Goal: Information Seeking & Learning: Compare options

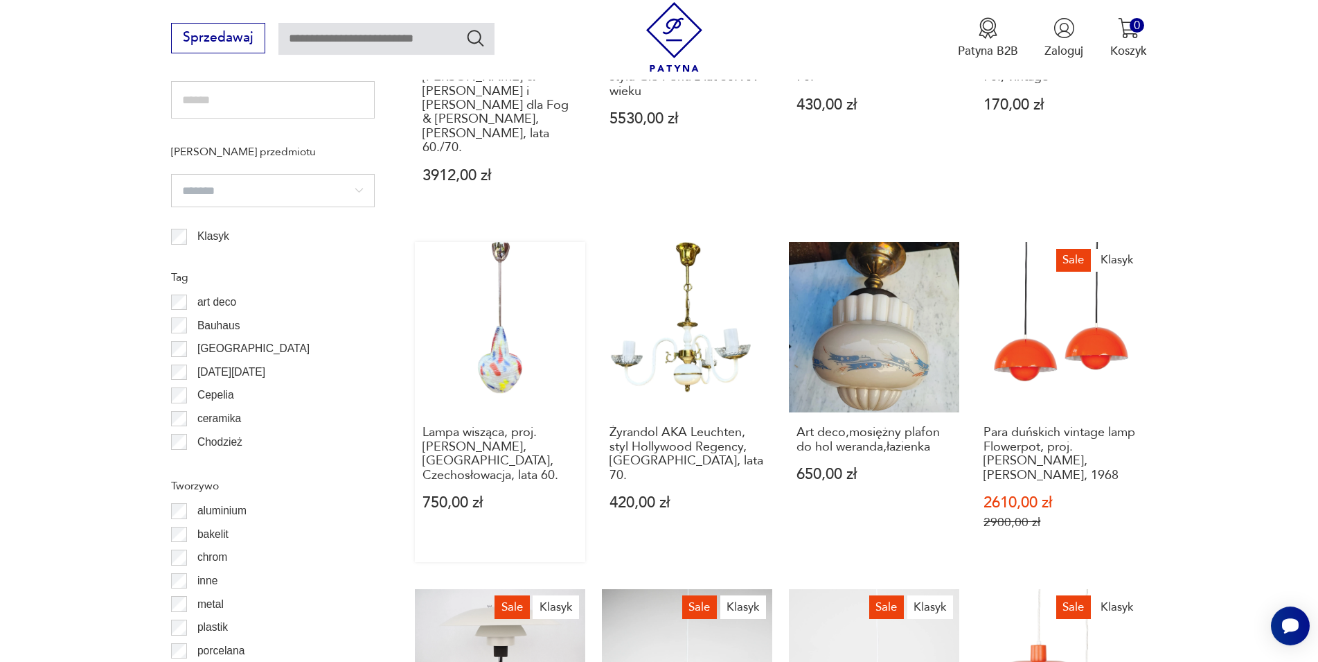
click at [490, 324] on link "Lampa wisząca, proj. [PERSON_NAME], [GEOGRAPHIC_DATA], Czechosłowacja, lata 60.…" at bounding box center [500, 402] width 170 height 320
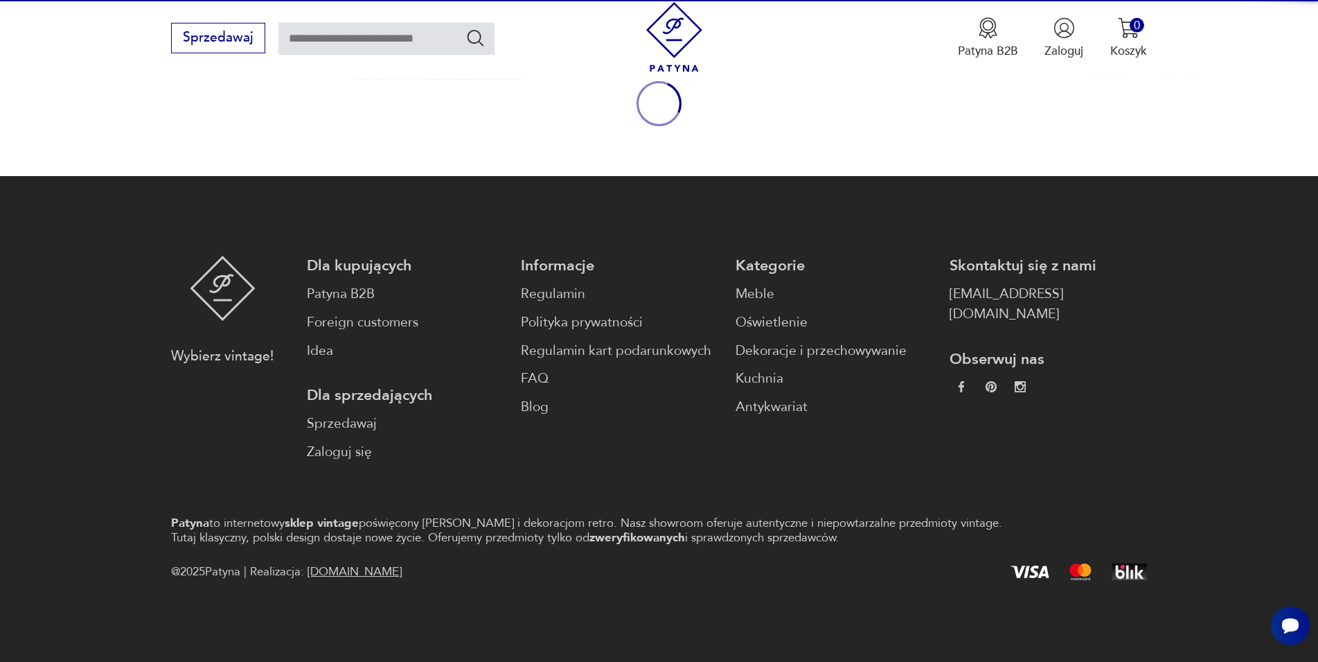
scroll to position [182, 0]
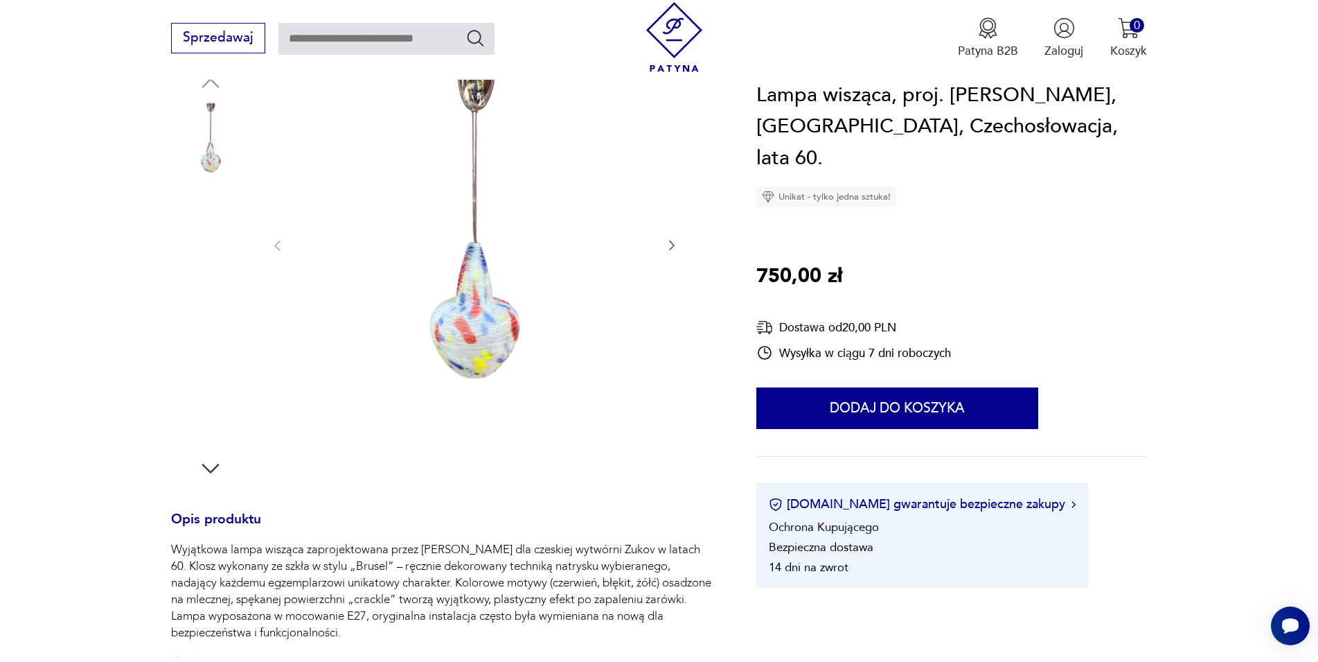
click at [468, 283] on img at bounding box center [474, 244] width 347 height 347
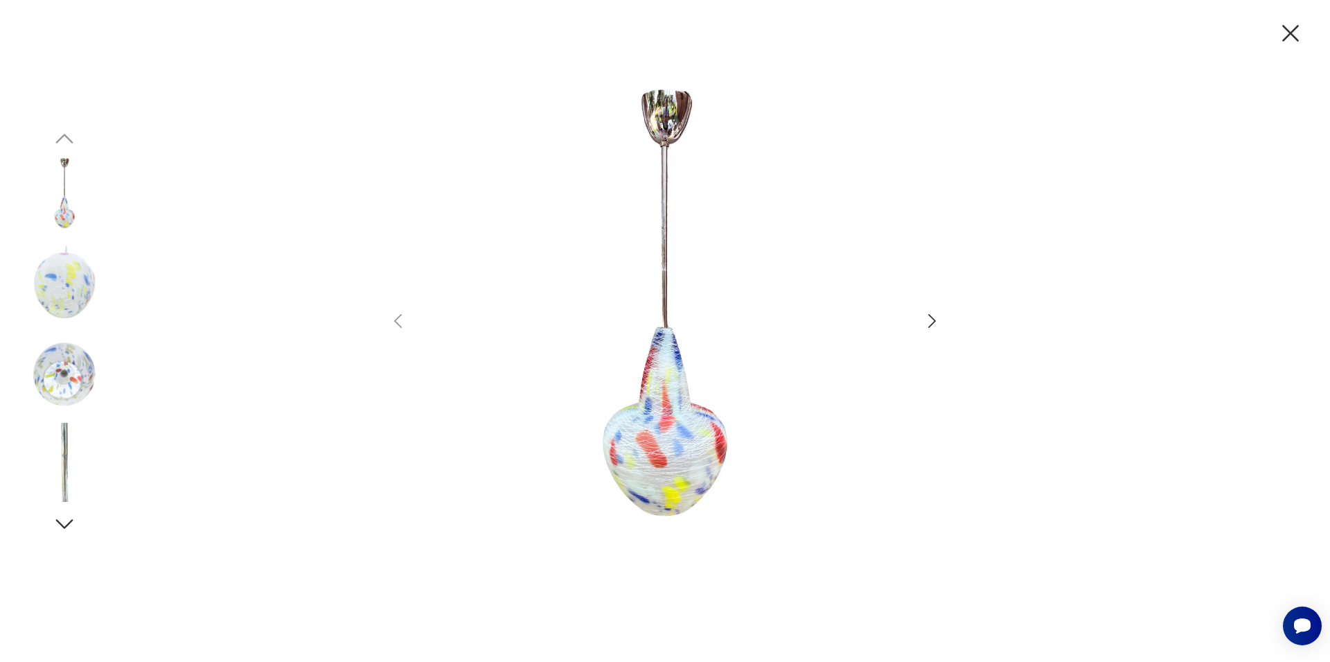
click at [930, 319] on icon "button" at bounding box center [932, 321] width 20 height 20
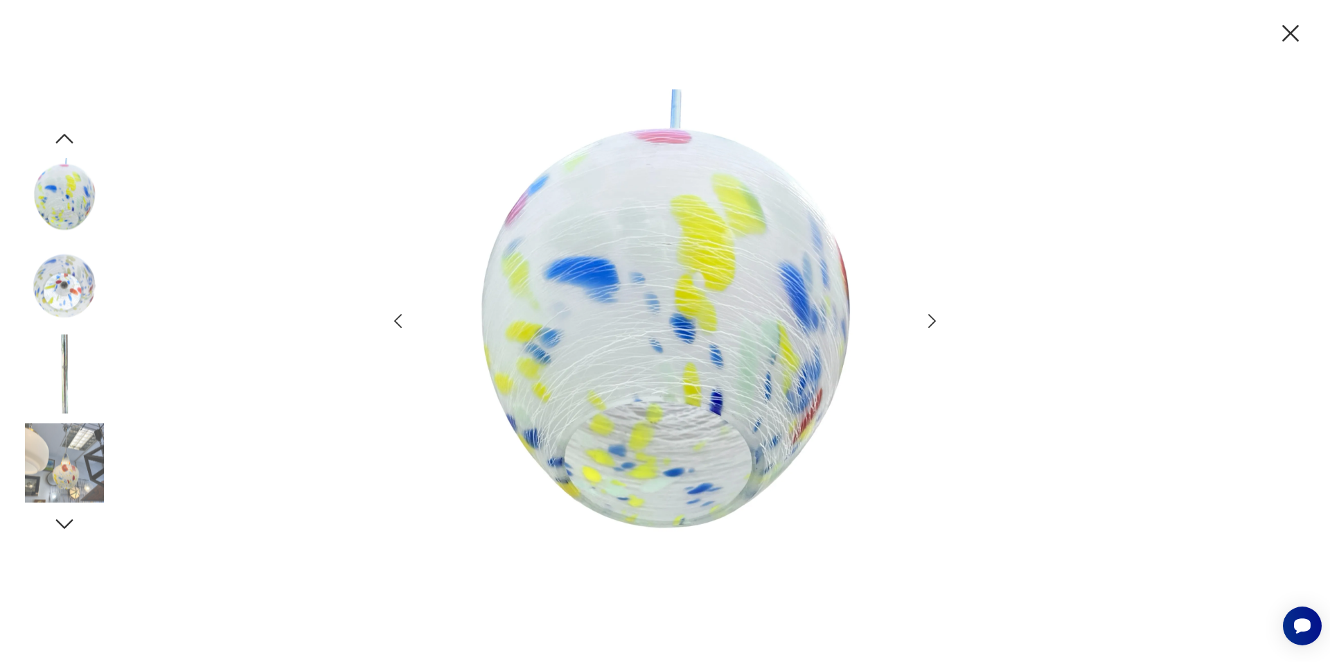
click at [930, 319] on icon "button" at bounding box center [932, 321] width 20 height 20
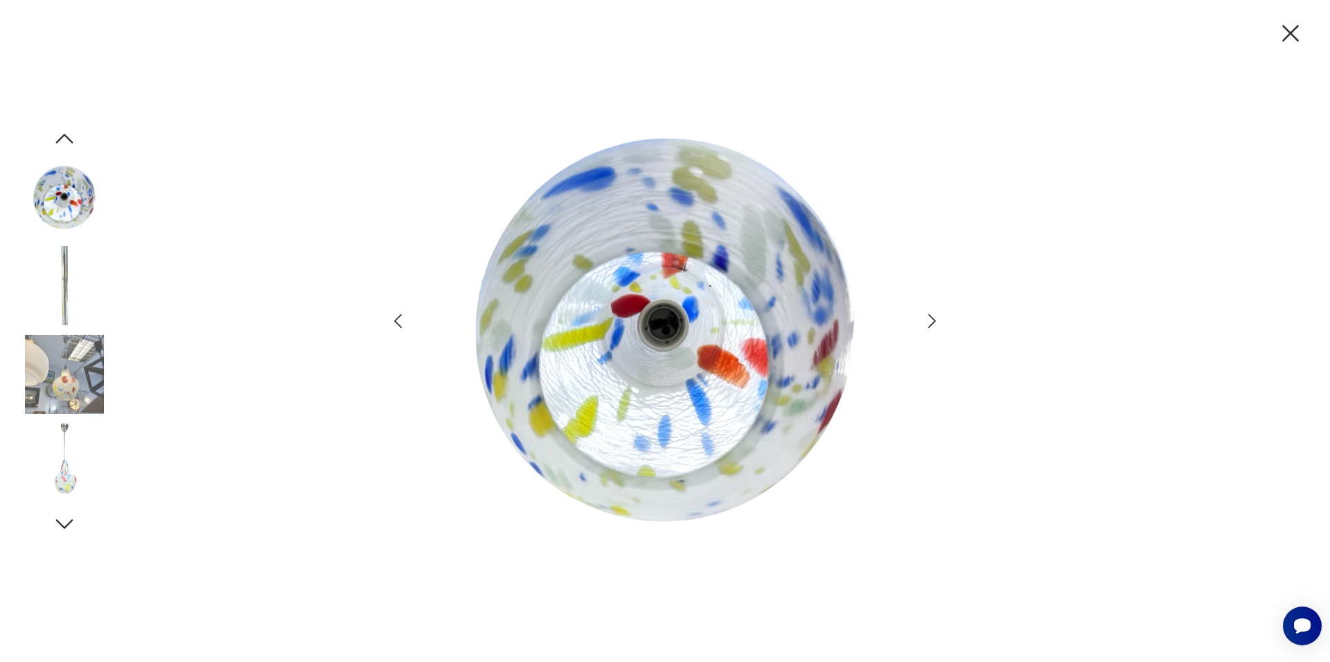
click at [930, 319] on icon "button" at bounding box center [932, 321] width 20 height 20
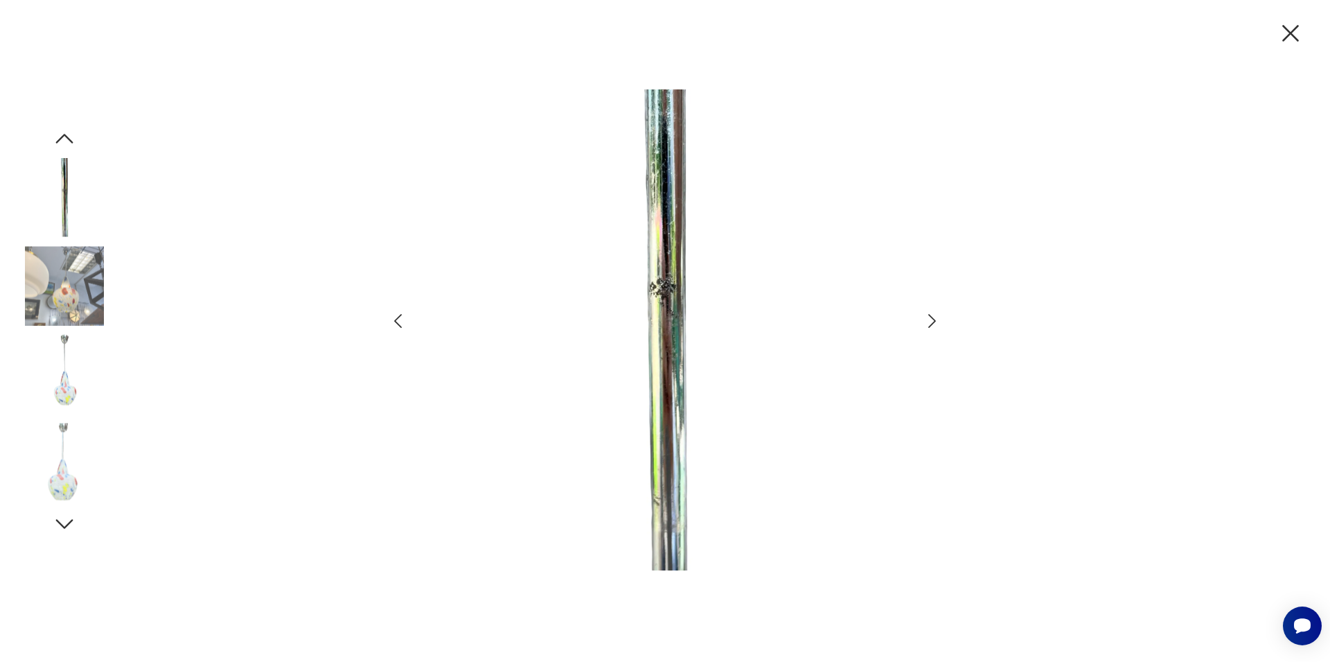
click at [1292, 37] on icon "button" at bounding box center [1290, 33] width 29 height 29
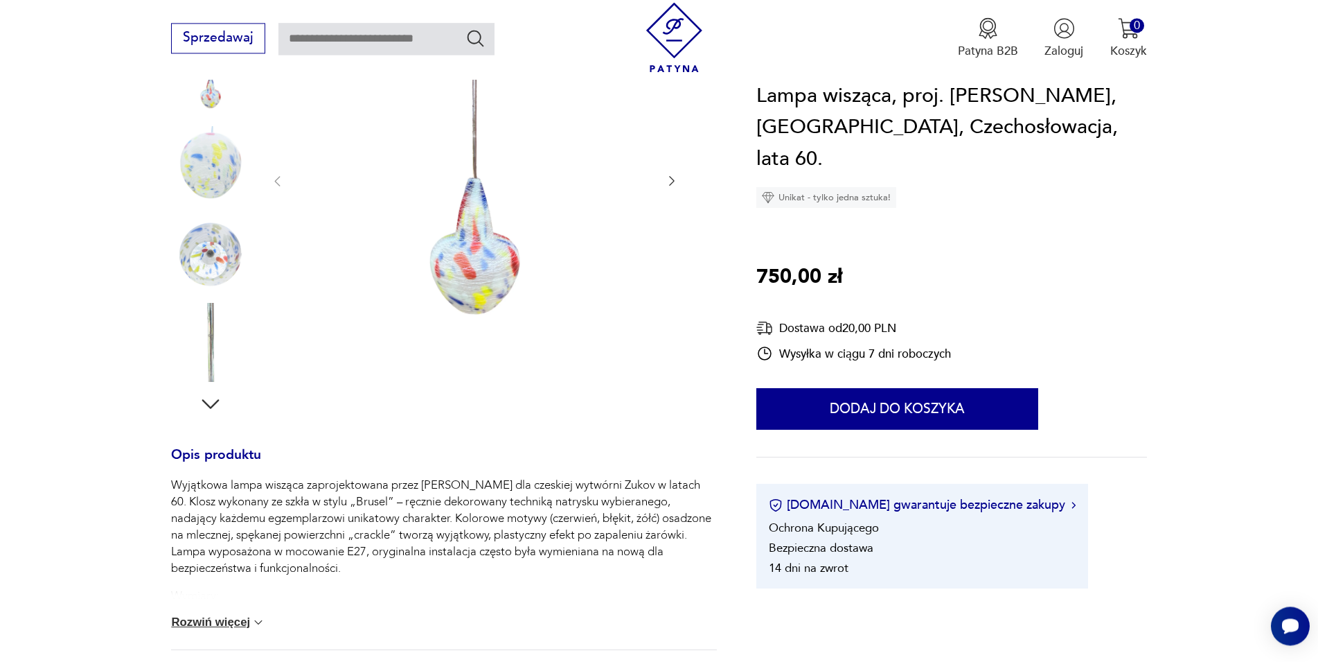
scroll to position [253, 0]
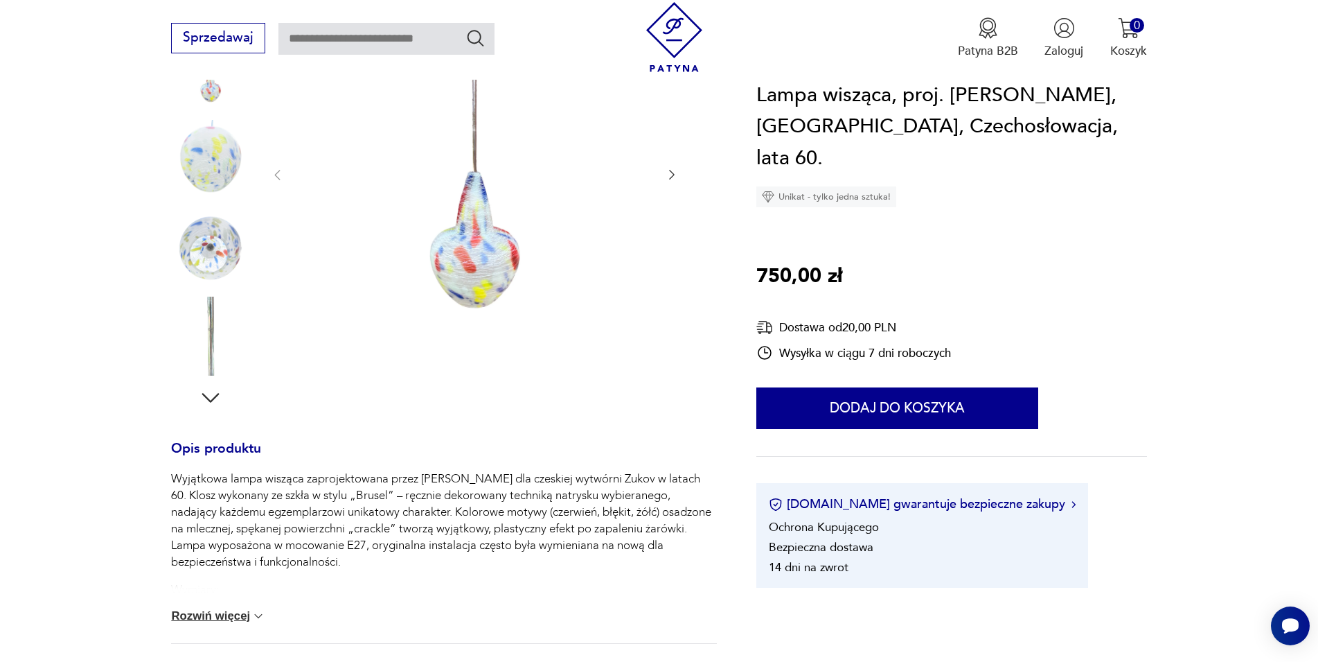
click at [197, 618] on button "Rozwiń więcej" at bounding box center [218, 616] width 94 height 14
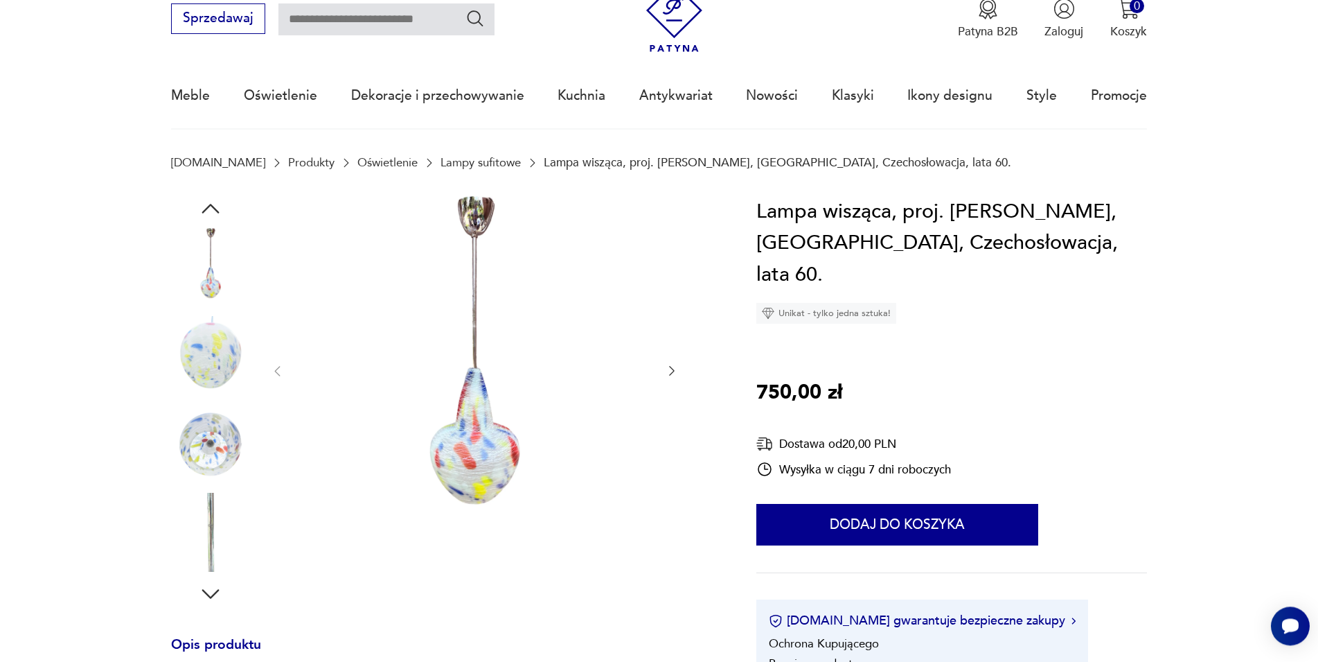
scroll to position [41, 0]
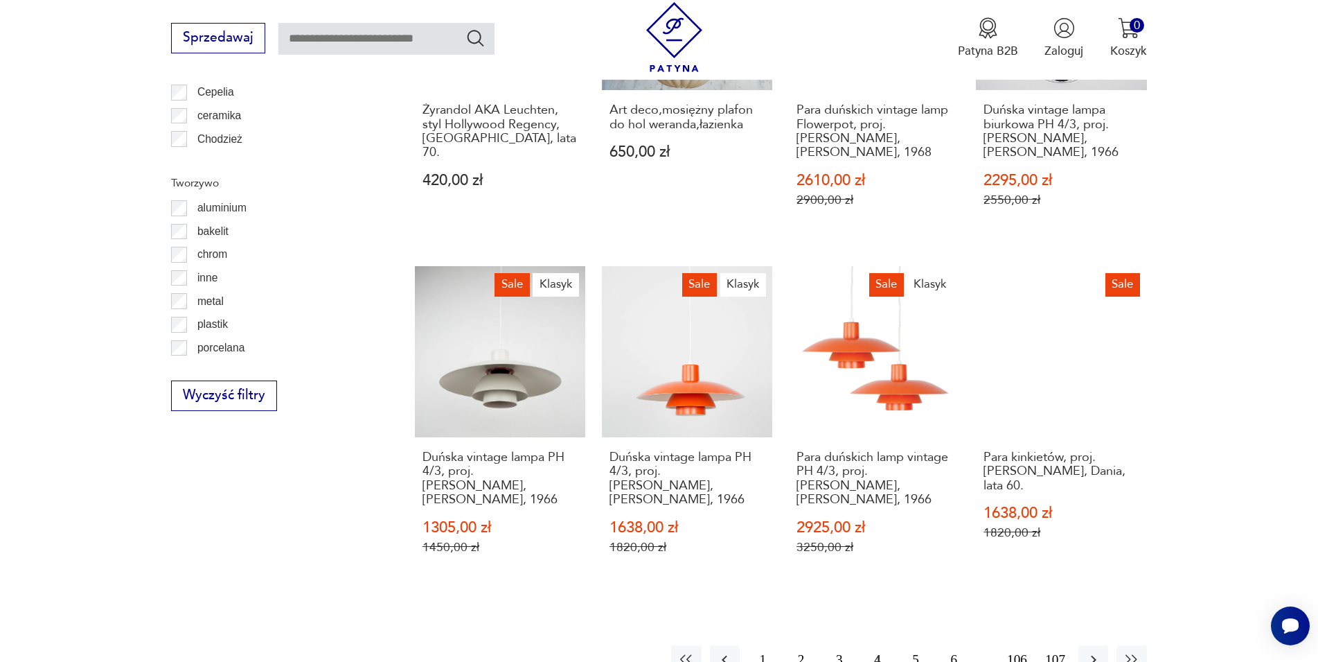
scroll to position [1533, 0]
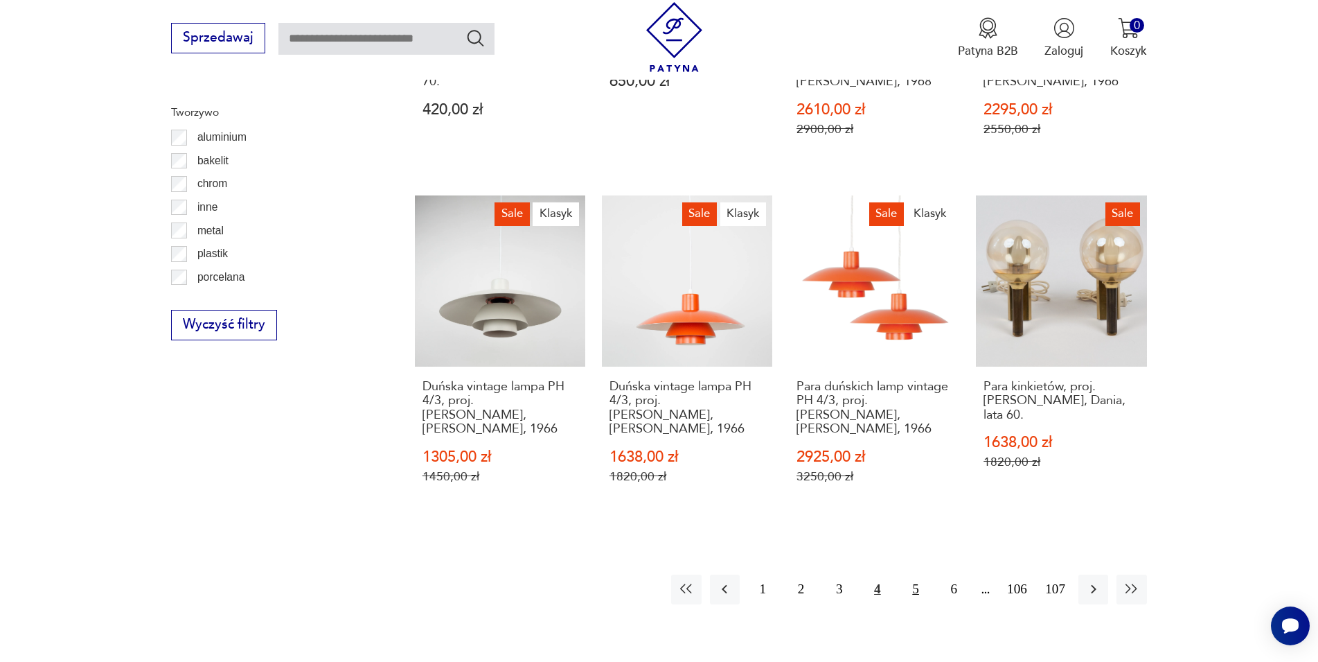
click at [912, 574] on button "5" at bounding box center [916, 589] width 30 height 30
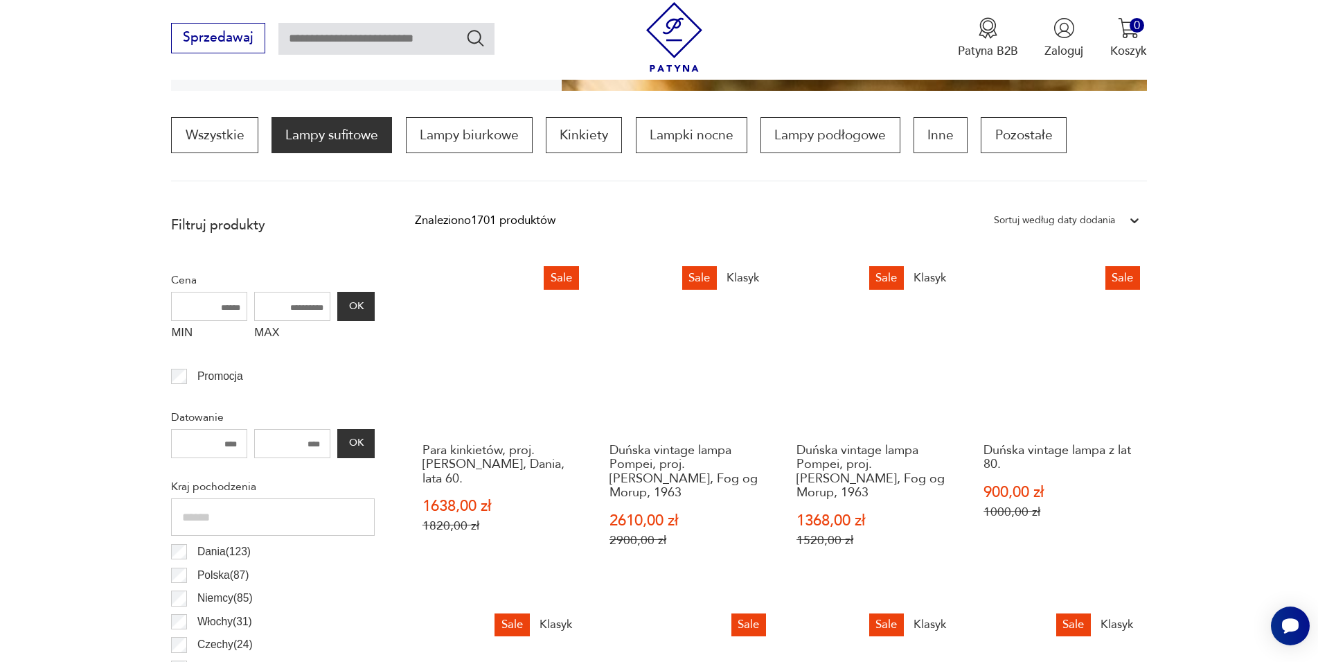
scroll to position [624, 0]
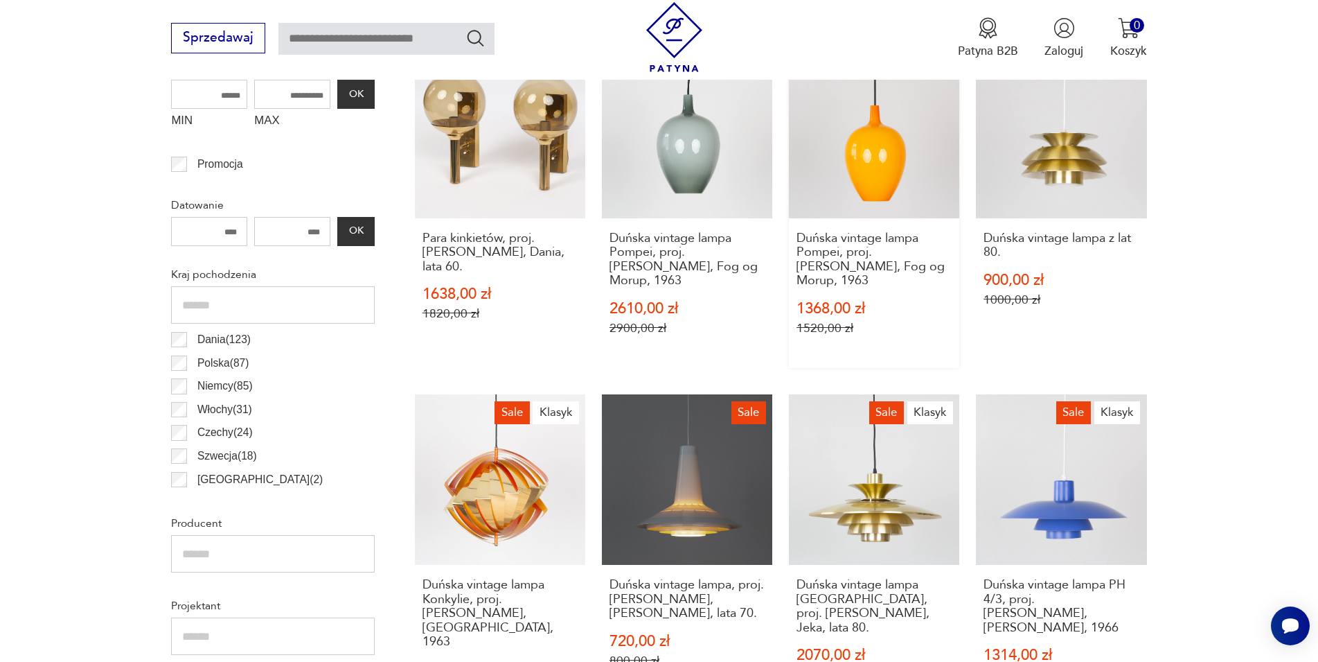
click at [897, 165] on link "Sale Klasyk Duńska vintage lampa Pompei, proj. [PERSON_NAME], Fog og Morup, 196…" at bounding box center [874, 208] width 170 height 320
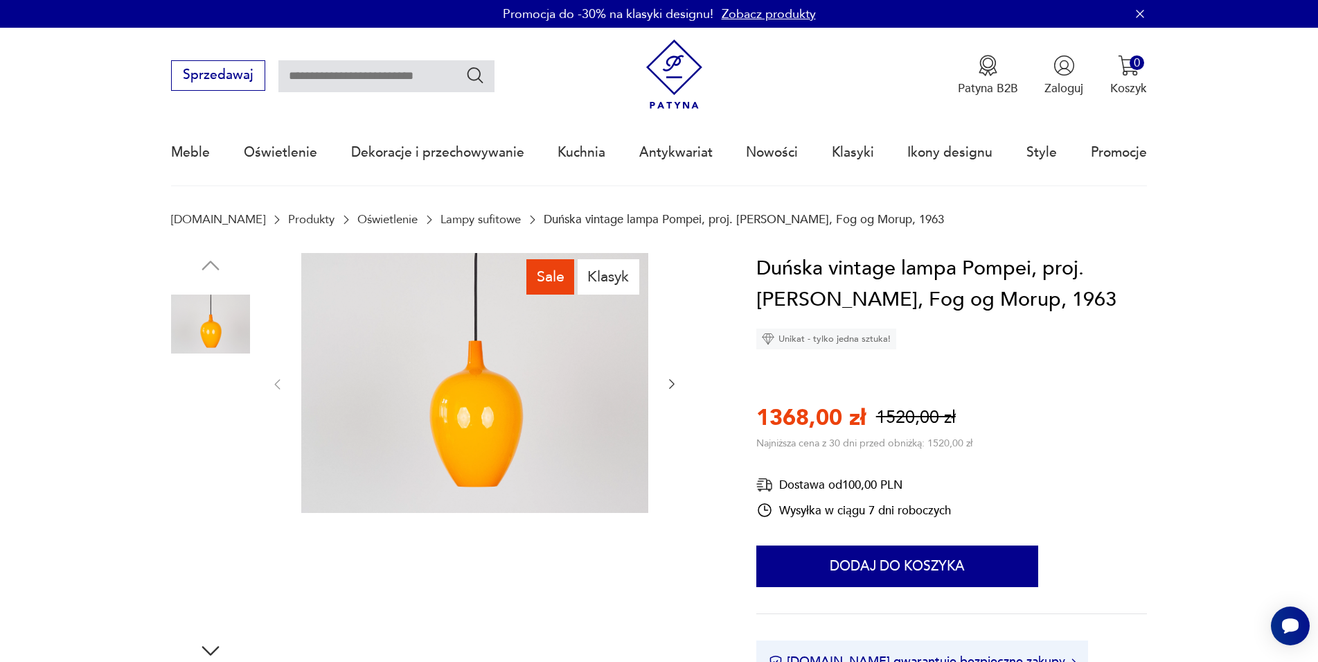
click at [477, 380] on img at bounding box center [474, 383] width 347 height 261
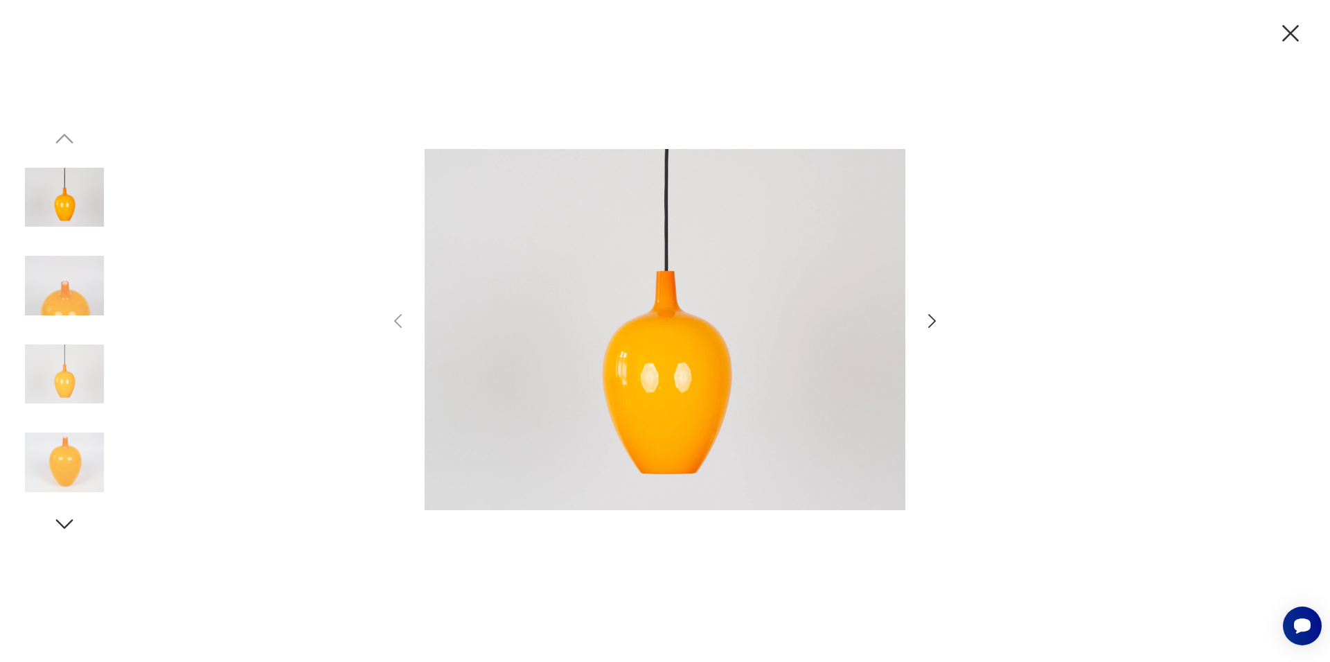
click at [930, 319] on icon "button" at bounding box center [932, 321] width 20 height 20
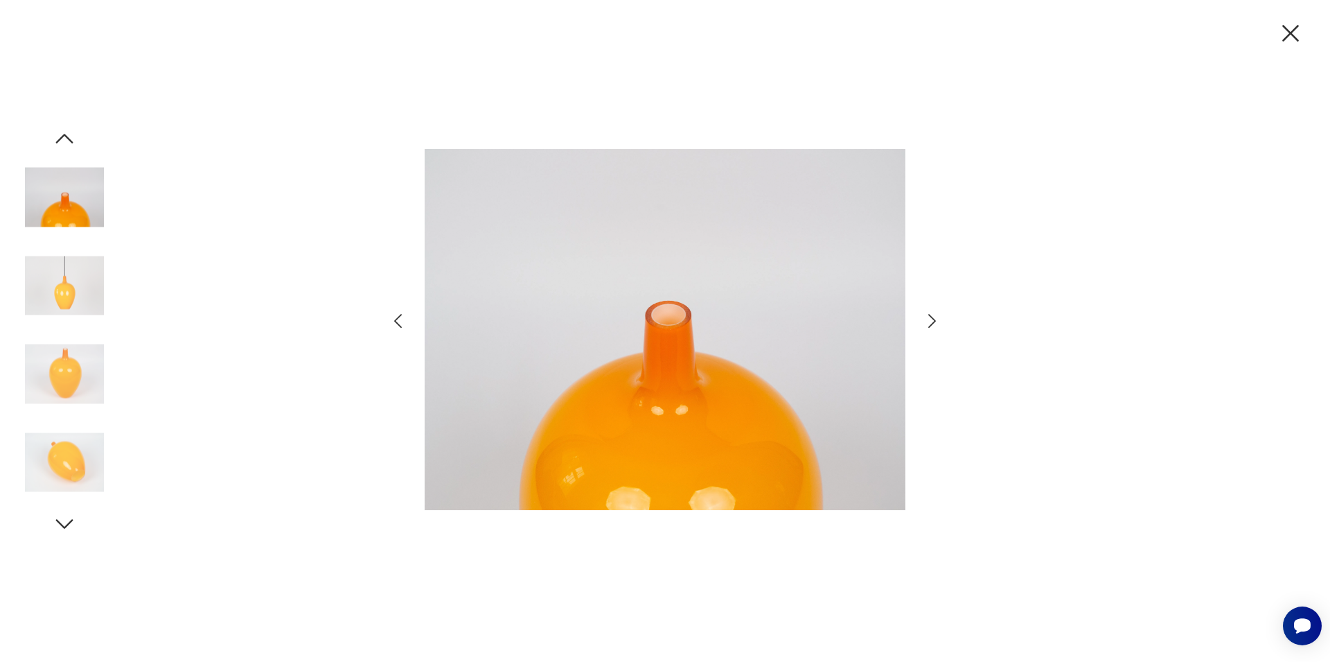
click at [930, 319] on icon "button" at bounding box center [932, 321] width 20 height 20
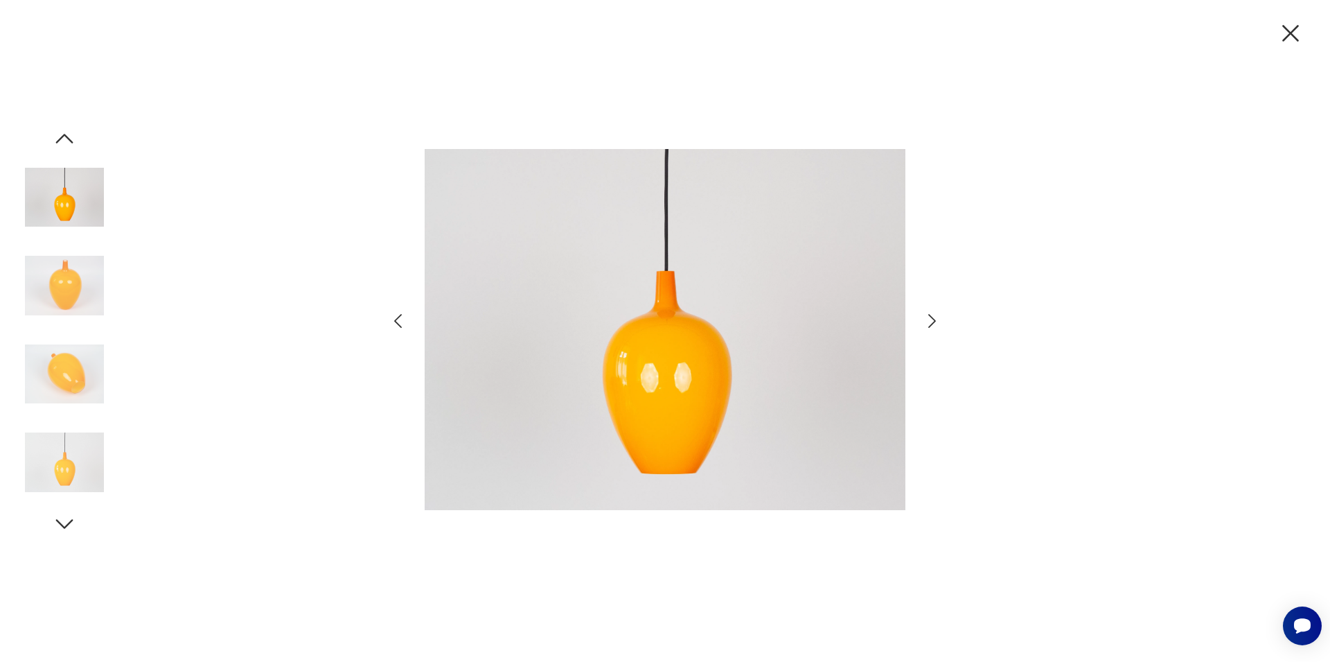
click at [930, 319] on icon "button" at bounding box center [932, 321] width 20 height 20
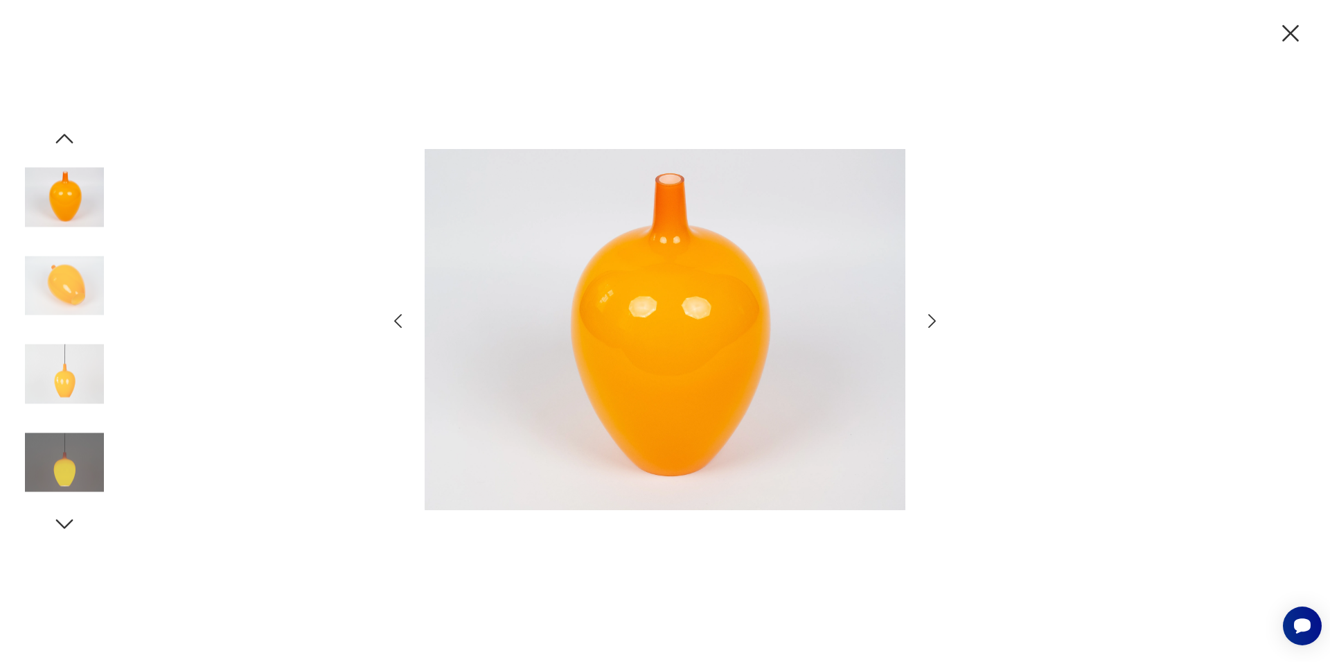
click at [930, 319] on icon "button" at bounding box center [932, 321] width 20 height 20
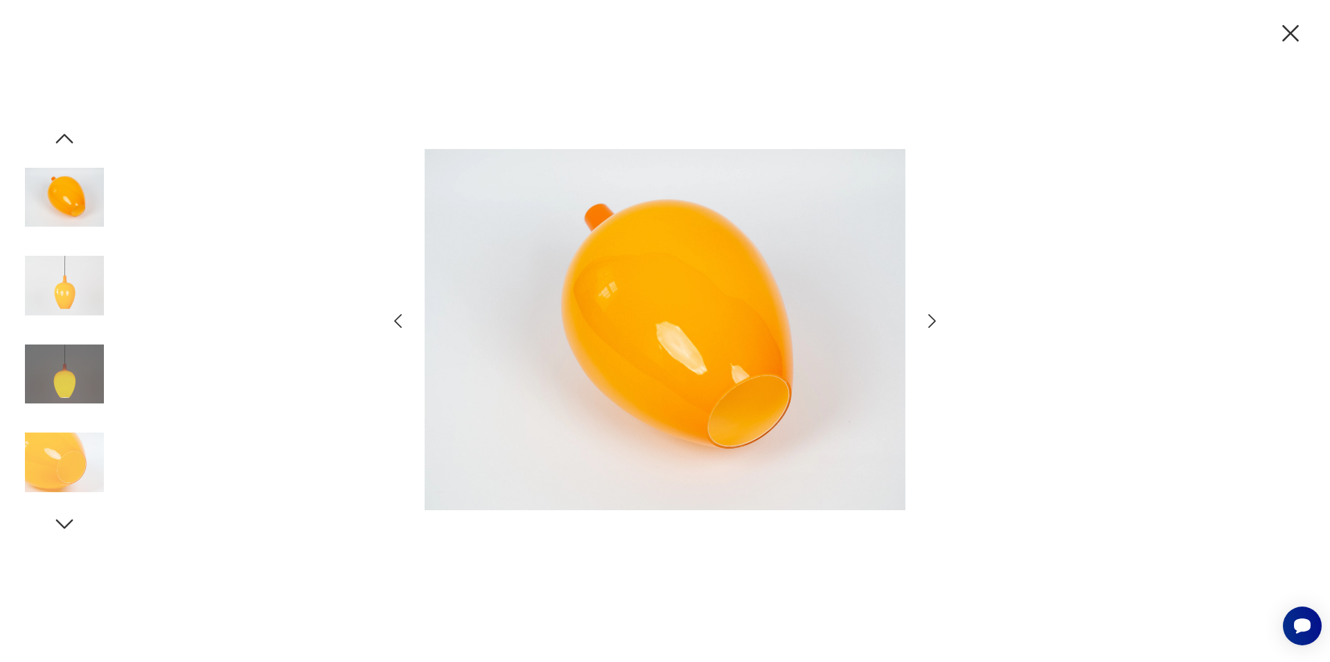
click at [930, 319] on icon "button" at bounding box center [932, 321] width 20 height 20
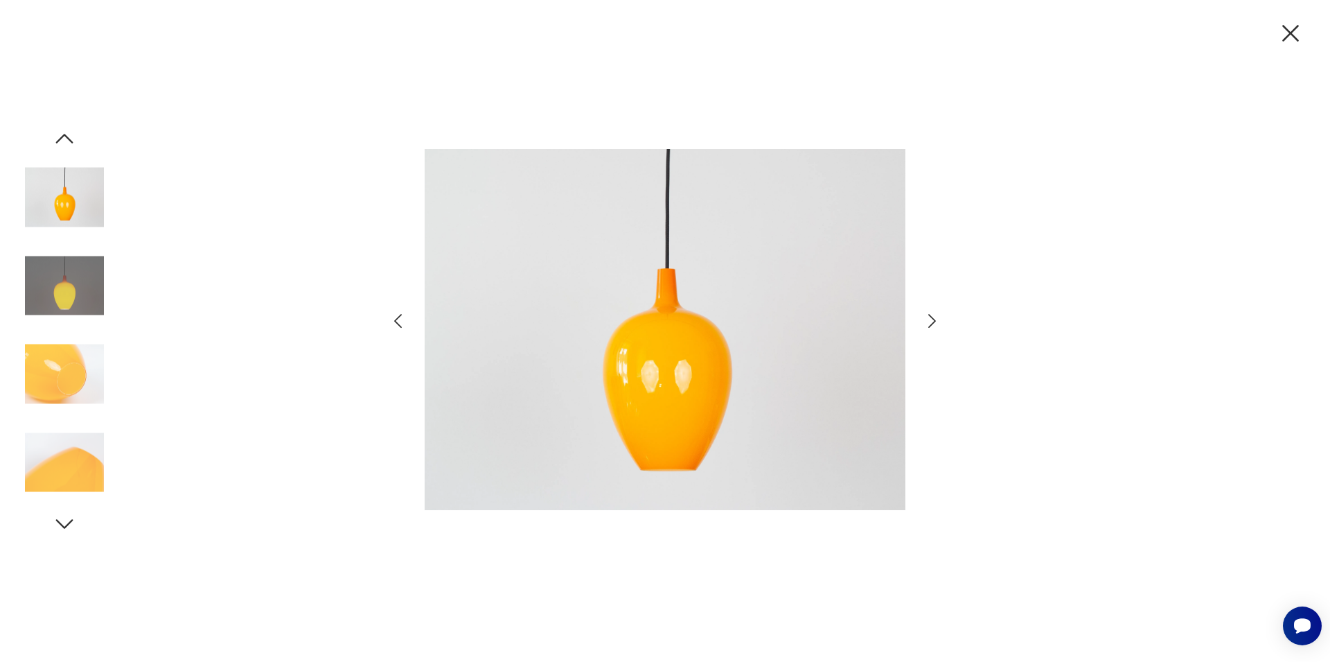
click at [930, 319] on icon "button" at bounding box center [932, 321] width 20 height 20
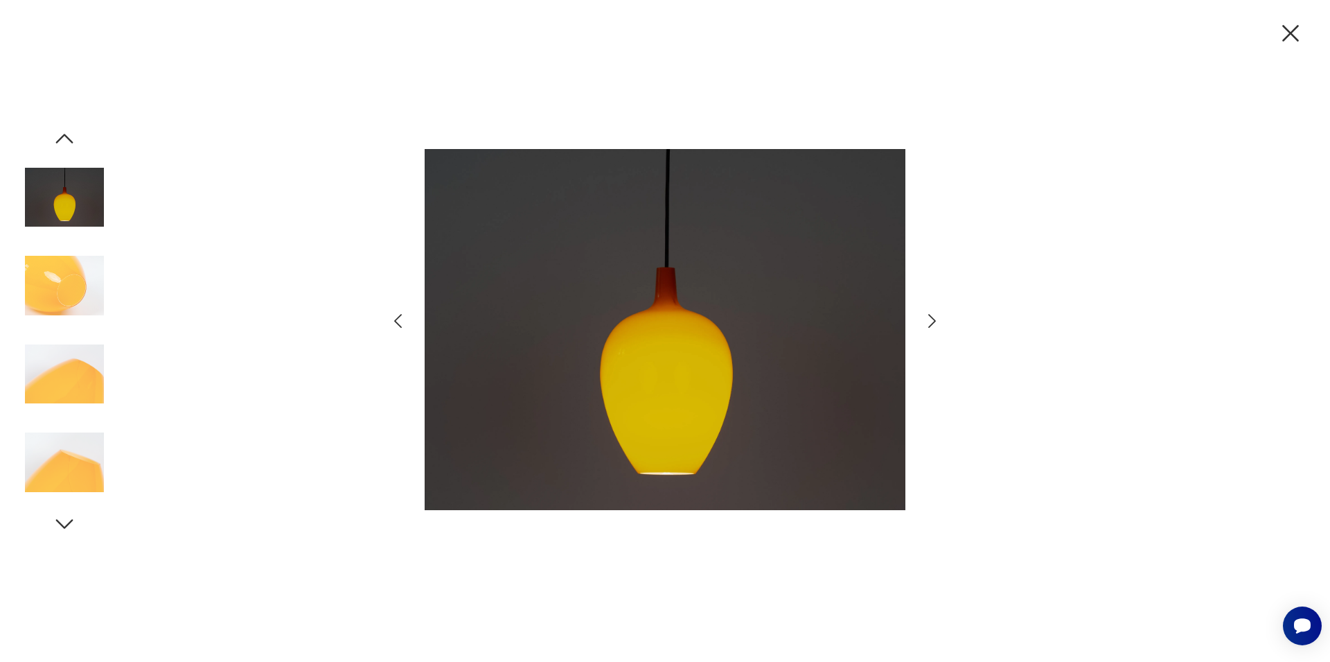
click at [930, 319] on icon "button" at bounding box center [932, 321] width 20 height 20
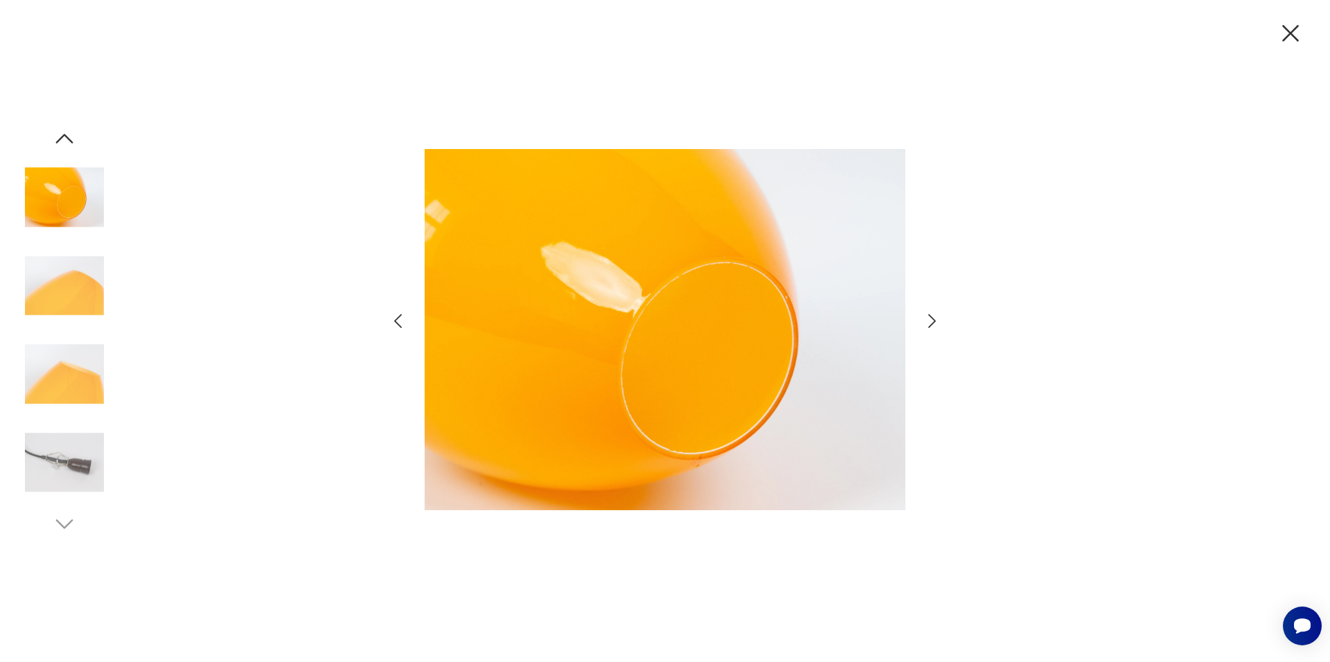
click at [930, 319] on icon "button" at bounding box center [932, 321] width 20 height 20
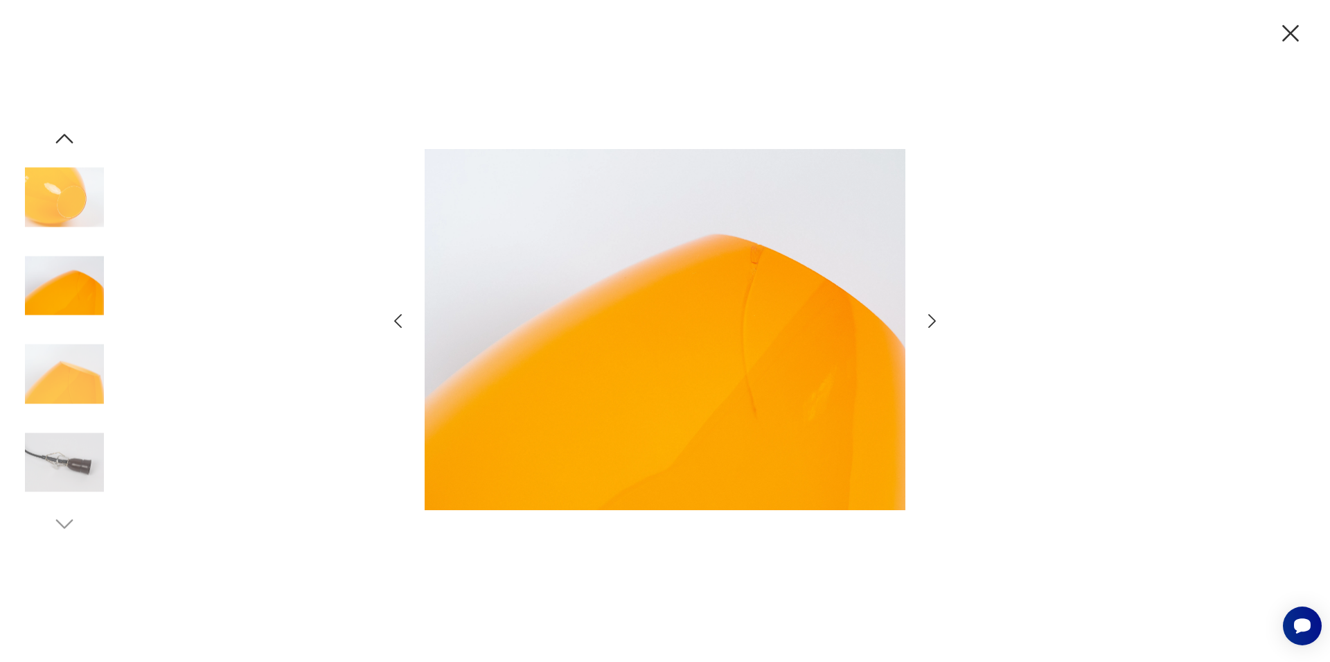
click at [930, 319] on icon "button" at bounding box center [932, 321] width 20 height 20
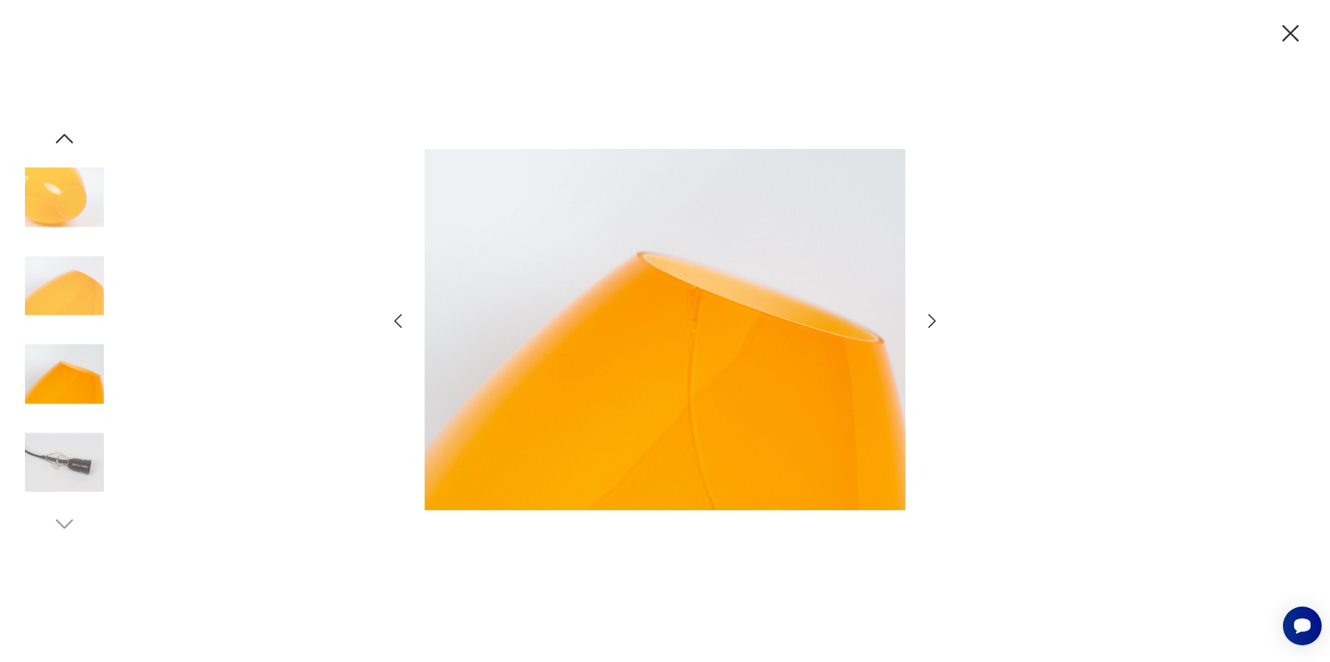
click at [930, 319] on icon "button" at bounding box center [932, 321] width 20 height 20
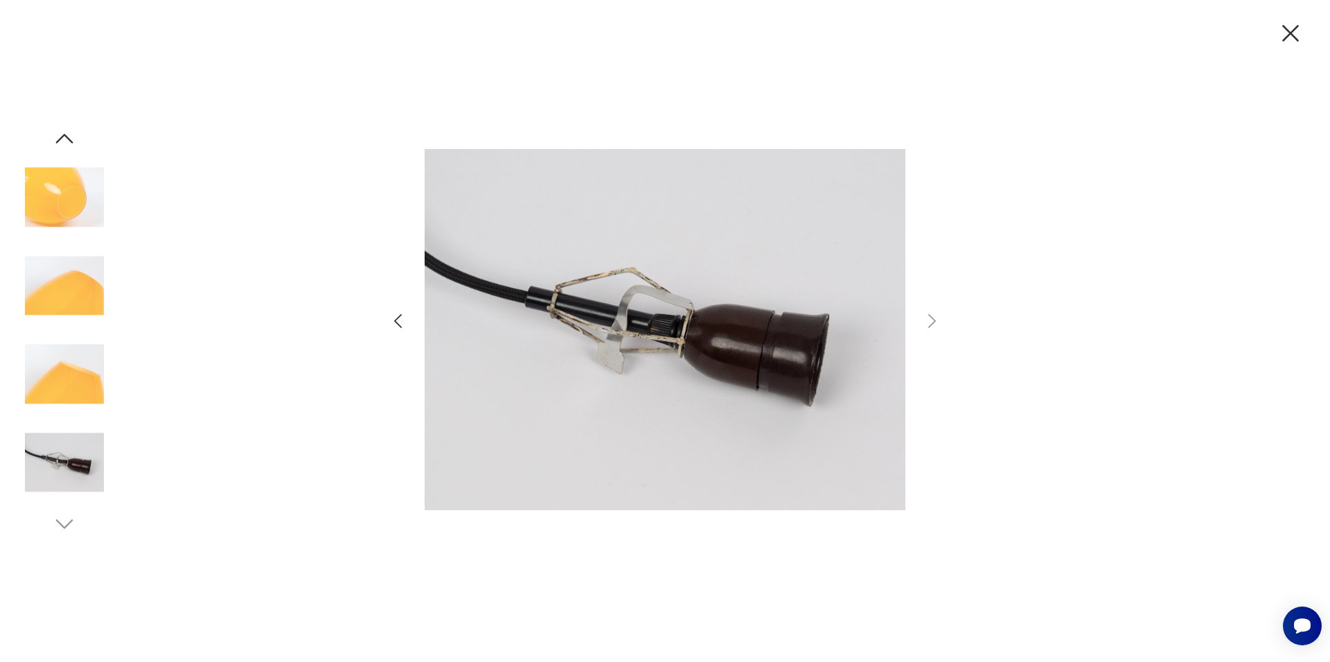
click at [1287, 30] on icon "button" at bounding box center [1290, 33] width 17 height 17
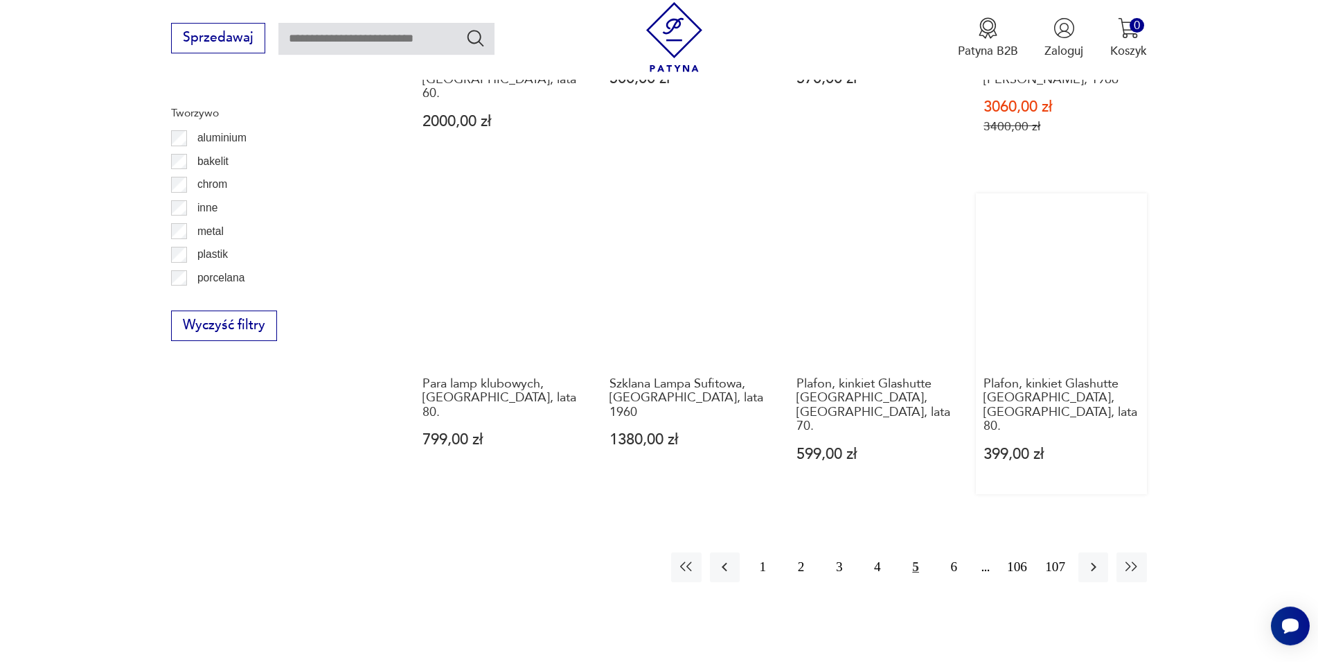
scroll to position [1542, 0]
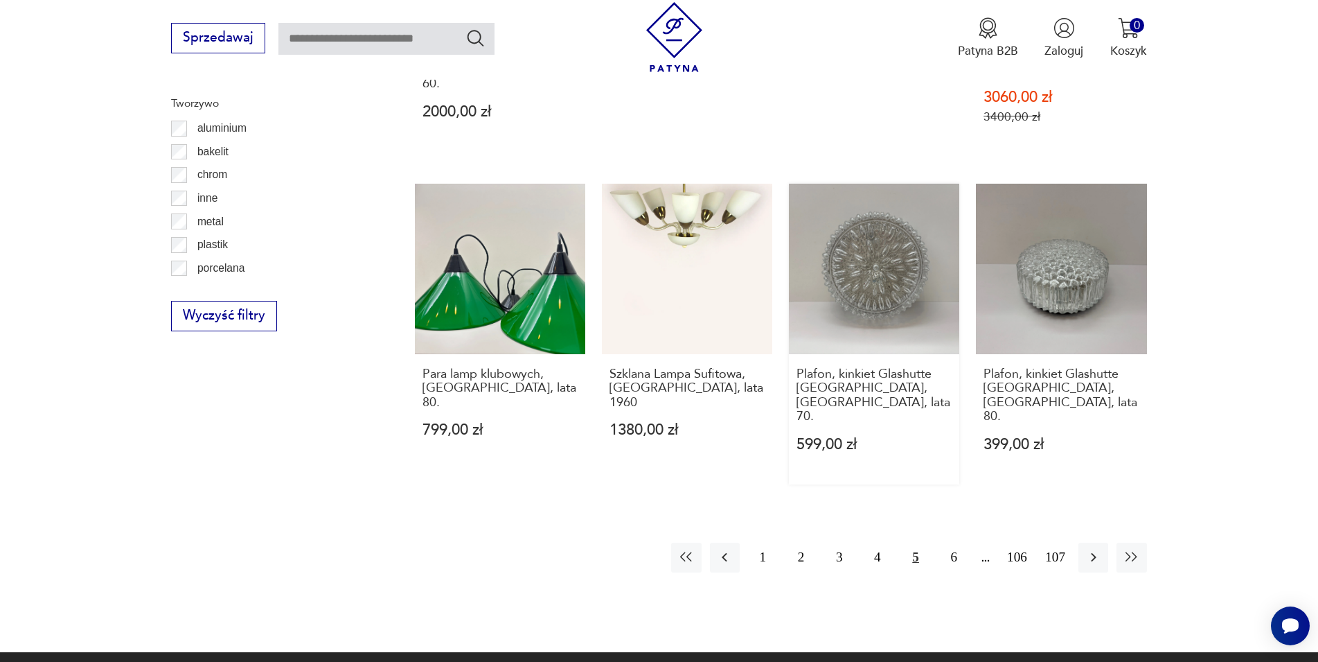
click at [892, 258] on link "Plafon, kinkiet Glashutte [GEOGRAPHIC_DATA], [GEOGRAPHIC_DATA], lata 70. 599,00…" at bounding box center [874, 334] width 170 height 301
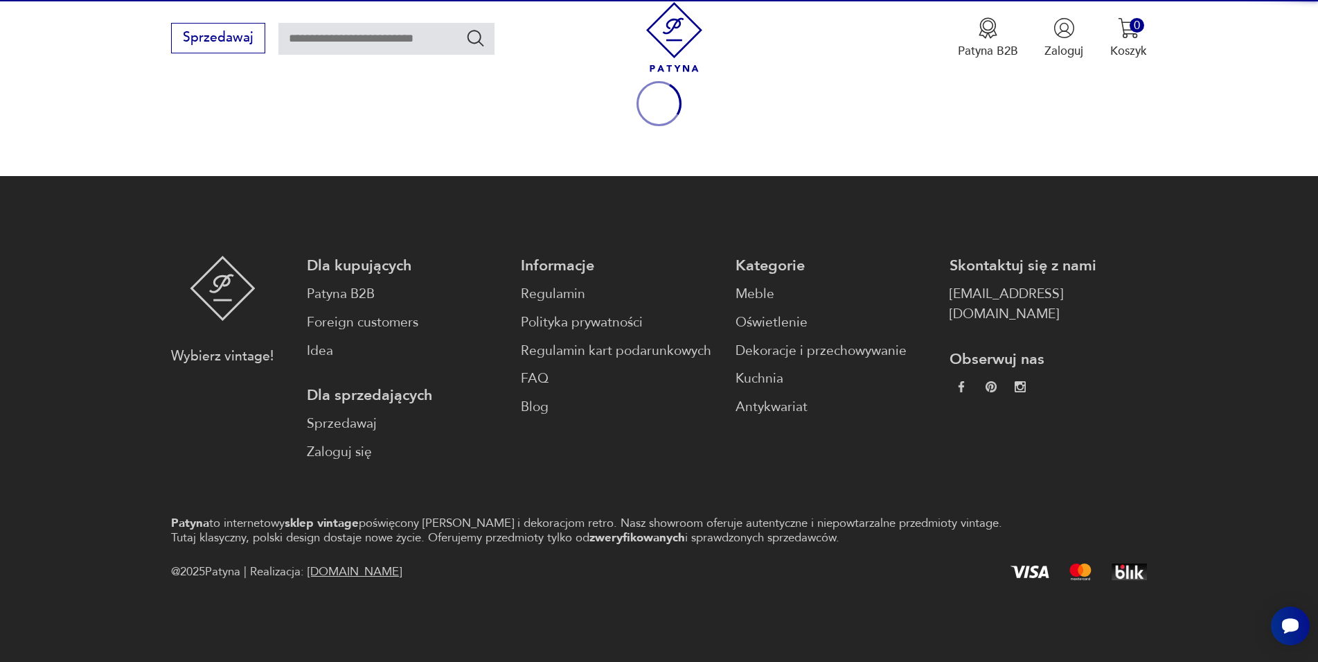
scroll to position [182, 0]
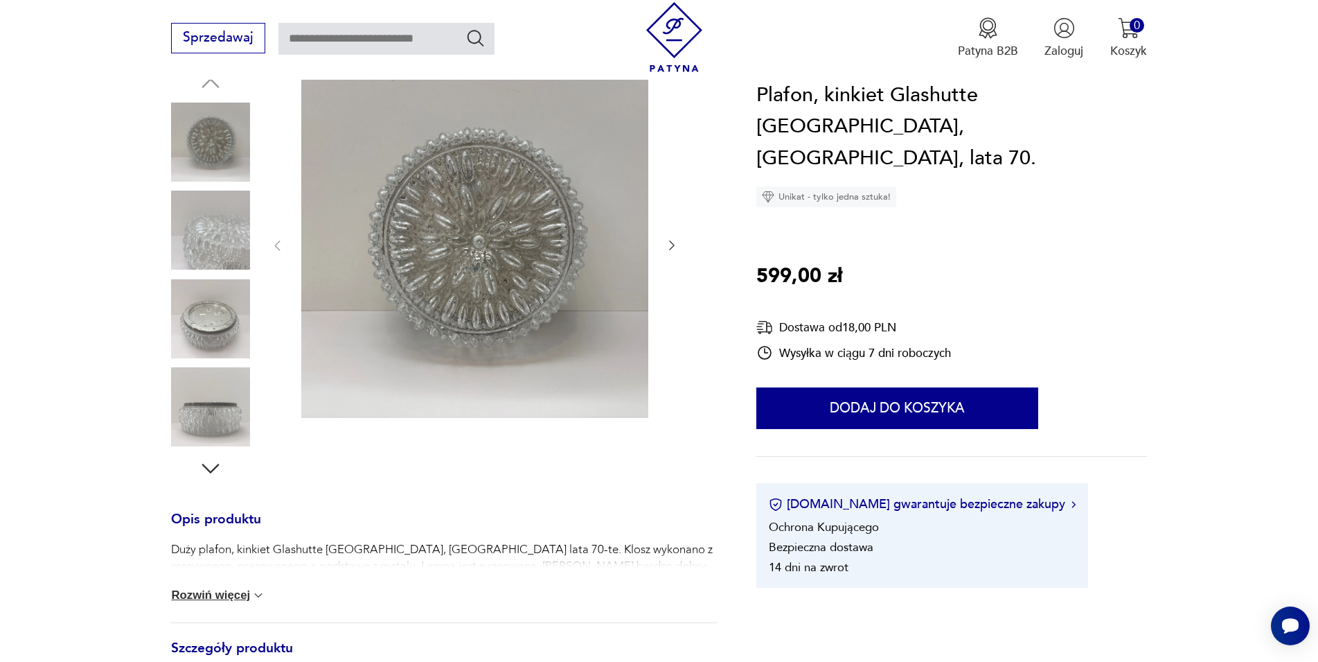
click at [673, 243] on icon "button" at bounding box center [672, 245] width 14 height 14
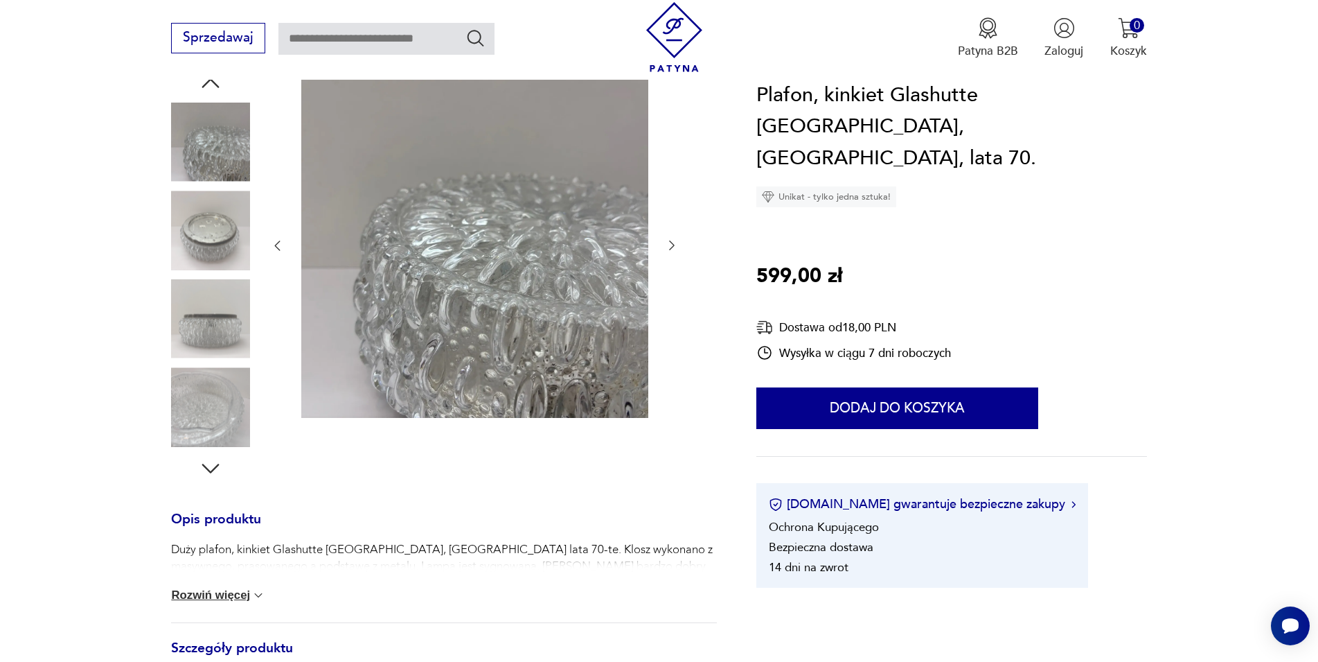
click at [673, 243] on icon "button" at bounding box center [672, 245] width 14 height 14
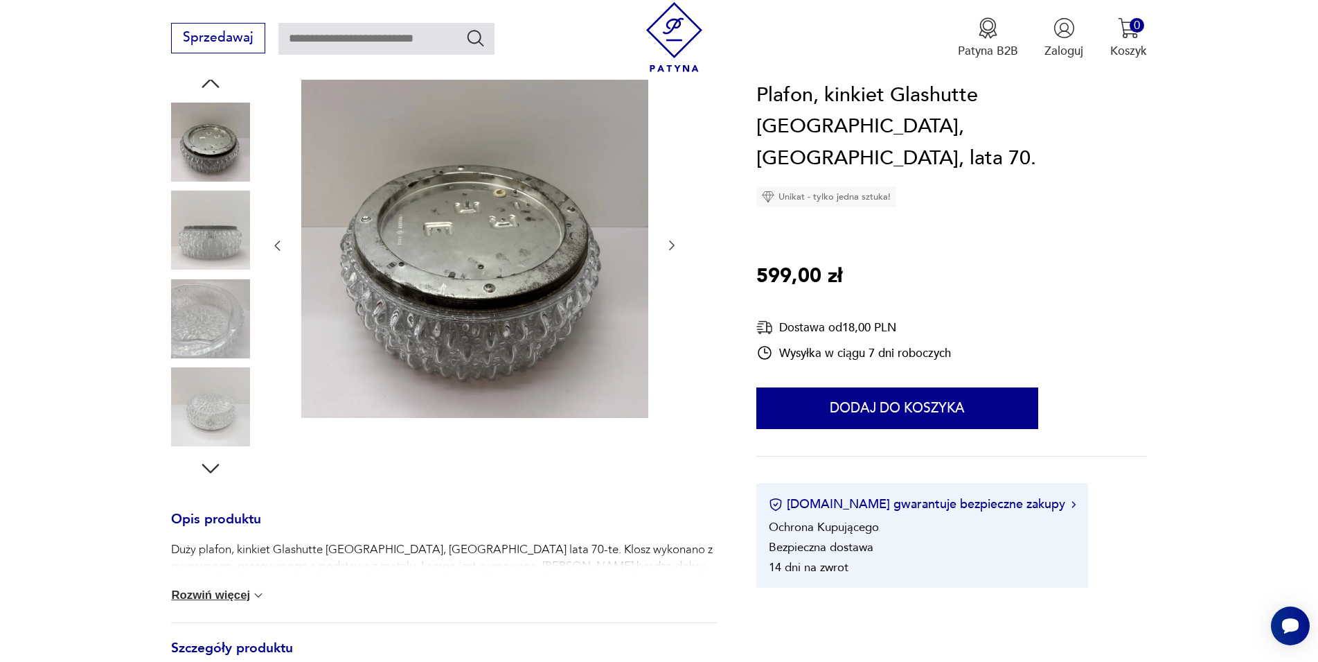
click at [673, 243] on icon "button" at bounding box center [672, 245] width 14 height 14
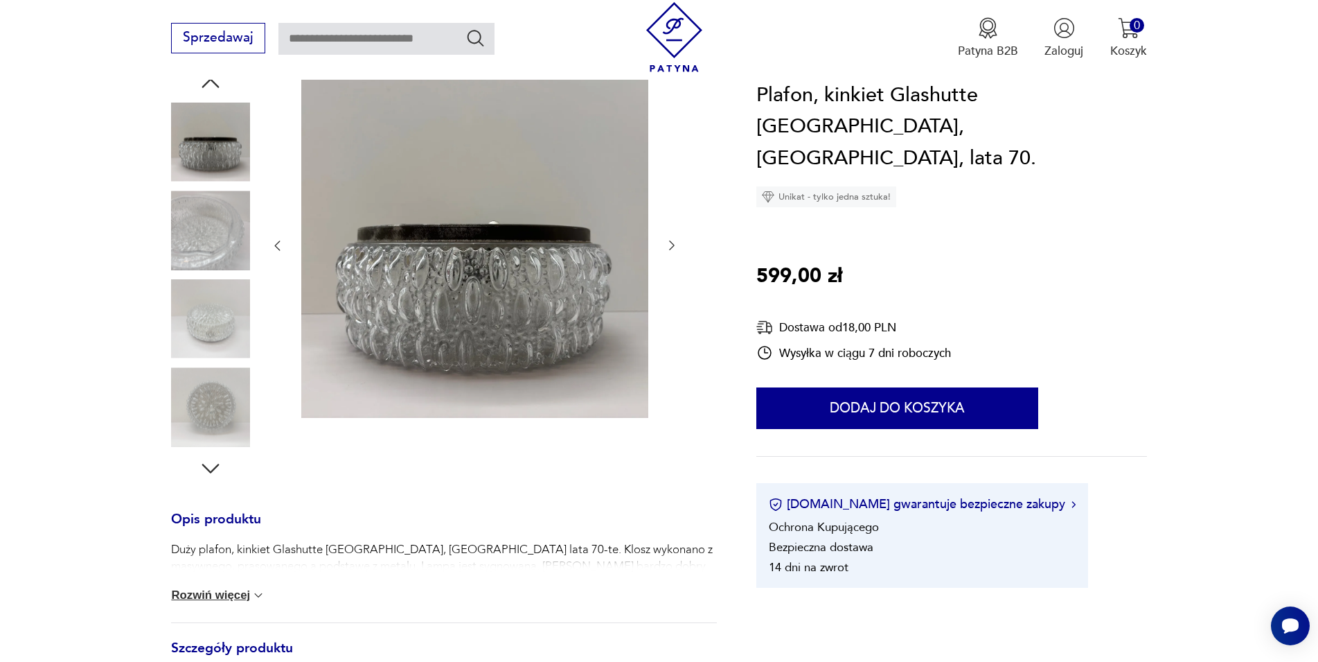
click at [673, 243] on icon "button" at bounding box center [672, 245] width 14 height 14
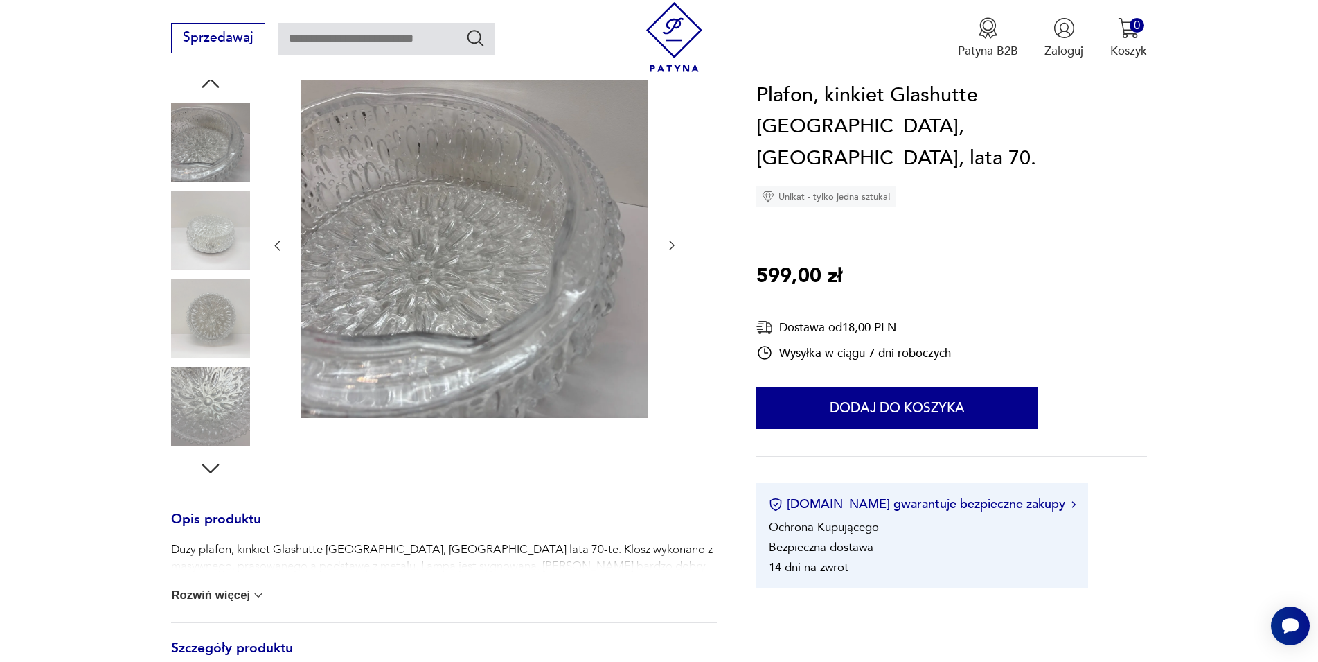
click at [673, 243] on icon "button" at bounding box center [672, 245] width 14 height 14
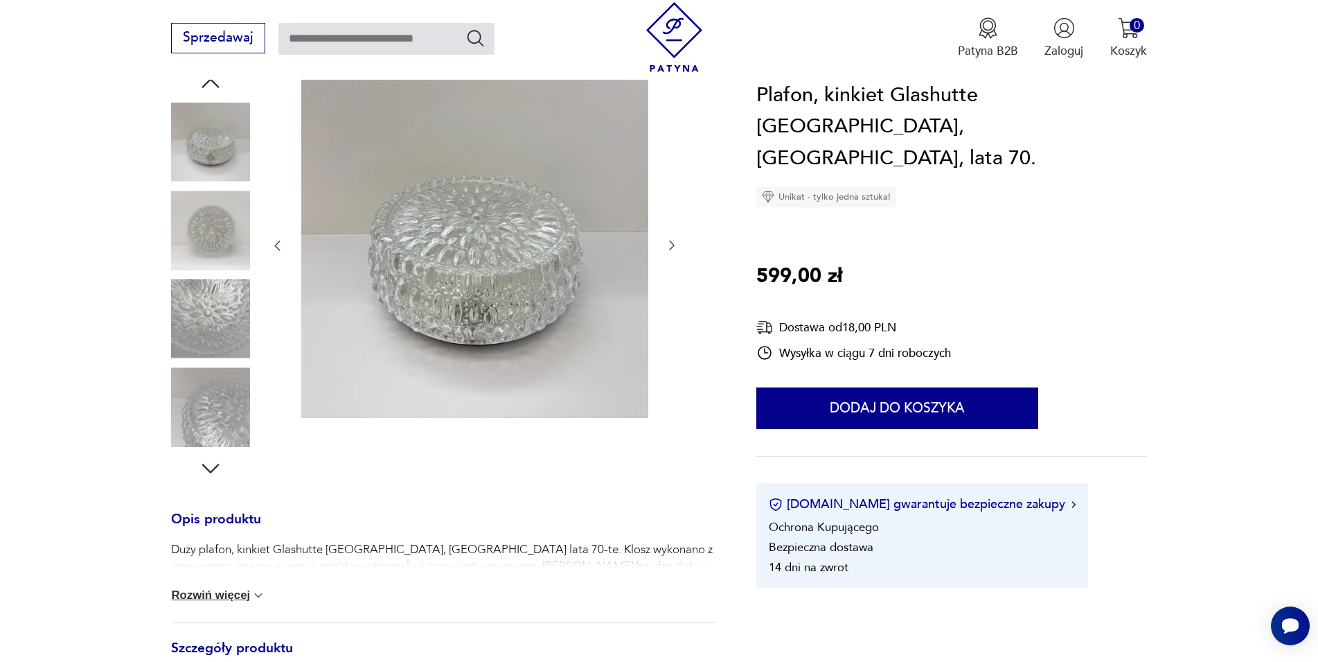
click at [673, 243] on icon "button" at bounding box center [672, 245] width 14 height 14
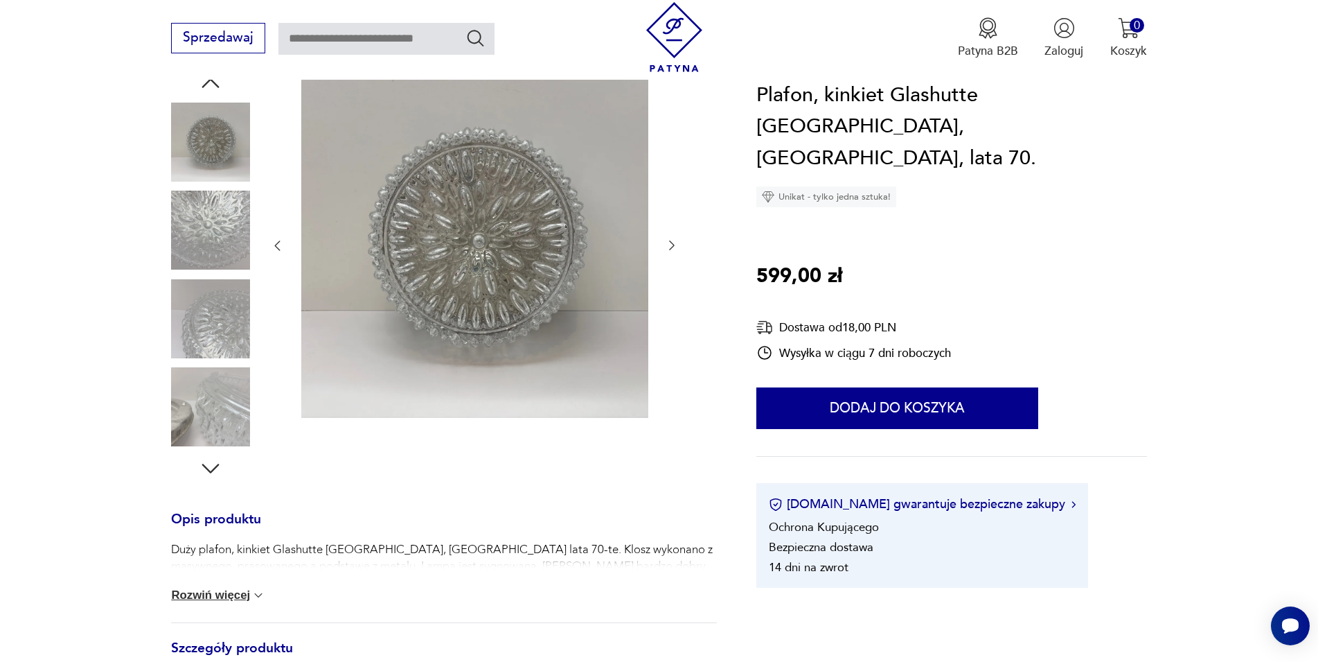
click at [673, 243] on icon "button" at bounding box center [672, 245] width 14 height 14
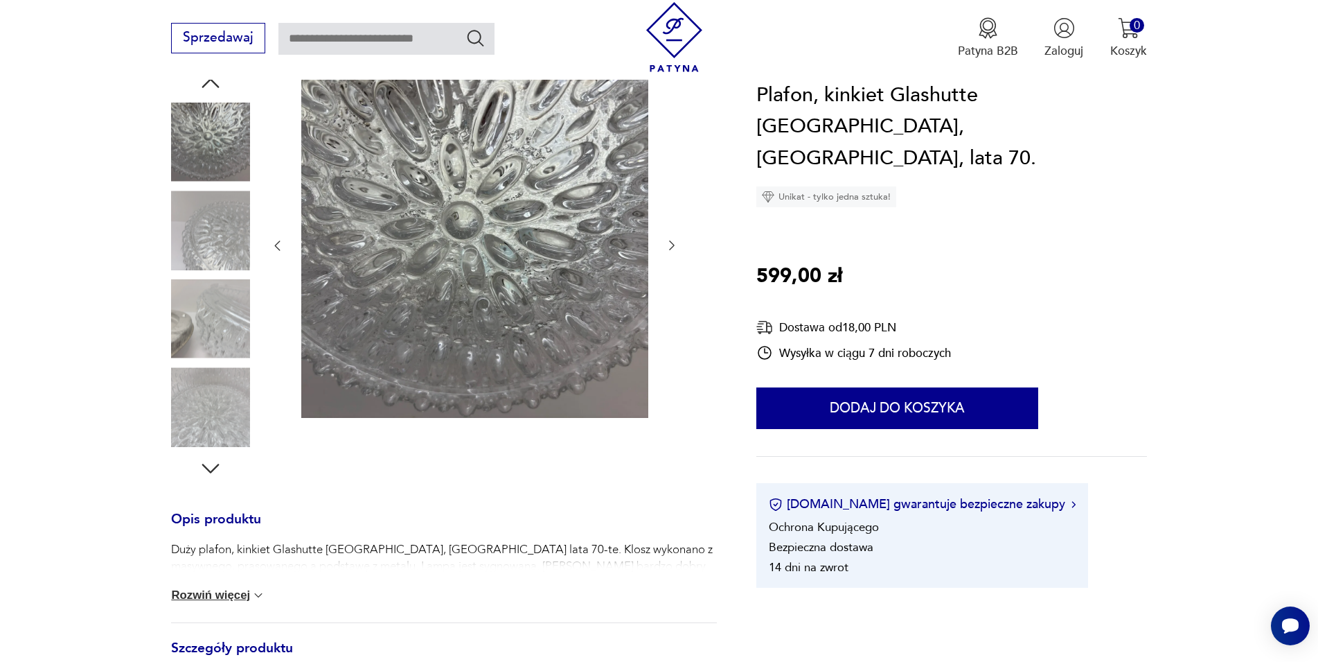
click at [673, 243] on icon "button" at bounding box center [672, 245] width 14 height 14
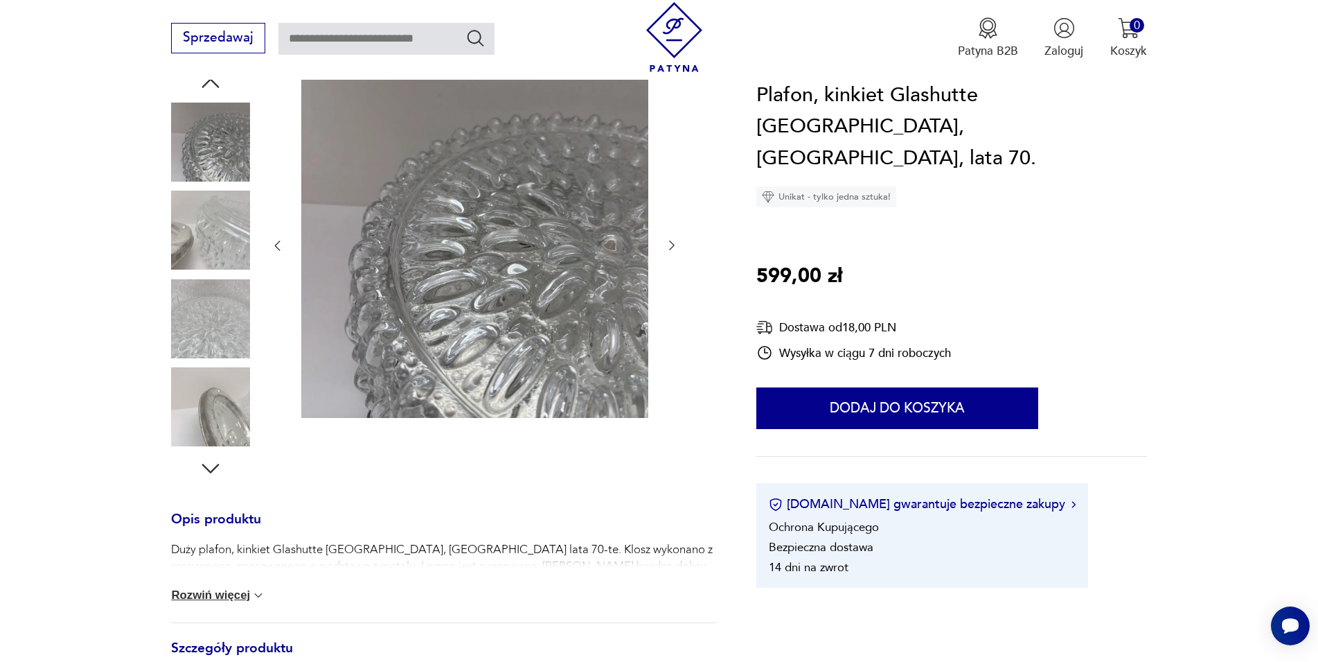
click at [673, 243] on icon "button" at bounding box center [672, 245] width 14 height 14
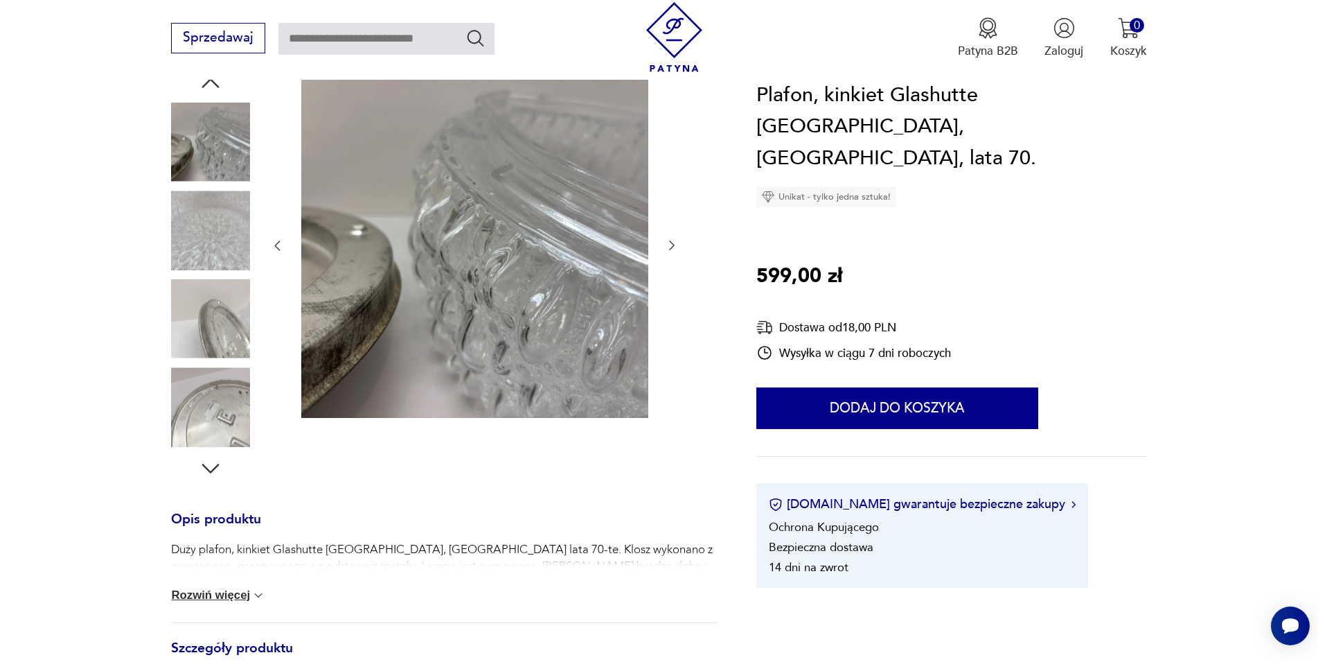
click at [673, 243] on icon "button" at bounding box center [672, 245] width 14 height 14
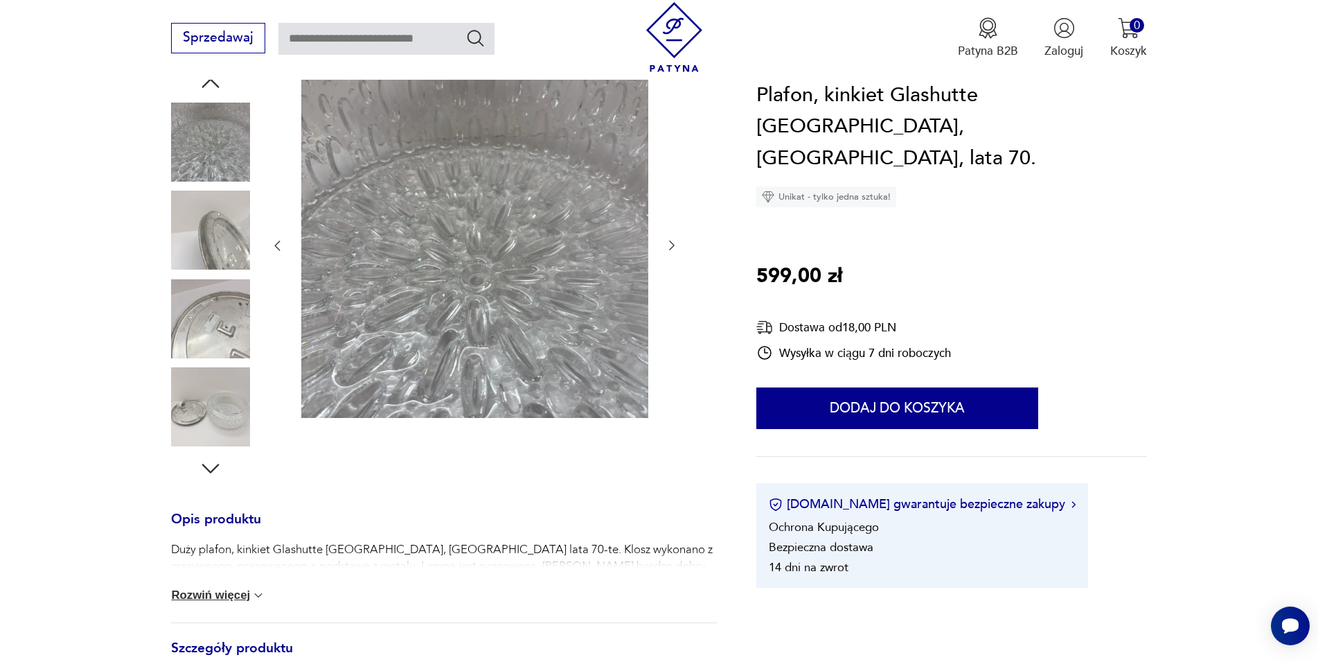
click at [673, 243] on icon "button" at bounding box center [672, 245] width 14 height 14
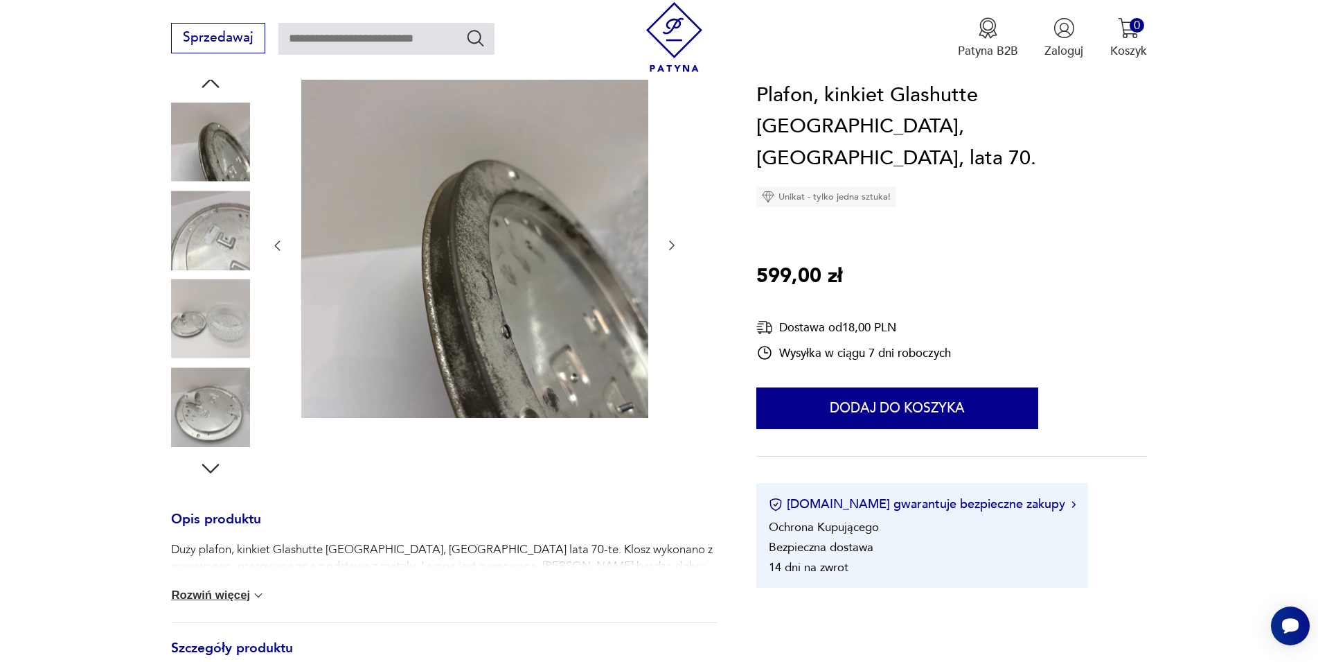
click at [673, 243] on icon "button" at bounding box center [672, 245] width 14 height 14
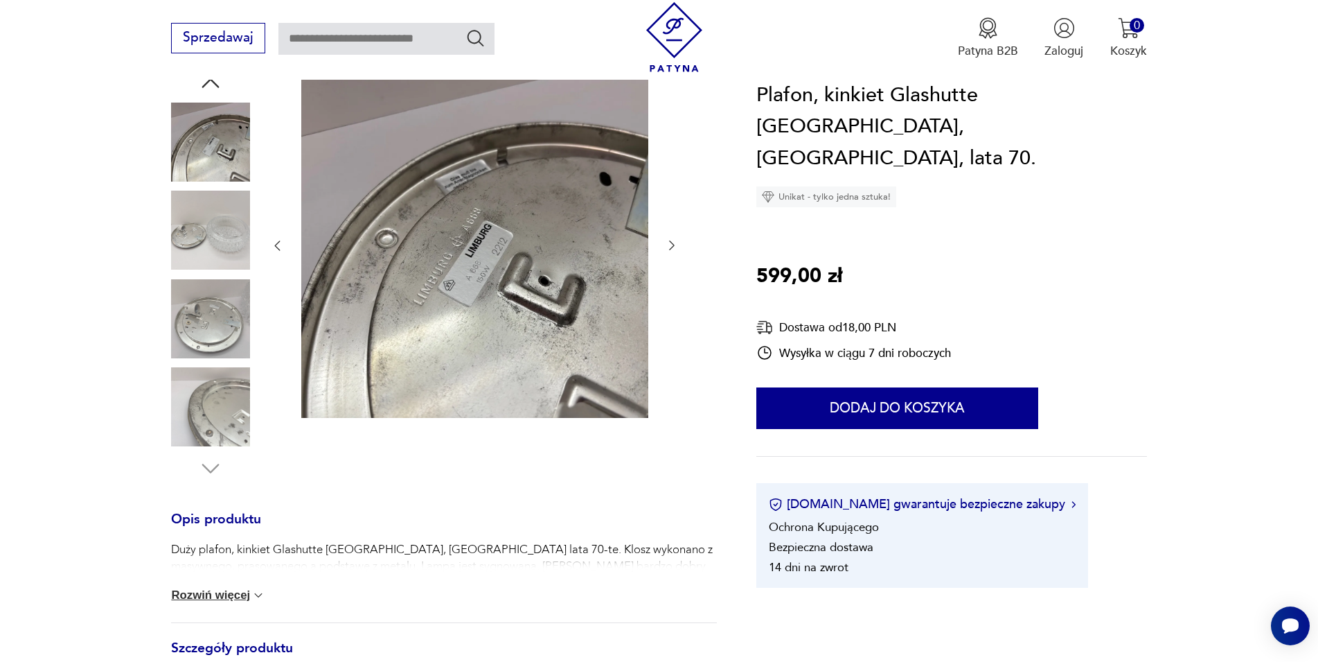
click at [673, 243] on icon "button" at bounding box center [672, 245] width 14 height 14
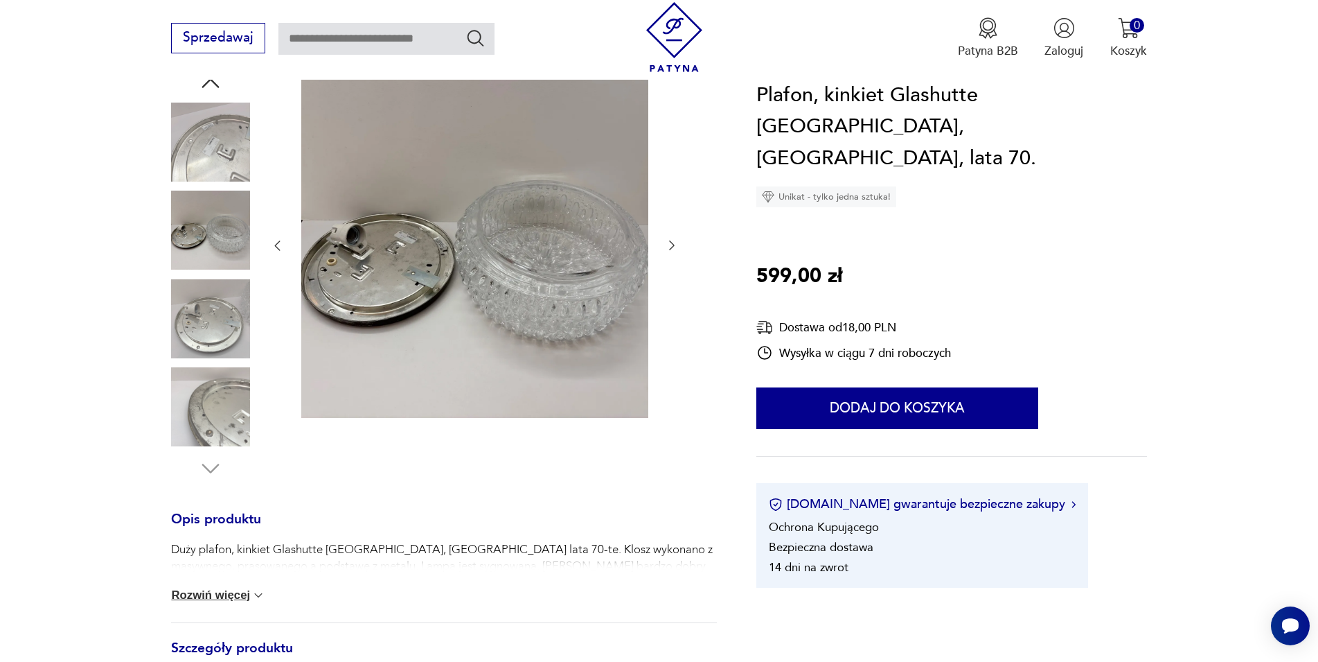
click at [673, 243] on icon "button" at bounding box center [672, 245] width 14 height 14
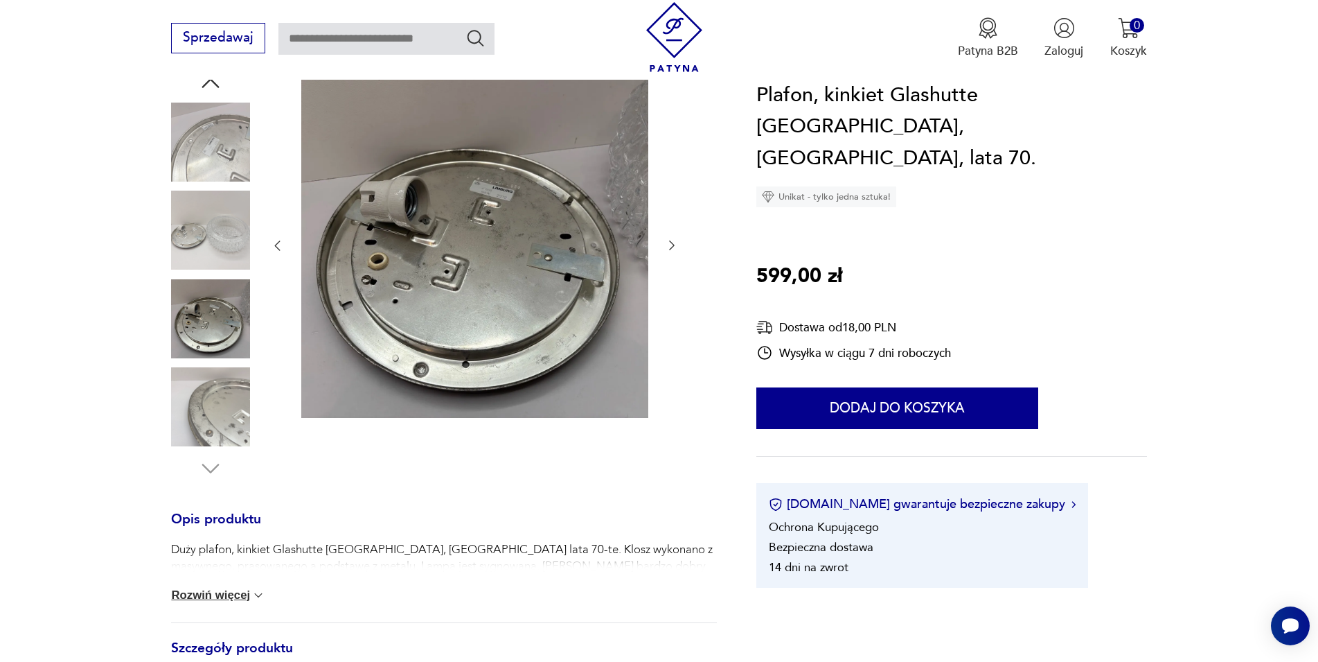
click at [673, 243] on icon "button" at bounding box center [672, 245] width 14 height 14
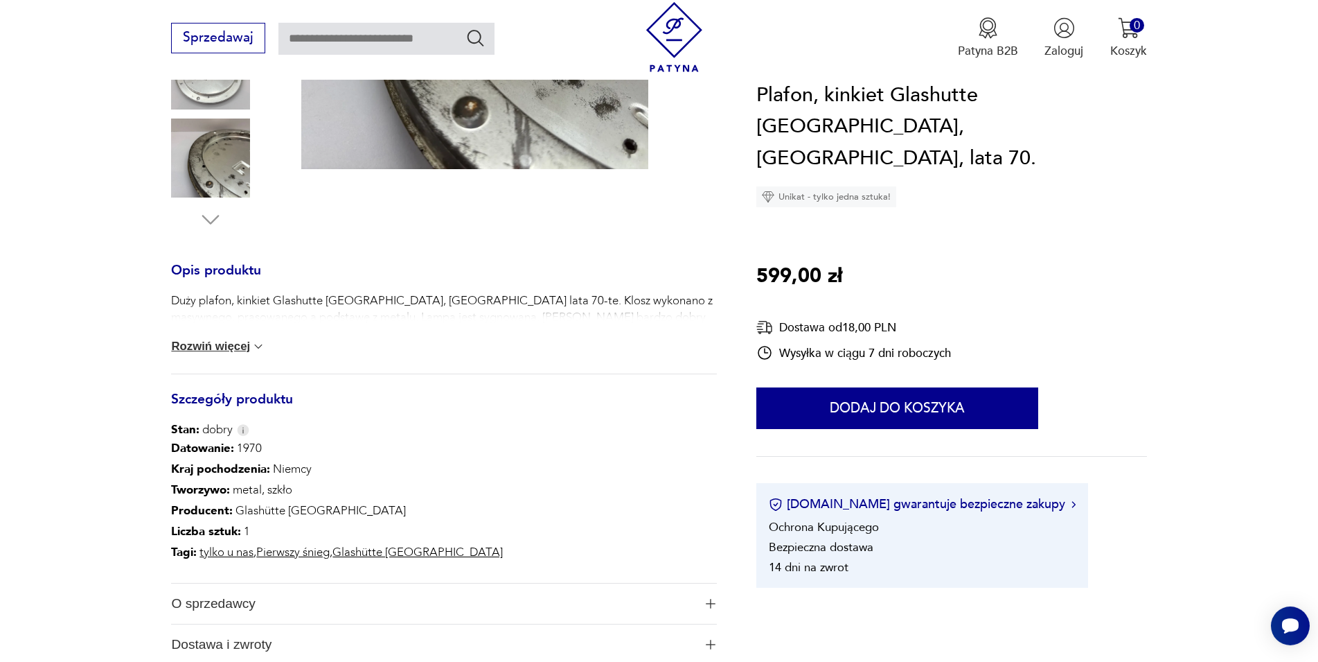
scroll to position [465, 0]
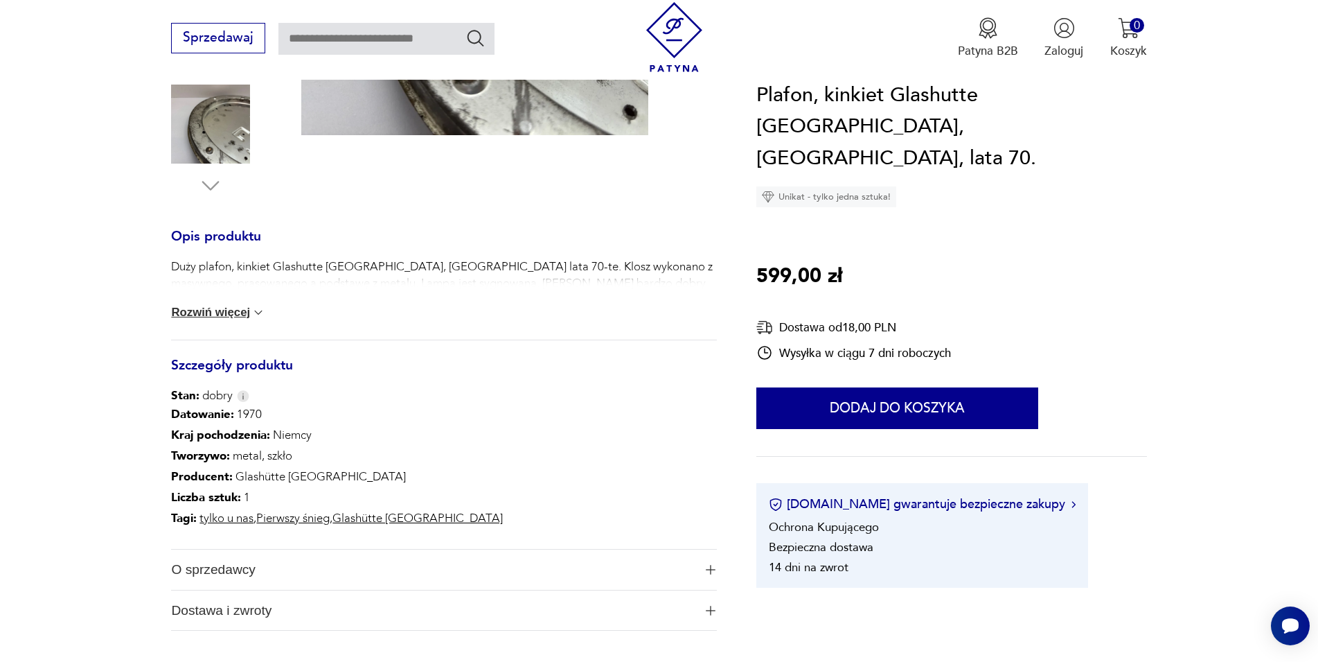
click at [263, 312] on img at bounding box center [259, 313] width 14 height 14
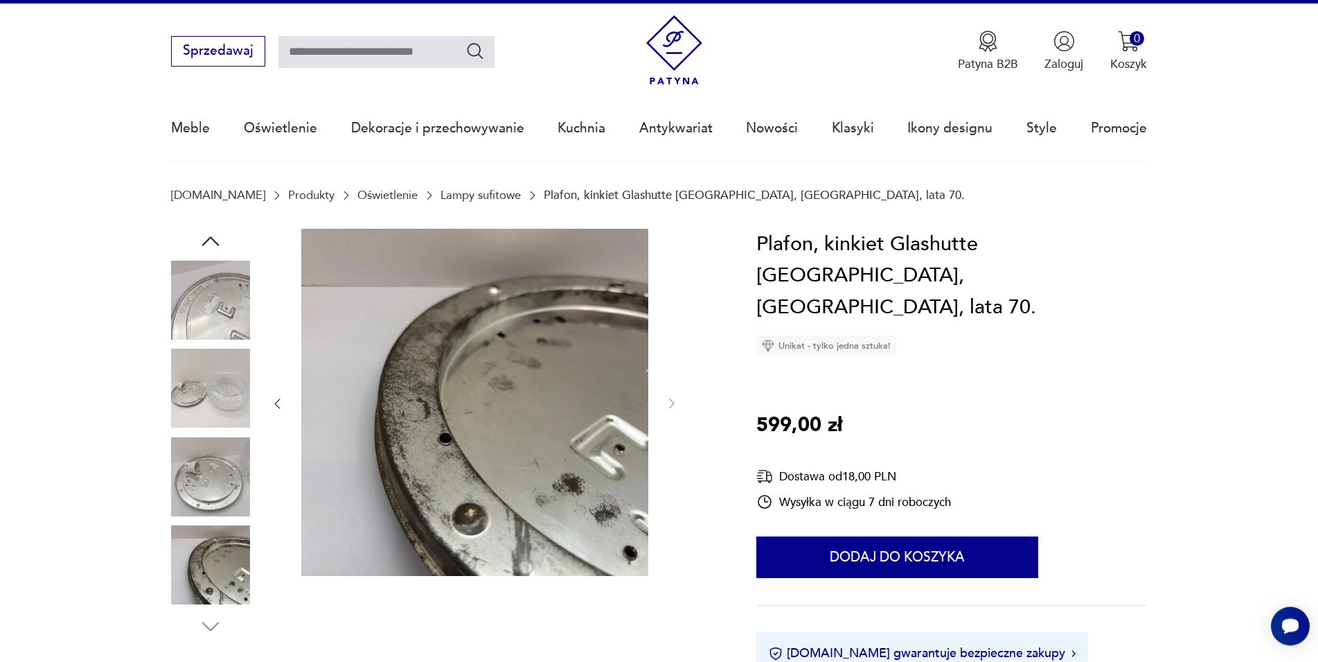
scroll to position [0, 0]
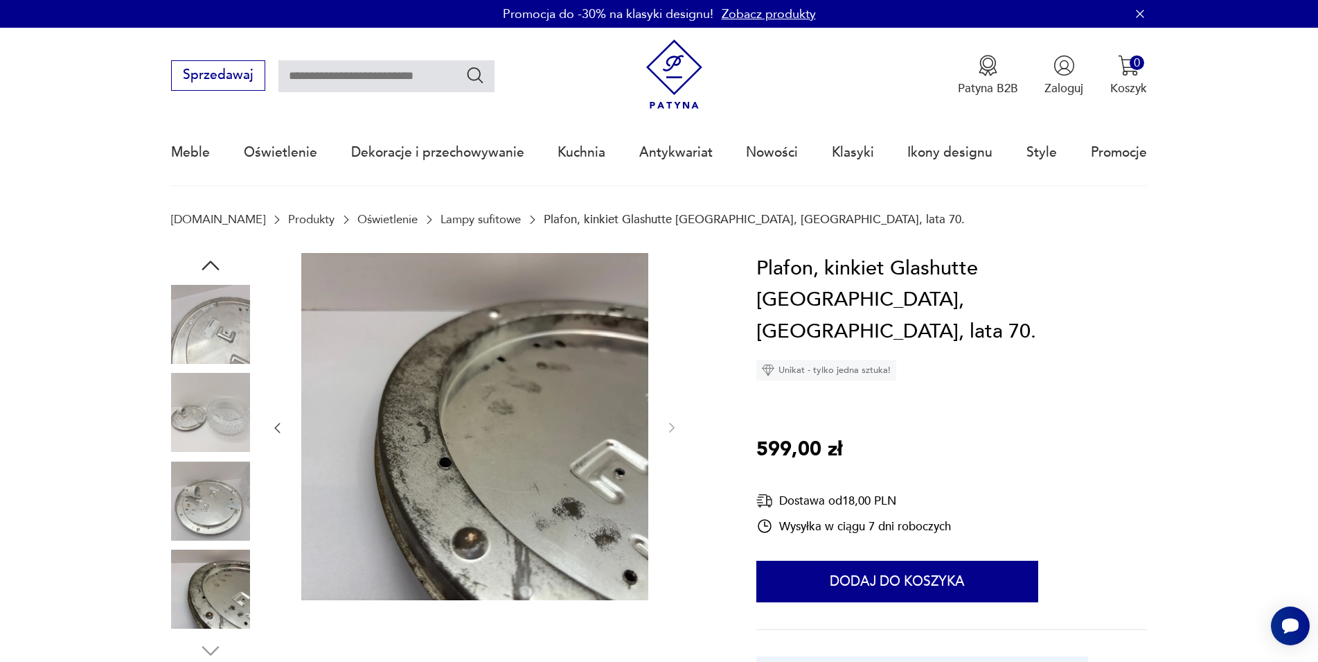
click at [222, 509] on img at bounding box center [210, 500] width 79 height 79
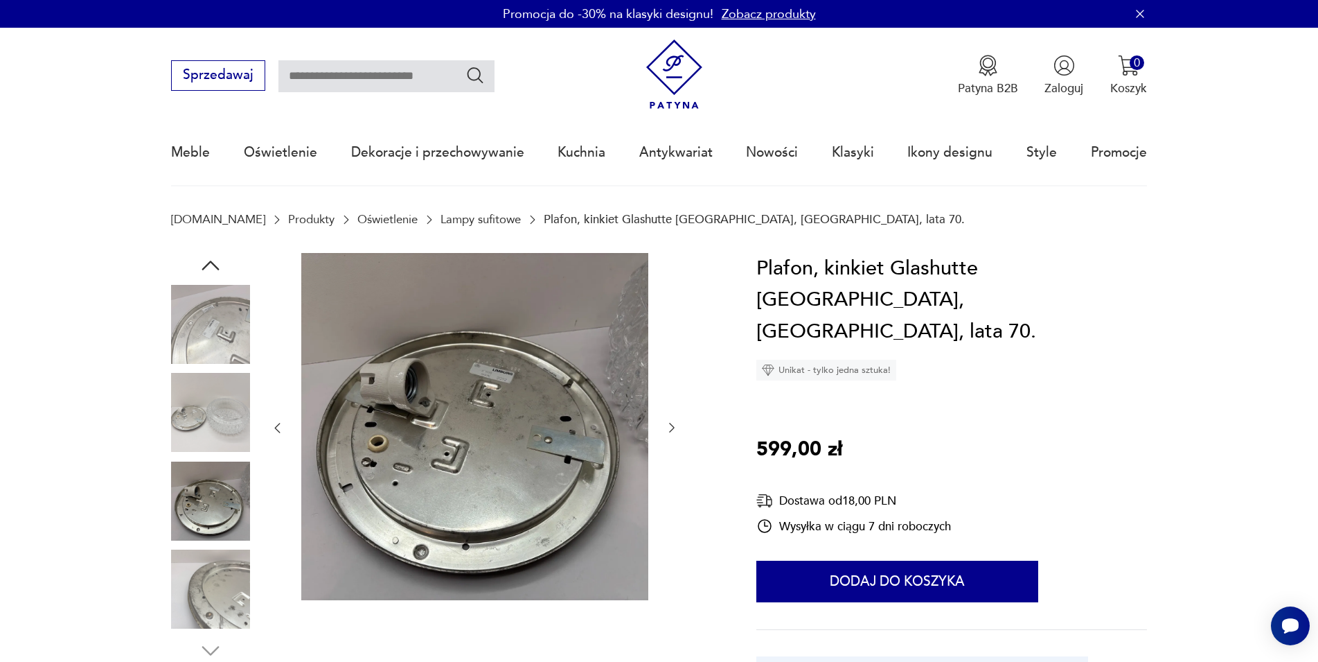
click at [682, 426] on div at bounding box center [443, 458] width 545 height 410
click at [673, 427] on icon "button" at bounding box center [672, 428] width 6 height 10
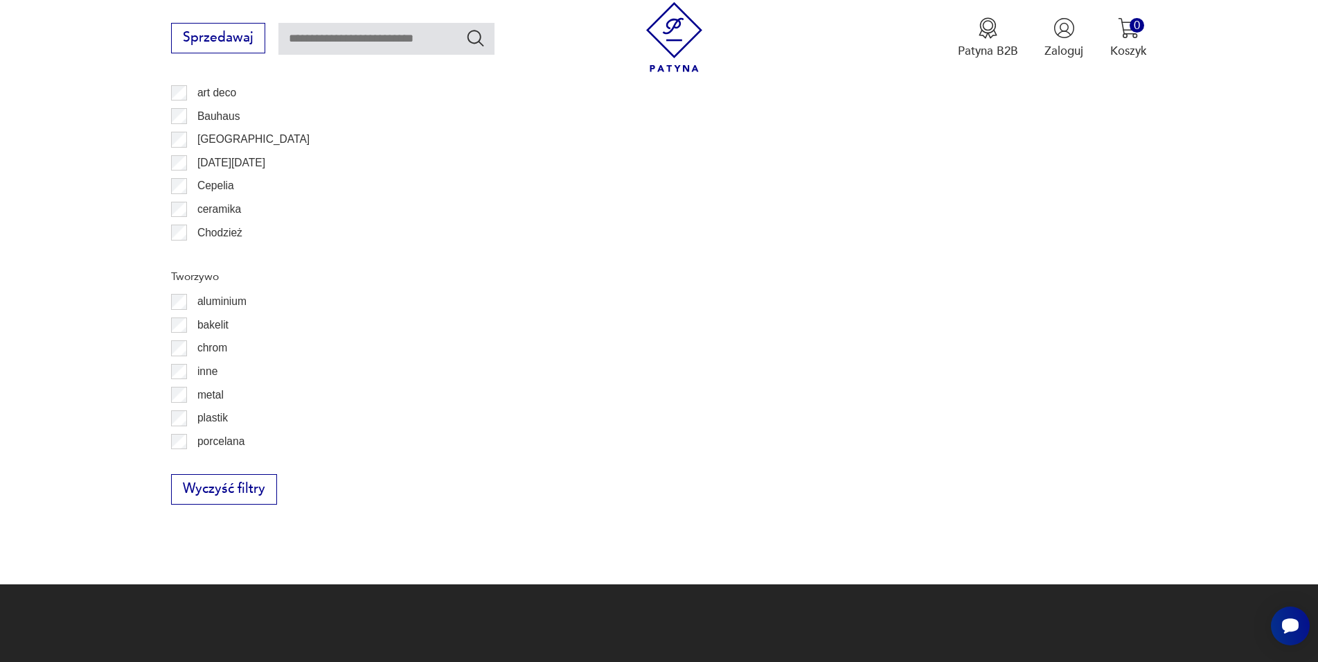
scroll to position [1522, 0]
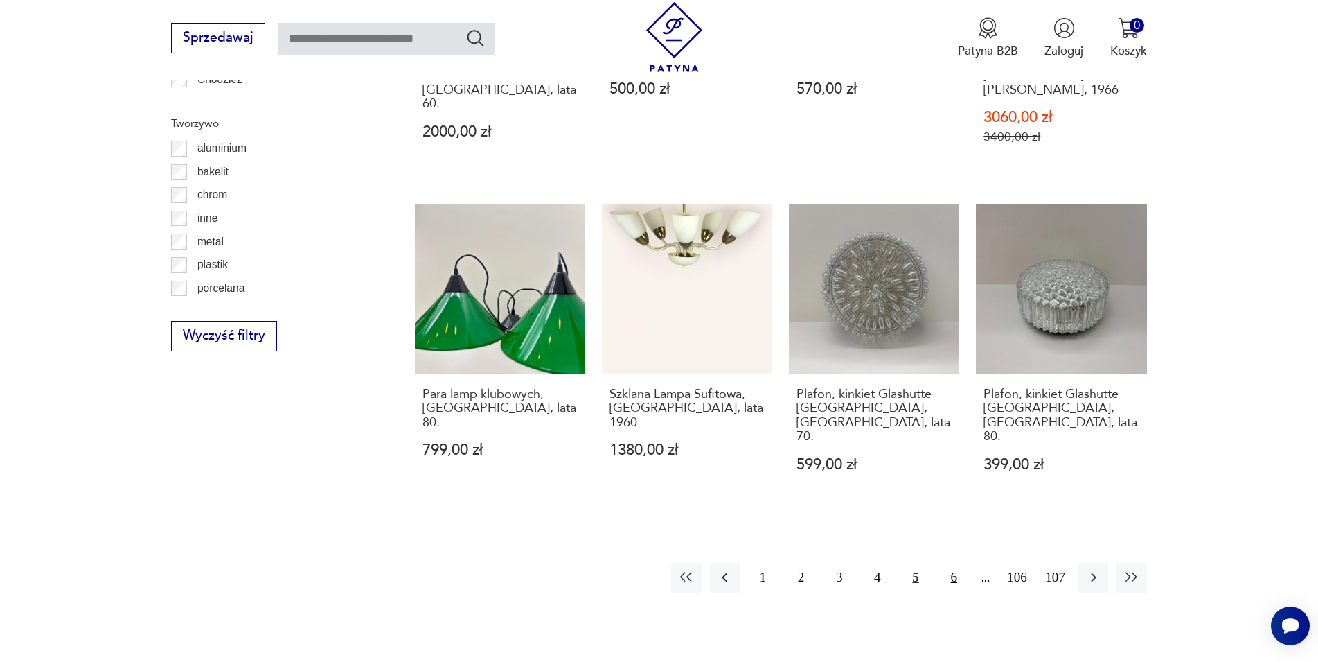
click at [953, 563] on button "6" at bounding box center [954, 578] width 30 height 30
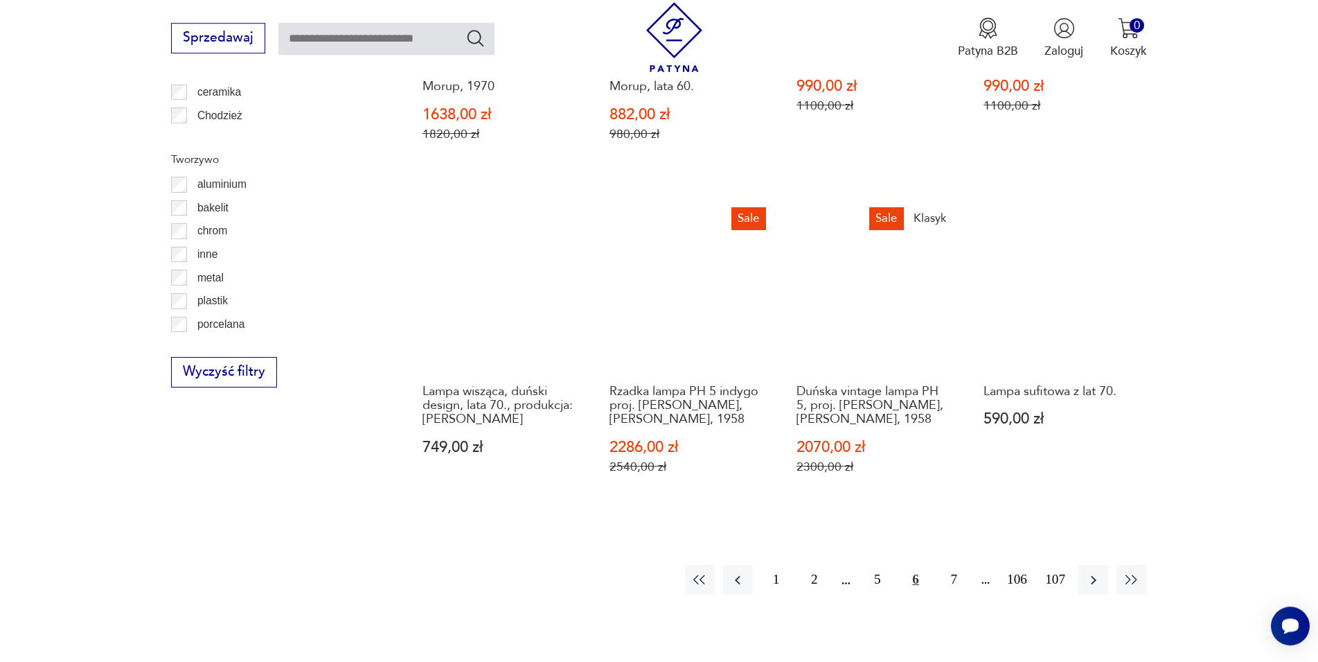
scroll to position [1542, 0]
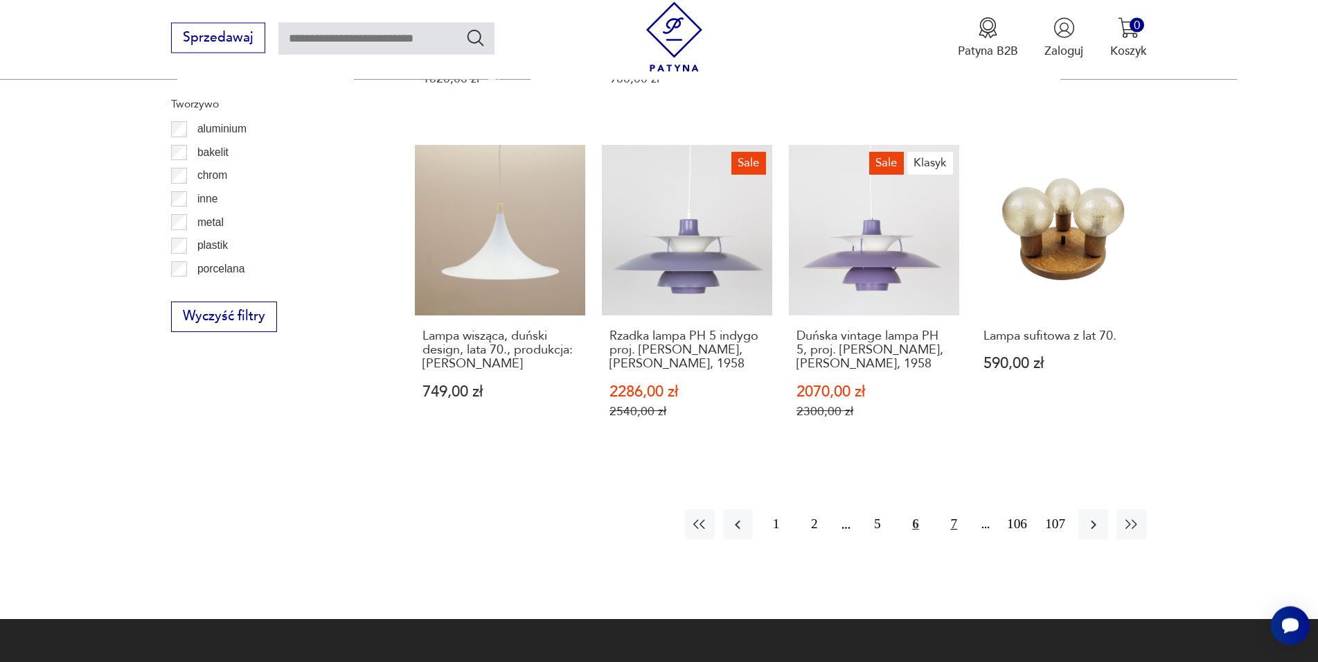
click at [957, 509] on button "7" at bounding box center [954, 524] width 30 height 30
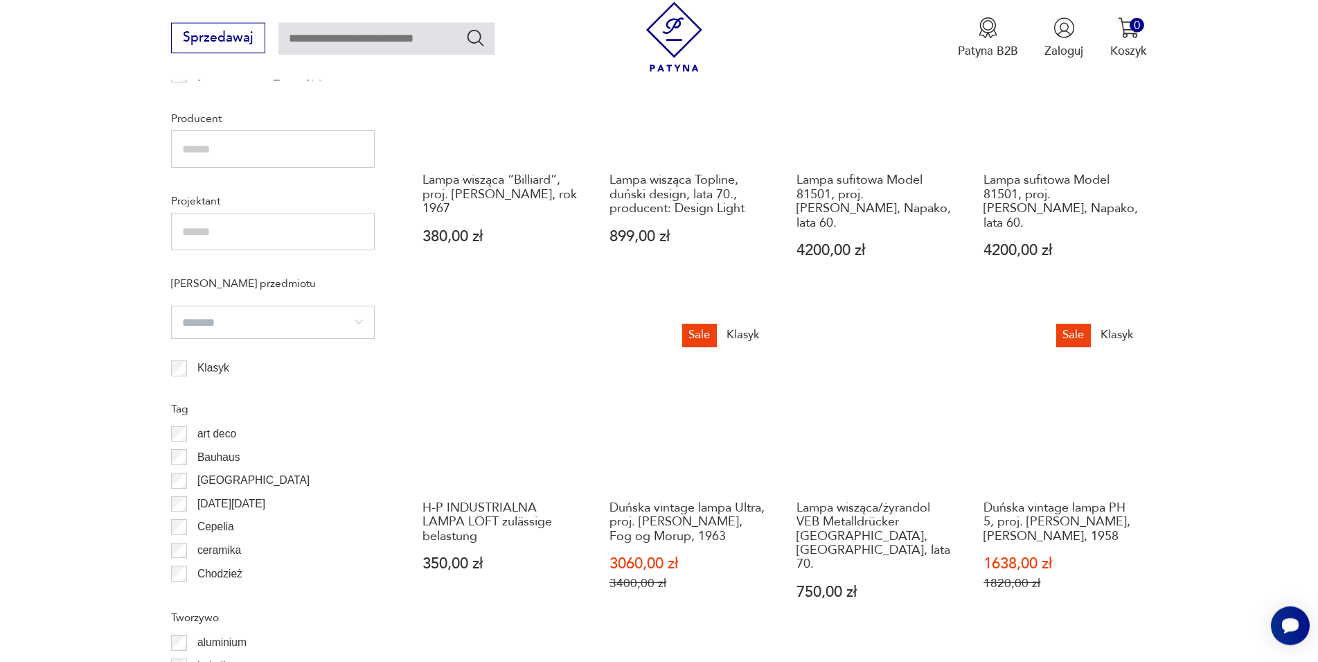
scroll to position [1047, 0]
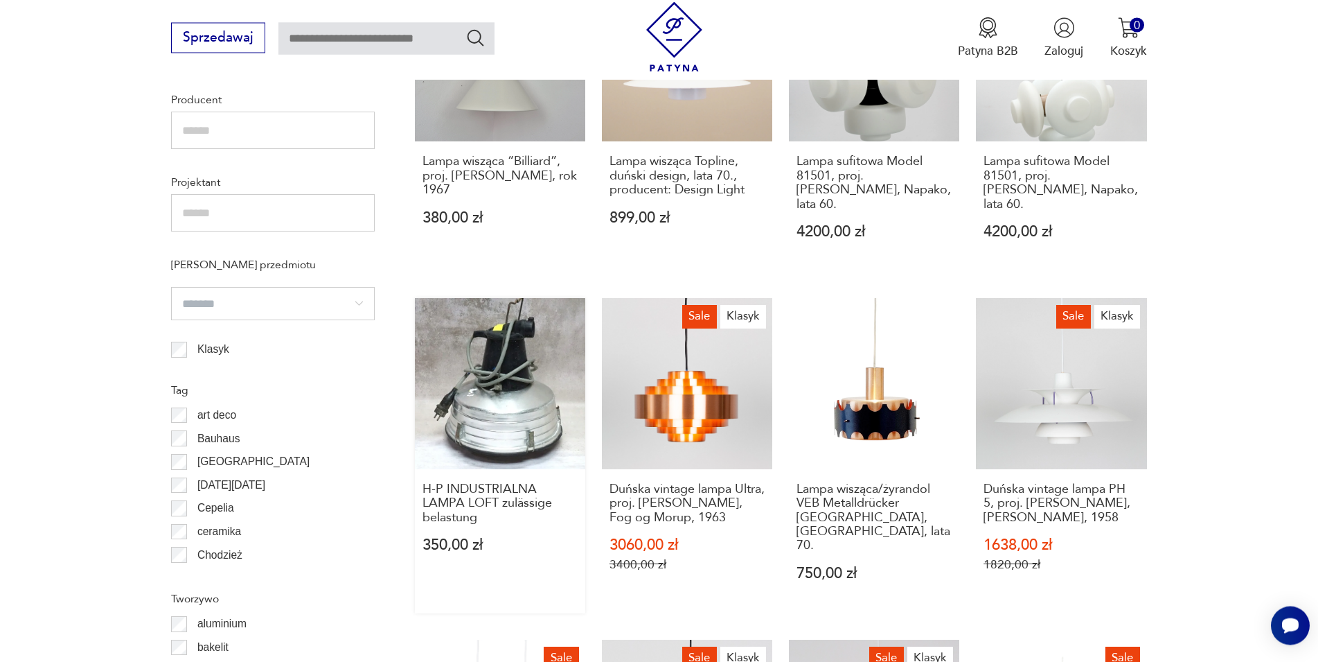
click at [509, 400] on link "H-P INDUSTRIALNA LAMPA LOFT zulässige belastung 350,00 zł" at bounding box center [500, 455] width 170 height 315
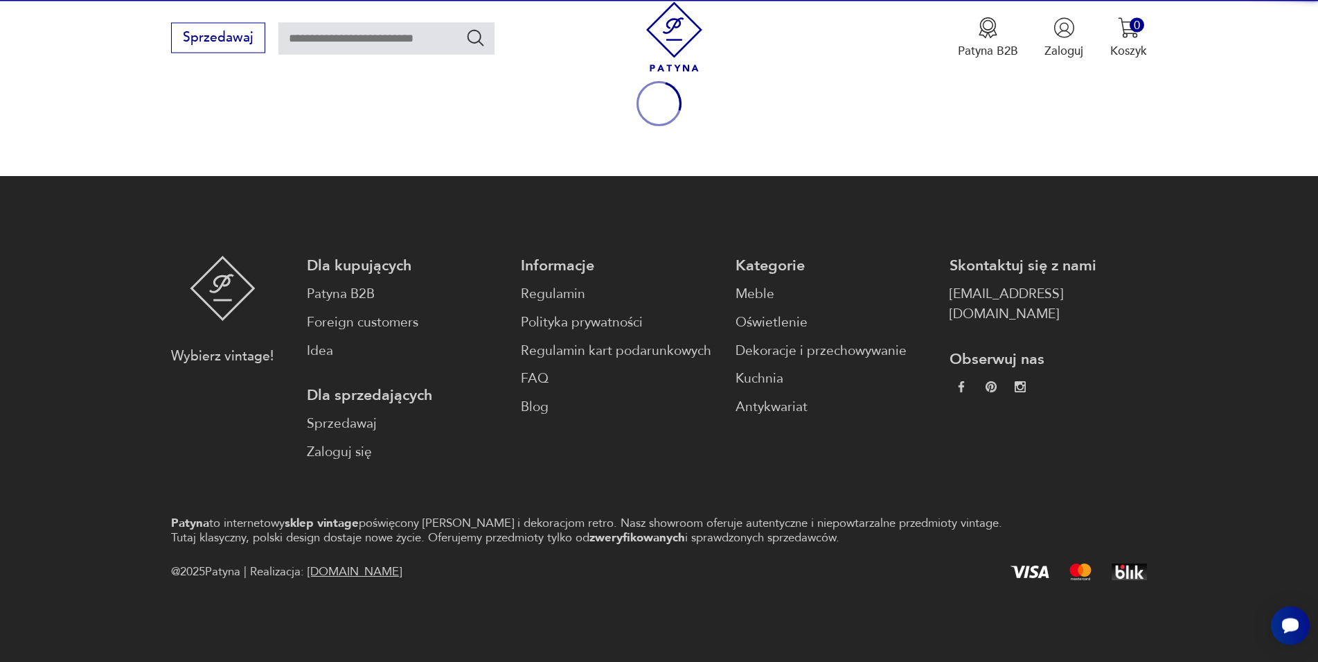
scroll to position [182, 0]
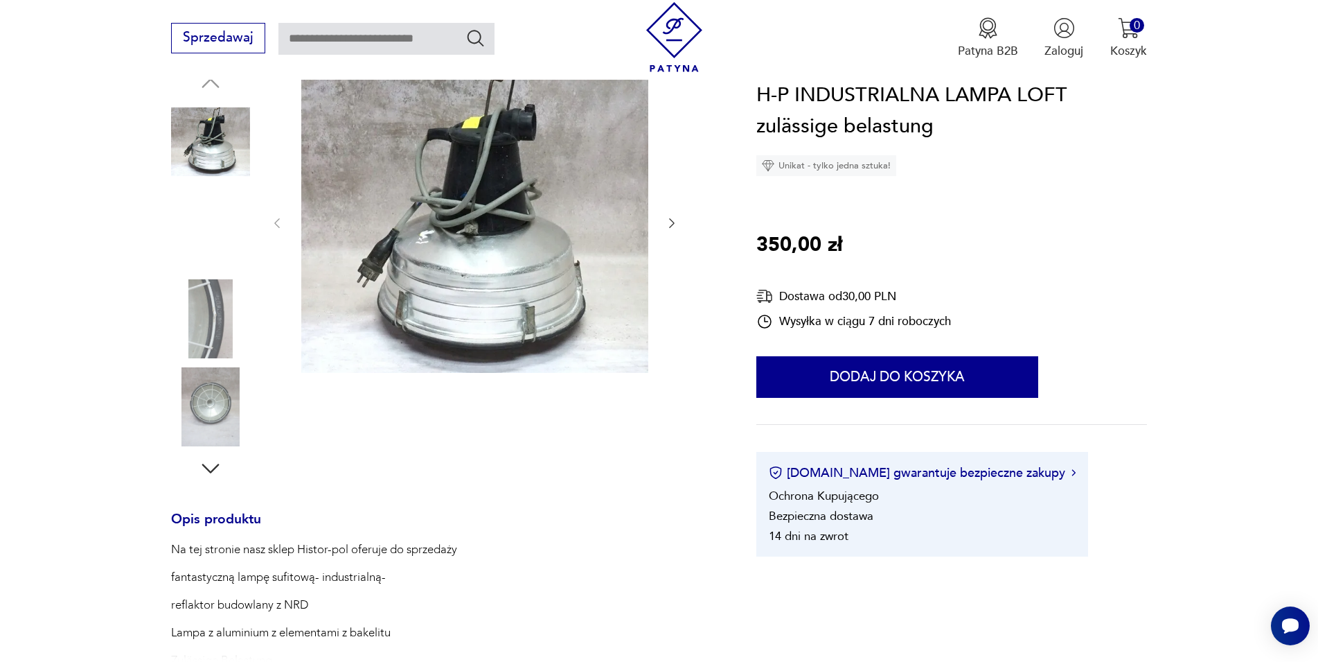
click at [584, 240] on img at bounding box center [474, 222] width 347 height 302
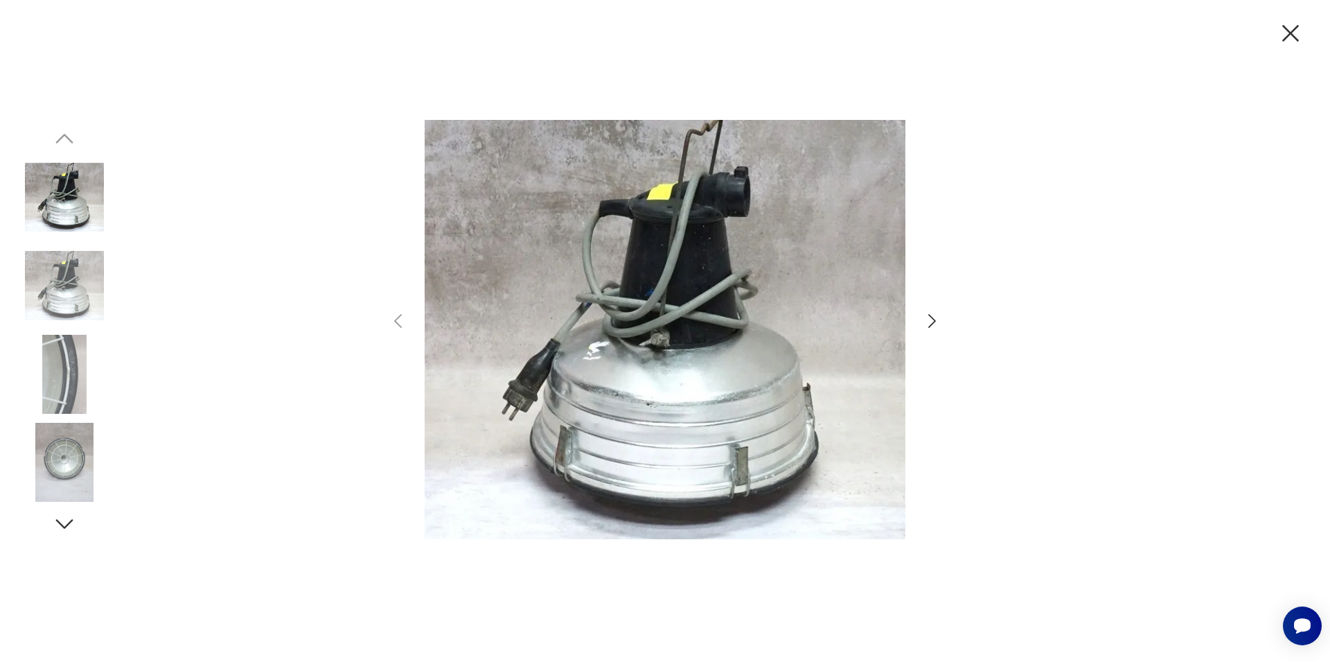
click at [929, 319] on icon "button" at bounding box center [932, 321] width 20 height 20
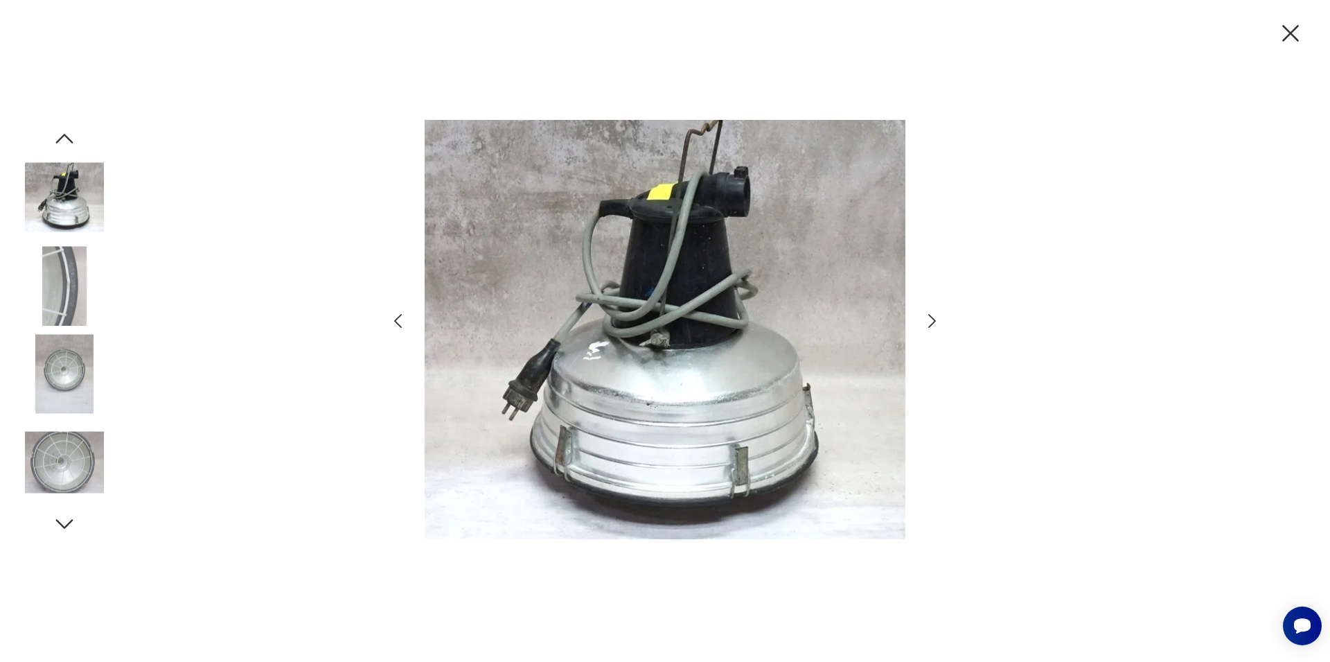
click at [929, 319] on icon "button" at bounding box center [932, 321] width 20 height 20
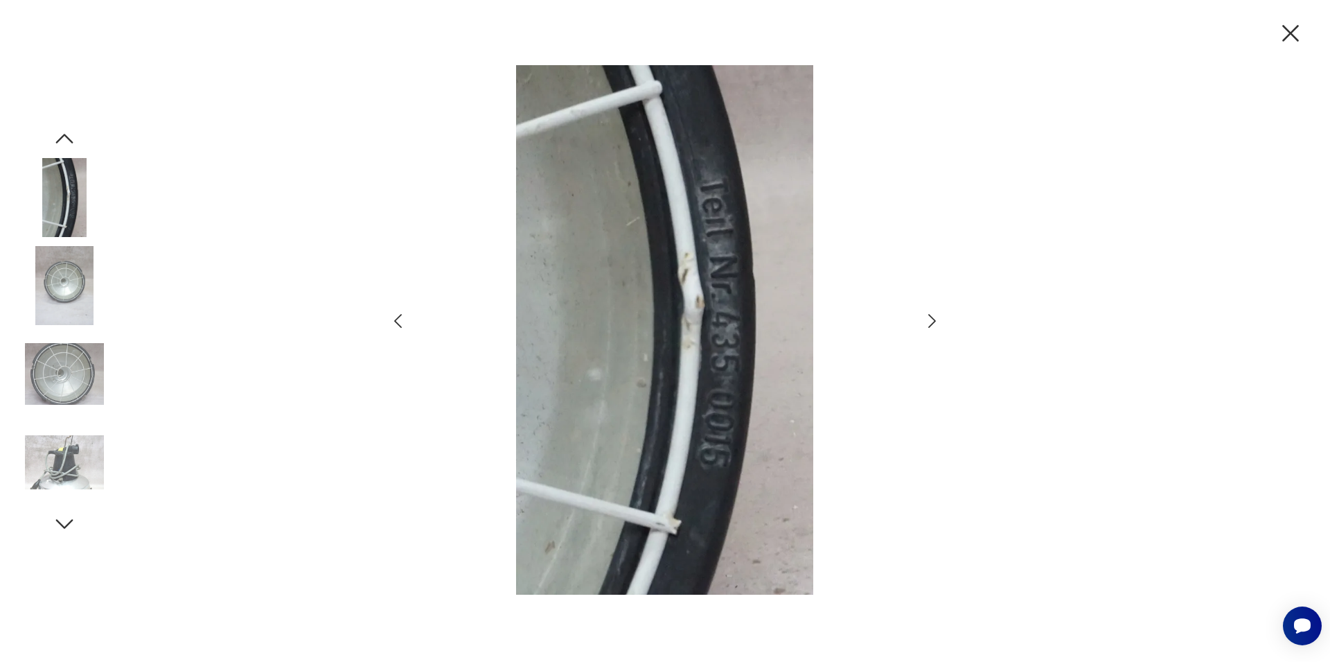
click at [929, 319] on icon "button" at bounding box center [932, 321] width 20 height 20
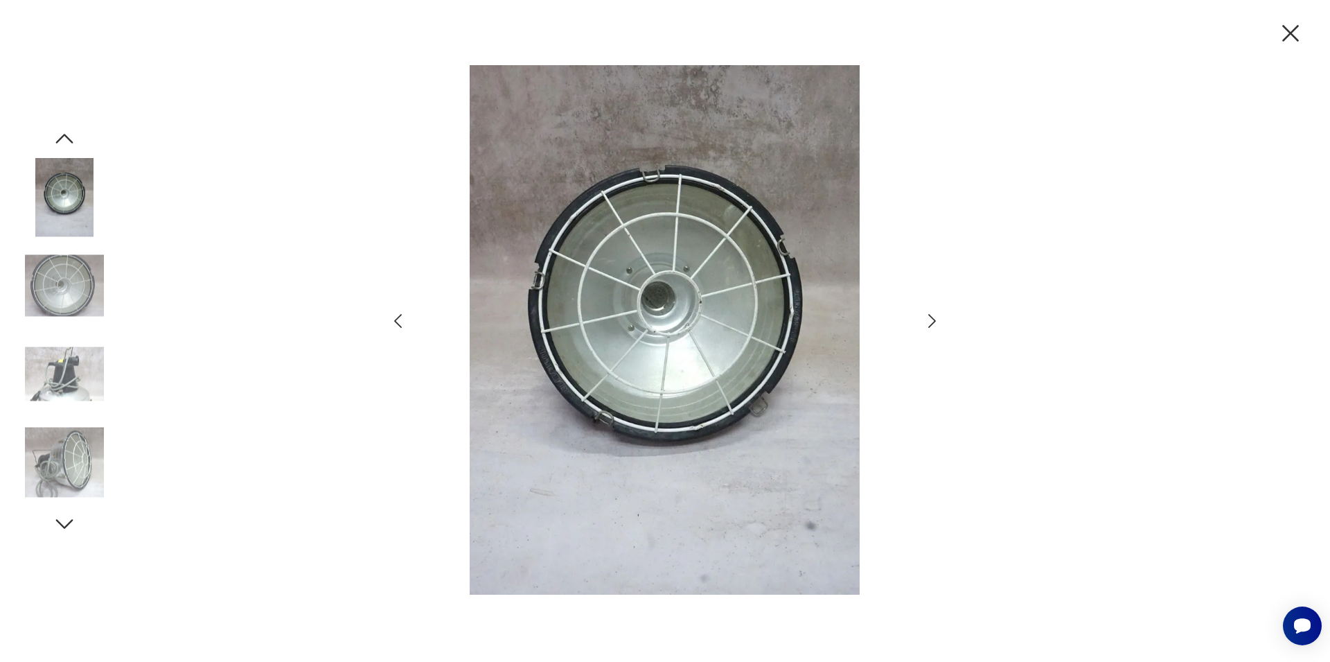
click at [929, 319] on icon "button" at bounding box center [932, 321] width 20 height 20
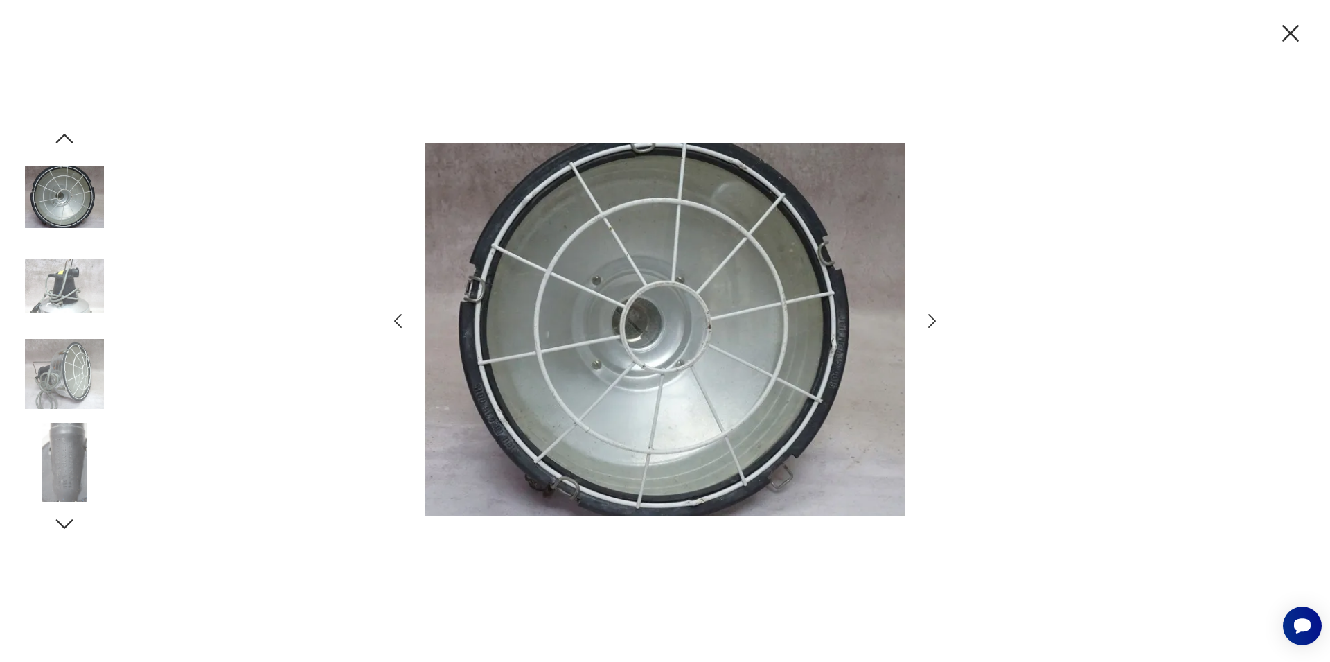
click at [929, 319] on icon "button" at bounding box center [932, 321] width 20 height 20
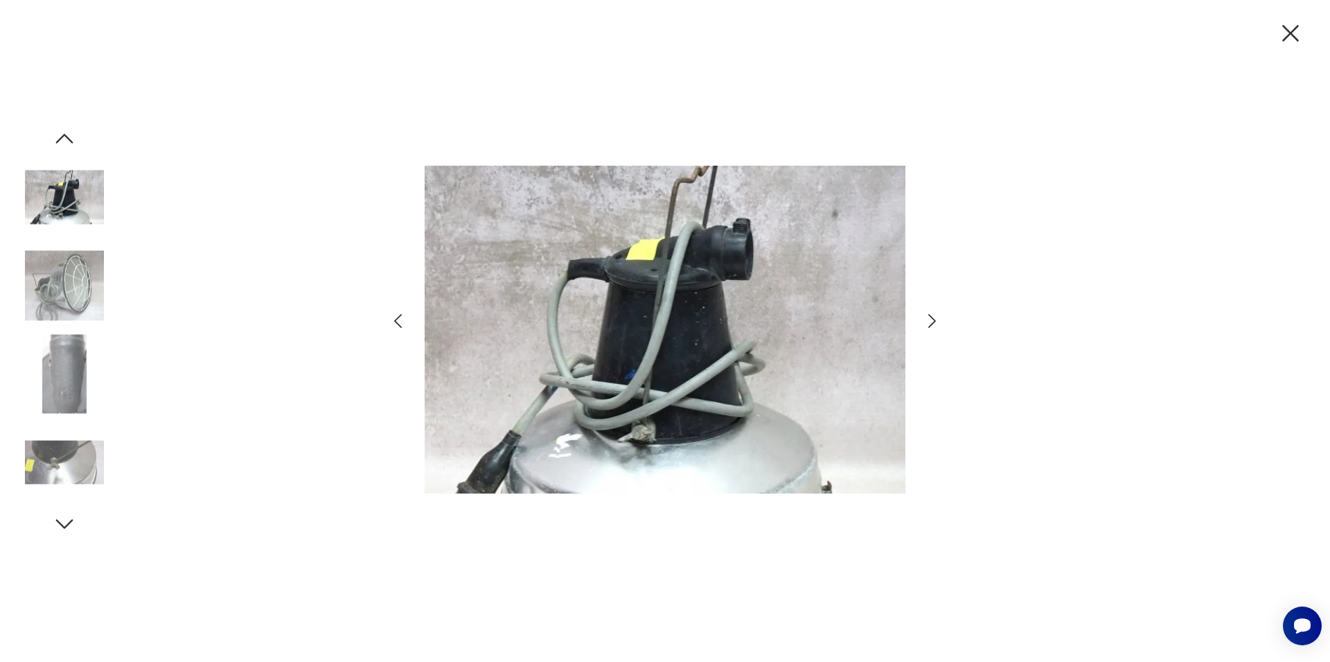
click at [929, 319] on icon "button" at bounding box center [932, 321] width 20 height 20
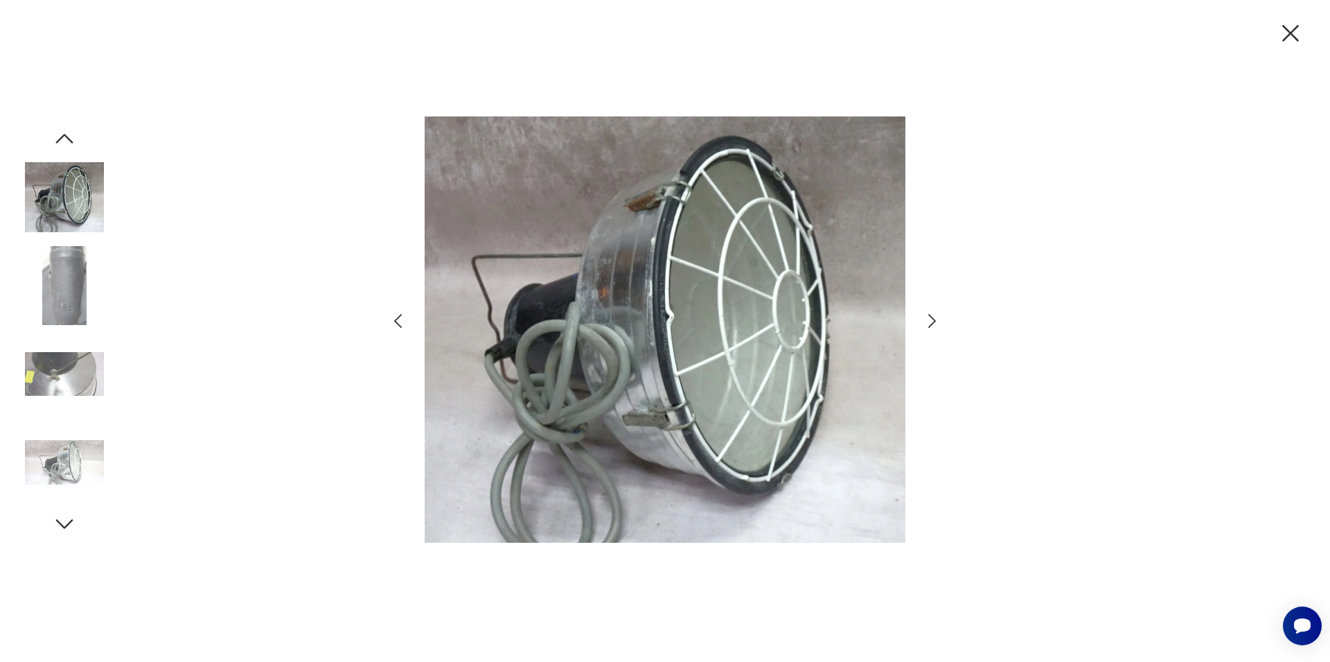
click at [929, 319] on icon "button" at bounding box center [932, 321] width 20 height 20
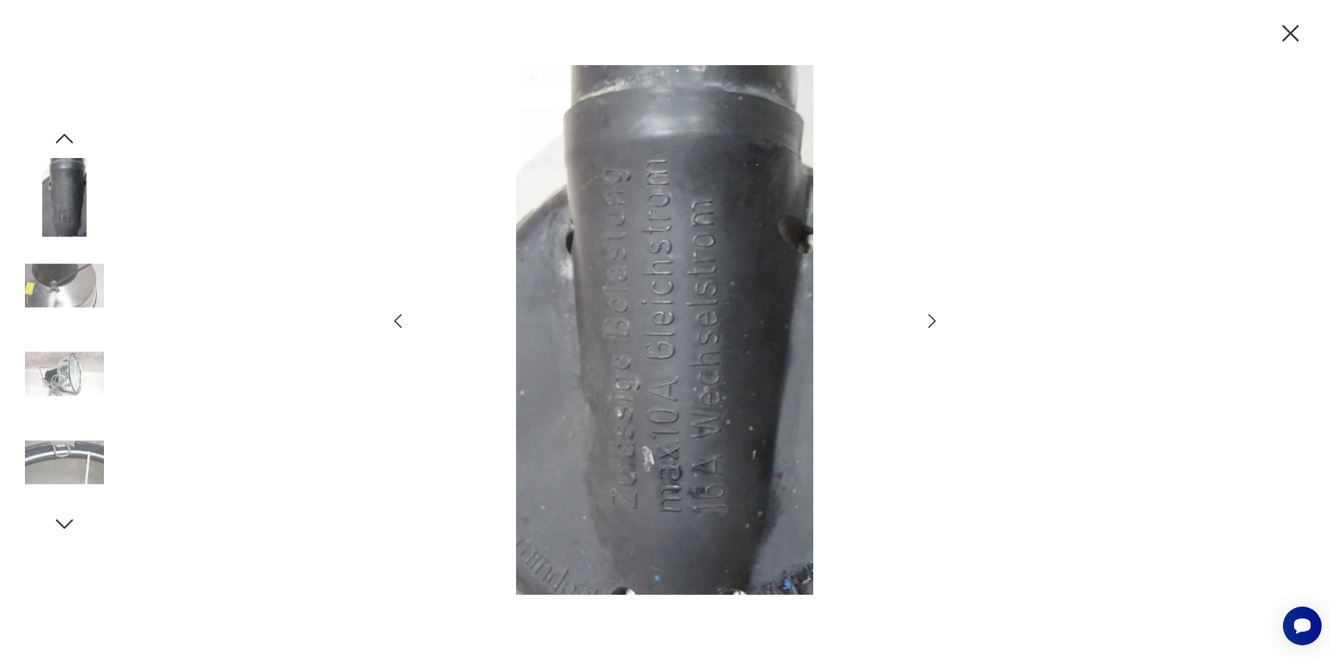
drag, startPoint x: 947, startPoint y: 326, endPoint x: 942, endPoint y: 315, distance: 12.4
click at [1291, 32] on icon "button" at bounding box center [1290, 33] width 17 height 17
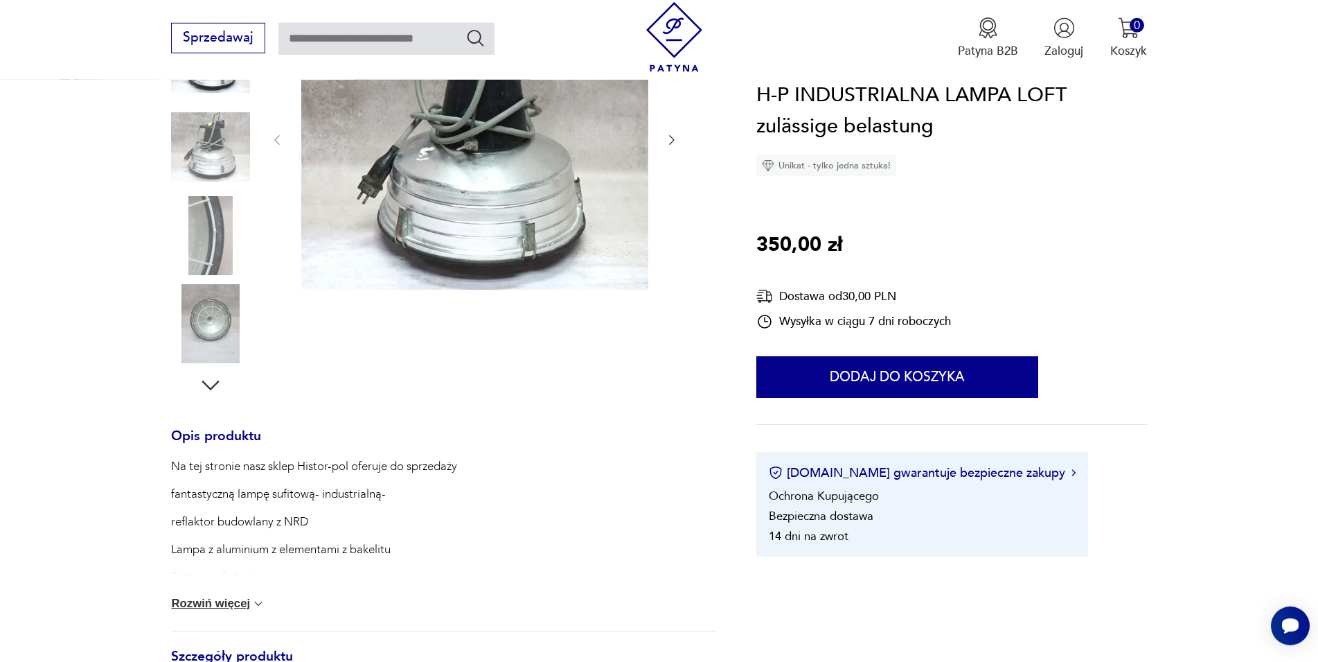
scroll to position [324, 0]
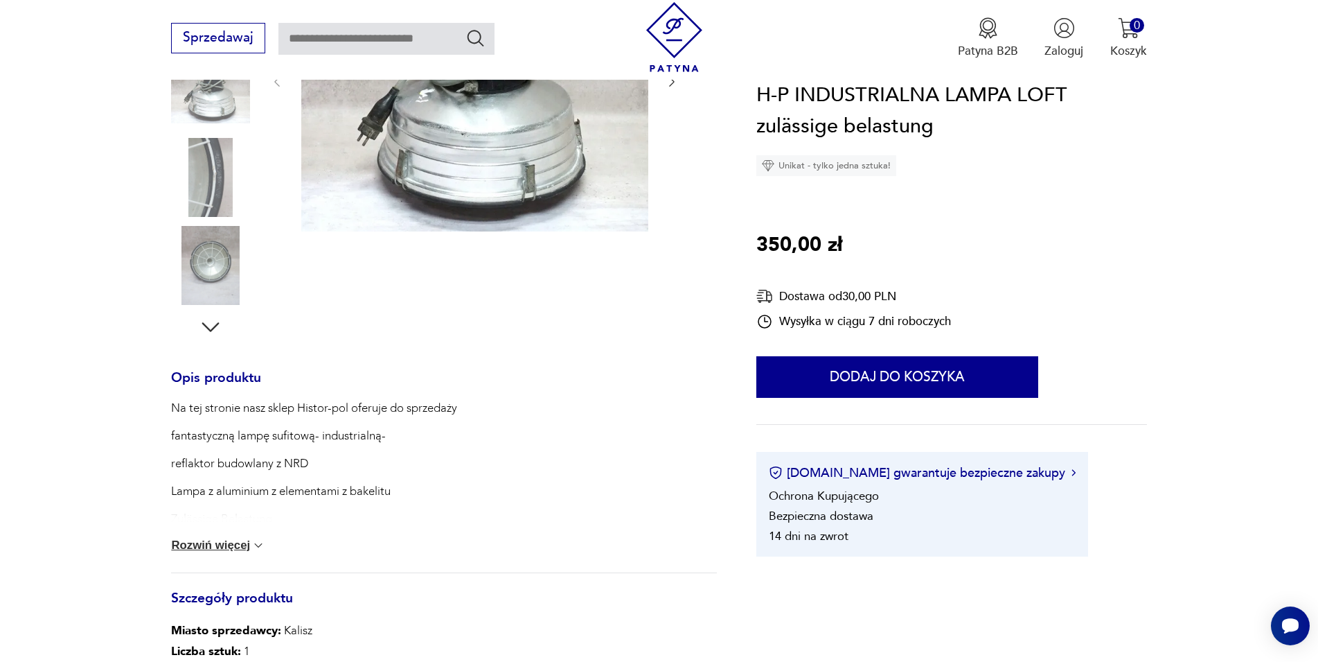
click at [235, 548] on button "Rozwiń więcej" at bounding box center [218, 545] width 94 height 14
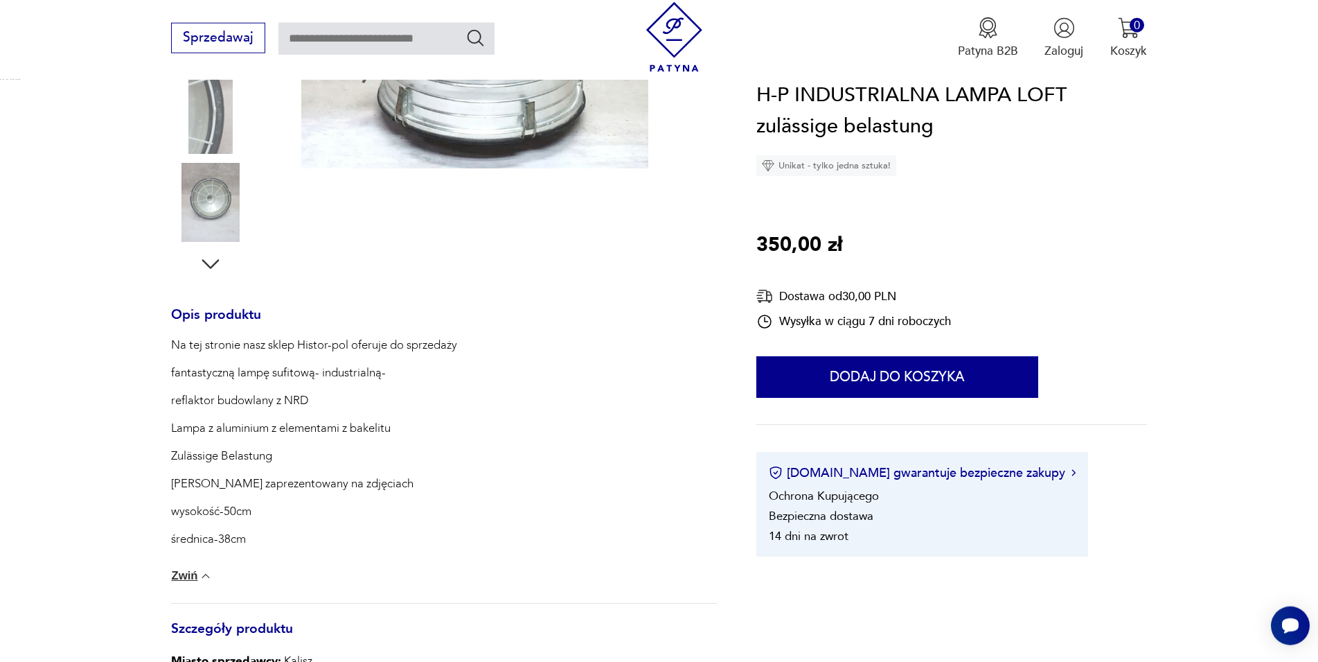
scroll to position [112, 0]
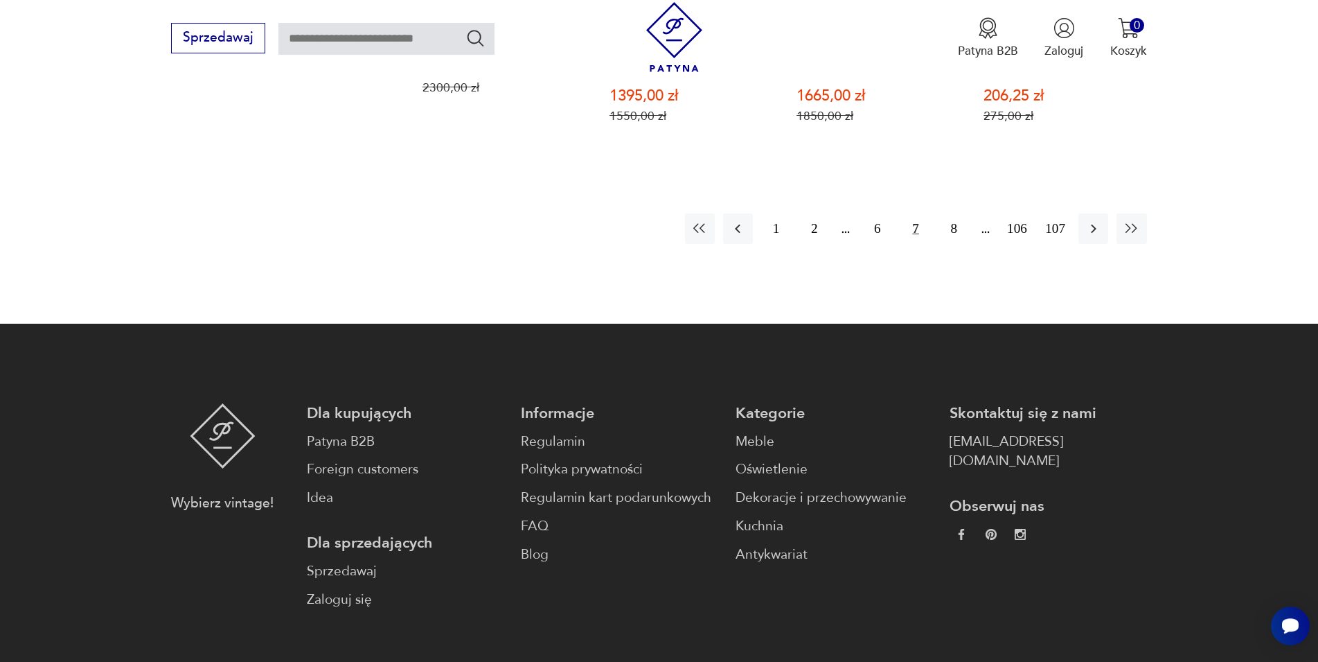
scroll to position [1908, 0]
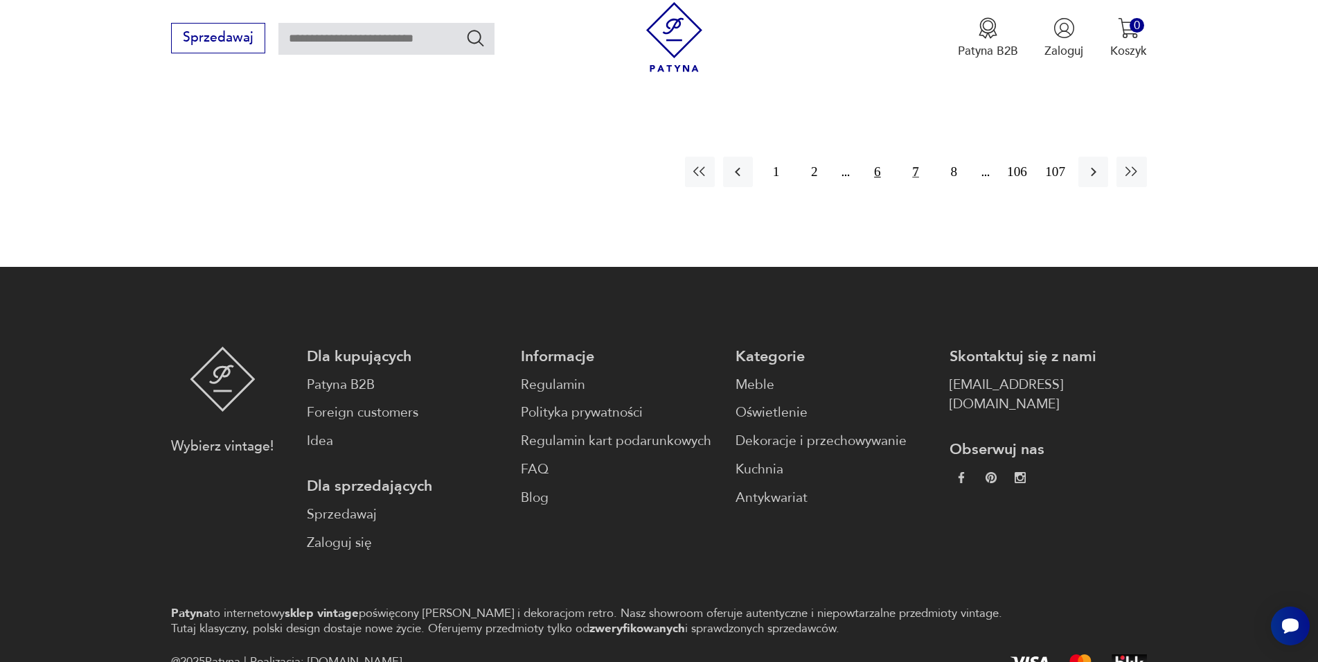
click at [876, 157] on button "6" at bounding box center [878, 172] width 30 height 30
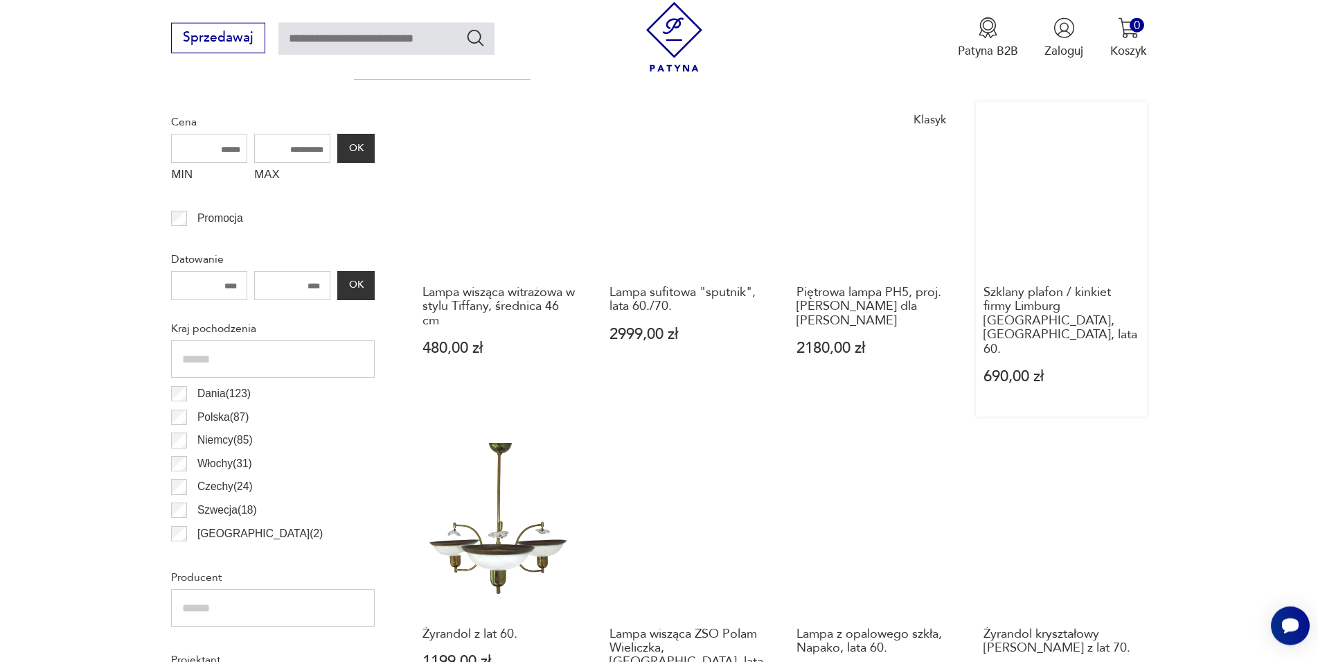
scroll to position [553, 0]
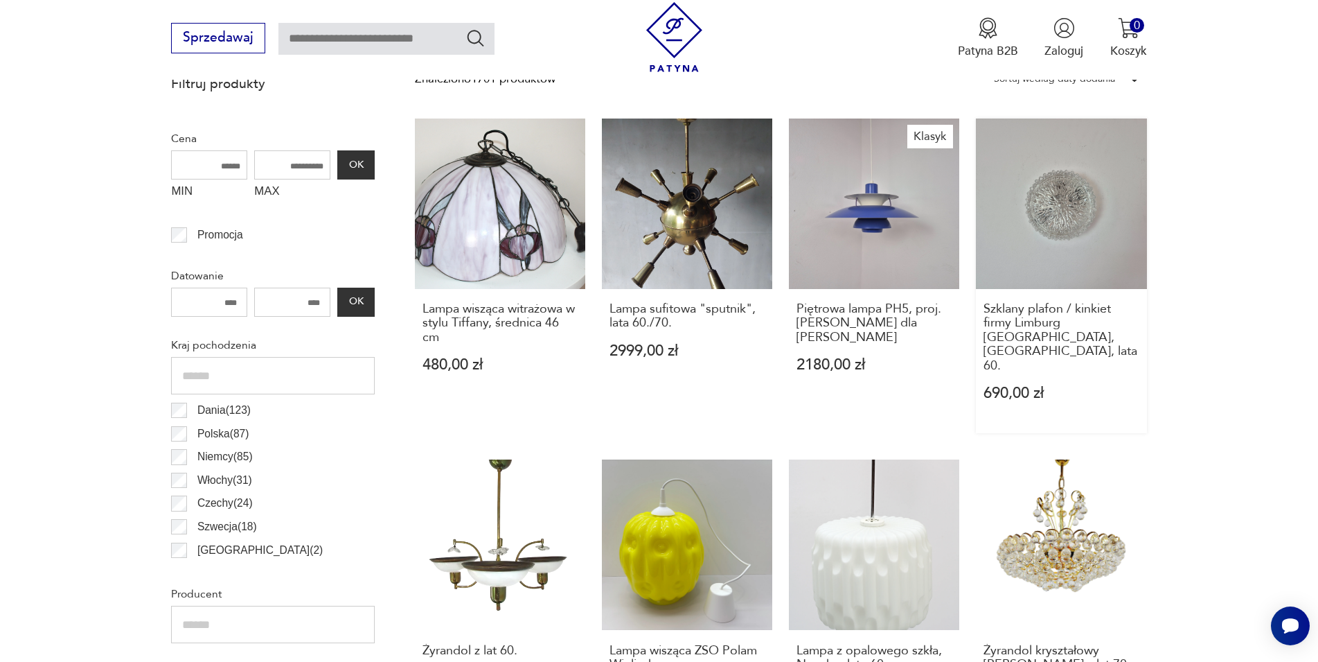
click at [1077, 191] on link "Szklany plafon / kinkiet firmy Limburg [GEOGRAPHIC_DATA], [GEOGRAPHIC_DATA], la…" at bounding box center [1061, 275] width 170 height 315
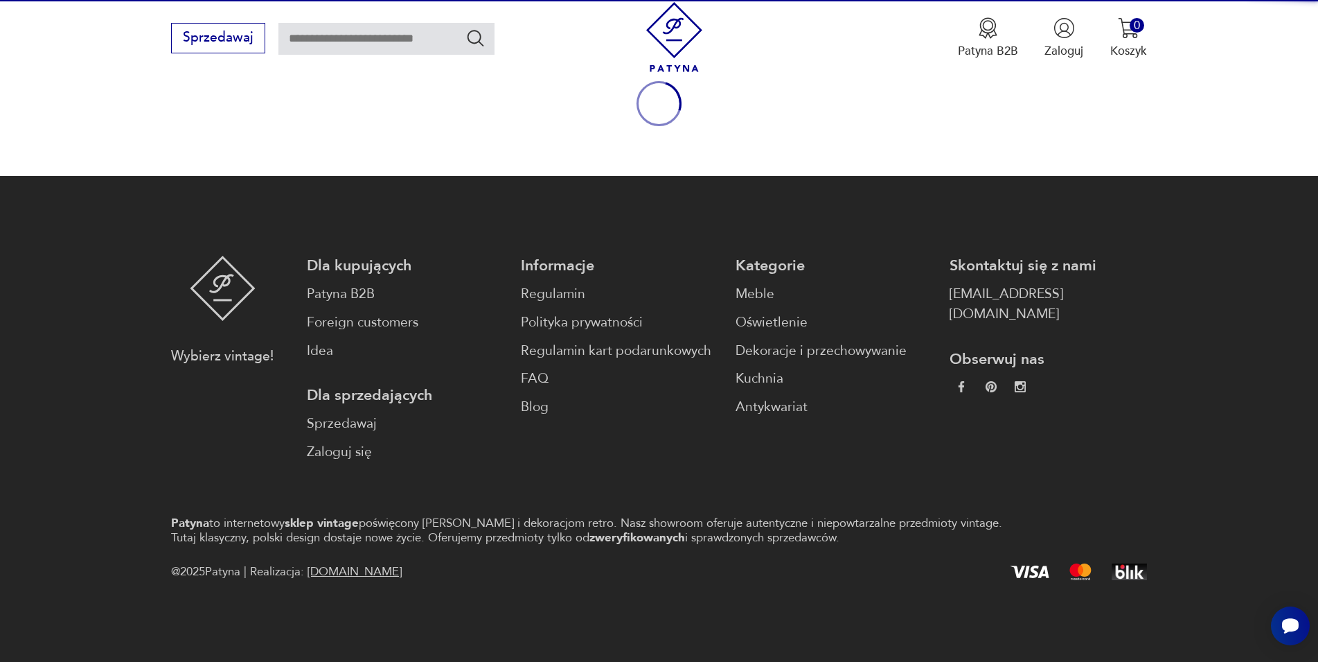
scroll to position [182, 0]
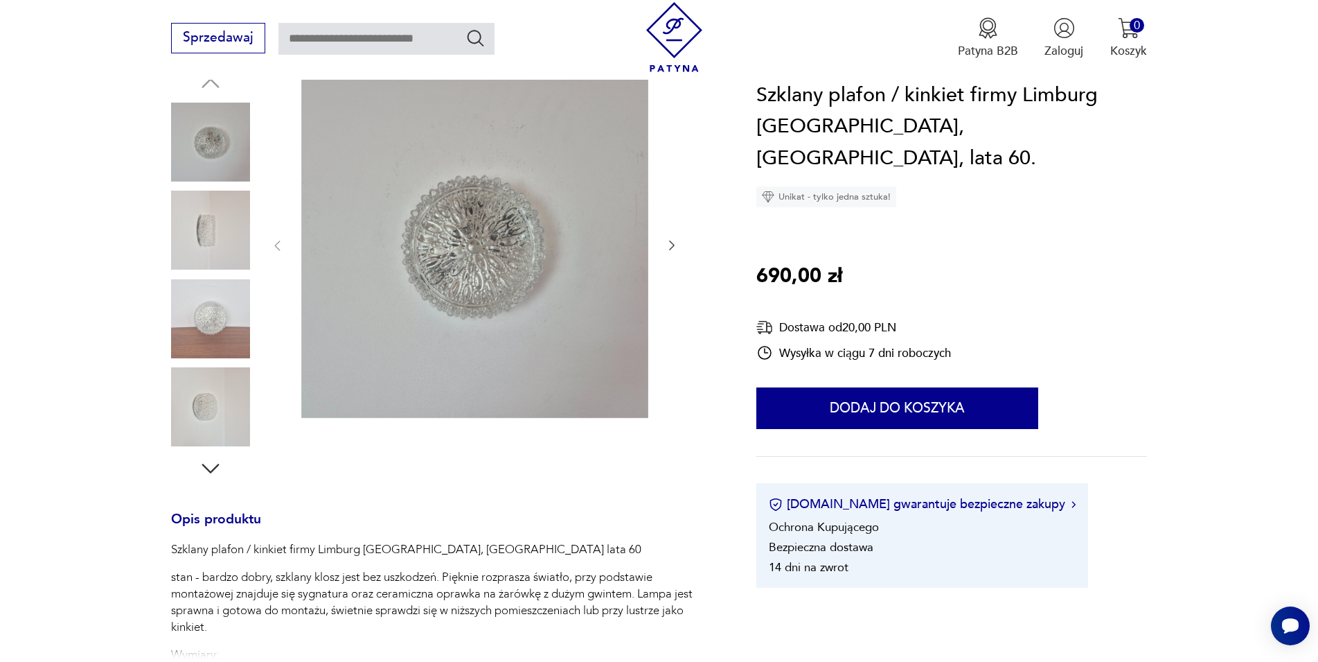
click at [676, 243] on icon "button" at bounding box center [672, 245] width 14 height 14
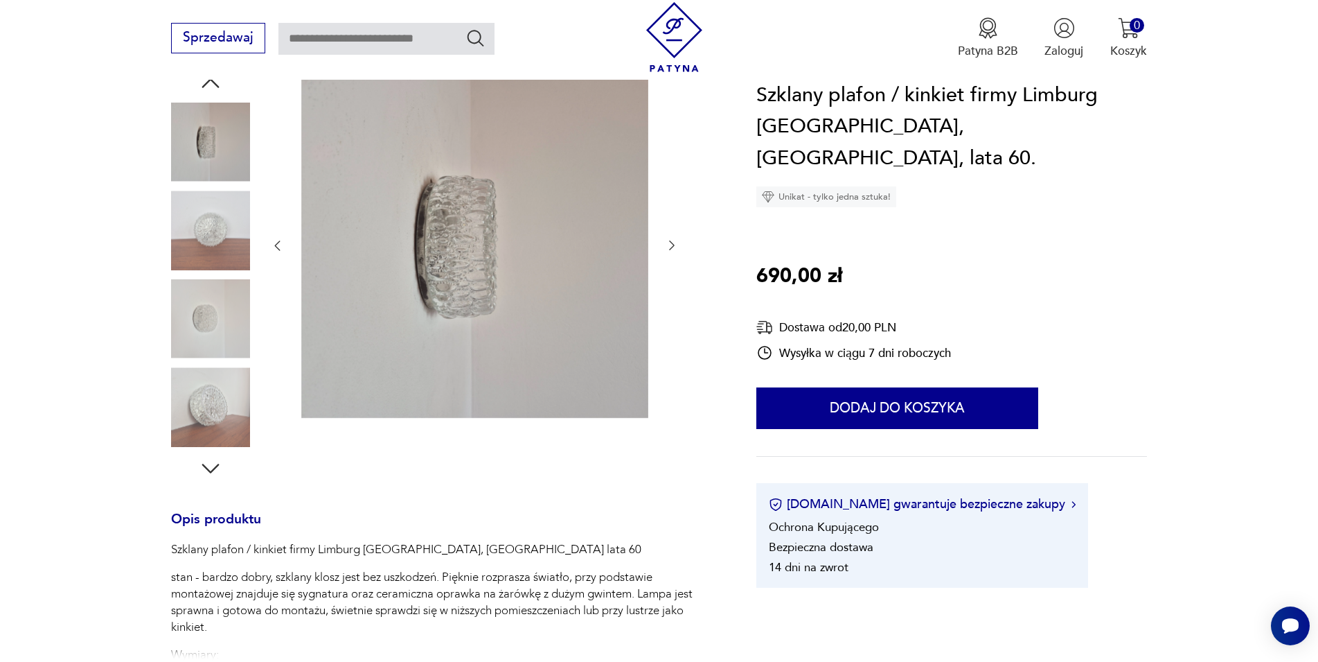
click at [676, 243] on icon "button" at bounding box center [672, 245] width 14 height 14
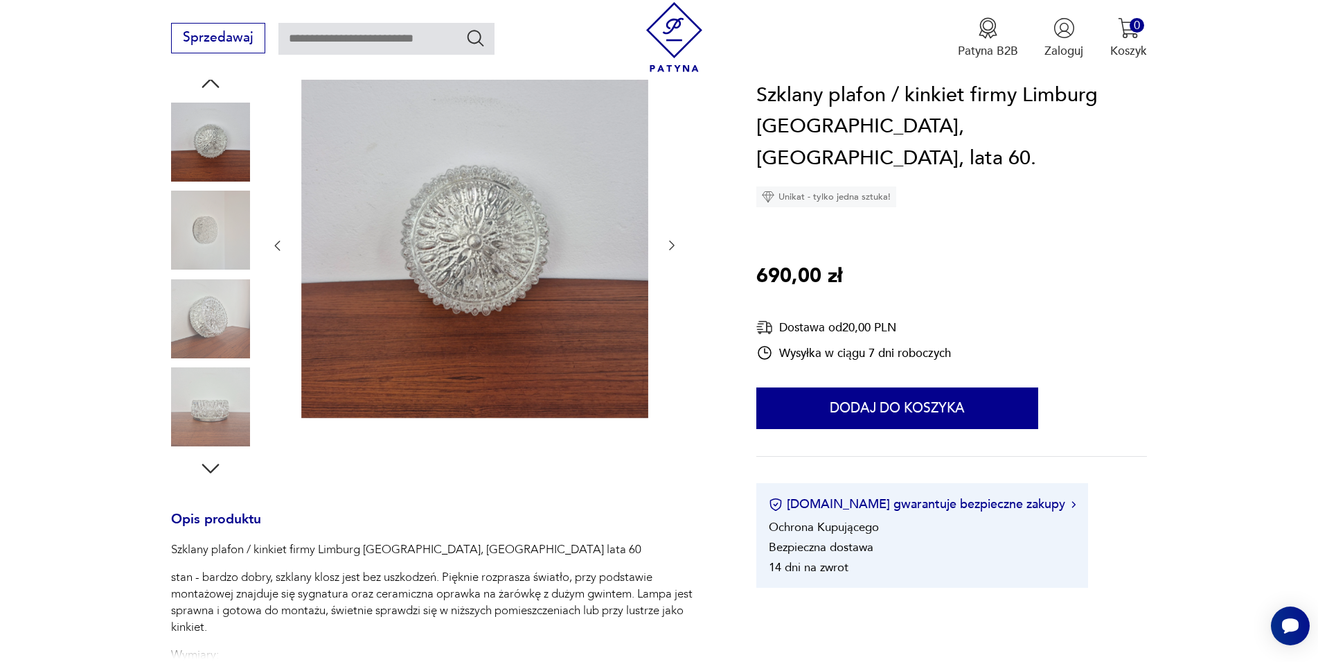
click at [676, 243] on icon "button" at bounding box center [672, 245] width 14 height 14
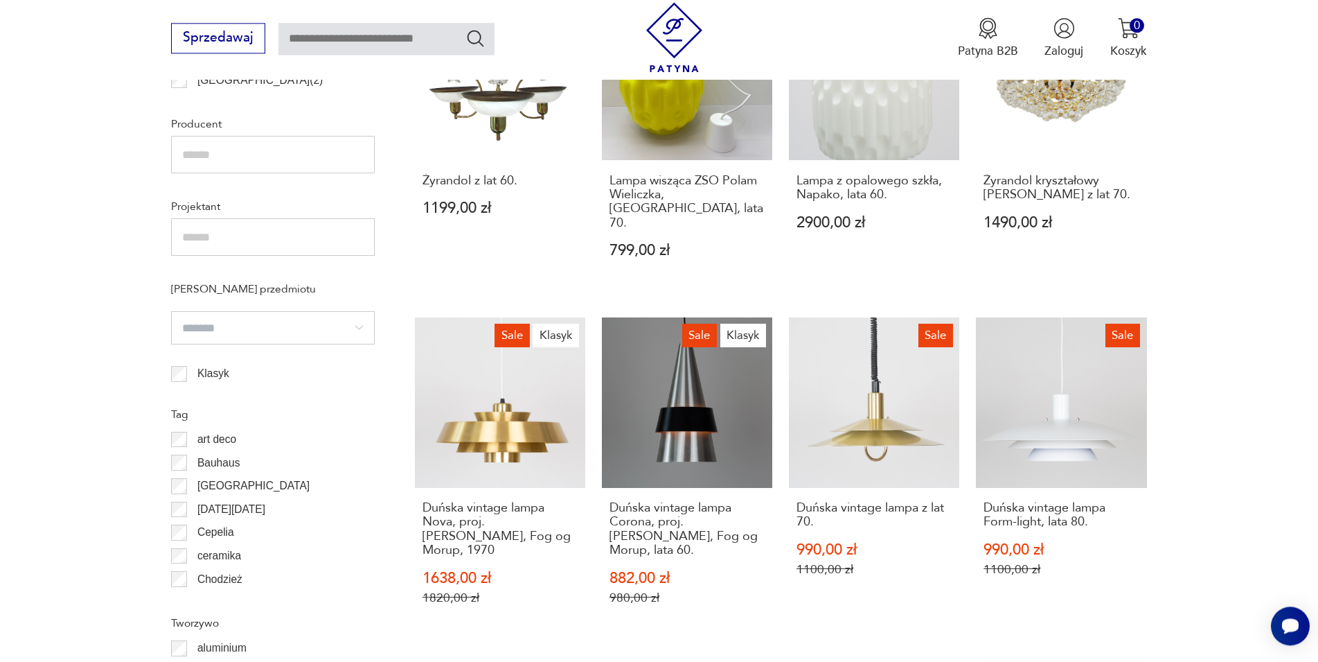
scroll to position [1616, 0]
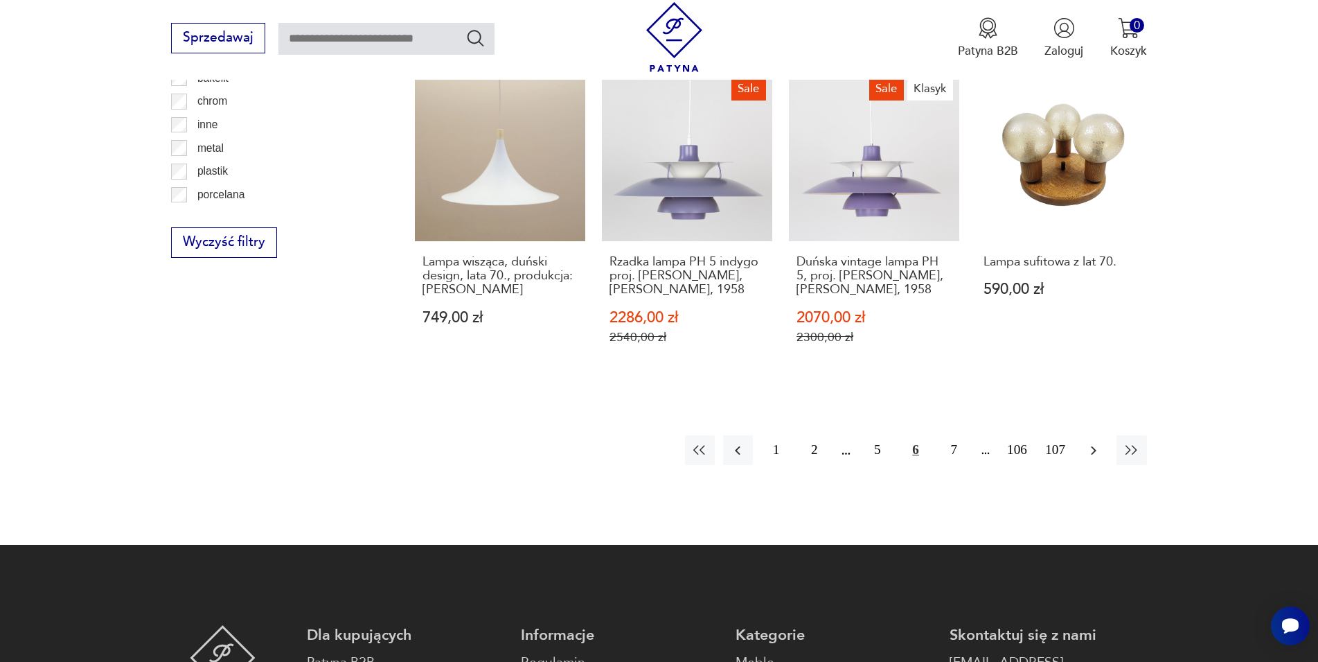
click at [1099, 442] on icon "button" at bounding box center [1094, 450] width 17 height 17
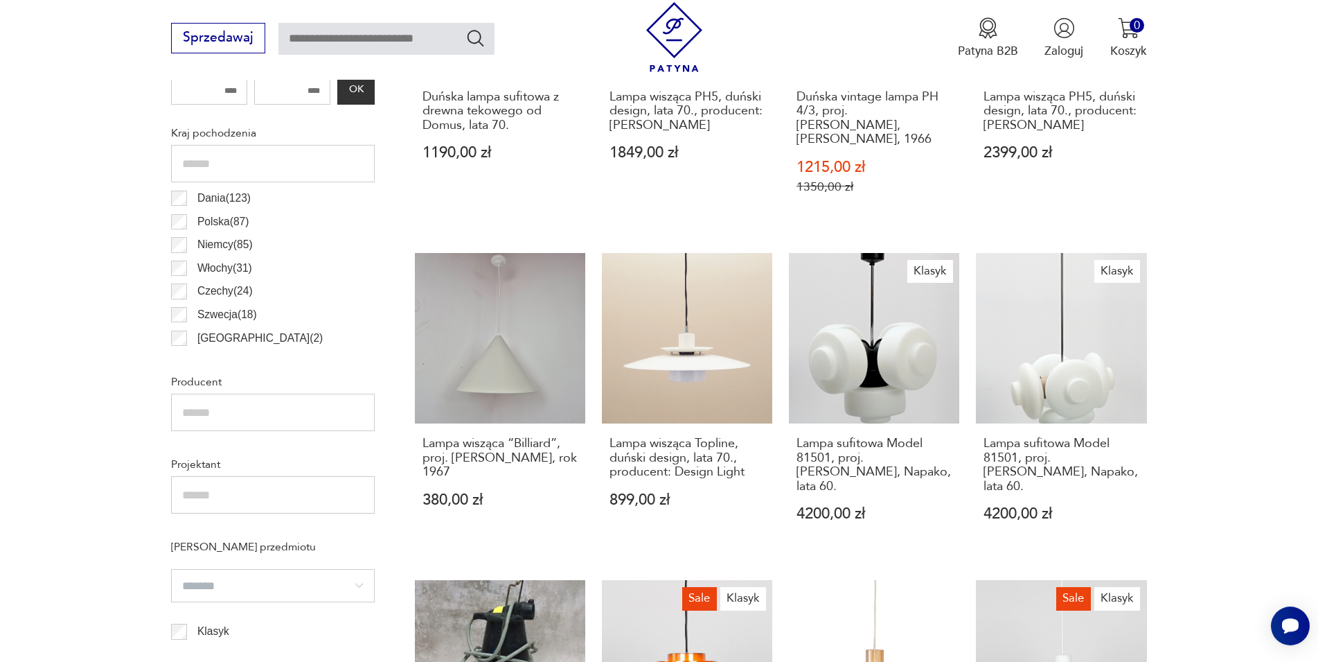
scroll to position [1048, 0]
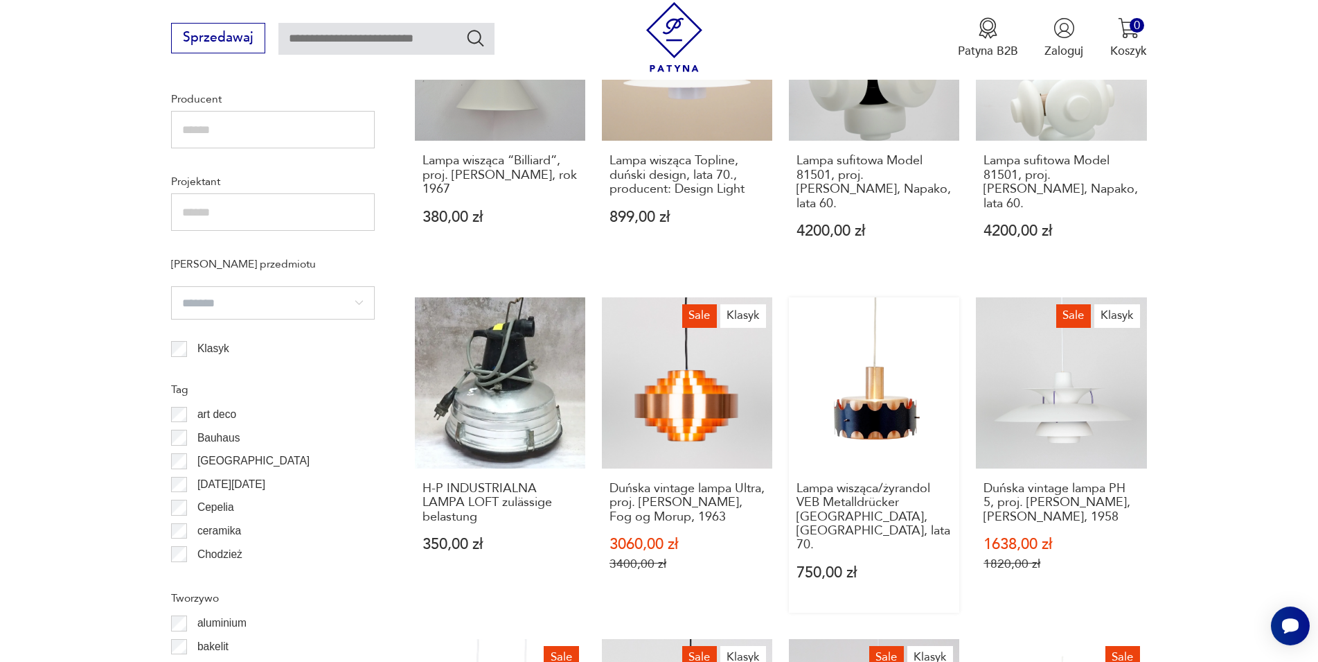
click at [867, 389] on link "Lampa wisząca/żyrandol VEB Metalldrücker [GEOGRAPHIC_DATA], [GEOGRAPHIC_DATA], …" at bounding box center [874, 454] width 170 height 315
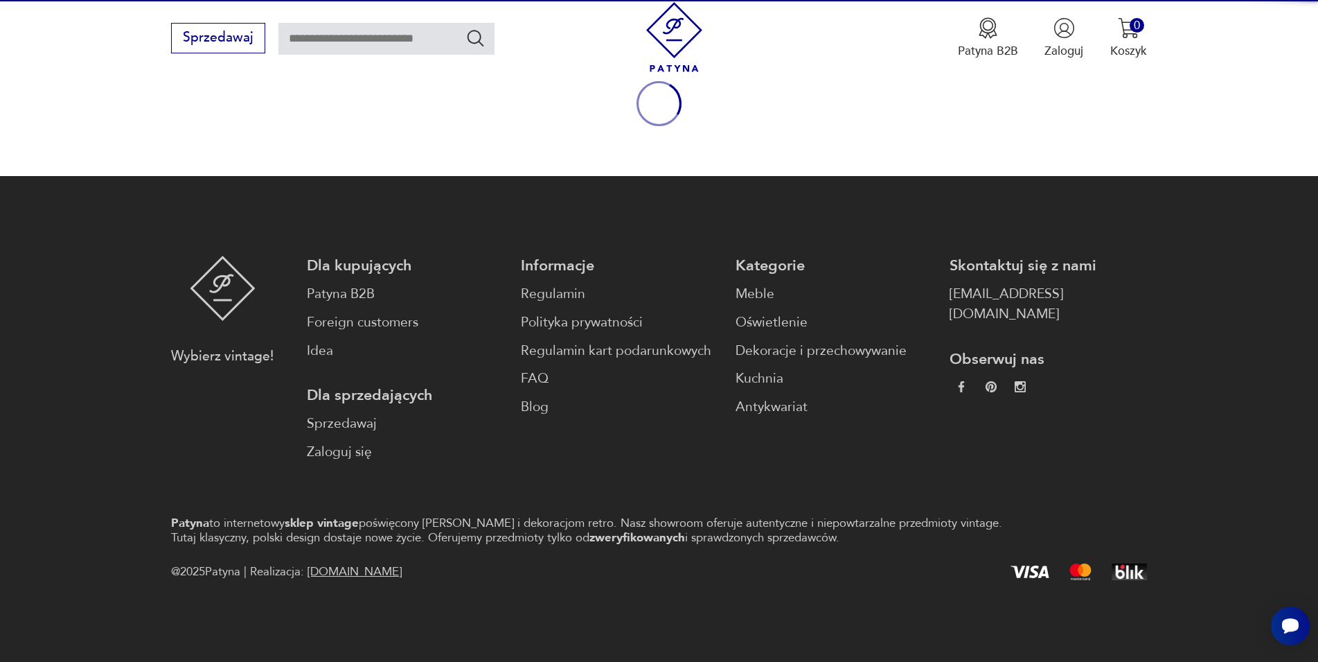
scroll to position [182, 0]
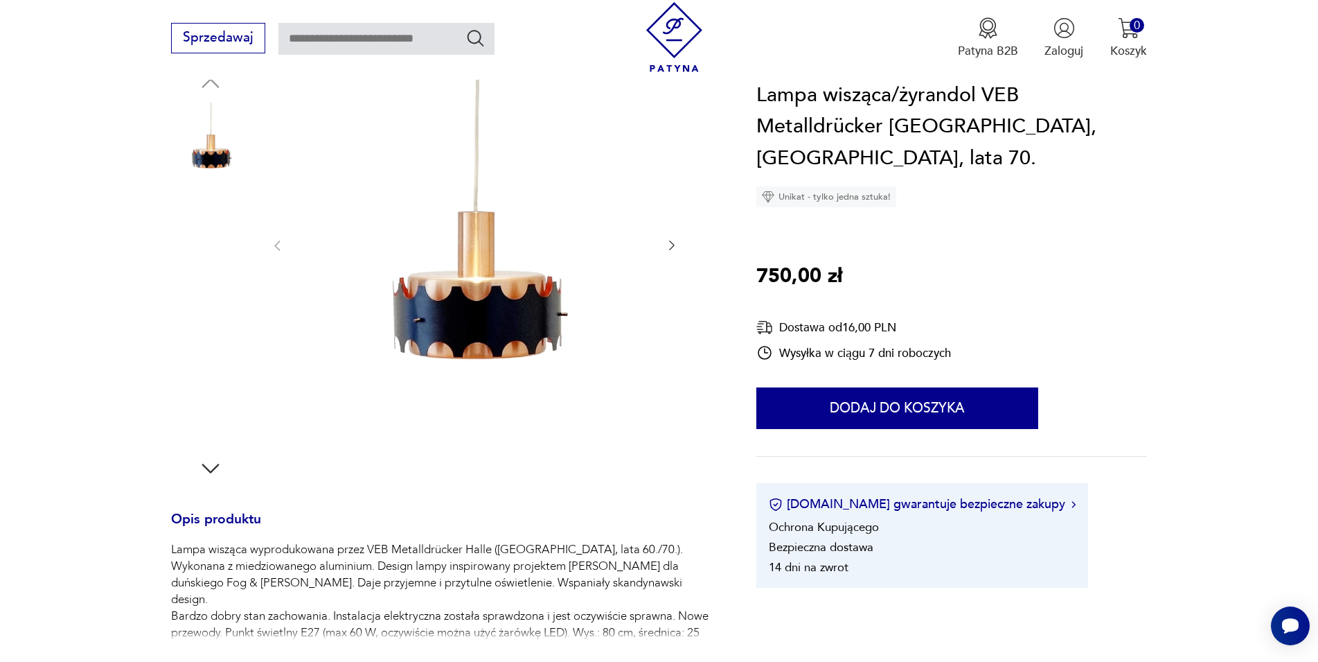
click at [204, 163] on img at bounding box center [210, 142] width 79 height 79
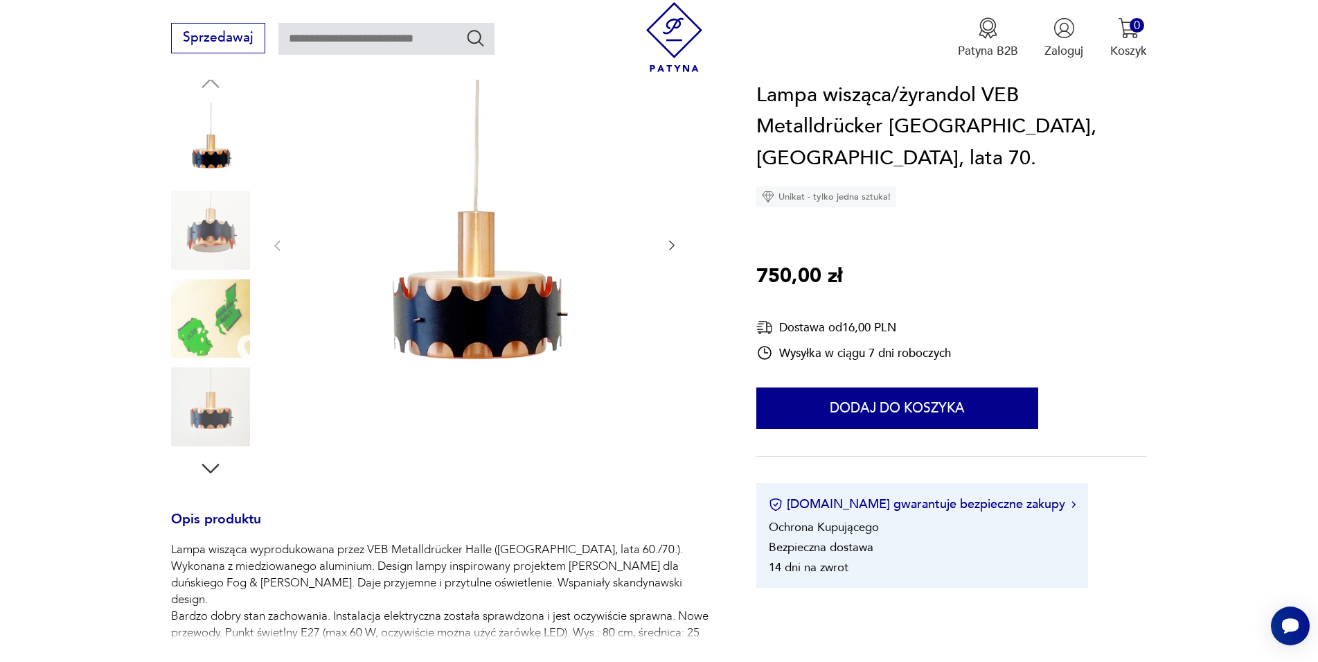
click at [671, 246] on icon "button" at bounding box center [672, 245] width 14 height 14
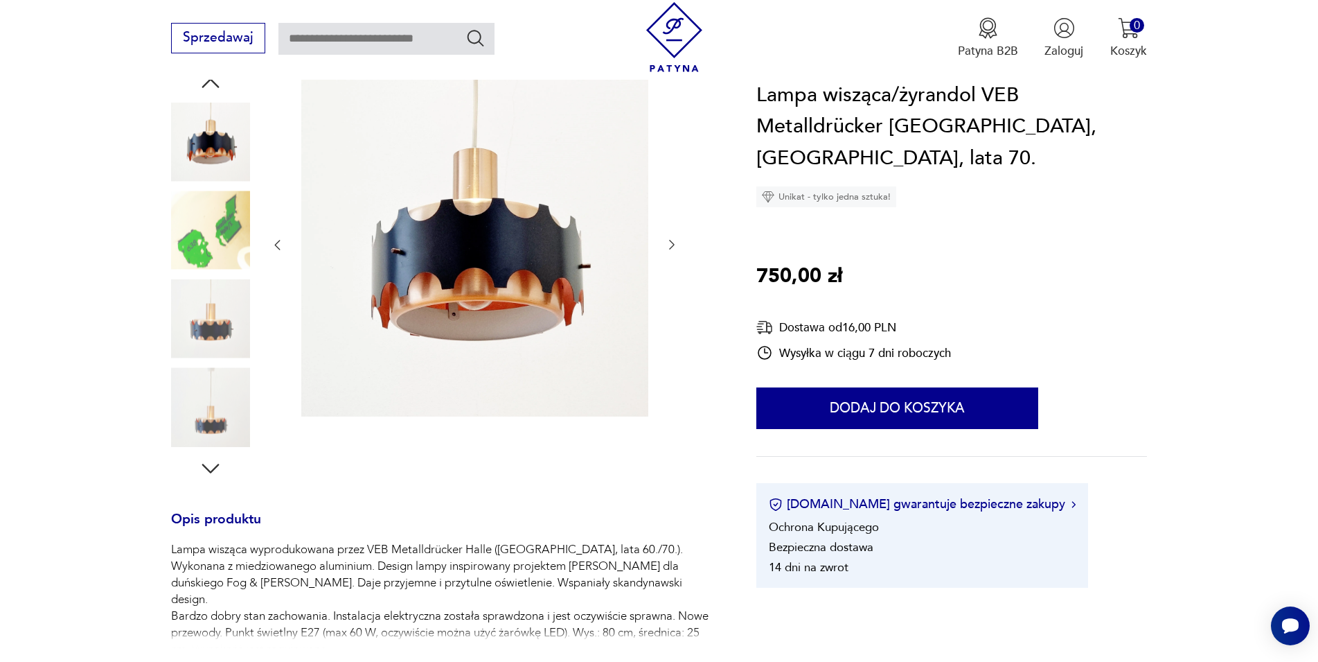
click at [671, 247] on icon "button" at bounding box center [672, 245] width 14 height 14
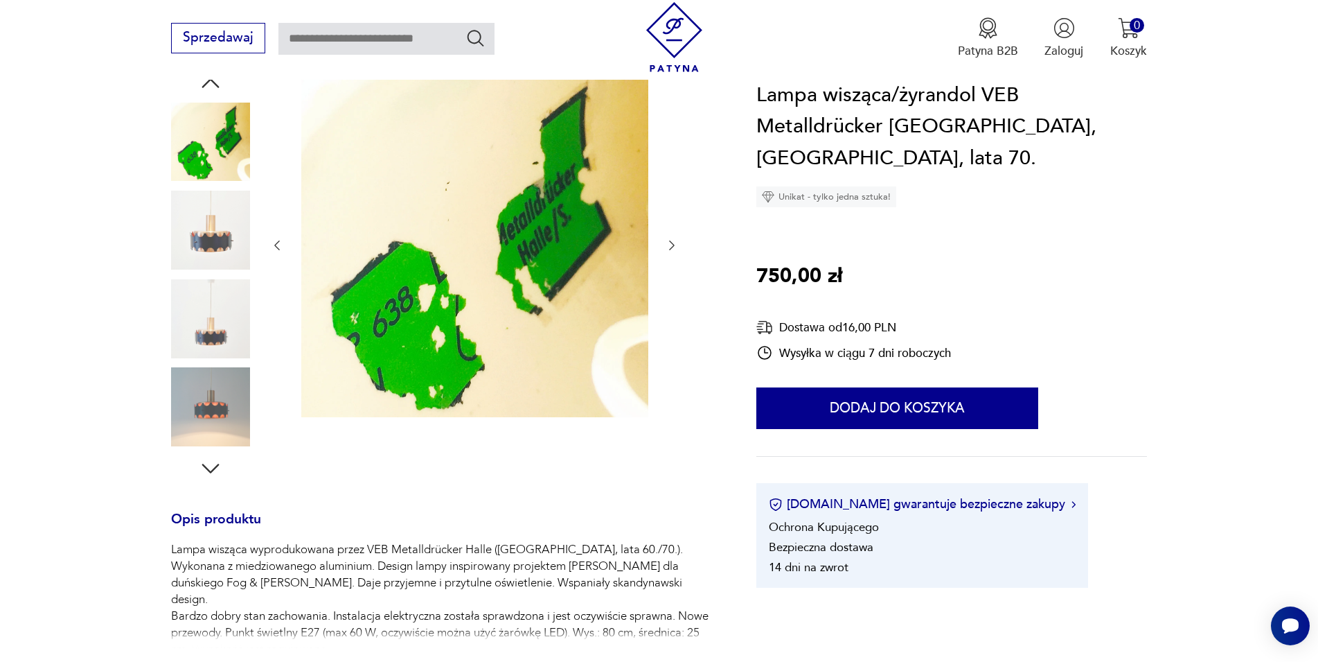
click at [671, 247] on icon "button" at bounding box center [672, 245] width 14 height 14
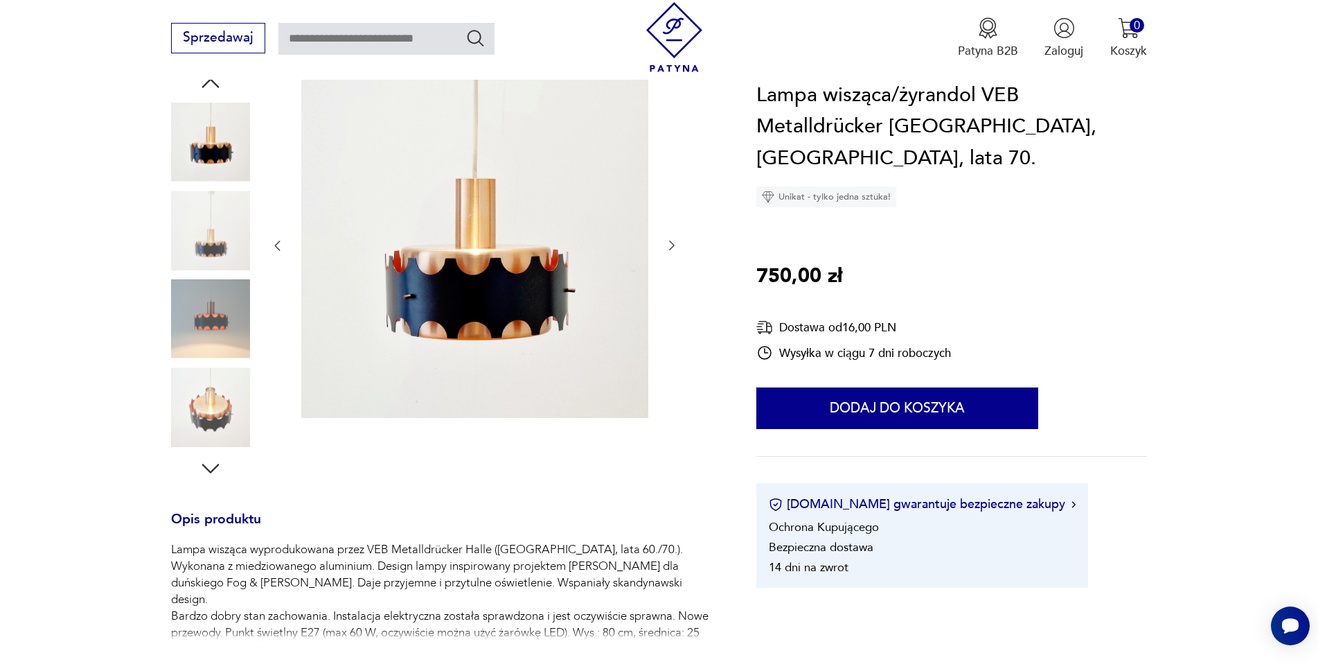
click at [671, 247] on icon "button" at bounding box center [672, 245] width 14 height 14
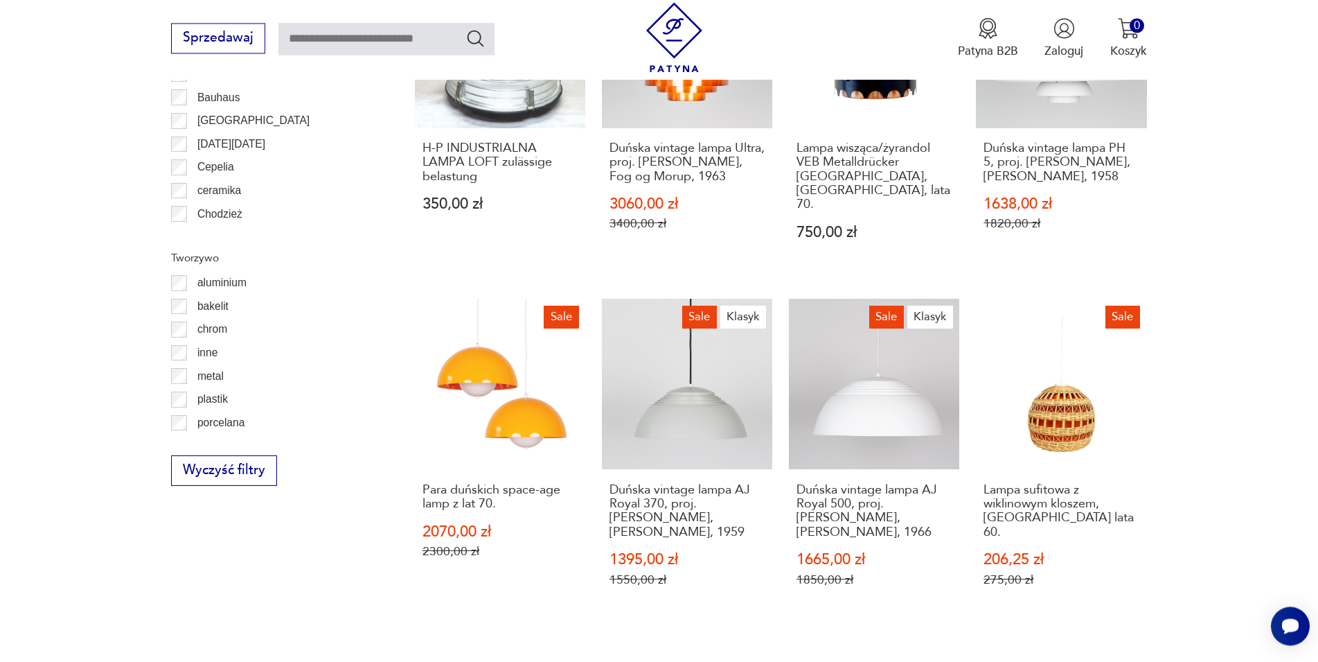
scroll to position [1388, 0]
click at [1055, 370] on link "Sale Lampa sufitowa z wiklinowym kloszem, [GEOGRAPHIC_DATA] lata 60. 206,25 zł …" at bounding box center [1061, 458] width 170 height 320
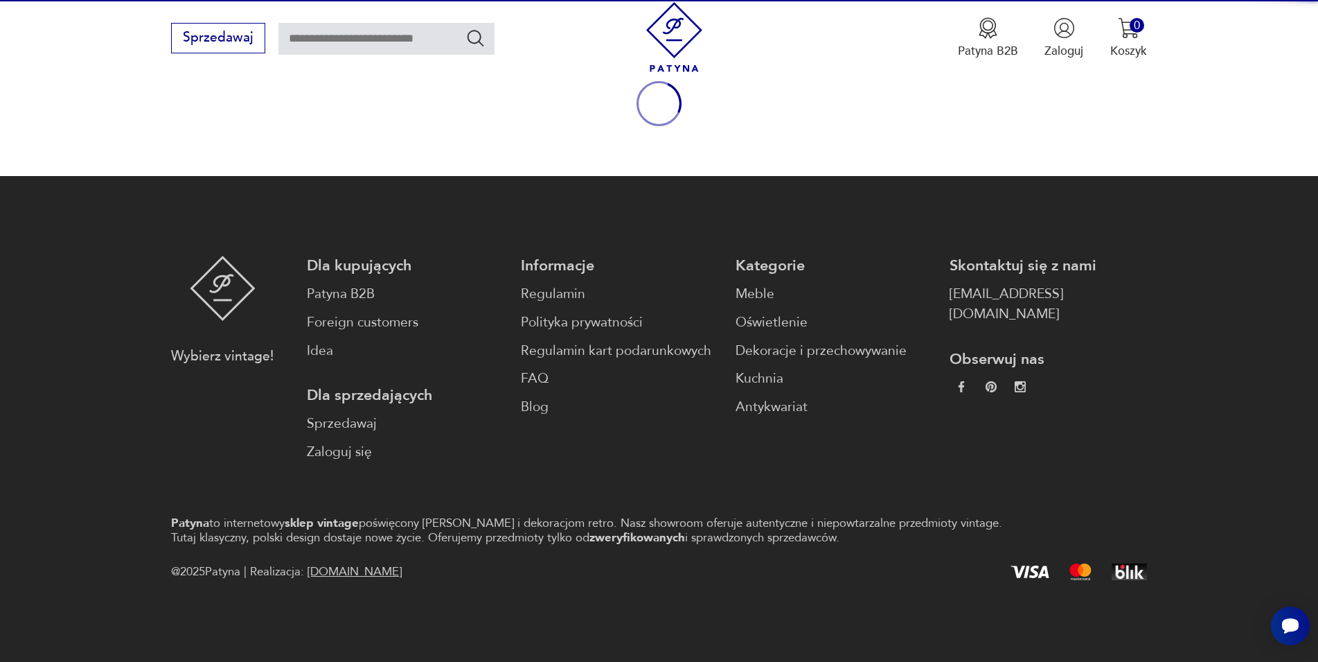
scroll to position [182, 0]
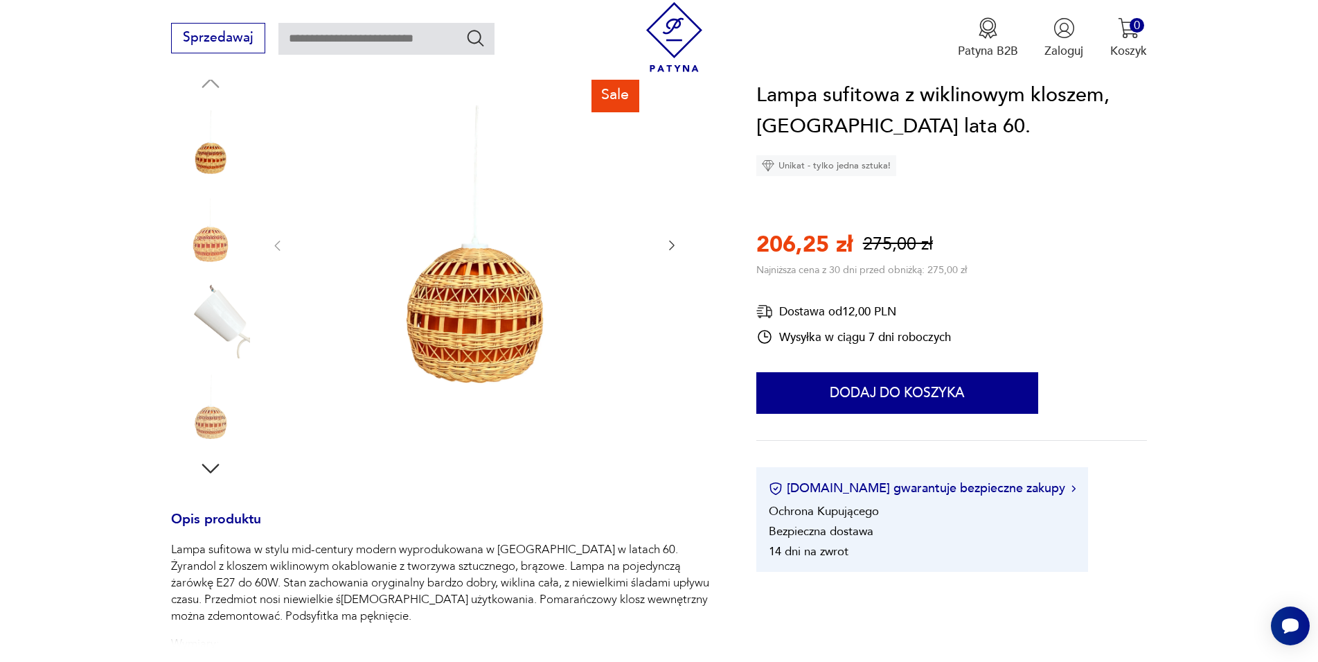
click at [674, 256] on div at bounding box center [474, 246] width 409 height 351
click at [672, 249] on icon "button" at bounding box center [672, 245] width 14 height 14
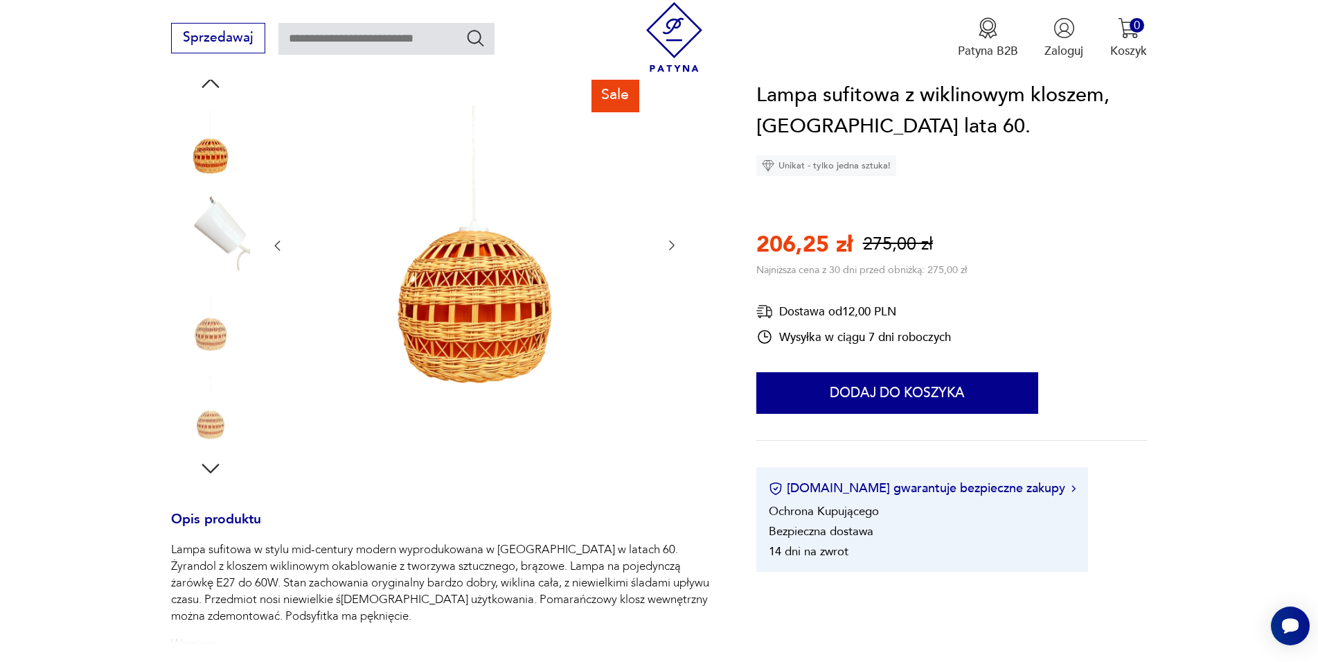
click at [672, 249] on icon "button" at bounding box center [672, 245] width 14 height 14
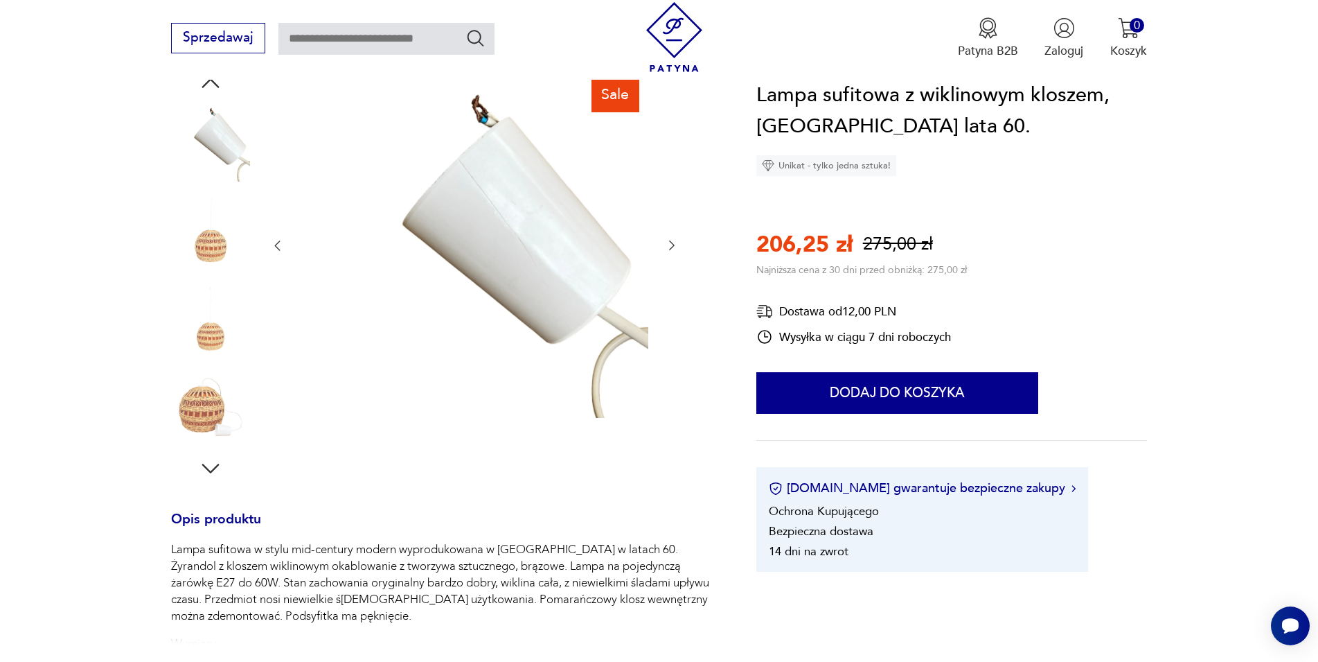
click at [672, 249] on icon "button" at bounding box center [672, 245] width 14 height 14
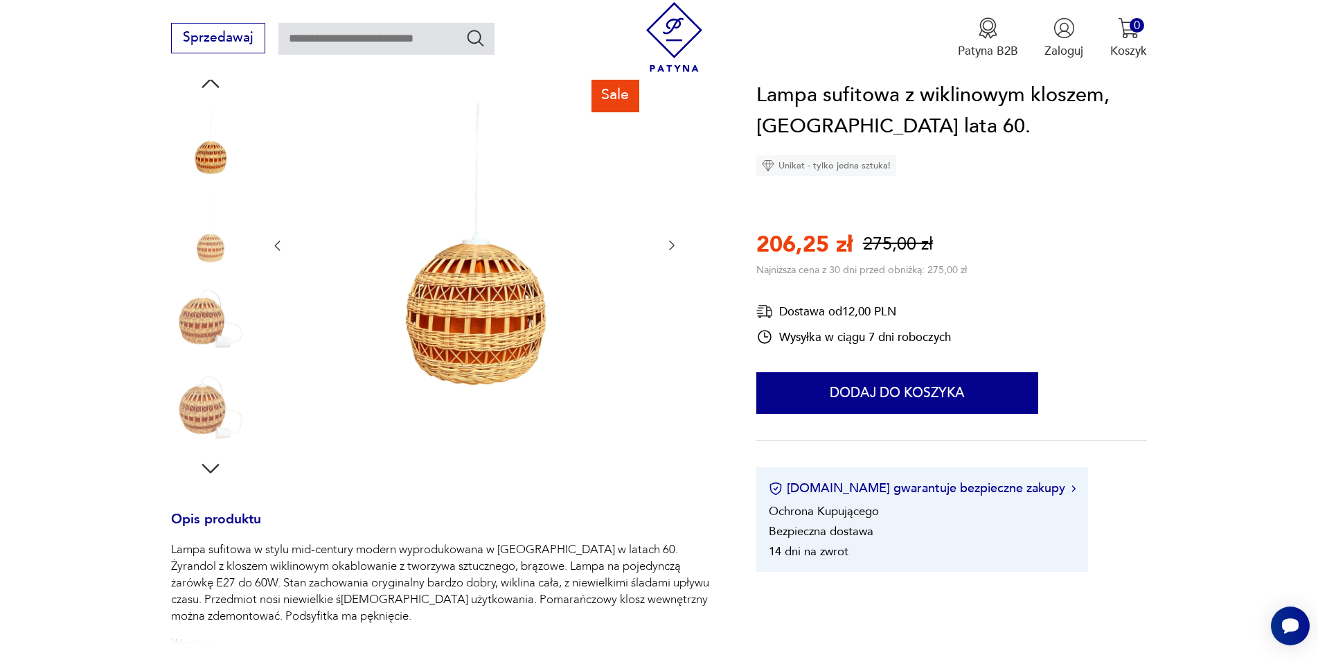
click at [672, 249] on icon "button" at bounding box center [672, 245] width 14 height 14
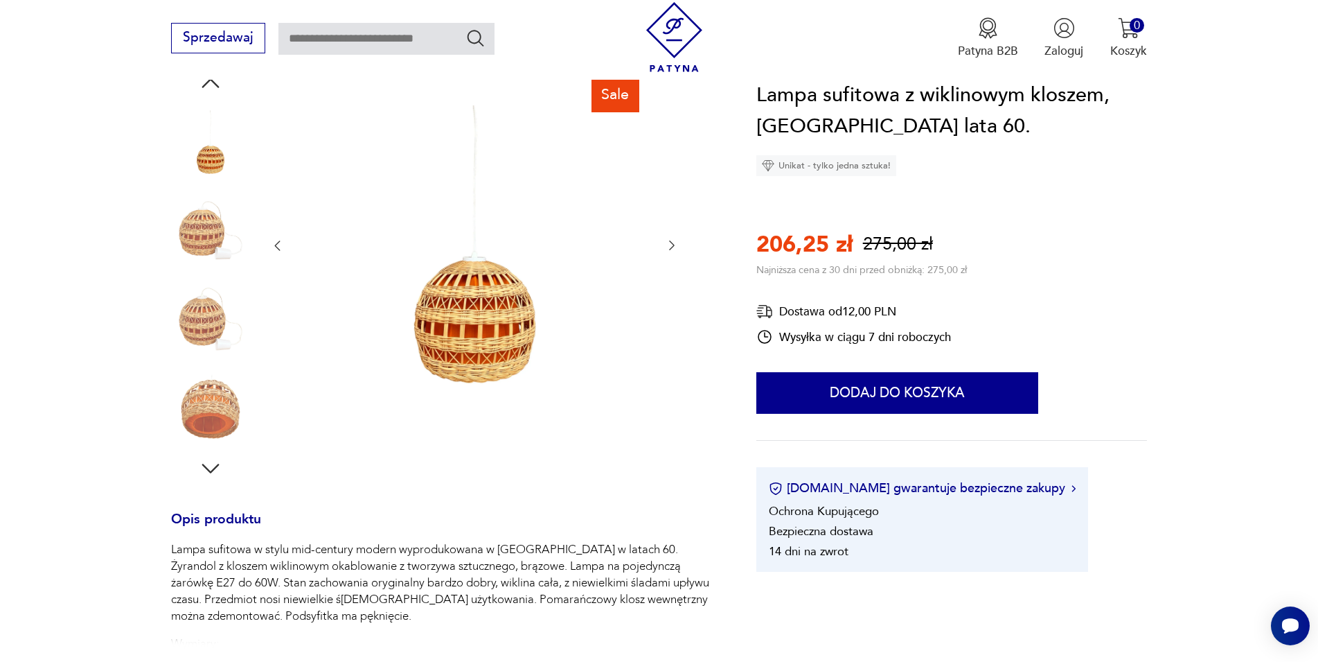
click at [672, 249] on icon "button" at bounding box center [672, 245] width 14 height 14
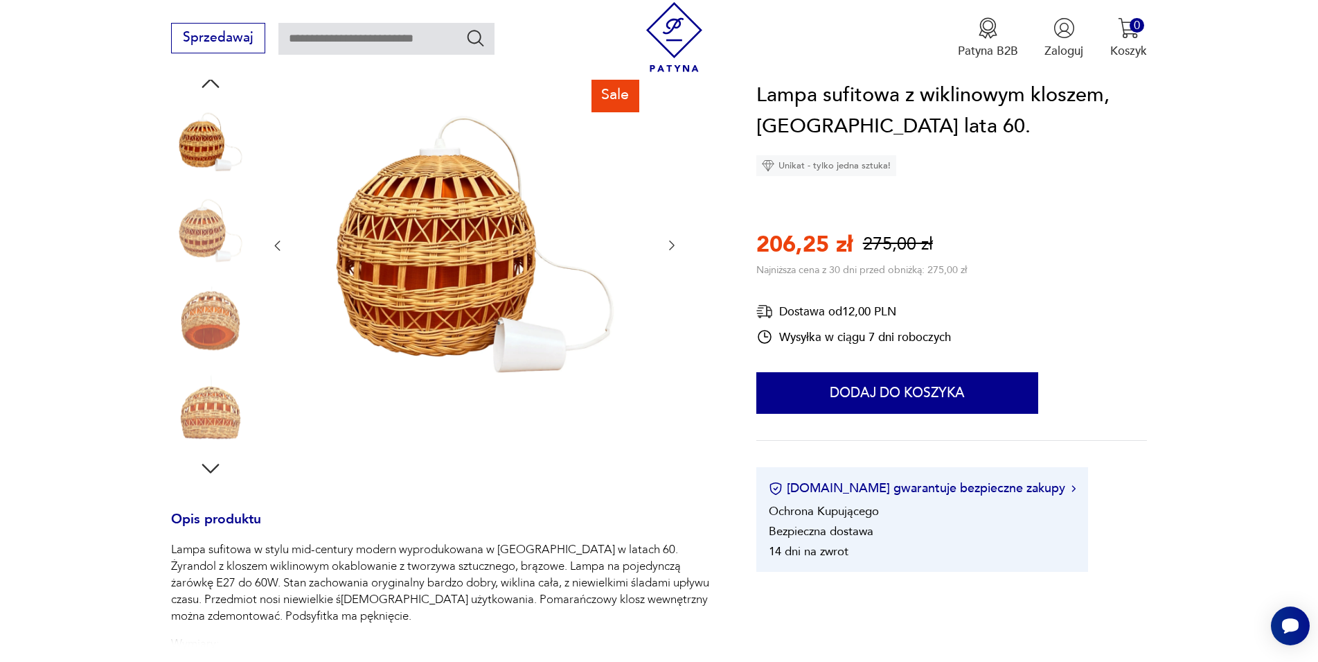
click at [672, 249] on icon "button" at bounding box center [672, 245] width 14 height 14
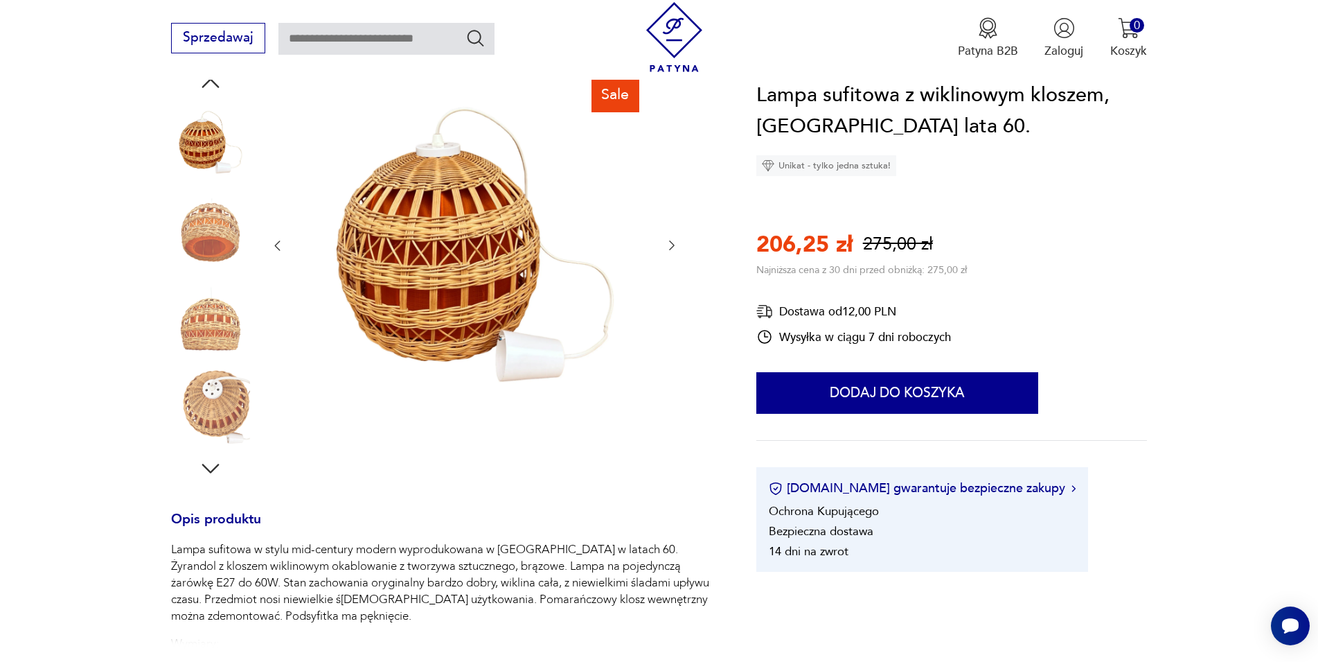
click at [672, 249] on icon "button" at bounding box center [672, 245] width 14 height 14
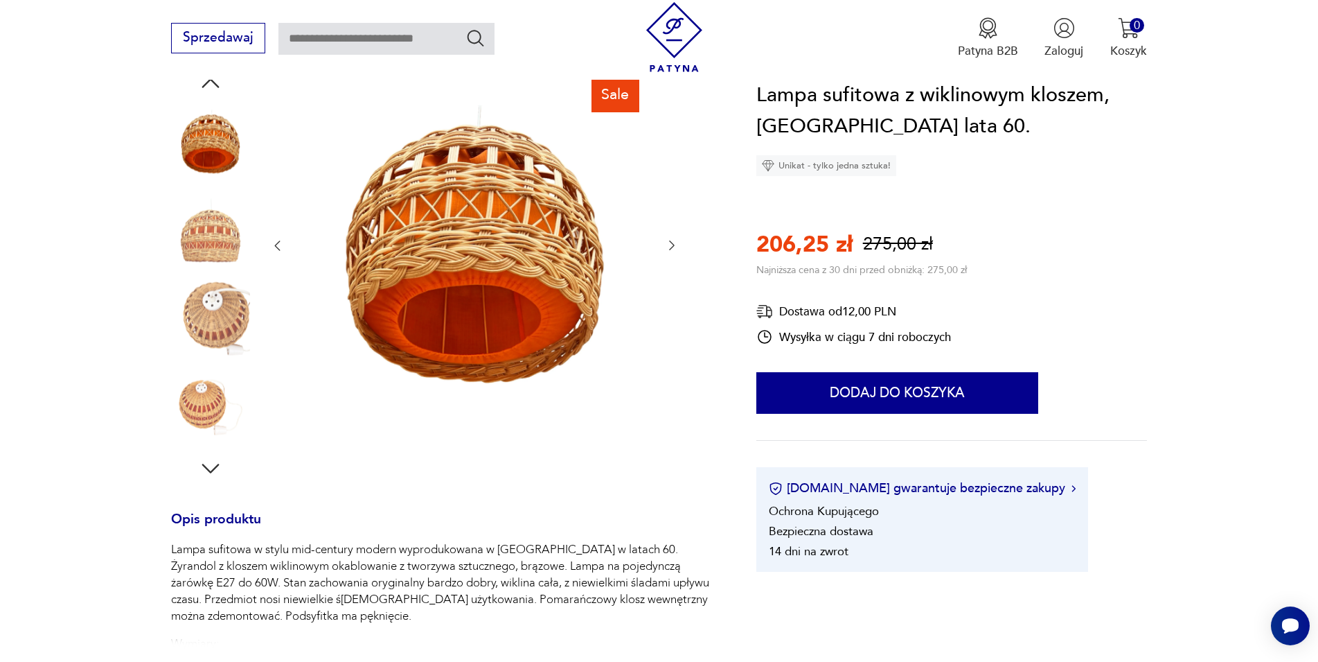
click at [672, 249] on icon "button" at bounding box center [672, 245] width 14 height 14
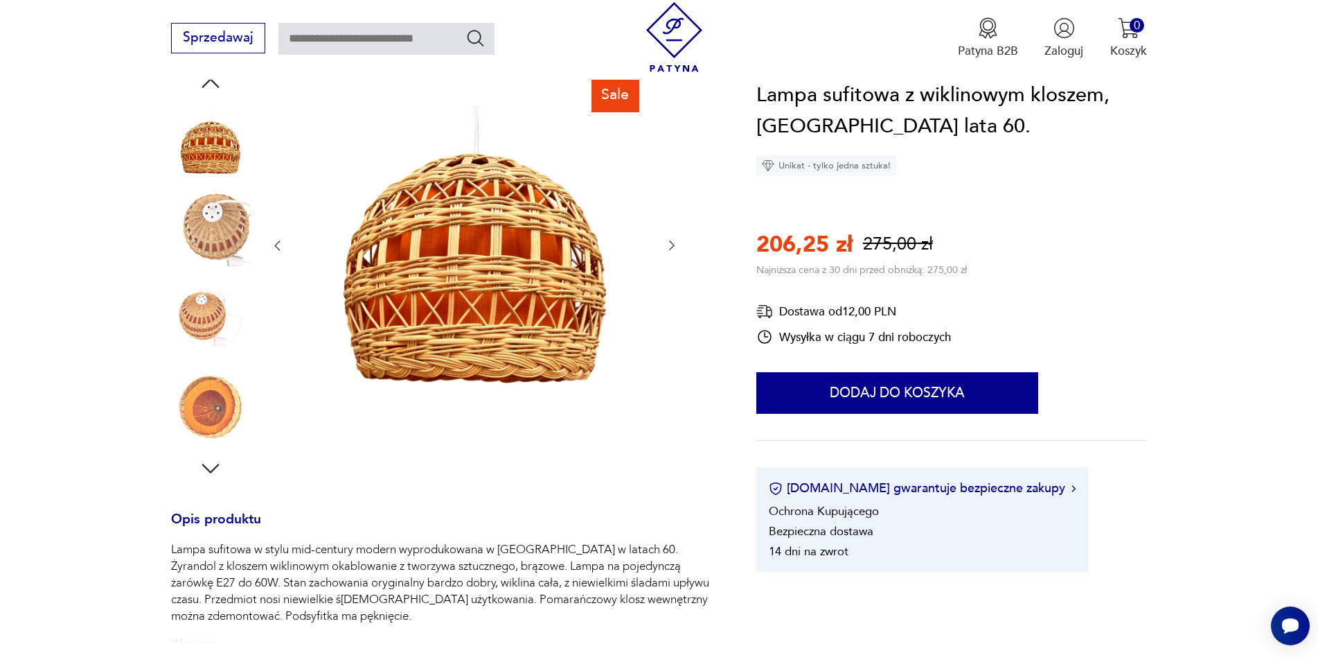
click at [672, 249] on icon "button" at bounding box center [672, 245] width 14 height 14
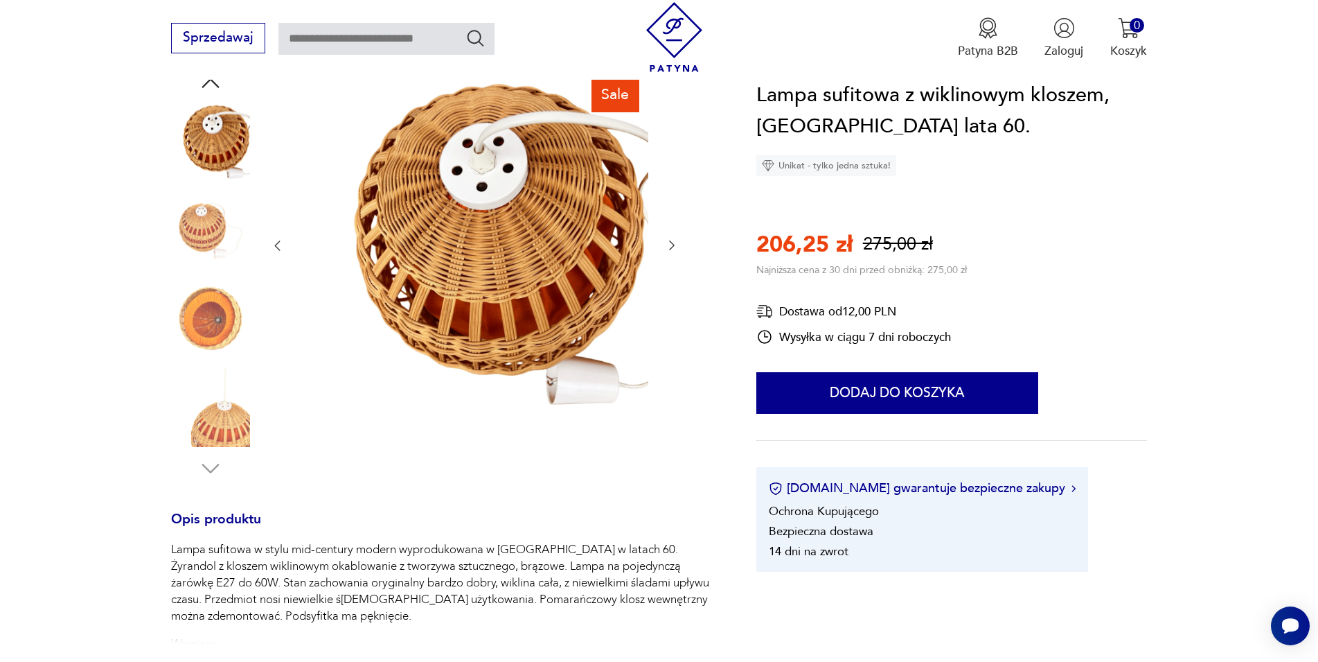
click at [672, 249] on icon "button" at bounding box center [672, 245] width 14 height 14
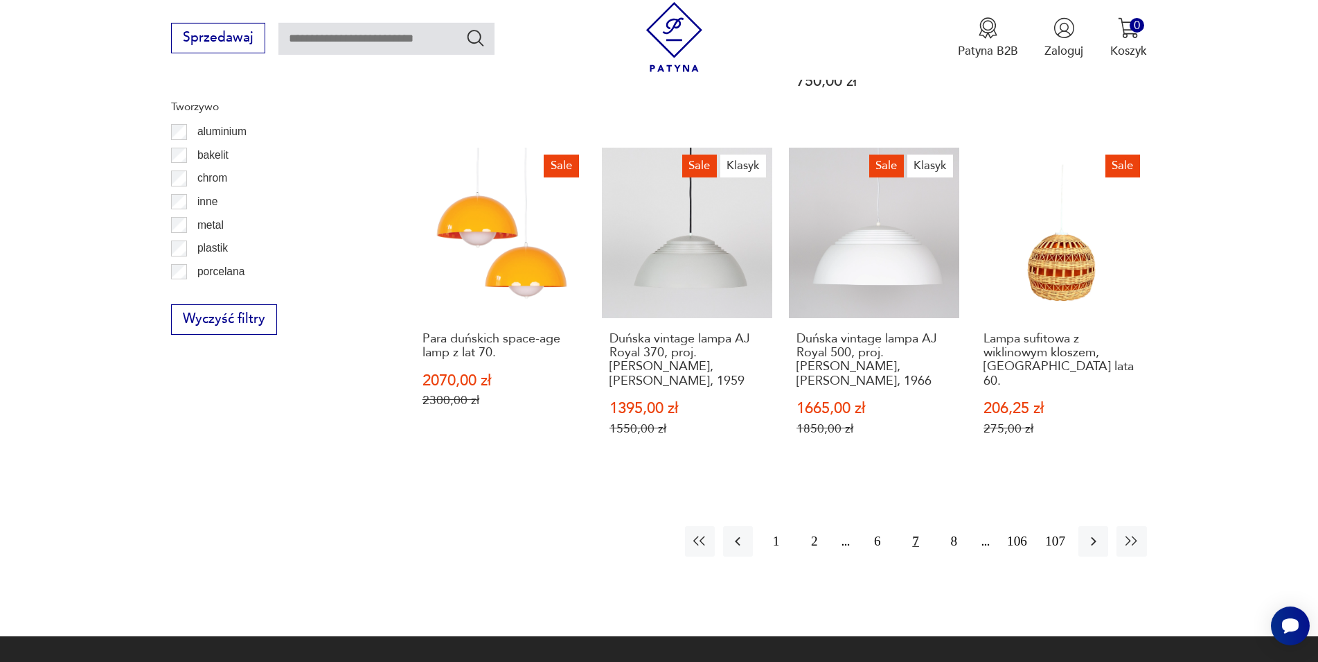
scroll to position [1555, 0]
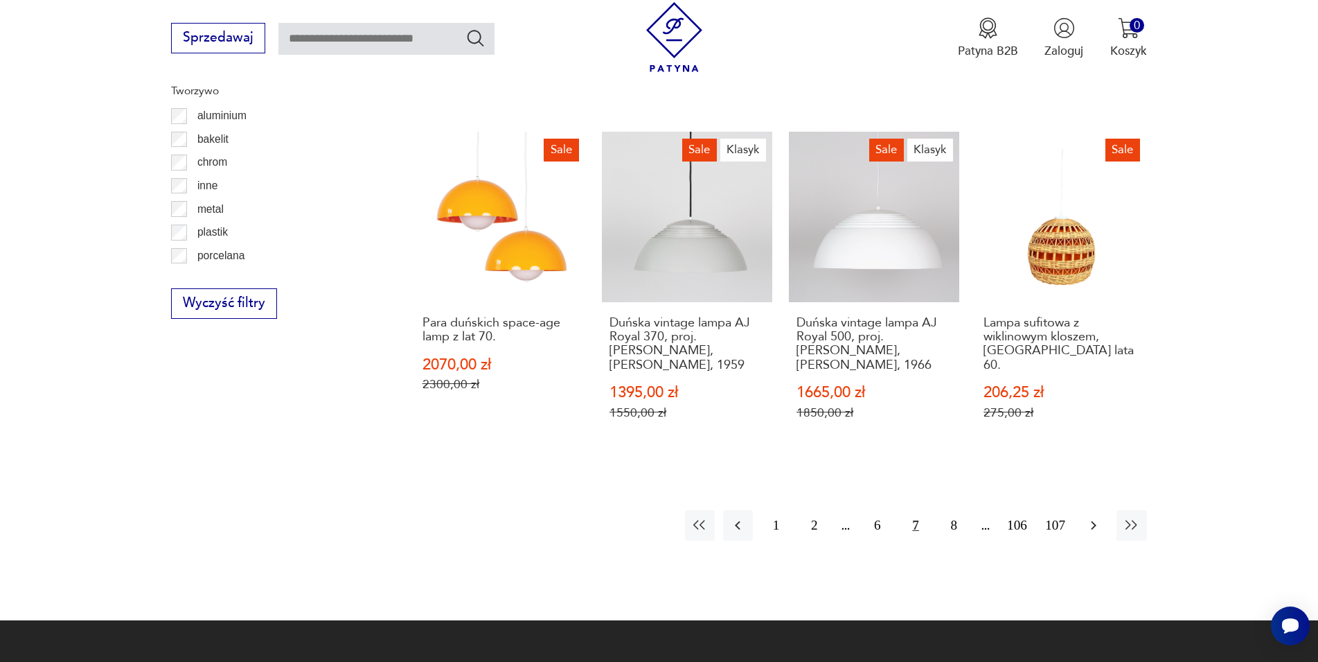
click at [1085, 510] on button "button" at bounding box center [1094, 525] width 30 height 30
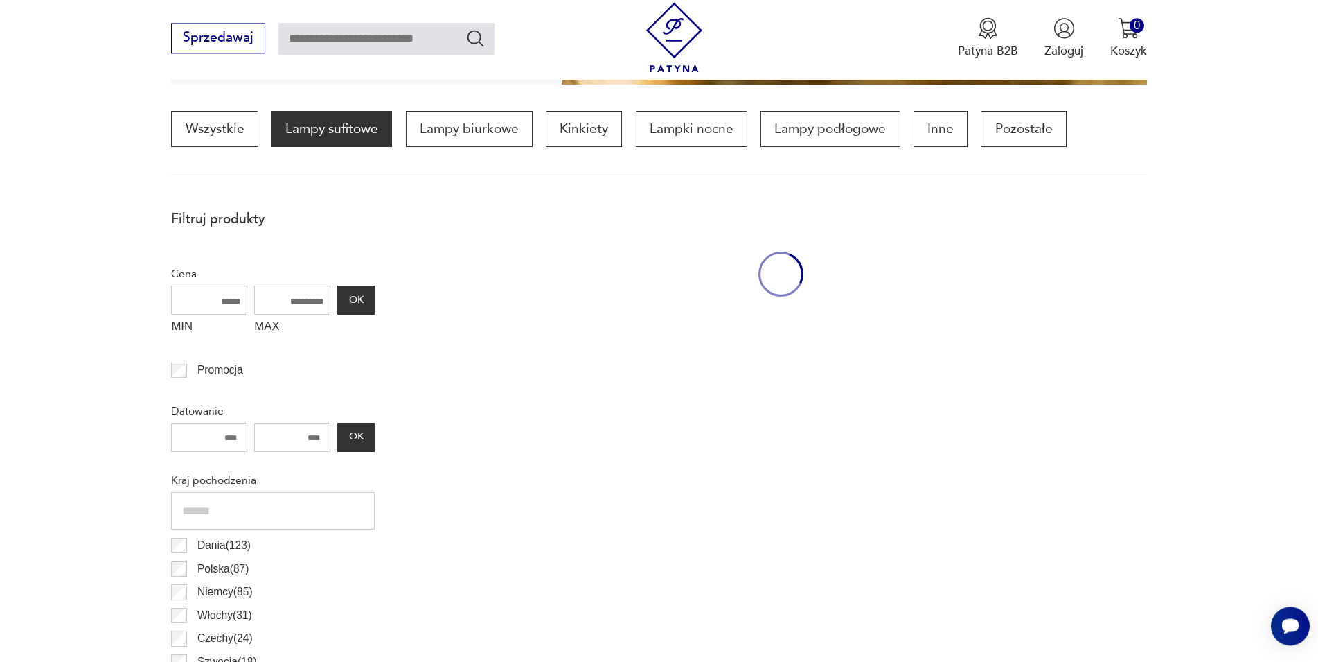
scroll to position [412, 0]
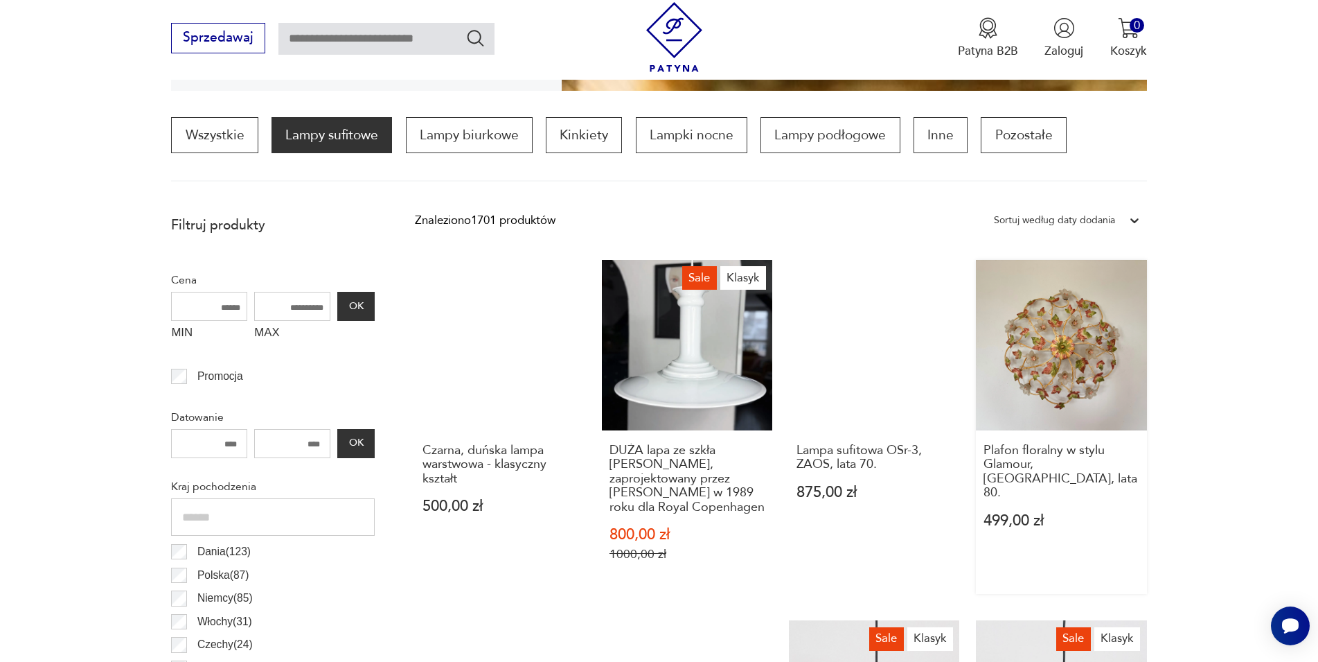
click at [1069, 359] on link "Plafon floralny w stylu Glamour, [GEOGRAPHIC_DATA], lata 80. 499,00 zł" at bounding box center [1061, 427] width 170 height 335
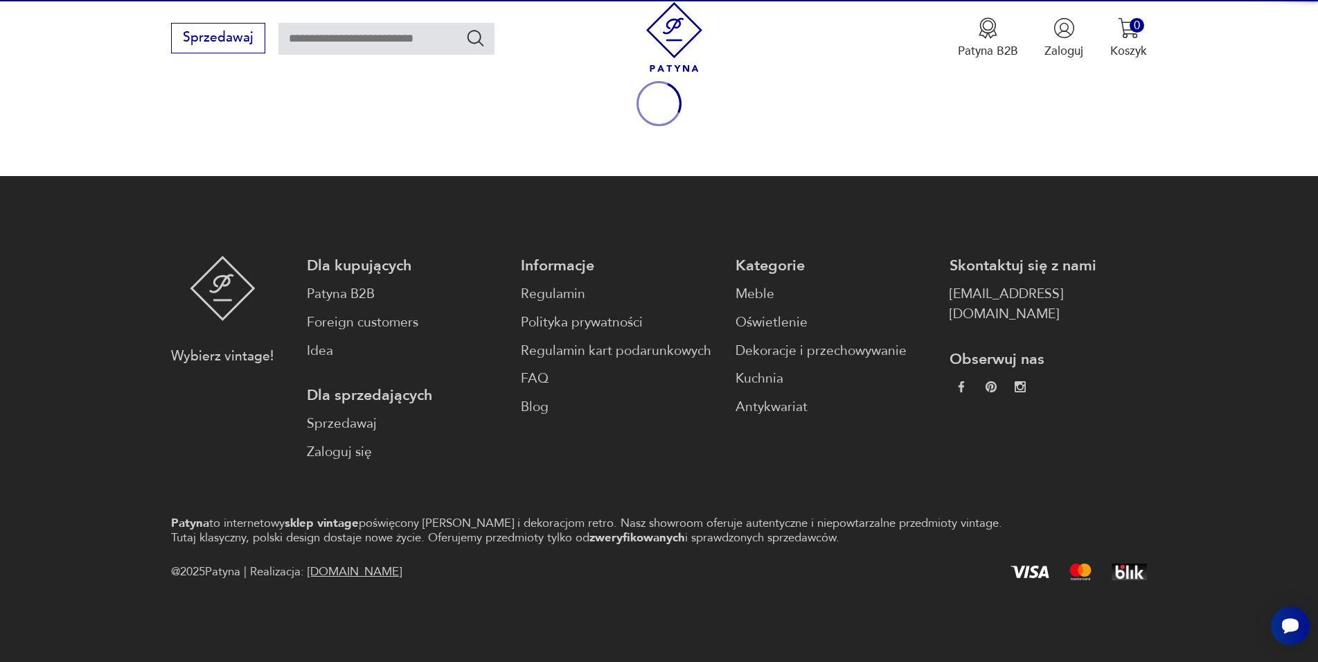
scroll to position [182, 0]
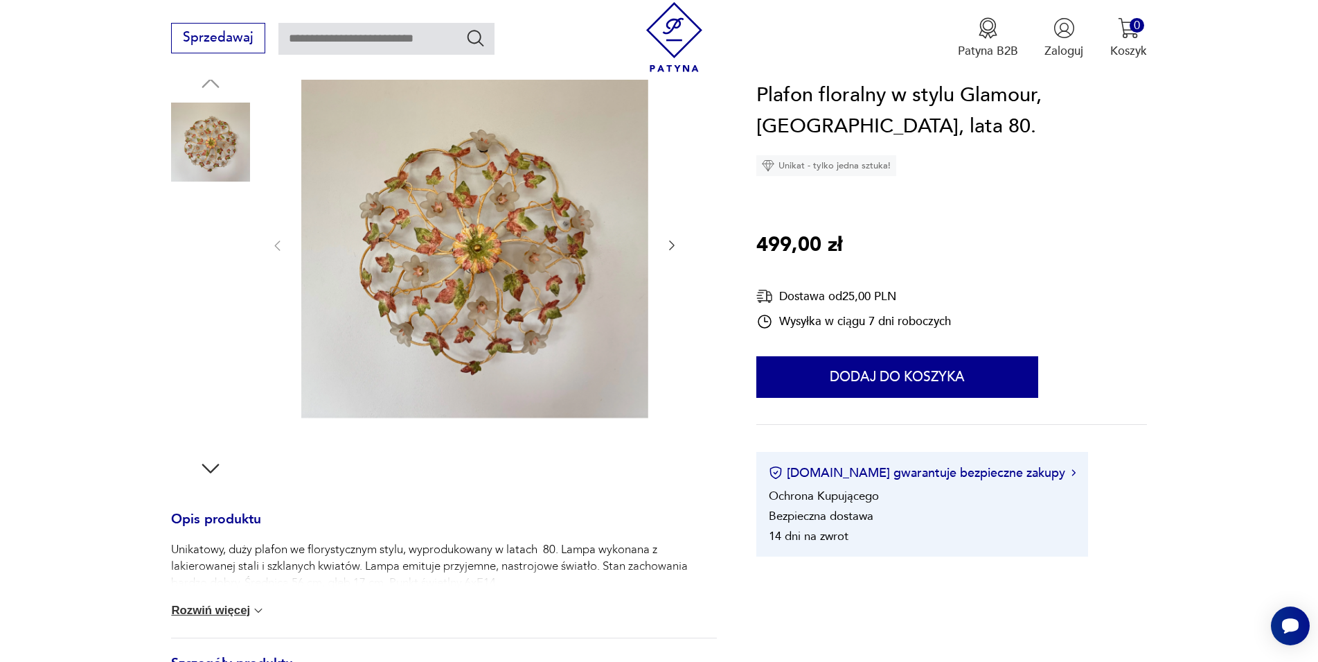
click at [208, 146] on img at bounding box center [210, 142] width 79 height 79
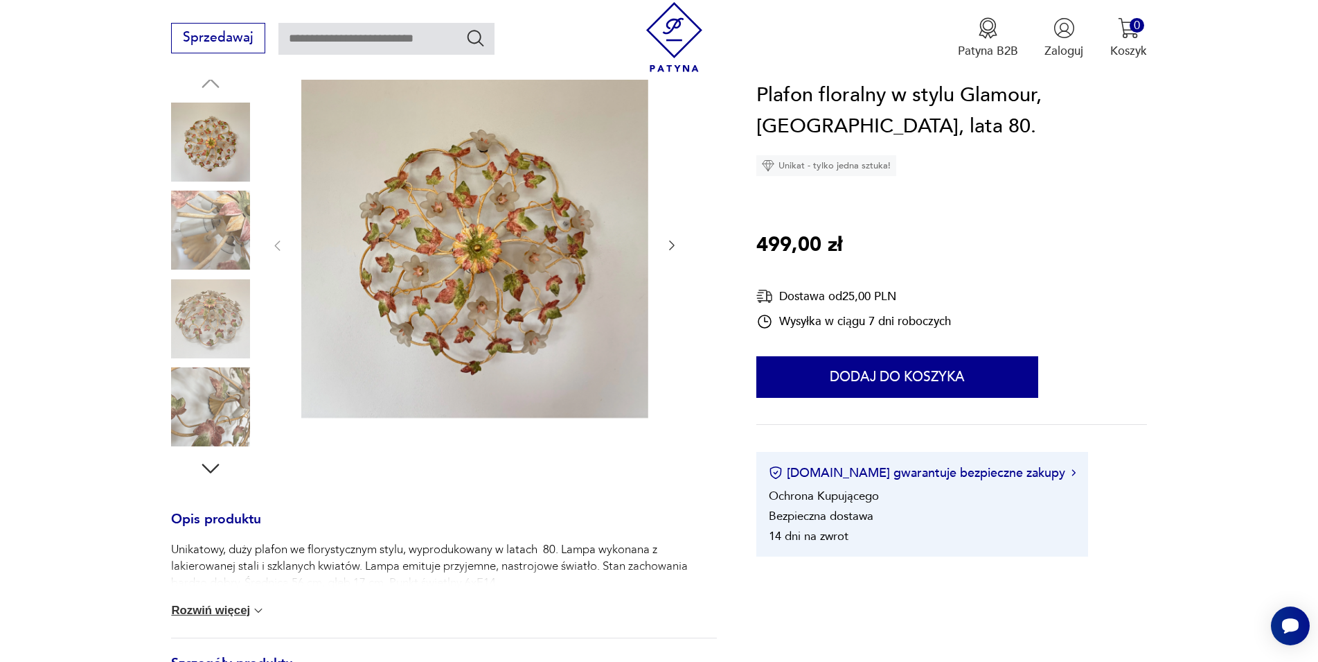
click at [567, 254] on img at bounding box center [474, 244] width 347 height 347
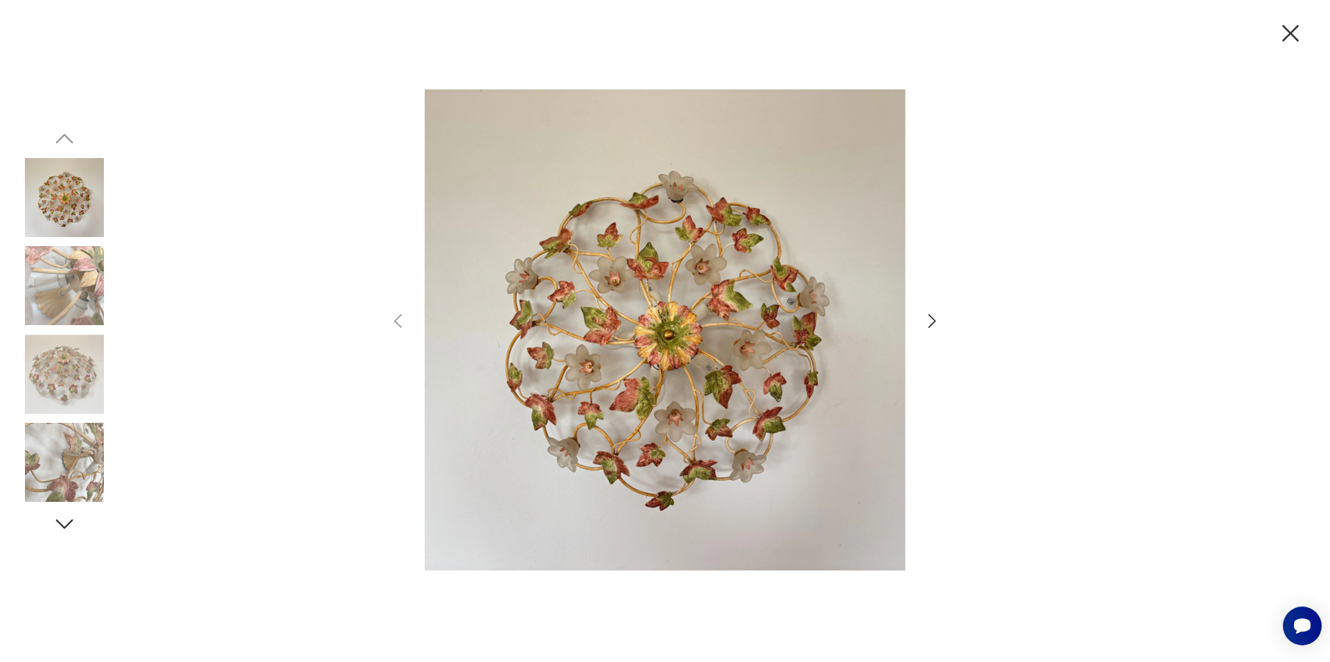
click at [924, 323] on icon "button" at bounding box center [932, 321] width 20 height 20
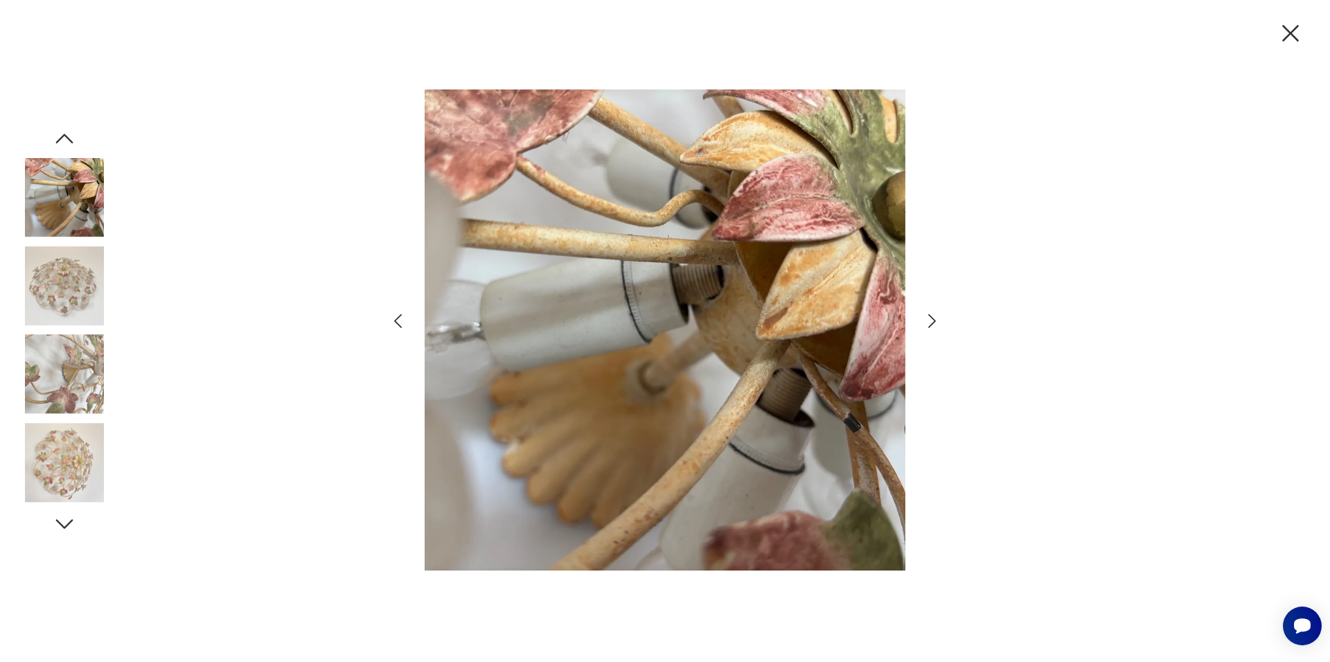
click at [924, 323] on icon "button" at bounding box center [932, 321] width 20 height 20
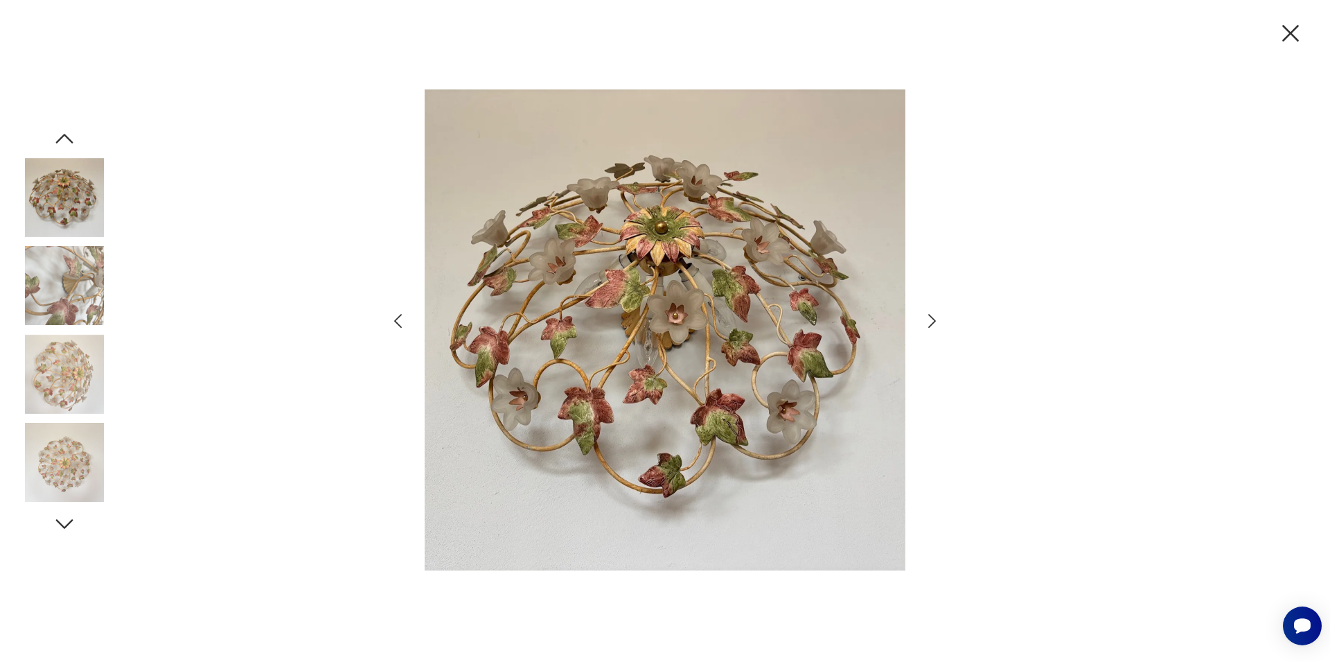
click at [924, 323] on icon "button" at bounding box center [932, 321] width 20 height 20
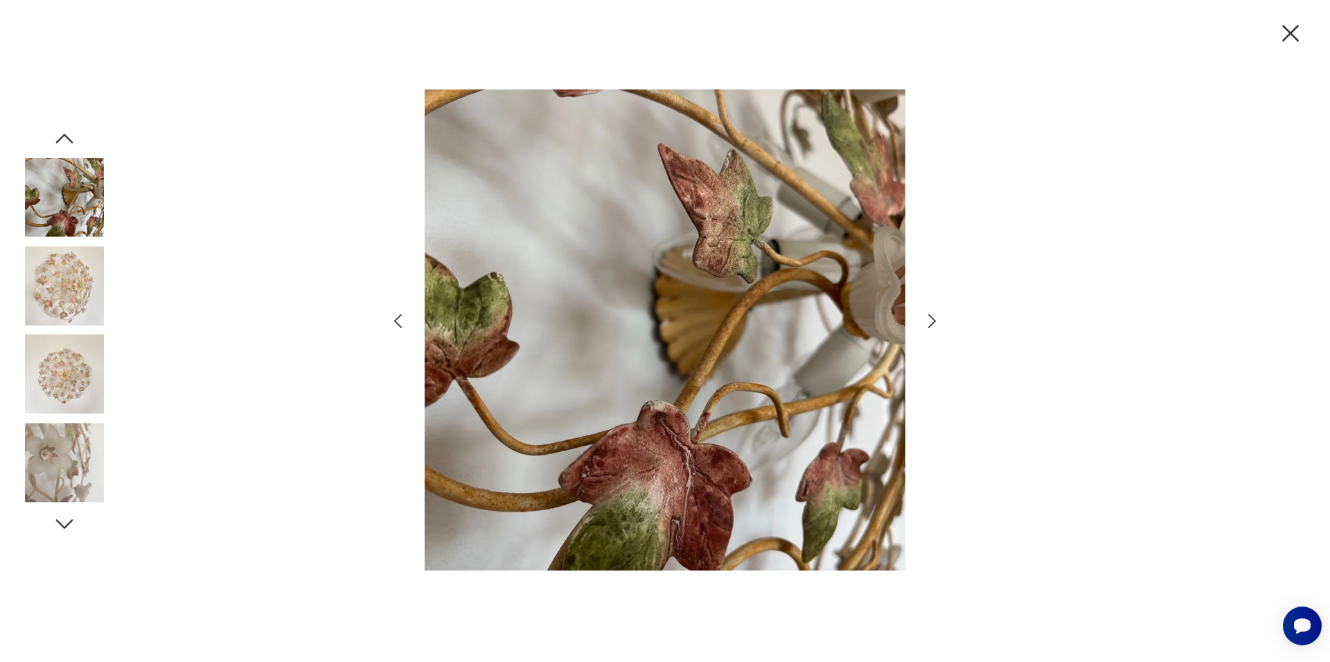
click at [924, 323] on icon "button" at bounding box center [932, 321] width 20 height 20
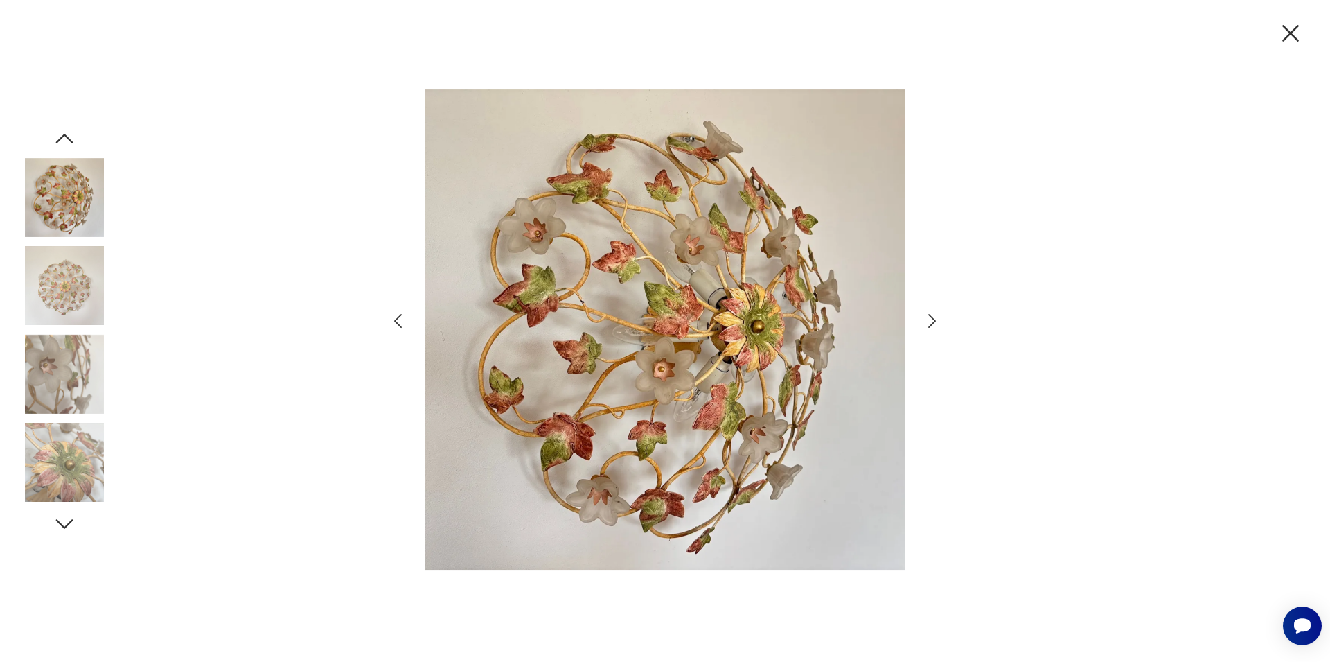
click at [924, 323] on icon "button" at bounding box center [932, 321] width 20 height 20
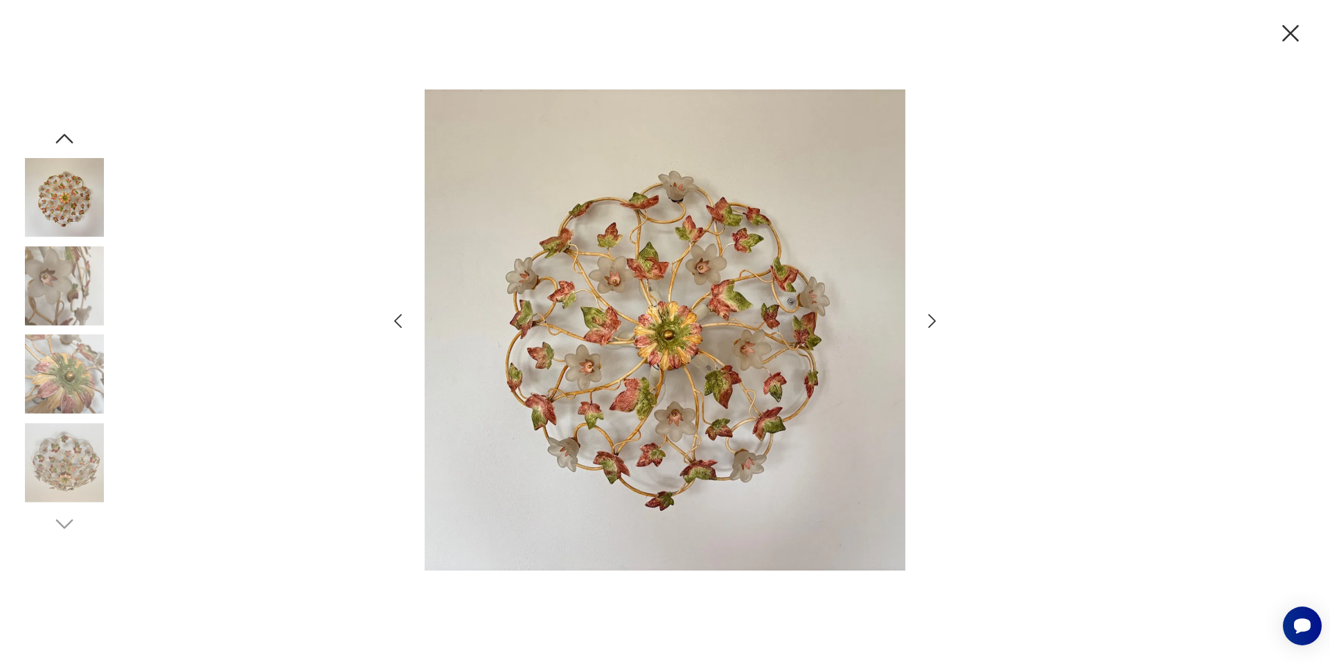
click at [1288, 29] on icon "button" at bounding box center [1290, 33] width 29 height 29
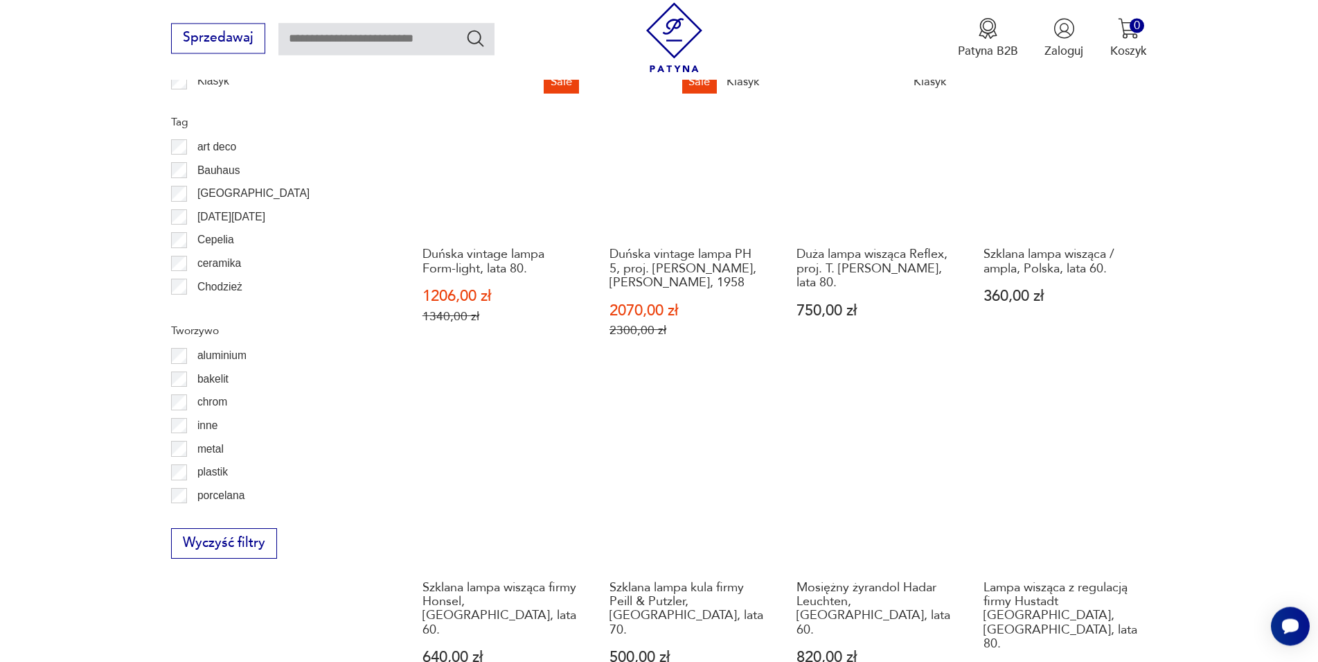
scroll to position [1330, 0]
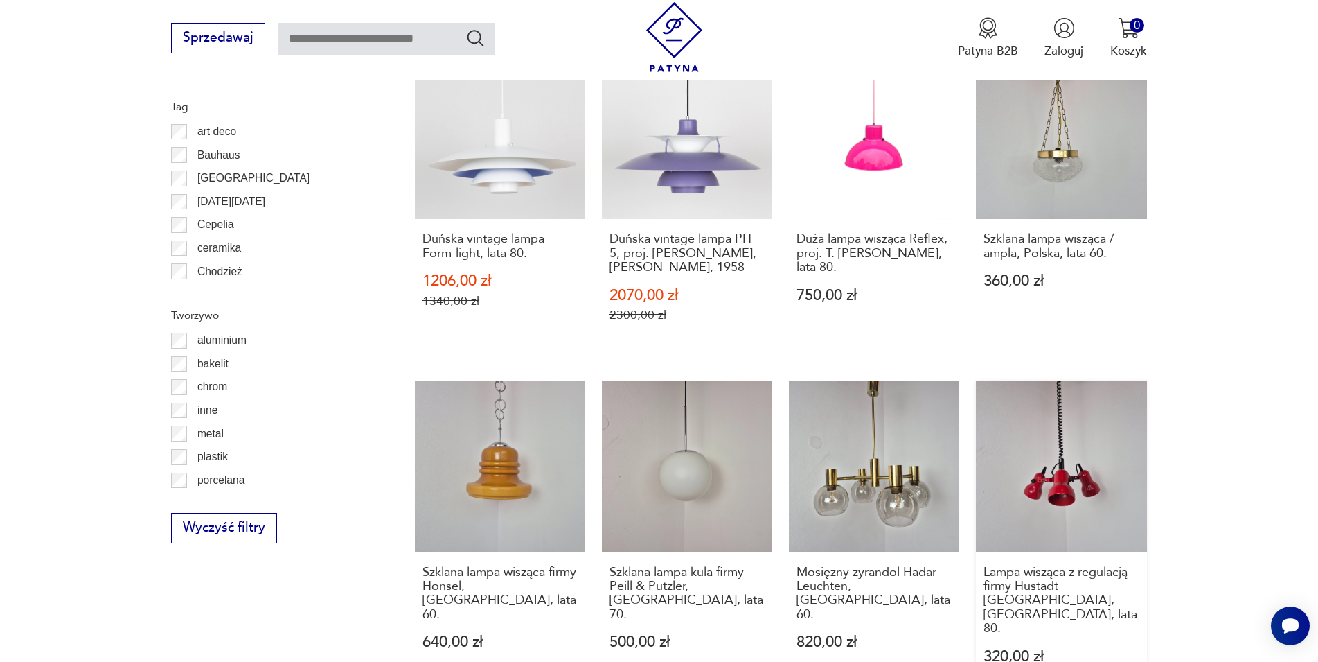
click at [1048, 489] on link "Lampa wisząca z regulacją firmy Hustadt [GEOGRAPHIC_DATA], [GEOGRAPHIC_DATA], l…" at bounding box center [1061, 538] width 170 height 315
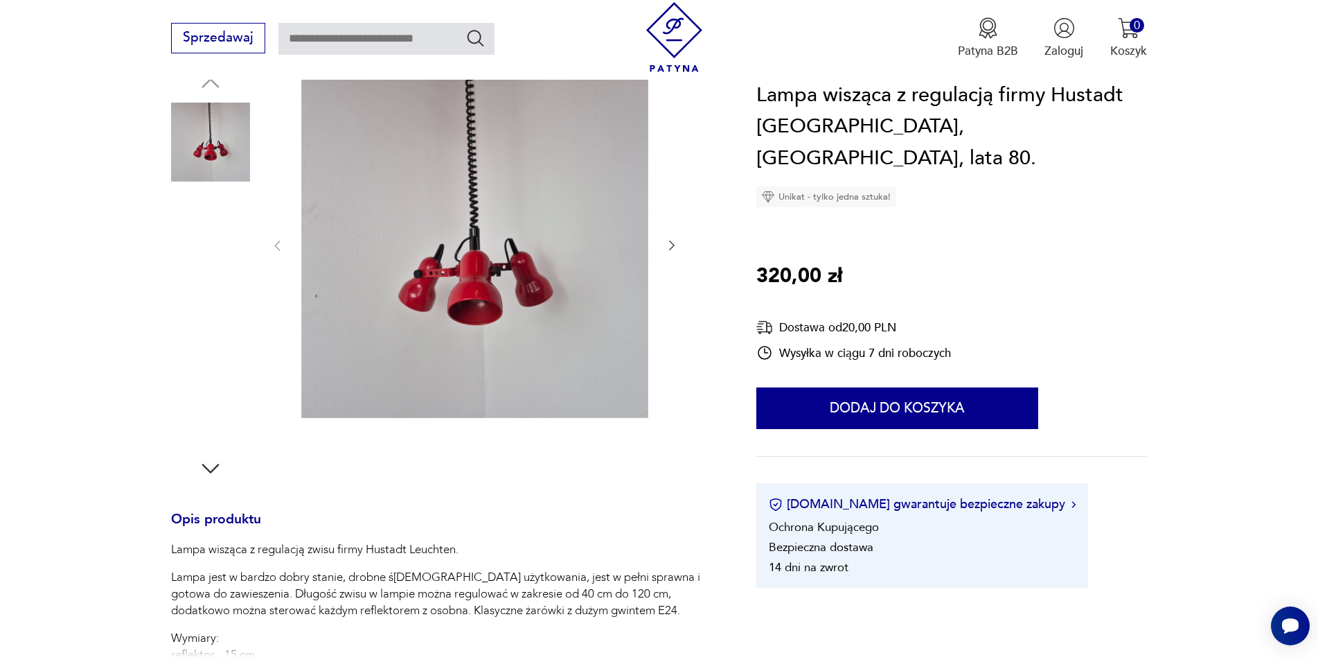
click at [537, 221] on img at bounding box center [474, 244] width 347 height 347
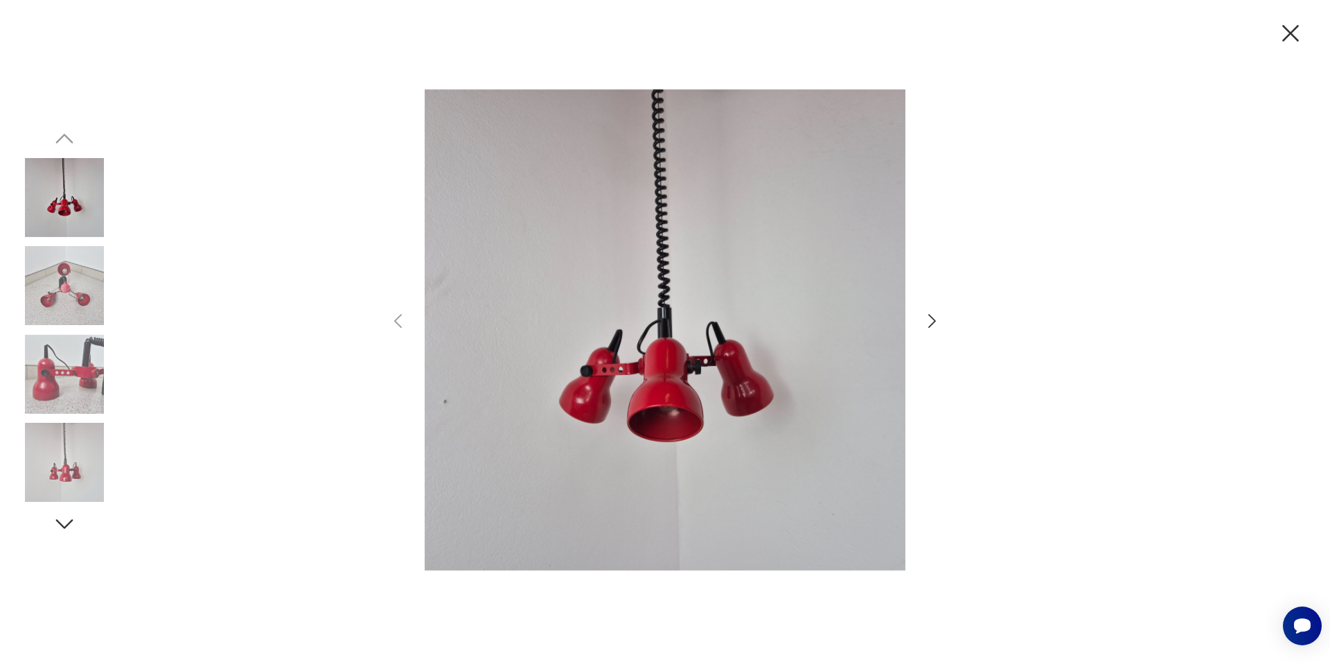
click at [930, 317] on icon "button" at bounding box center [932, 321] width 8 height 14
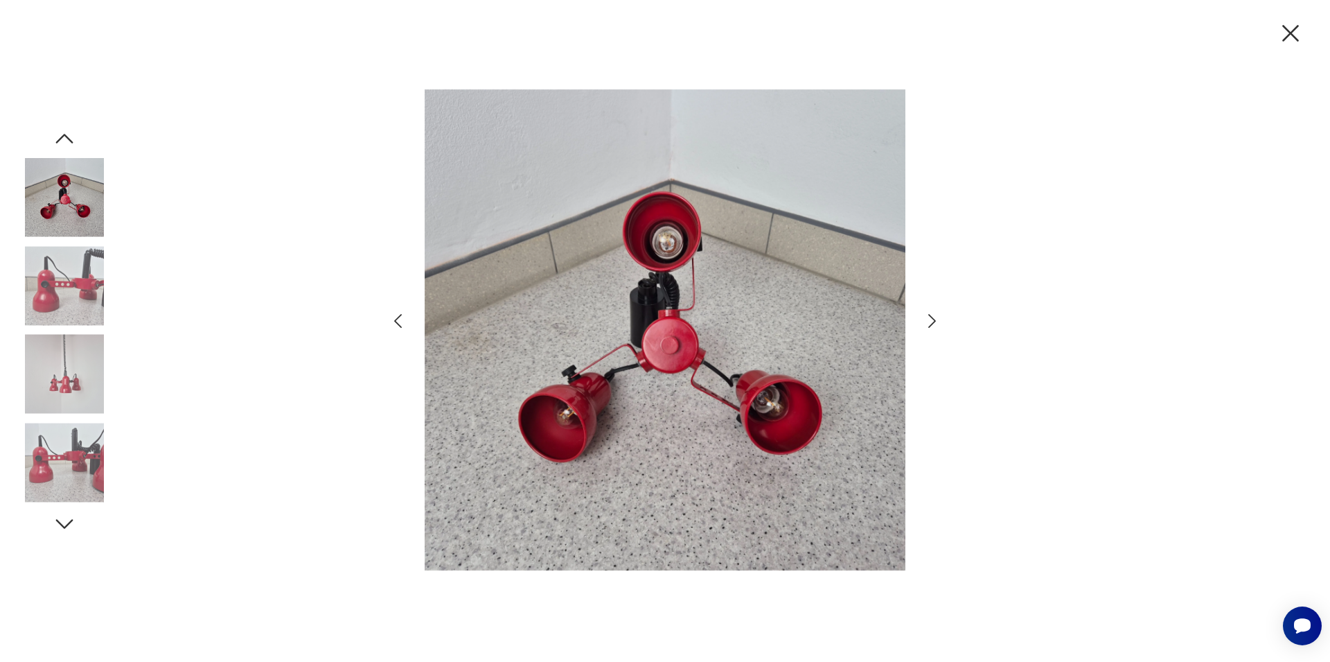
click at [969, 233] on div at bounding box center [665, 331] width 1330 height 662
click at [929, 321] on icon "button" at bounding box center [932, 321] width 20 height 20
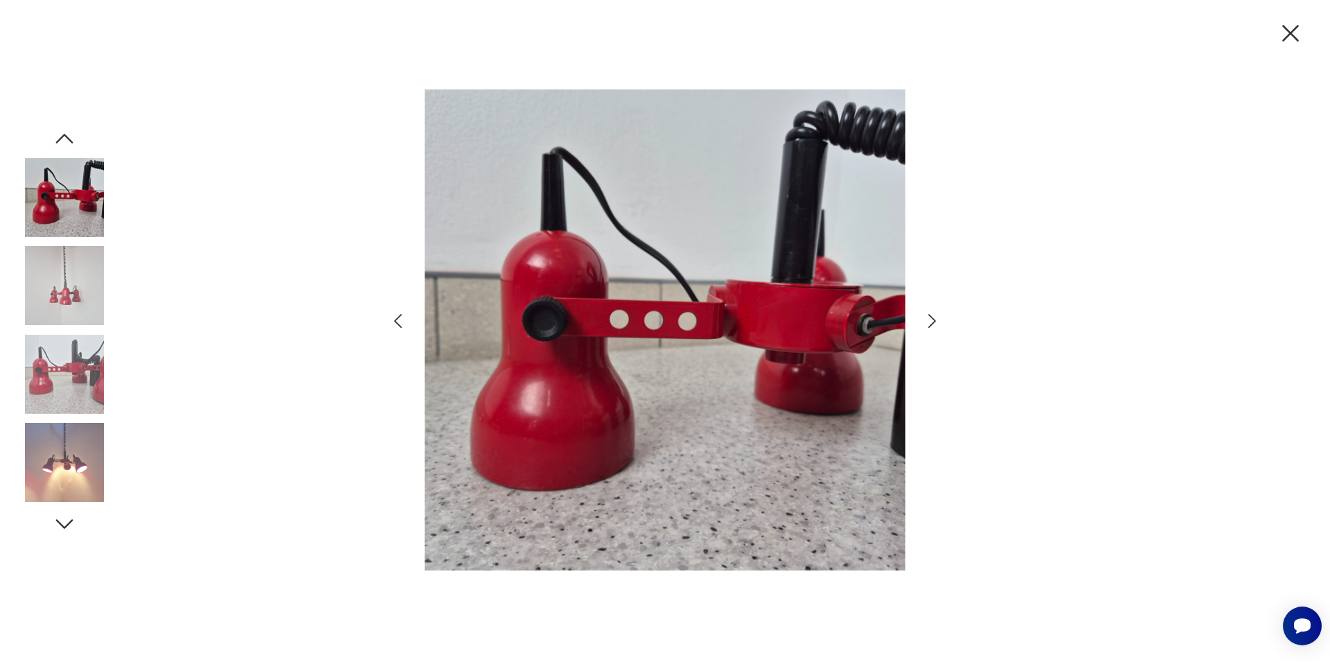
click at [929, 321] on icon "button" at bounding box center [932, 321] width 20 height 20
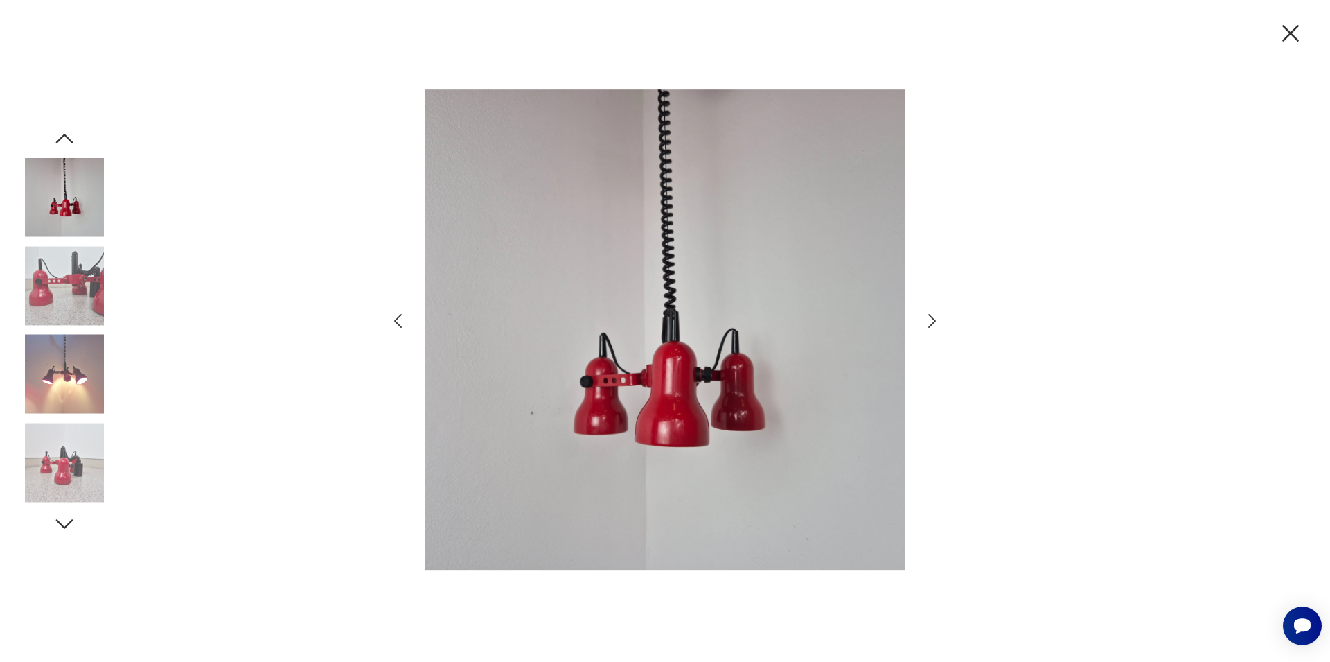
click at [929, 321] on icon "button" at bounding box center [932, 321] width 20 height 20
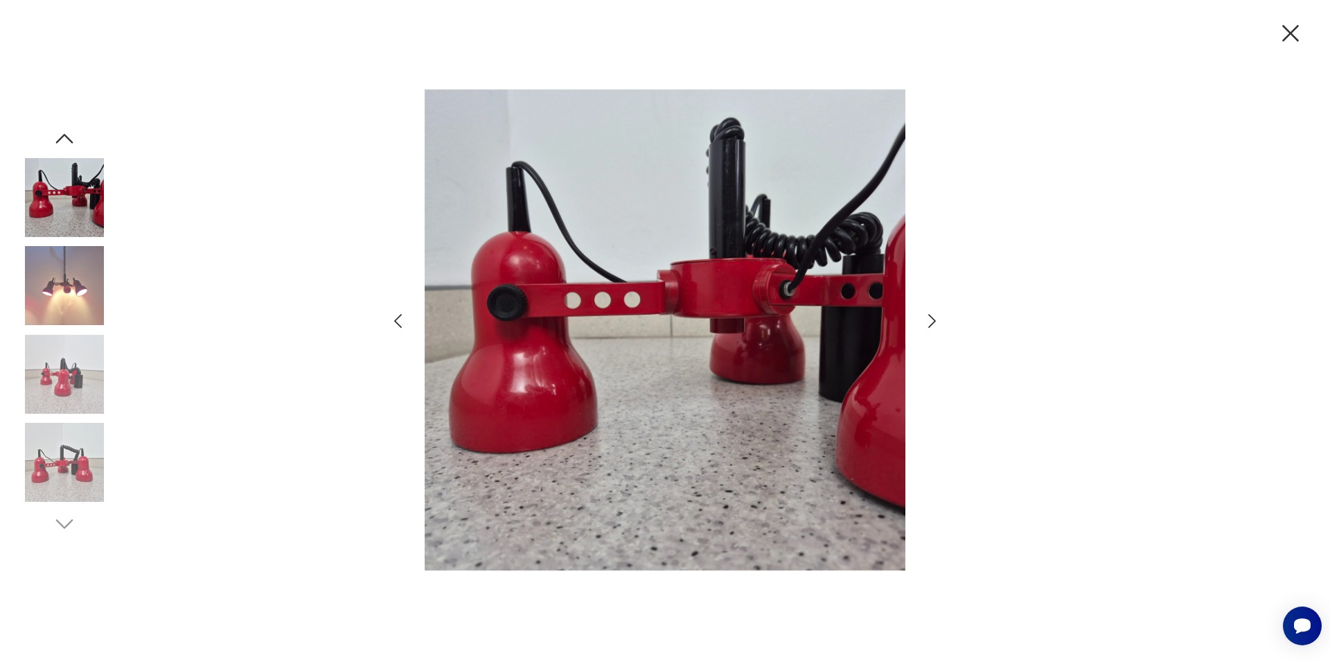
click at [929, 321] on icon "button" at bounding box center [932, 321] width 20 height 20
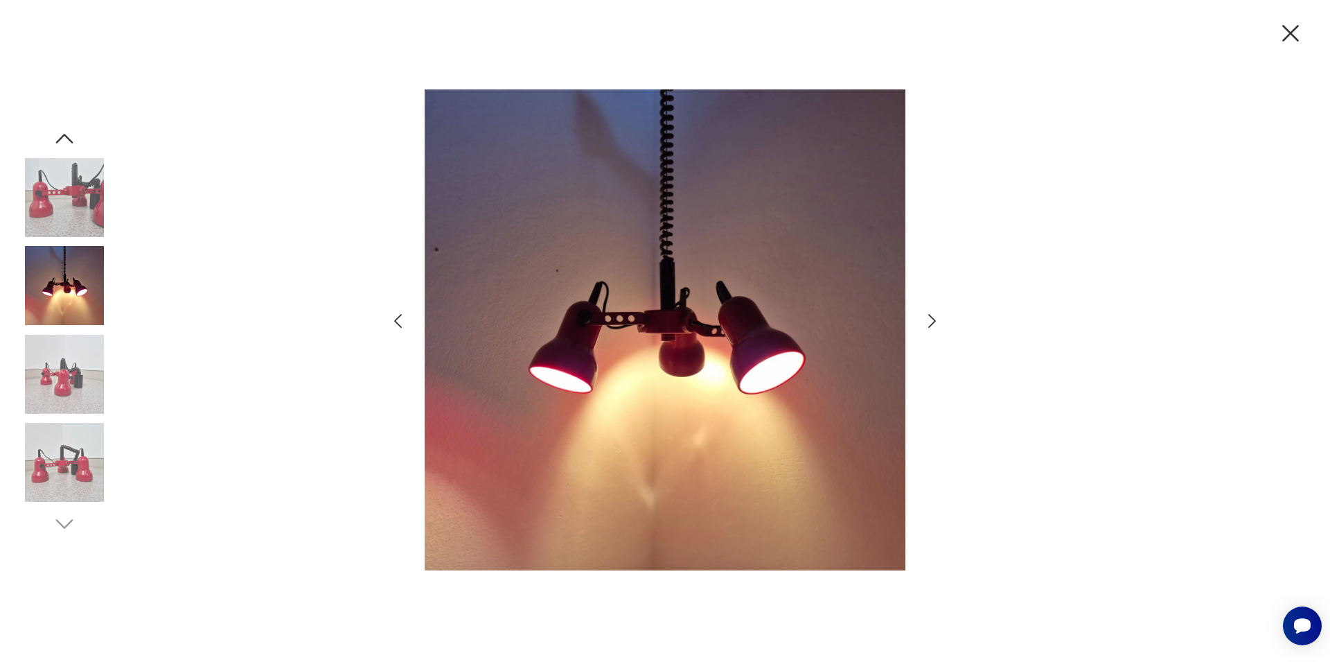
click at [929, 321] on icon "button" at bounding box center [932, 321] width 20 height 20
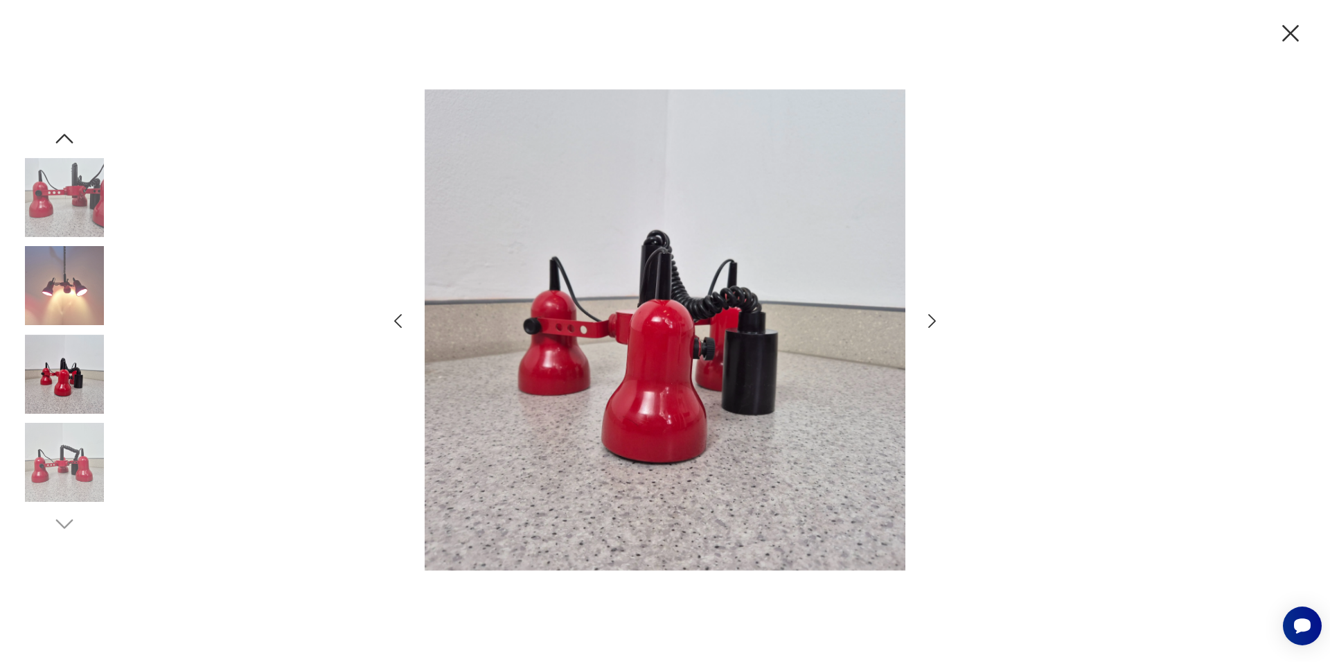
click at [1287, 36] on icon "button" at bounding box center [1290, 33] width 29 height 29
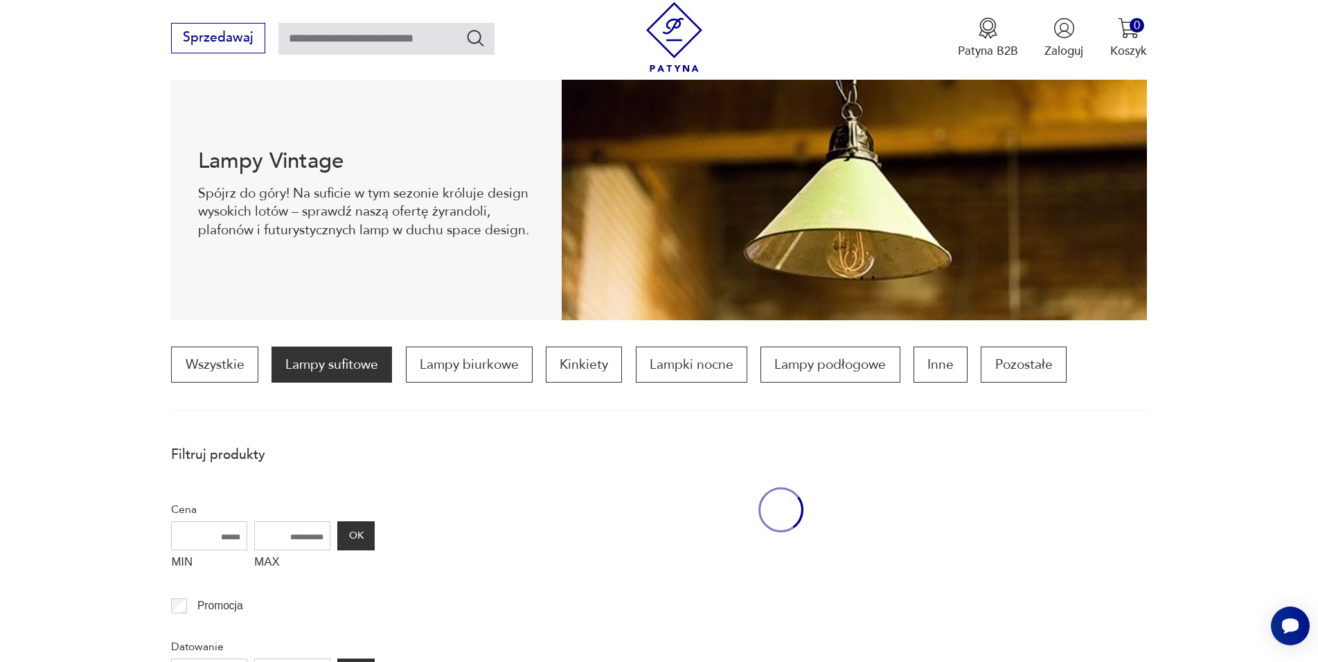
scroll to position [1185, 0]
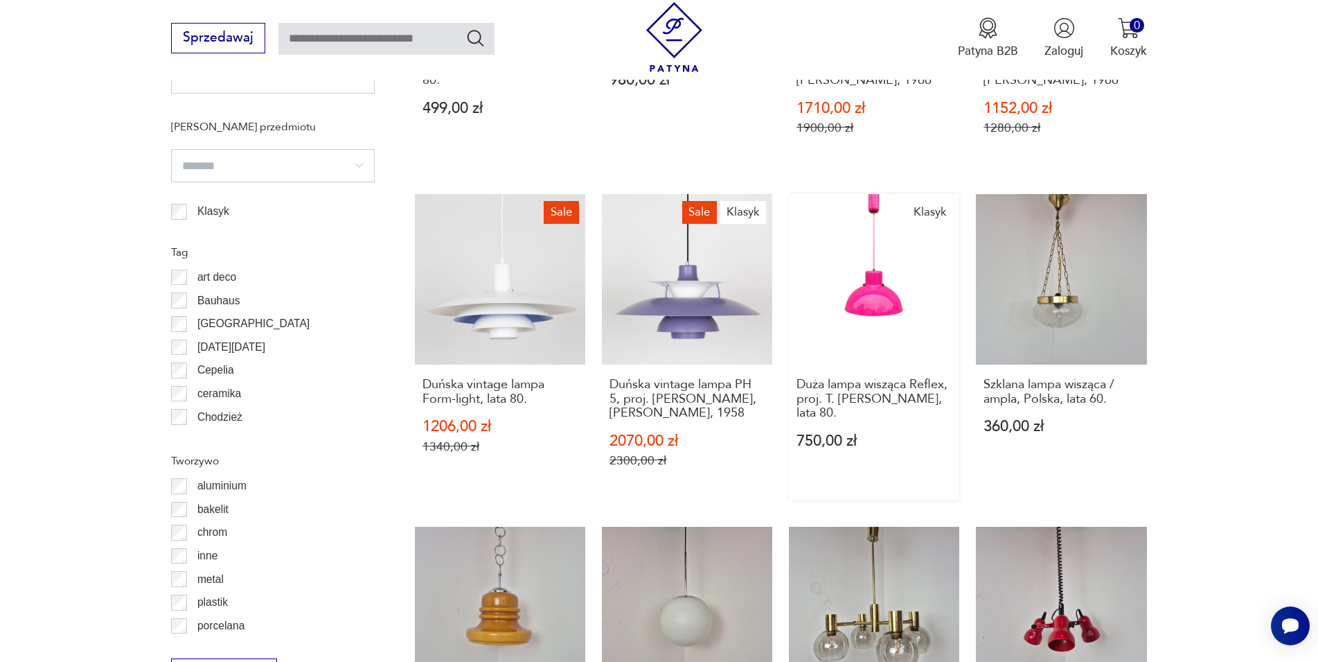
click at [874, 258] on link "Klasyk Duża lampa wisząca Reflex, proj. T. [PERSON_NAME], lata 80. 750,00 zł" at bounding box center [874, 347] width 170 height 306
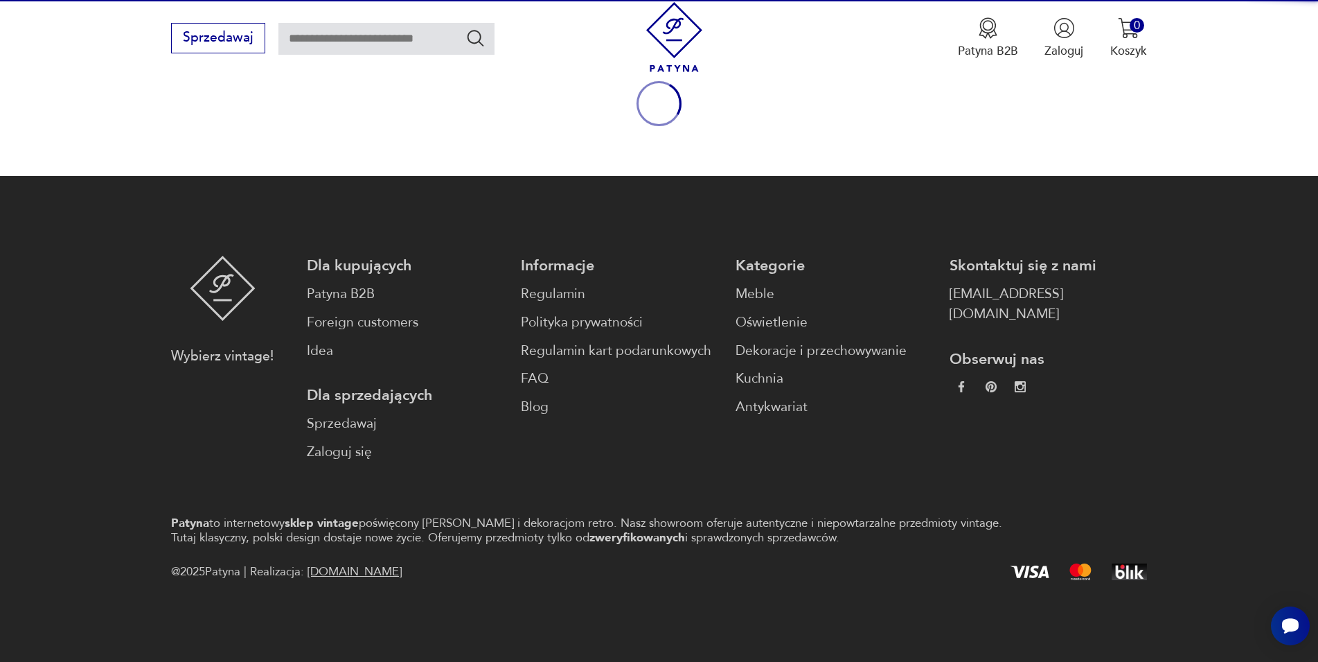
scroll to position [182, 0]
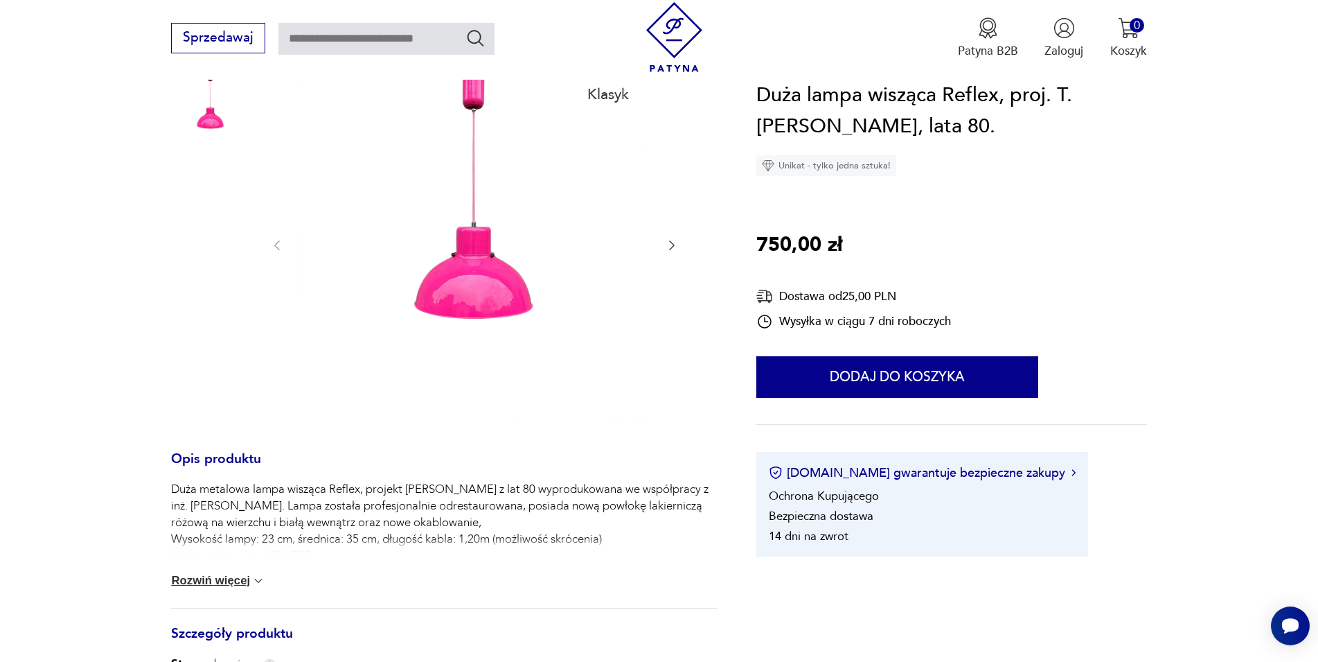
click at [475, 258] on img at bounding box center [474, 244] width 347 height 346
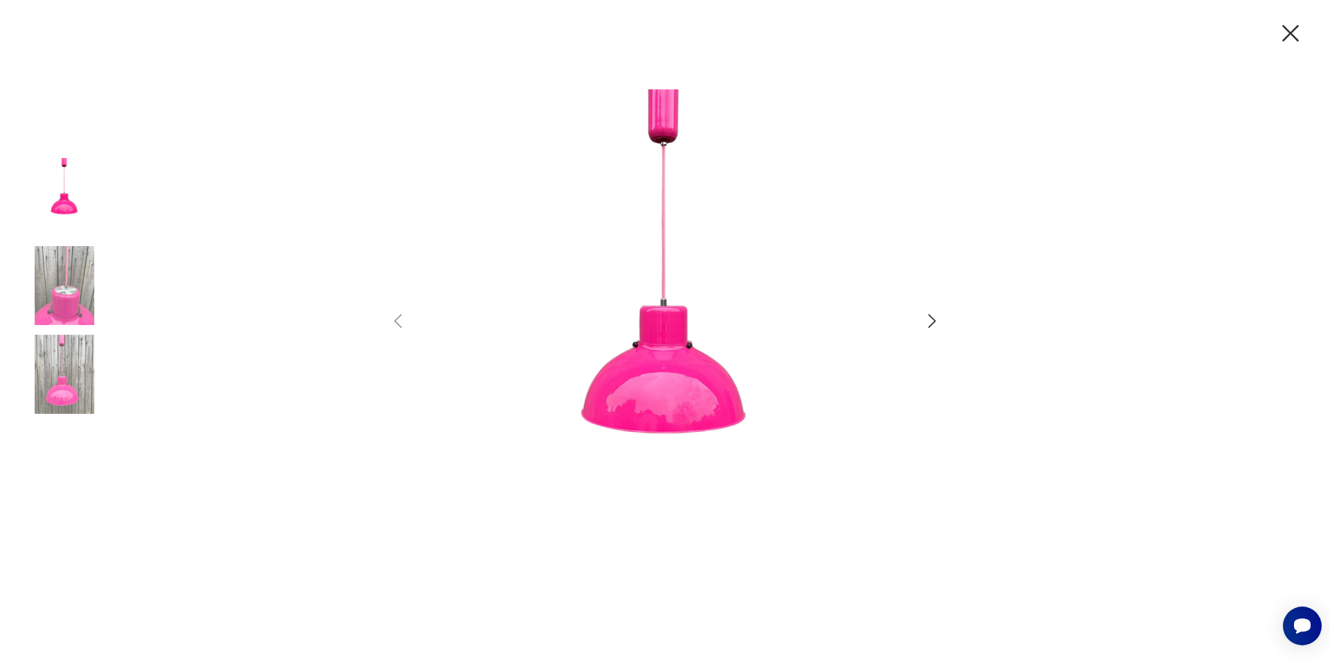
click at [930, 320] on icon "button" at bounding box center [932, 321] width 20 height 20
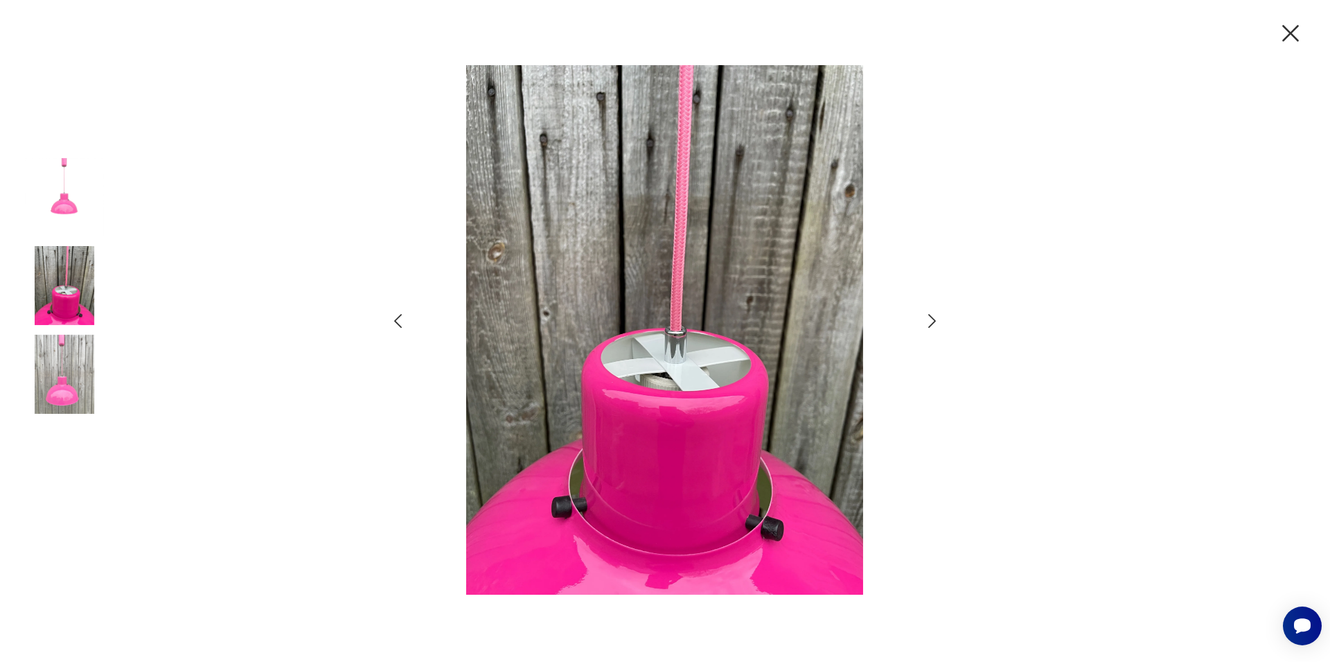
click at [930, 320] on icon "button" at bounding box center [932, 321] width 20 height 20
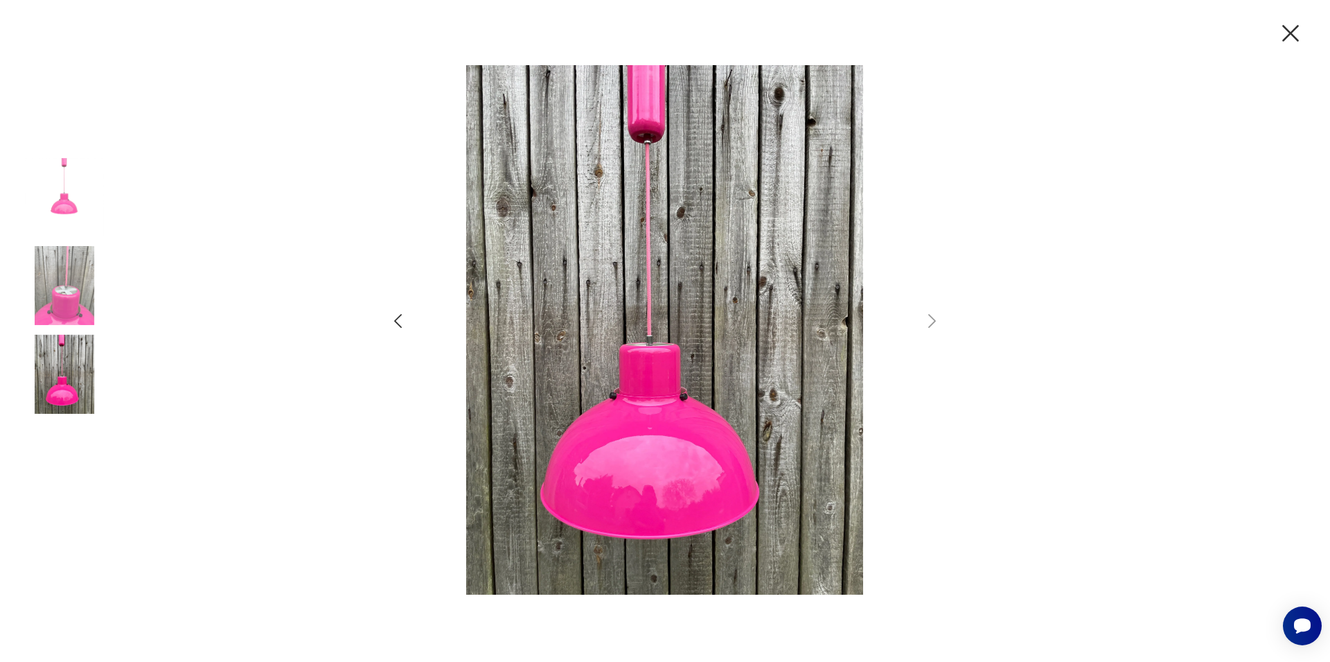
click at [1285, 33] on icon "button" at bounding box center [1290, 33] width 29 height 29
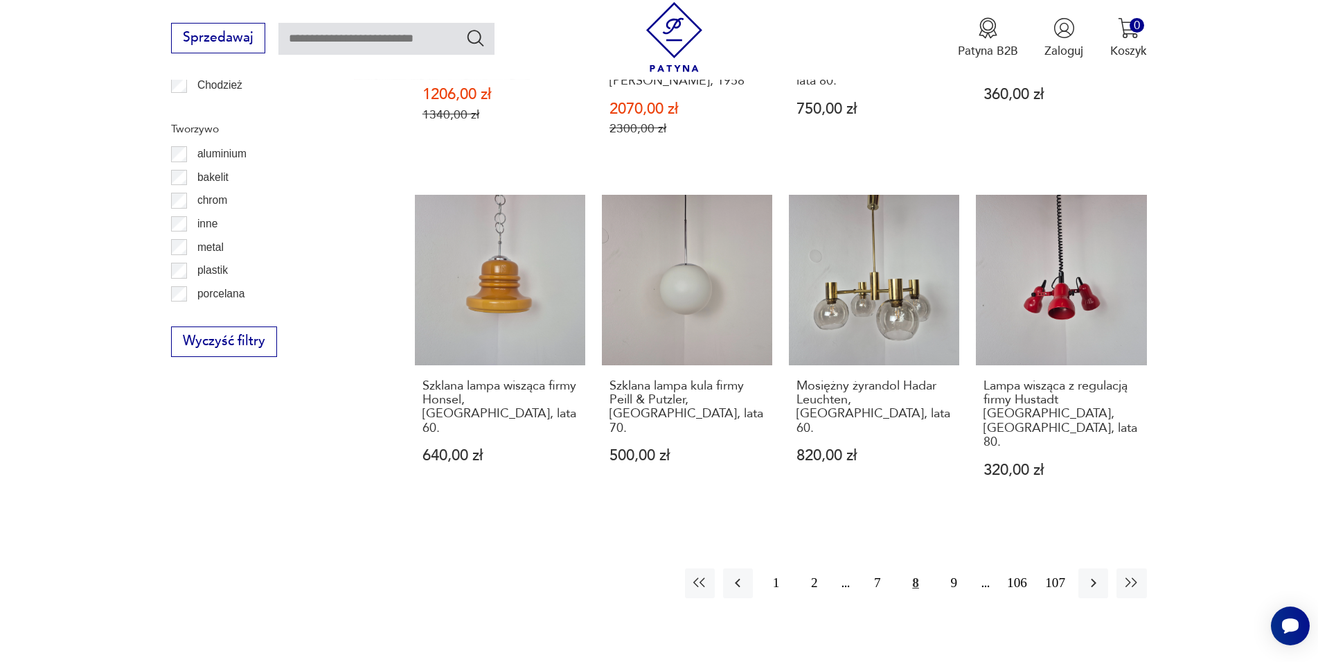
scroll to position [1555, 0]
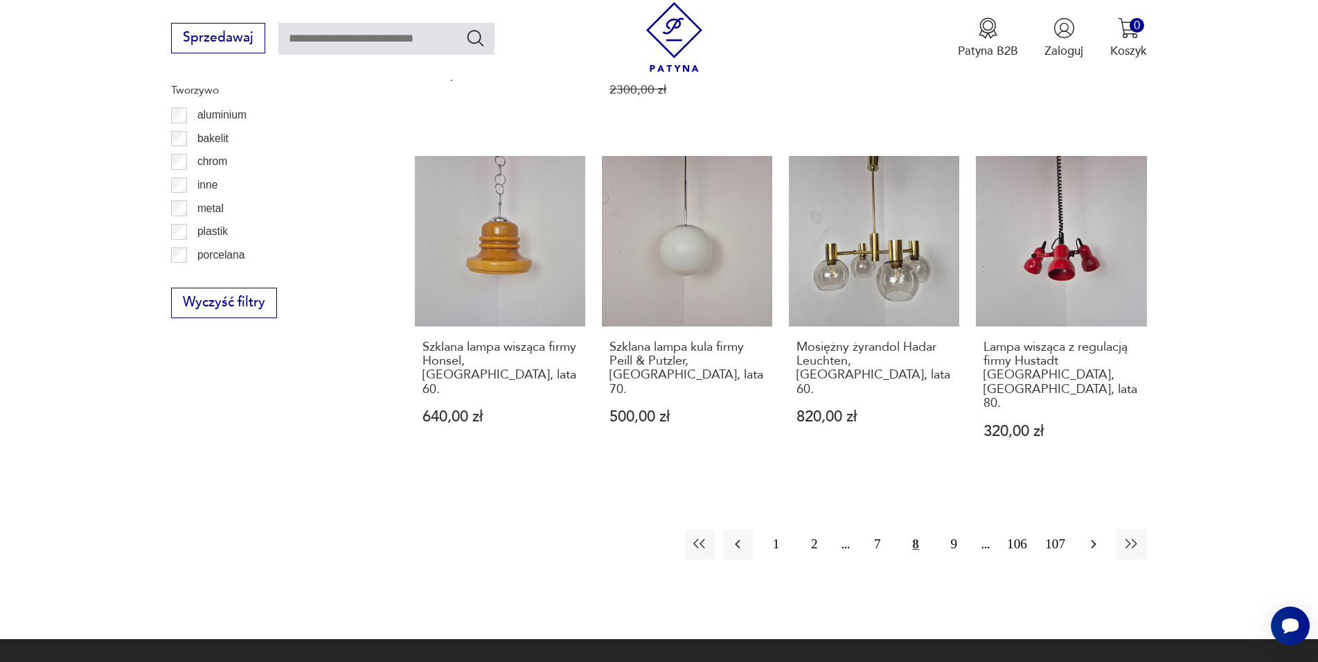
click at [1091, 536] on icon "button" at bounding box center [1094, 544] width 17 height 17
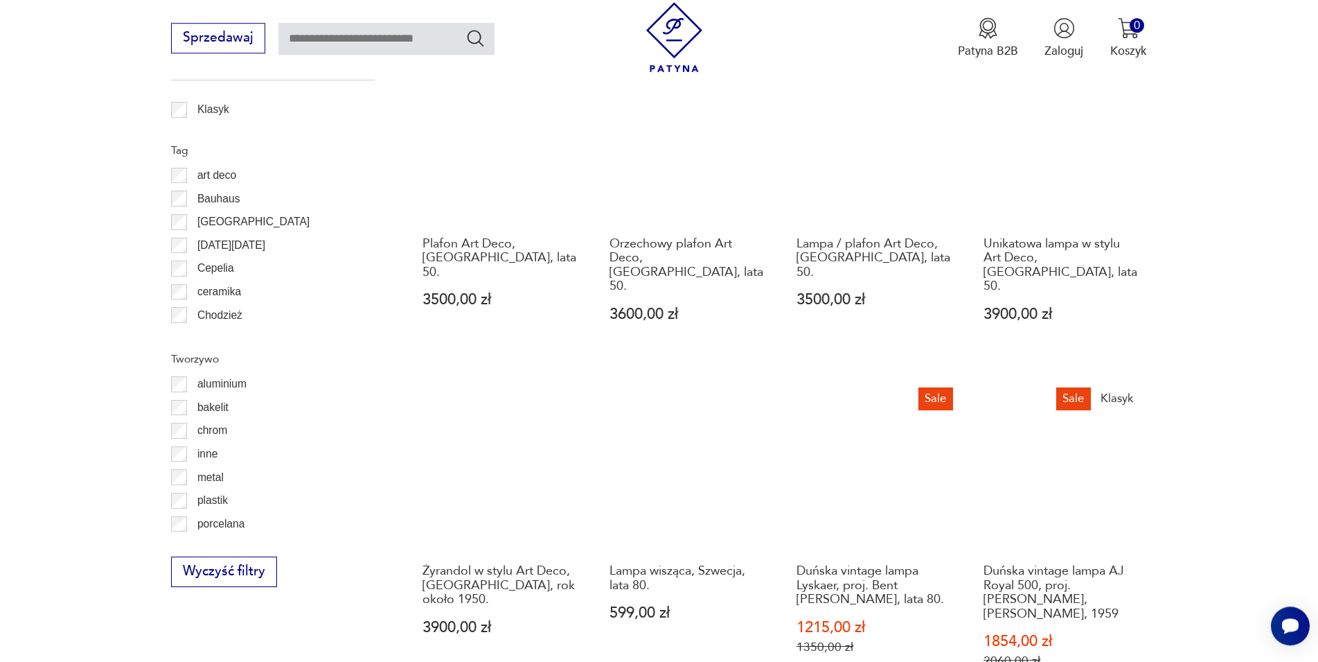
scroll to position [1330, 0]
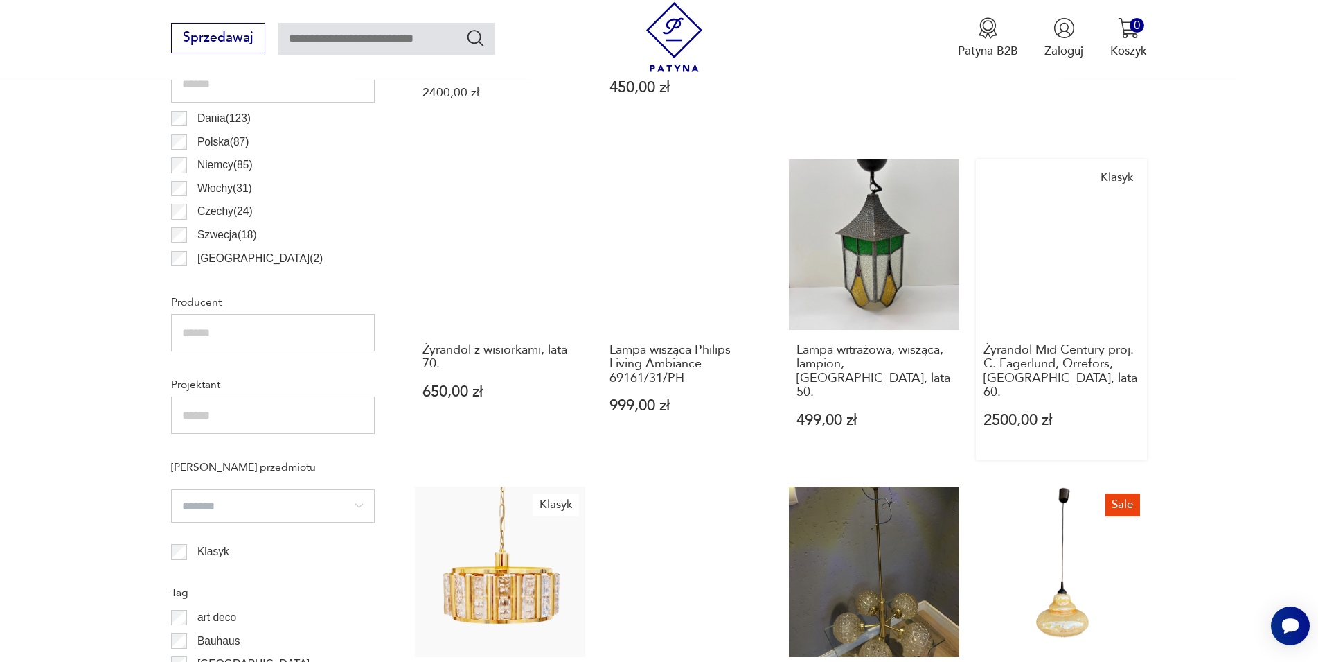
scroll to position [906, 0]
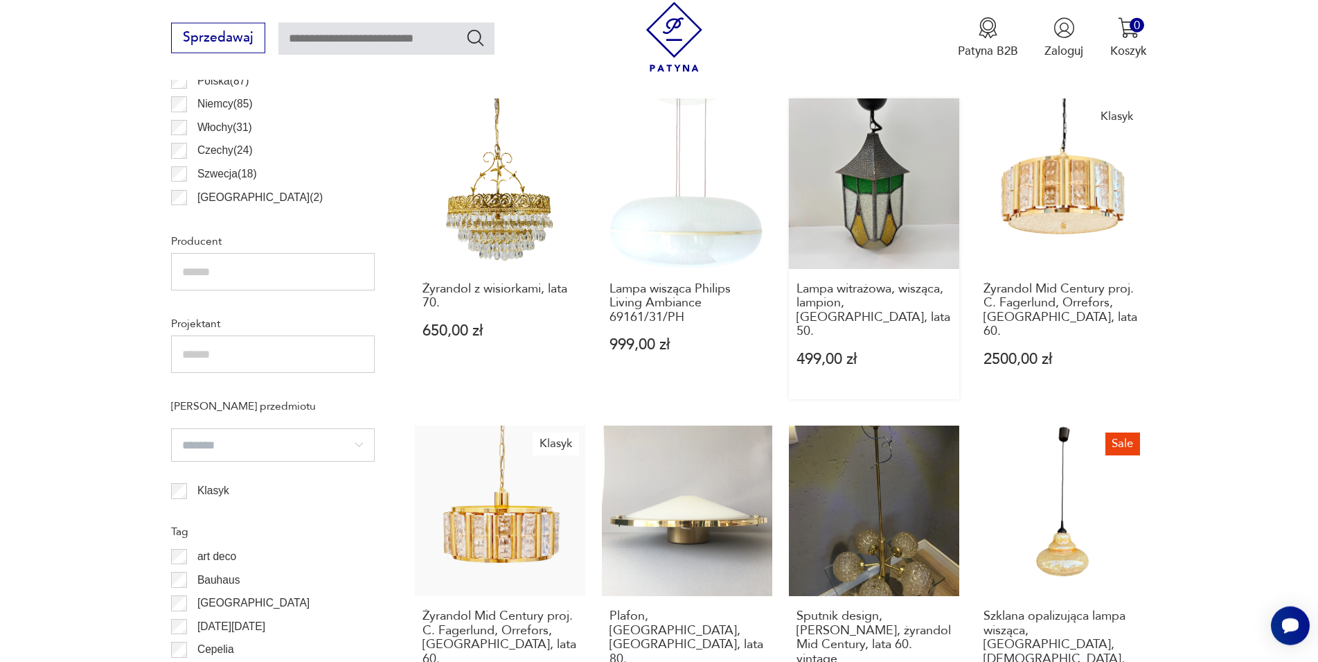
click at [883, 155] on link "Lampa witrażowa, wisząca, lampion, [GEOGRAPHIC_DATA], lata 50. 499,00 zł" at bounding box center [874, 248] width 170 height 301
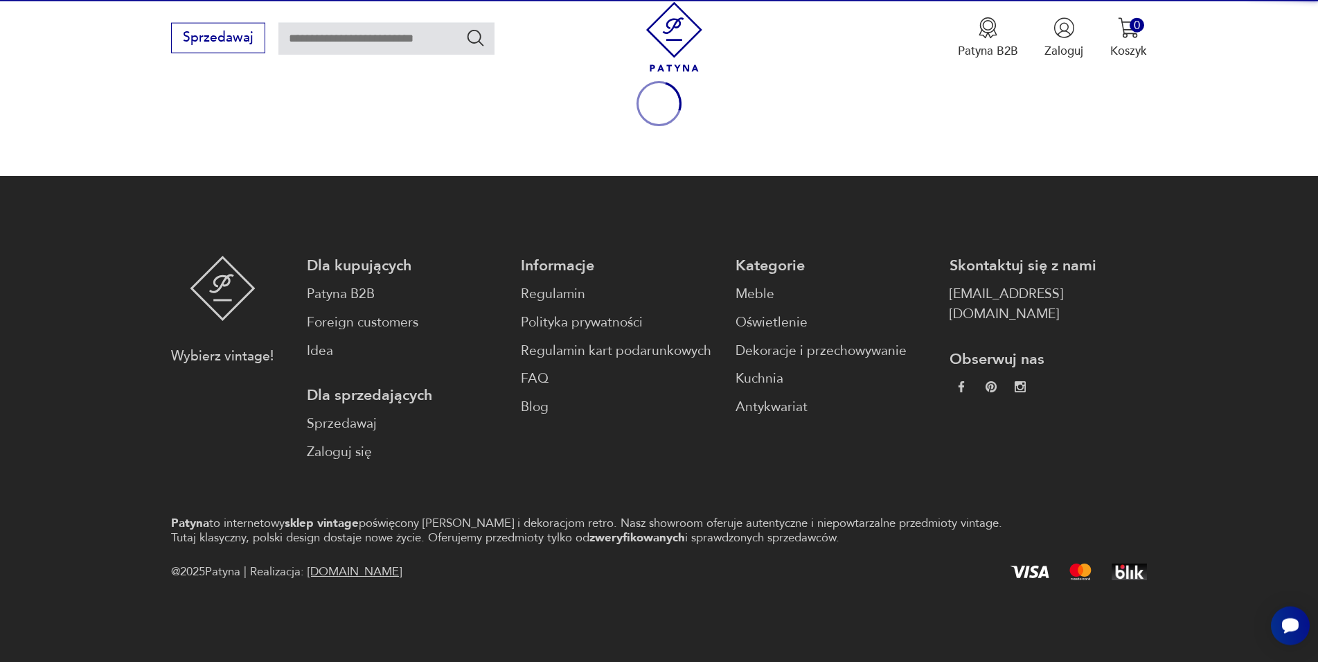
scroll to position [182, 0]
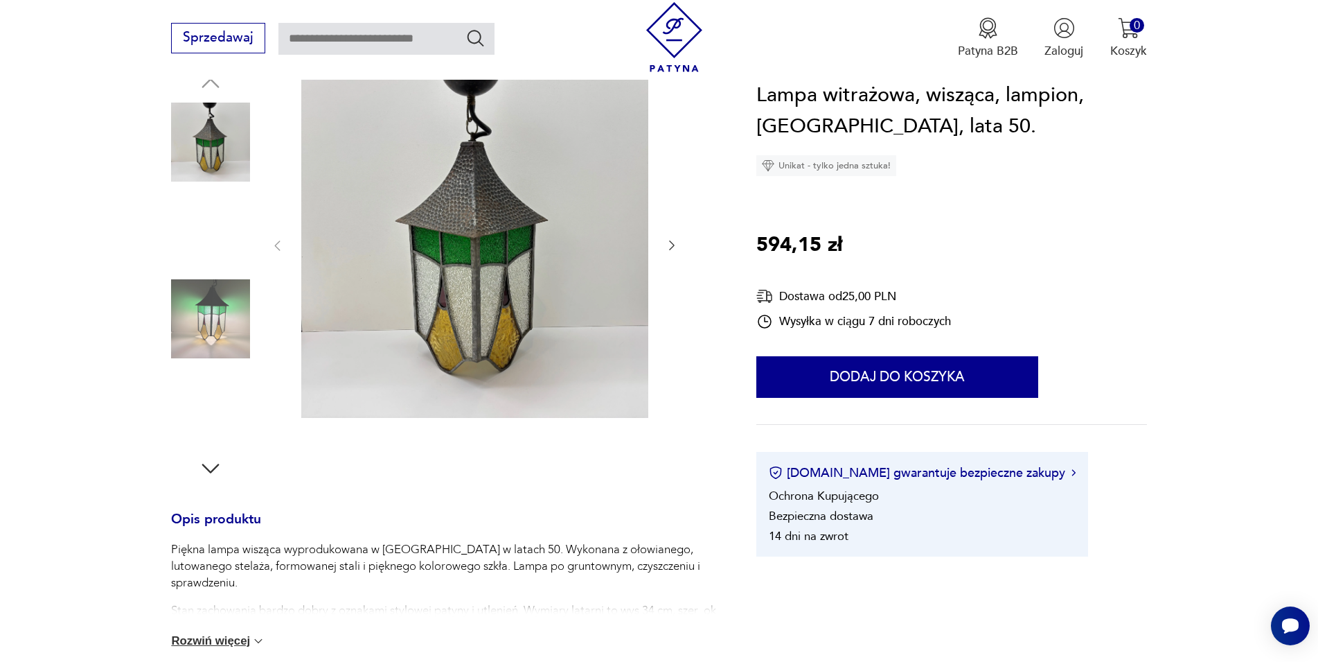
click at [561, 210] on img at bounding box center [474, 244] width 347 height 347
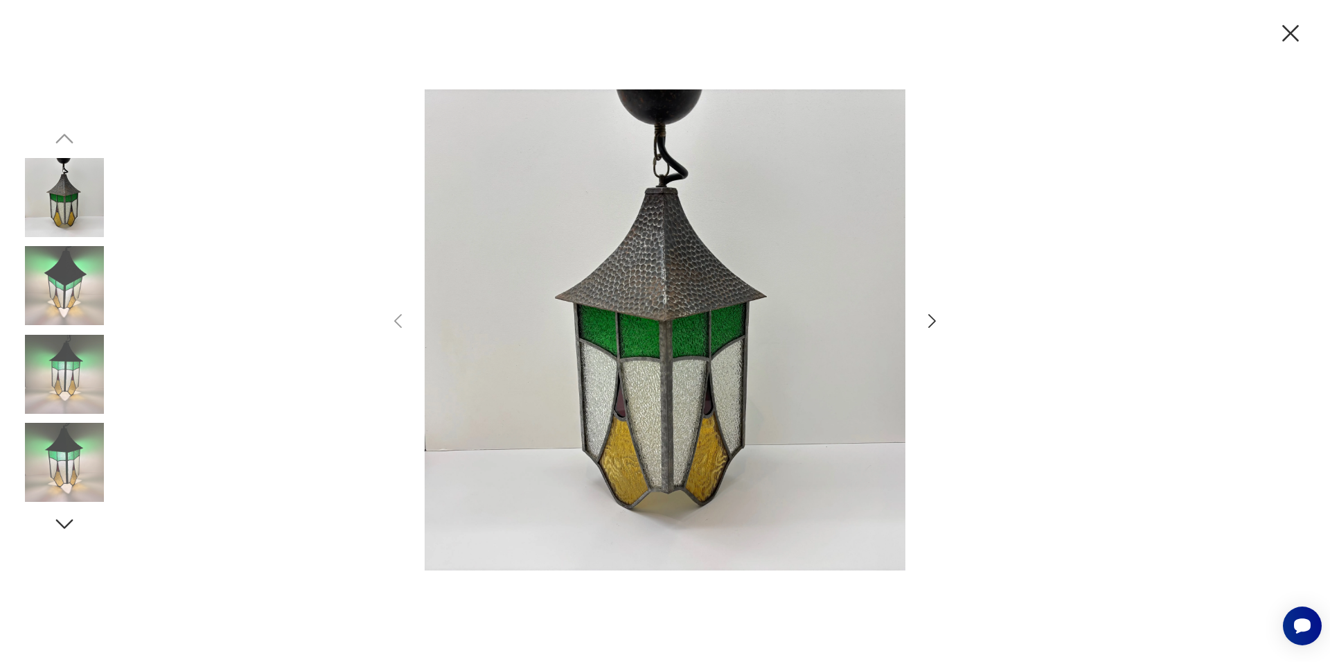
click at [929, 317] on icon "button" at bounding box center [932, 321] width 20 height 20
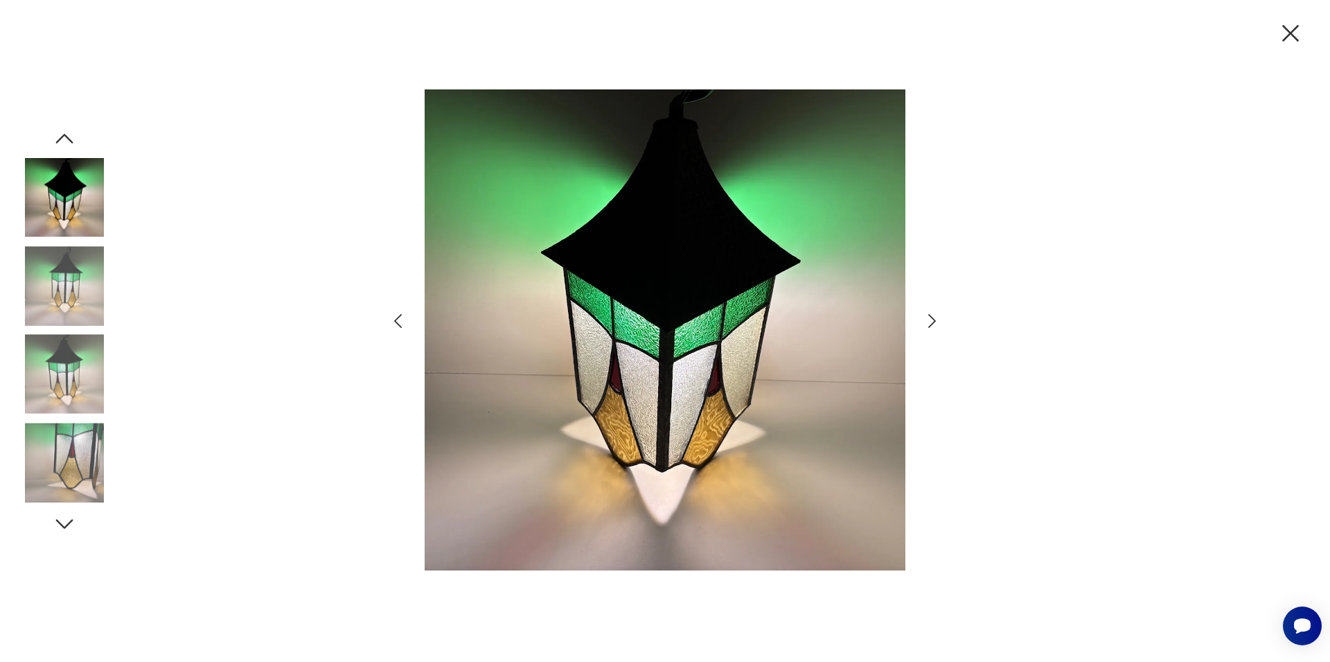
click at [929, 317] on icon "button" at bounding box center [932, 321] width 20 height 20
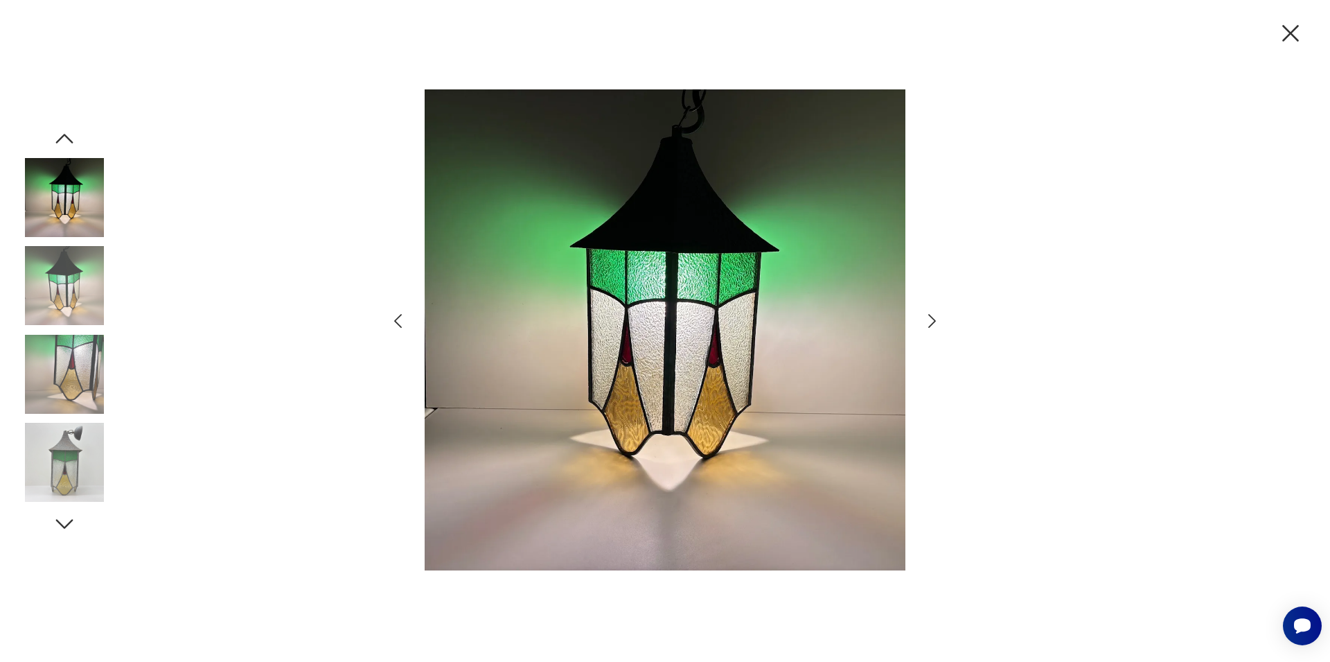
click at [929, 317] on icon "button" at bounding box center [932, 321] width 20 height 20
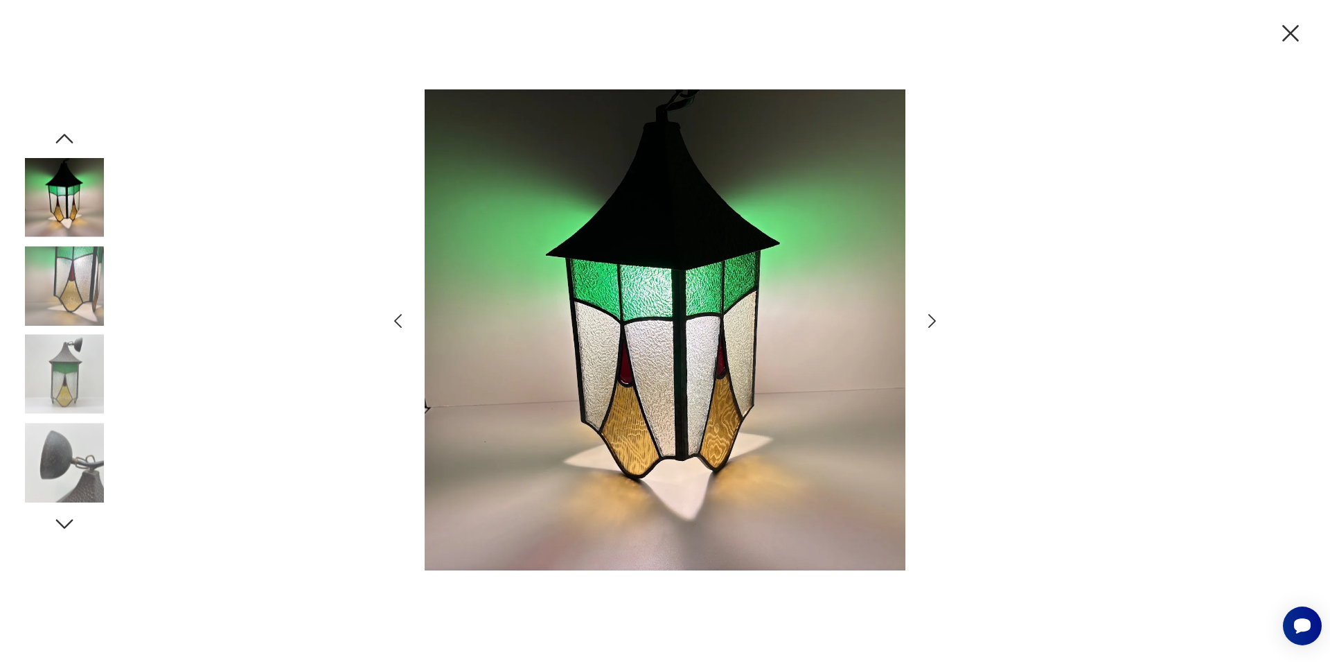
click at [929, 317] on icon "button" at bounding box center [932, 321] width 20 height 20
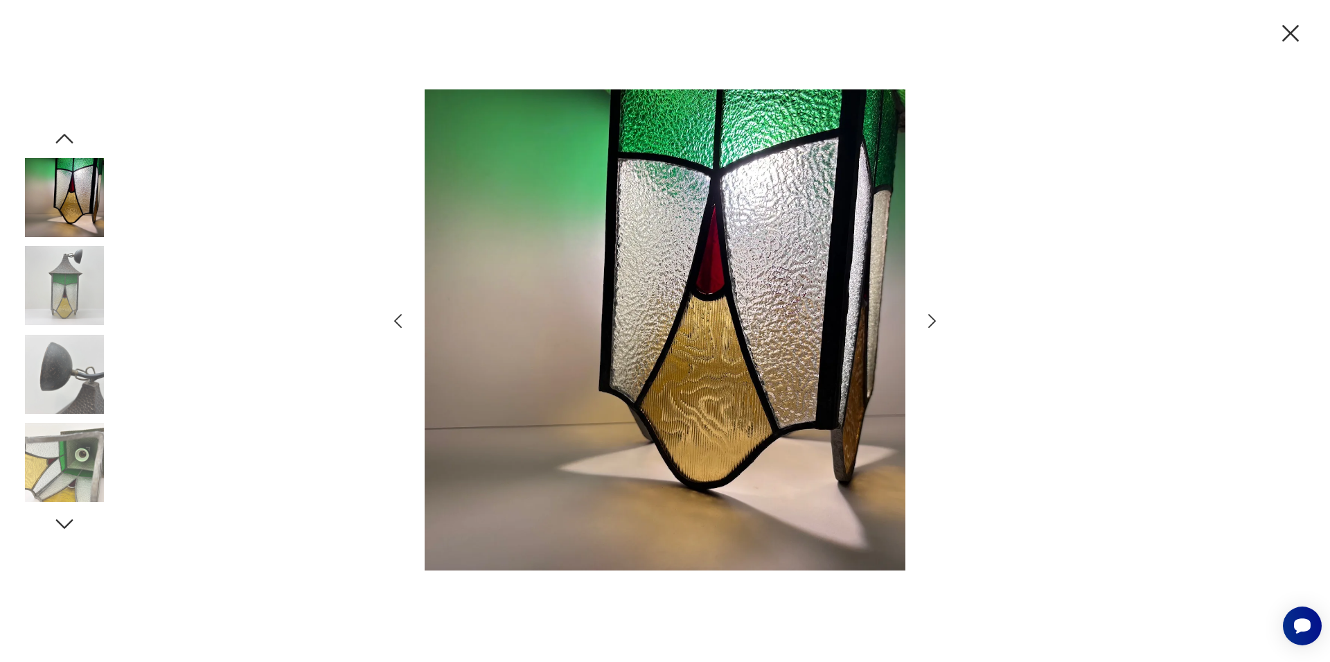
click at [1289, 30] on icon "button" at bounding box center [1290, 33] width 29 height 29
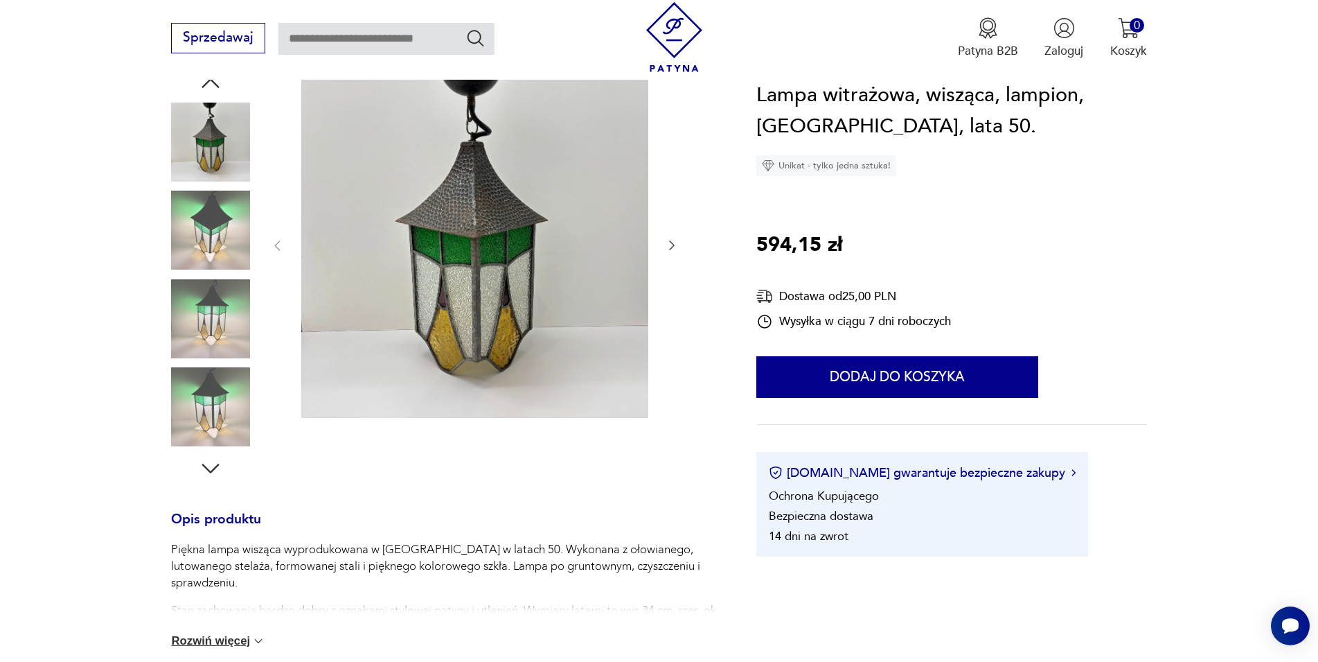
click at [231, 644] on button "Rozwiń więcej" at bounding box center [218, 641] width 94 height 14
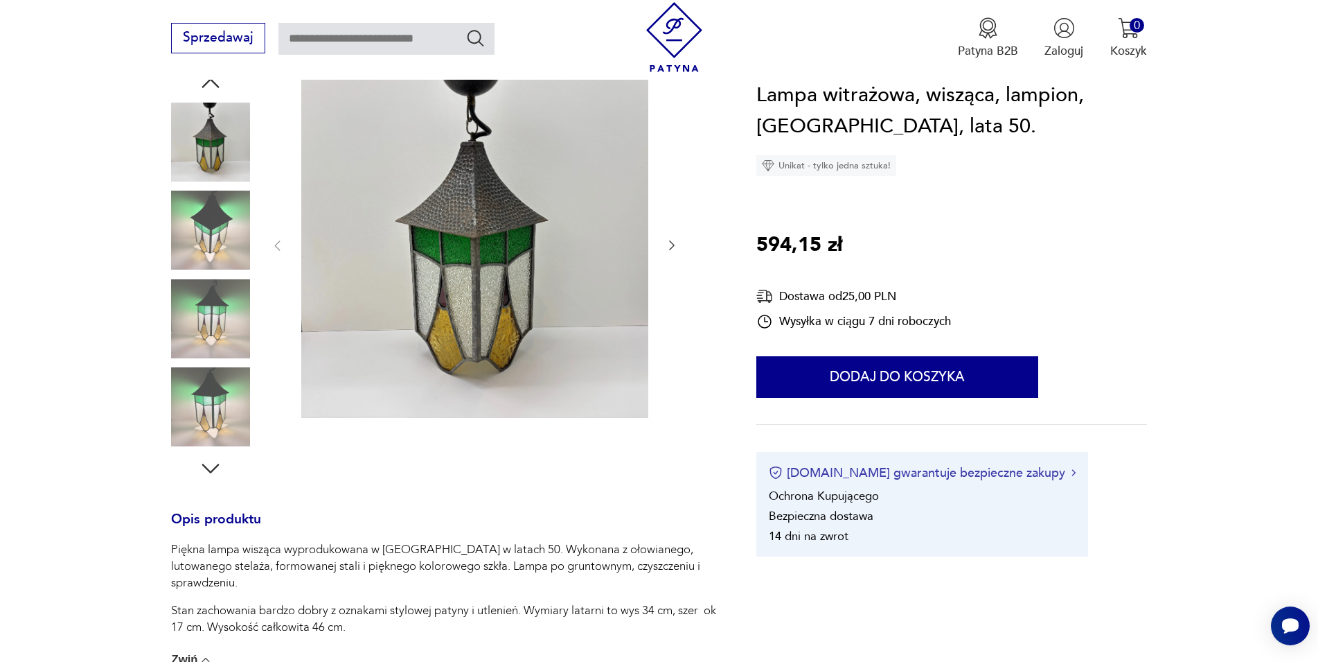
click at [1007, 473] on button "[DOMAIN_NAME] gwarantuje bezpieczne zakupy" at bounding box center [922, 472] width 307 height 17
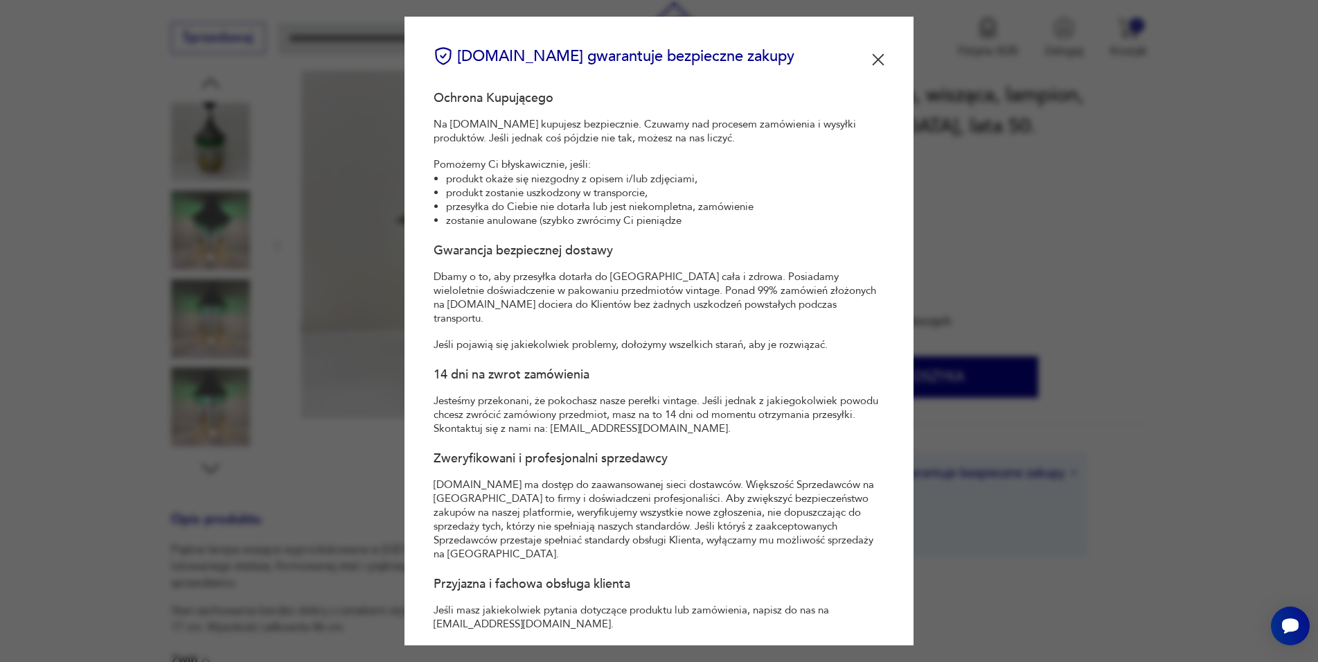
click at [872, 59] on img at bounding box center [878, 59] width 12 height 12
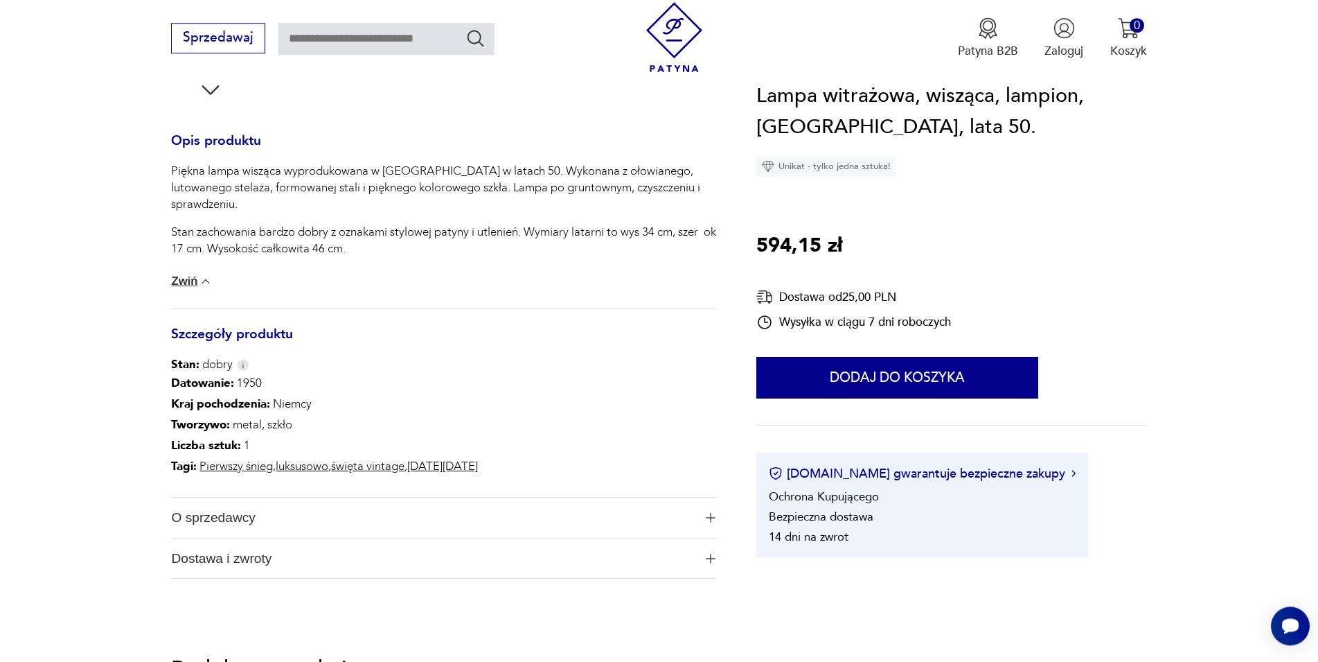
scroll to position [677, 0]
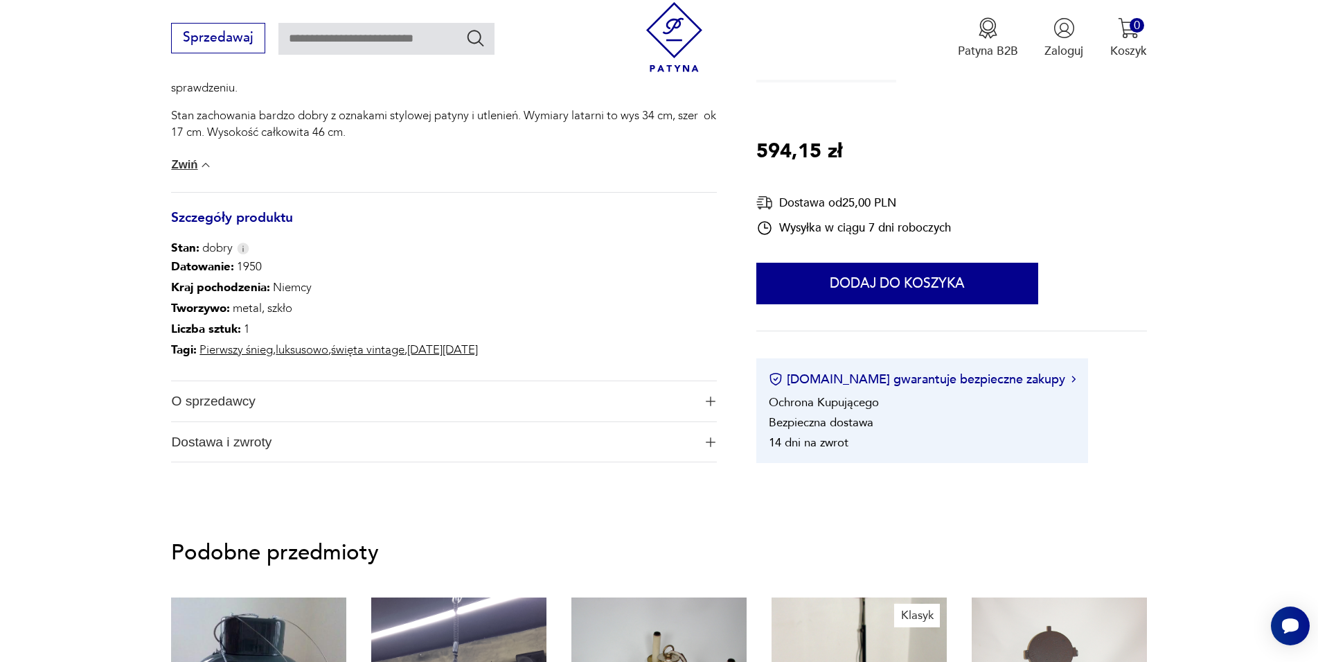
click at [247, 407] on span "O sprzedawcy" at bounding box center [432, 401] width 522 height 40
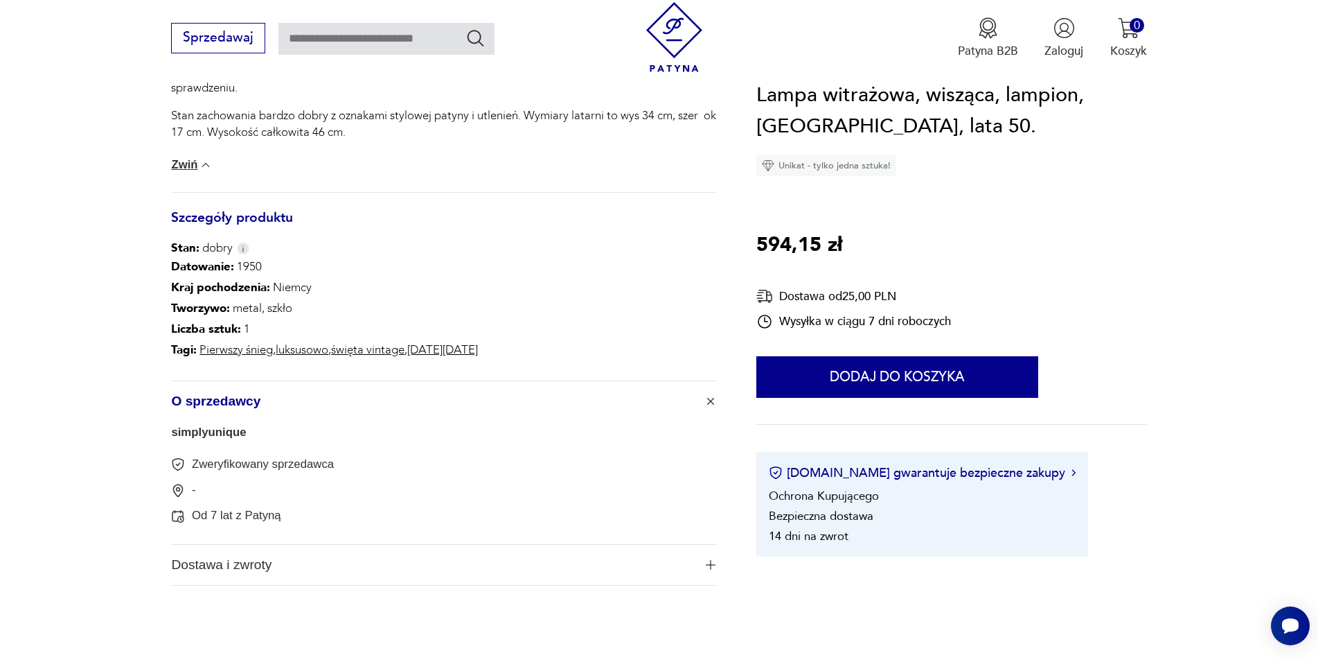
click at [246, 407] on span "O sprzedawcy" at bounding box center [432, 401] width 522 height 40
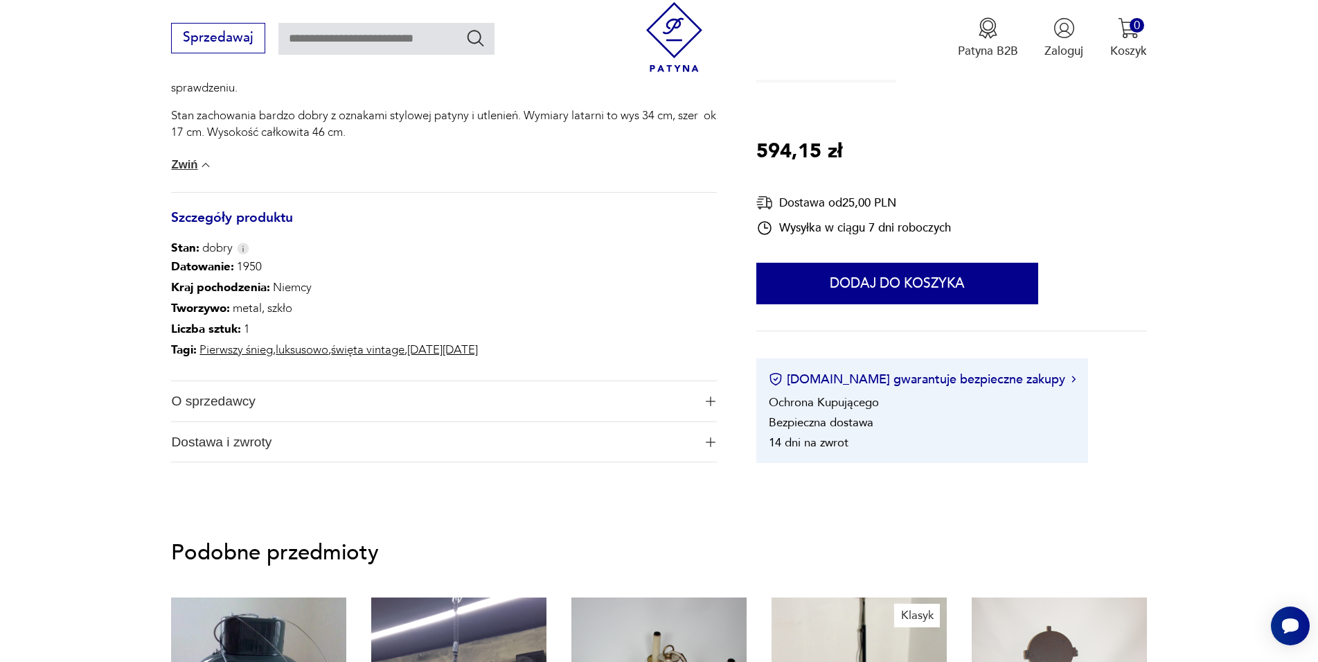
click at [247, 447] on span "Dostawa i zwroty" at bounding box center [432, 442] width 522 height 40
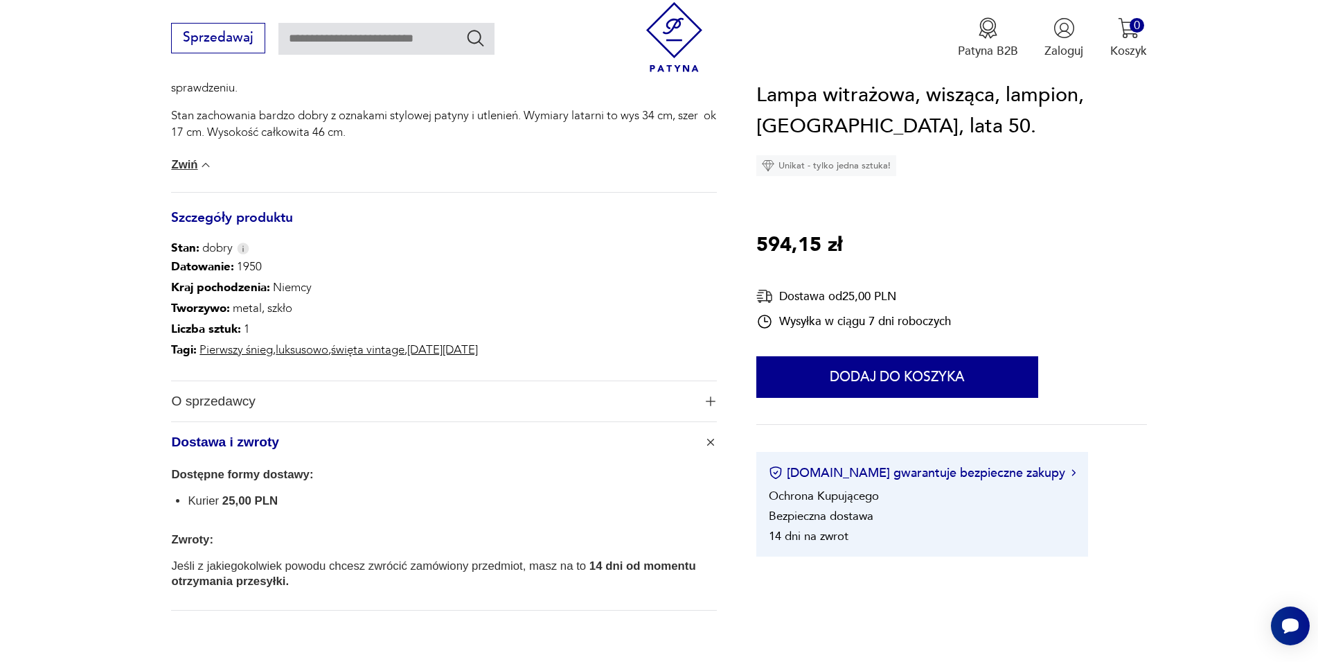
click at [247, 447] on span "Dostawa i zwroty" at bounding box center [432, 442] width 522 height 40
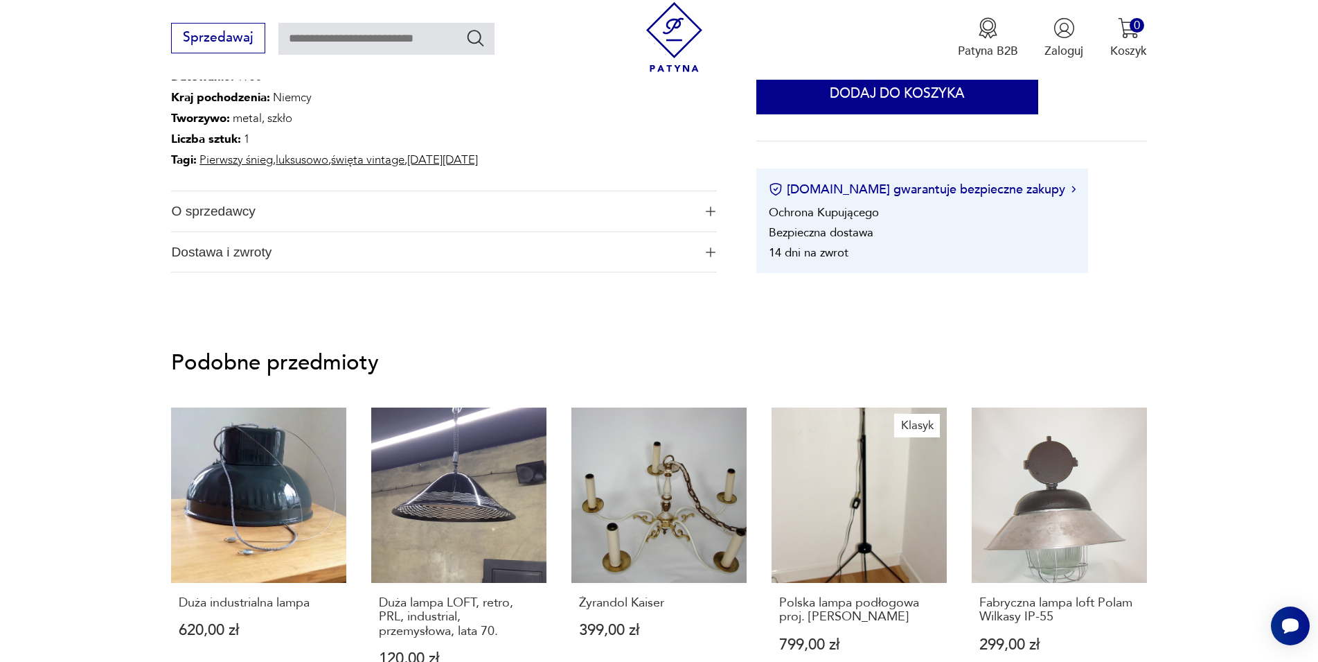
scroll to position [889, 0]
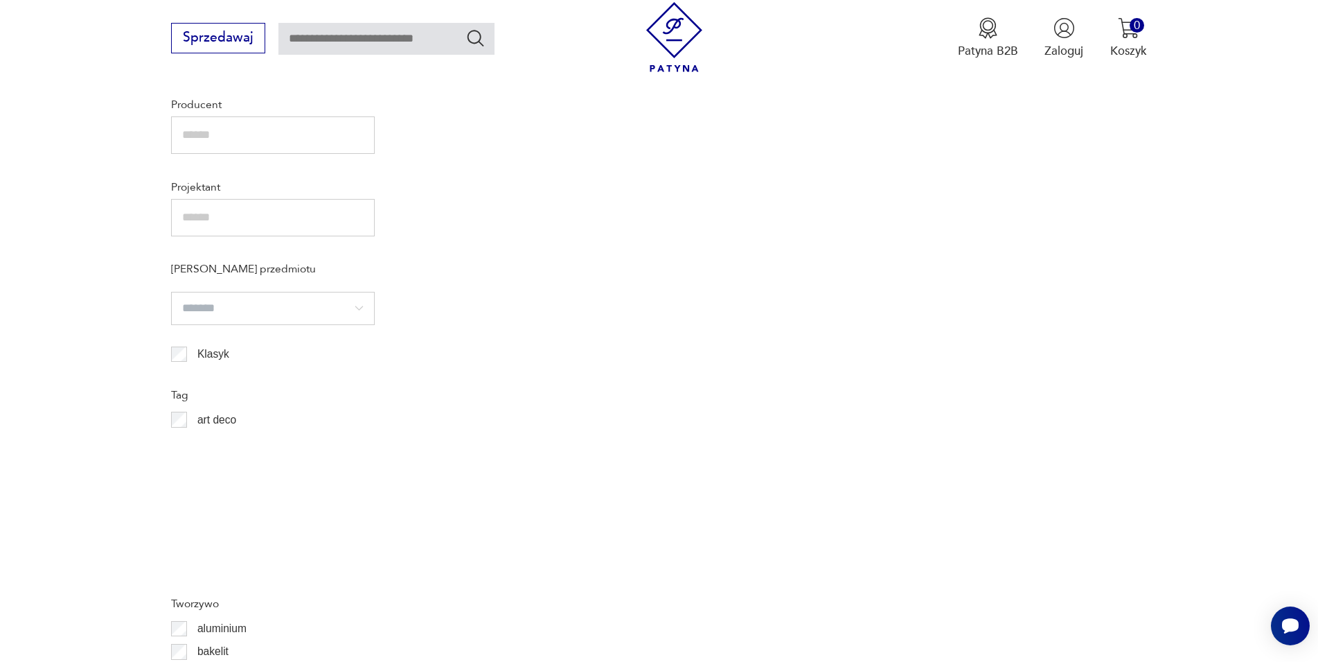
scroll to position [815, 0]
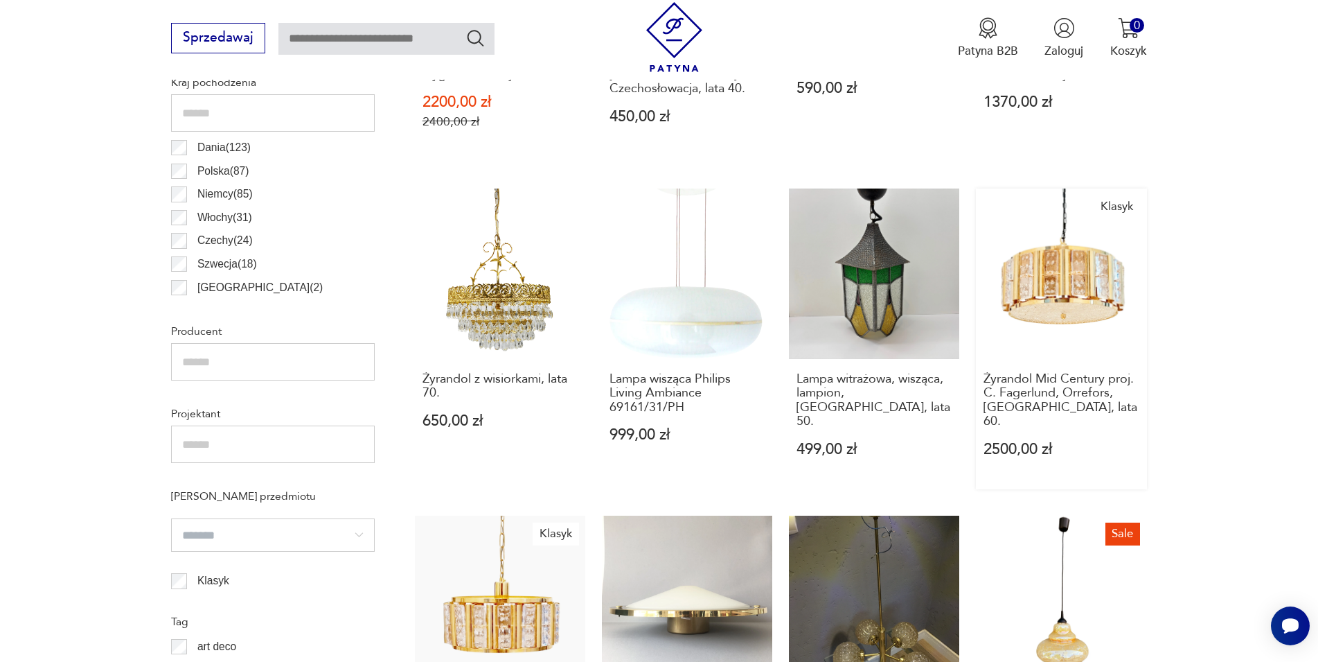
click at [1079, 266] on link "Klasyk Żyrandol Mid Century proj. C. Fagerlund, Orrefors, Szwecja, lata 60. 250…" at bounding box center [1061, 338] width 170 height 301
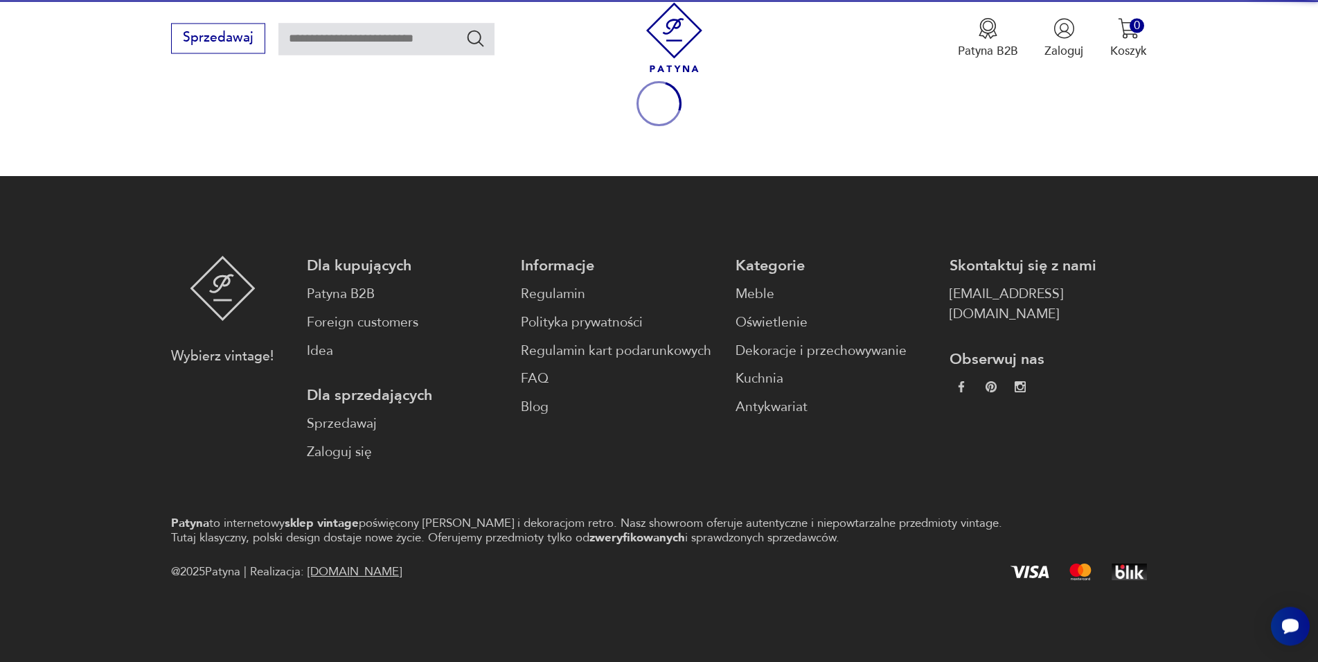
scroll to position [182, 0]
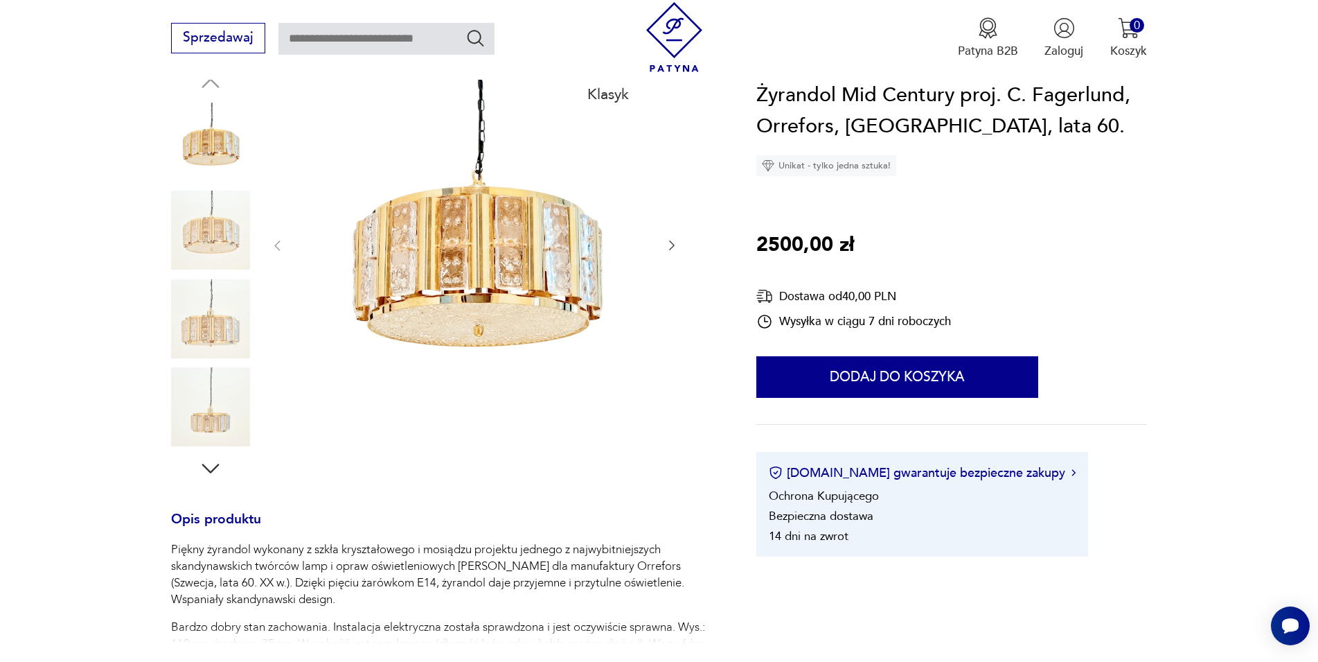
click at [664, 247] on div at bounding box center [474, 246] width 409 height 351
click at [422, 252] on img at bounding box center [474, 244] width 347 height 347
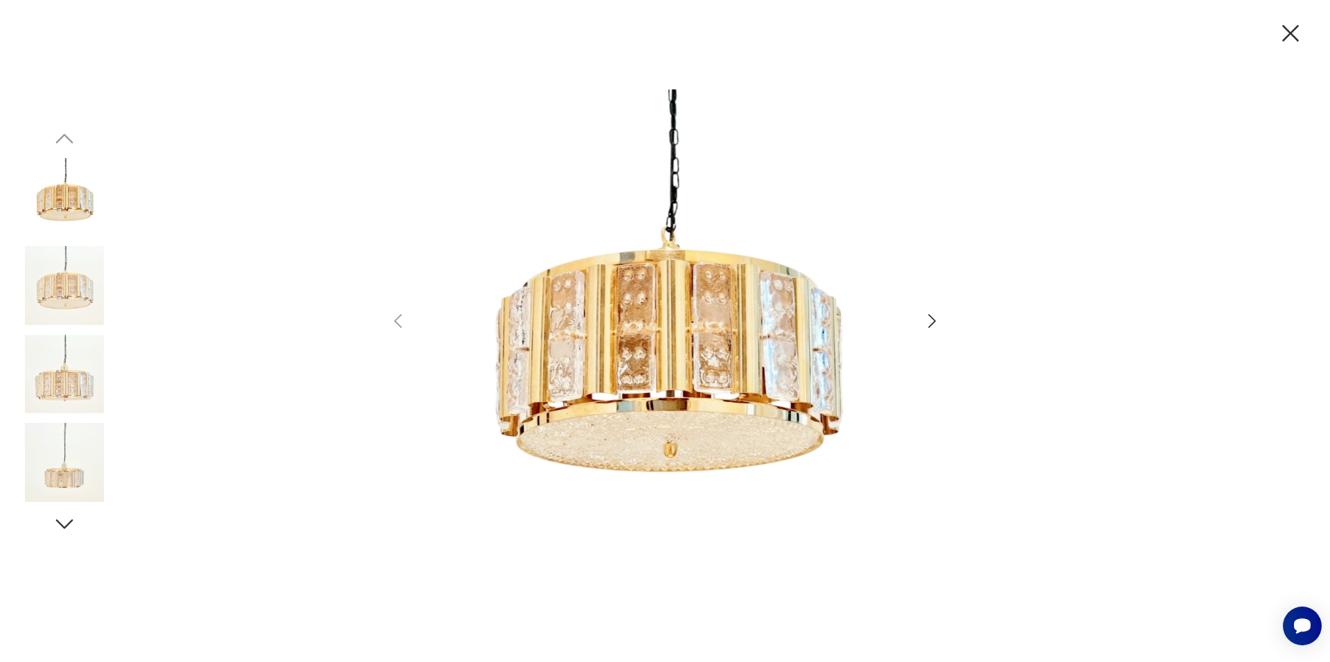
click at [930, 324] on icon "button" at bounding box center [932, 321] width 20 height 20
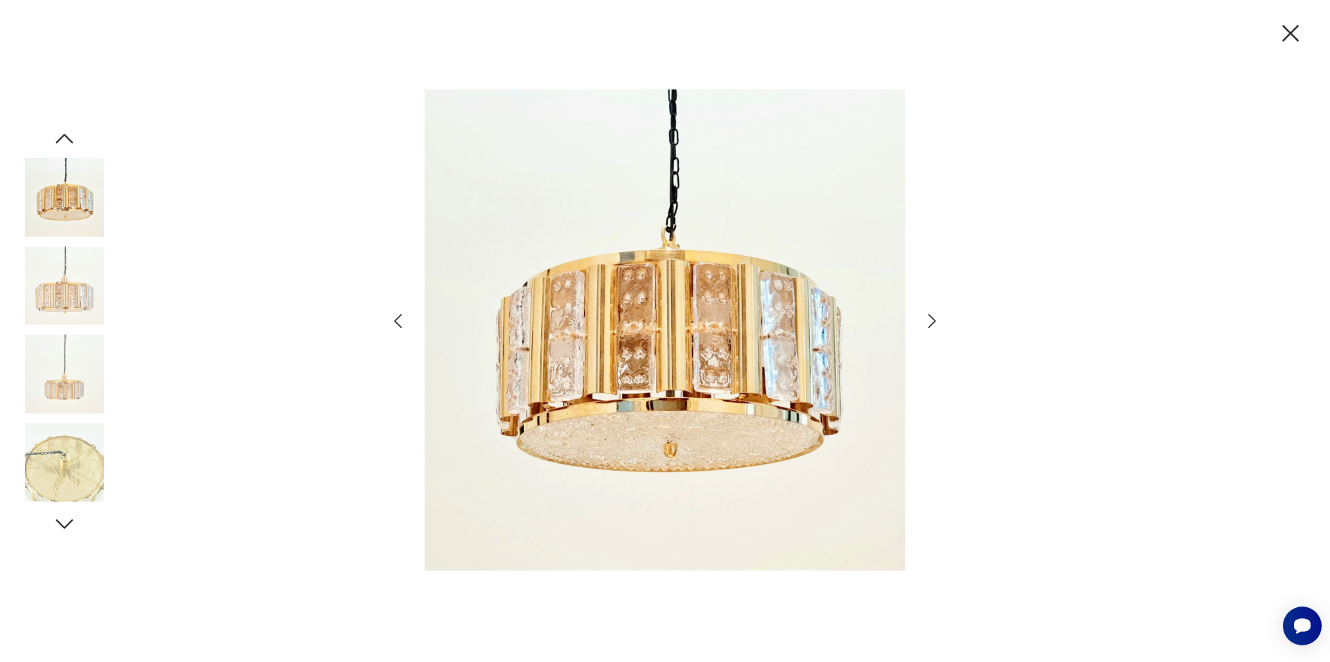
click at [930, 324] on icon "button" at bounding box center [932, 321] width 20 height 20
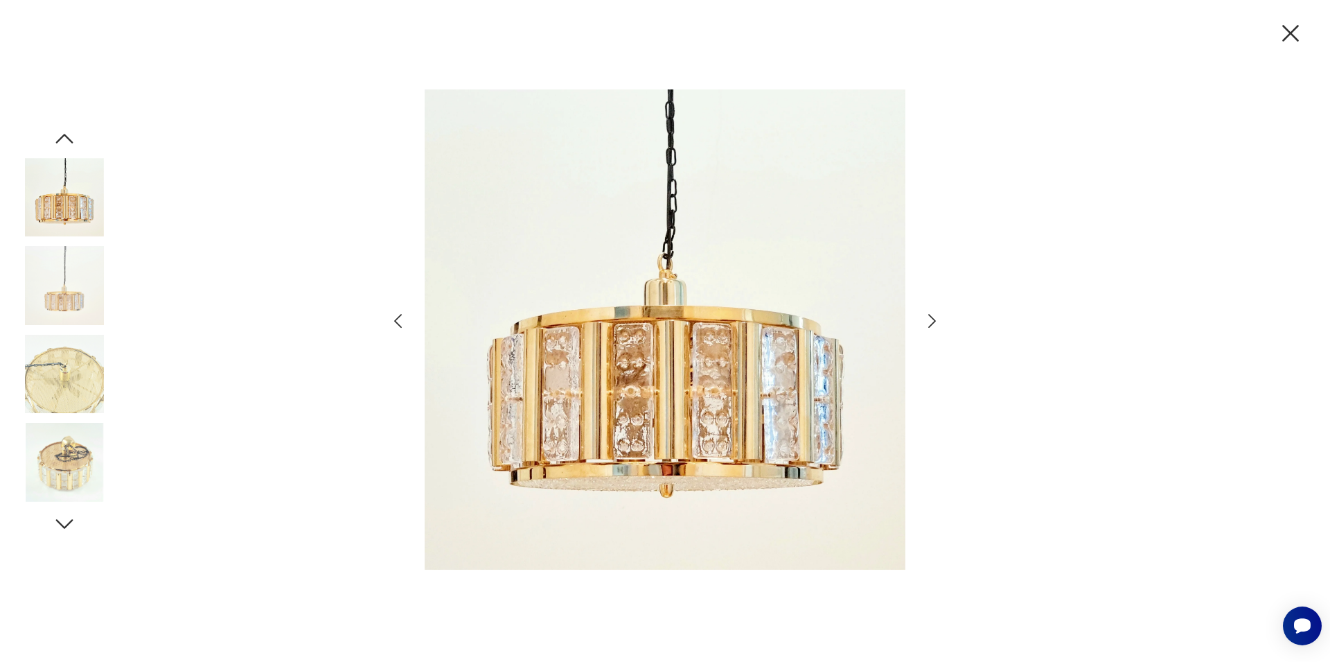
click at [1289, 33] on icon "button" at bounding box center [1290, 33] width 29 height 29
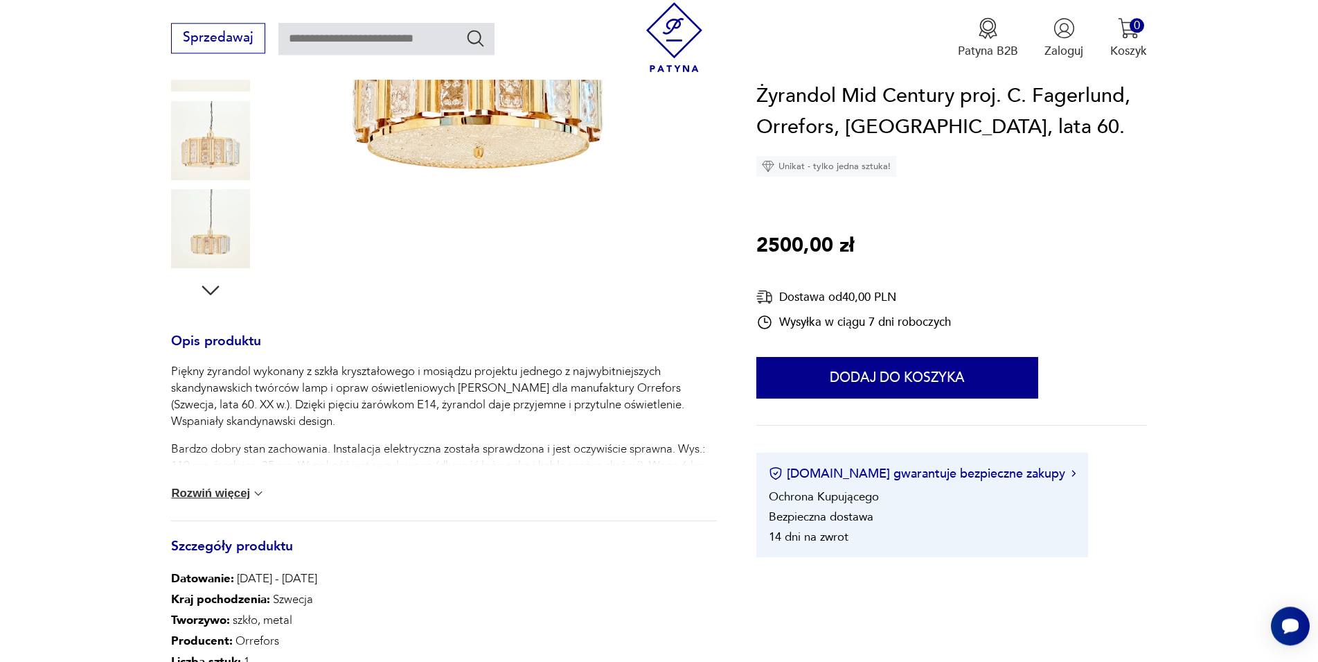
scroll to position [394, 0]
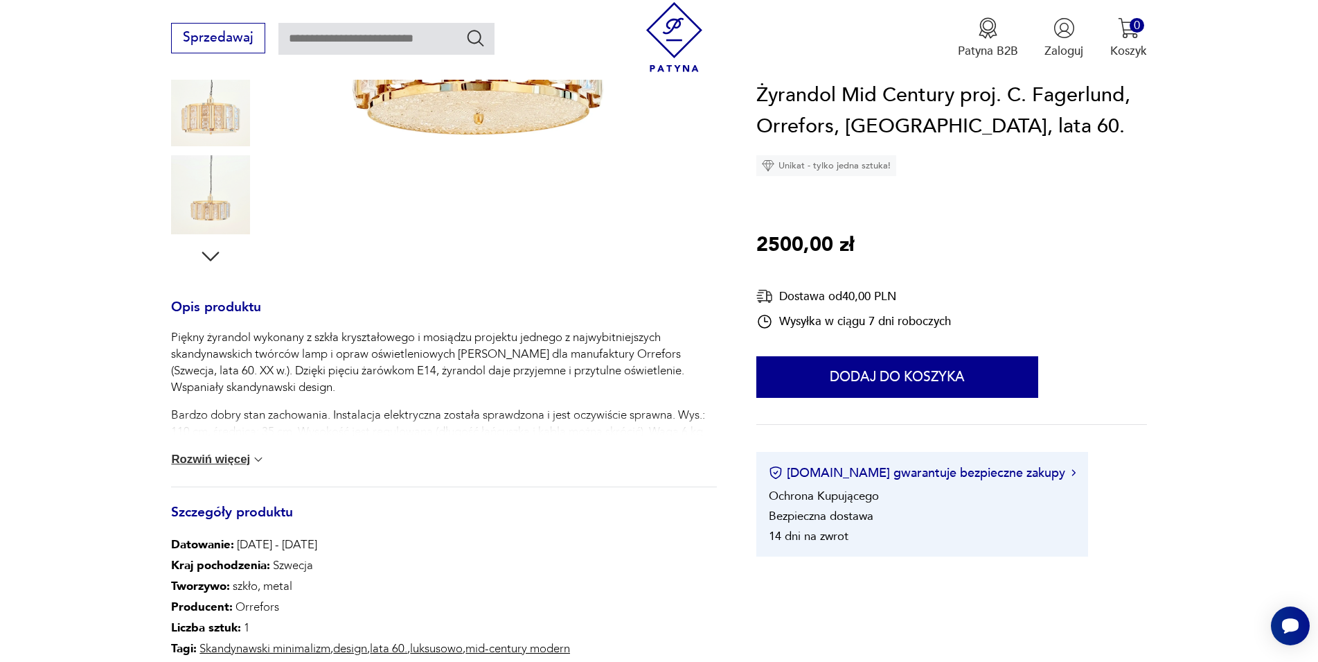
click at [239, 465] on button "Rozwiń więcej" at bounding box center [218, 459] width 94 height 14
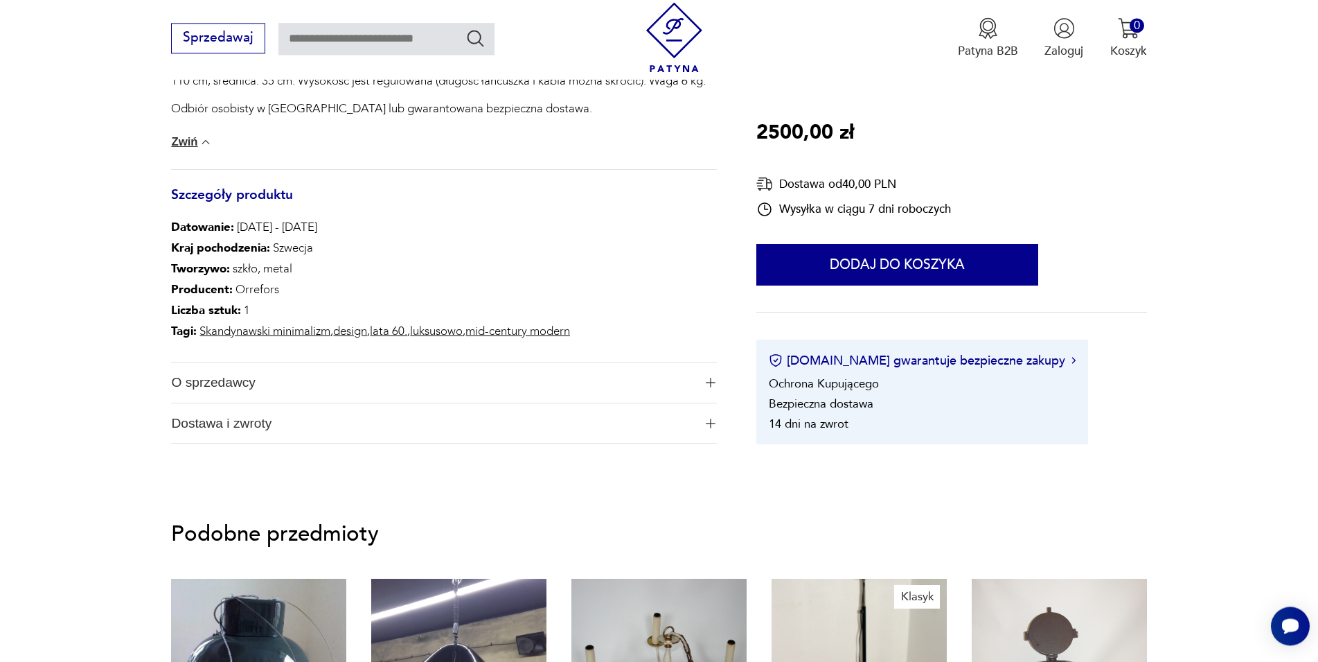
scroll to position [748, 0]
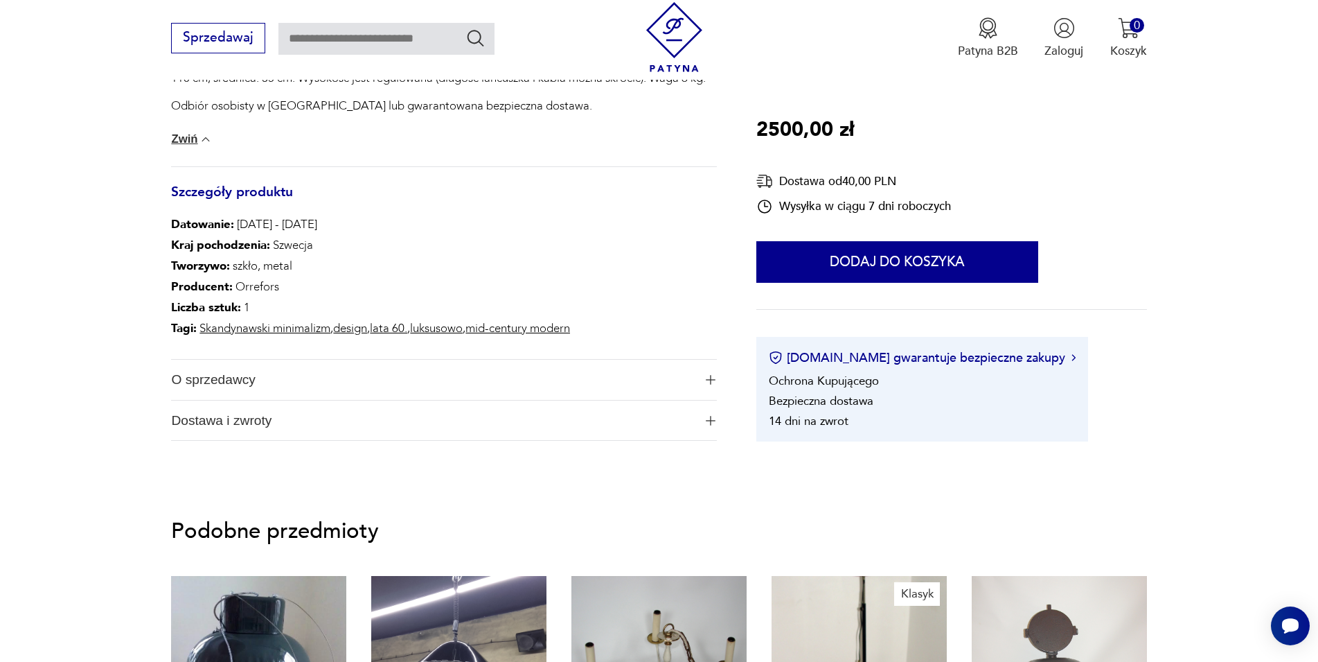
click at [709, 376] on img "button" at bounding box center [711, 380] width 10 height 10
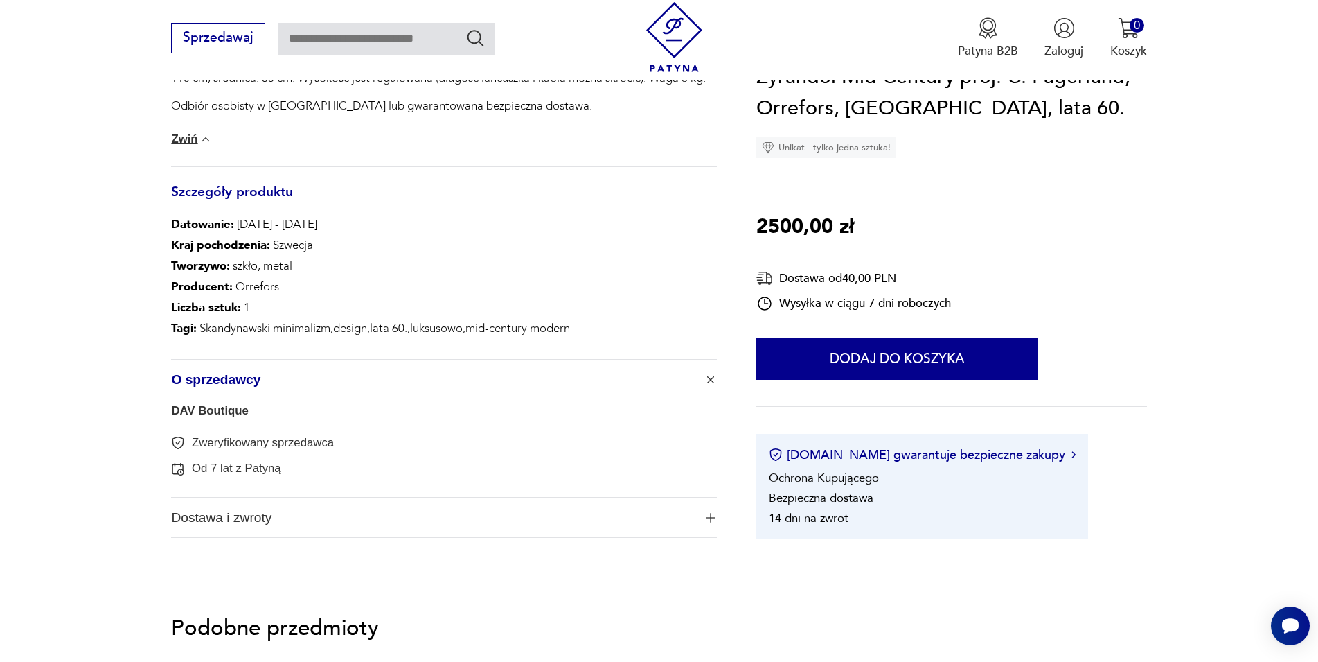
click at [709, 376] on img "button" at bounding box center [711, 380] width 14 height 14
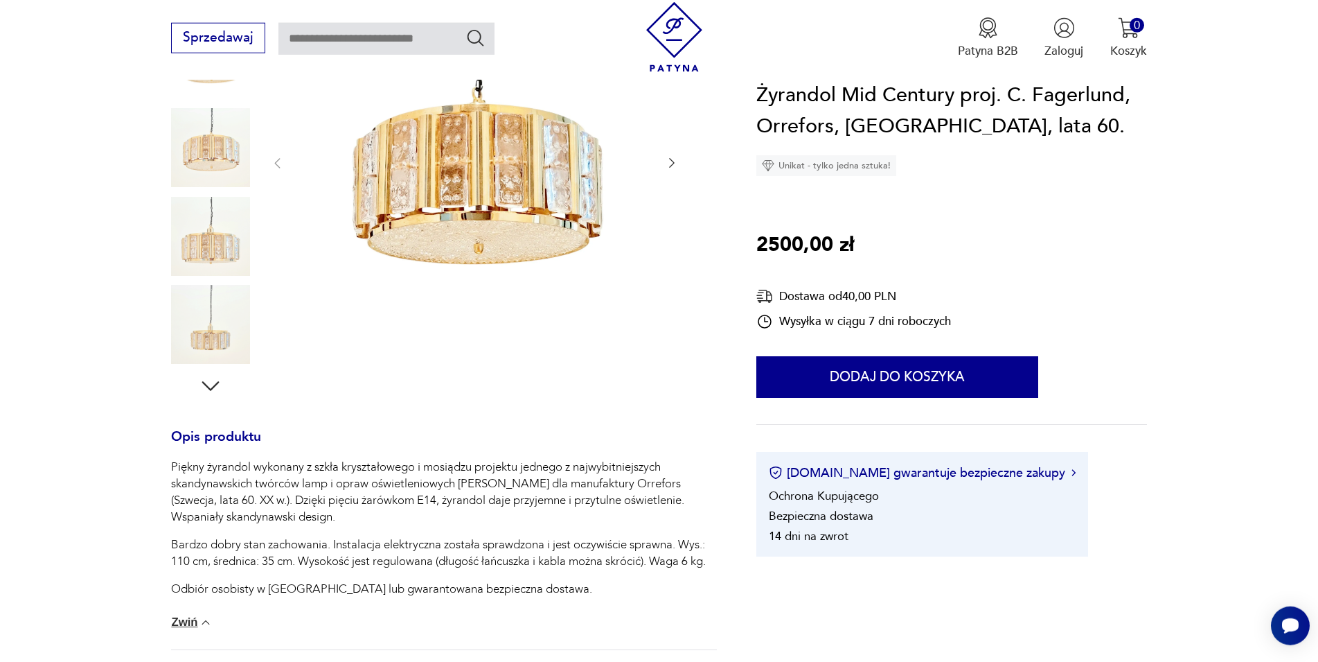
scroll to position [253, 0]
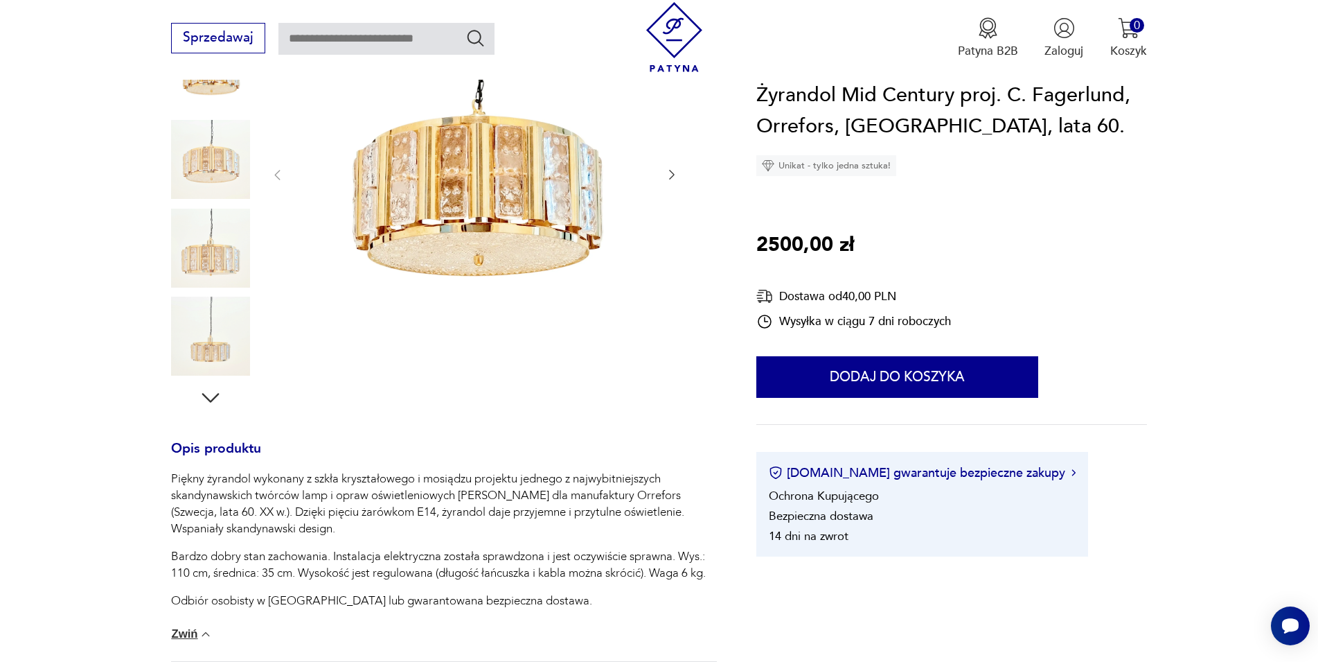
click at [506, 142] on img at bounding box center [474, 173] width 347 height 347
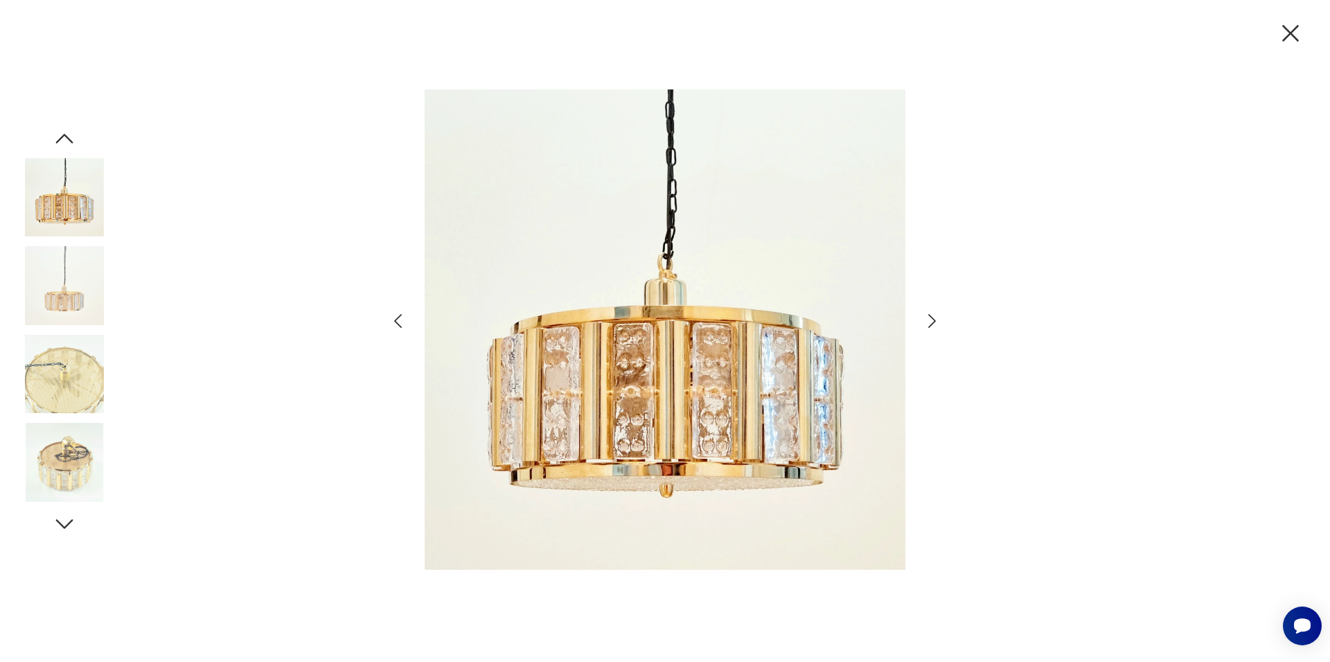
click at [933, 322] on icon "button" at bounding box center [932, 321] width 8 height 14
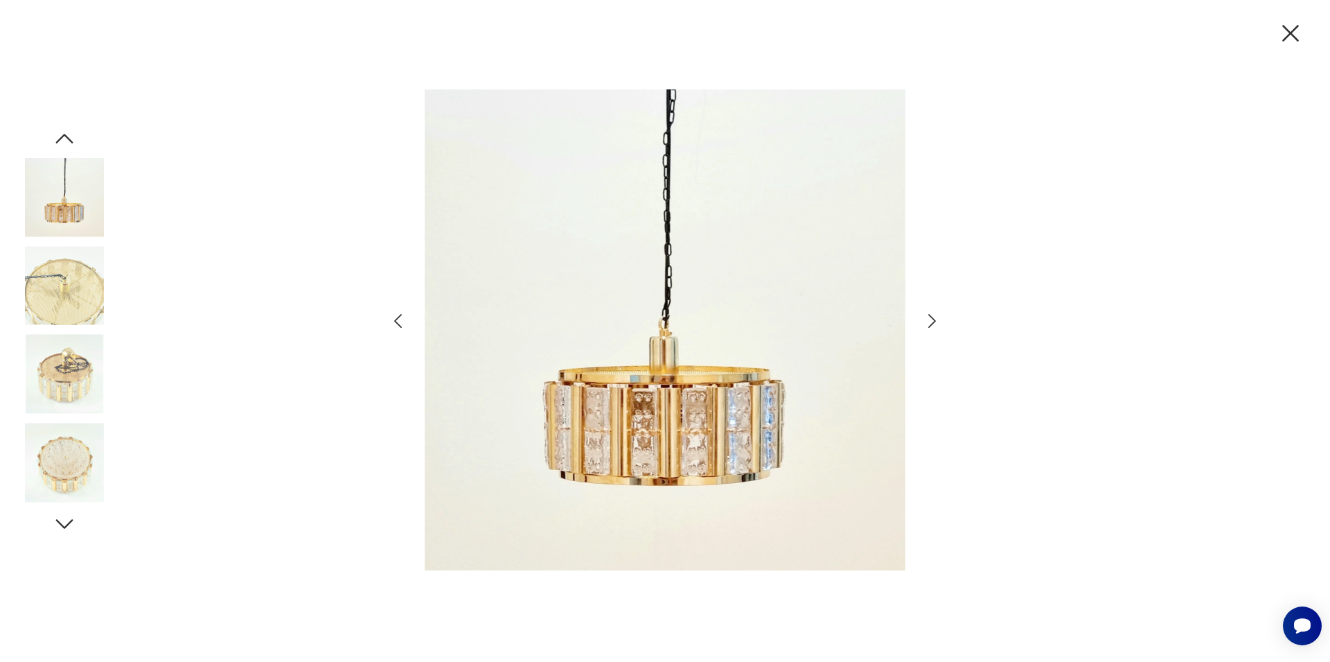
click at [933, 321] on icon "button" at bounding box center [932, 321] width 20 height 20
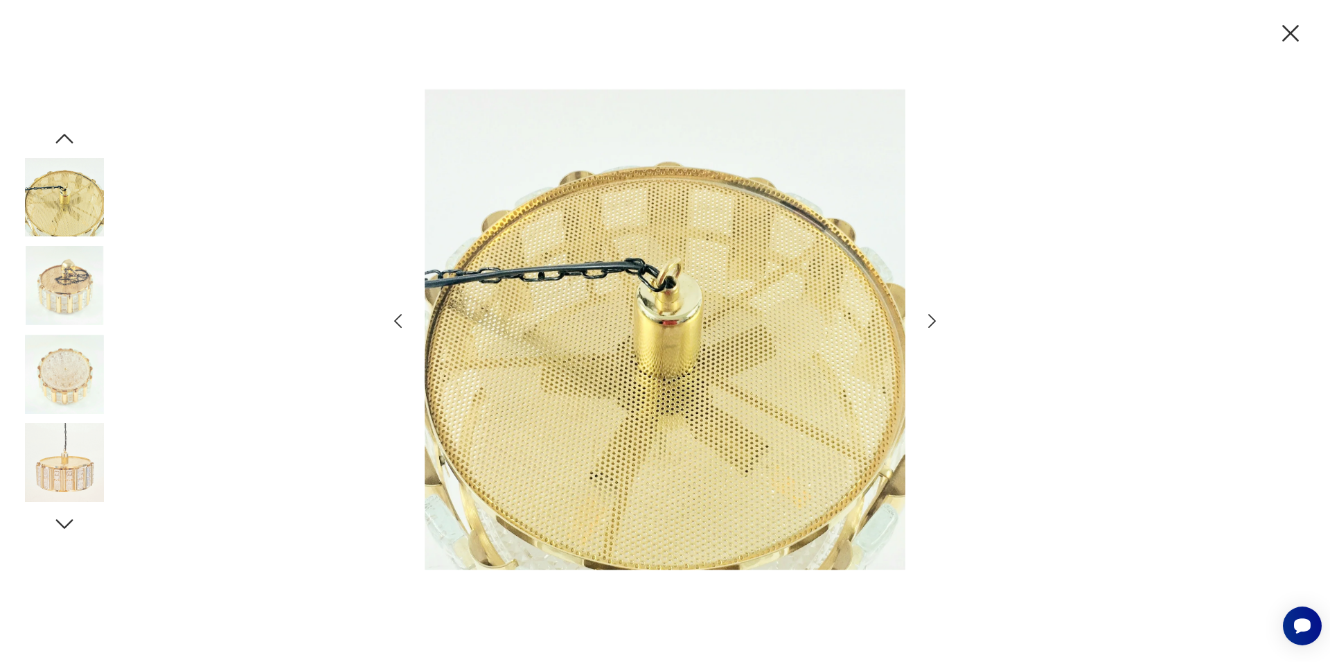
click at [930, 321] on icon "button" at bounding box center [932, 321] width 20 height 20
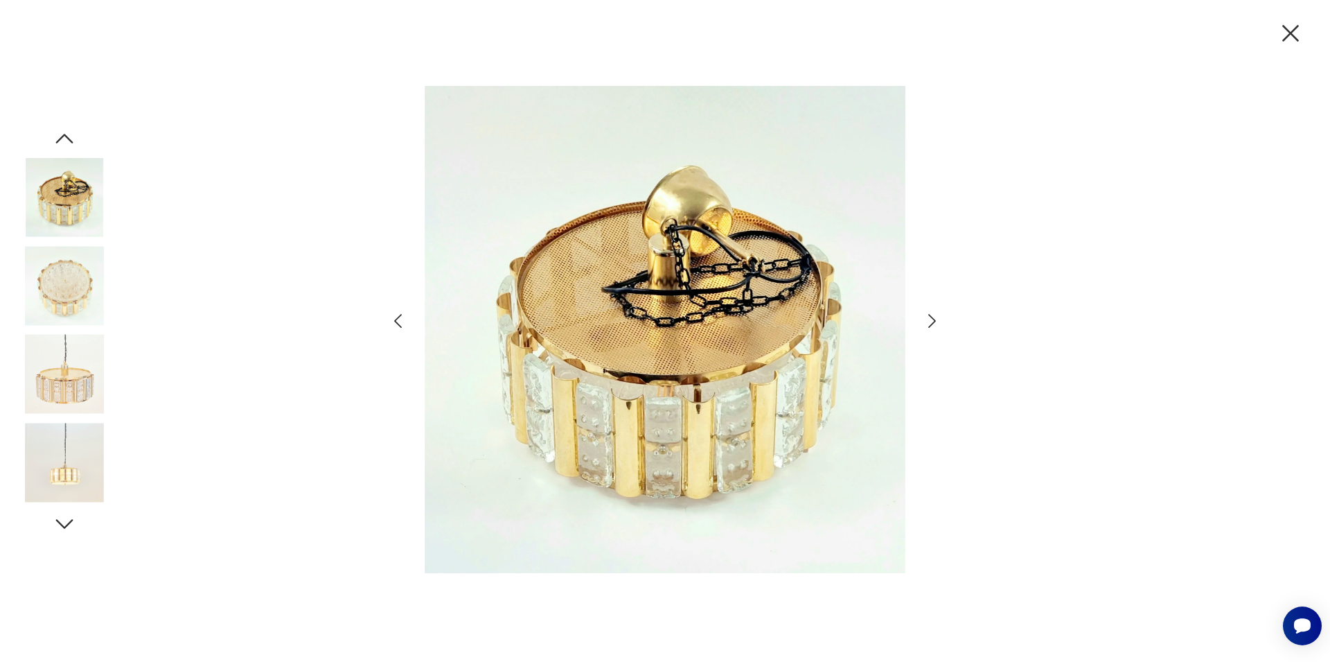
click at [930, 321] on icon "button" at bounding box center [932, 321] width 20 height 20
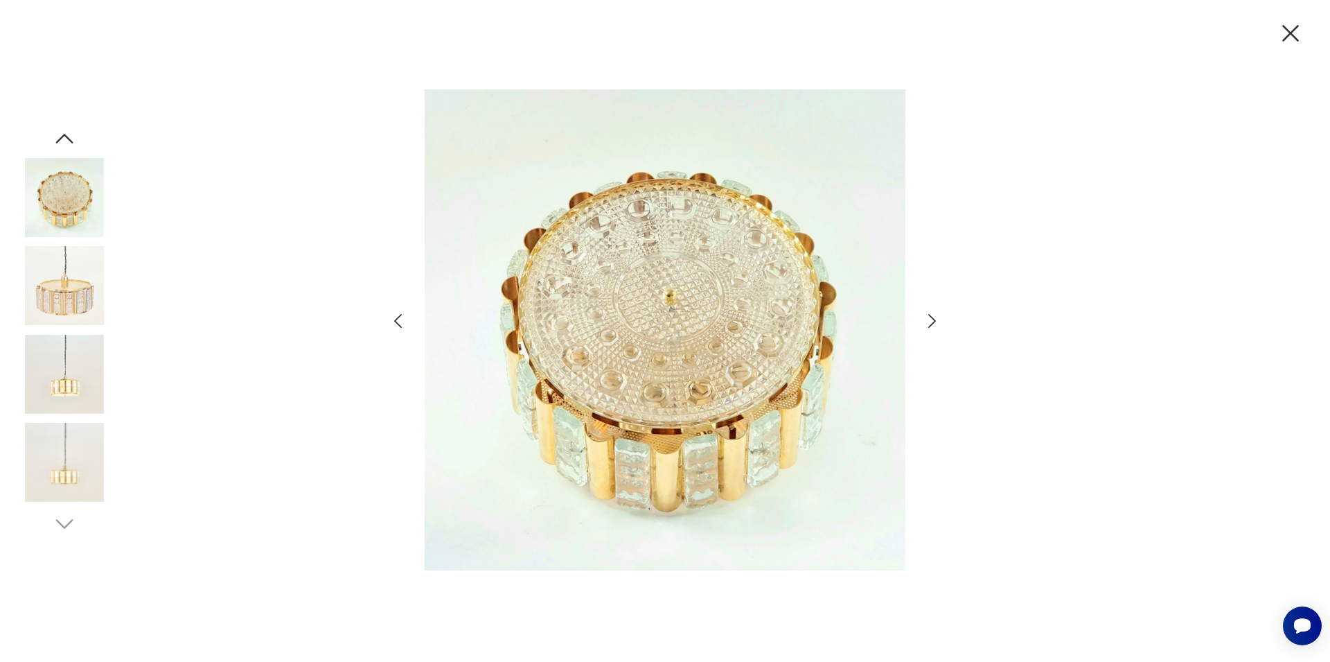
click at [930, 321] on icon "button" at bounding box center [932, 321] width 20 height 20
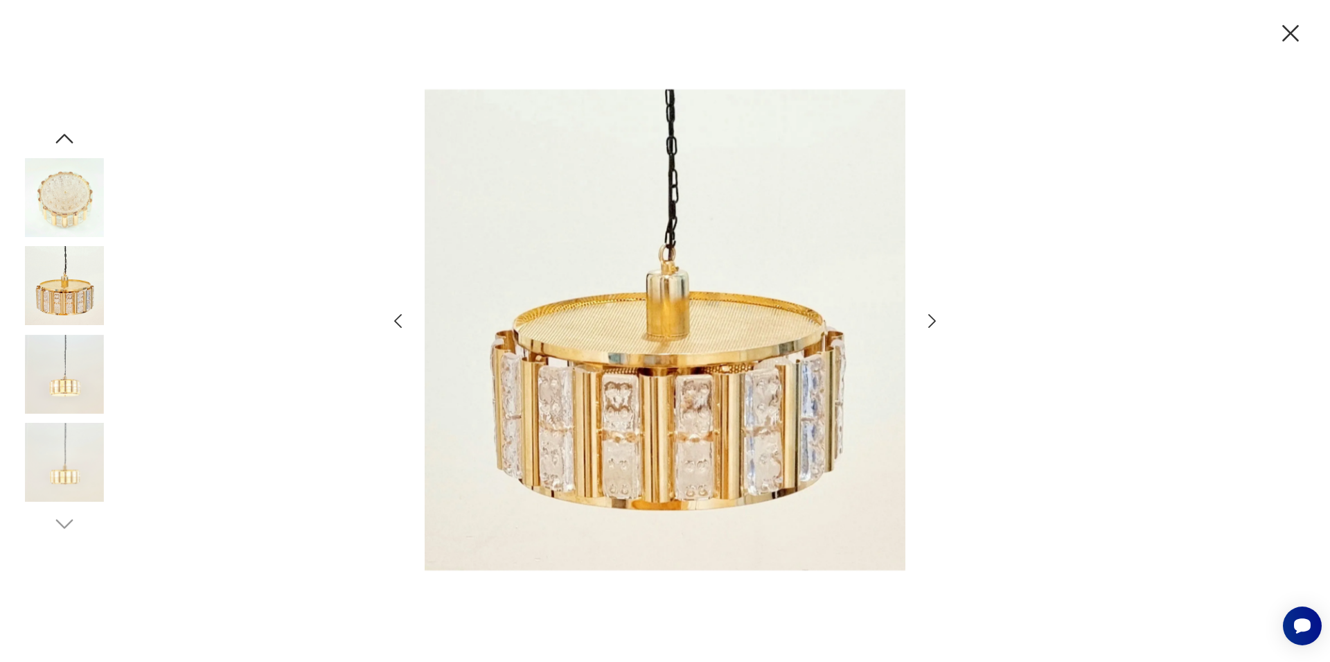
click at [930, 321] on icon "button" at bounding box center [932, 321] width 20 height 20
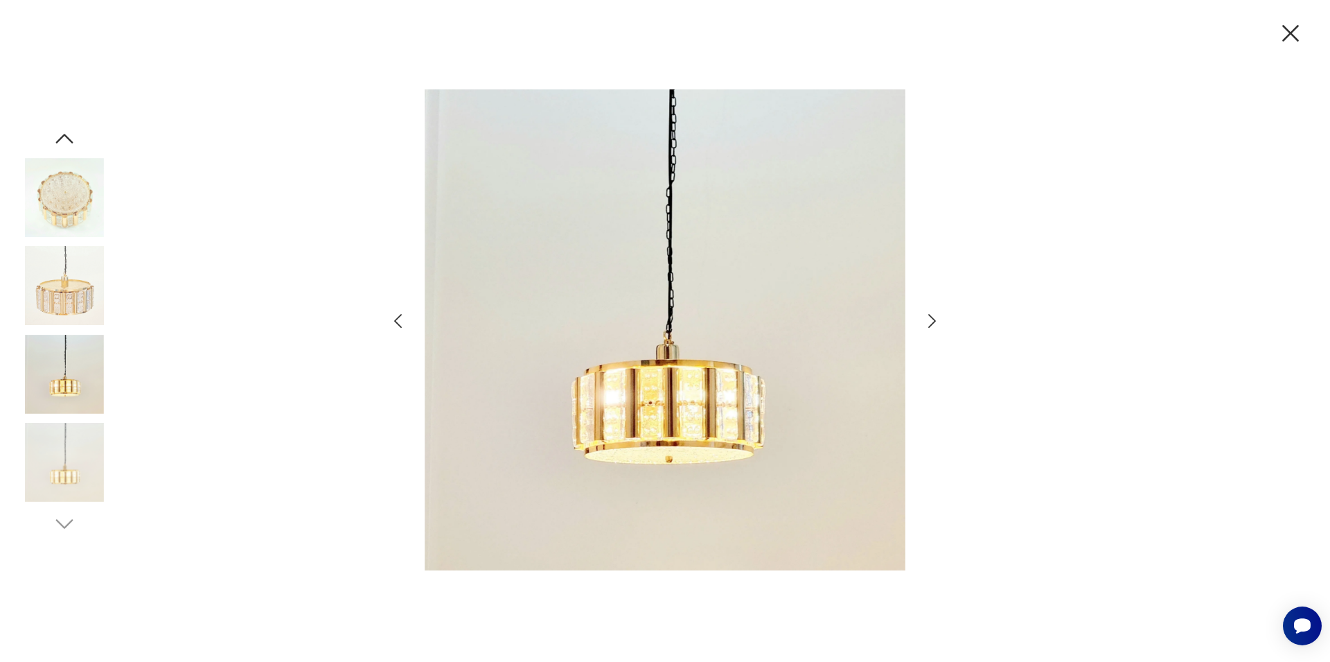
click at [930, 321] on icon "button" at bounding box center [932, 321] width 20 height 20
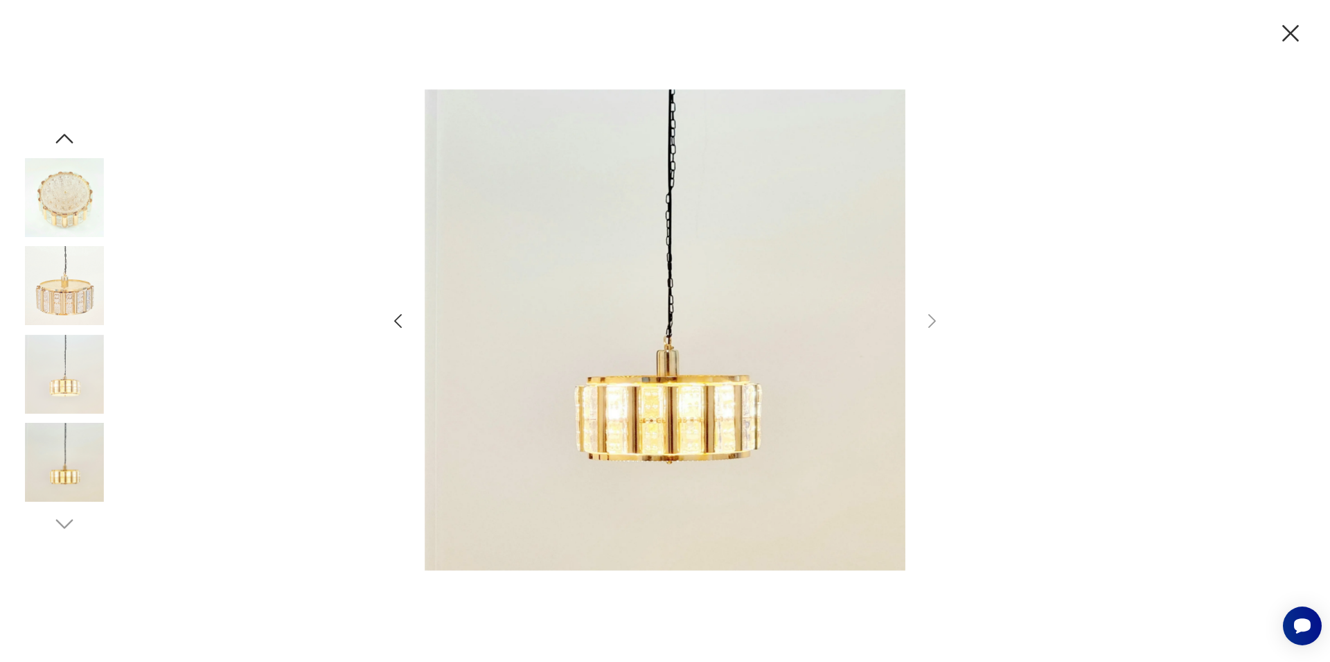
click at [1289, 33] on icon "button" at bounding box center [1290, 33] width 29 height 29
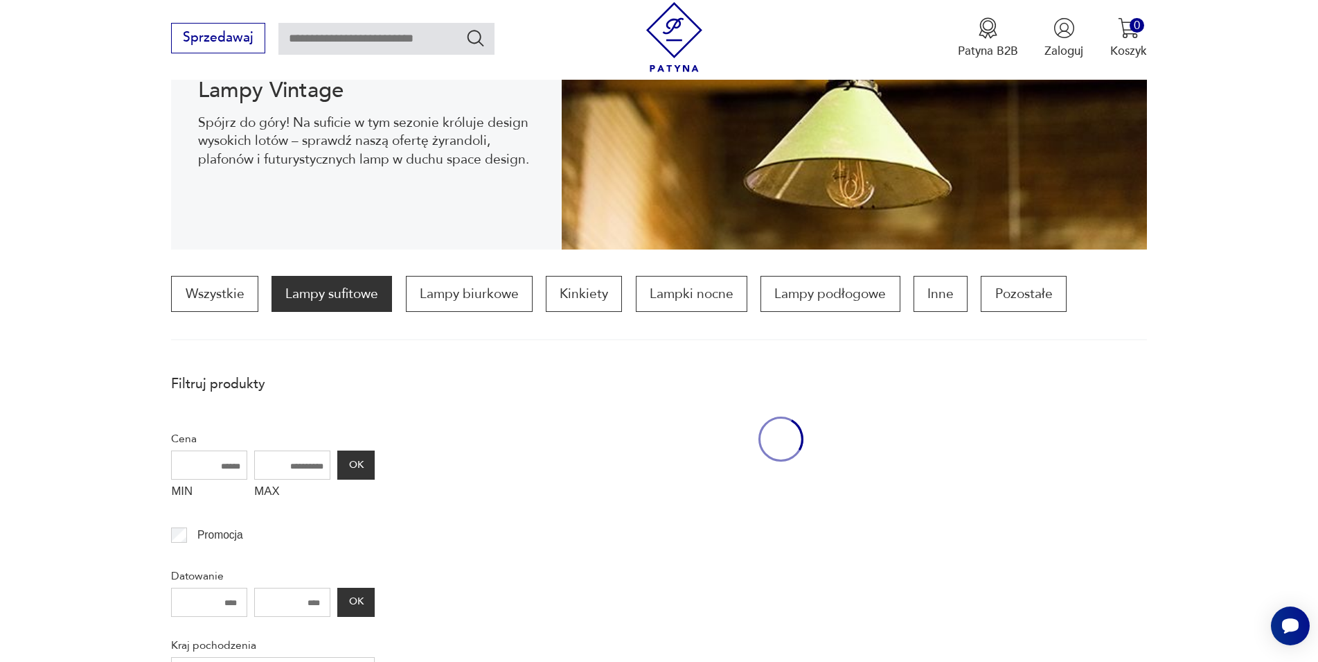
scroll to position [583, 0]
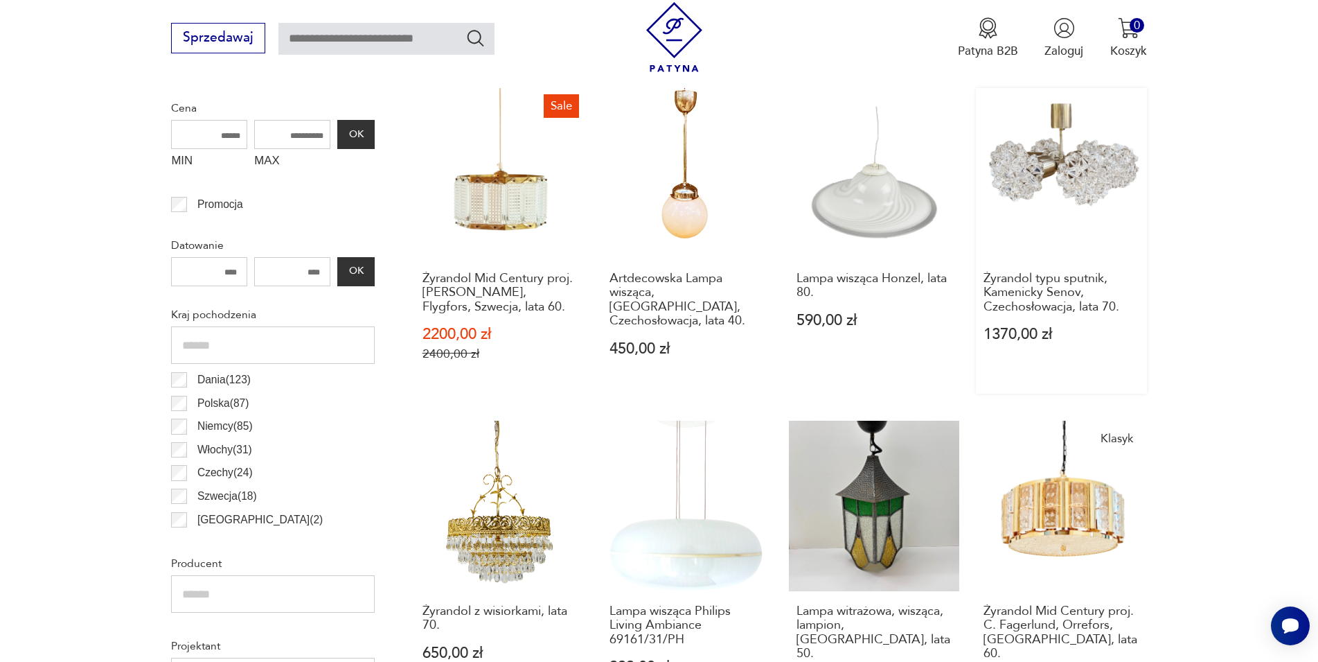
click at [1071, 175] on link "Żyrandol typu sputnik, Kamenicky Senov, Czechosłowacja, lata 70. 1370,00 zł" at bounding box center [1061, 241] width 170 height 306
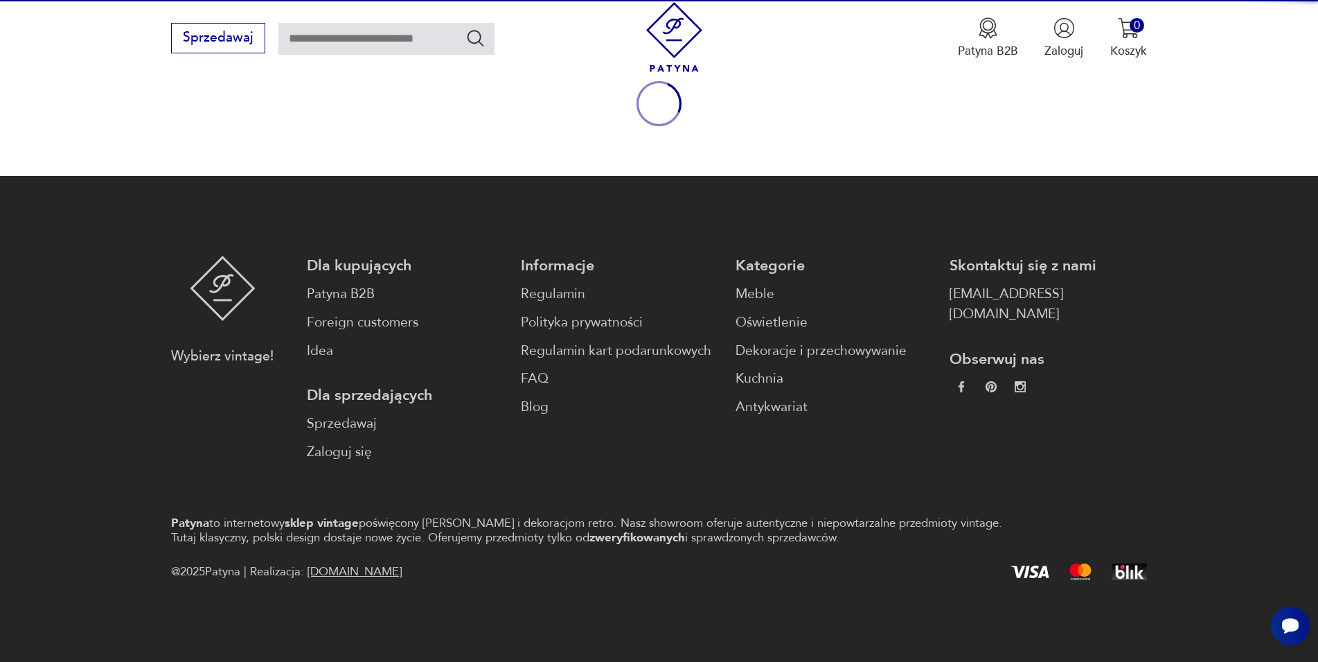
scroll to position [182, 0]
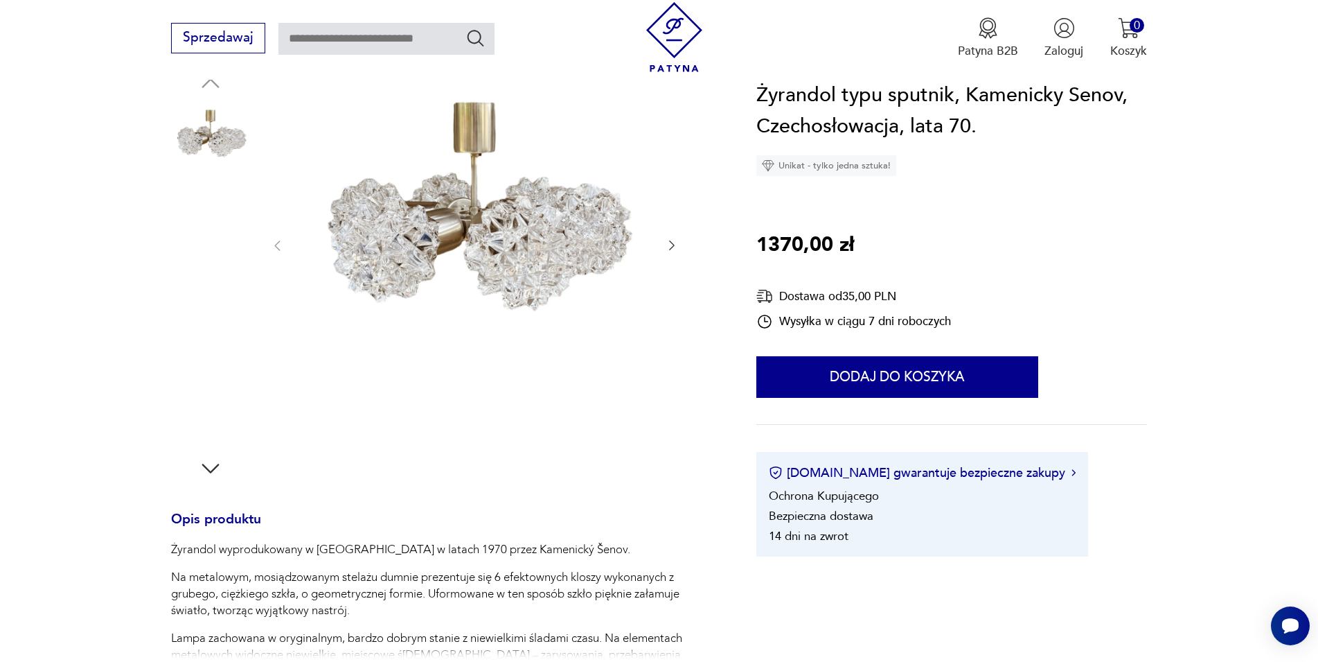
click at [544, 244] on img at bounding box center [474, 244] width 347 height 347
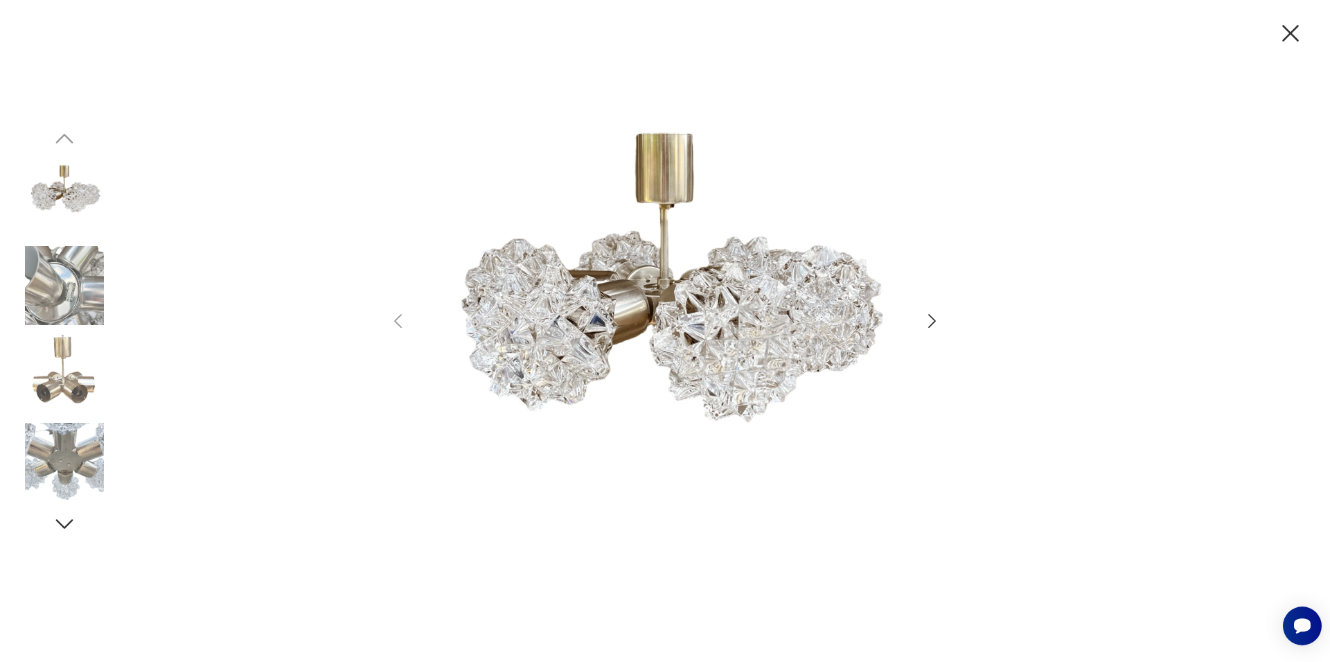
click at [933, 319] on icon "button" at bounding box center [932, 321] width 8 height 14
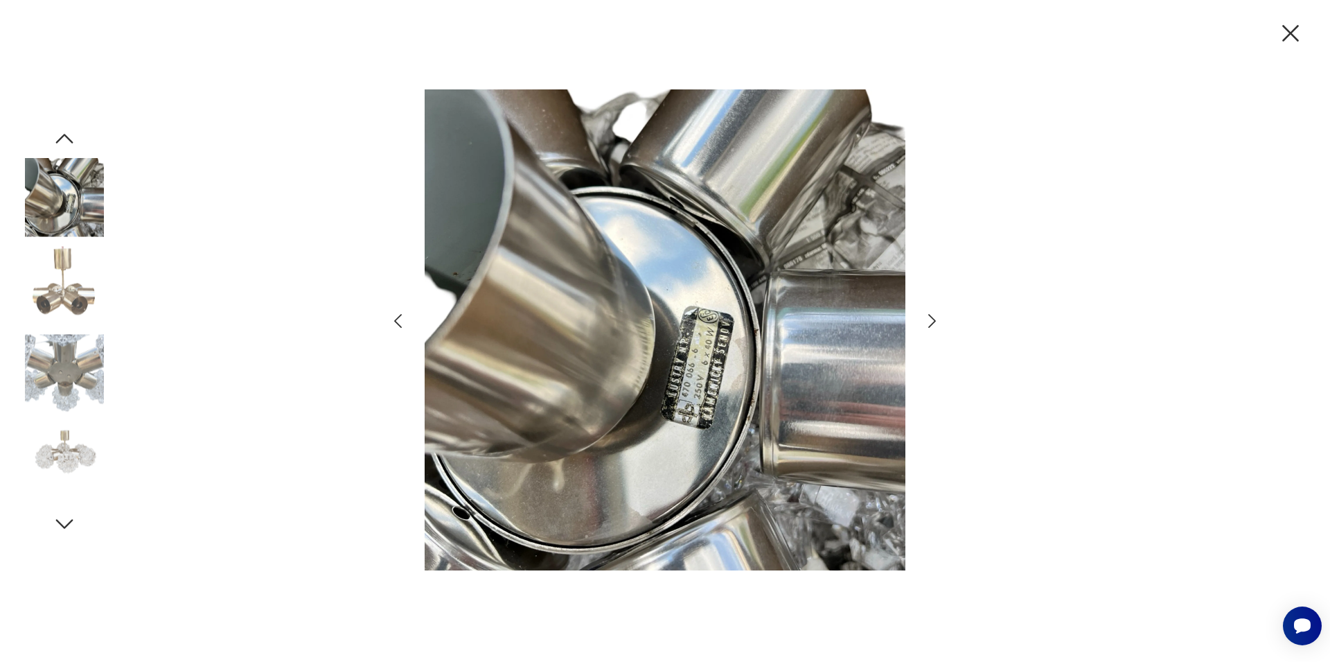
click at [960, 240] on div at bounding box center [665, 331] width 1330 height 662
click at [934, 320] on icon "button" at bounding box center [932, 321] width 8 height 14
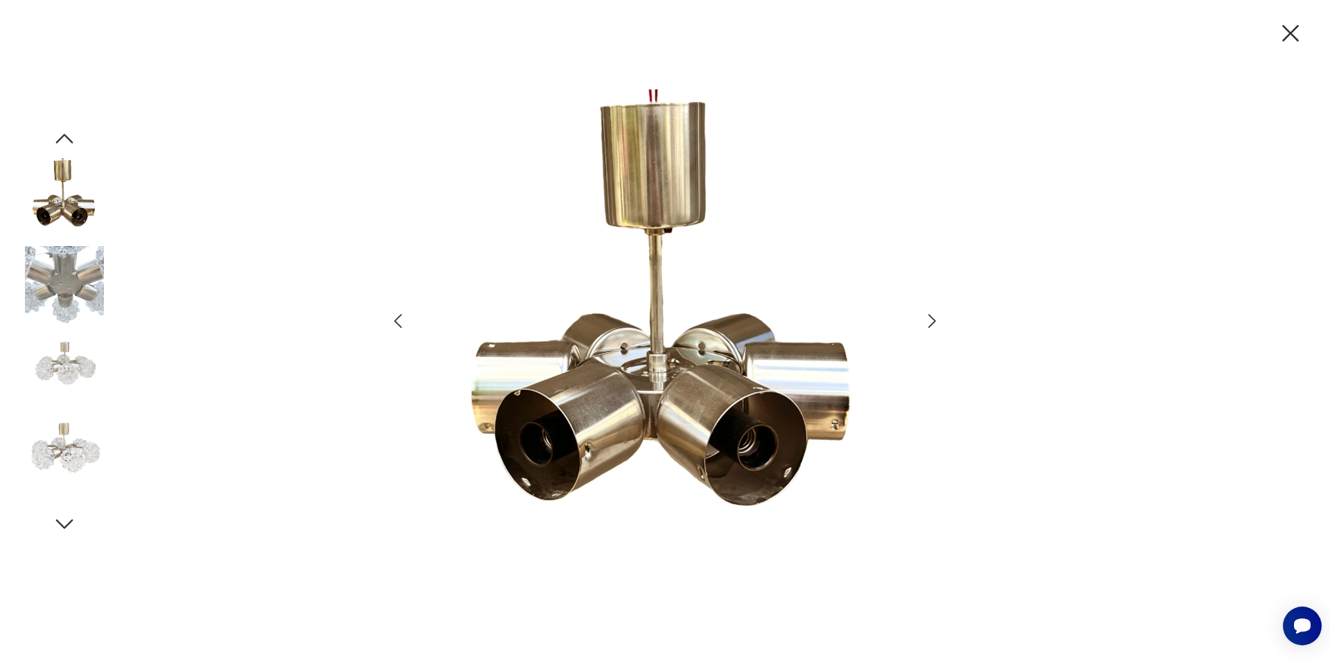
click at [934, 320] on icon "button" at bounding box center [932, 321] width 8 height 14
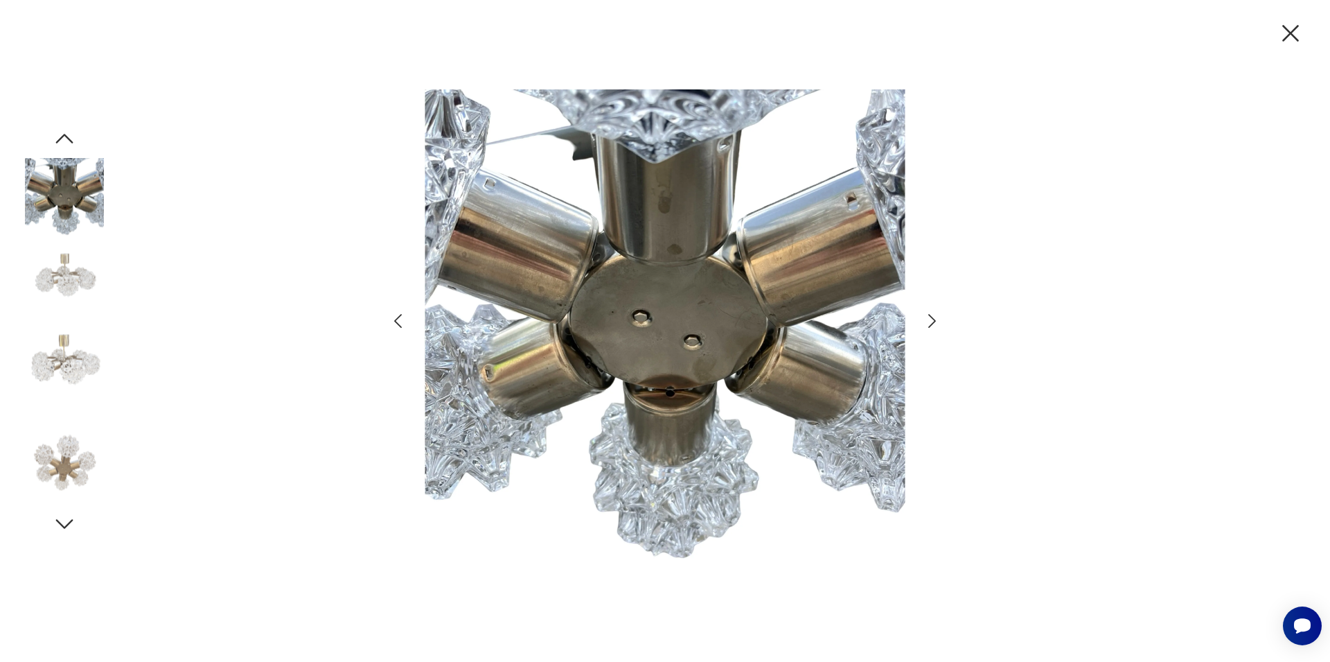
click at [934, 320] on icon "button" at bounding box center [932, 321] width 8 height 14
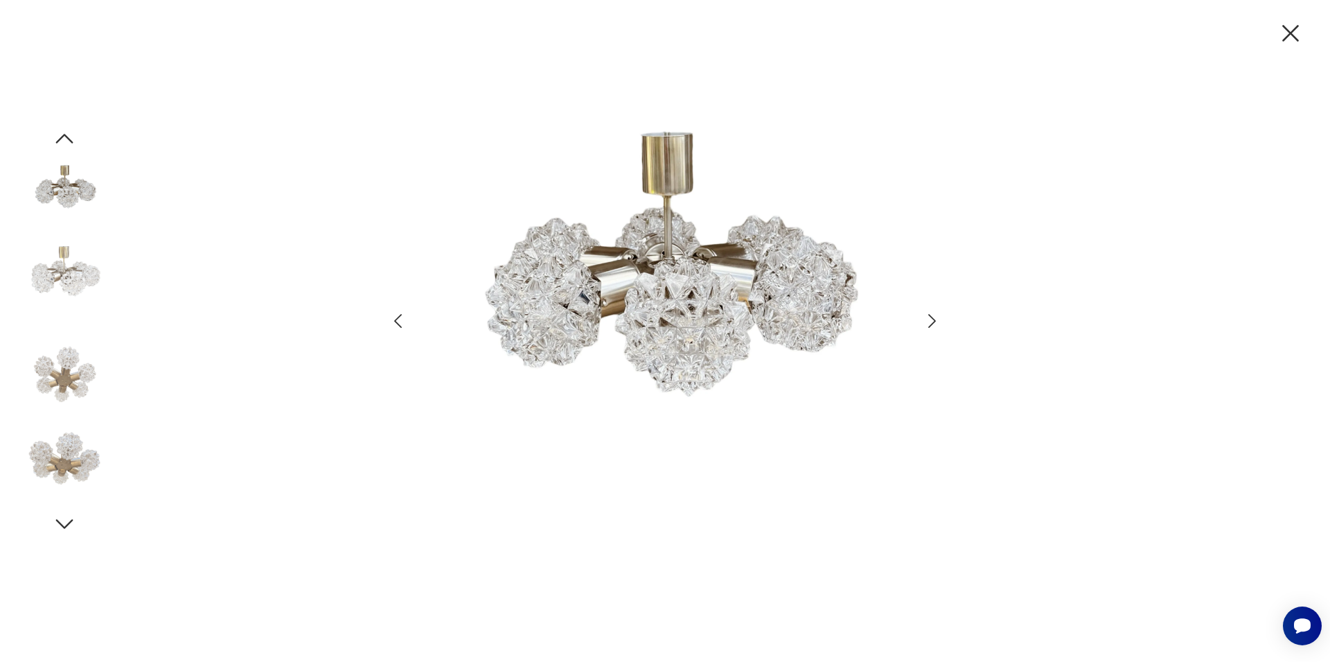
click at [934, 320] on icon "button" at bounding box center [932, 321] width 8 height 14
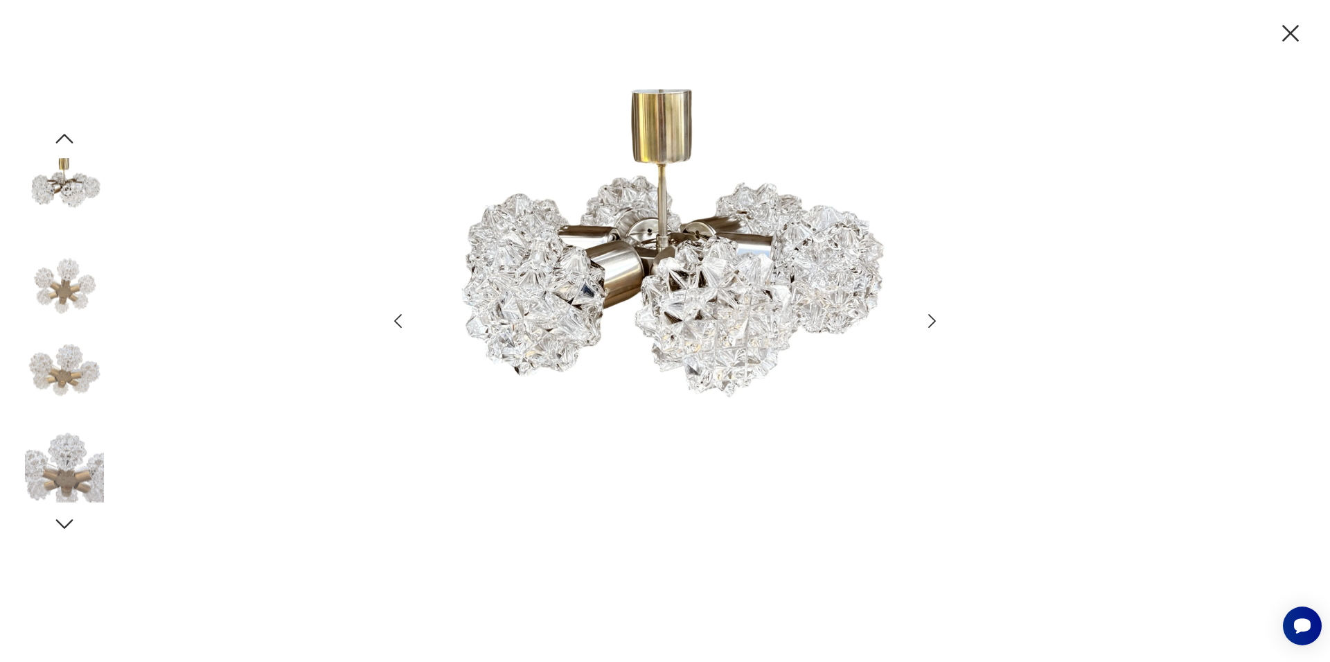
click at [934, 320] on icon "button" at bounding box center [932, 321] width 8 height 14
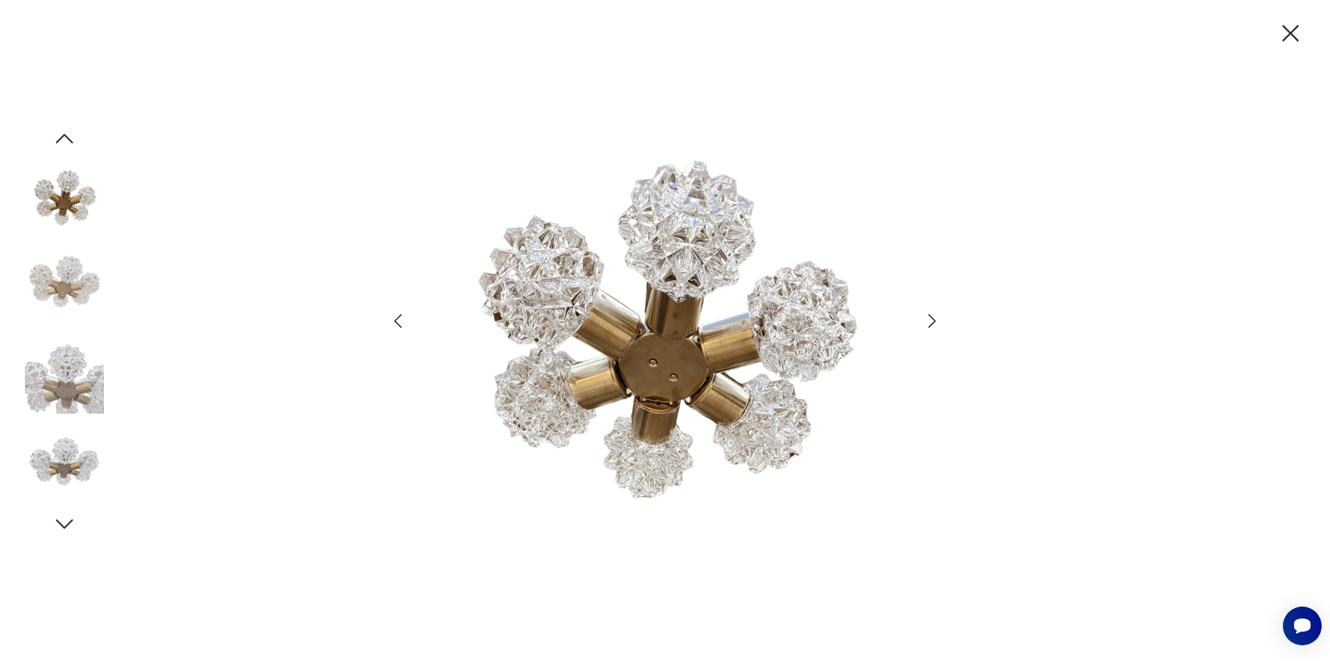
click at [934, 320] on icon "button" at bounding box center [932, 321] width 8 height 14
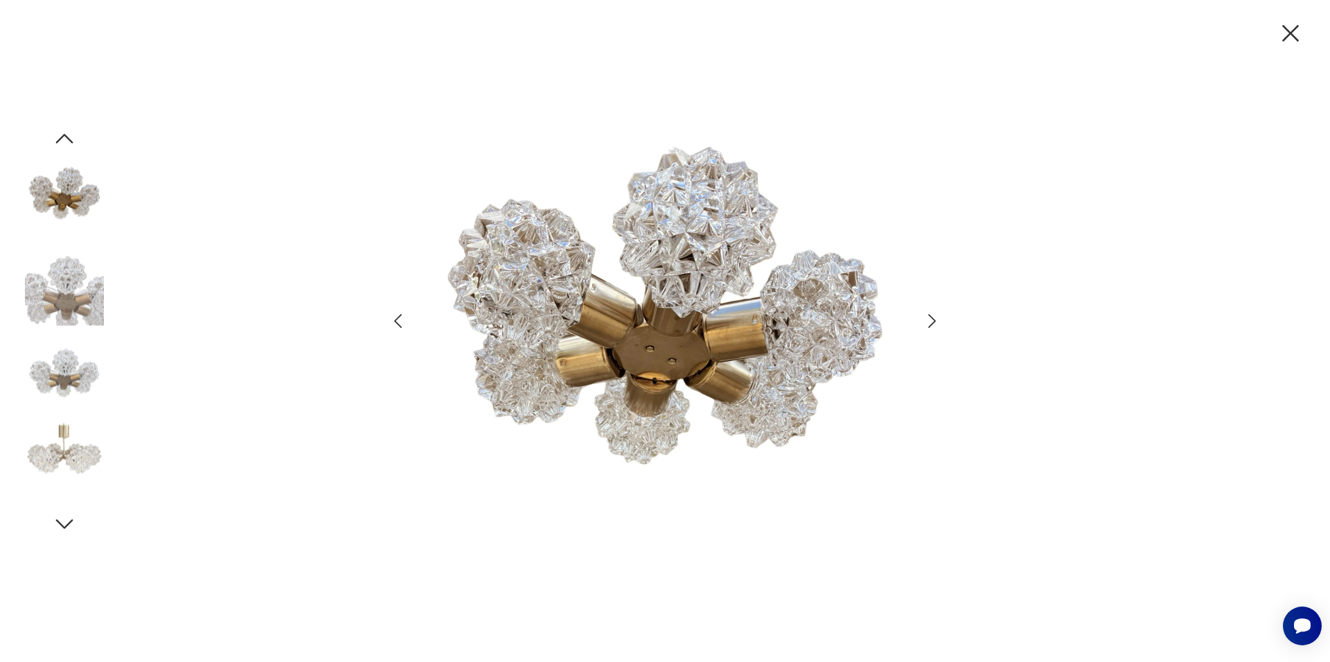
click at [934, 320] on icon "button" at bounding box center [932, 321] width 8 height 14
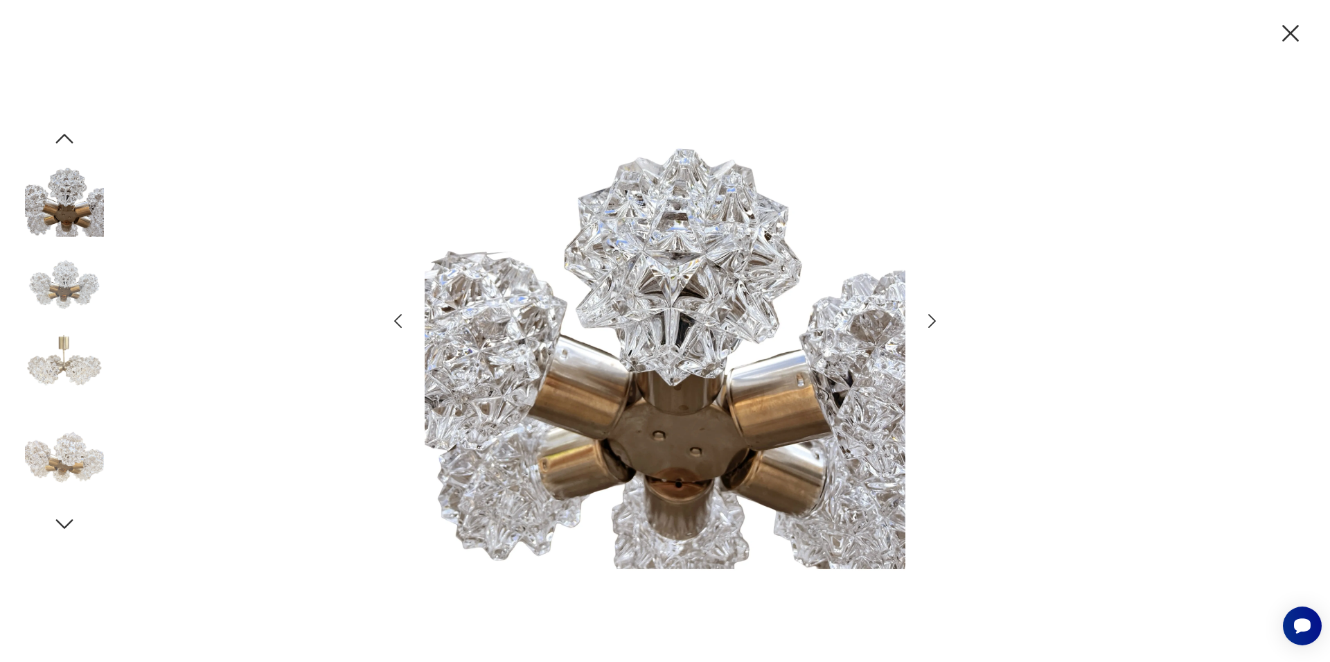
click at [934, 320] on icon "button" at bounding box center [932, 321] width 8 height 14
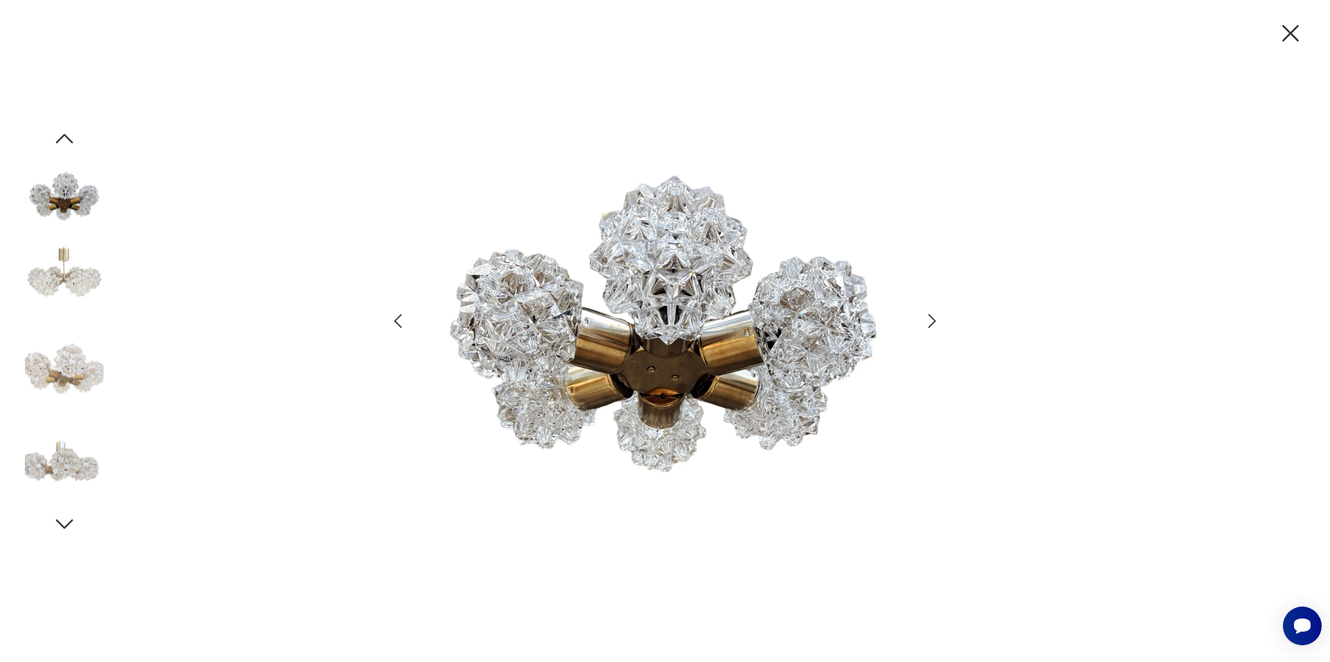
click at [1287, 34] on icon "button" at bounding box center [1290, 33] width 29 height 29
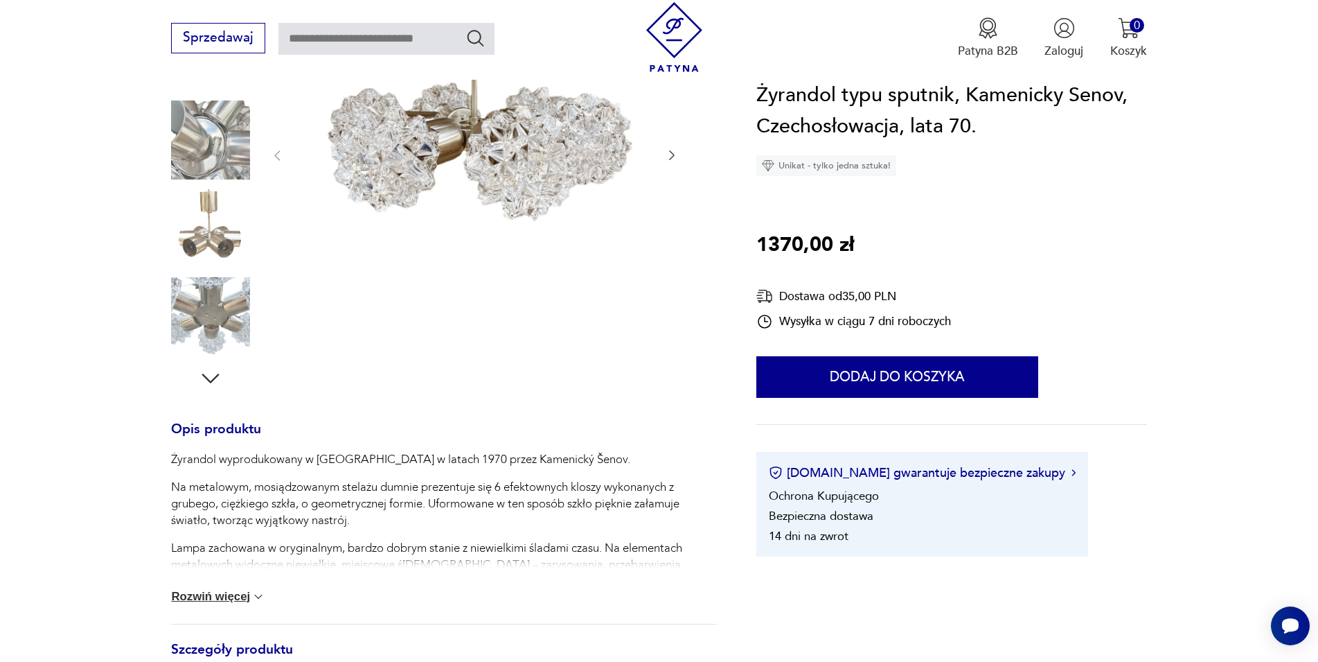
scroll to position [324, 0]
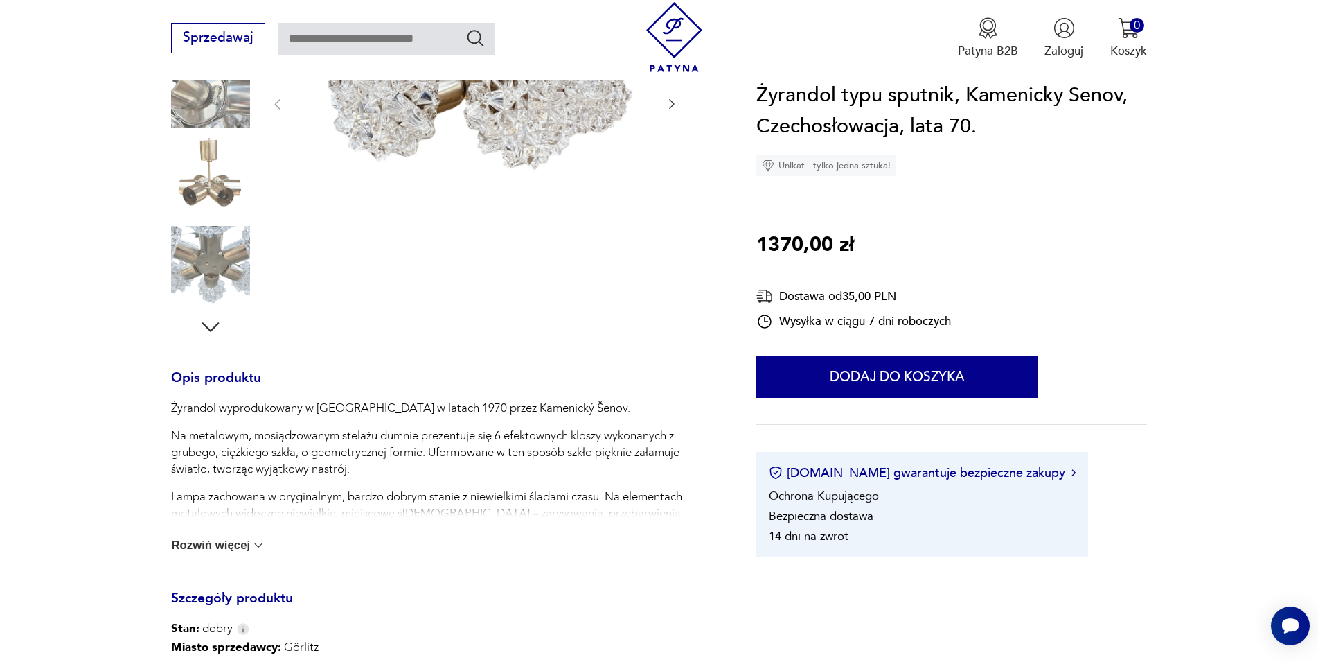
click at [247, 543] on button "Rozwiń więcej" at bounding box center [218, 545] width 94 height 14
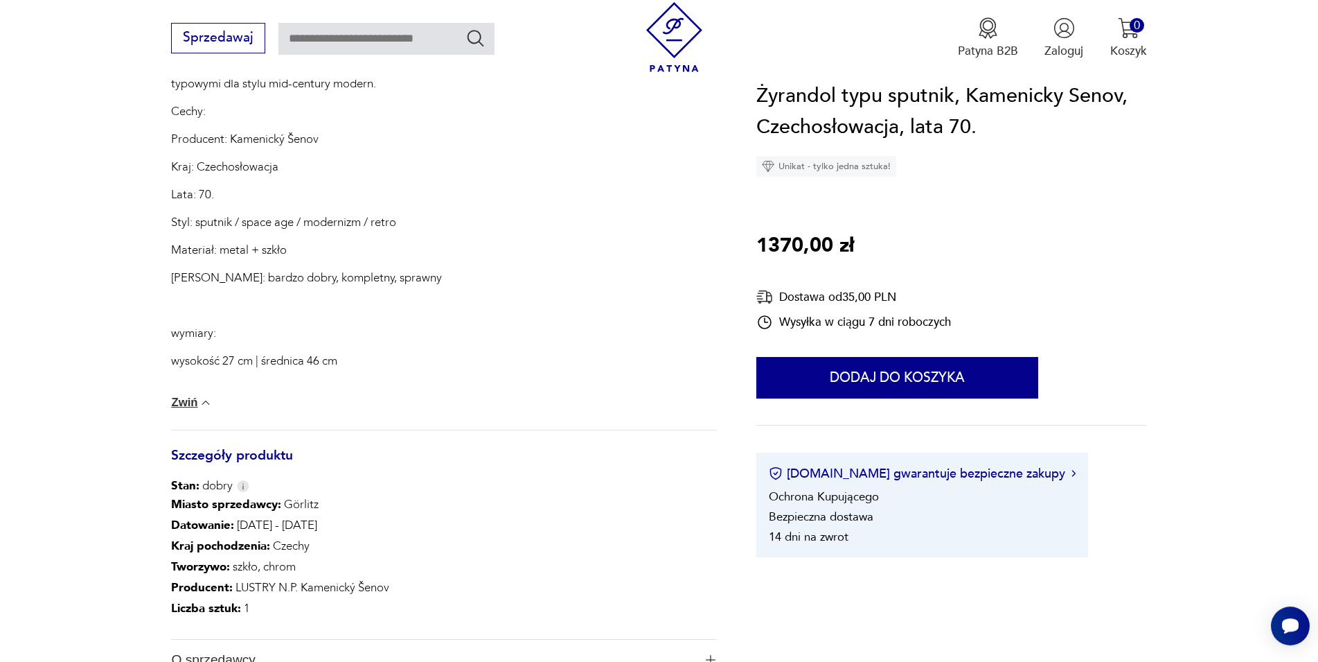
scroll to position [960, 0]
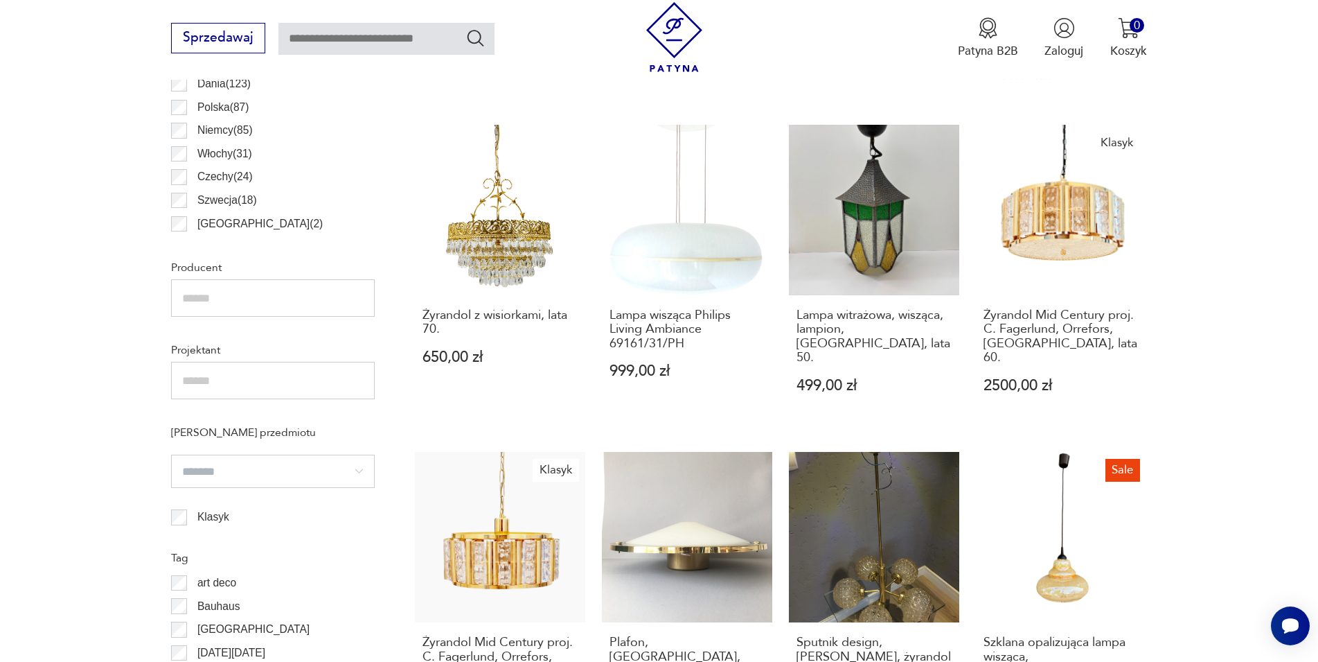
scroll to position [866, 0]
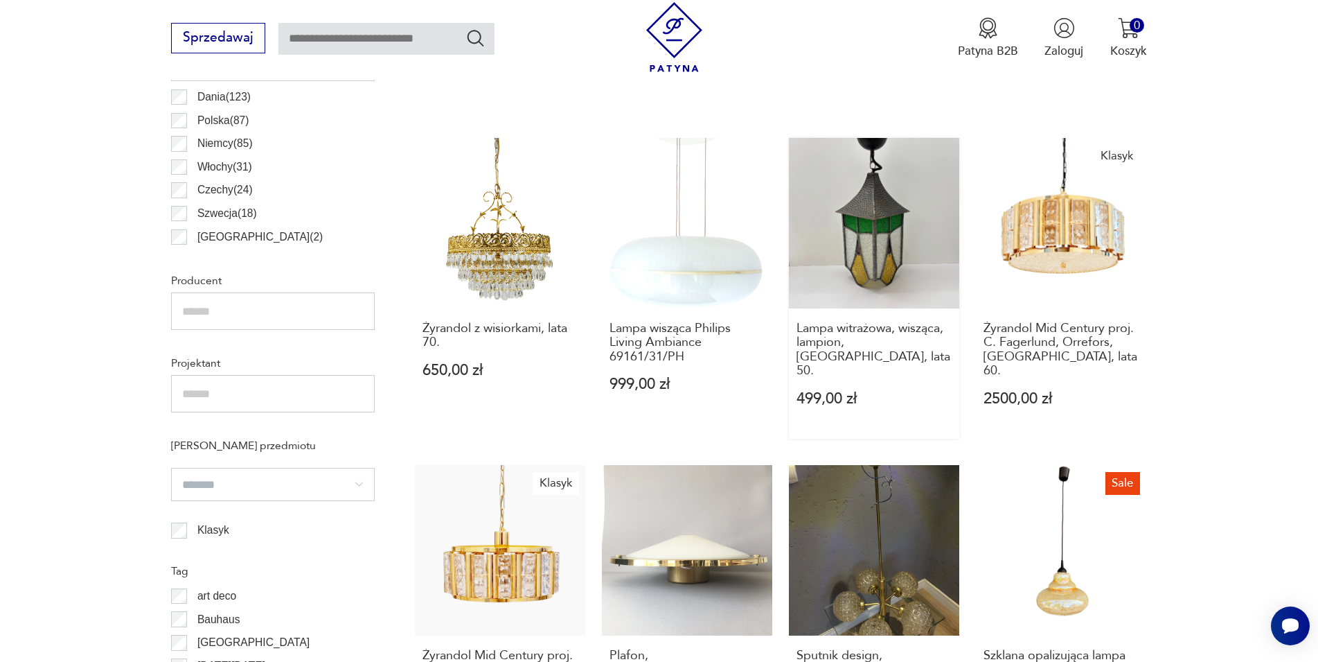
click at [880, 209] on link "Lampa witrażowa, wisząca, lampion, [GEOGRAPHIC_DATA], lata 50. 499,00 zł" at bounding box center [874, 288] width 170 height 301
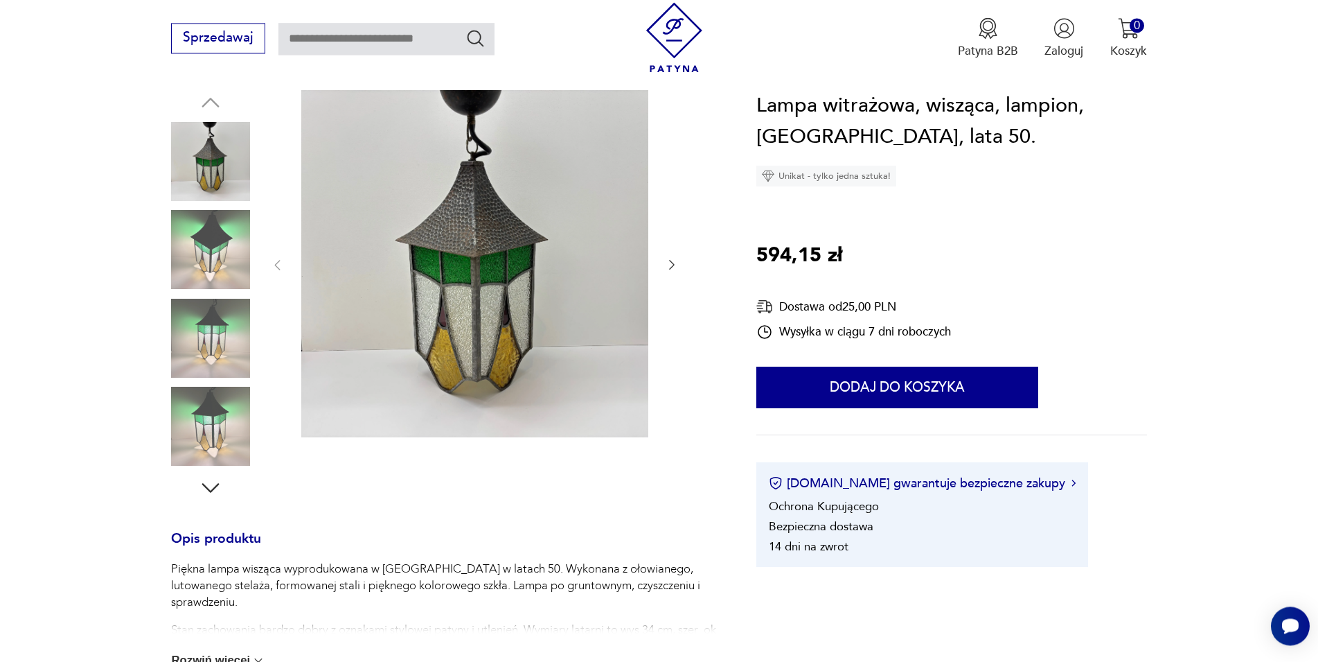
scroll to position [211, 0]
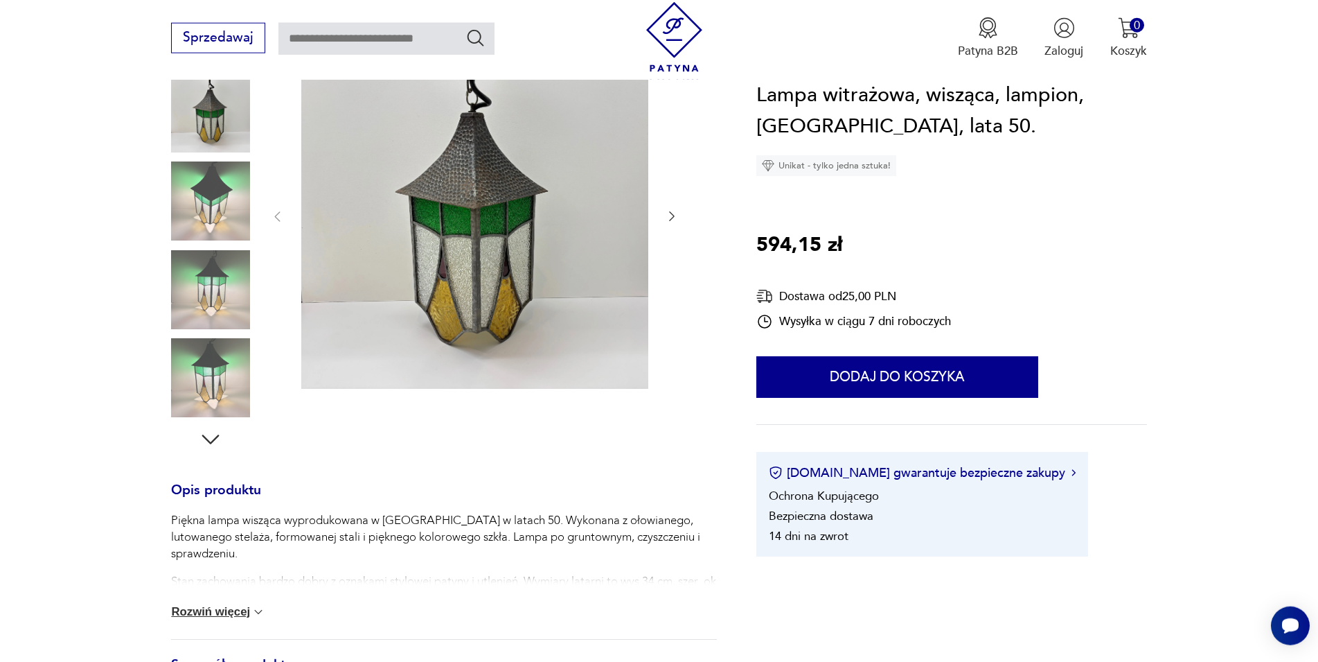
click at [453, 238] on img at bounding box center [474, 215] width 347 height 347
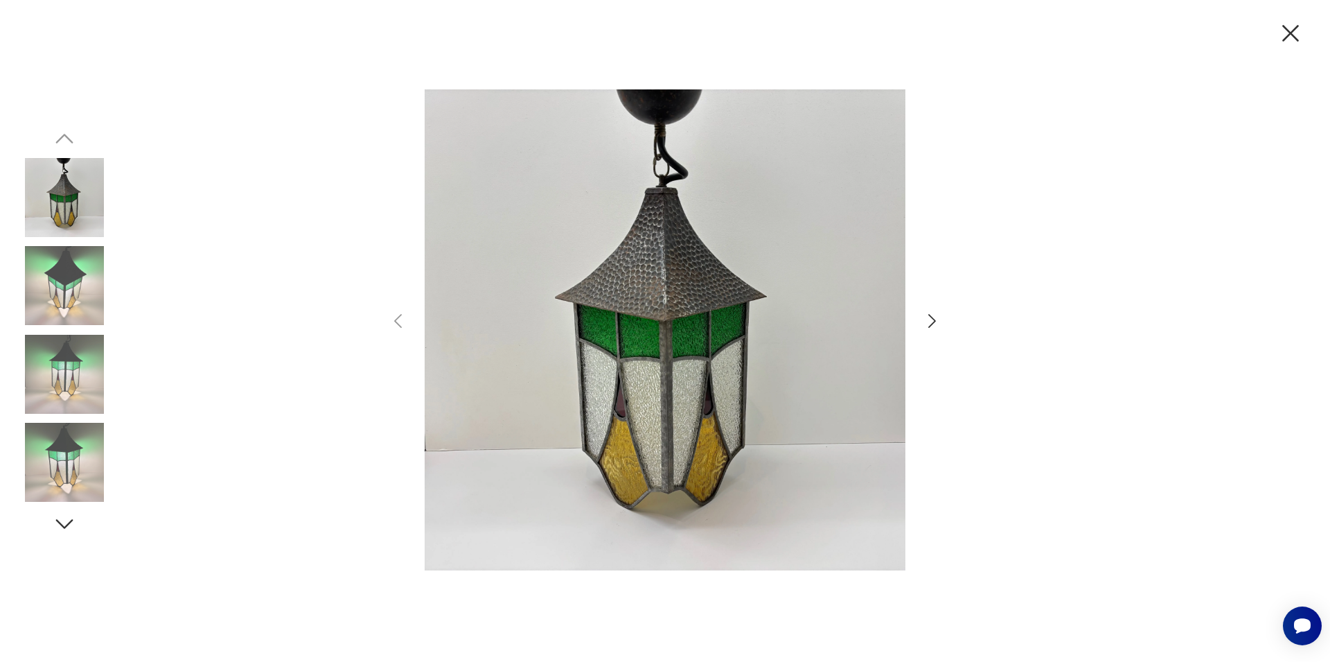
click at [932, 316] on icon "button" at bounding box center [932, 321] width 20 height 20
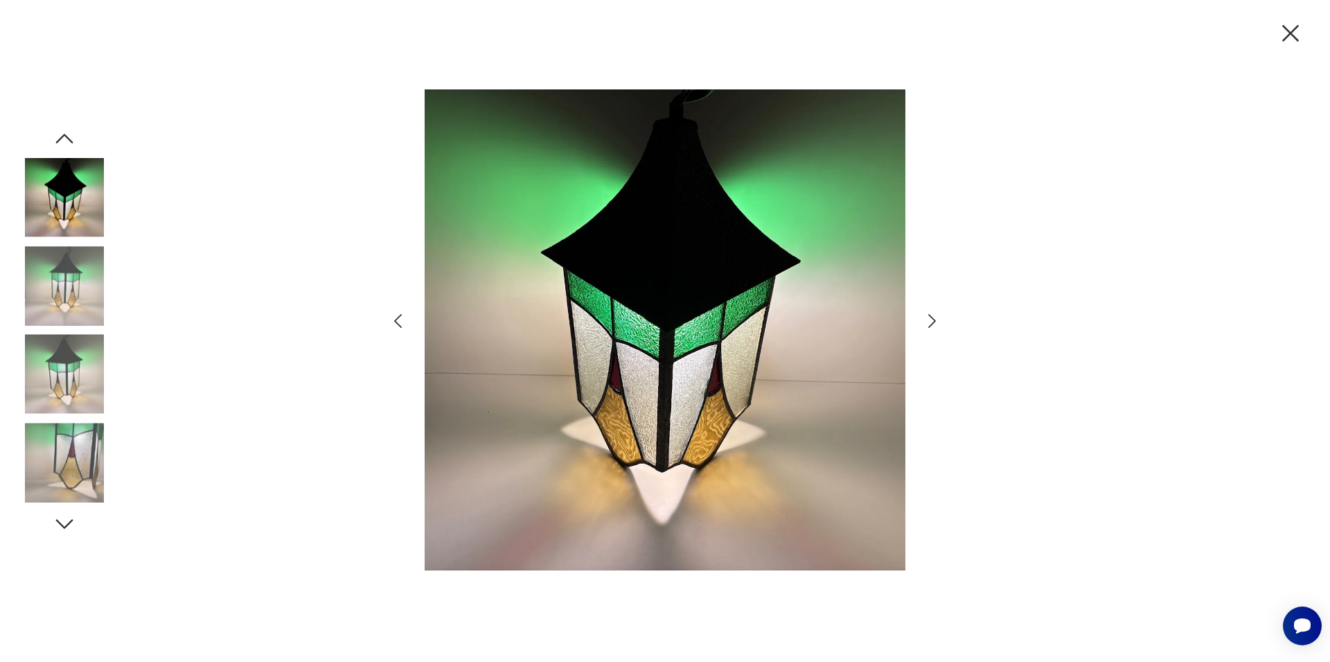
click at [932, 316] on icon "button" at bounding box center [932, 321] width 20 height 20
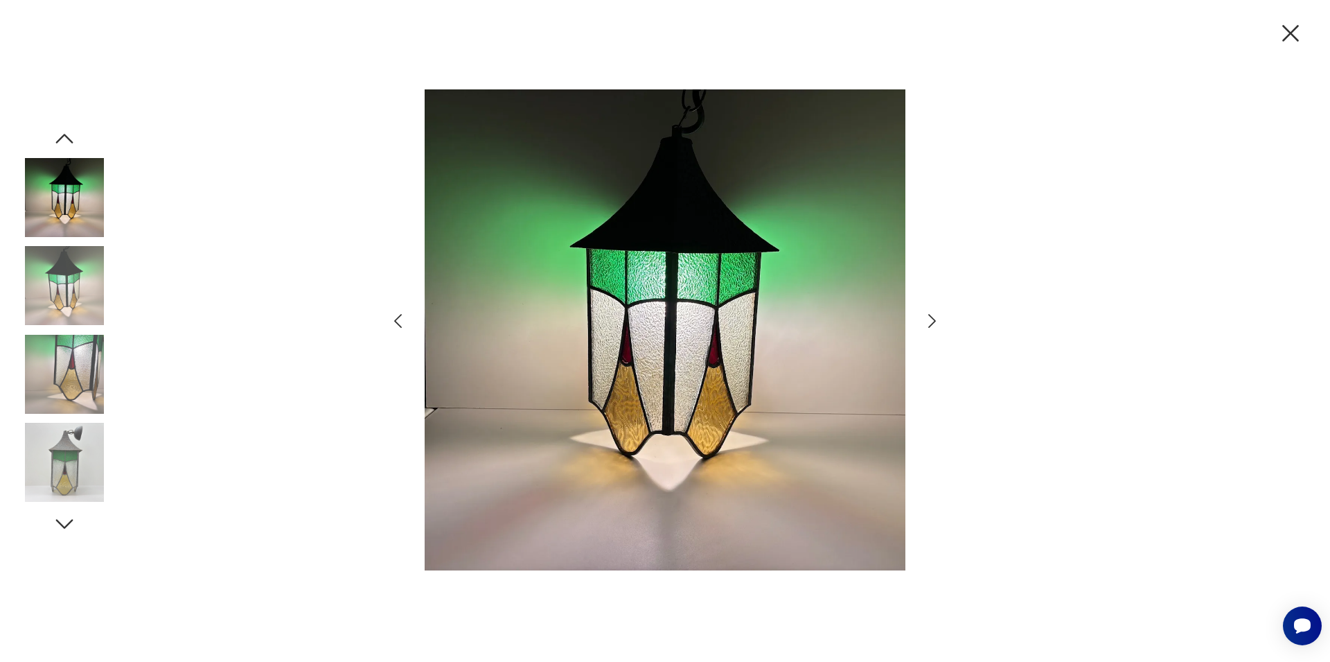
click at [932, 316] on icon "button" at bounding box center [932, 321] width 20 height 20
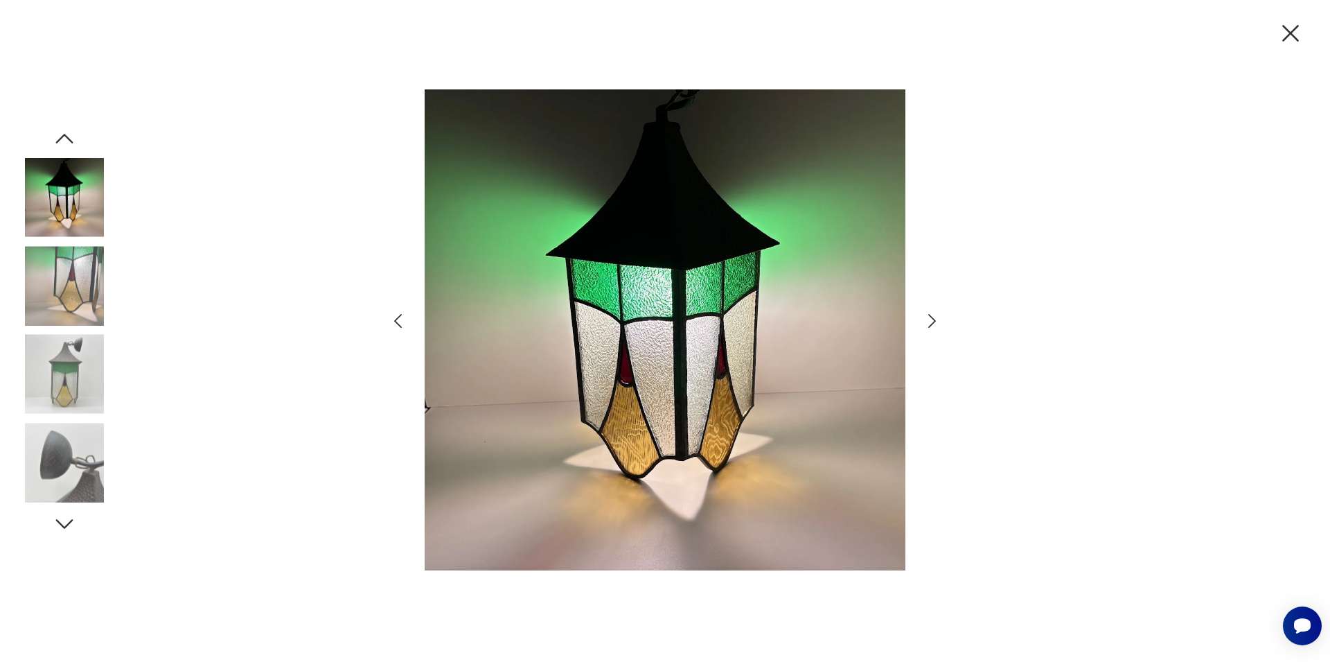
click at [932, 316] on icon "button" at bounding box center [932, 321] width 20 height 20
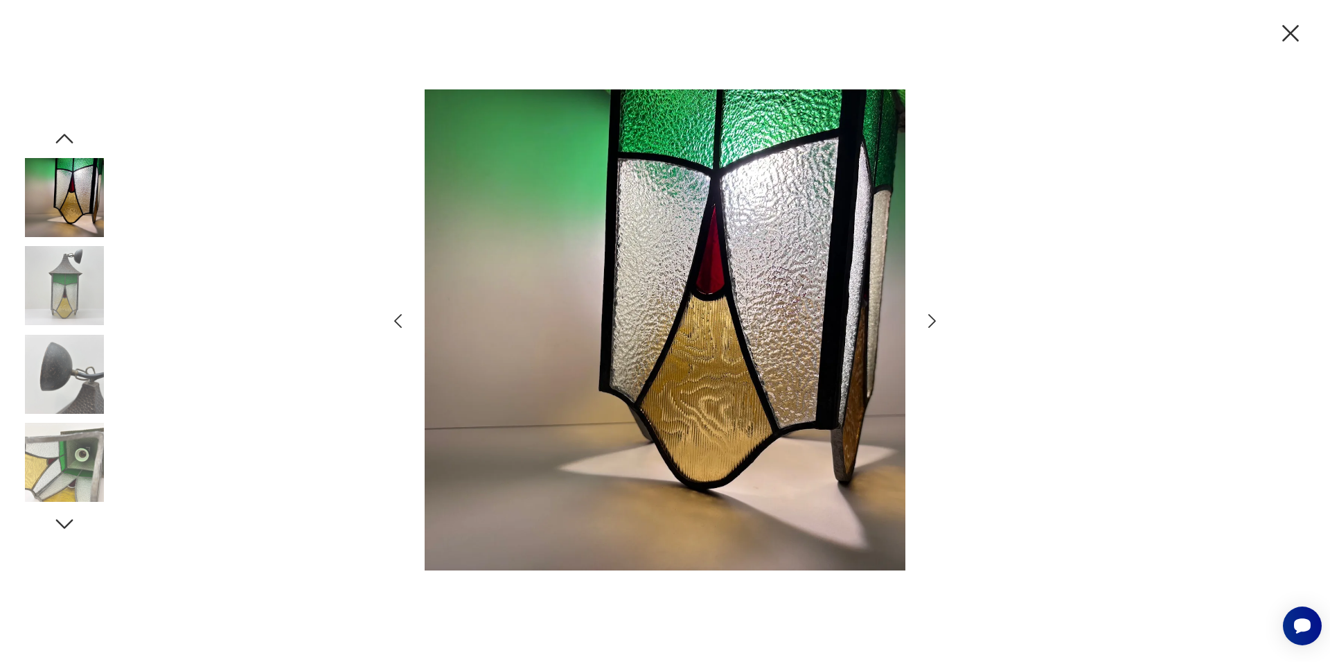
click at [930, 317] on icon "button" at bounding box center [932, 321] width 20 height 20
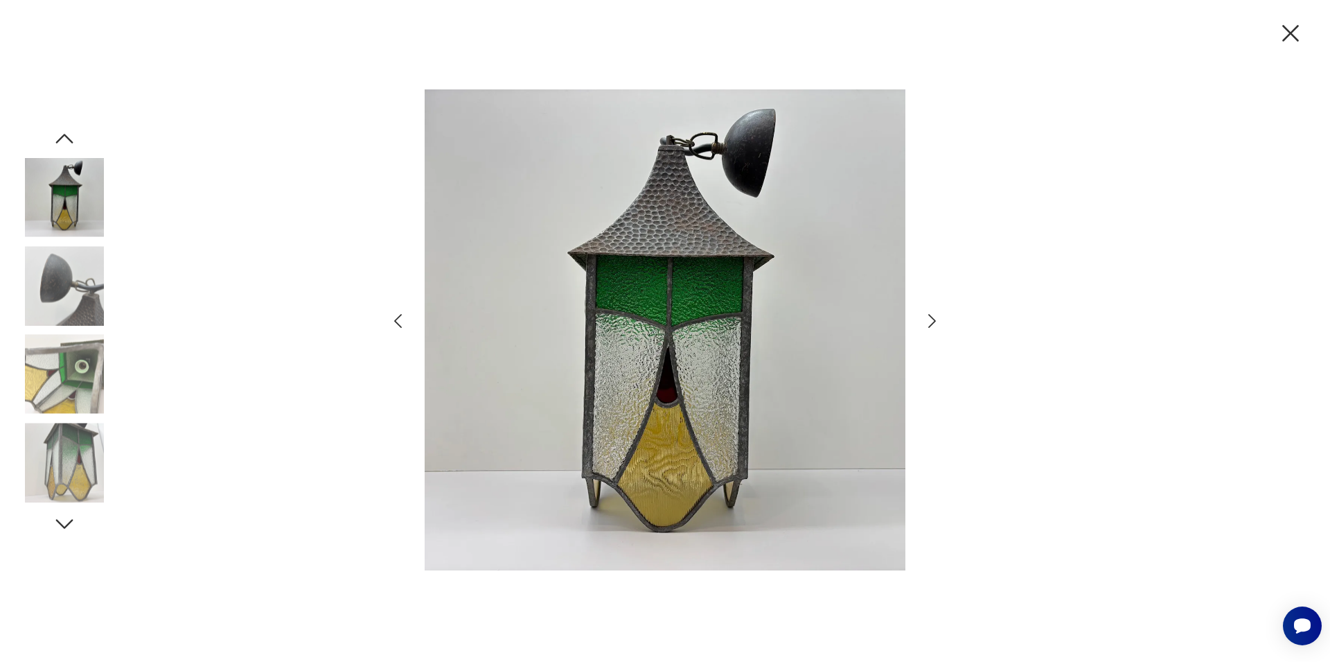
click at [1291, 34] on icon "button" at bounding box center [1290, 33] width 17 height 17
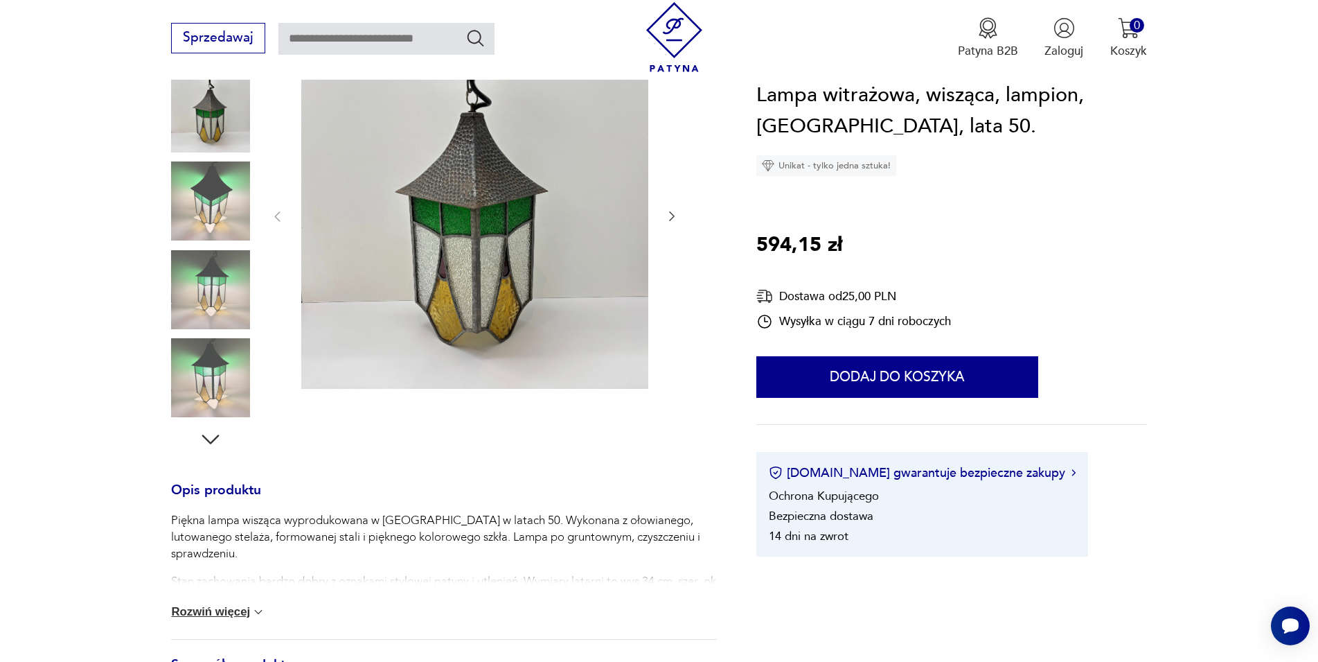
click at [240, 608] on button "Rozwiń więcej" at bounding box center [218, 612] width 94 height 14
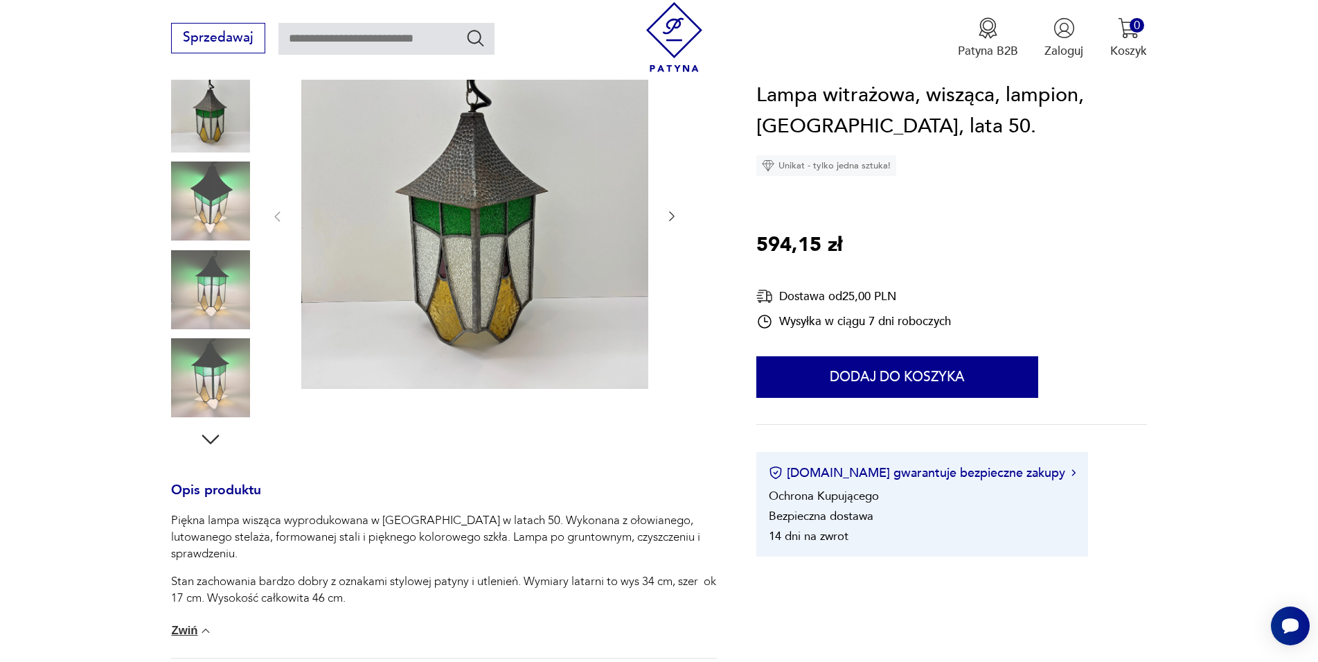
click at [578, 240] on img at bounding box center [474, 215] width 347 height 347
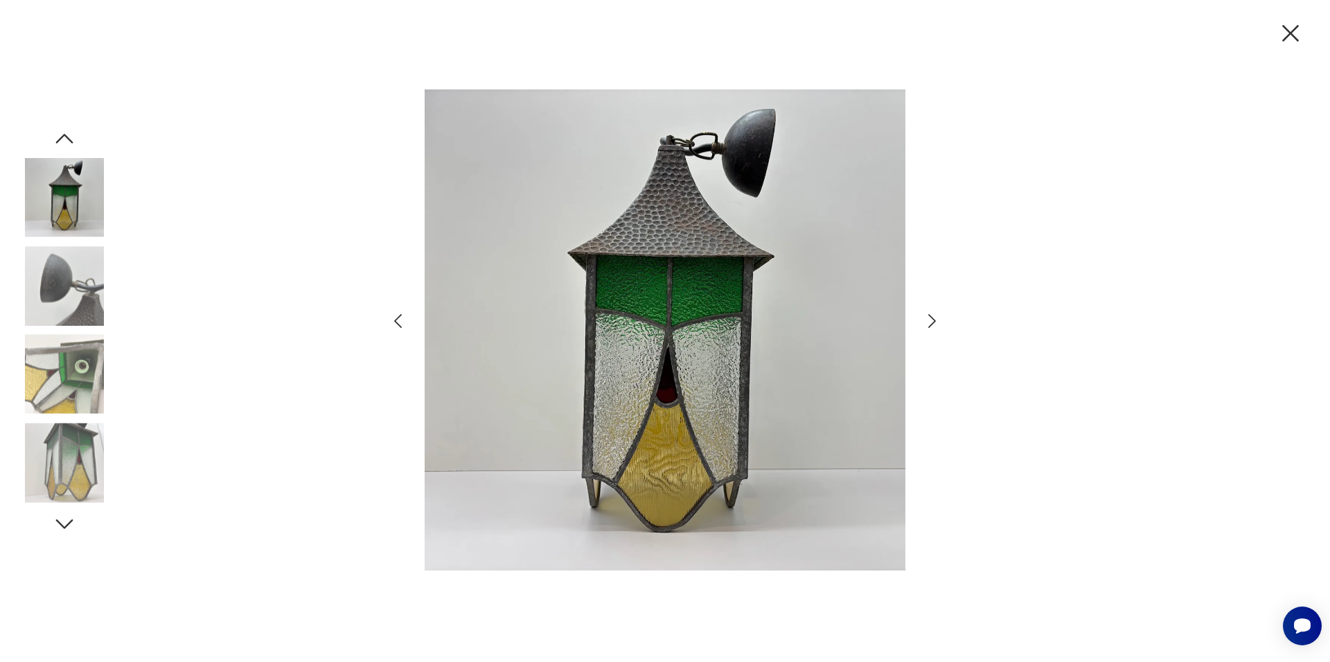
click at [1293, 29] on icon "button" at bounding box center [1290, 33] width 29 height 29
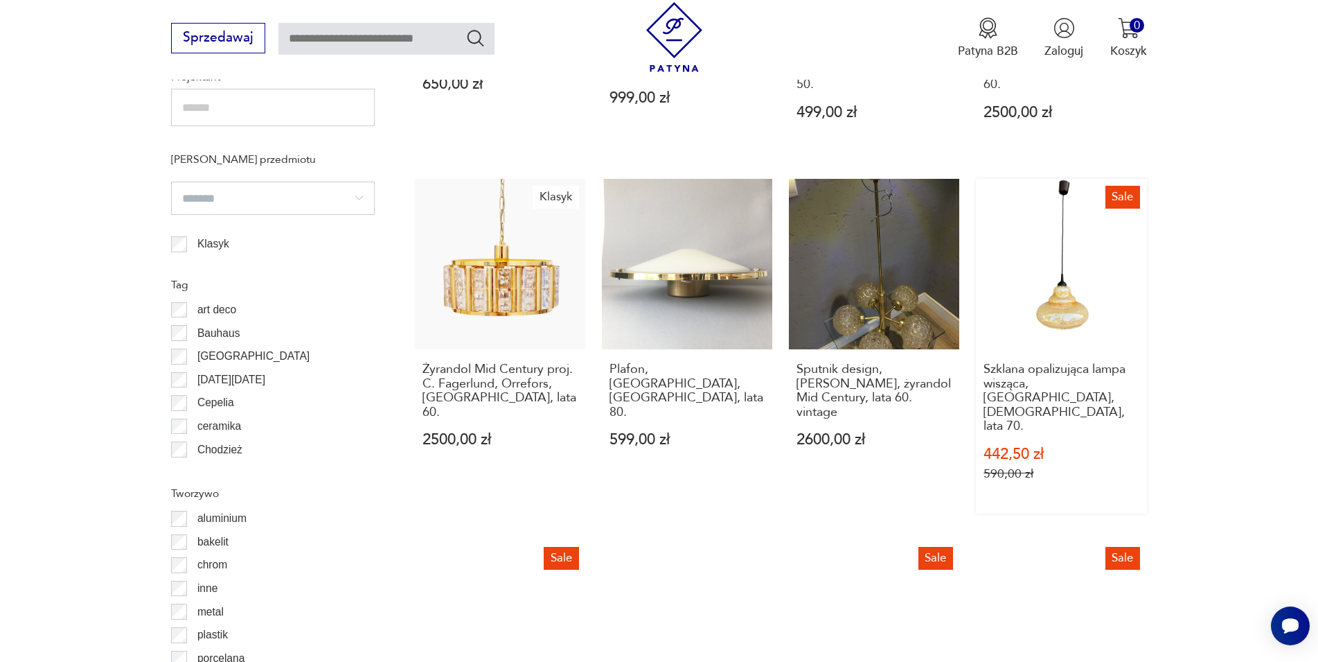
scroll to position [1576, 0]
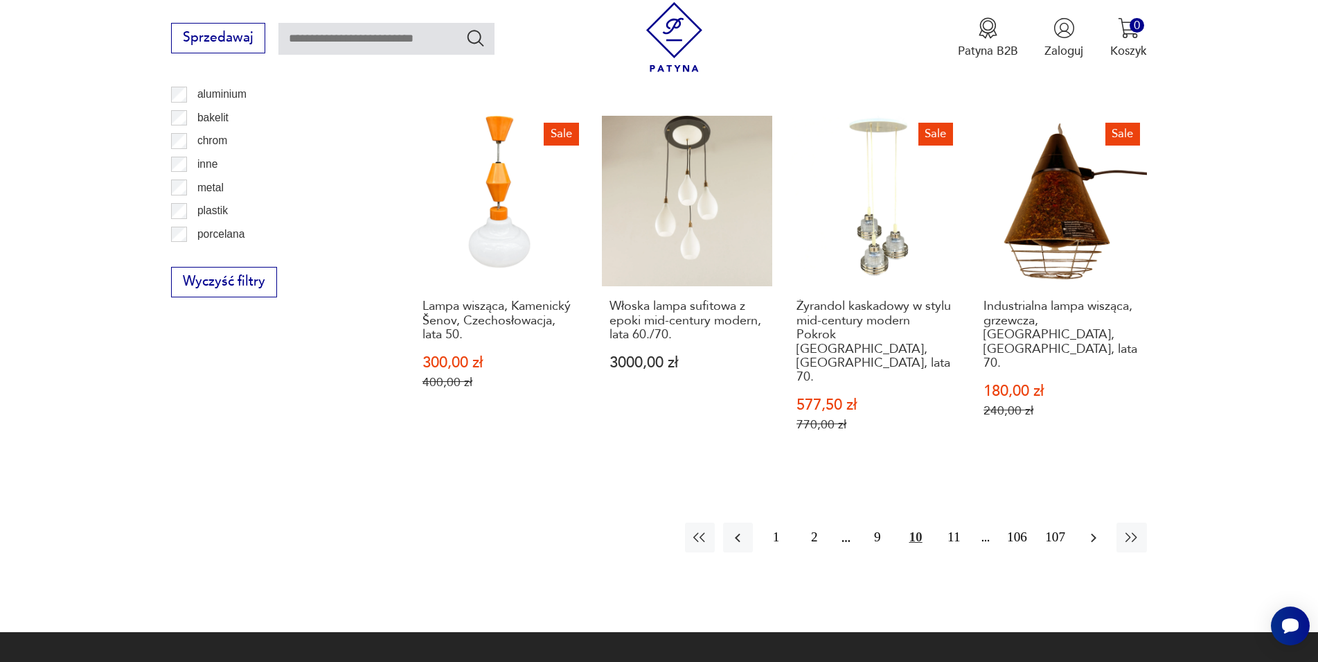
click at [1098, 529] on icon "button" at bounding box center [1094, 537] width 17 height 17
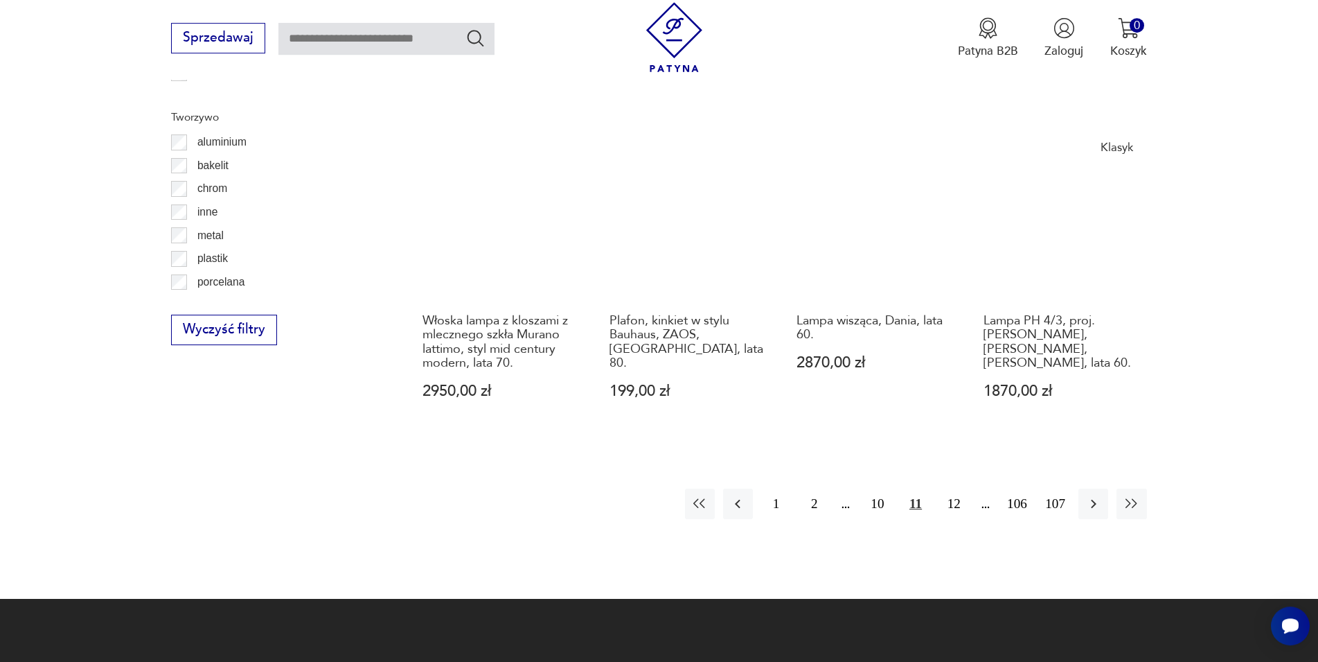
scroll to position [1542, 0]
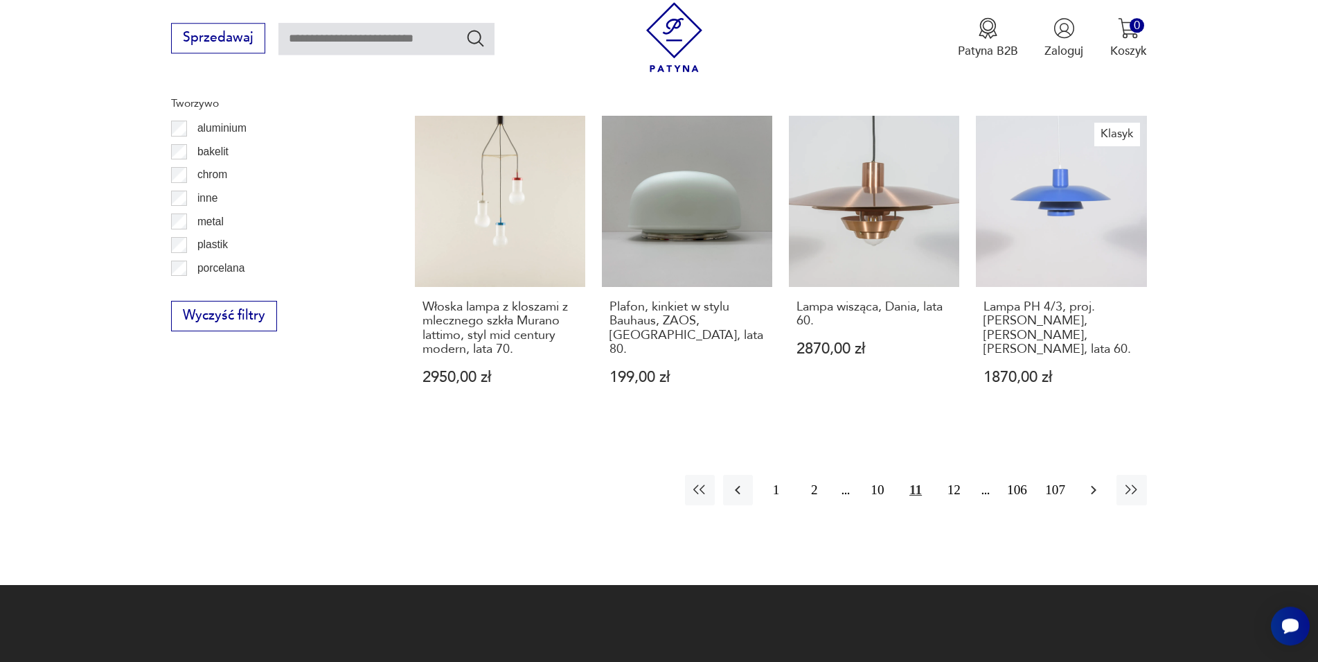
click at [1091, 487] on icon "button" at bounding box center [1094, 490] width 17 height 17
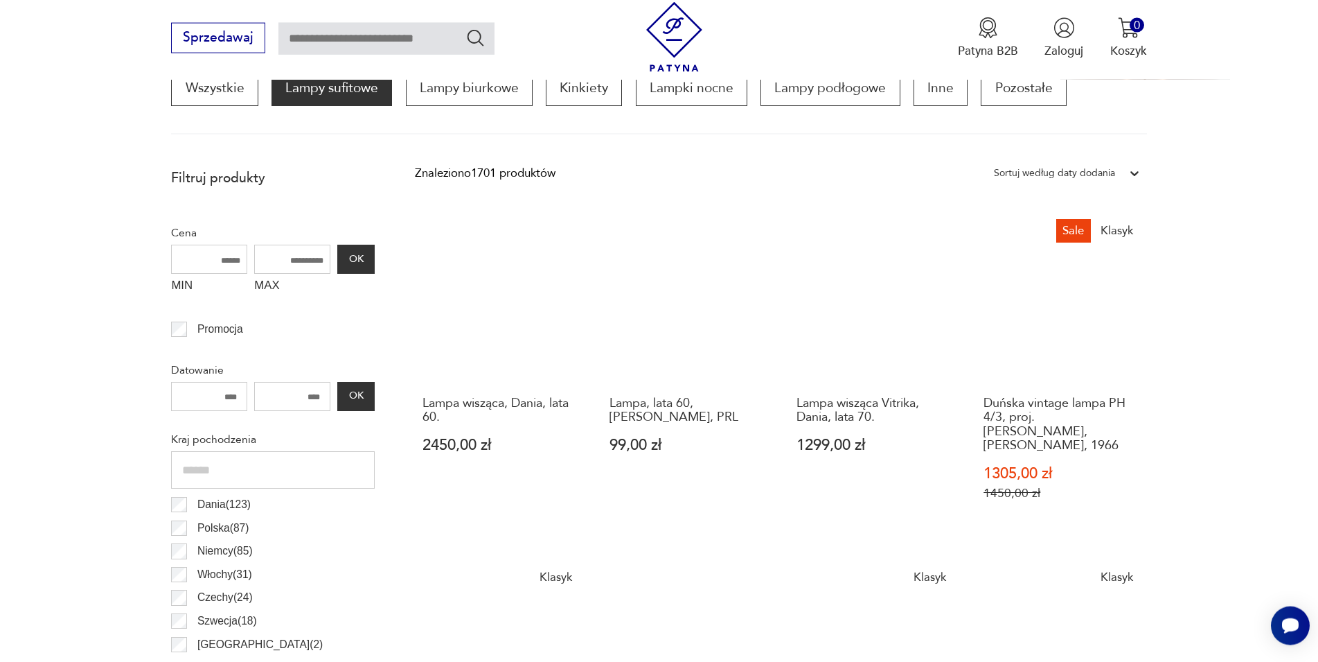
scroll to position [482, 0]
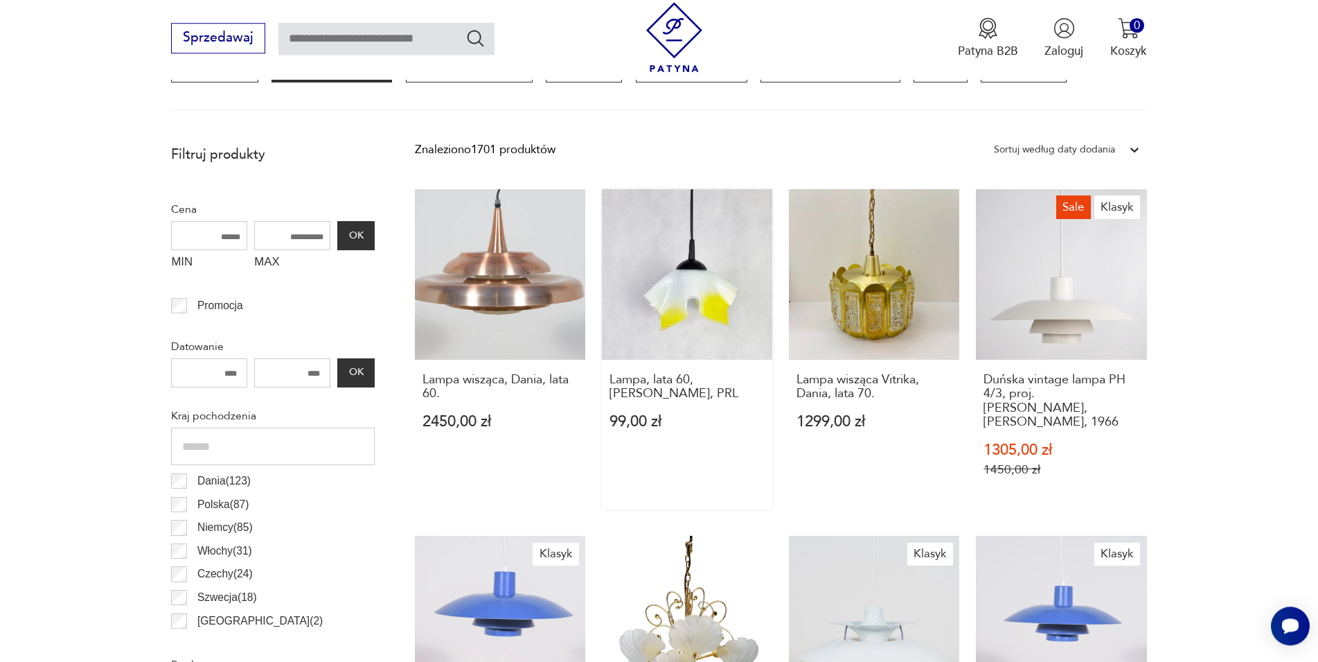
click at [654, 292] on link "Lampa, lata 60, klosz kwiatowy, PRL 99,00 zł" at bounding box center [687, 349] width 170 height 320
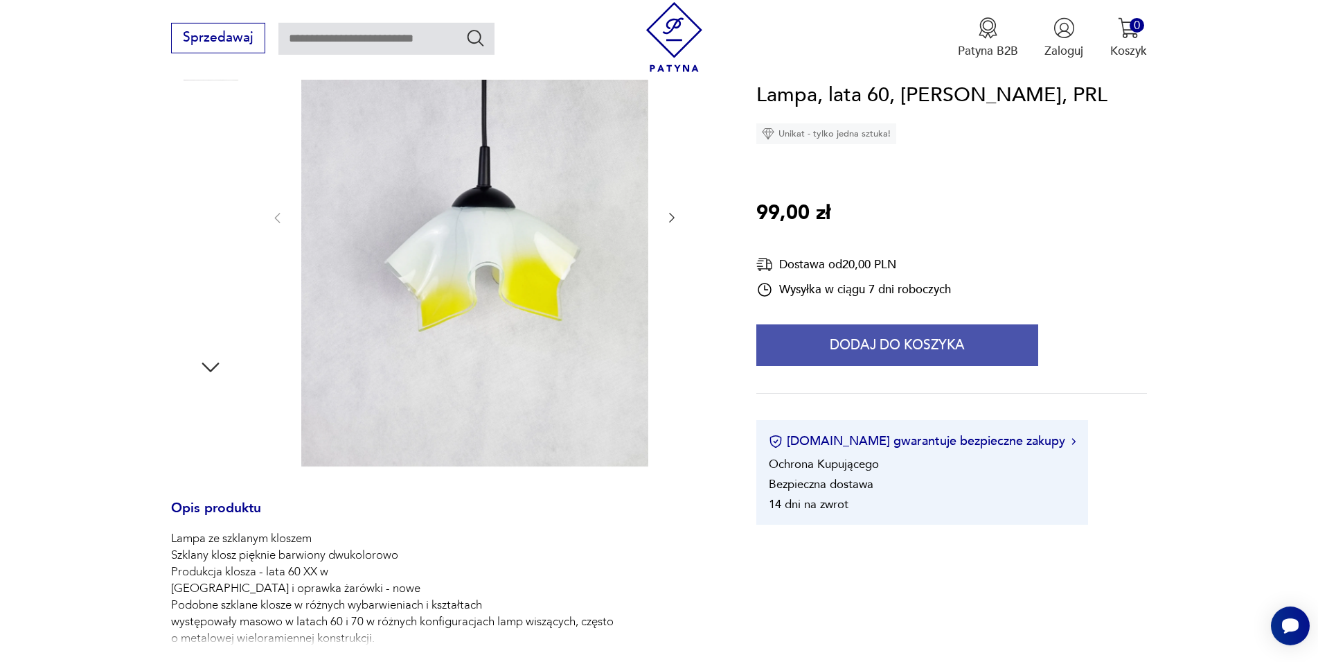
scroll to position [324, 0]
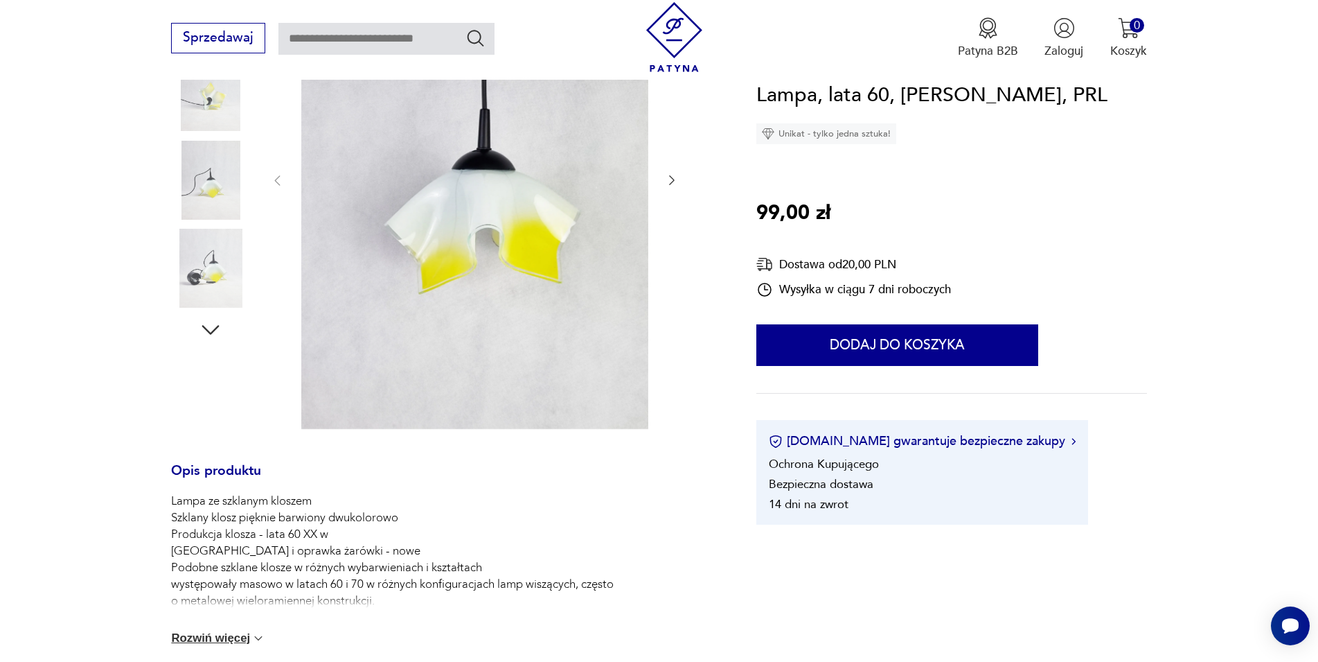
click at [245, 639] on button "Rozwiń więcej" at bounding box center [218, 638] width 94 height 14
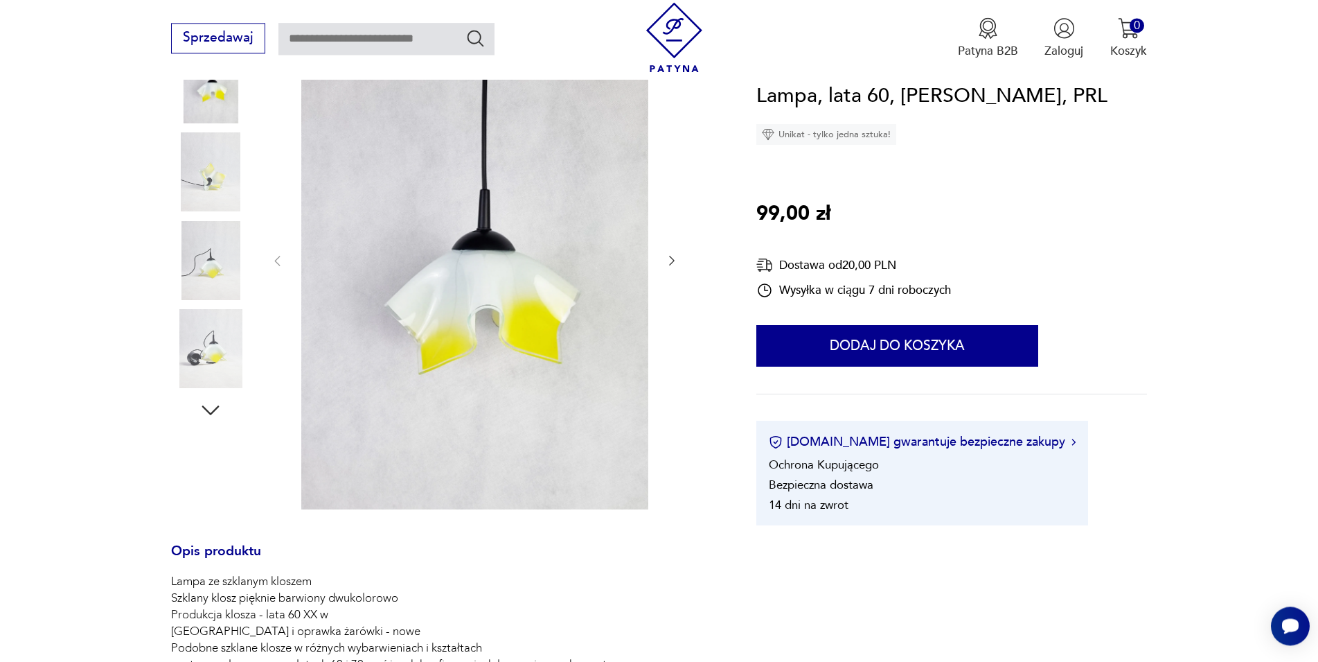
scroll to position [182, 0]
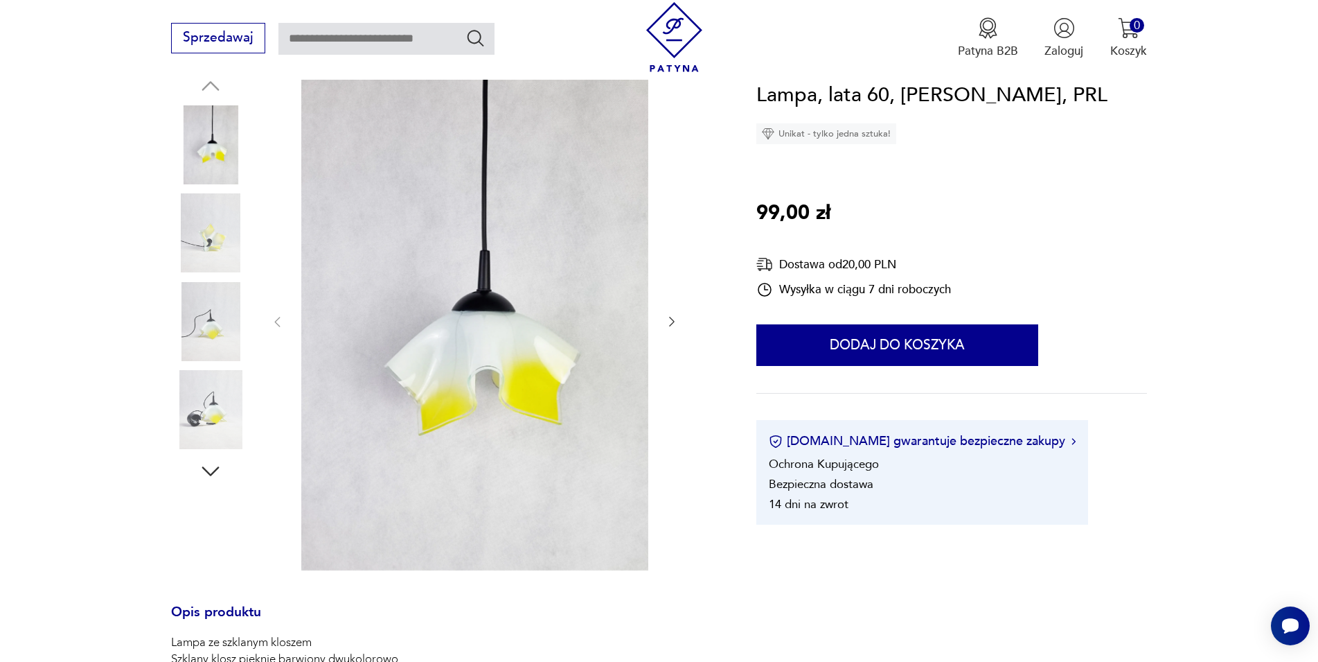
click at [673, 321] on icon "button" at bounding box center [672, 322] width 6 height 10
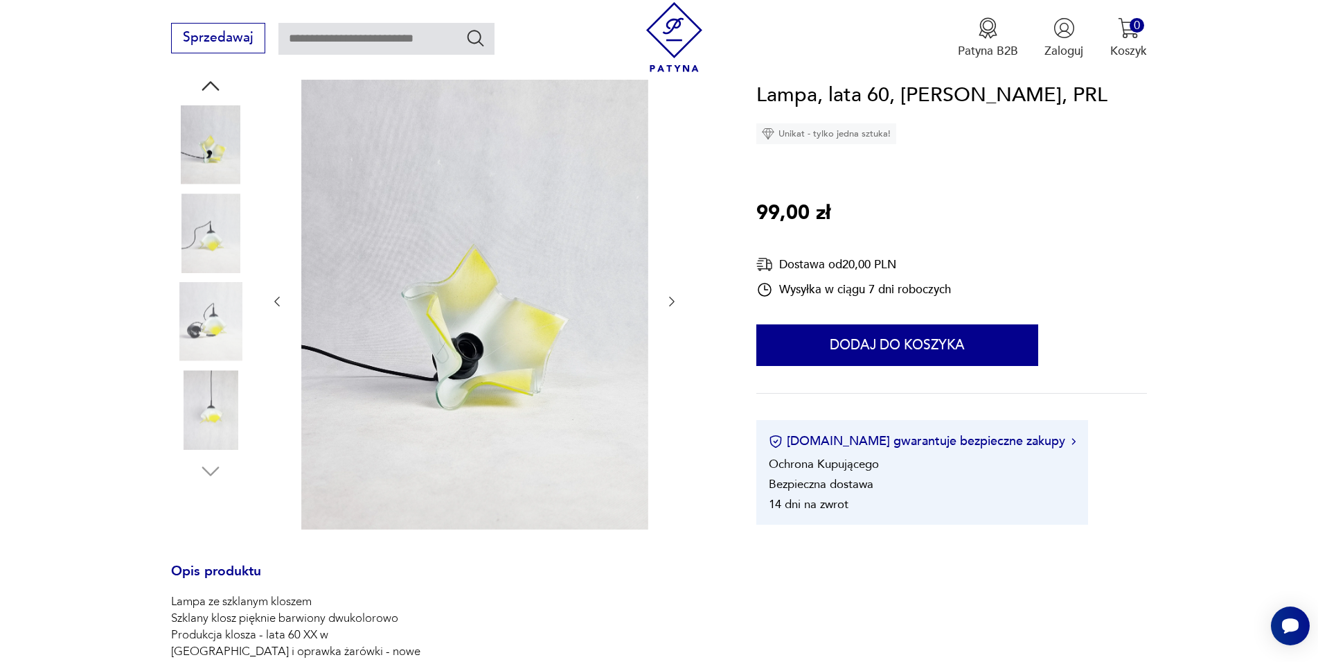
click at [673, 321] on div at bounding box center [474, 302] width 409 height 462
click at [671, 299] on icon "button" at bounding box center [672, 301] width 14 height 14
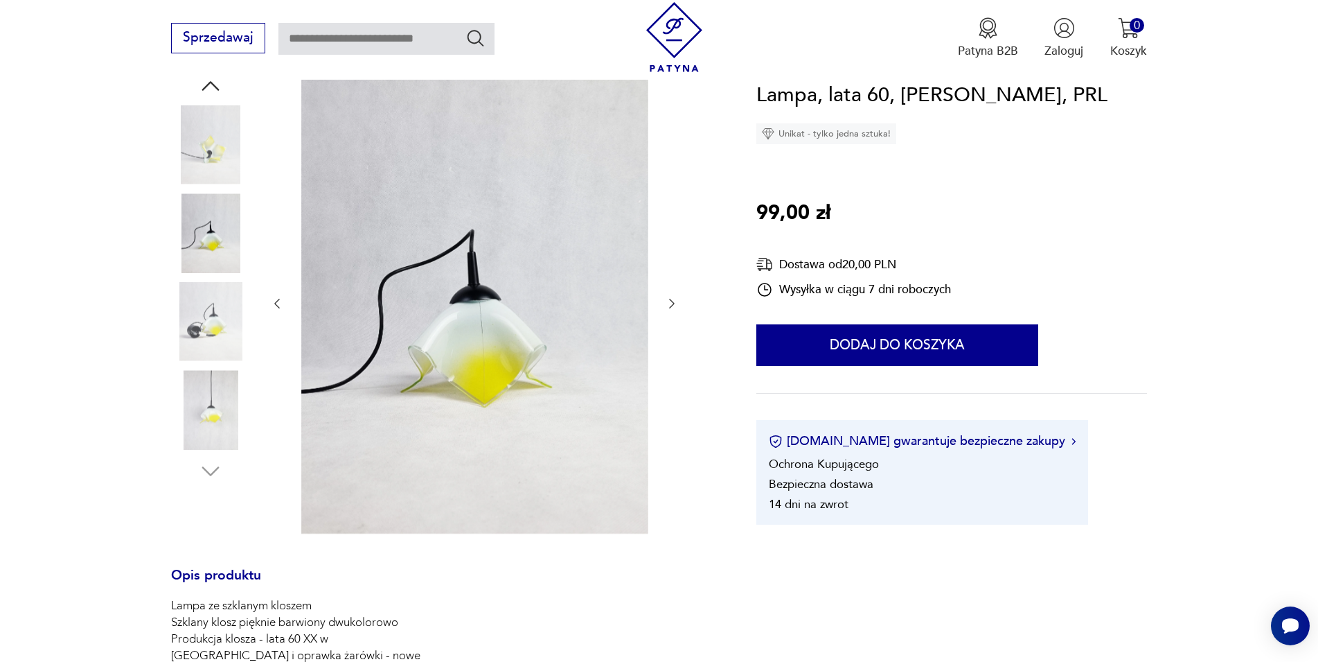
click at [671, 299] on icon "button" at bounding box center [672, 304] width 14 height 14
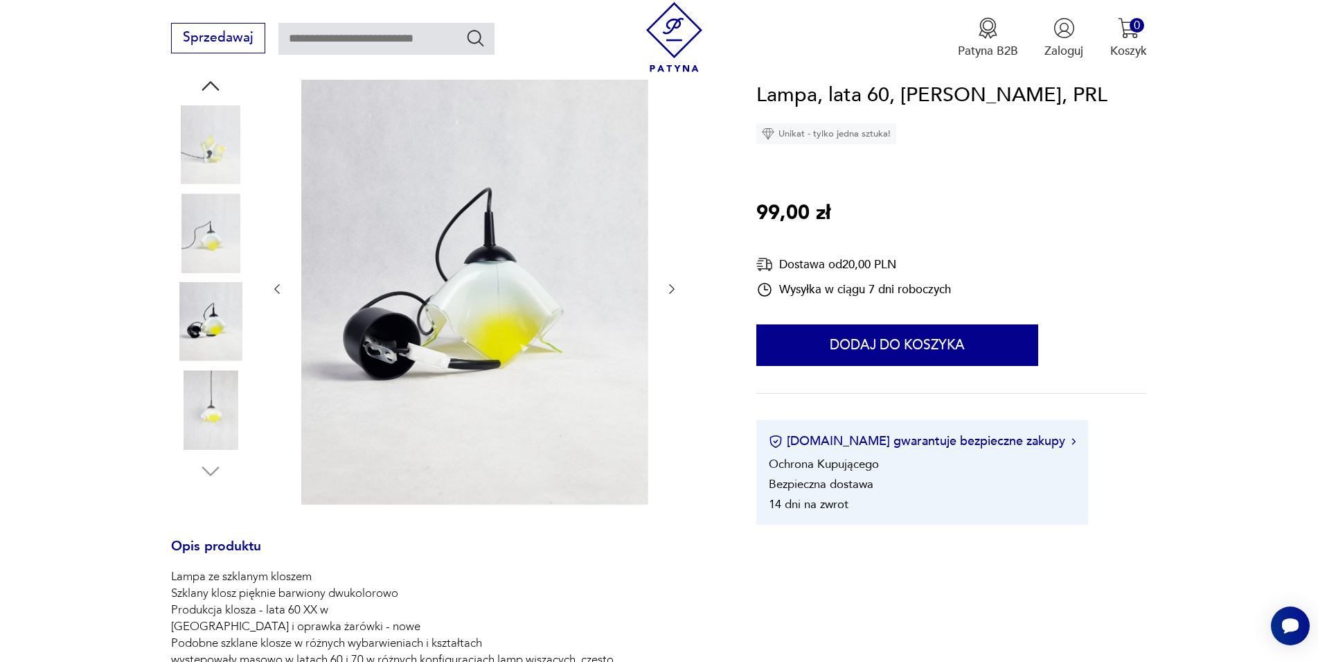
click at [671, 299] on div at bounding box center [474, 289] width 409 height 437
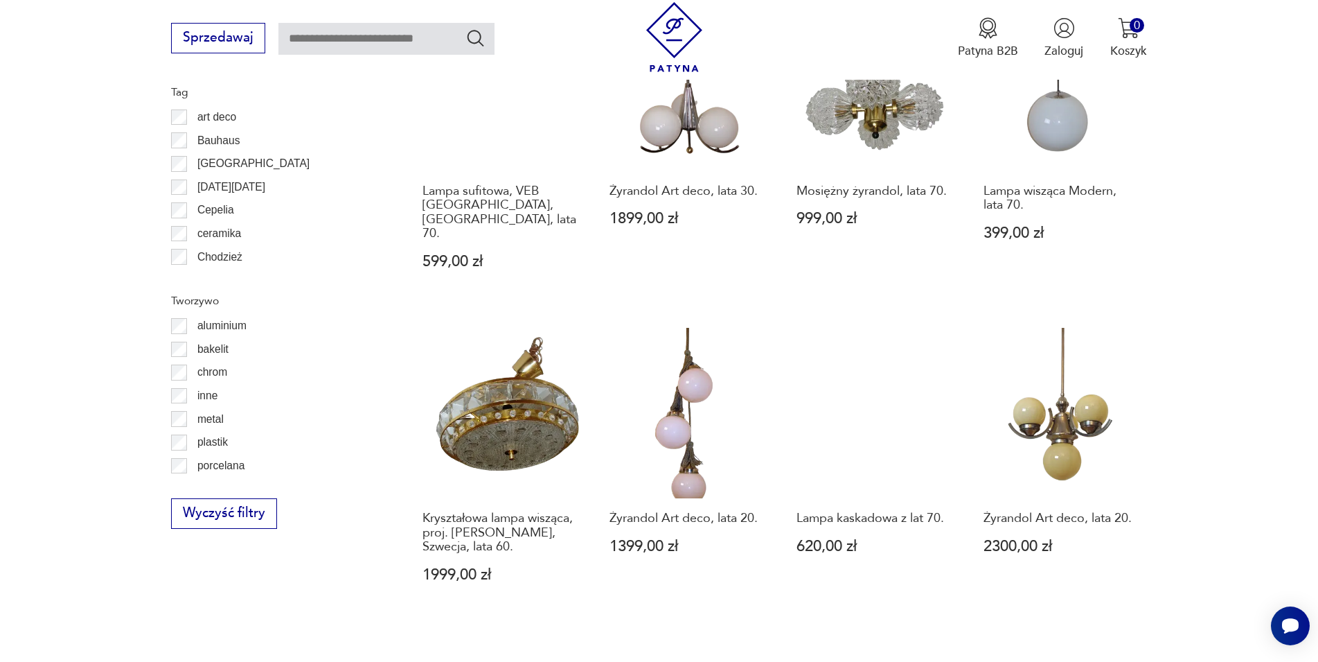
scroll to position [1486, 0]
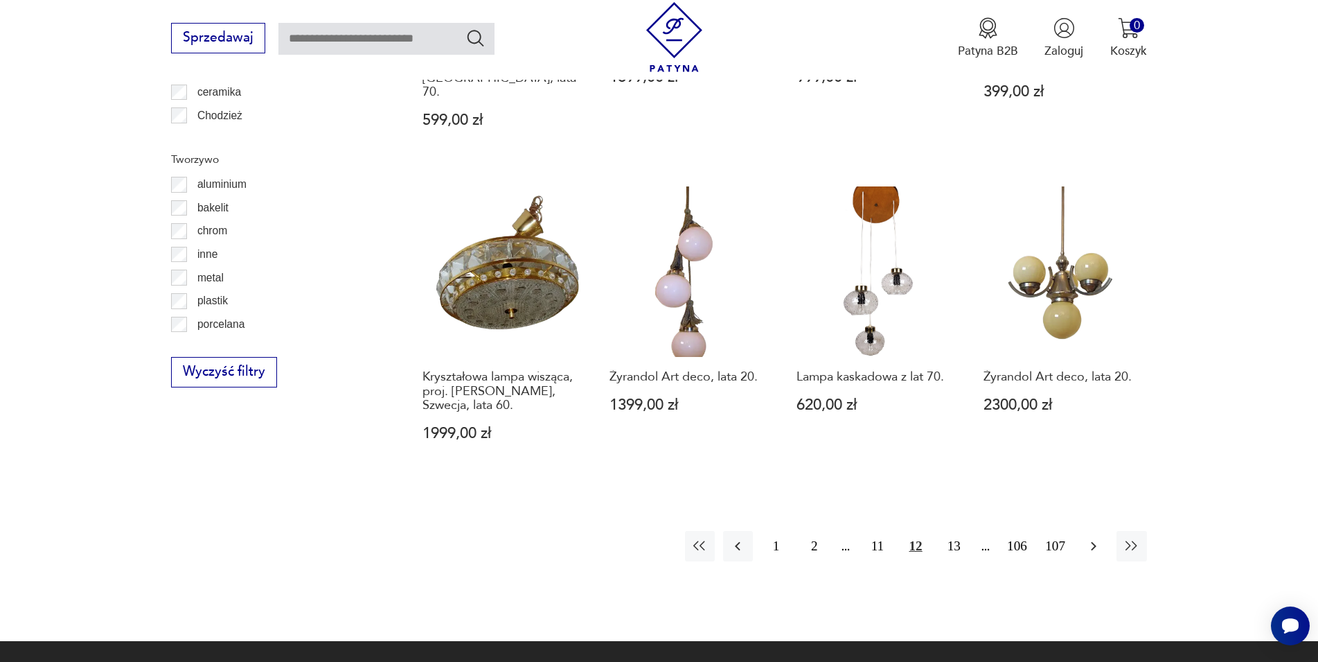
click at [1084, 531] on button "button" at bounding box center [1094, 546] width 30 height 30
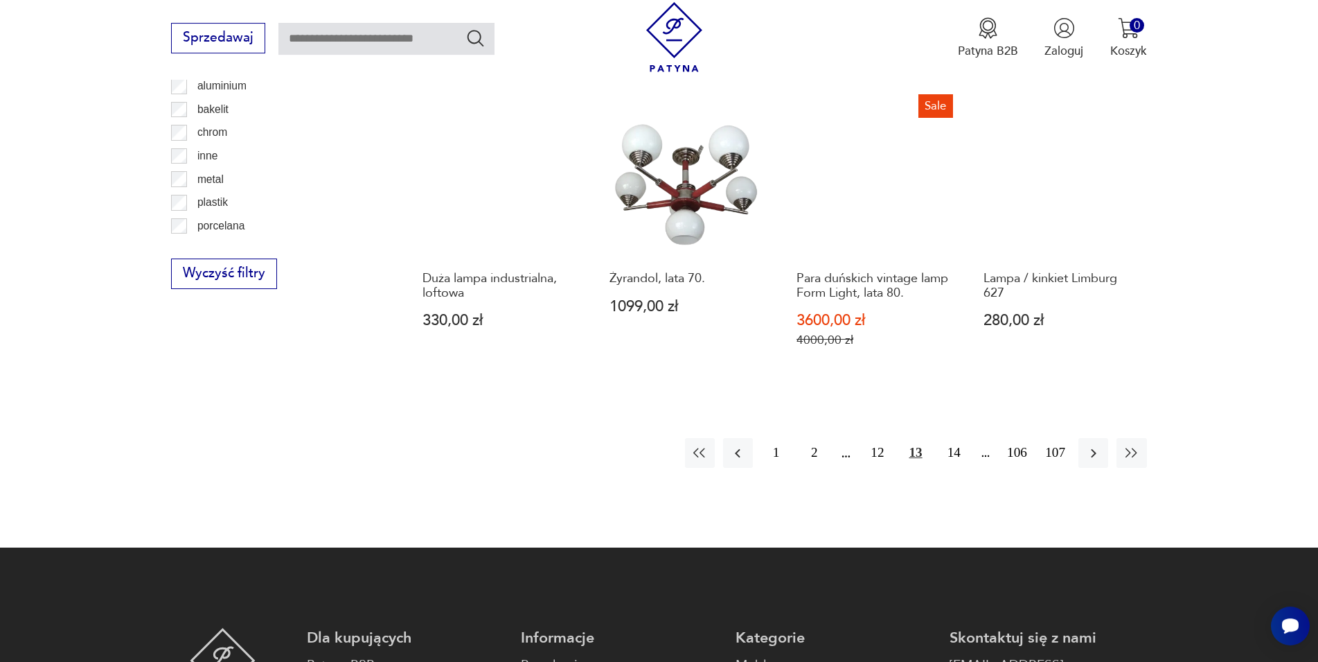
scroll to position [1612, 0]
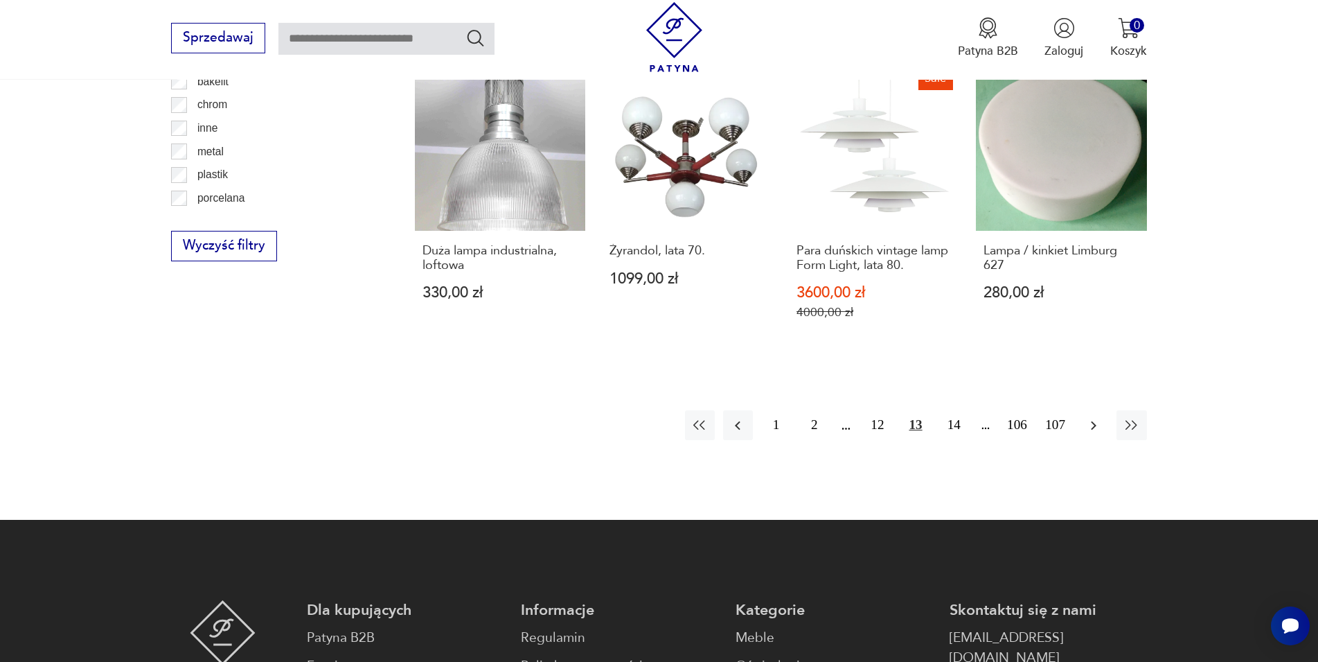
click at [1096, 417] on icon "button" at bounding box center [1094, 425] width 17 height 17
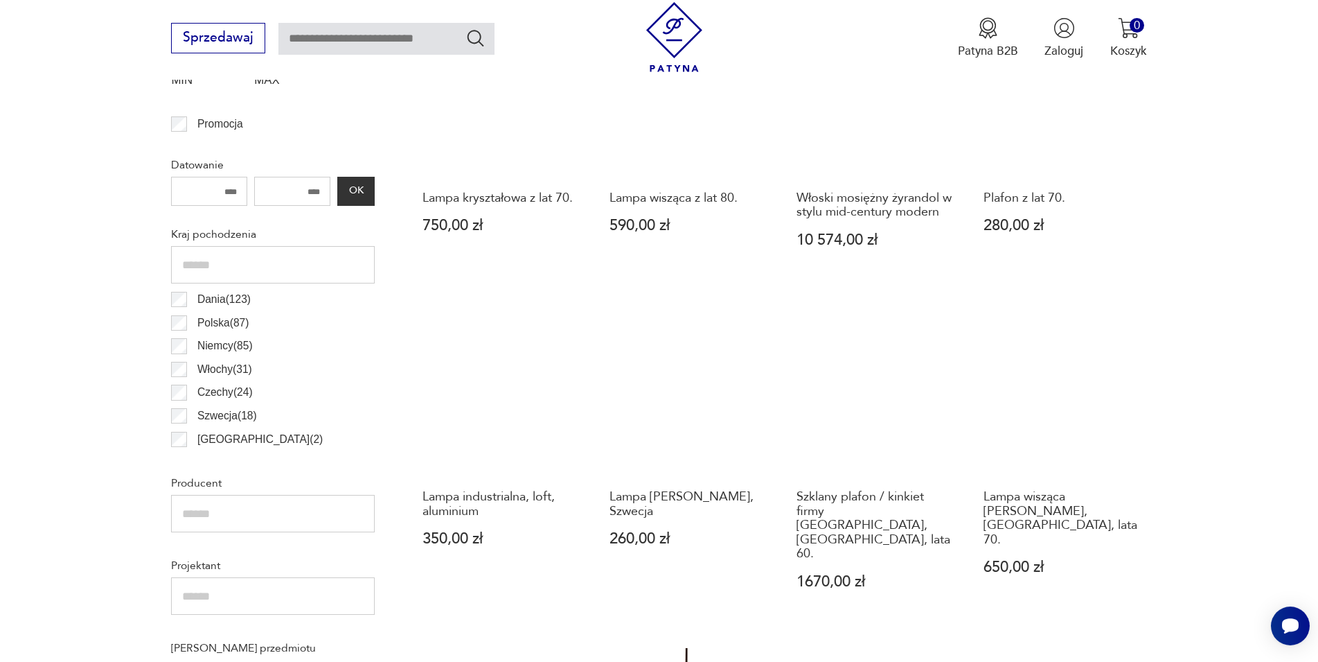
scroll to position [694, 0]
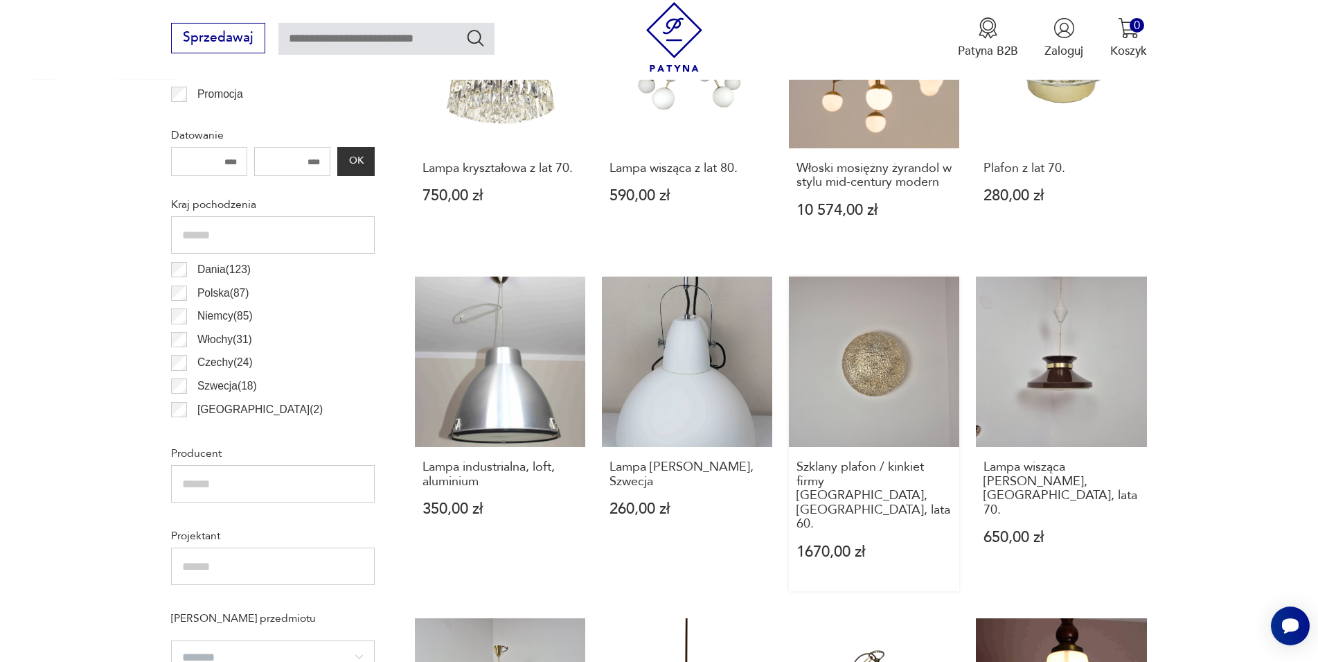
click at [881, 382] on link "Szklany plafon / kinkiet firmy [GEOGRAPHIC_DATA], [GEOGRAPHIC_DATA], lata 60. 1…" at bounding box center [874, 433] width 170 height 315
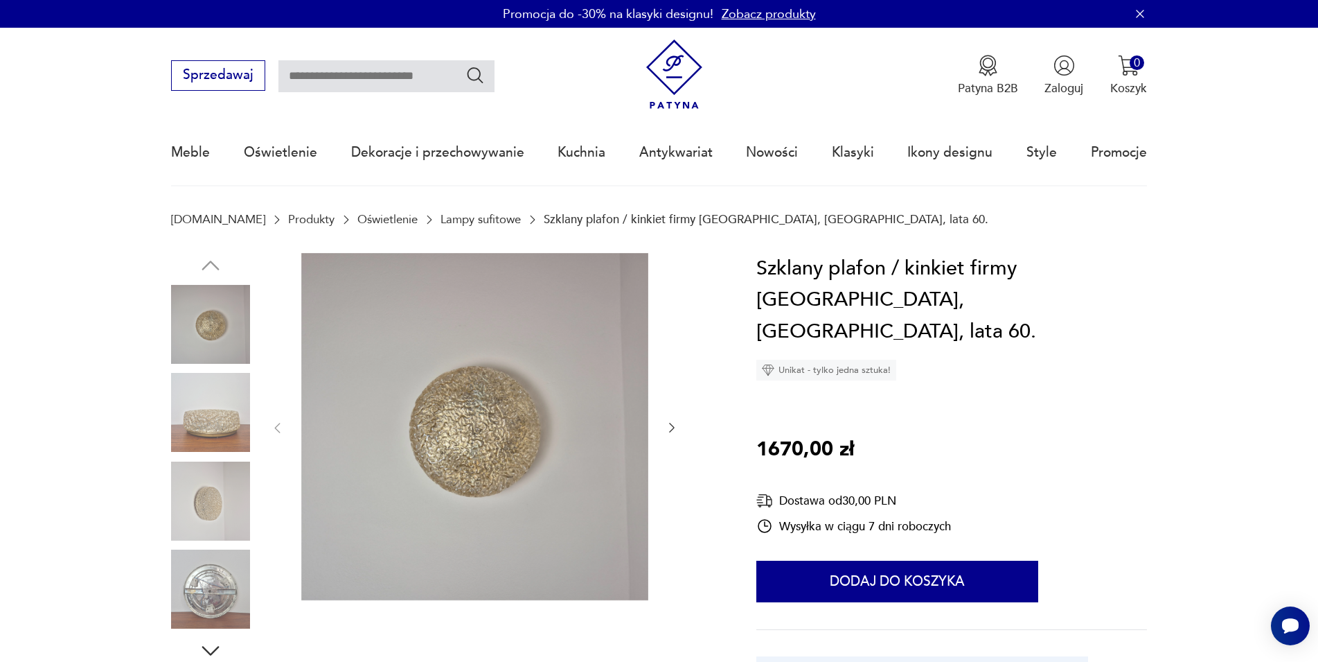
click at [378, 422] on img at bounding box center [474, 426] width 347 height 347
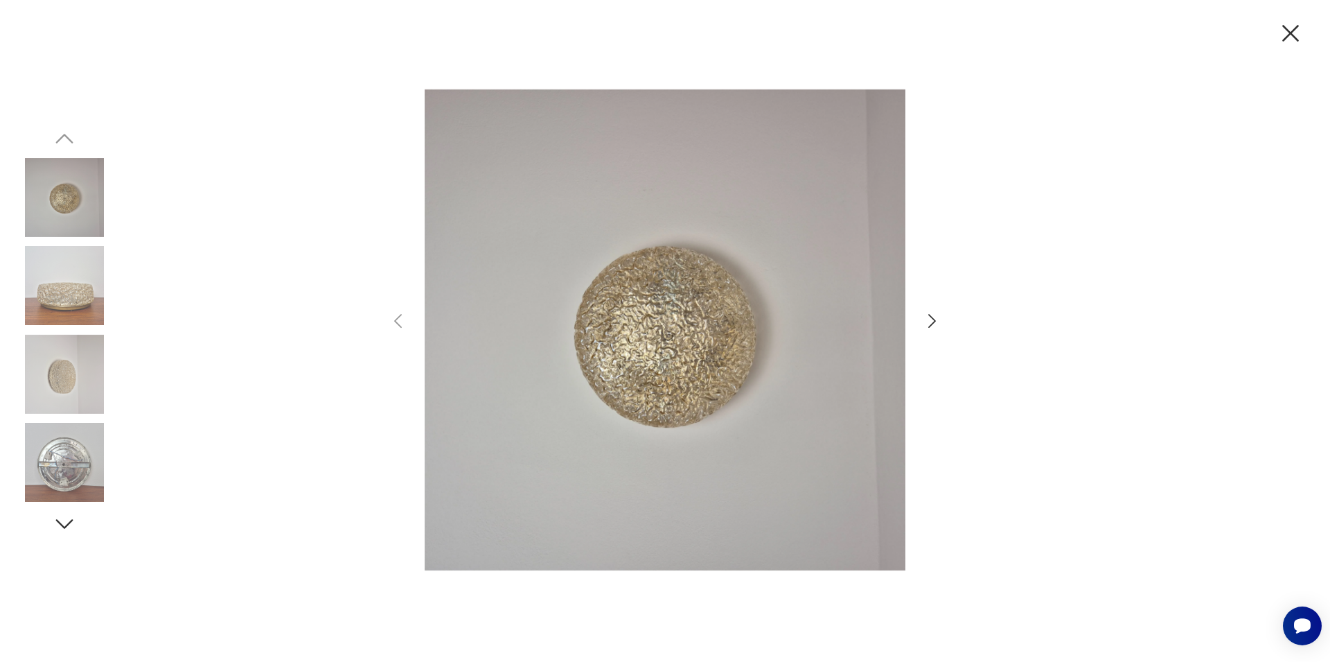
click at [921, 325] on div at bounding box center [665, 331] width 554 height 532
click at [931, 324] on icon "button" at bounding box center [932, 321] width 8 height 14
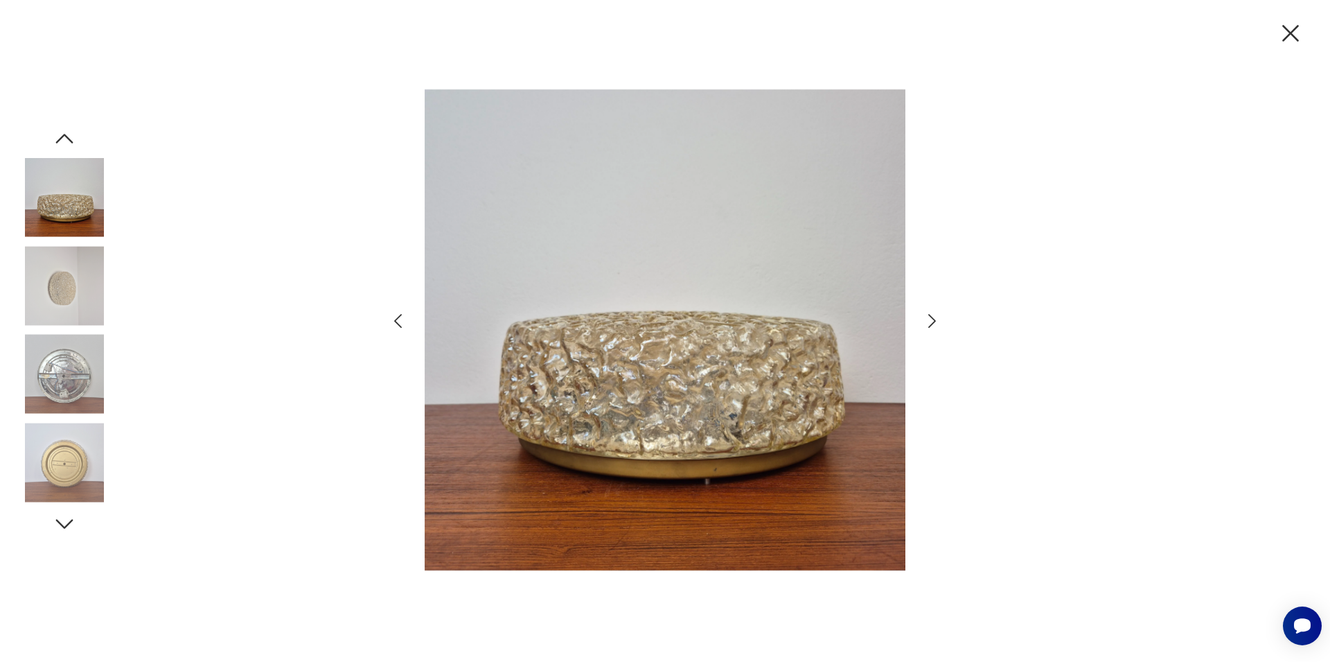
click at [931, 324] on icon "button" at bounding box center [932, 321] width 8 height 14
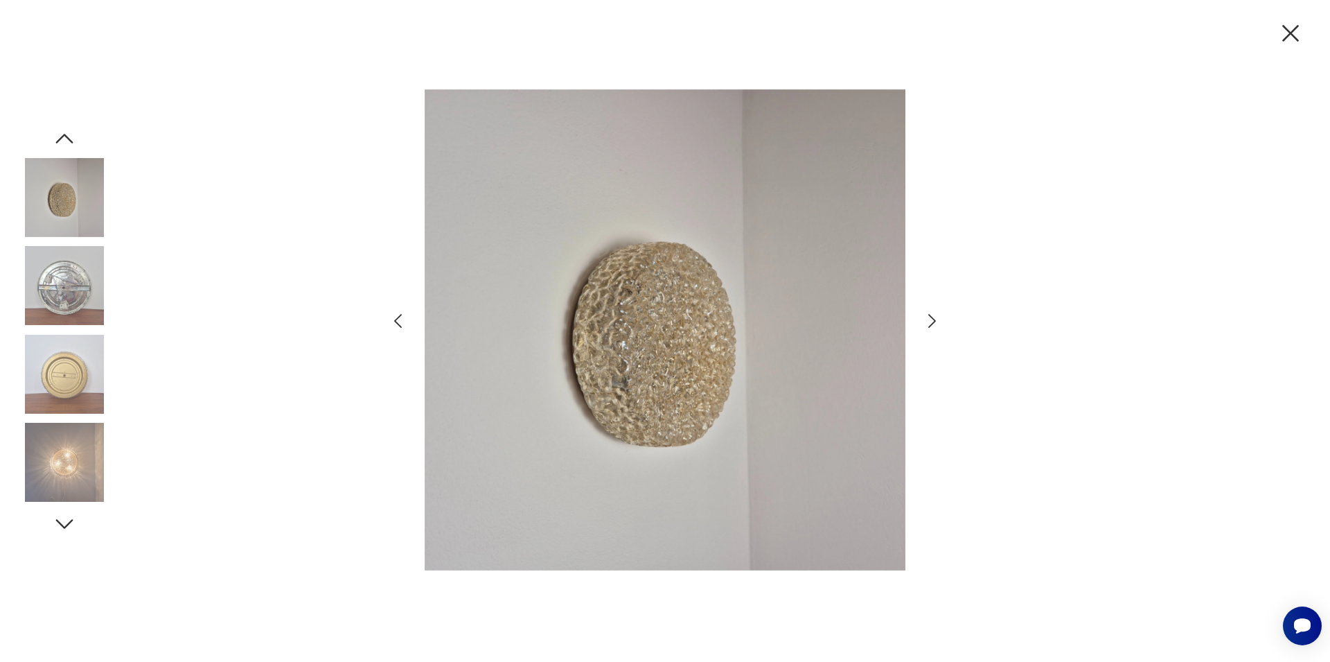
click at [931, 324] on icon "button" at bounding box center [932, 321] width 8 height 14
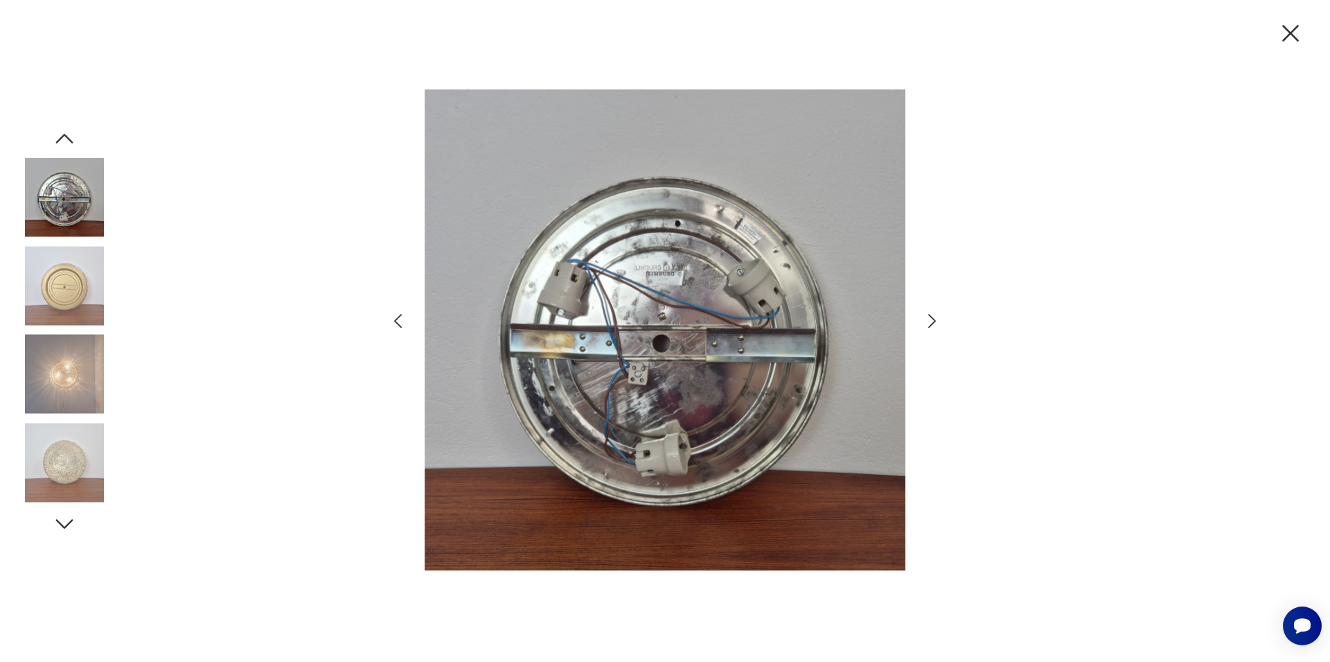
click at [931, 321] on icon "button" at bounding box center [932, 321] width 20 height 20
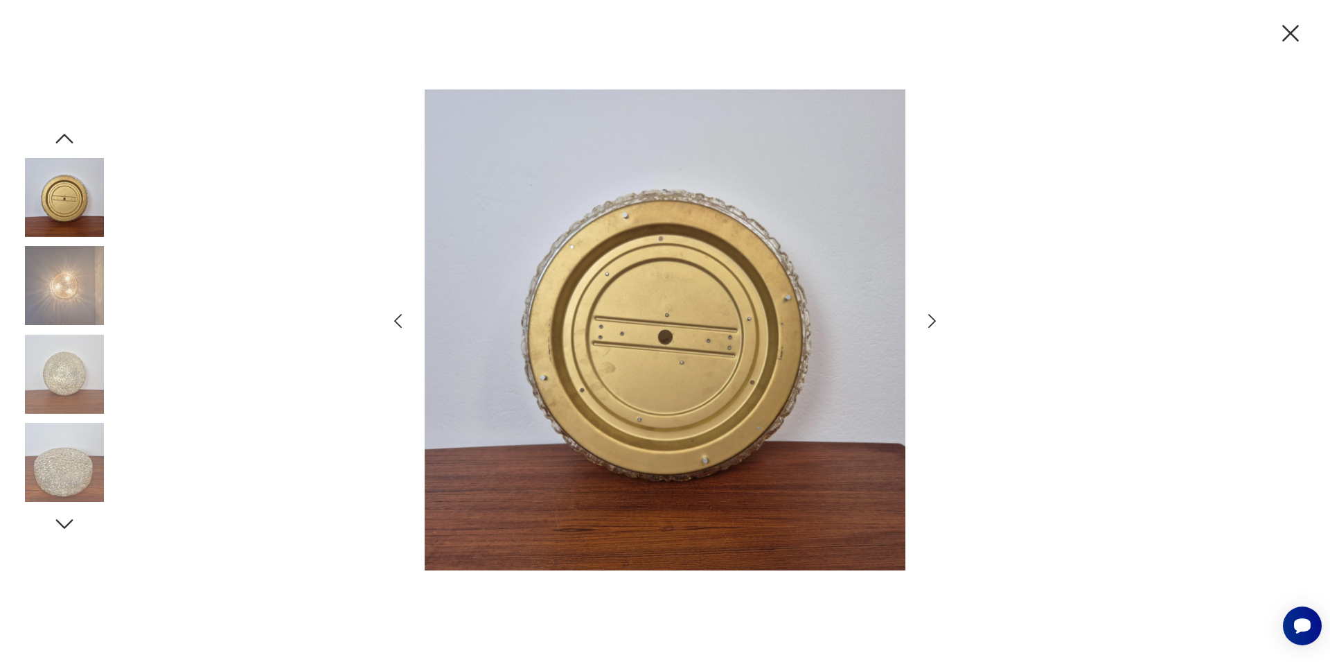
click at [931, 321] on icon "button" at bounding box center [932, 321] width 20 height 20
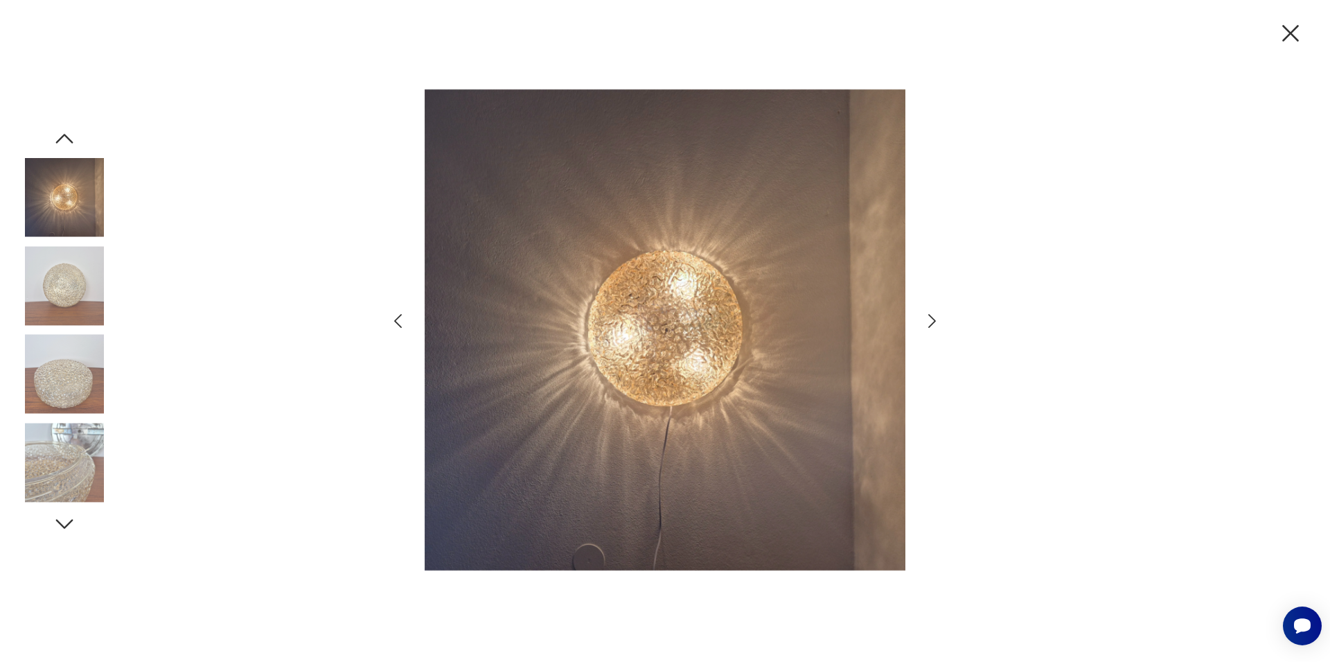
click at [931, 321] on icon "button" at bounding box center [932, 321] width 20 height 20
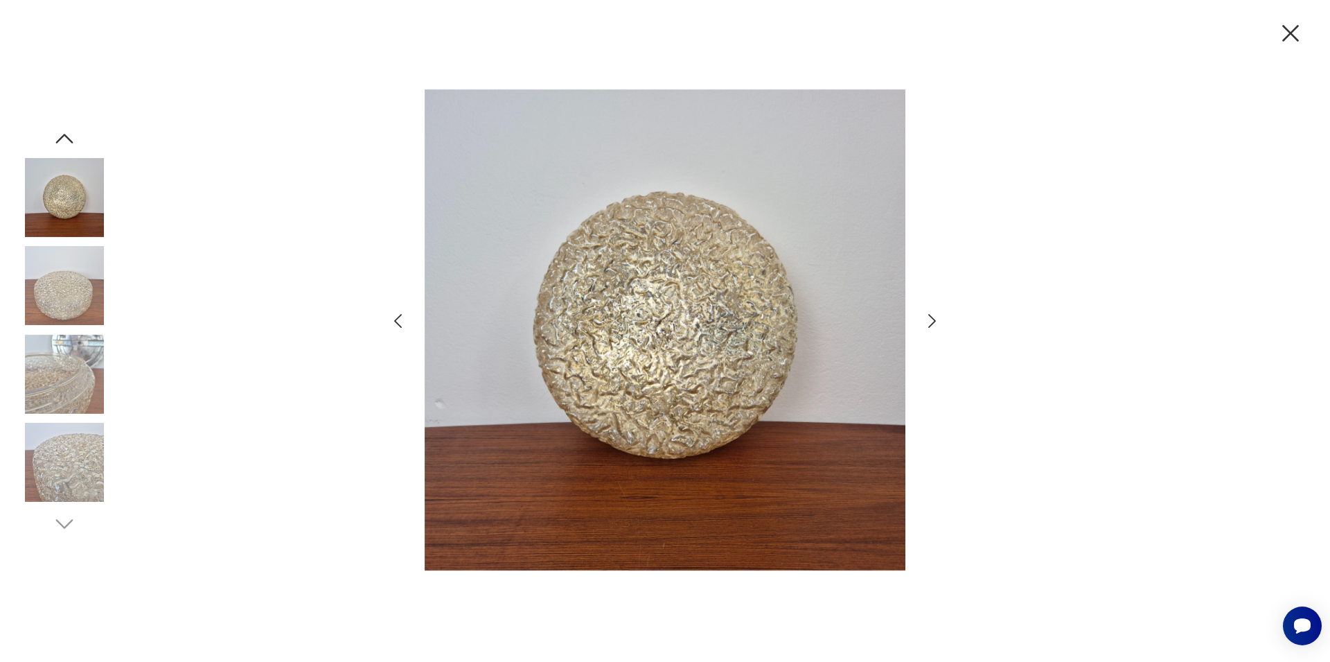
click at [931, 321] on icon "button" at bounding box center [932, 321] width 20 height 20
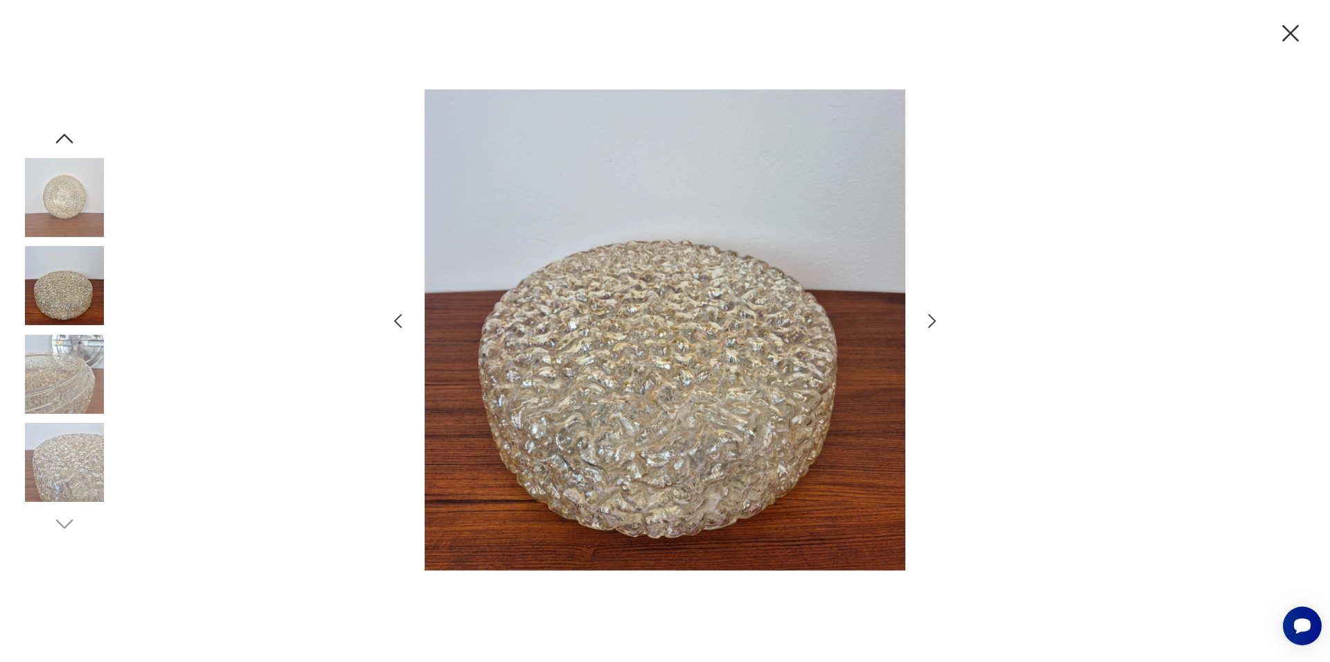
click at [1291, 33] on icon "button" at bounding box center [1290, 33] width 17 height 17
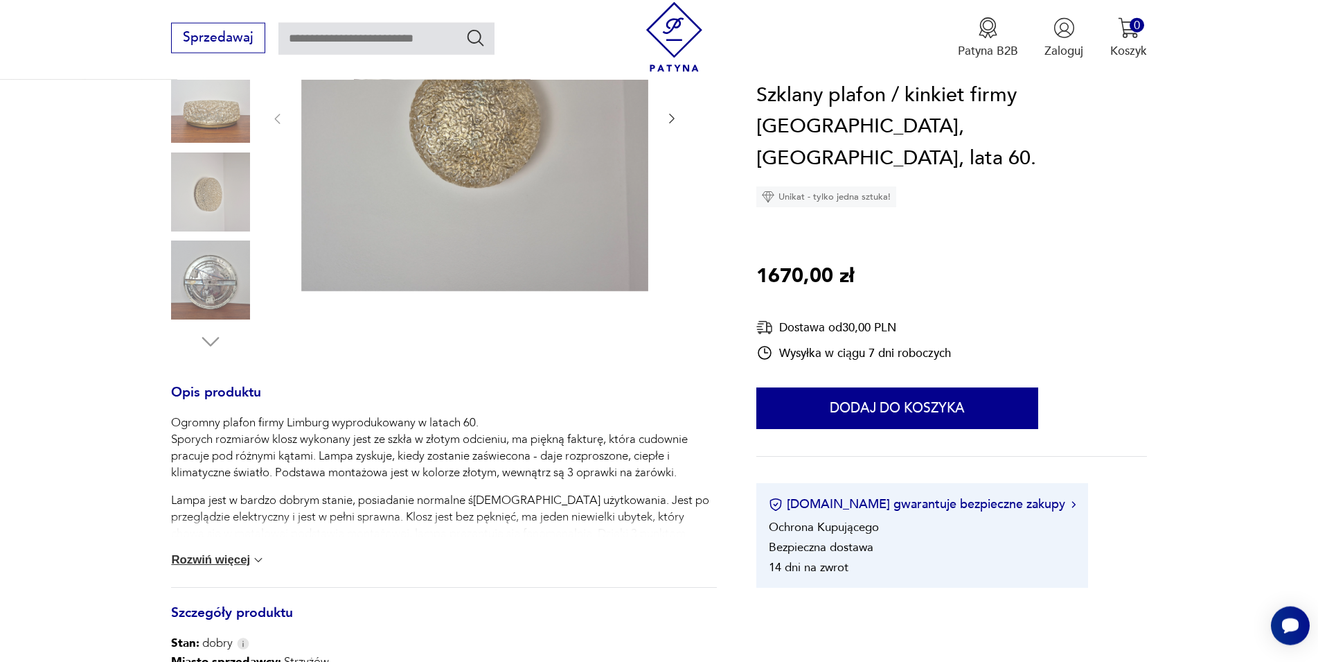
scroll to position [353, 0]
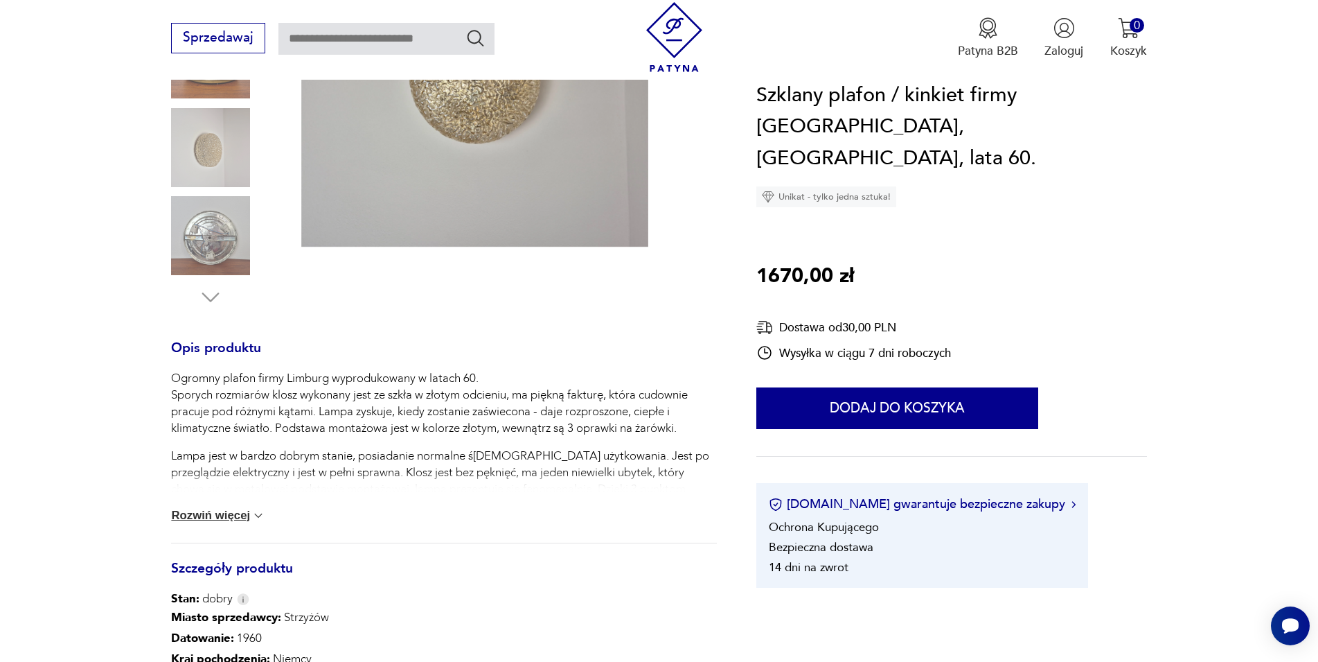
click at [231, 520] on button "Rozwiń więcej" at bounding box center [218, 516] width 94 height 14
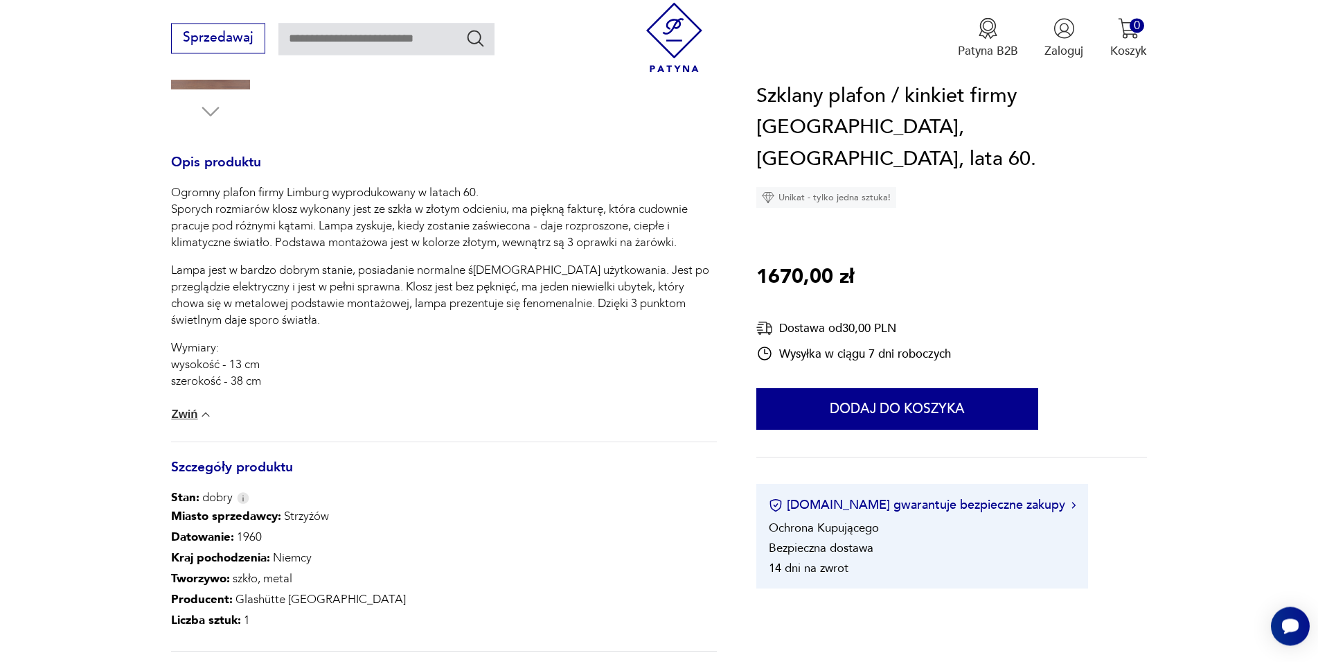
scroll to position [565, 0]
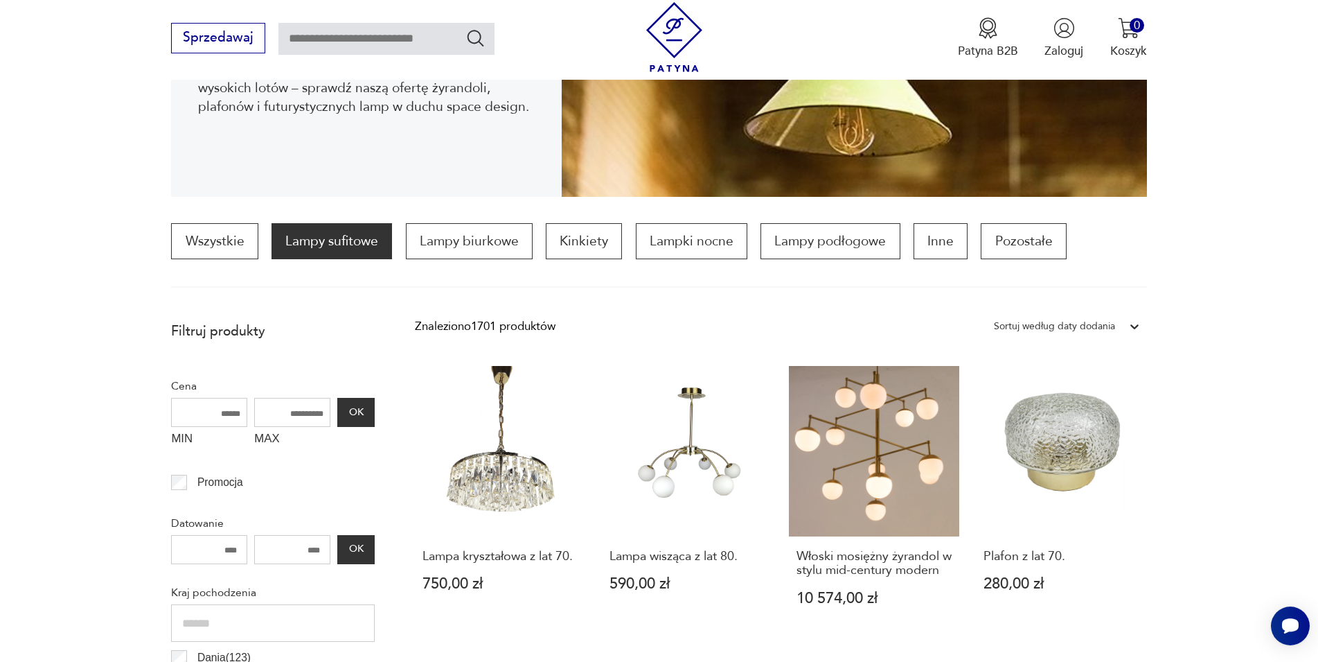
scroll to position [361, 0]
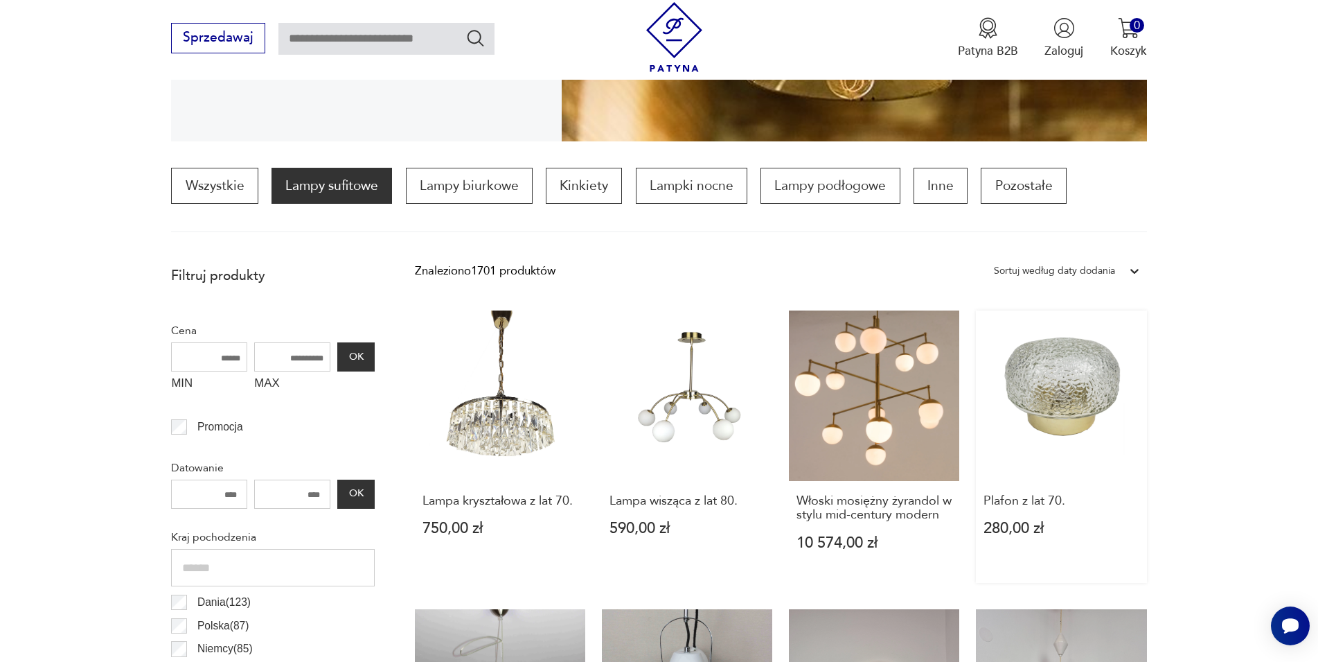
click at [1063, 394] on link "Plafon z lat 70. 280,00 zł" at bounding box center [1061, 446] width 170 height 272
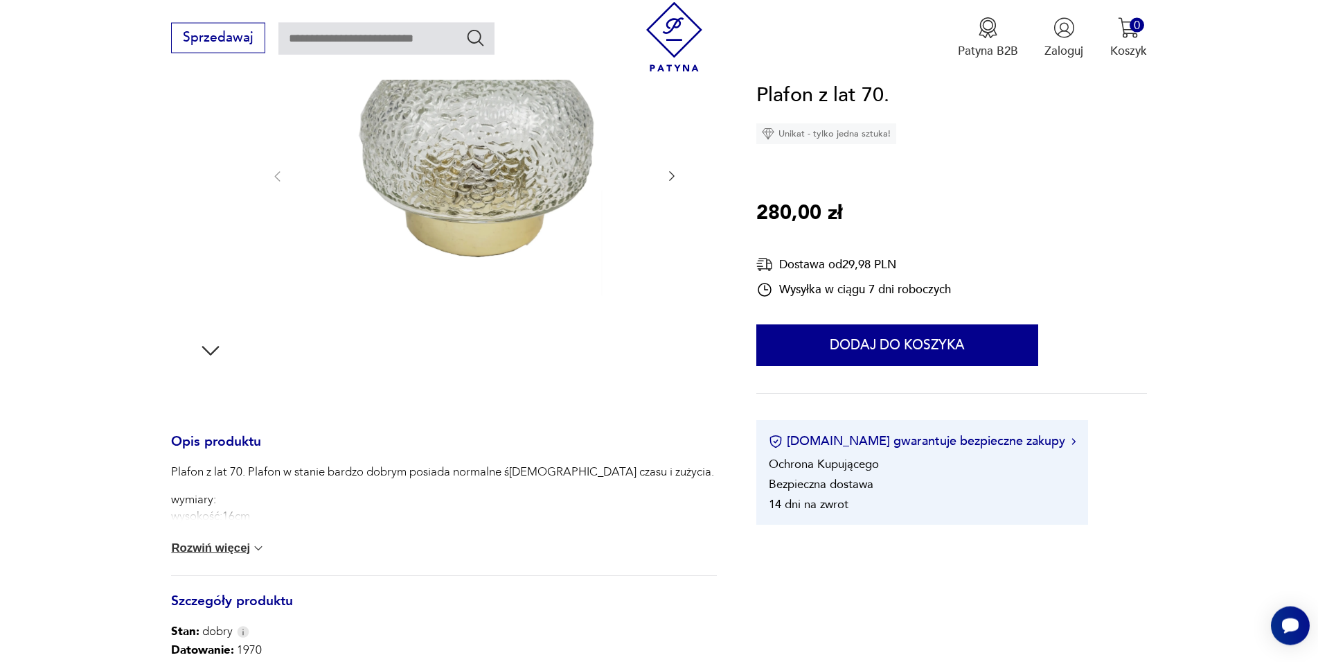
scroll to position [324, 0]
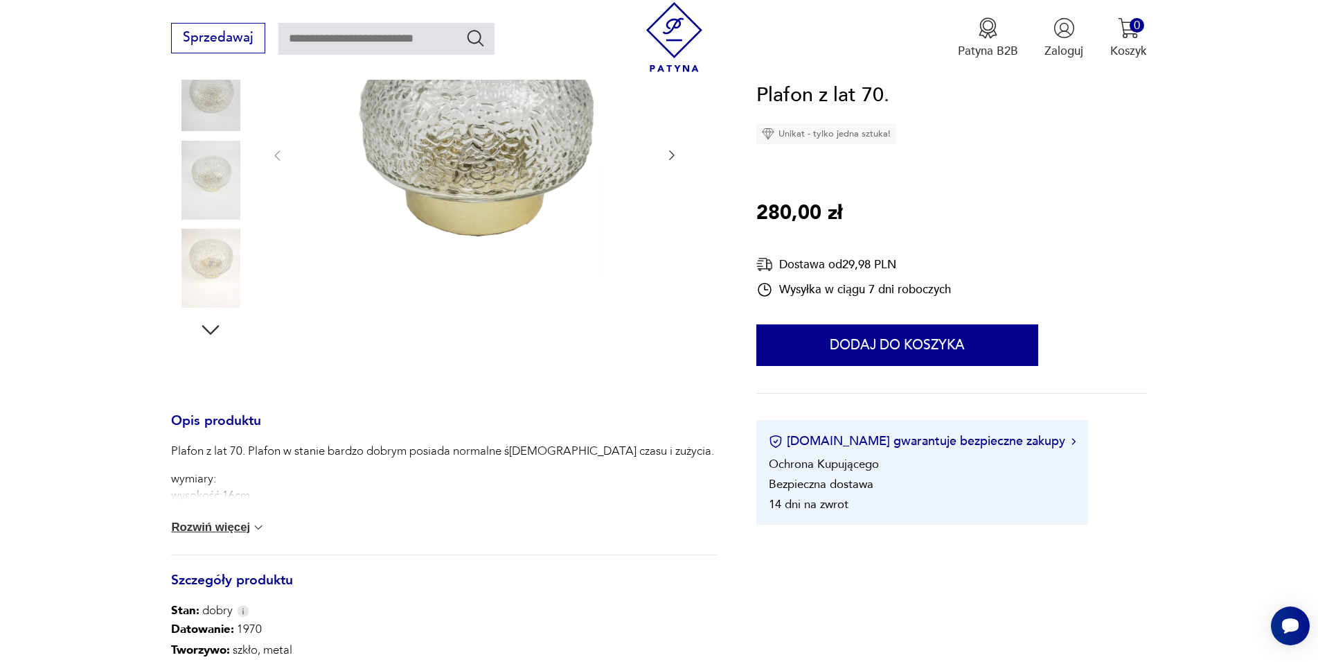
click at [213, 532] on button "Rozwiń więcej" at bounding box center [218, 527] width 94 height 14
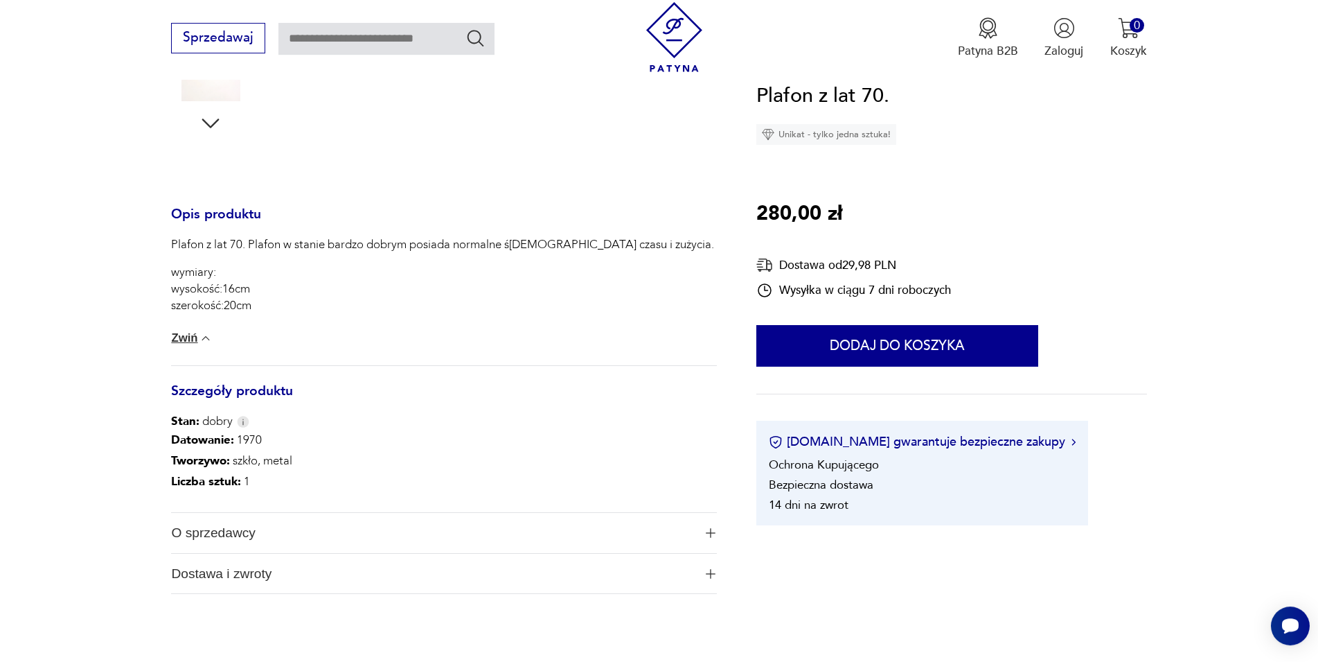
scroll to position [536, 0]
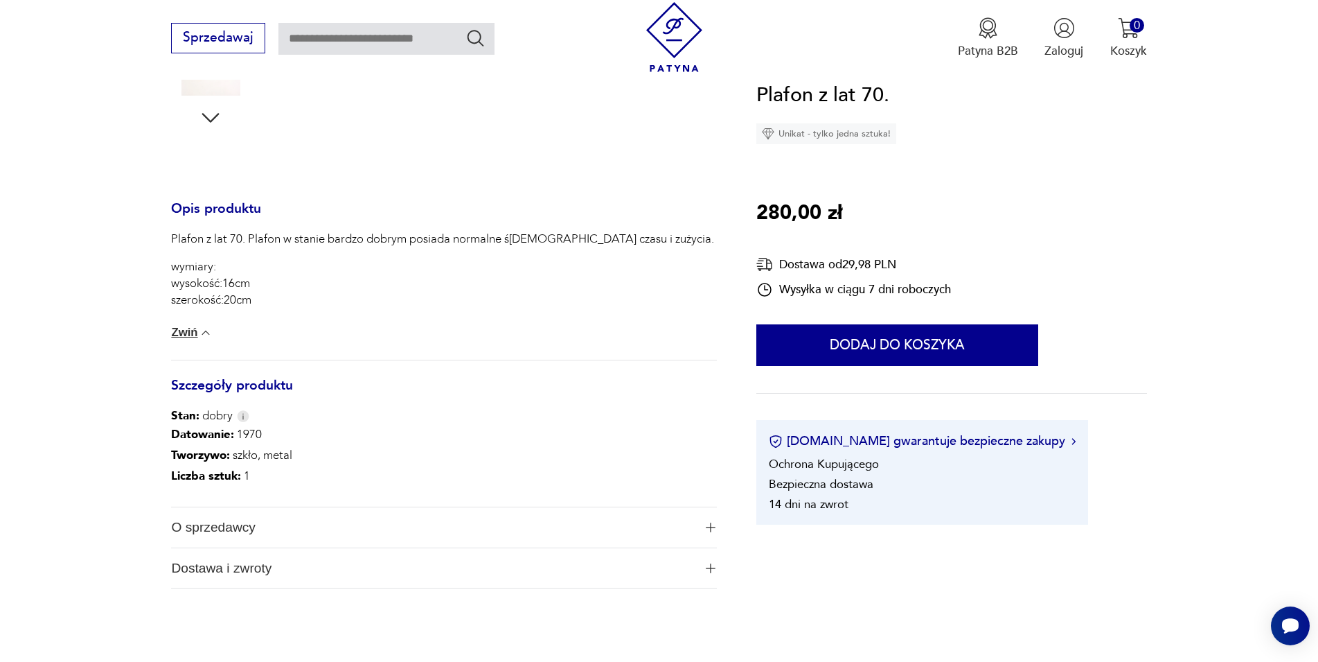
click at [711, 528] on img "button" at bounding box center [711, 527] width 10 height 10
click at [711, 528] on img "button" at bounding box center [711, 527] width 14 height 14
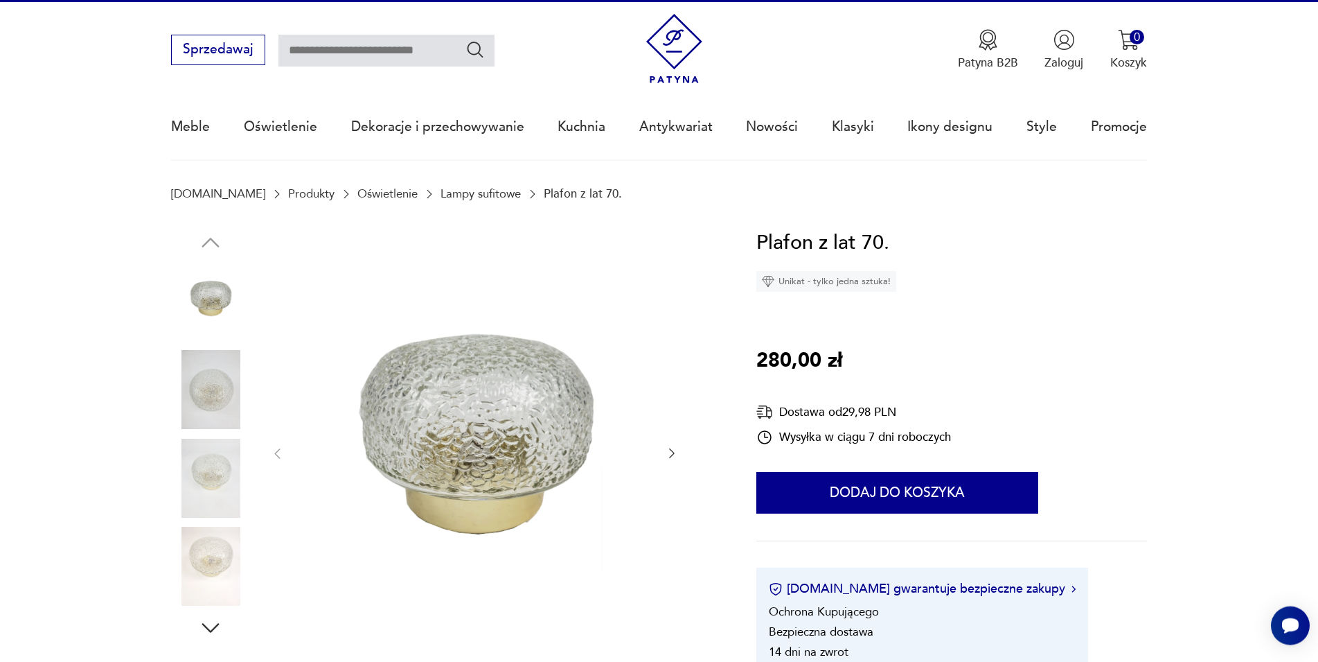
scroll to position [0, 0]
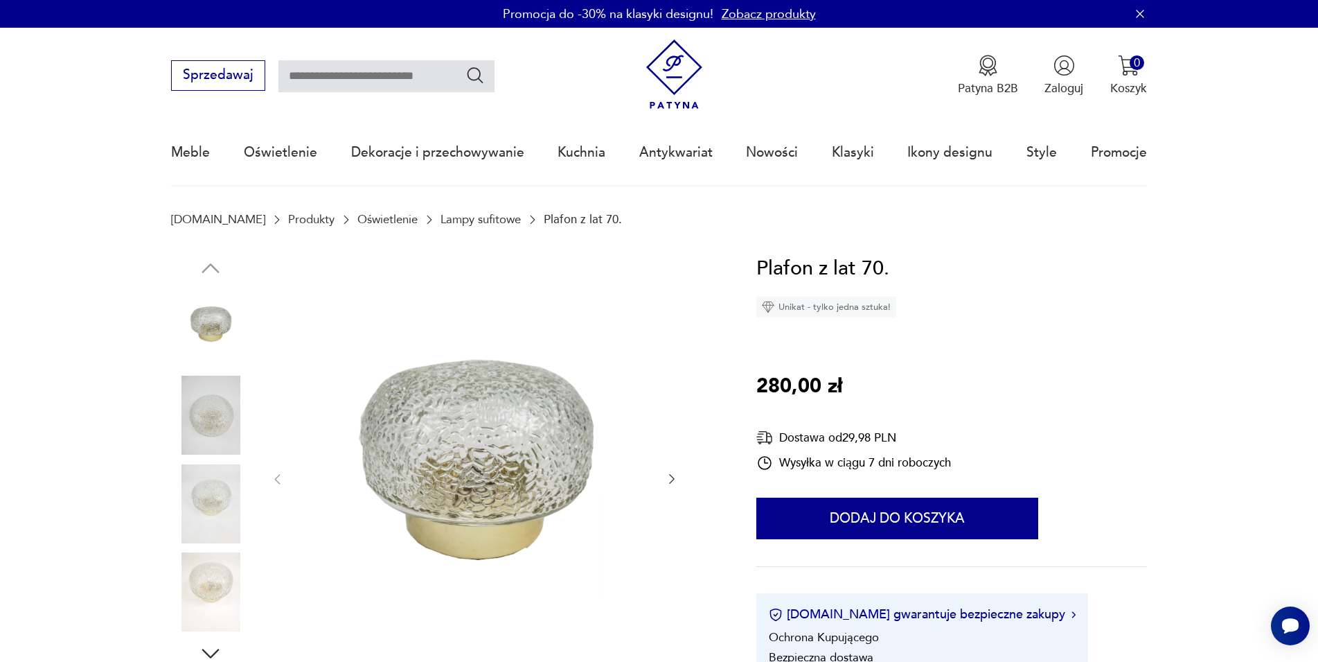
click at [667, 475] on icon "button" at bounding box center [672, 479] width 14 height 14
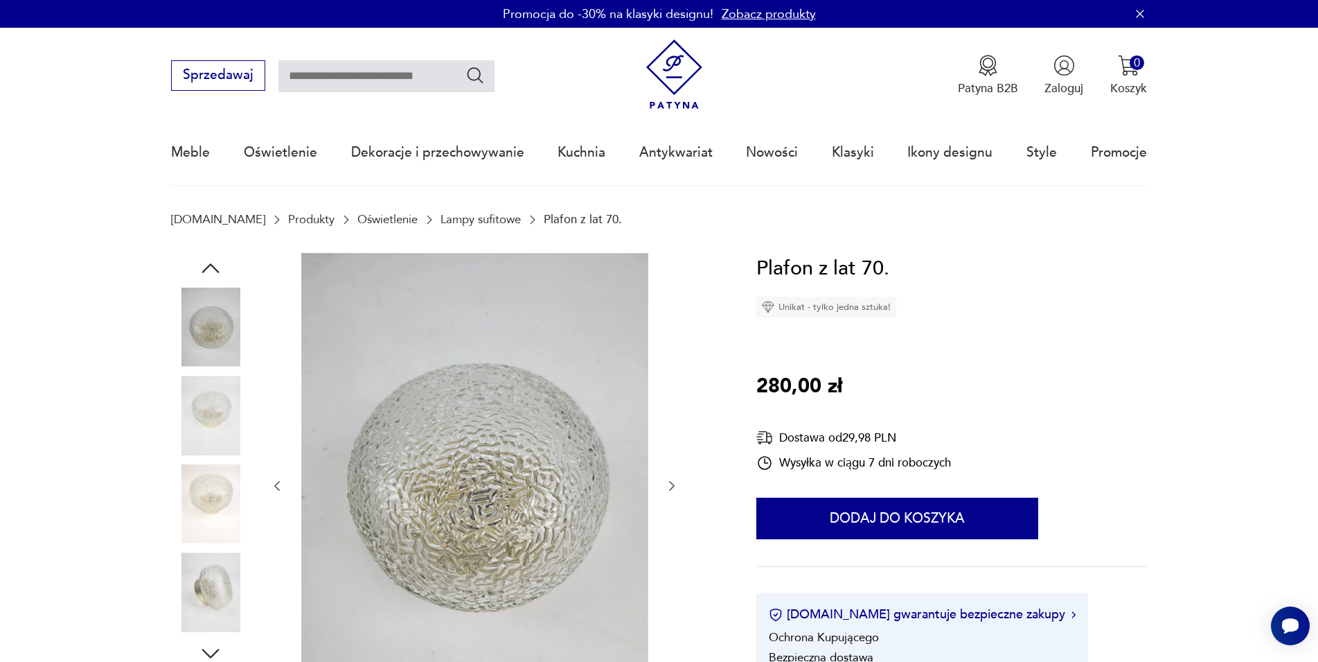
click at [667, 475] on div at bounding box center [474, 486] width 409 height 466
click at [671, 489] on icon "button" at bounding box center [672, 486] width 6 height 10
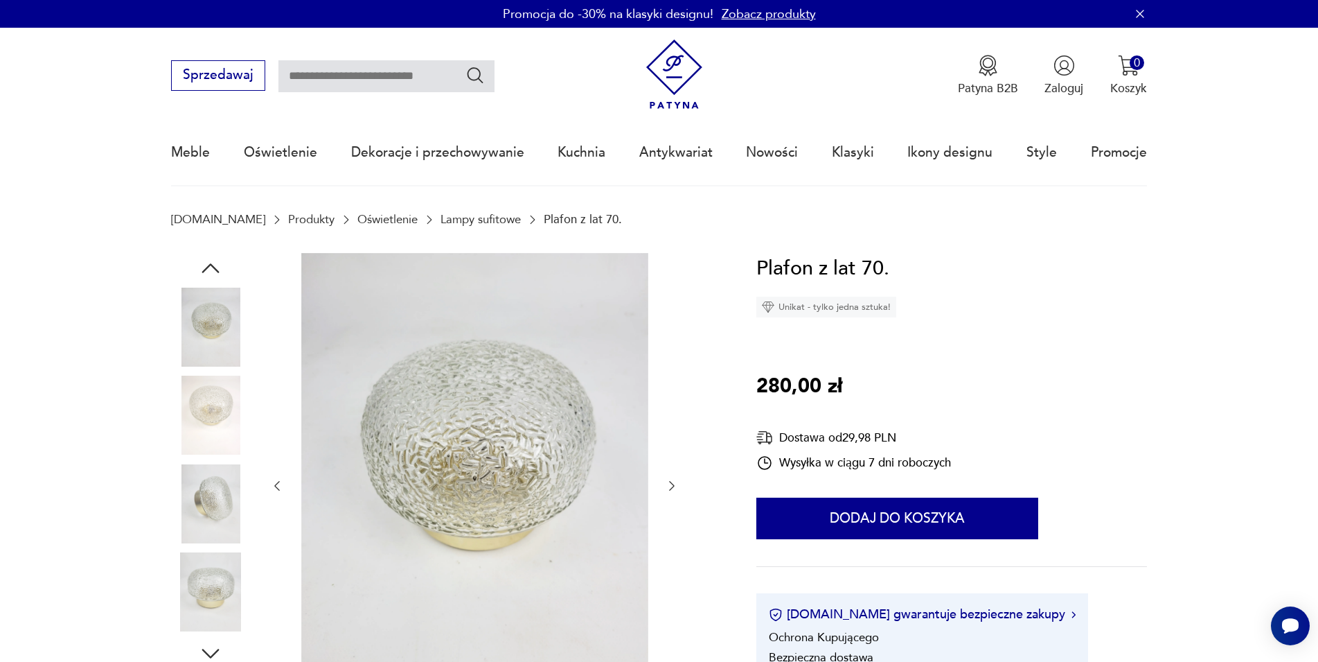
click at [671, 489] on icon "button" at bounding box center [672, 486] width 6 height 10
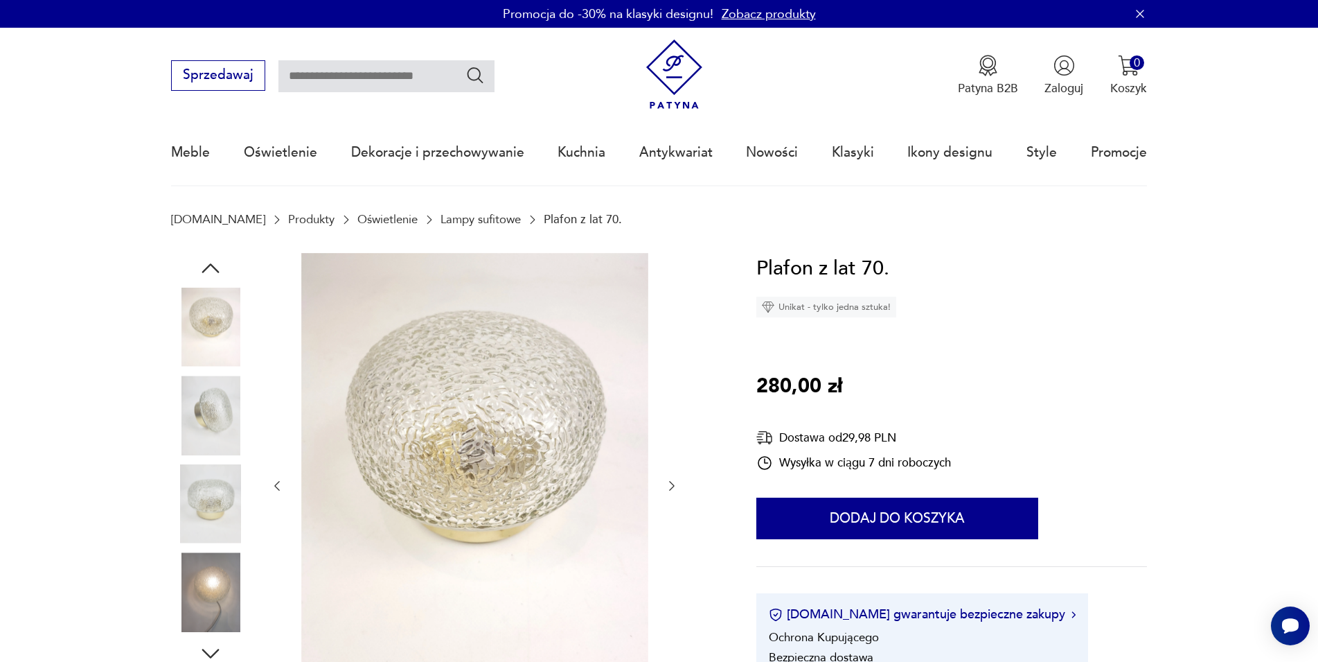
click at [671, 489] on icon "button" at bounding box center [672, 486] width 6 height 10
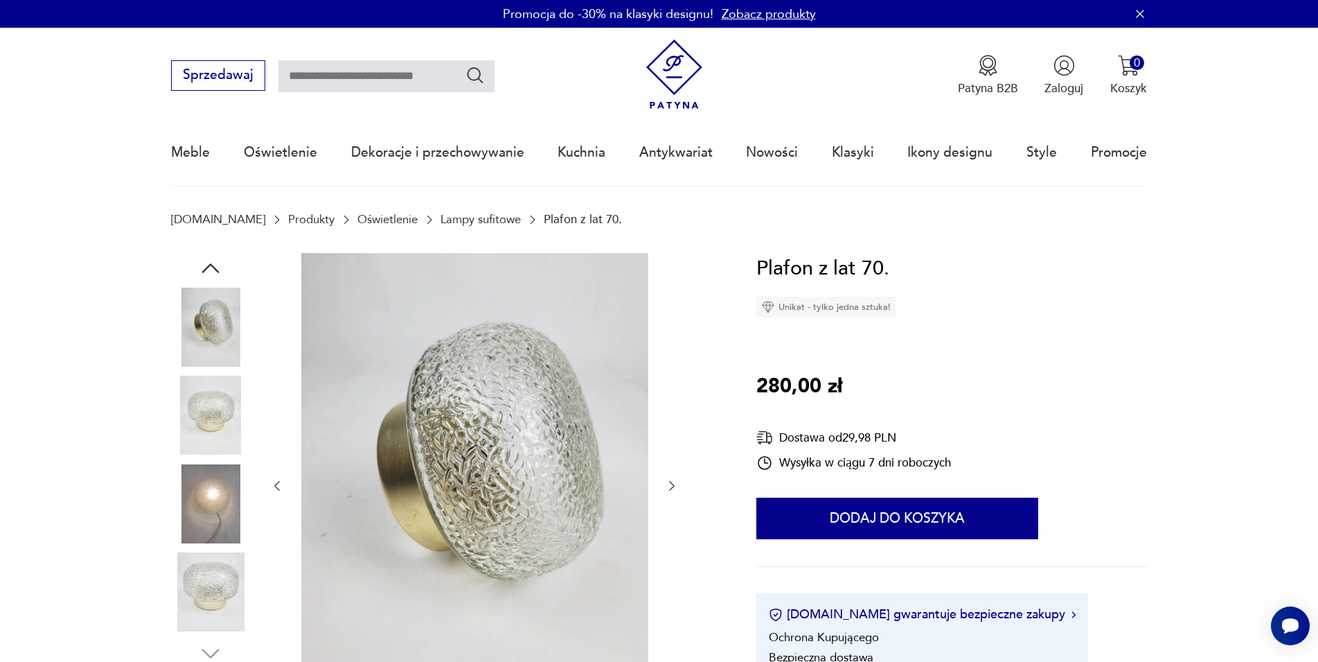
click at [671, 489] on icon "button" at bounding box center [672, 486] width 6 height 10
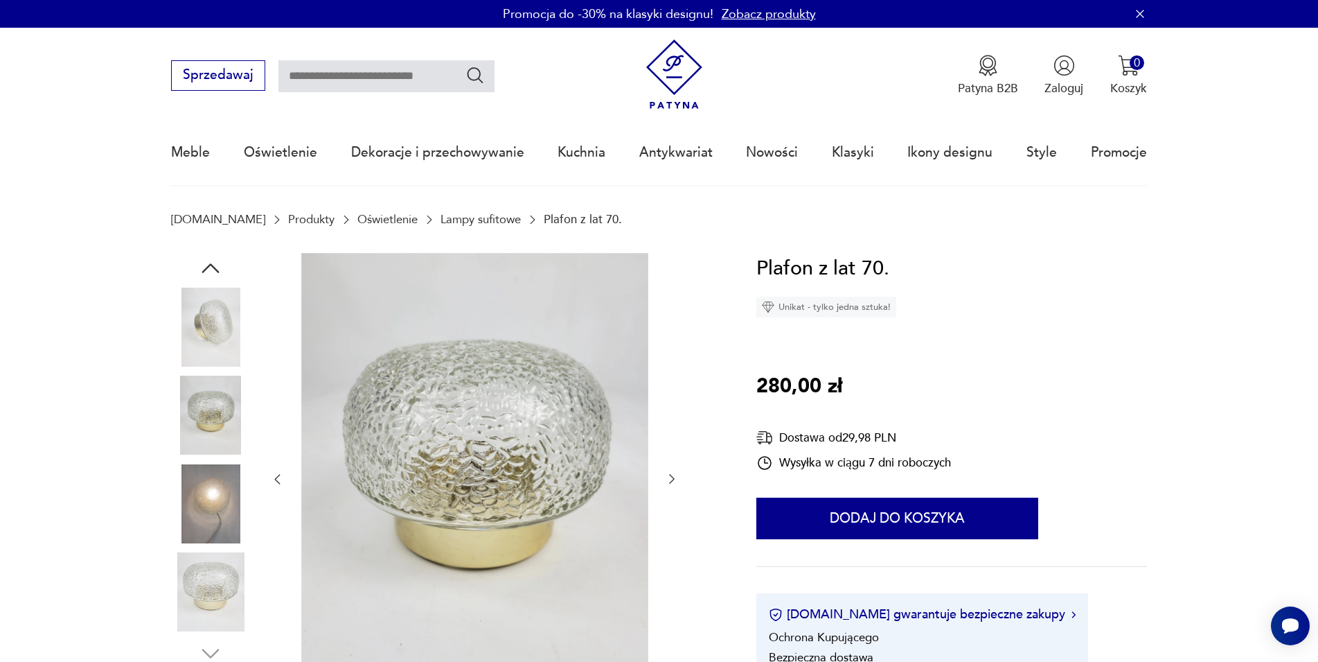
click at [671, 489] on div at bounding box center [474, 479] width 409 height 453
click at [556, 471] on img at bounding box center [474, 478] width 347 height 450
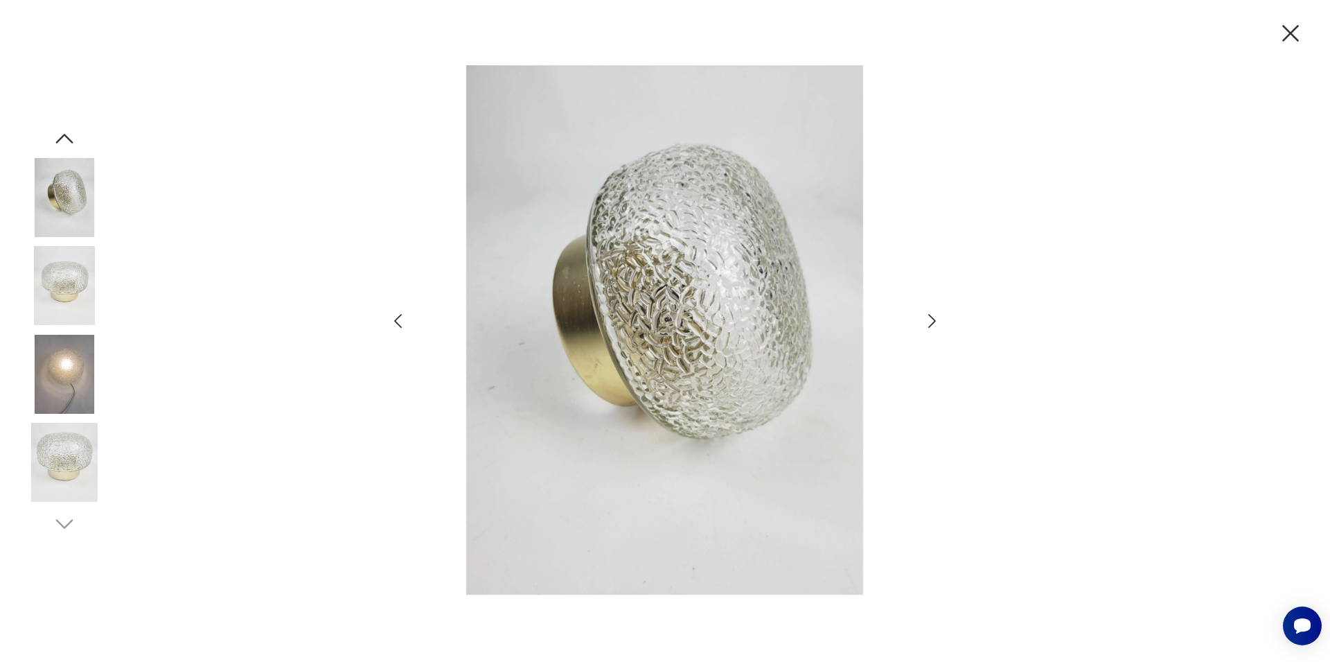
click at [931, 321] on icon "button" at bounding box center [932, 321] width 20 height 20
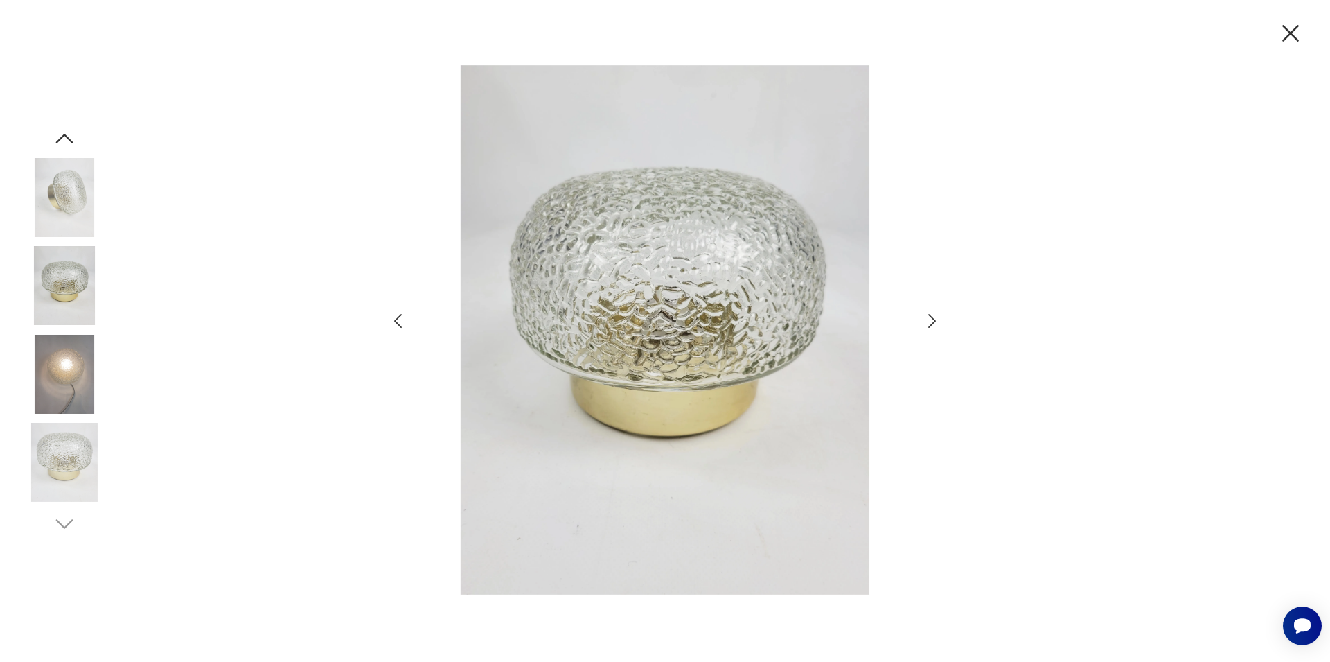
click at [933, 322] on icon "button" at bounding box center [932, 321] width 20 height 20
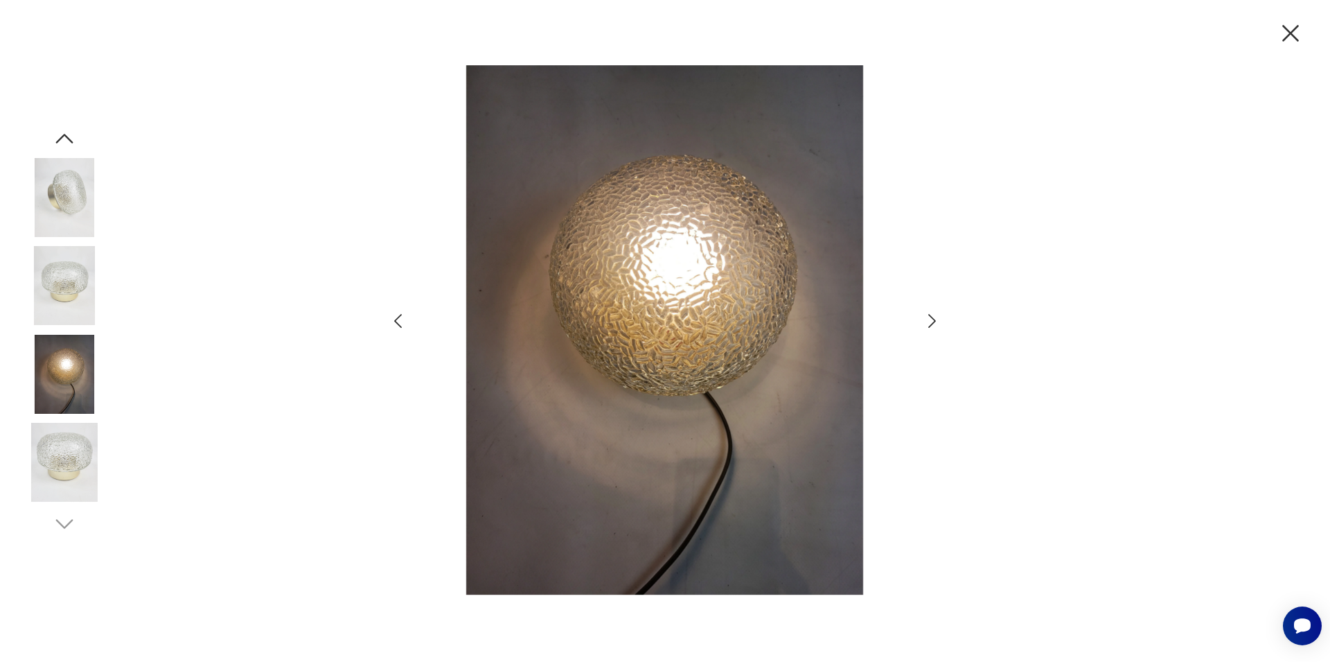
click at [933, 322] on icon "button" at bounding box center [932, 321] width 20 height 20
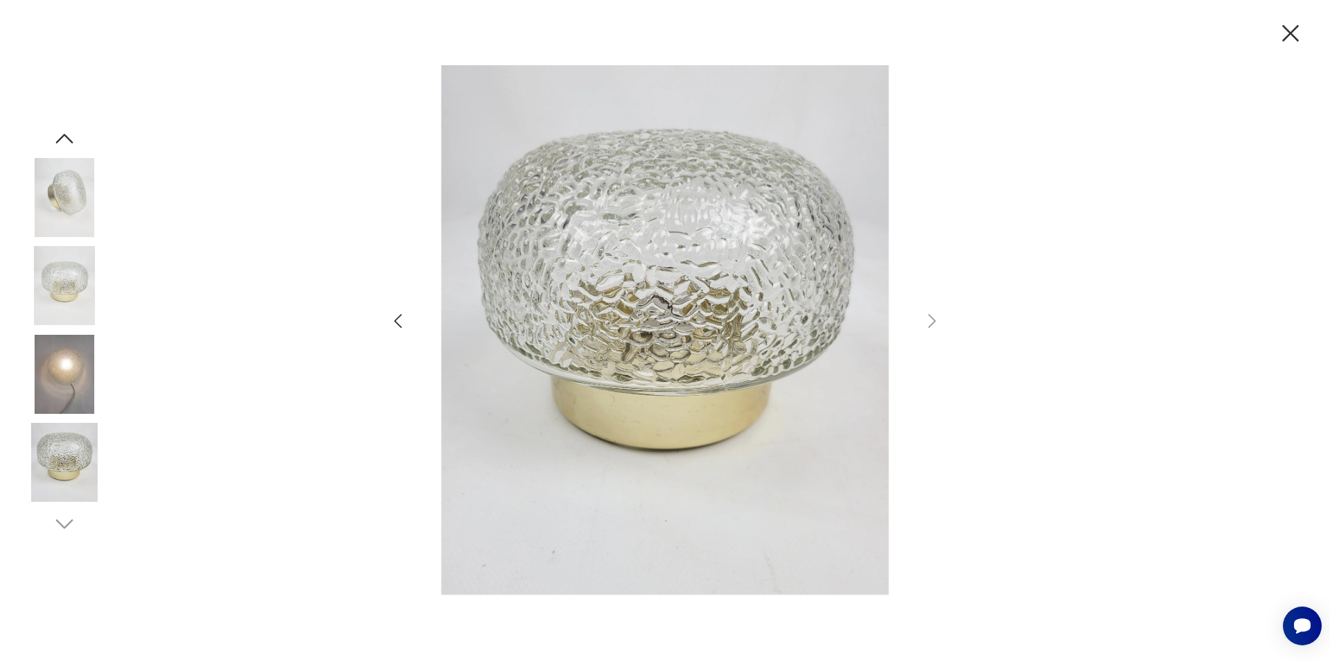
click at [1294, 31] on icon "button" at bounding box center [1290, 33] width 17 height 17
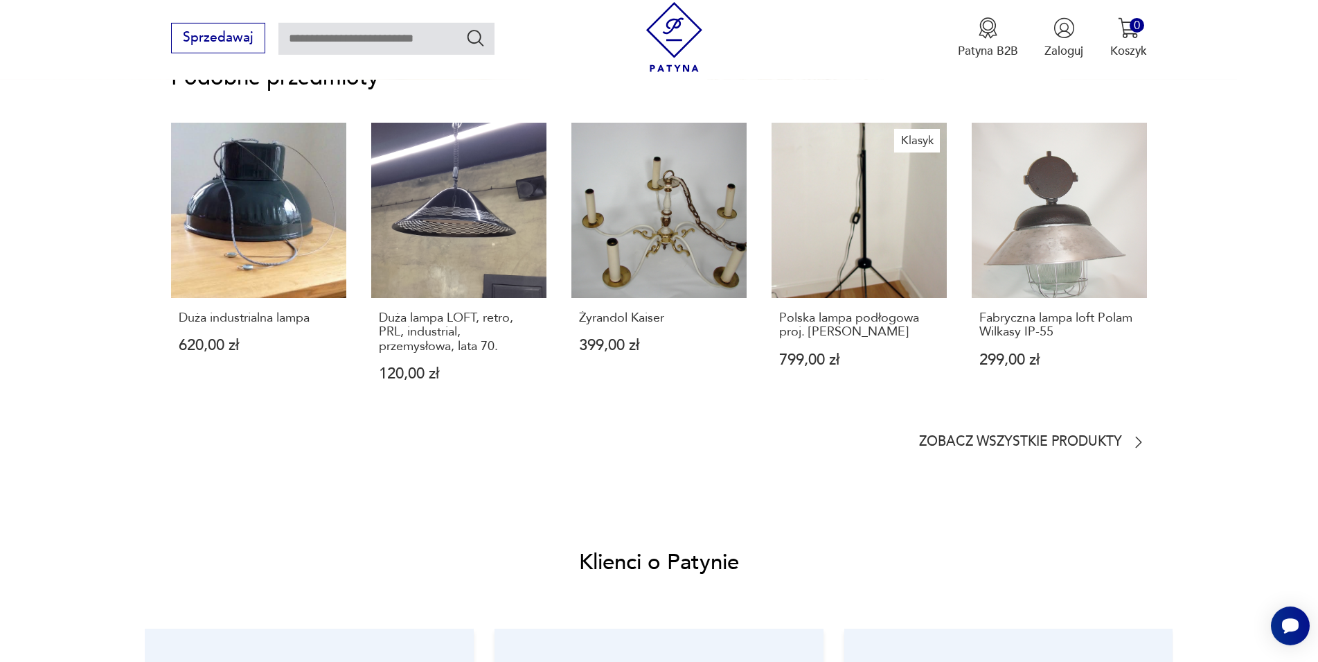
scroll to position [898, 0]
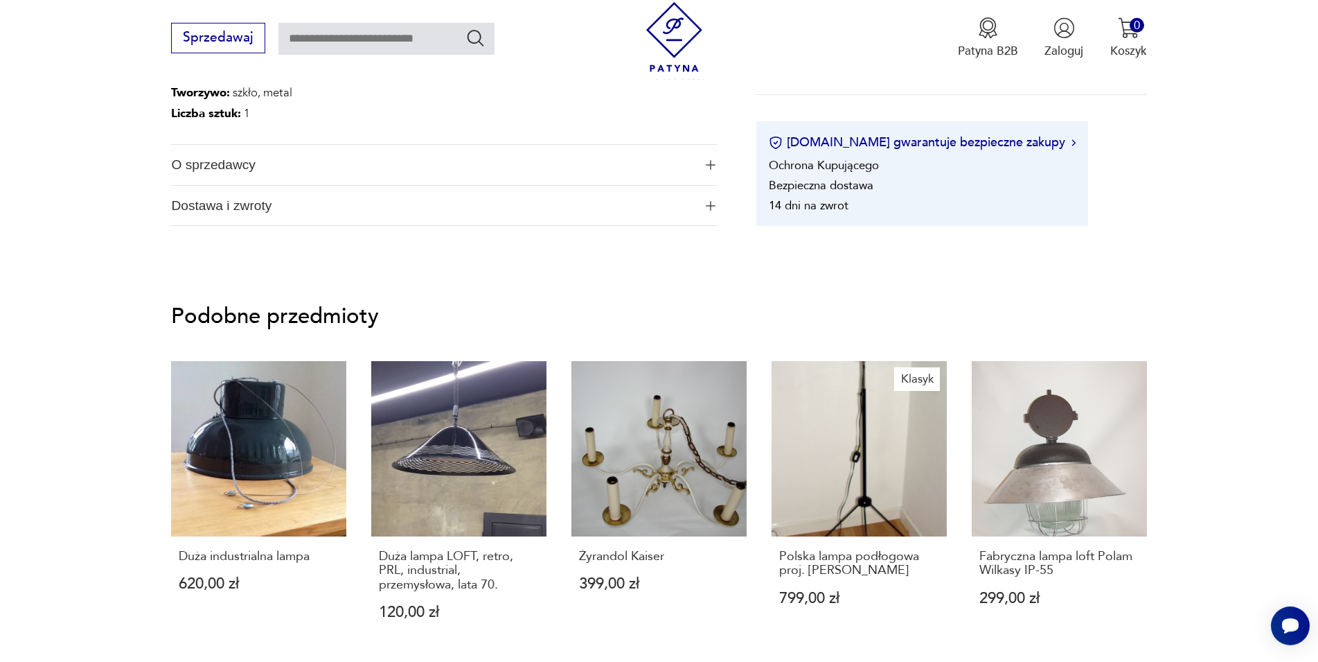
click at [222, 161] on span "O sprzedawcy" at bounding box center [432, 165] width 522 height 40
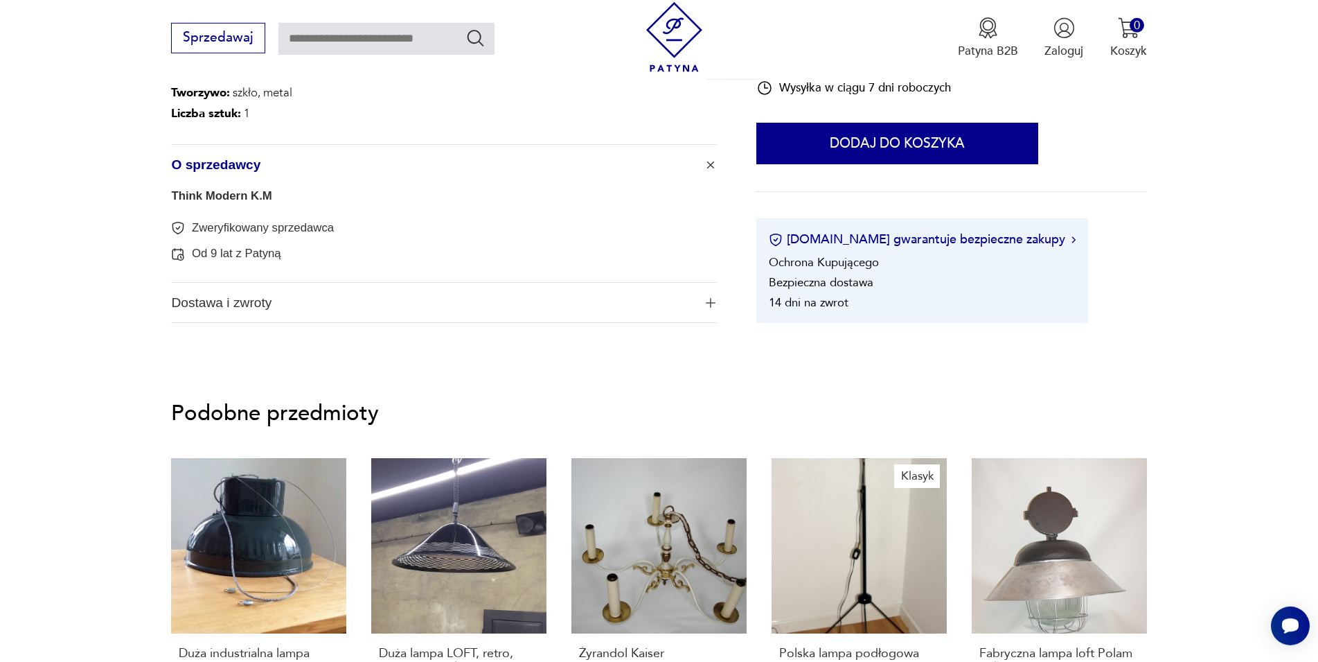
click at [384, 178] on span "O sprzedawcy" at bounding box center [432, 165] width 522 height 40
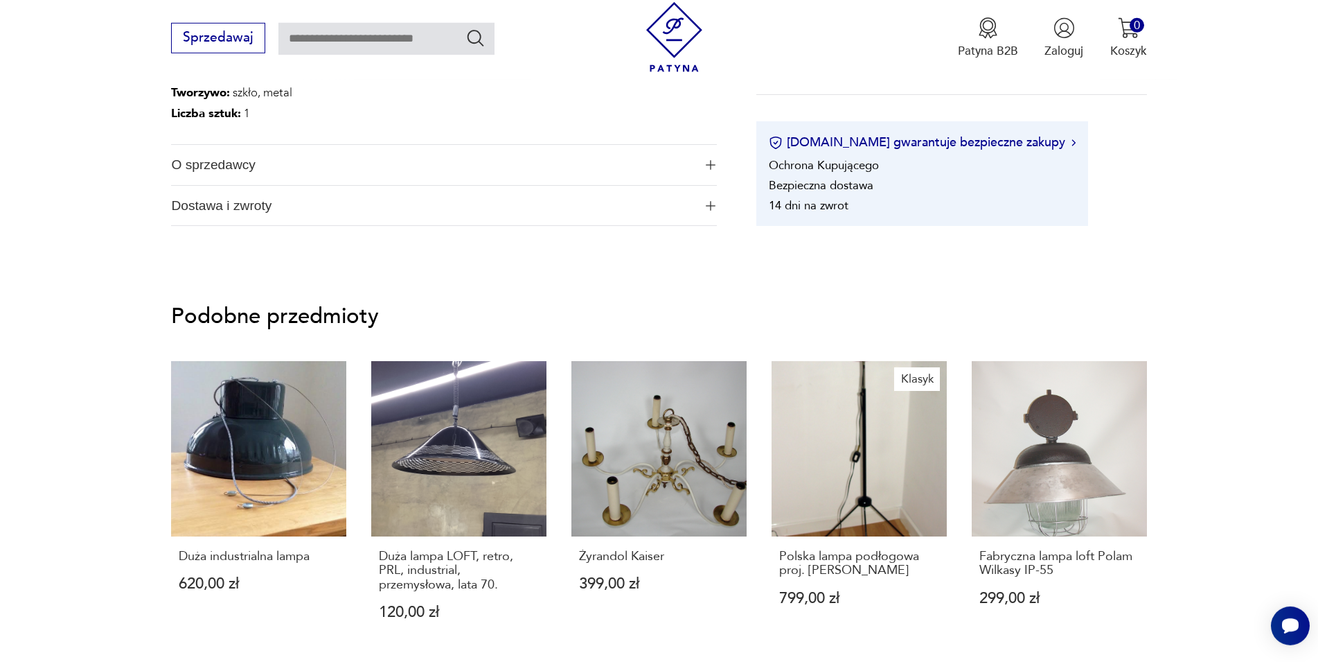
click at [209, 169] on span "O sprzedawcy" at bounding box center [432, 165] width 522 height 40
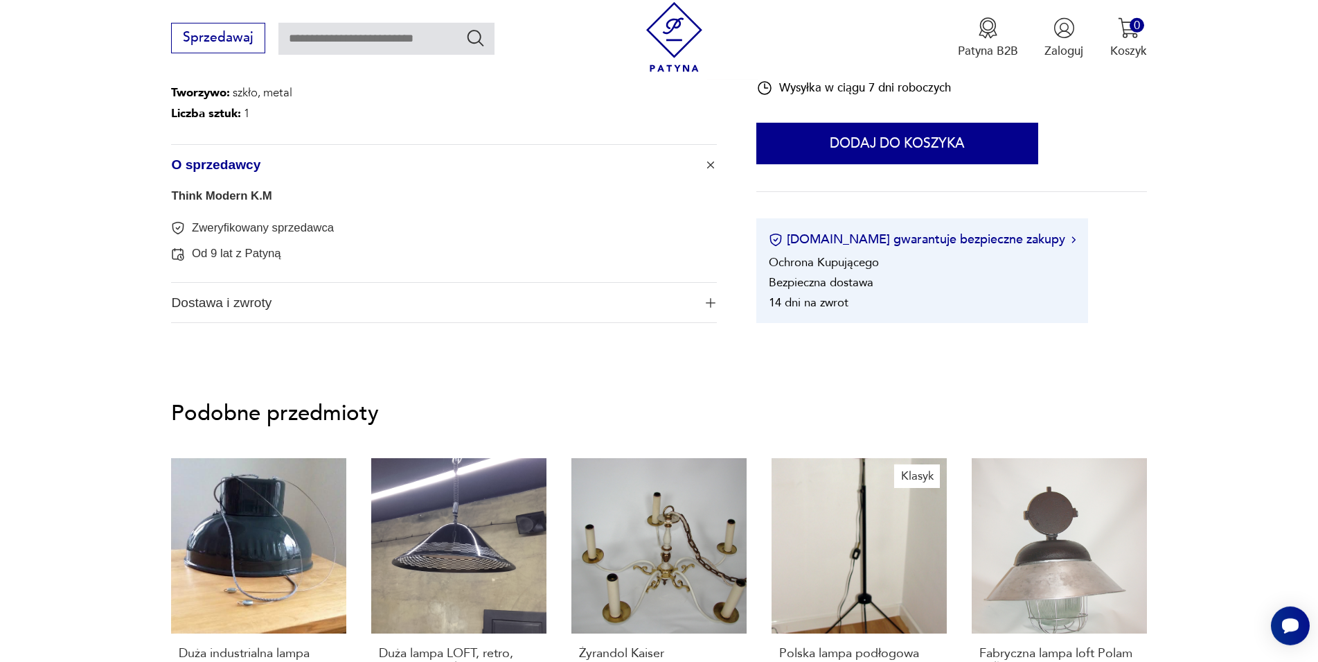
click at [209, 169] on span "O sprzedawcy" at bounding box center [432, 165] width 522 height 40
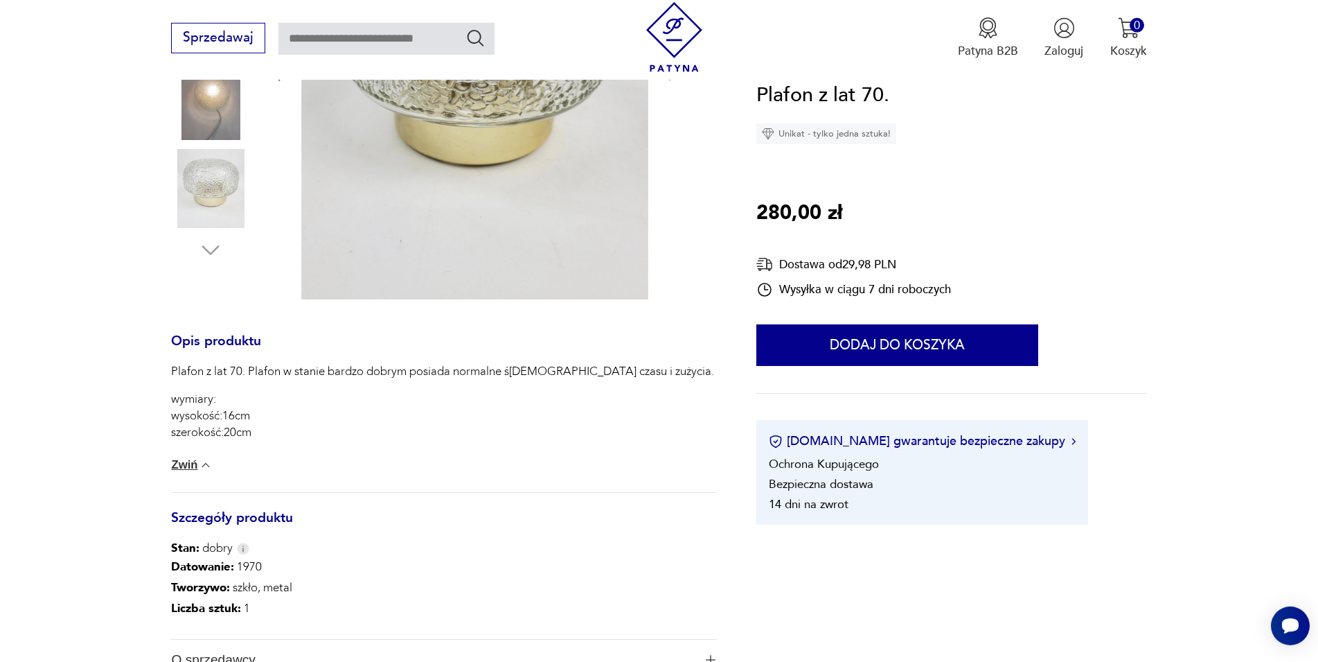
scroll to position [121, 0]
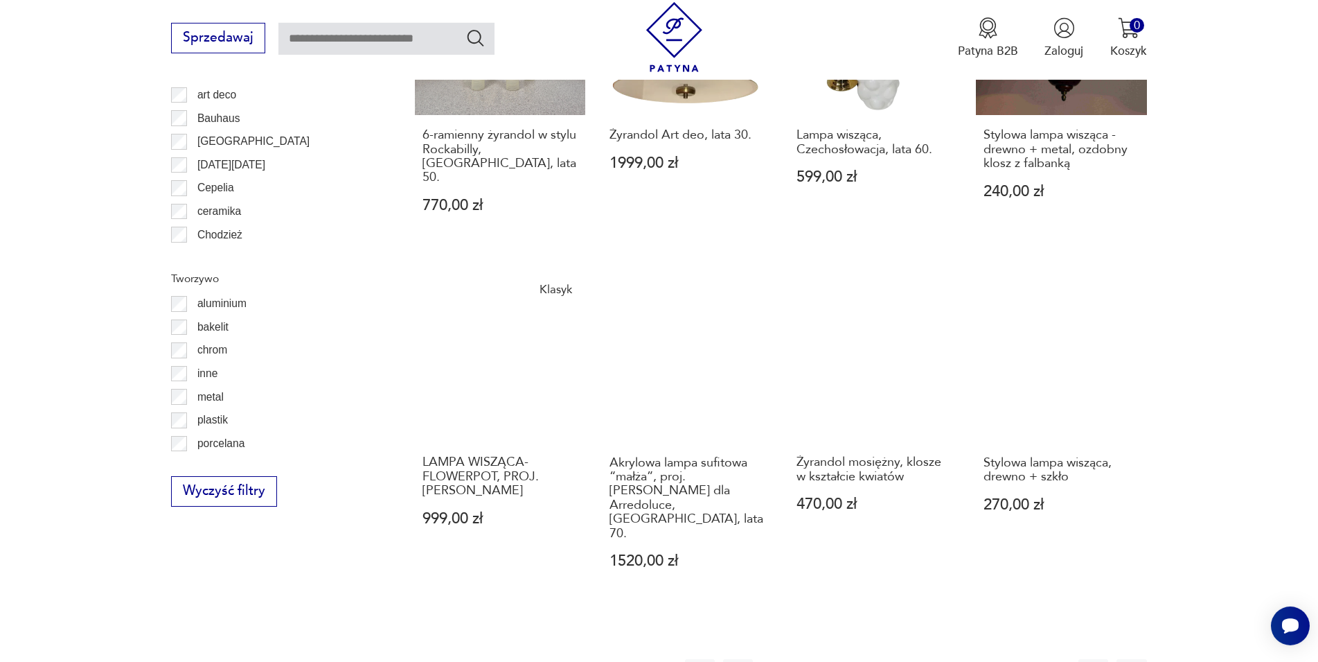
scroll to position [1421, 0]
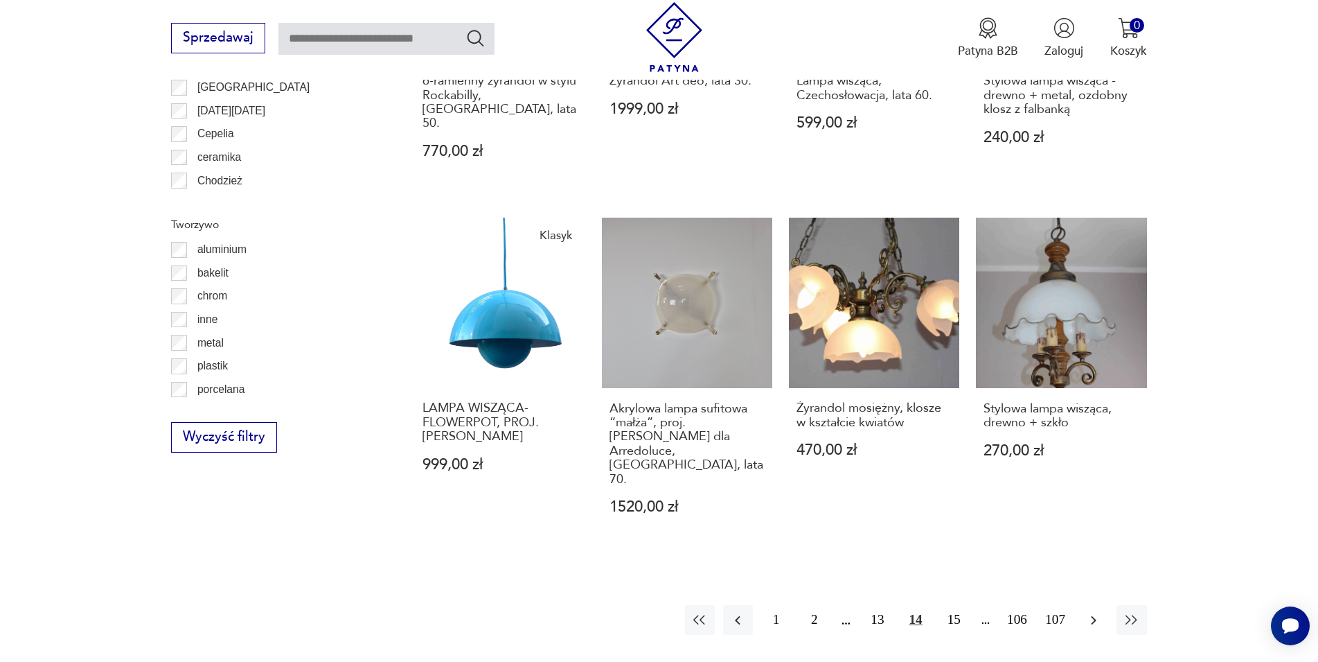
click at [1086, 612] on icon "button" at bounding box center [1094, 620] width 17 height 17
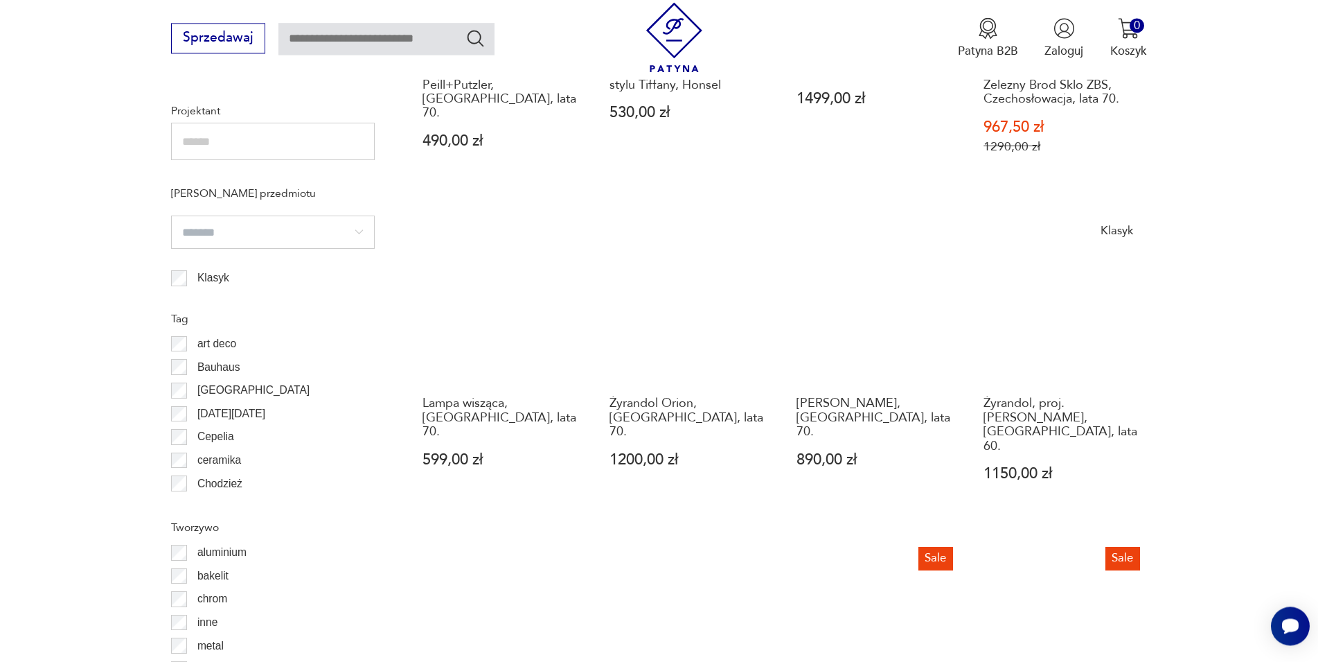
scroll to position [1260, 0]
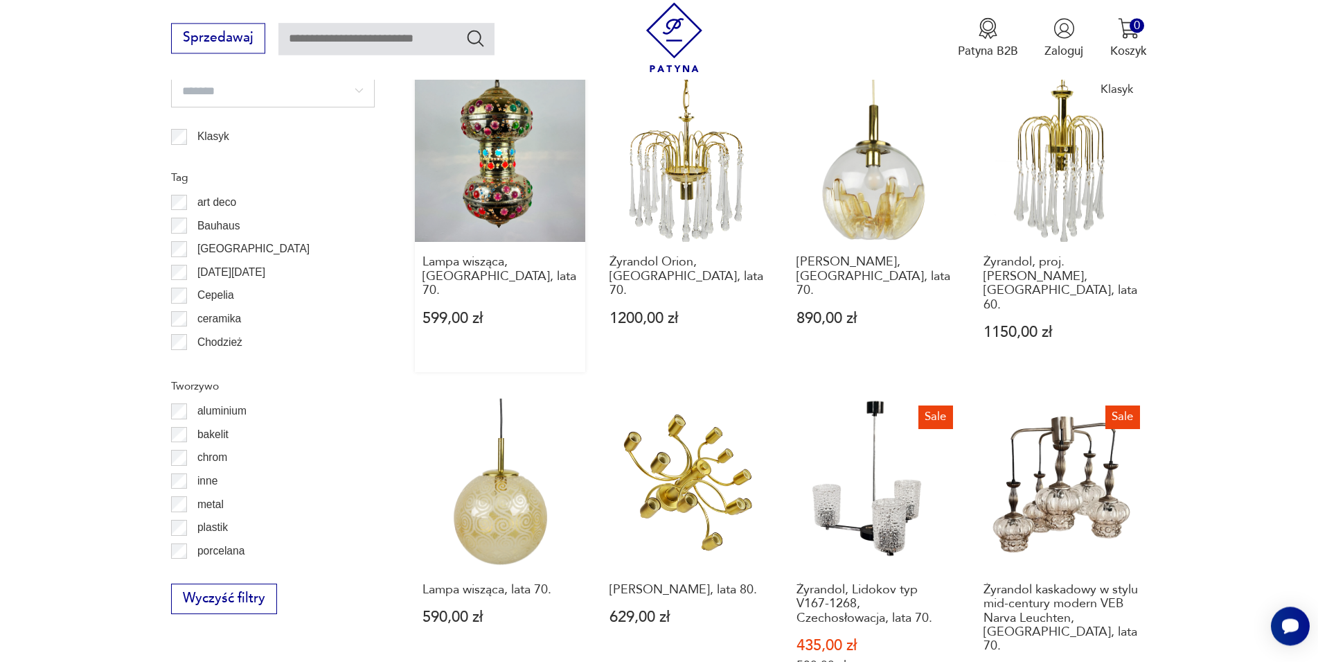
click at [504, 173] on link "Lampa wisząca, [GEOGRAPHIC_DATA], lata 70. 599,00 zł" at bounding box center [500, 221] width 170 height 301
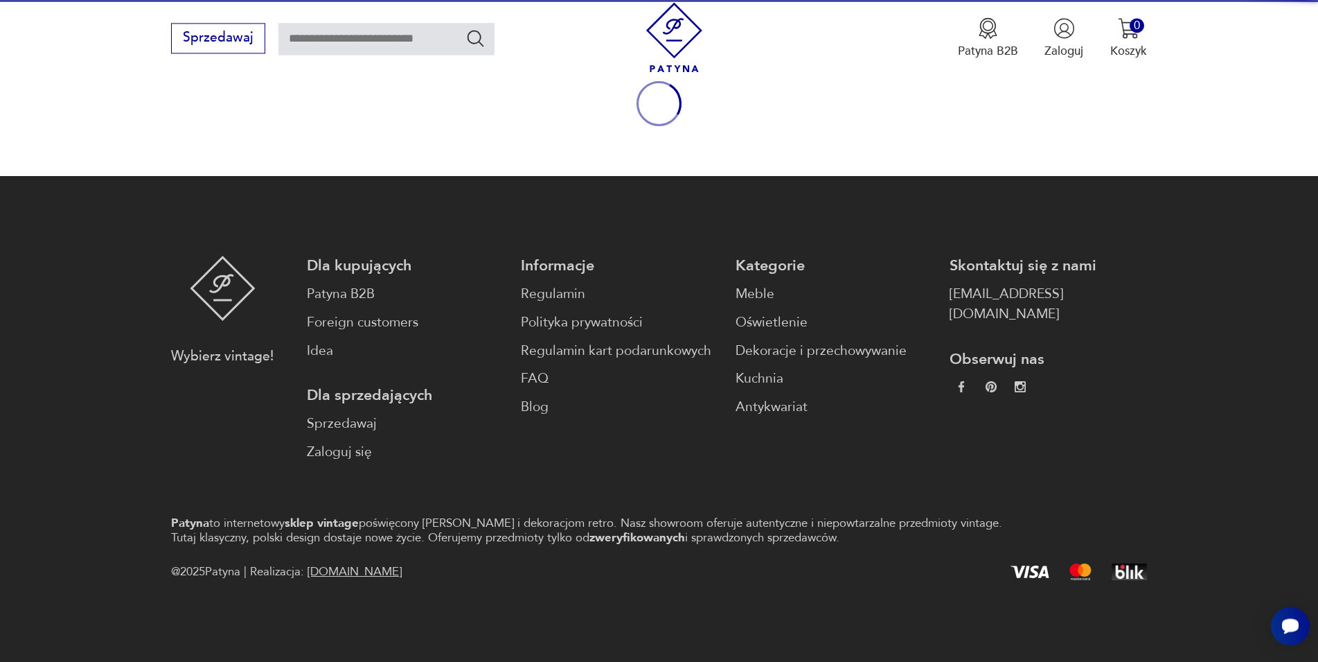
scroll to position [182, 0]
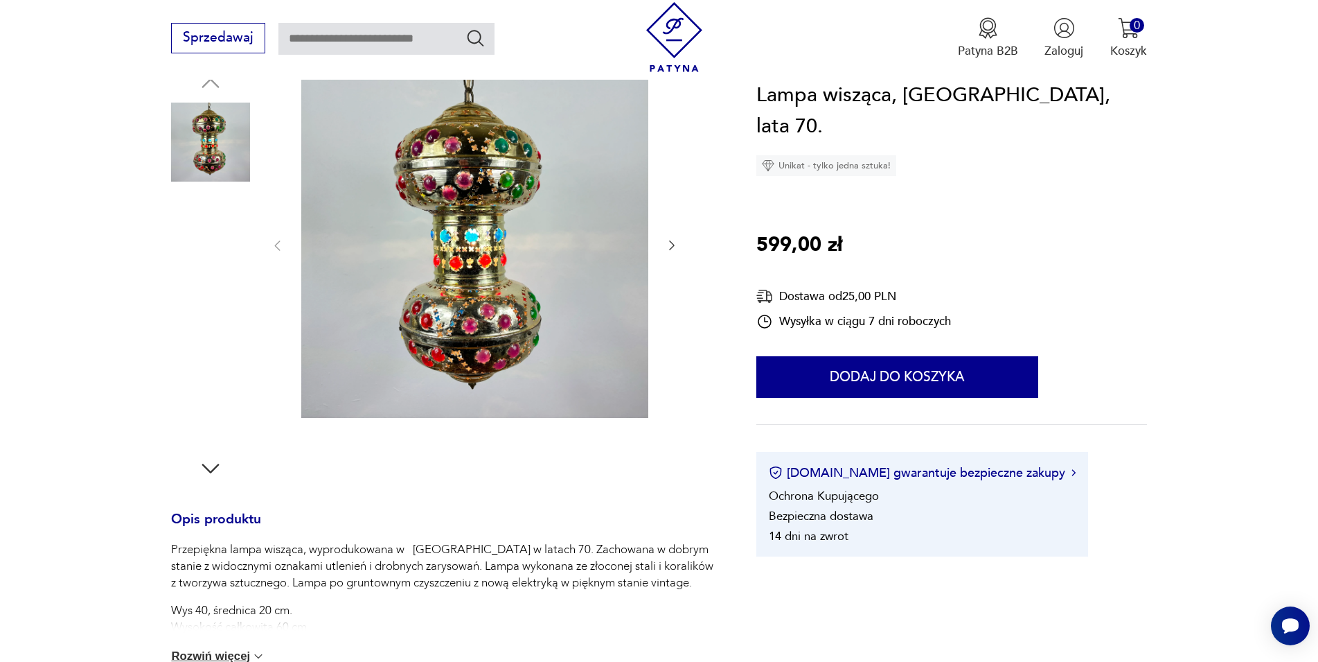
click at [576, 256] on img at bounding box center [474, 244] width 347 height 347
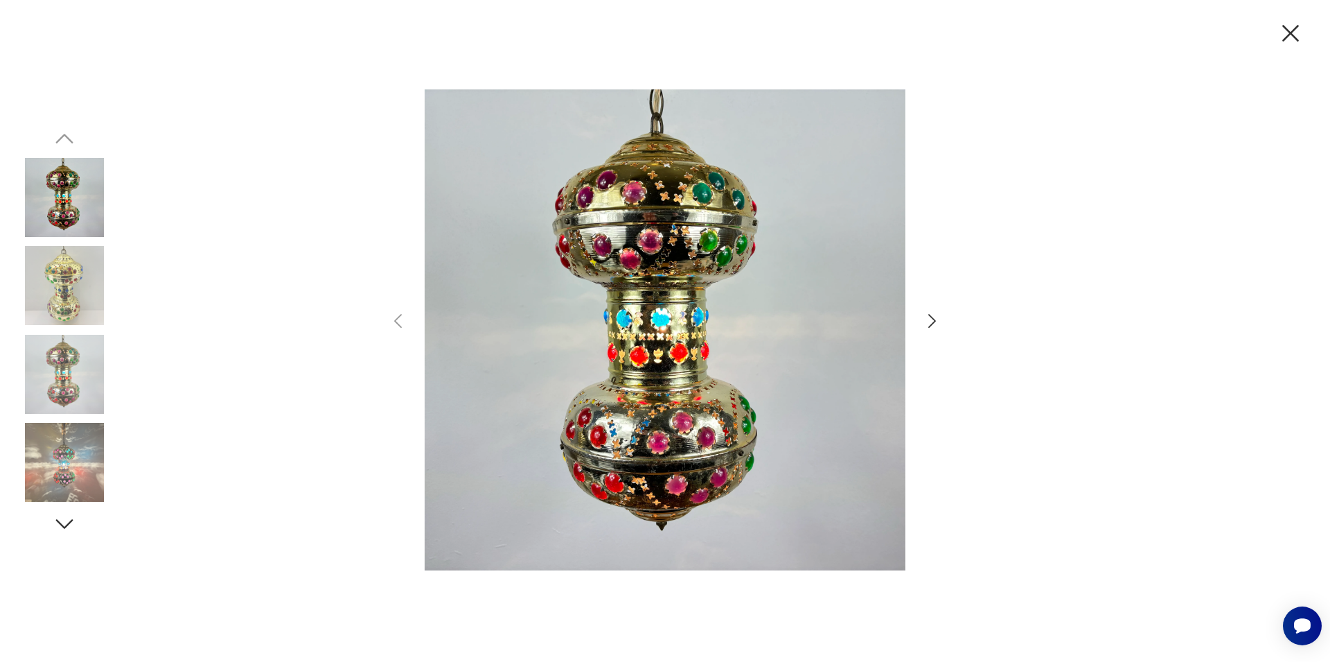
click at [928, 324] on icon "button" at bounding box center [932, 321] width 20 height 20
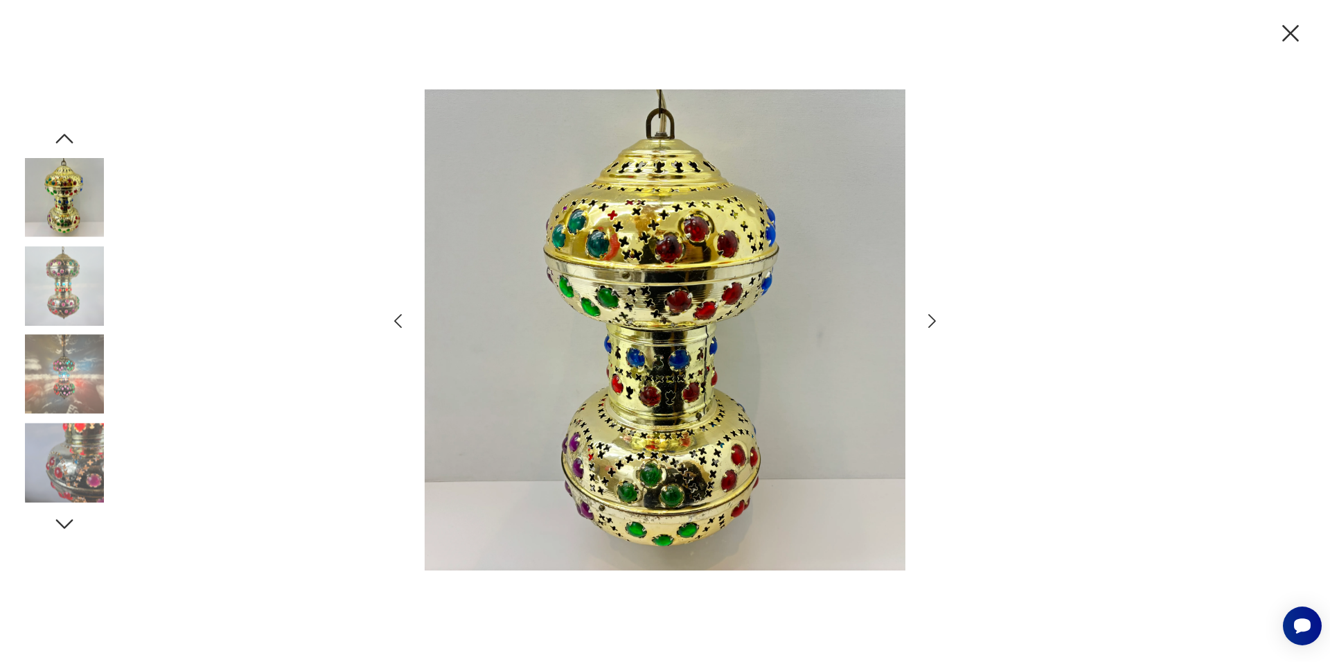
click at [928, 324] on icon "button" at bounding box center [932, 321] width 20 height 20
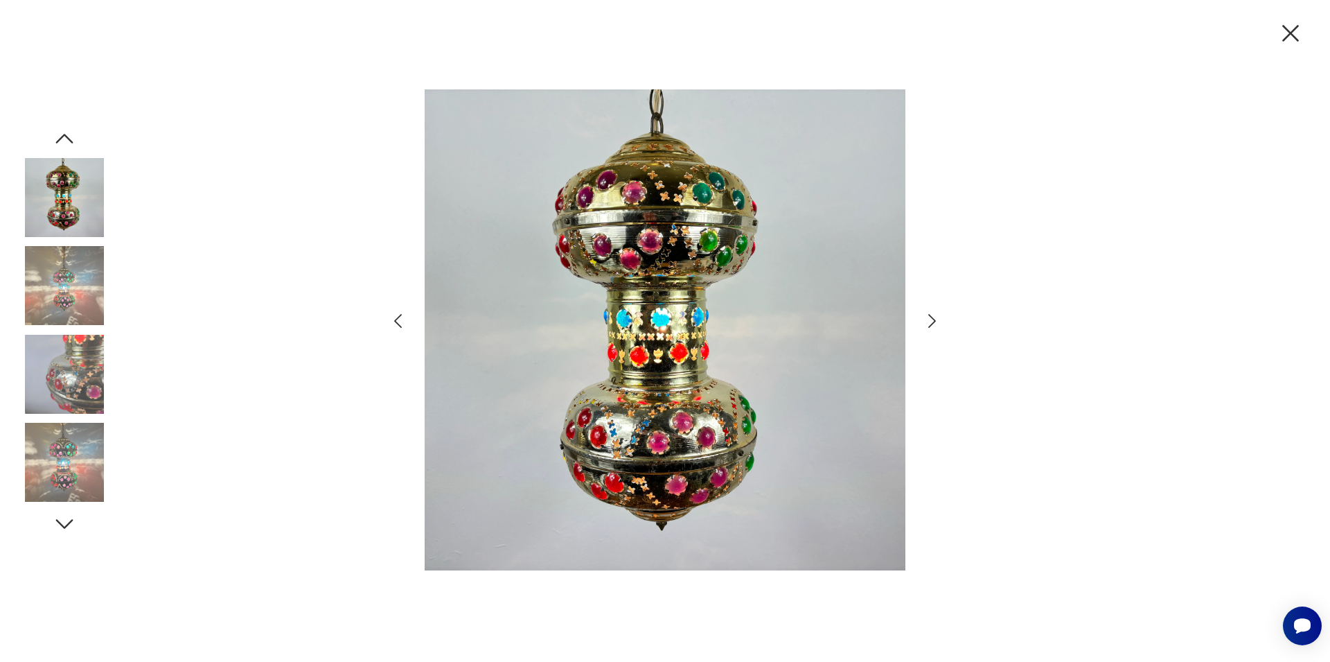
click at [928, 324] on icon "button" at bounding box center [932, 321] width 20 height 20
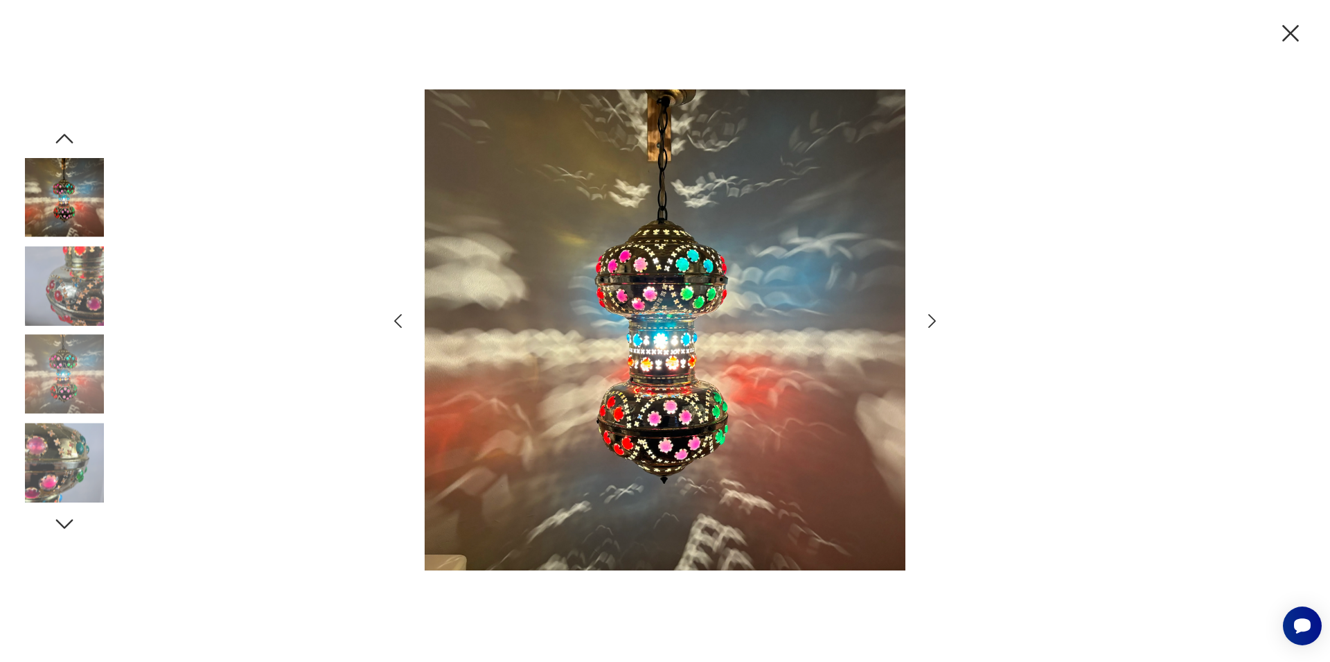
click at [928, 324] on icon "button" at bounding box center [932, 321] width 20 height 20
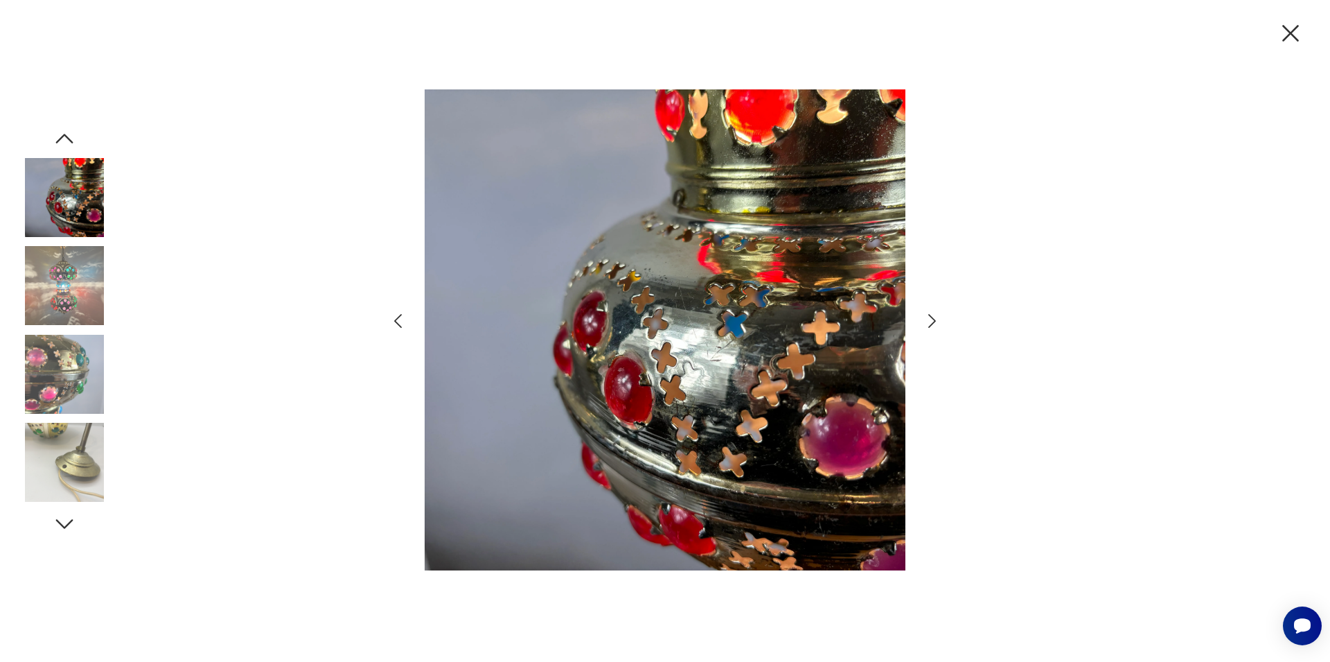
click at [928, 324] on icon "button" at bounding box center [932, 321] width 20 height 20
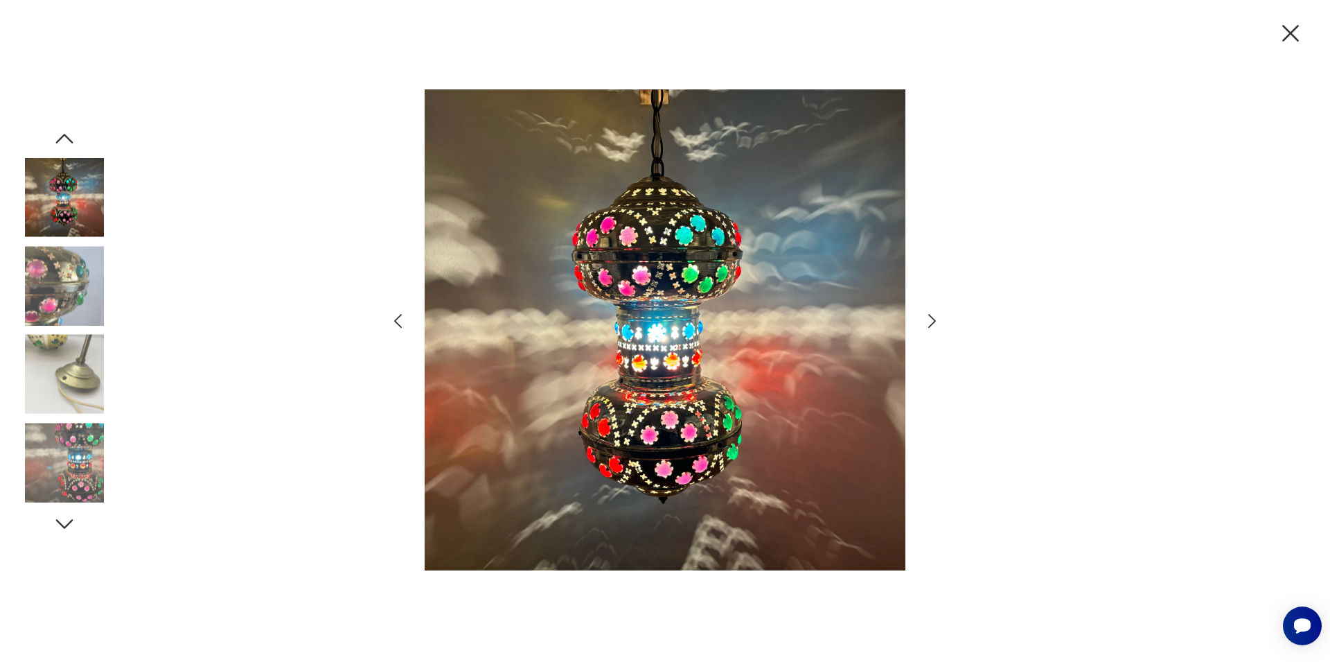
click at [928, 324] on icon "button" at bounding box center [932, 321] width 20 height 20
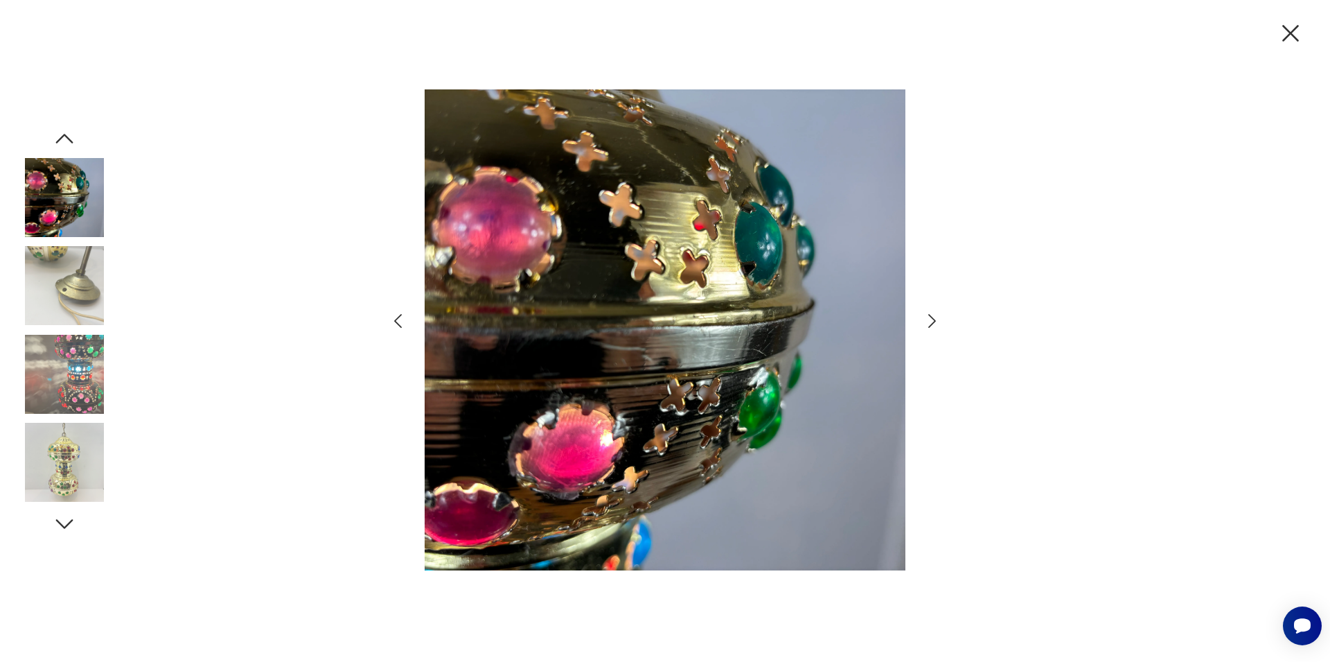
drag, startPoint x: 1294, startPoint y: 27, endPoint x: 1212, endPoint y: 48, distance: 83.7
click at [1293, 27] on icon "button" at bounding box center [1290, 33] width 29 height 29
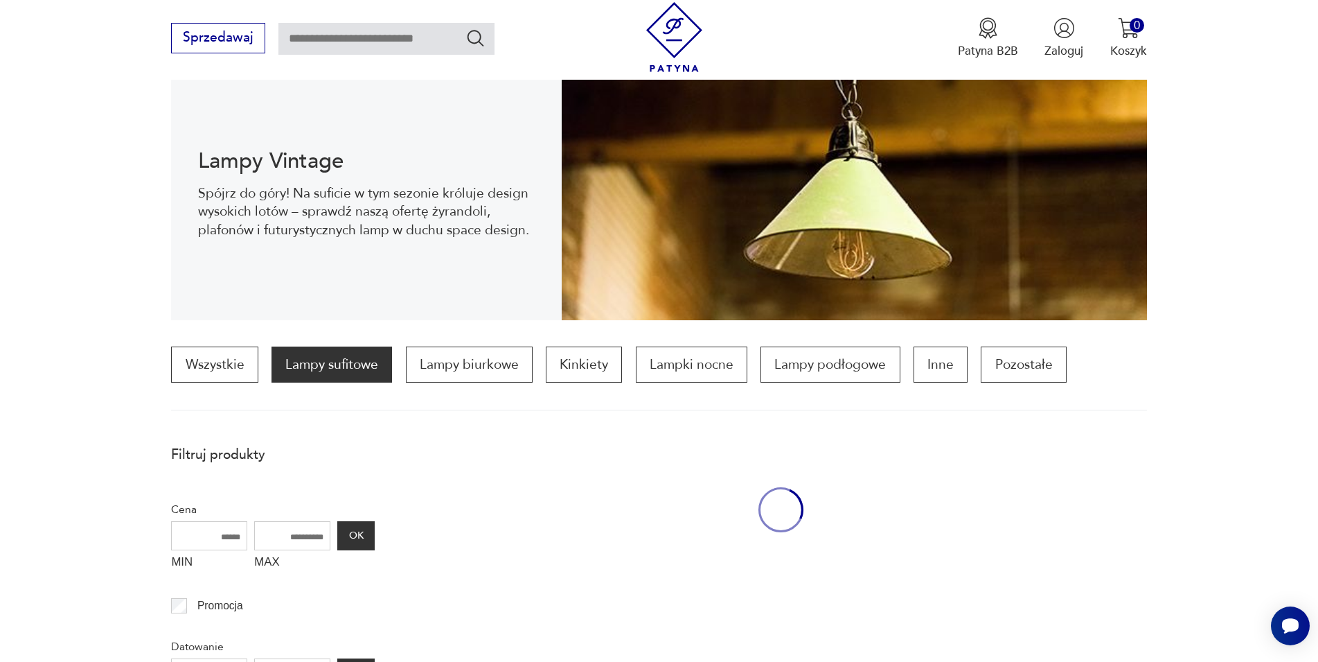
scroll to position [1413, 0]
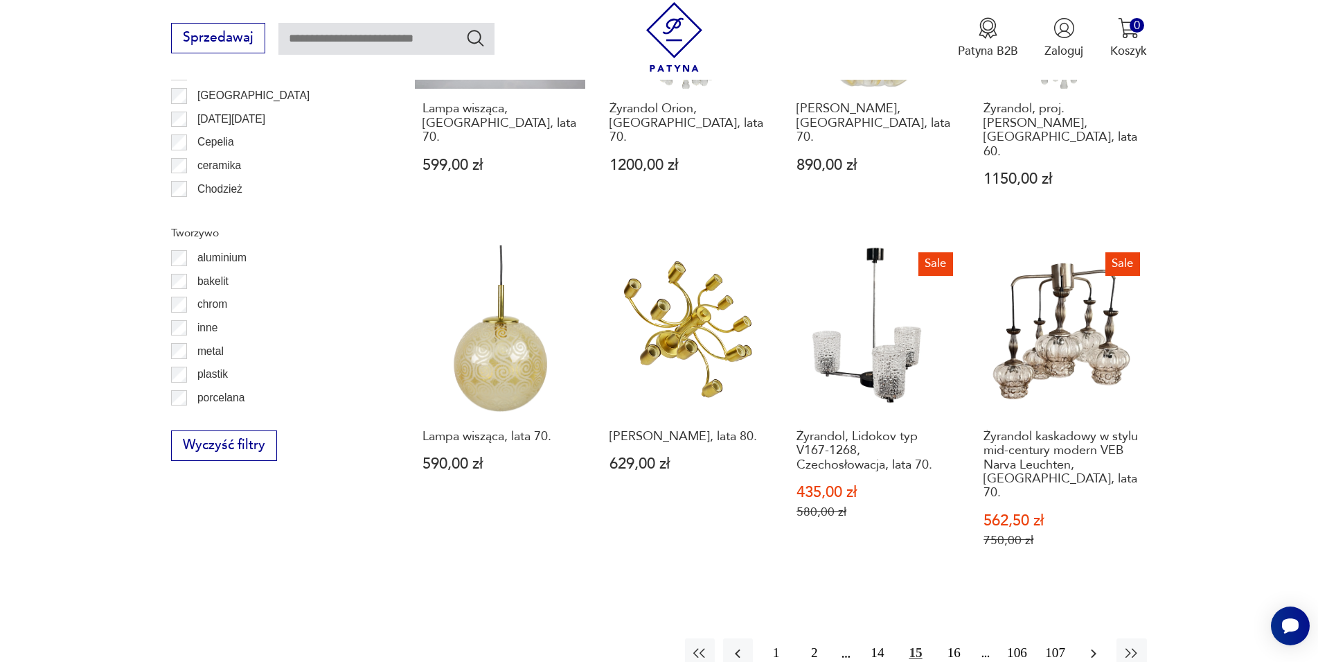
click at [1088, 638] on button "button" at bounding box center [1094, 653] width 30 height 30
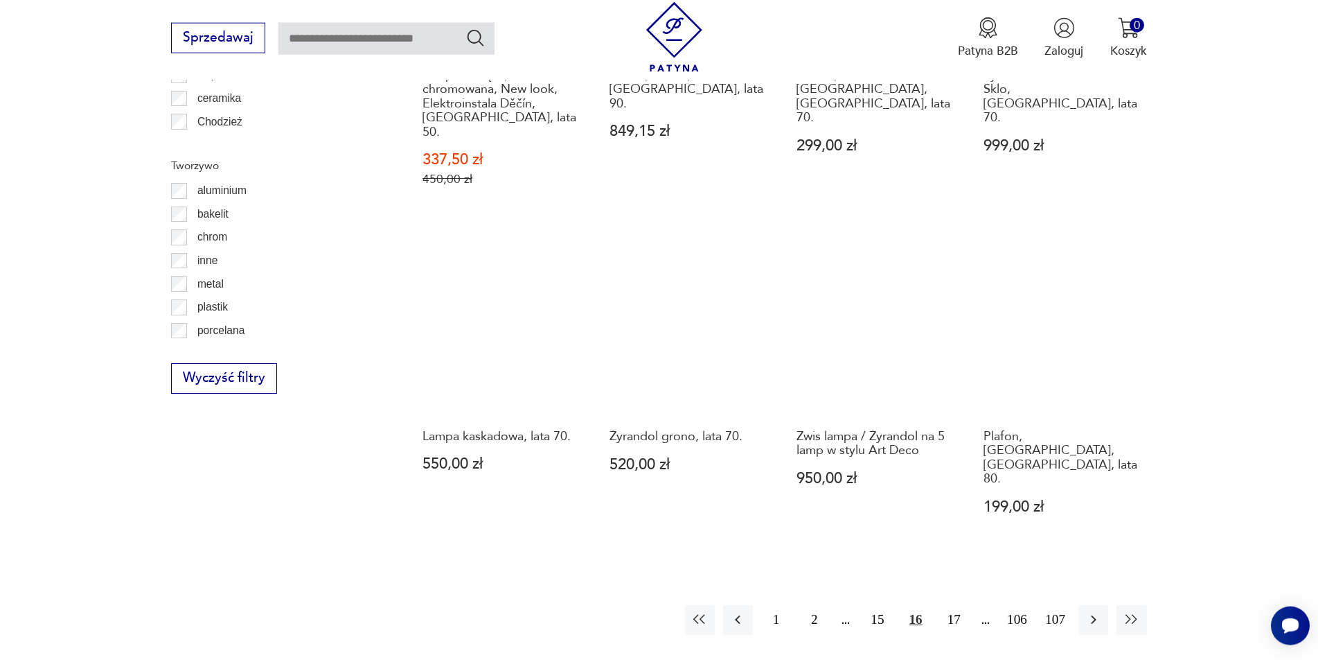
scroll to position [1542, 0]
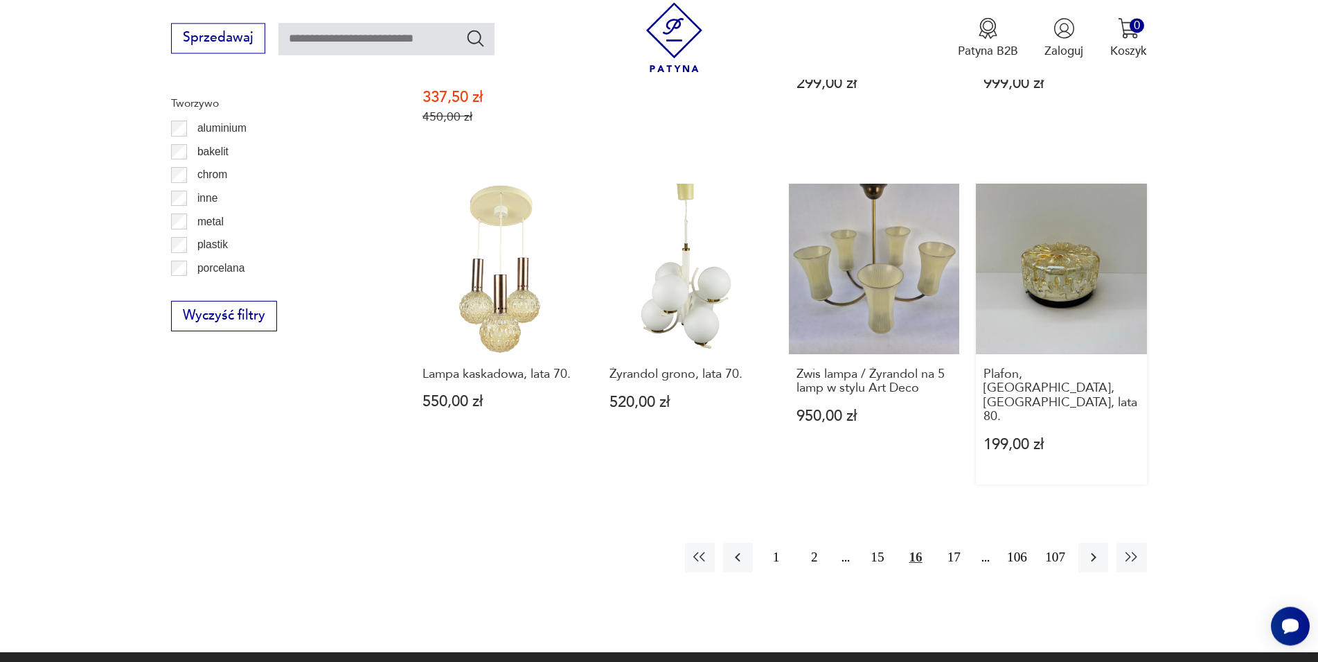
click at [1064, 246] on link "Plafon, [GEOGRAPHIC_DATA], [GEOGRAPHIC_DATA], lata 80. 199,00 zł" at bounding box center [1061, 334] width 170 height 301
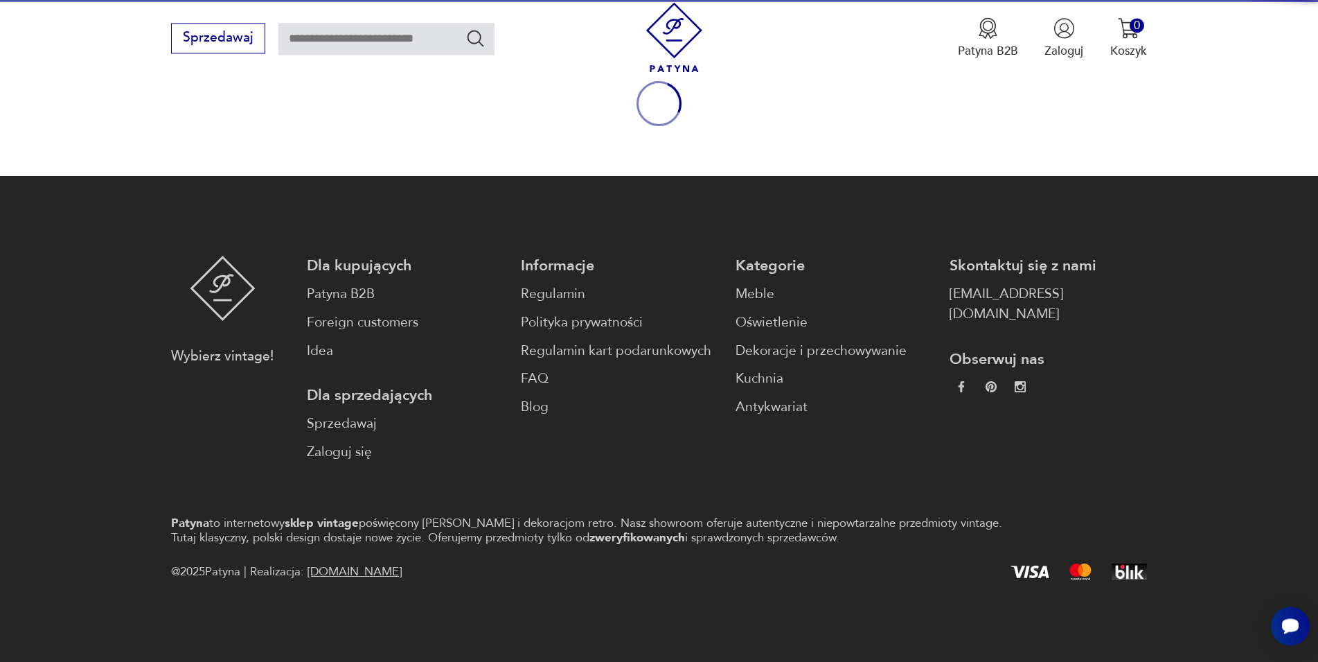
scroll to position [182, 0]
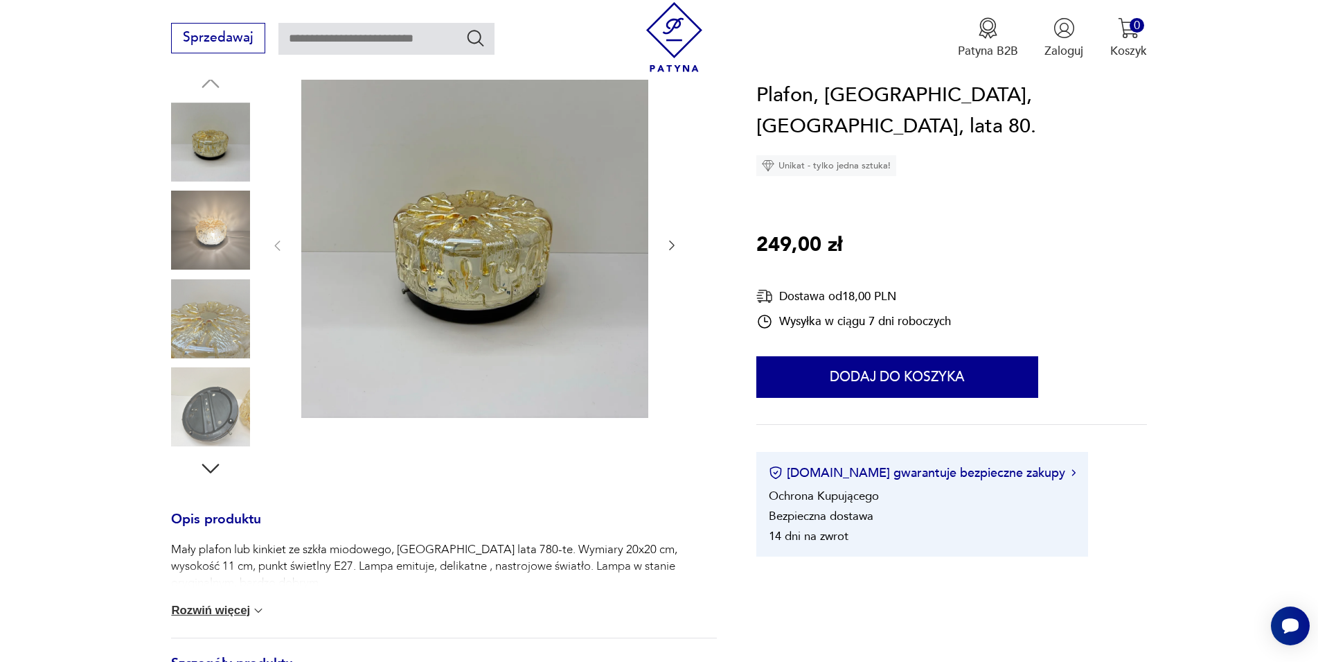
click at [233, 610] on button "Rozwiń więcej" at bounding box center [218, 610] width 94 height 14
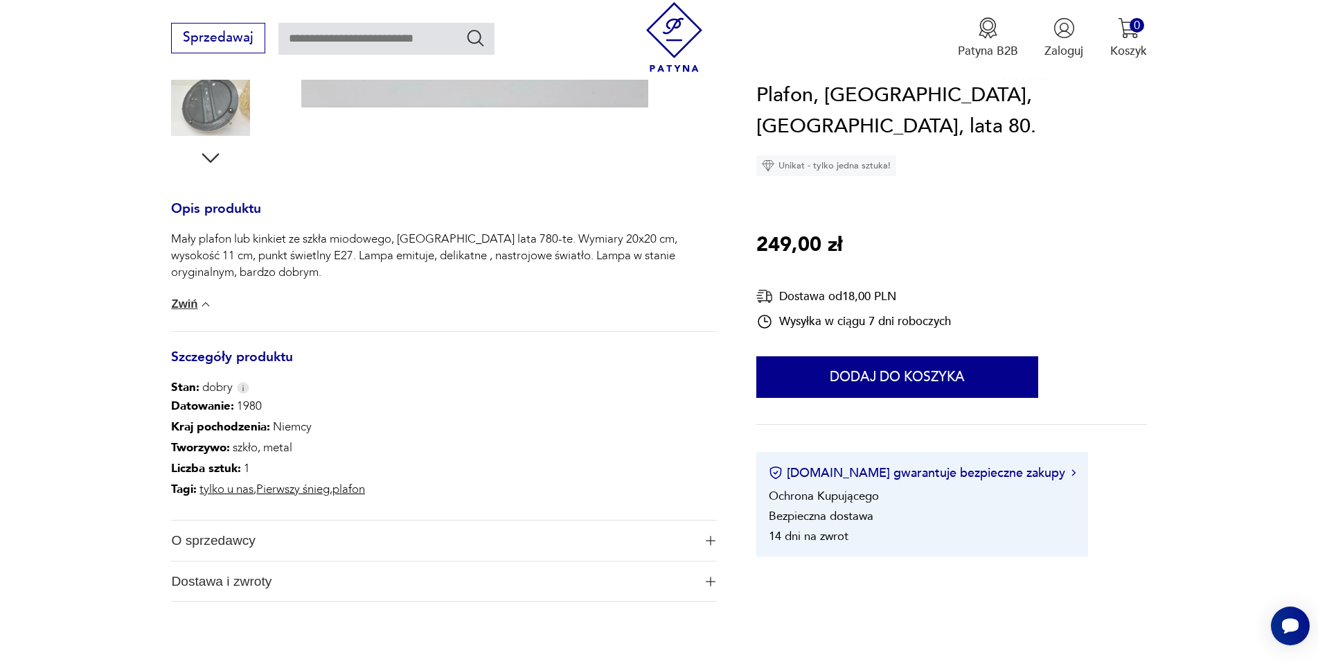
scroll to position [606, 0]
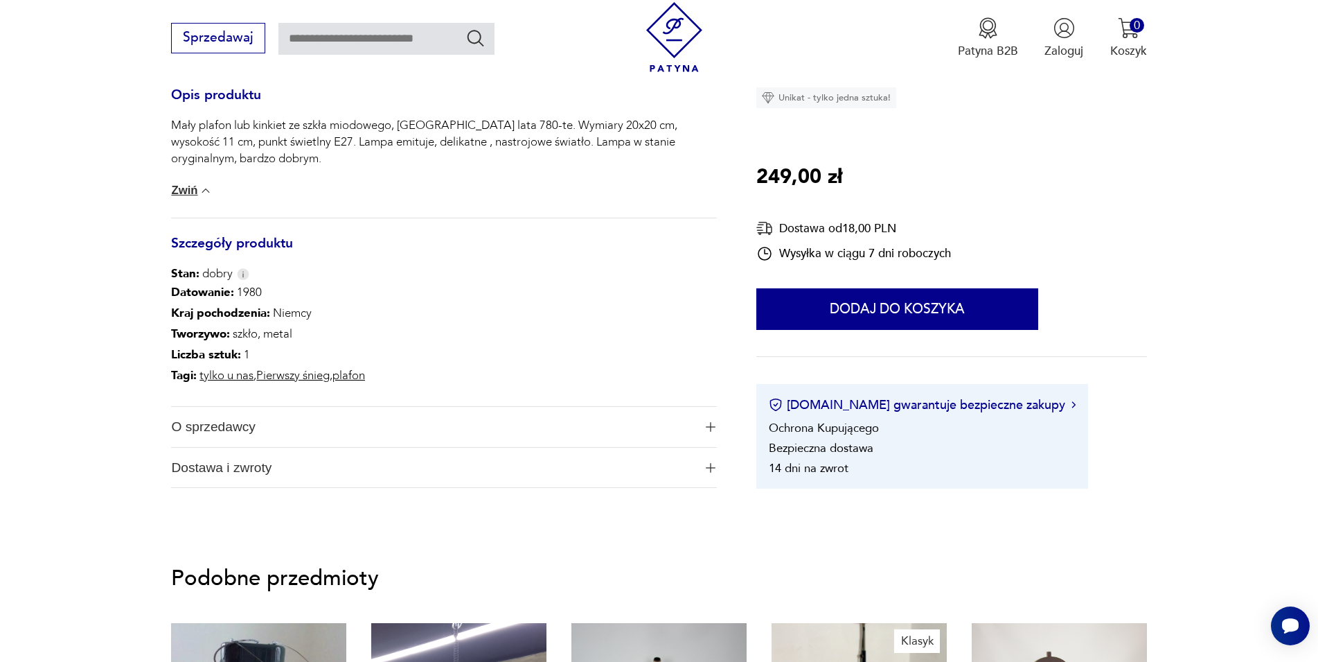
click at [180, 435] on span "O sprzedawcy" at bounding box center [432, 427] width 522 height 40
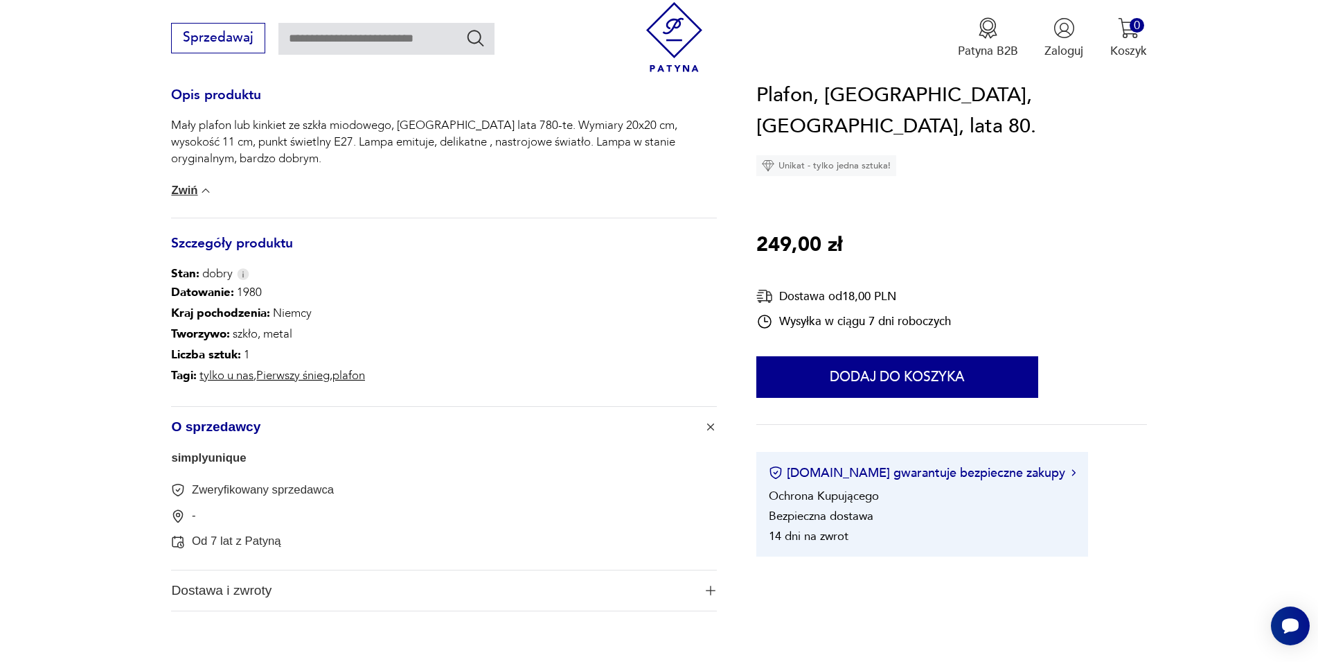
click at [180, 435] on span "O sprzedawcy" at bounding box center [432, 427] width 522 height 40
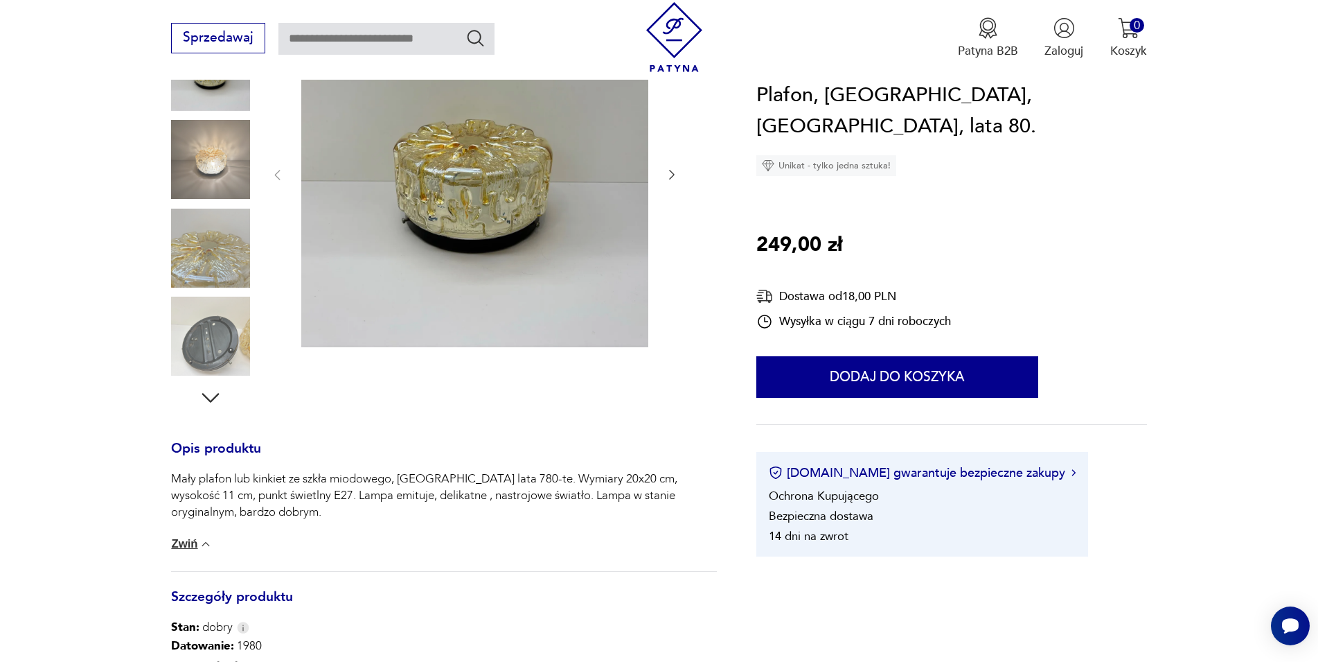
scroll to position [0, 0]
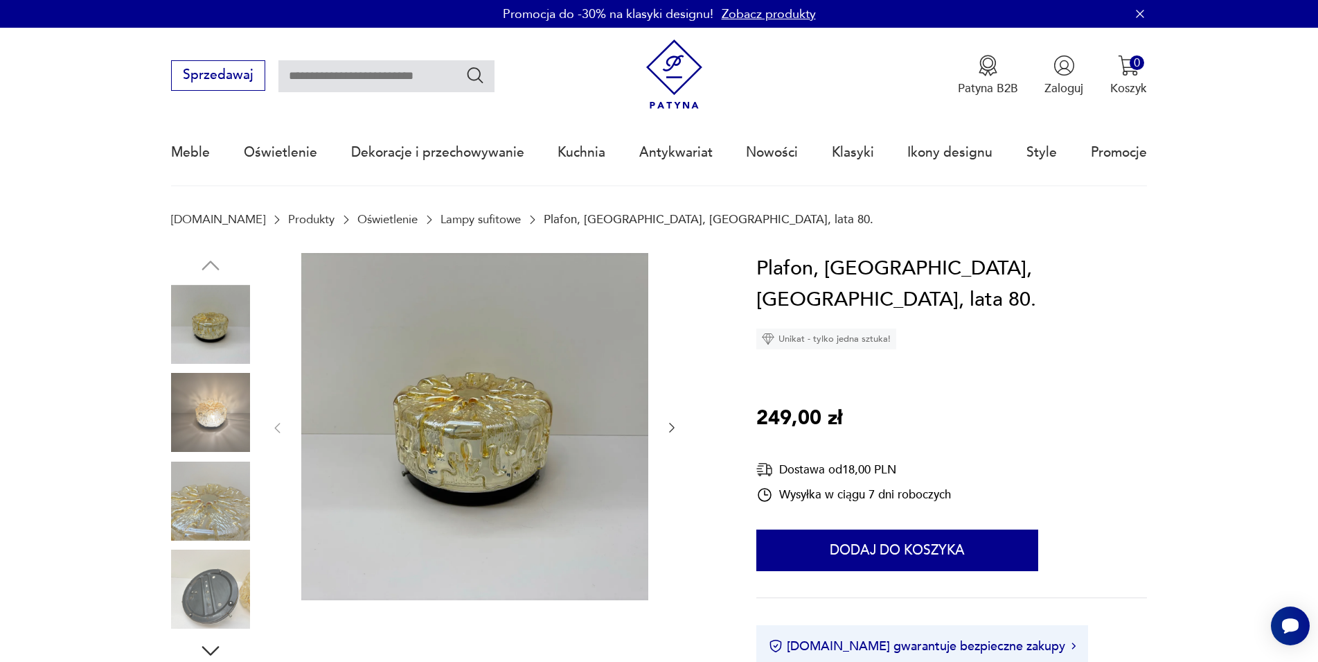
click at [332, 385] on img at bounding box center [474, 426] width 347 height 347
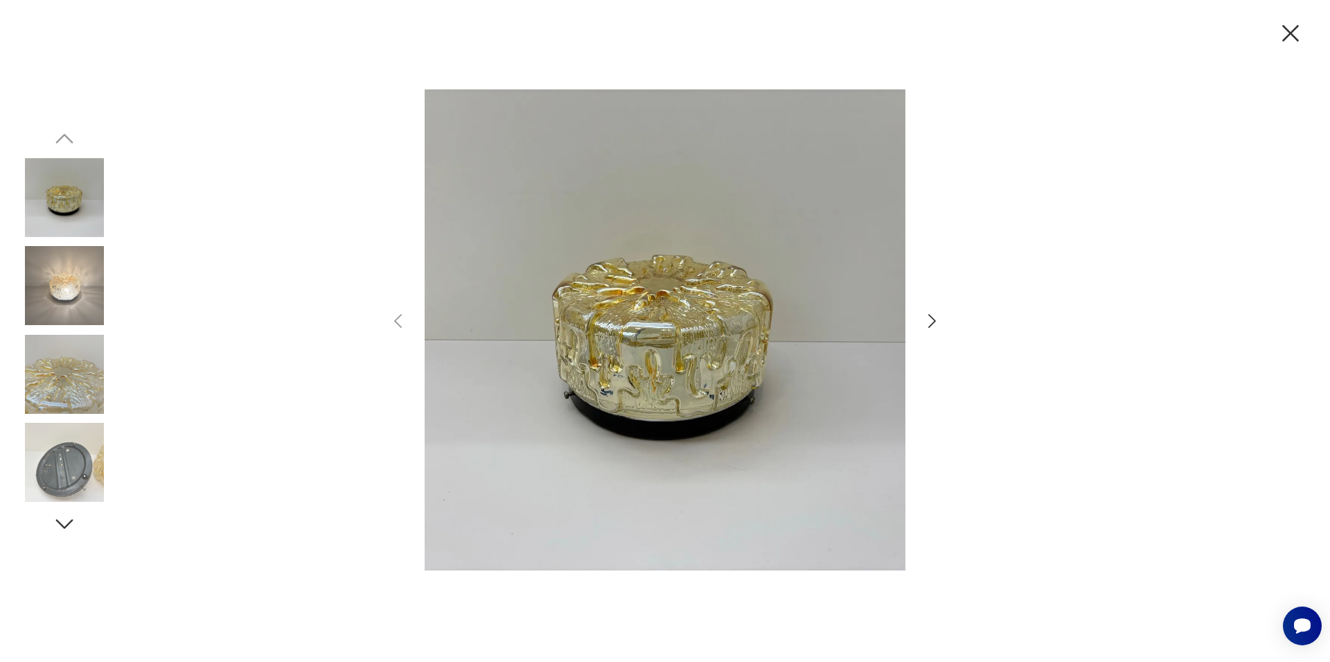
click at [935, 319] on icon "button" at bounding box center [932, 321] width 20 height 20
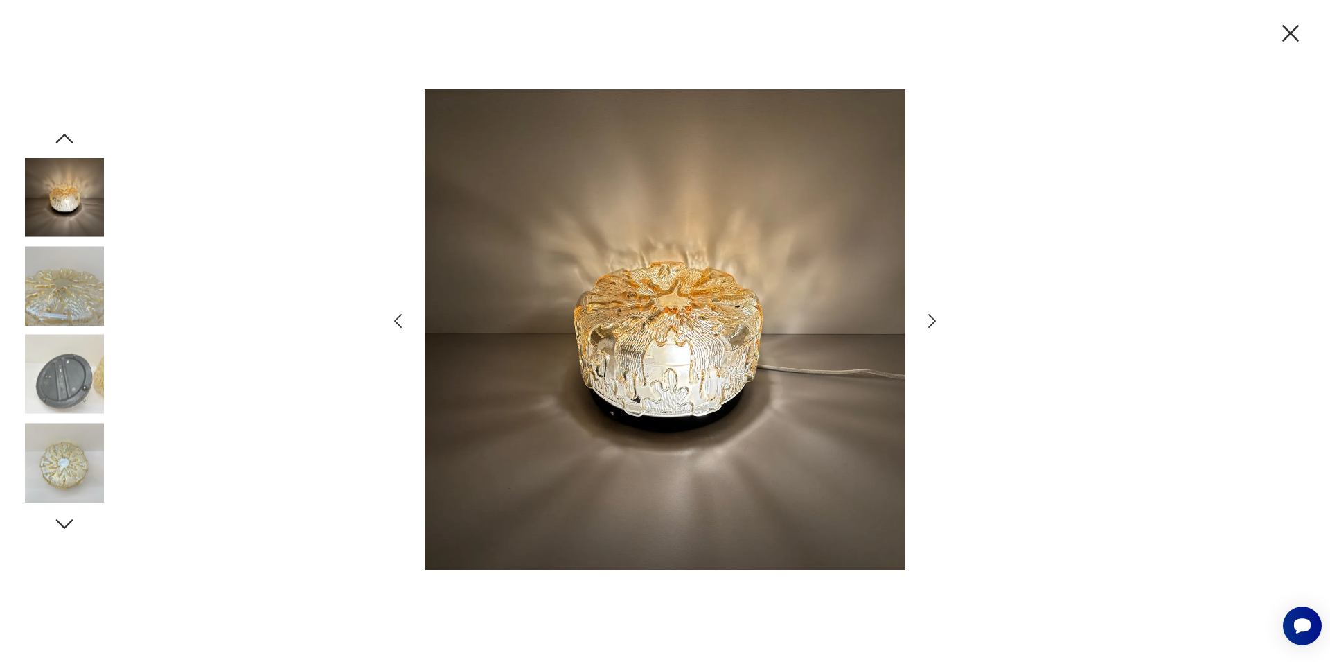
click at [932, 323] on icon "button" at bounding box center [932, 321] width 20 height 20
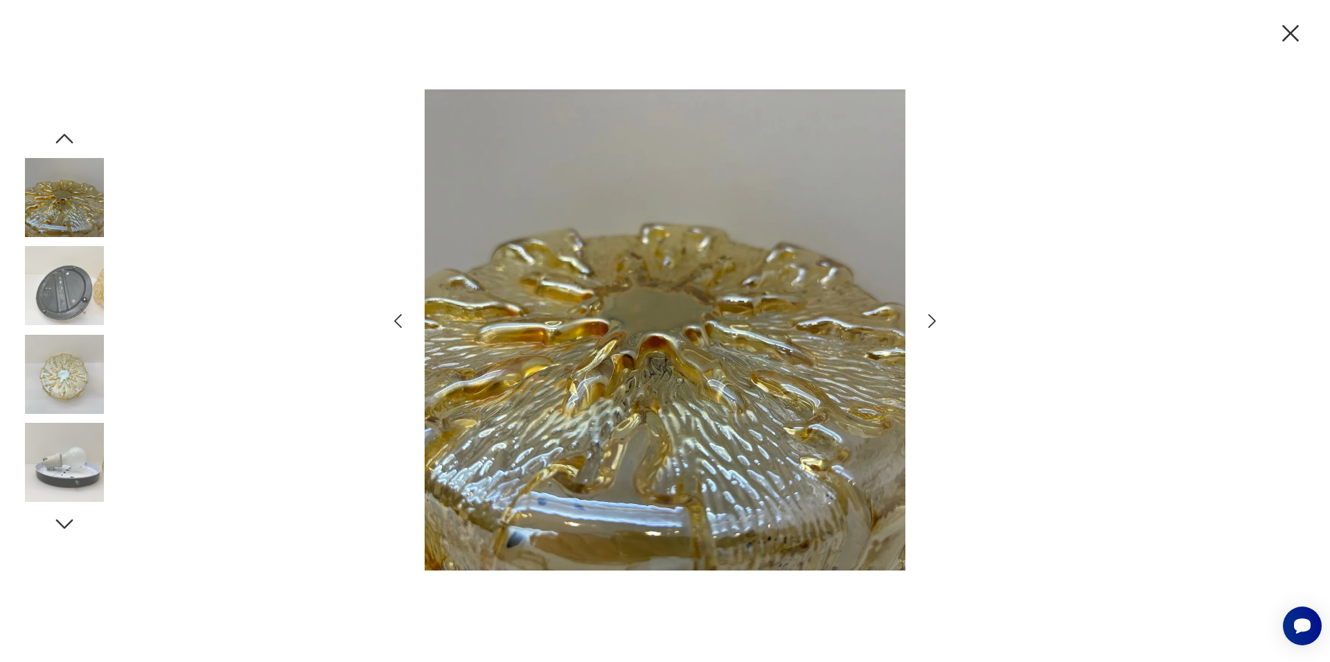
click at [932, 323] on icon "button" at bounding box center [932, 321] width 20 height 20
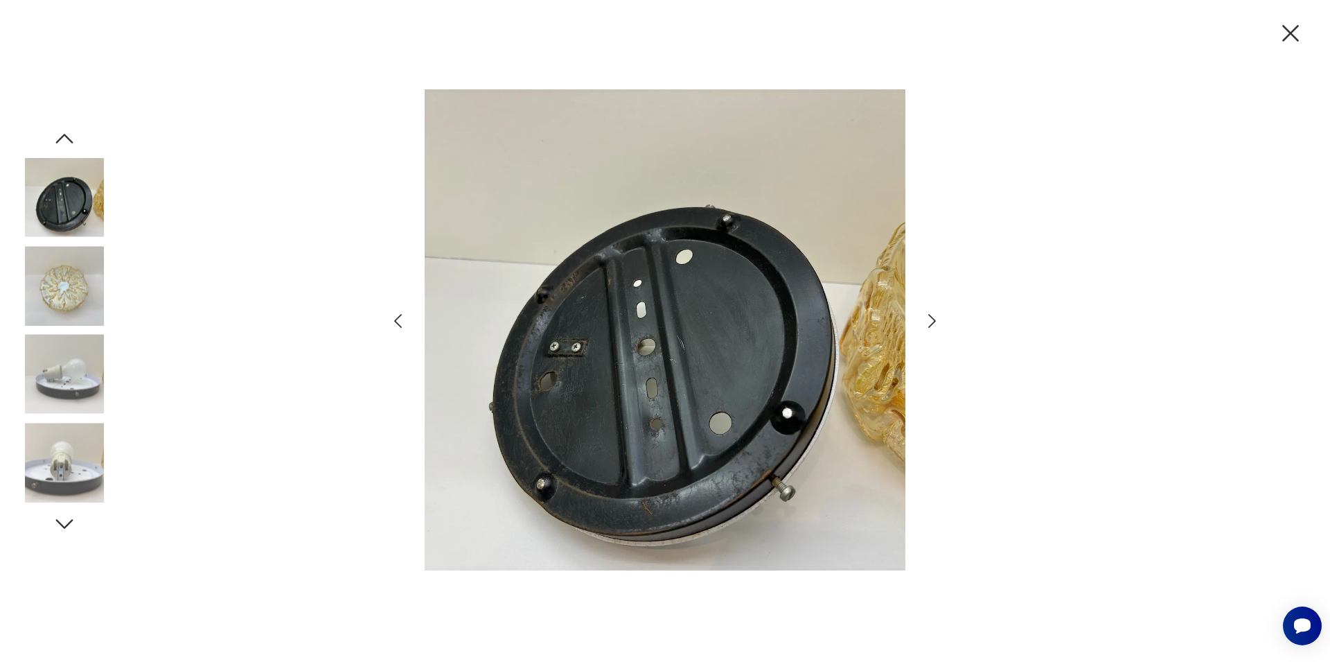
click at [932, 323] on icon "button" at bounding box center [932, 321] width 20 height 20
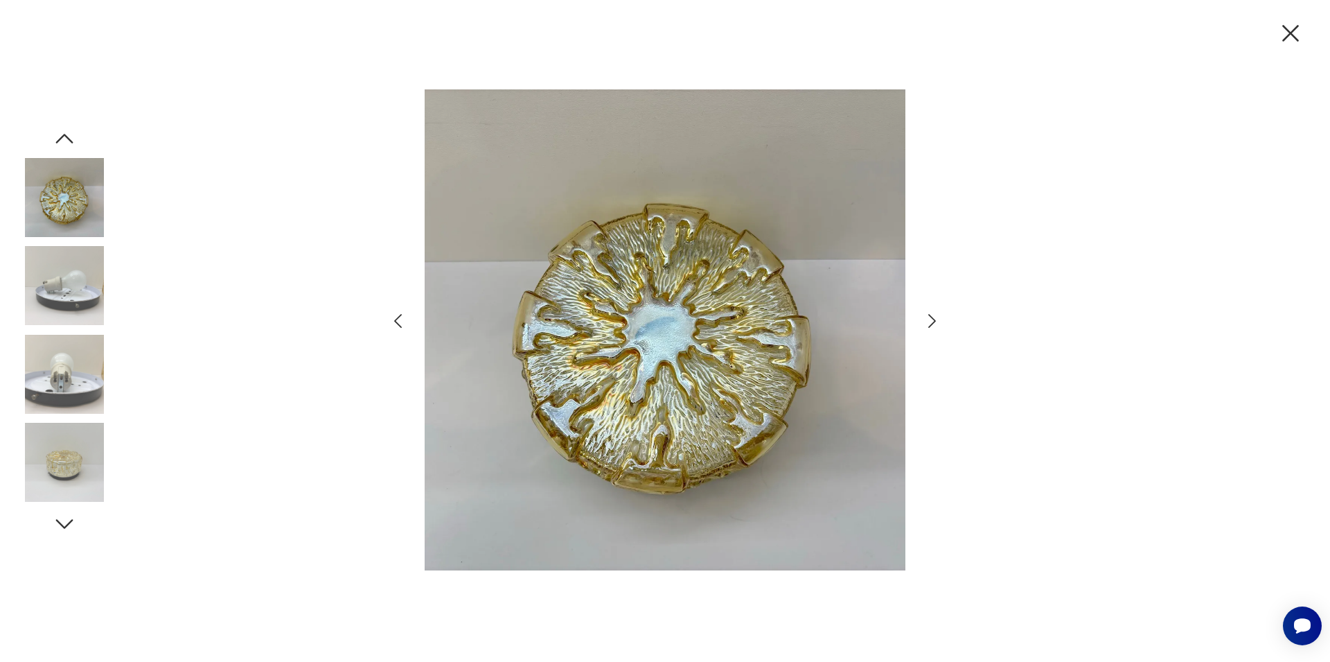
click at [932, 323] on icon "button" at bounding box center [932, 321] width 20 height 20
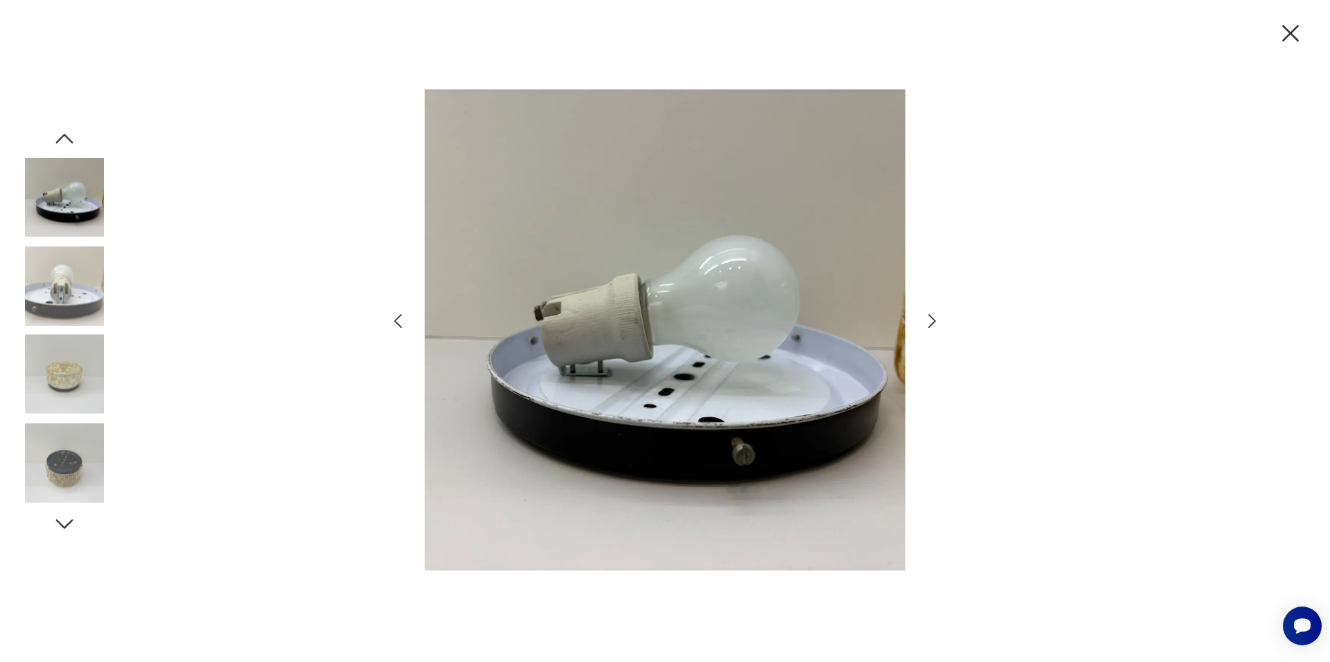
click at [932, 323] on icon "button" at bounding box center [932, 321] width 20 height 20
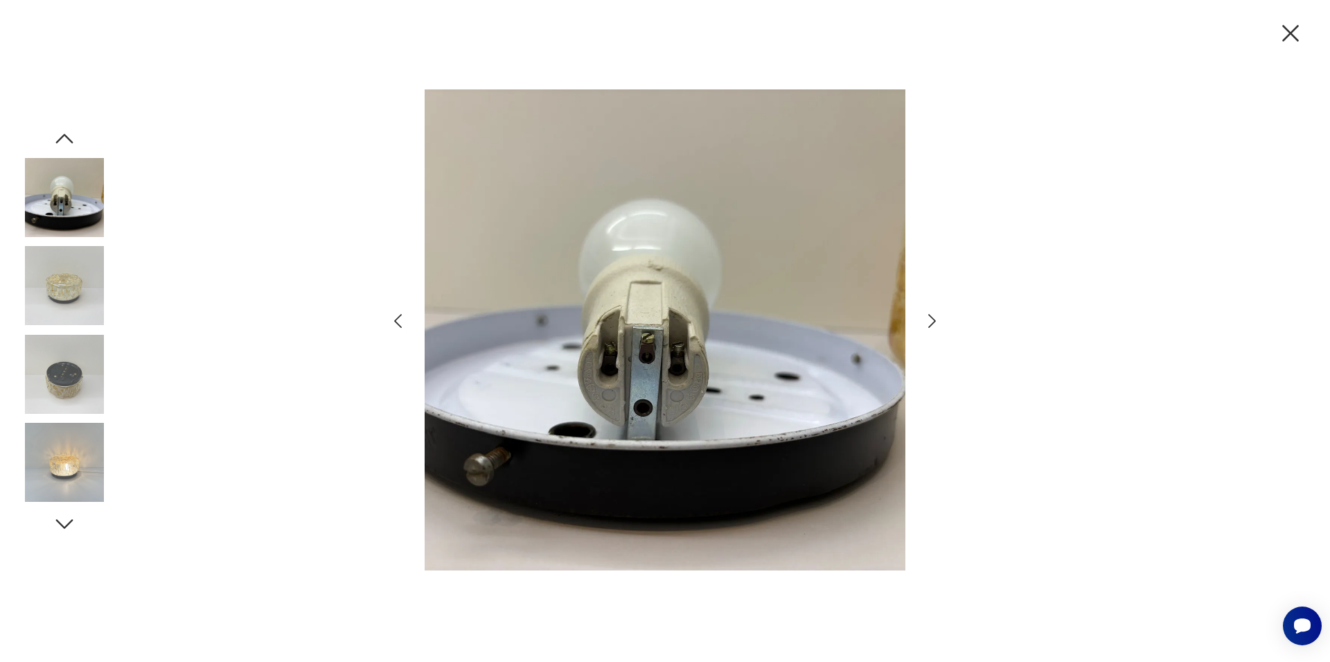
click at [932, 323] on icon "button" at bounding box center [932, 321] width 20 height 20
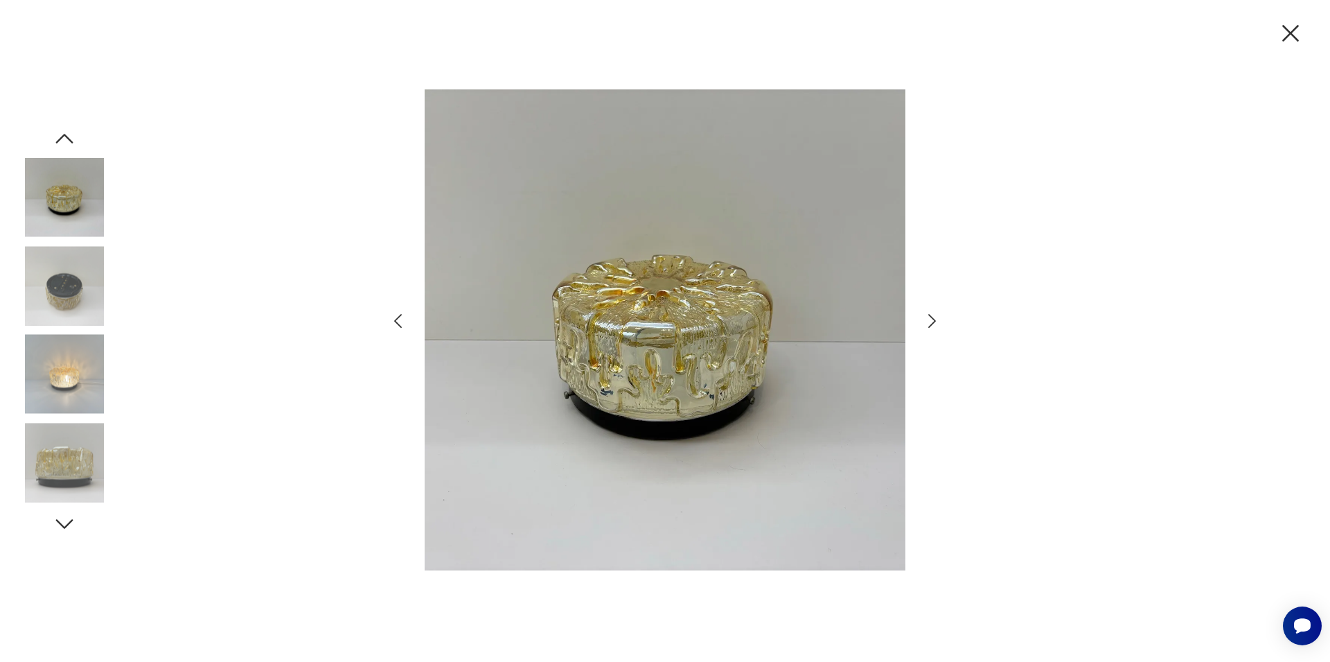
click at [932, 323] on icon "button" at bounding box center [932, 321] width 20 height 20
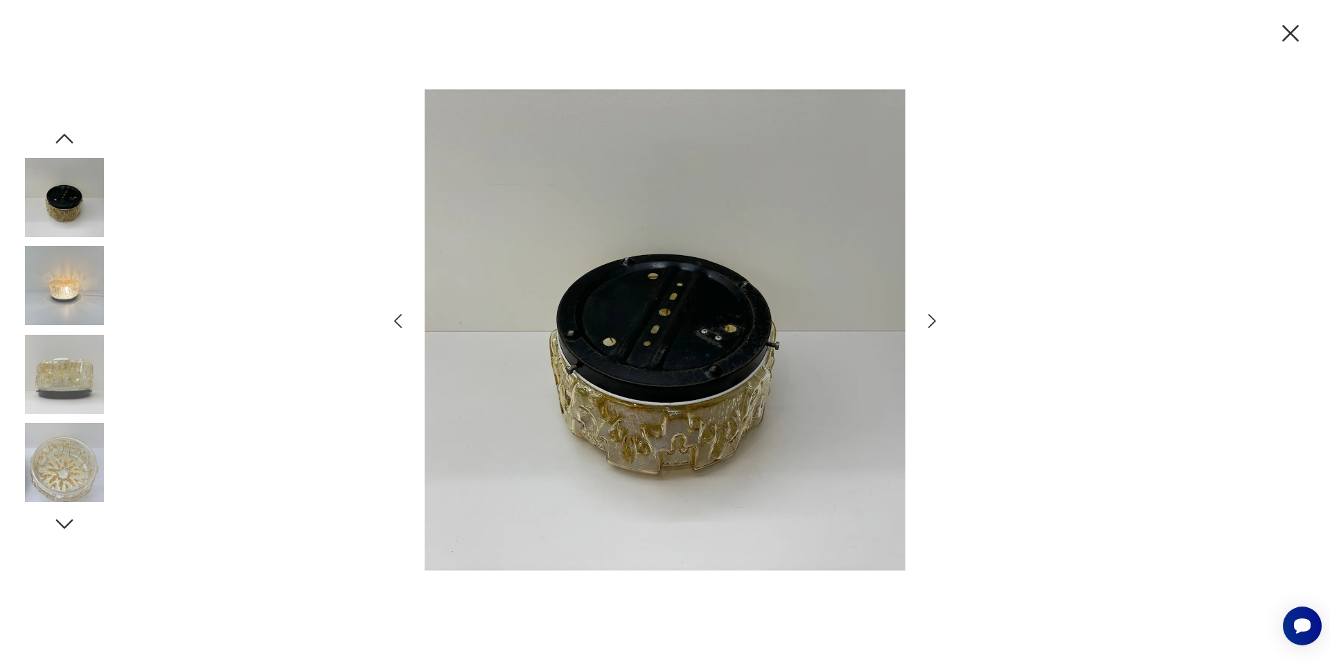
click at [932, 323] on icon "button" at bounding box center [932, 321] width 20 height 20
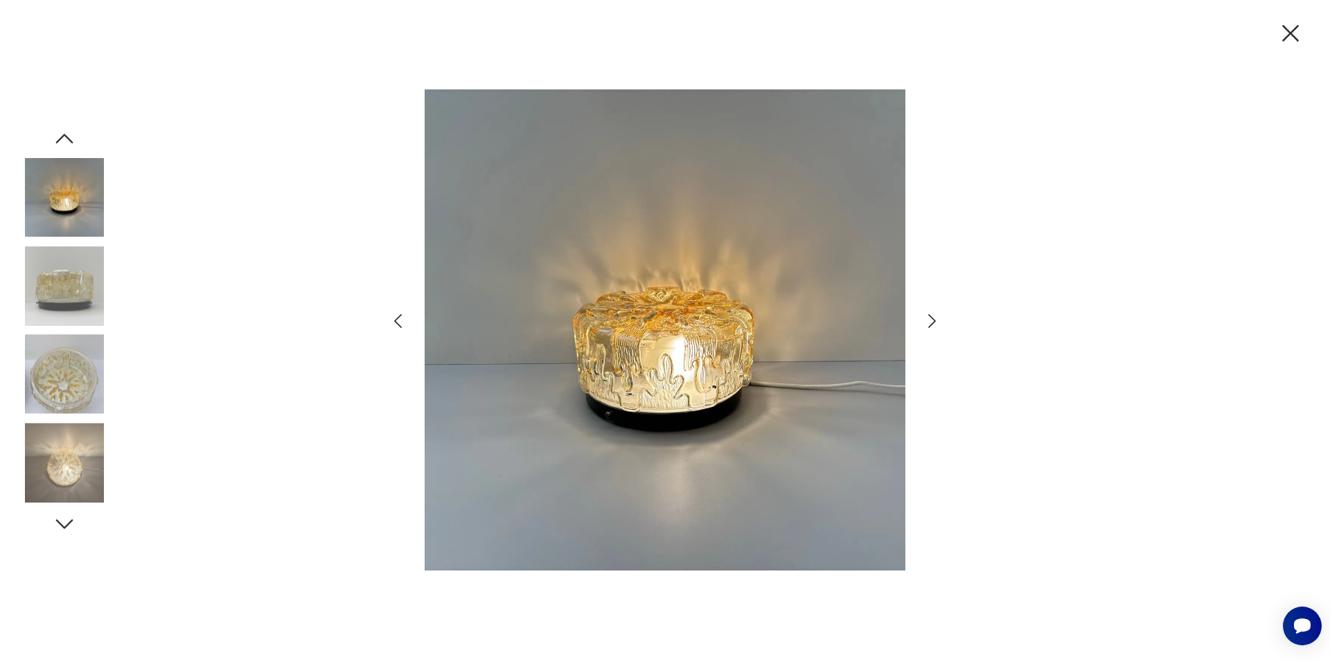
click at [932, 323] on icon "button" at bounding box center [932, 321] width 20 height 20
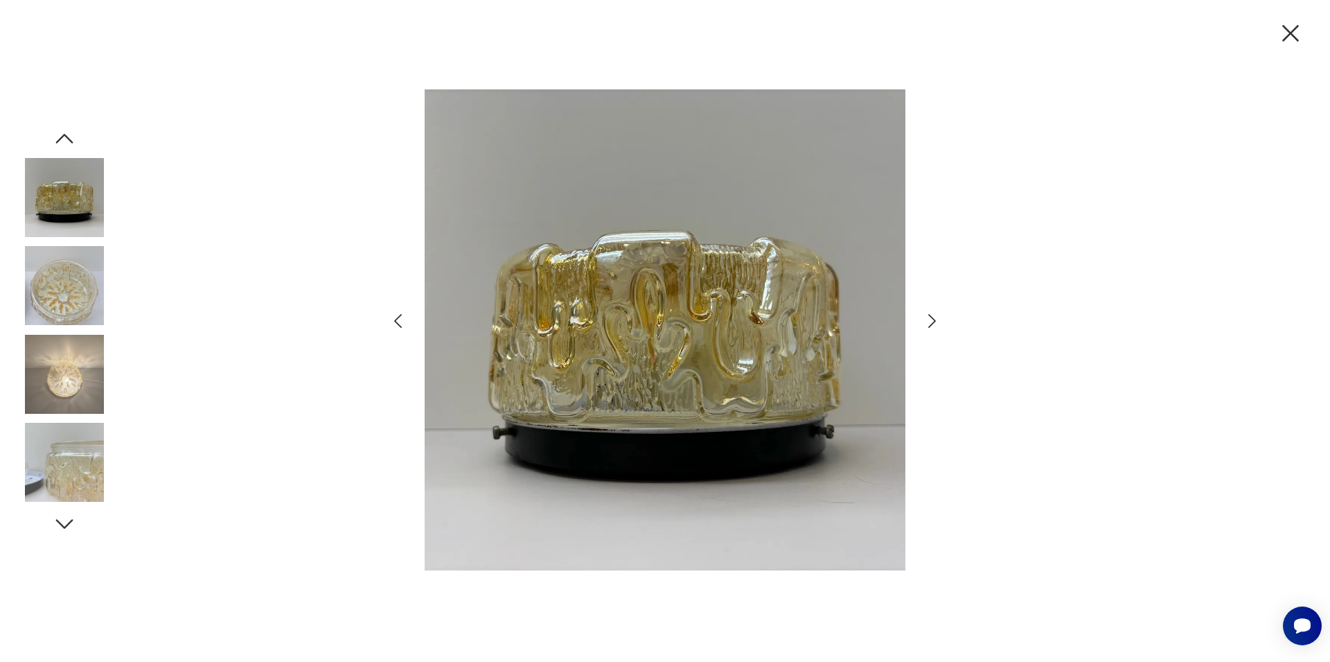
click at [932, 323] on icon "button" at bounding box center [932, 321] width 20 height 20
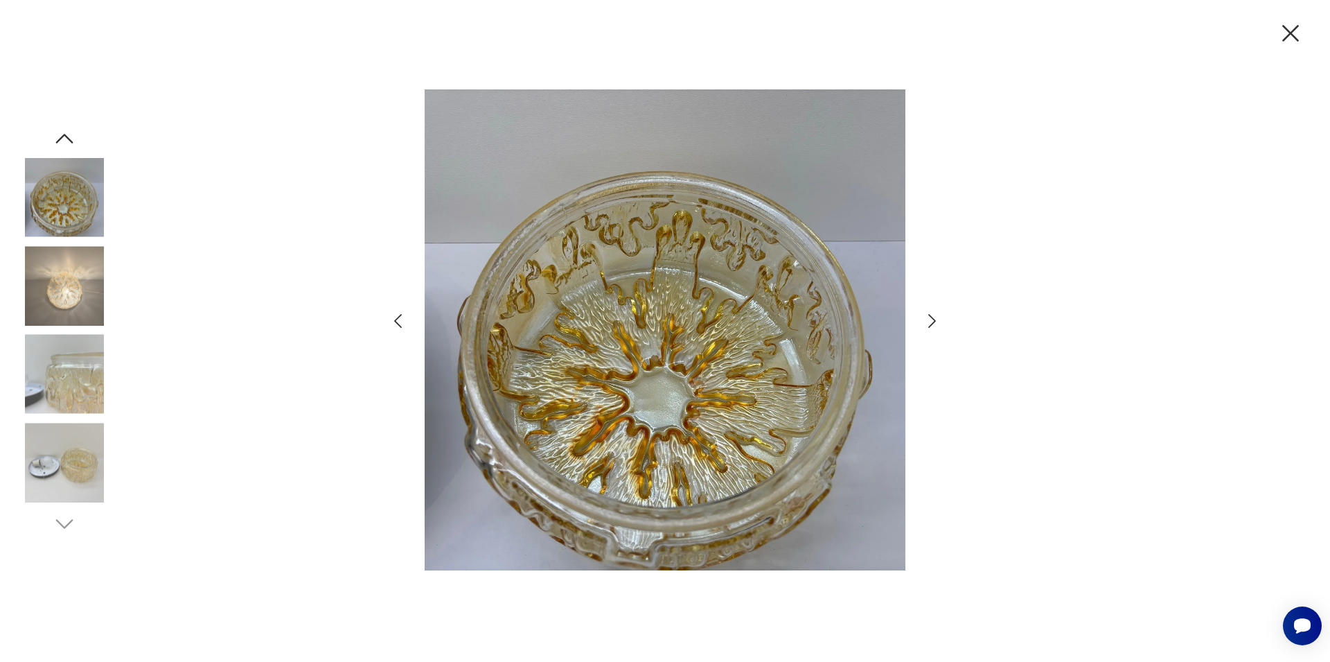
click at [932, 323] on icon "button" at bounding box center [932, 321] width 20 height 20
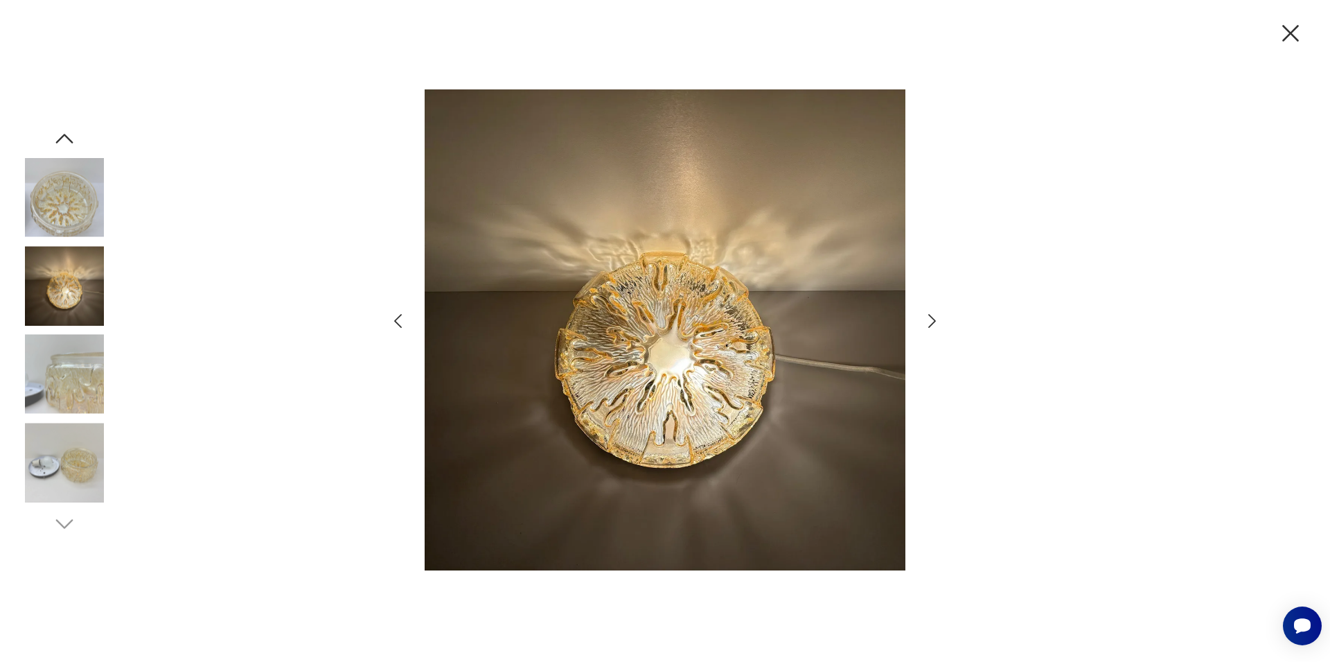
click at [932, 323] on icon "button" at bounding box center [932, 321] width 20 height 20
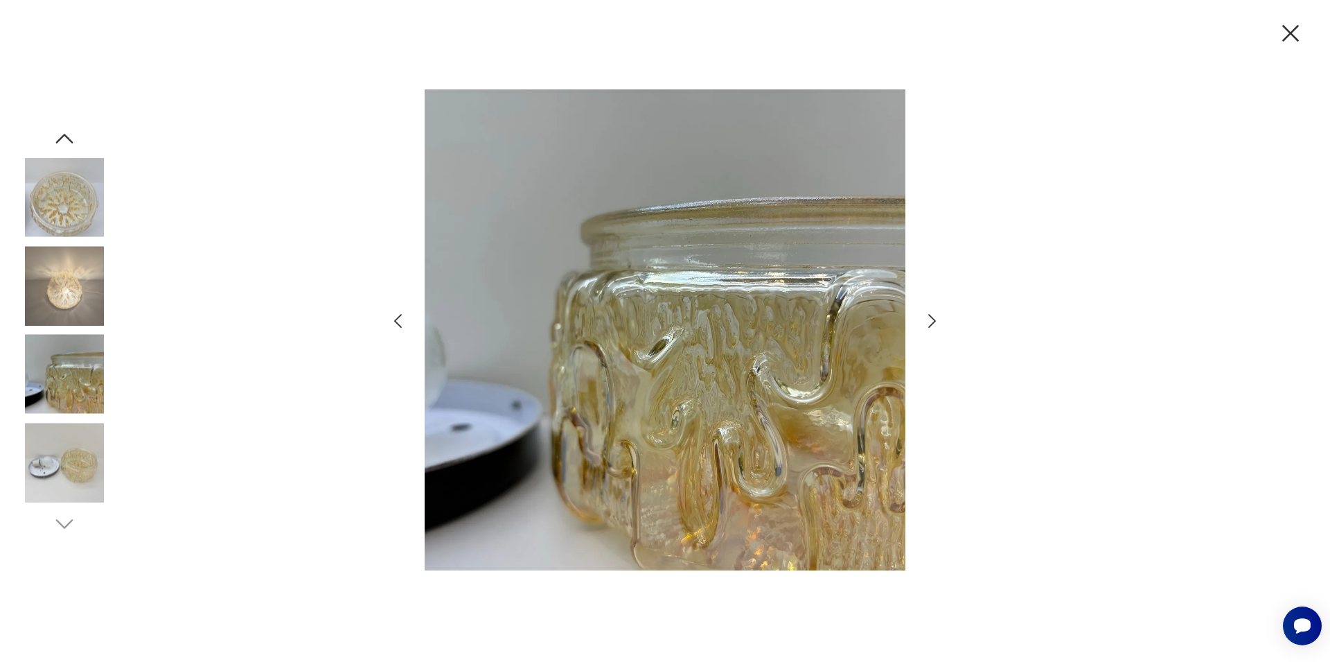
click at [932, 323] on icon "button" at bounding box center [932, 321] width 20 height 20
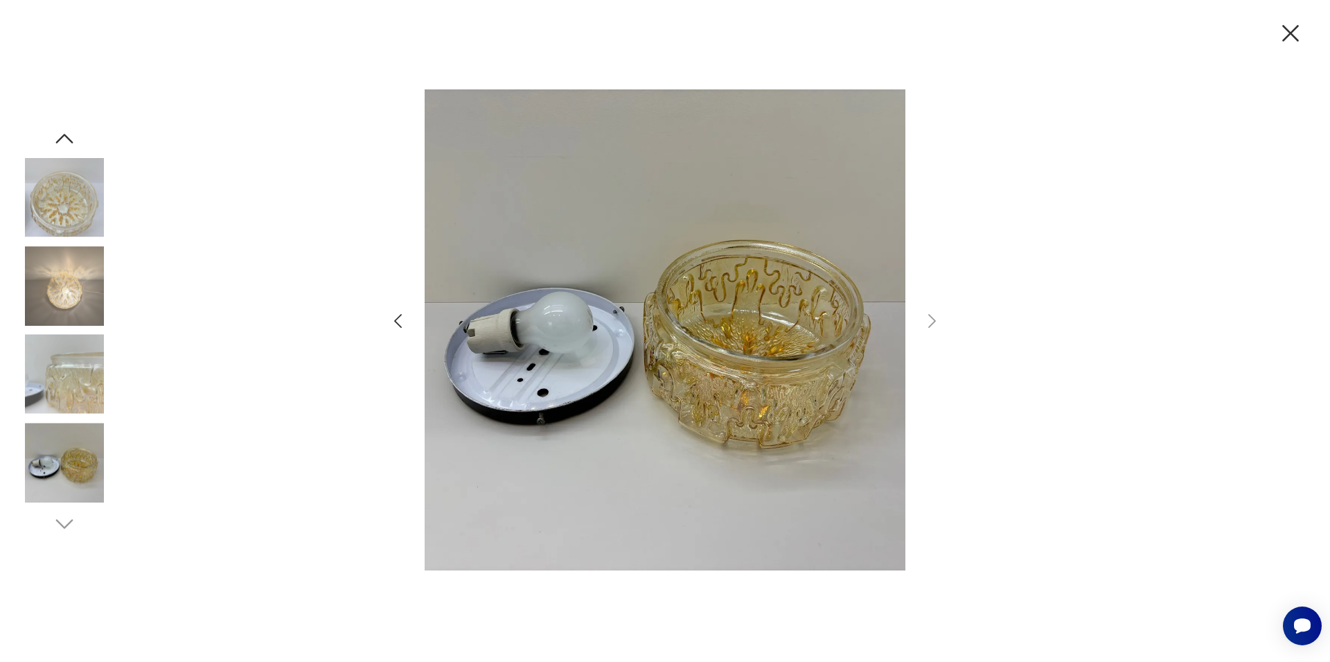
click at [402, 274] on div at bounding box center [665, 331] width 554 height 532
click at [396, 321] on icon "button" at bounding box center [398, 321] width 8 height 14
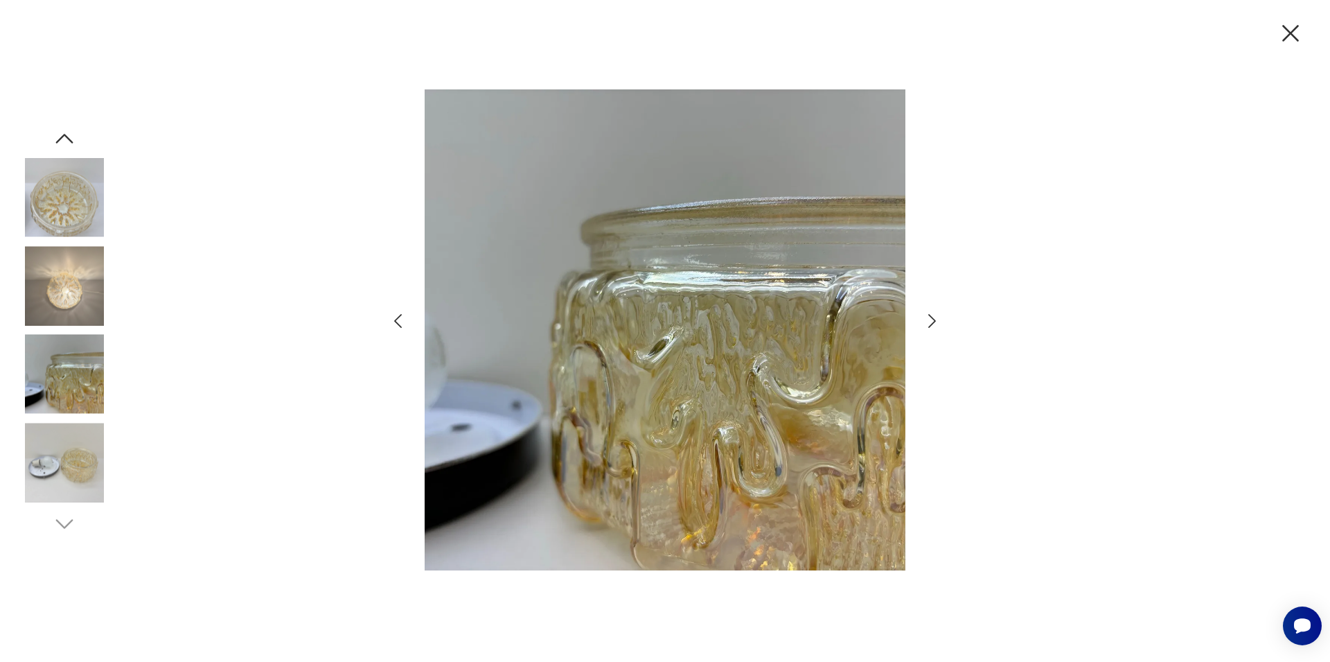
click at [396, 321] on icon "button" at bounding box center [398, 321] width 8 height 14
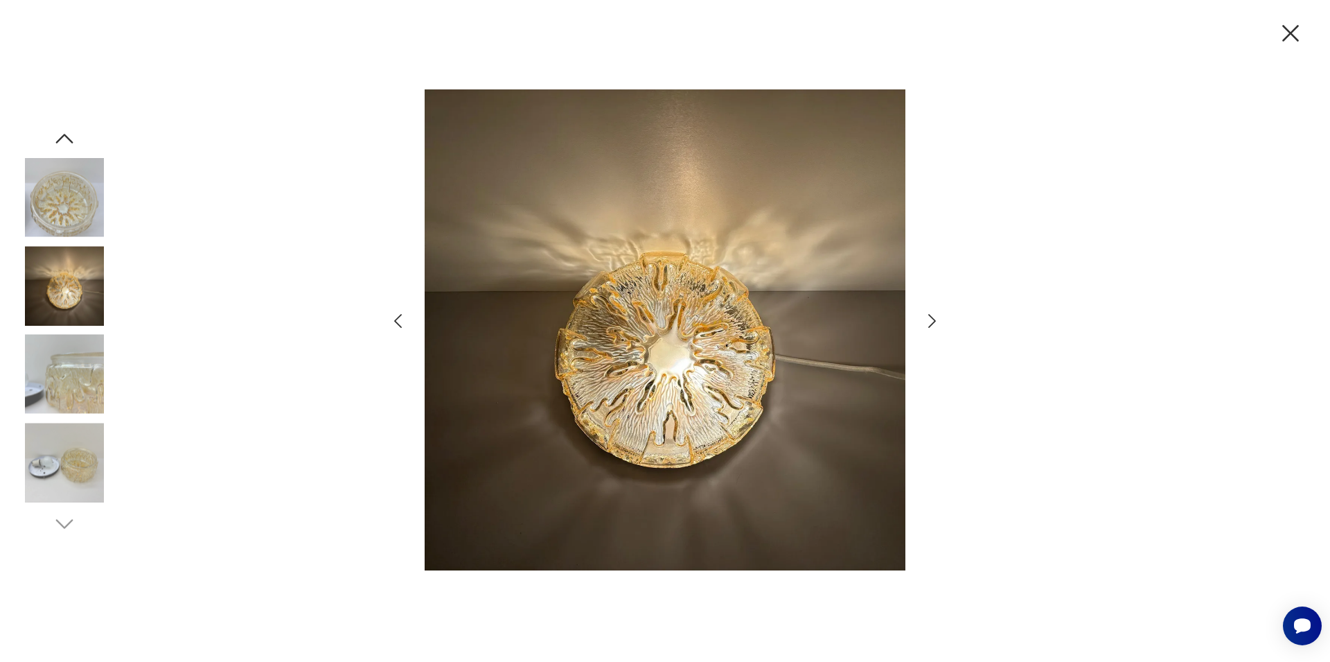
click at [396, 321] on icon "button" at bounding box center [398, 321] width 8 height 14
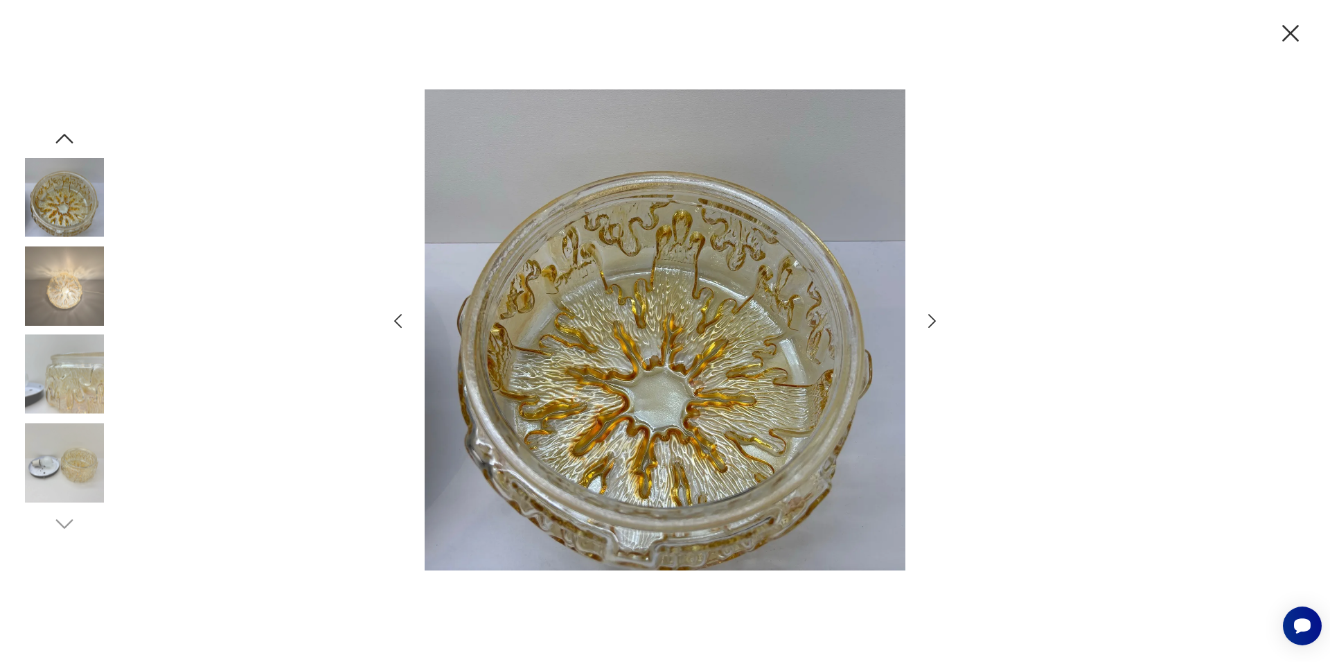
click at [396, 321] on icon "button" at bounding box center [398, 321] width 8 height 14
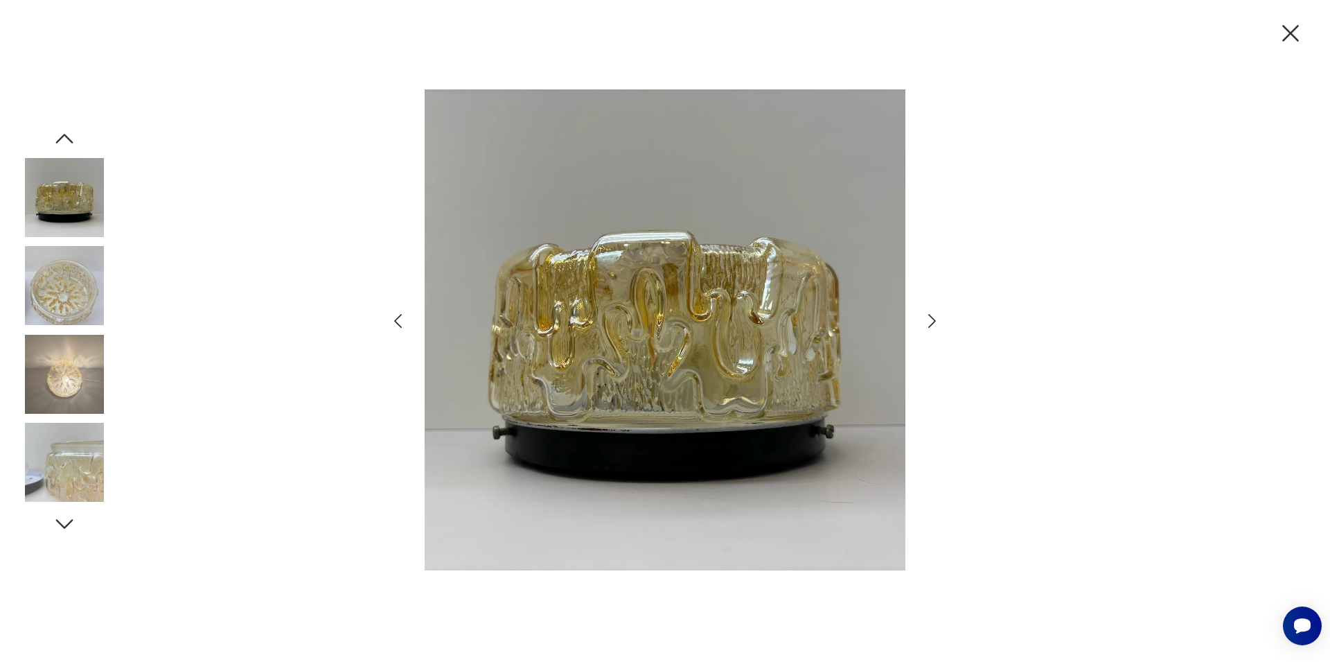
click at [396, 321] on icon "button" at bounding box center [398, 321] width 8 height 14
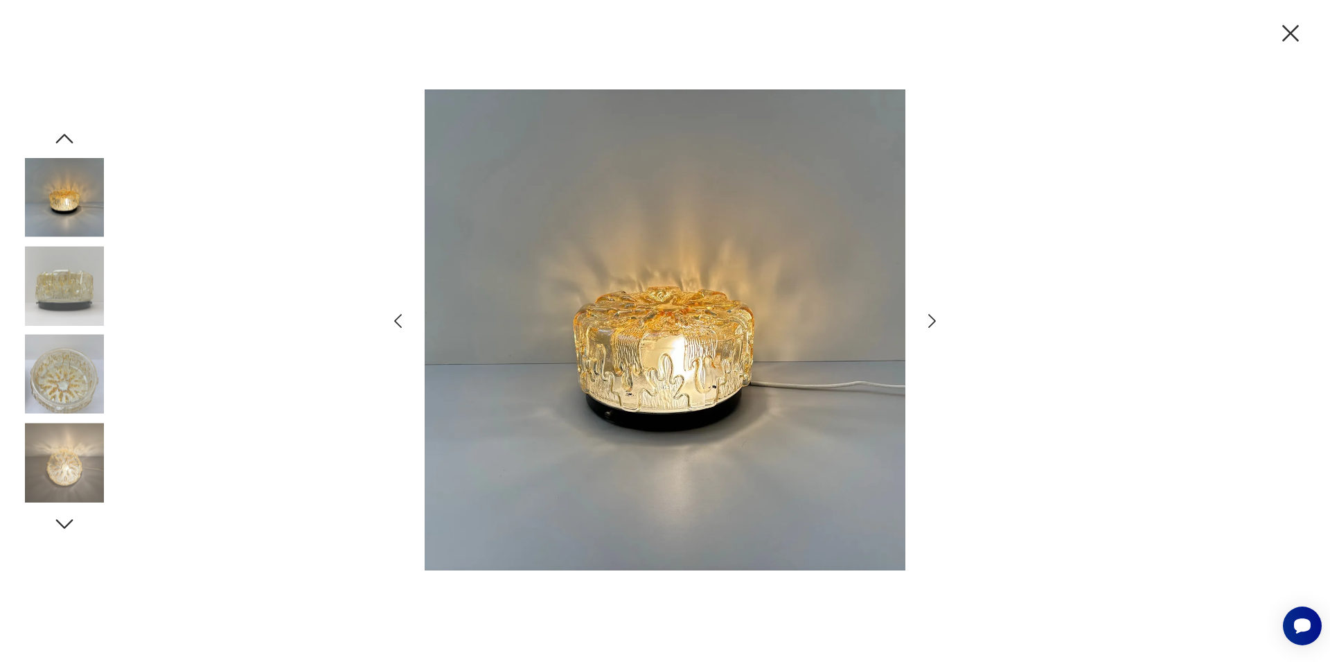
click at [1291, 37] on icon "button" at bounding box center [1290, 33] width 29 height 29
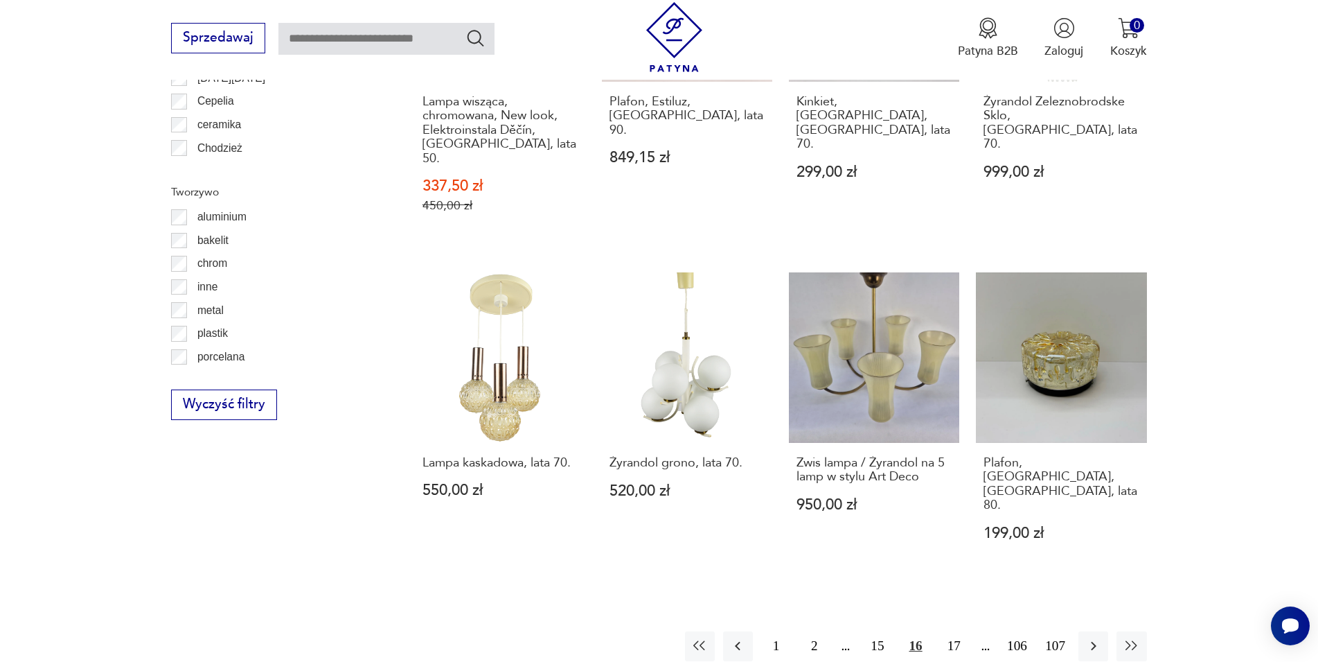
scroll to position [1312, 0]
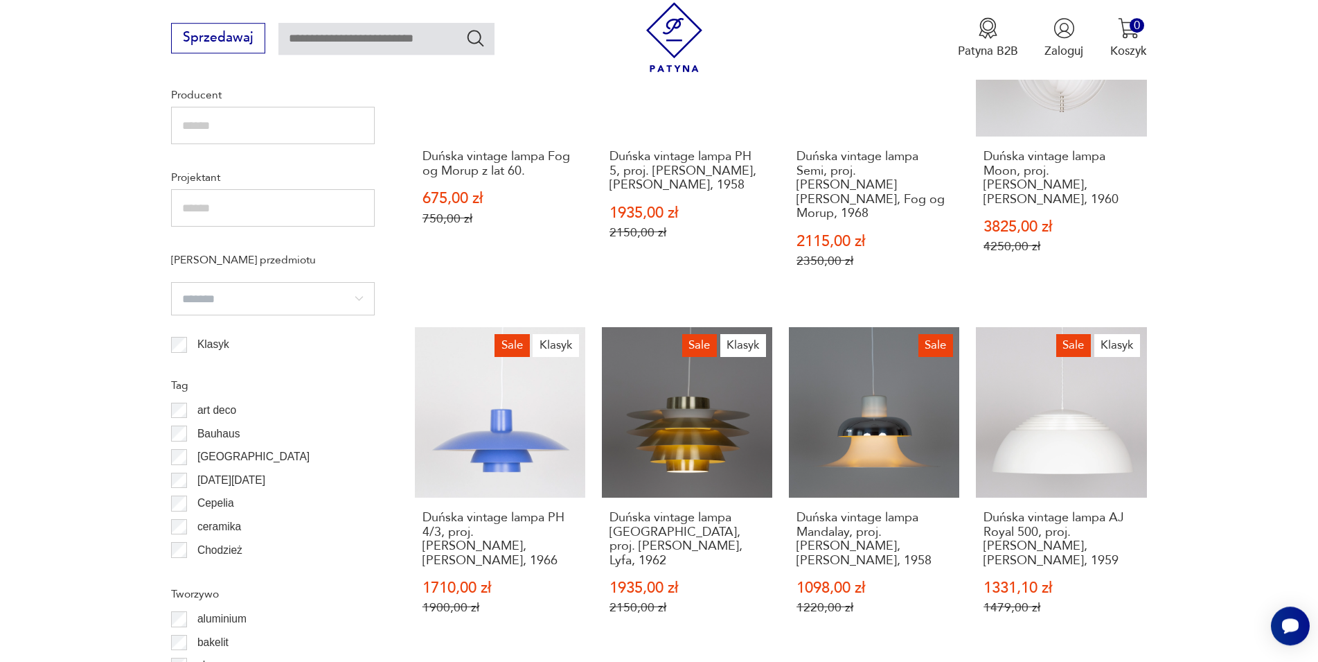
scroll to position [1118, 0]
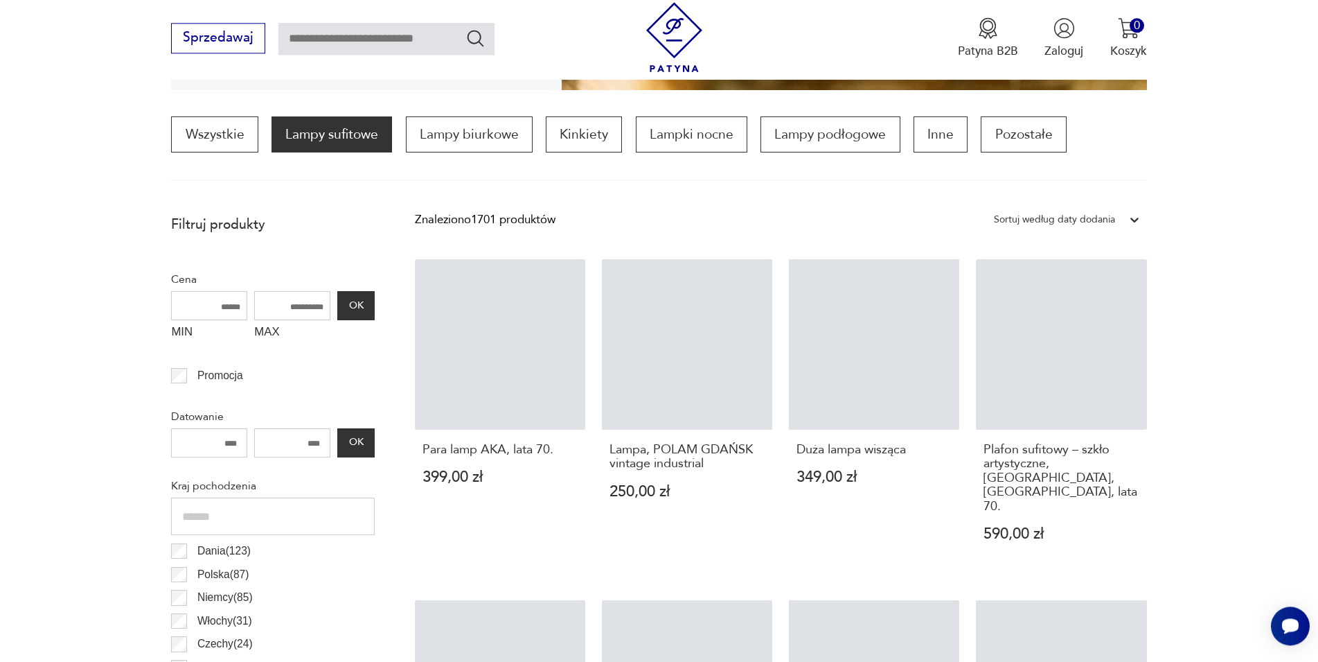
scroll to position [412, 0]
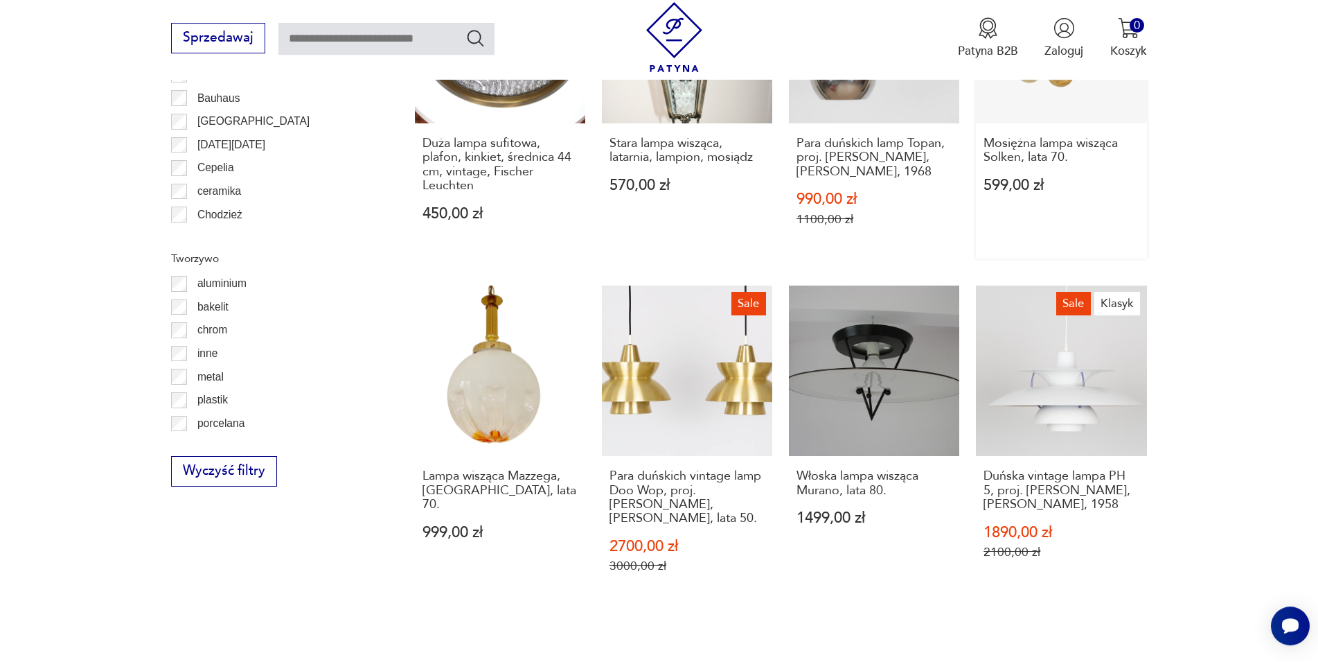
scroll to position [1401, 0]
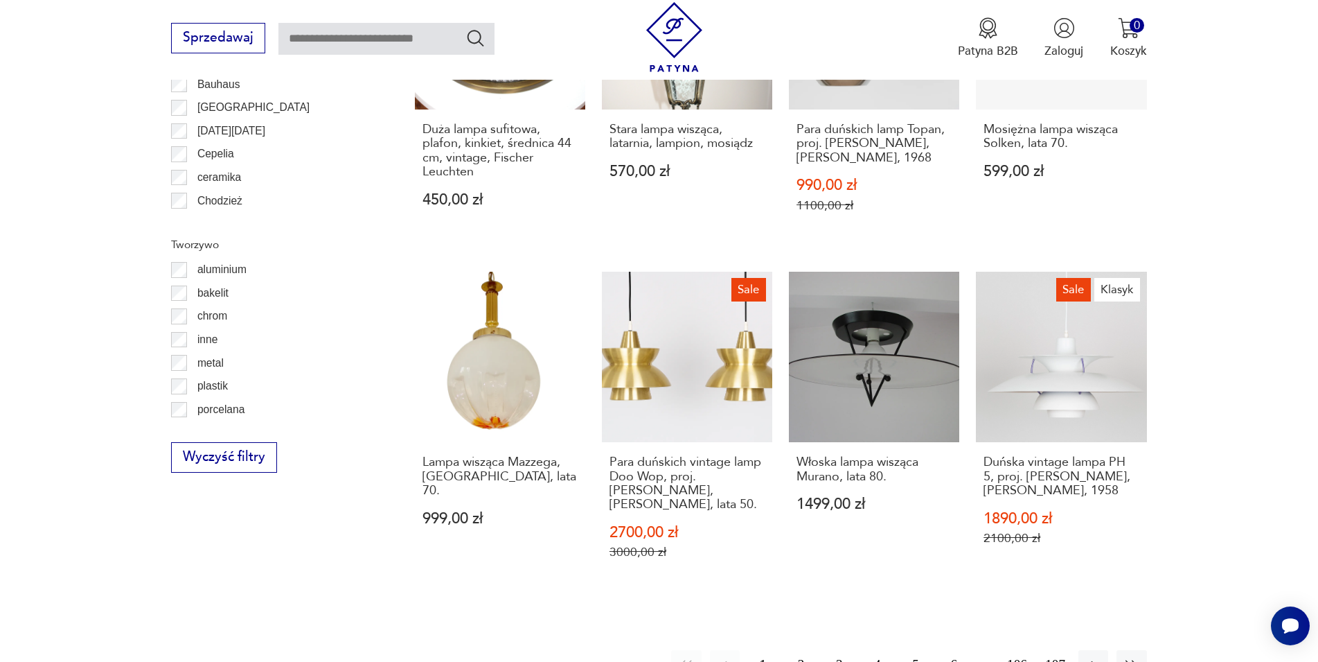
click at [956, 650] on button "6" at bounding box center [954, 665] width 30 height 30
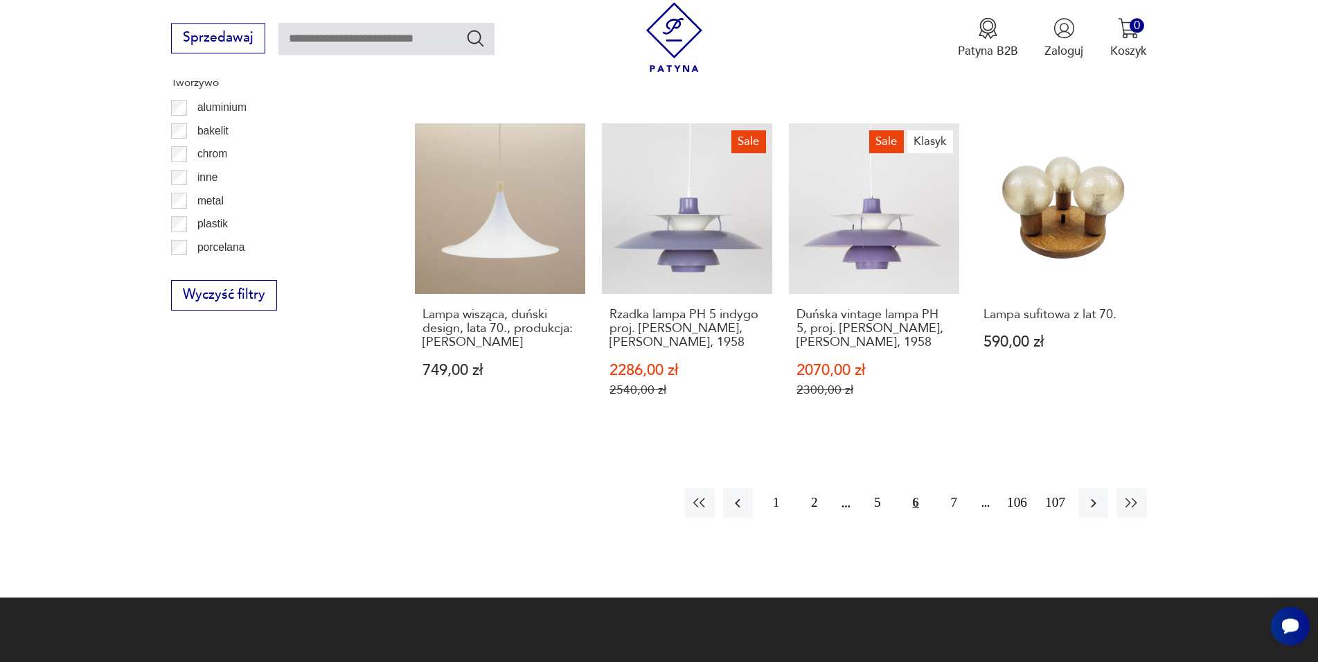
scroll to position [1613, 0]
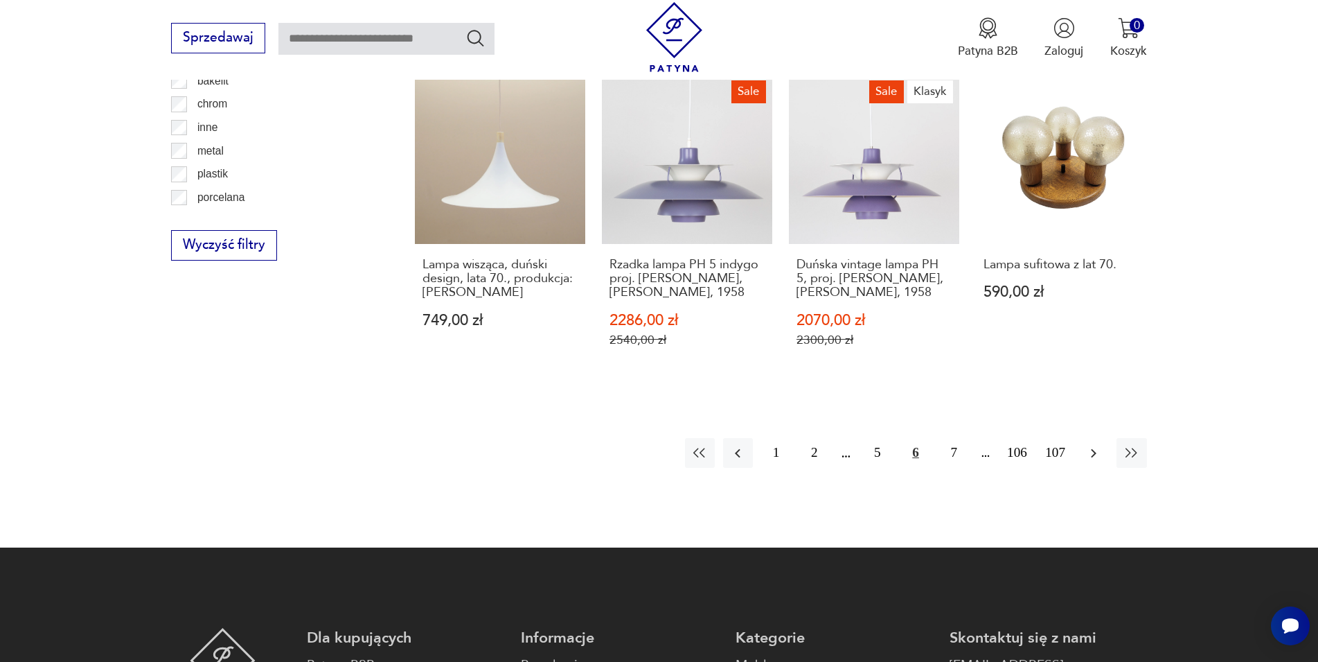
click at [1086, 445] on icon "button" at bounding box center [1094, 453] width 17 height 17
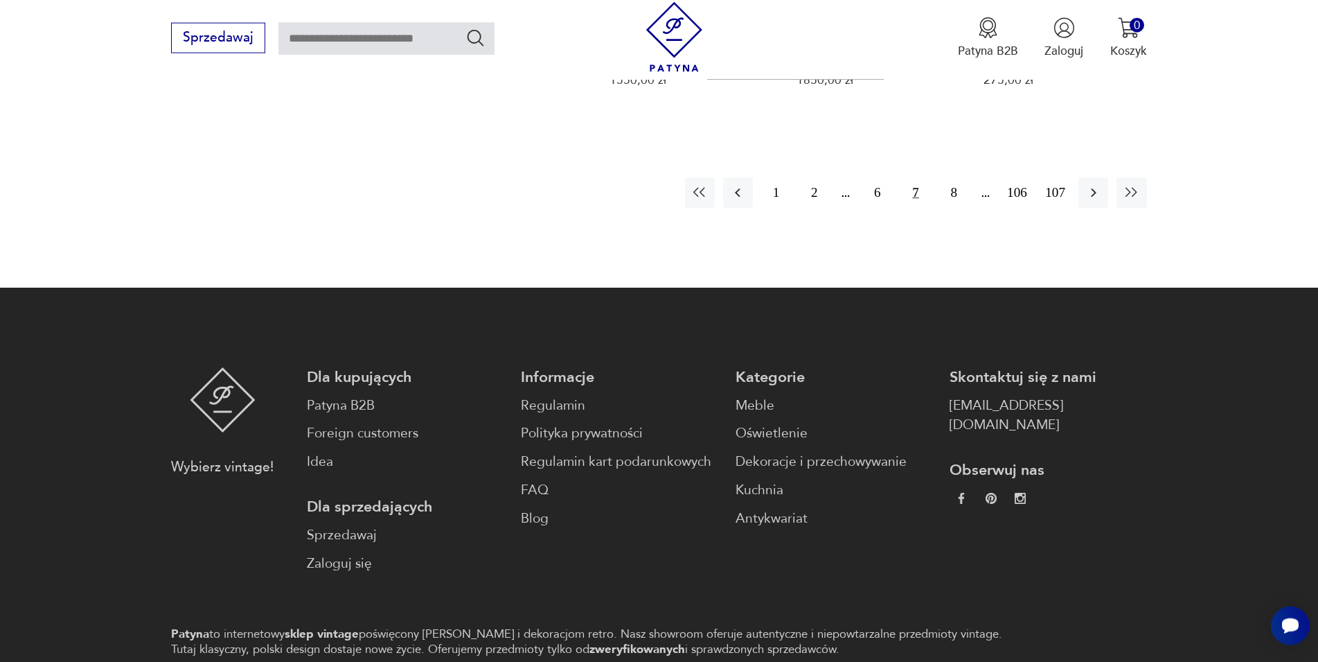
scroll to position [1896, 0]
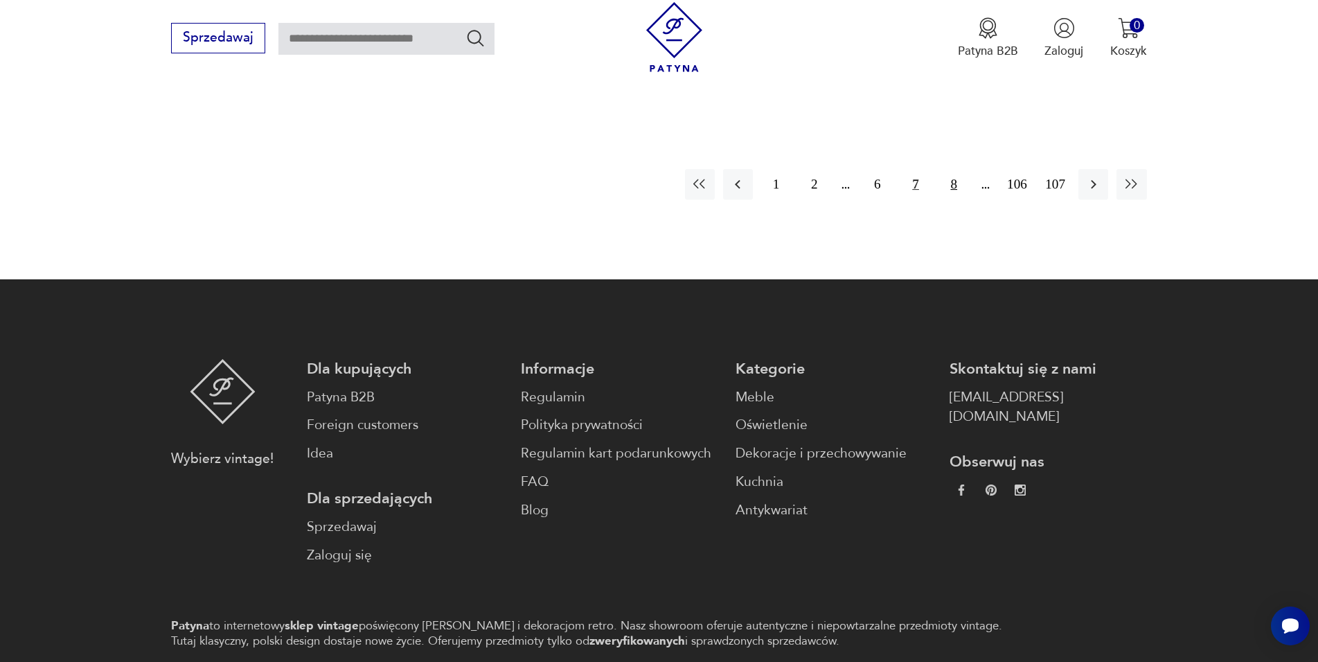
click at [954, 169] on button "8" at bounding box center [954, 184] width 30 height 30
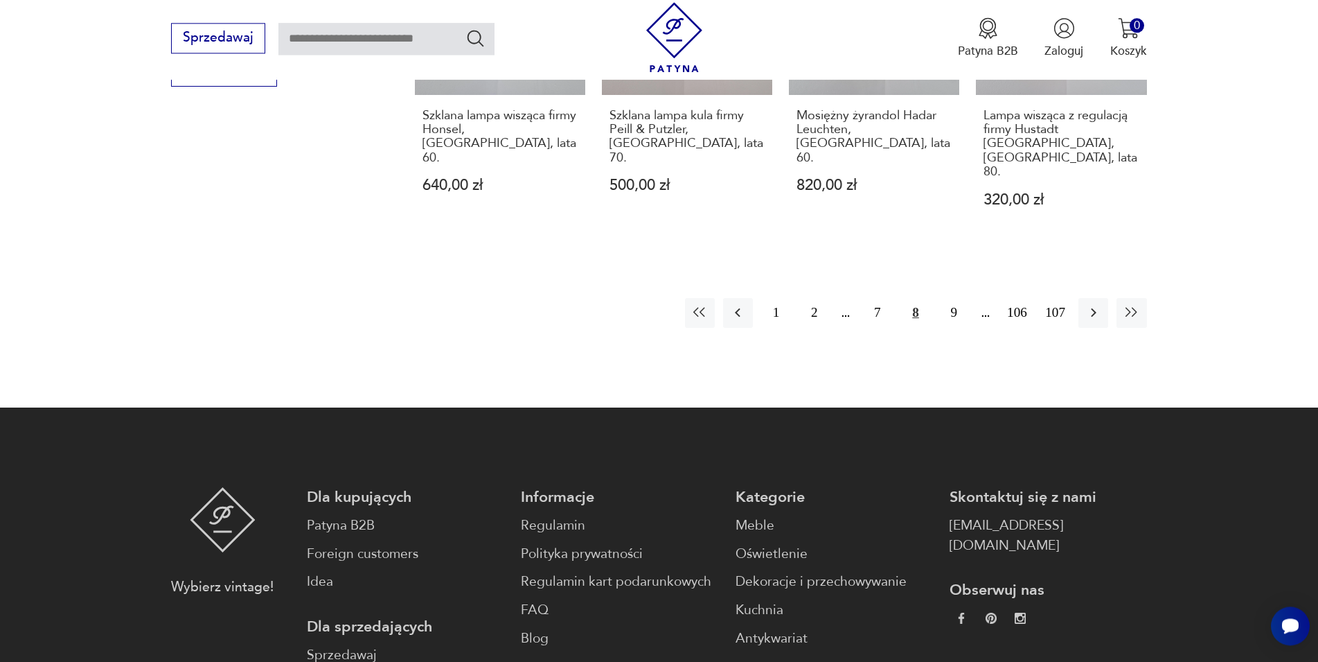
scroll to position [1896, 0]
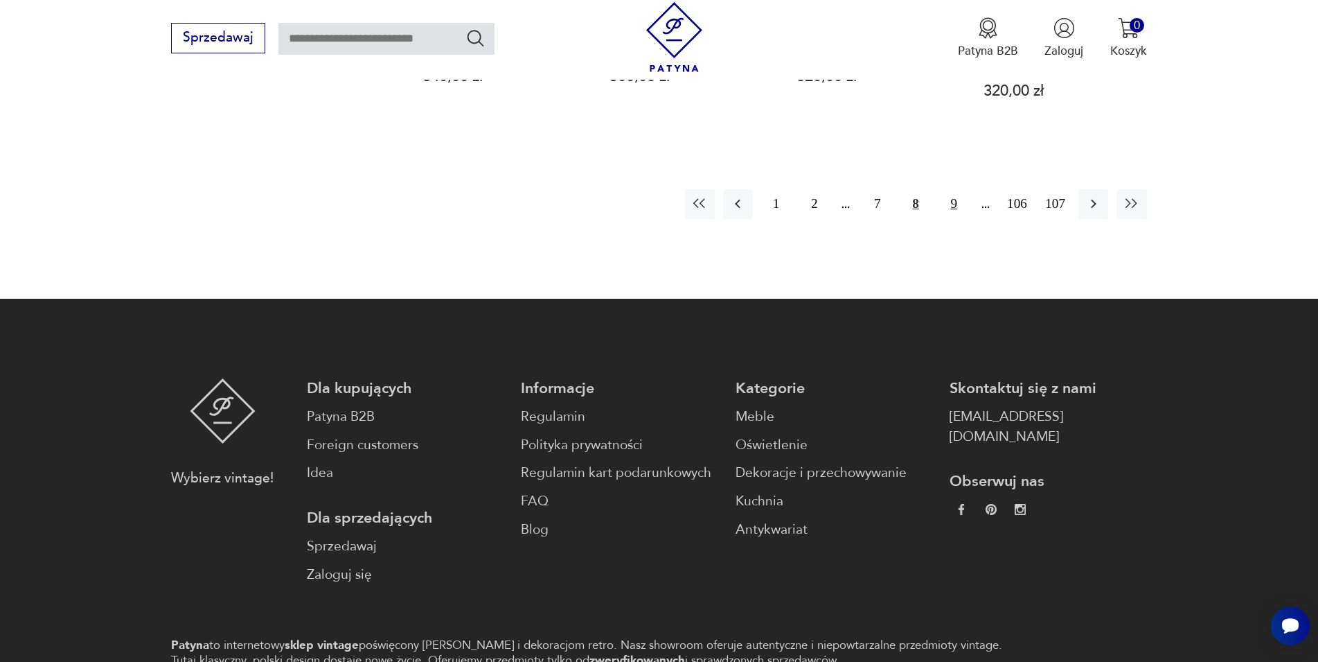
click at [955, 189] on button "9" at bounding box center [954, 204] width 30 height 30
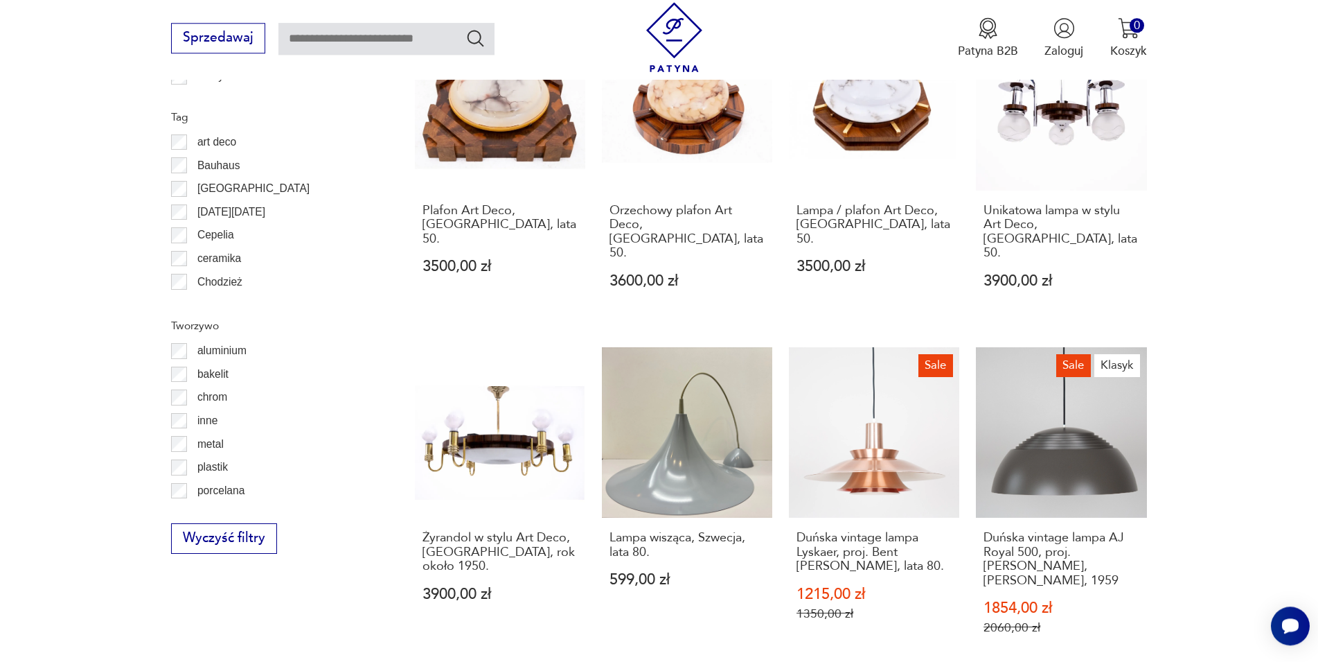
scroll to position [1401, 0]
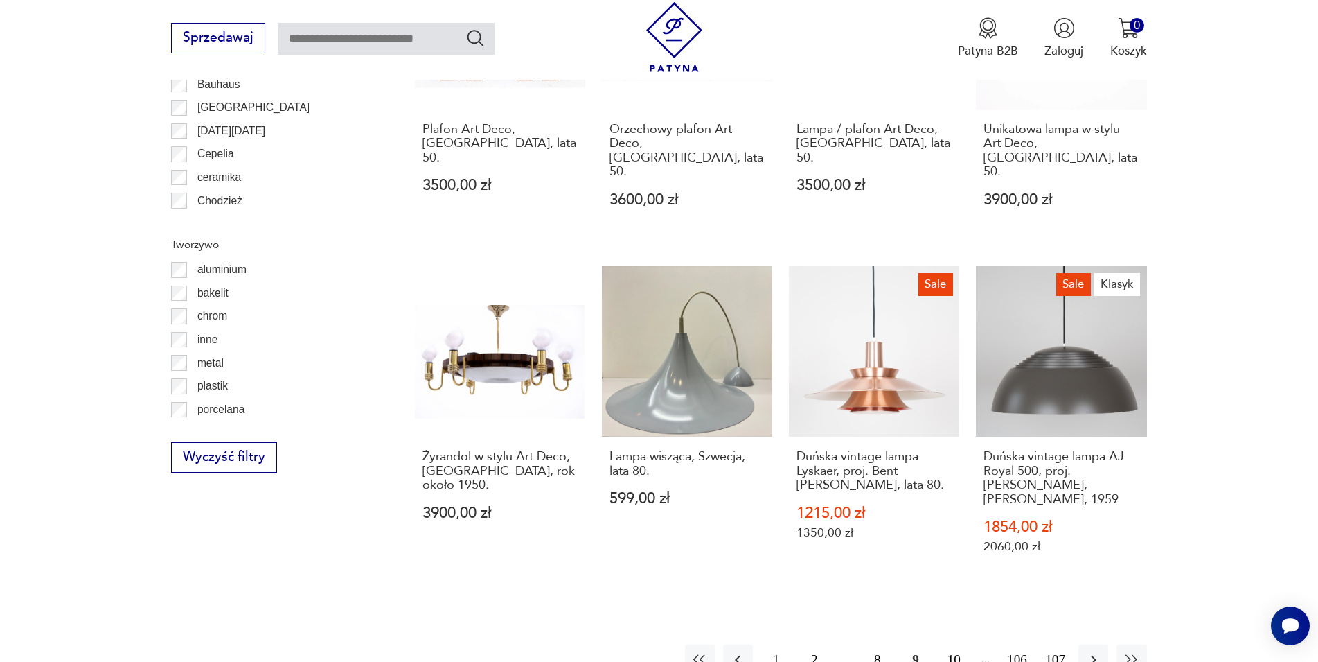
click at [958, 644] on button "10" at bounding box center [954, 659] width 30 height 30
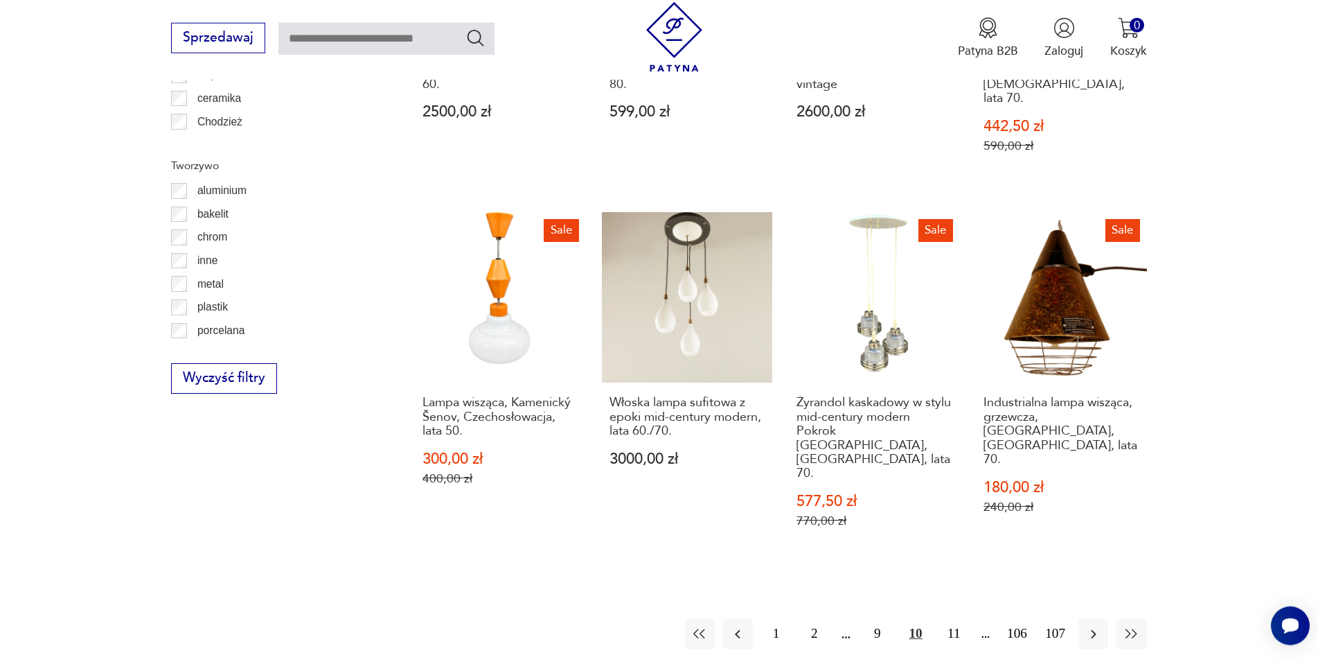
scroll to position [1684, 0]
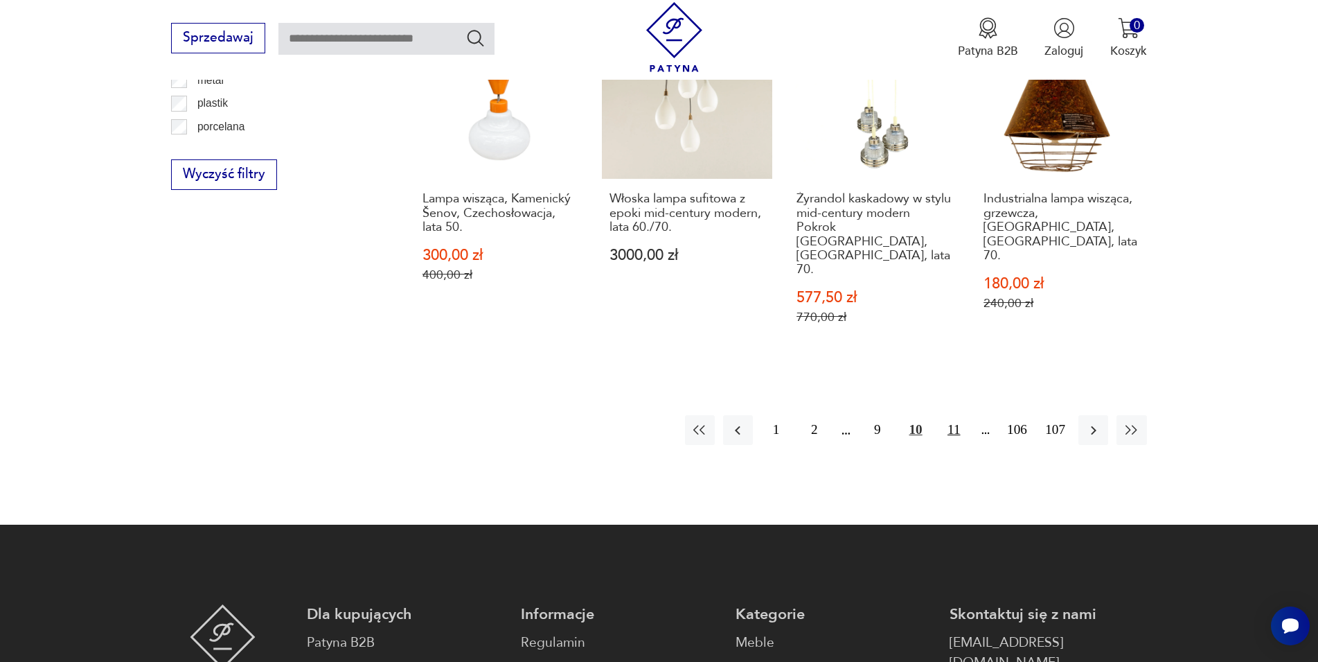
click at [951, 415] on button "11" at bounding box center [954, 430] width 30 height 30
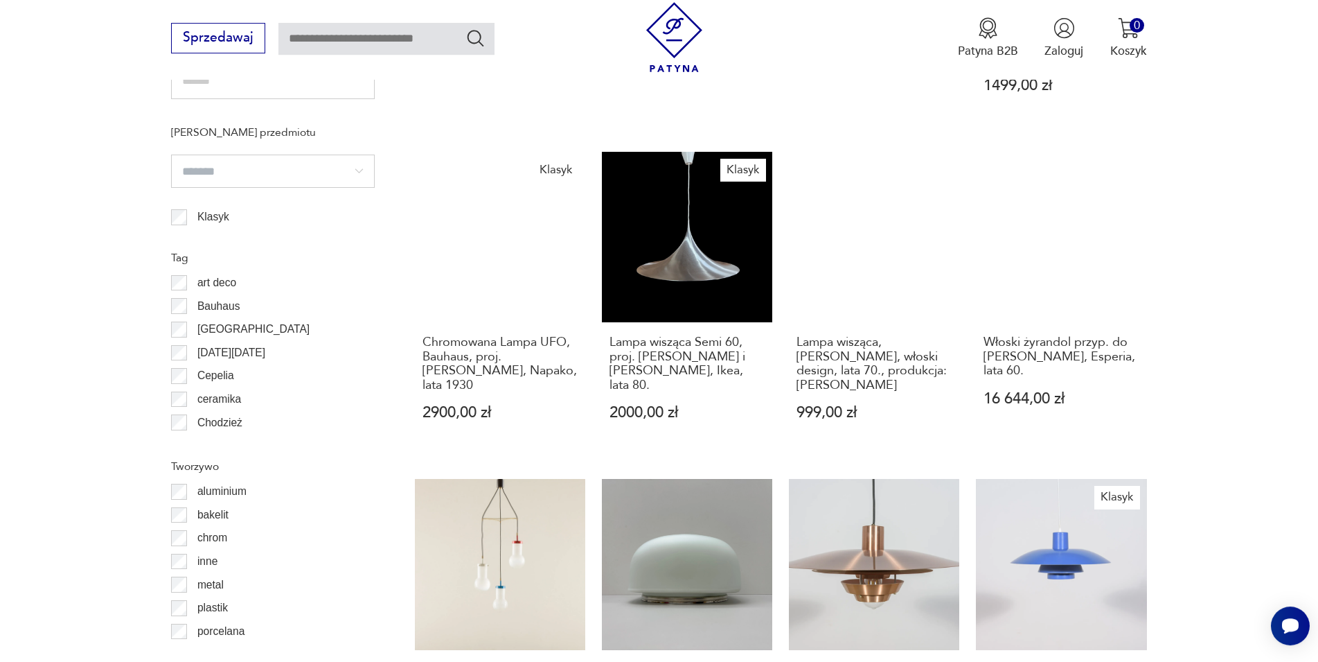
scroll to position [1401, 0]
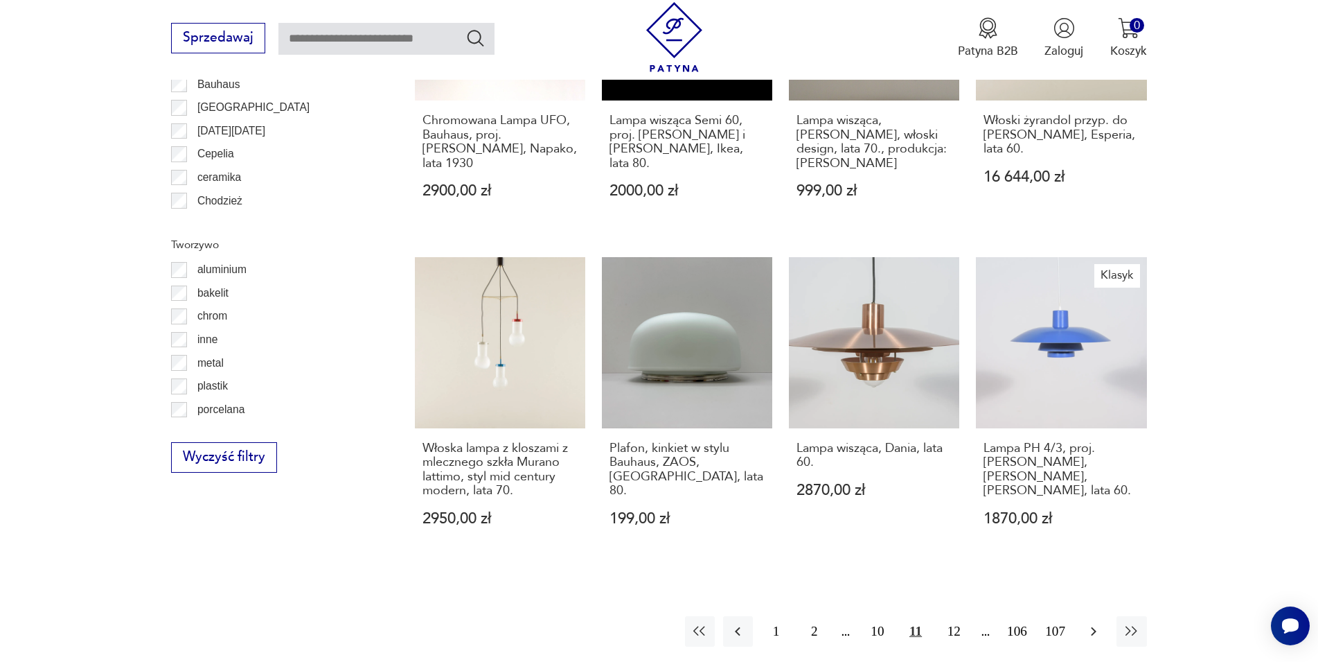
click at [1092, 627] on icon "button" at bounding box center [1094, 631] width 17 height 17
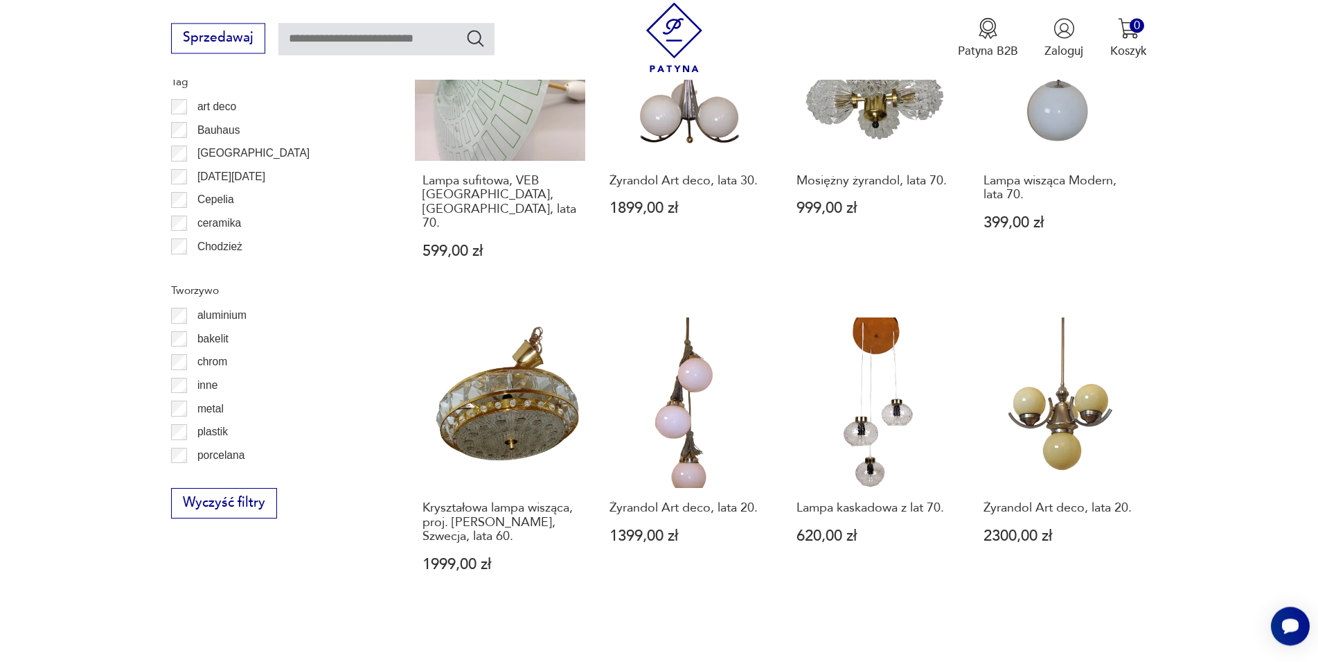
scroll to position [1401, 0]
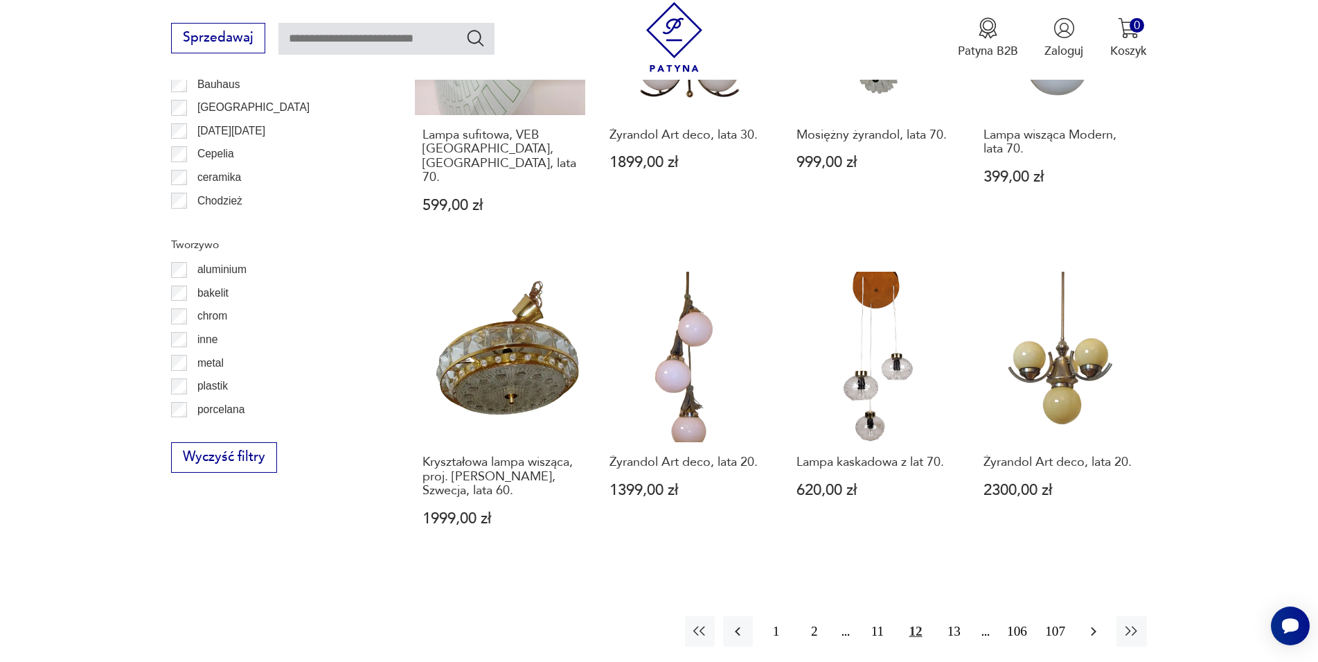
click at [1092, 623] on icon "button" at bounding box center [1094, 631] width 17 height 17
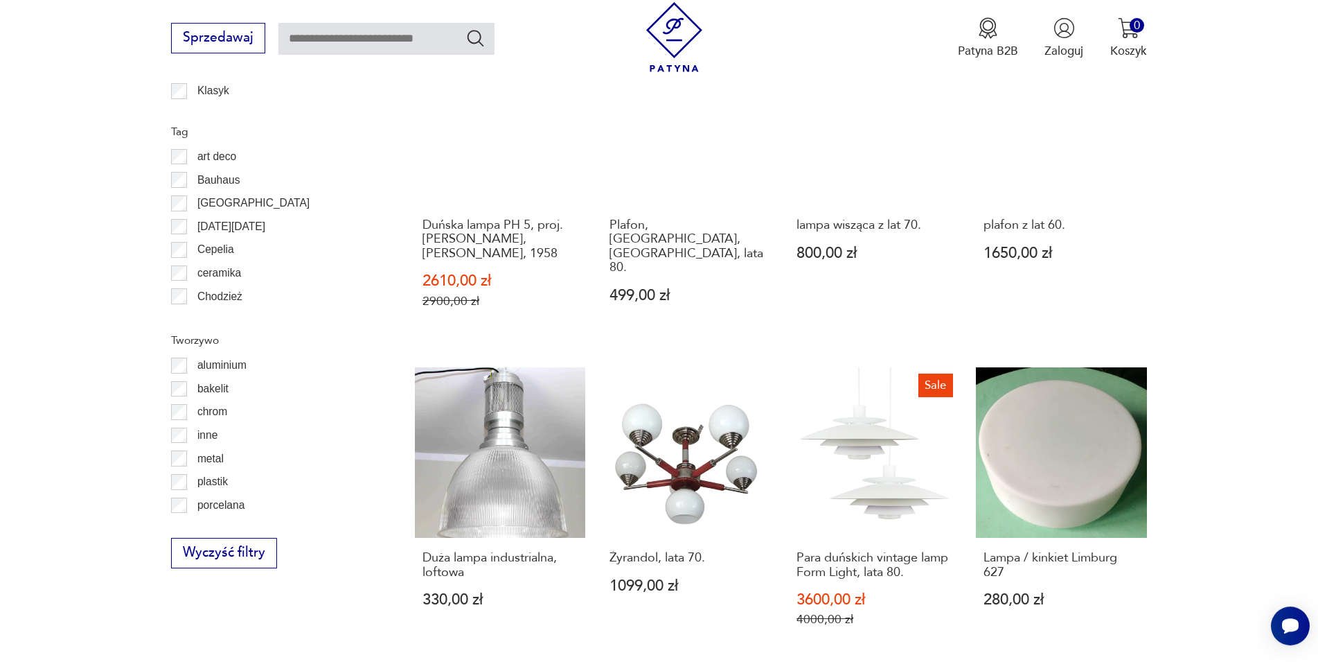
scroll to position [1330, 0]
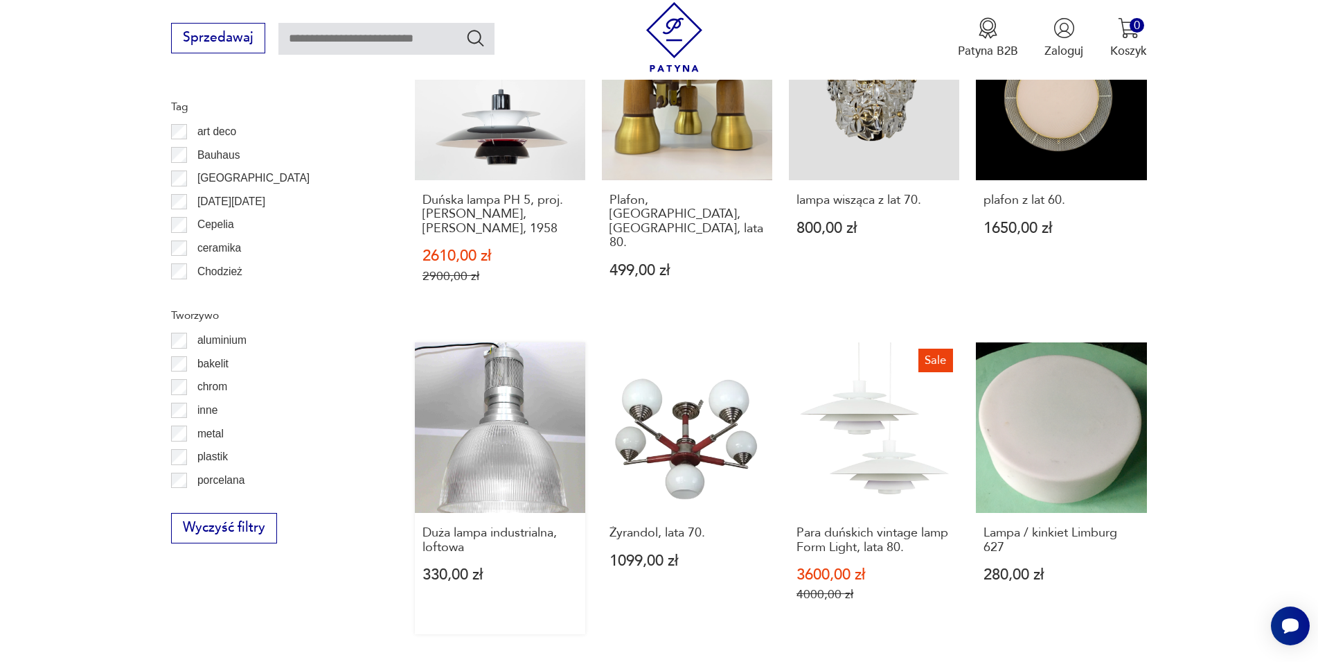
click at [495, 418] on link "Duża lampa industrialna, loftowa 330,00 zł" at bounding box center [500, 488] width 170 height 292
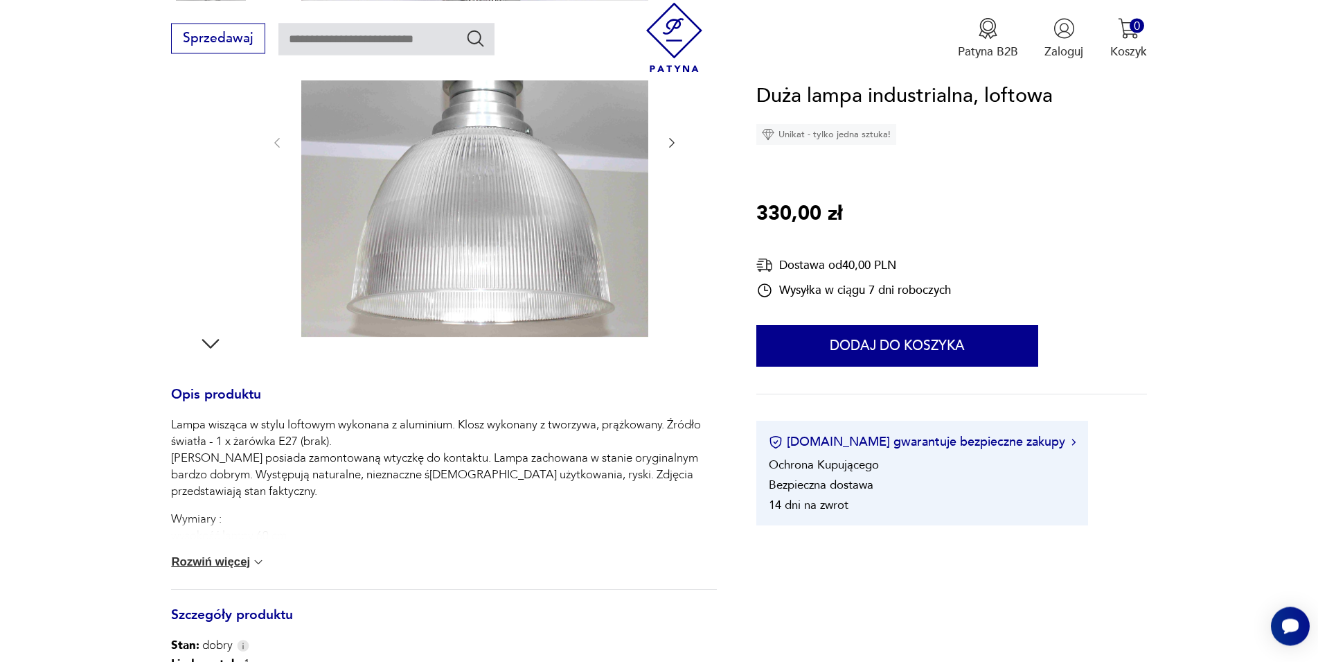
scroll to position [324, 0]
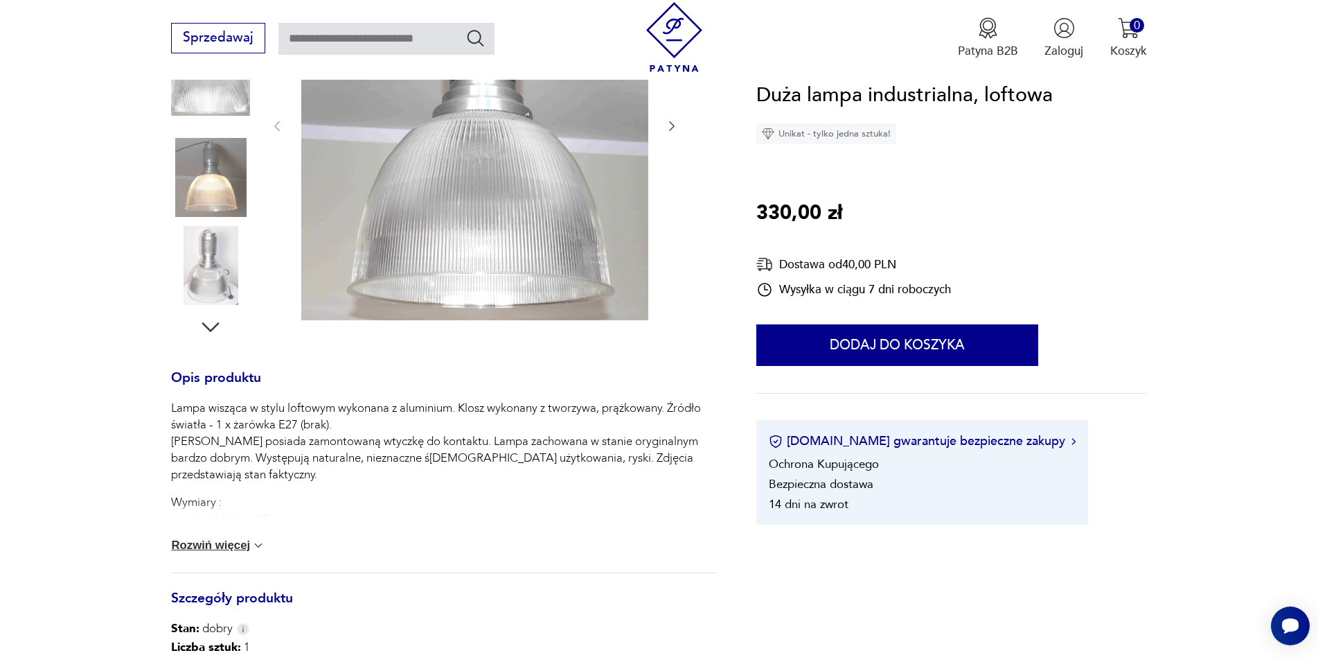
click at [252, 549] on button "Rozwiń więcej" at bounding box center [218, 545] width 94 height 14
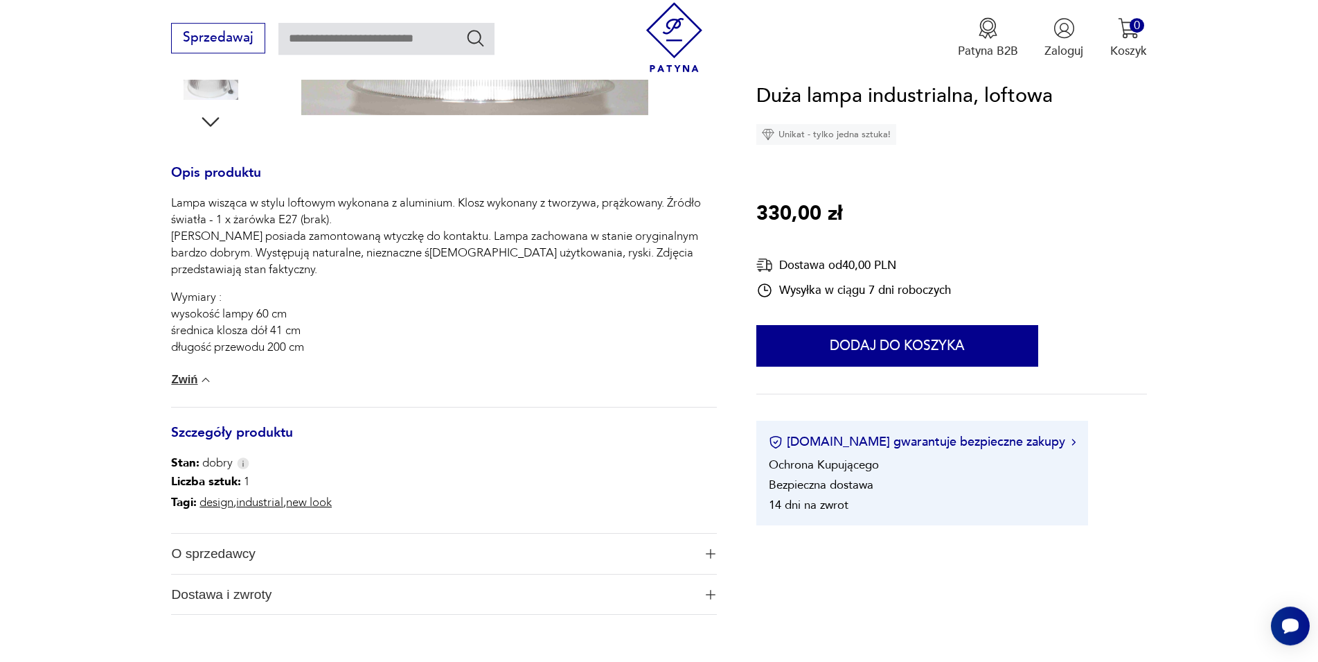
scroll to position [536, 0]
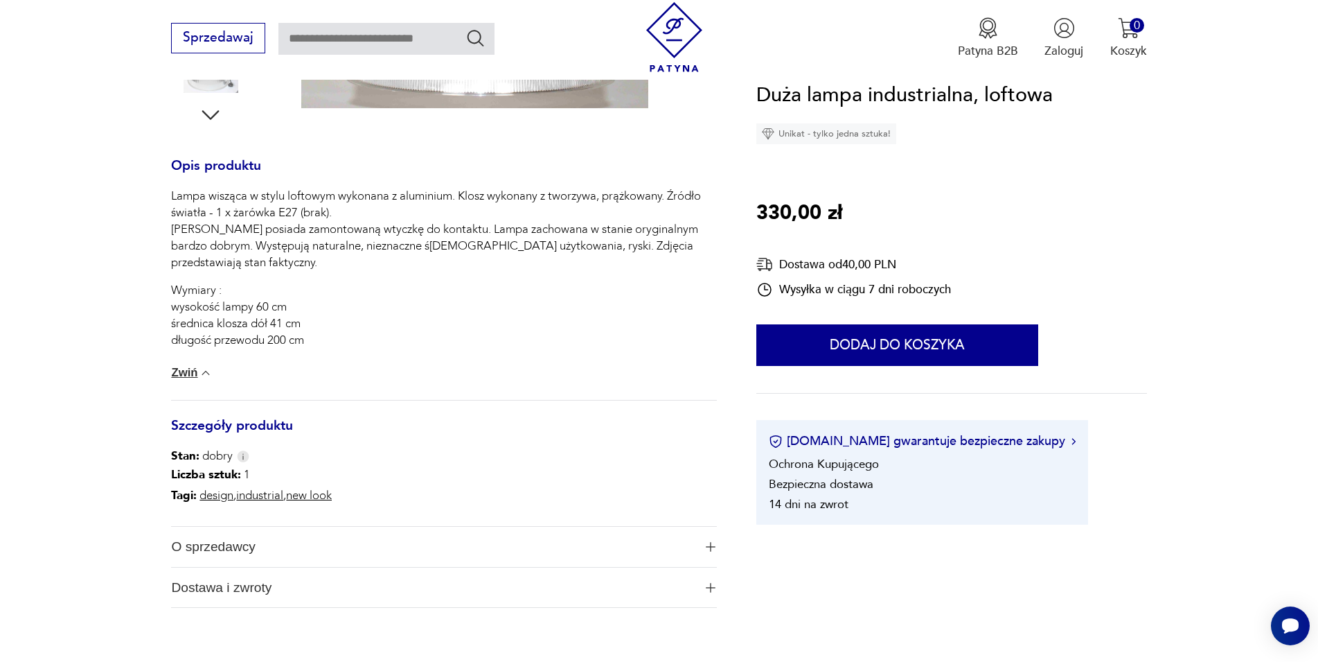
click at [229, 548] on span "O sprzedawcy" at bounding box center [432, 547] width 522 height 40
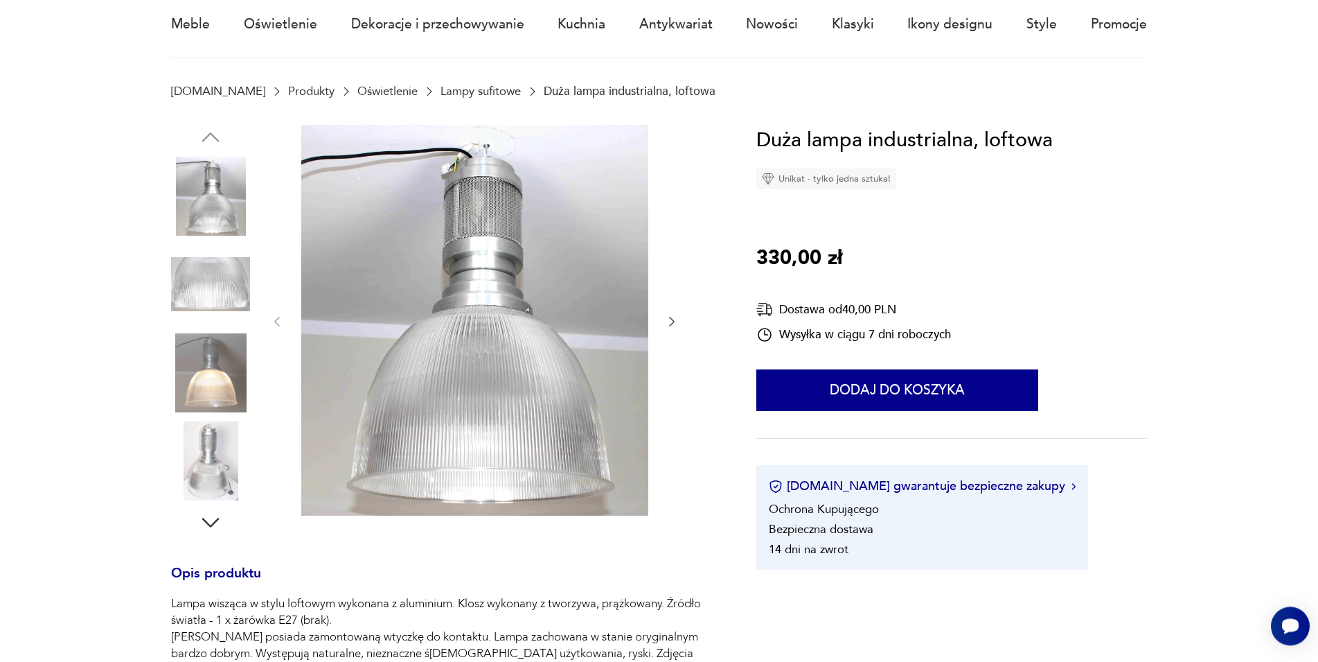
scroll to position [112, 0]
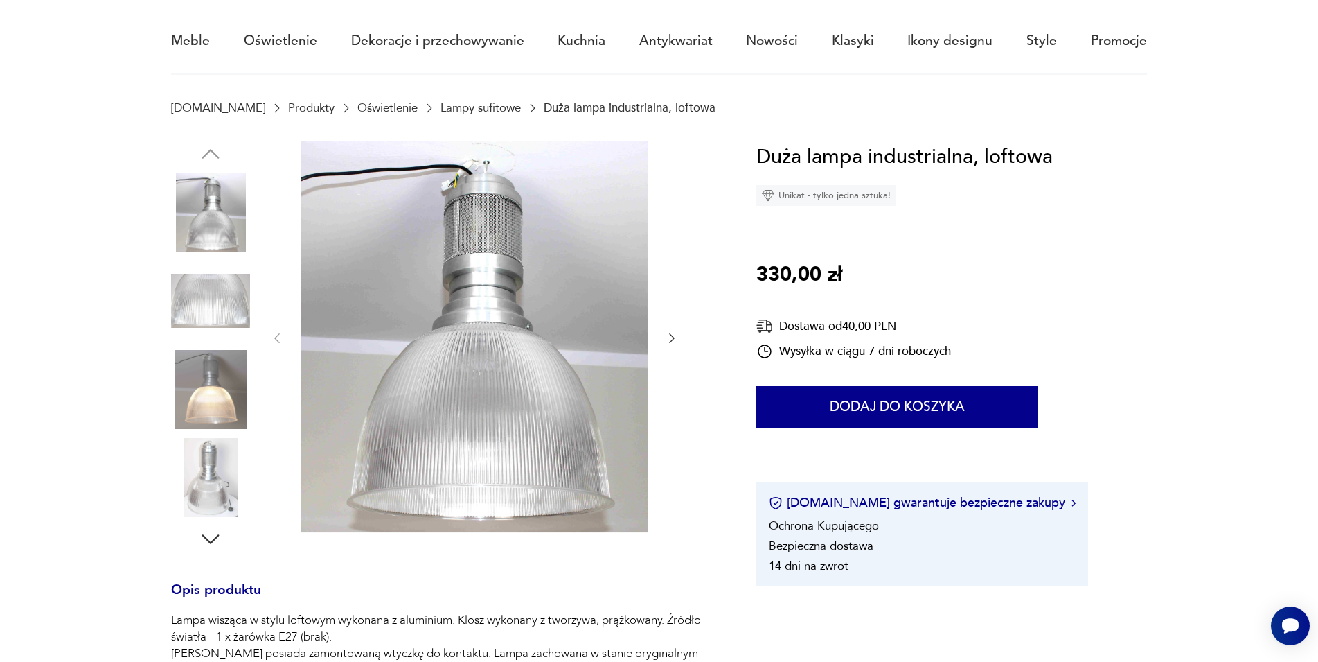
click at [475, 318] on img at bounding box center [474, 336] width 347 height 391
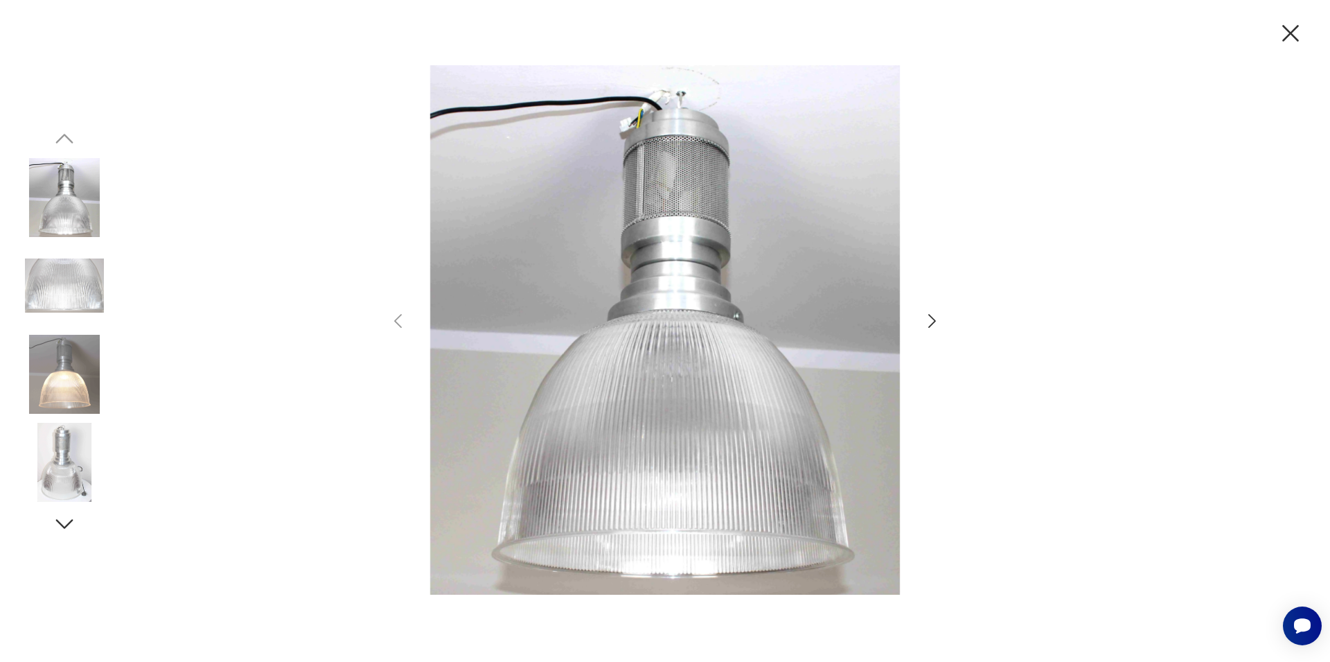
click at [928, 320] on icon "button" at bounding box center [932, 321] width 20 height 20
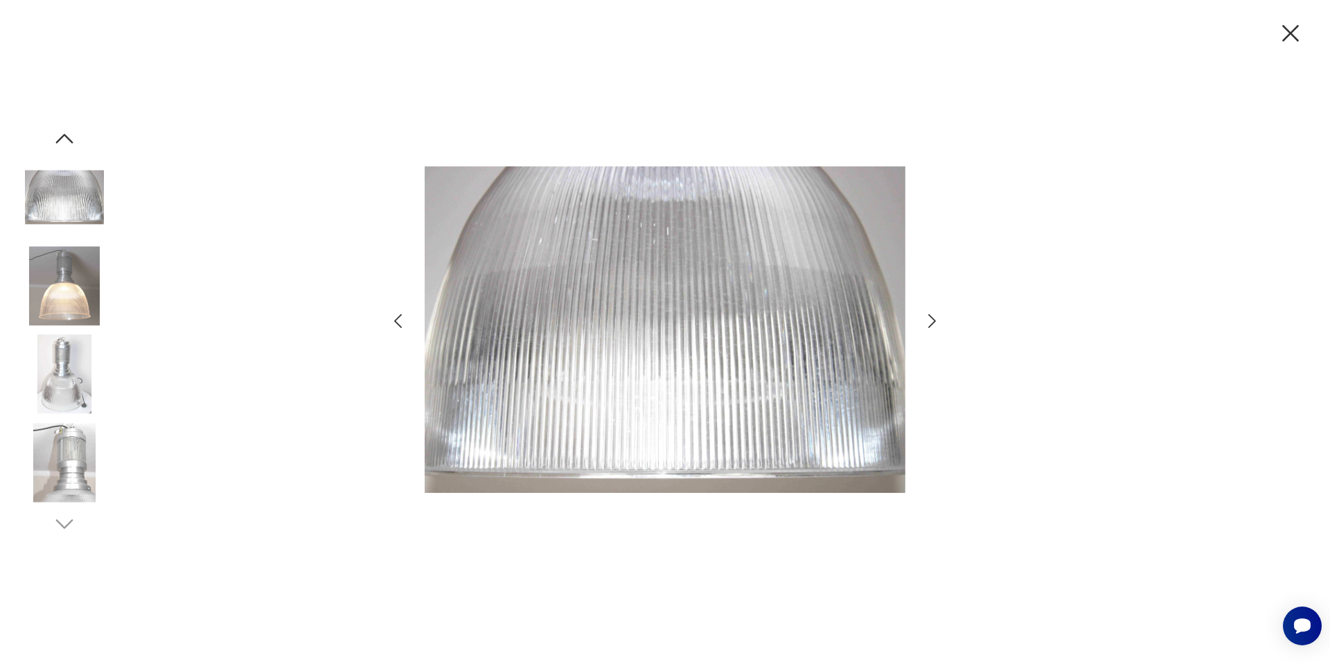
click at [928, 320] on icon "button" at bounding box center [932, 321] width 20 height 20
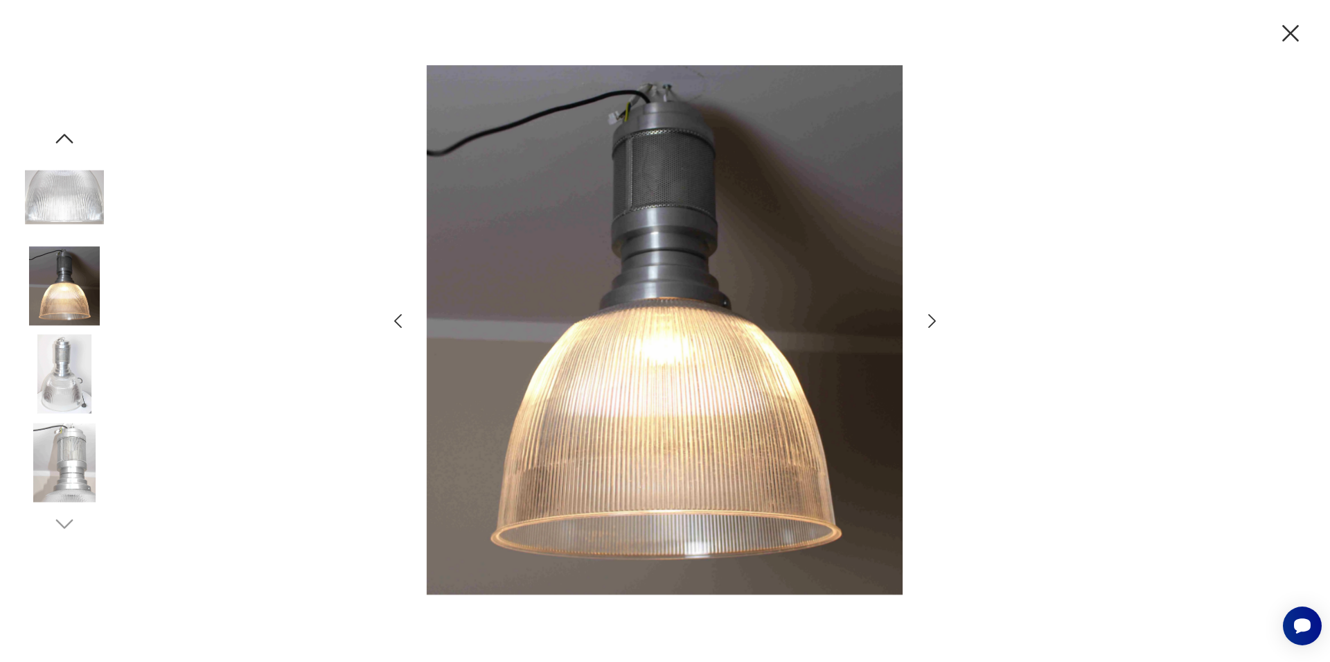
click at [928, 320] on icon "button" at bounding box center [932, 321] width 20 height 20
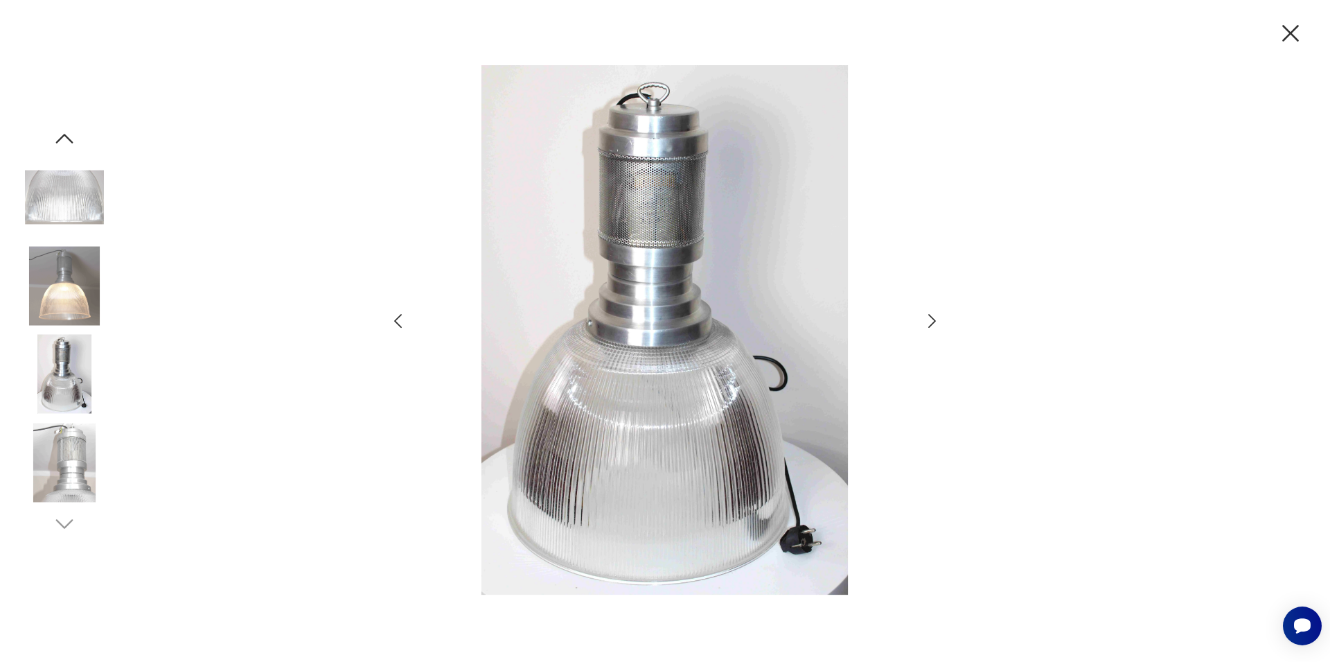
click at [928, 320] on icon "button" at bounding box center [932, 321] width 20 height 20
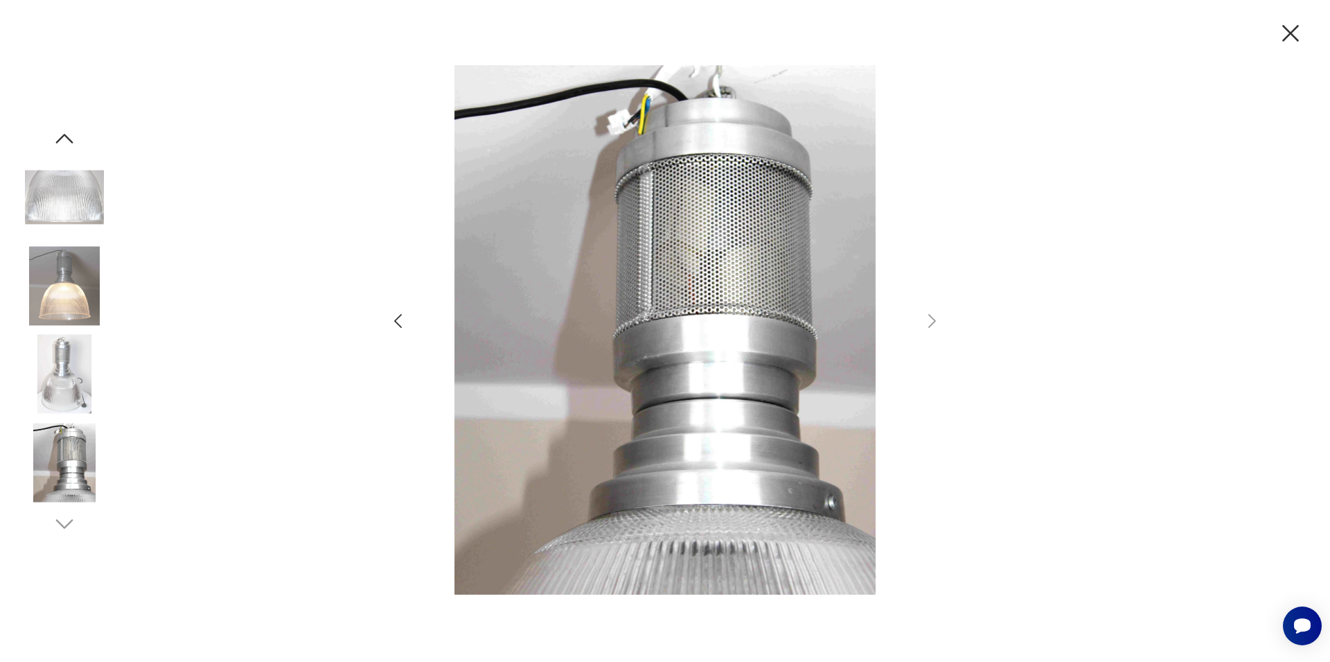
drag, startPoint x: 1304, startPoint y: 30, endPoint x: 1307, endPoint y: 38, distance: 8.1
click at [1296, 33] on icon "button" at bounding box center [1290, 33] width 29 height 29
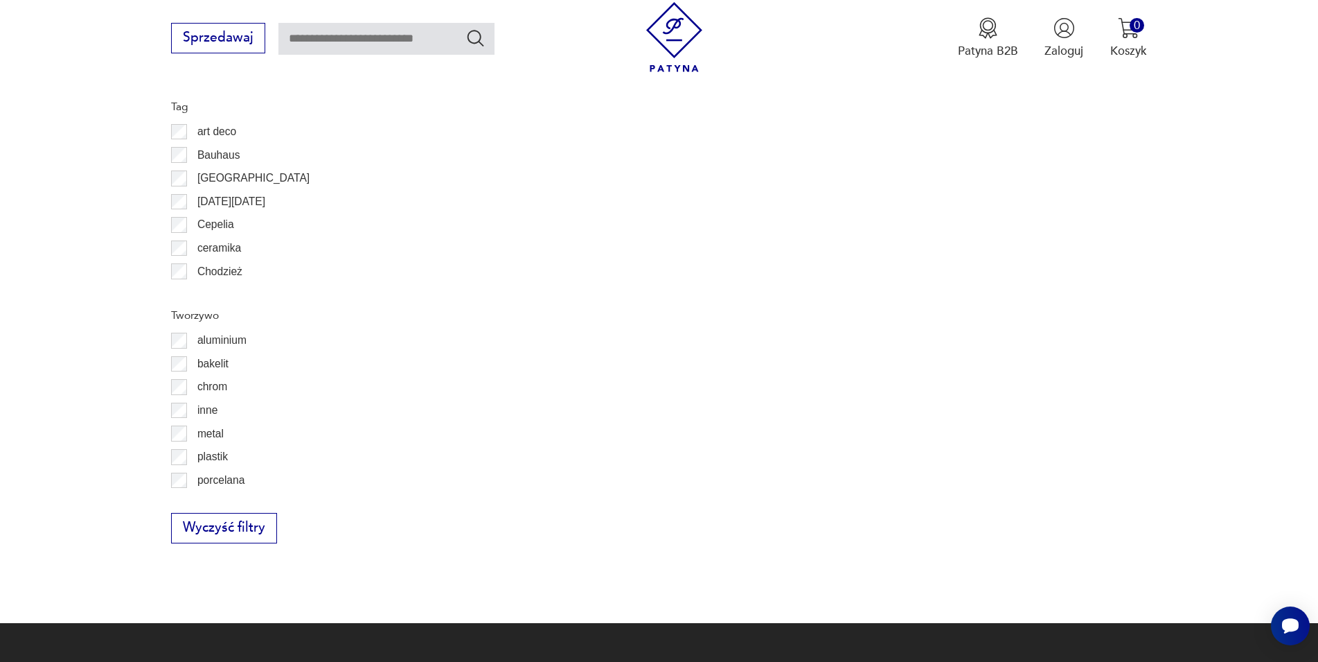
scroll to position [1483, 0]
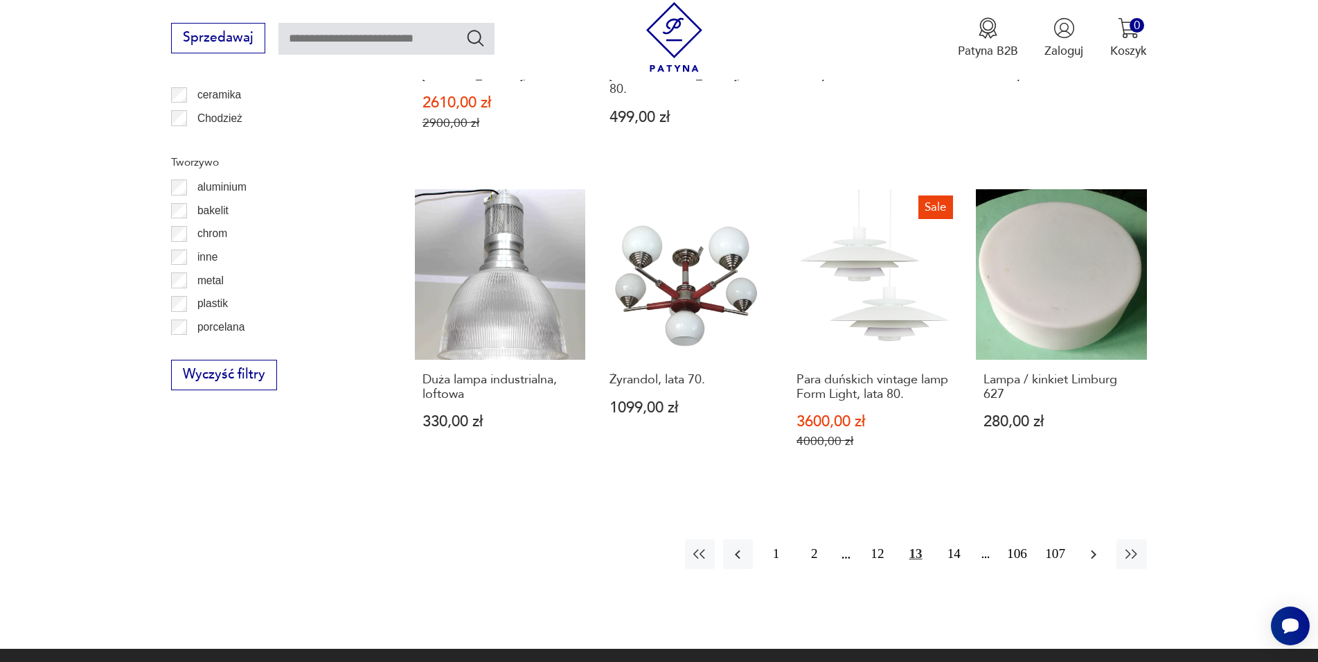
click at [1088, 546] on icon "button" at bounding box center [1094, 554] width 17 height 17
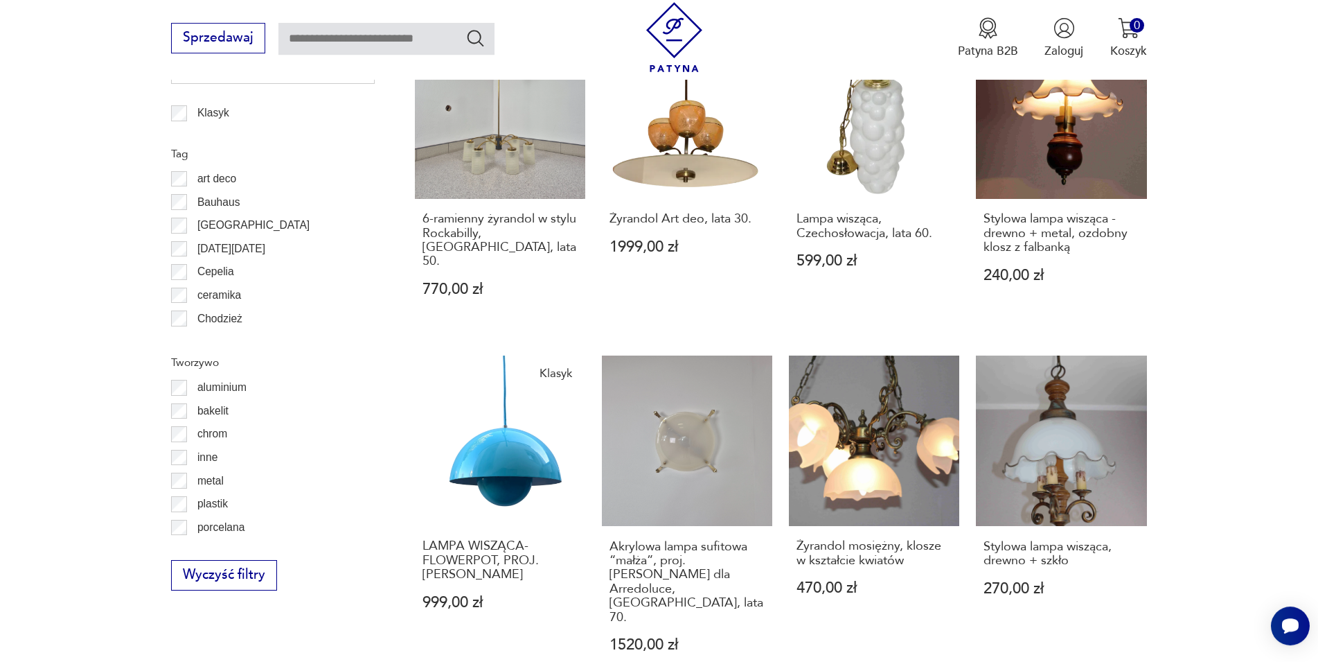
scroll to position [1401, 0]
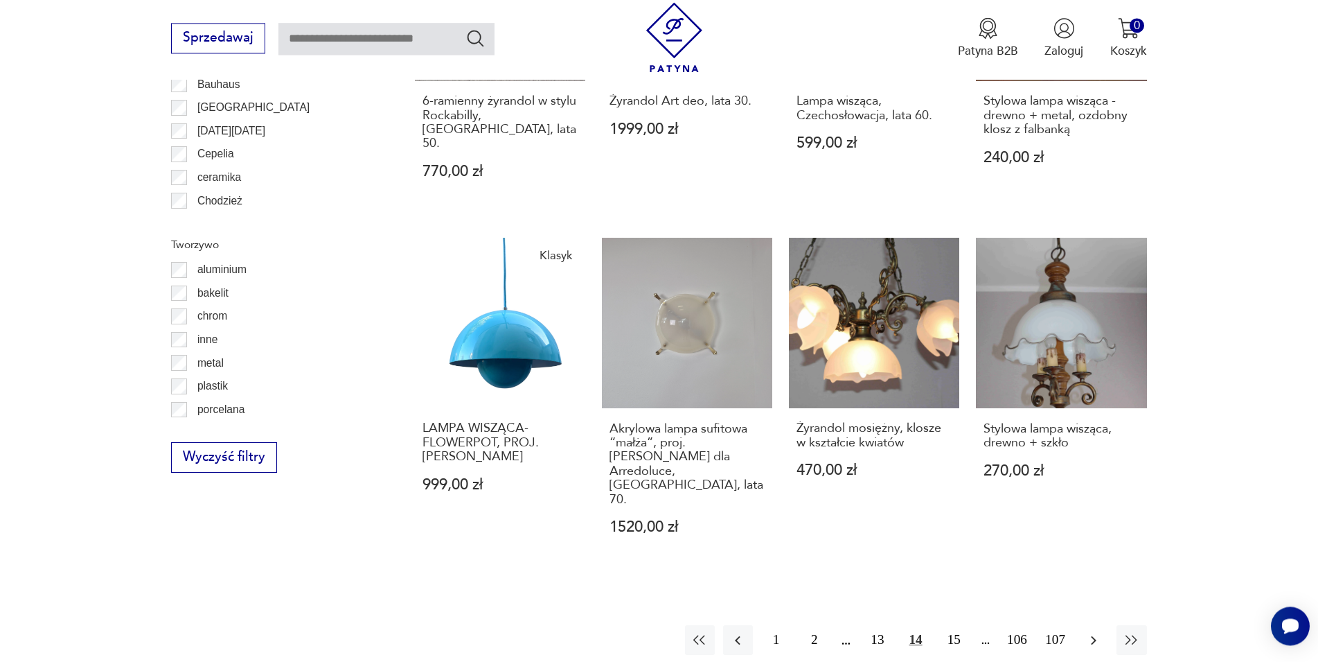
click at [1084, 625] on button "button" at bounding box center [1094, 640] width 30 height 30
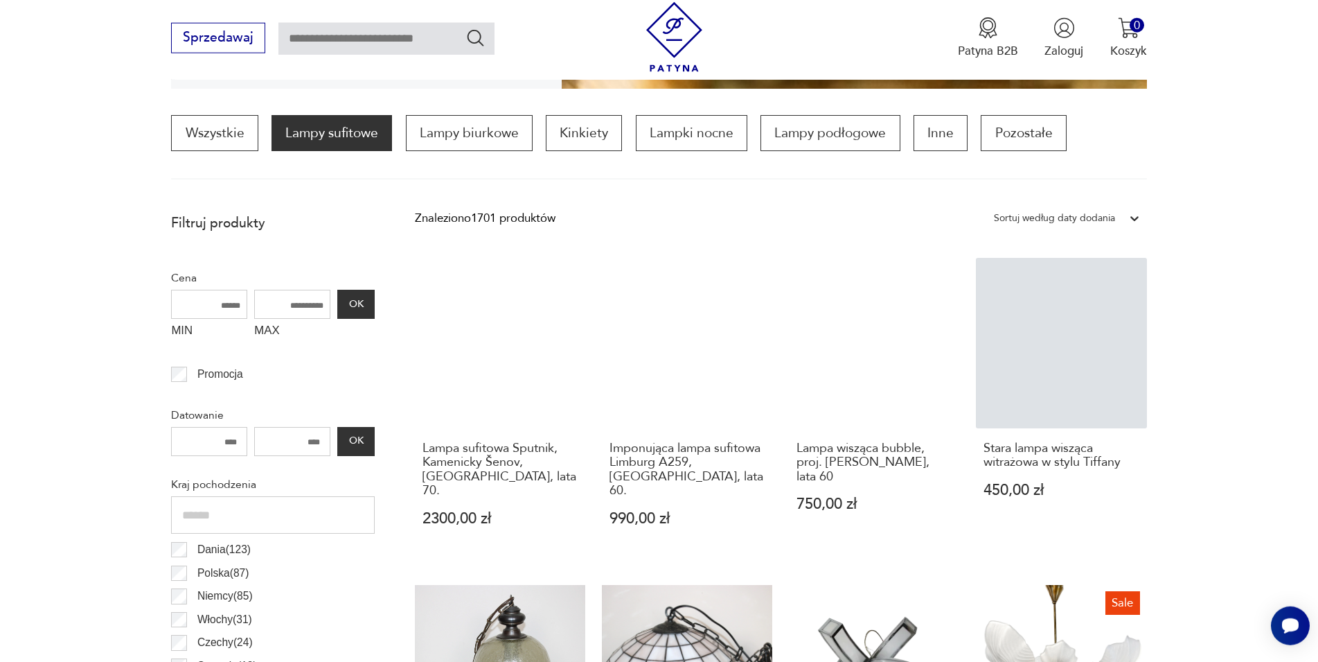
scroll to position [412, 0]
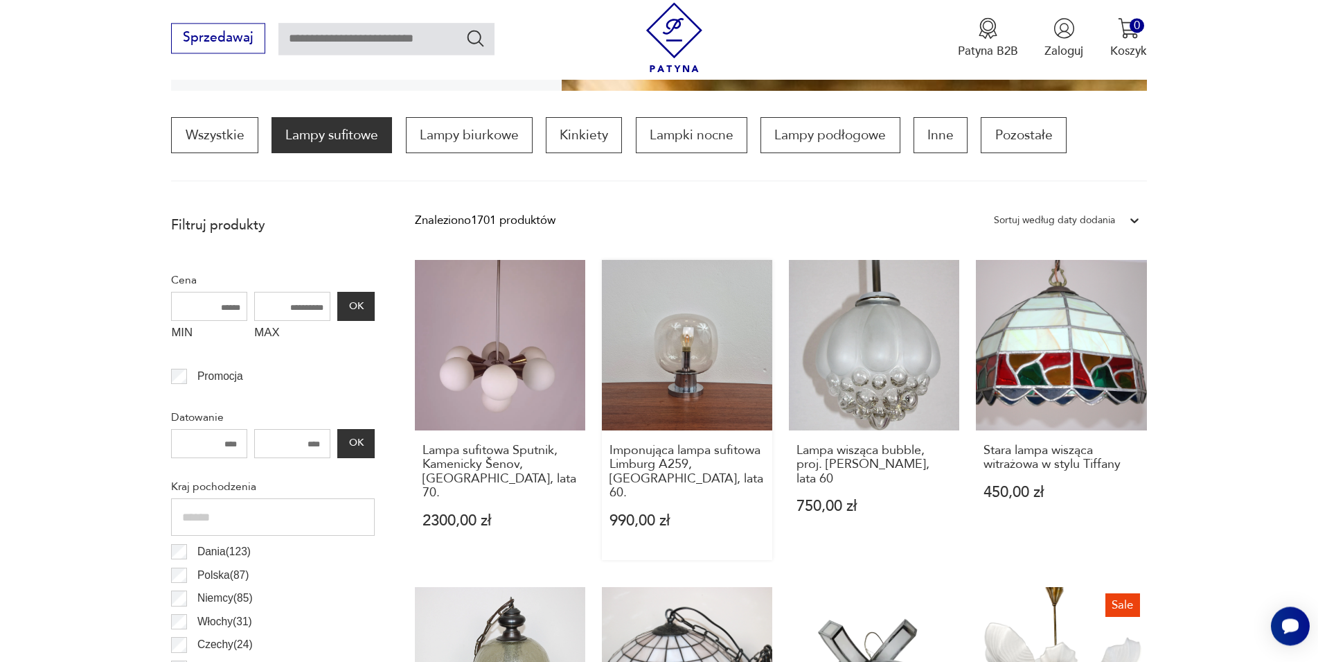
click at [678, 339] on link "Imponująca lampa sufitowa Limburg A259, [GEOGRAPHIC_DATA], lata 60. 990,00 zł" at bounding box center [687, 410] width 170 height 301
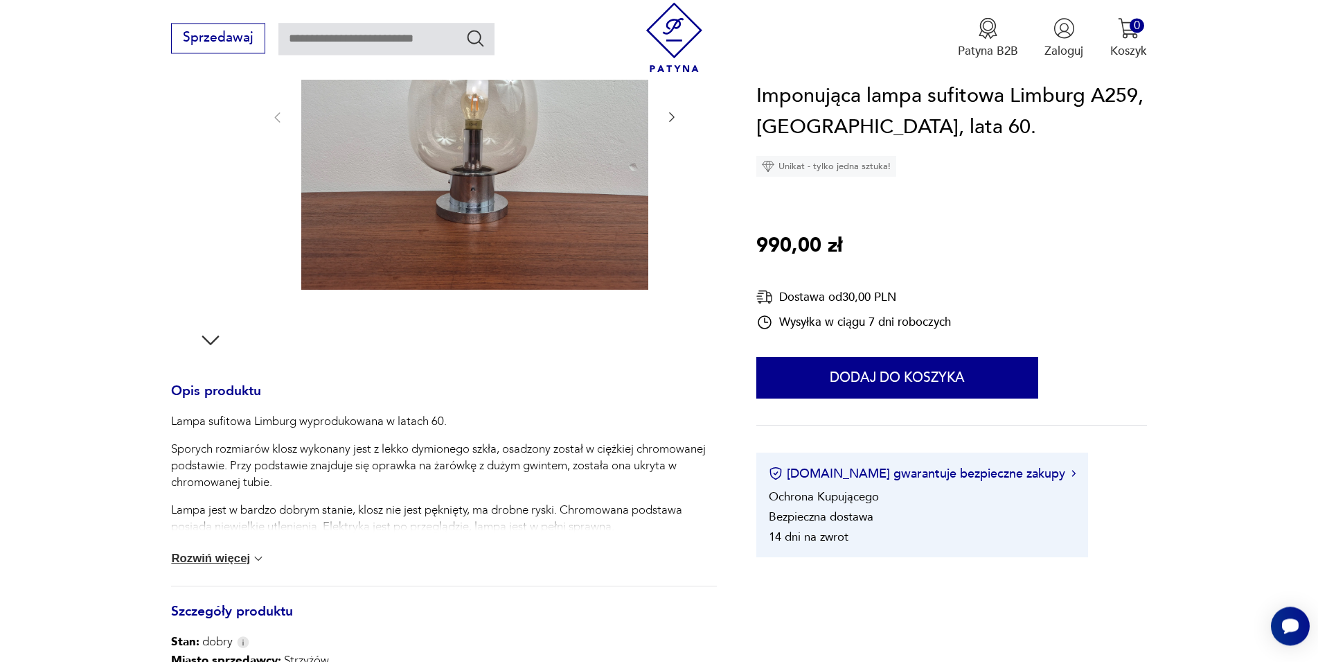
scroll to position [324, 0]
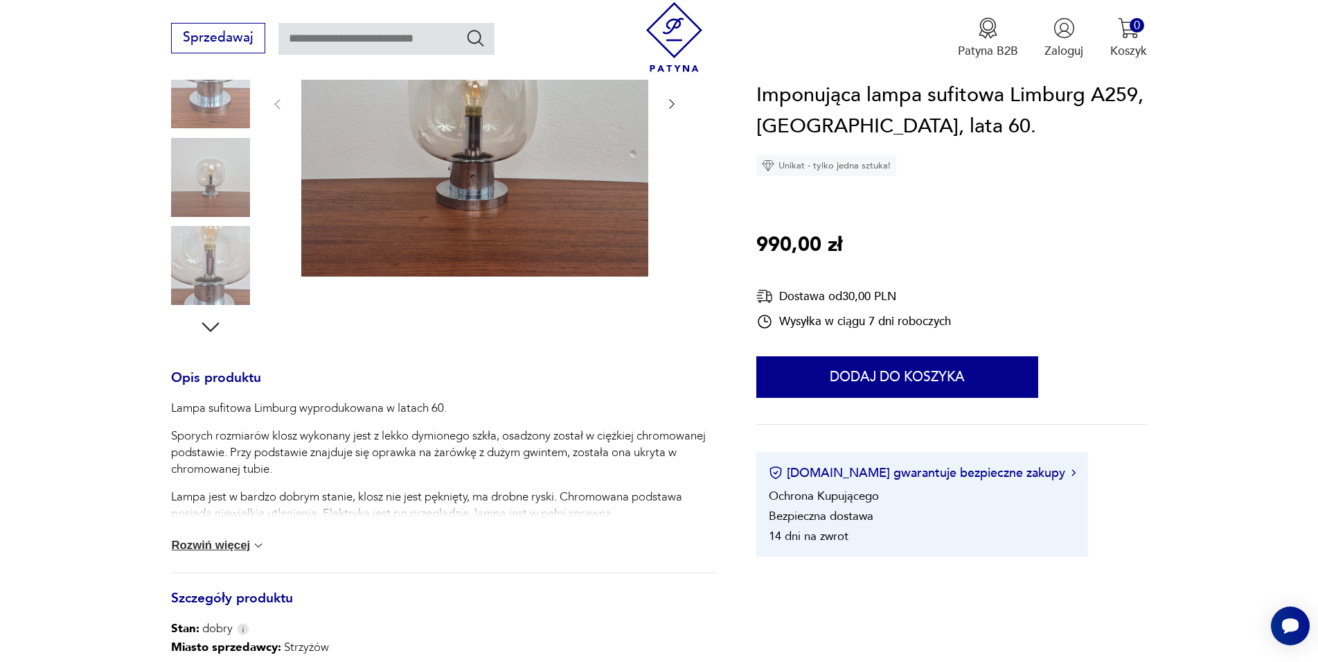
click at [234, 549] on button "Rozwiń więcej" at bounding box center [218, 545] width 94 height 14
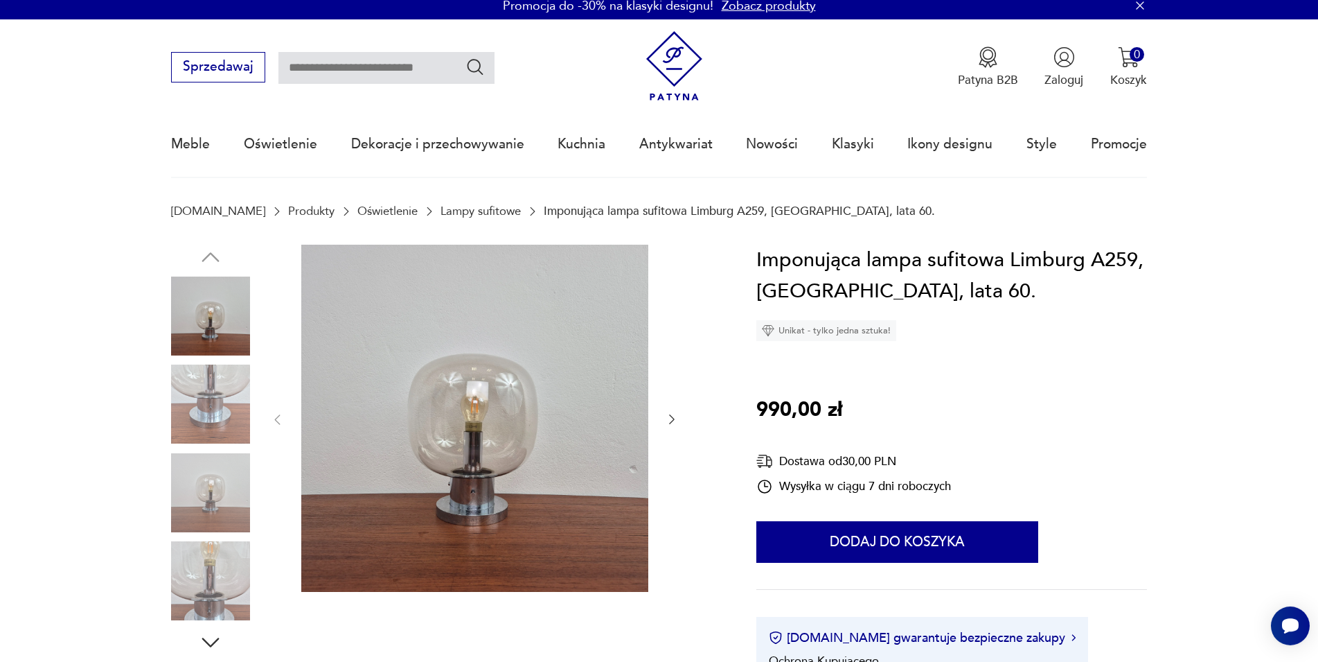
scroll to position [0, 0]
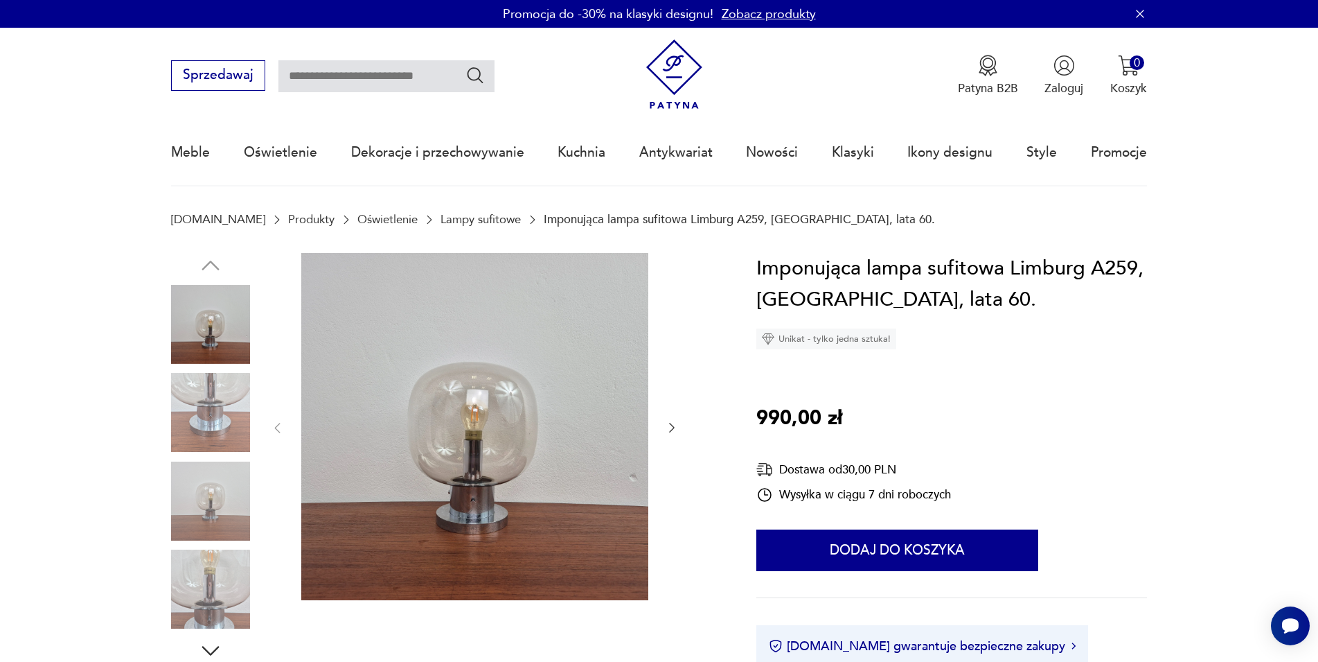
click at [670, 432] on icon "button" at bounding box center [672, 428] width 6 height 10
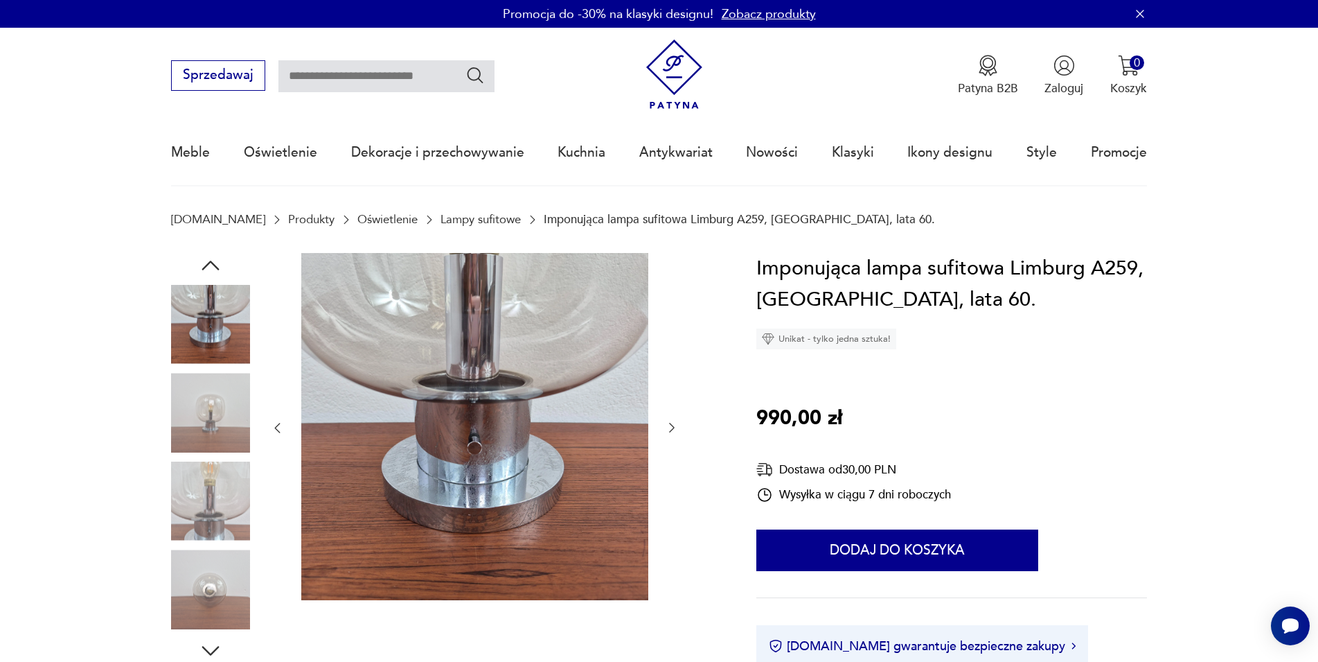
click at [670, 432] on icon "button" at bounding box center [672, 428] width 6 height 10
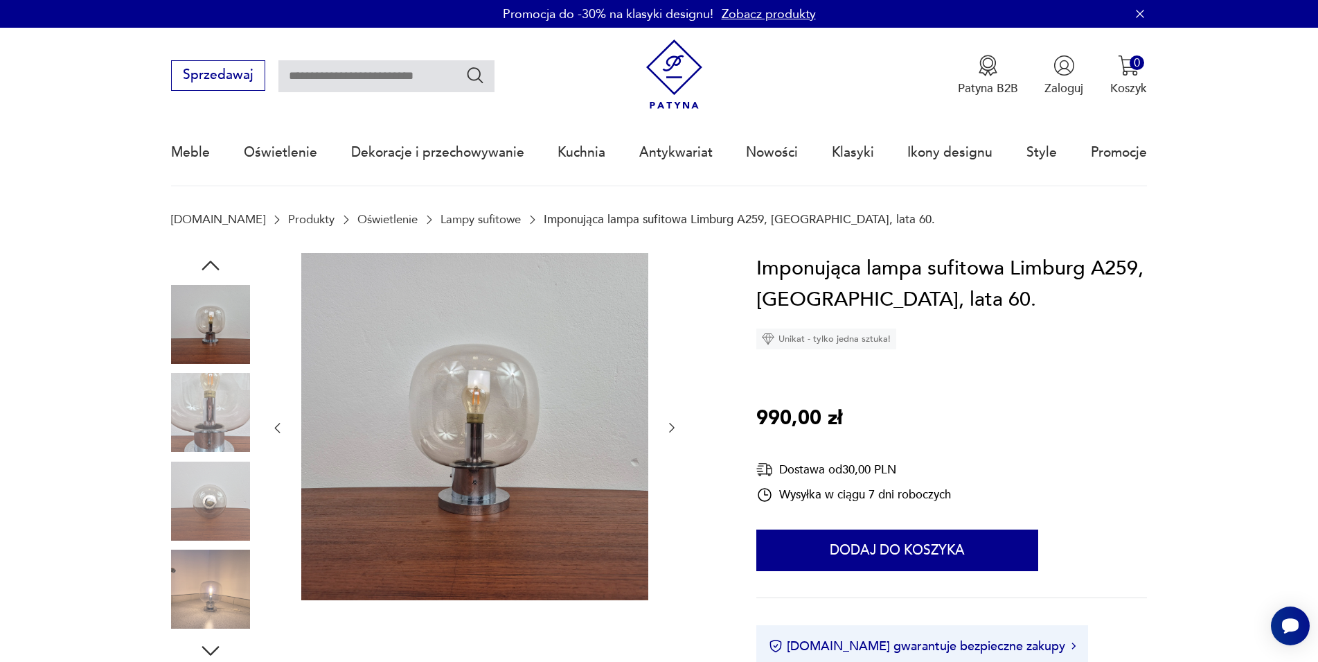
click at [670, 432] on icon "button" at bounding box center [672, 428] width 6 height 10
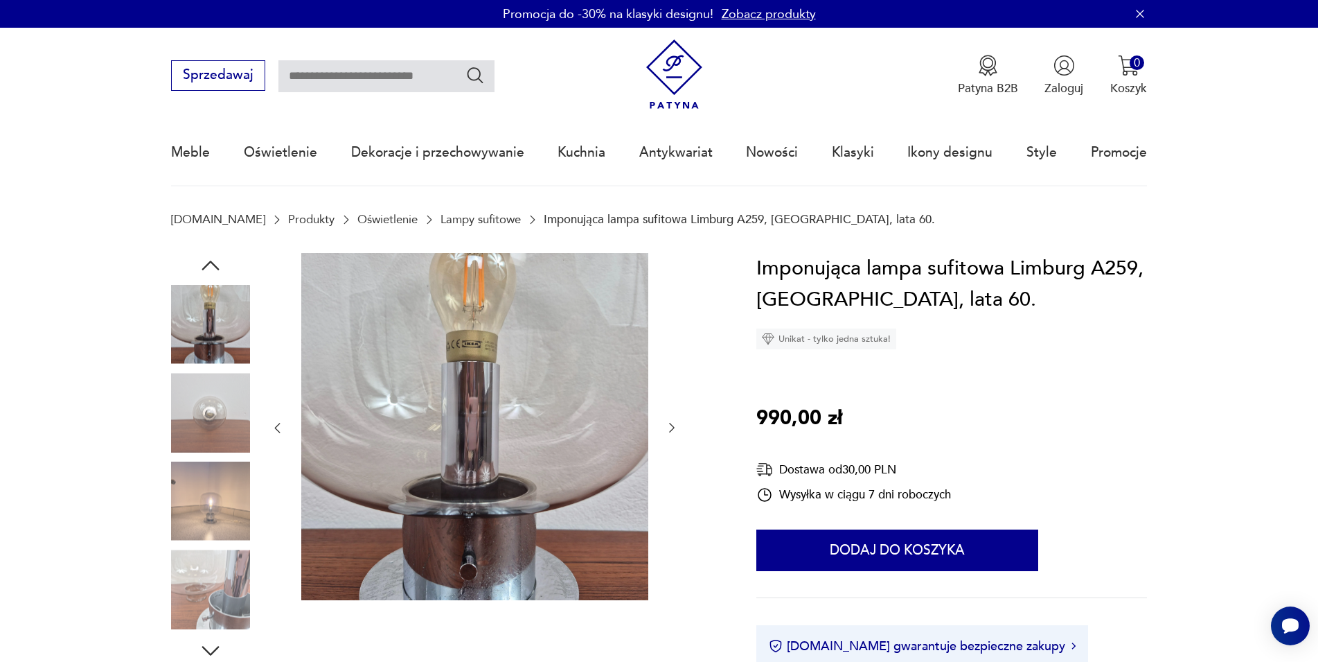
click at [670, 431] on icon "button" at bounding box center [672, 428] width 14 height 14
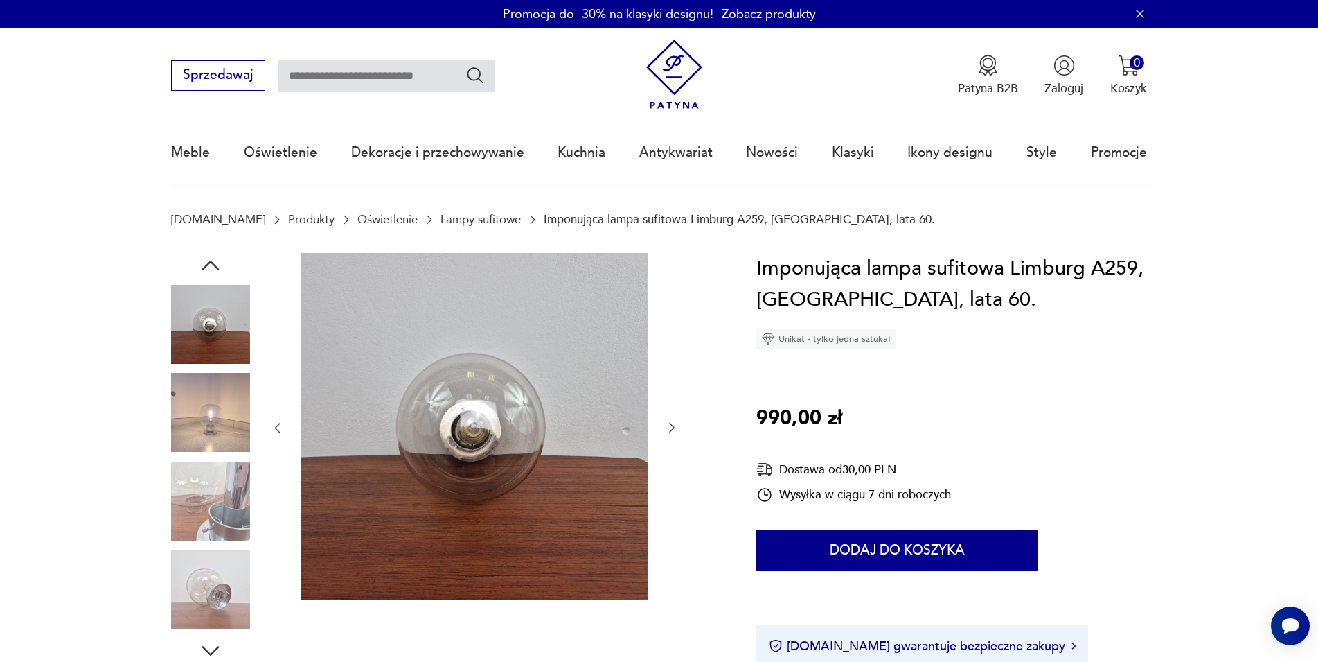
click at [670, 431] on icon "button" at bounding box center [672, 428] width 14 height 14
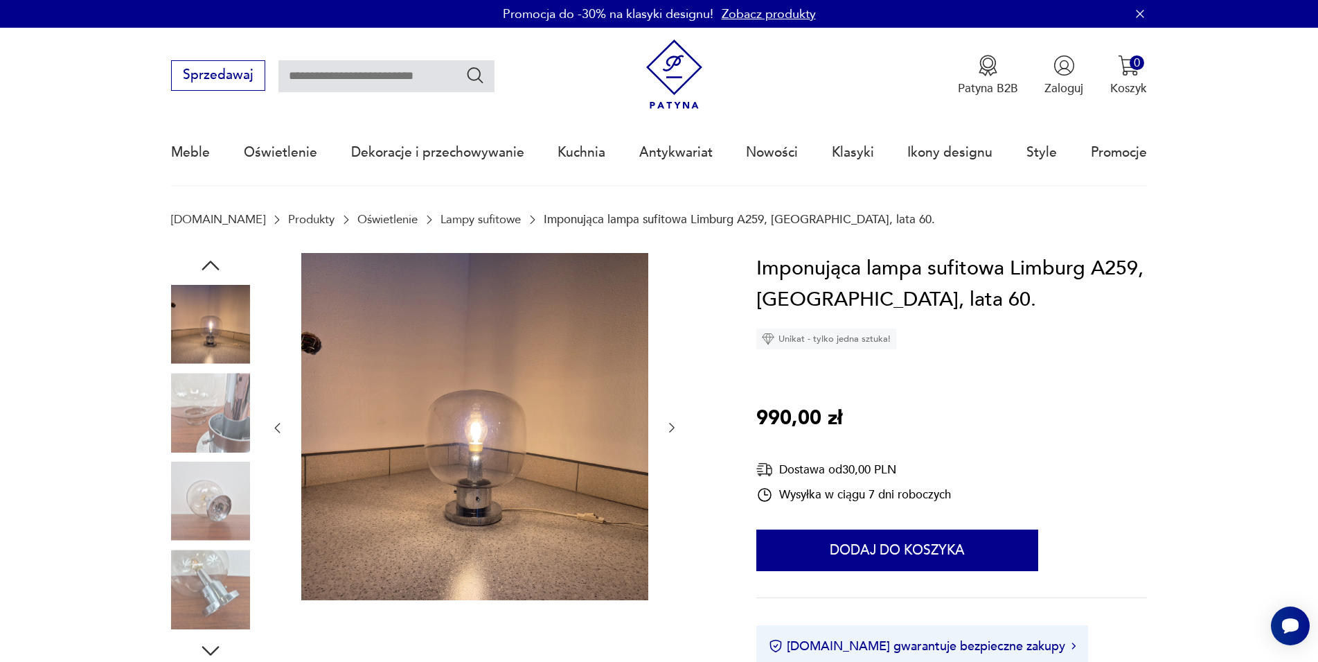
click at [670, 431] on icon "button" at bounding box center [672, 428] width 14 height 14
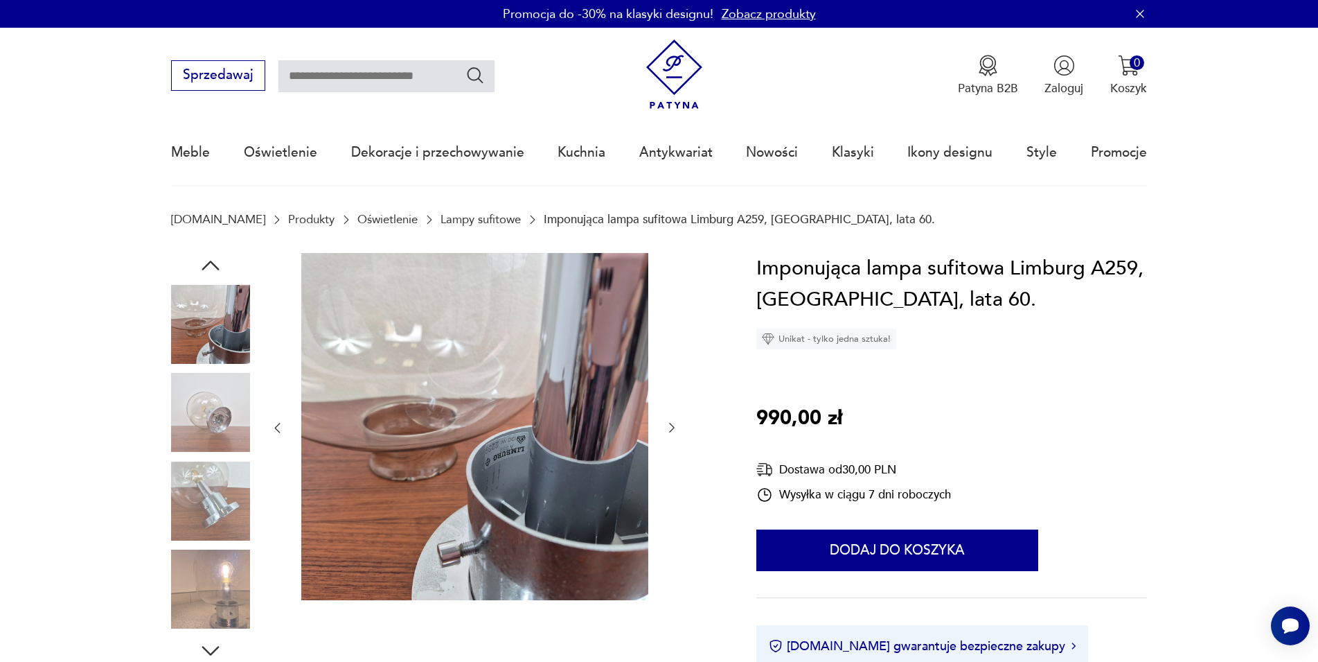
click at [670, 431] on icon "button" at bounding box center [672, 428] width 14 height 14
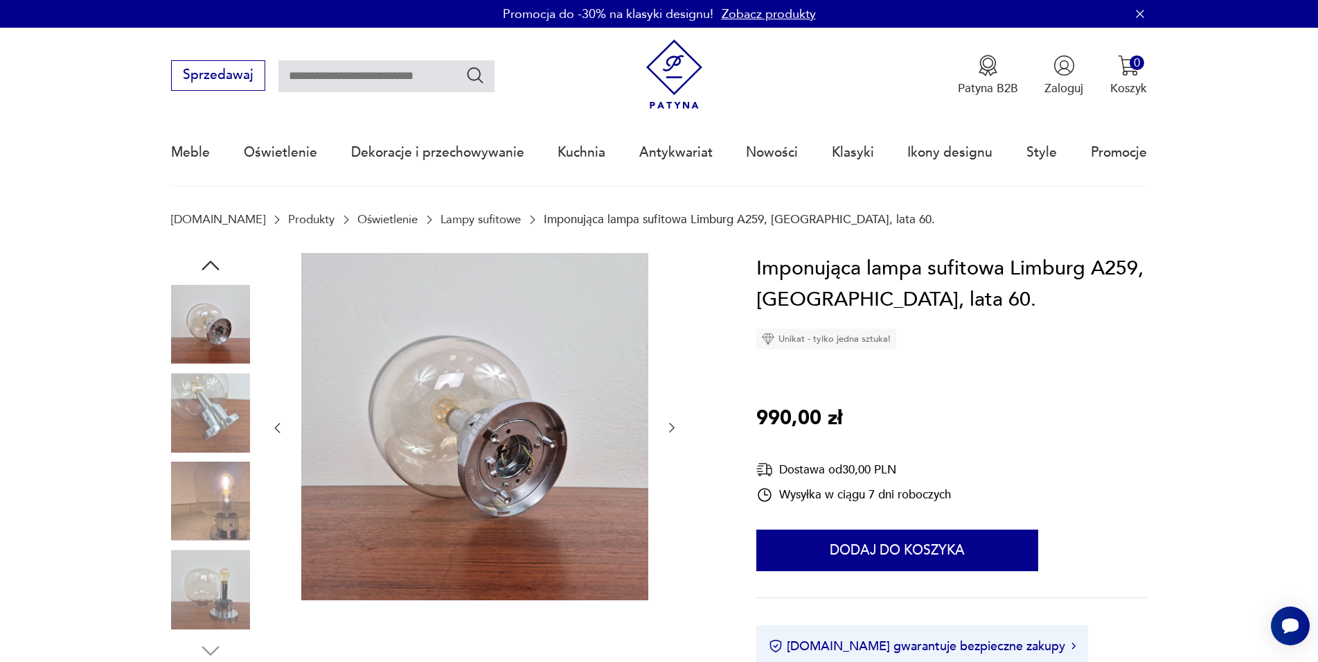
click at [670, 431] on icon "button" at bounding box center [672, 428] width 14 height 14
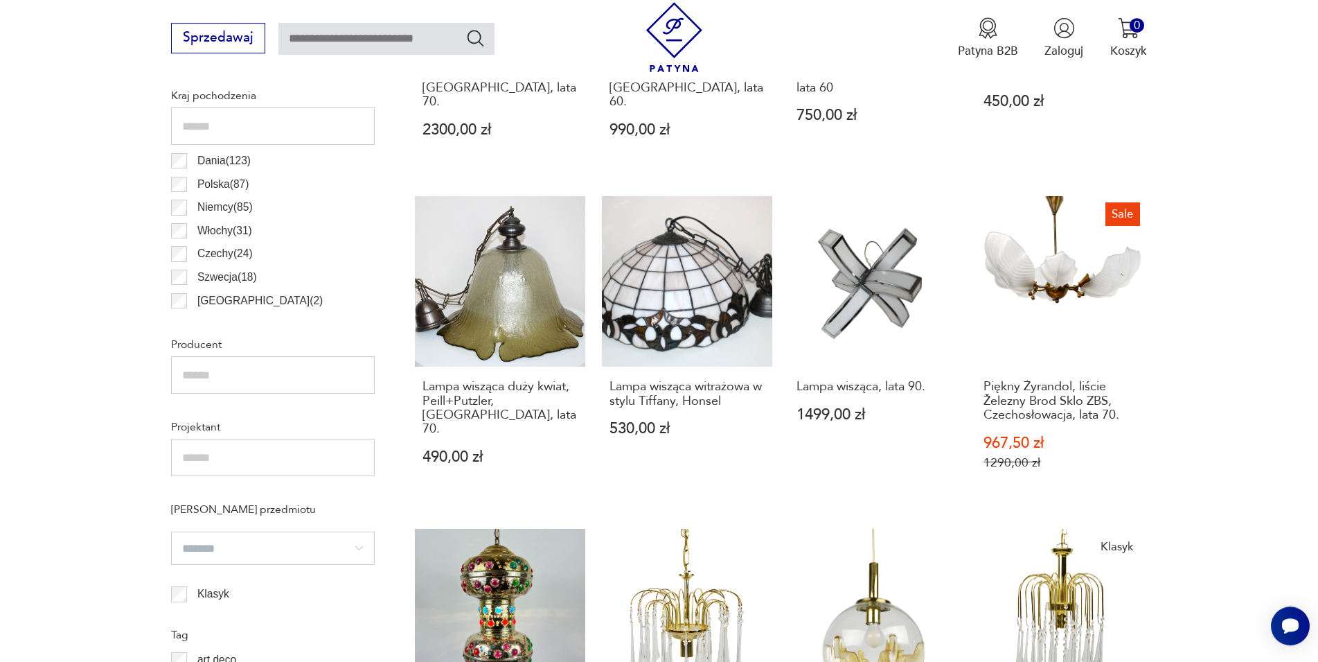
scroll to position [807, 0]
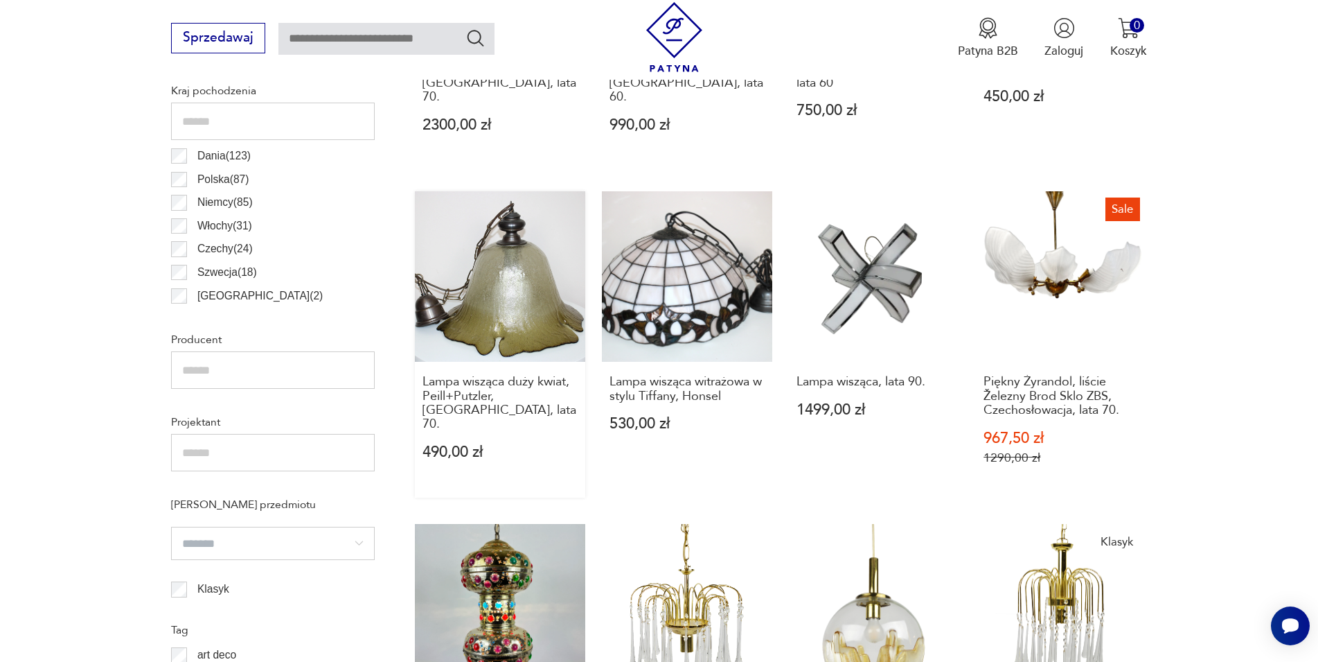
click at [527, 290] on link "Lampa wisząca duży kwiat, Peill+Putzler, [GEOGRAPHIC_DATA], lata 70. 490,00 zł" at bounding box center [500, 344] width 170 height 306
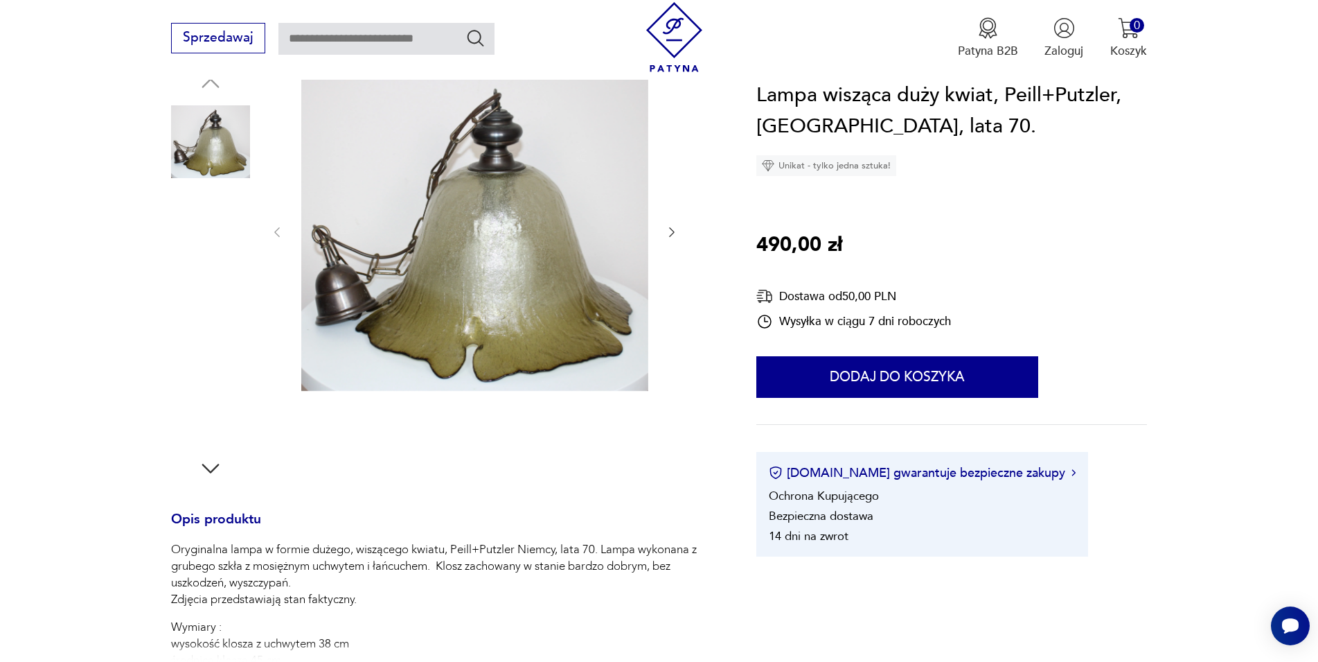
click at [480, 294] on img at bounding box center [474, 231] width 347 height 321
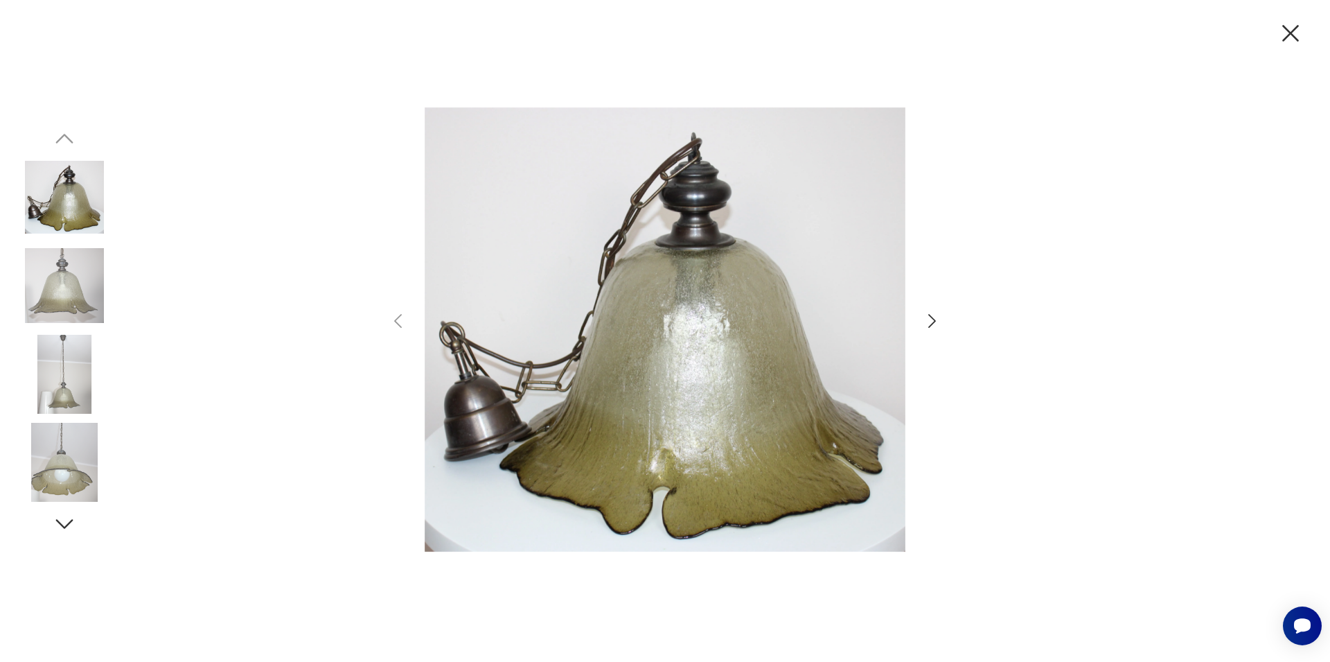
click at [933, 313] on icon "button" at bounding box center [932, 321] width 20 height 20
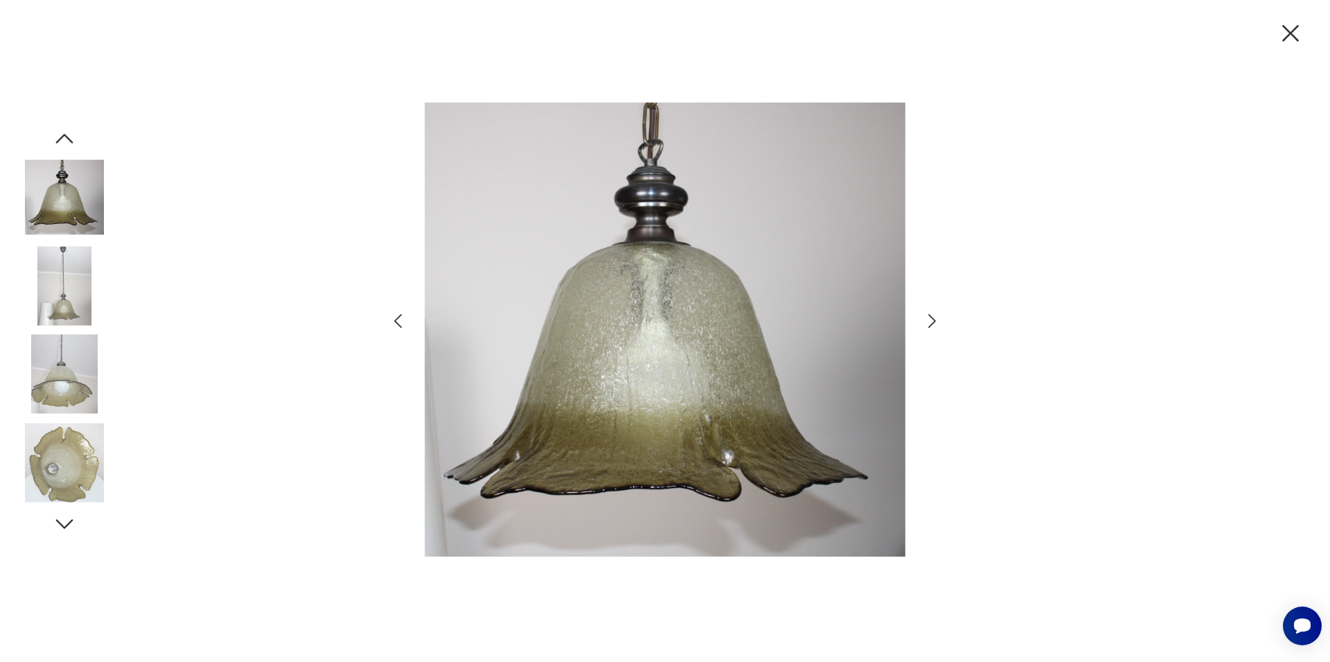
click at [933, 313] on icon "button" at bounding box center [932, 321] width 20 height 20
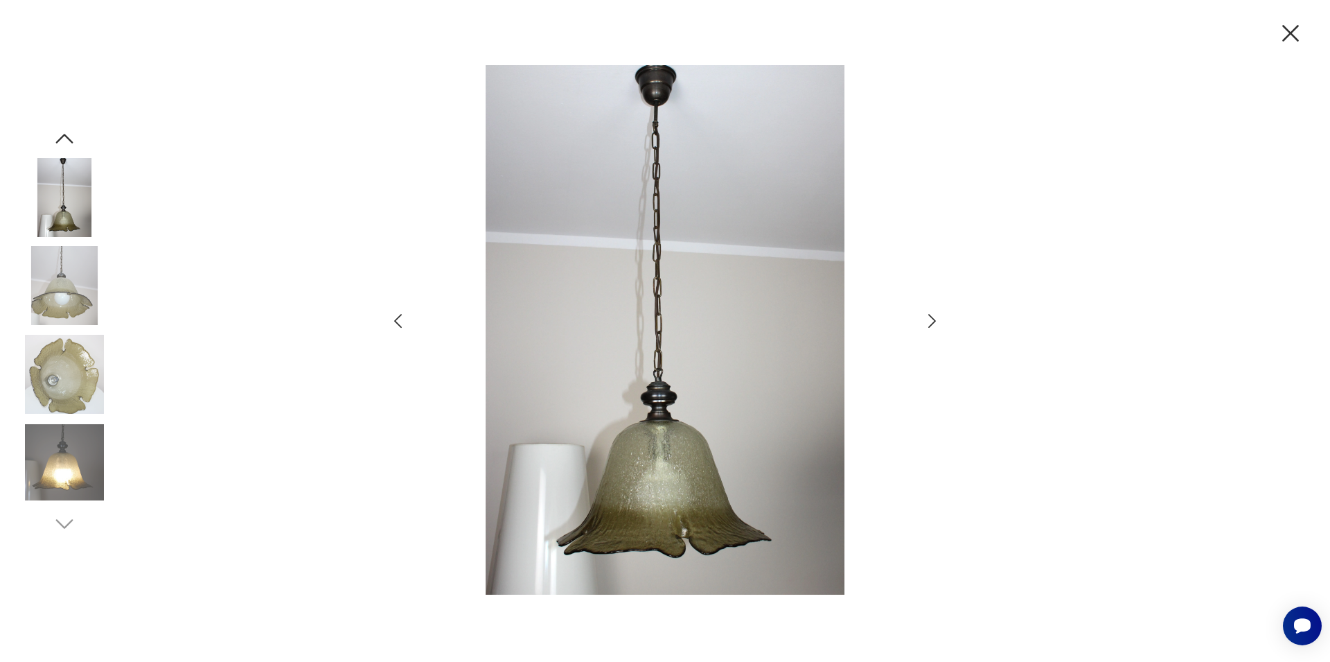
click at [923, 326] on icon "button" at bounding box center [932, 321] width 20 height 20
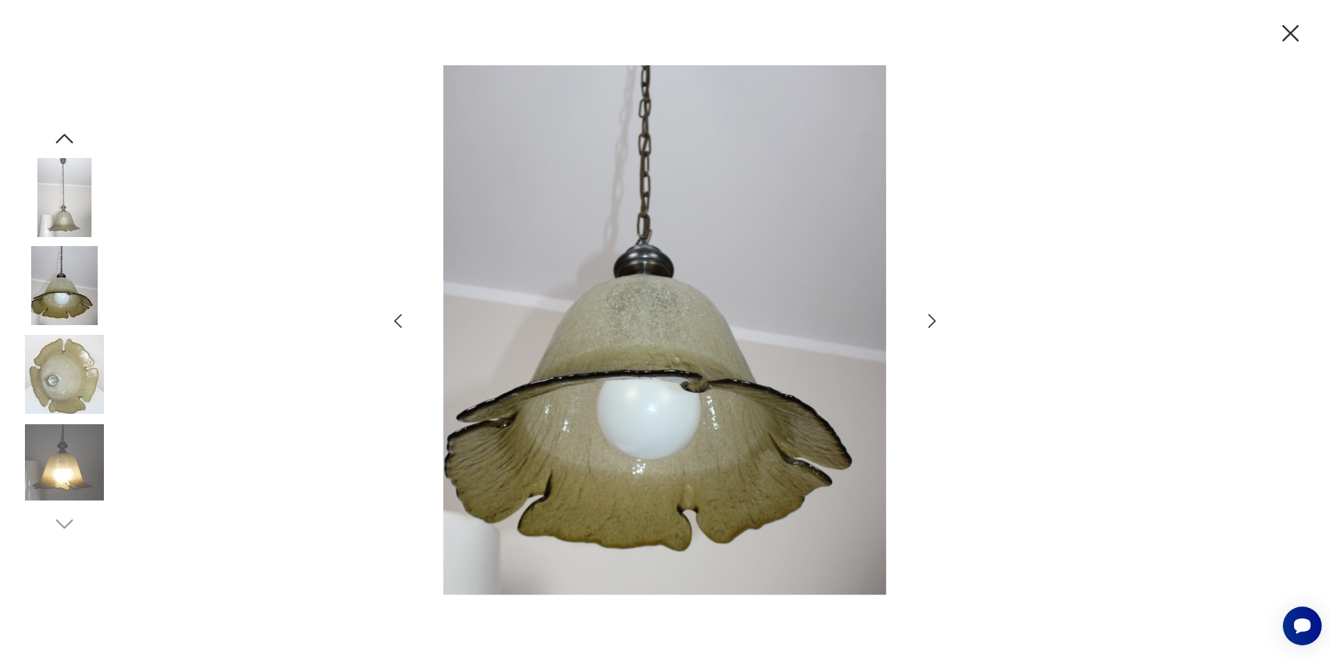
click at [923, 326] on icon "button" at bounding box center [932, 321] width 20 height 20
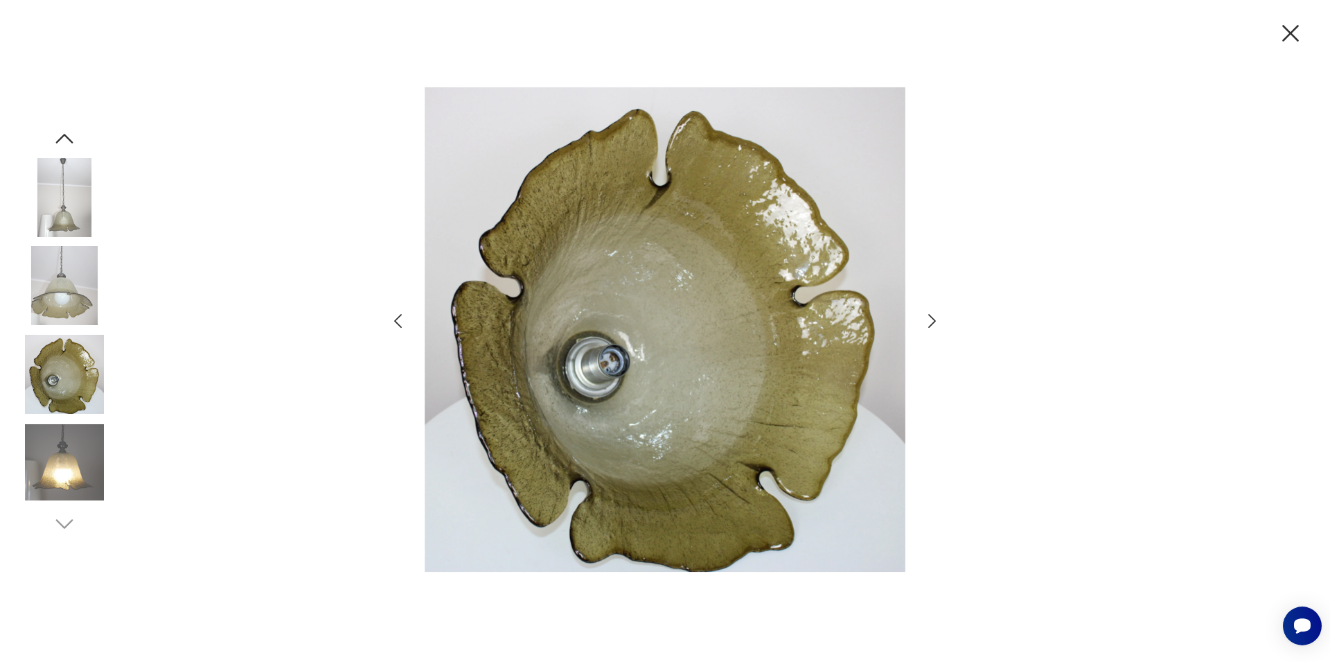
click at [928, 320] on icon "button" at bounding box center [932, 321] width 20 height 20
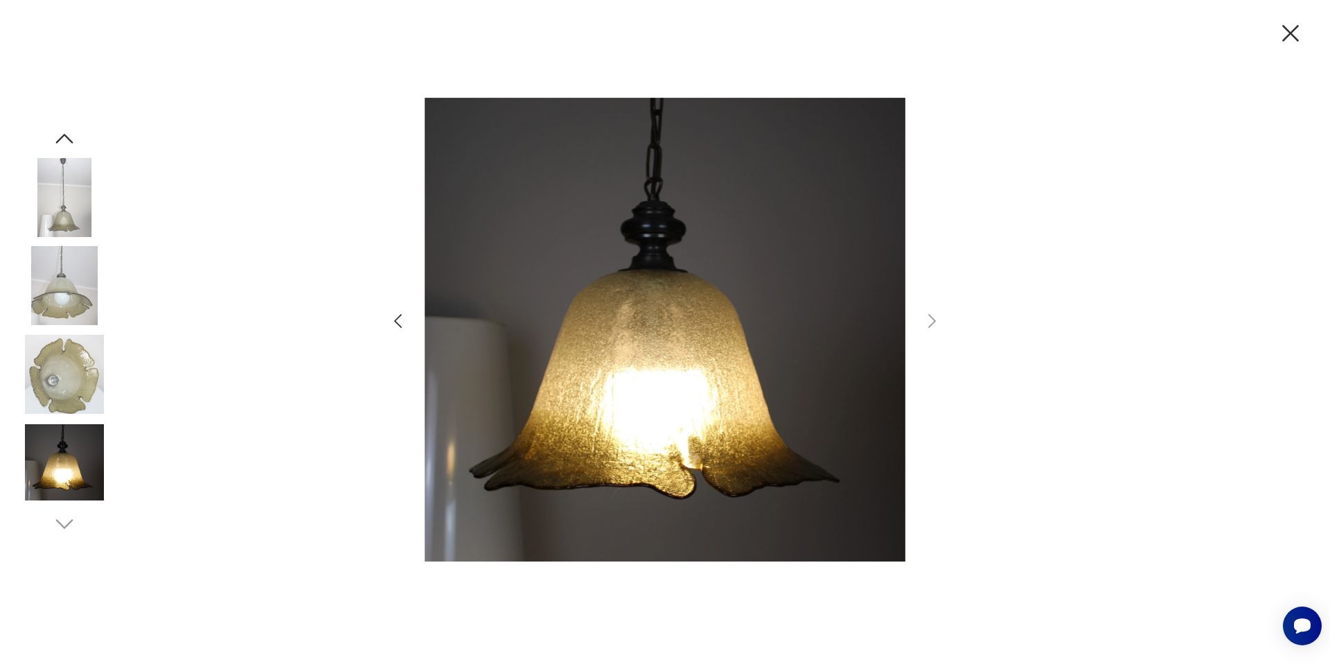
click at [1292, 28] on icon "button" at bounding box center [1290, 33] width 29 height 29
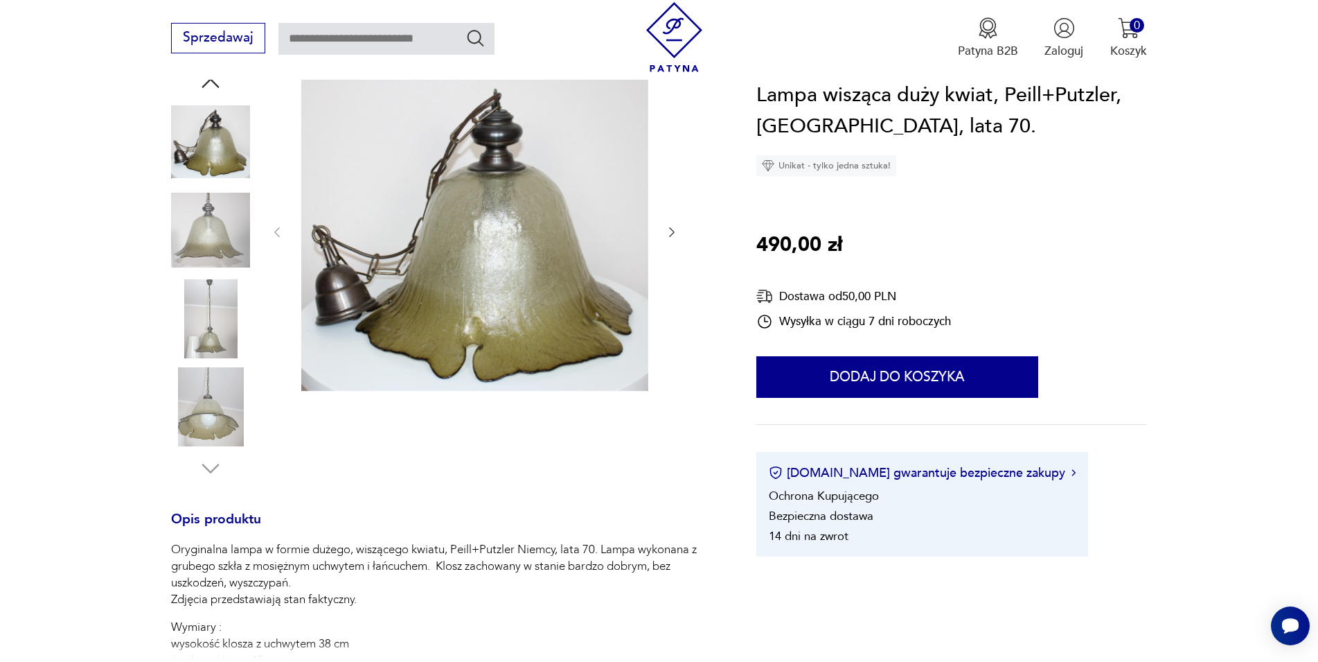
scroll to position [324, 0]
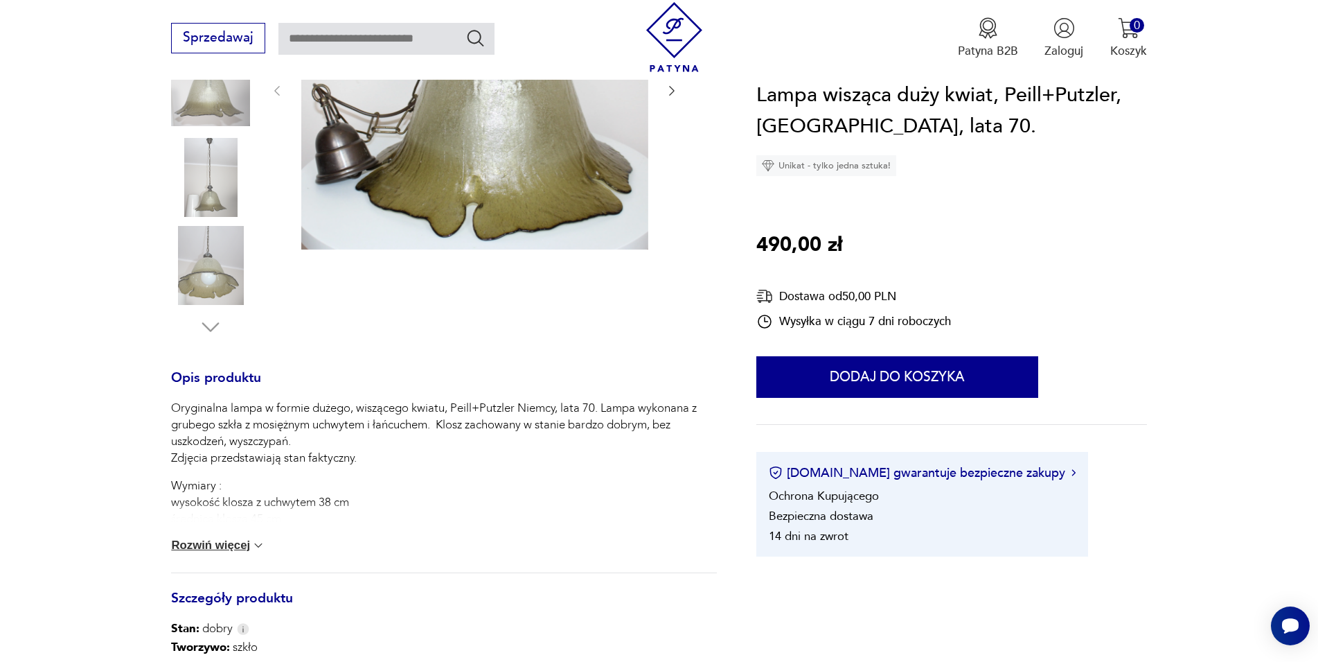
click at [240, 543] on button "Rozwiń więcej" at bounding box center [218, 545] width 94 height 14
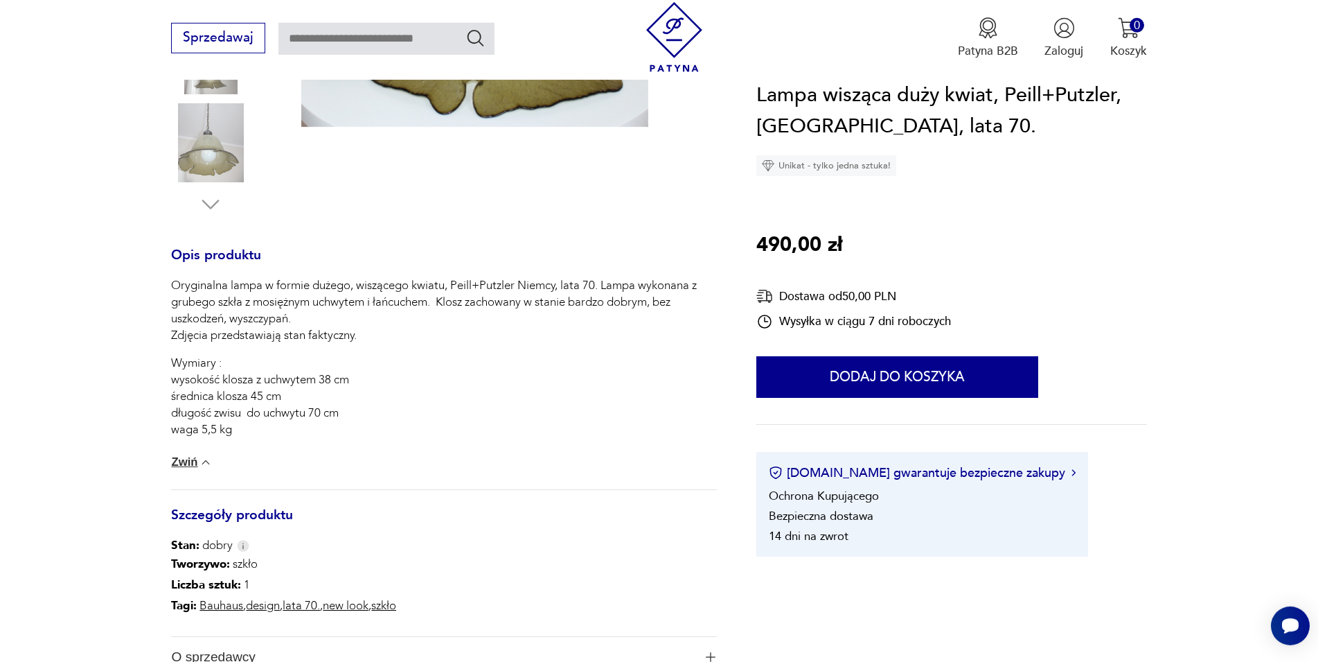
scroll to position [465, 0]
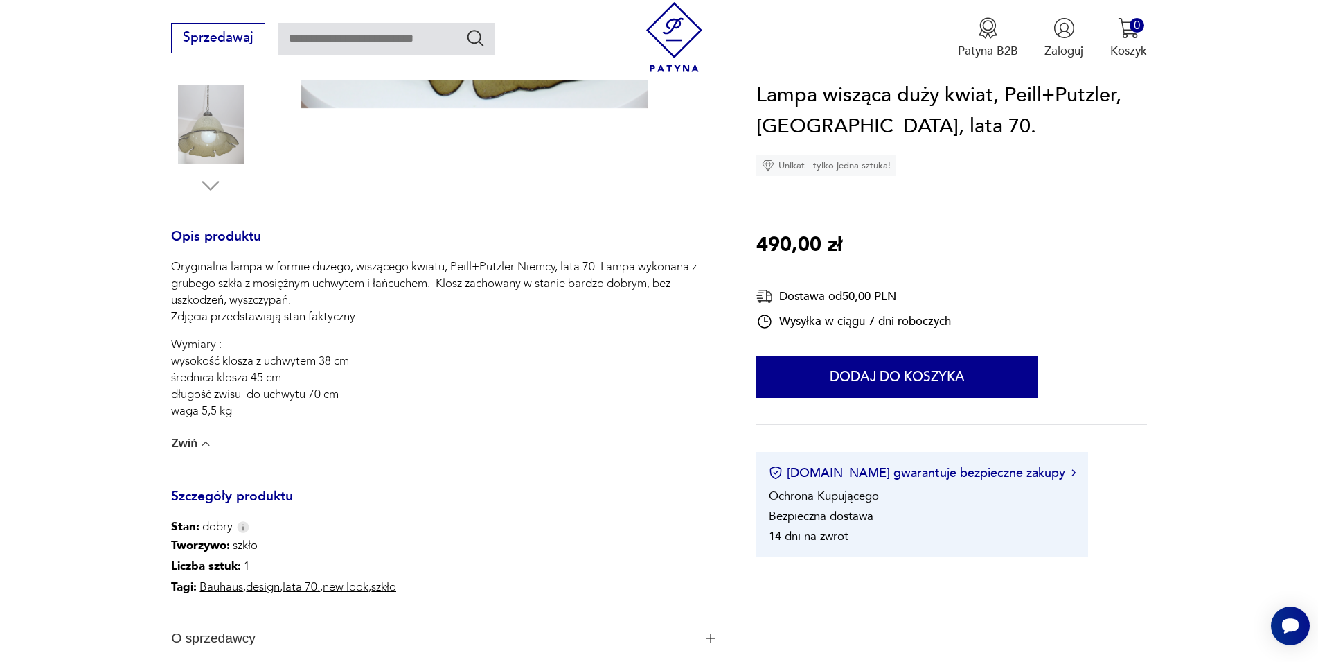
click at [255, 642] on span "O sprzedawcy" at bounding box center [432, 638] width 522 height 40
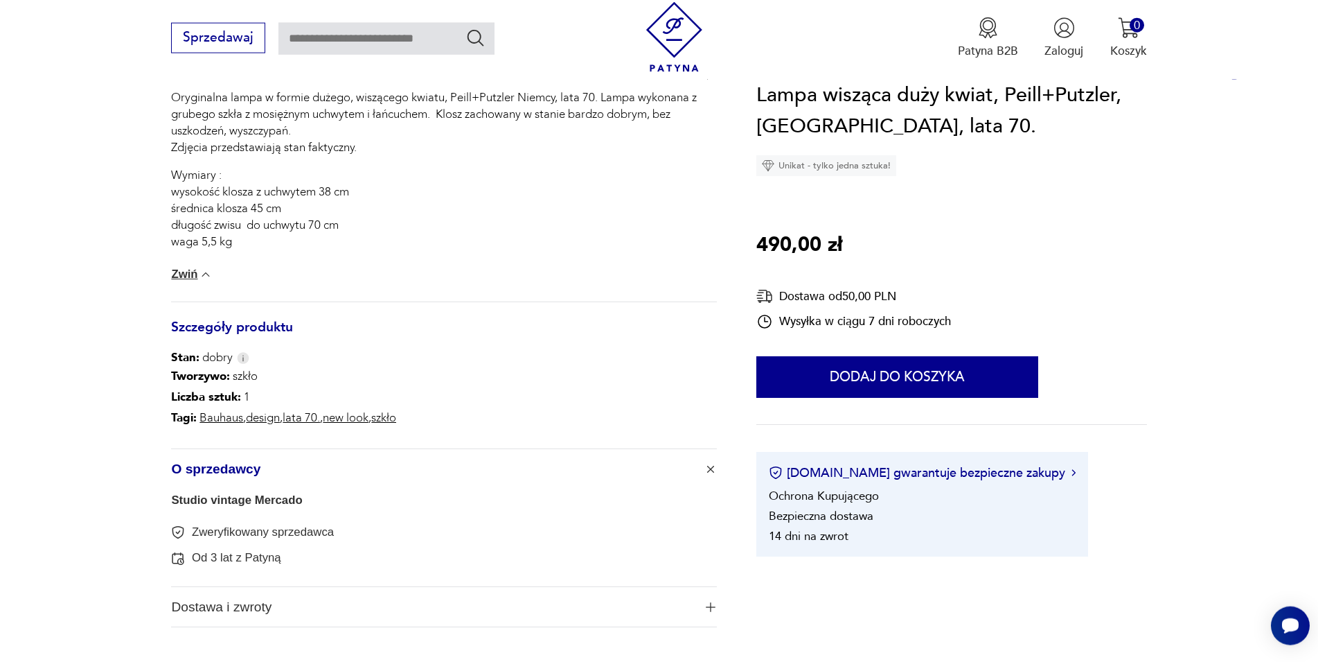
scroll to position [677, 0]
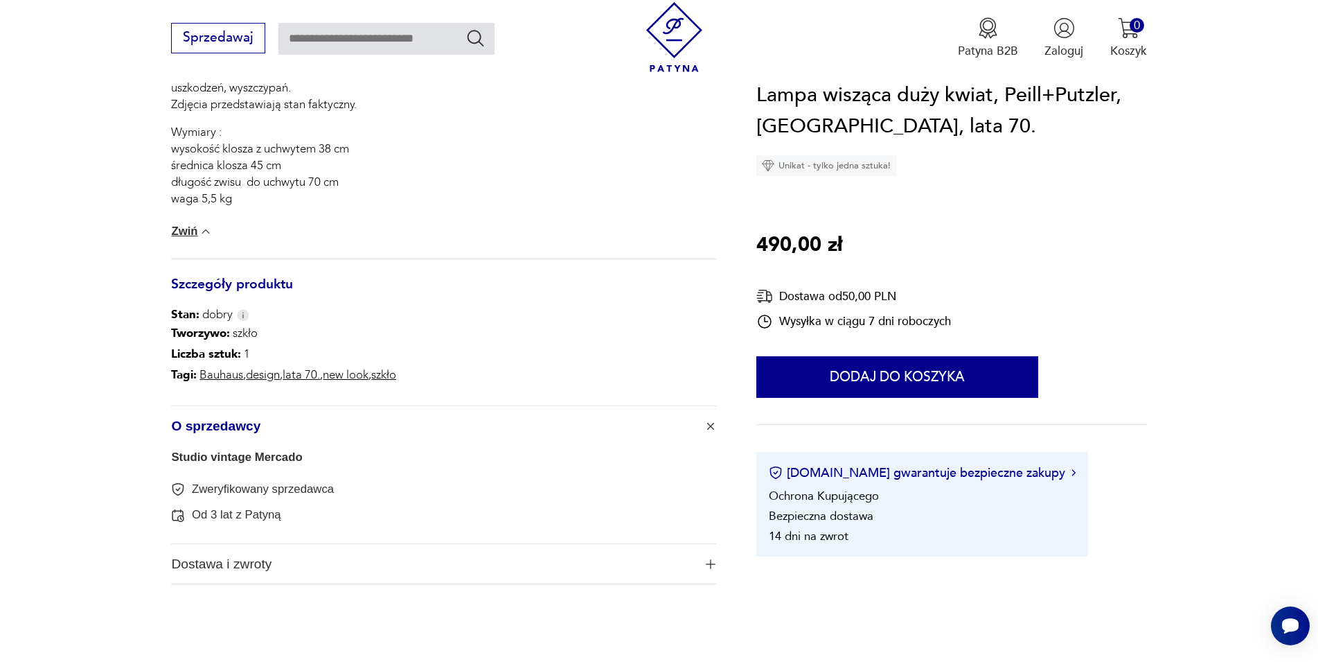
click at [235, 430] on span "O sprzedawcy" at bounding box center [432, 426] width 522 height 40
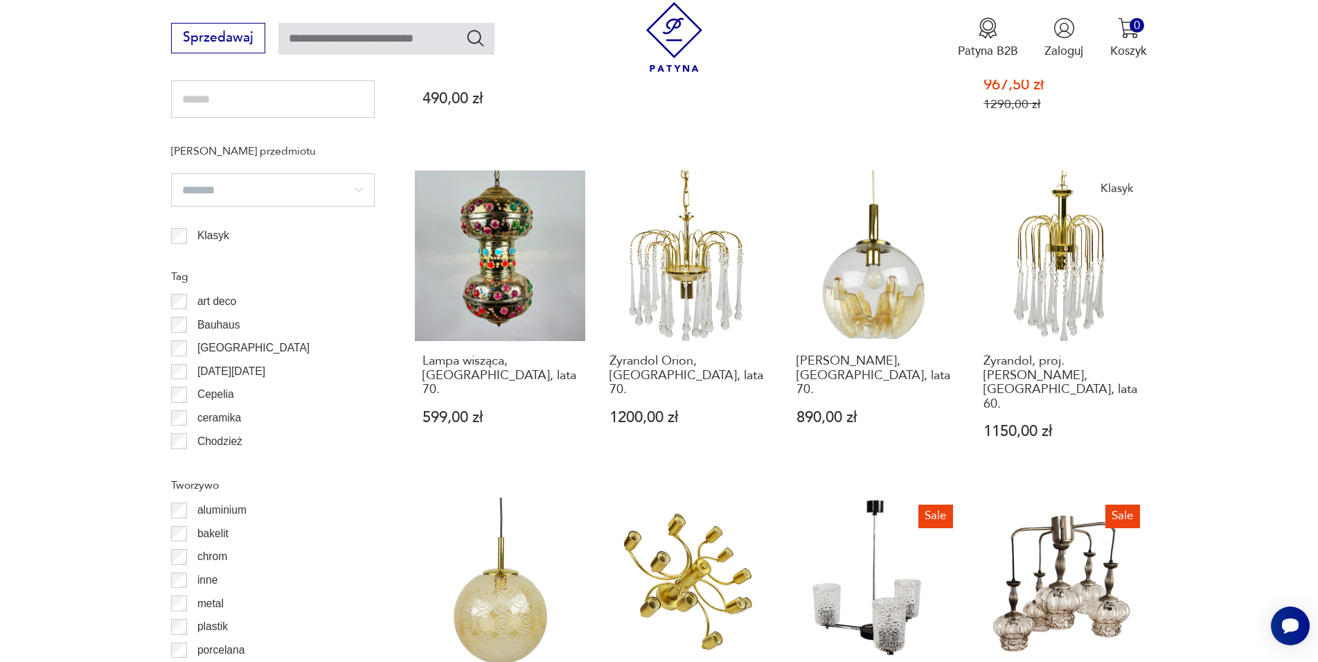
scroll to position [1443, 0]
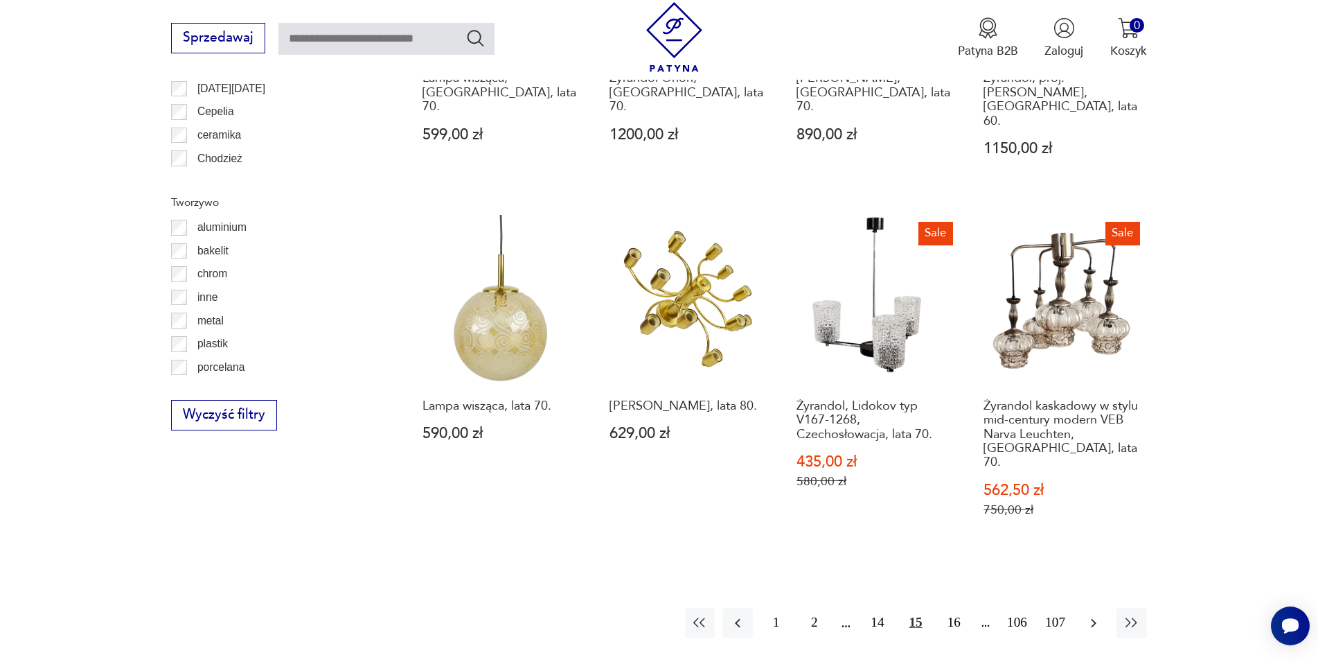
click at [1089, 615] on icon "button" at bounding box center [1094, 623] width 17 height 17
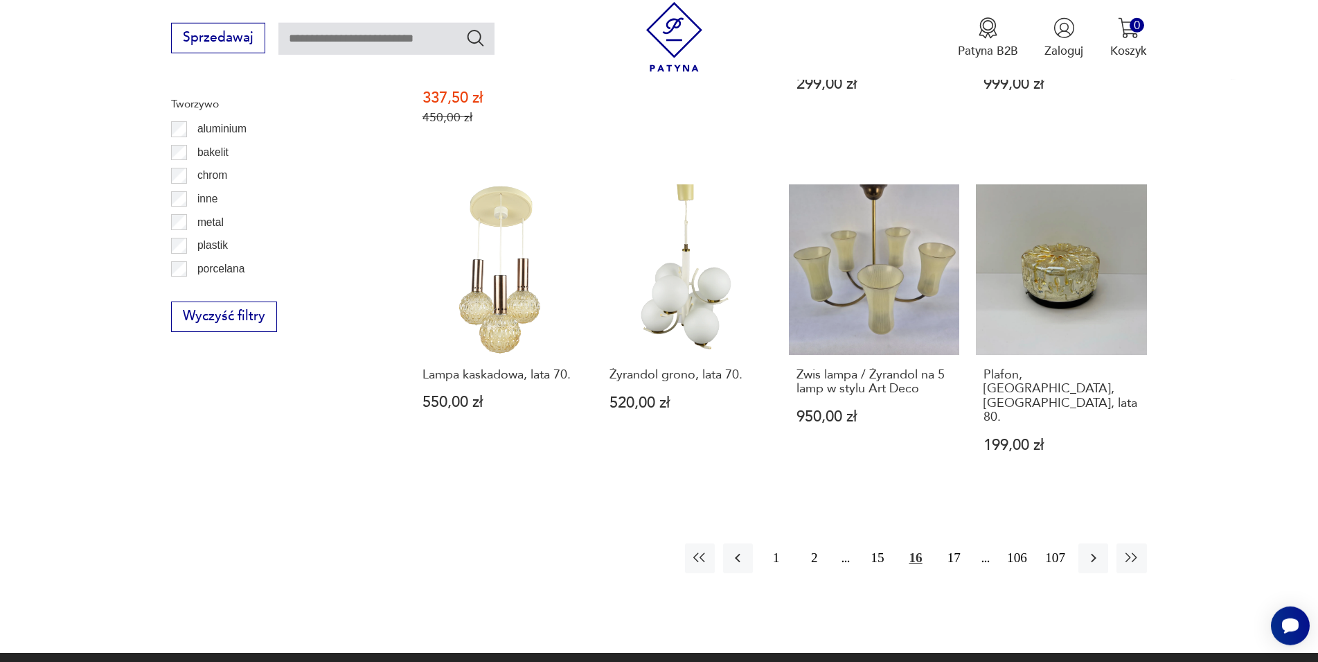
scroll to position [1612, 0]
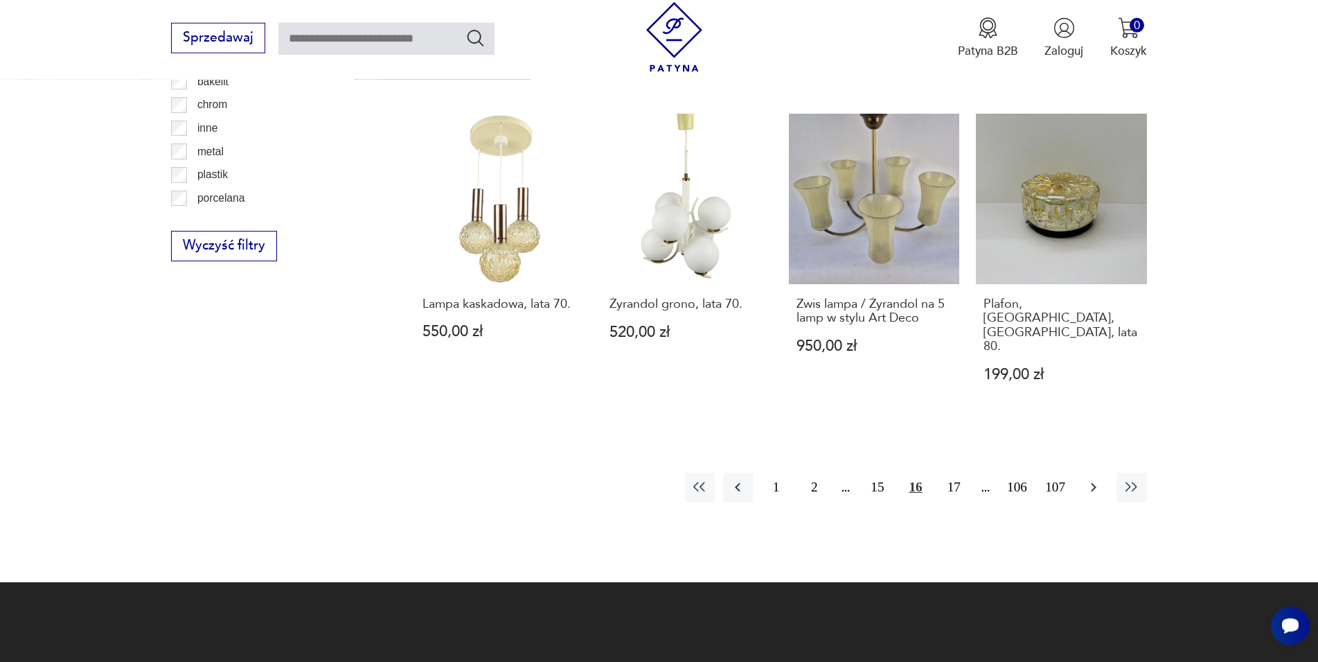
click at [1095, 479] on icon "button" at bounding box center [1094, 487] width 17 height 17
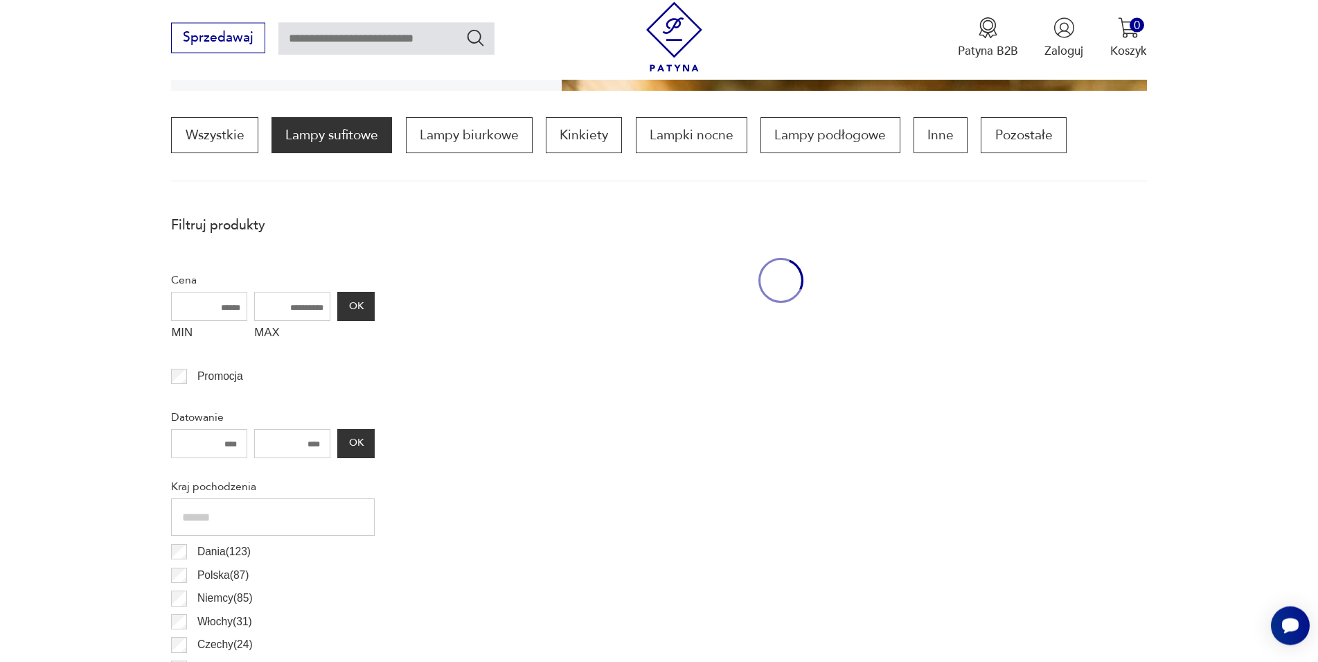
scroll to position [411, 0]
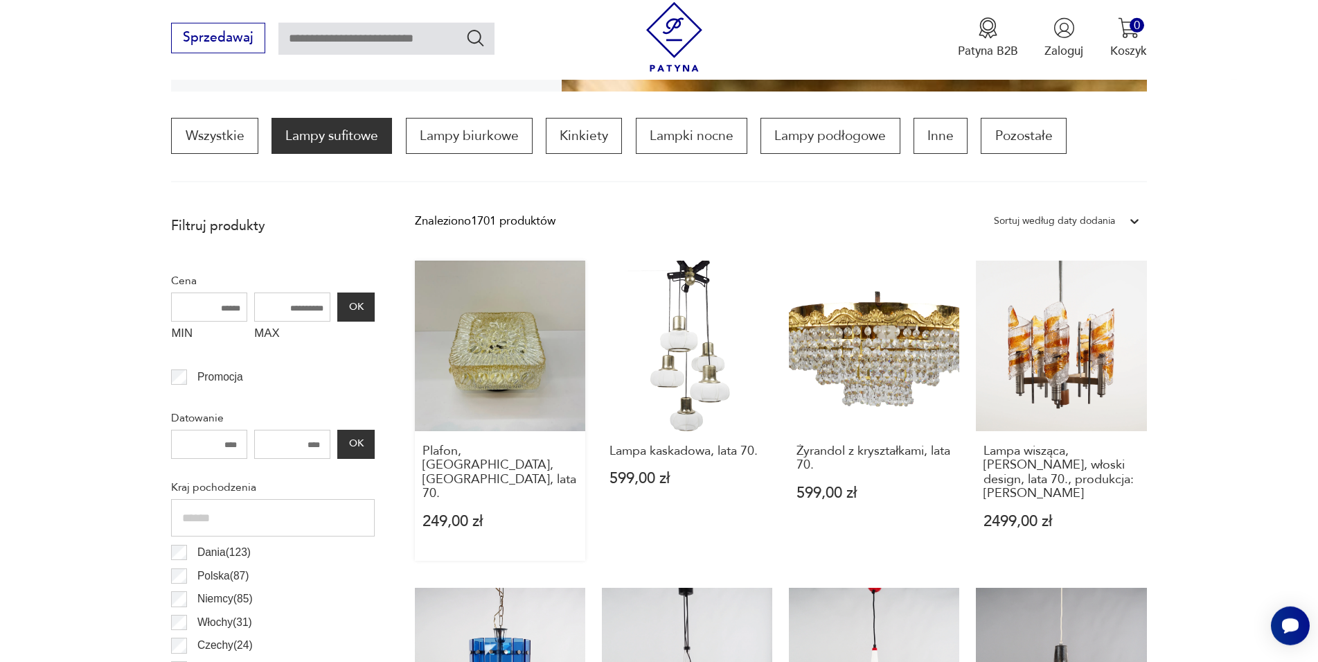
click at [526, 339] on link "Plafon, [GEOGRAPHIC_DATA], [GEOGRAPHIC_DATA], lata 70. 249,00 zł" at bounding box center [500, 411] width 170 height 301
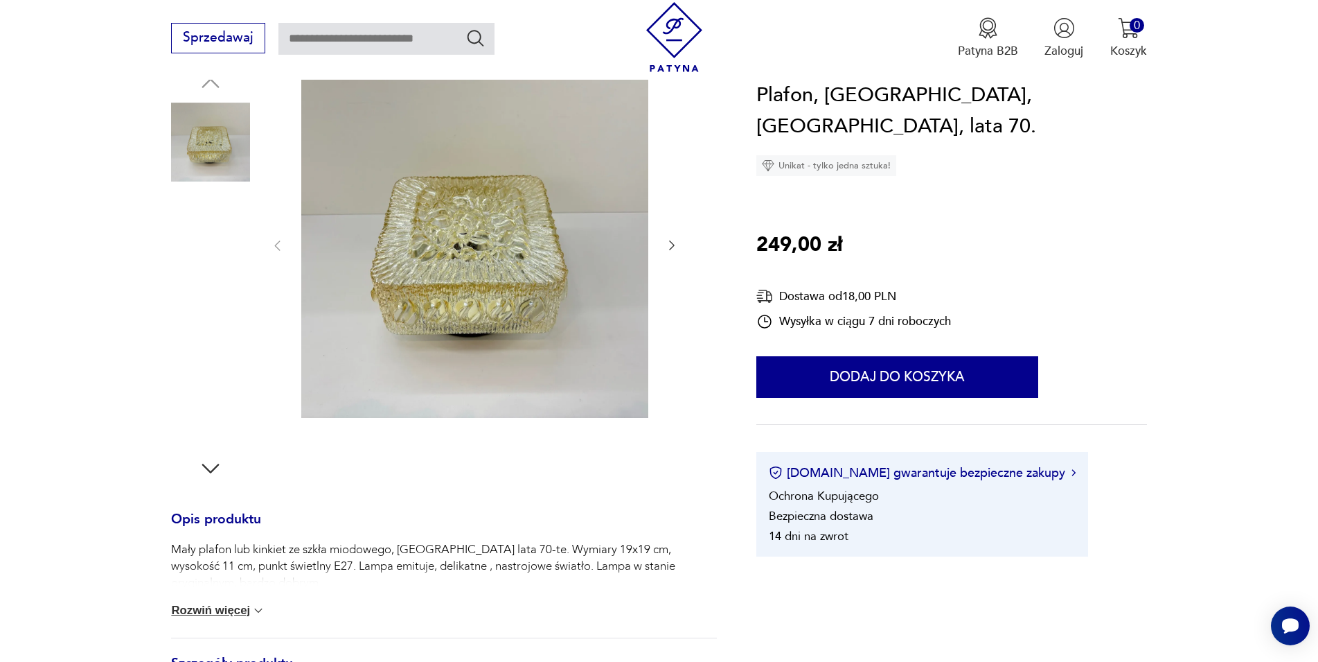
click at [437, 228] on img at bounding box center [474, 244] width 347 height 347
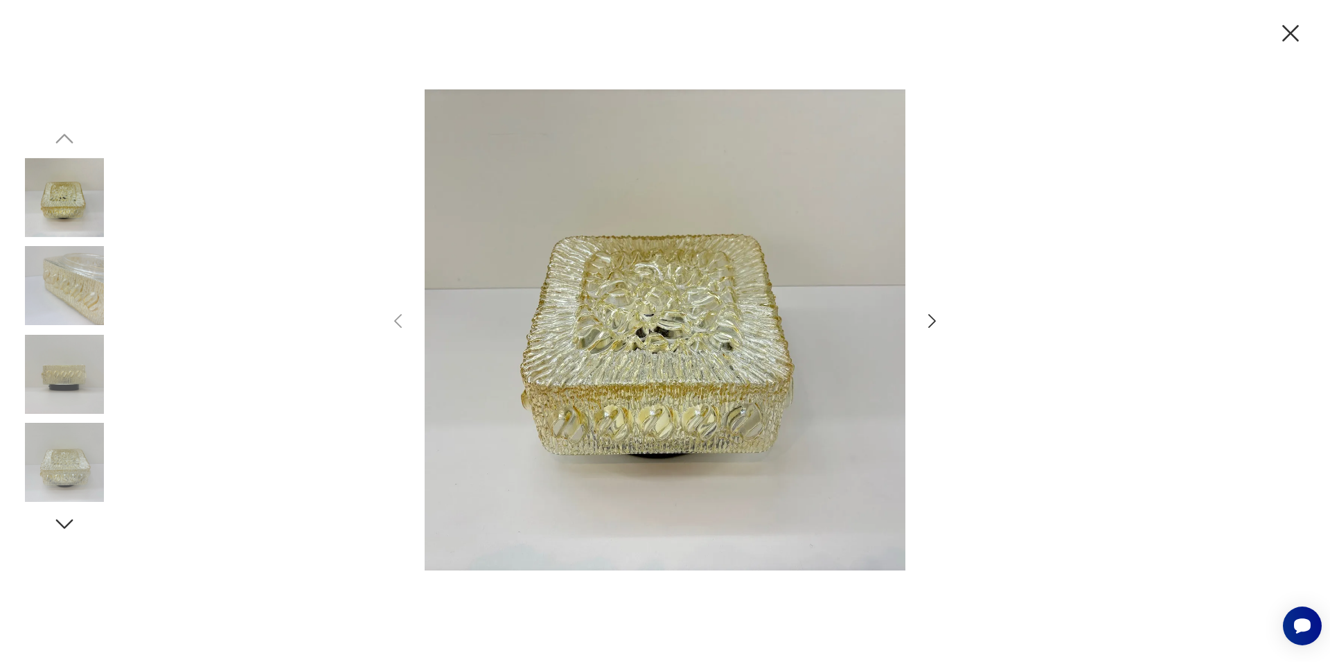
click at [934, 316] on icon "button" at bounding box center [932, 321] width 20 height 20
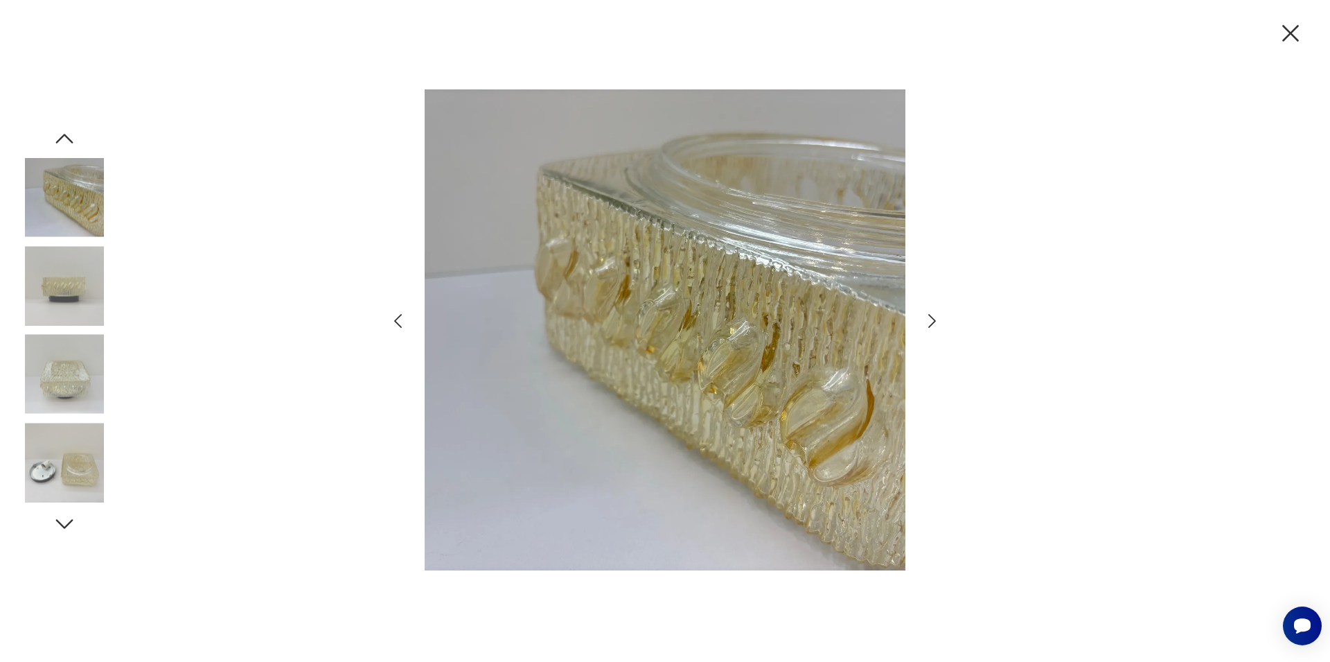
click at [934, 316] on icon "button" at bounding box center [932, 321] width 20 height 20
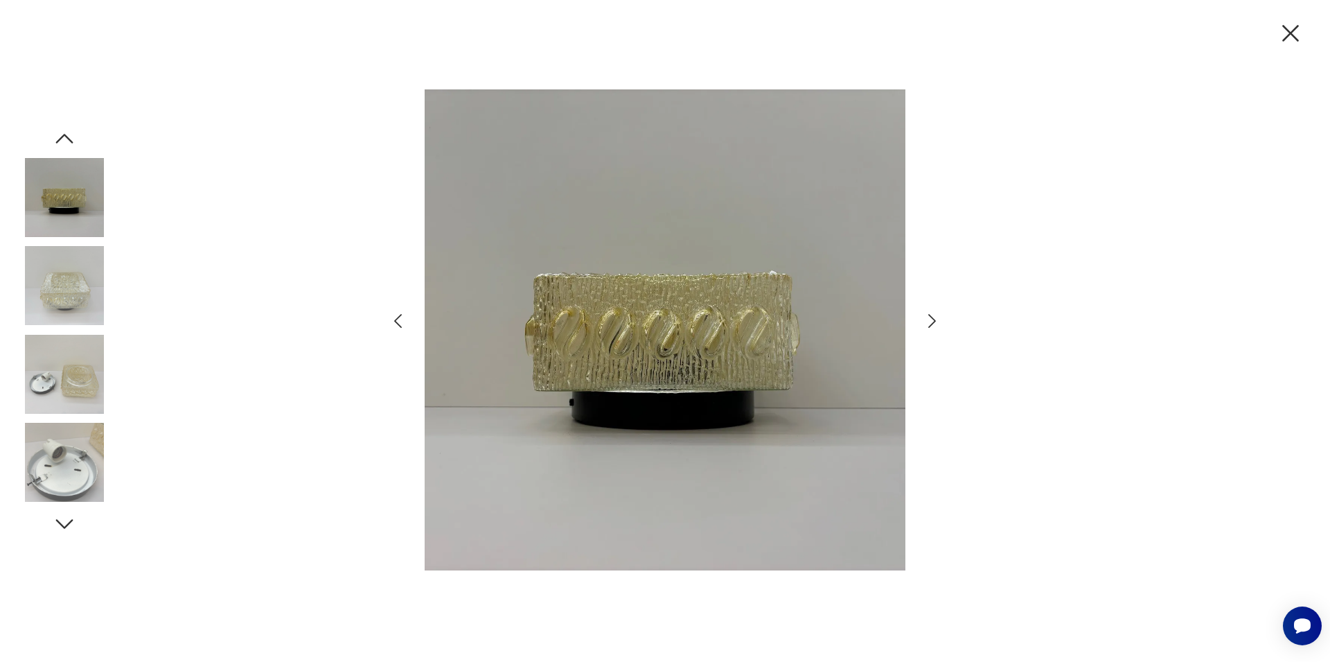
click at [934, 316] on icon "button" at bounding box center [932, 321] width 20 height 20
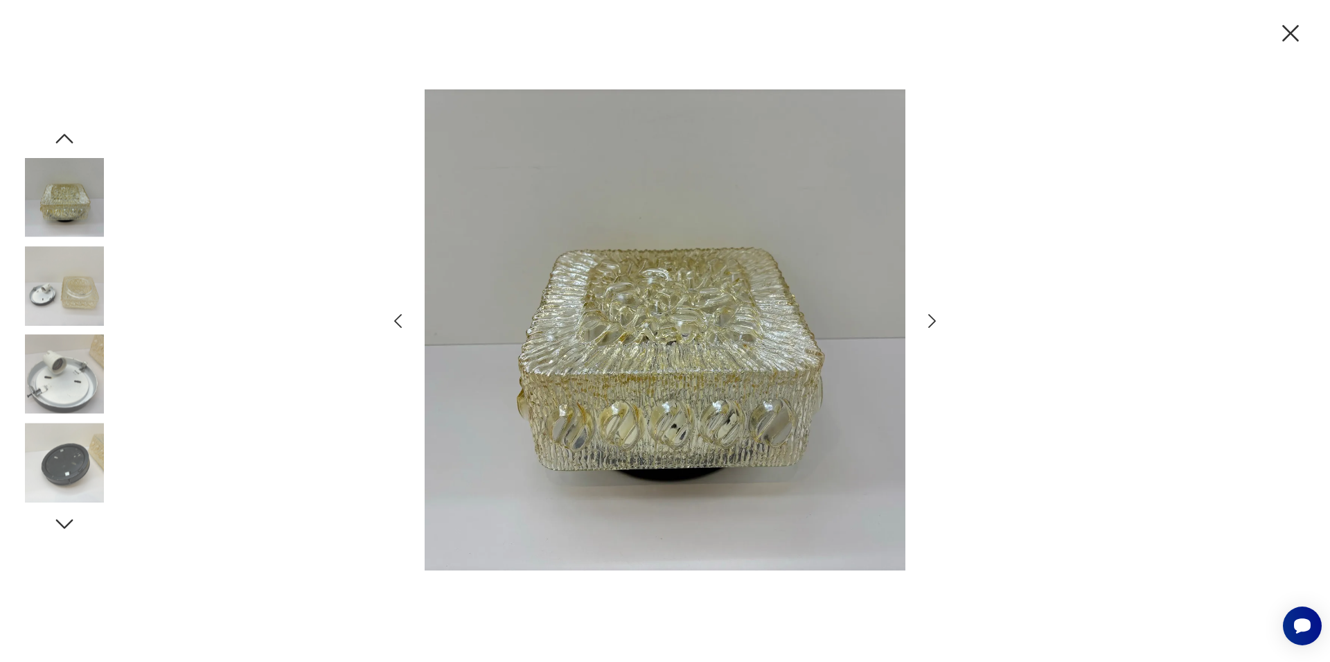
click at [934, 316] on icon "button" at bounding box center [932, 321] width 20 height 20
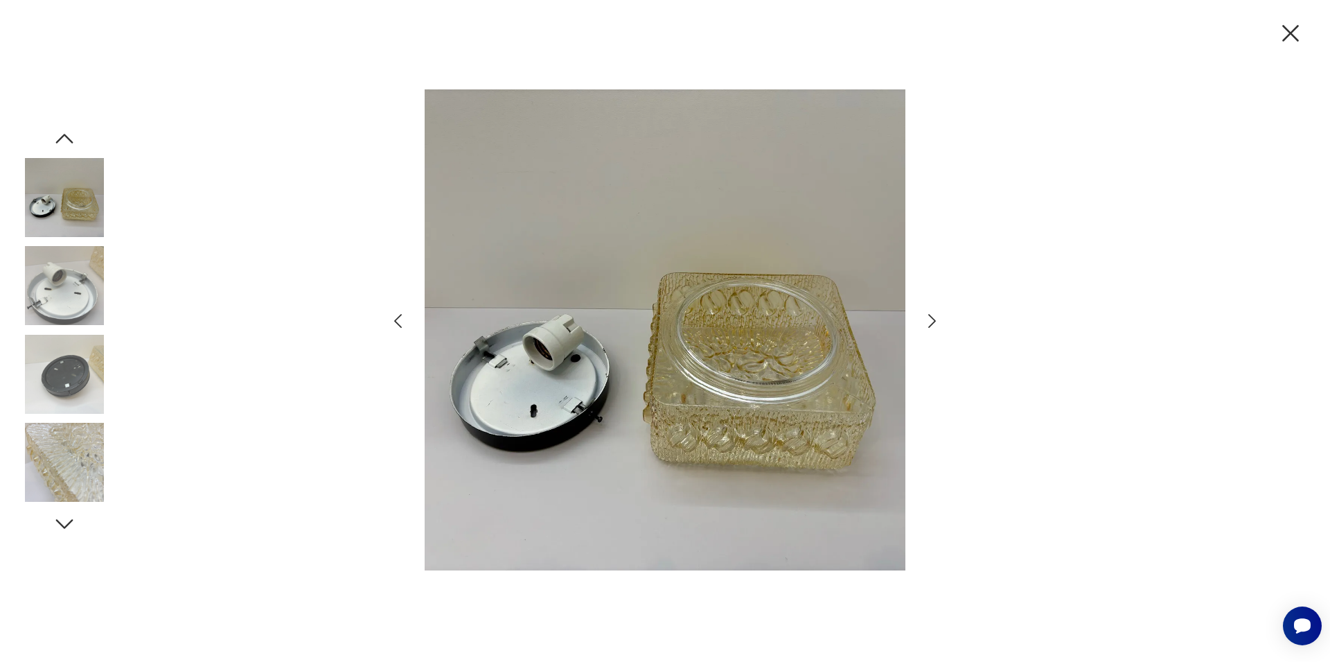
click at [934, 316] on icon "button" at bounding box center [932, 321] width 20 height 20
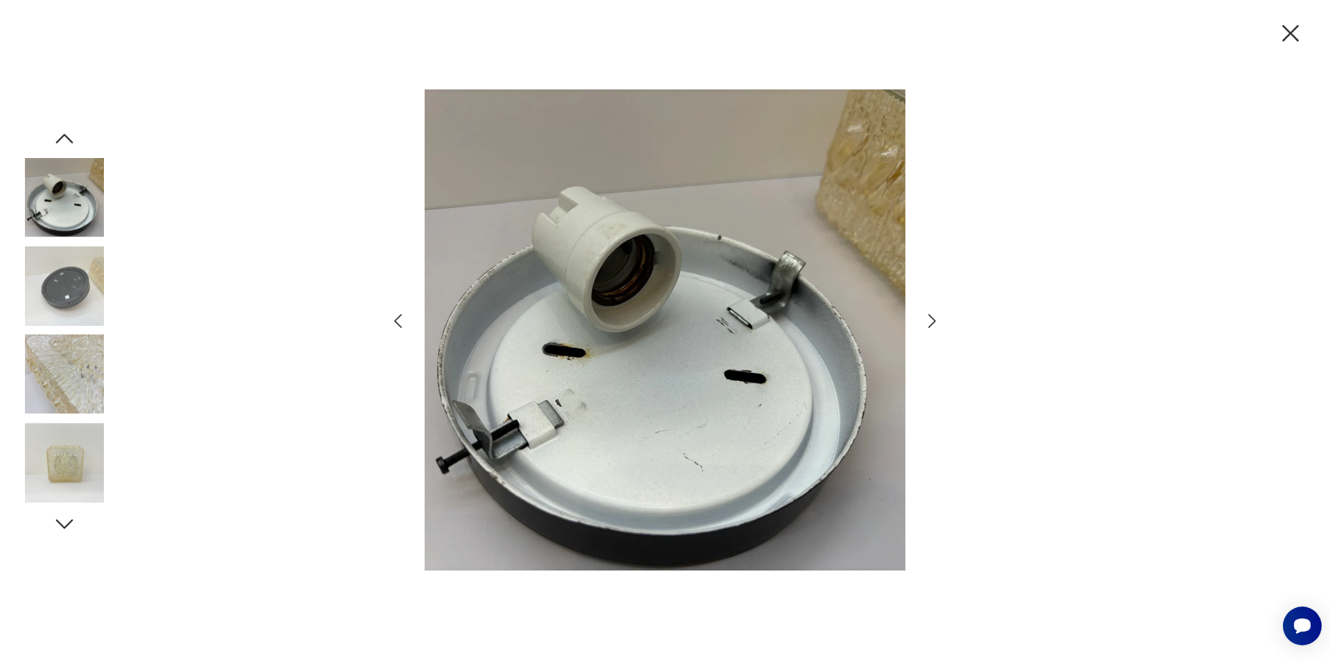
click at [932, 317] on icon "button" at bounding box center [932, 321] width 8 height 14
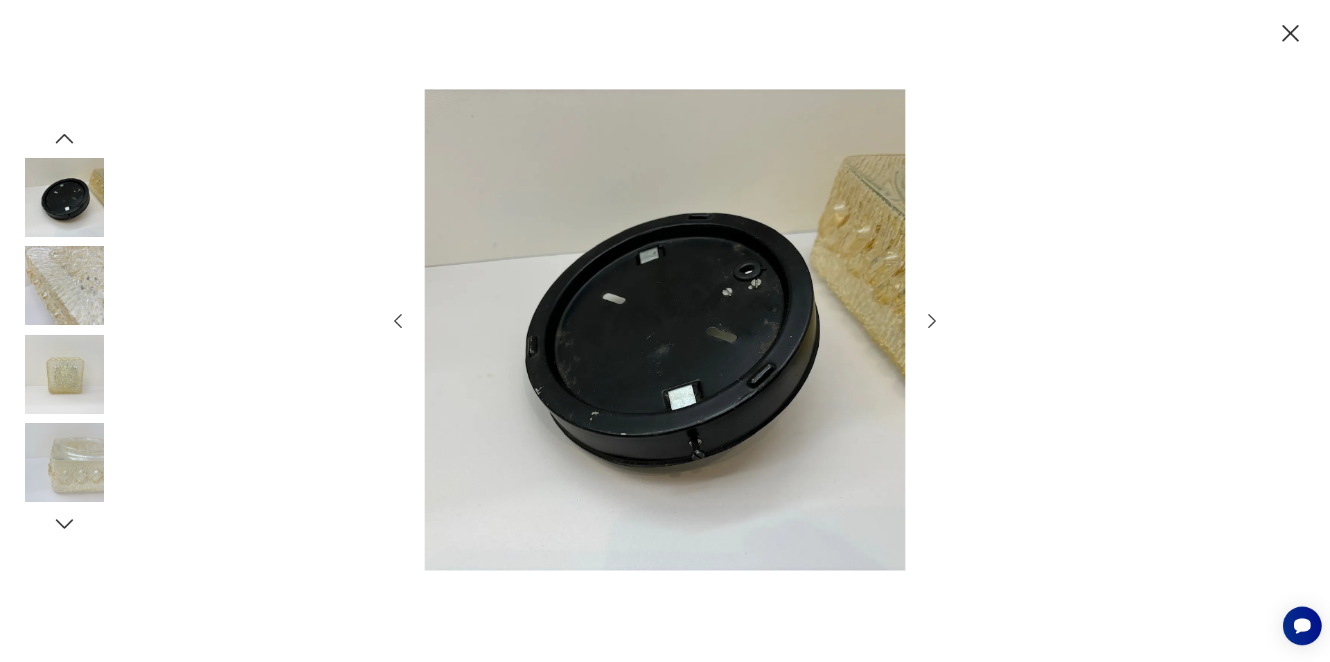
click at [932, 317] on icon "button" at bounding box center [932, 321] width 8 height 14
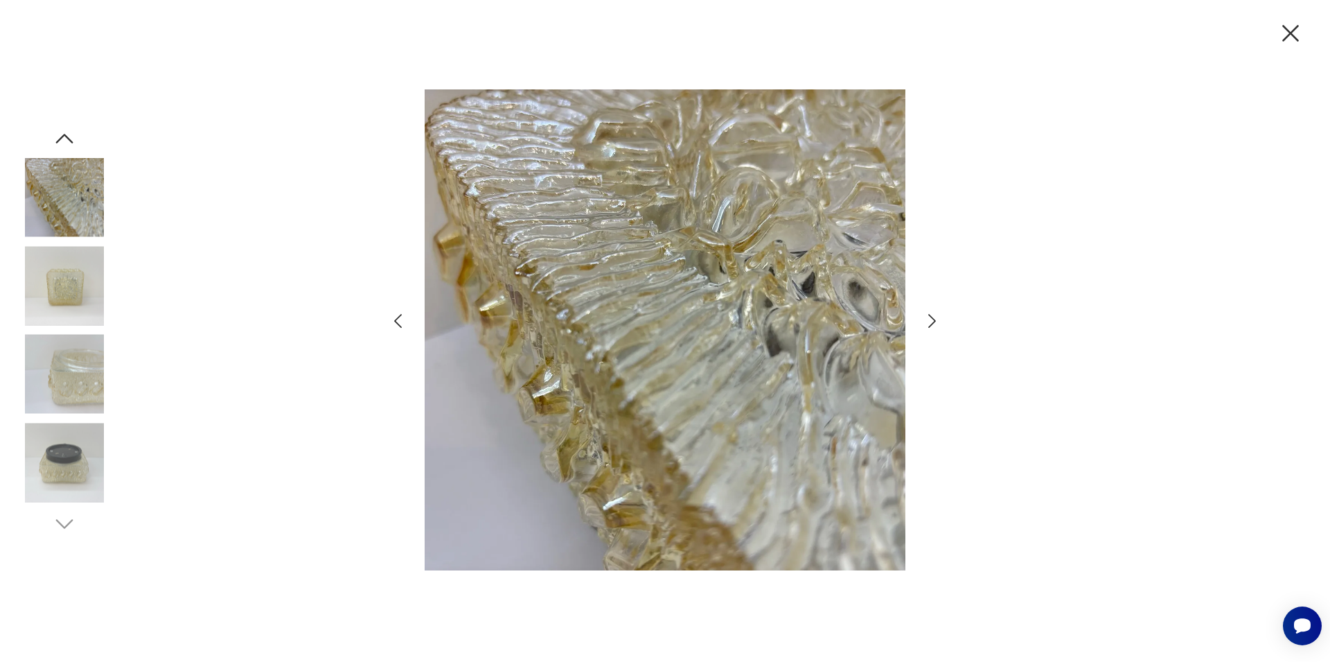
click at [932, 317] on icon "button" at bounding box center [932, 321] width 8 height 14
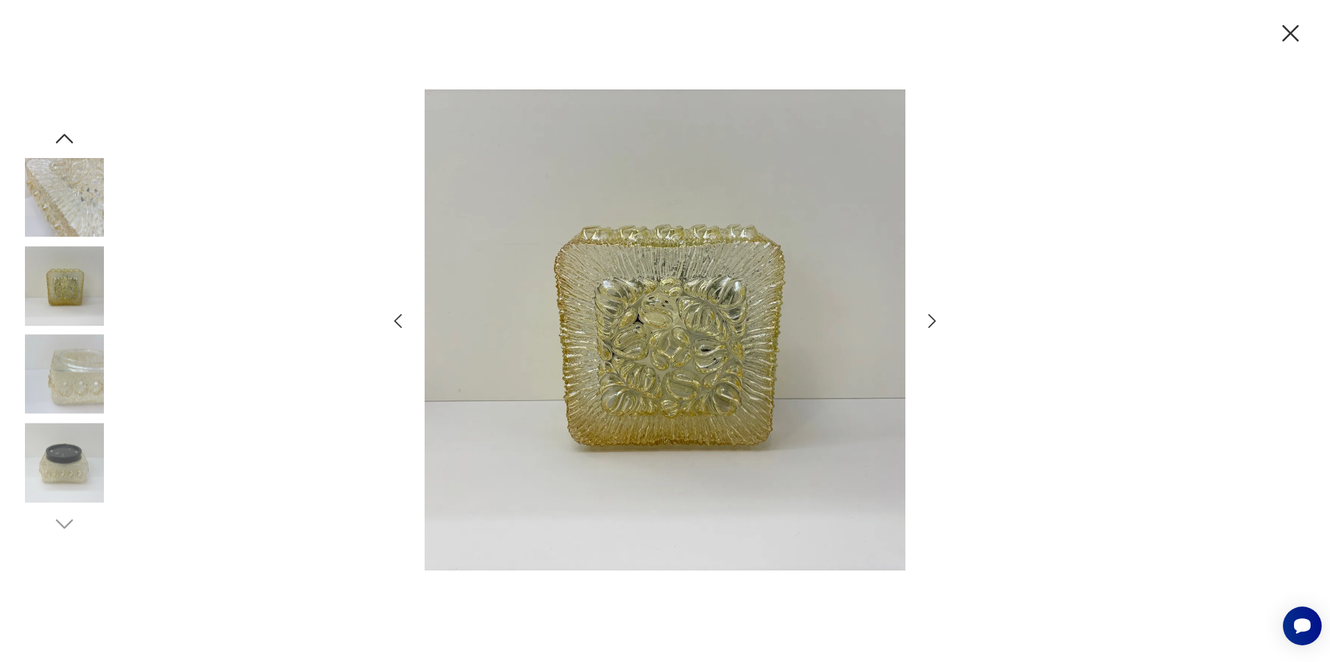
click at [932, 317] on icon "button" at bounding box center [932, 321] width 8 height 14
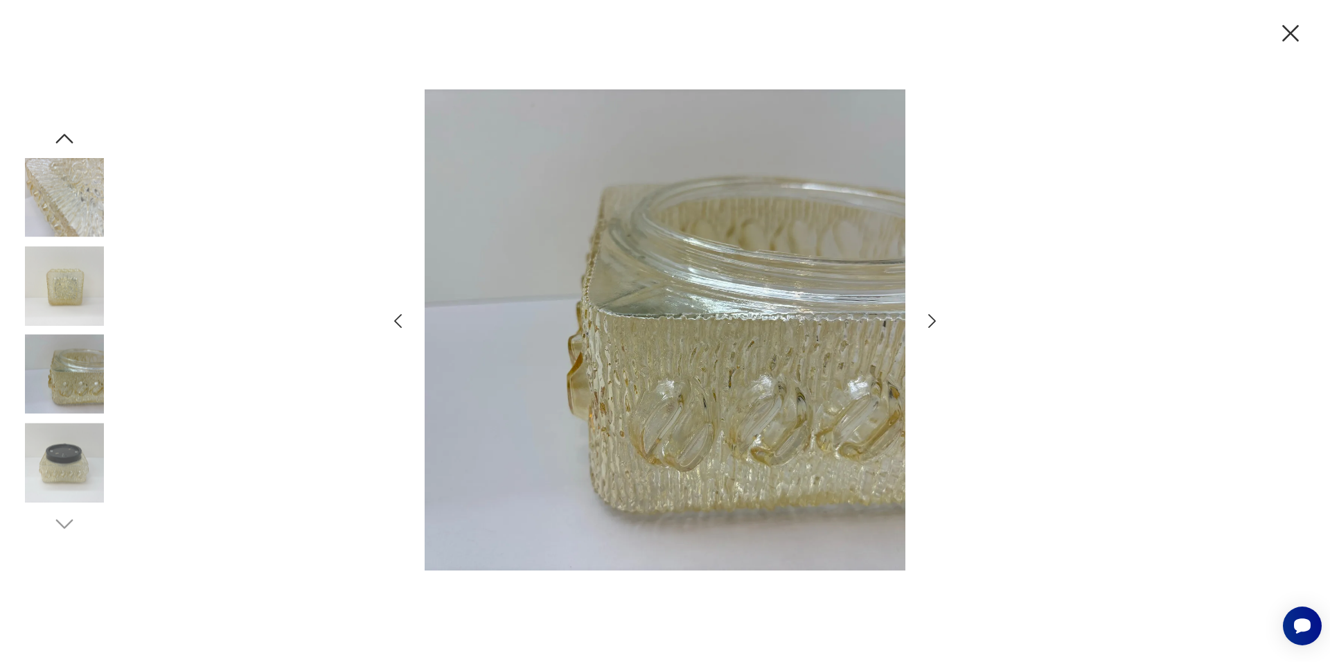
click at [932, 317] on icon "button" at bounding box center [932, 321] width 8 height 14
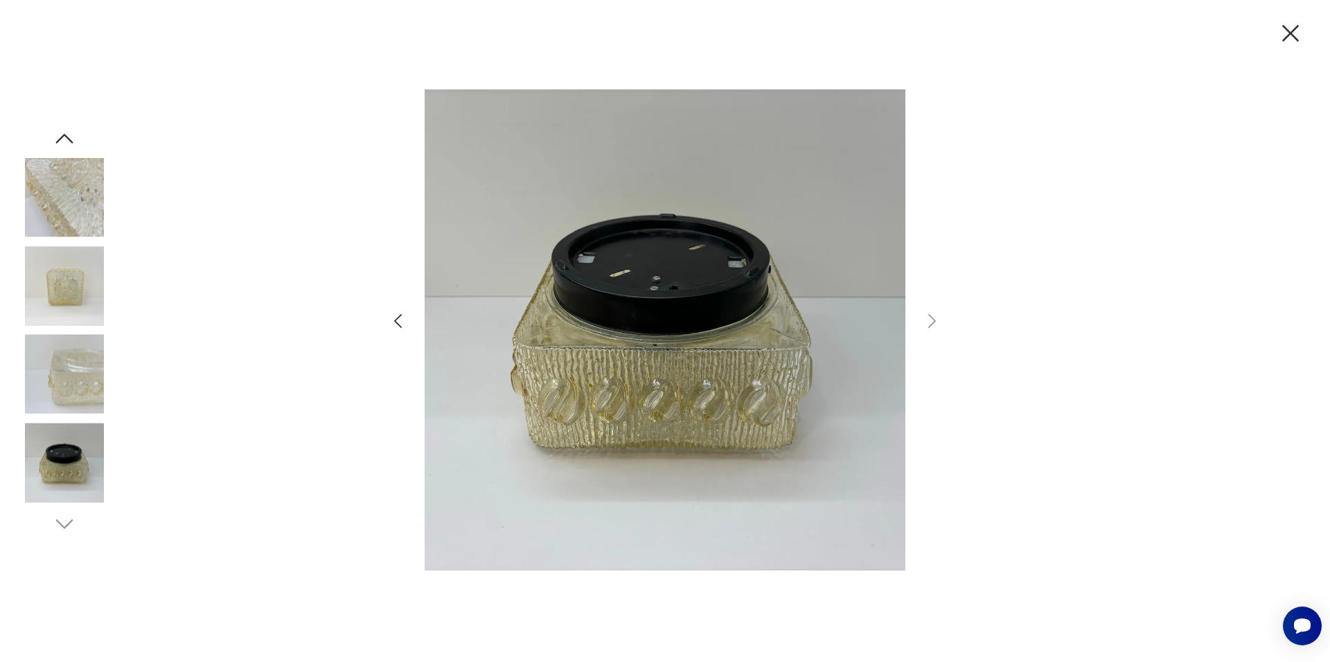
click at [400, 328] on icon "button" at bounding box center [398, 321] width 20 height 20
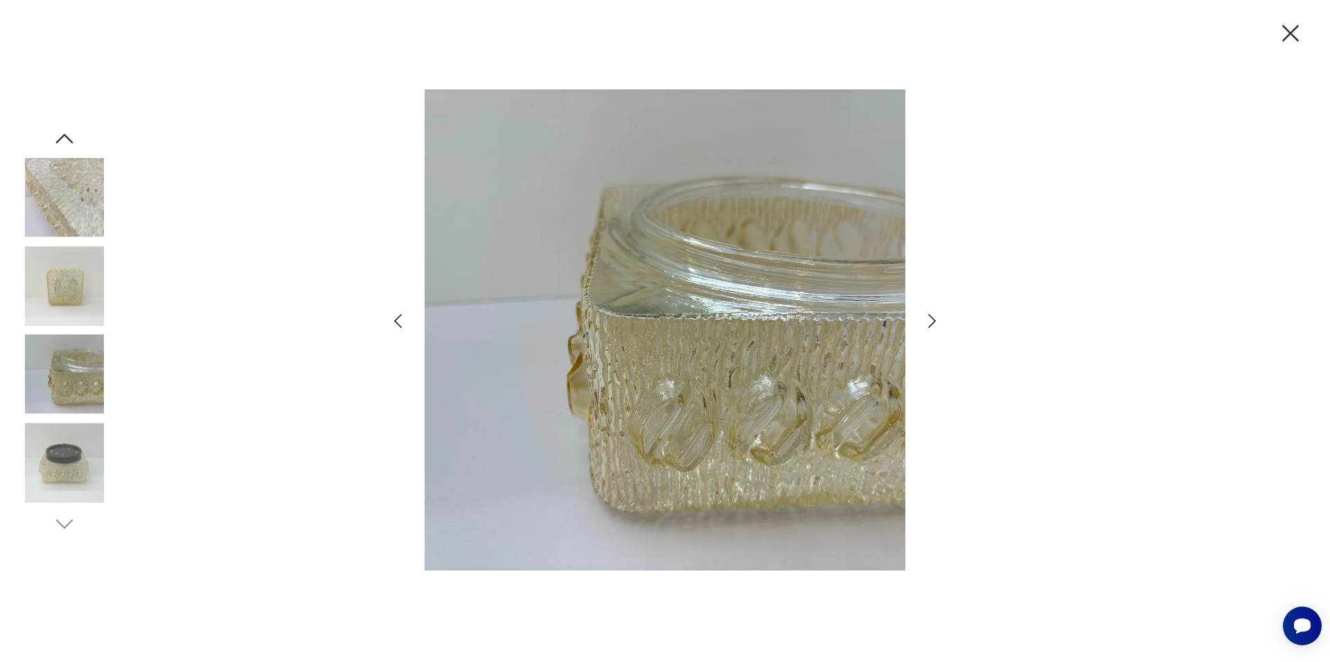
click at [400, 328] on icon "button" at bounding box center [398, 321] width 20 height 20
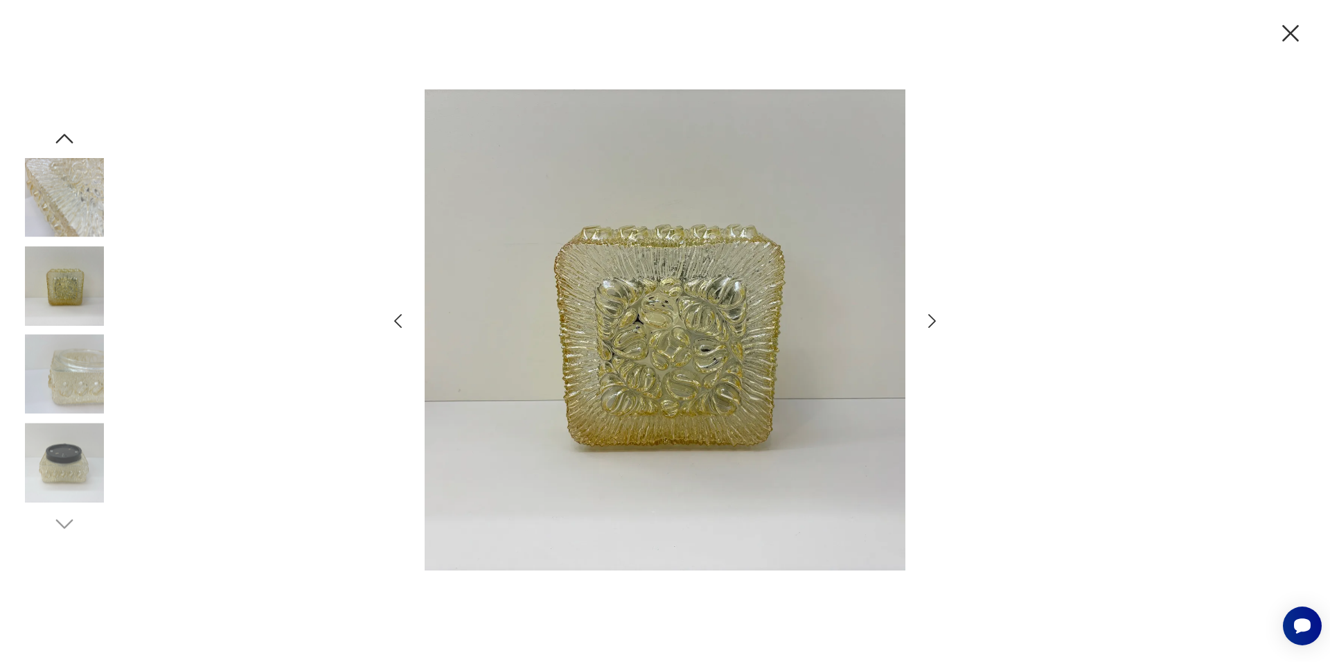
click at [400, 328] on icon "button" at bounding box center [398, 321] width 20 height 20
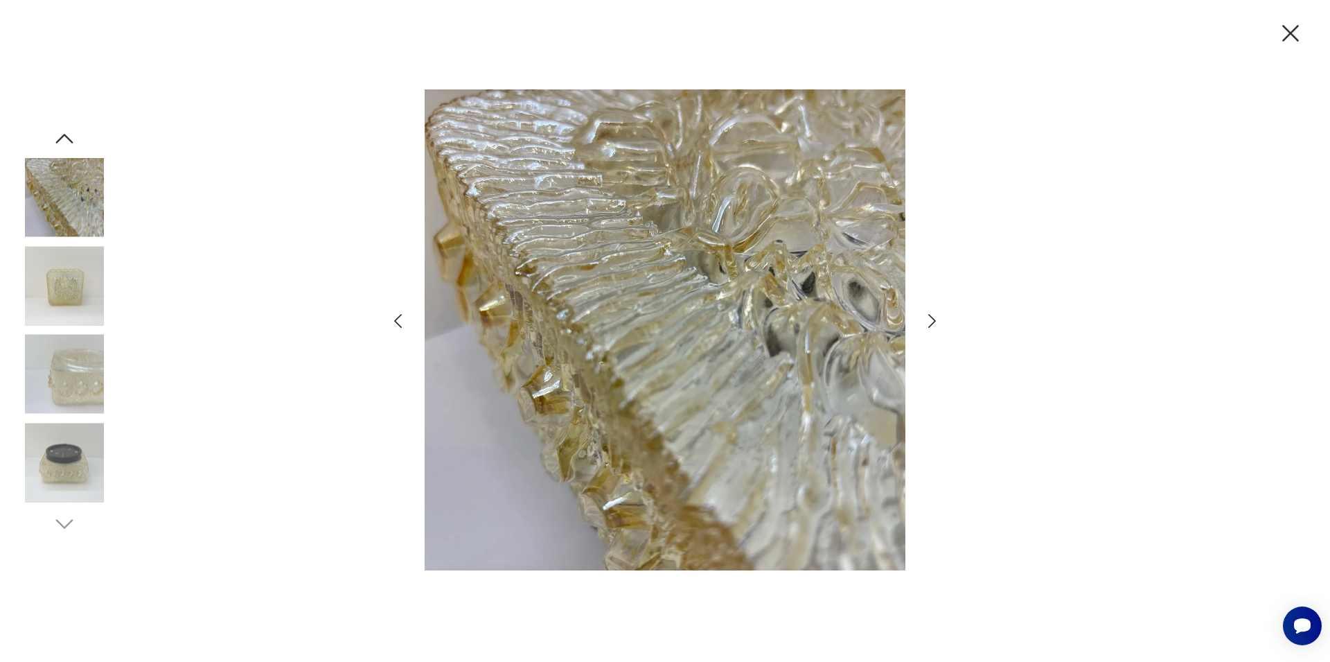
click at [400, 328] on icon "button" at bounding box center [398, 321] width 20 height 20
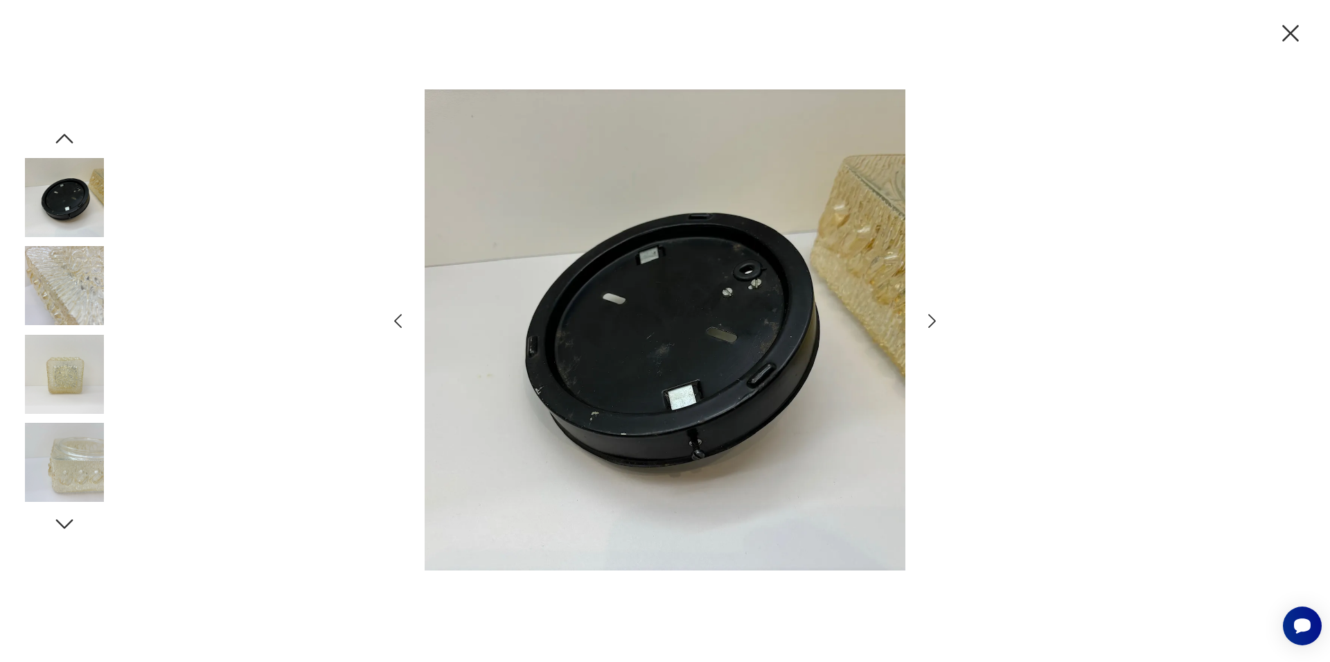
click at [400, 328] on icon "button" at bounding box center [398, 321] width 20 height 20
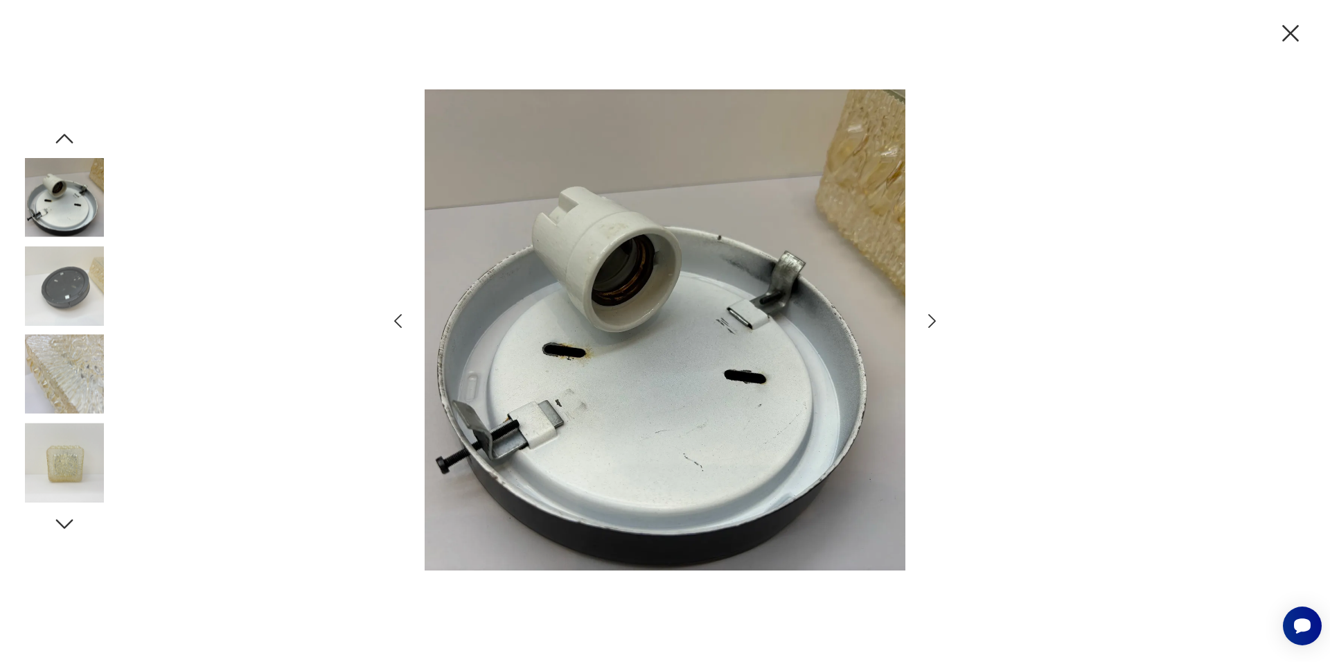
click at [400, 328] on icon "button" at bounding box center [398, 321] width 20 height 20
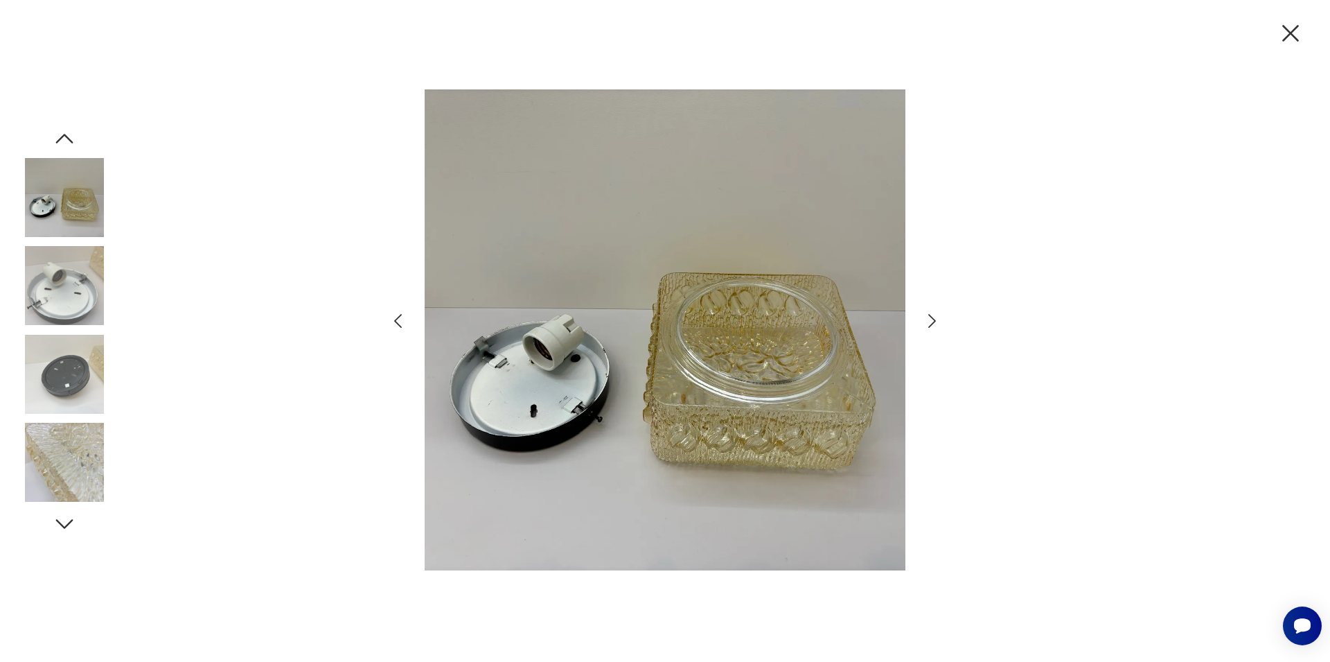
click at [400, 328] on icon "button" at bounding box center [398, 321] width 20 height 20
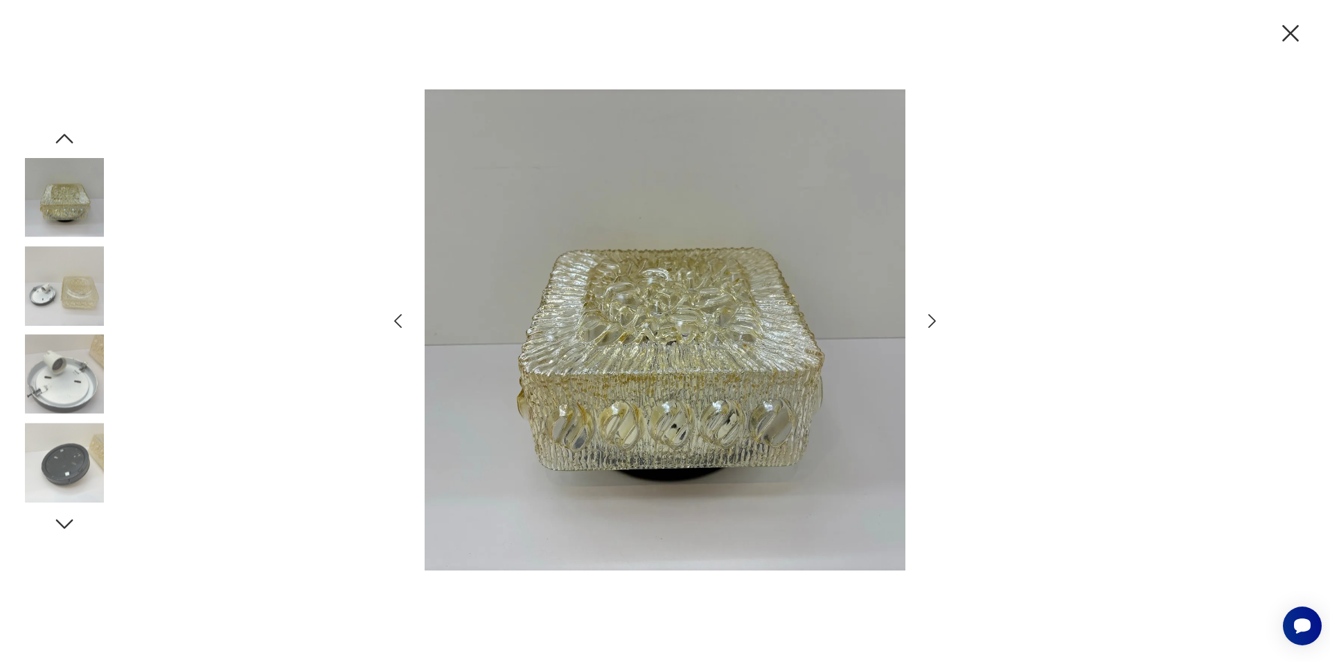
click at [1286, 30] on icon "button" at bounding box center [1290, 33] width 29 height 29
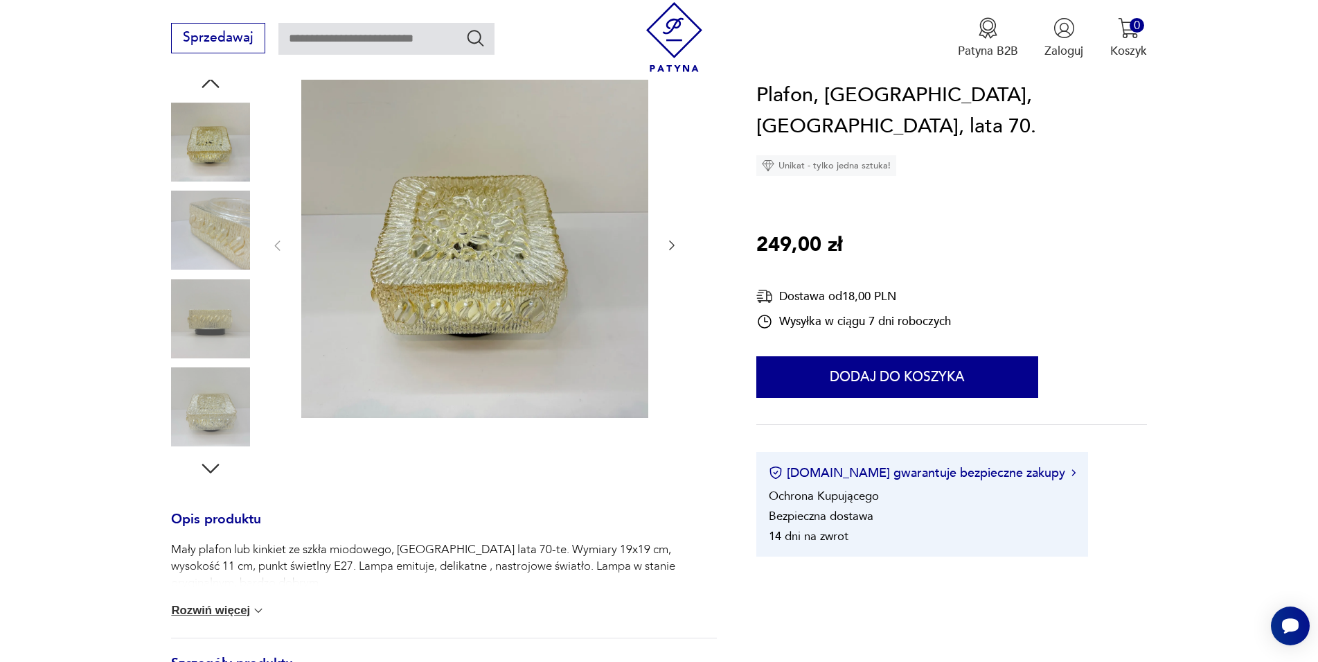
click at [240, 613] on button "Rozwiń więcej" at bounding box center [218, 610] width 94 height 14
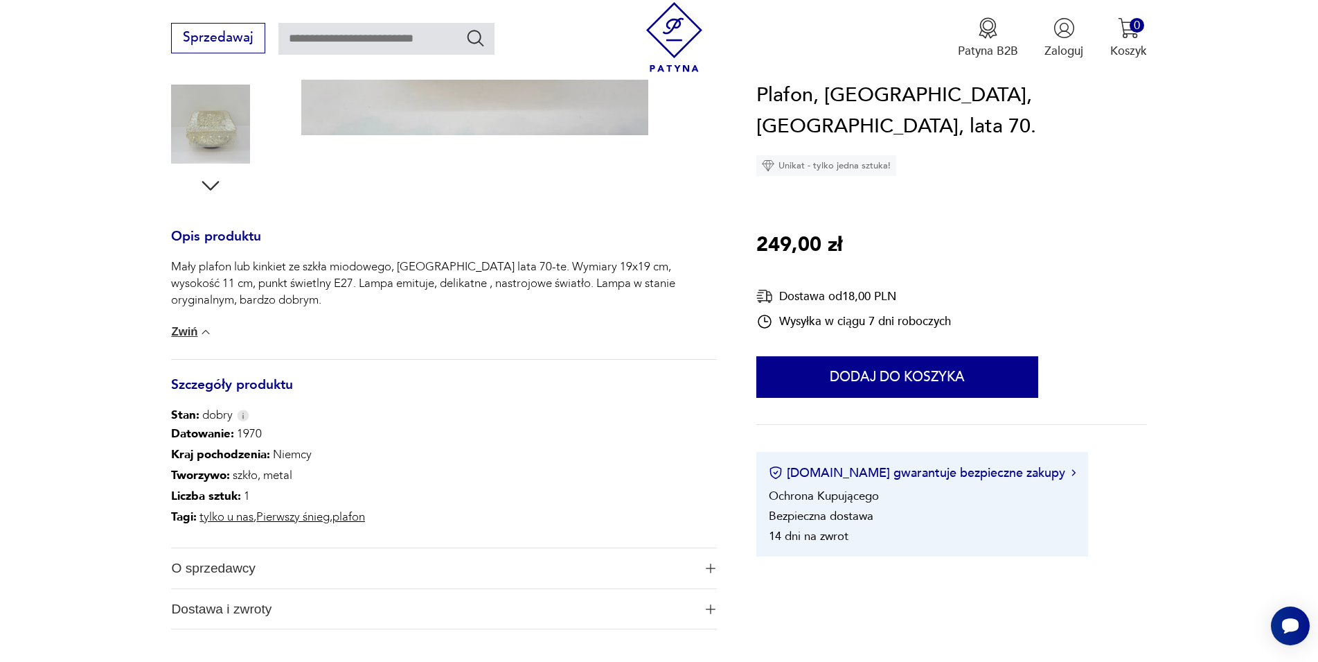
scroll to position [677, 0]
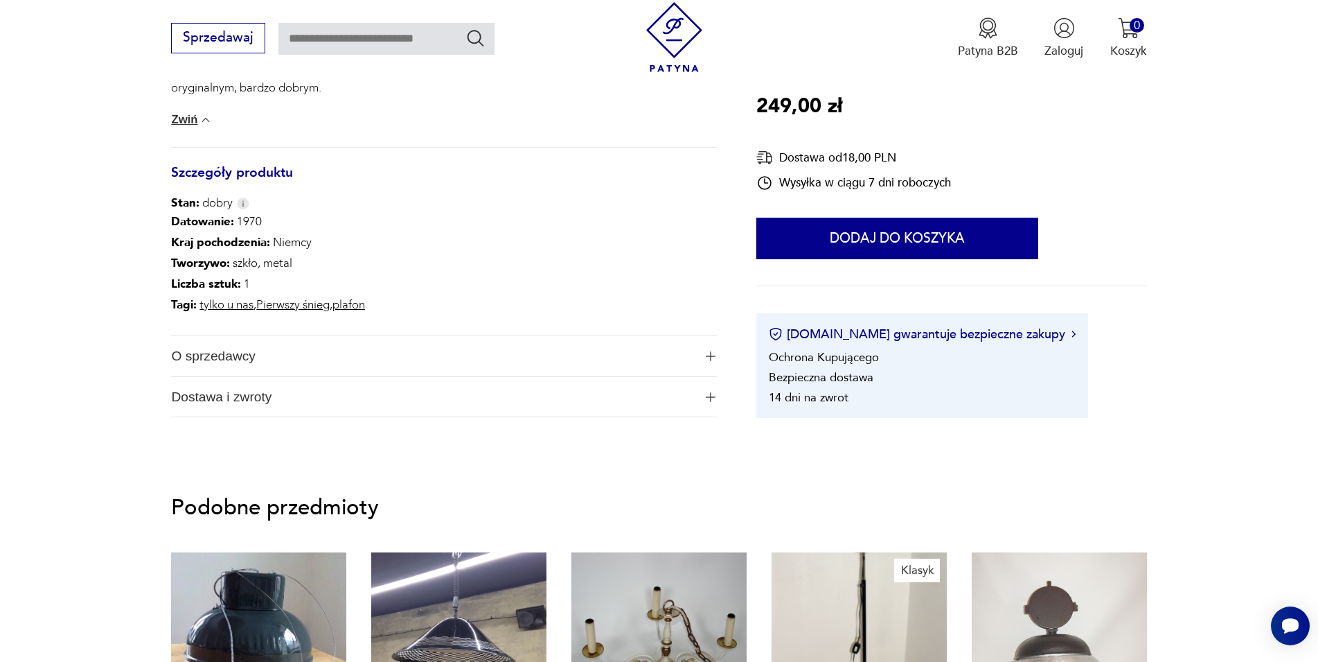
click at [223, 369] on span "O sprzedawcy" at bounding box center [432, 356] width 522 height 40
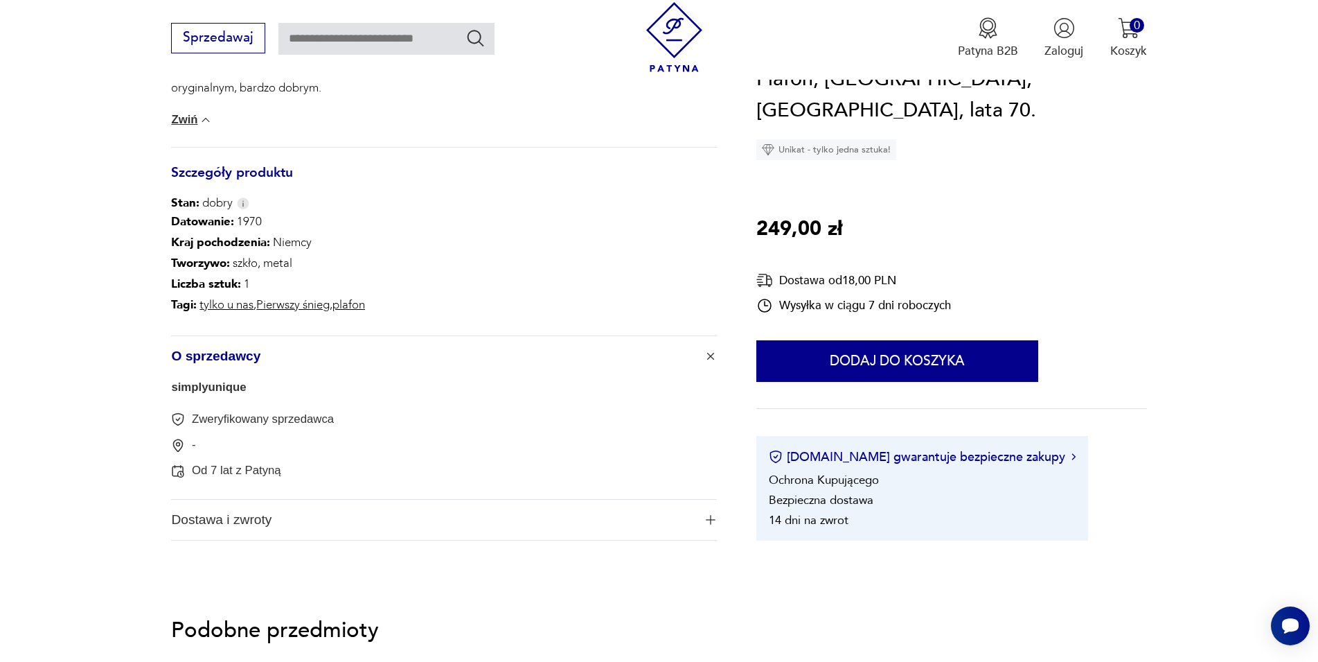
click at [226, 365] on span "O sprzedawcy" at bounding box center [432, 356] width 522 height 40
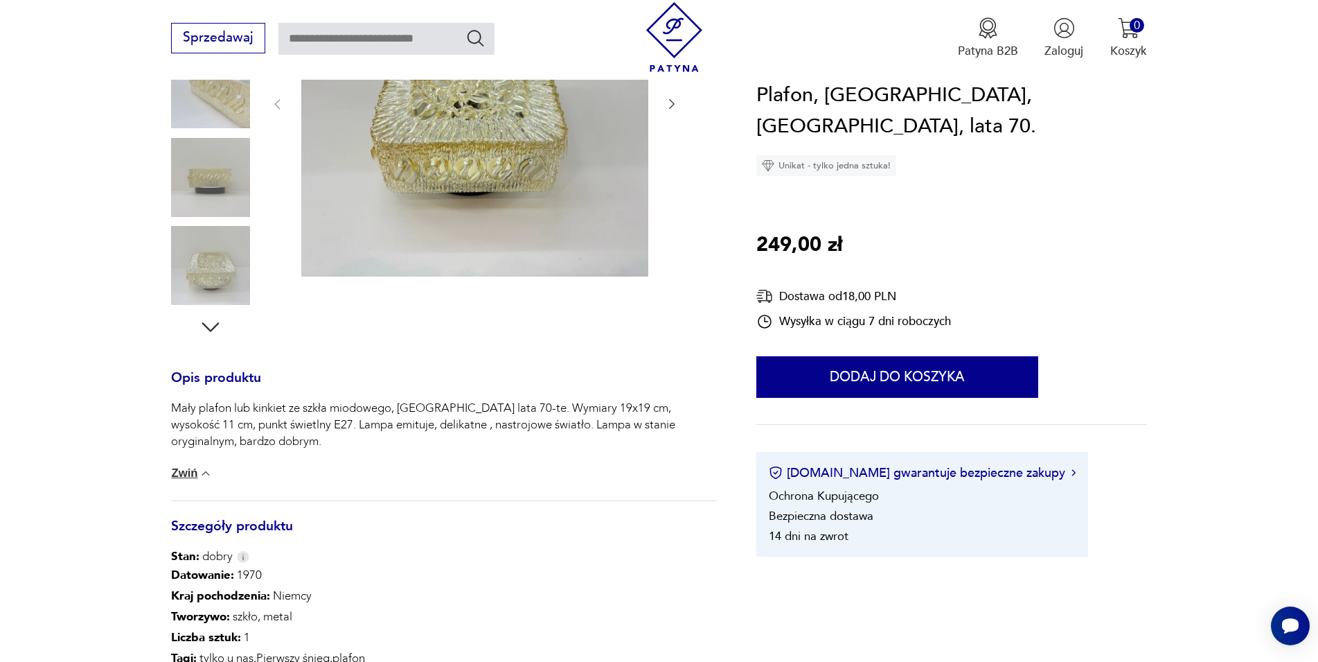
scroll to position [41, 0]
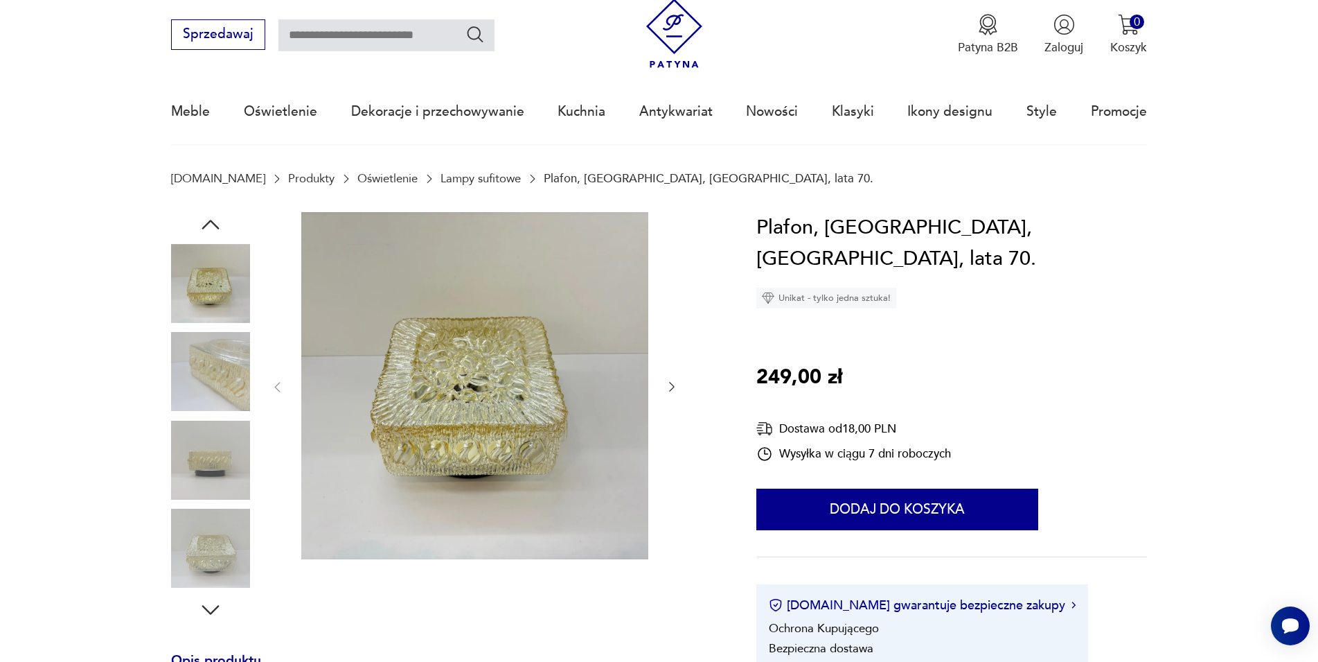
click at [530, 333] on img at bounding box center [474, 385] width 347 height 347
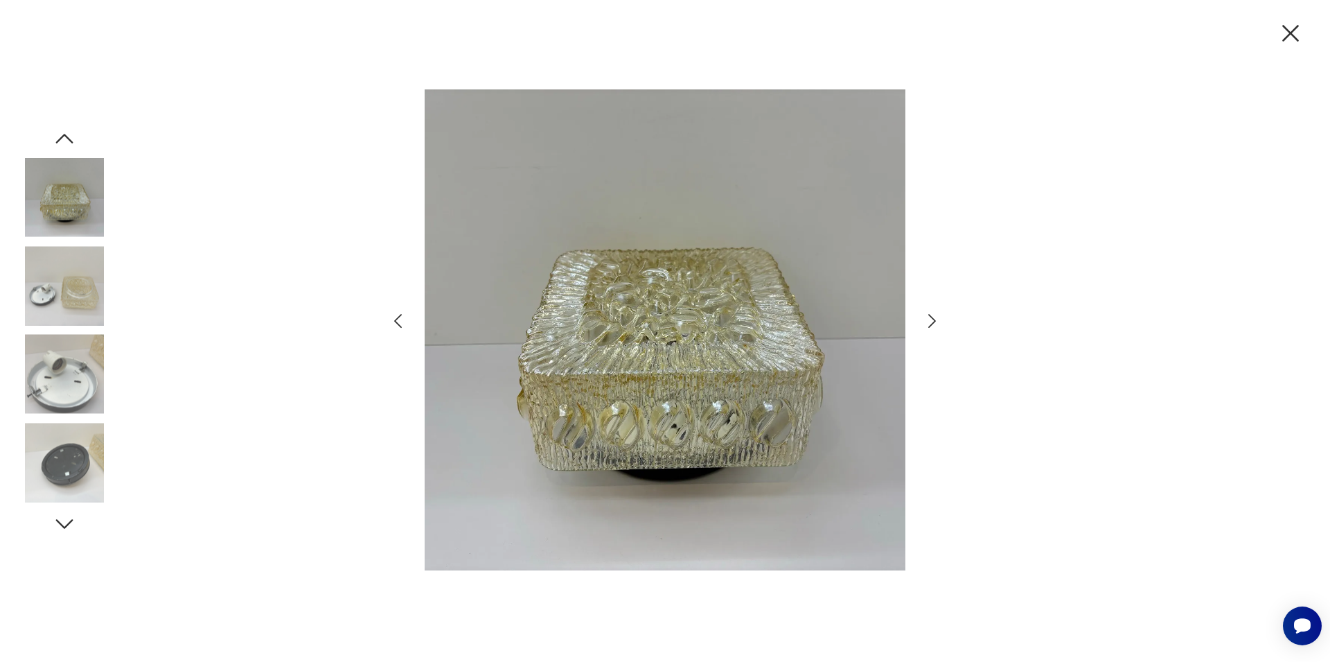
click at [935, 319] on icon "button" at bounding box center [932, 321] width 20 height 20
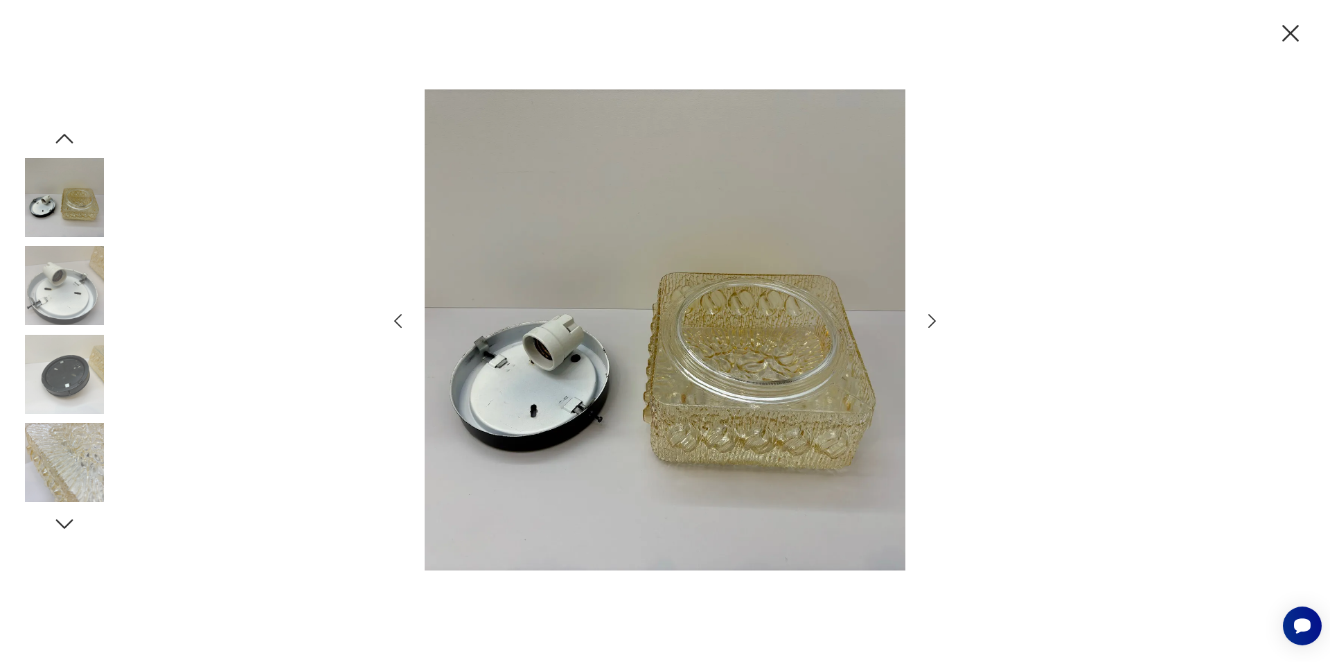
click at [935, 320] on icon "button" at bounding box center [932, 321] width 20 height 20
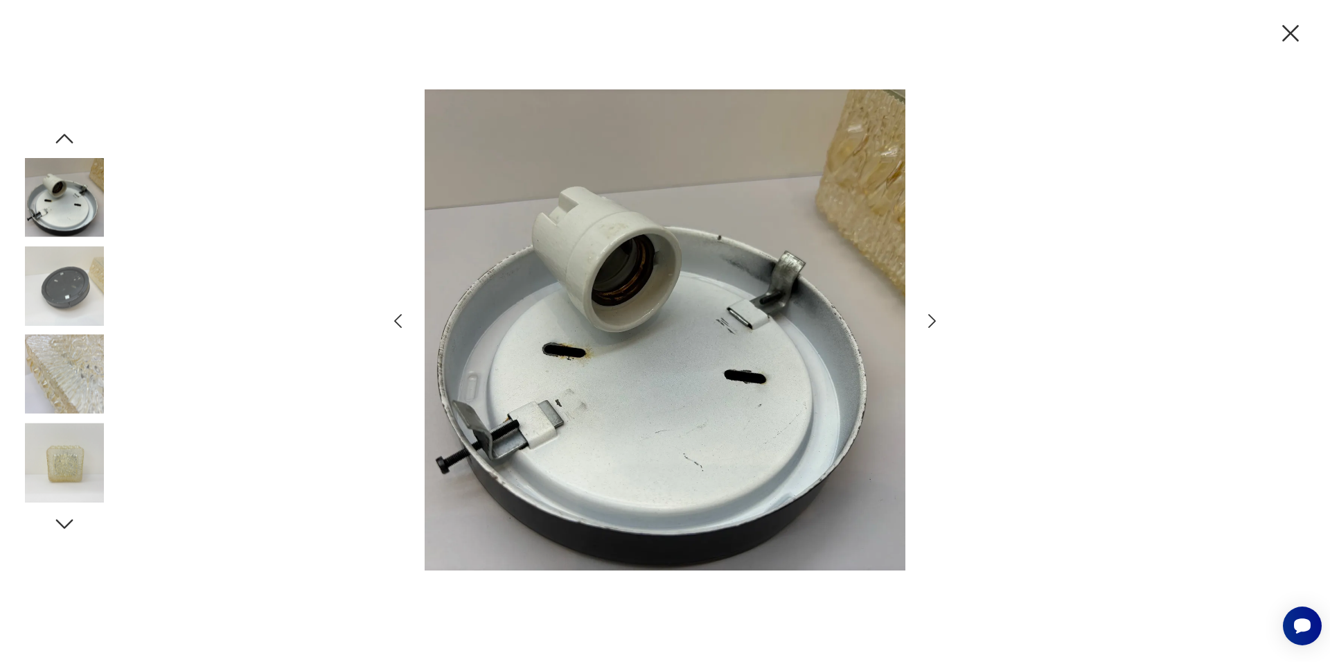
click at [935, 320] on icon "button" at bounding box center [932, 321] width 8 height 14
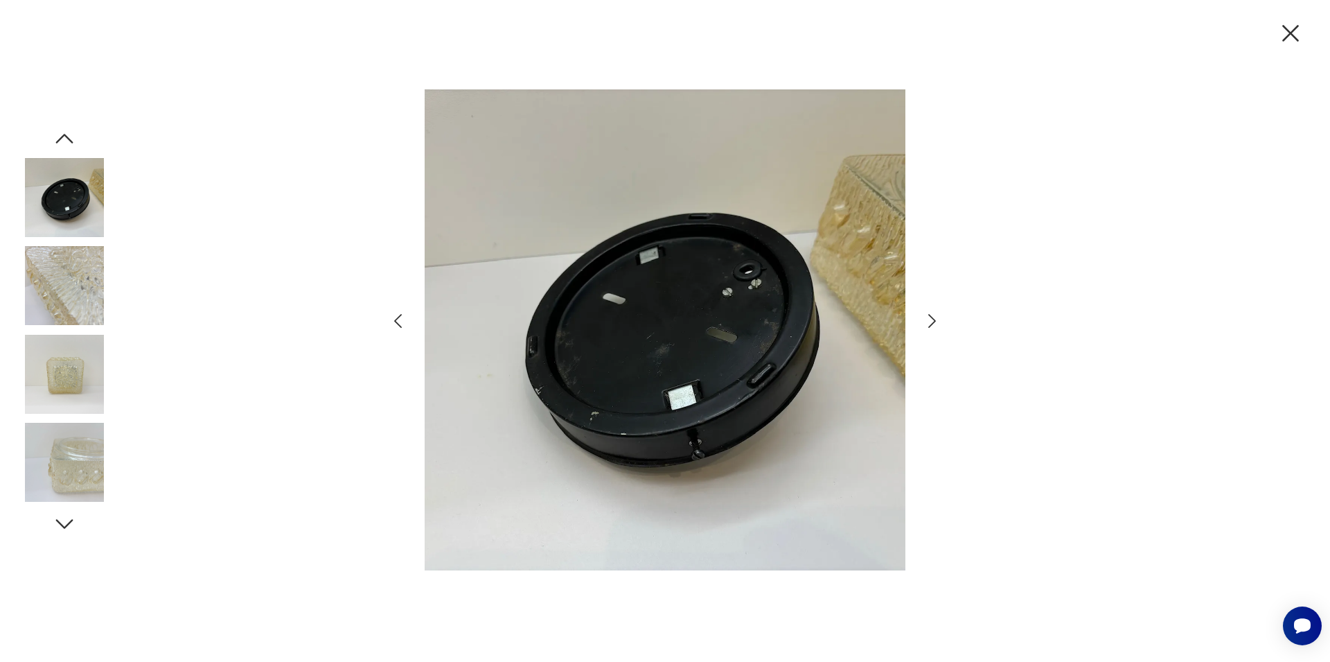
click at [1288, 31] on icon "button" at bounding box center [1290, 33] width 17 height 17
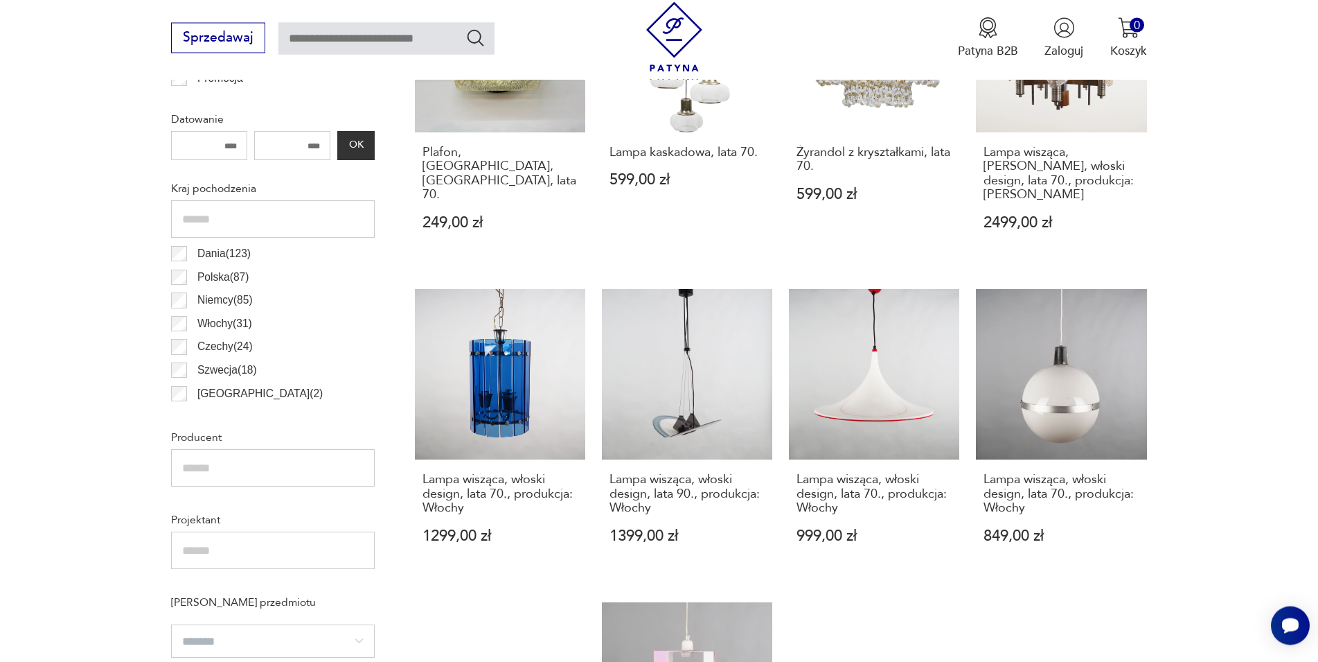
scroll to position [765, 0]
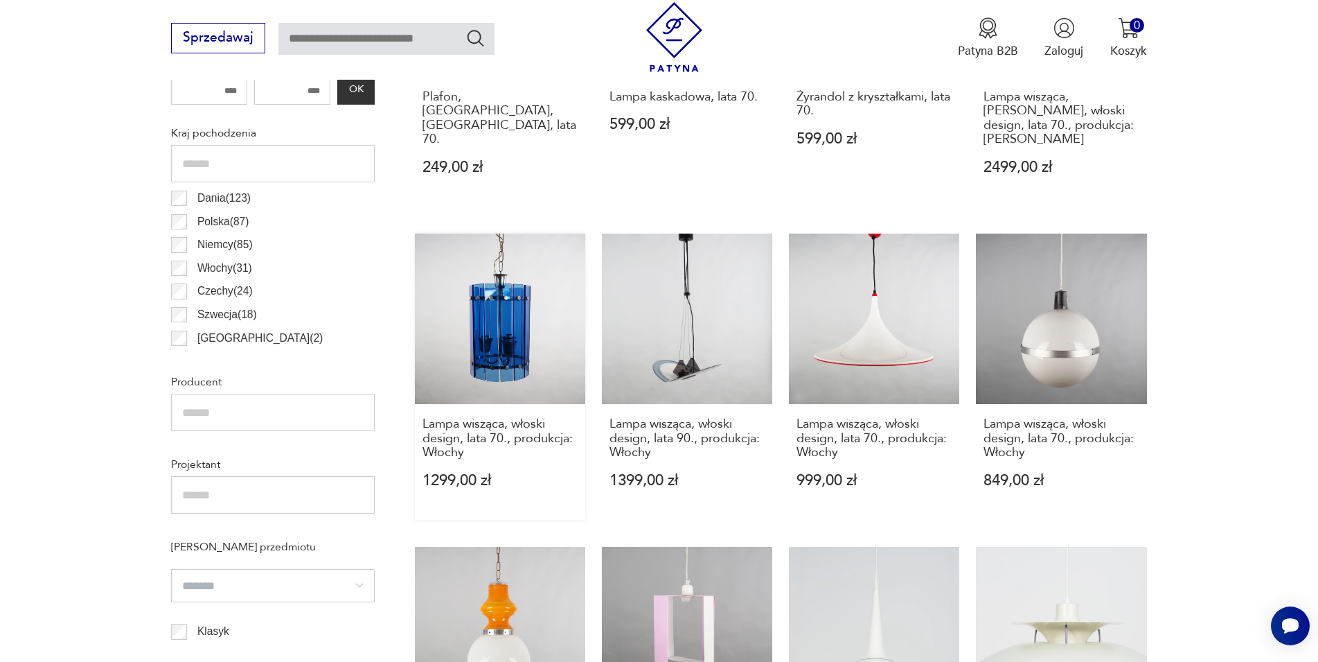
click at [498, 309] on link "Lampa wisząca, włoski design, lata 70., produkcja: Włochy 1299,00 zł" at bounding box center [500, 376] width 170 height 287
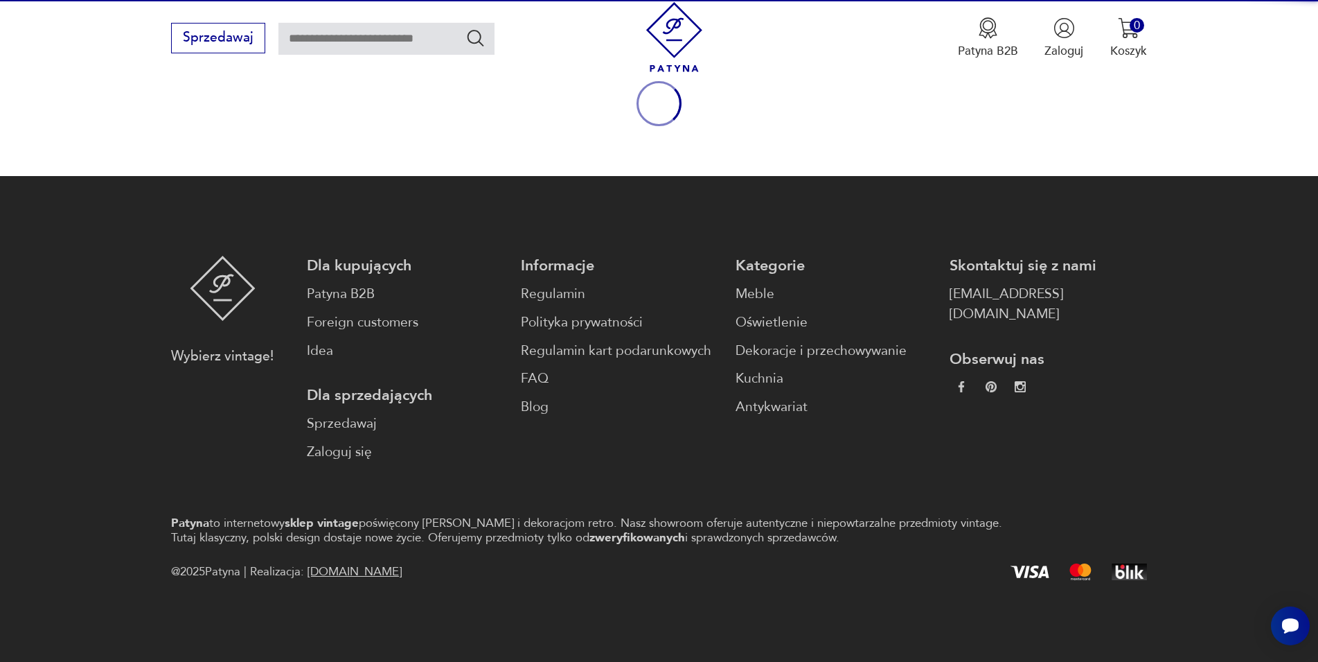
scroll to position [182, 0]
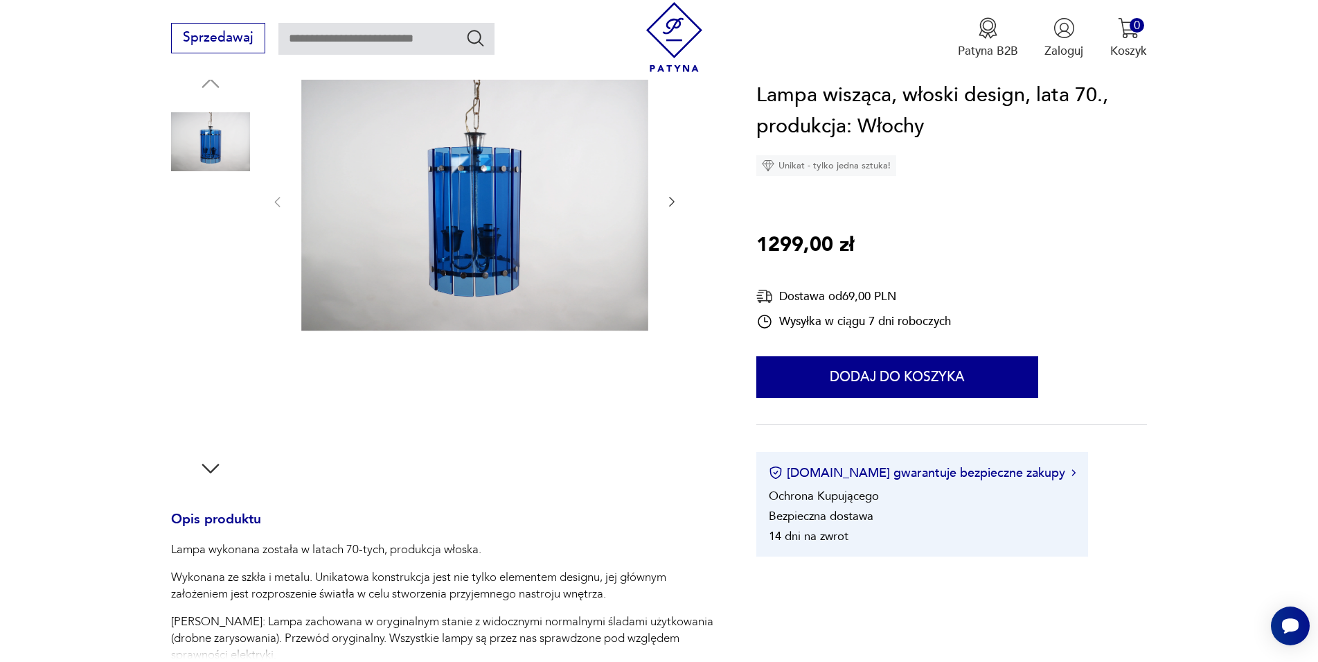
click at [584, 203] on img at bounding box center [474, 201] width 347 height 261
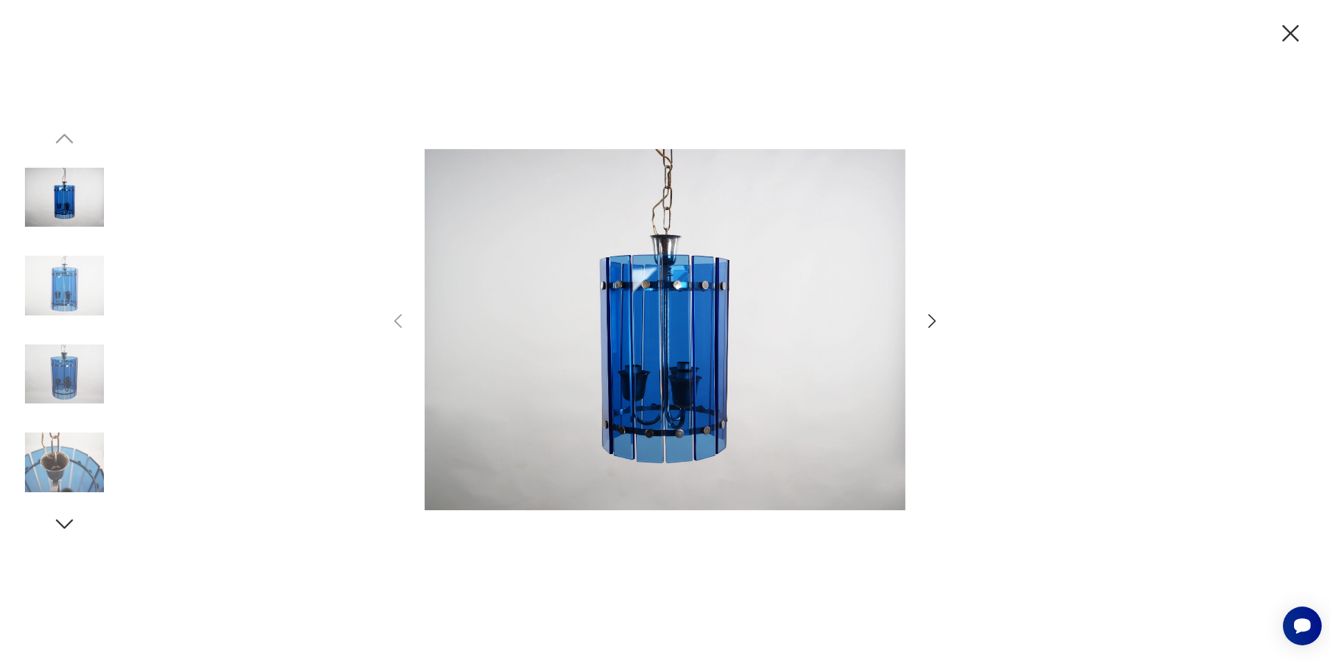
click at [933, 326] on icon "button" at bounding box center [932, 321] width 20 height 20
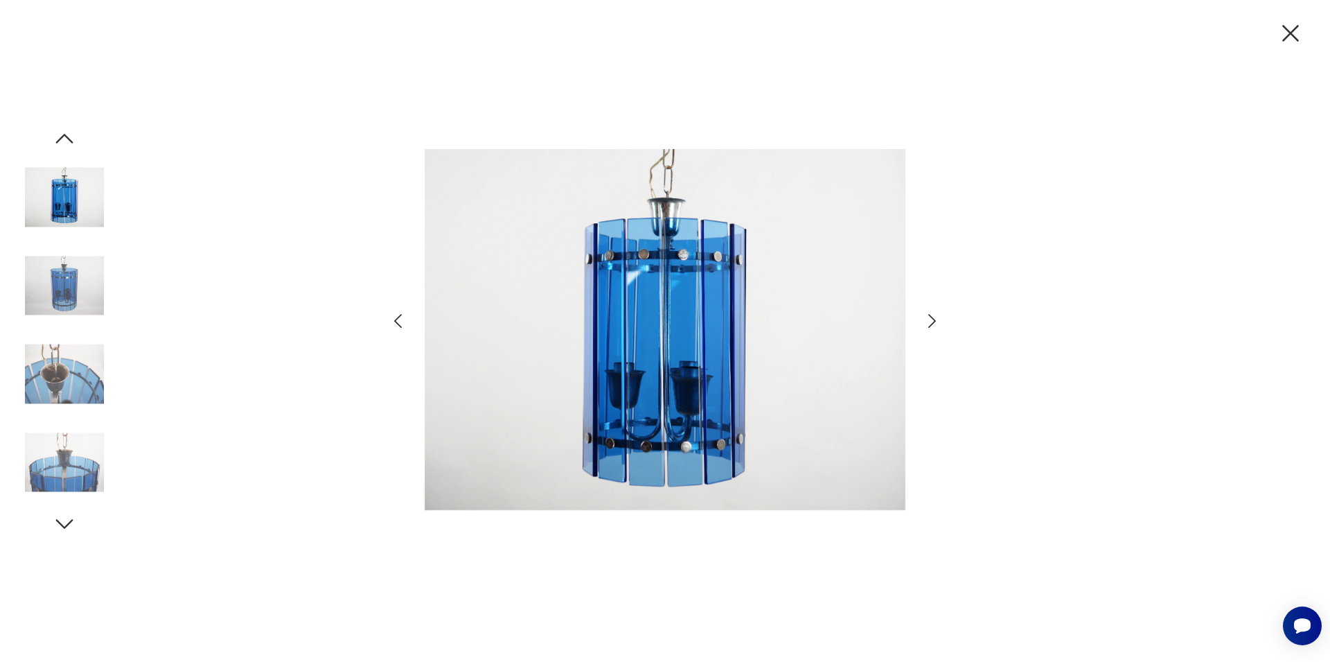
click at [933, 326] on icon "button" at bounding box center [932, 321] width 20 height 20
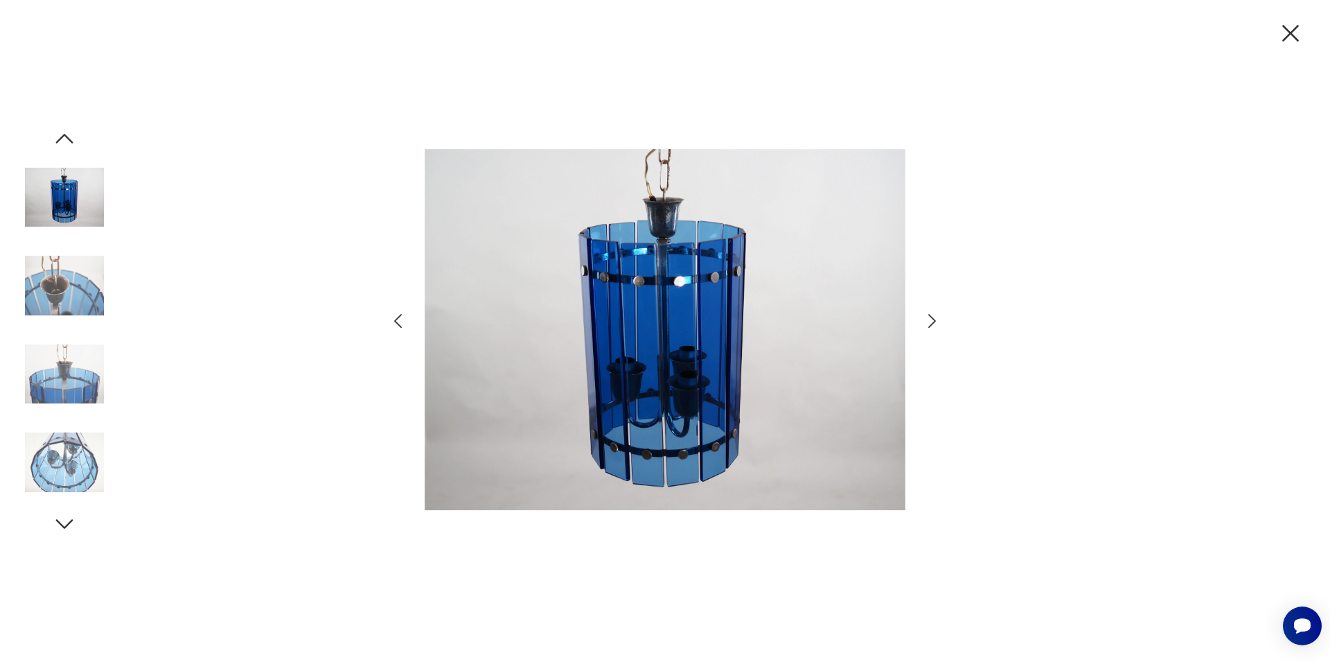
click at [931, 325] on icon "button" at bounding box center [932, 321] width 8 height 14
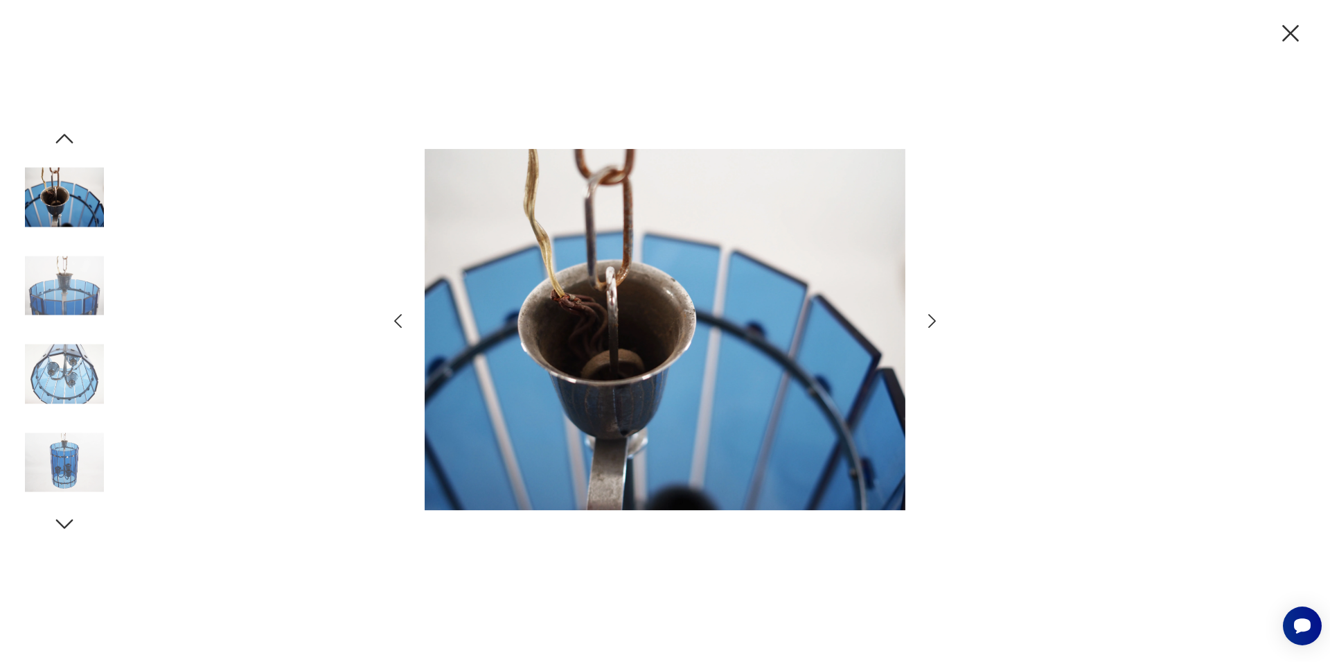
click at [931, 325] on icon "button" at bounding box center [932, 321] width 8 height 14
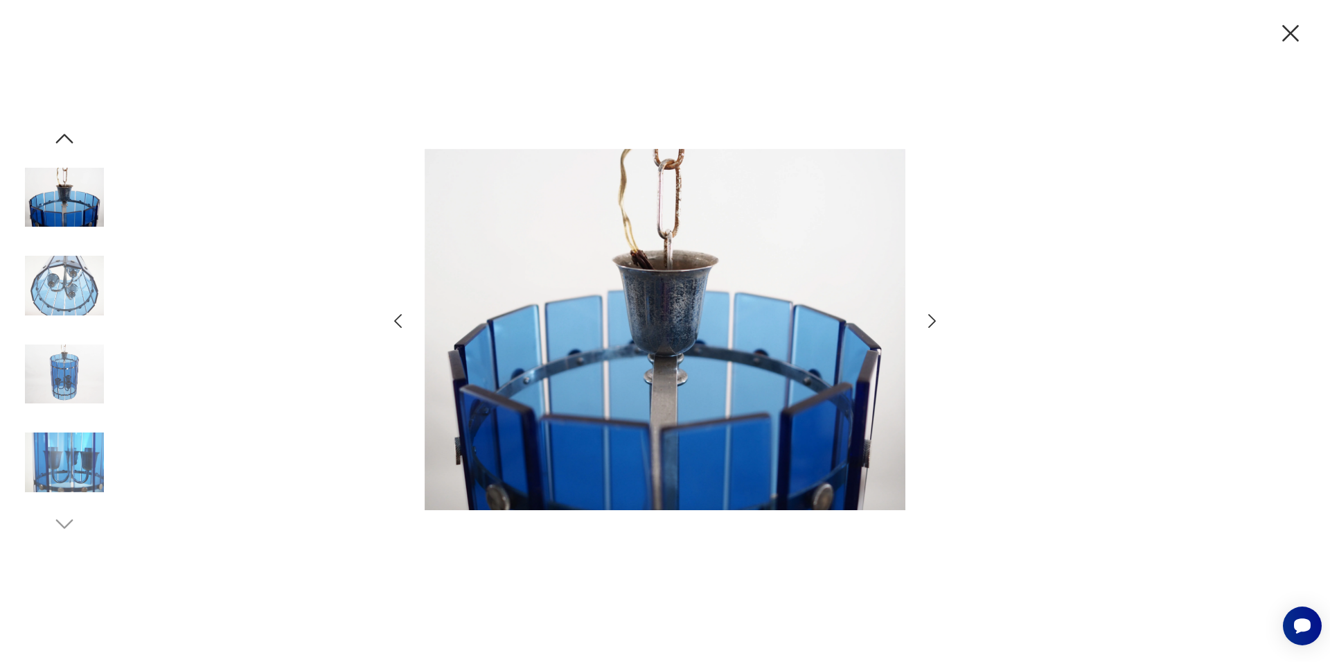
click at [931, 325] on icon "button" at bounding box center [932, 321] width 8 height 14
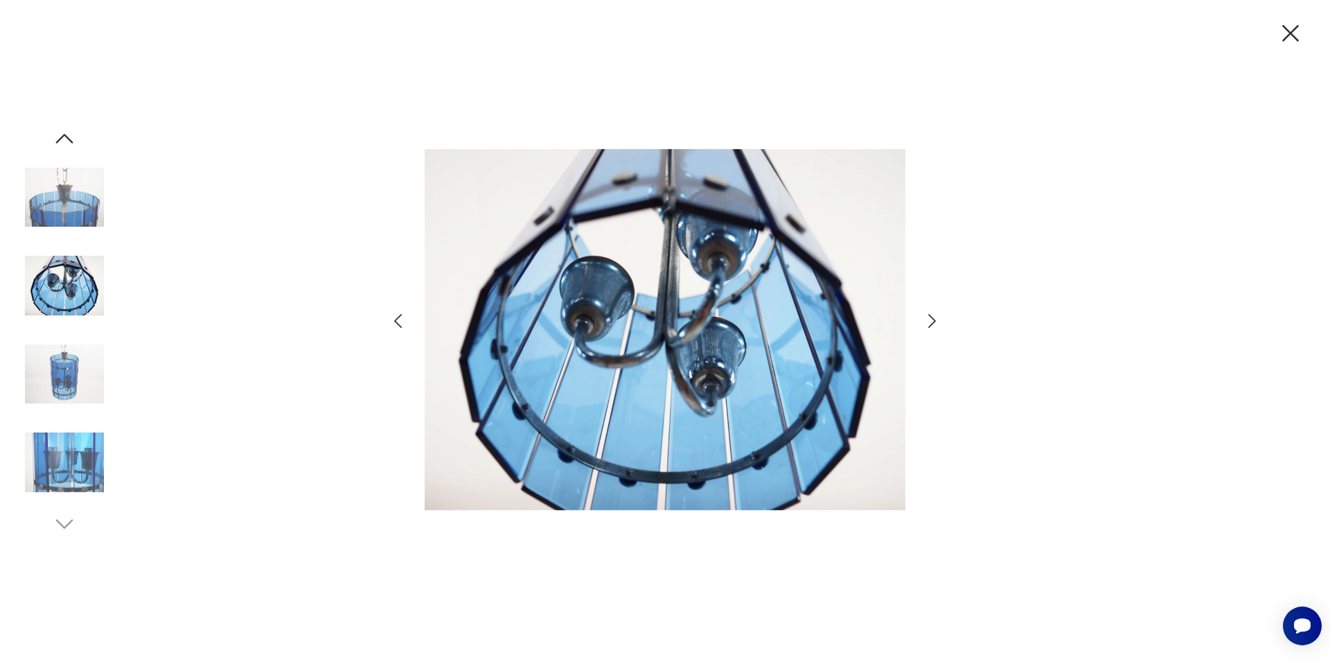
click at [931, 325] on icon "button" at bounding box center [932, 321] width 8 height 14
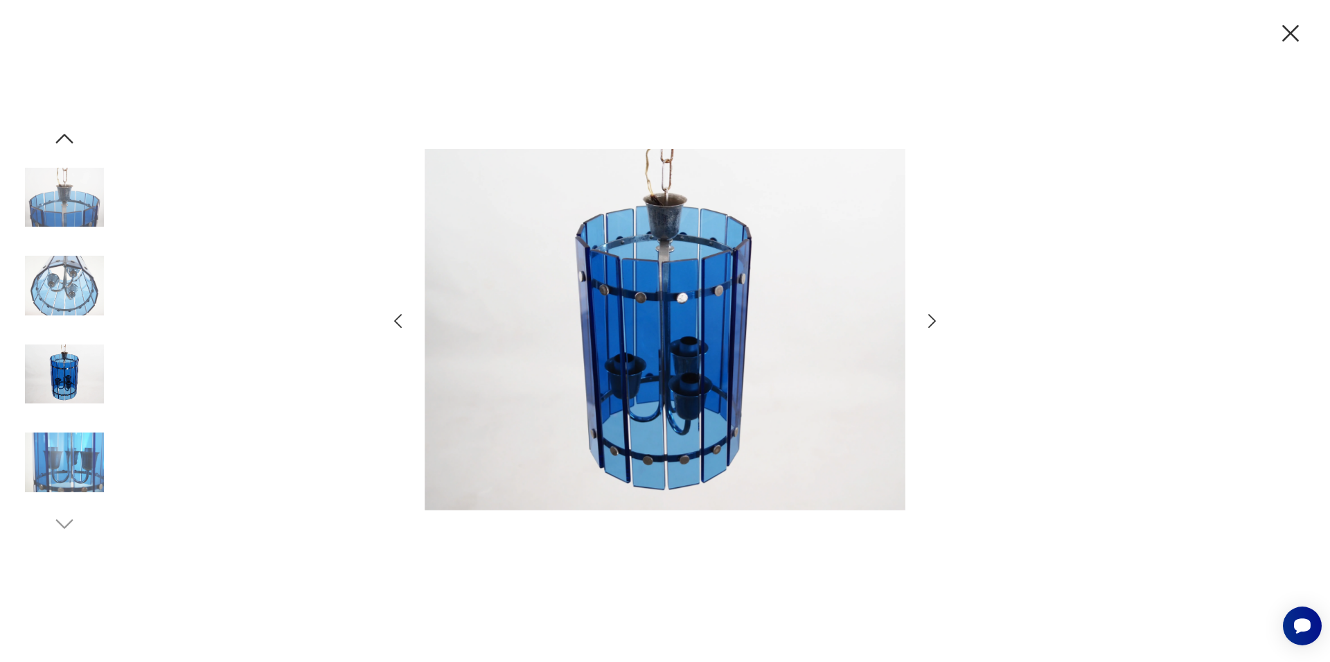
click at [1295, 34] on icon "button" at bounding box center [1290, 33] width 29 height 29
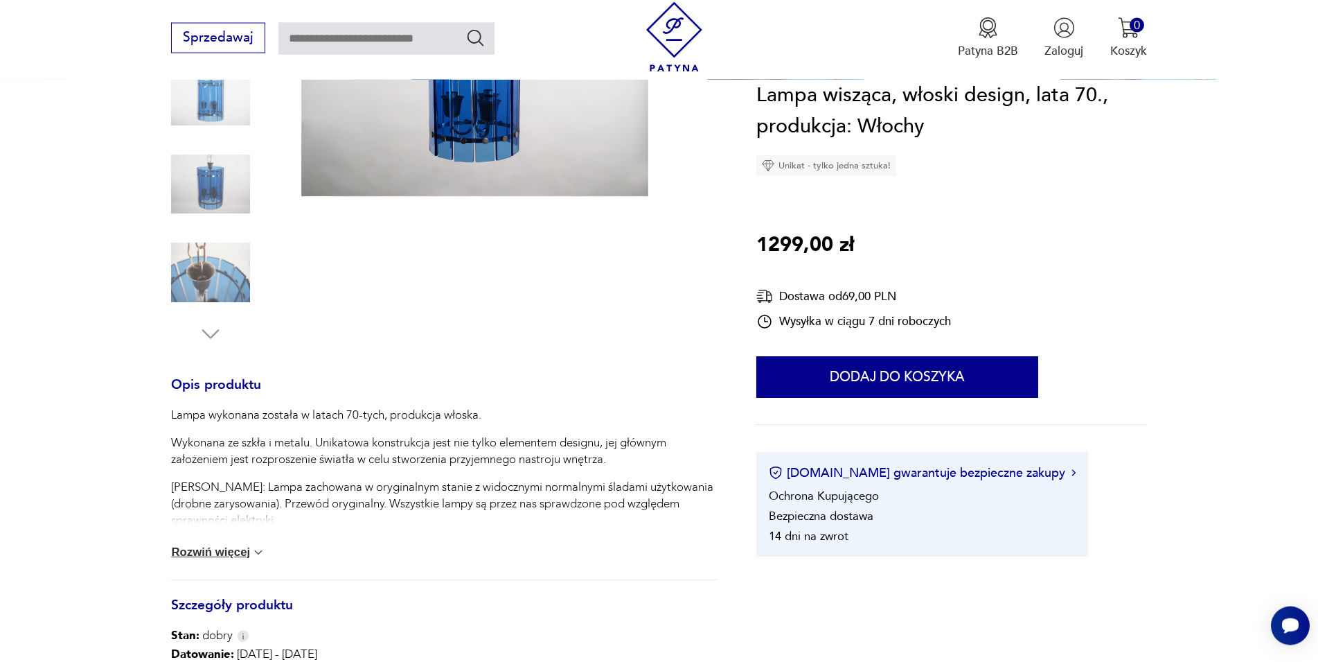
scroll to position [324, 0]
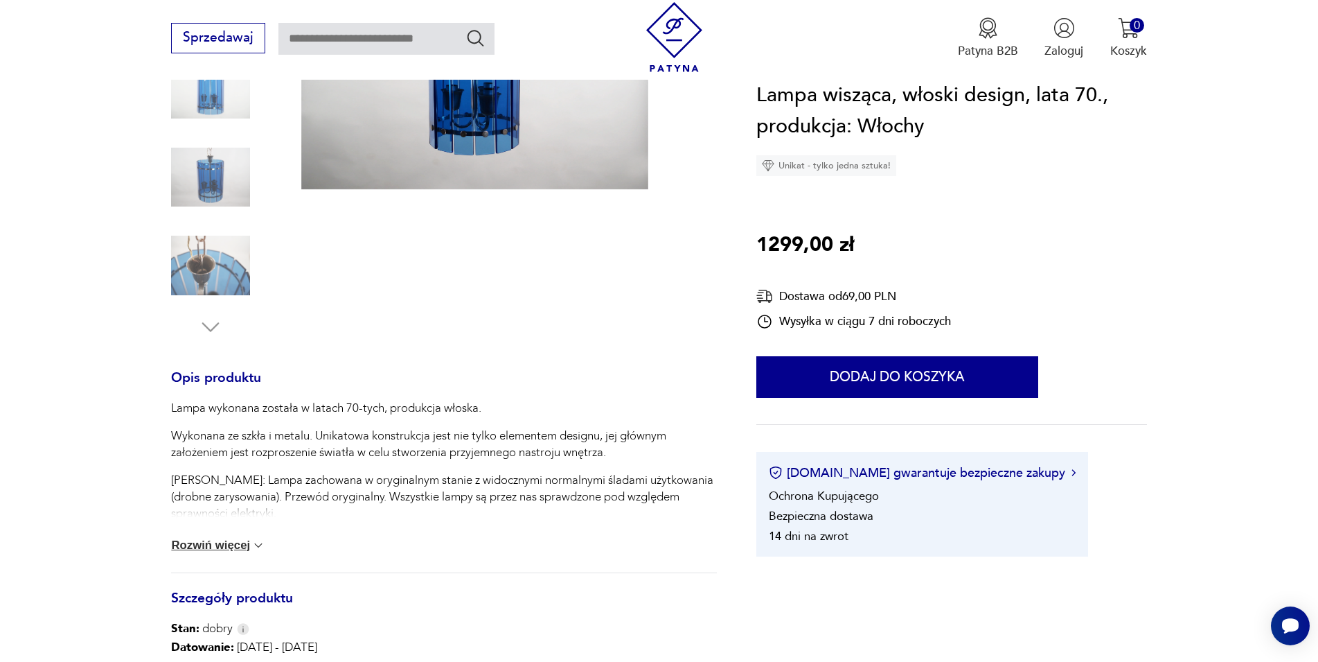
click at [240, 547] on button "Rozwiń więcej" at bounding box center [218, 545] width 94 height 14
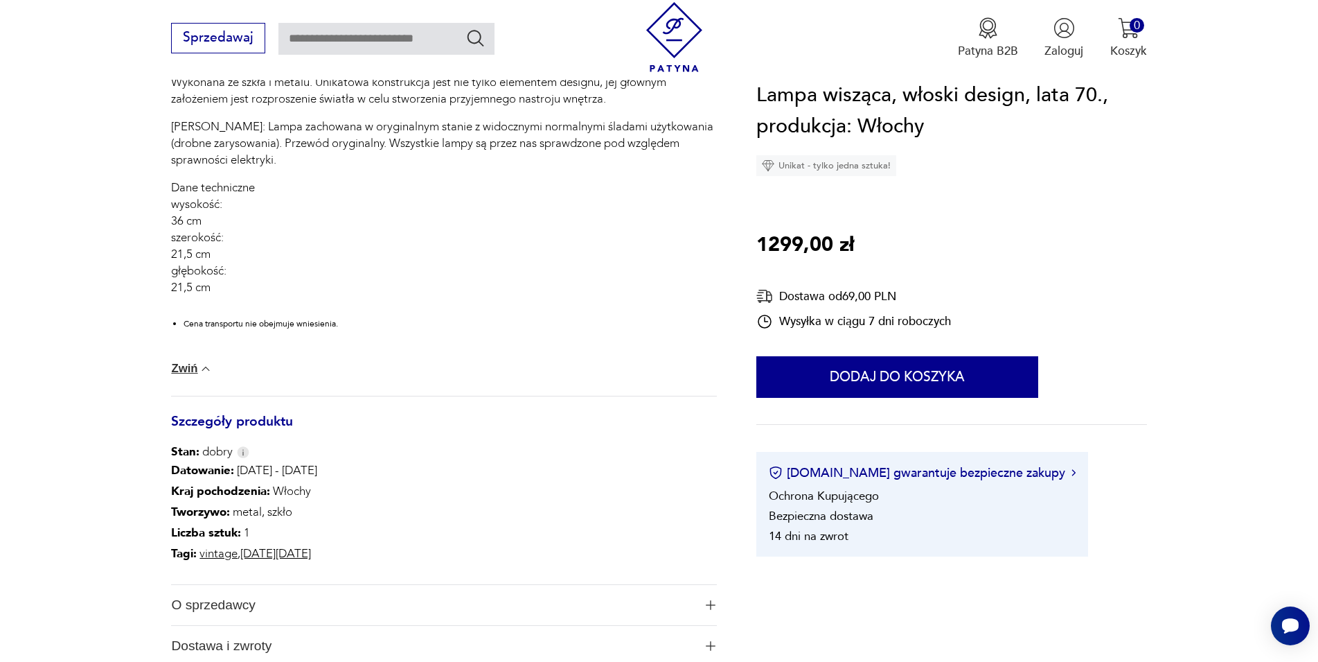
scroll to position [818, 0]
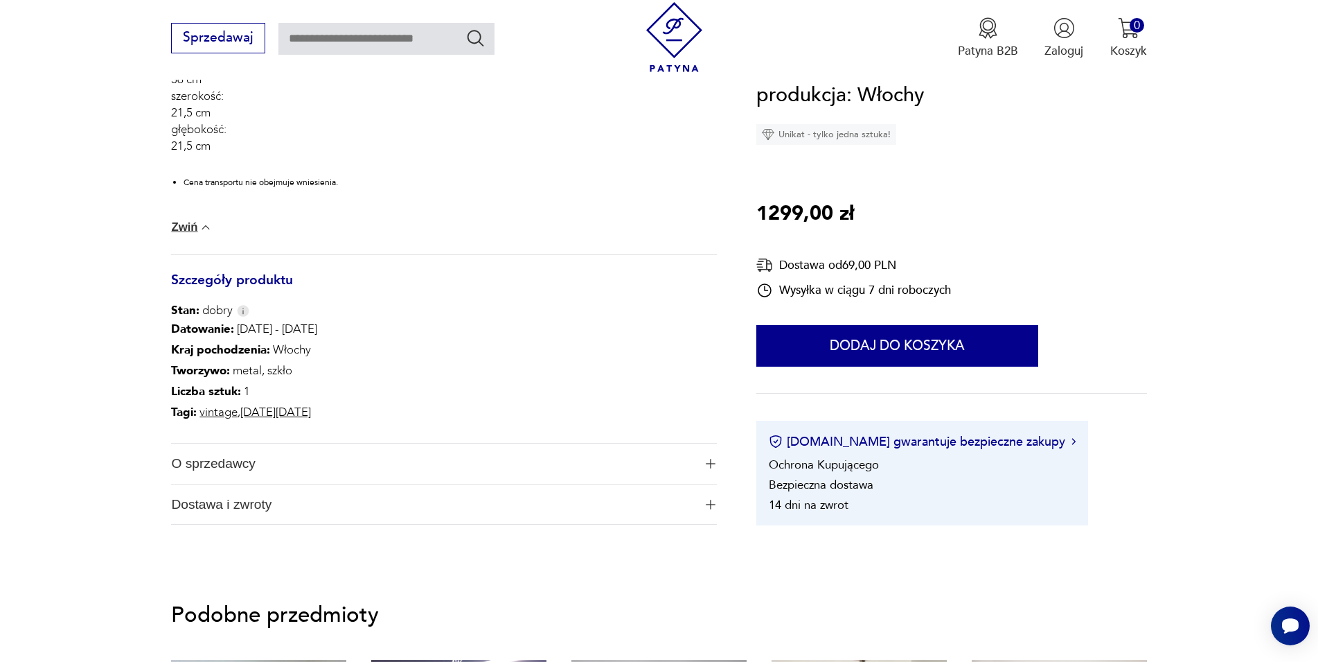
click at [239, 463] on span "O sprzedawcy" at bounding box center [432, 463] width 522 height 40
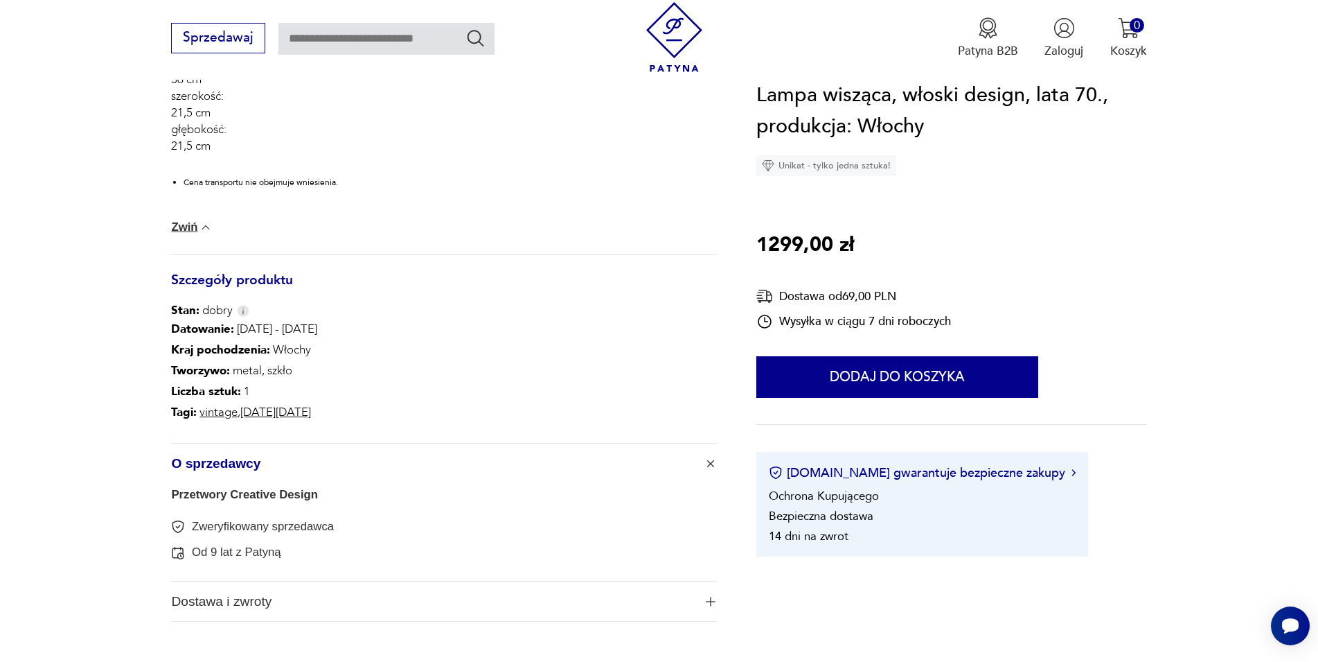
click at [235, 461] on span "O sprzedawcy" at bounding box center [432, 463] width 522 height 40
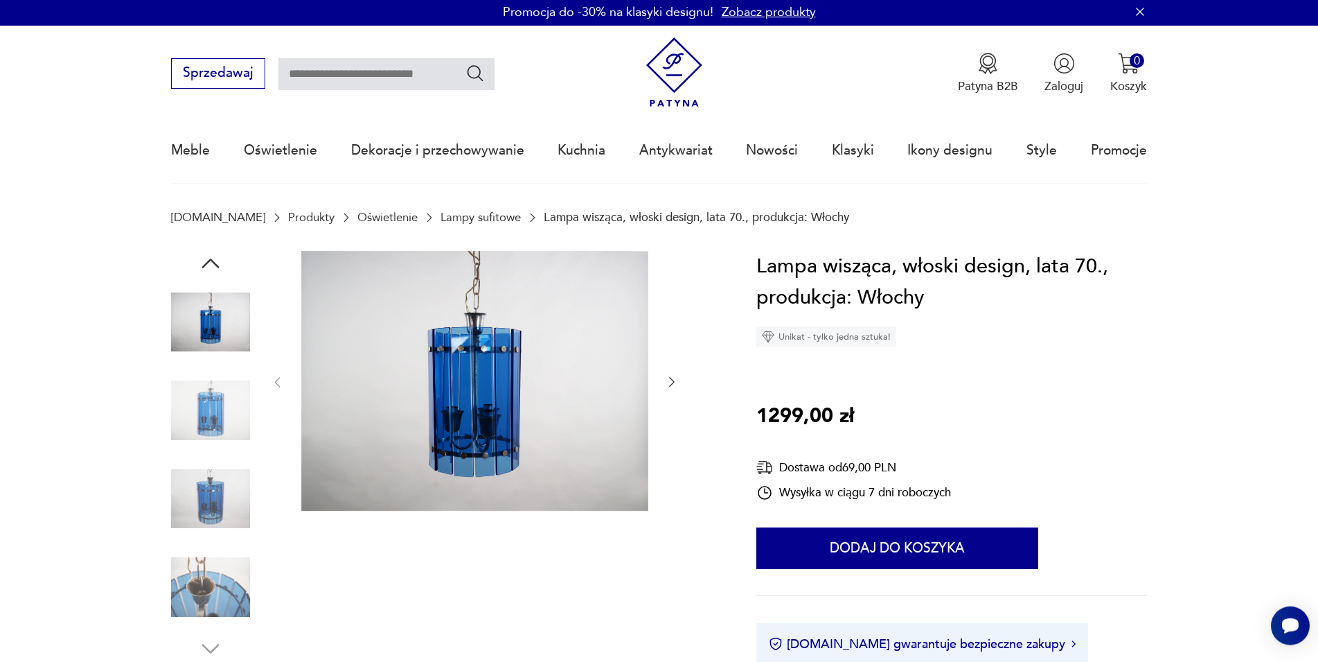
scroll to position [0, 0]
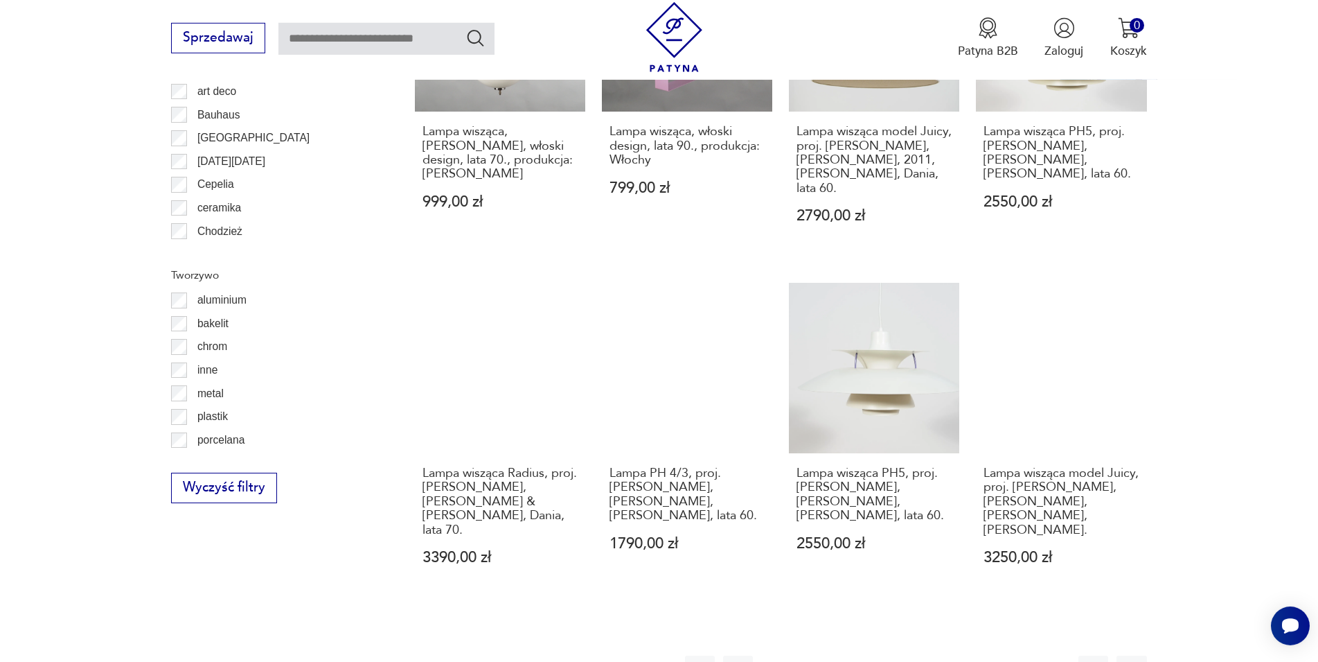
scroll to position [1379, 0]
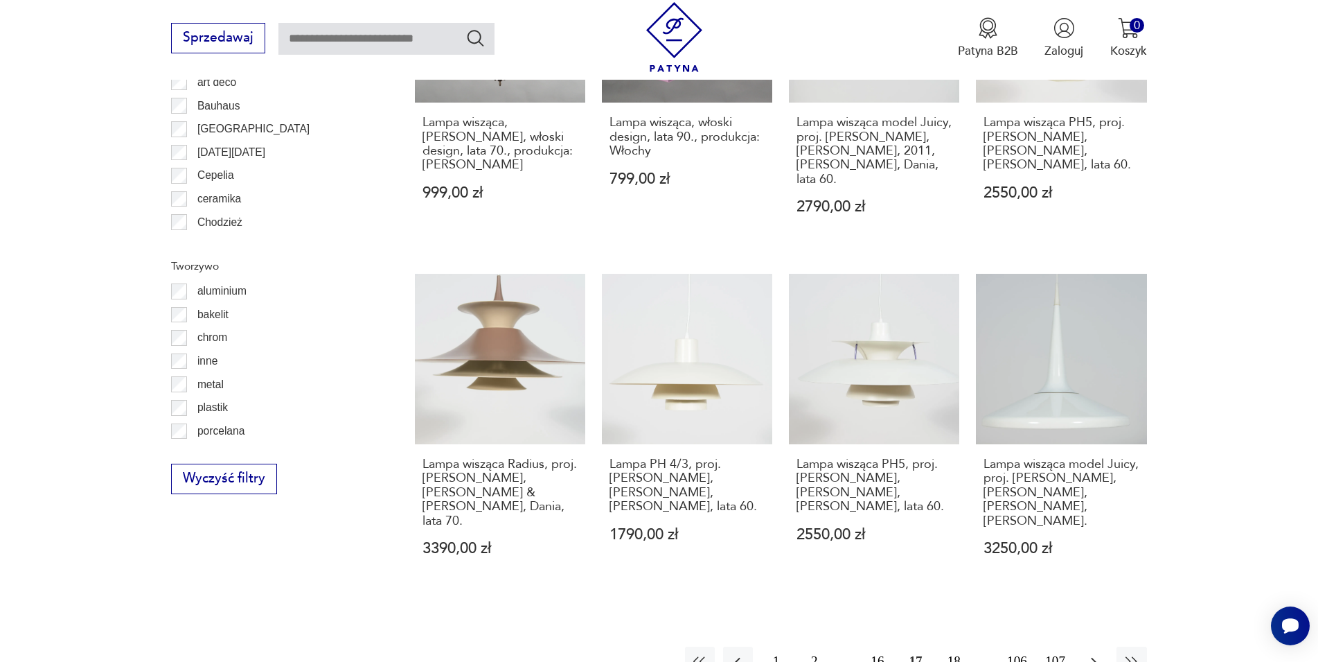
click at [1089, 653] on icon "button" at bounding box center [1094, 661] width 17 height 17
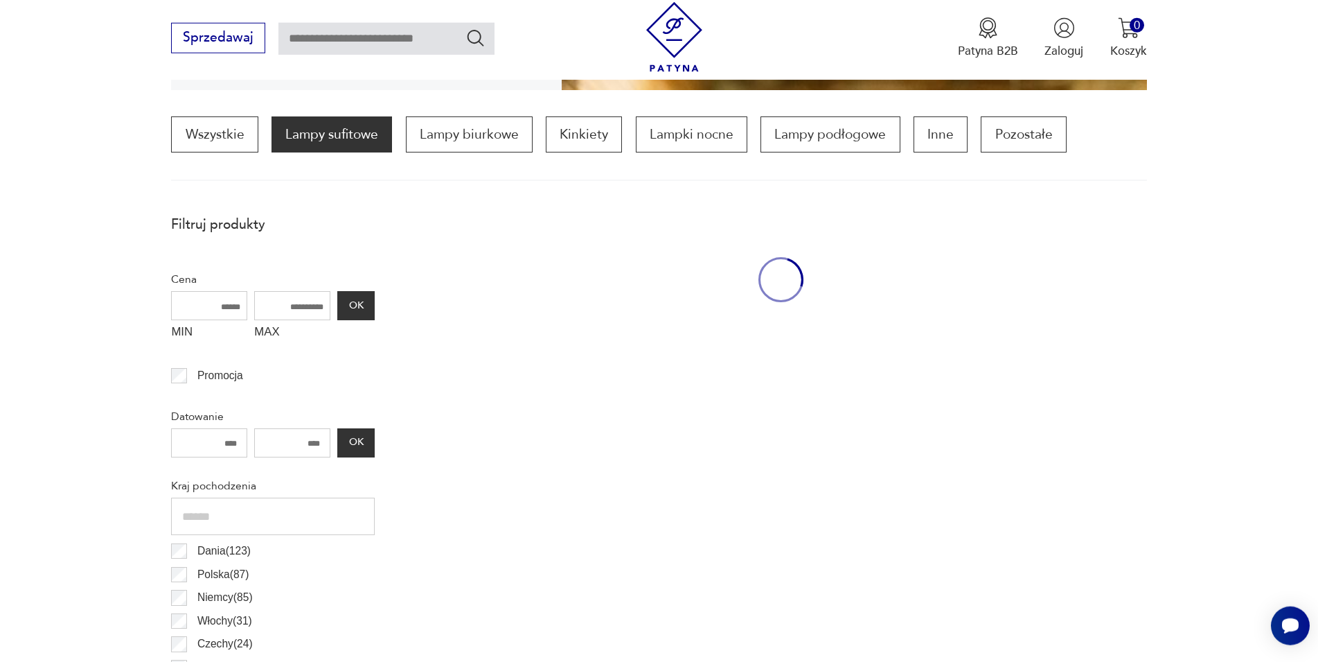
scroll to position [412, 0]
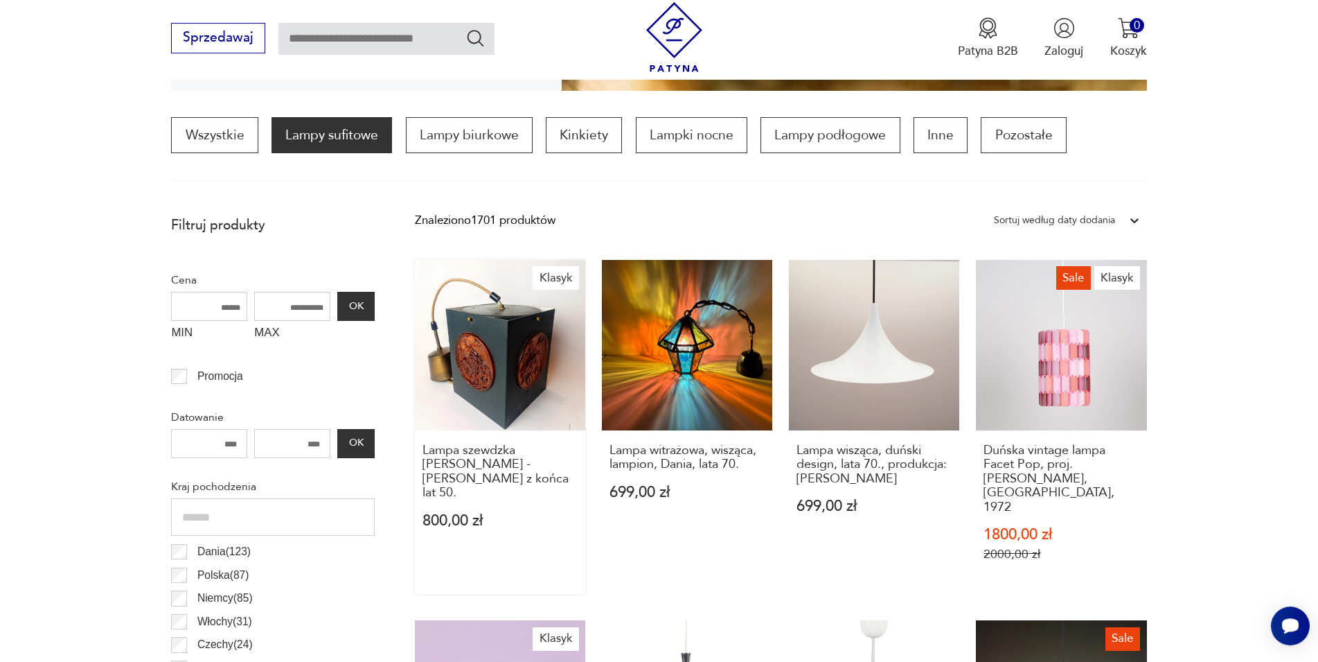
click at [500, 359] on link "Klasyk Lampa szewdzka [PERSON_NAME] - [PERSON_NAME] z końca lat 50. 800,00 zł" at bounding box center [500, 427] width 170 height 335
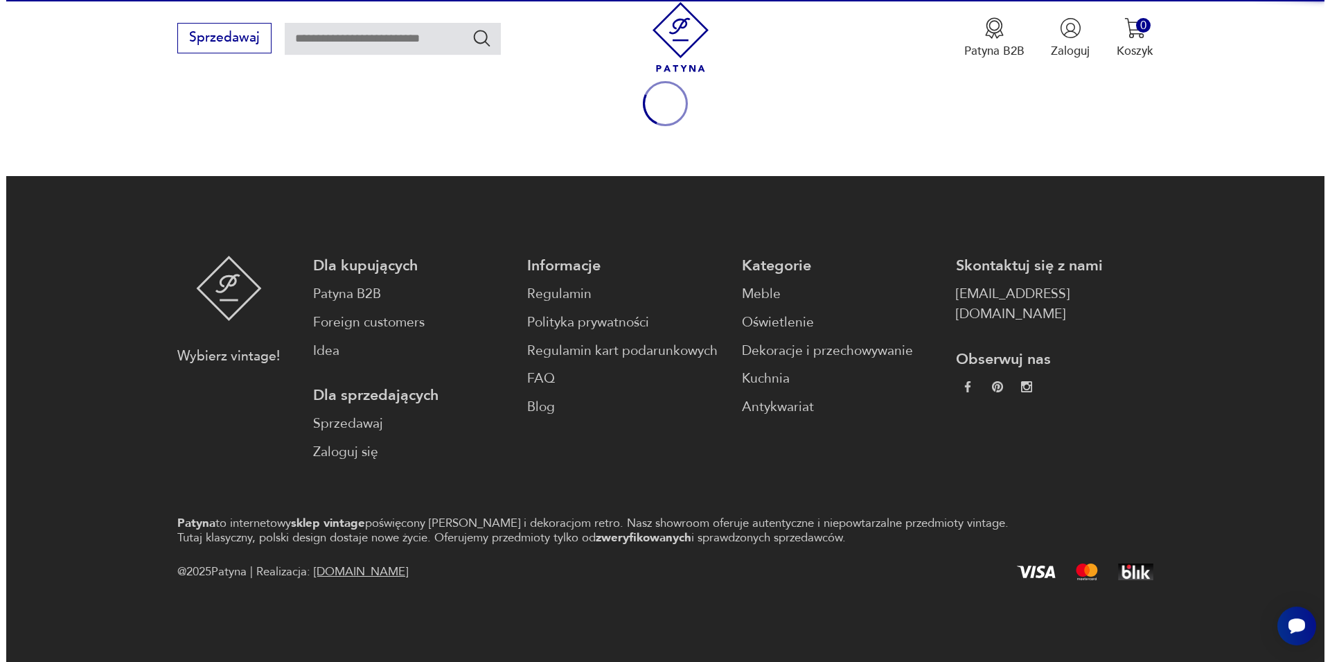
scroll to position [182, 0]
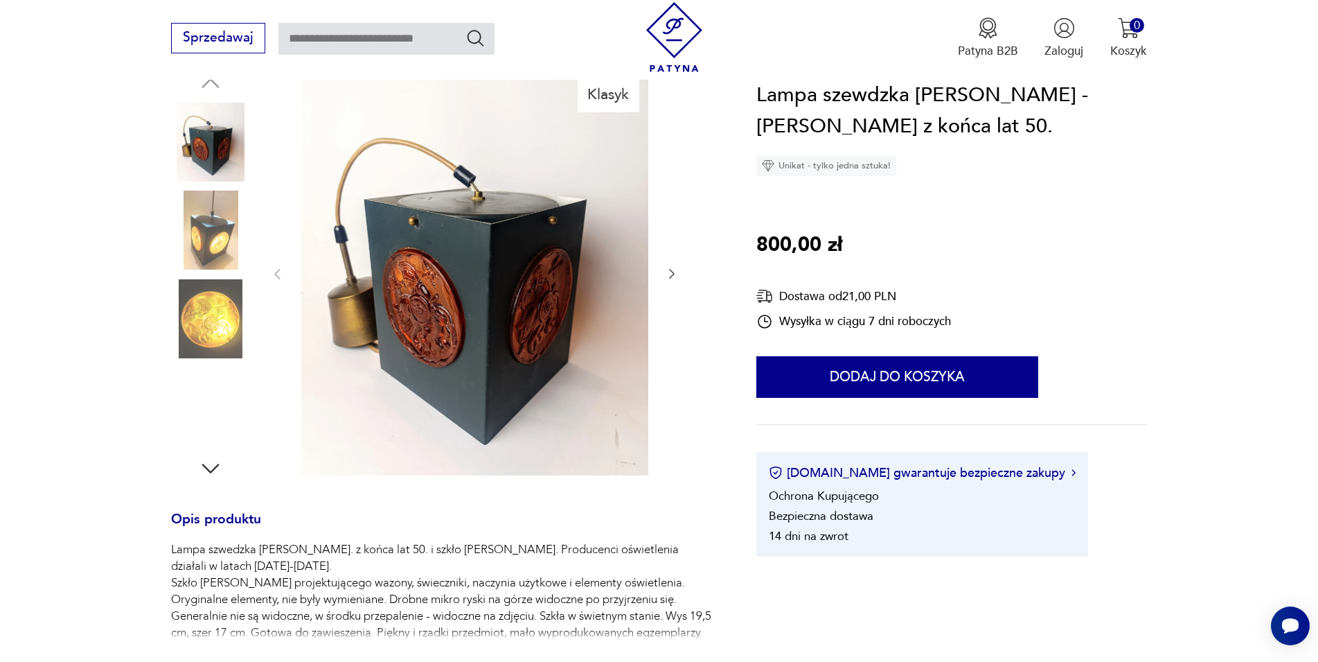
click at [514, 287] on img at bounding box center [474, 273] width 347 height 405
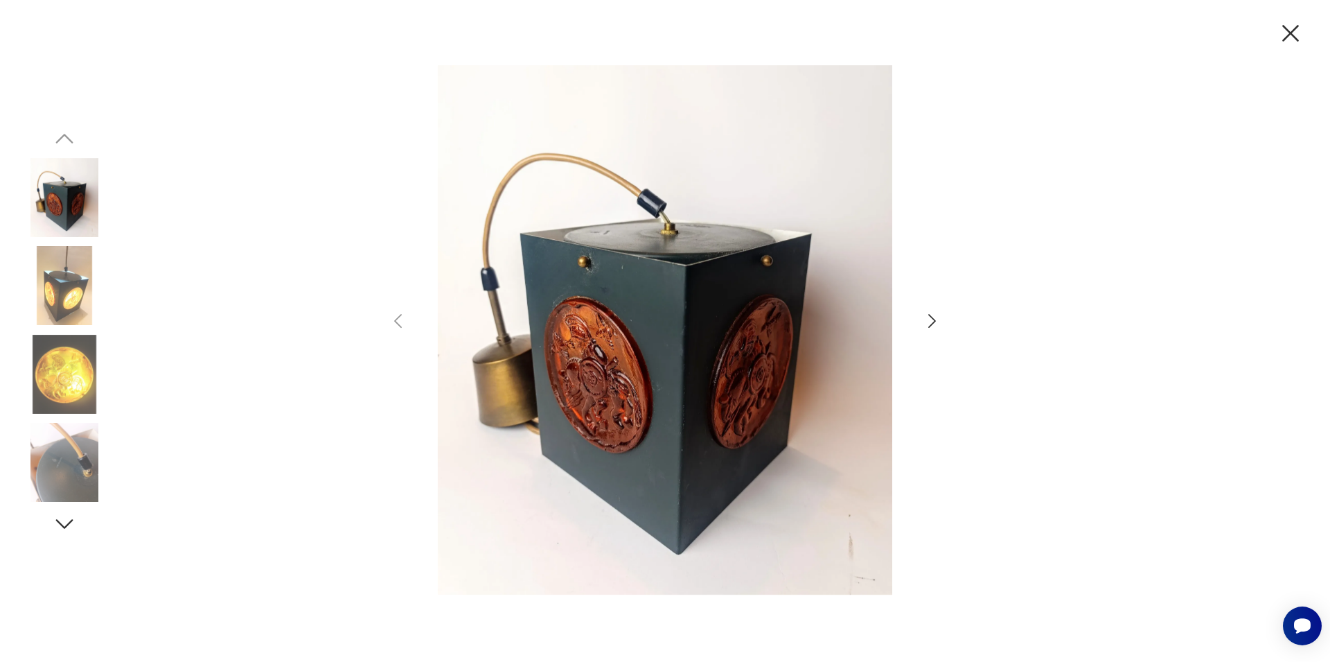
click at [929, 321] on icon "button" at bounding box center [932, 321] width 20 height 20
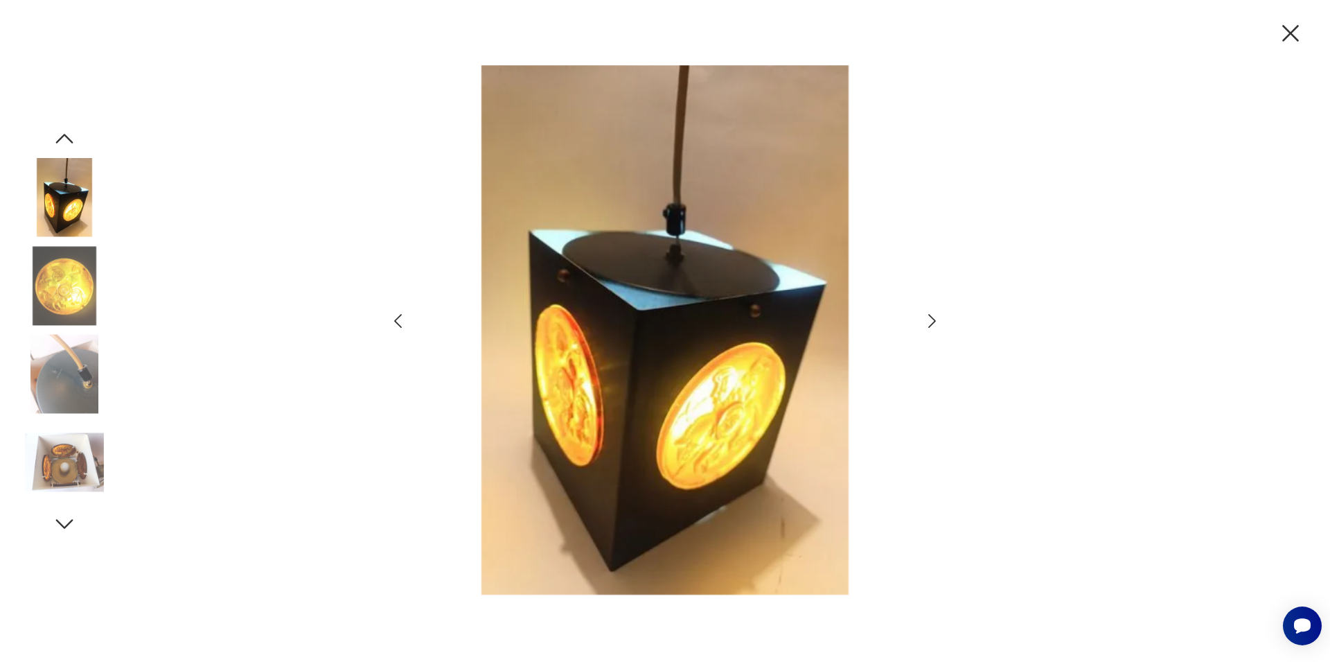
click at [929, 321] on icon "button" at bounding box center [932, 321] width 20 height 20
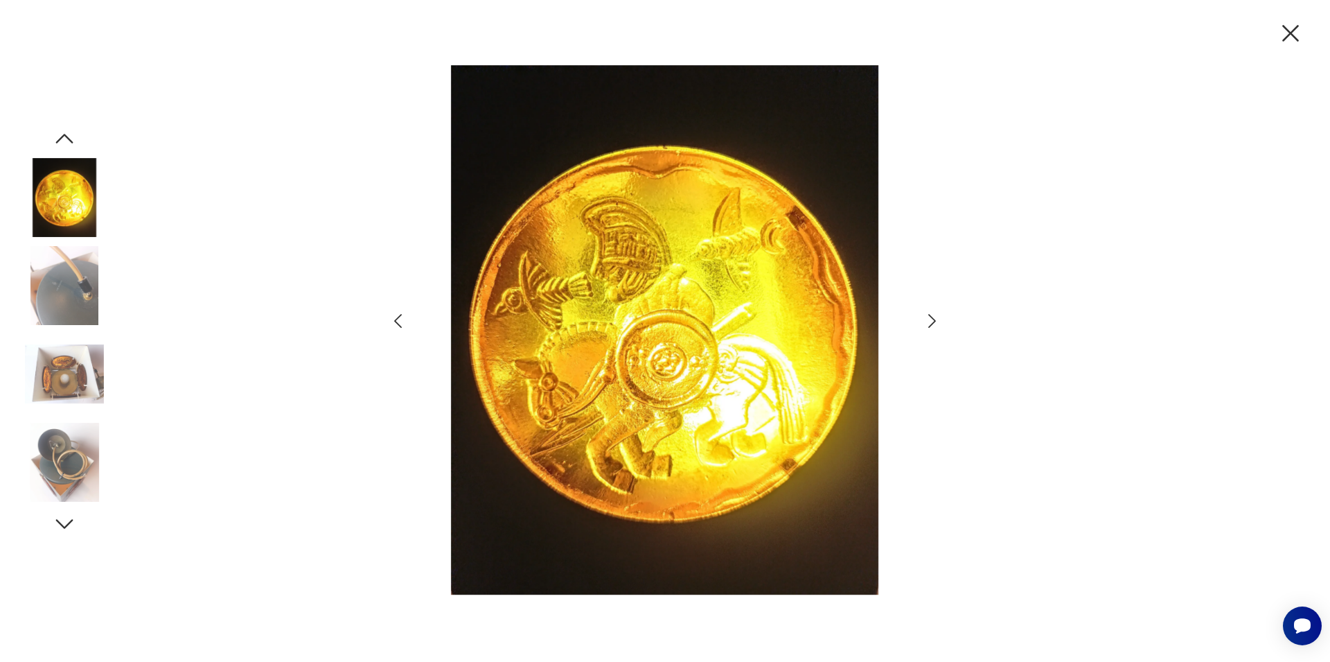
click at [929, 321] on icon "button" at bounding box center [932, 321] width 20 height 20
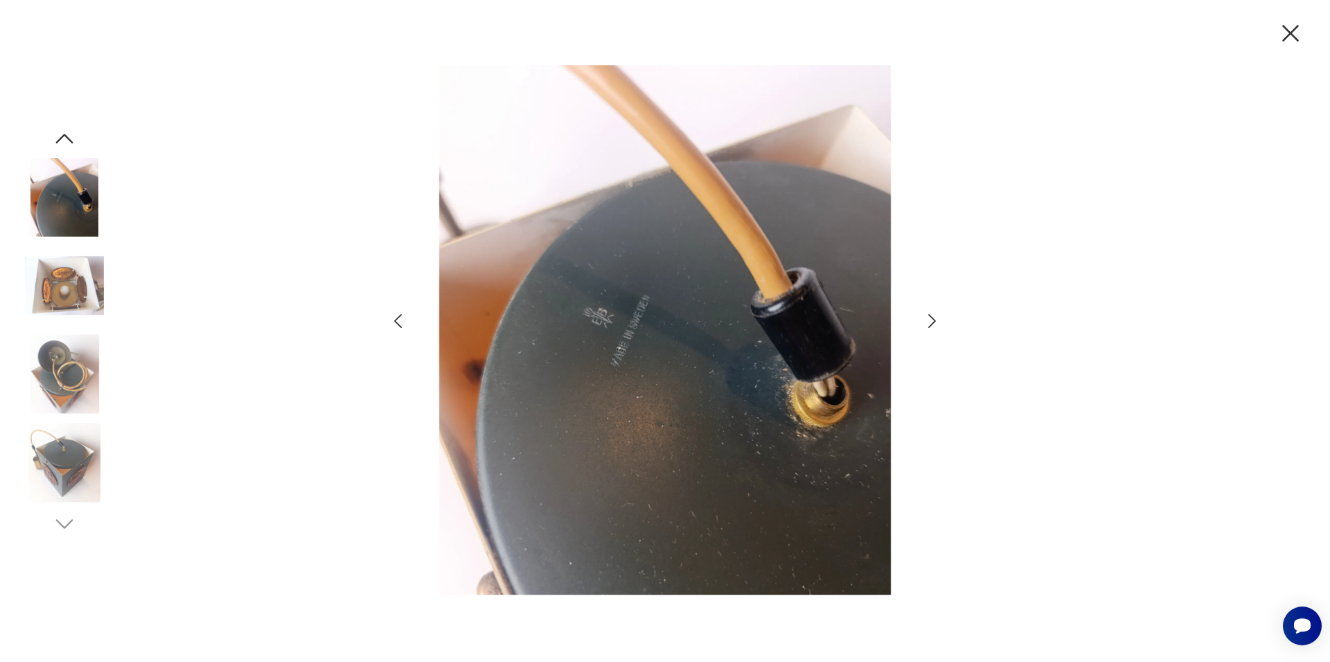
click at [929, 321] on icon "button" at bounding box center [932, 321] width 20 height 20
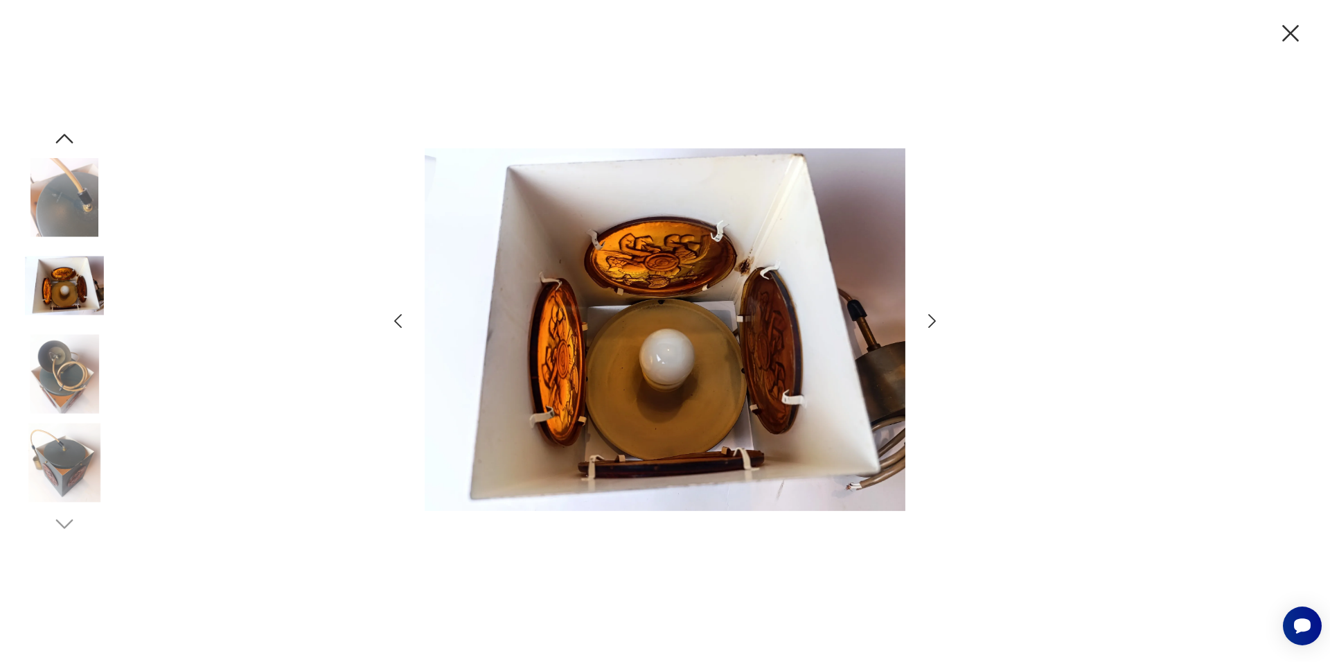
click at [929, 321] on icon "button" at bounding box center [932, 321] width 20 height 20
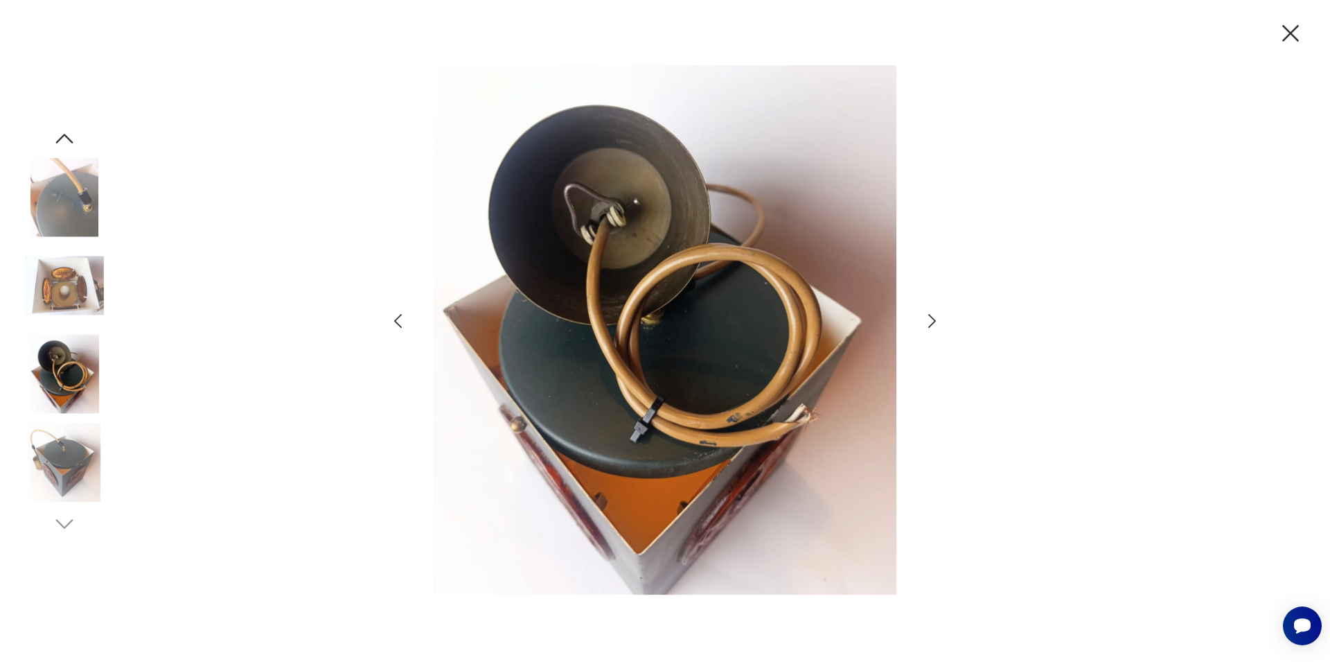
click at [929, 321] on icon "button" at bounding box center [932, 321] width 20 height 20
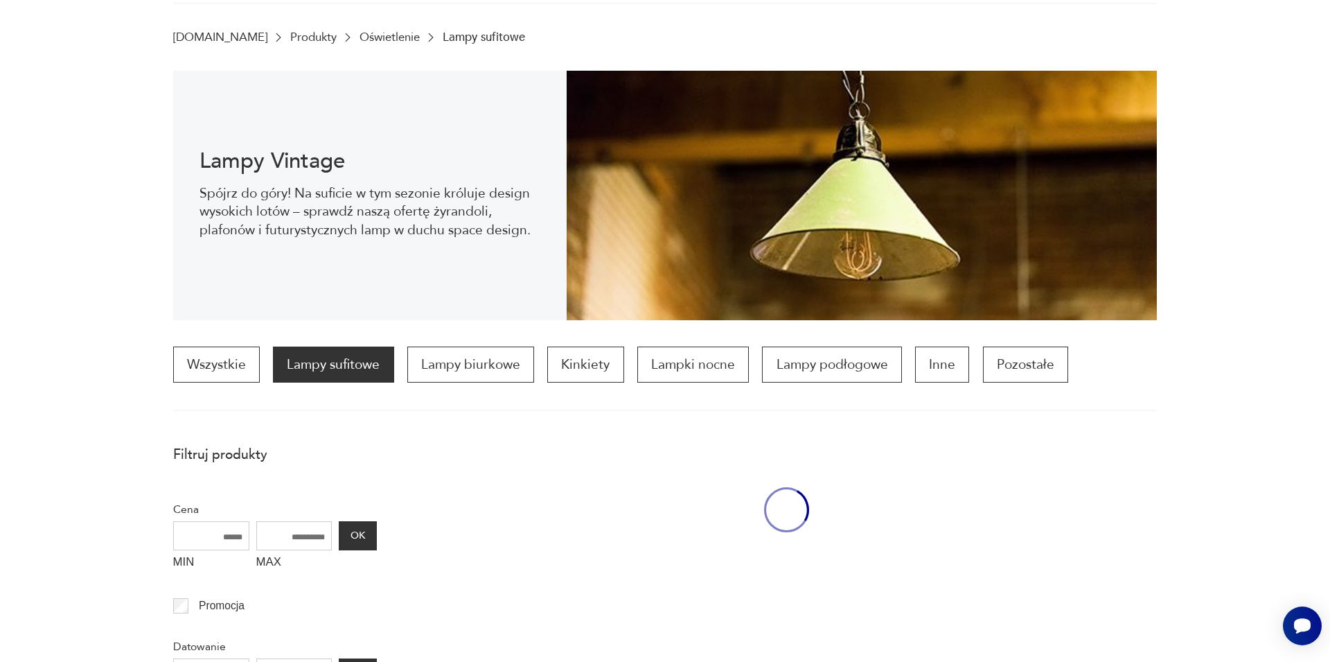
scroll to position [412, 0]
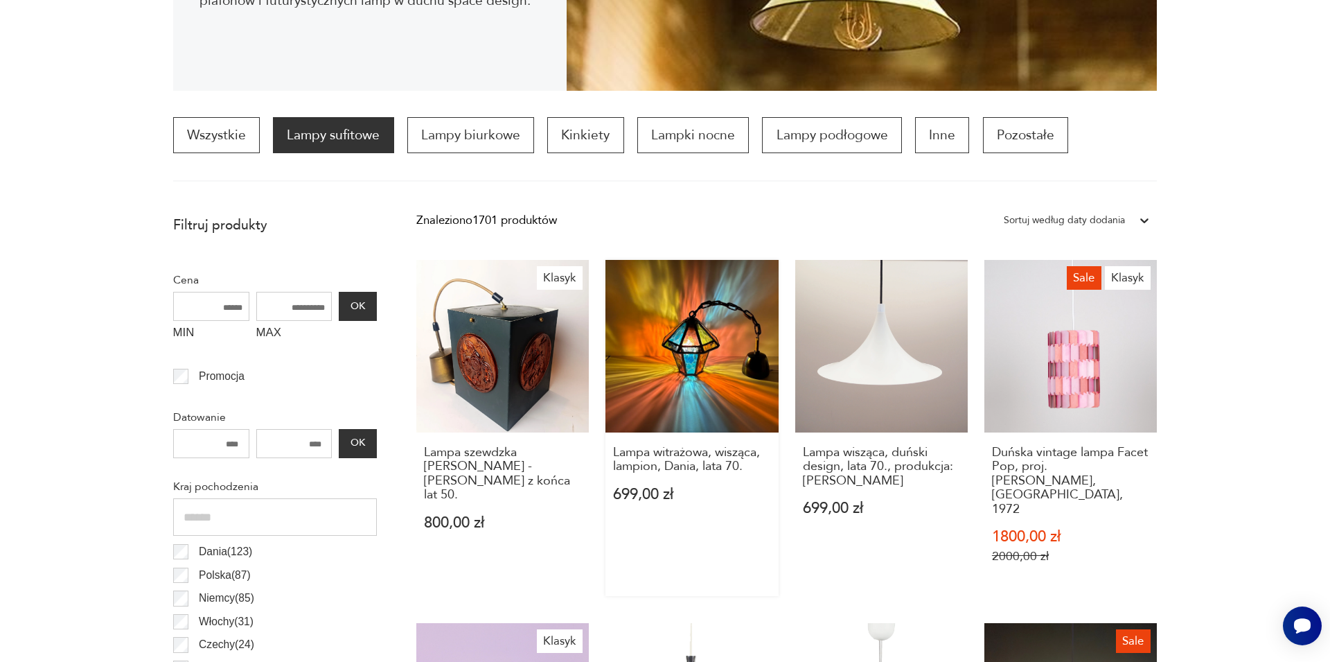
click at [689, 356] on link "Lampa witrażowa, wisząca, lampion, Dania, lata 70. 699,00 zł" at bounding box center [692, 428] width 173 height 337
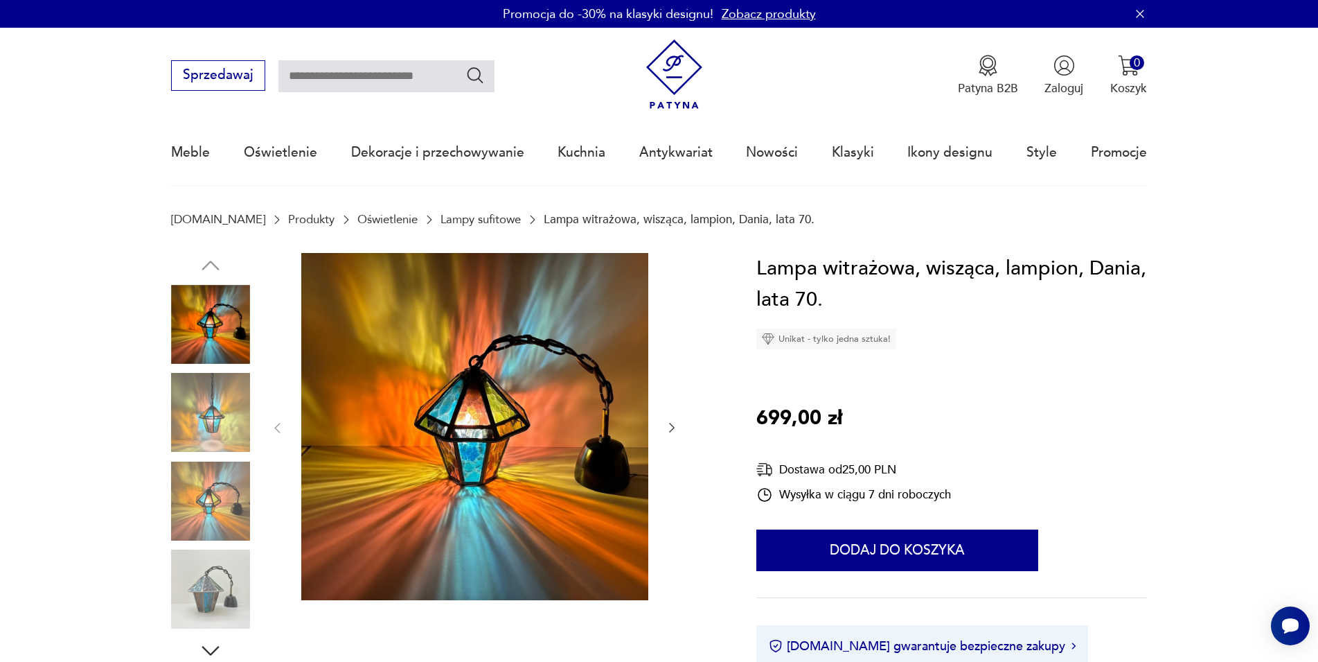
click at [608, 385] on img at bounding box center [474, 426] width 347 height 347
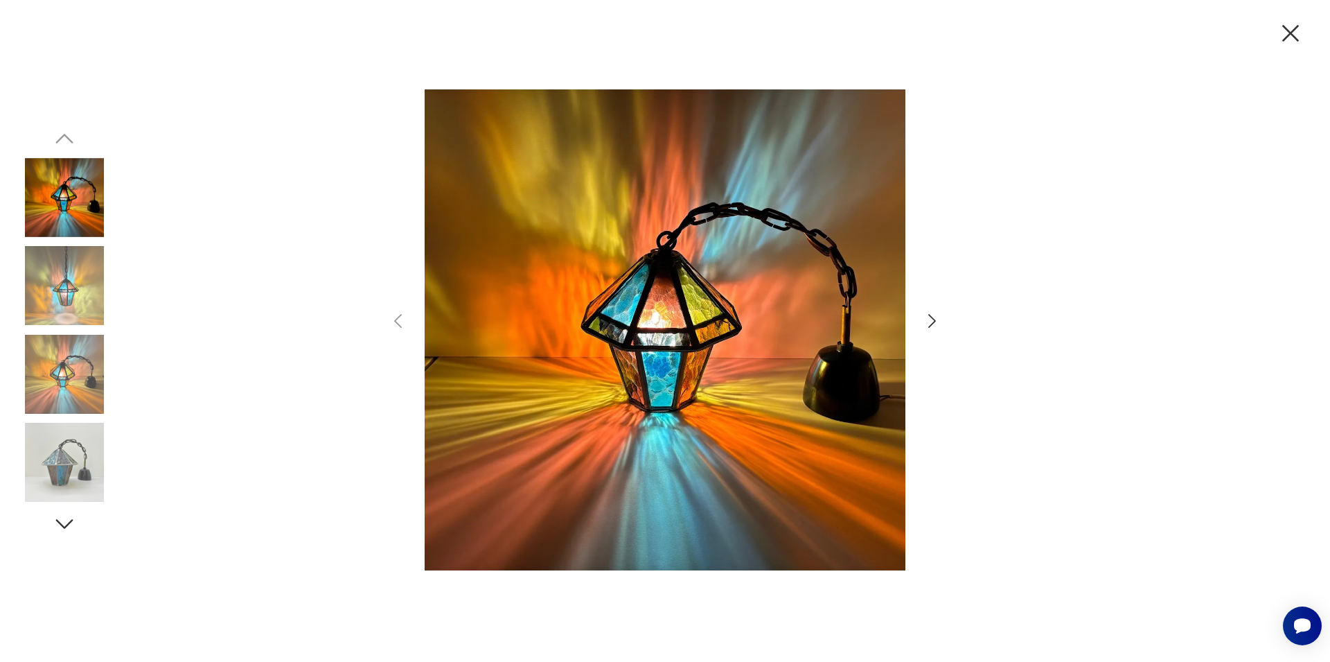
click at [931, 327] on icon "button" at bounding box center [932, 321] width 20 height 20
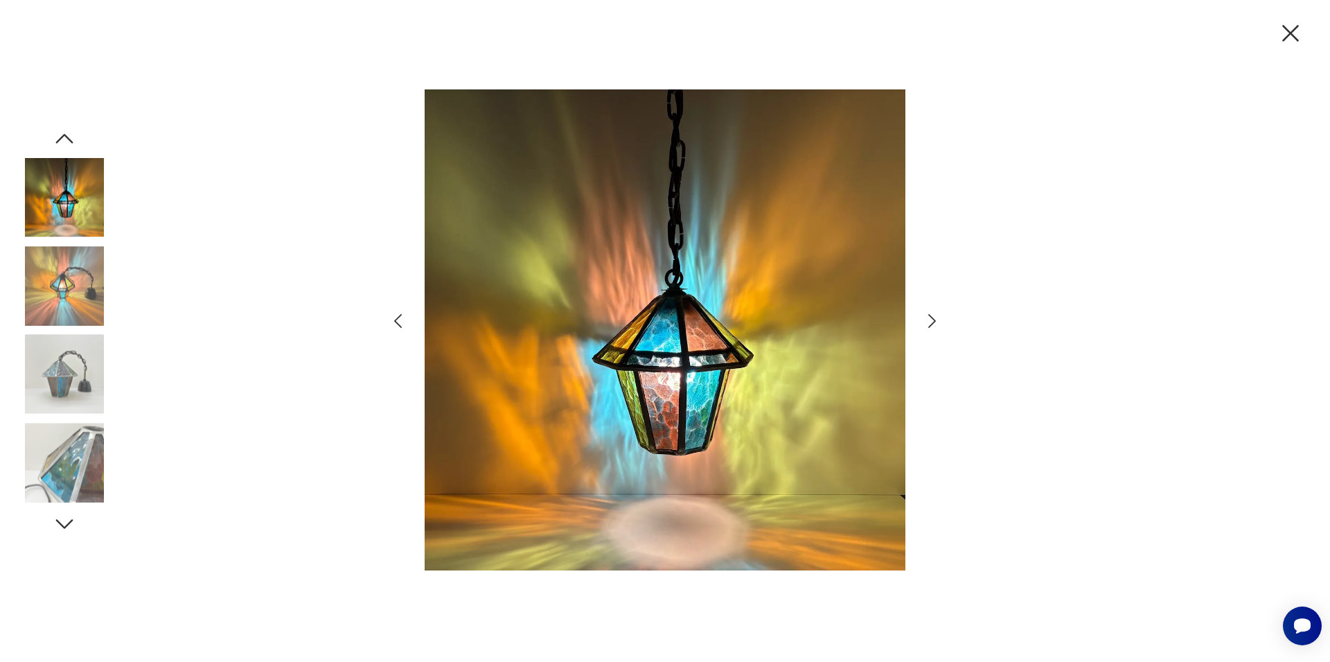
click at [931, 321] on icon "button" at bounding box center [932, 321] width 20 height 20
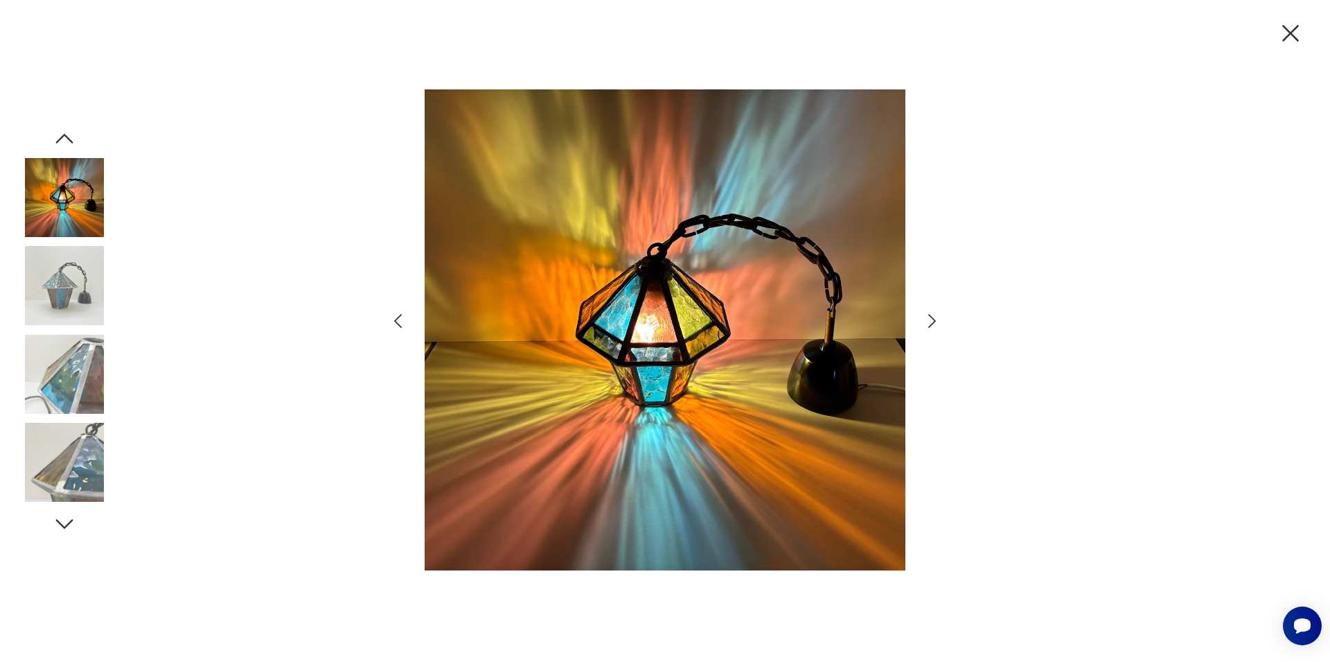
click at [931, 321] on icon "button" at bounding box center [932, 321] width 20 height 20
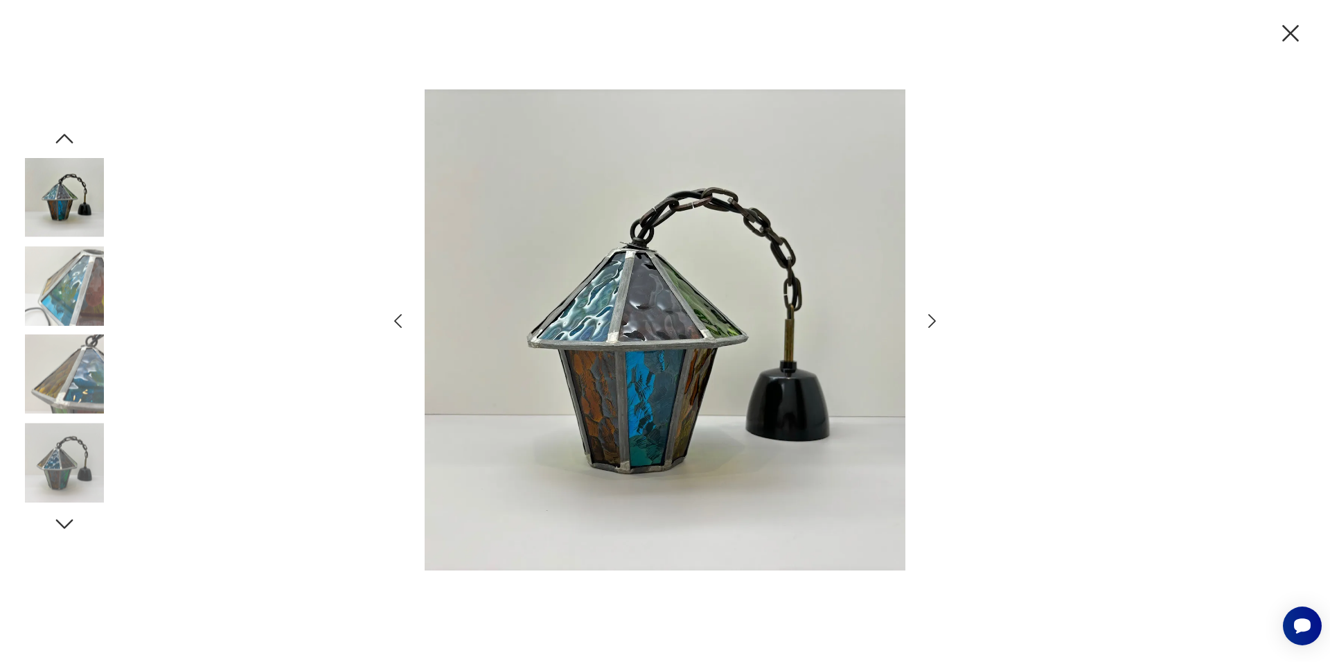
click at [931, 321] on icon "button" at bounding box center [932, 321] width 20 height 20
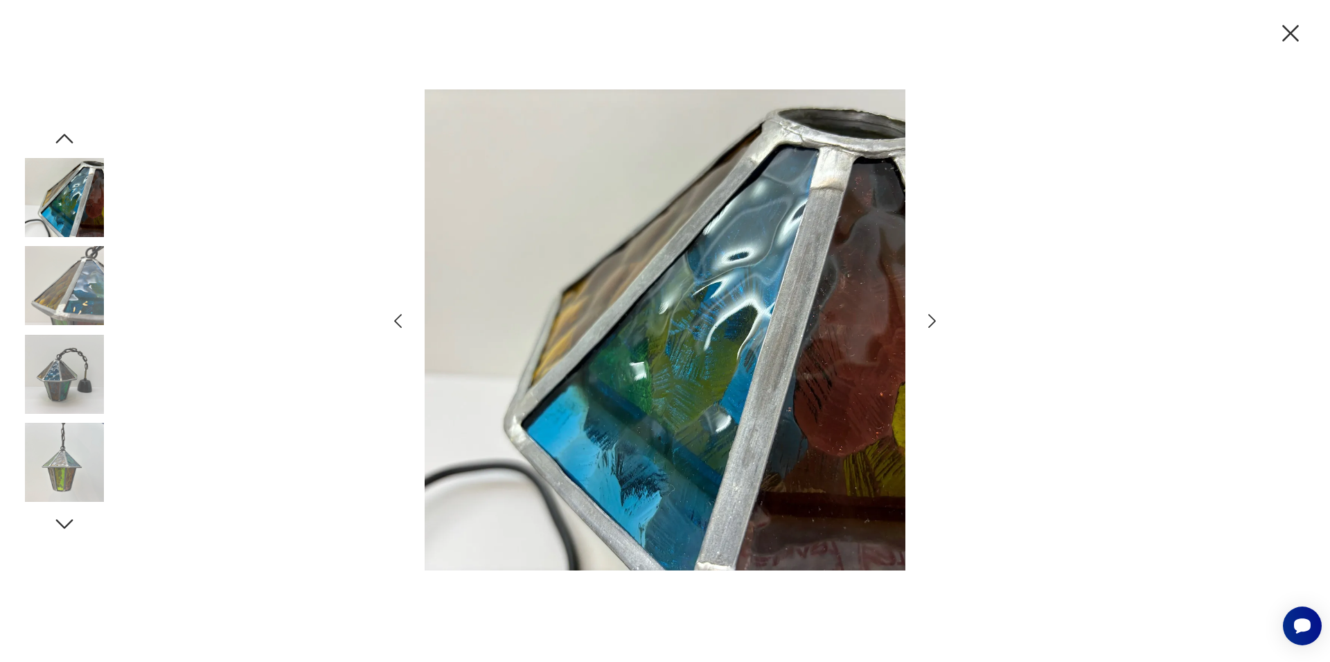
click at [924, 330] on icon "button" at bounding box center [932, 321] width 20 height 20
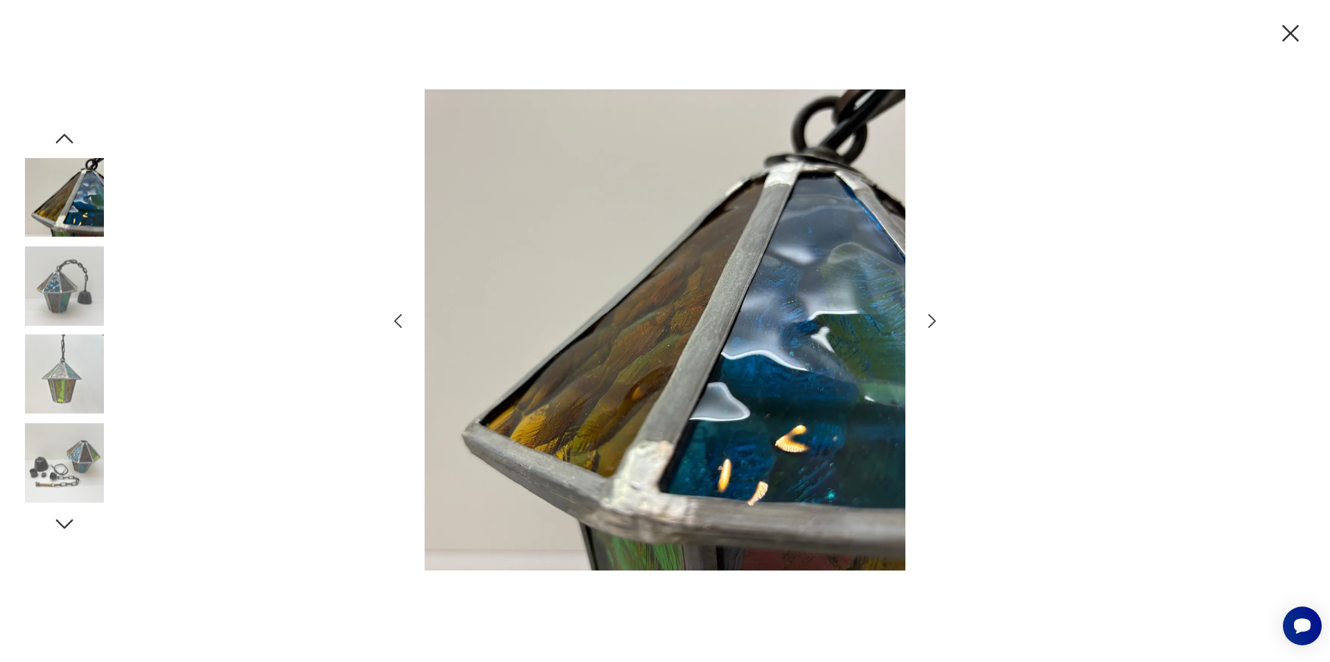
click at [1289, 33] on icon "button" at bounding box center [1290, 33] width 29 height 29
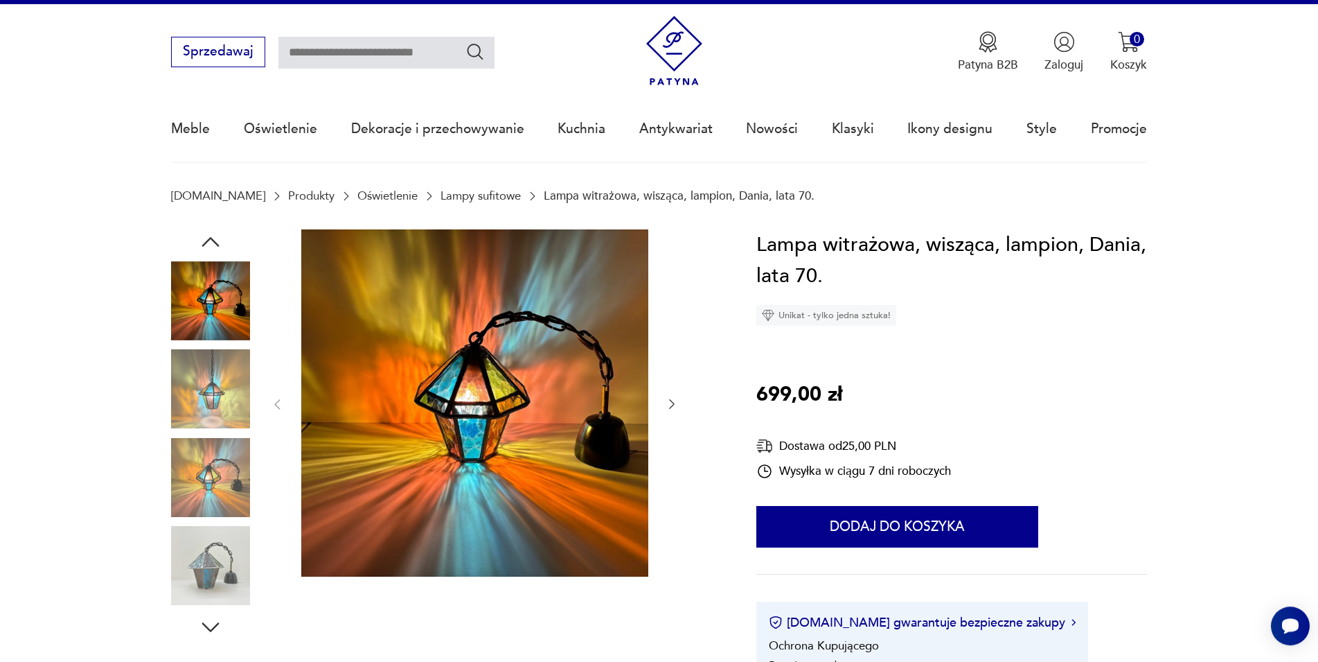
scroll to position [495, 0]
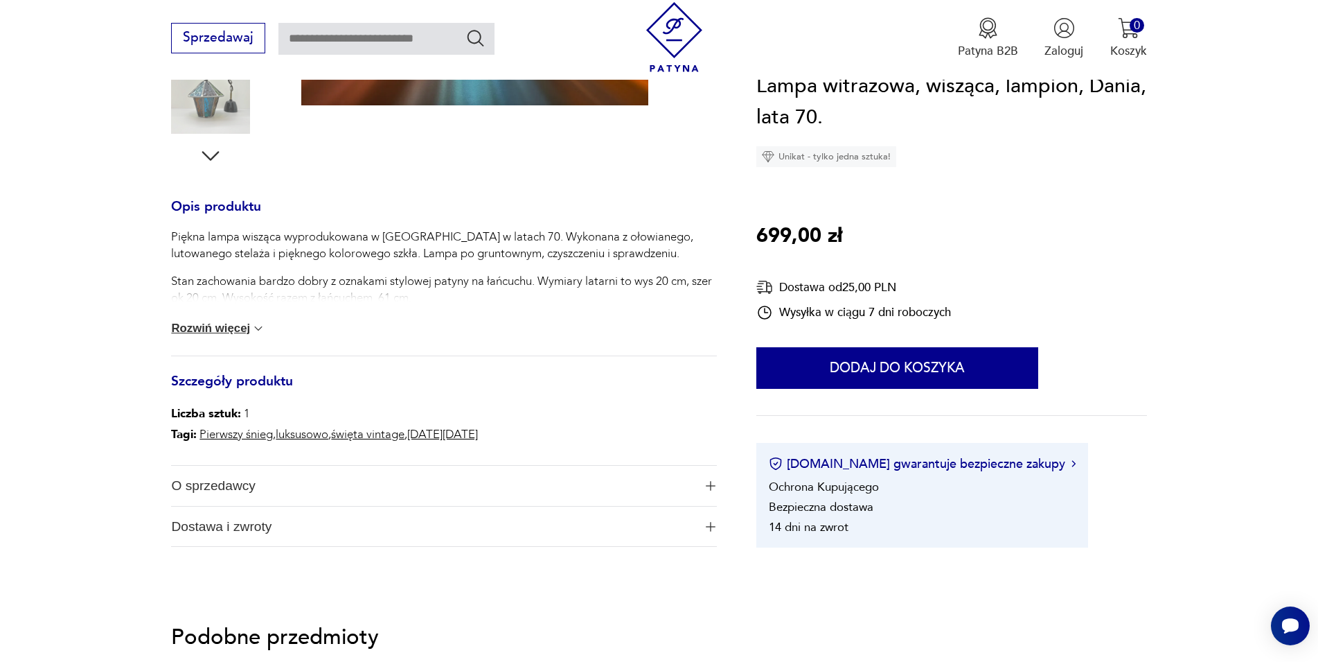
click at [206, 326] on button "Rozwiń więcej" at bounding box center [218, 328] width 94 height 14
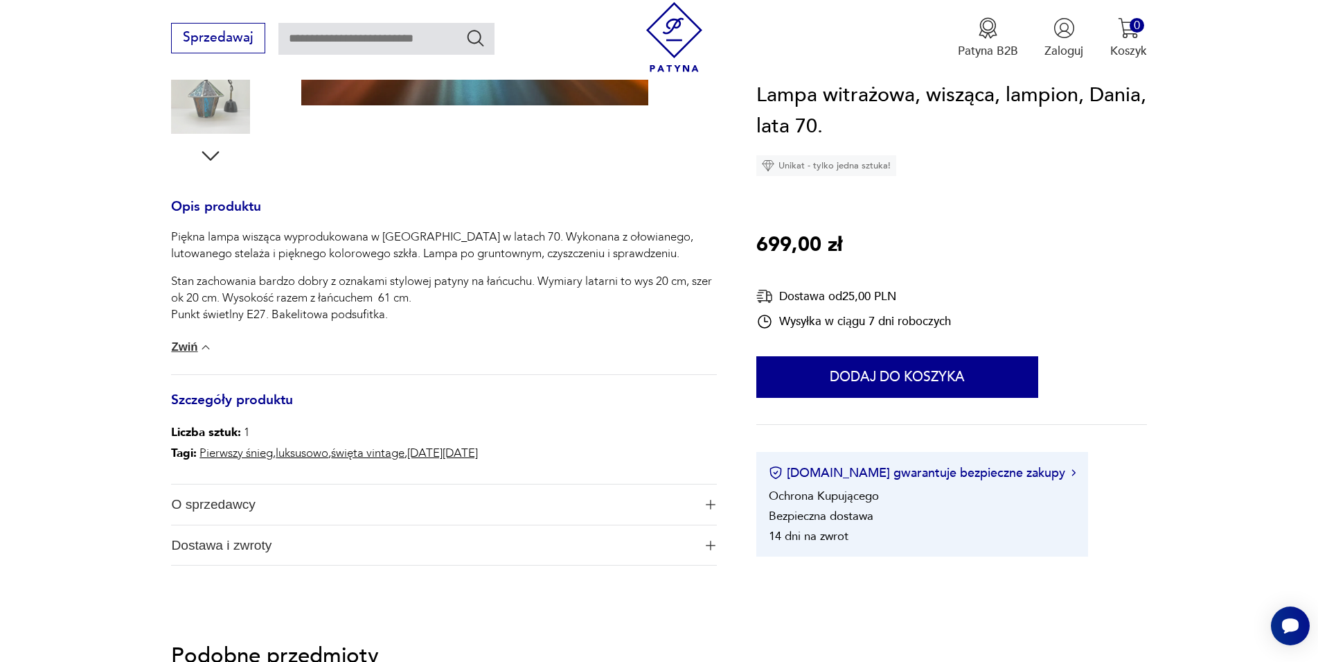
click at [224, 501] on span "O sprzedawcy" at bounding box center [432, 504] width 522 height 40
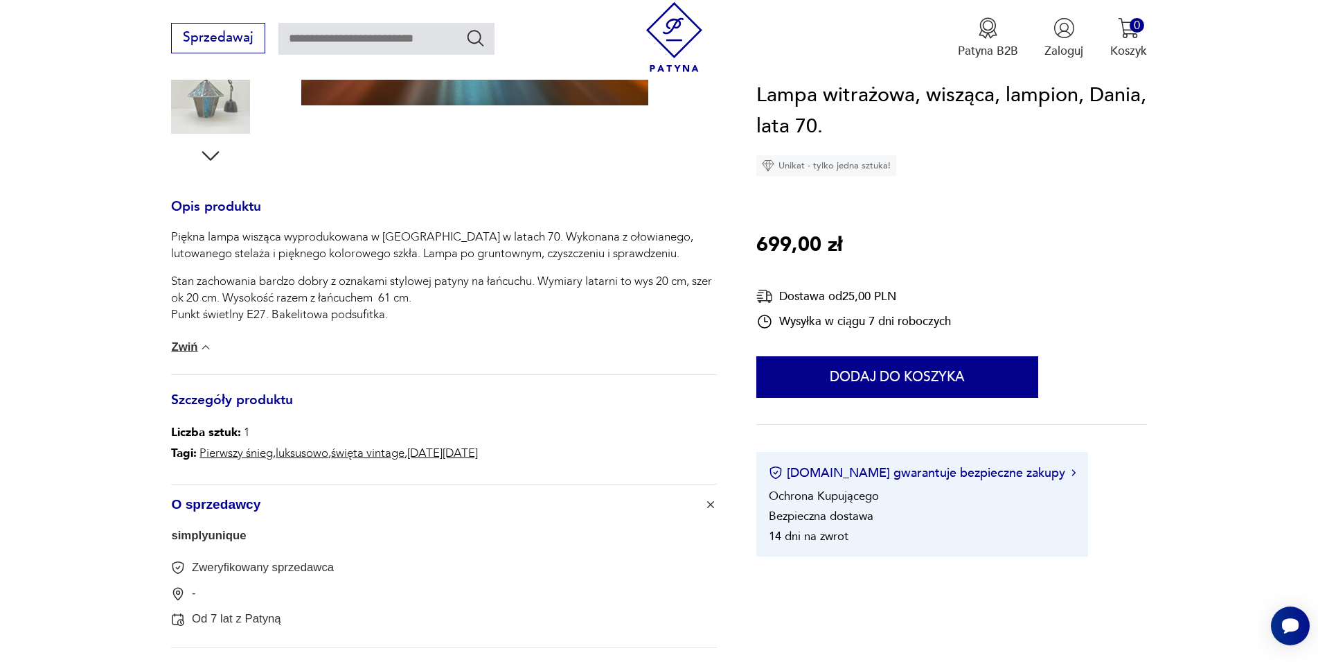
click at [224, 501] on span "O sprzedawcy" at bounding box center [432, 504] width 522 height 40
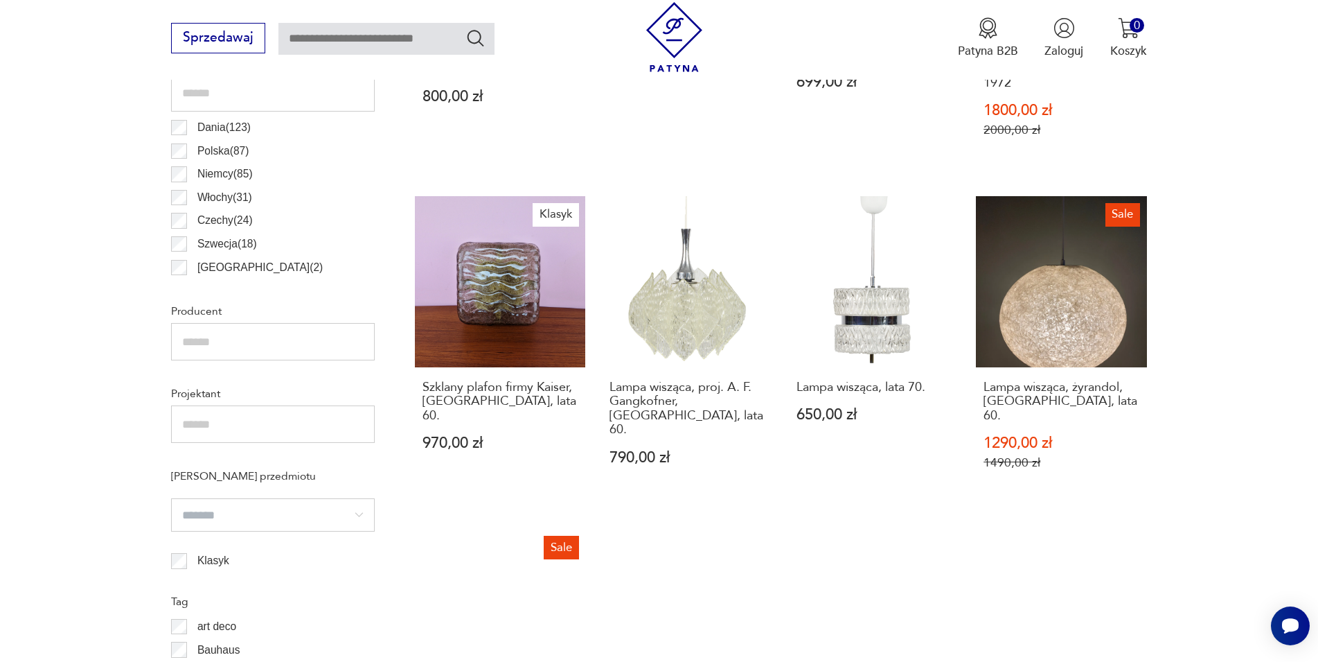
scroll to position [1048, 0]
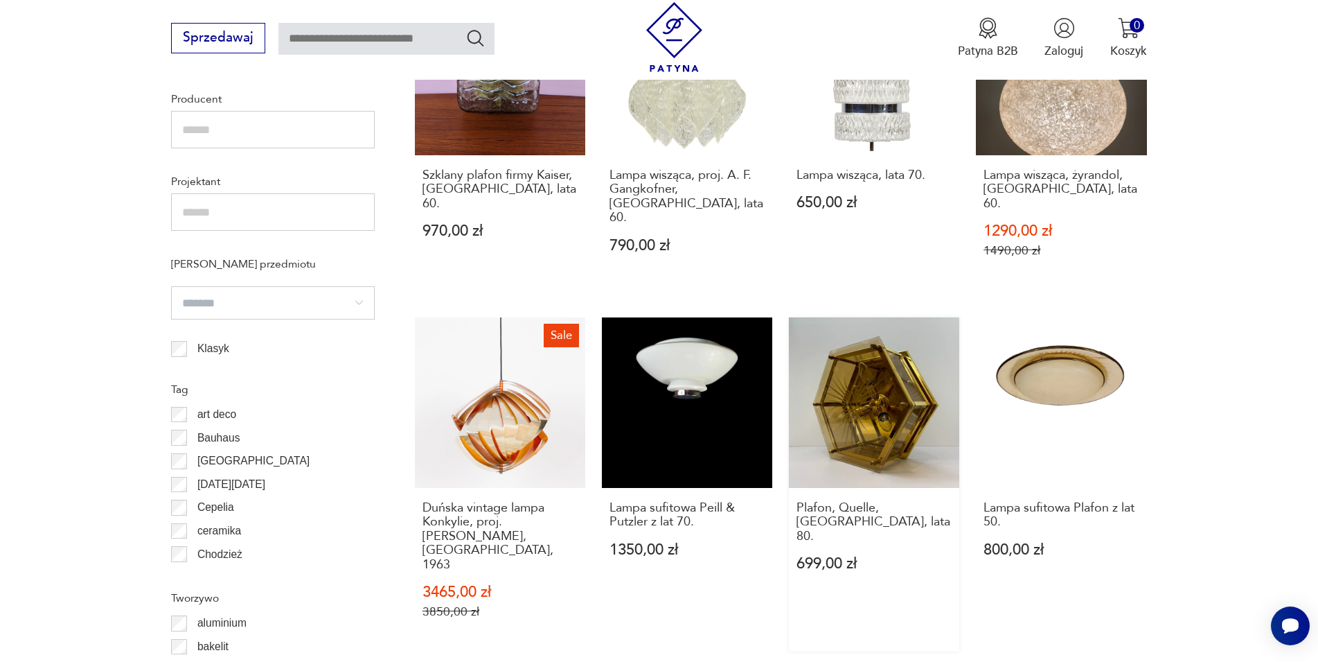
click at [905, 348] on link "Plafon, Quelle, [GEOGRAPHIC_DATA], lata 80. 699,00 zł" at bounding box center [874, 484] width 170 height 335
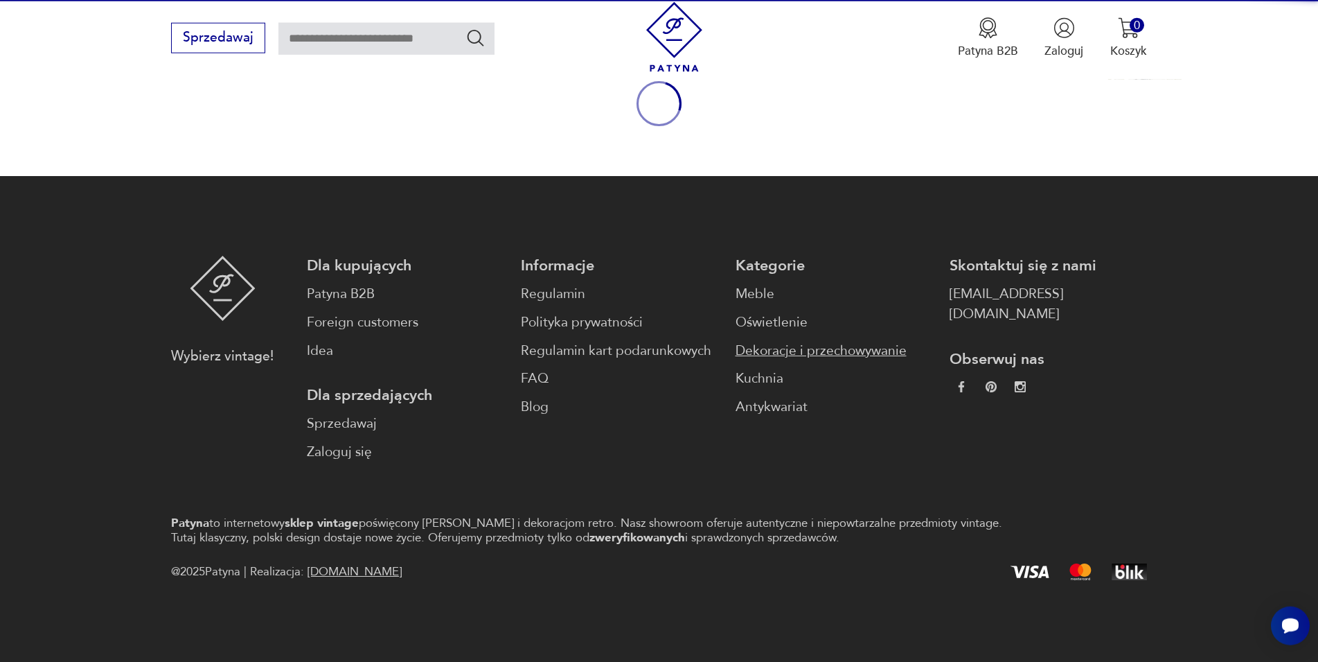
scroll to position [182, 0]
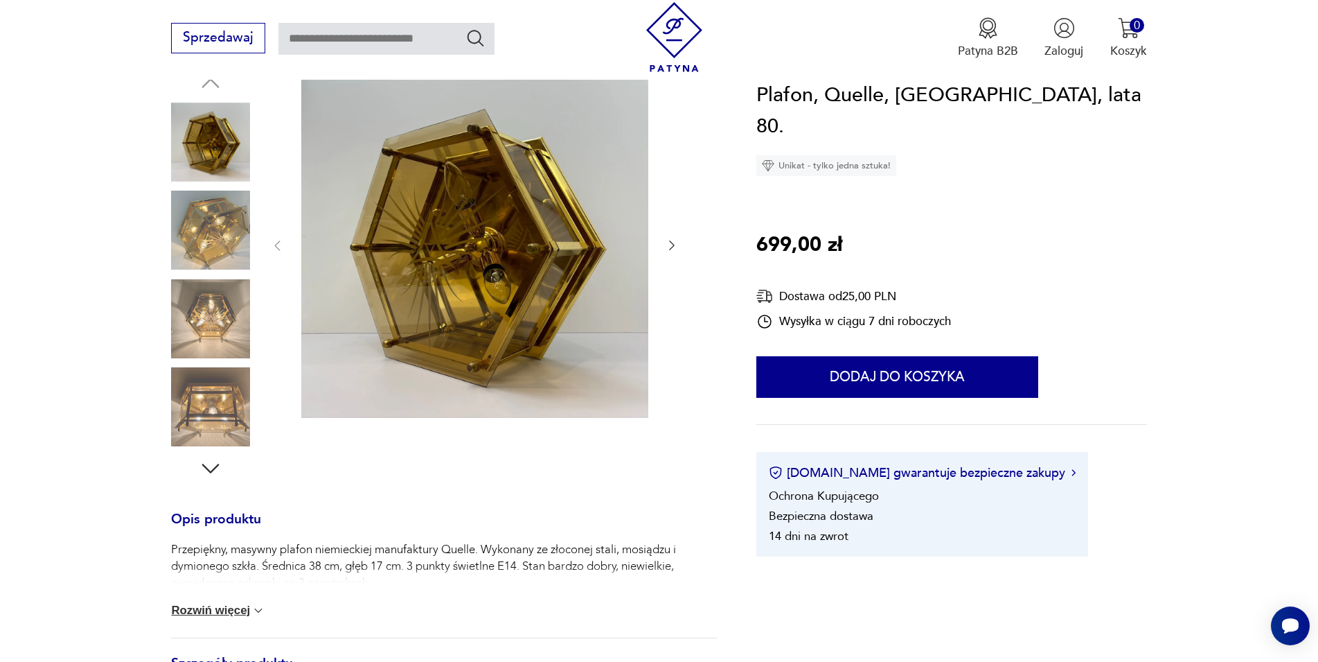
click at [252, 612] on button "Rozwiń więcej" at bounding box center [218, 610] width 94 height 14
click at [667, 246] on icon "button" at bounding box center [672, 245] width 14 height 14
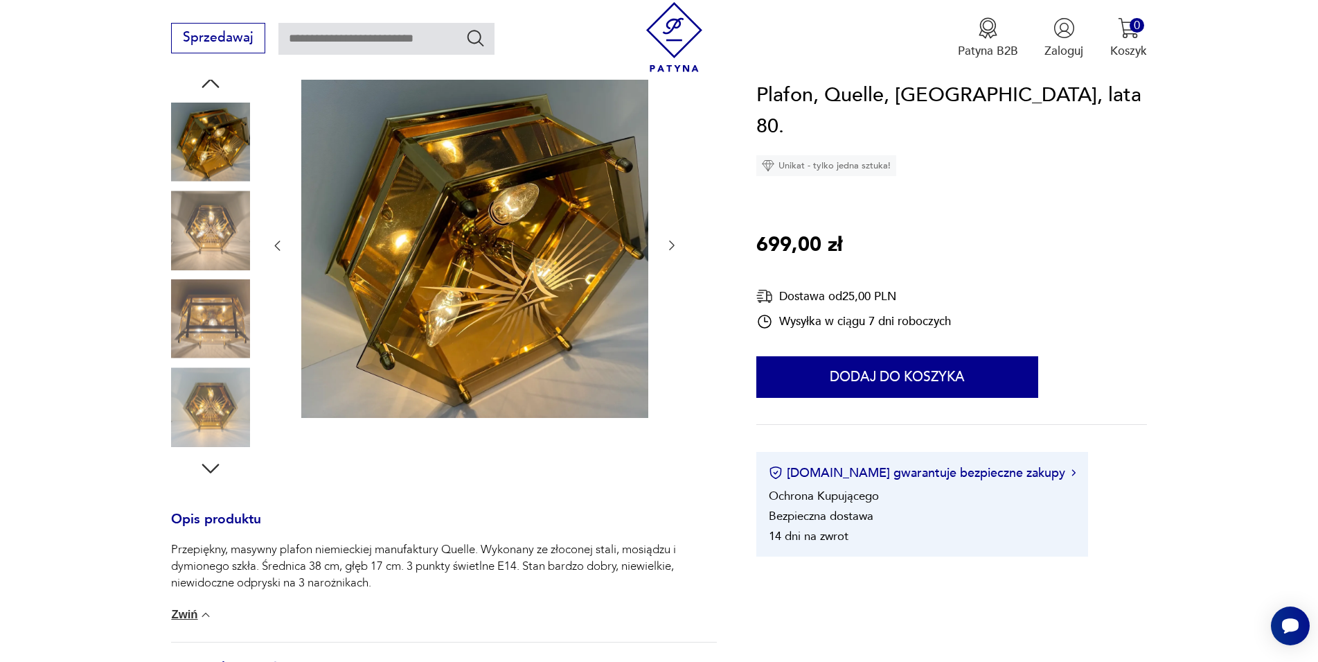
click at [667, 246] on icon "button" at bounding box center [672, 245] width 14 height 14
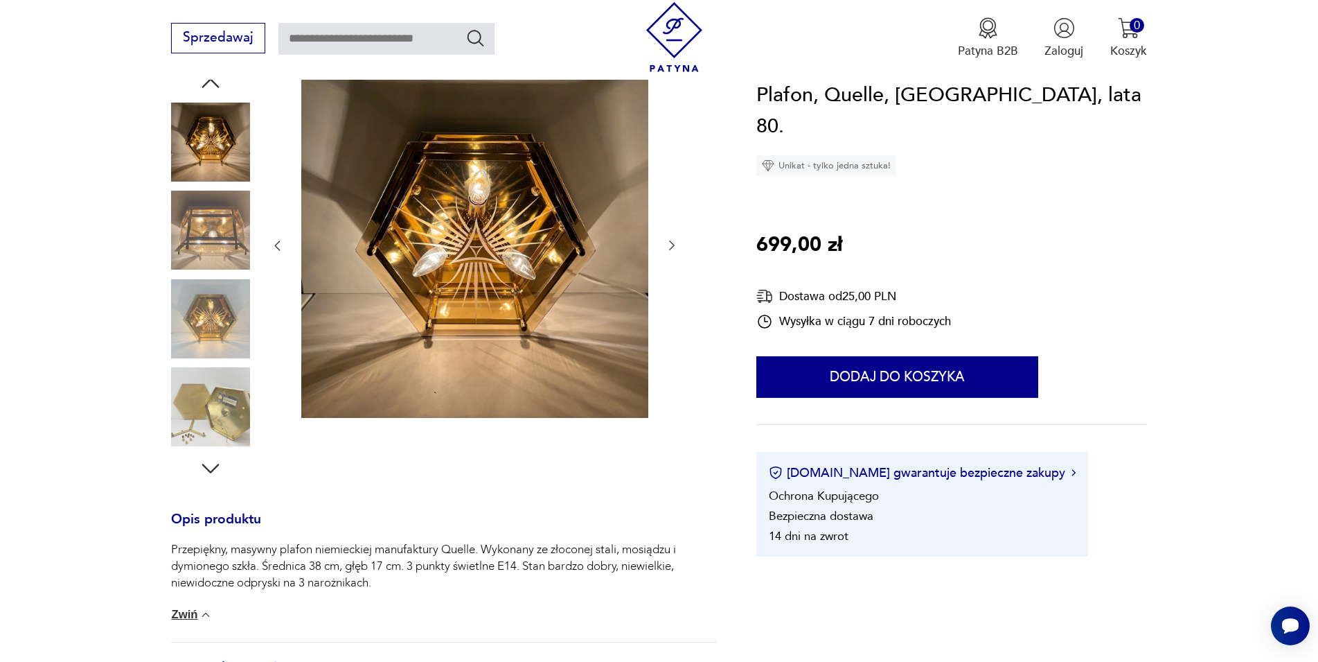
click at [667, 246] on icon "button" at bounding box center [672, 245] width 14 height 14
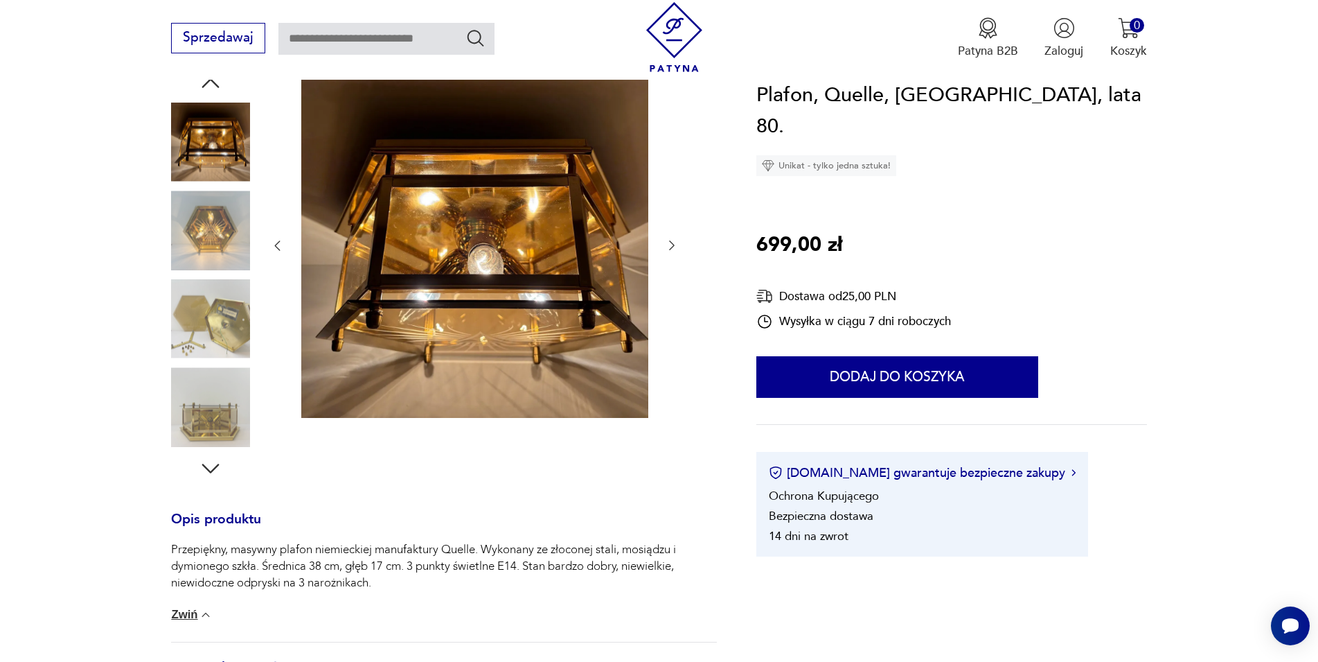
click at [667, 246] on icon "button" at bounding box center [672, 245] width 14 height 14
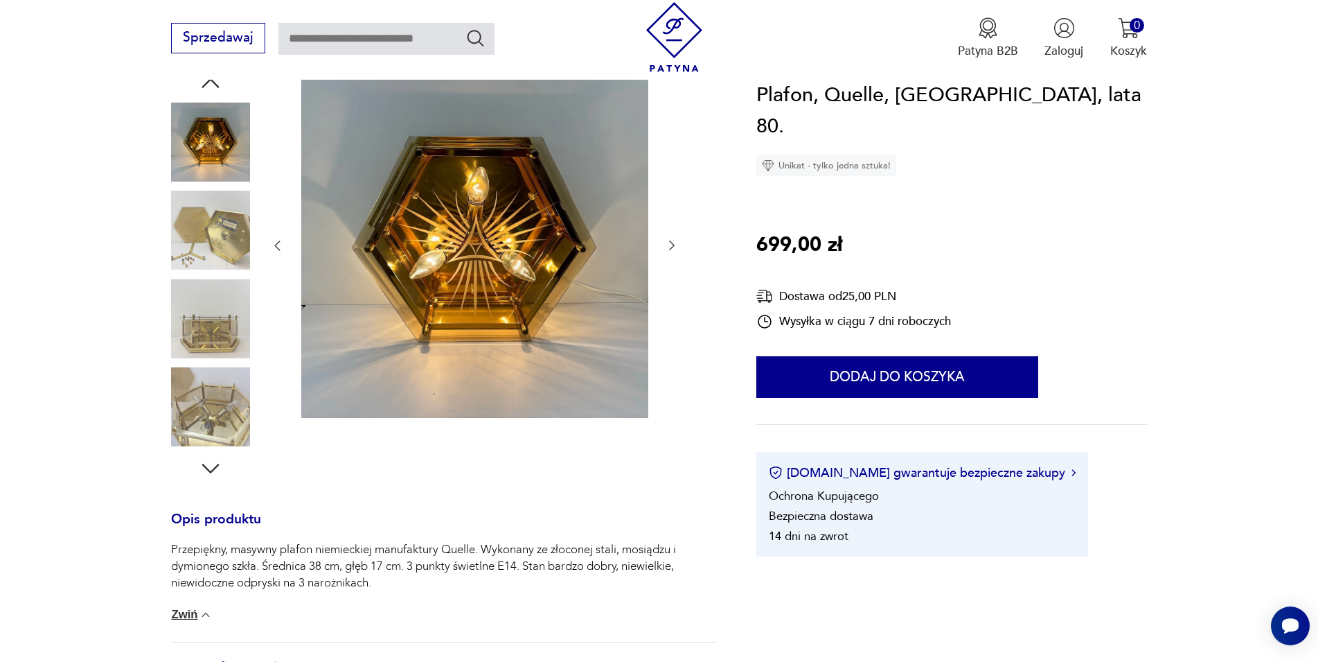
click at [667, 246] on icon "button" at bounding box center [672, 245] width 14 height 14
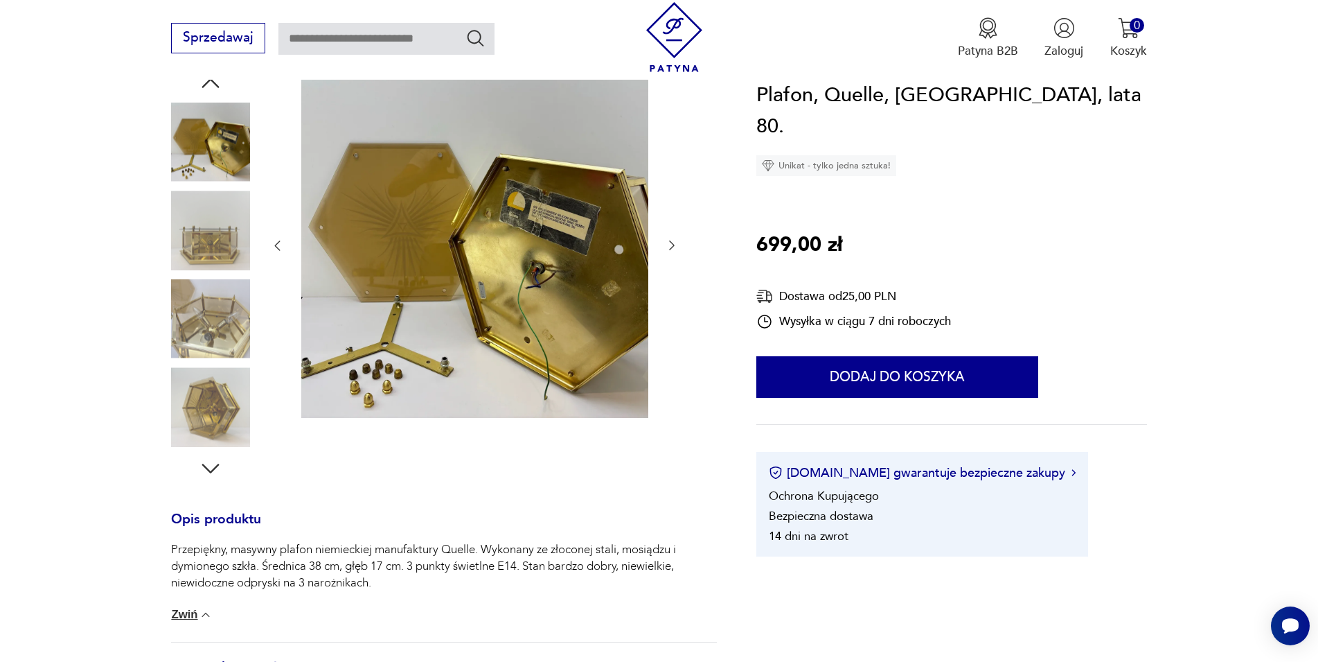
click at [522, 249] on img at bounding box center [474, 244] width 347 height 347
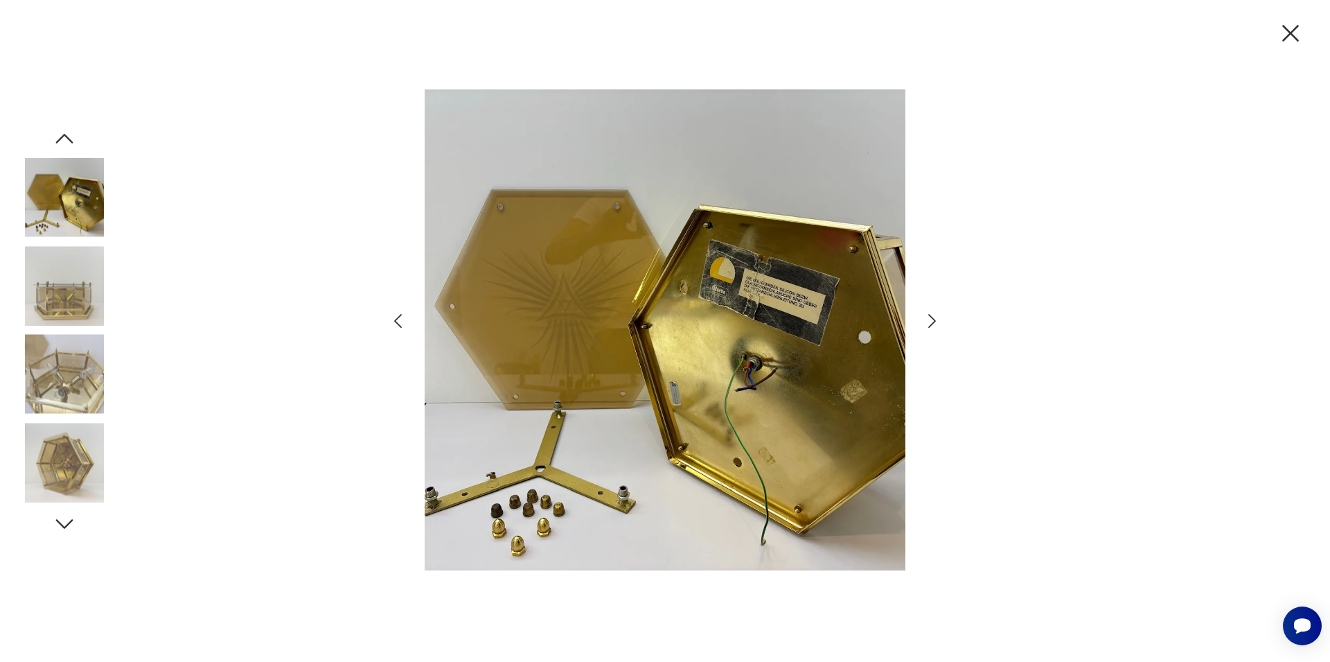
click at [1285, 29] on icon "button" at bounding box center [1290, 33] width 29 height 29
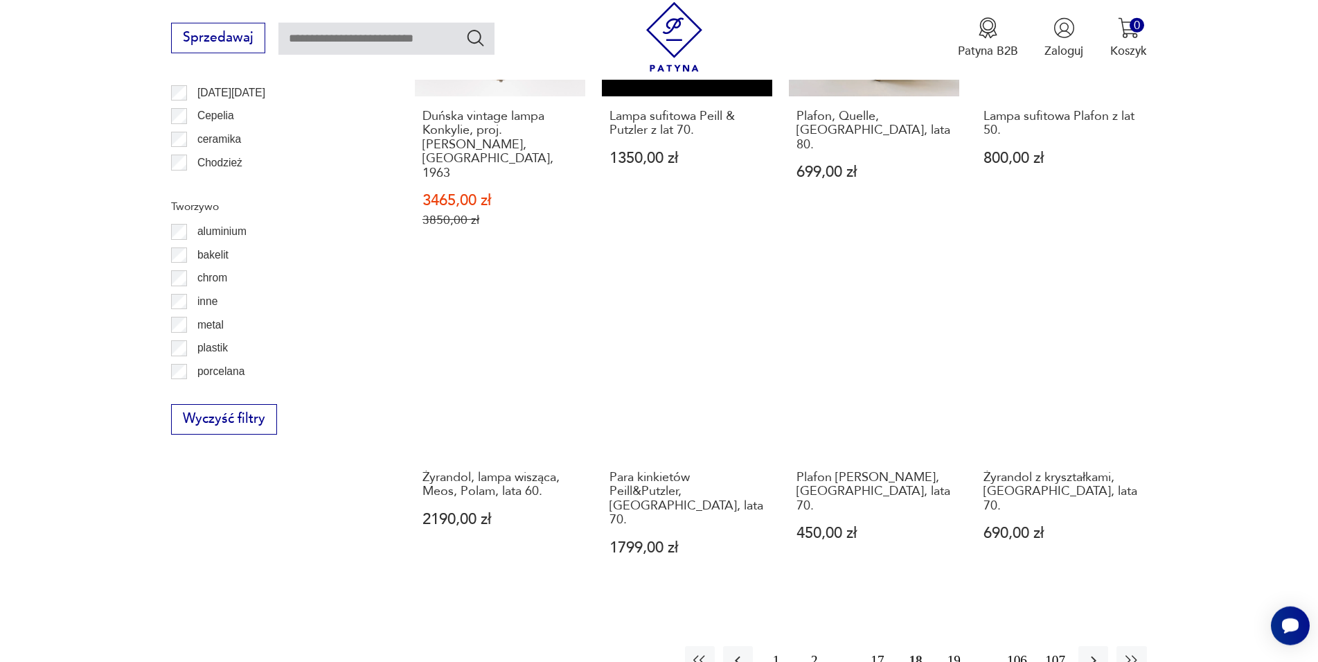
scroll to position [1485, 0]
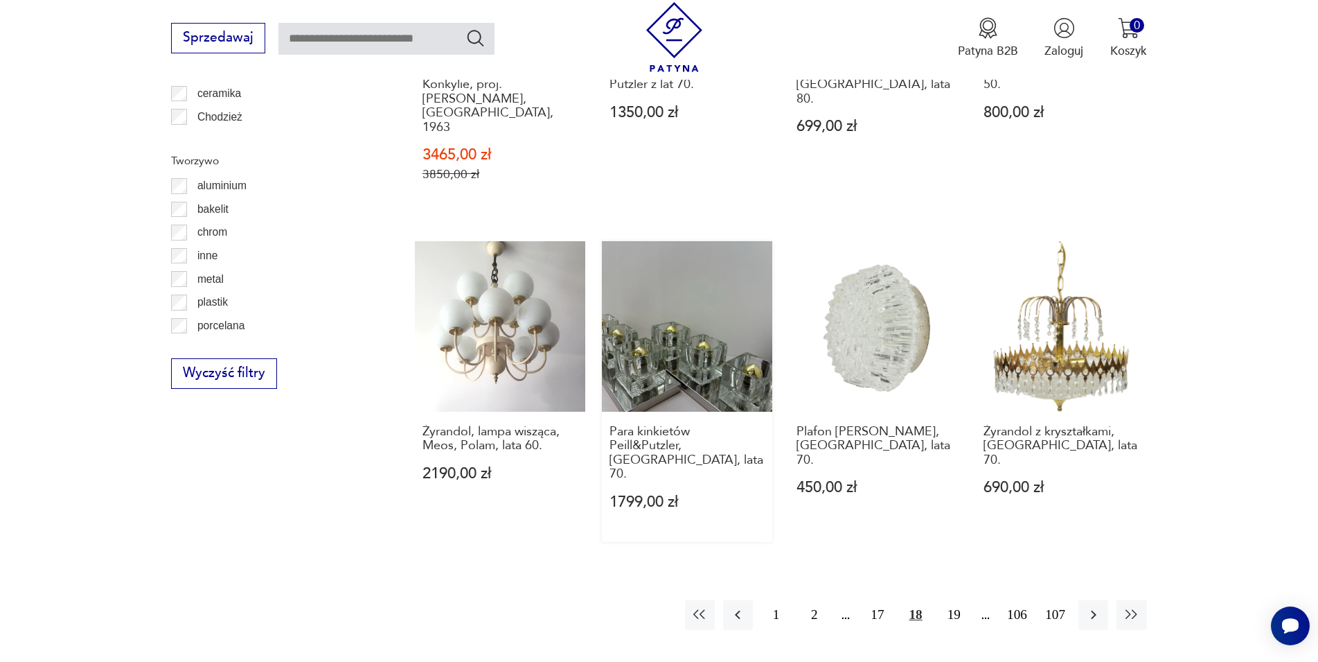
click at [727, 297] on link "Para kinkietów Peill&Putzler, [GEOGRAPHIC_DATA], lata 70. 1799,00 zł" at bounding box center [687, 391] width 170 height 301
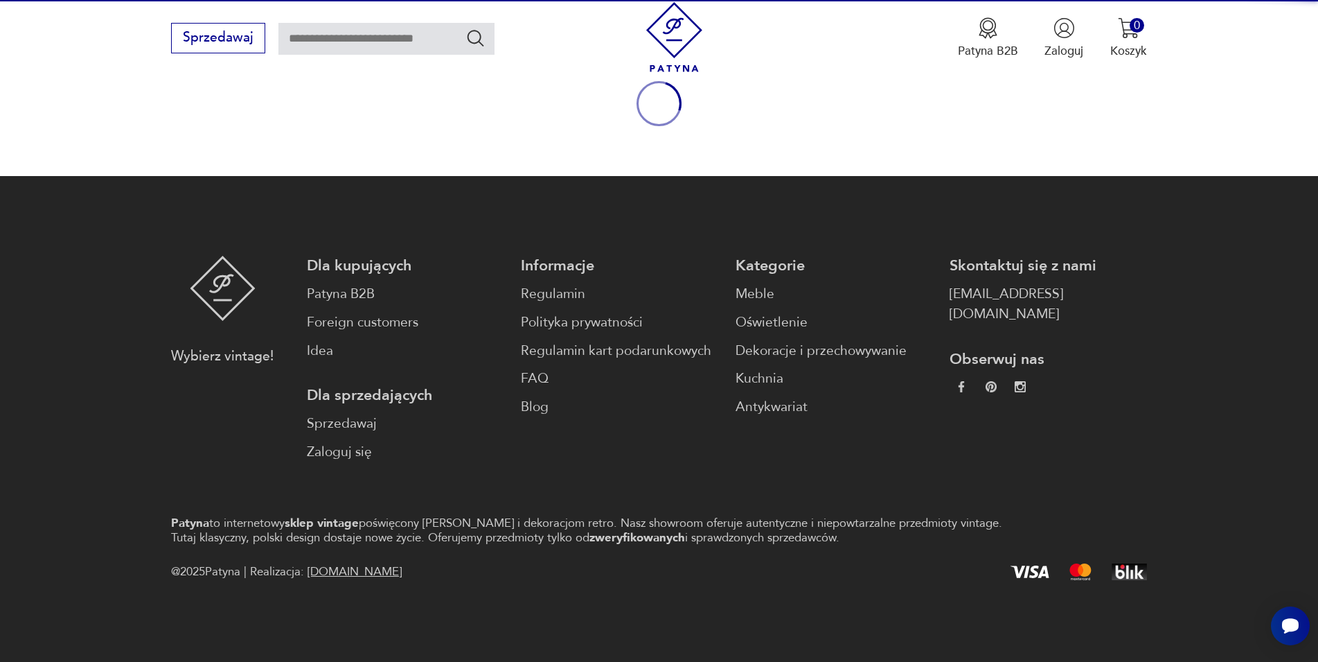
scroll to position [182, 0]
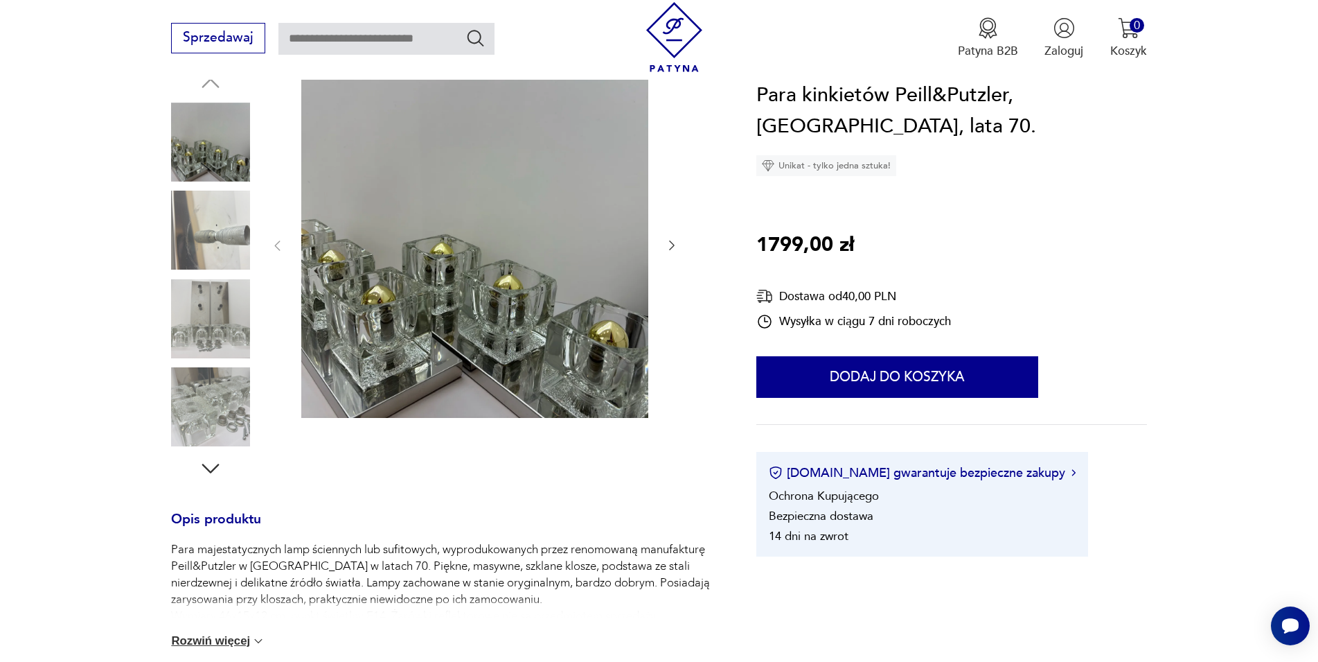
click at [549, 252] on img at bounding box center [474, 244] width 347 height 347
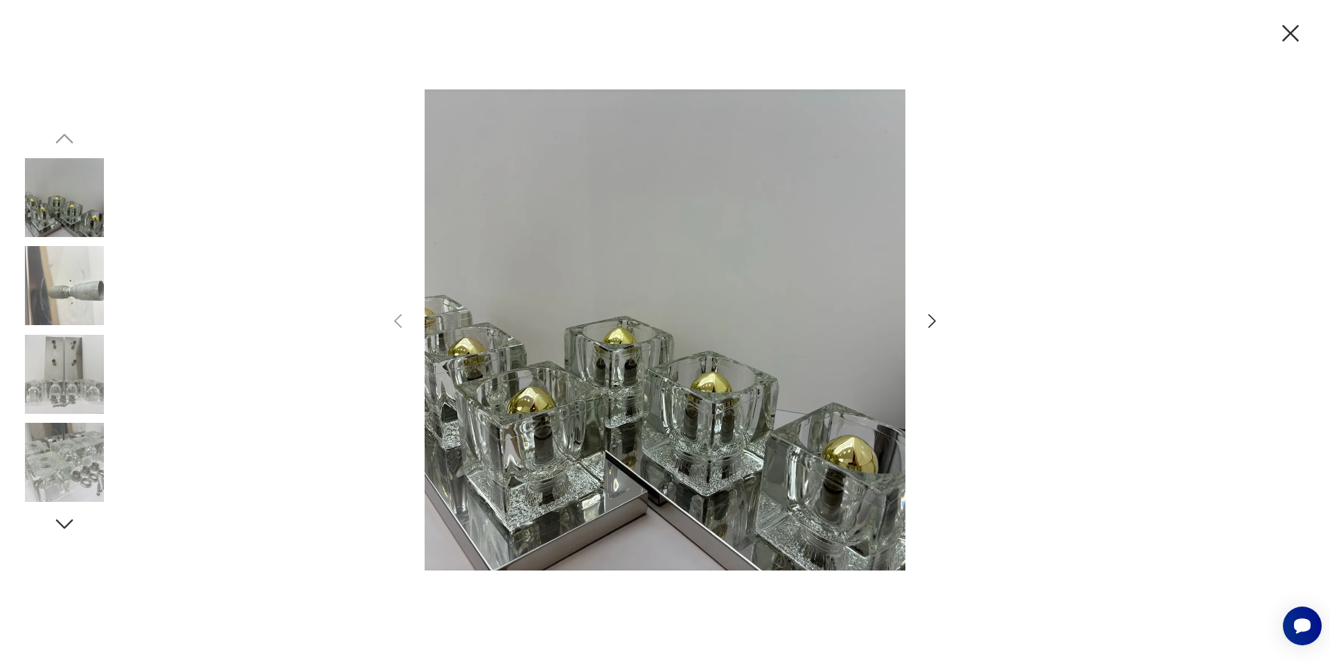
click at [926, 321] on icon "button" at bounding box center [932, 321] width 20 height 20
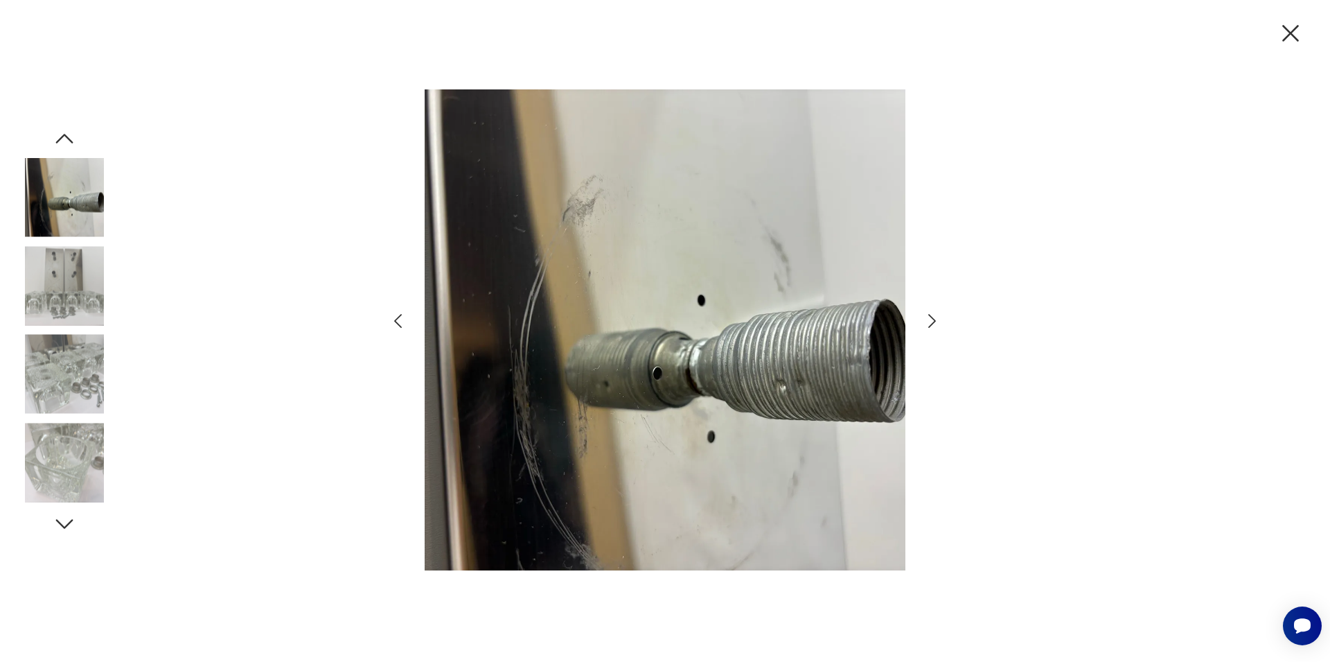
click at [926, 321] on icon "button" at bounding box center [932, 321] width 20 height 20
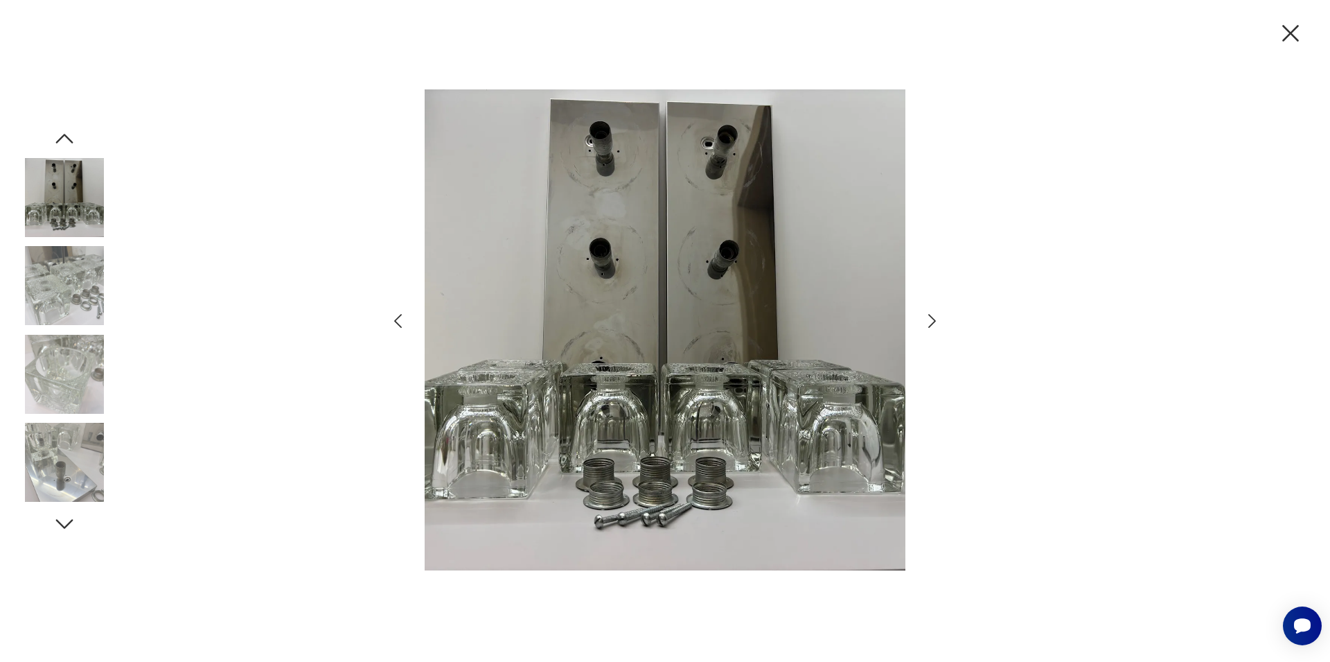
click at [926, 321] on icon "button" at bounding box center [932, 321] width 20 height 20
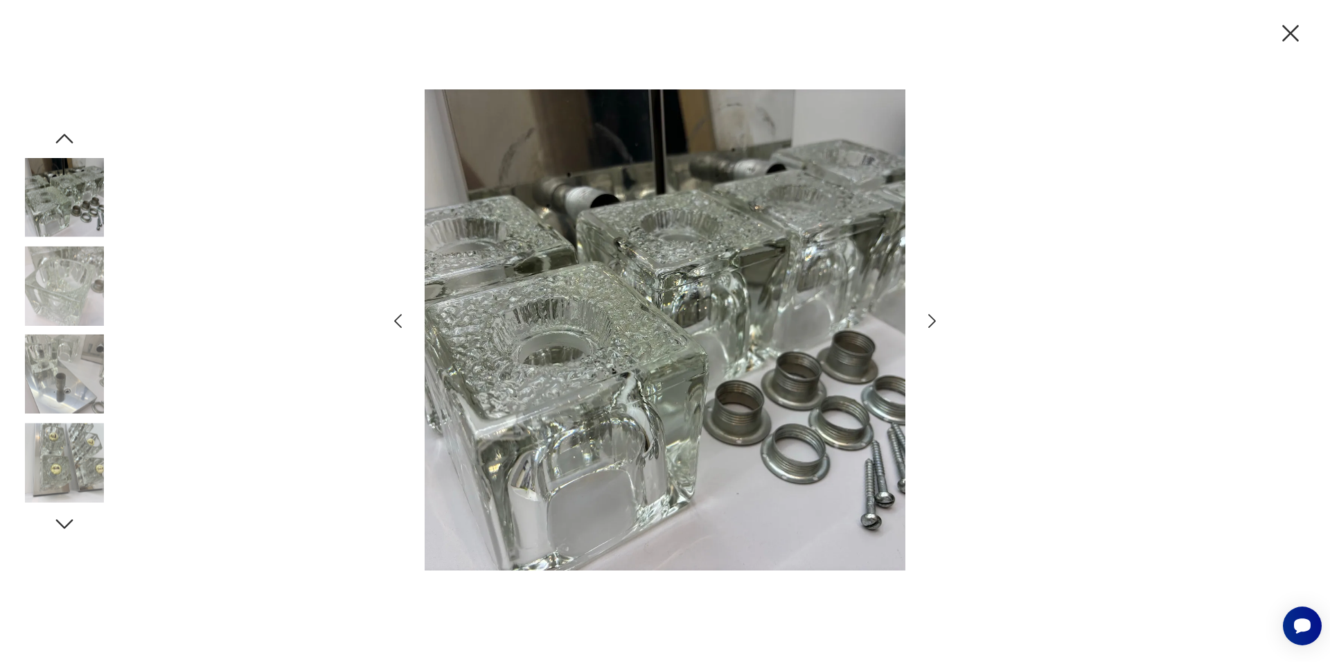
click at [926, 321] on icon "button" at bounding box center [932, 321] width 20 height 20
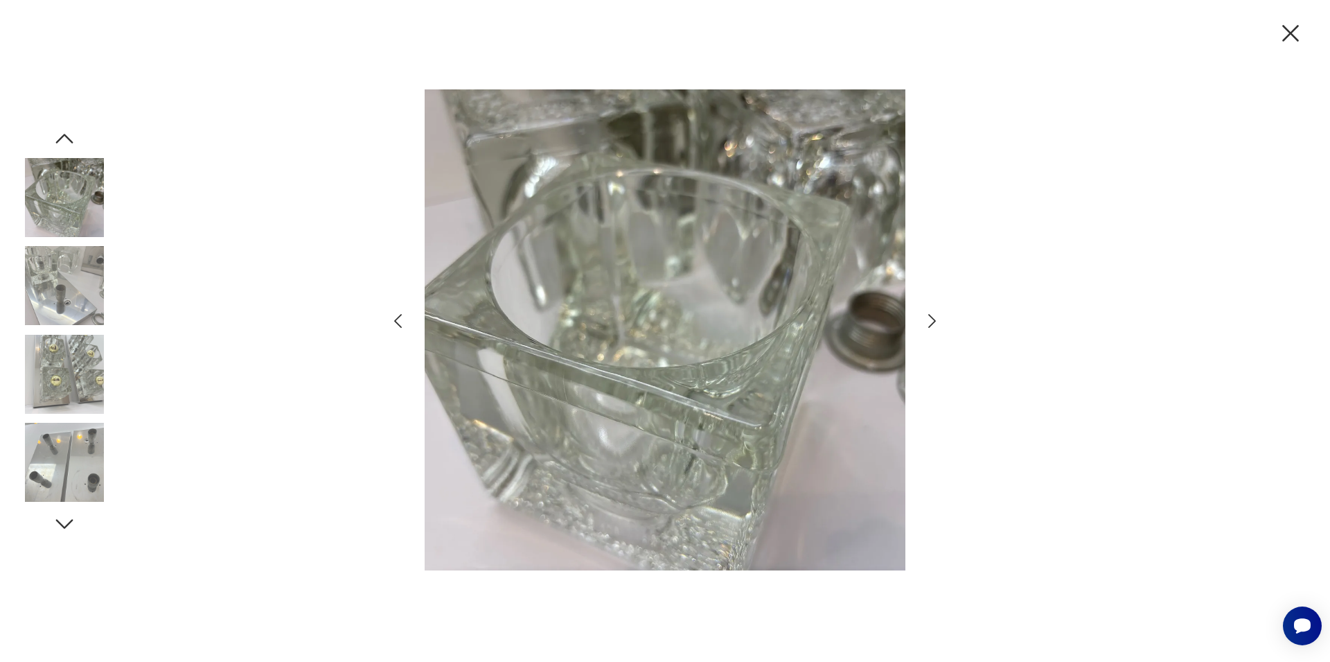
click at [926, 321] on icon "button" at bounding box center [932, 321] width 20 height 20
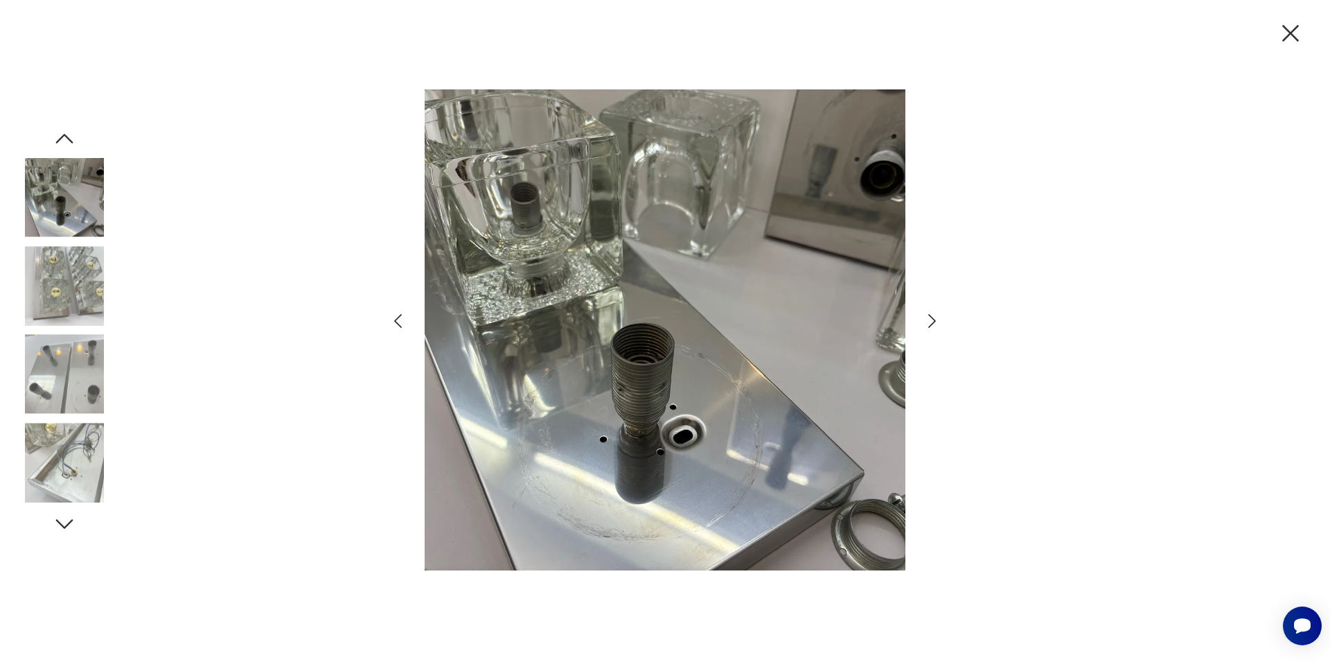
click at [1294, 37] on icon "button" at bounding box center [1290, 33] width 29 height 29
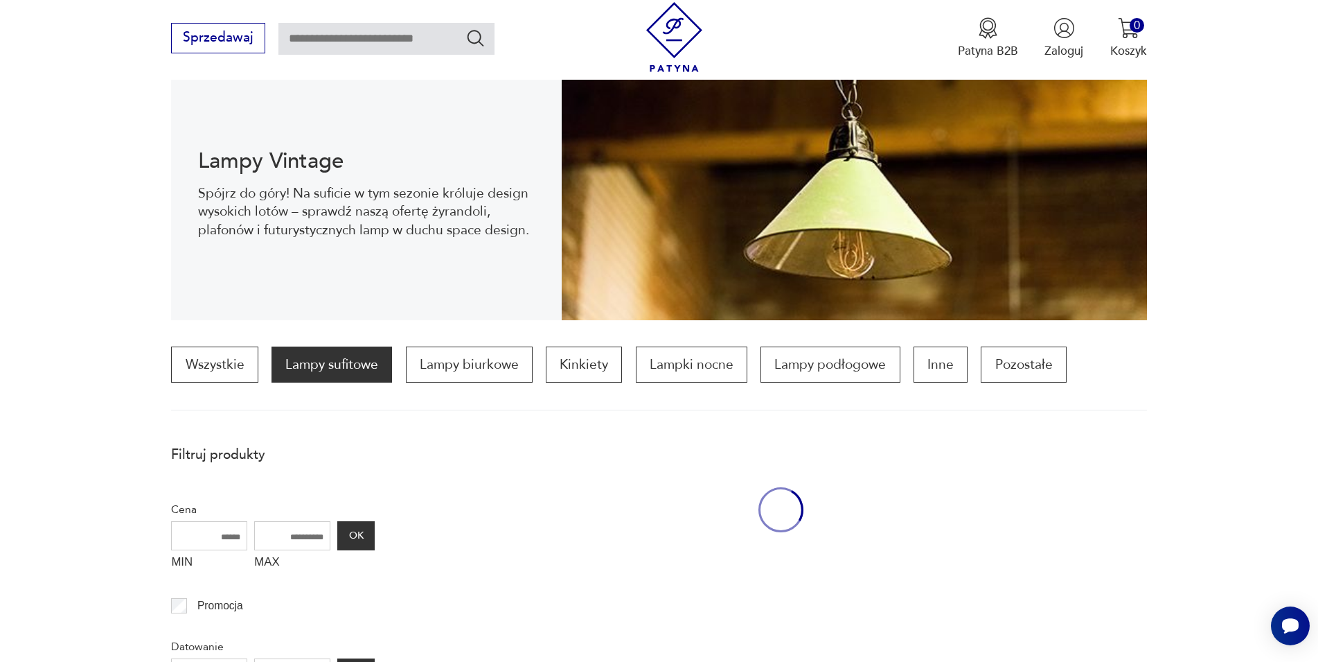
scroll to position [1638, 0]
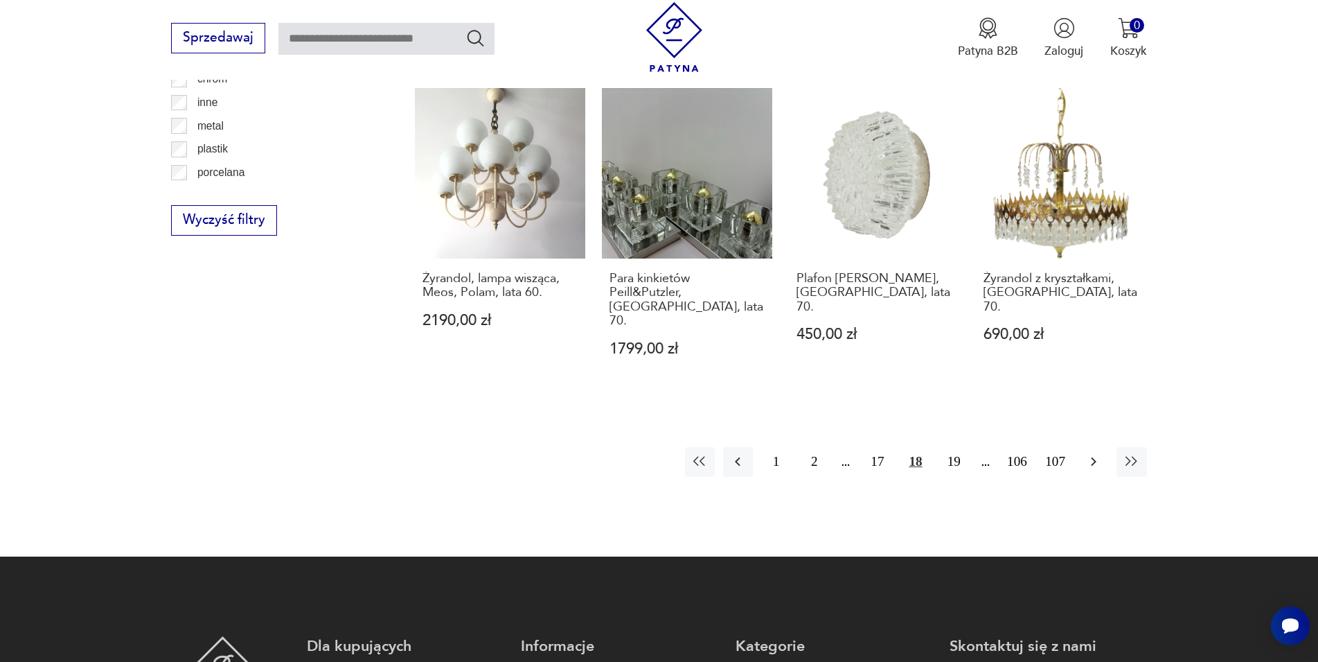
click at [1091, 453] on icon "button" at bounding box center [1094, 461] width 17 height 17
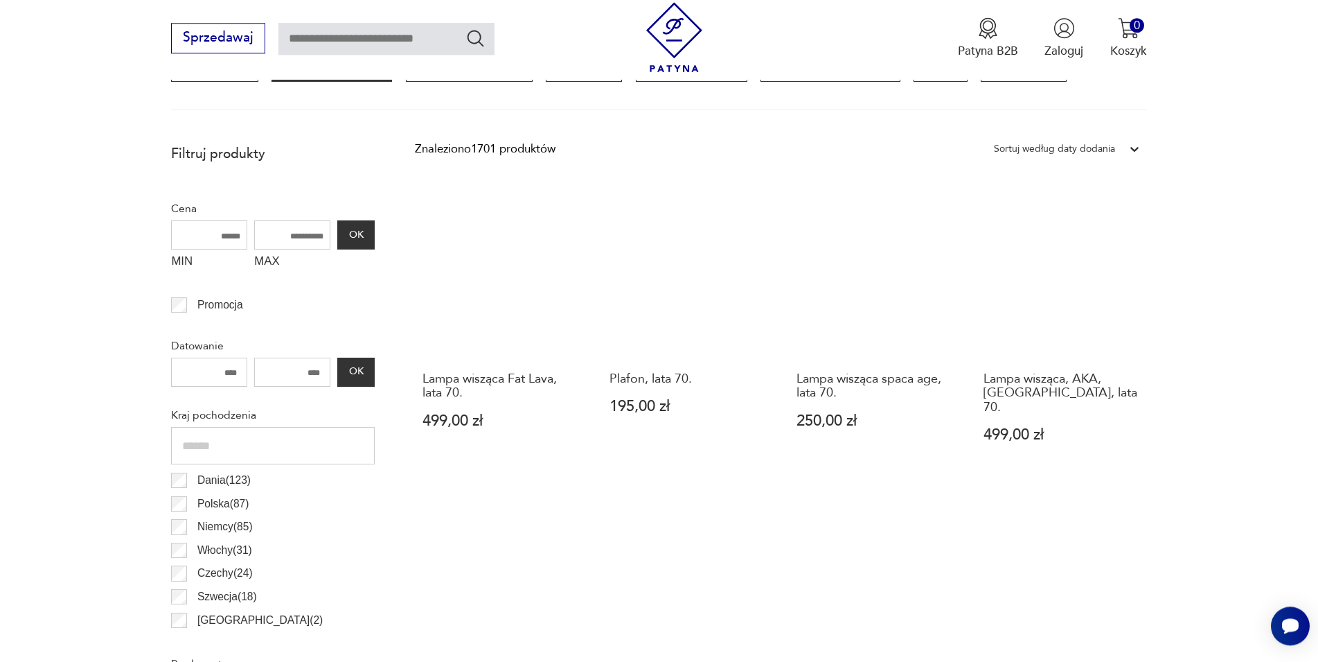
scroll to position [482, 0]
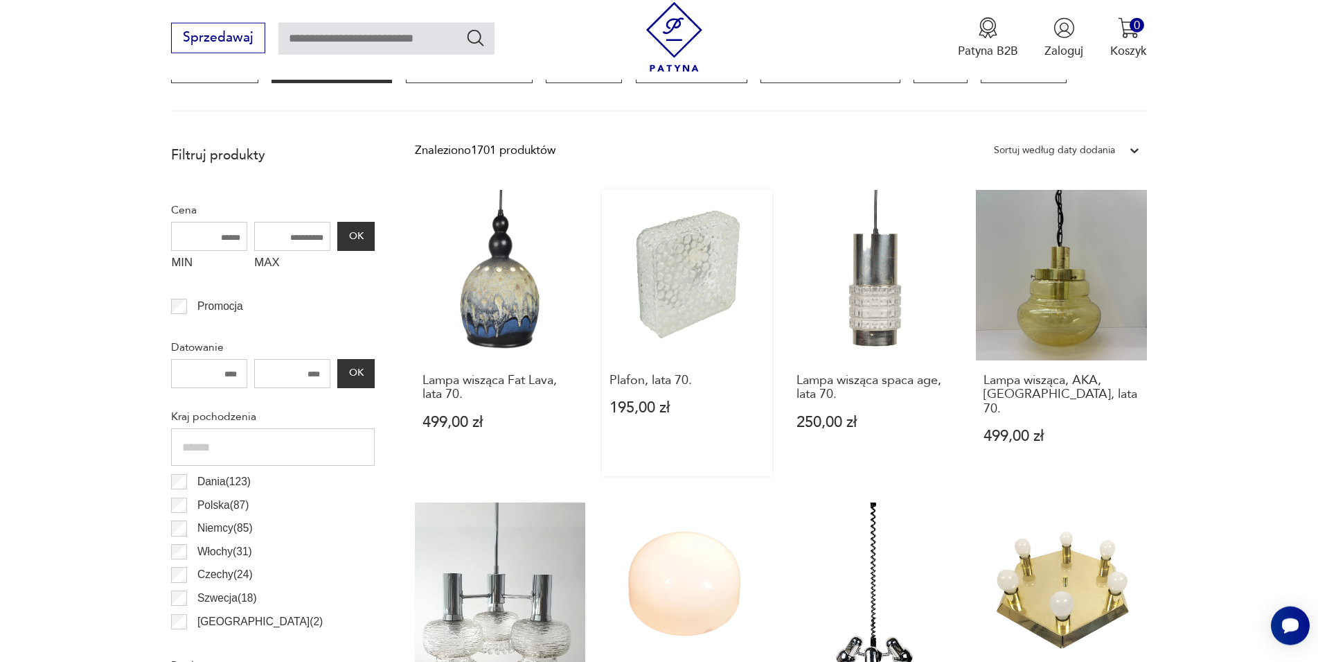
click at [708, 293] on link "Plafon, lata 70. 195,00 zł" at bounding box center [687, 333] width 170 height 287
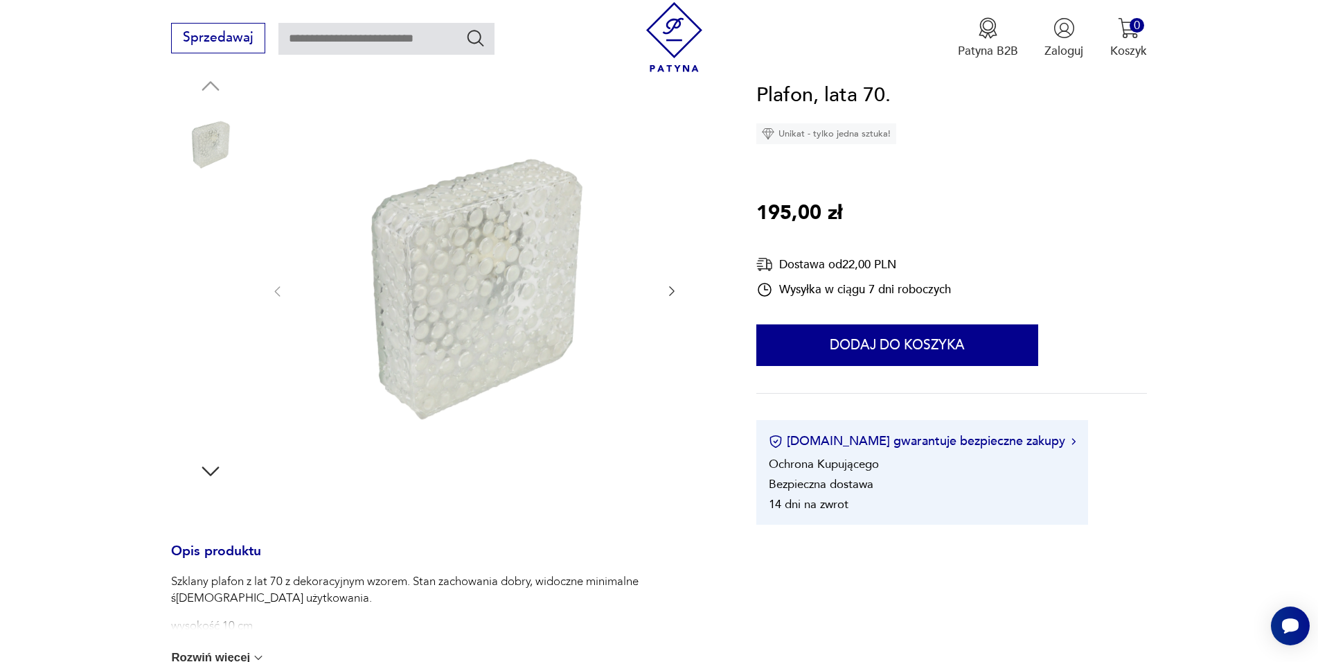
click at [529, 281] on img at bounding box center [474, 290] width 347 height 439
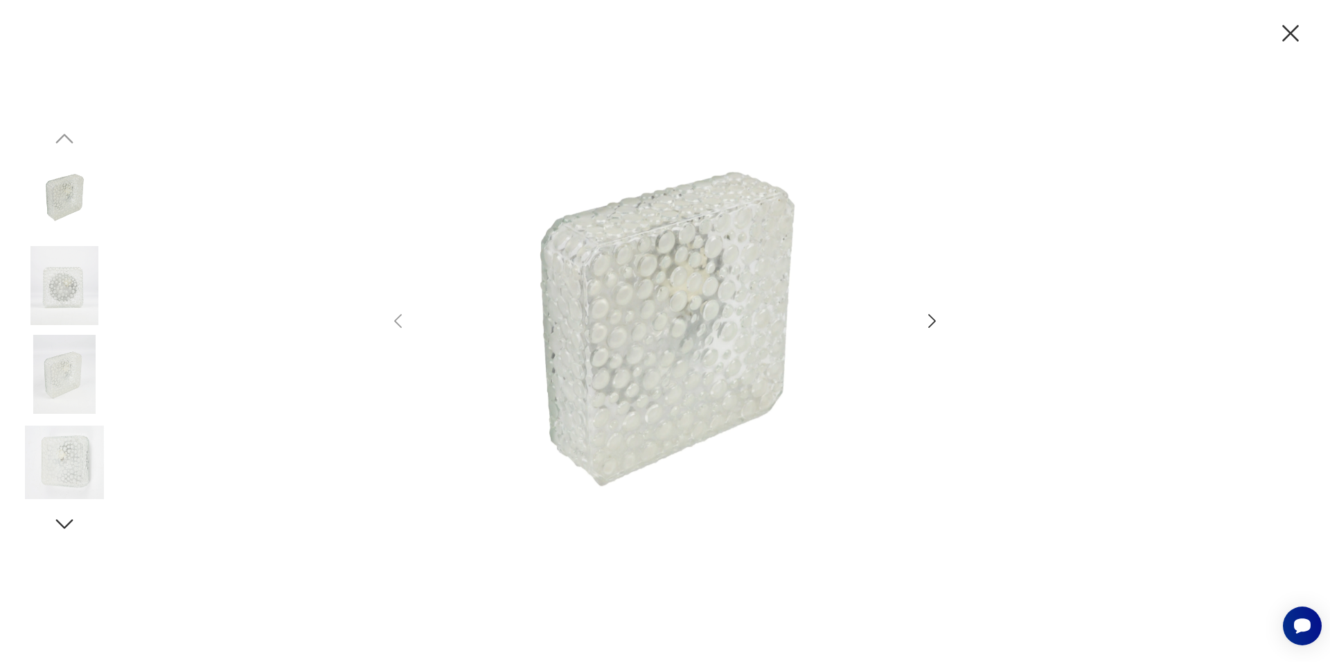
click at [924, 317] on icon "button" at bounding box center [932, 321] width 20 height 20
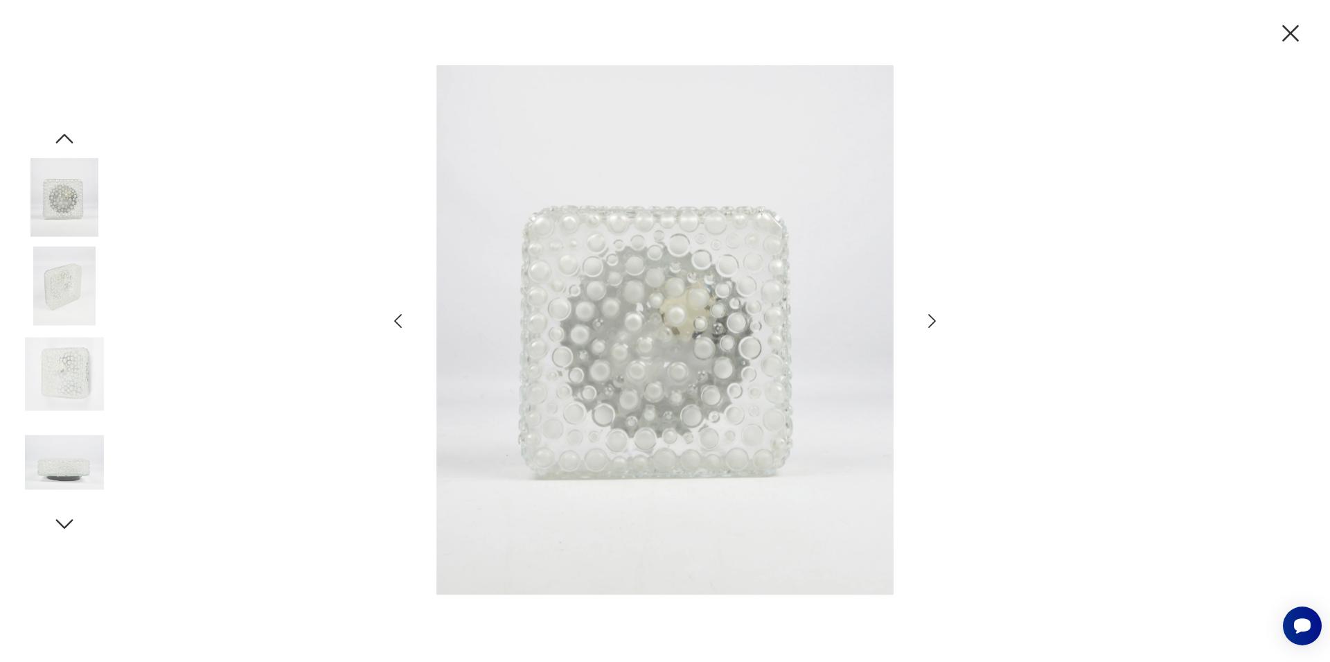
click at [924, 317] on icon "button" at bounding box center [932, 321] width 20 height 20
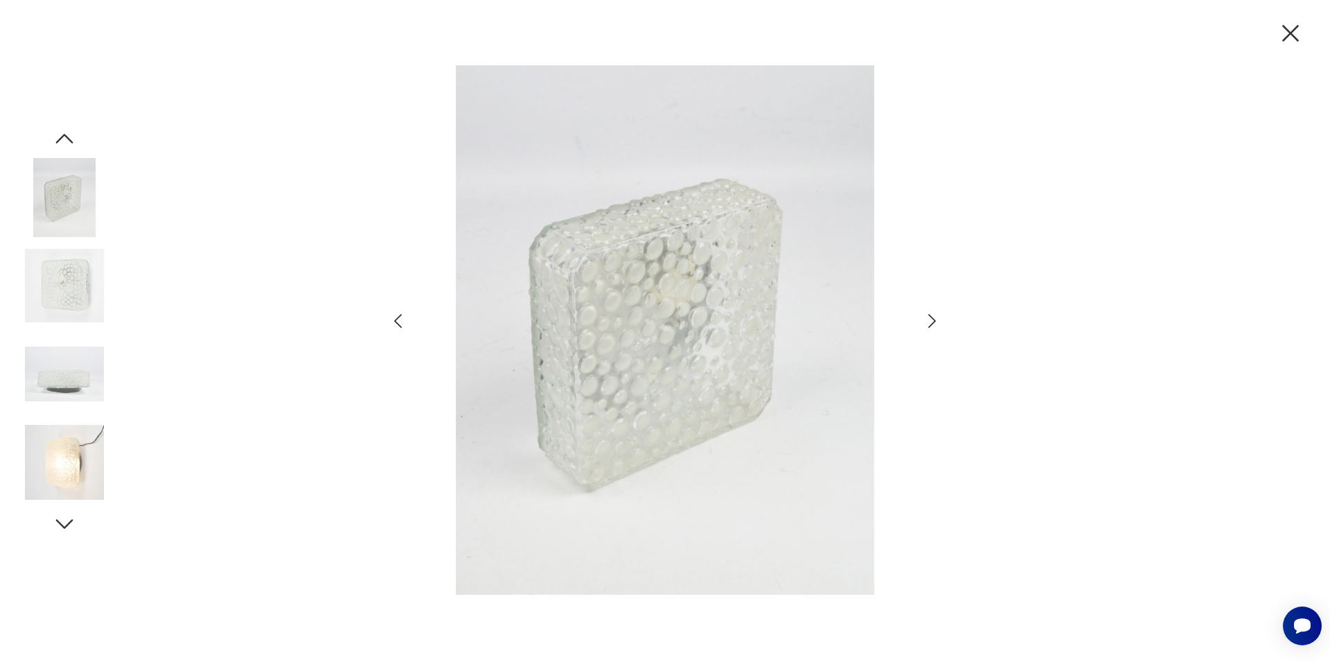
click at [924, 317] on icon "button" at bounding box center [932, 321] width 20 height 20
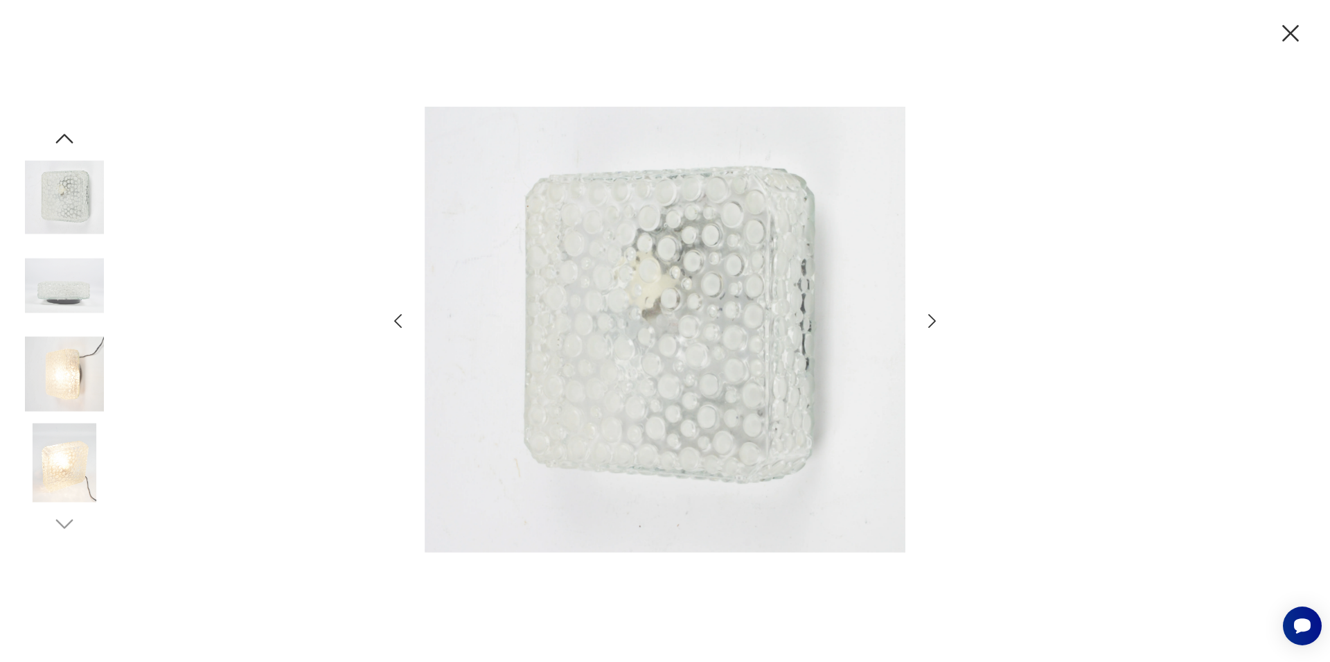
click at [924, 317] on icon "button" at bounding box center [932, 321] width 20 height 20
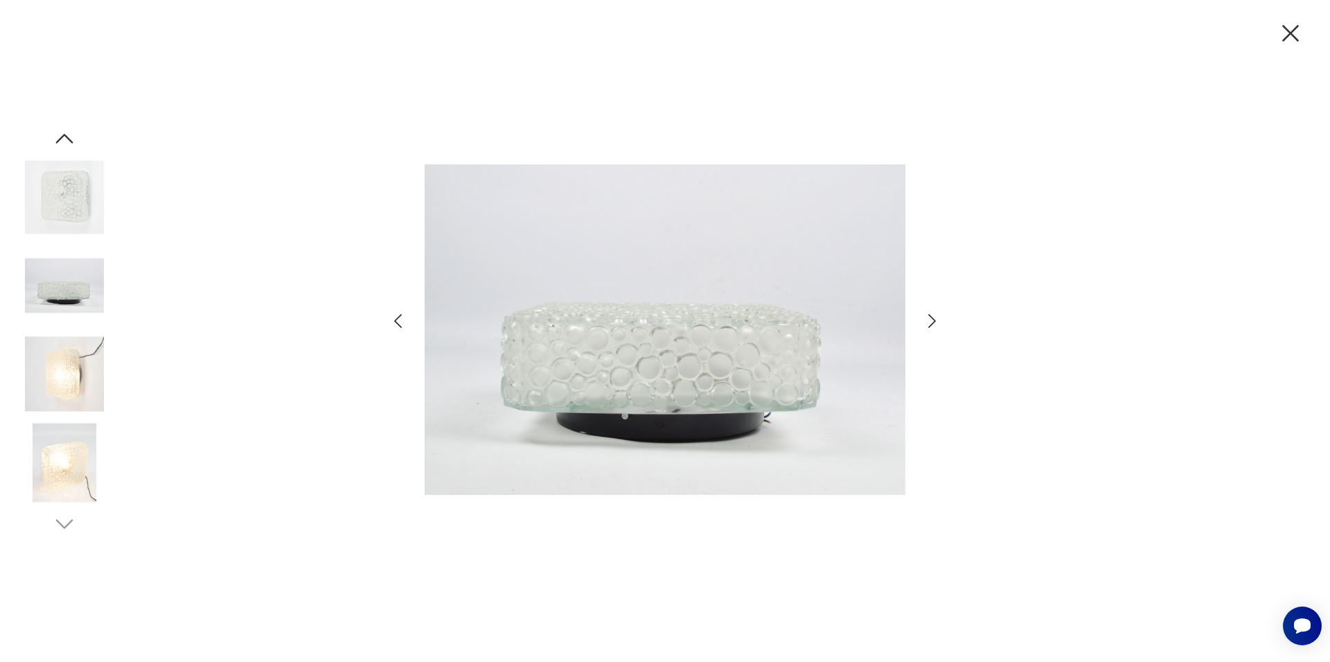
click at [924, 317] on icon "button" at bounding box center [932, 321] width 20 height 20
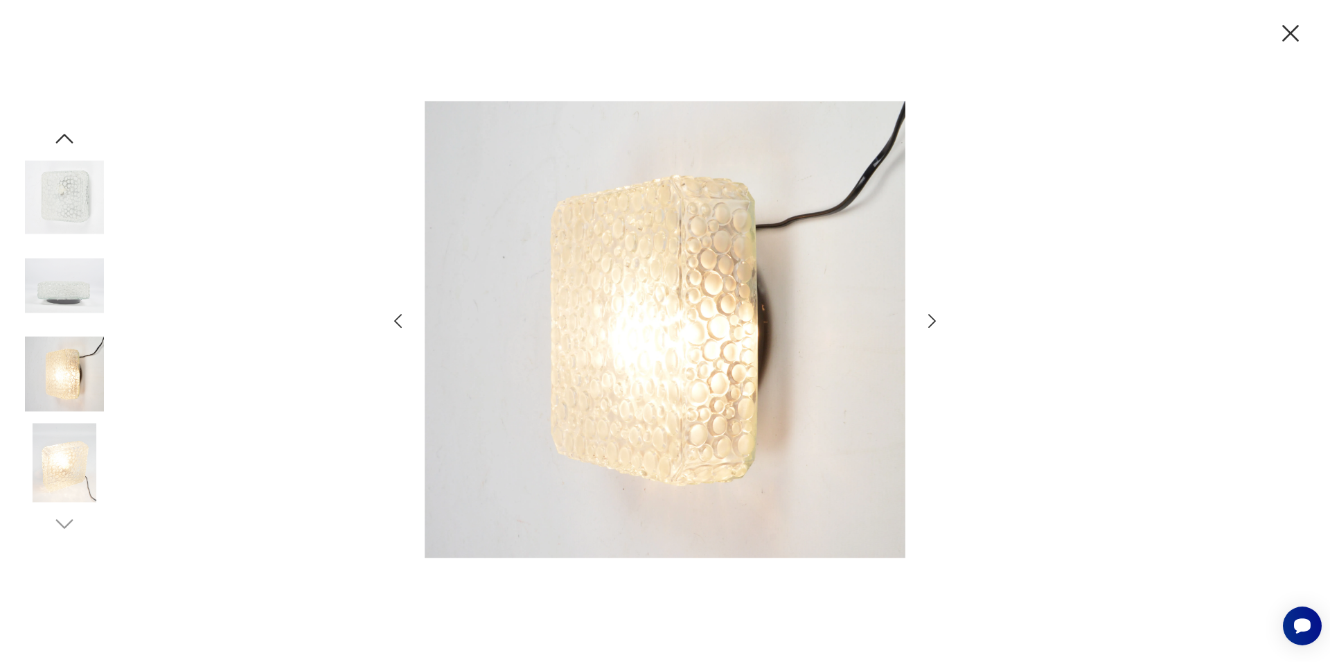
click at [924, 317] on icon "button" at bounding box center [932, 321] width 20 height 20
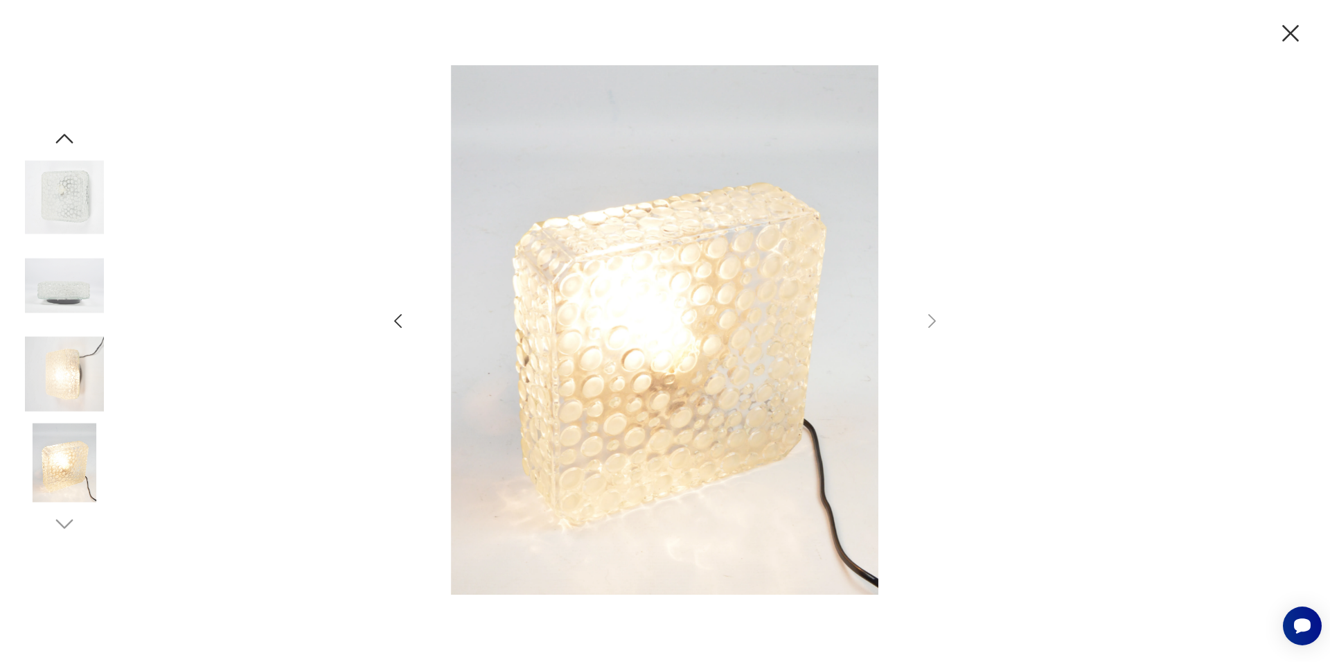
click at [1291, 34] on icon "button" at bounding box center [1290, 33] width 17 height 17
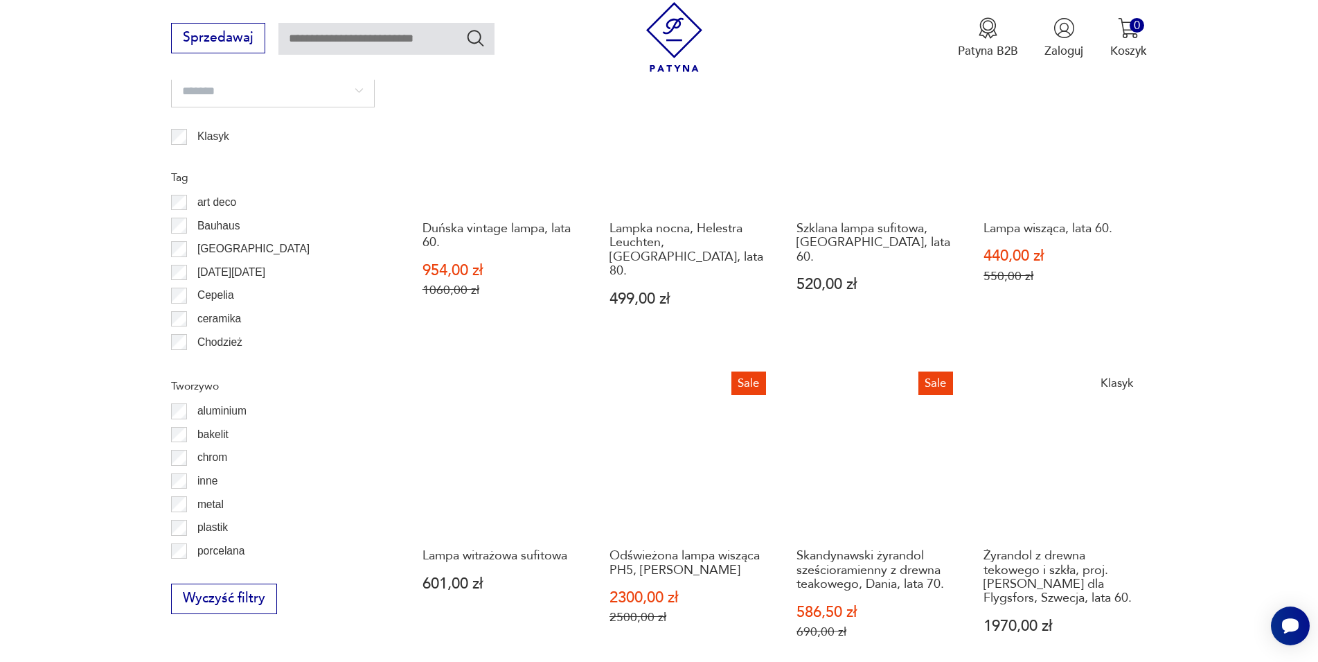
scroll to position [1542, 0]
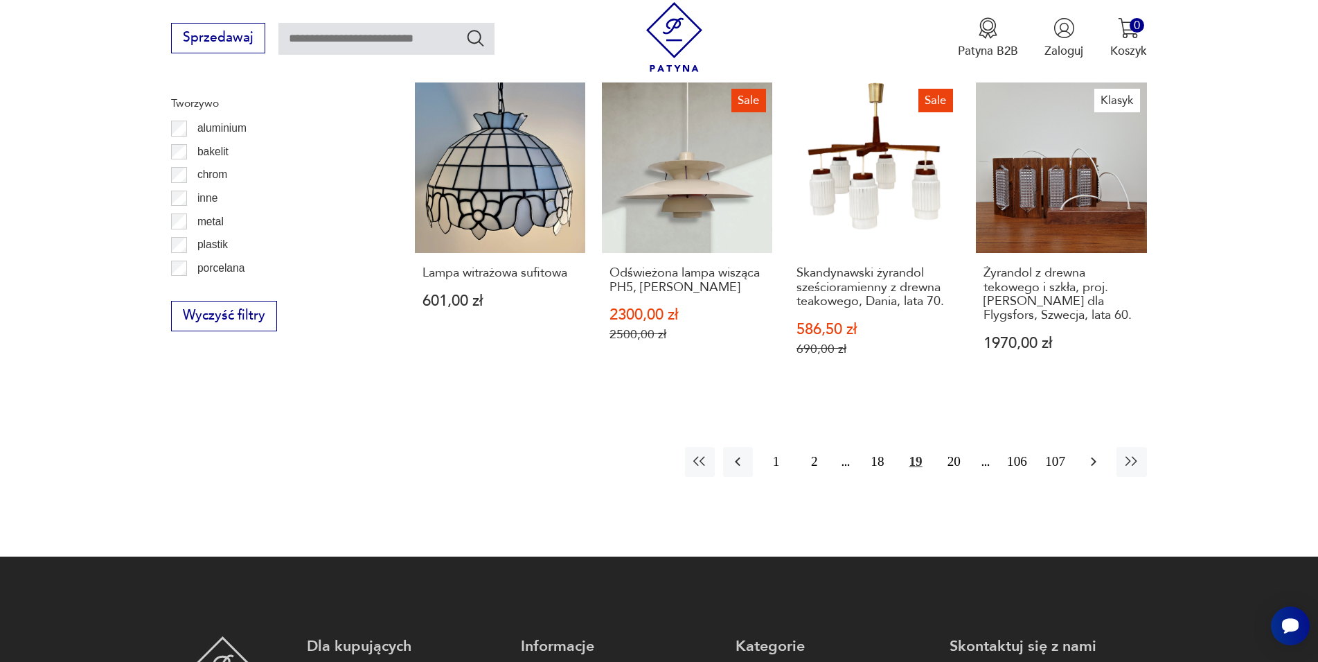
click at [1100, 453] on icon "button" at bounding box center [1094, 461] width 17 height 17
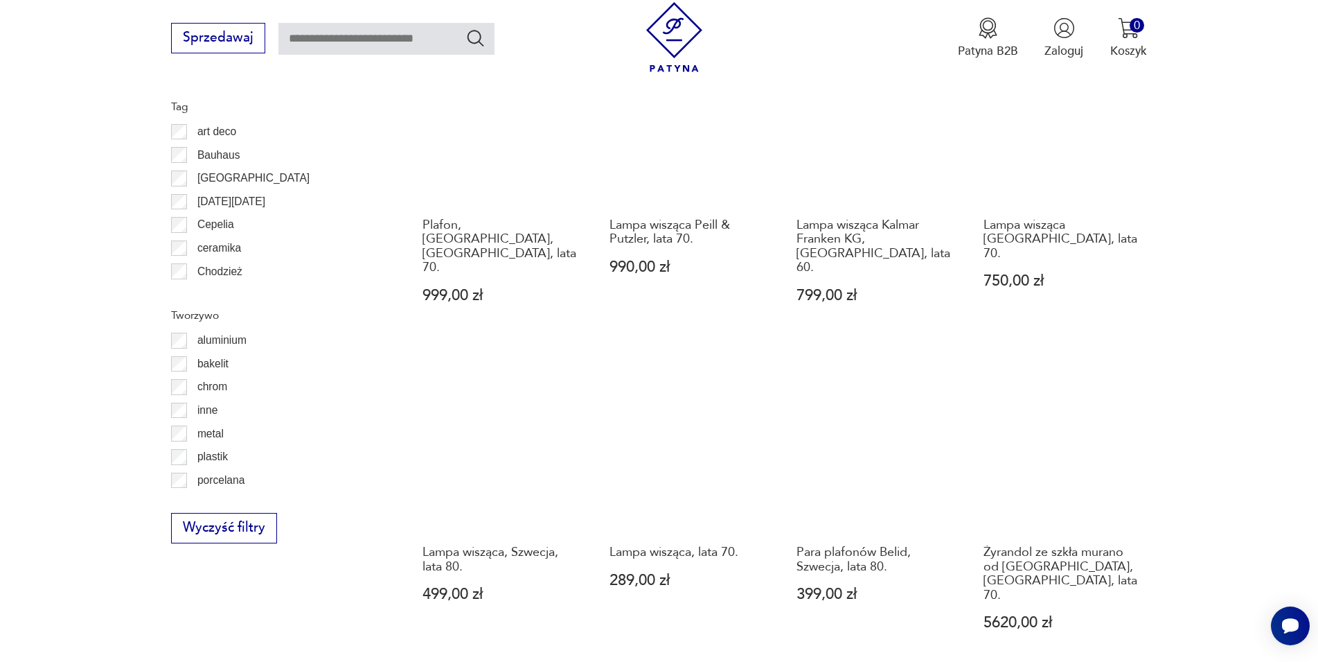
scroll to position [1613, 0]
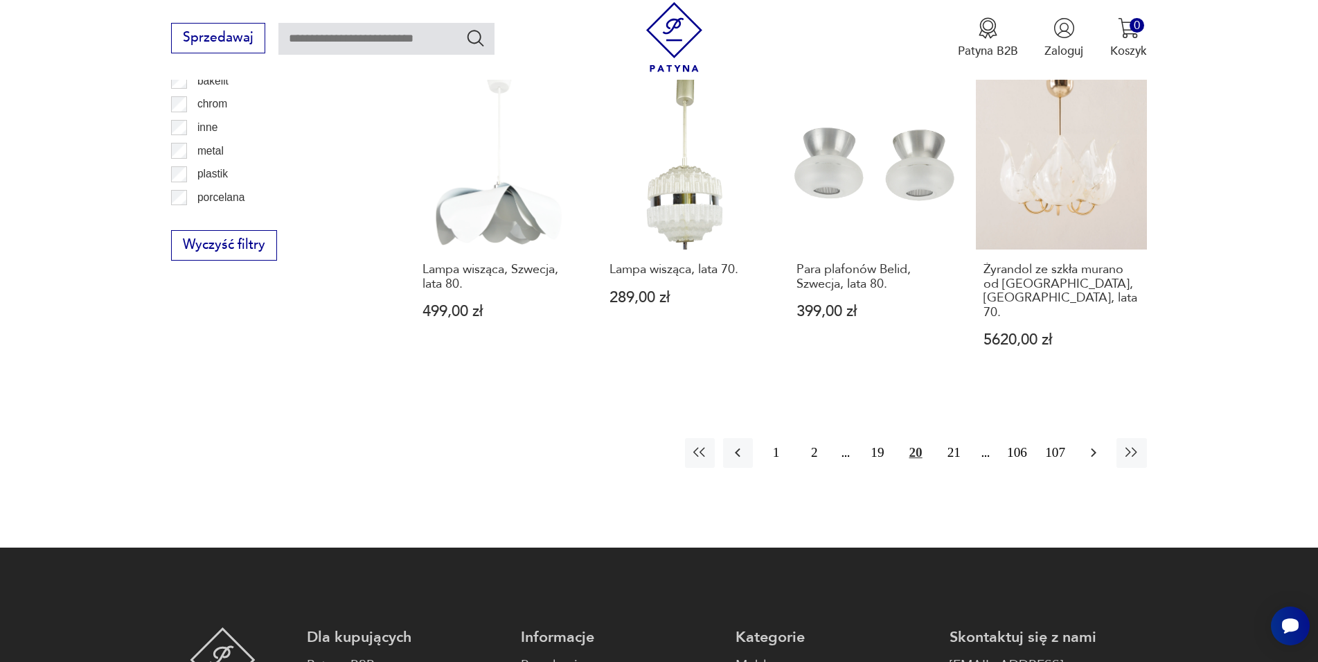
click at [1091, 444] on icon "button" at bounding box center [1094, 452] width 17 height 17
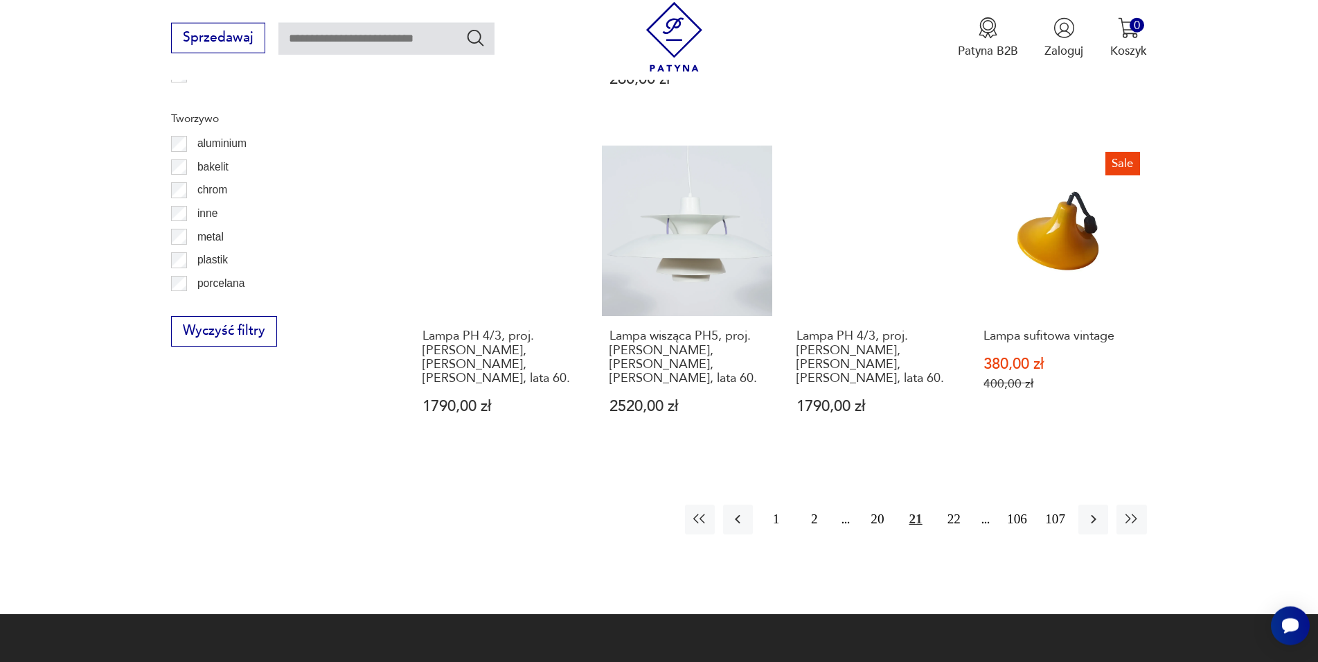
scroll to position [1542, 0]
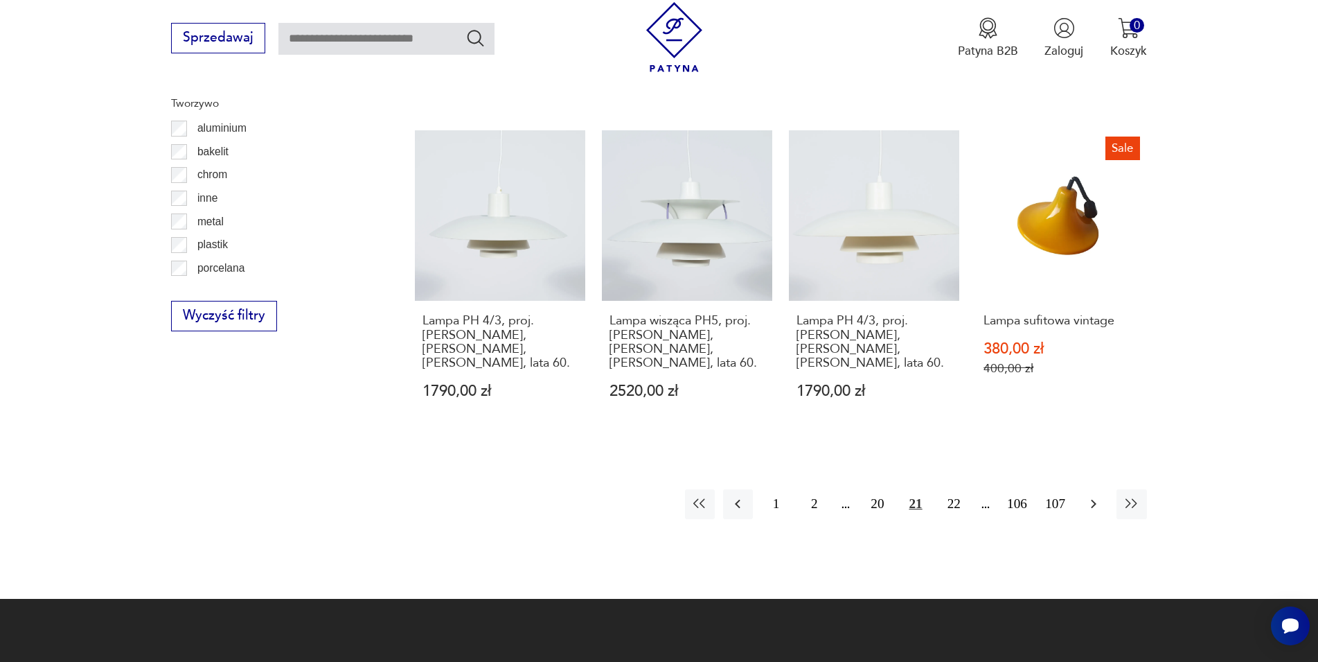
click at [1084, 489] on button "button" at bounding box center [1094, 504] width 30 height 30
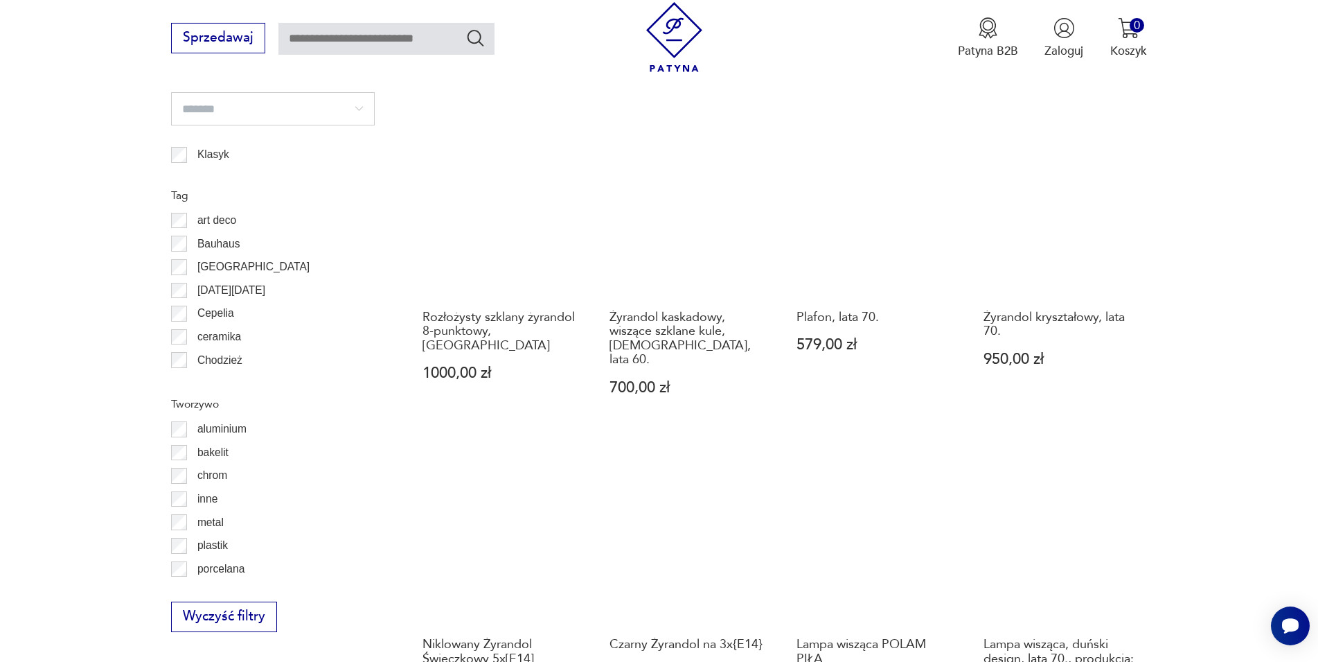
scroll to position [1260, 0]
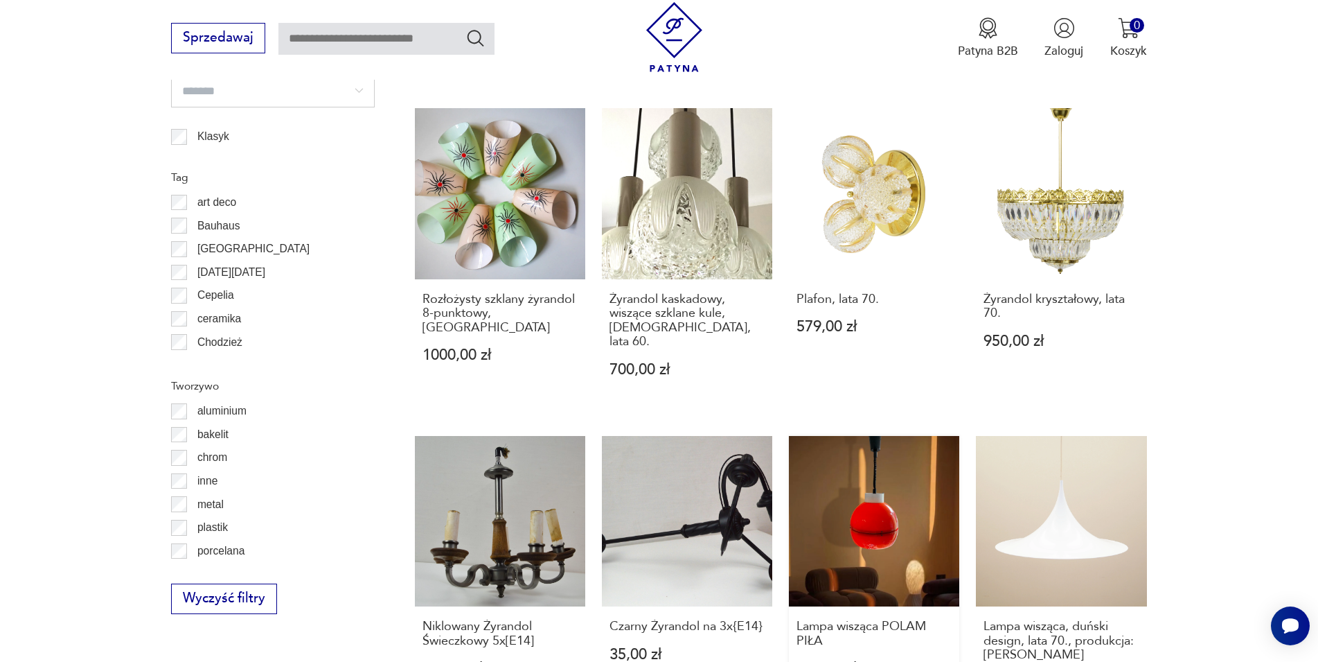
click at [866, 436] on link "Lampa wisząca POLAM PIŁA 480,00 zł" at bounding box center [874, 579] width 170 height 287
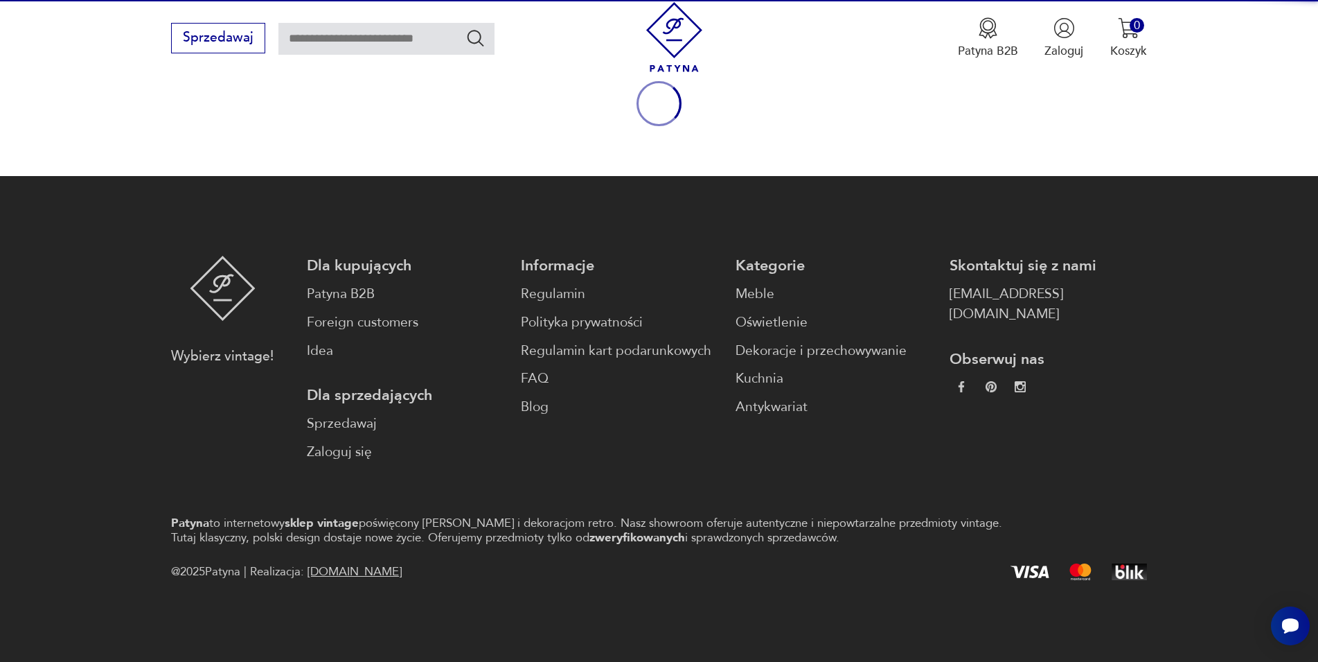
scroll to position [182, 0]
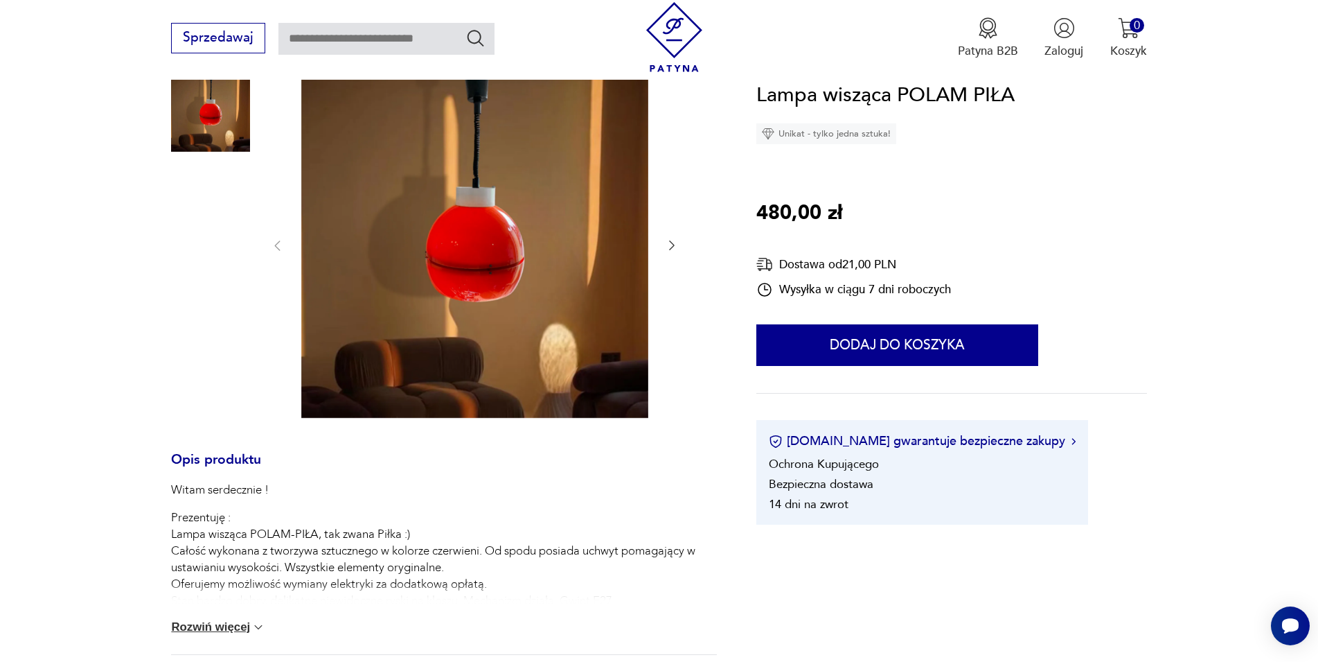
click at [541, 220] on img at bounding box center [474, 244] width 347 height 347
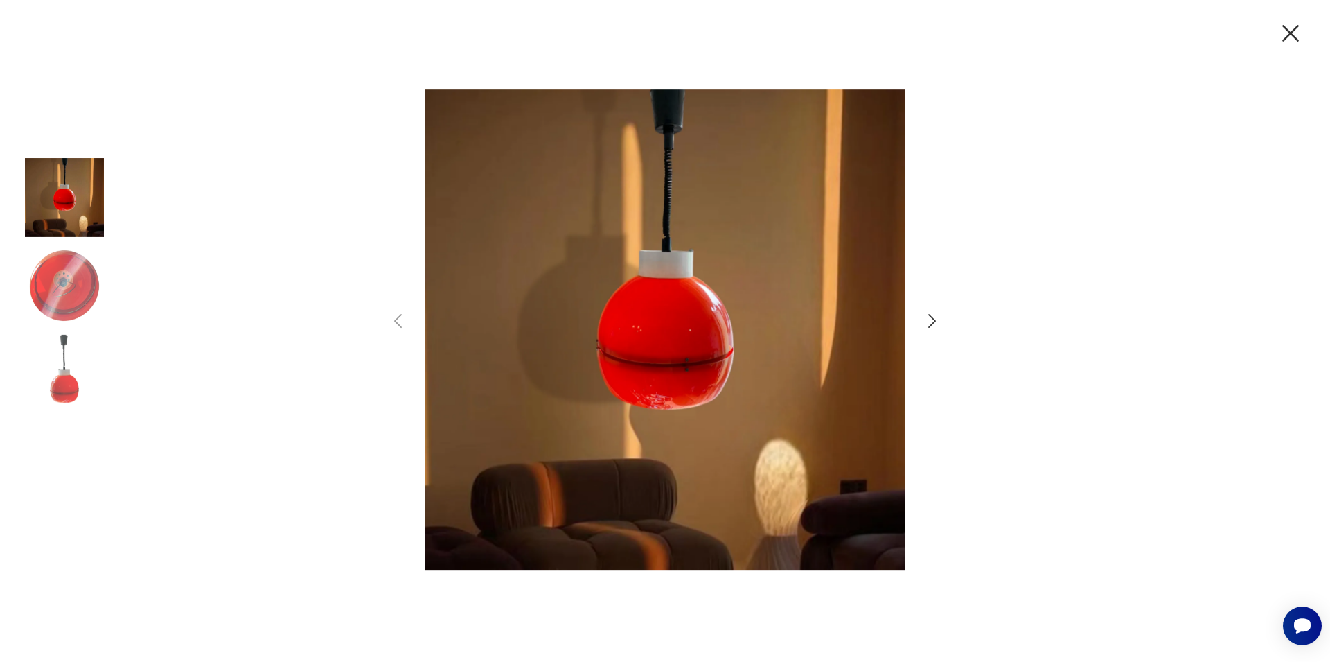
click at [937, 315] on icon "button" at bounding box center [932, 321] width 20 height 20
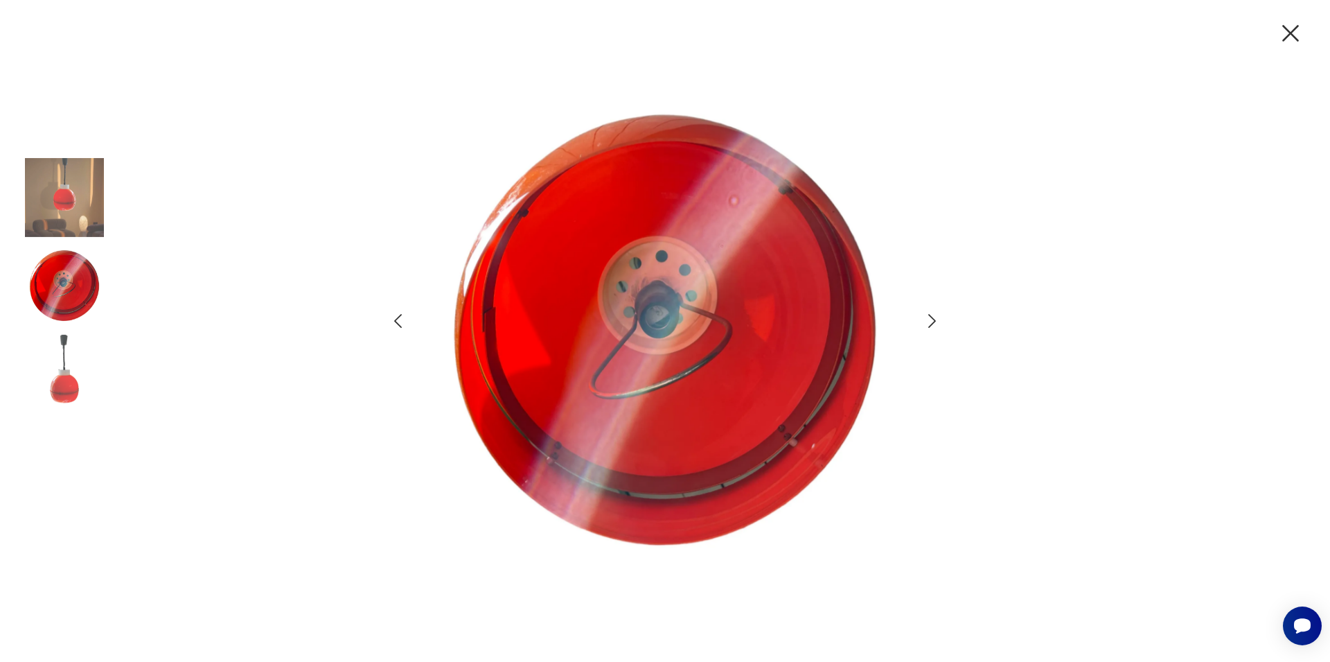
click at [937, 315] on icon "button" at bounding box center [932, 321] width 20 height 20
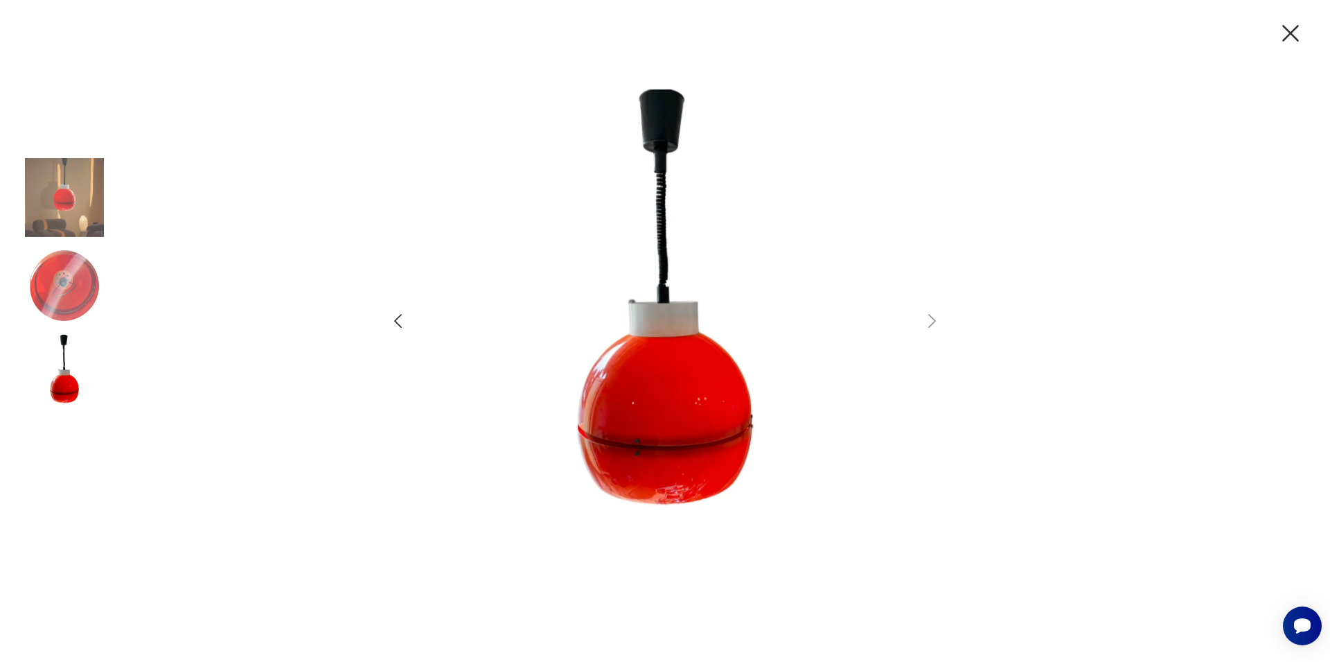
click at [1289, 35] on icon "button" at bounding box center [1290, 33] width 17 height 17
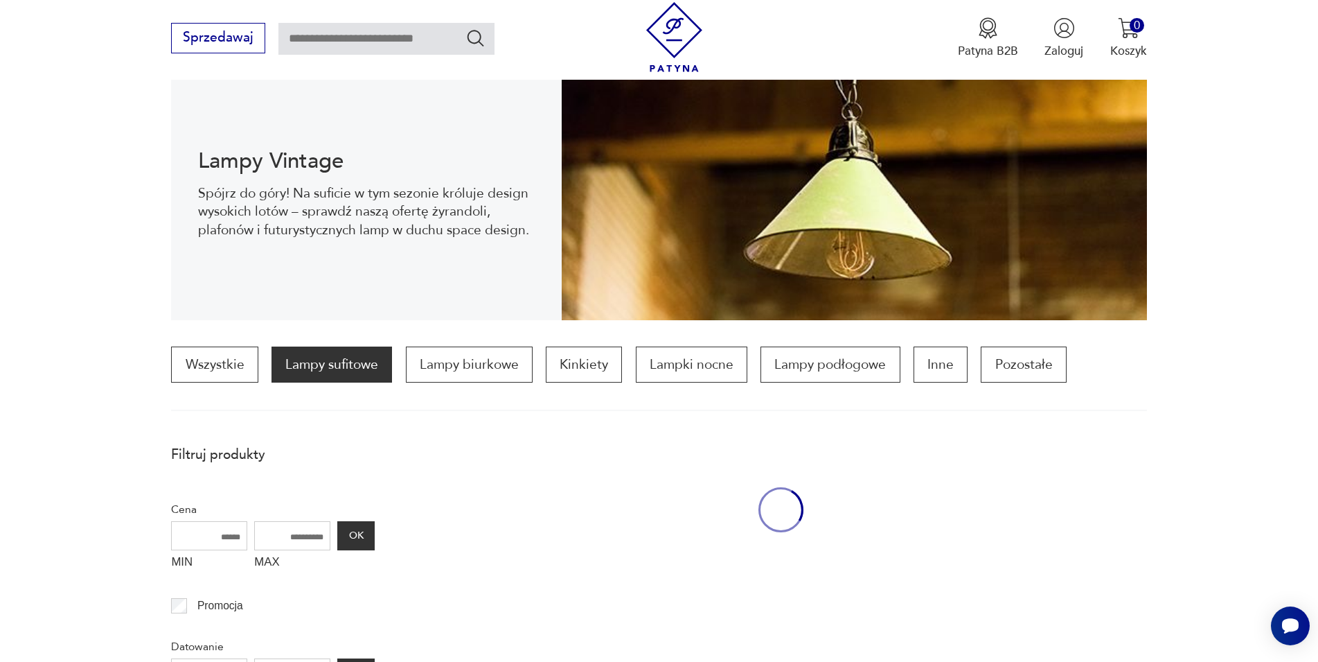
scroll to position [1413, 0]
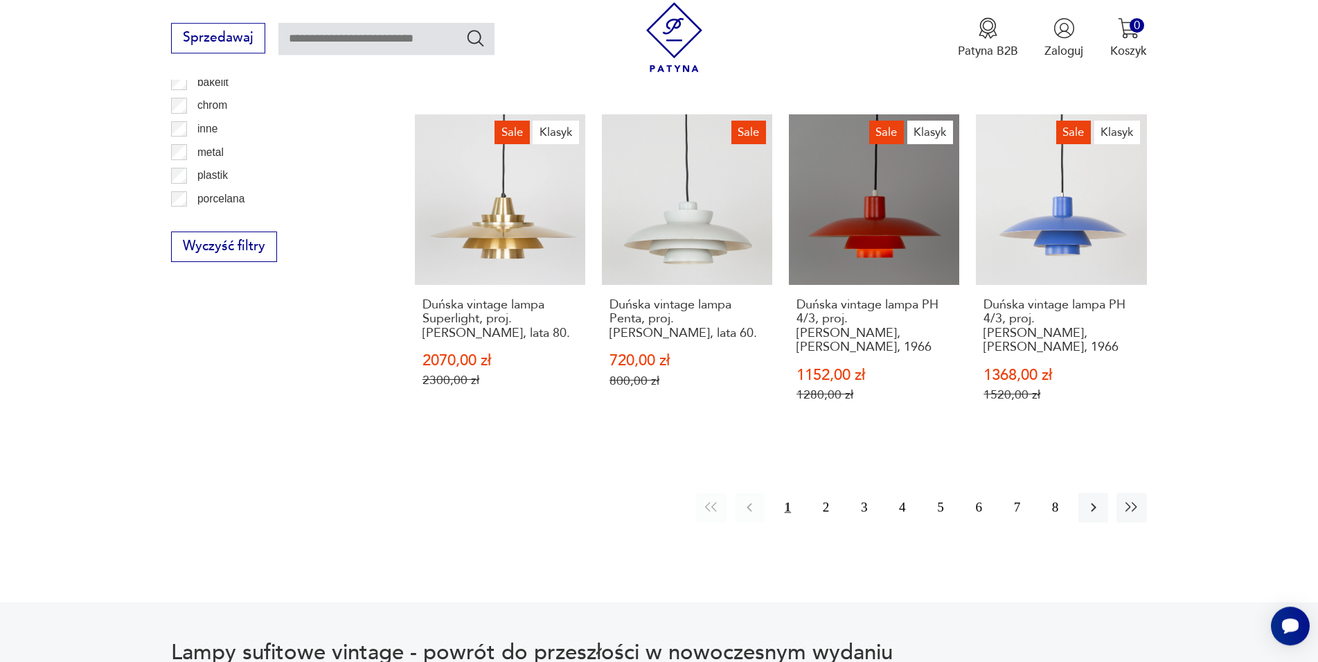
scroll to position [1613, 0]
click at [1102, 491] on button "button" at bounding box center [1094, 506] width 30 height 30
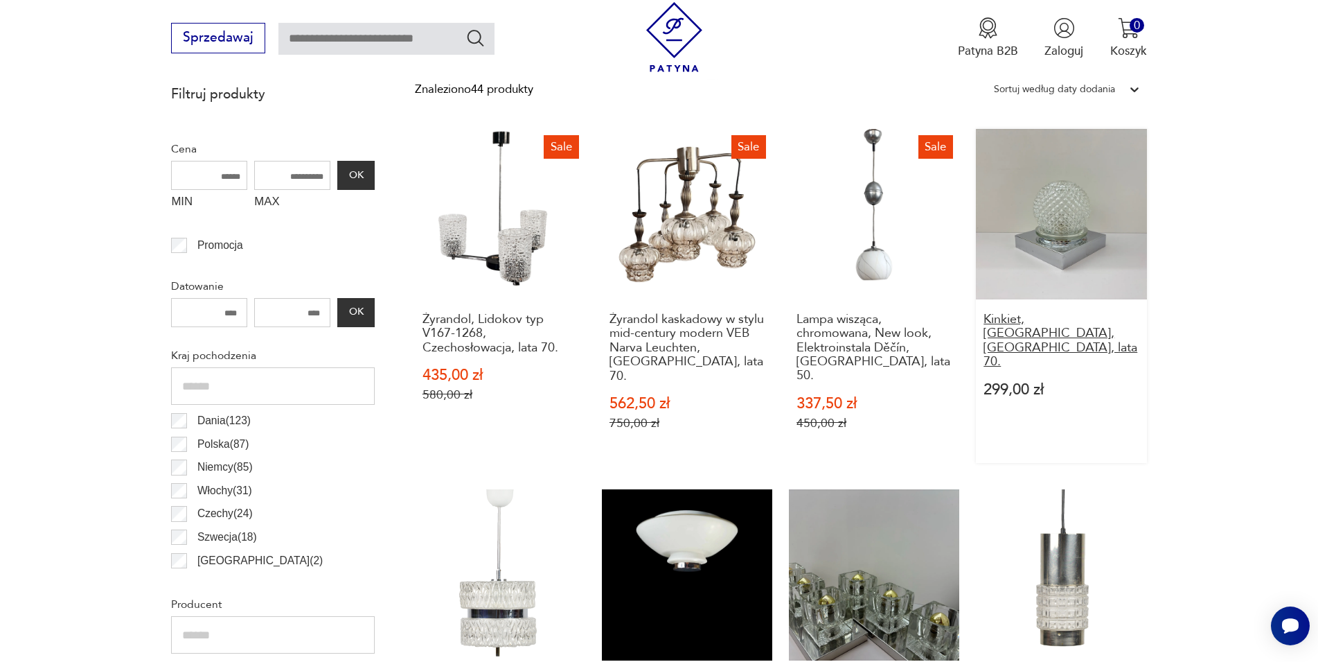
scroll to position [553, 0]
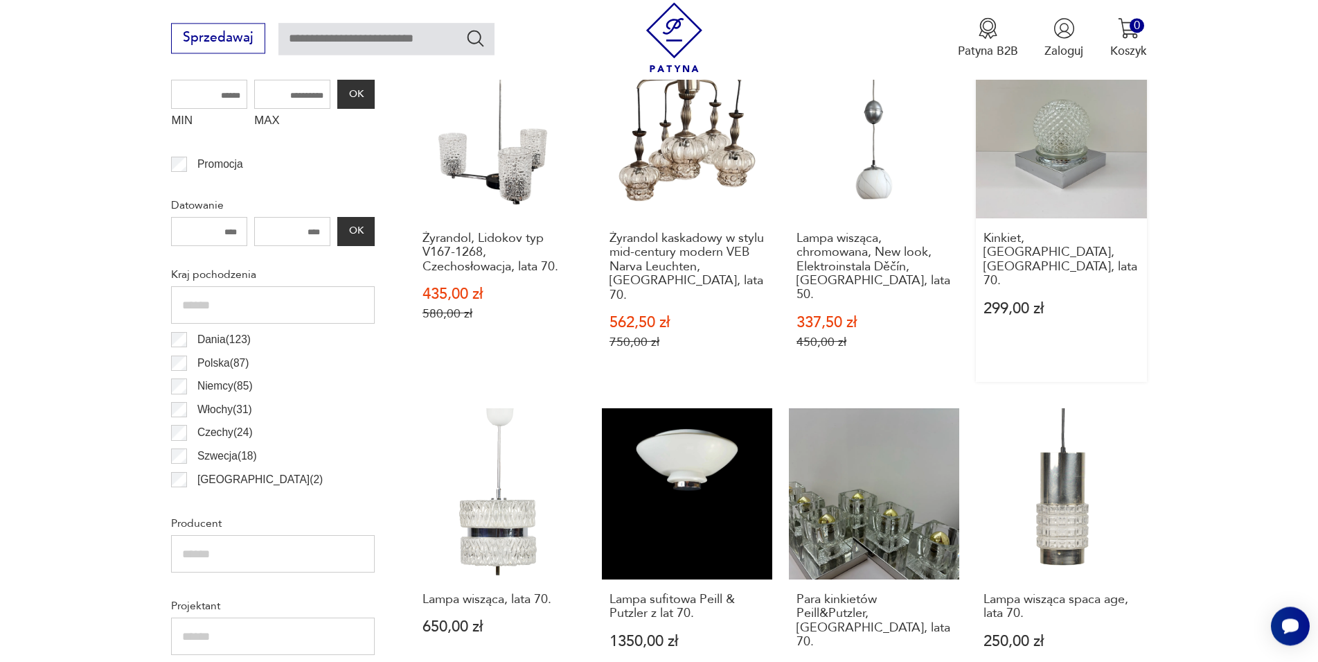
click at [1100, 105] on link "Kinkiet, [GEOGRAPHIC_DATA], [GEOGRAPHIC_DATA], lata 70. 299,00 zł" at bounding box center [1061, 215] width 170 height 335
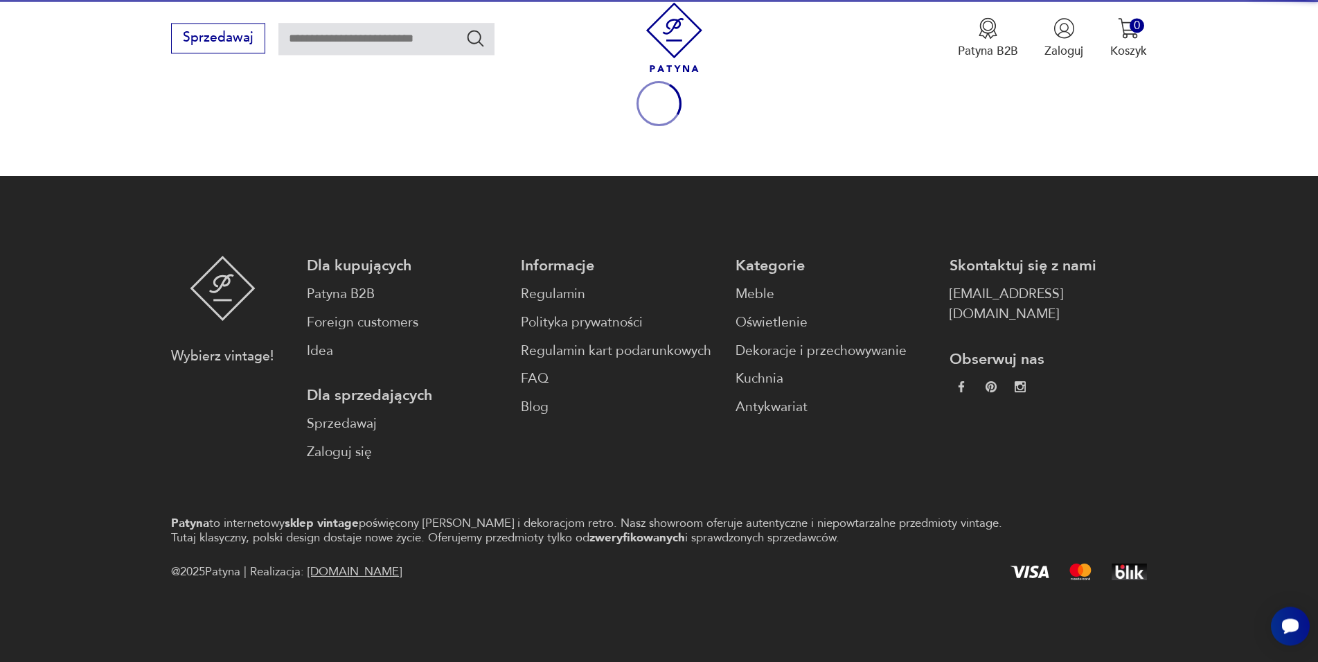
scroll to position [182, 0]
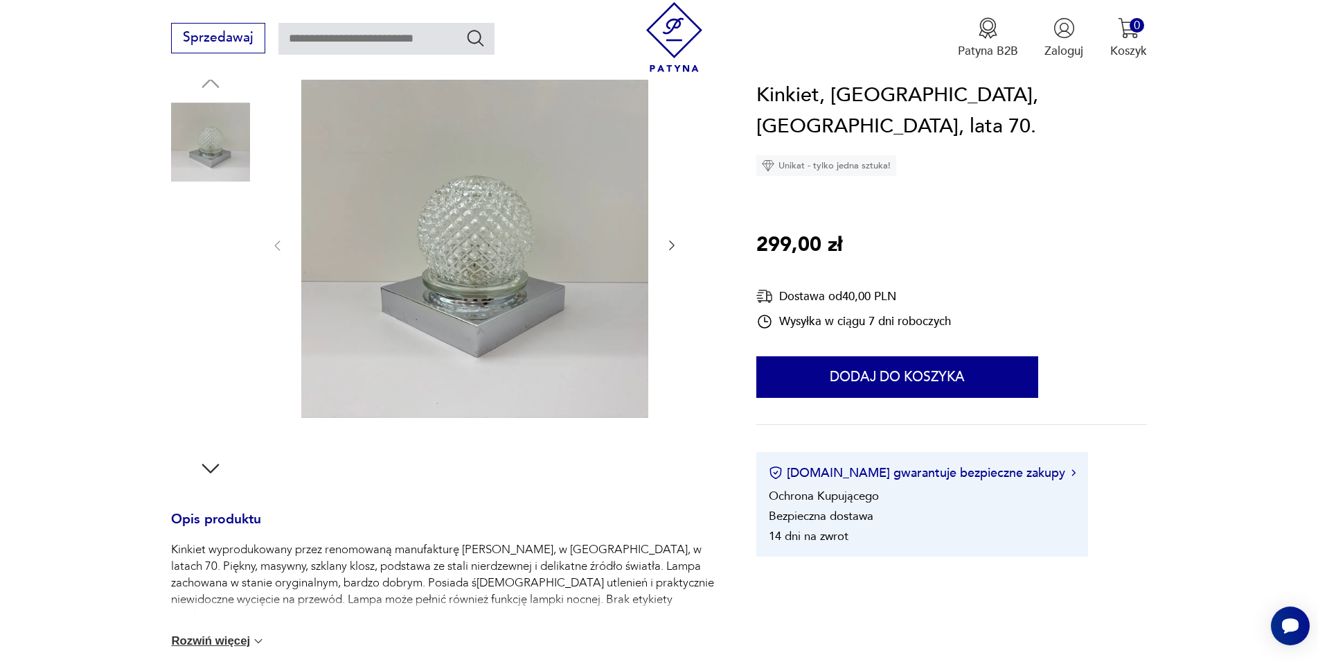
click at [473, 229] on img at bounding box center [474, 244] width 347 height 347
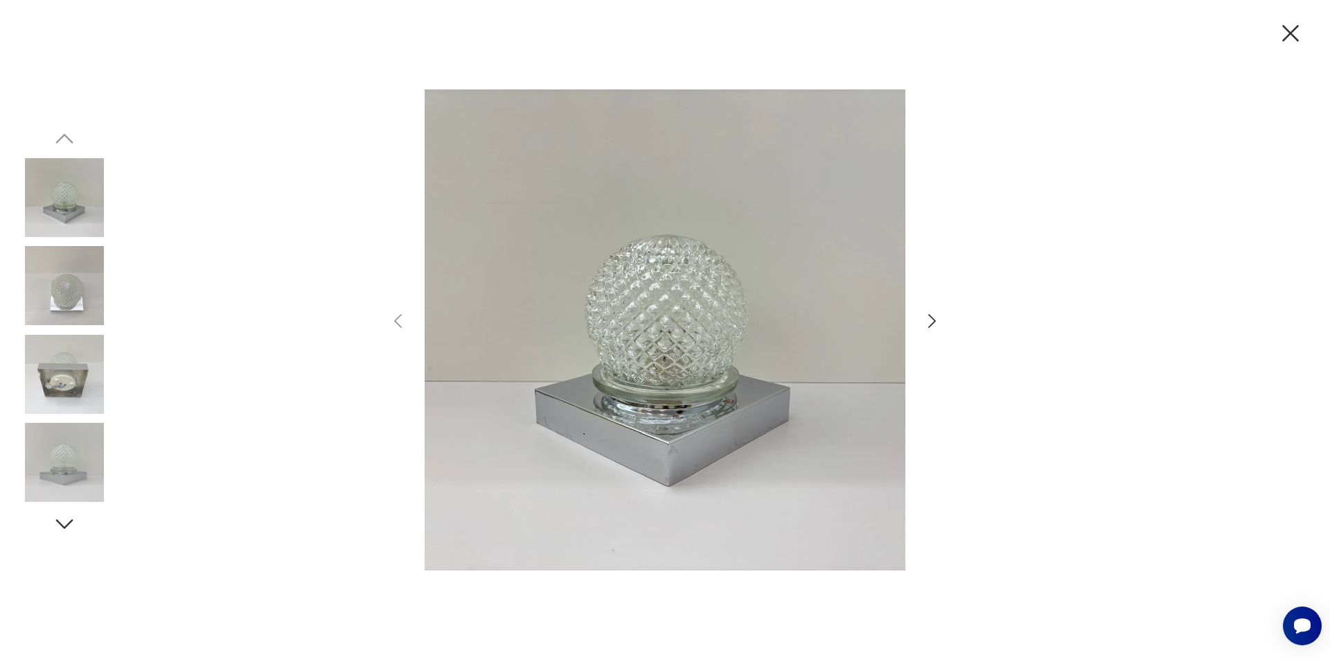
click at [936, 319] on icon "button" at bounding box center [932, 321] width 20 height 20
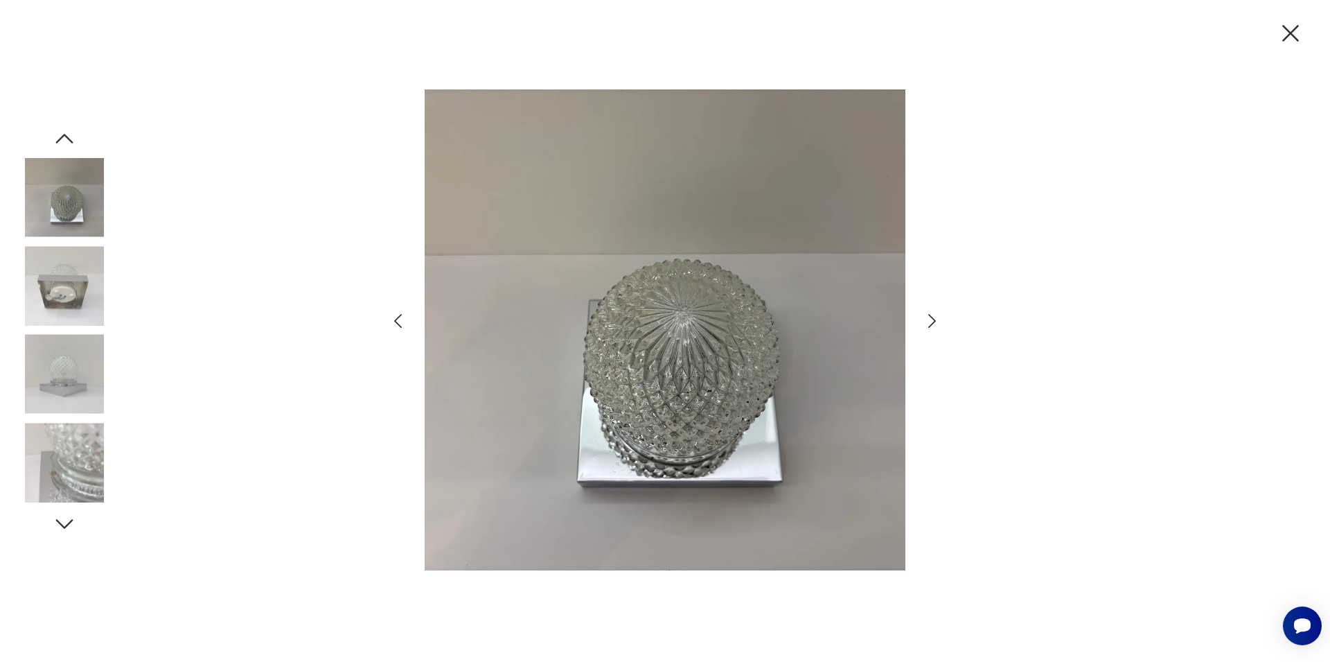
click at [976, 256] on div at bounding box center [665, 331] width 1330 height 662
click at [933, 317] on icon "button" at bounding box center [932, 321] width 8 height 14
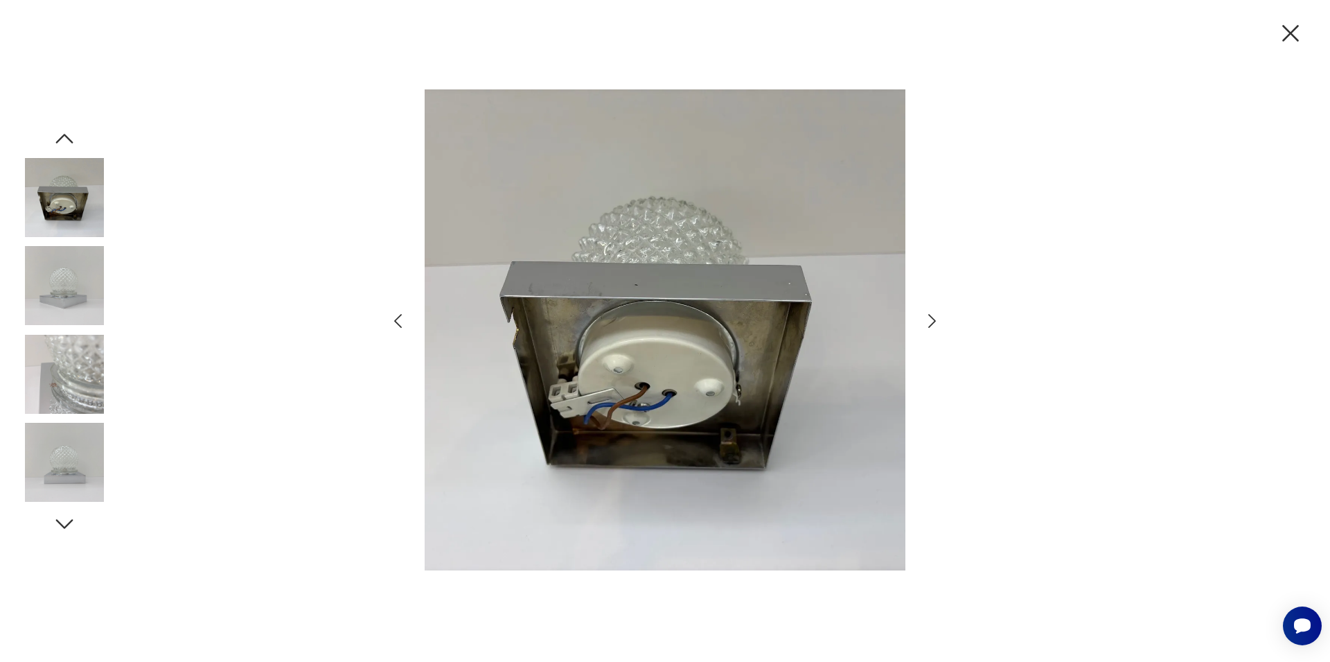
click at [933, 317] on icon "button" at bounding box center [932, 321] width 8 height 14
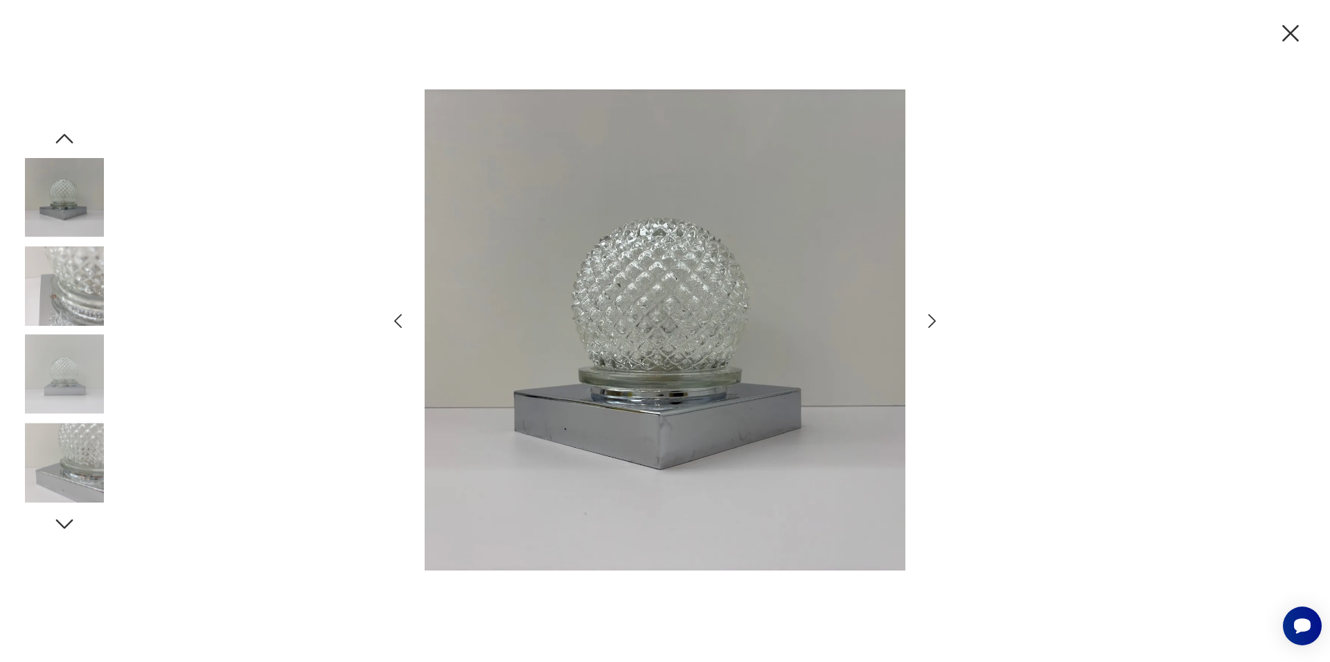
click at [933, 317] on icon "button" at bounding box center [932, 321] width 8 height 14
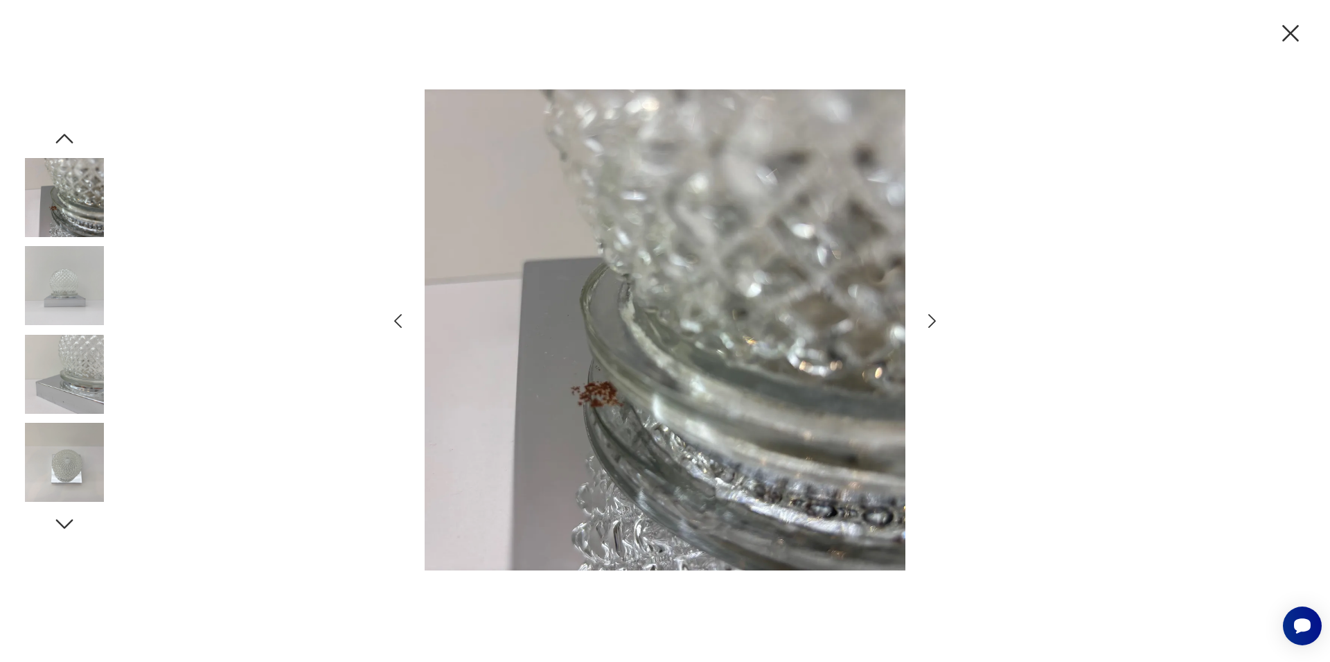
click at [933, 317] on icon "button" at bounding box center [932, 321] width 8 height 14
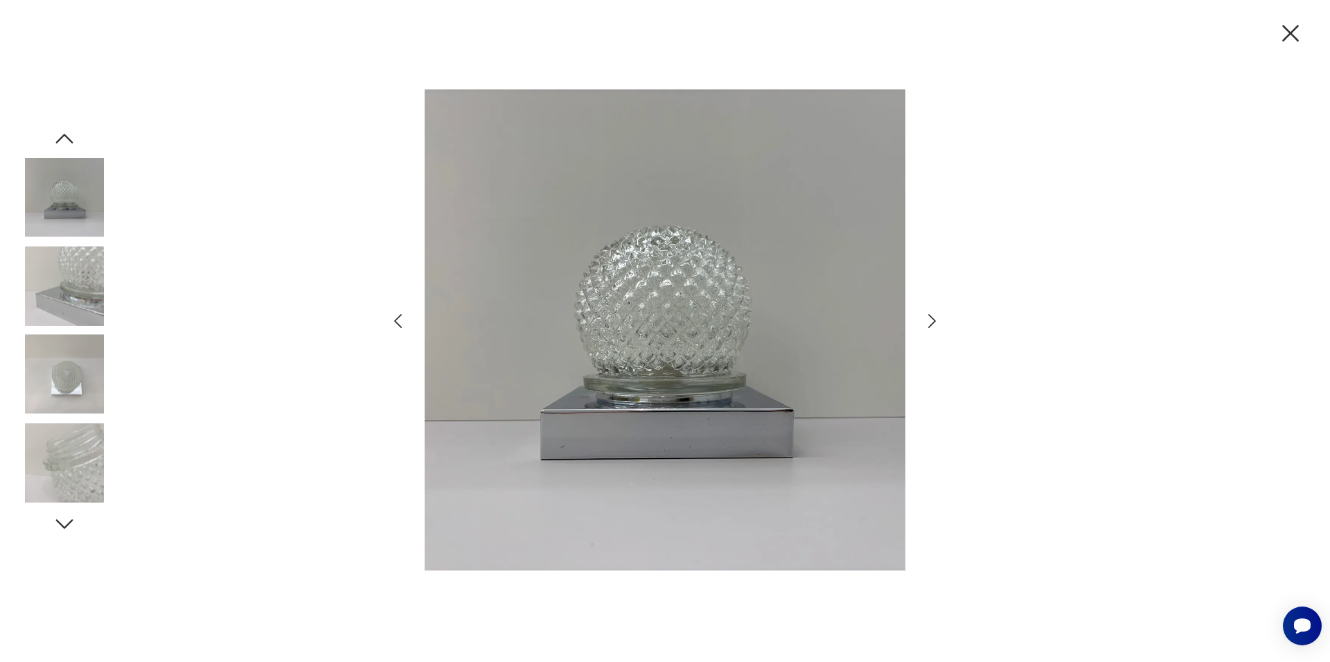
click at [933, 317] on icon "button" at bounding box center [932, 321] width 8 height 14
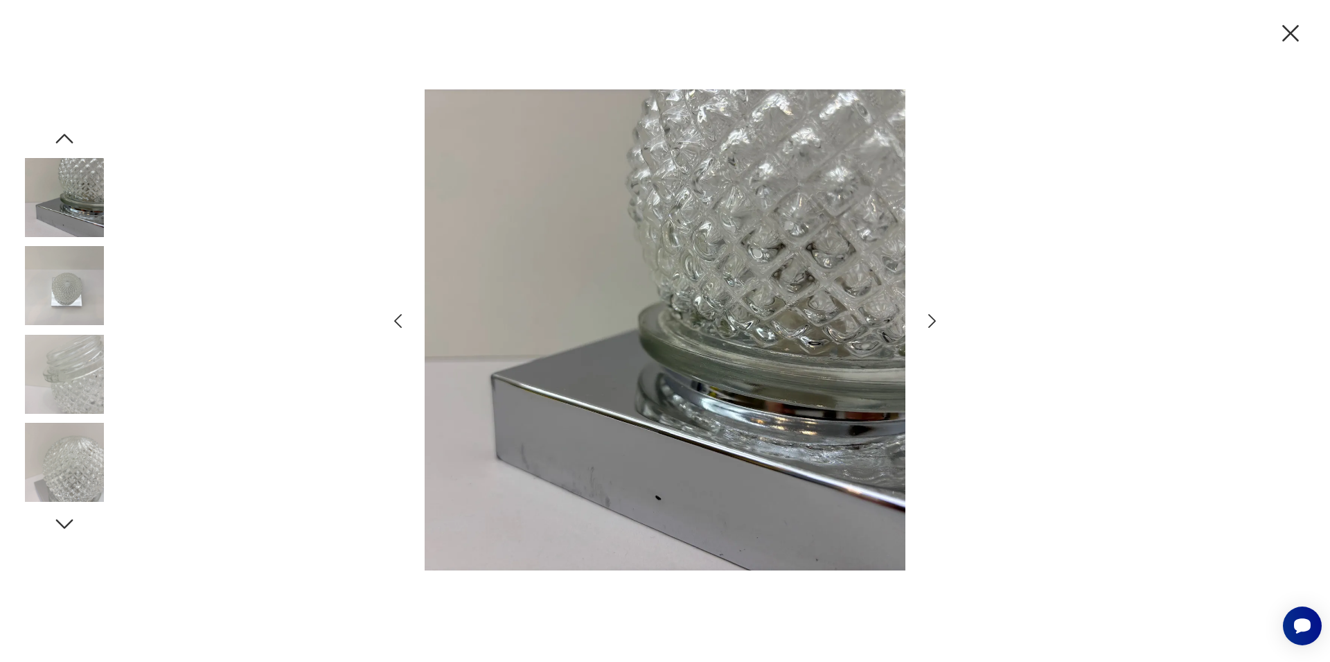
click at [933, 317] on icon "button" at bounding box center [932, 321] width 8 height 14
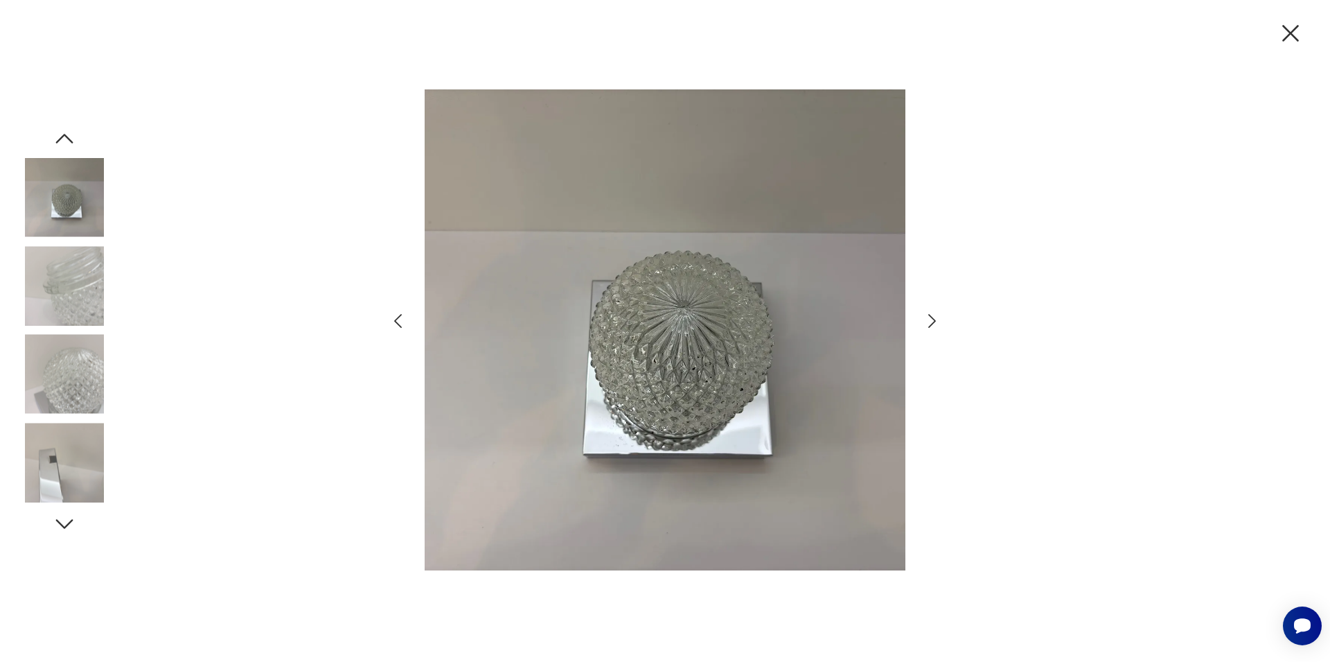
click at [933, 317] on icon "button" at bounding box center [932, 321] width 8 height 14
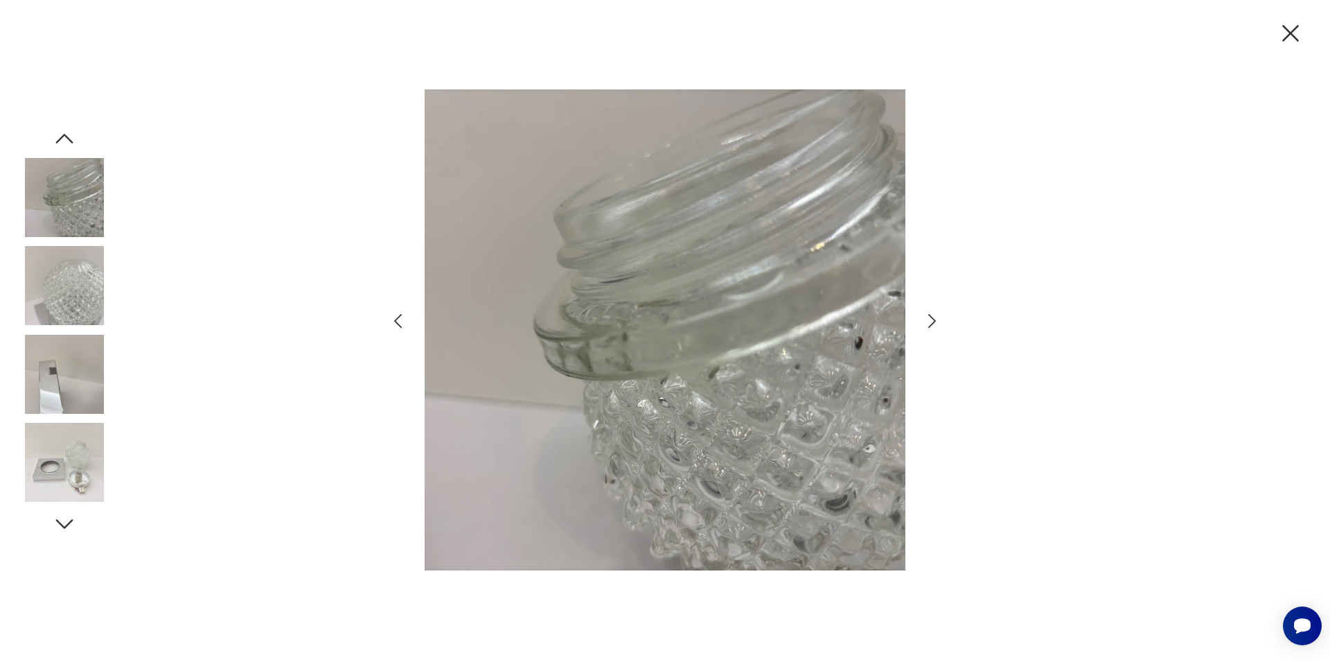
click at [926, 321] on icon "button" at bounding box center [932, 321] width 20 height 20
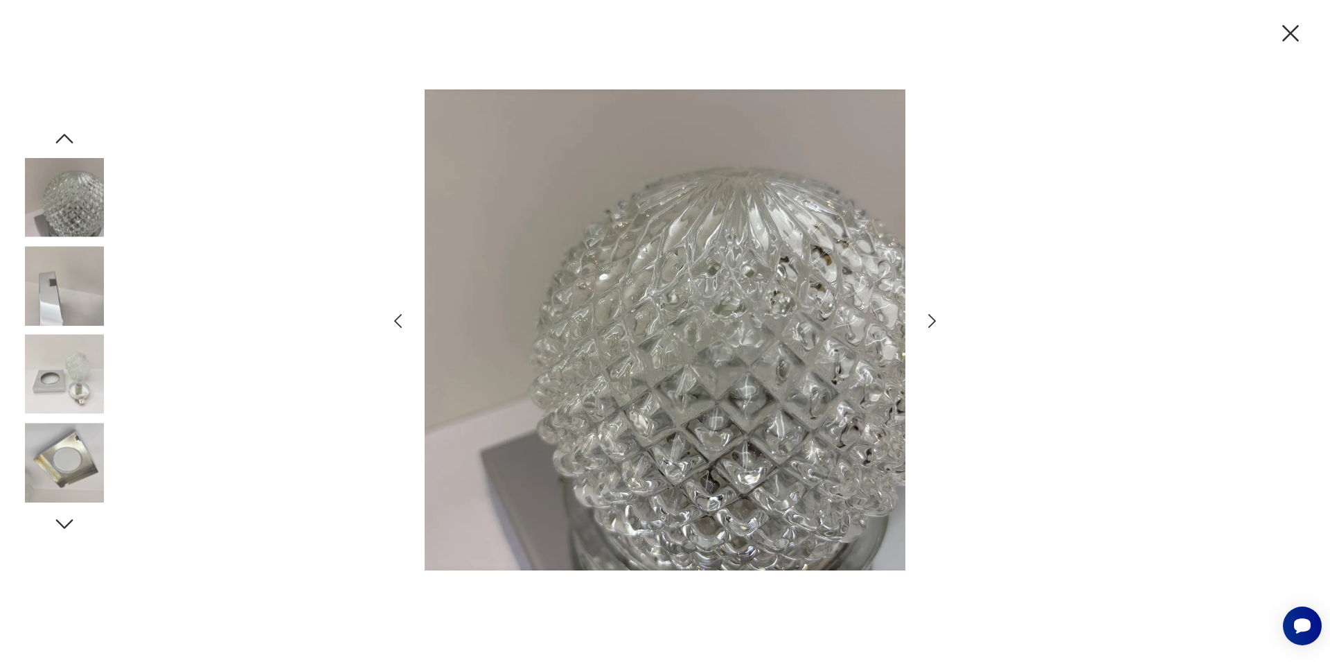
click at [926, 321] on icon "button" at bounding box center [932, 321] width 20 height 20
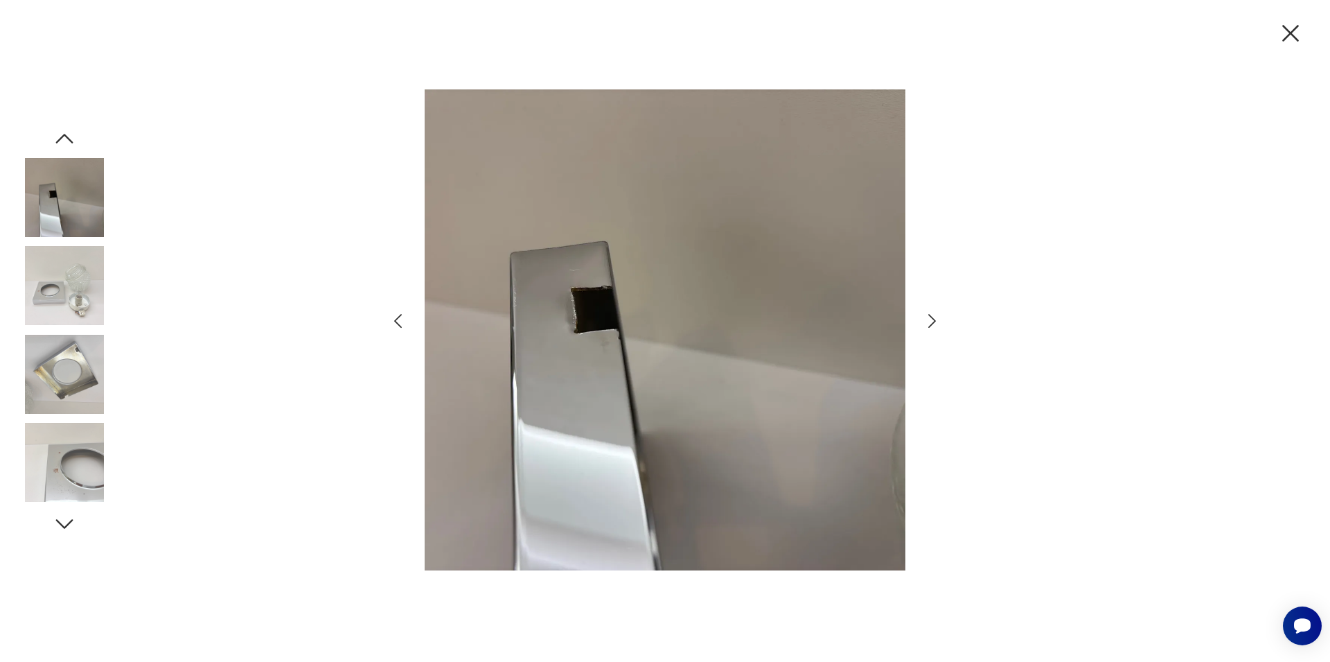
click at [926, 321] on icon "button" at bounding box center [932, 321] width 20 height 20
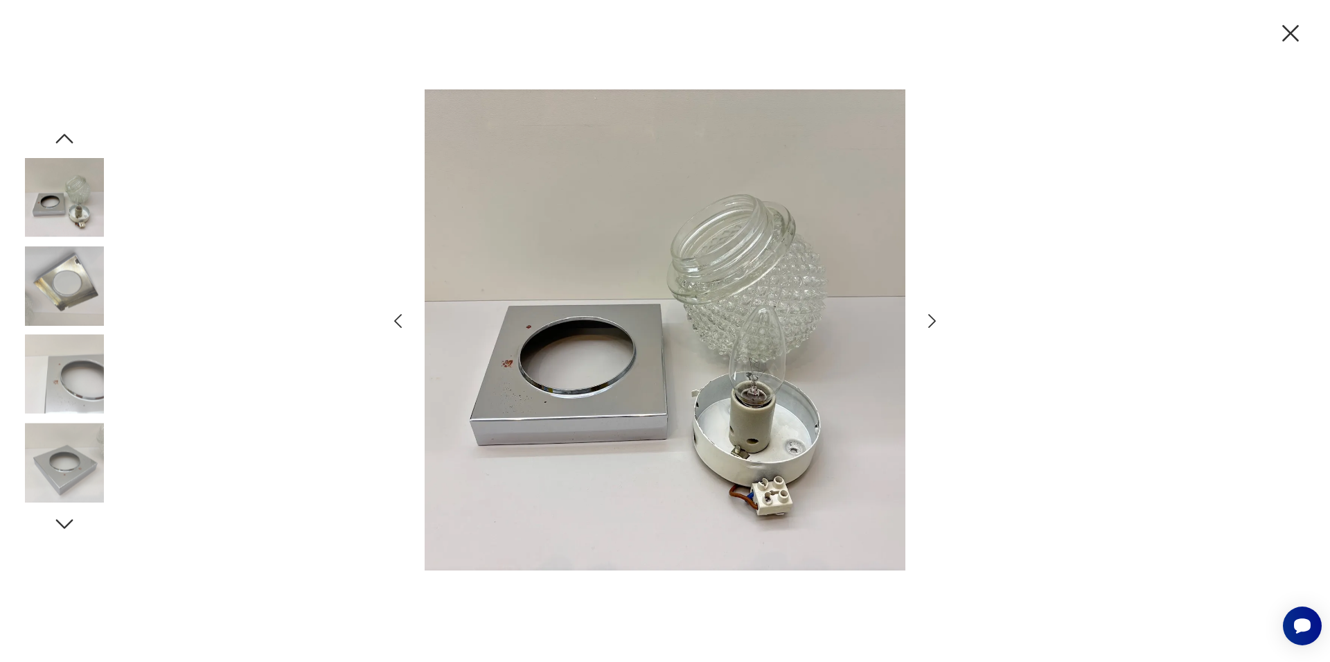
click at [929, 321] on icon "button" at bounding box center [932, 321] width 20 height 20
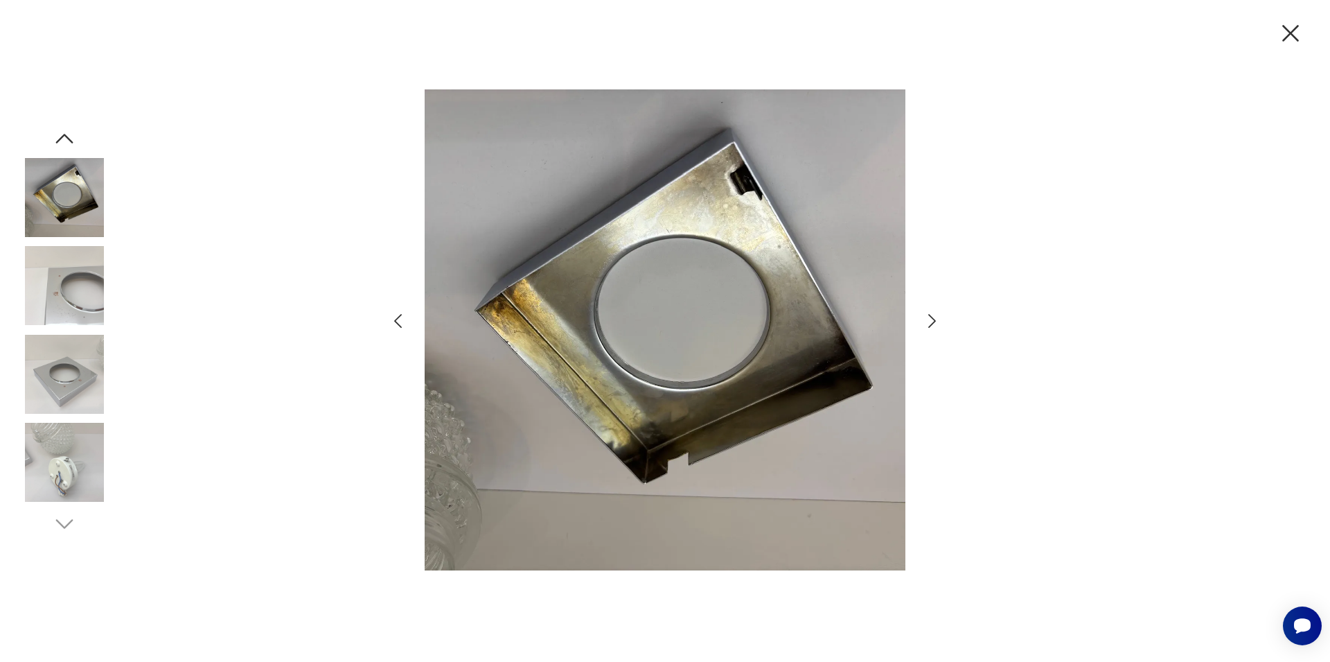
click at [929, 321] on icon "button" at bounding box center [932, 321] width 20 height 20
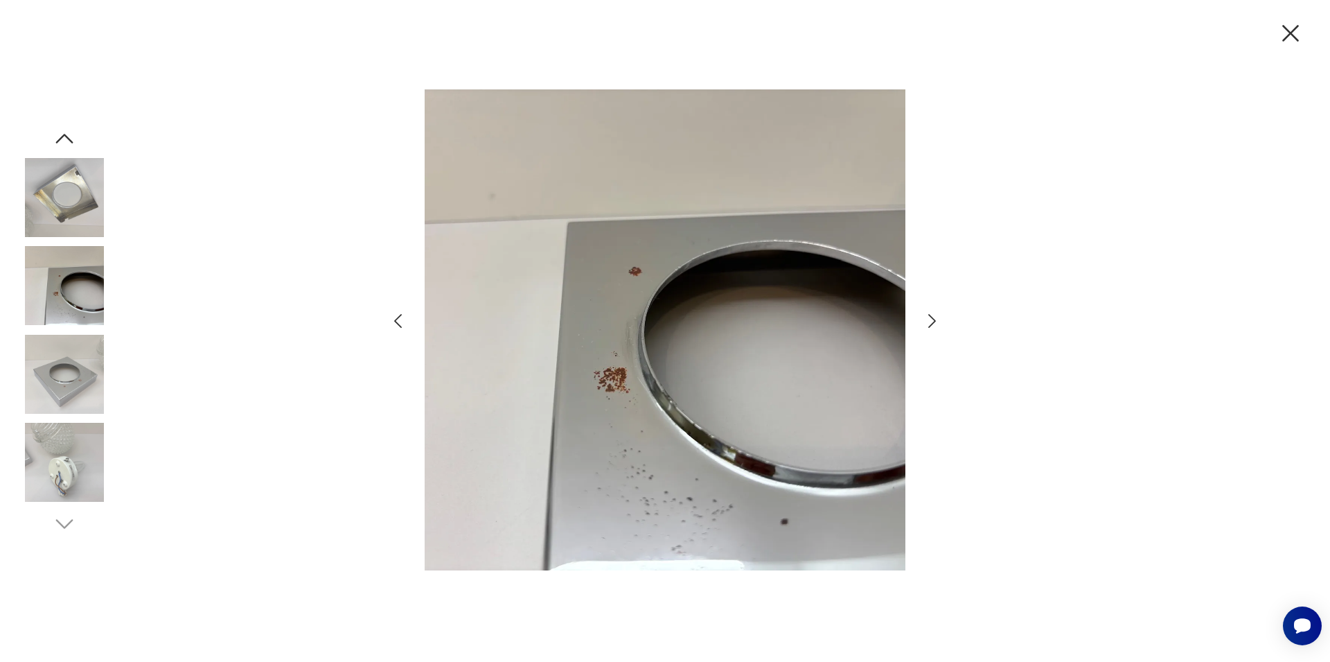
click at [929, 321] on icon "button" at bounding box center [932, 321] width 20 height 20
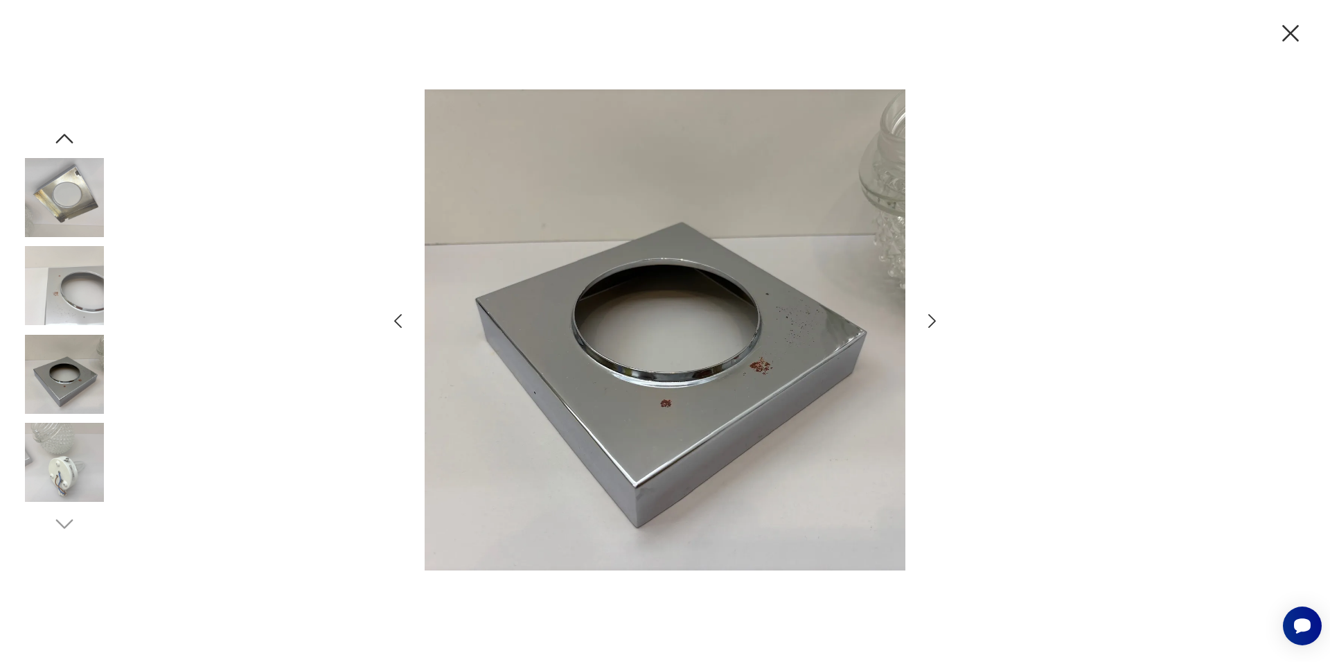
click at [929, 321] on icon "button" at bounding box center [932, 321] width 20 height 20
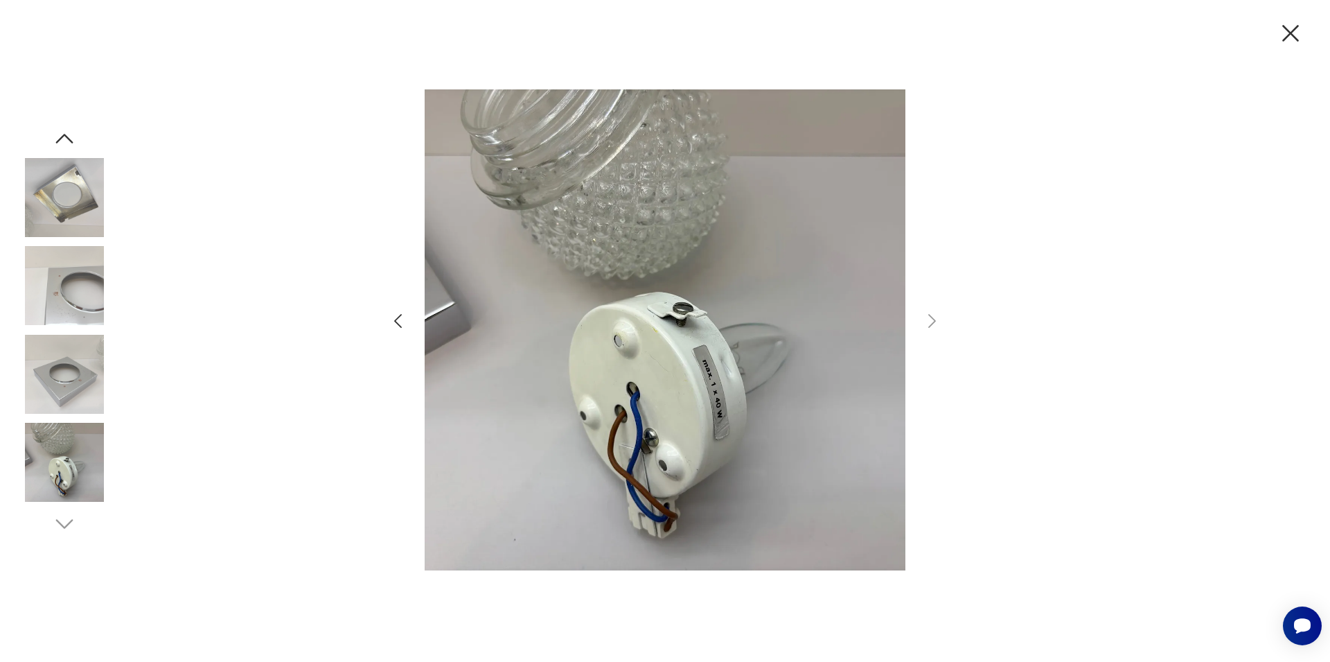
click at [1293, 31] on icon "button" at bounding box center [1290, 33] width 17 height 17
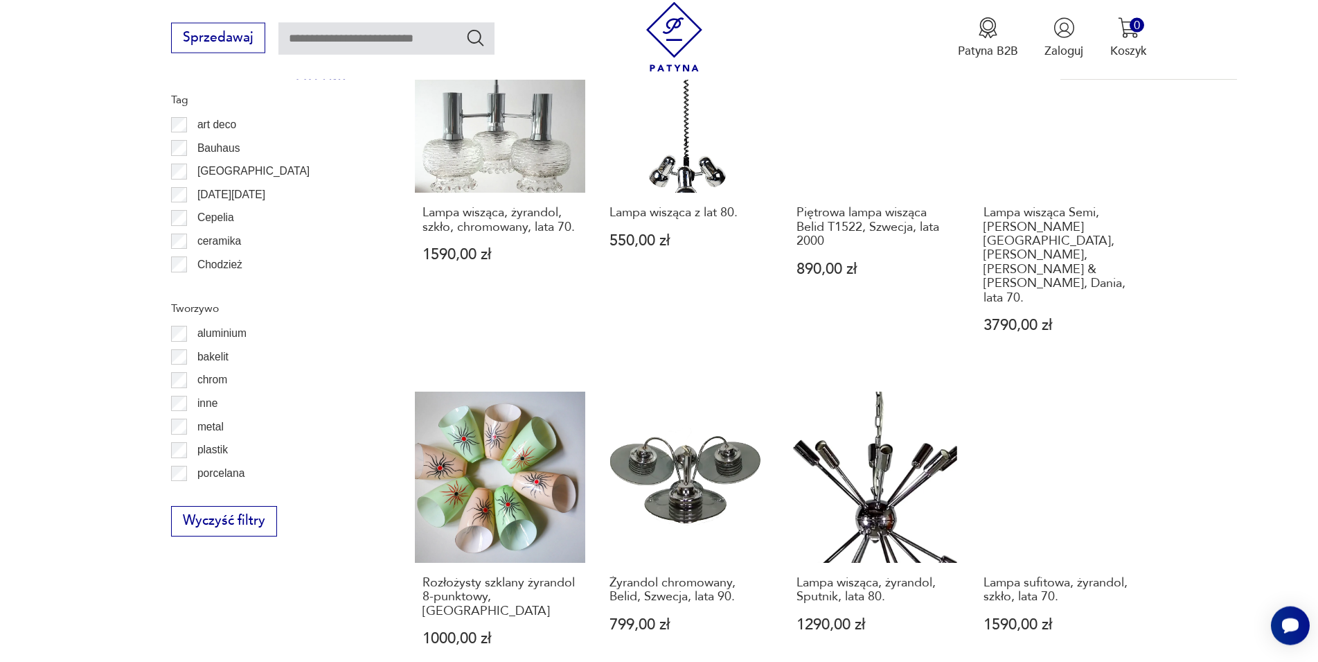
scroll to position [1409, 0]
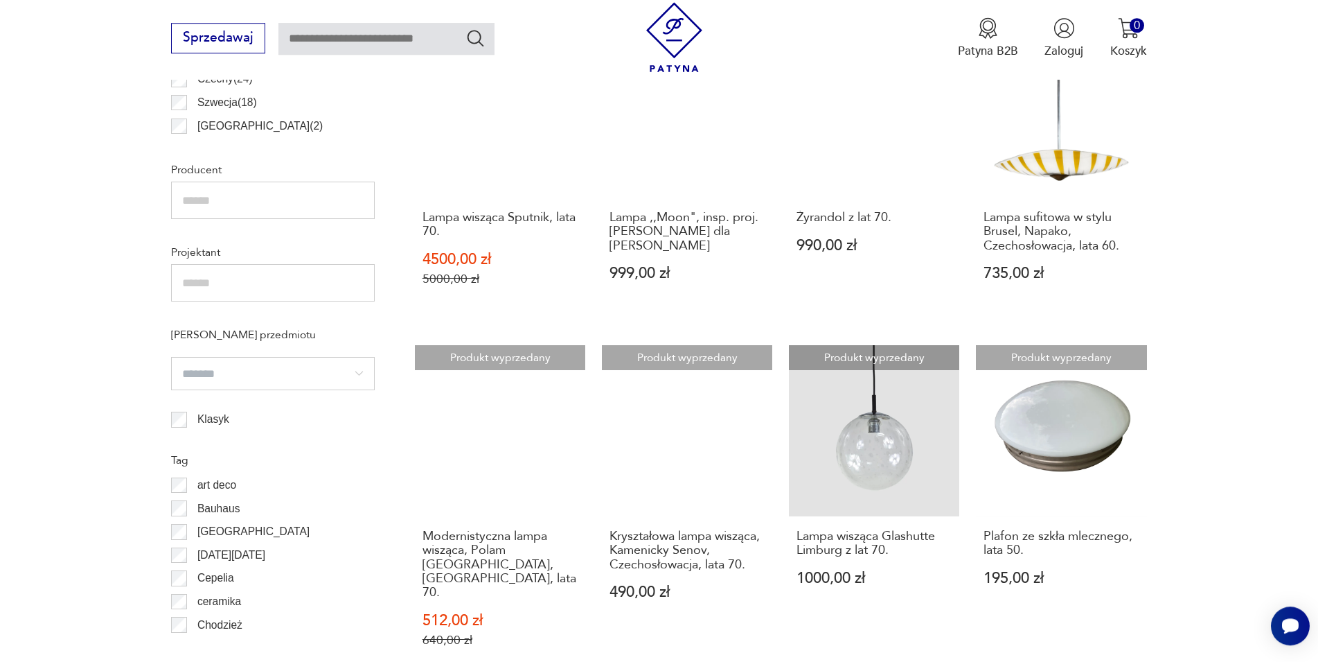
scroll to position [1189, 0]
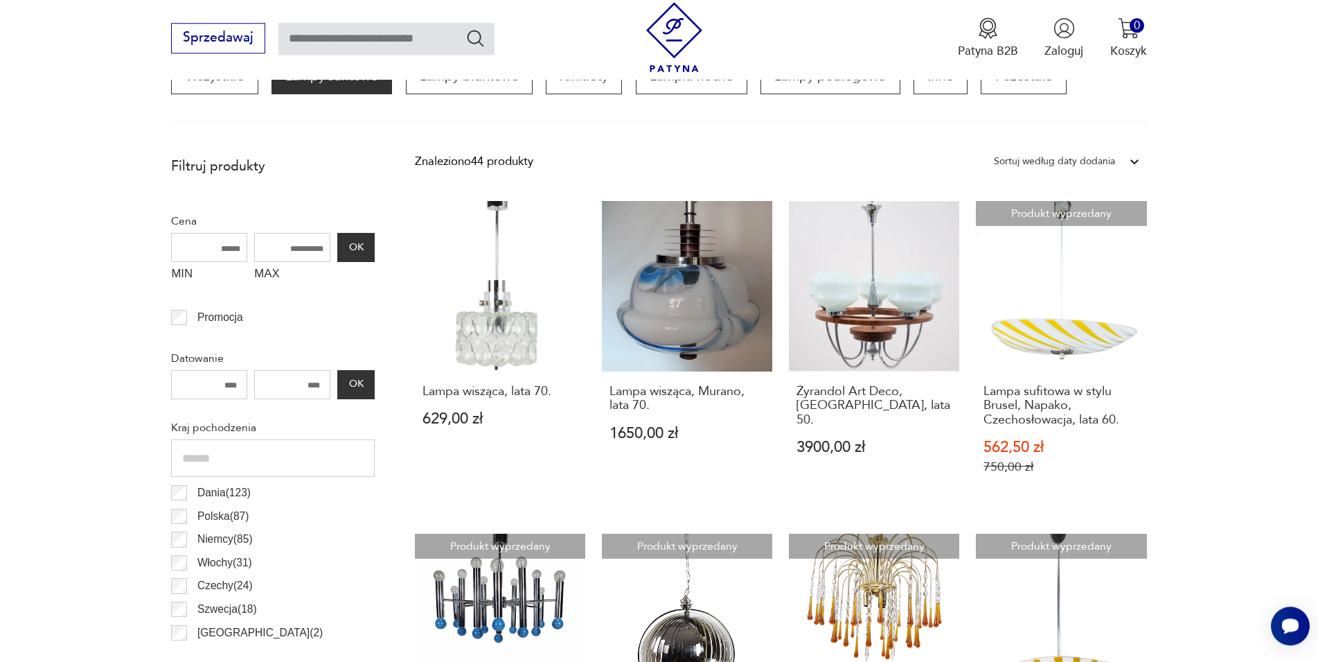
scroll to position [412, 0]
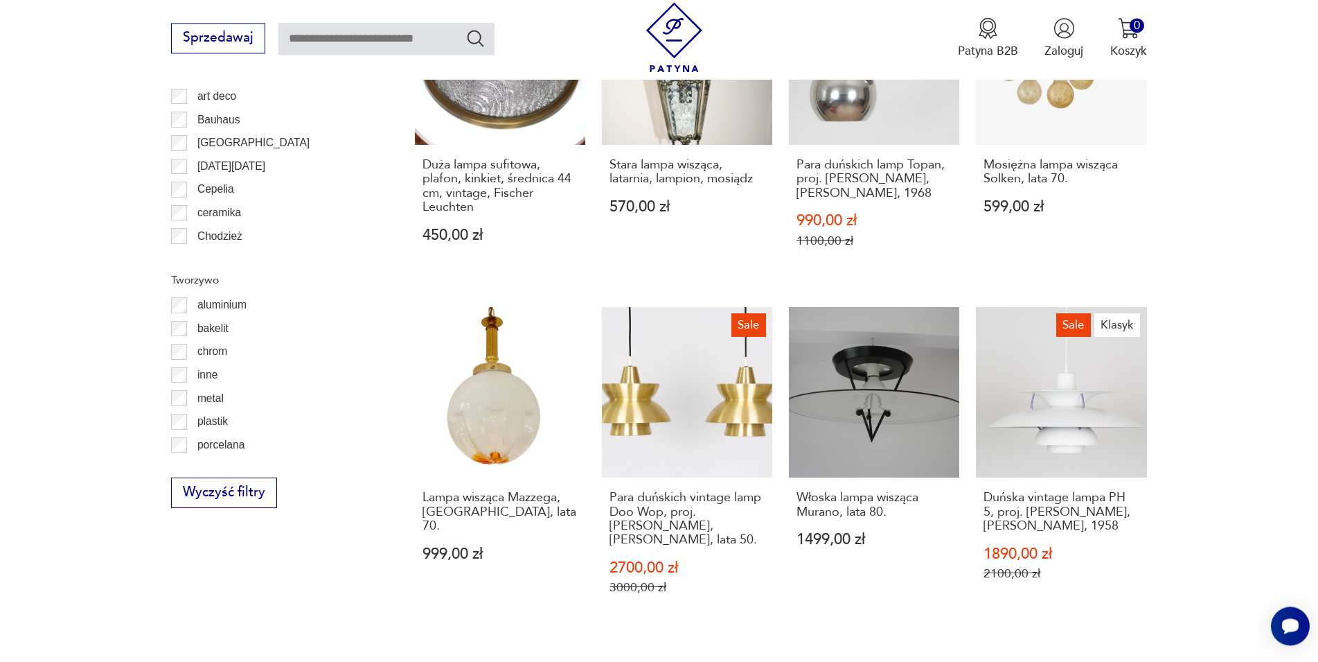
scroll to position [1489, 0]
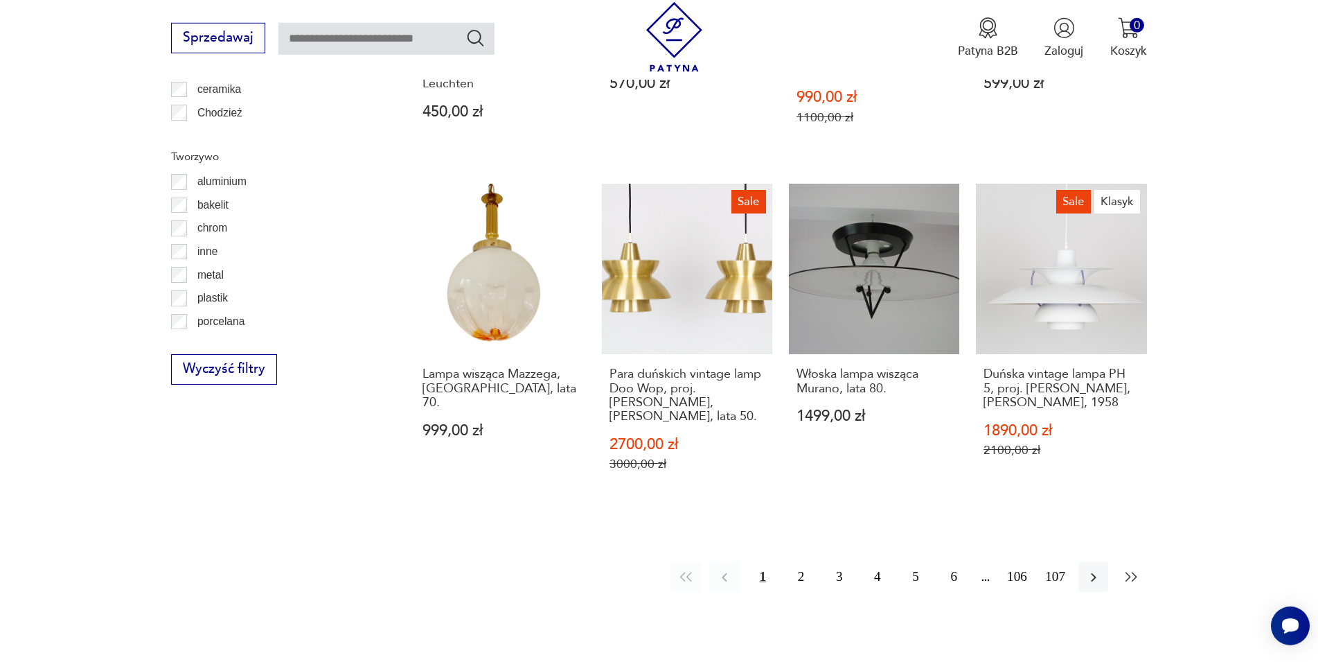
click at [1140, 562] on button "button" at bounding box center [1132, 577] width 30 height 30
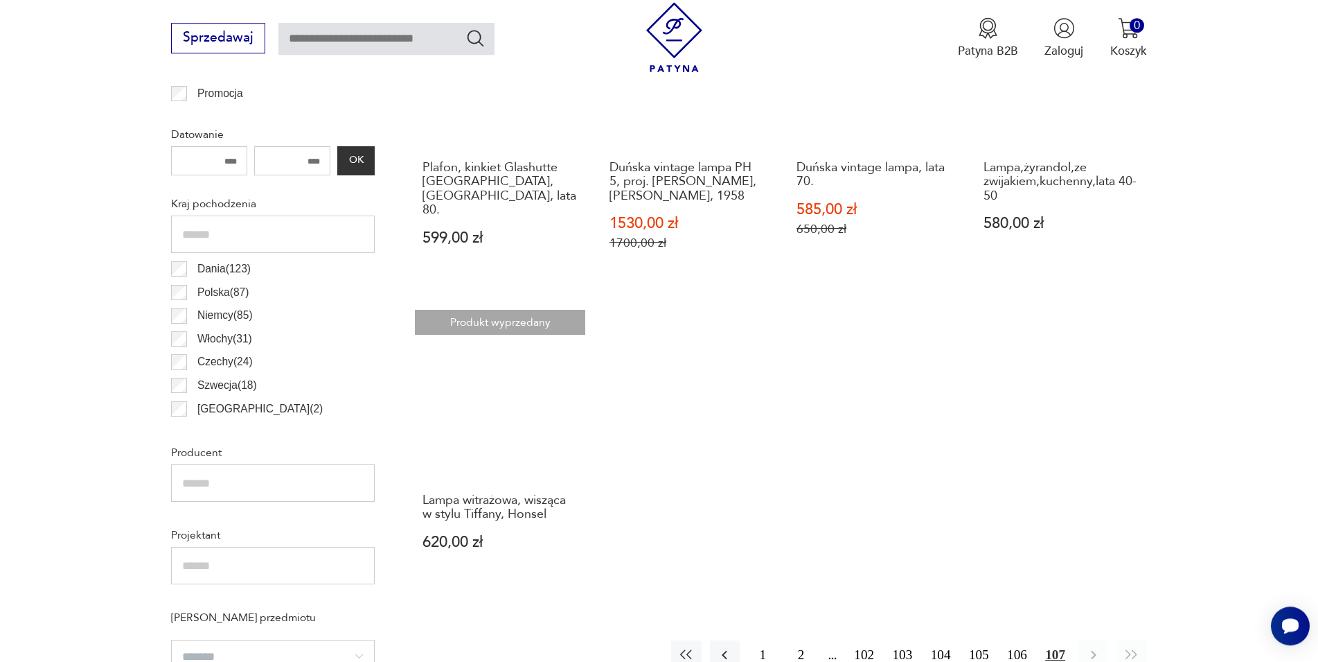
scroll to position [906, 0]
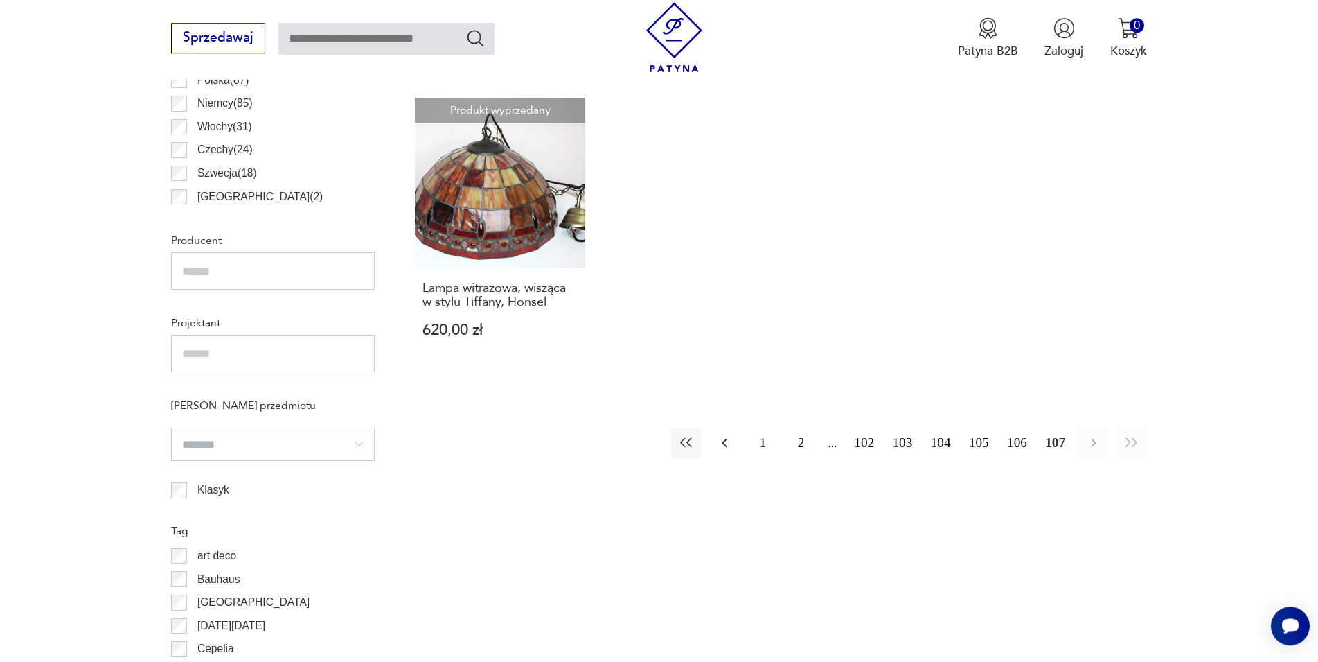
click at [725, 439] on icon "button" at bounding box center [724, 442] width 17 height 17
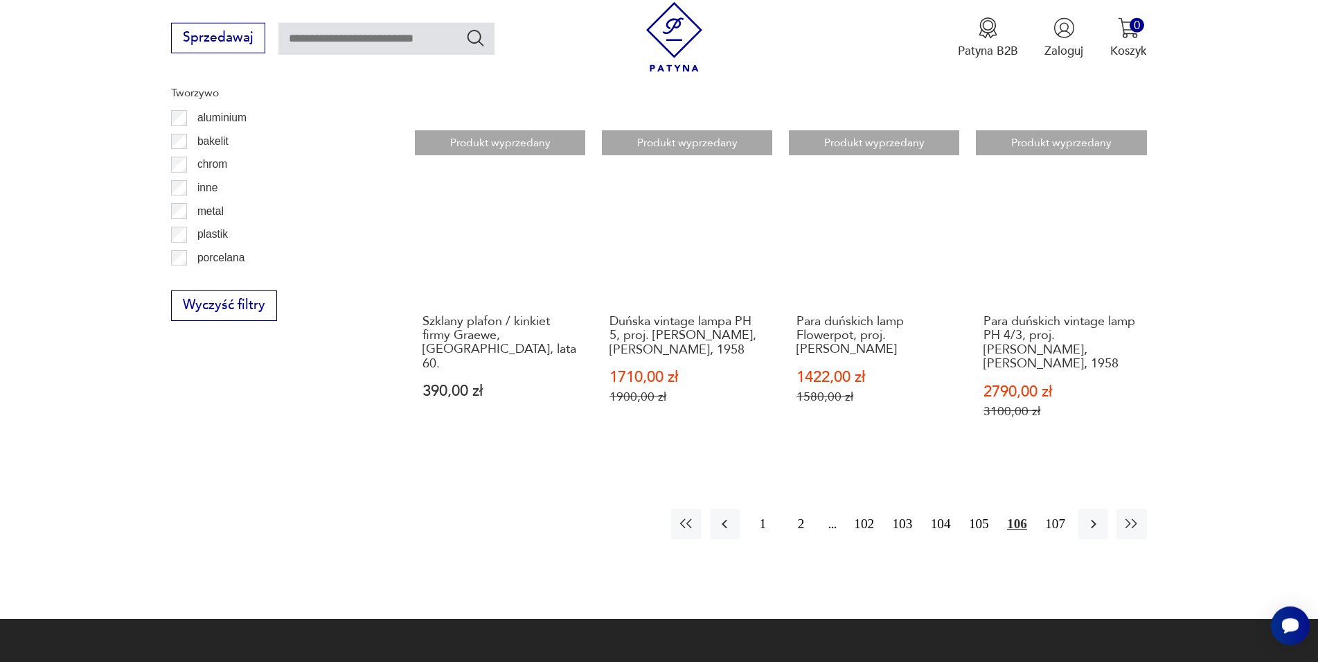
scroll to position [1684, 0]
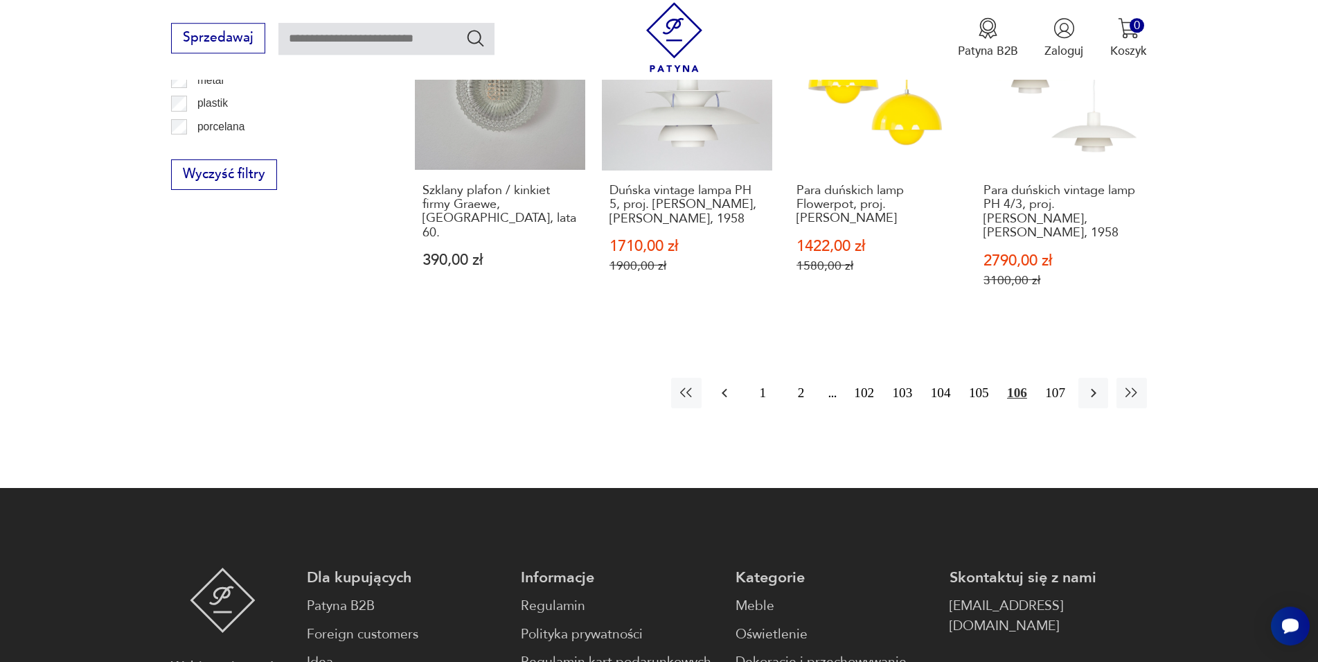
click at [730, 385] on icon "button" at bounding box center [724, 393] width 17 height 17
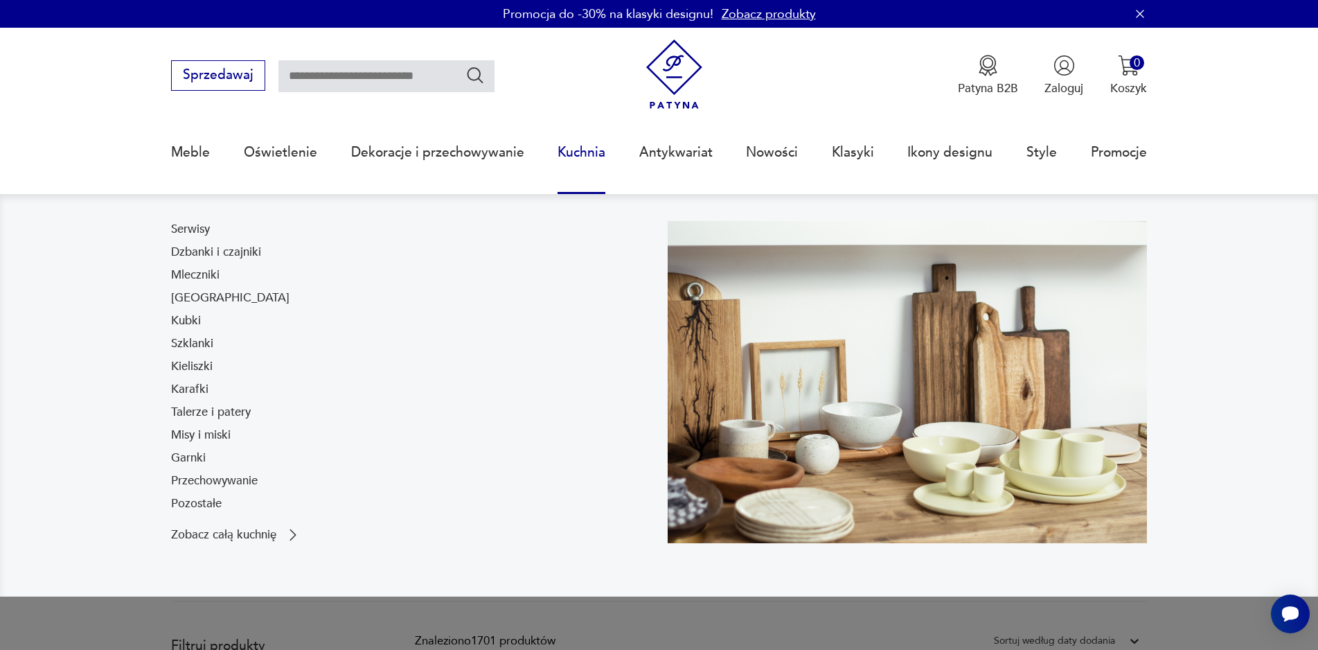
click at [588, 152] on link "Kuchnia" at bounding box center [582, 153] width 48 height 64
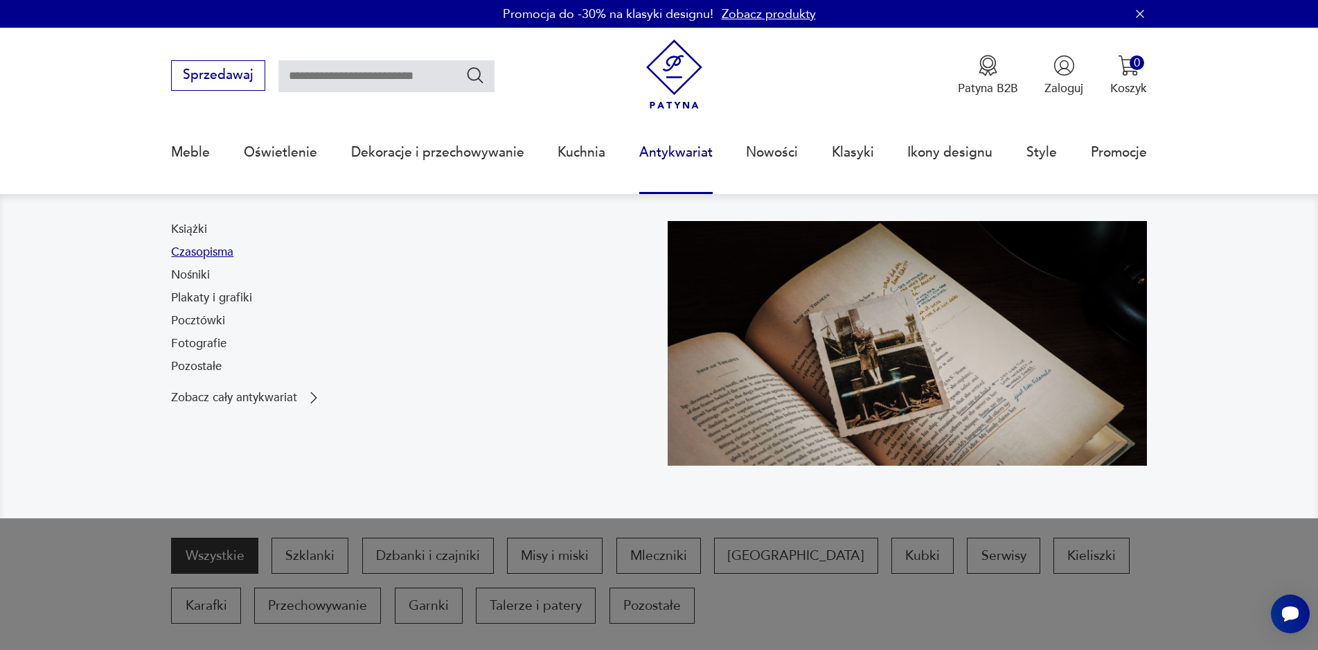
click at [200, 254] on link "Czasopisma" at bounding box center [202, 252] width 62 height 17
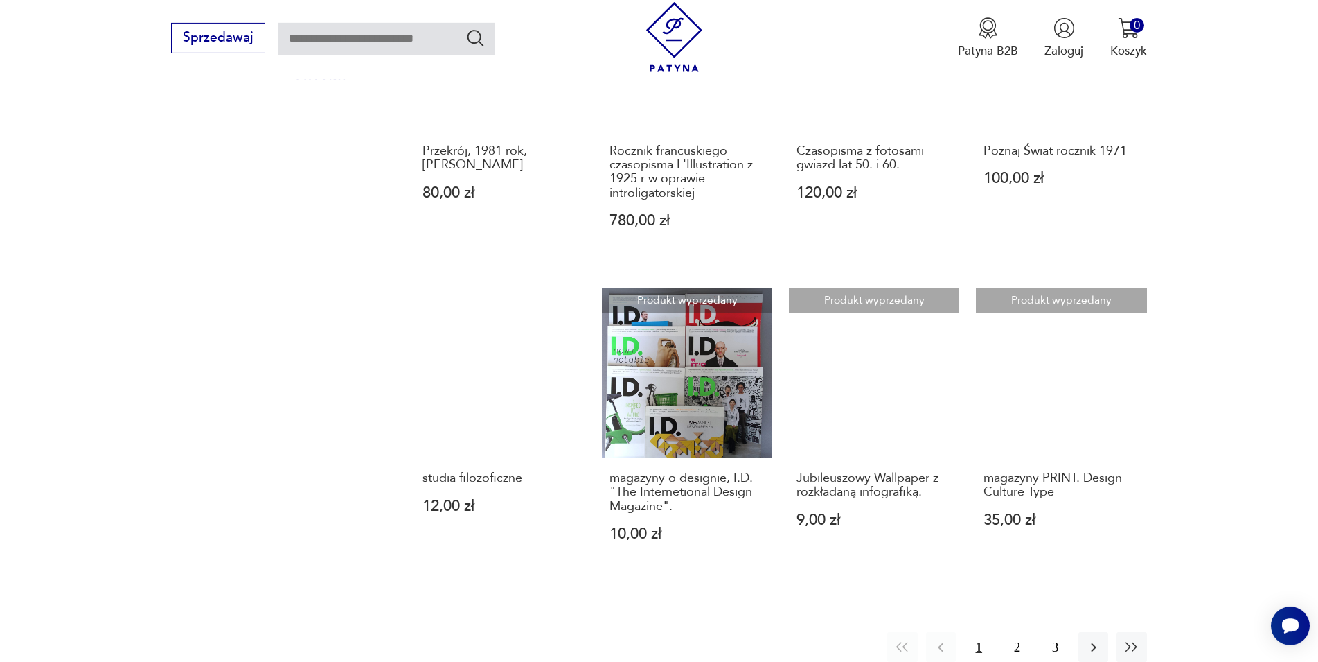
scroll to position [1451, 0]
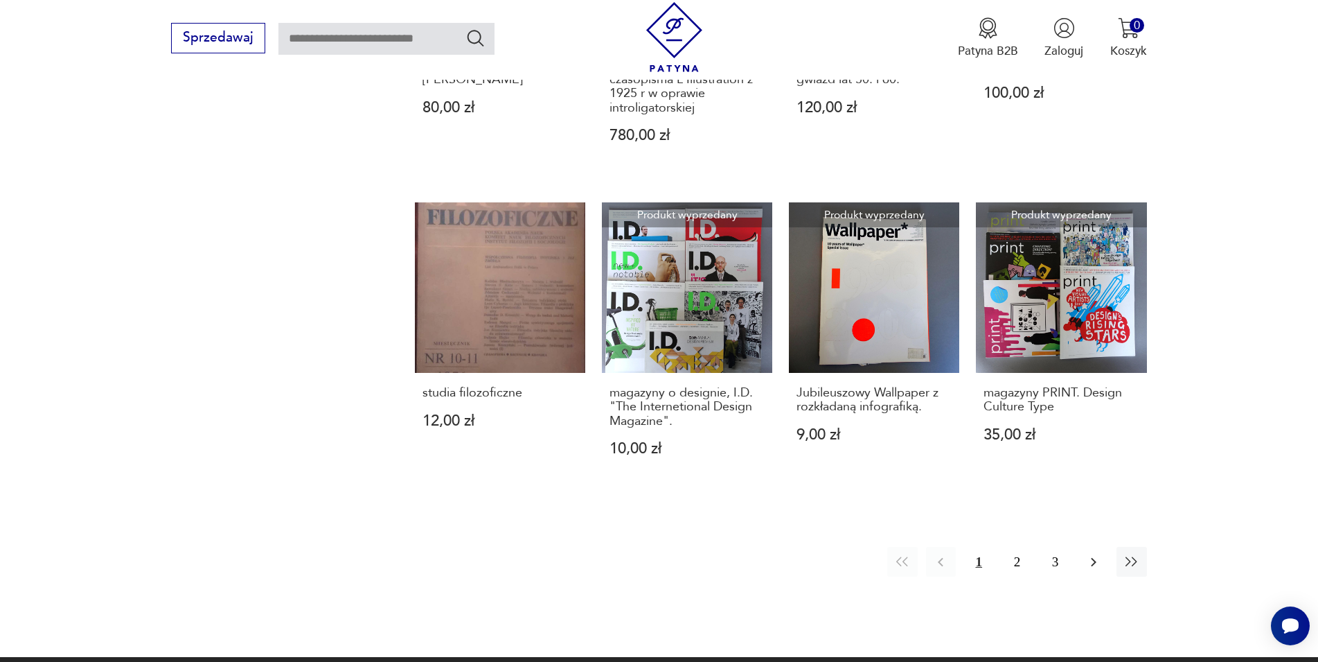
click at [1088, 563] on icon "button" at bounding box center [1094, 562] width 17 height 17
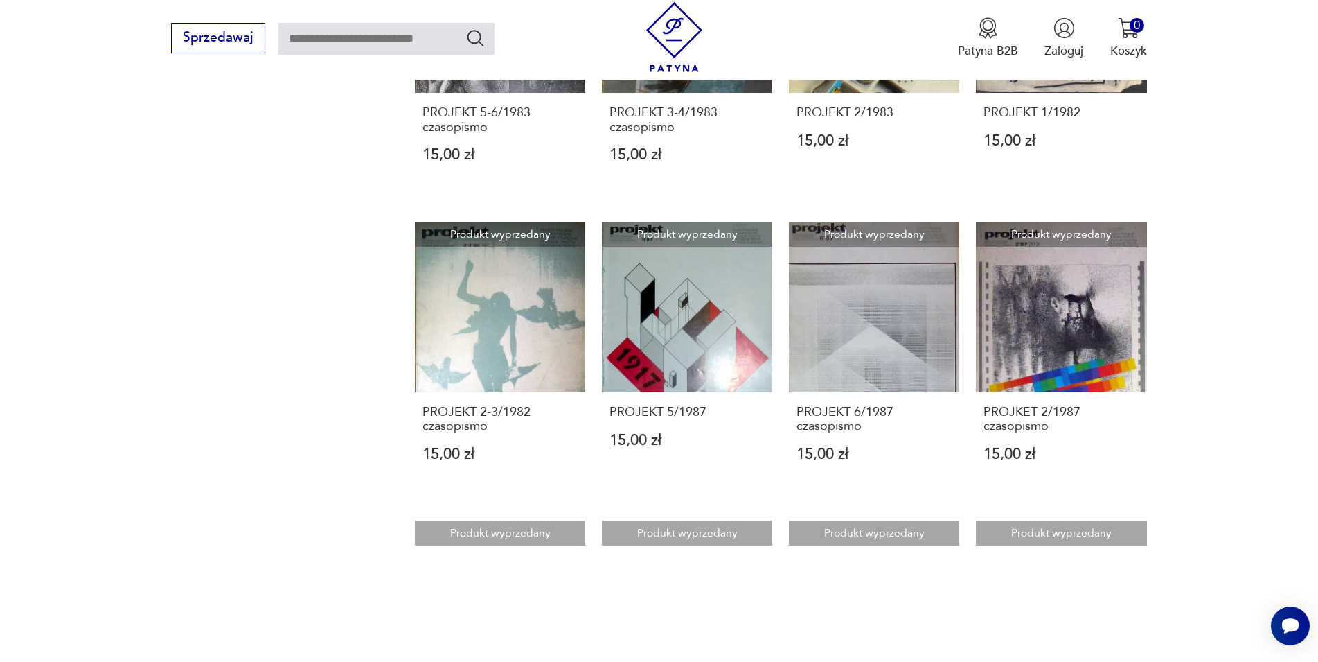
scroll to position [1472, 0]
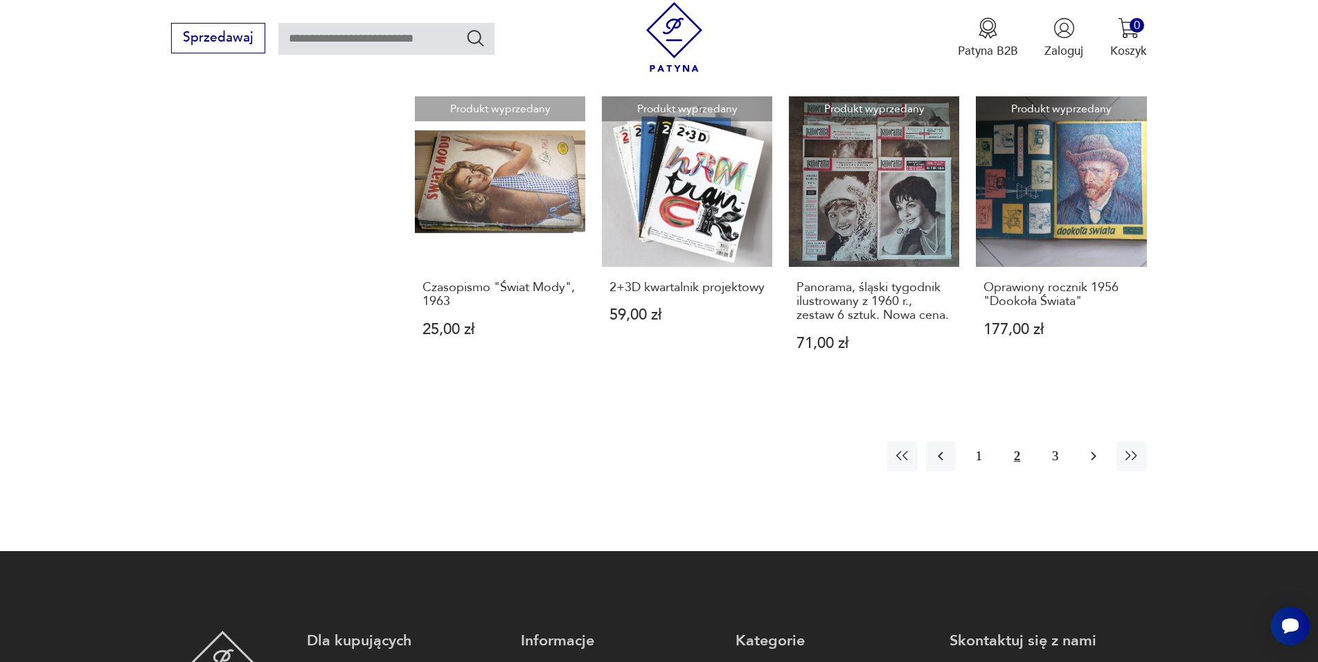
click at [1088, 455] on icon "button" at bounding box center [1094, 456] width 17 height 17
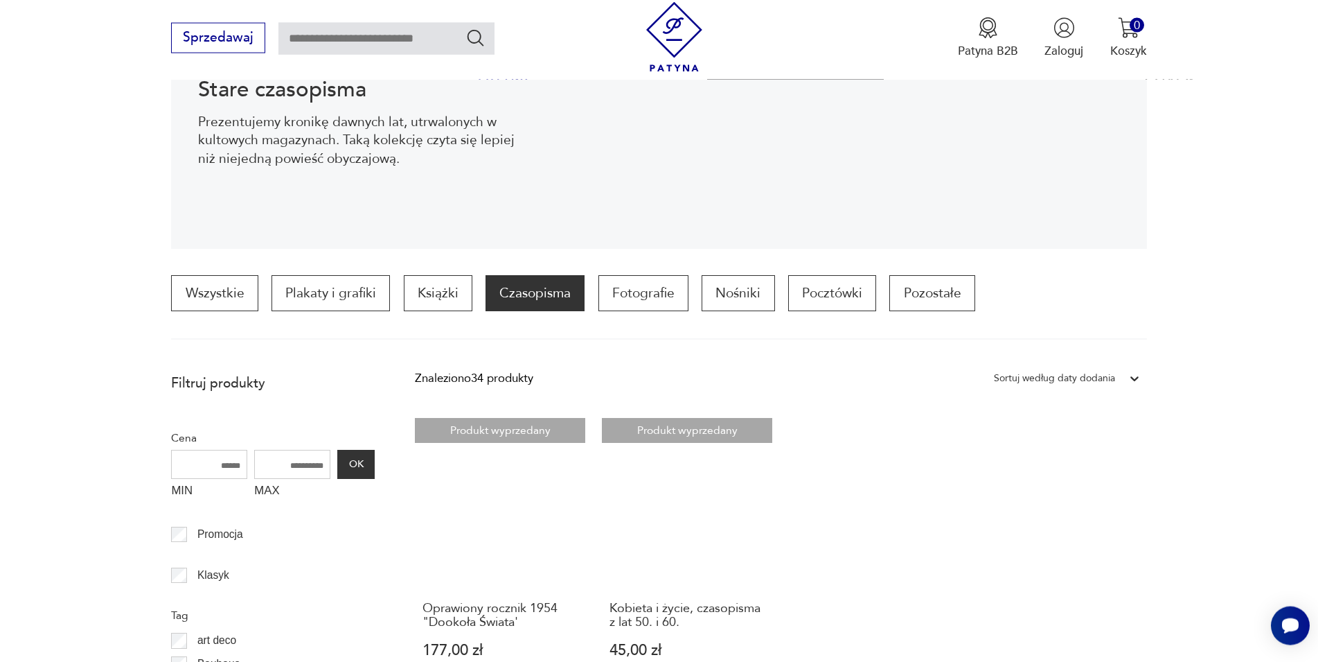
scroll to position [129, 0]
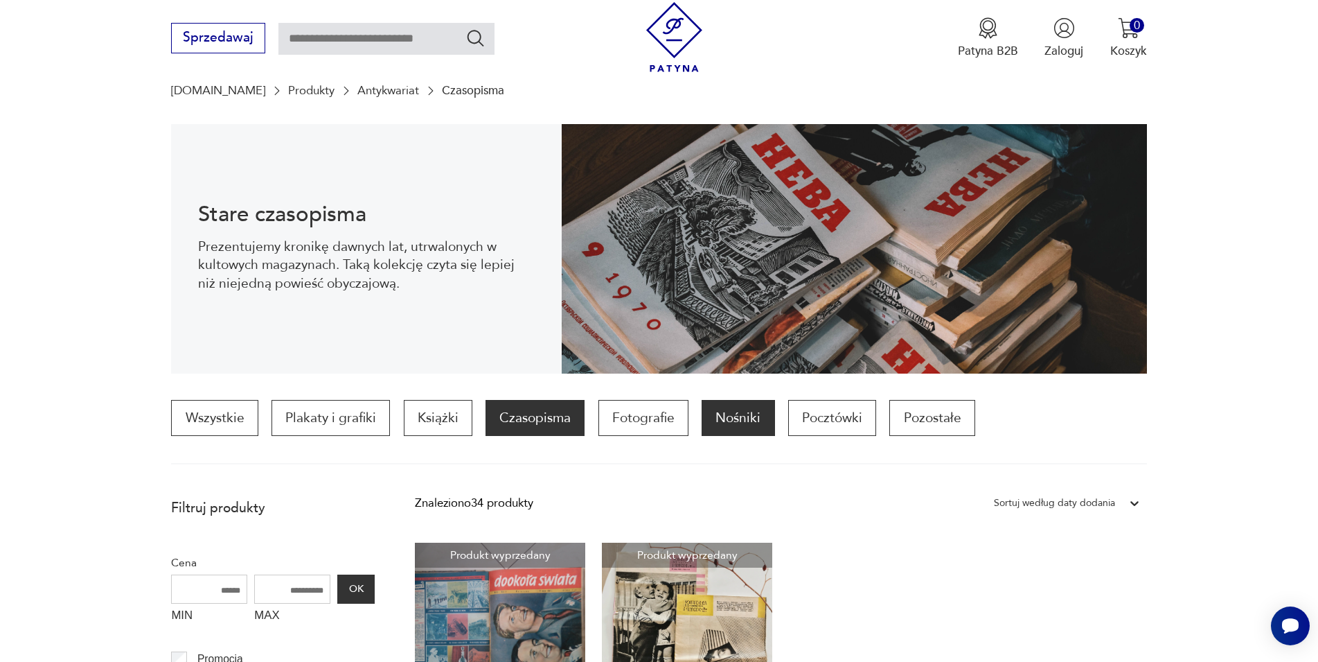
click at [739, 423] on p "Nośniki" at bounding box center [738, 418] width 73 height 36
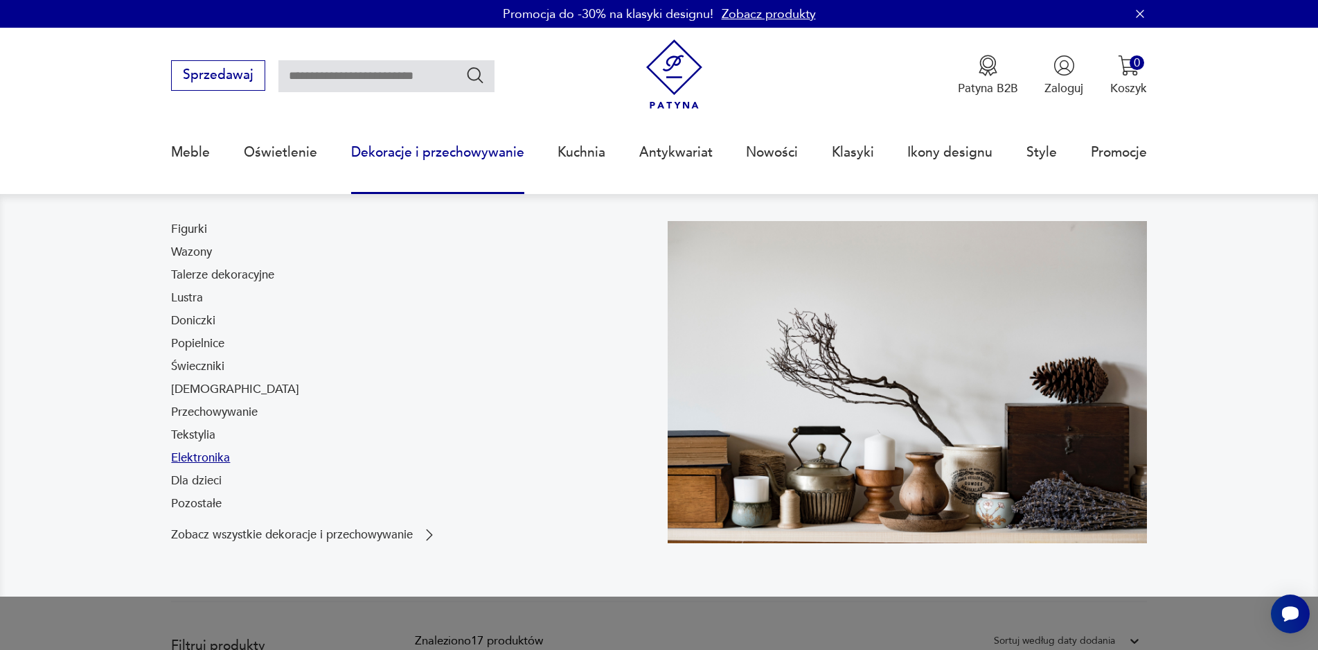
click at [213, 461] on link "Elektronika" at bounding box center [200, 458] width 59 height 17
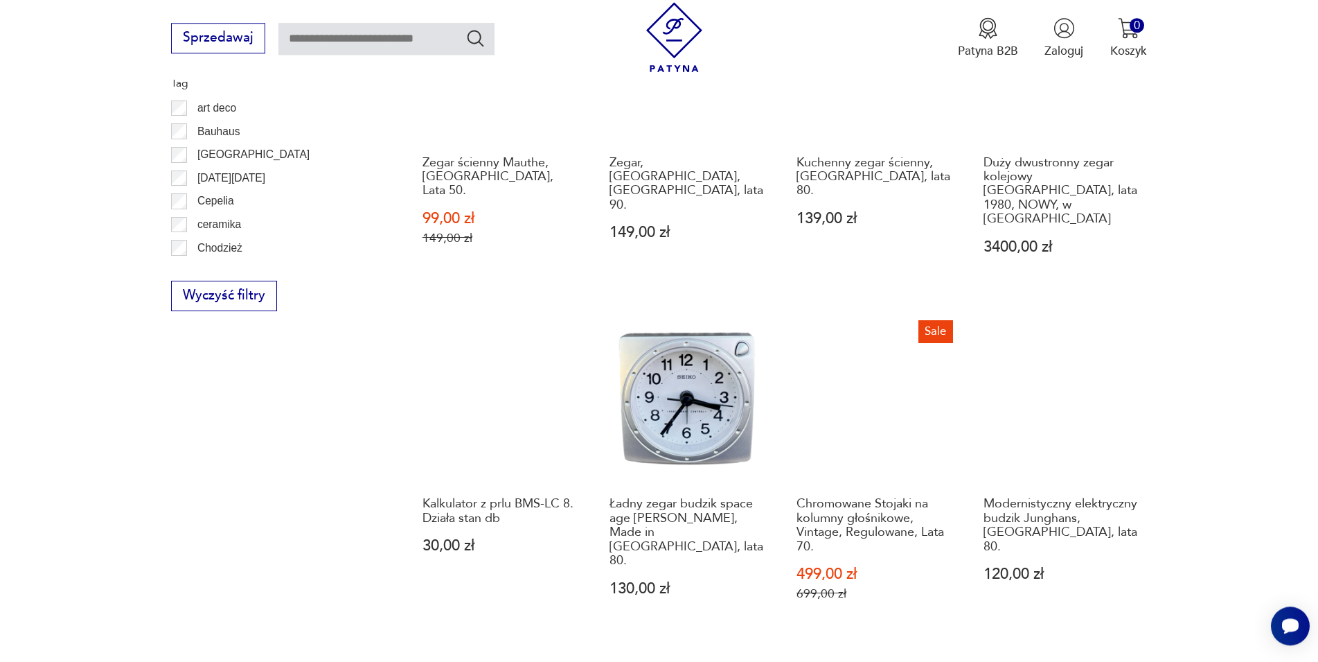
scroll to position [1408, 0]
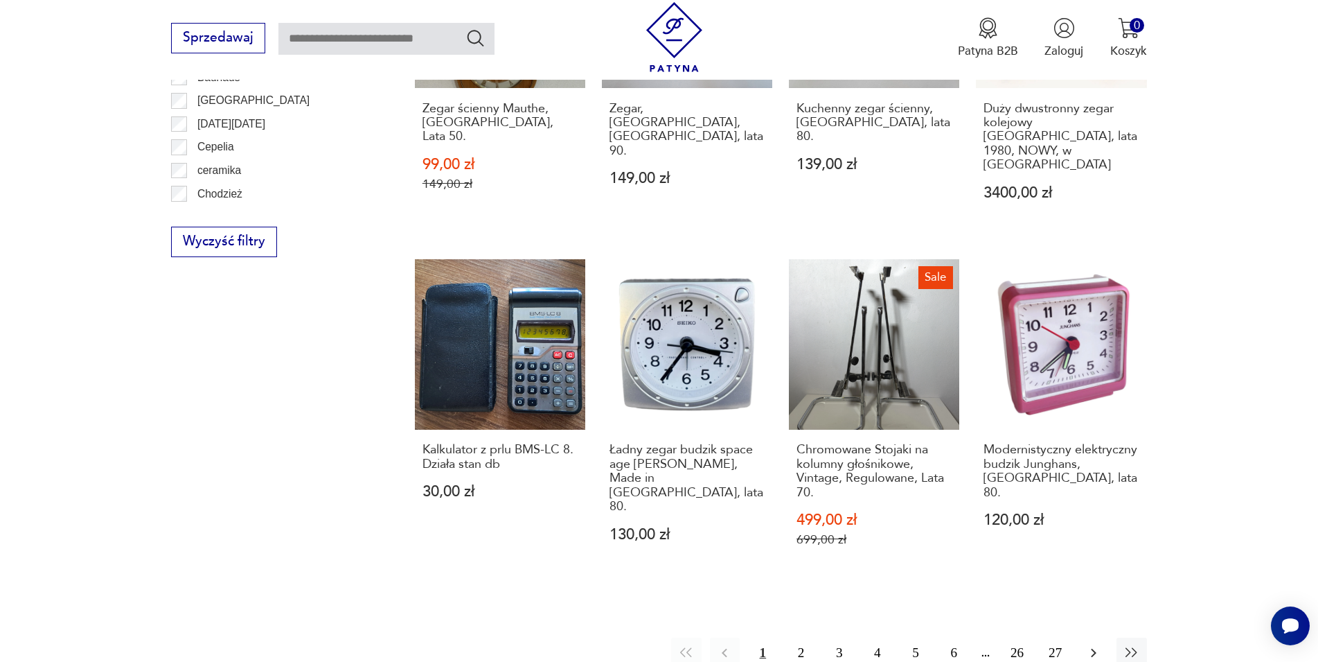
click at [1100, 644] on icon "button" at bounding box center [1094, 652] width 17 height 17
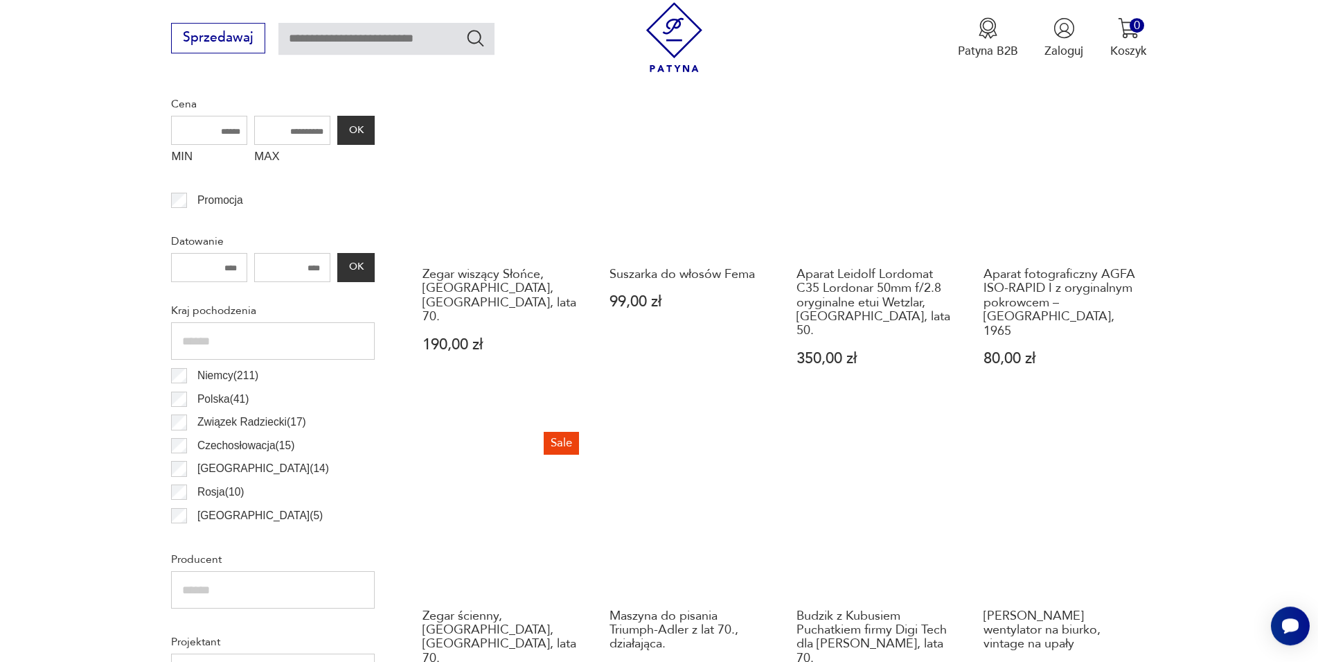
scroll to position [624, 0]
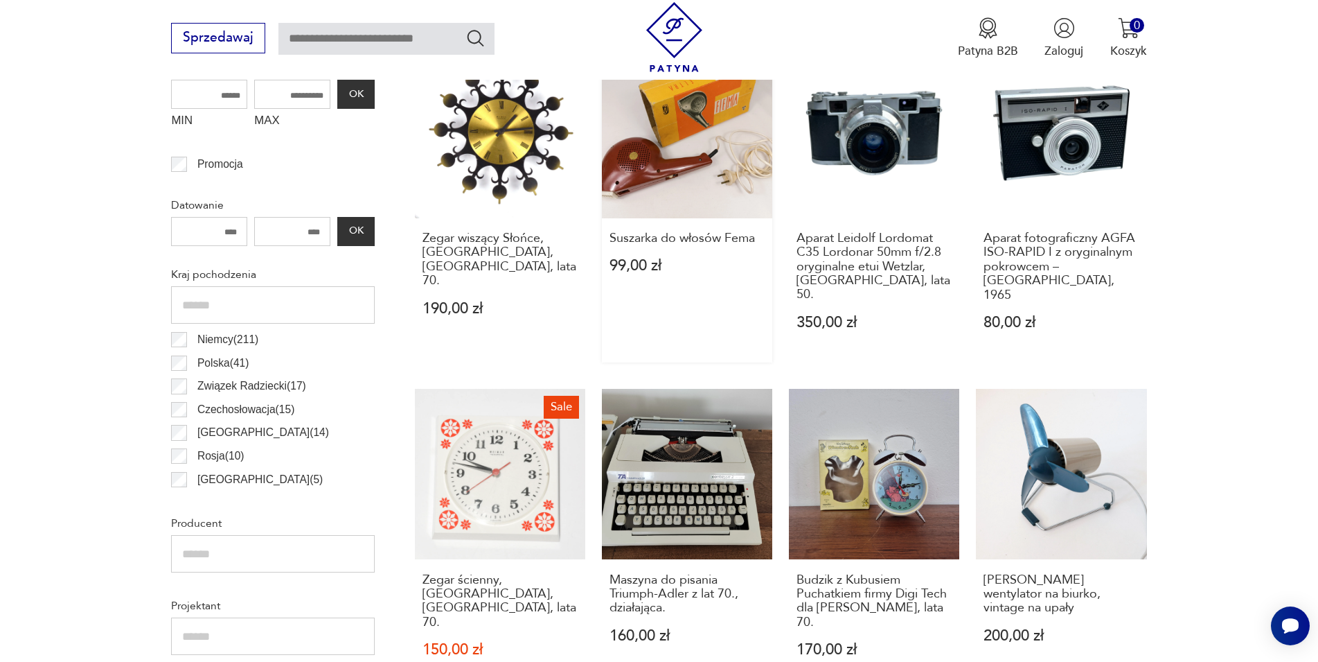
click at [678, 159] on link "Suszarka do włosów Fema 99,00 zł" at bounding box center [687, 205] width 170 height 315
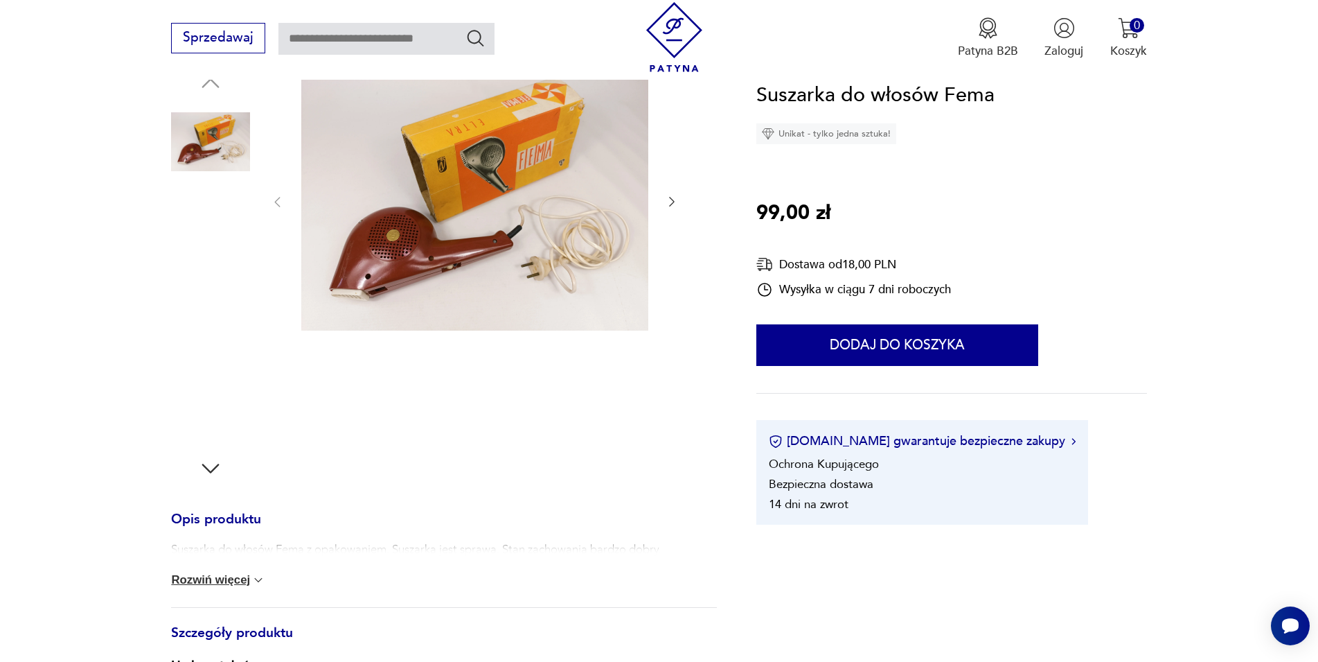
click at [577, 221] on img at bounding box center [474, 201] width 347 height 261
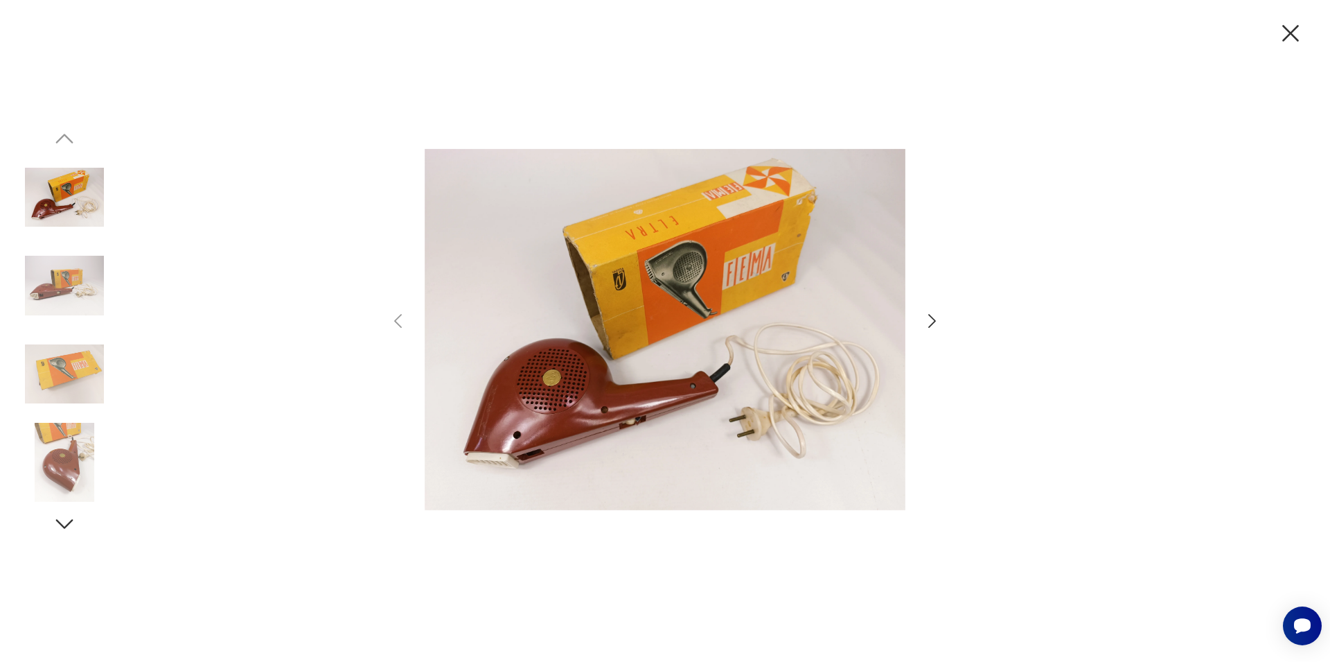
click at [927, 328] on icon "button" at bounding box center [932, 321] width 20 height 20
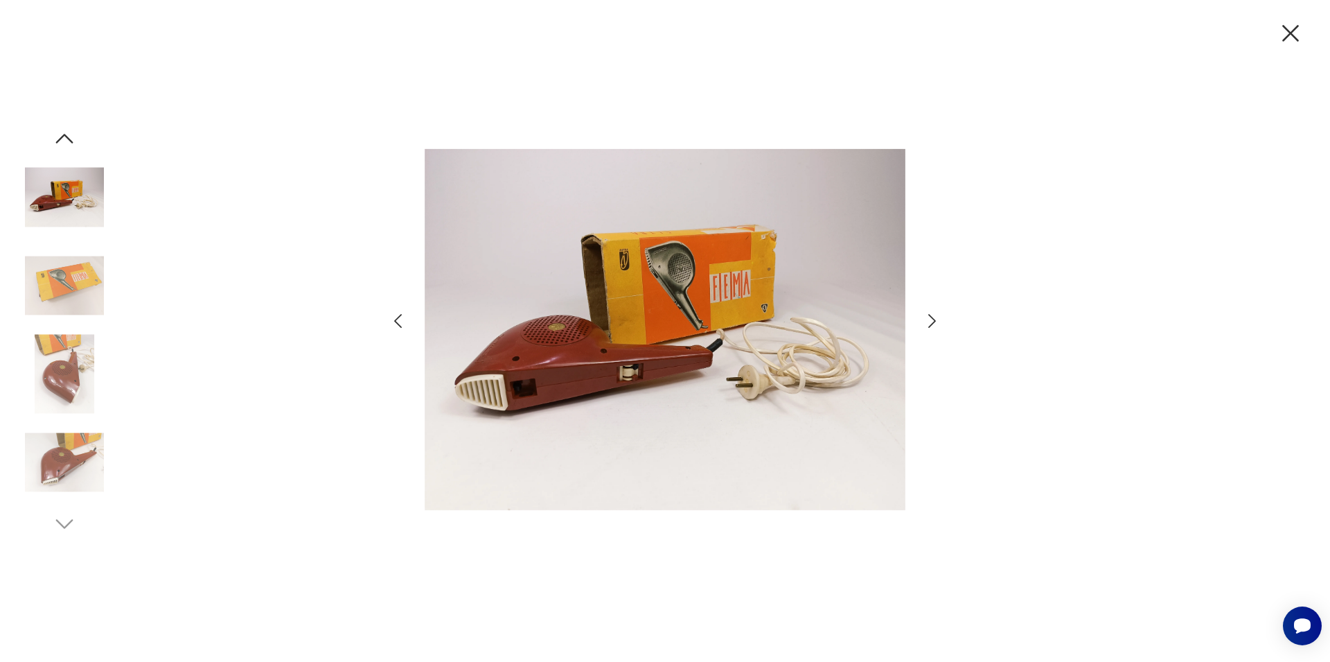
click at [927, 328] on icon "button" at bounding box center [932, 321] width 20 height 20
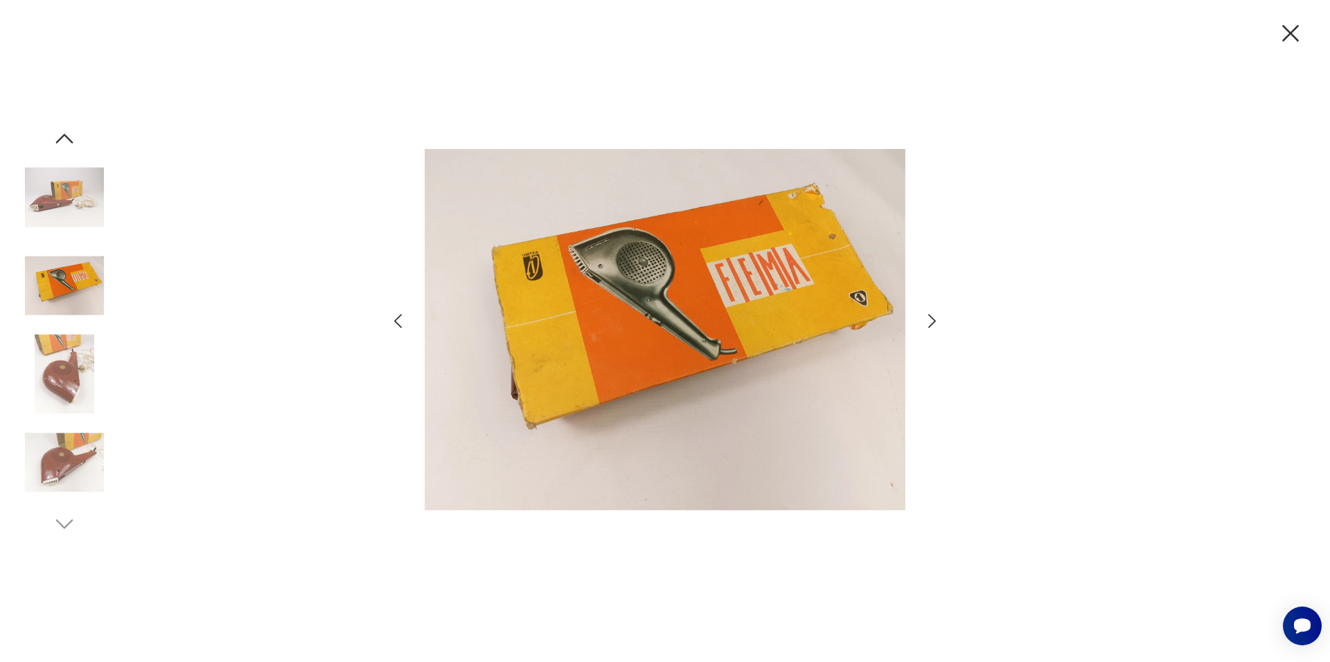
click at [927, 328] on icon "button" at bounding box center [932, 321] width 20 height 20
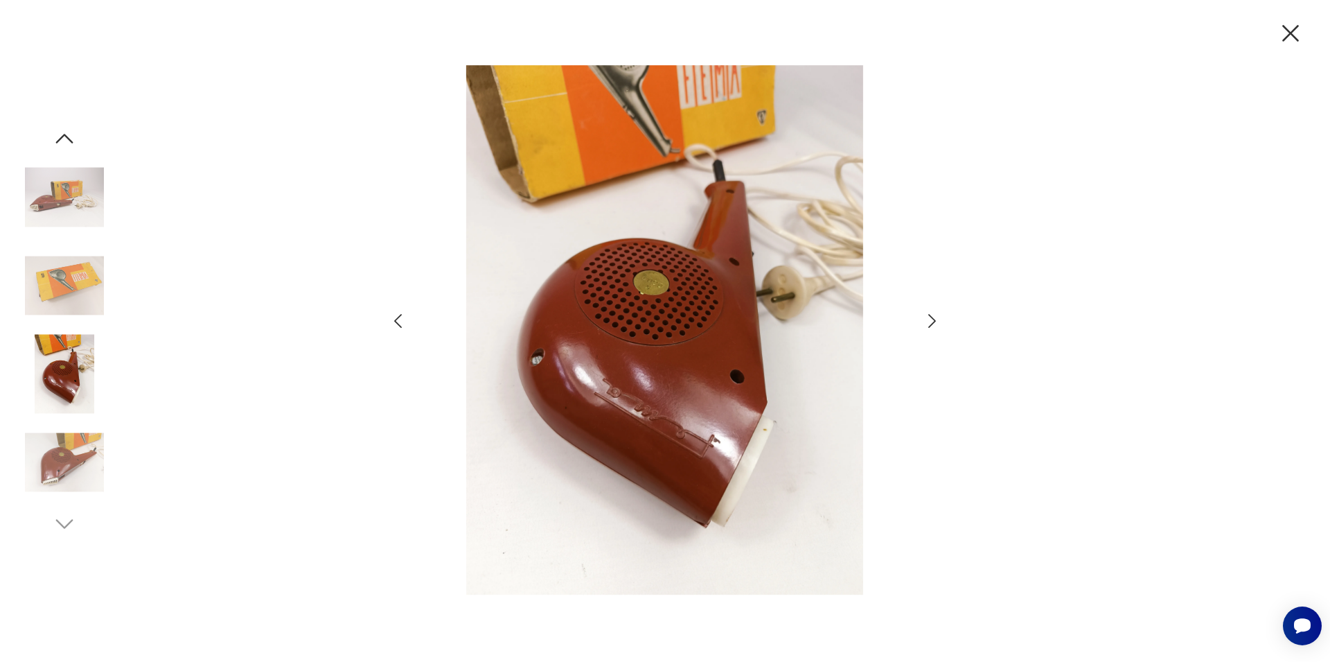
click at [927, 328] on icon "button" at bounding box center [932, 321] width 20 height 20
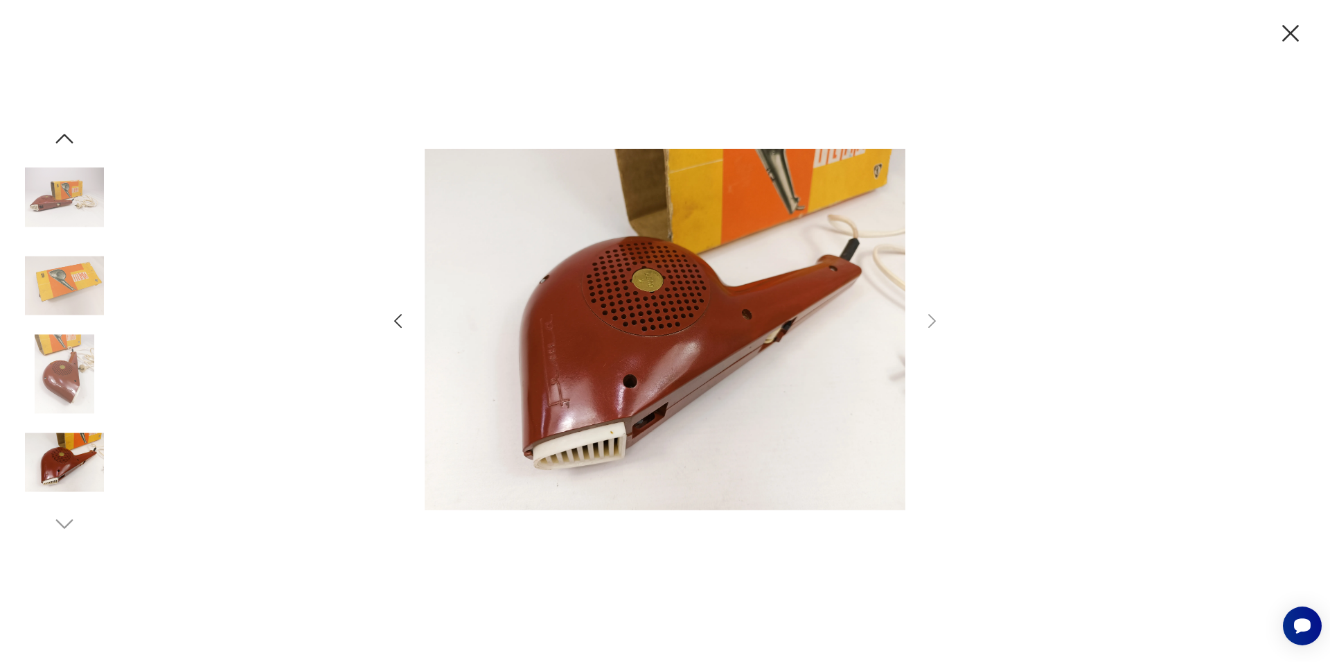
click at [1285, 34] on icon "button" at bounding box center [1290, 33] width 29 height 29
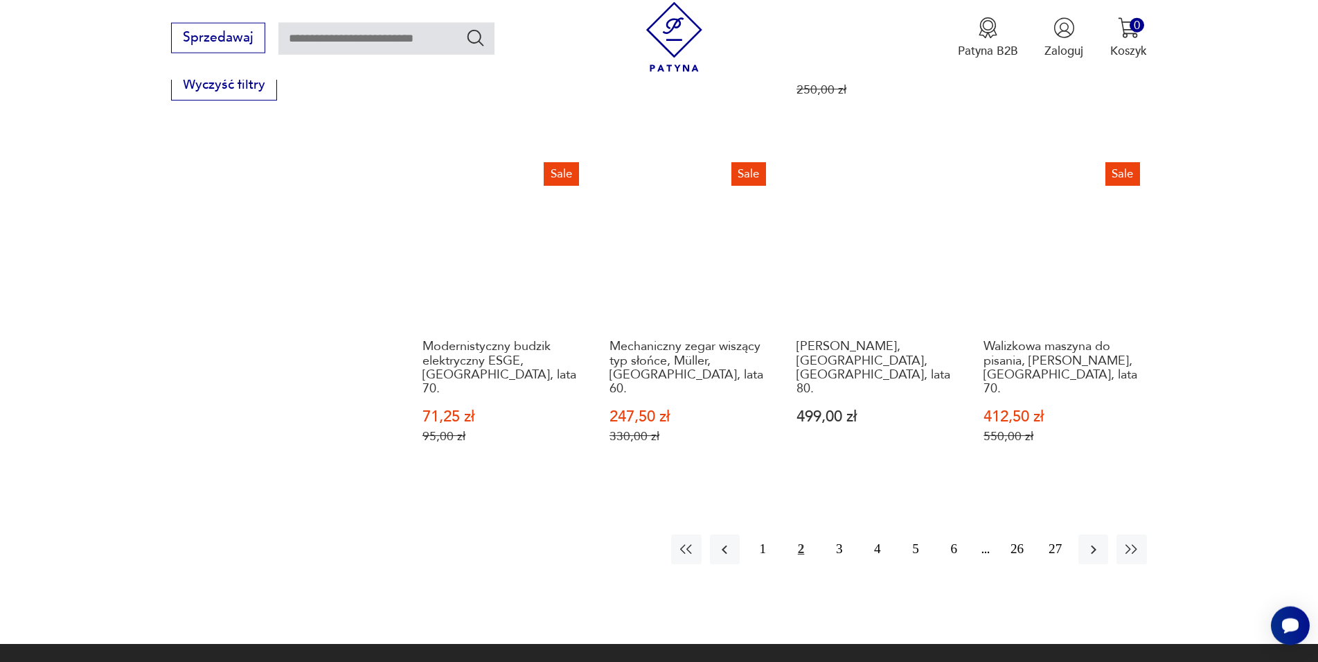
scroll to position [1612, 0]
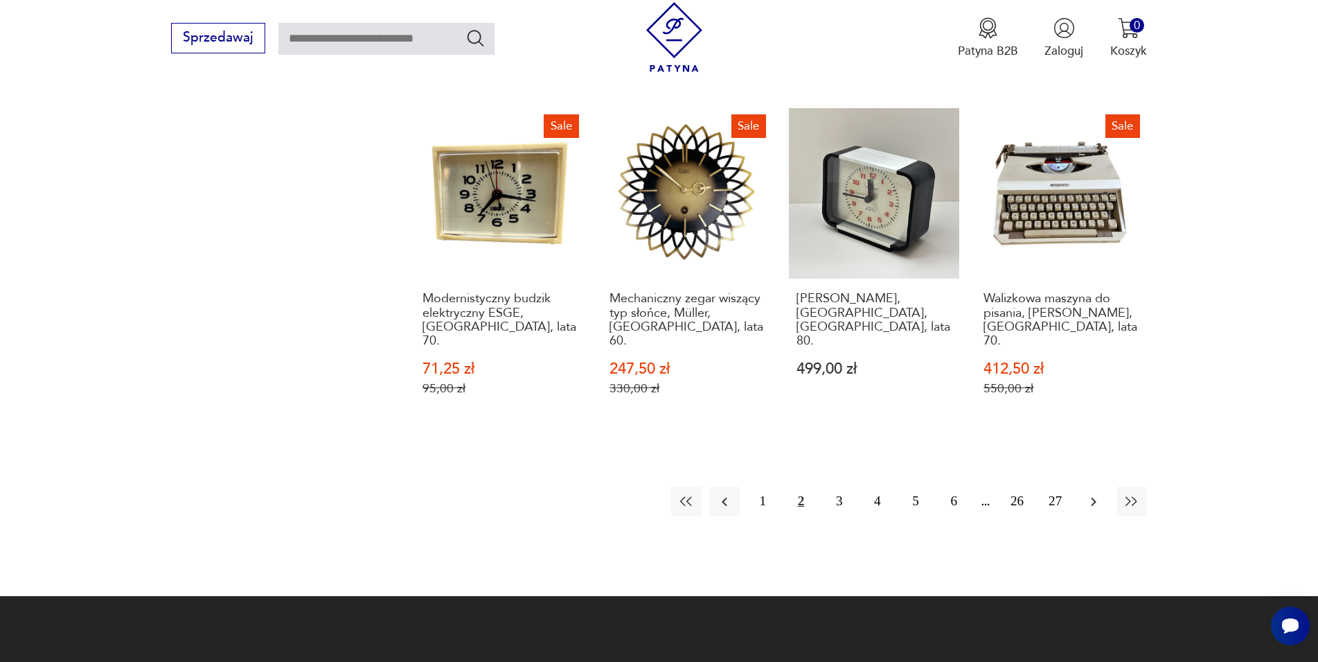
click at [1088, 493] on icon "button" at bounding box center [1094, 501] width 17 height 17
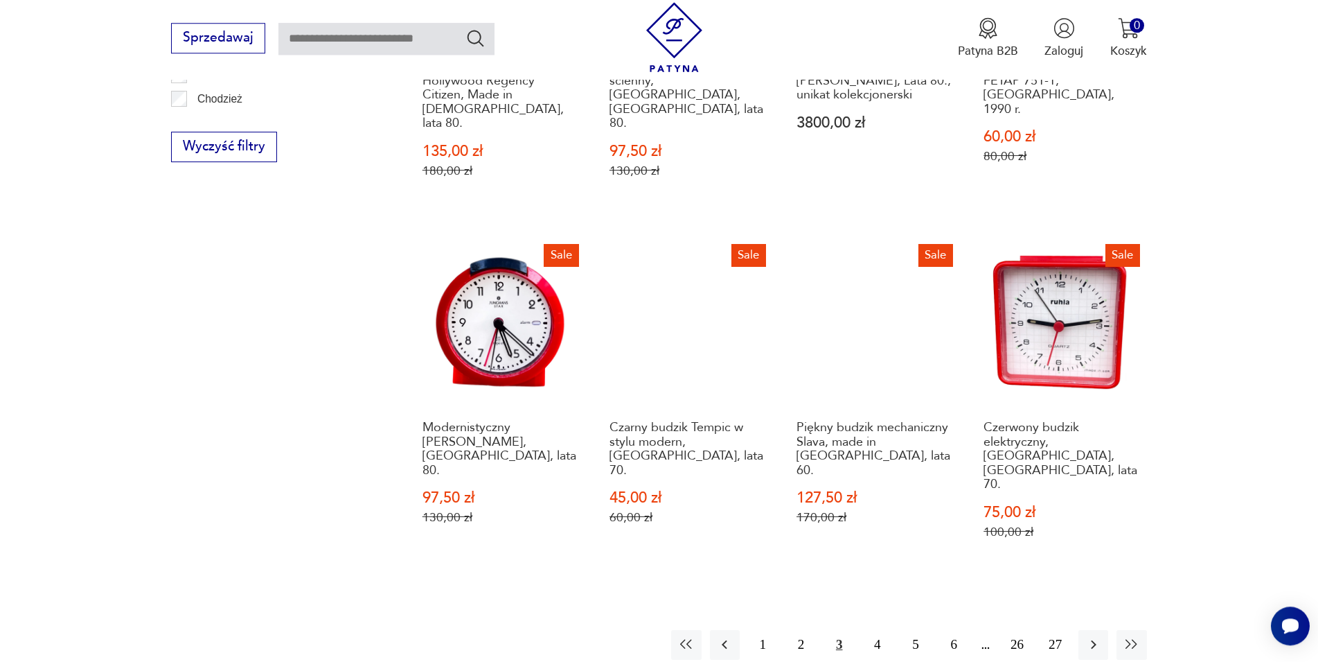
scroll to position [1542, 0]
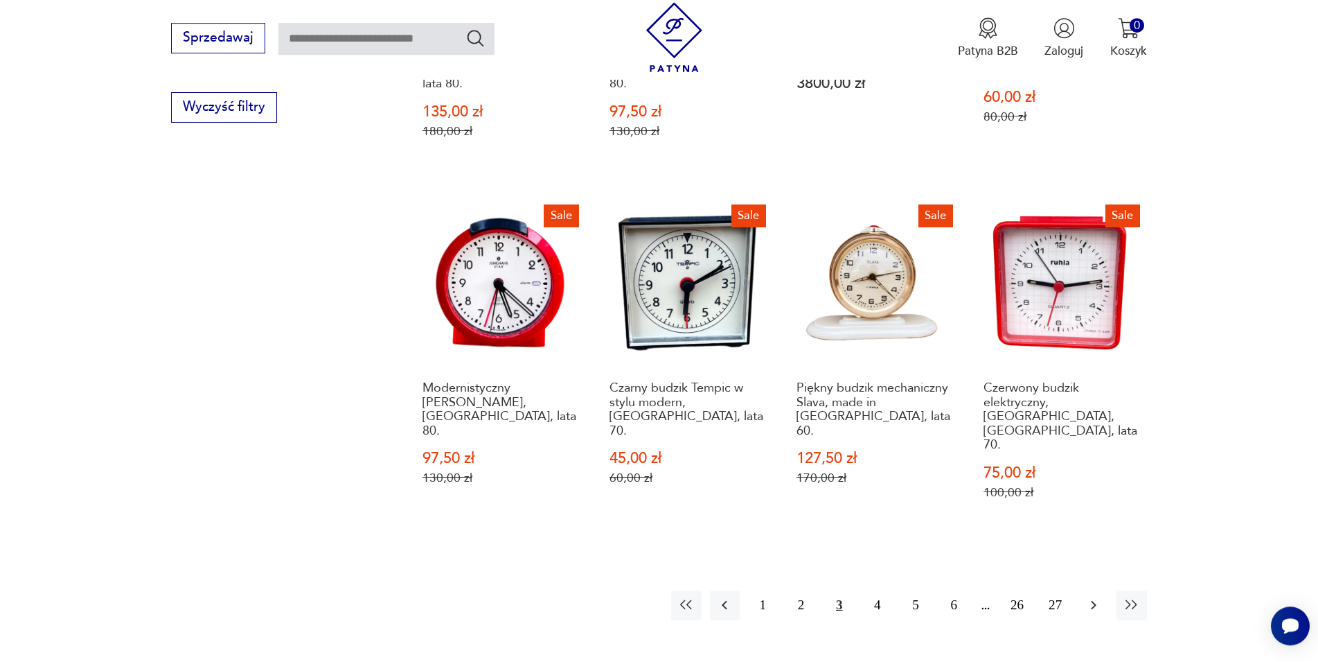
click at [1097, 597] on icon "button" at bounding box center [1094, 605] width 17 height 17
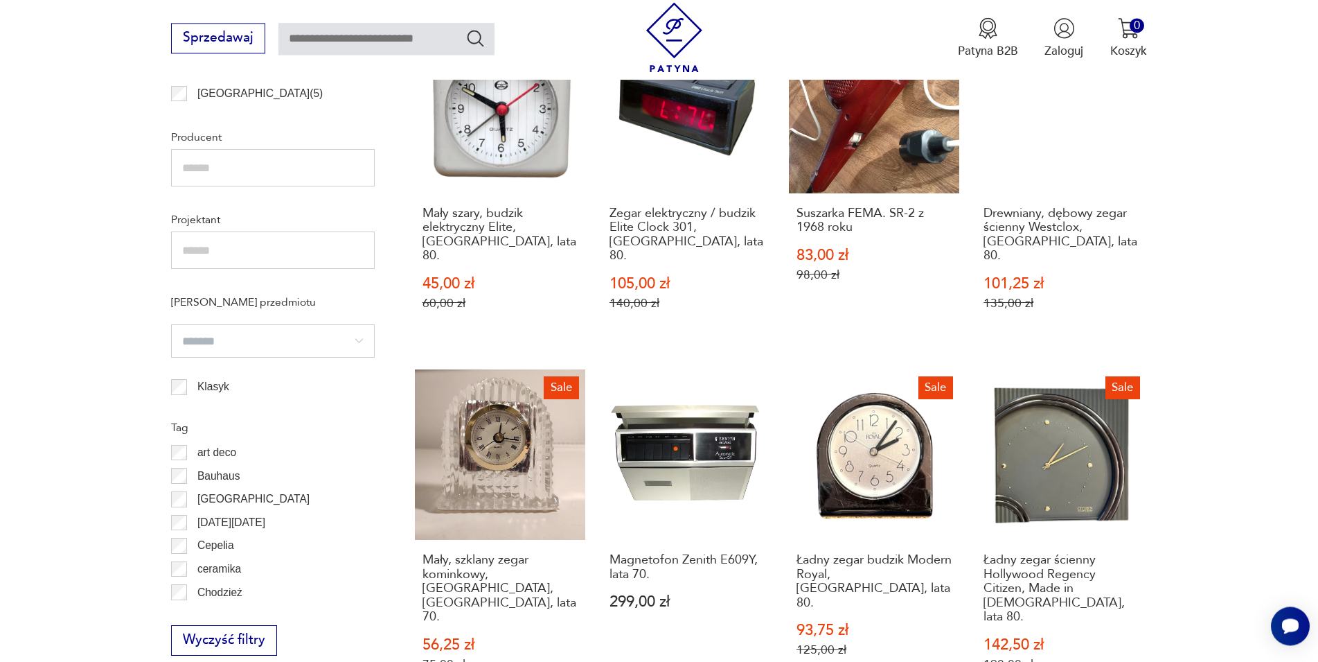
scroll to position [1118, 0]
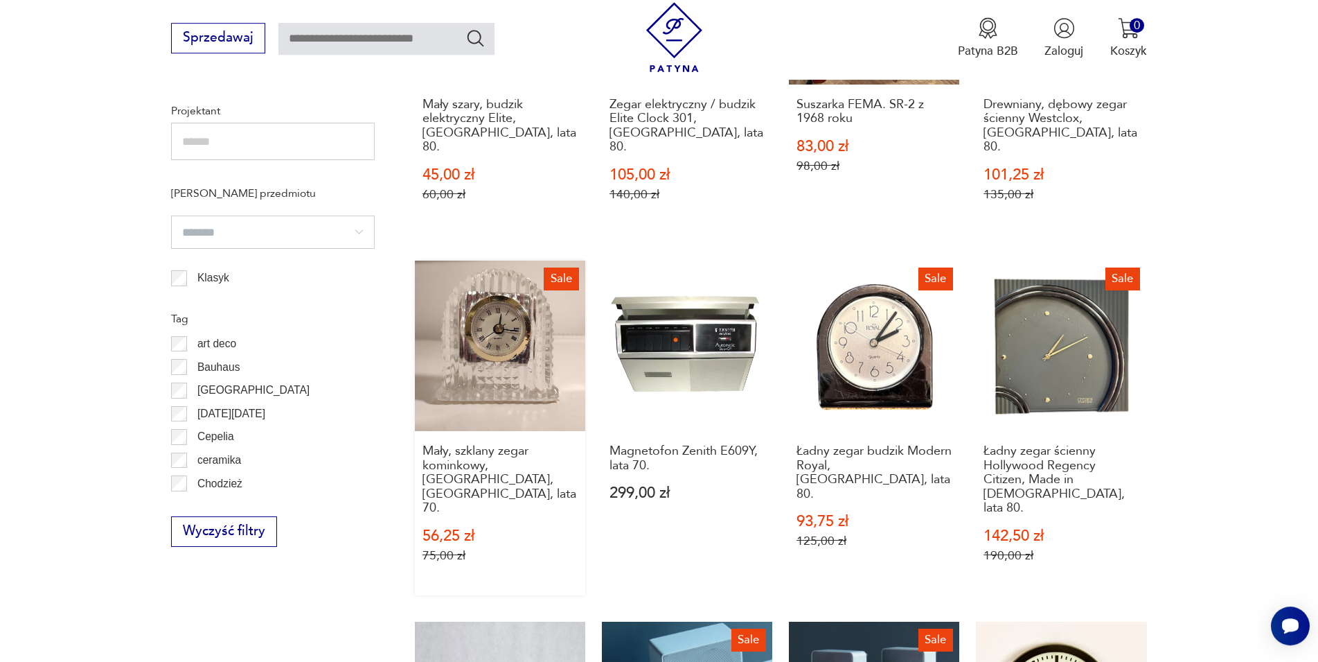
click at [492, 326] on link "Sale Mały, szklany zegar kominkowy, [GEOGRAPHIC_DATA], [GEOGRAPHIC_DATA], lata …" at bounding box center [500, 428] width 170 height 335
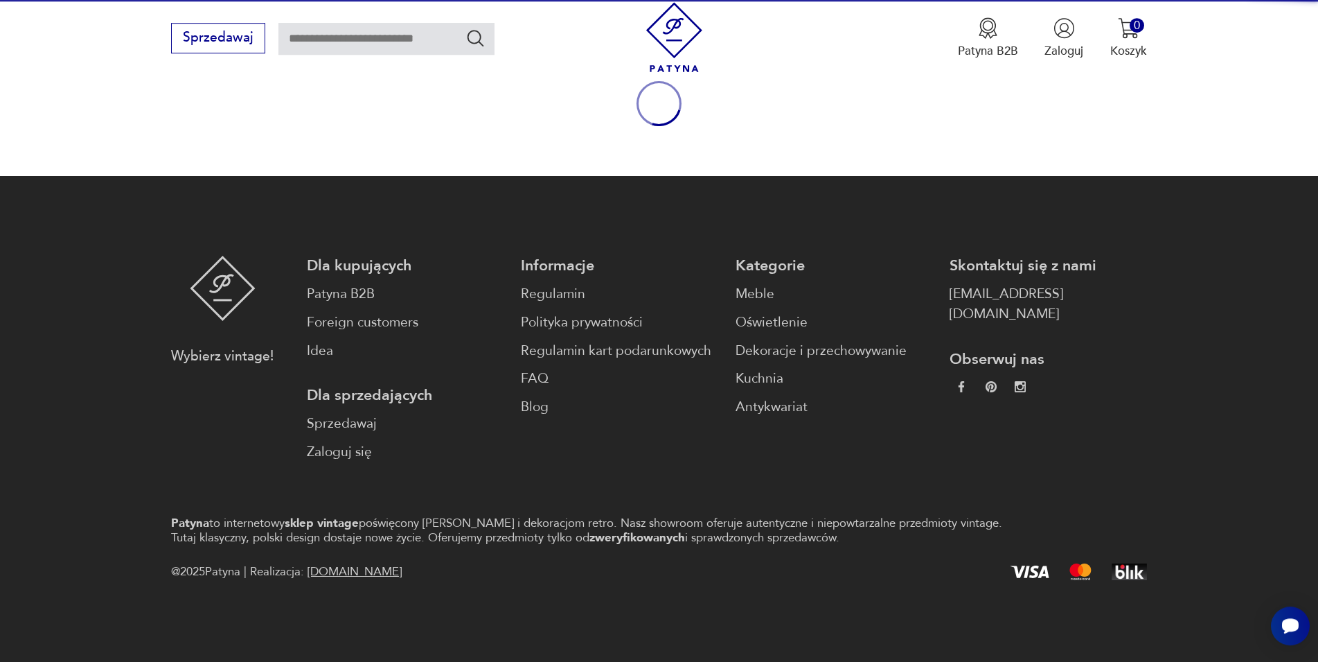
scroll to position [182, 0]
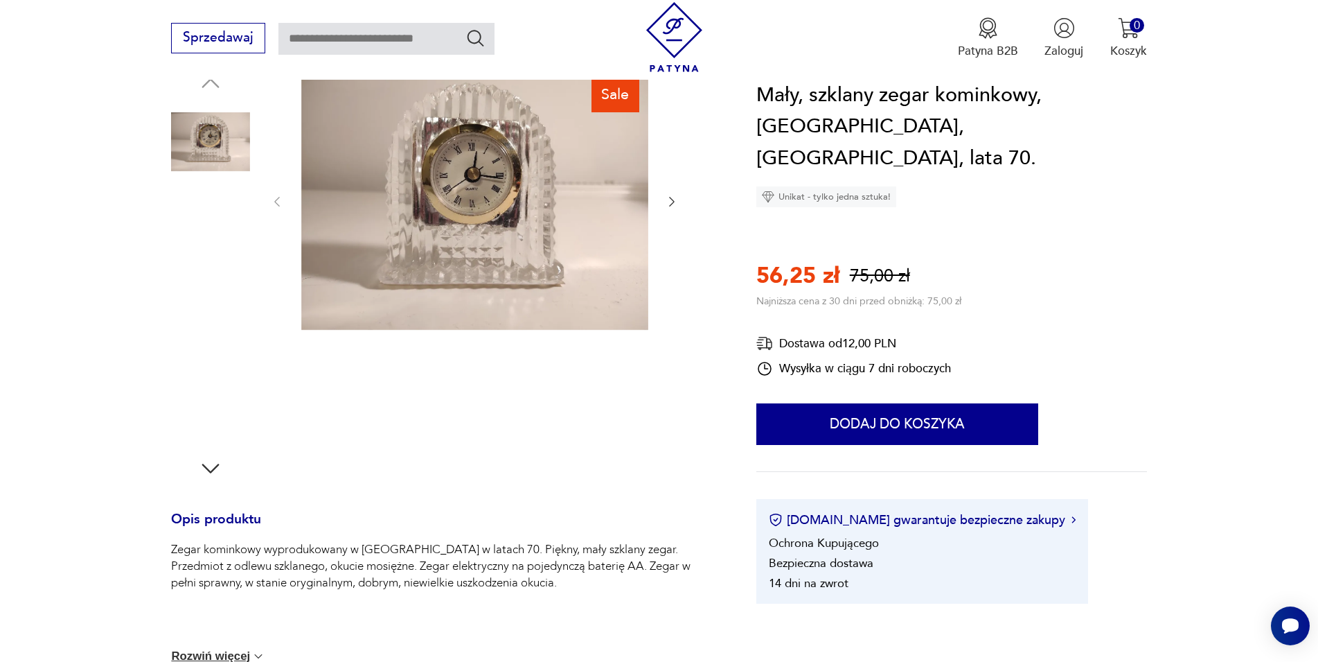
click at [536, 211] on img at bounding box center [474, 201] width 347 height 260
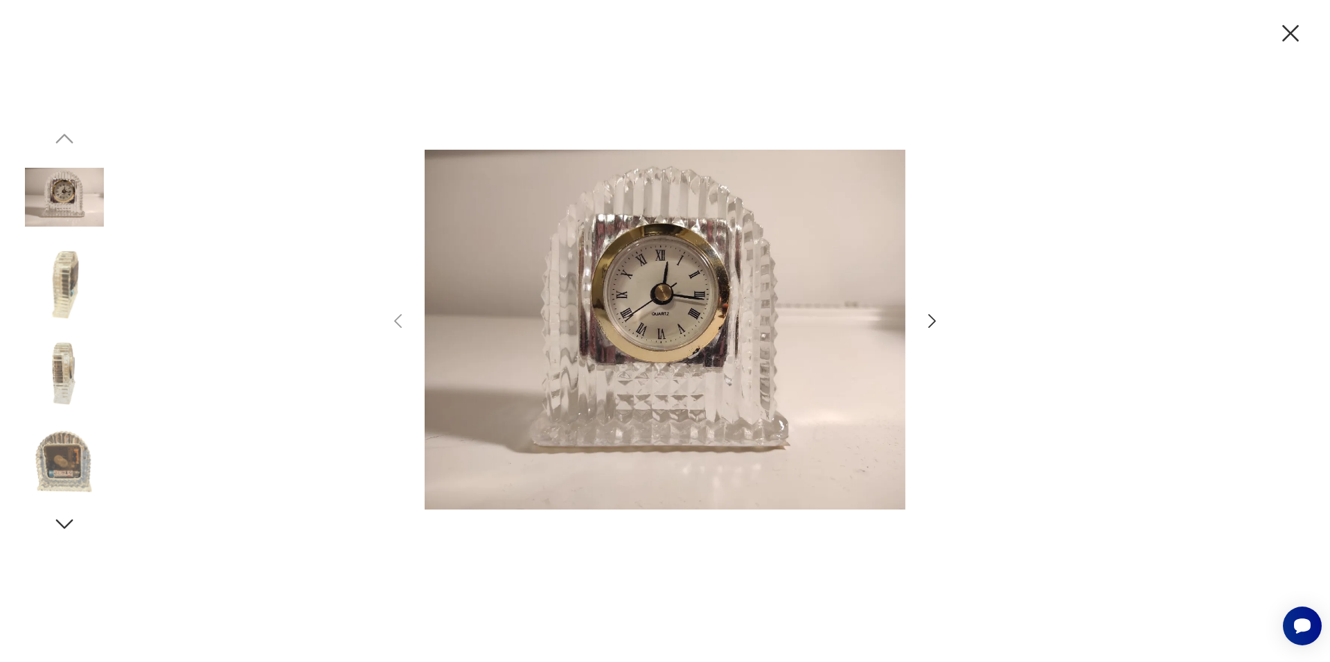
click at [934, 324] on icon "button" at bounding box center [932, 321] width 20 height 20
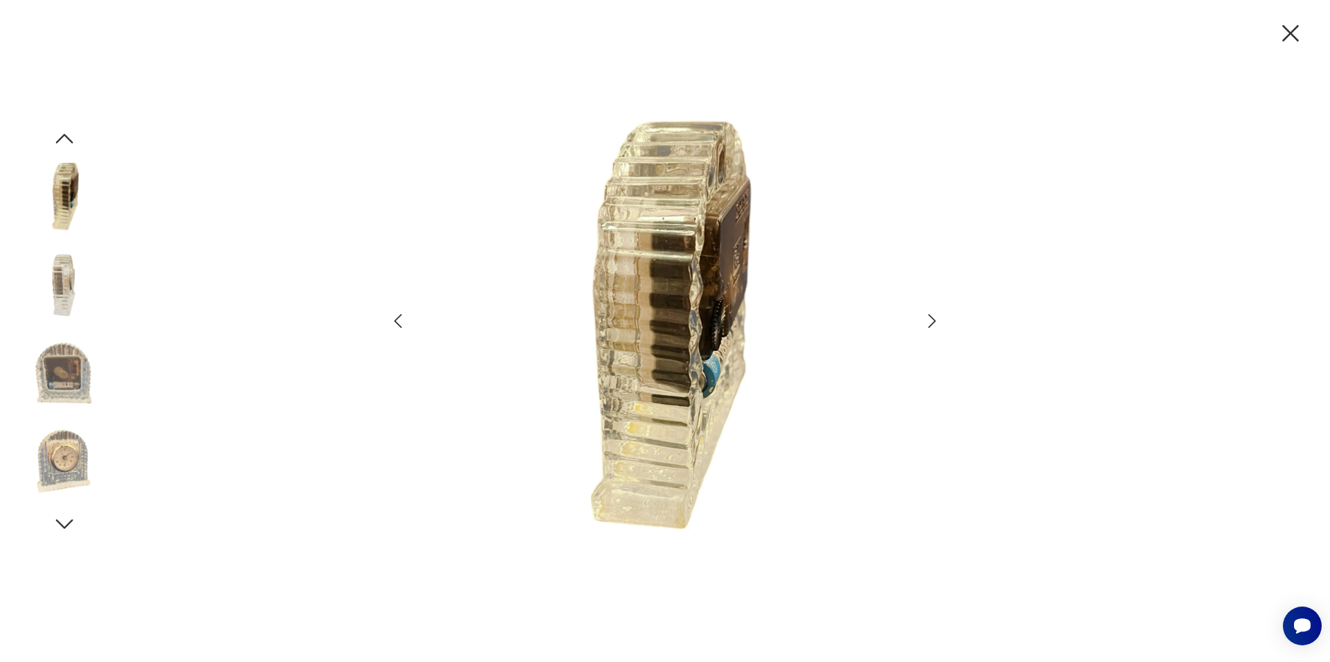
click at [934, 324] on icon "button" at bounding box center [932, 321] width 20 height 20
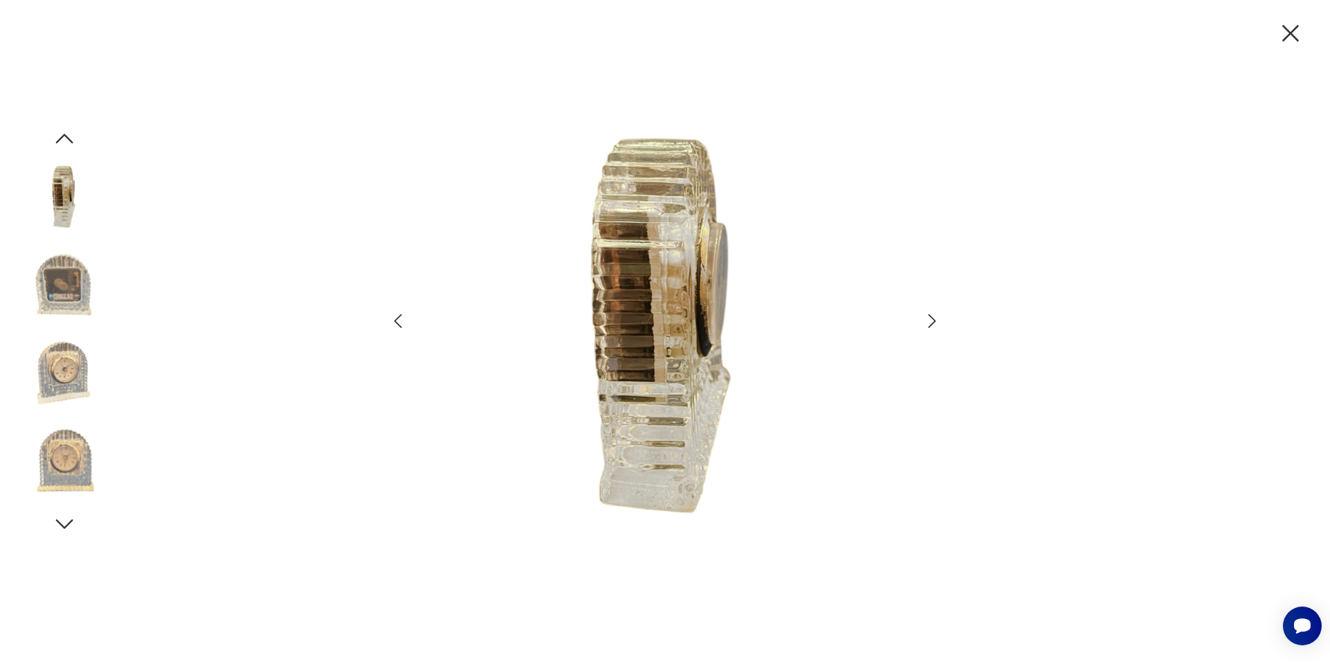
click at [934, 324] on icon "button" at bounding box center [932, 321] width 20 height 20
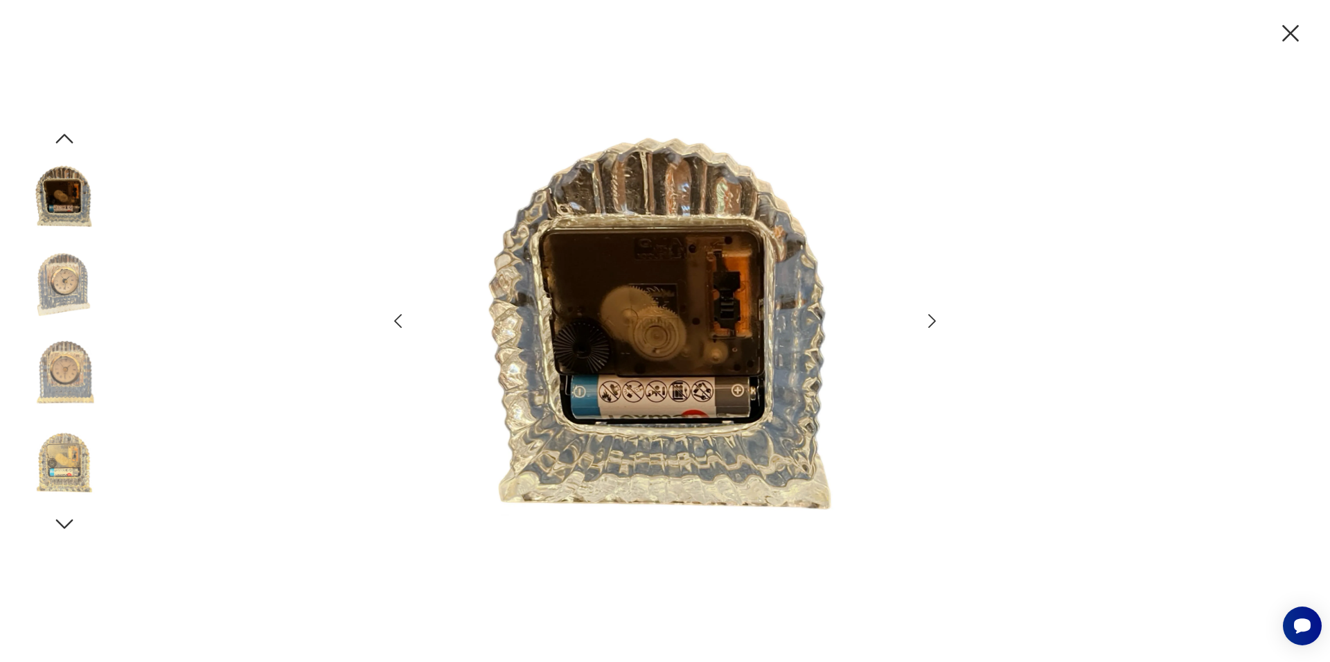
click at [934, 324] on icon "button" at bounding box center [932, 321] width 20 height 20
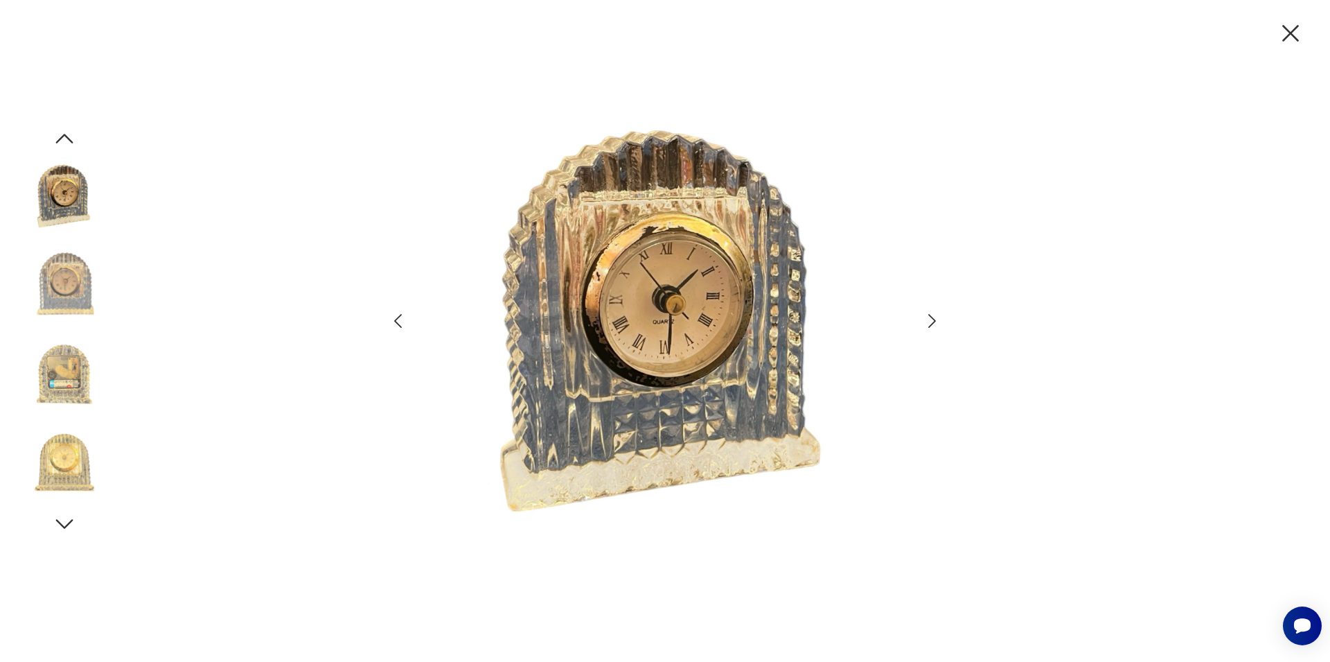
drag, startPoint x: 1291, startPoint y: 39, endPoint x: 788, endPoint y: 1, distance: 503.8
click at [1290, 39] on icon "button" at bounding box center [1290, 33] width 29 height 29
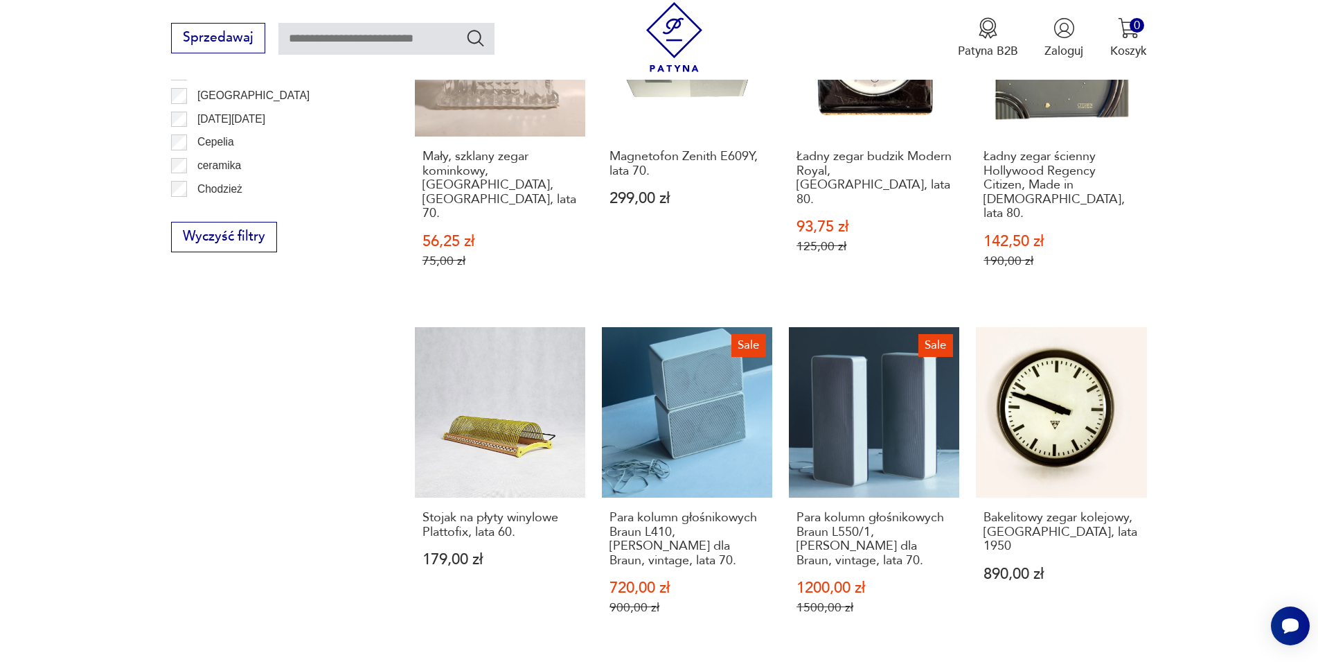
scroll to position [1695, 0]
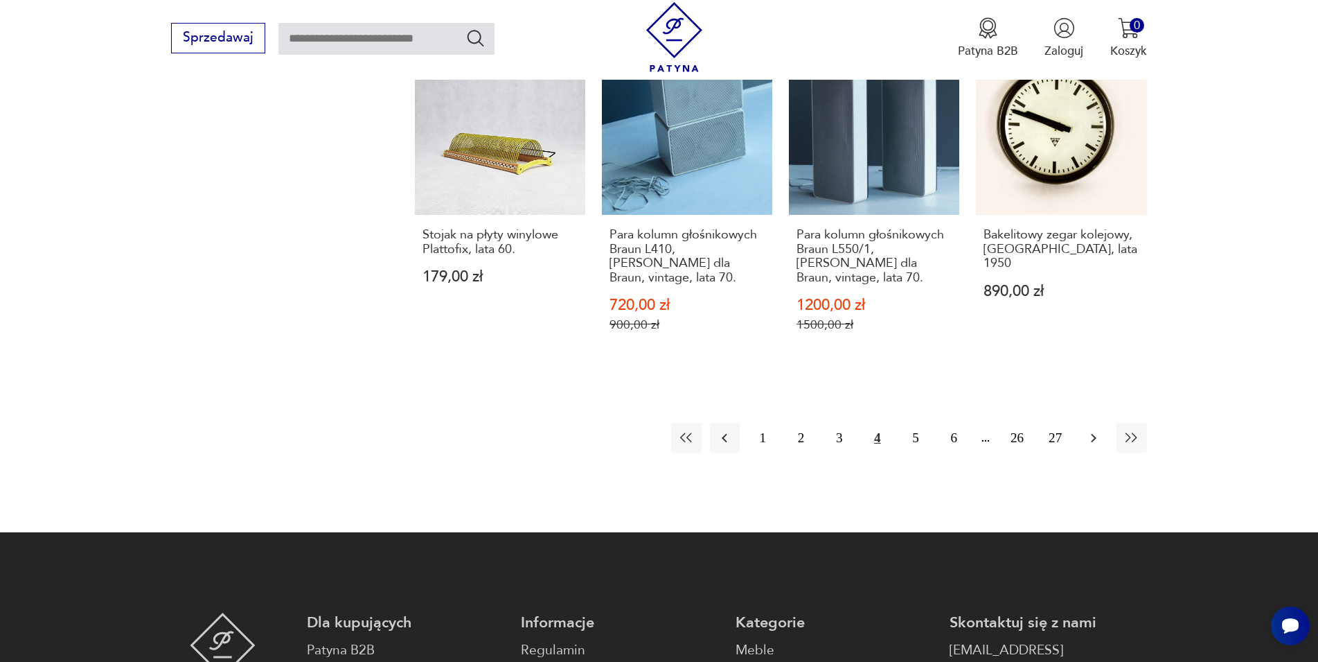
click at [1088, 430] on icon "button" at bounding box center [1094, 438] width 17 height 17
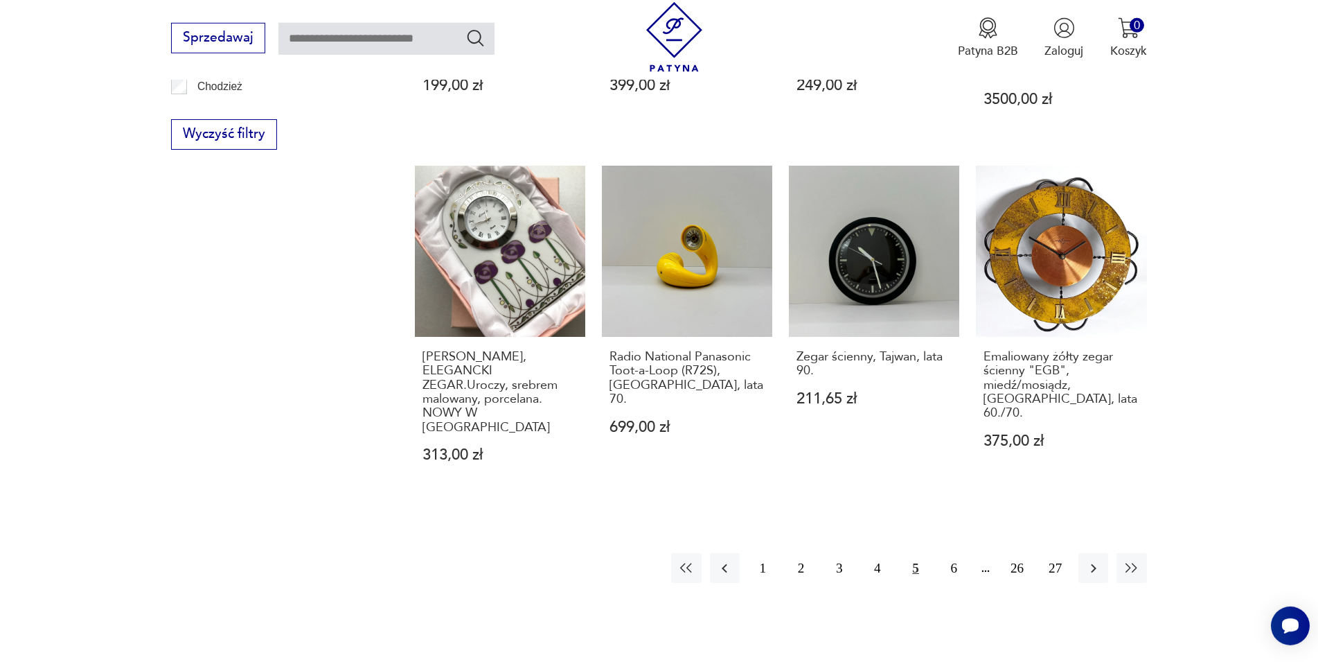
scroll to position [1542, 0]
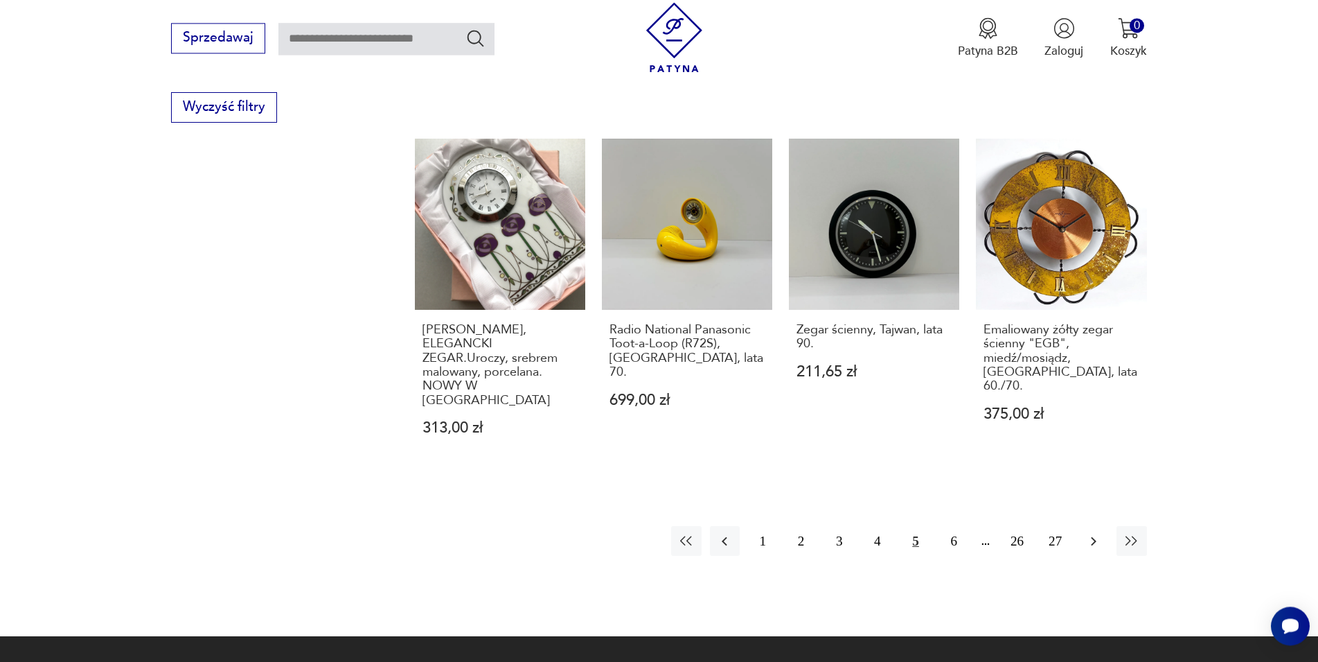
click at [1097, 533] on icon "button" at bounding box center [1094, 541] width 17 height 17
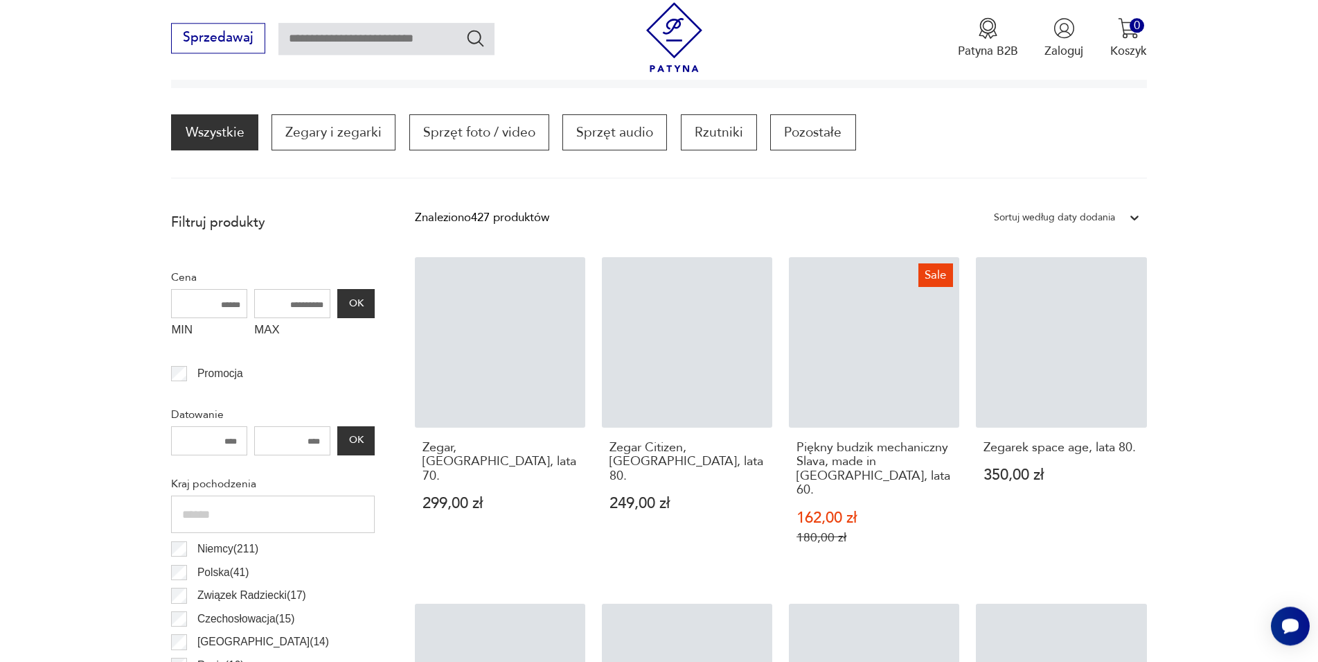
scroll to position [412, 0]
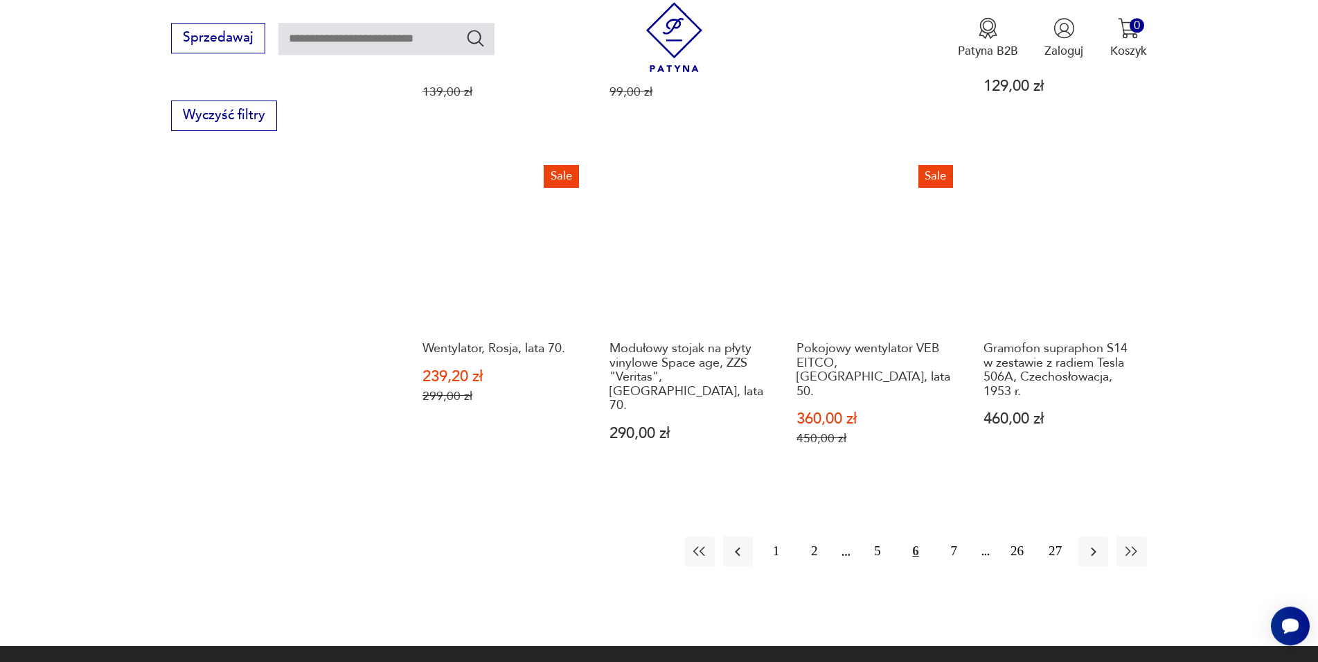
scroll to position [1542, 0]
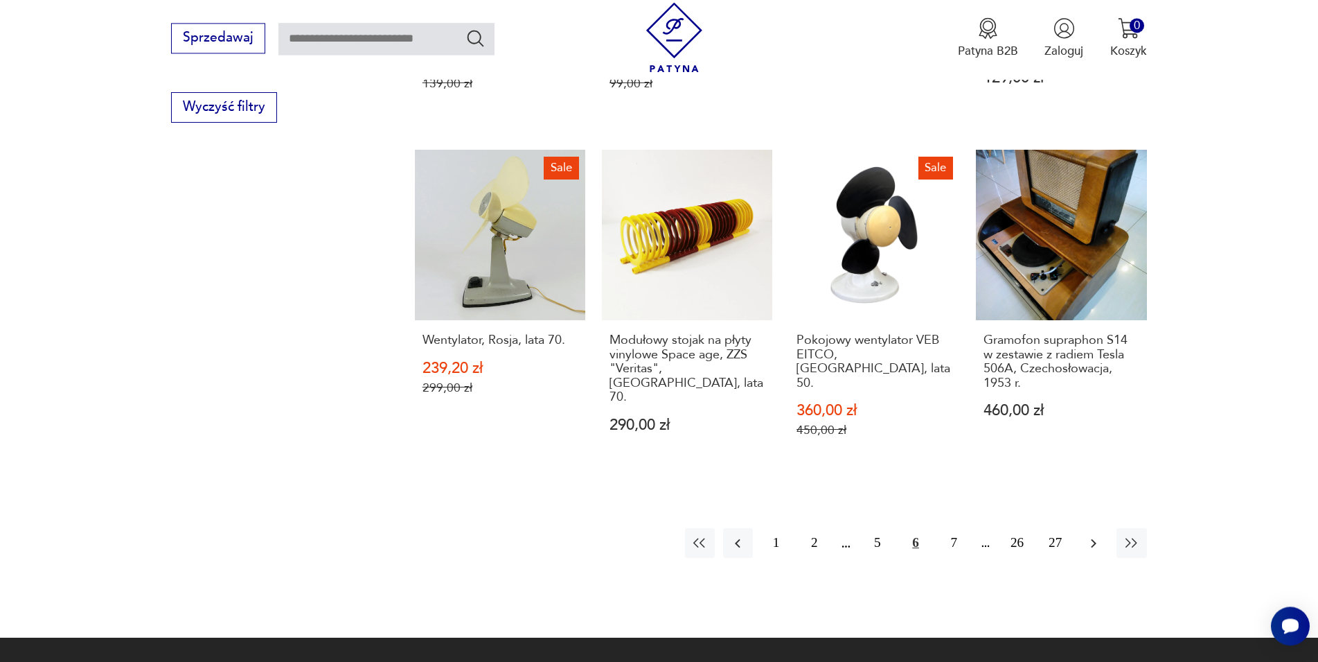
click at [1093, 535] on icon "button" at bounding box center [1094, 543] width 17 height 17
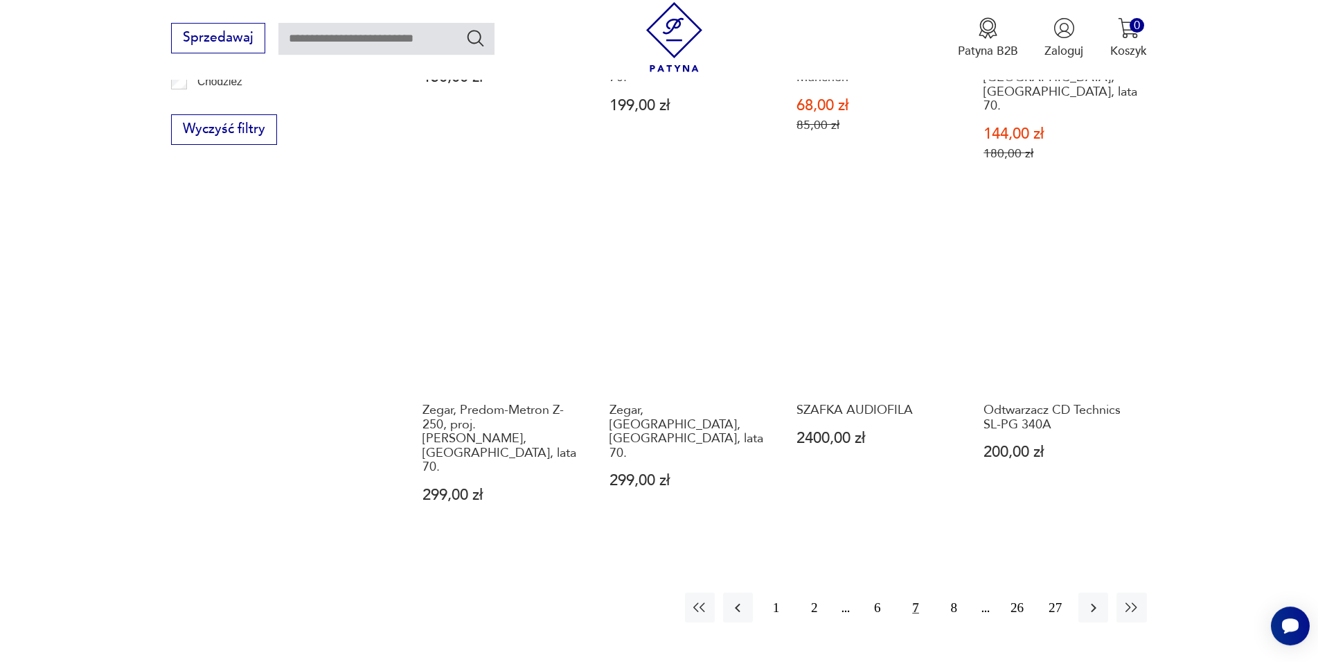
scroll to position [1613, 0]
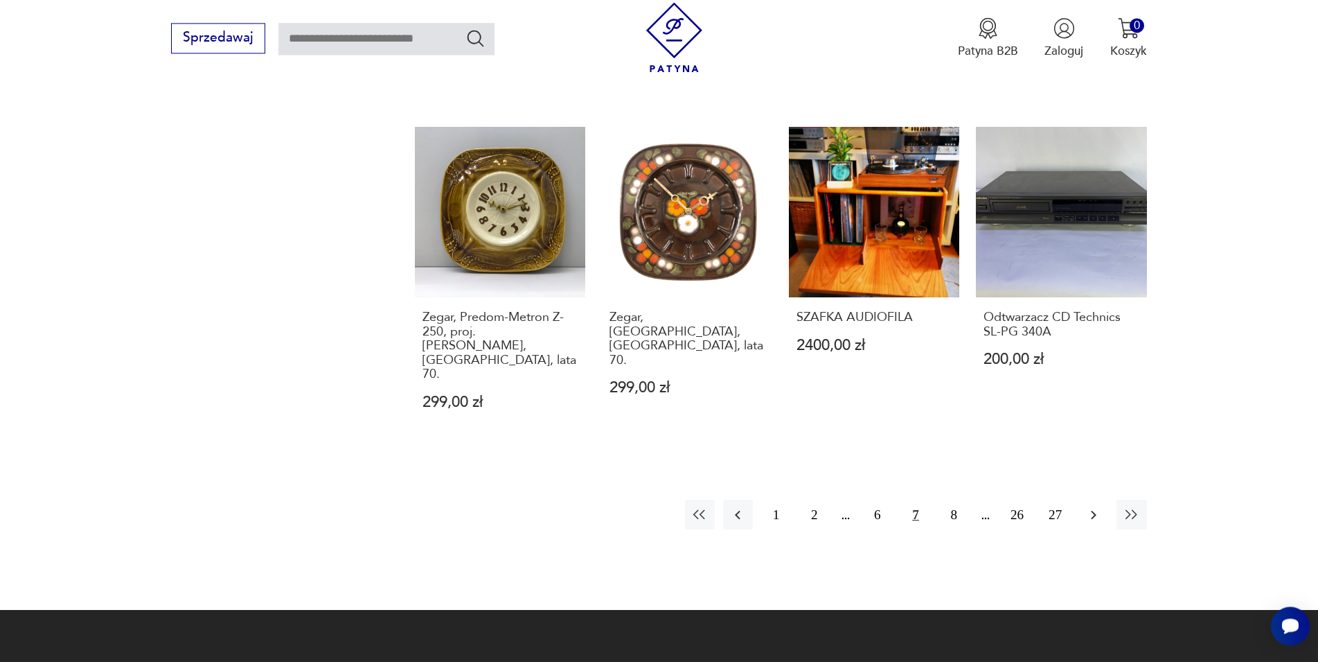
click at [1096, 506] on icon "button" at bounding box center [1094, 514] width 17 height 17
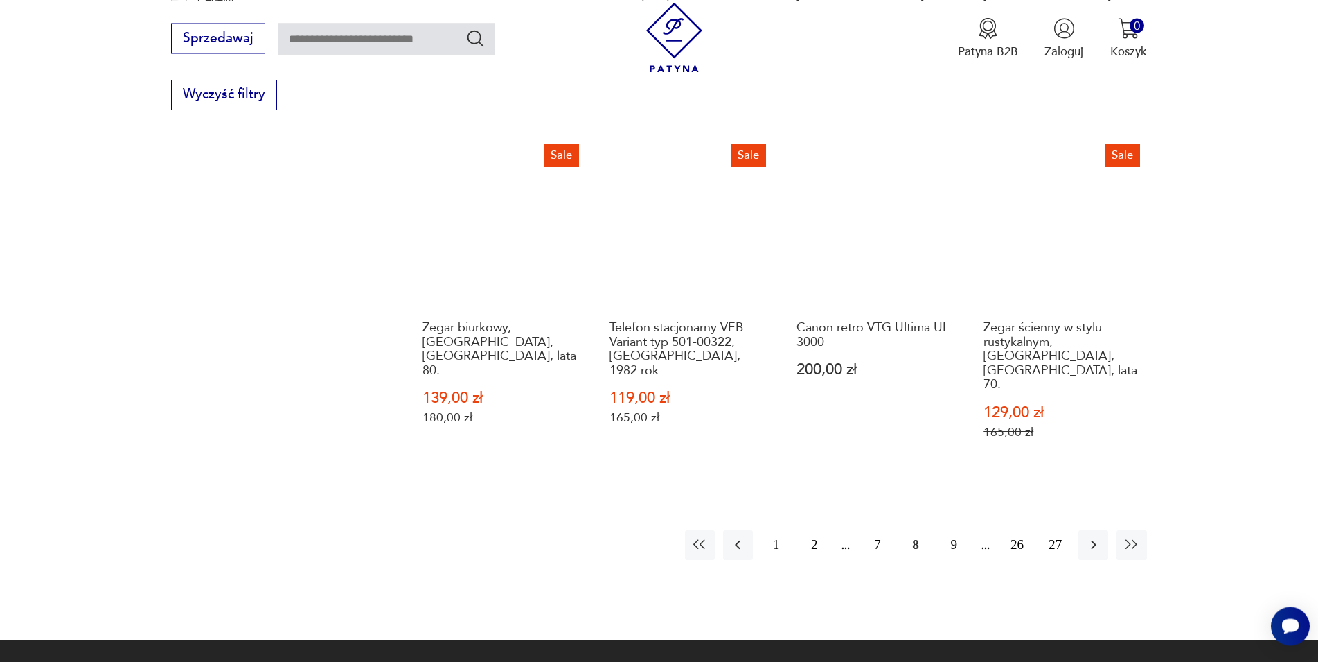
scroll to position [1558, 0]
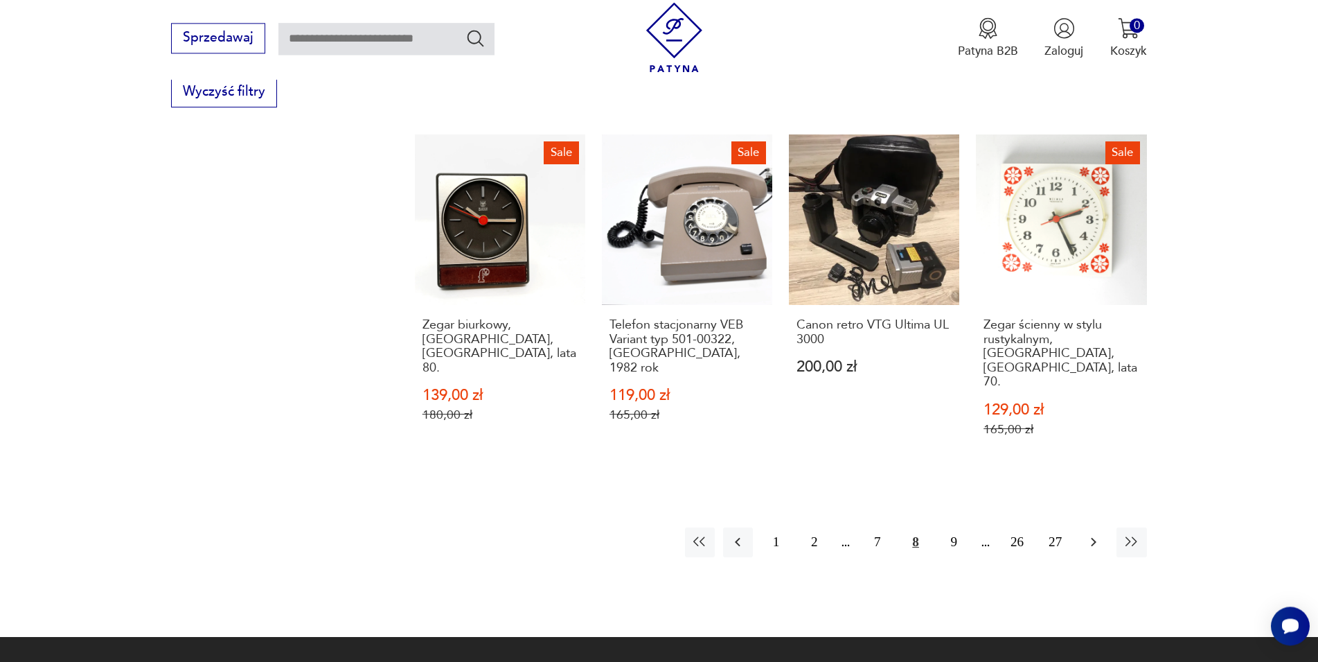
click at [1097, 527] on button "button" at bounding box center [1094, 542] width 30 height 30
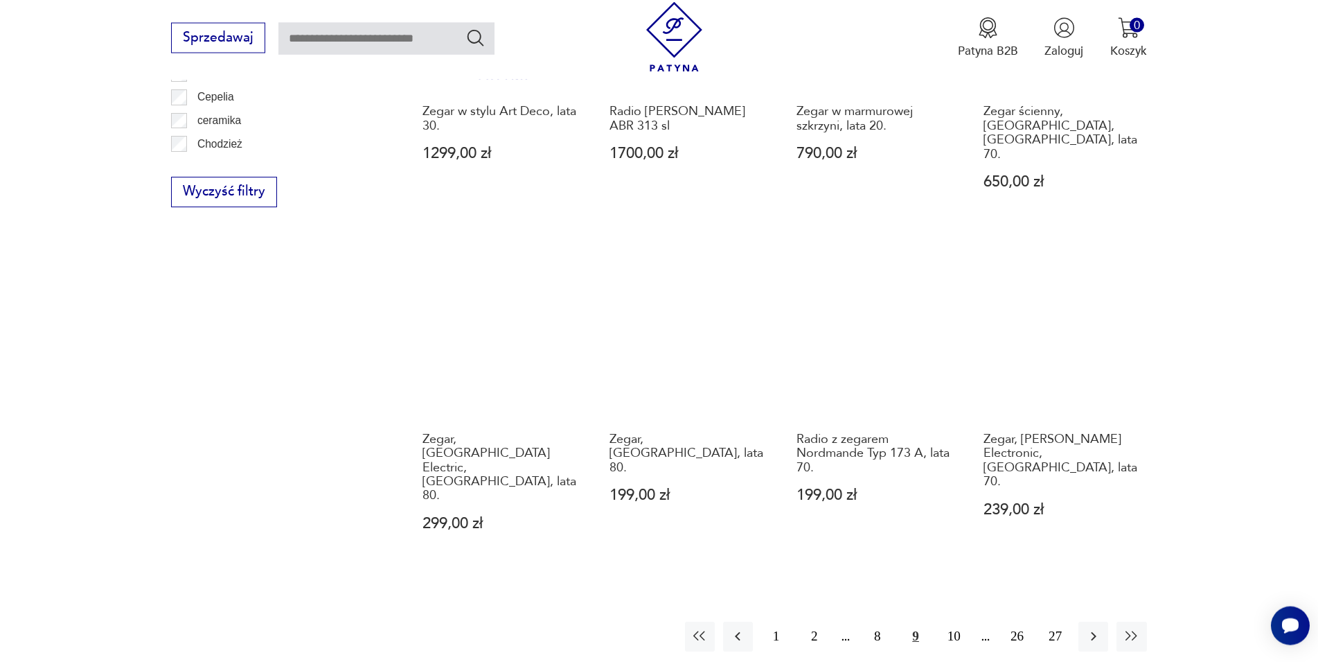
scroll to position [1472, 0]
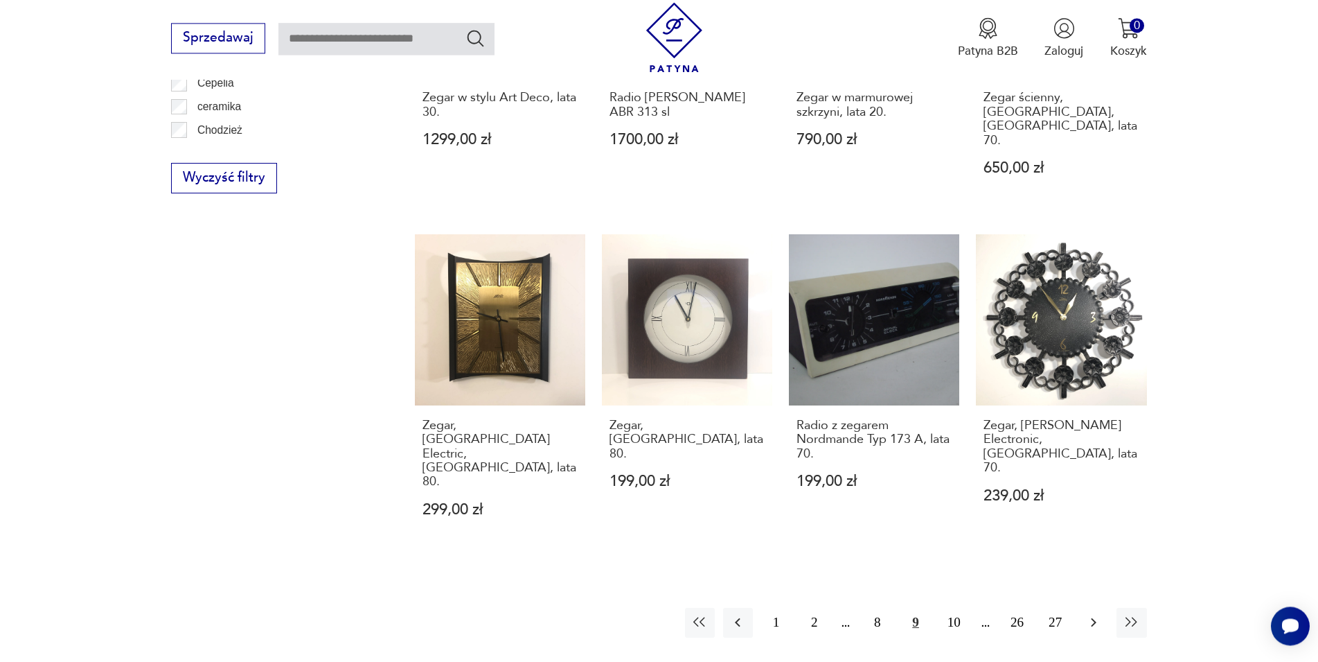
click at [1097, 614] on icon "button" at bounding box center [1094, 622] width 17 height 17
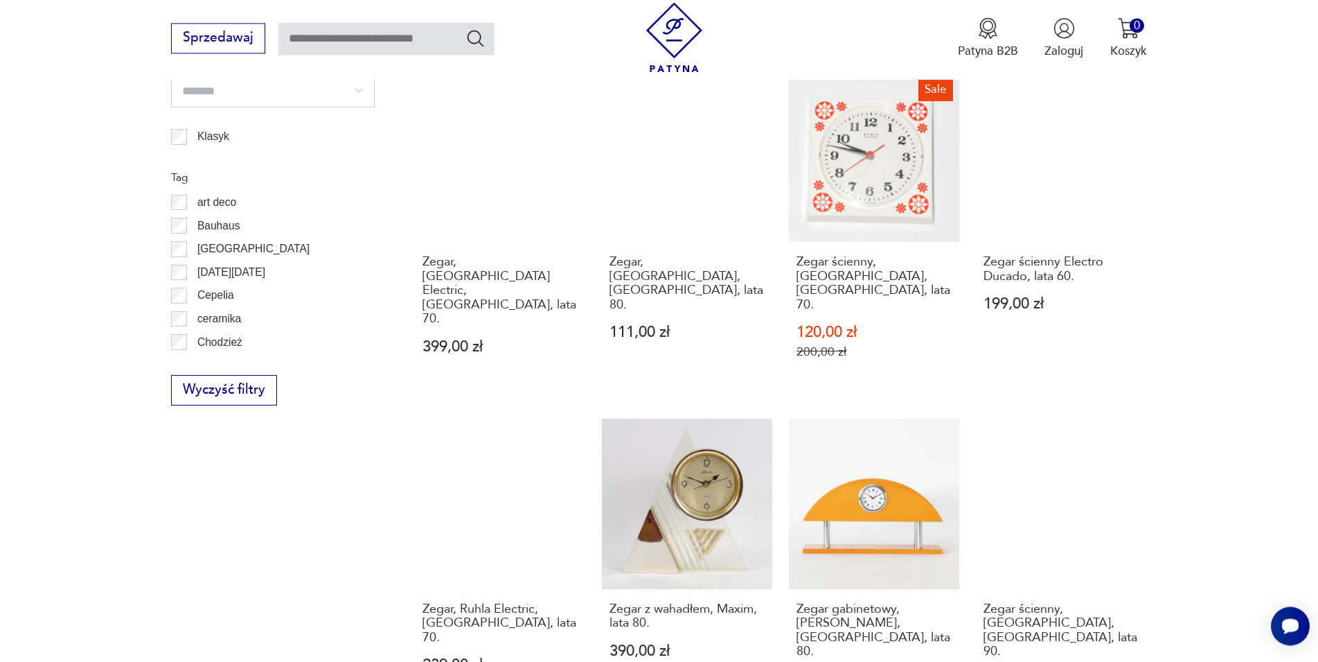
scroll to position [1542, 0]
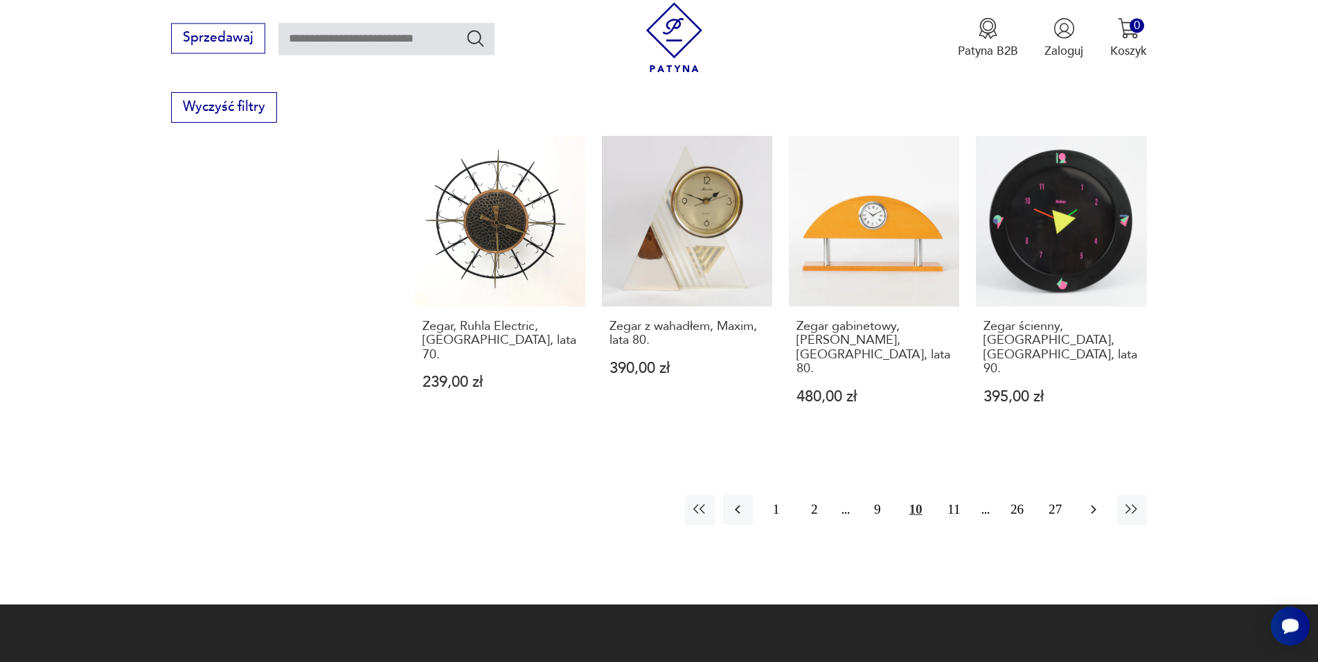
click at [1102, 495] on button "button" at bounding box center [1094, 510] width 30 height 30
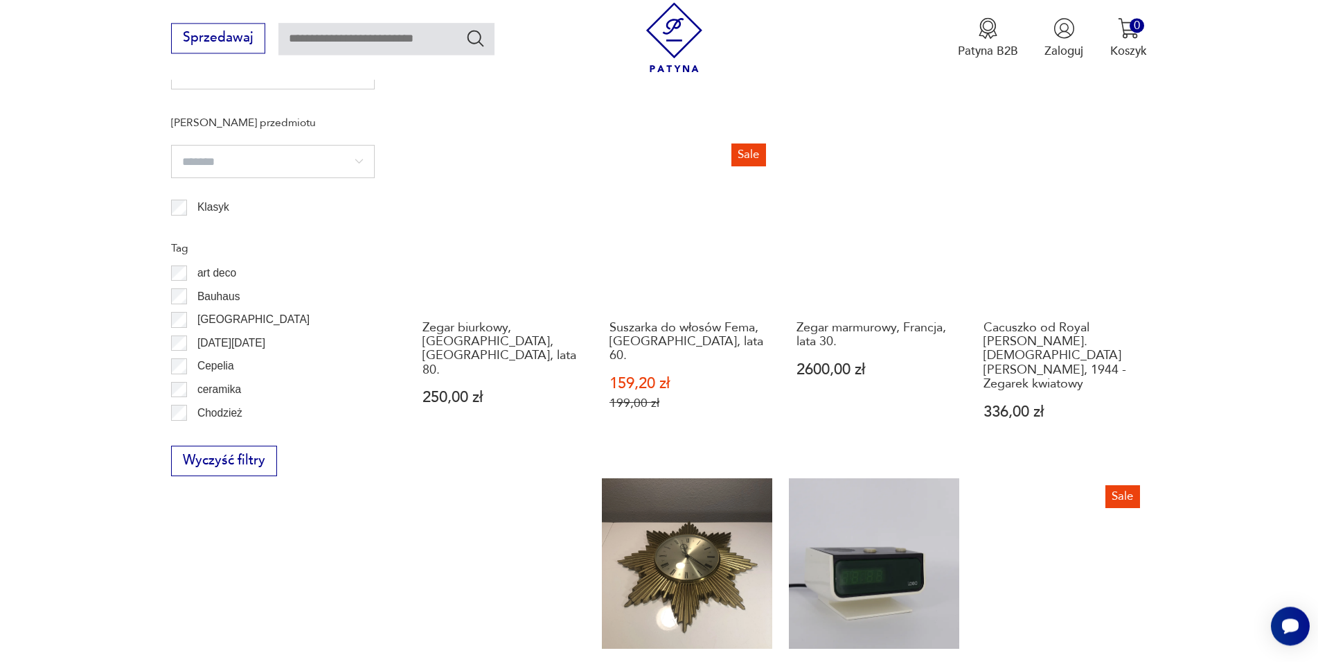
scroll to position [1542, 0]
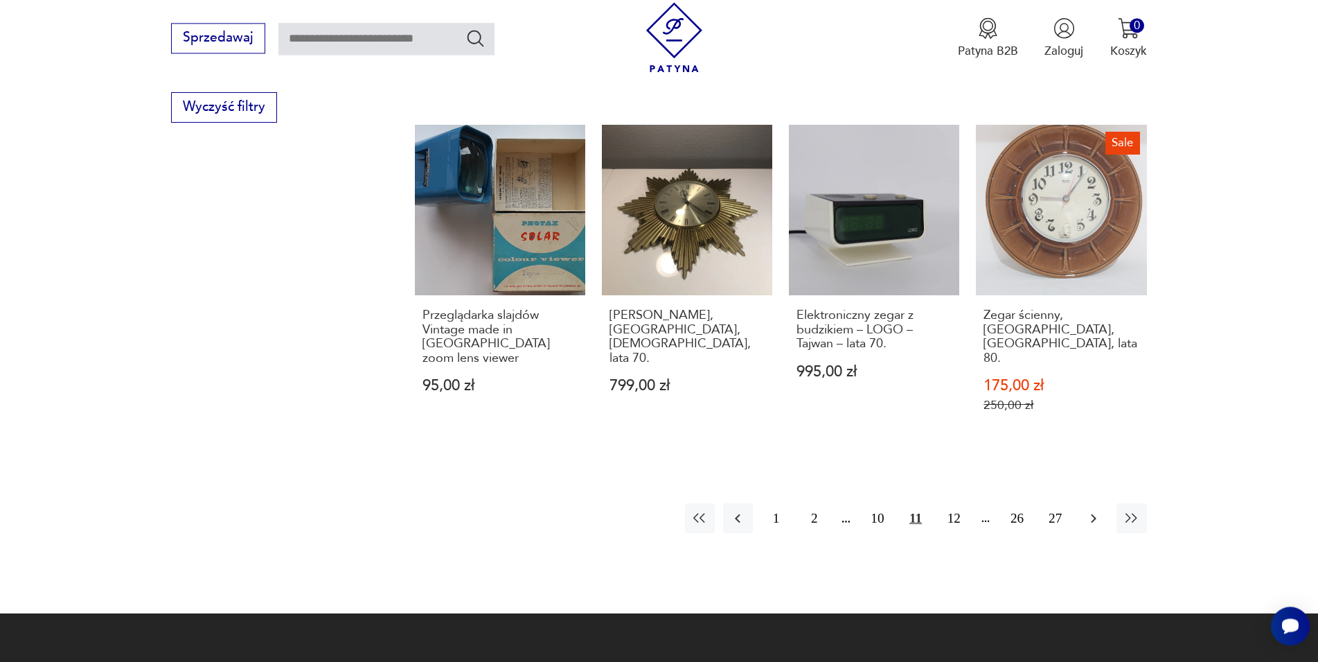
click at [1088, 503] on button "button" at bounding box center [1094, 518] width 30 height 30
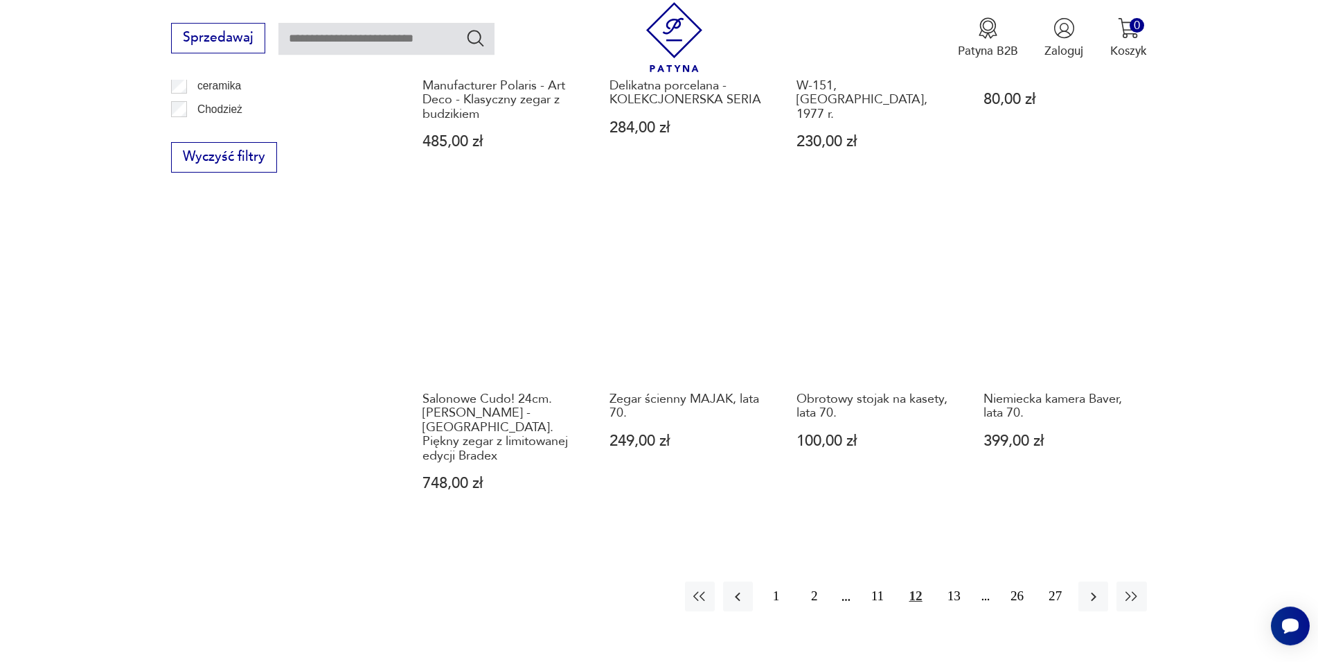
scroll to position [1613, 0]
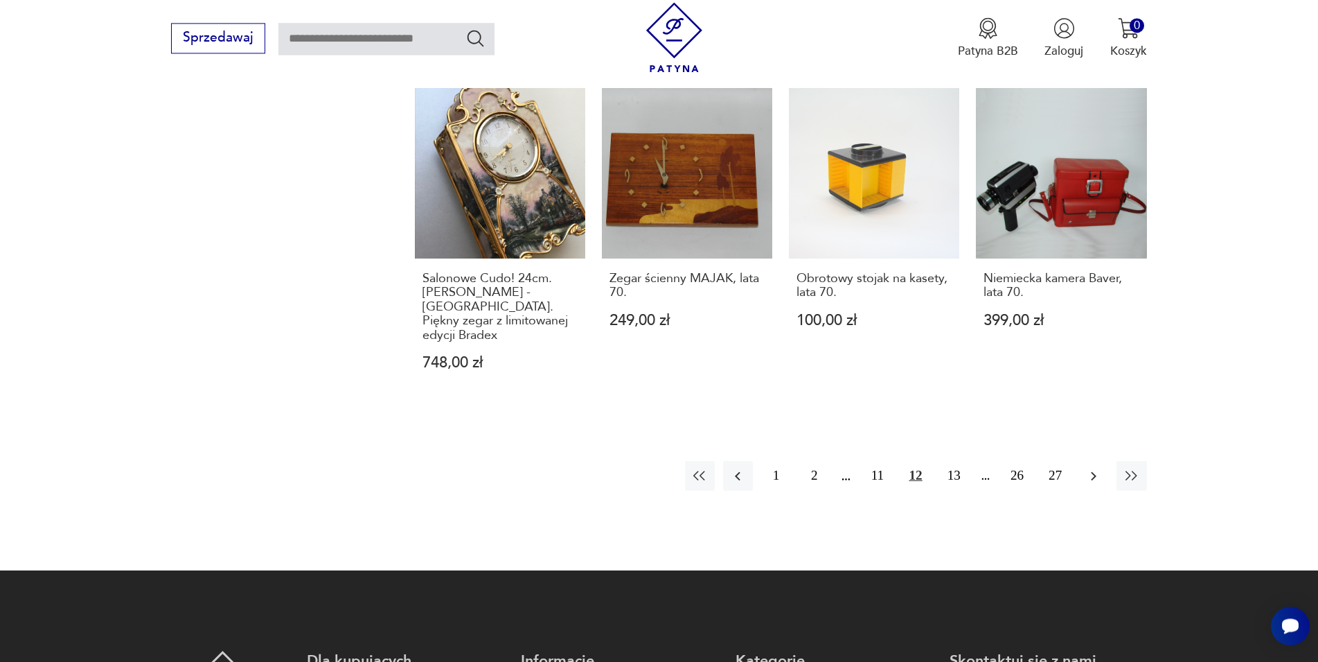
click at [1090, 468] on icon "button" at bounding box center [1094, 476] width 17 height 17
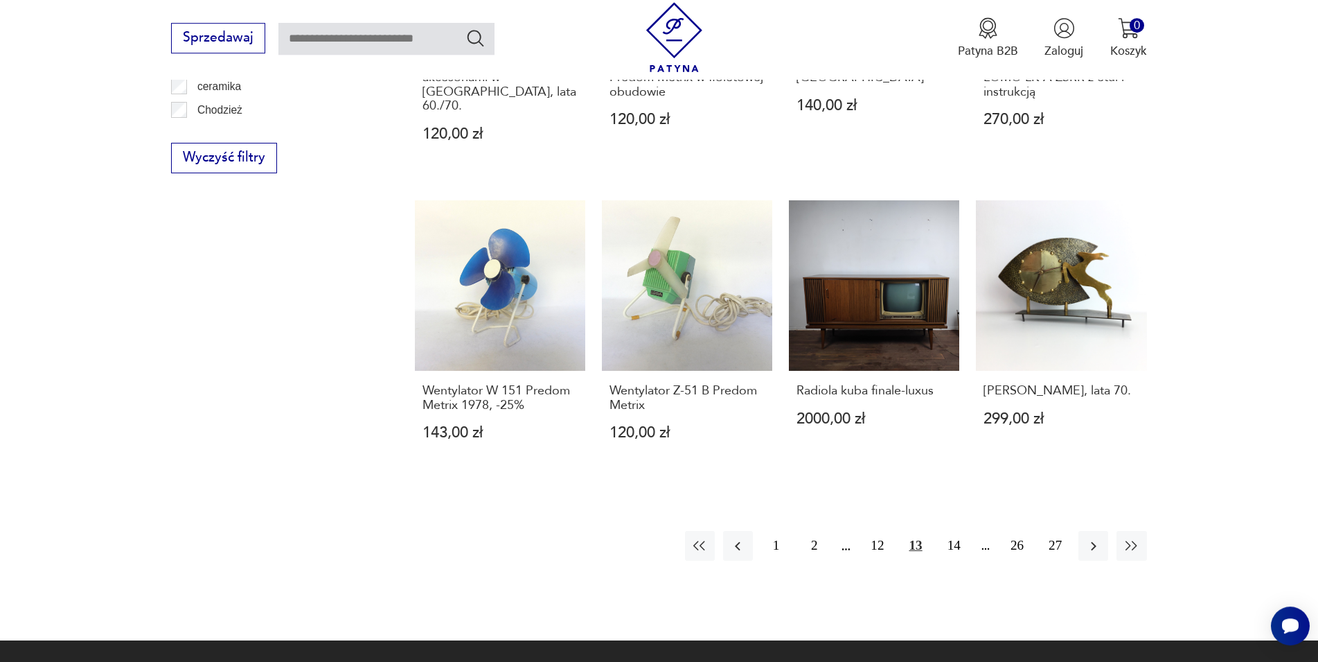
scroll to position [1613, 0]
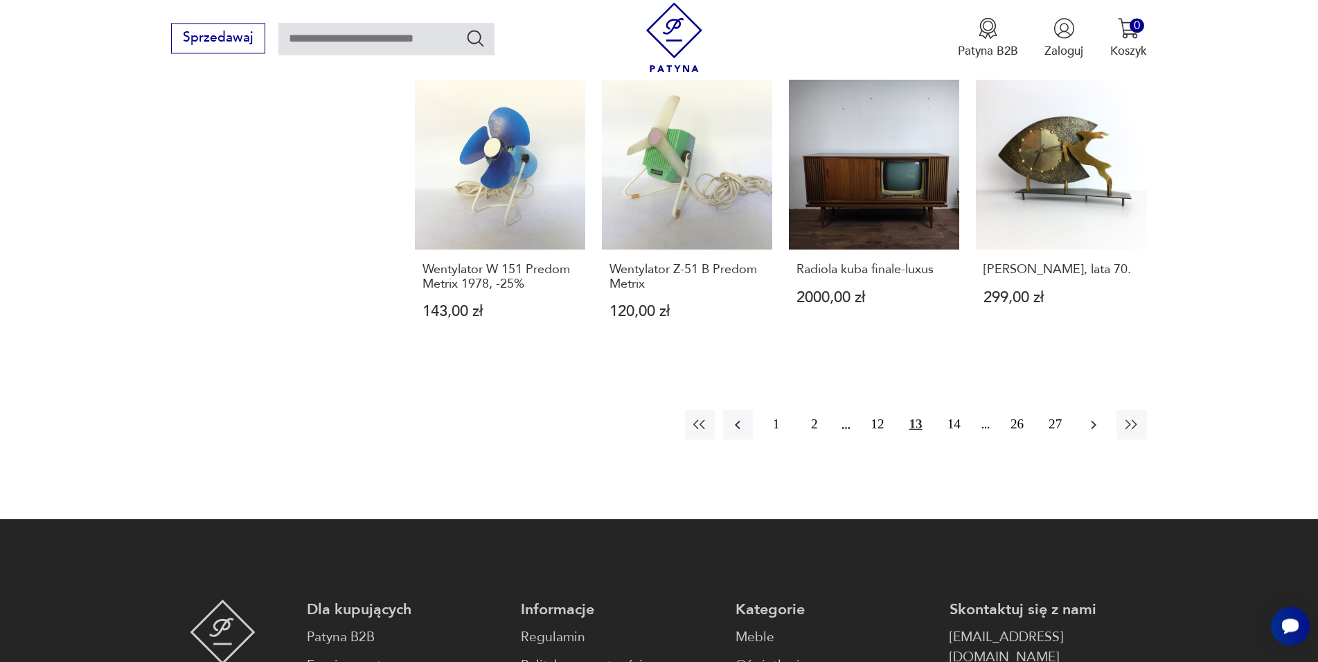
click at [1088, 416] on icon "button" at bounding box center [1094, 424] width 17 height 17
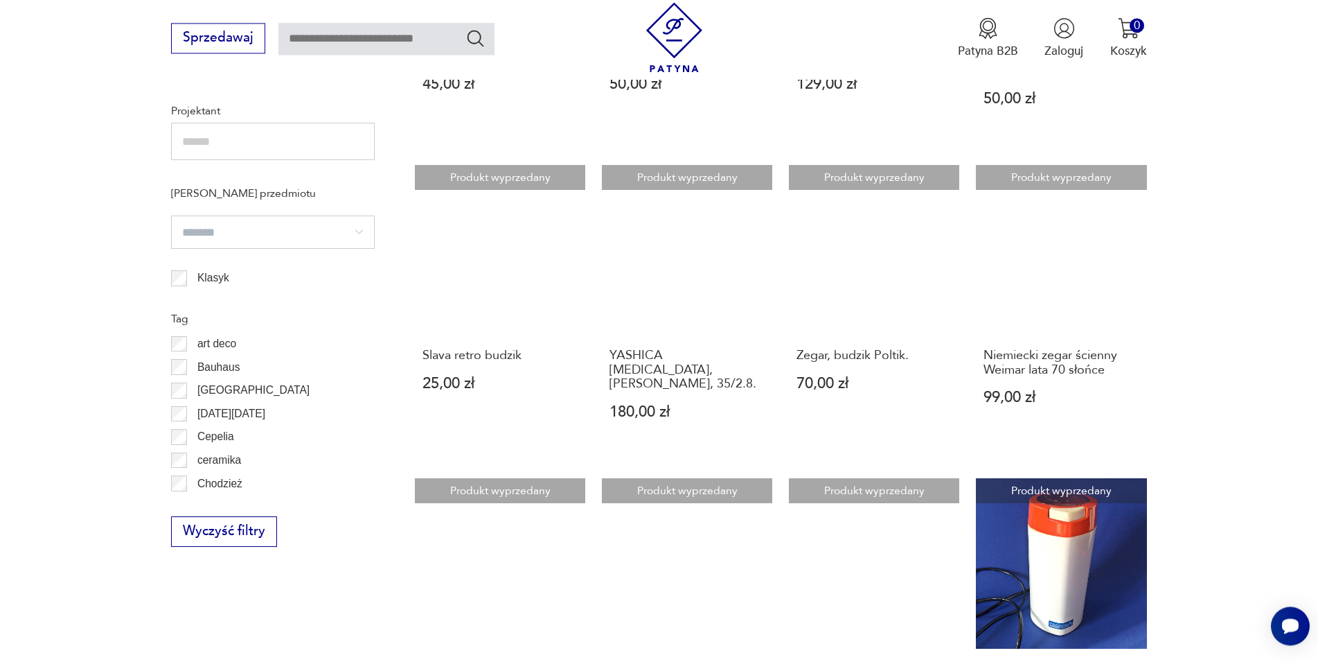
scroll to position [1401, 0]
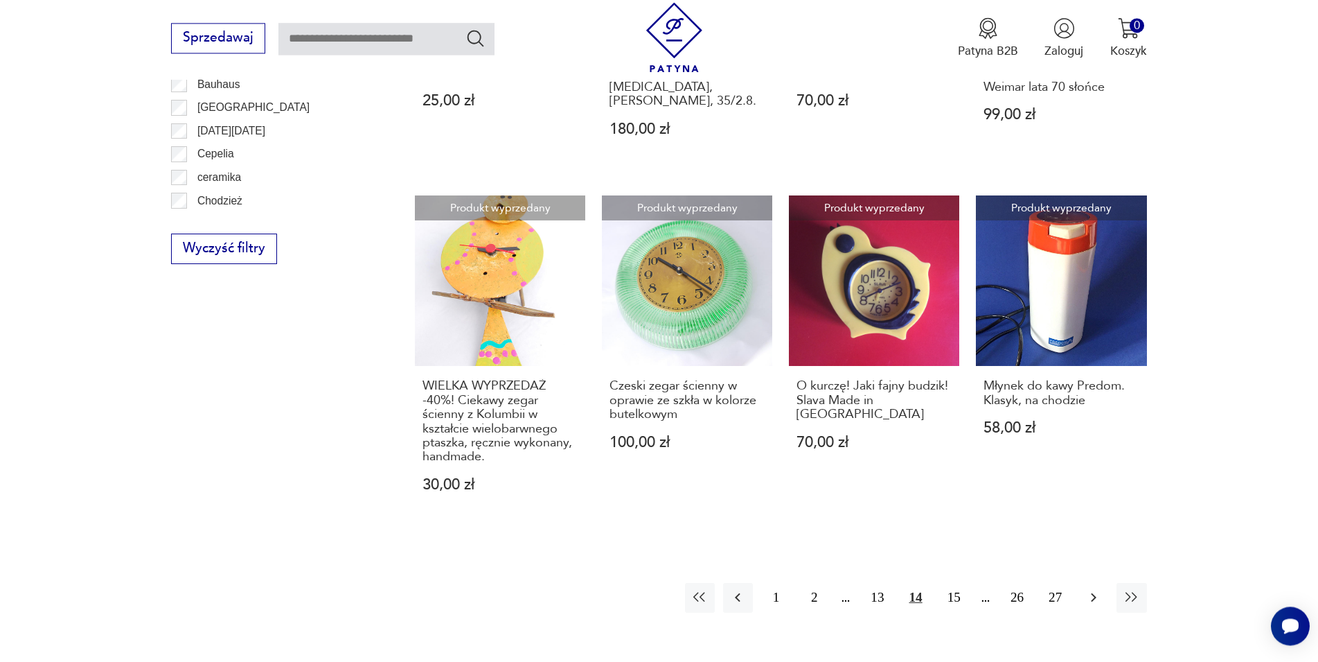
click at [1092, 589] on icon "button" at bounding box center [1094, 597] width 17 height 17
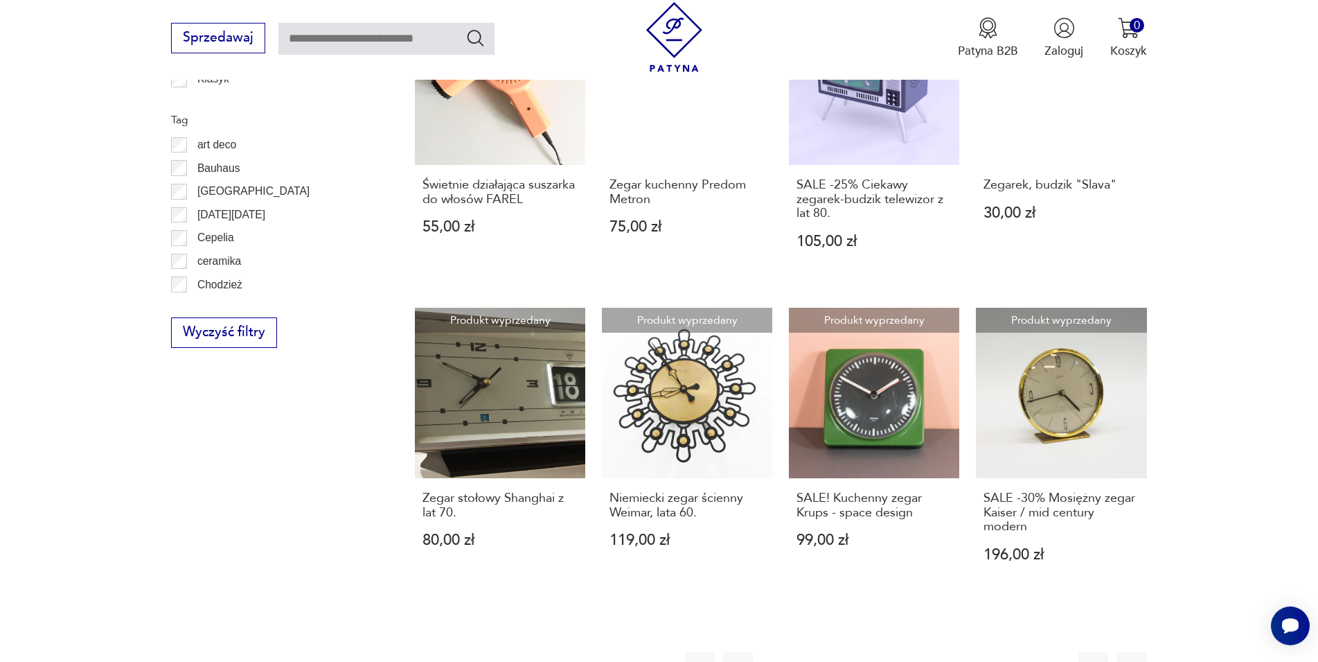
scroll to position [1401, 0]
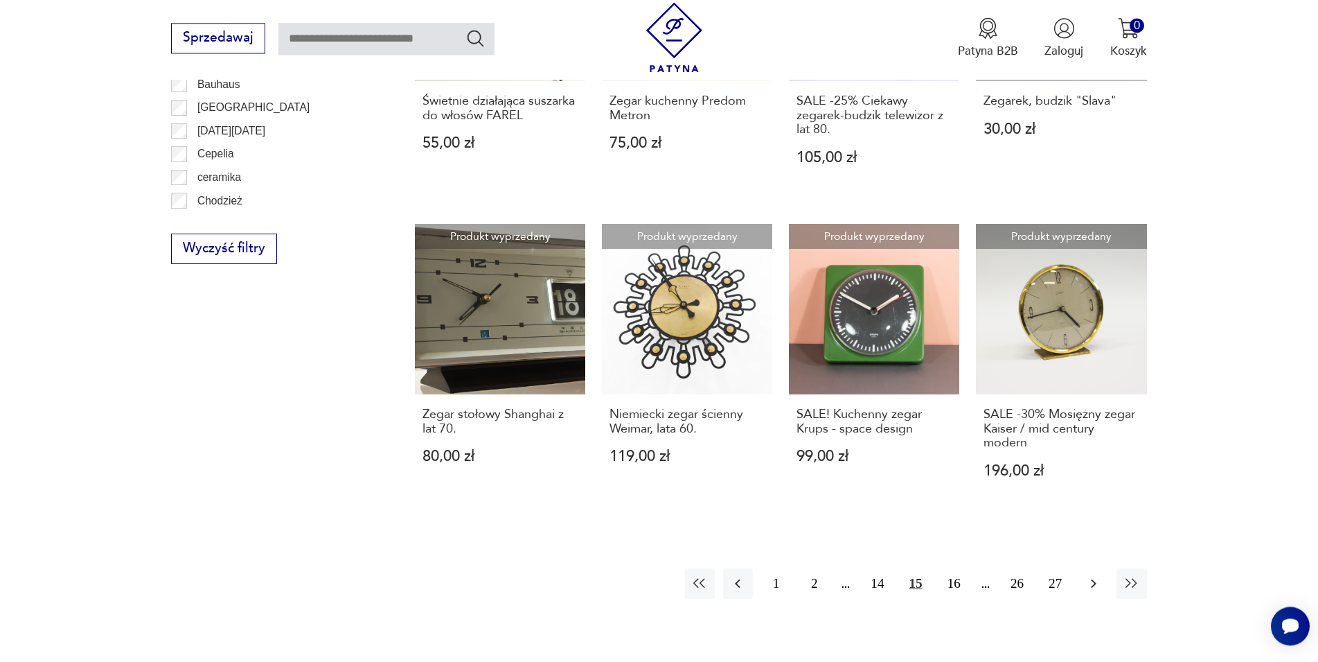
click at [1088, 585] on icon "button" at bounding box center [1094, 583] width 17 height 17
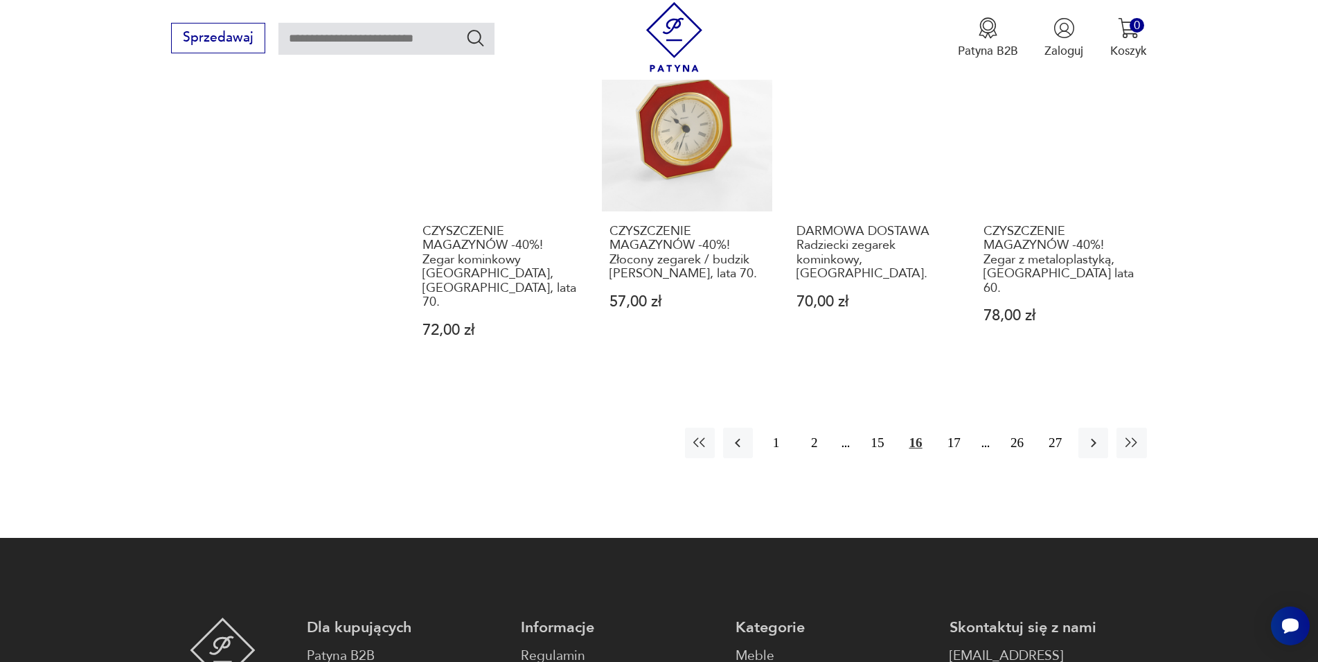
scroll to position [1613, 0]
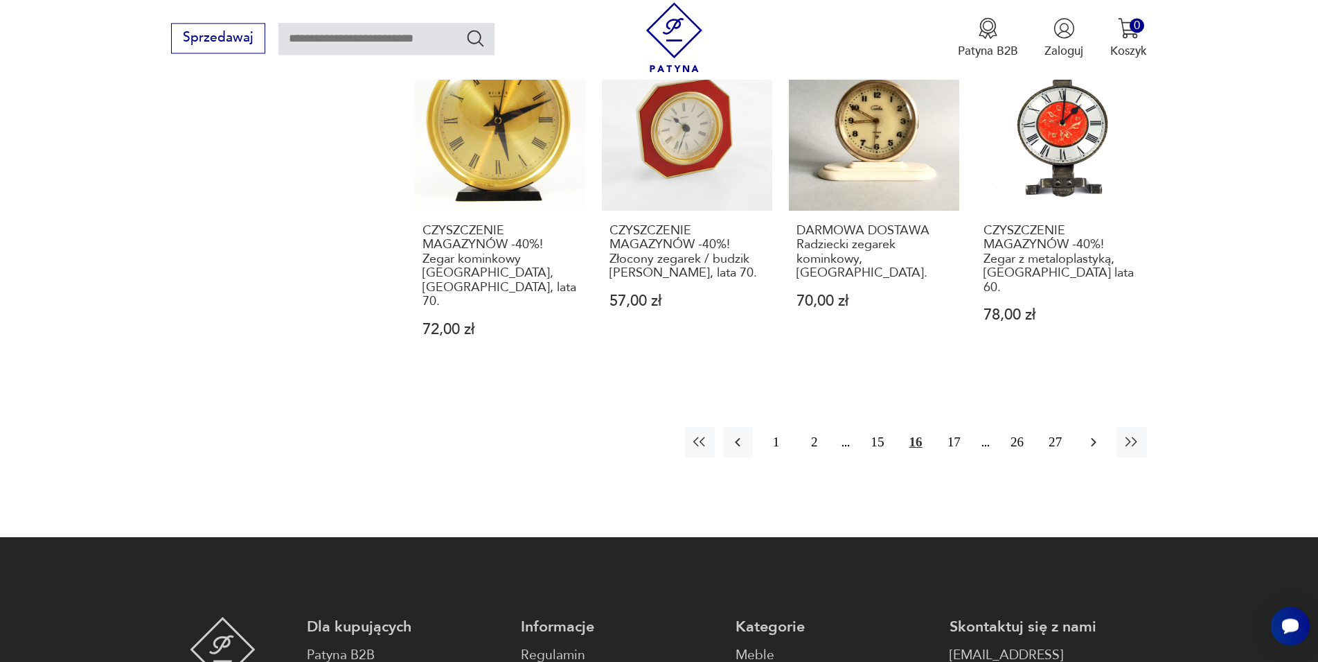
click at [1097, 434] on icon "button" at bounding box center [1094, 442] width 17 height 17
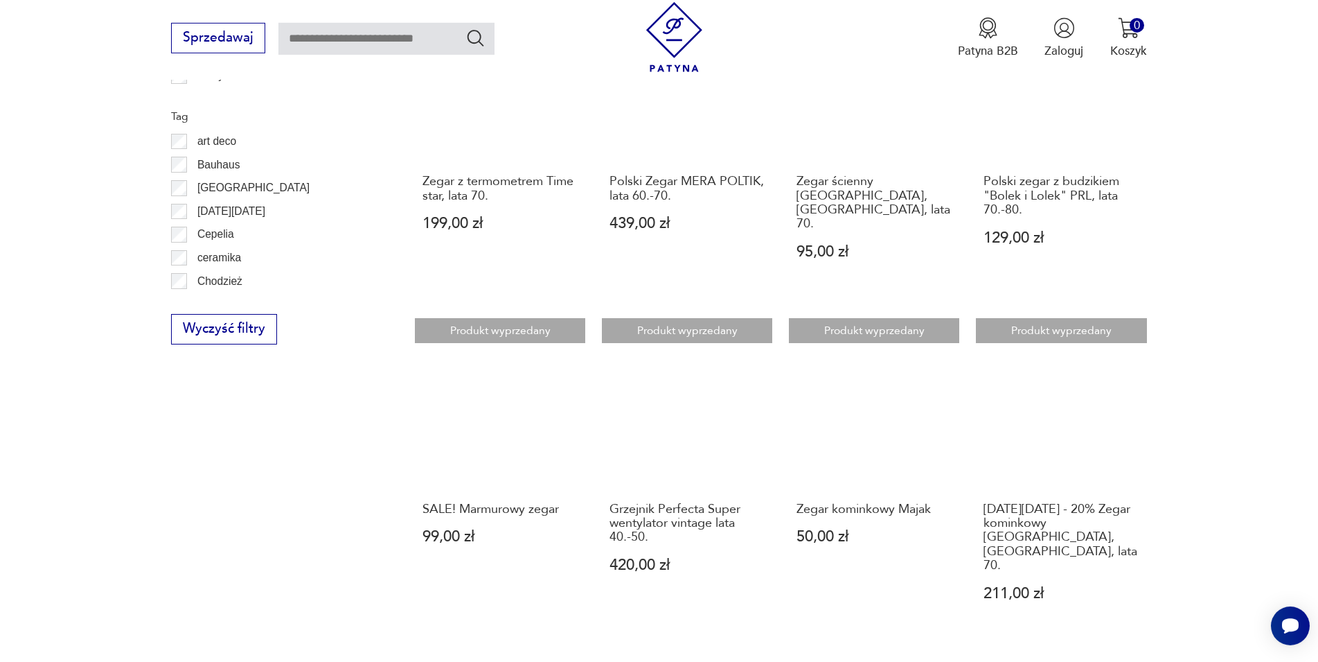
scroll to position [1542, 0]
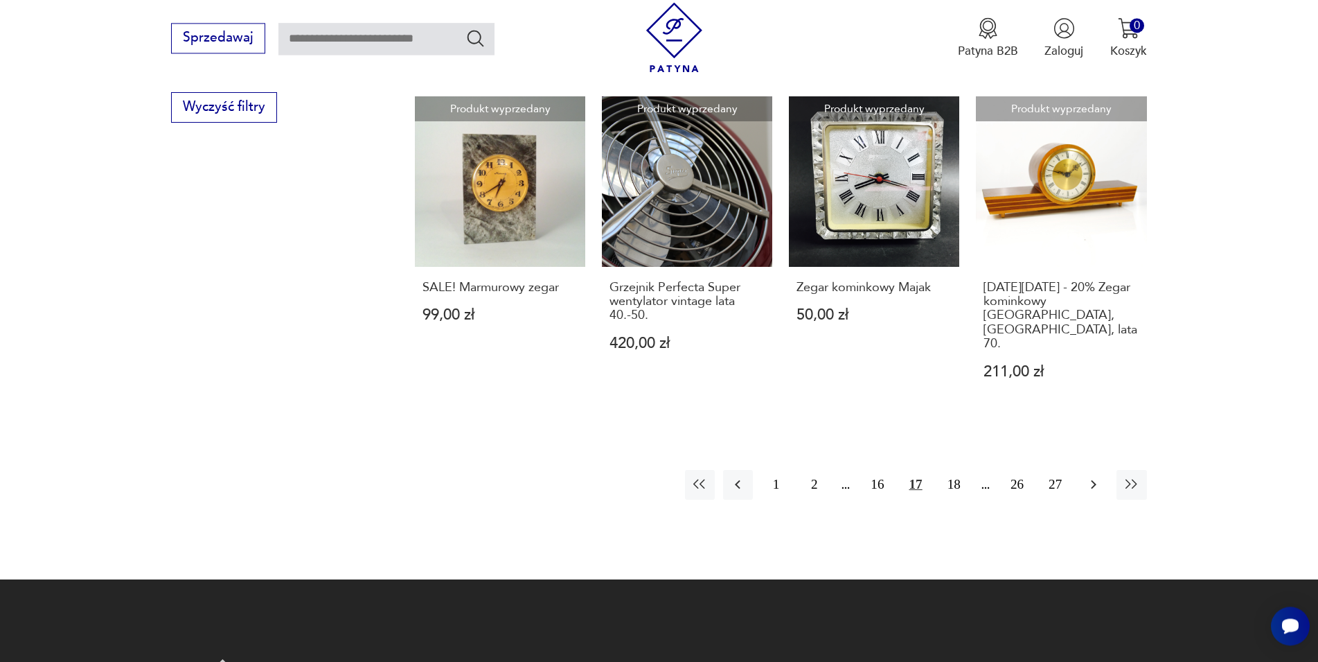
click at [1092, 476] on icon "button" at bounding box center [1094, 484] width 17 height 17
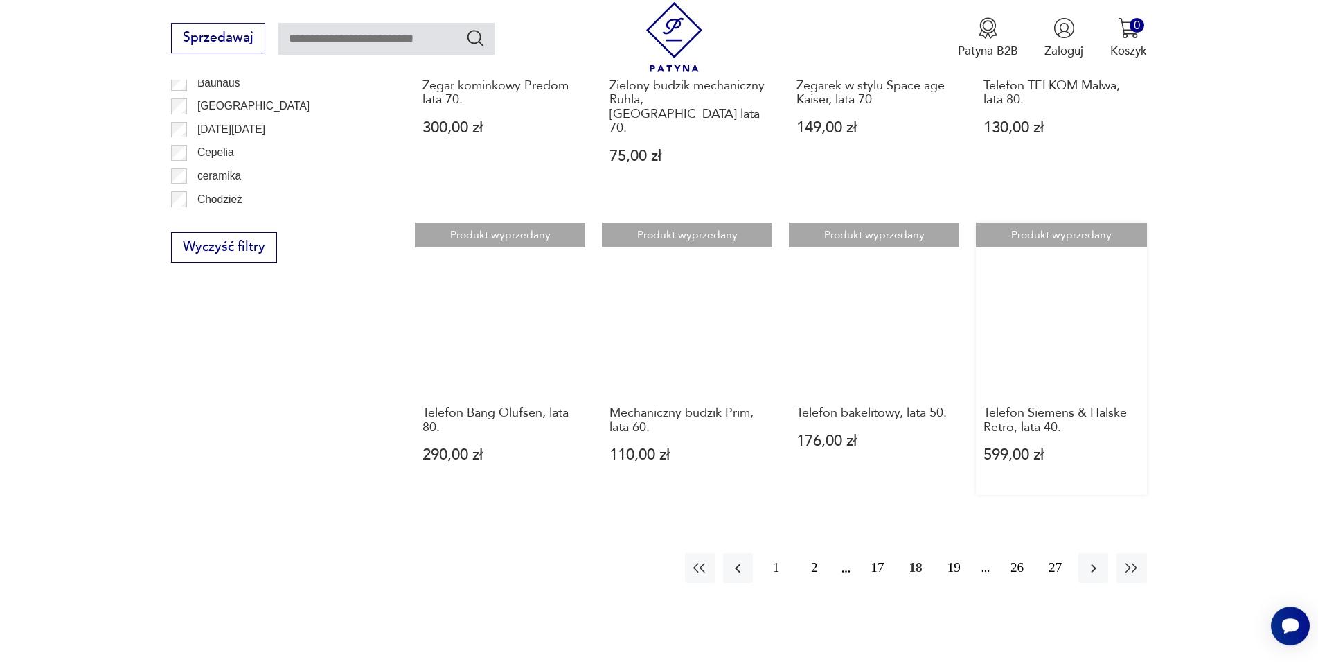
scroll to position [1472, 0]
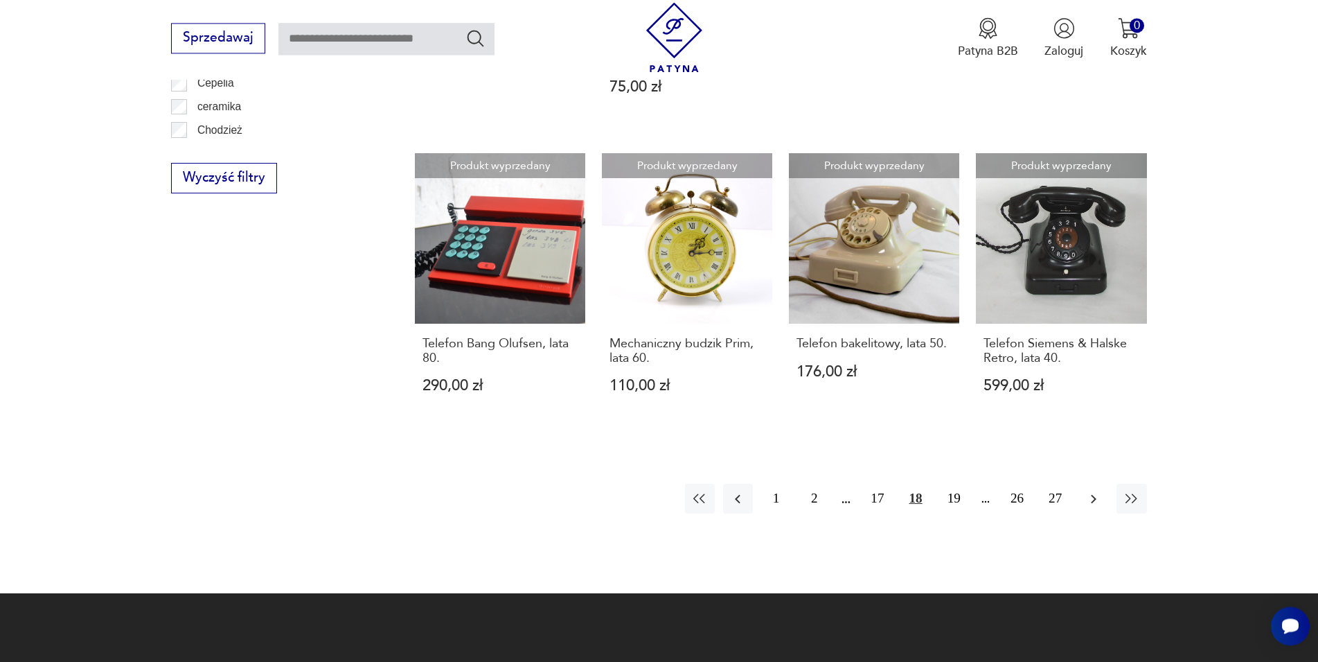
click at [1084, 484] on button "button" at bounding box center [1094, 499] width 30 height 30
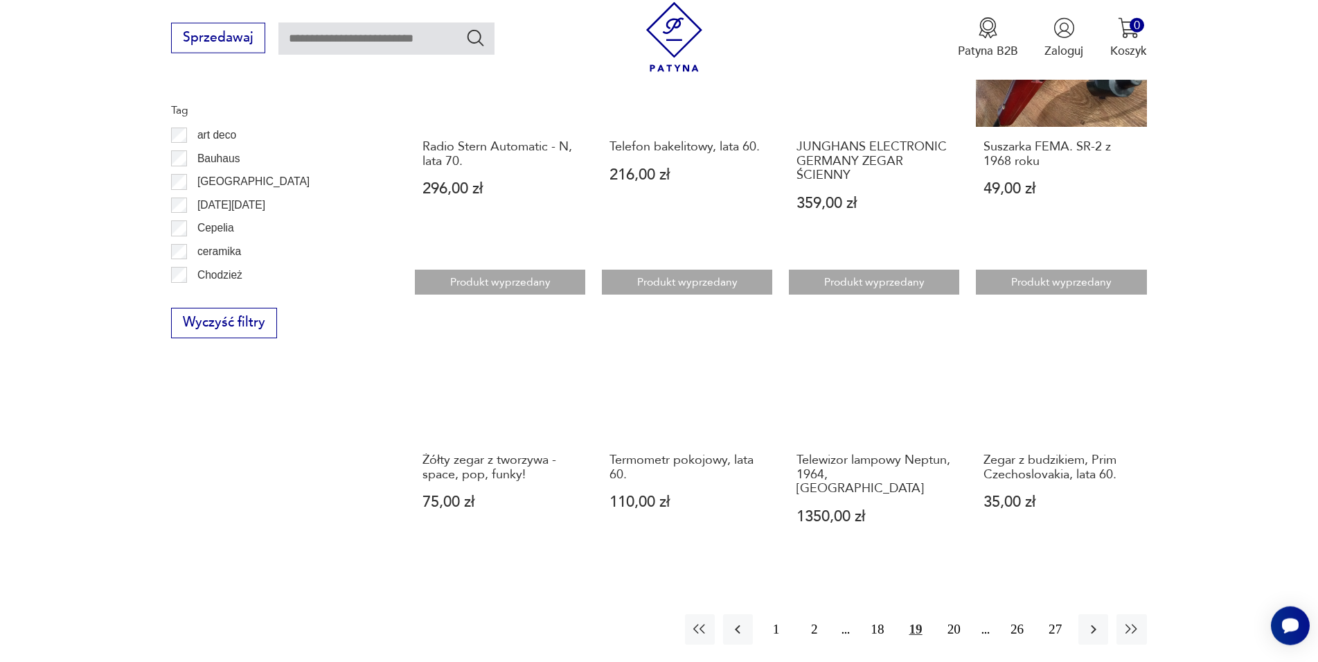
scroll to position [1330, 0]
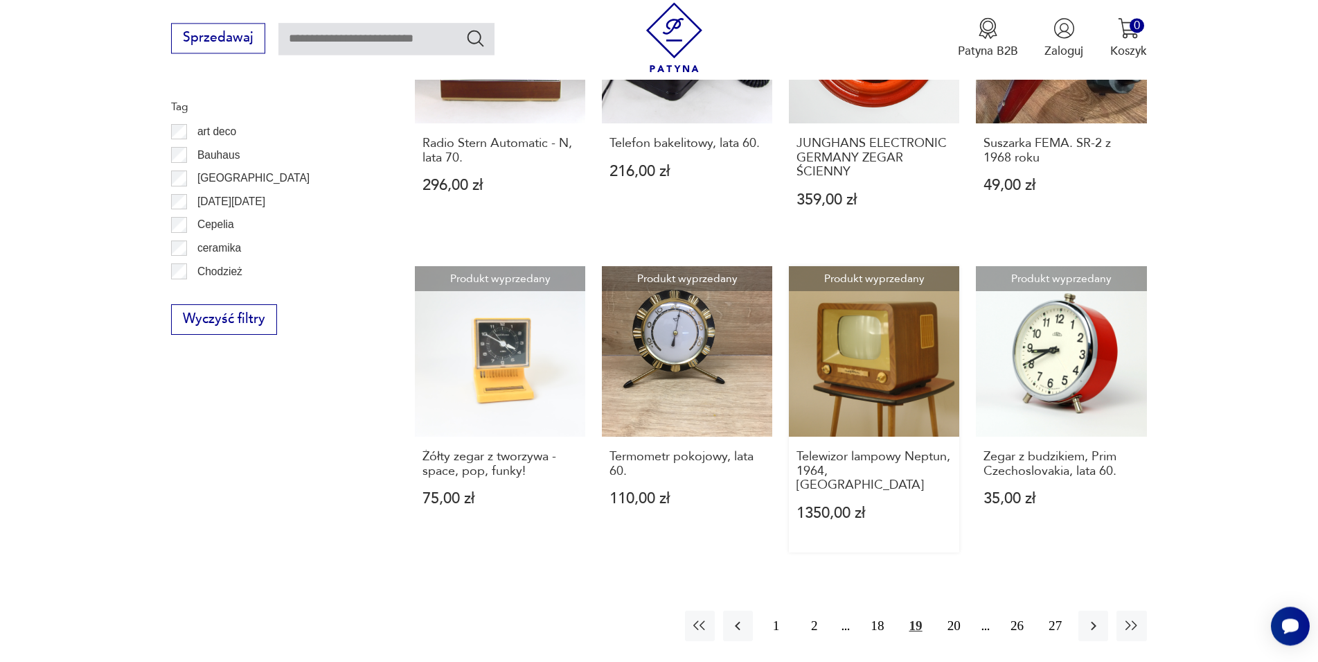
click at [890, 353] on link "Produkt wyprzedany Telewizor lampowy Neptun, 1964, Polska 1350,00 zł" at bounding box center [874, 409] width 170 height 287
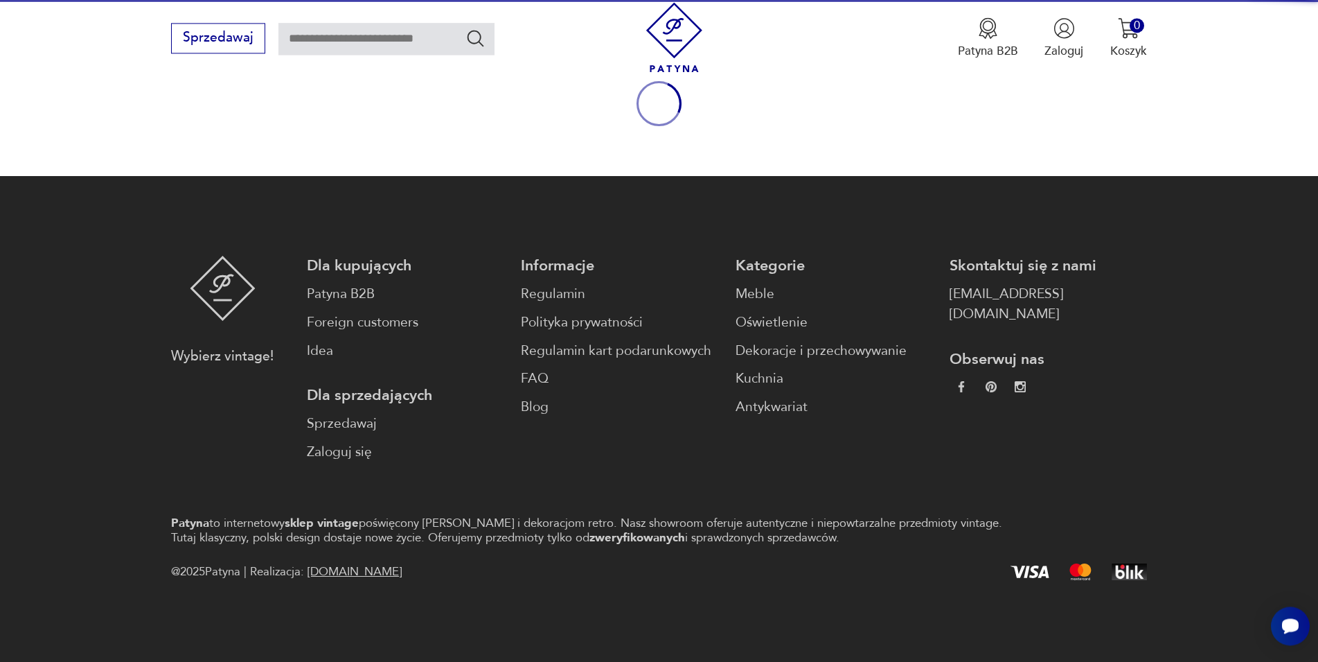
scroll to position [182, 0]
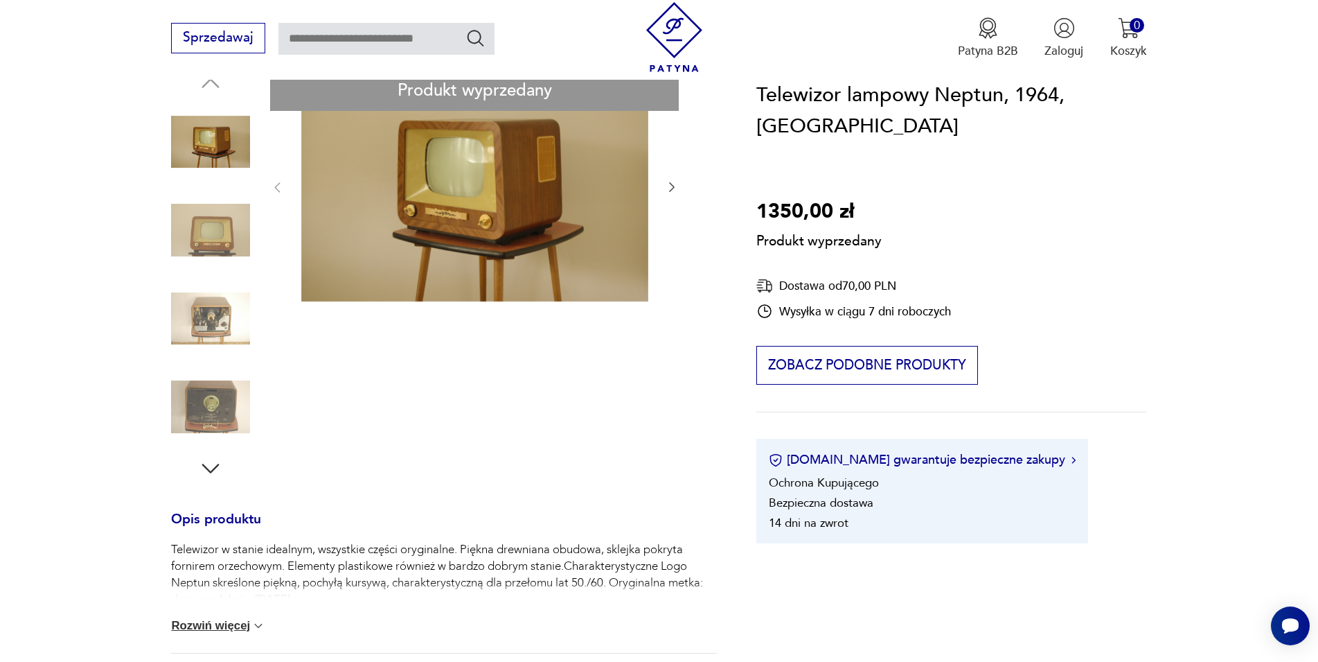
click at [249, 624] on button "Rozwiń więcej" at bounding box center [218, 626] width 94 height 14
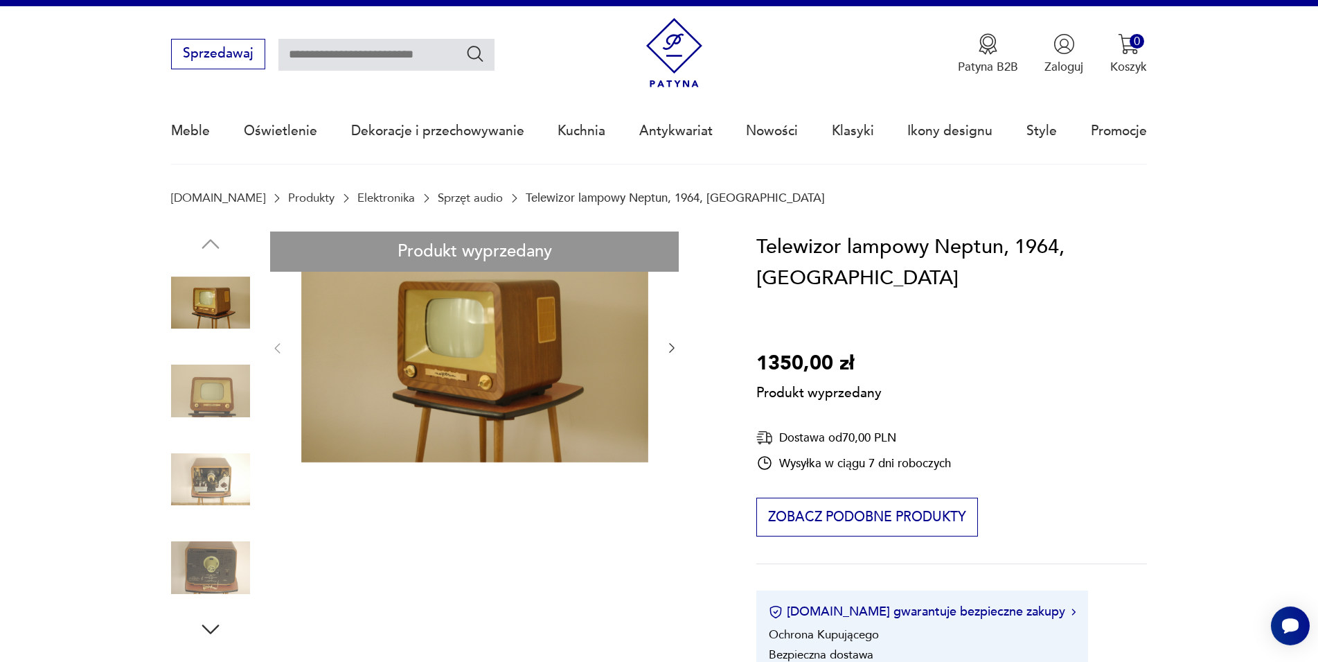
scroll to position [0, 0]
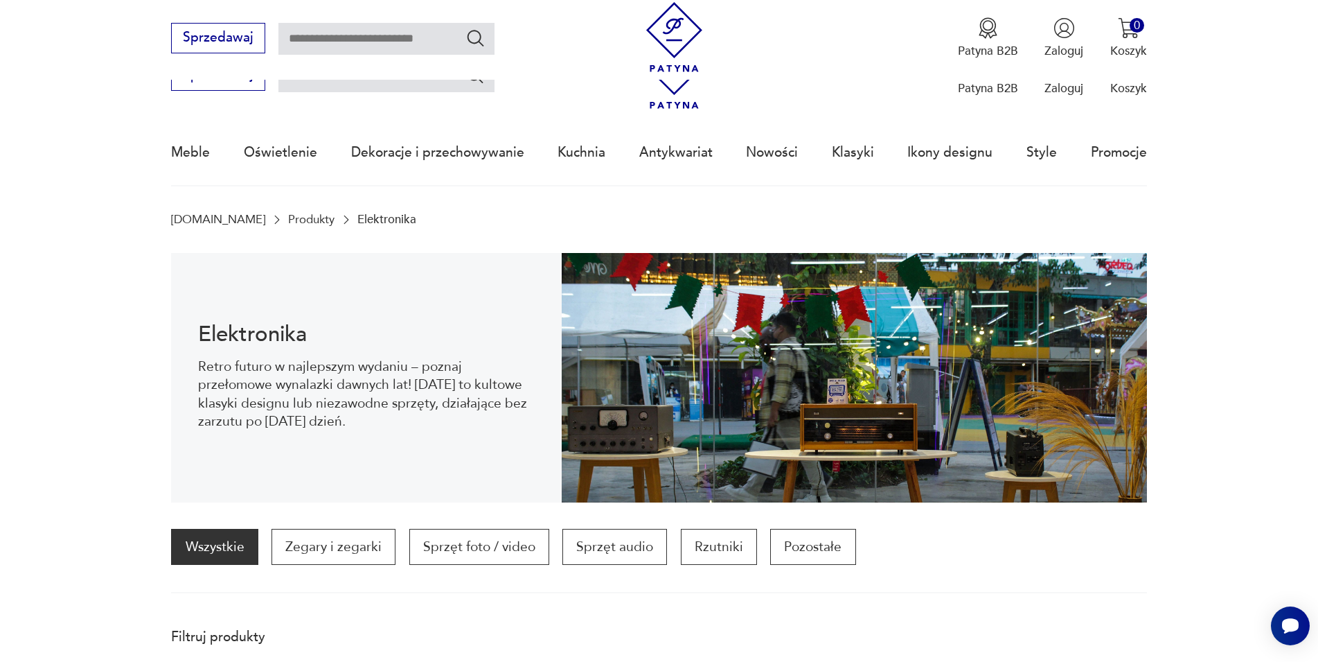
scroll to position [1328, 0]
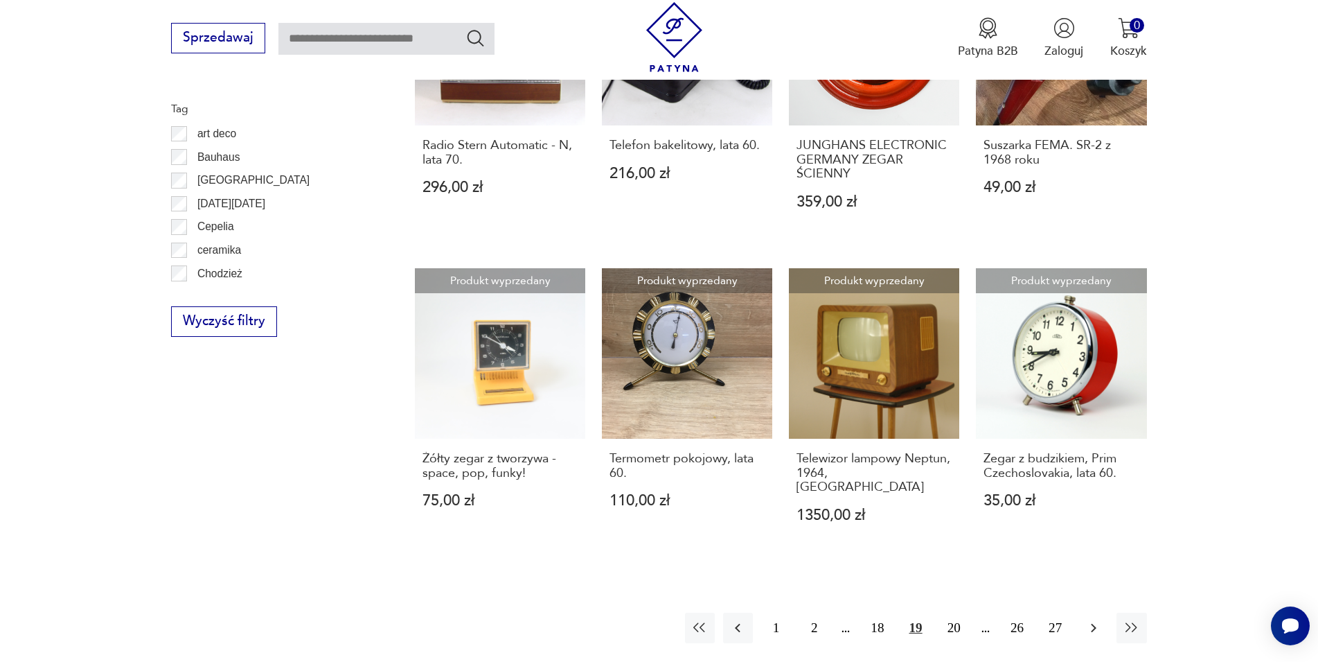
click at [1085, 613] on button "button" at bounding box center [1094, 627] width 30 height 30
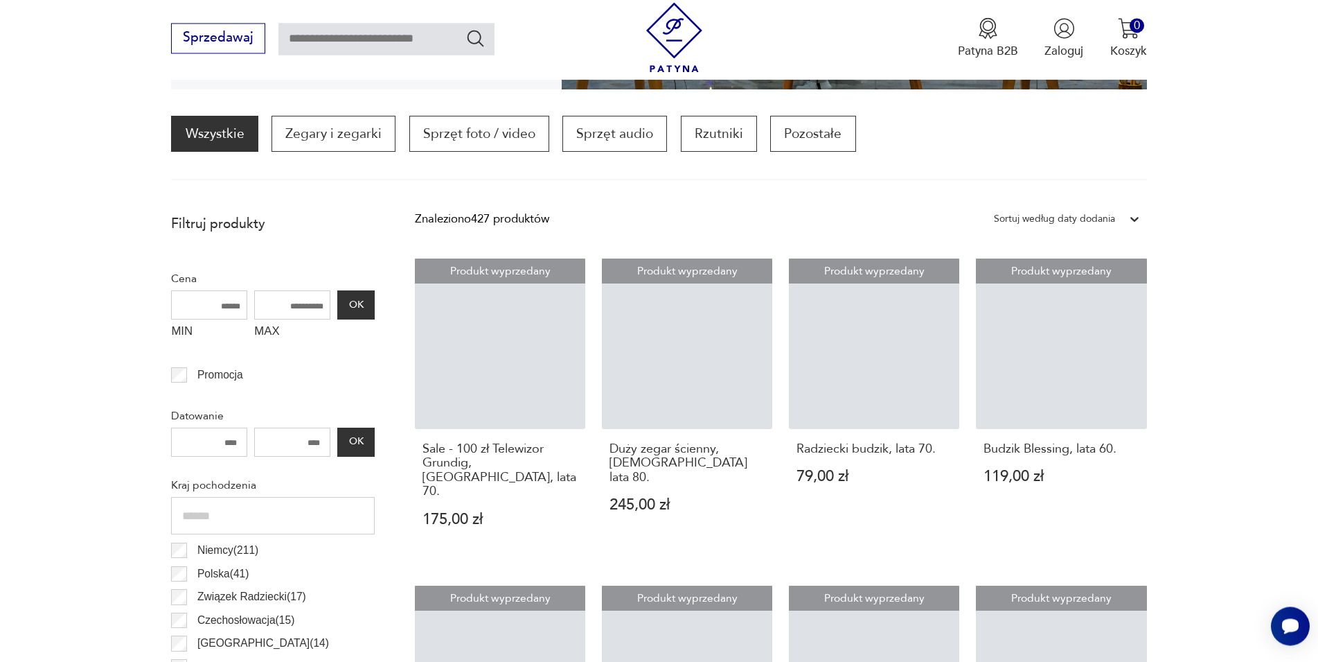
scroll to position [412, 0]
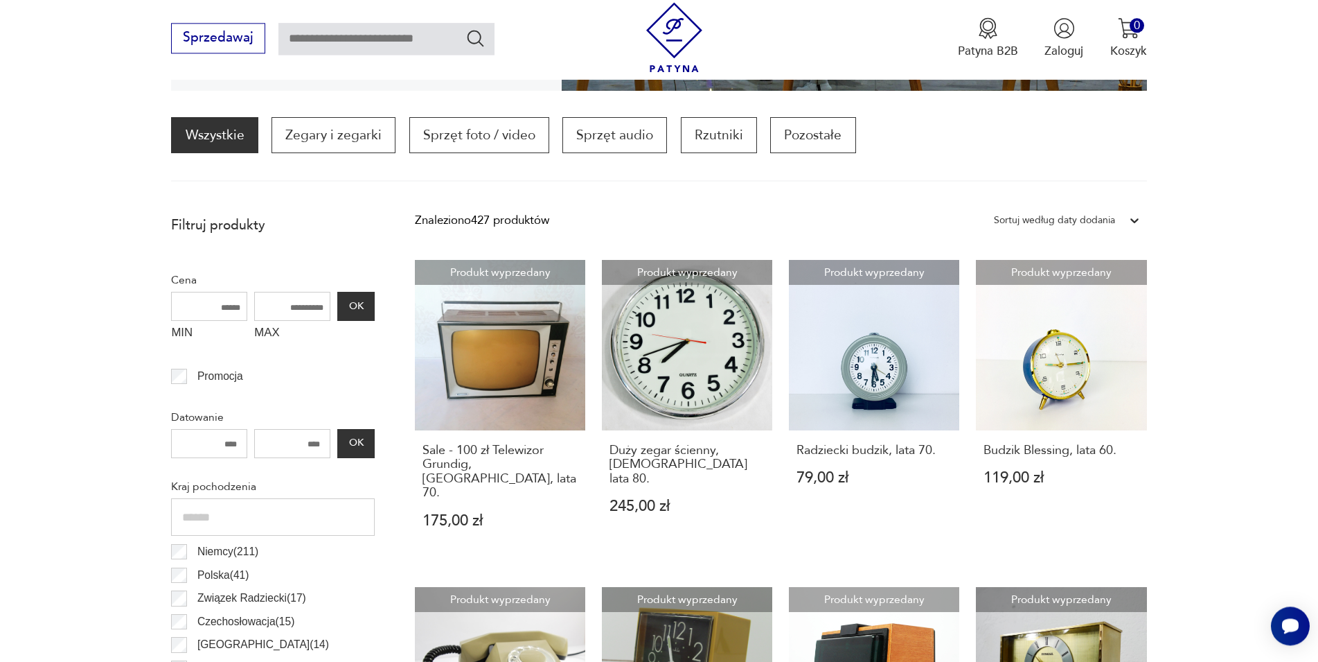
scroll to position [1328, 0]
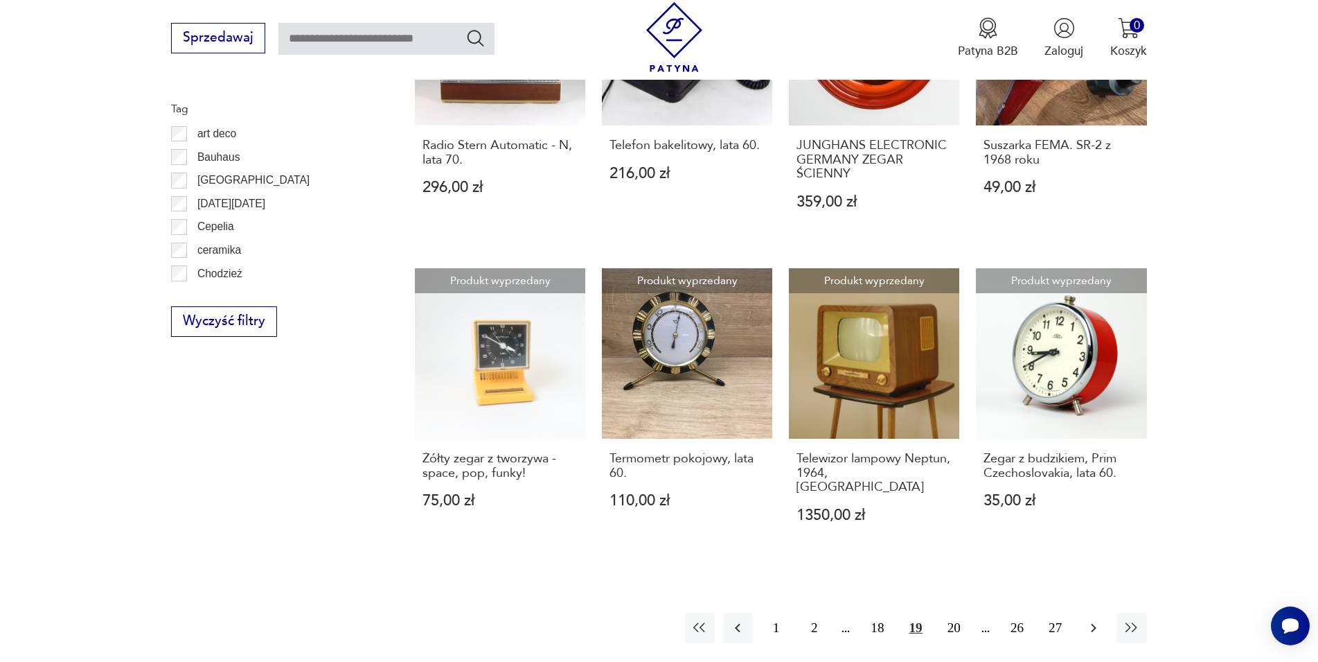
click at [1092, 624] on icon "button" at bounding box center [1094, 628] width 6 height 9
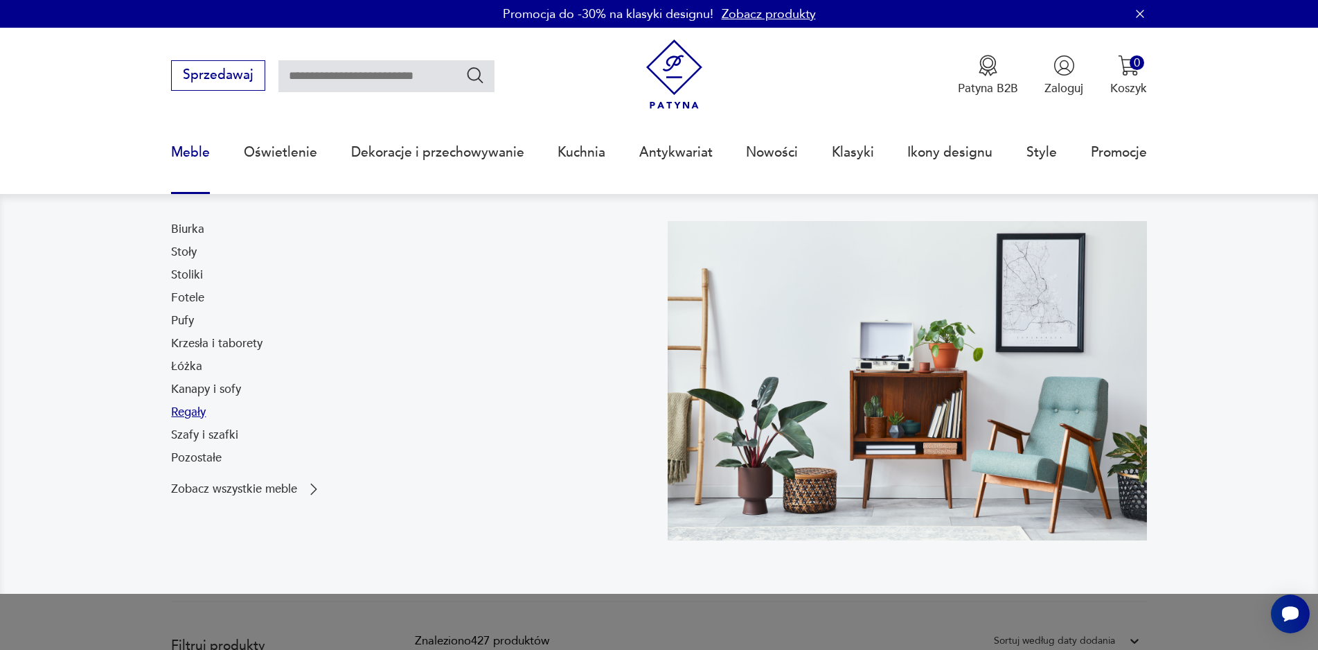
click at [197, 412] on link "Regały" at bounding box center [188, 412] width 35 height 17
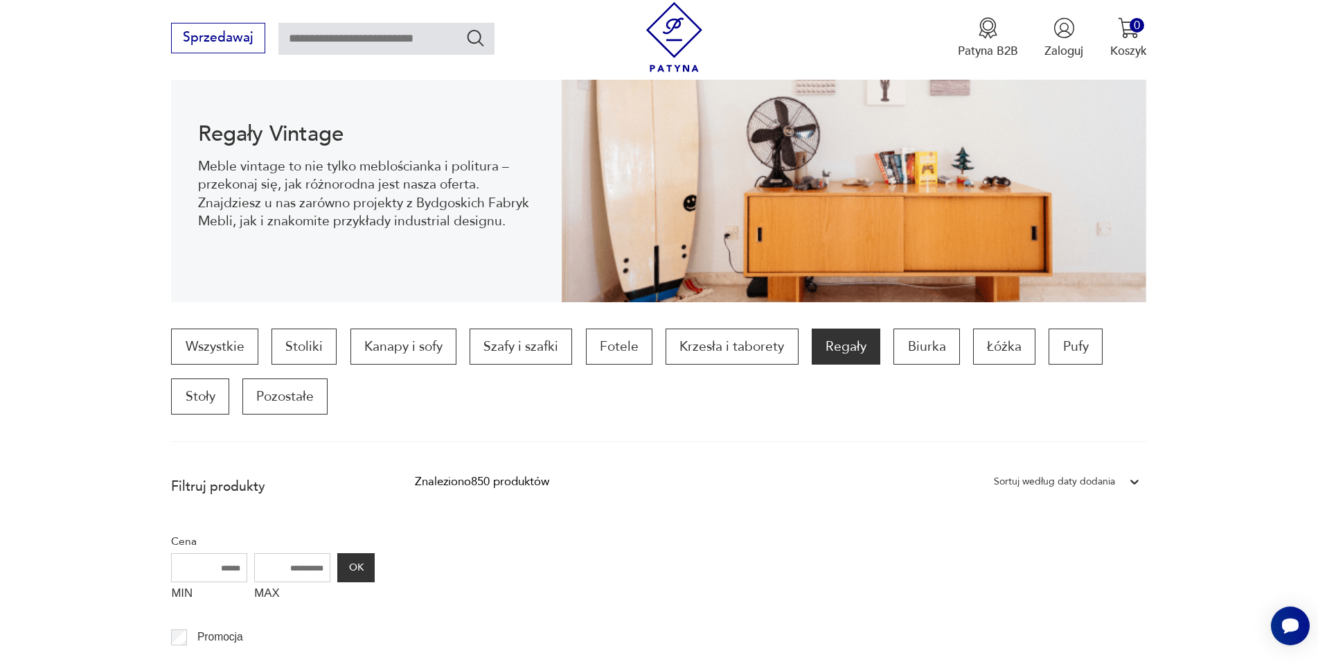
scroll to position [129, 0]
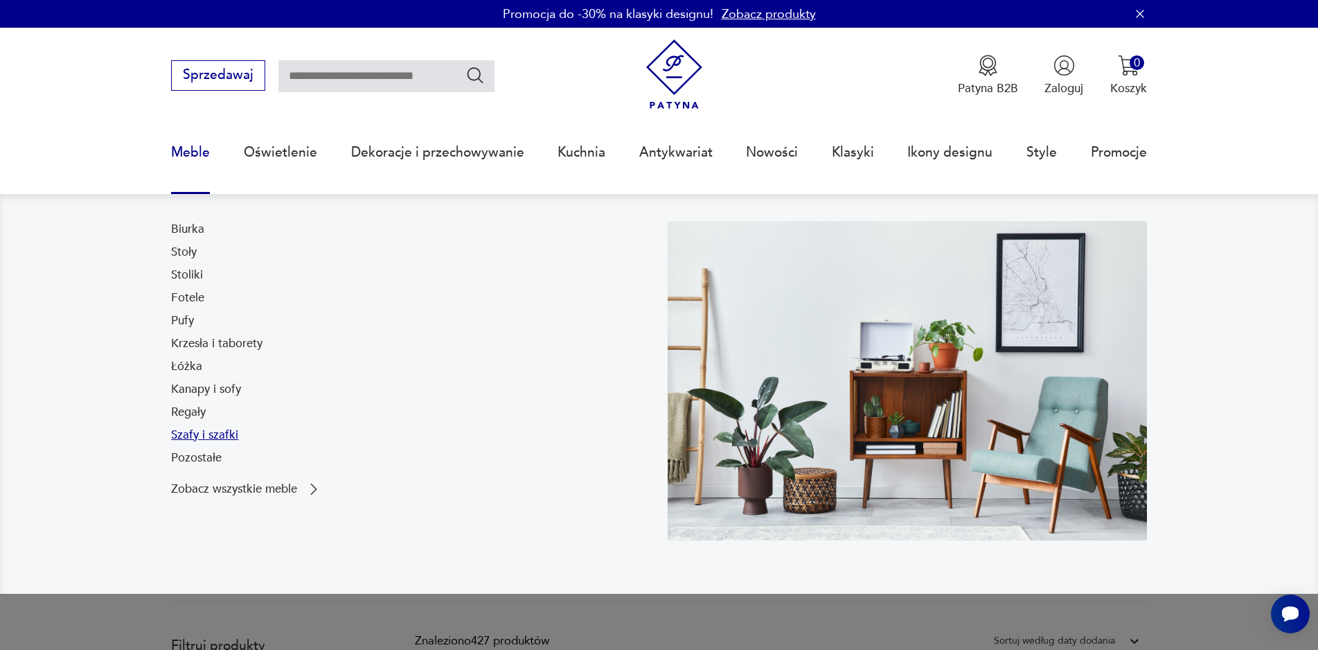
click at [213, 432] on link "Szafy i szafki" at bounding box center [204, 435] width 67 height 17
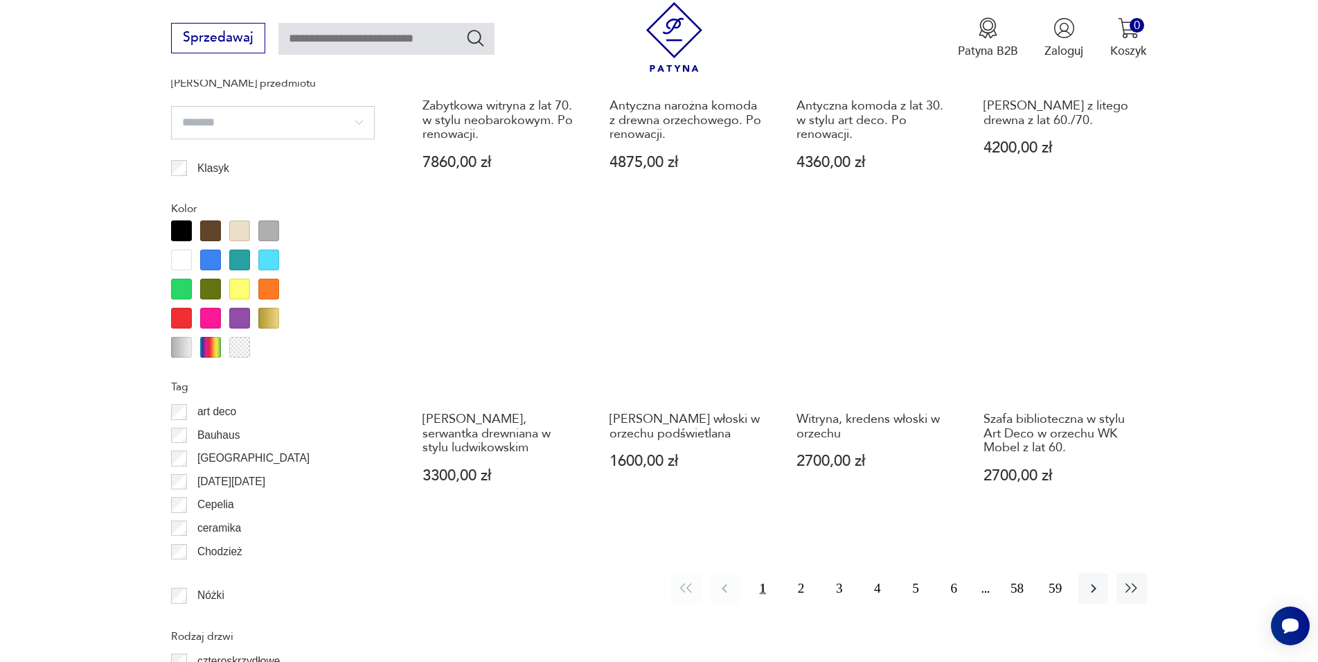
scroll to position [1472, 0]
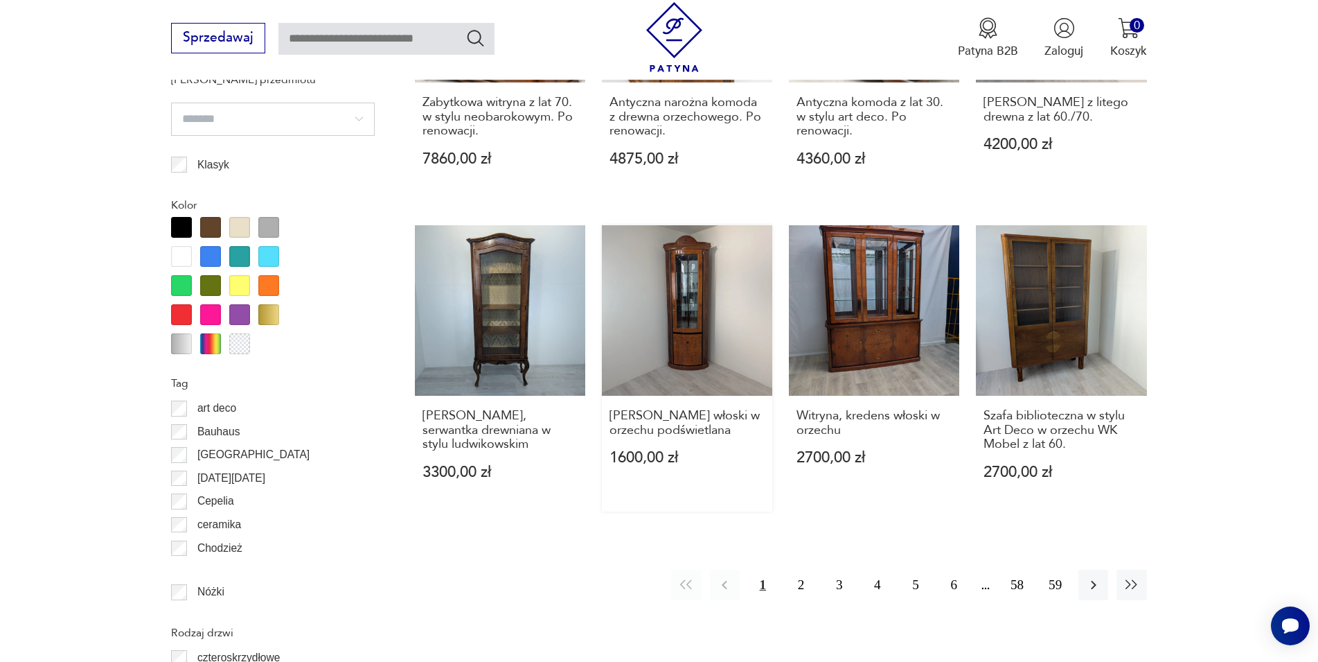
click at [691, 288] on link "Witryna narożna włoski w orzechu podświetlana 1600,00 zł" at bounding box center [687, 368] width 170 height 287
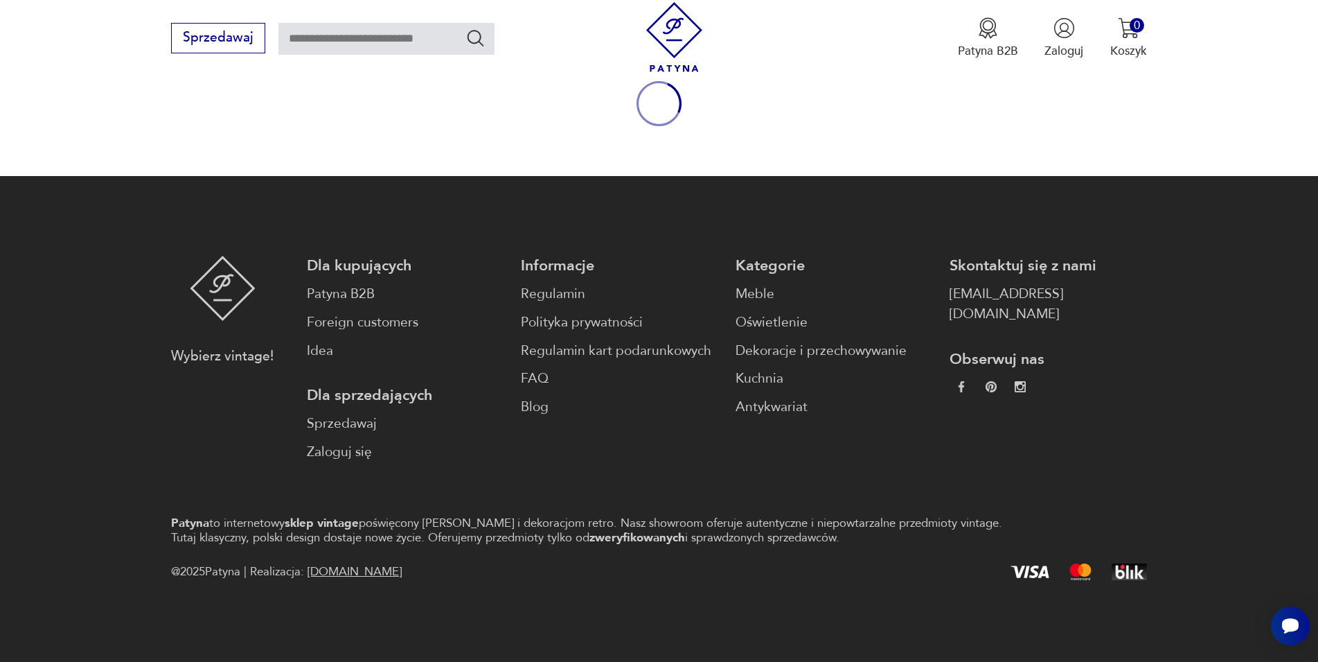
scroll to position [182, 0]
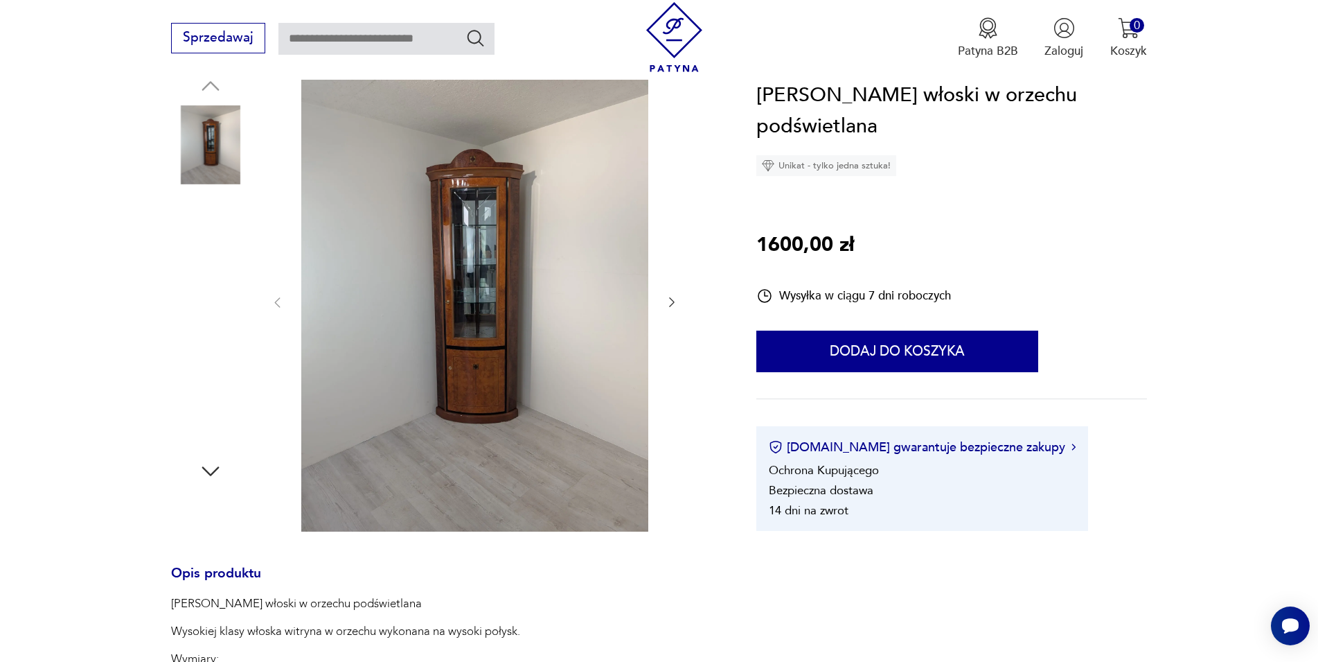
click at [565, 315] on img at bounding box center [474, 301] width 347 height 461
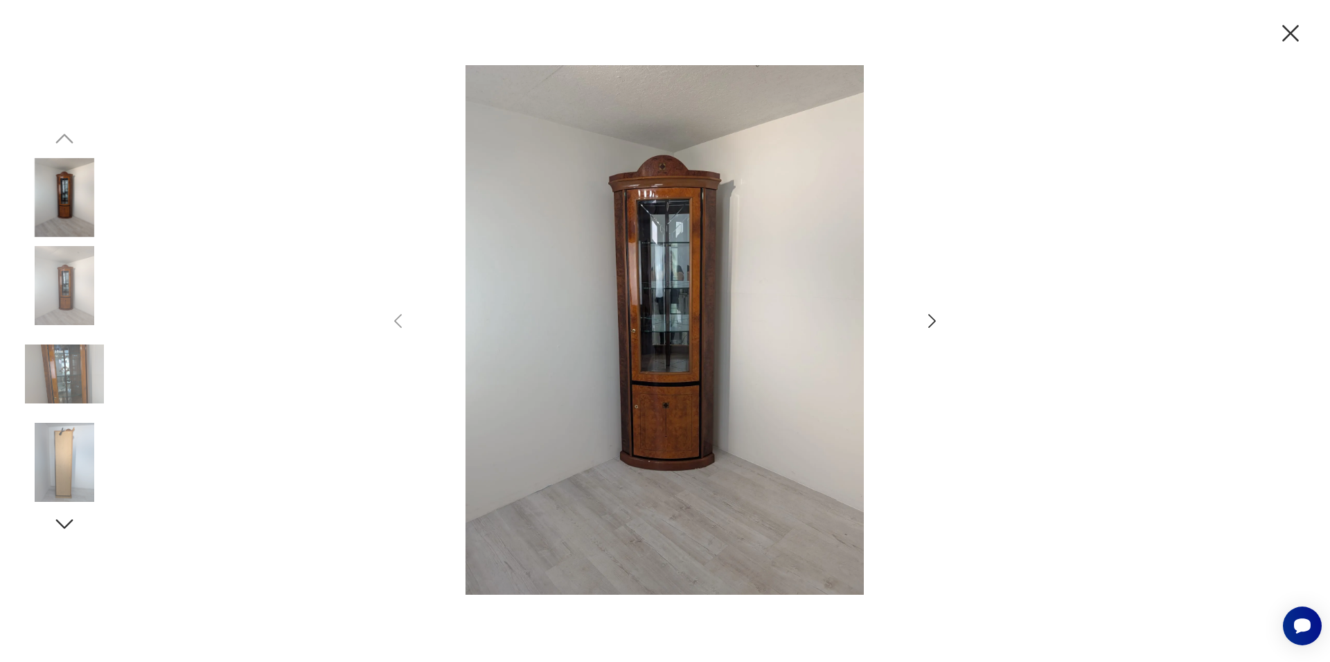
click at [924, 314] on icon "button" at bounding box center [932, 321] width 20 height 20
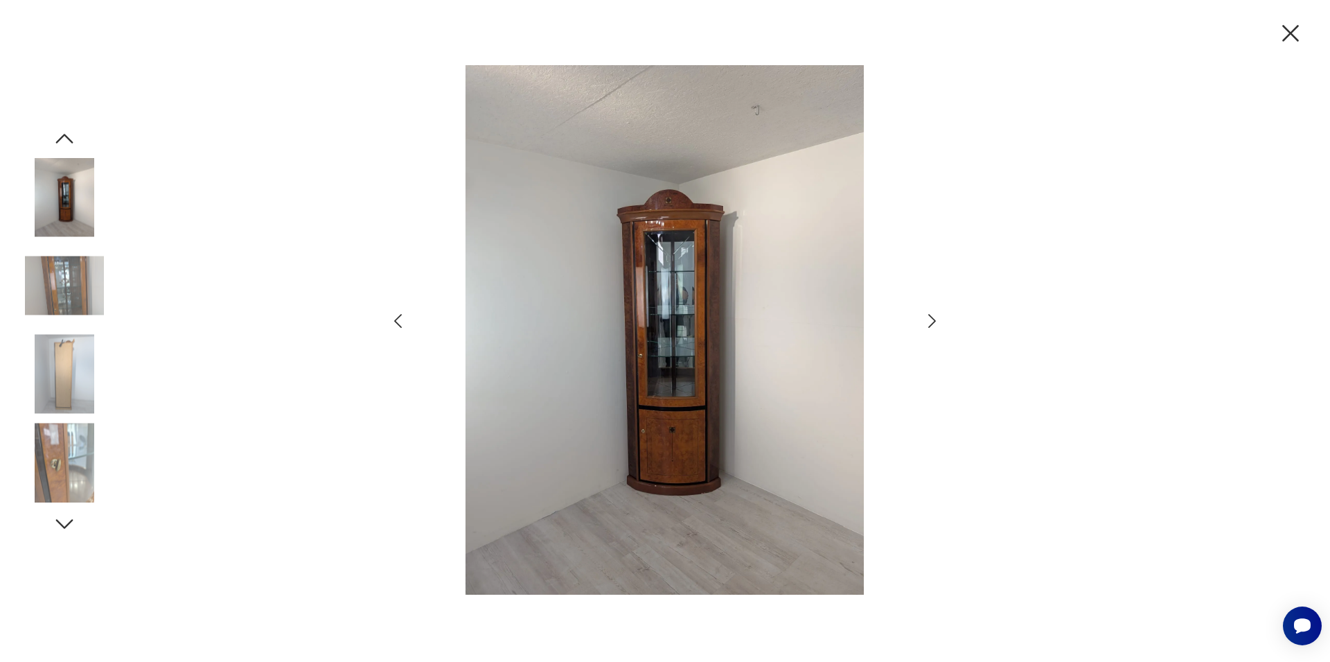
click at [924, 314] on icon "button" at bounding box center [932, 321] width 20 height 20
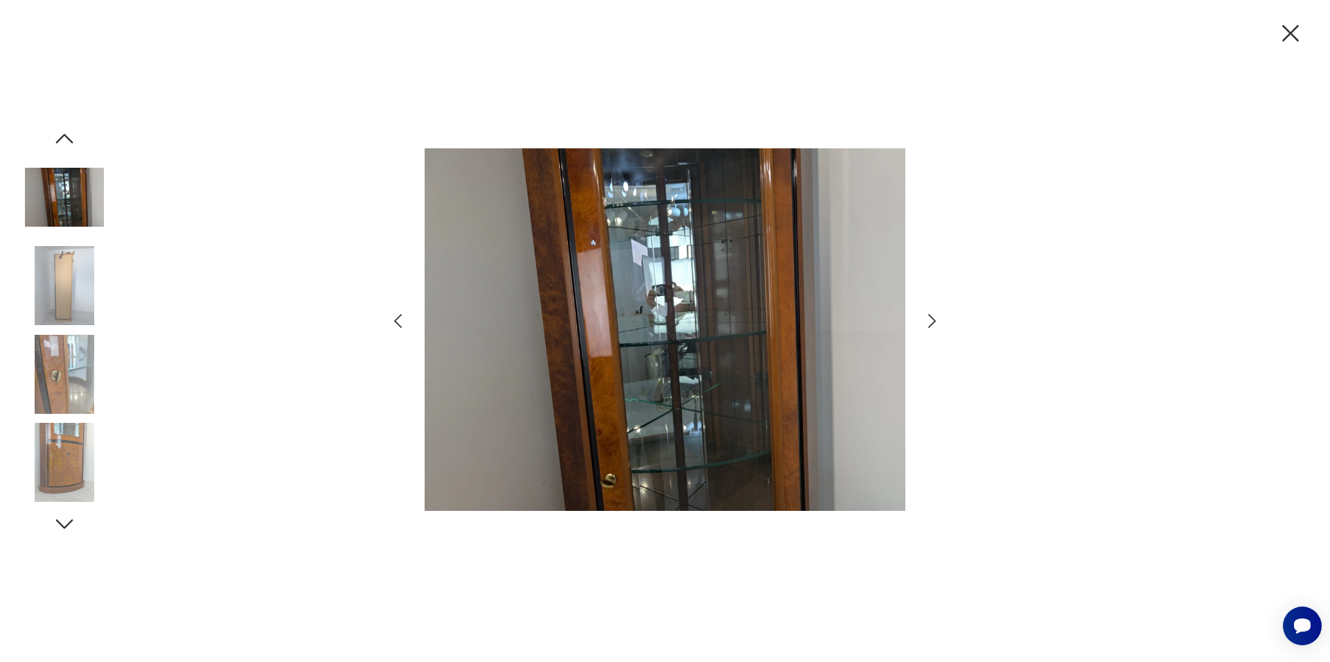
click at [924, 314] on icon "button" at bounding box center [932, 321] width 20 height 20
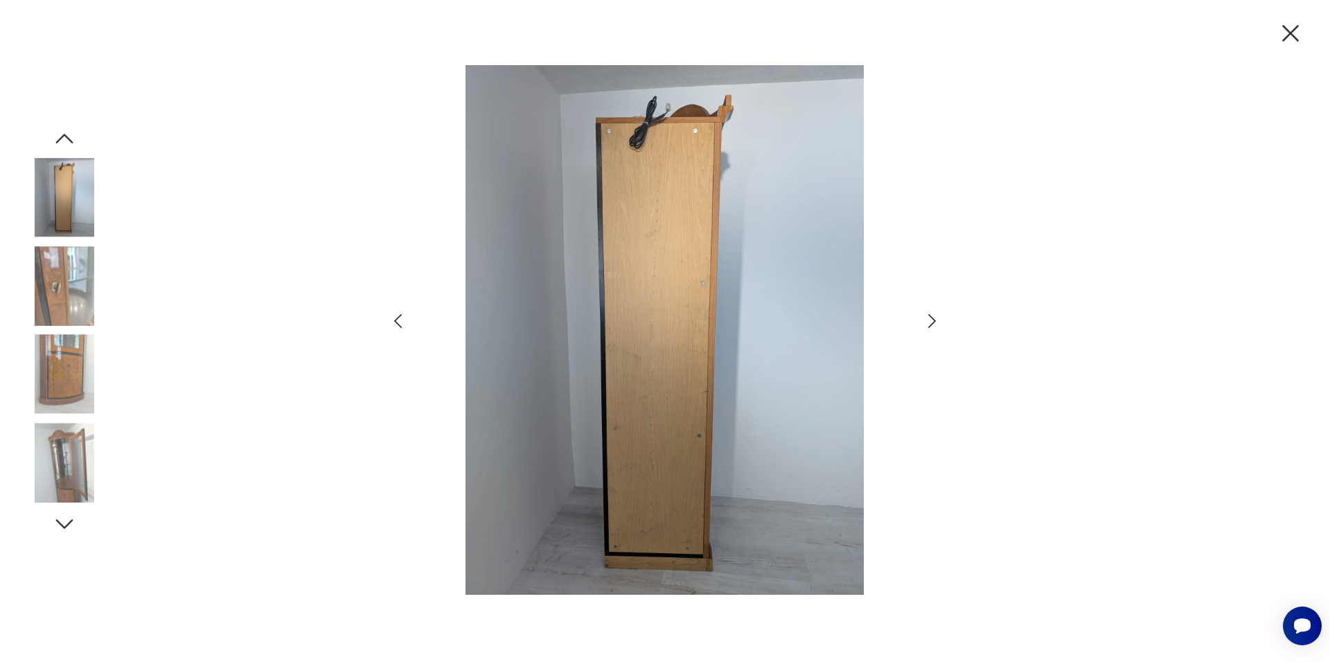
click at [924, 314] on icon "button" at bounding box center [932, 321] width 20 height 20
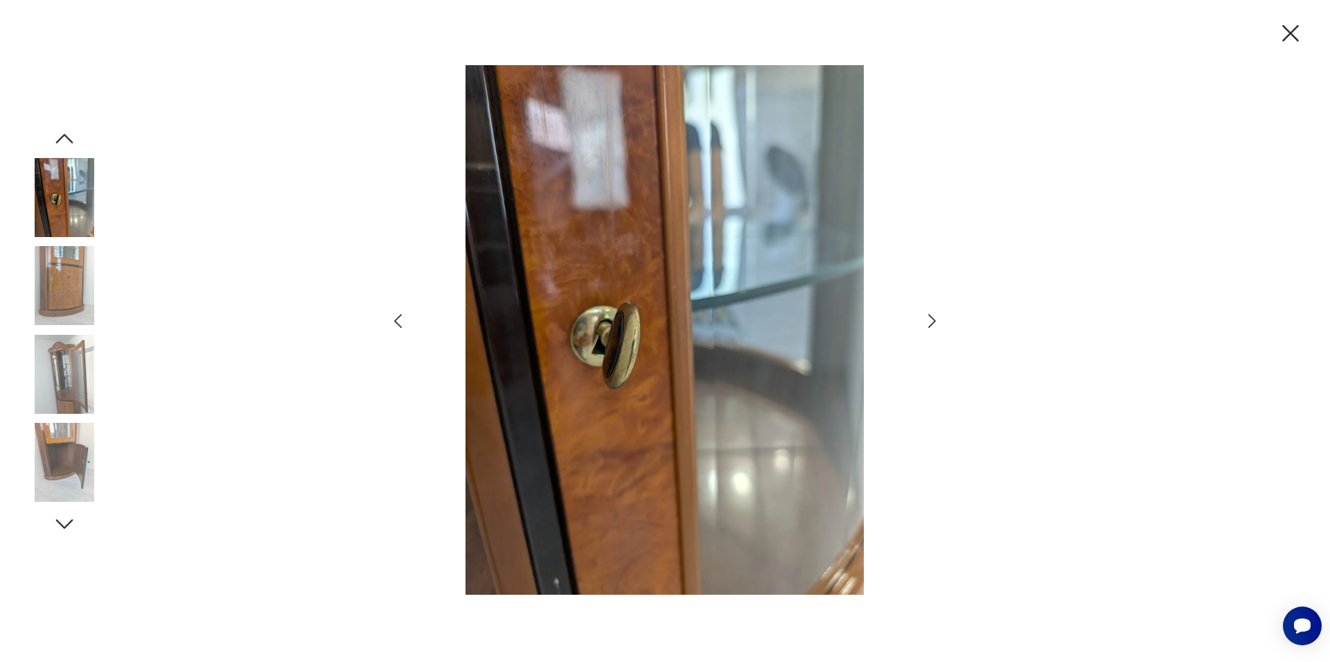
click at [924, 314] on icon "button" at bounding box center [932, 321] width 20 height 20
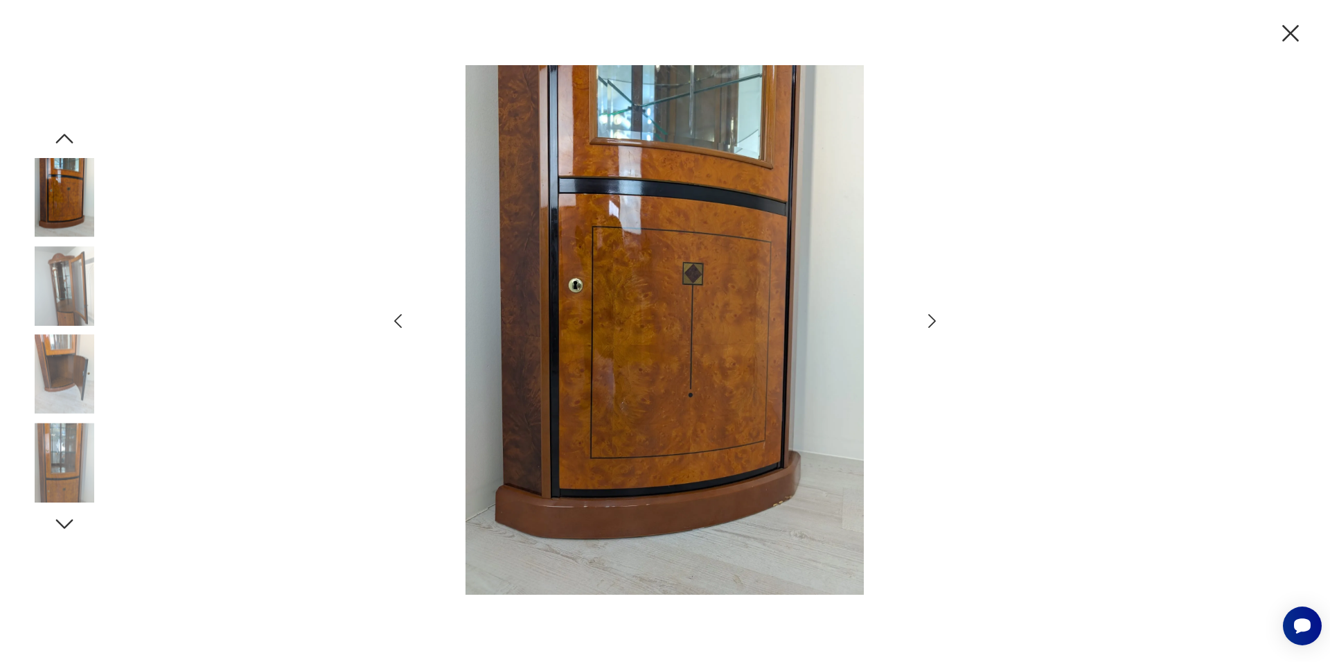
click at [1290, 39] on icon "button" at bounding box center [1290, 33] width 29 height 29
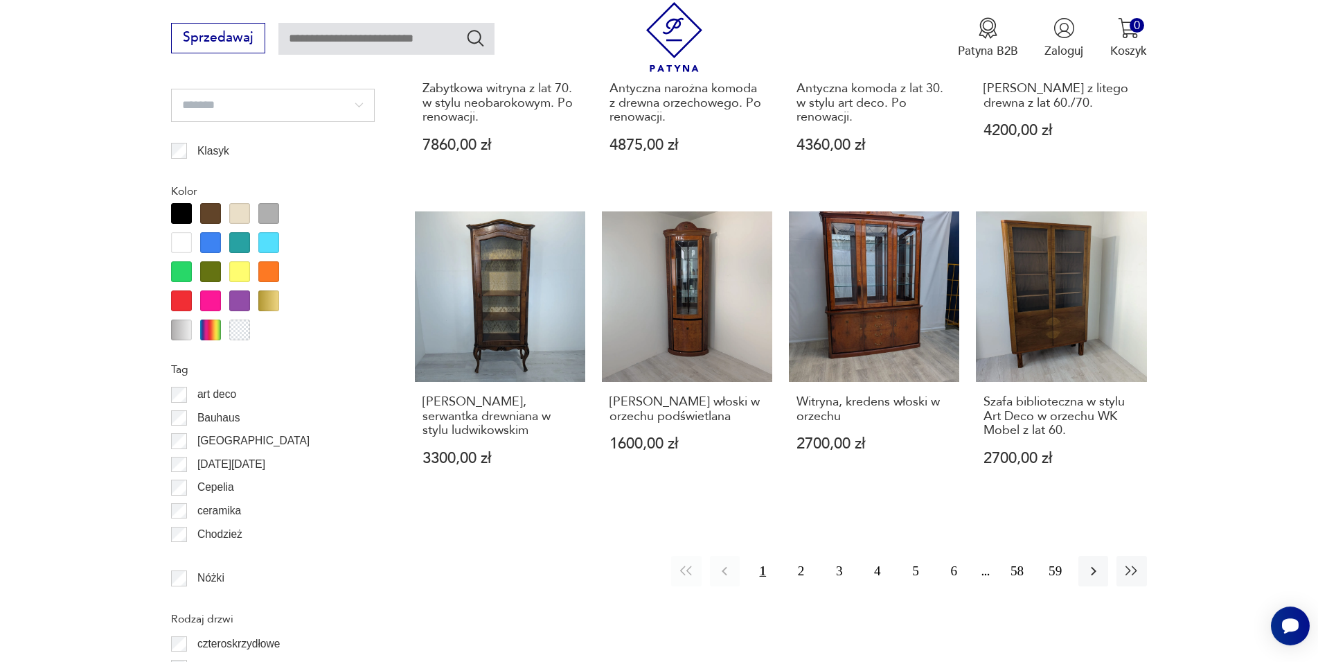
scroll to position [1525, 0]
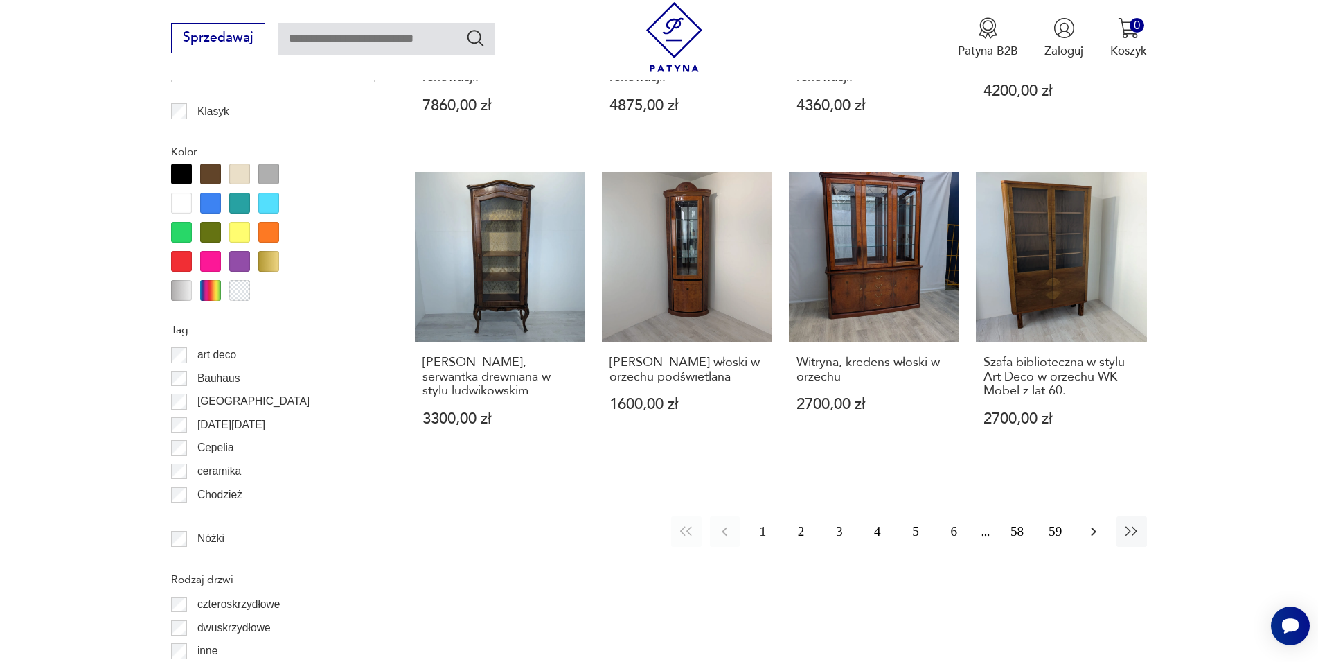
click at [1093, 525] on icon "button" at bounding box center [1094, 531] width 17 height 17
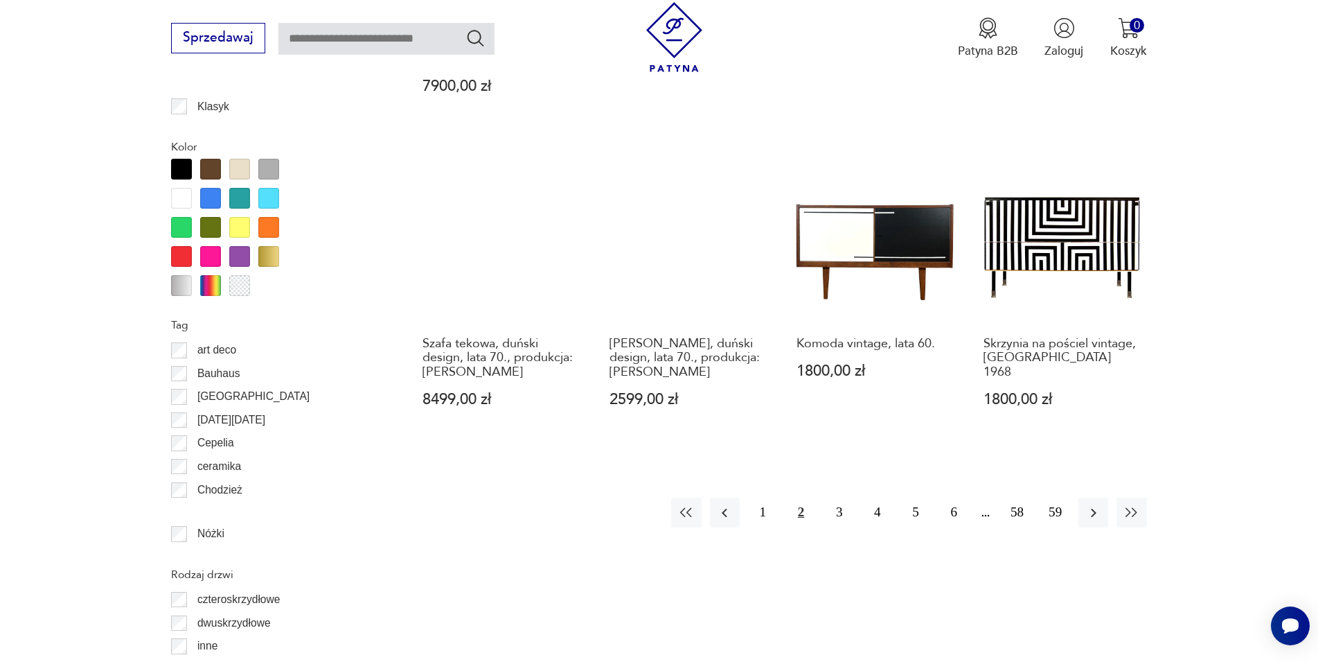
scroll to position [1176, 0]
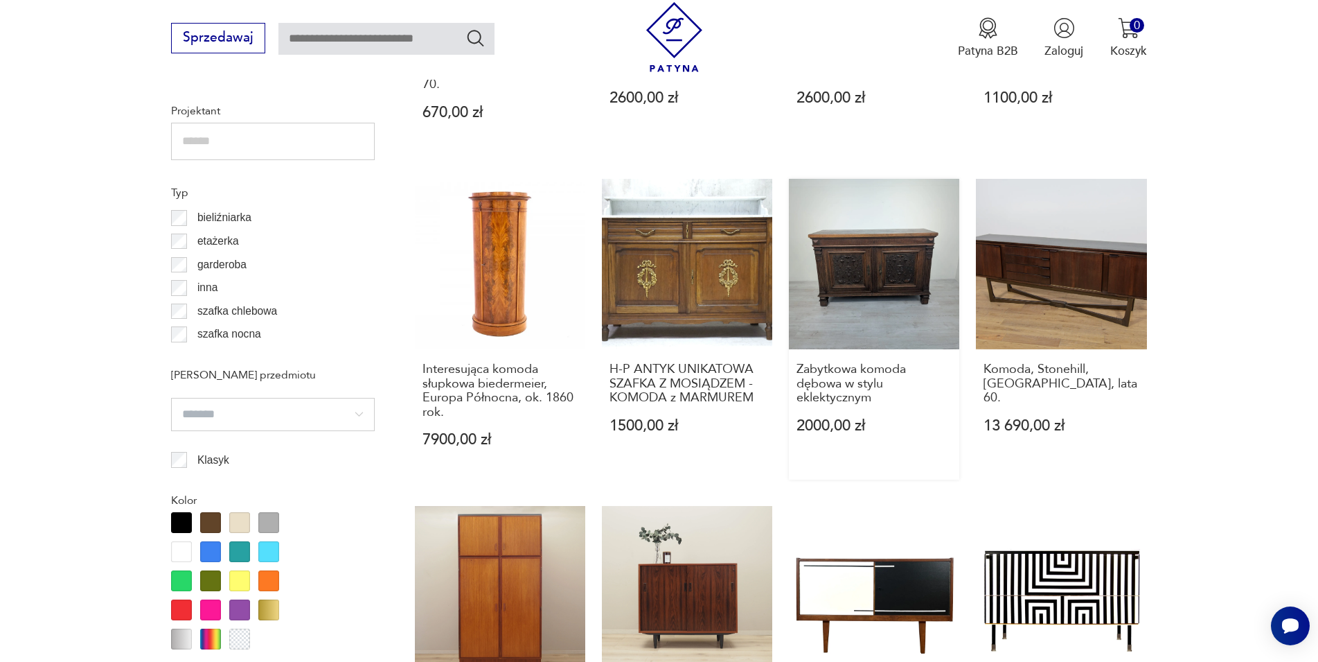
click at [892, 238] on link "Zabytkowa komoda dębowa w stylu eklektycznym 2000,00 zł" at bounding box center [874, 329] width 170 height 301
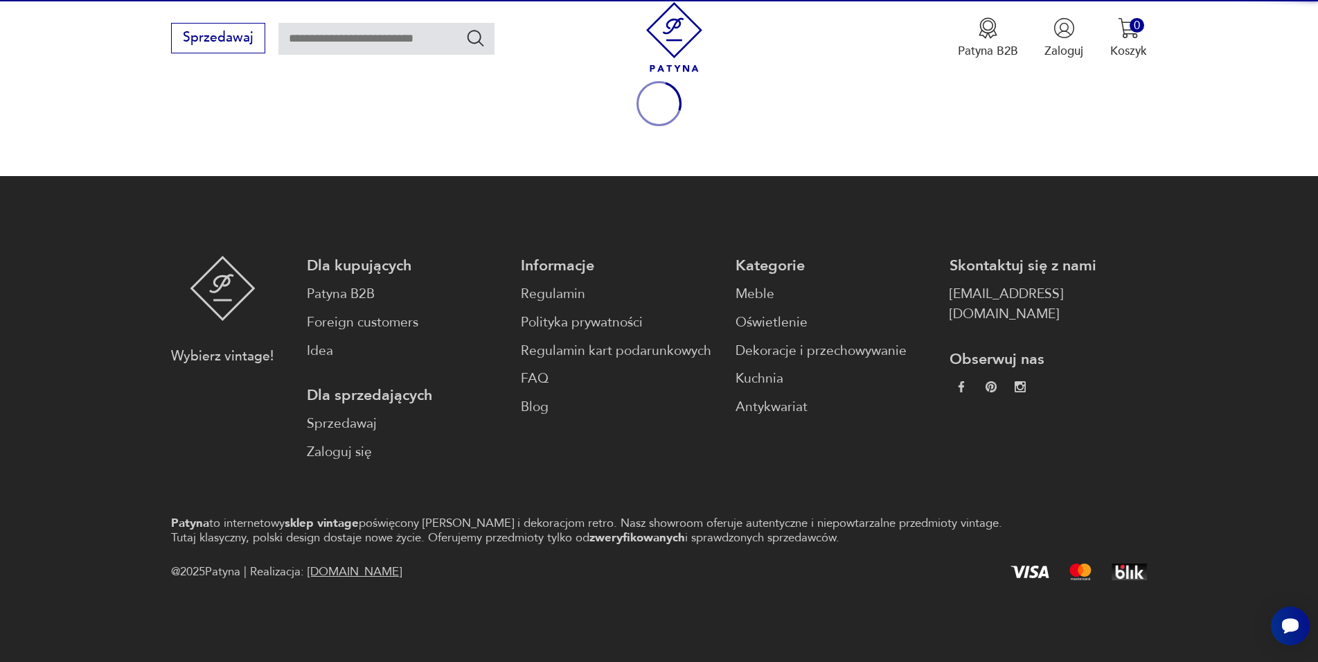
scroll to position [182, 0]
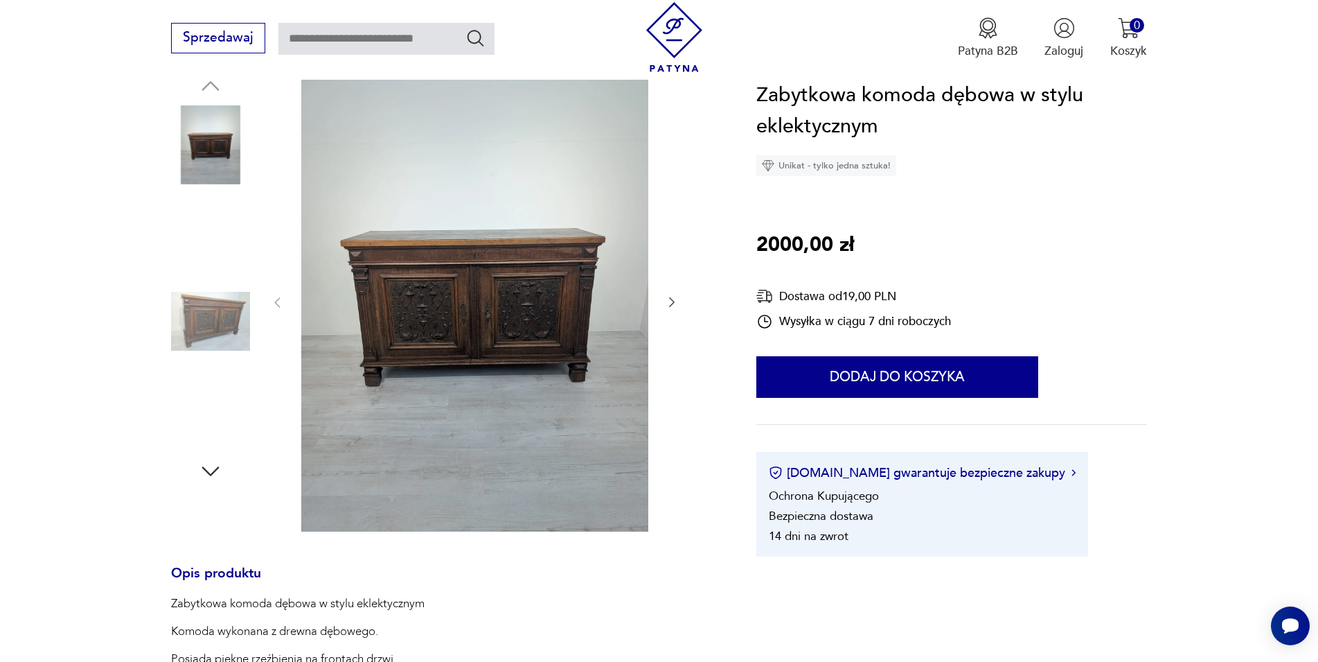
click at [497, 310] on img at bounding box center [474, 301] width 347 height 461
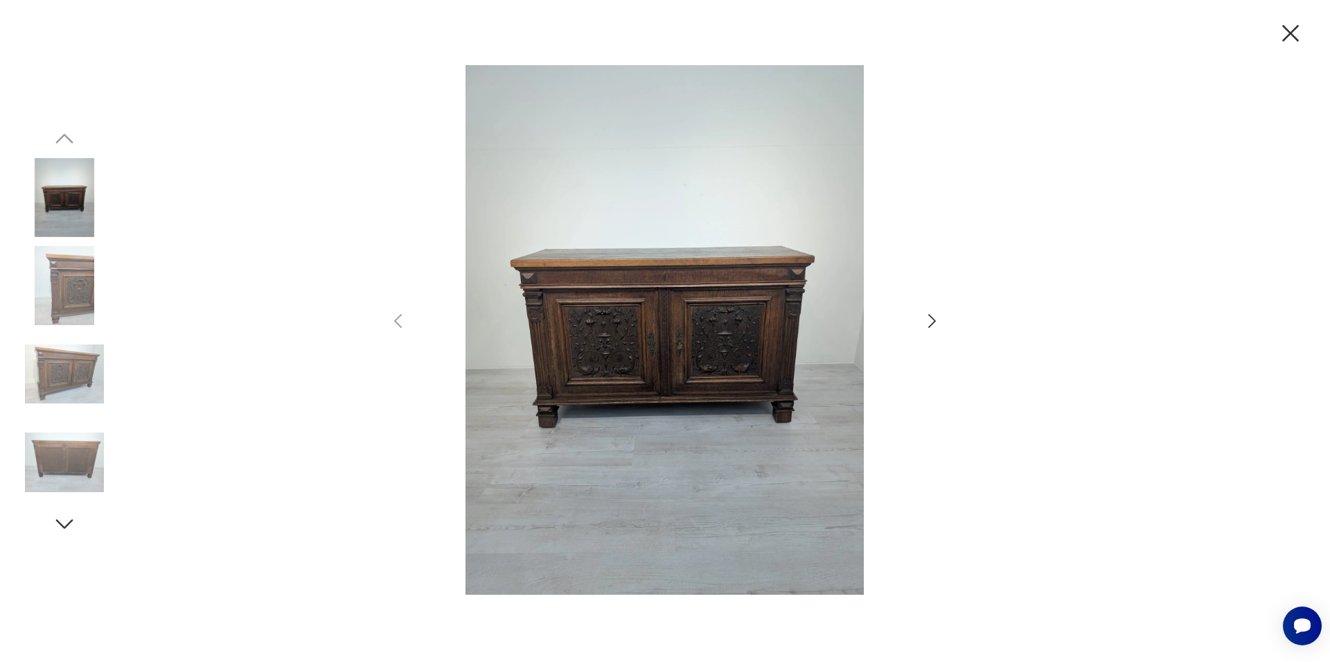
click at [930, 322] on icon "button" at bounding box center [932, 321] width 20 height 20
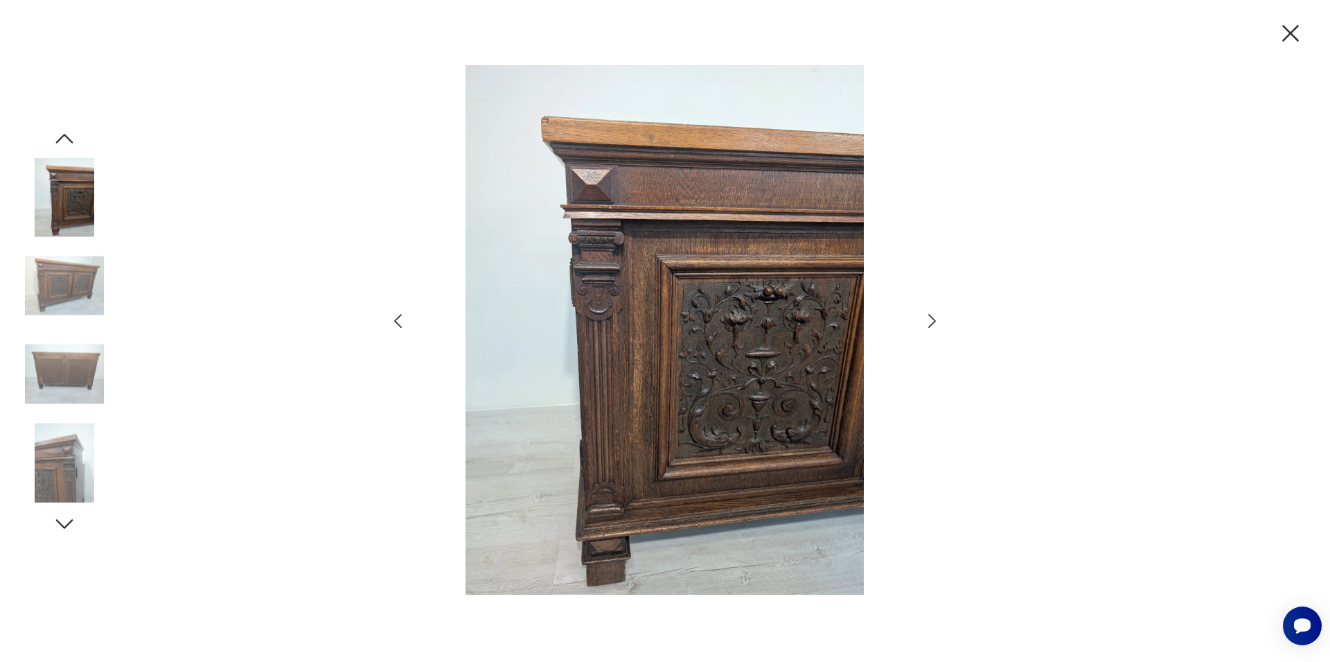
click at [930, 322] on icon "button" at bounding box center [932, 321] width 20 height 20
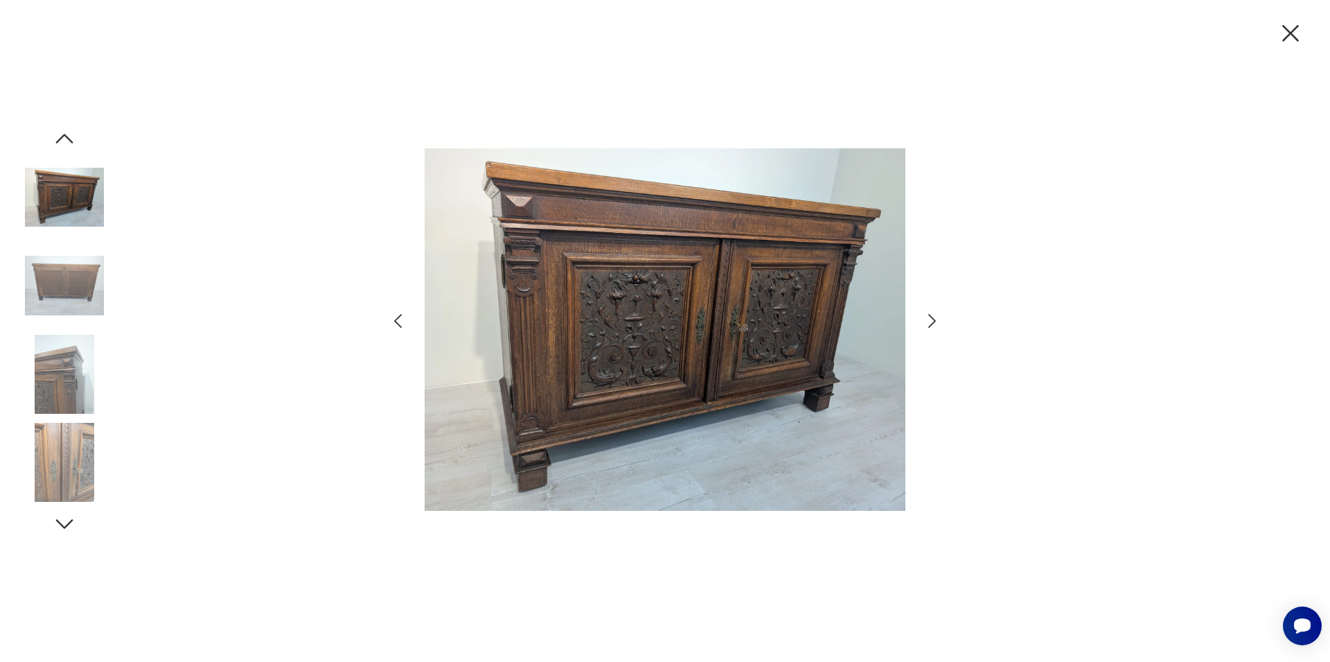
click at [930, 322] on icon "button" at bounding box center [932, 321] width 20 height 20
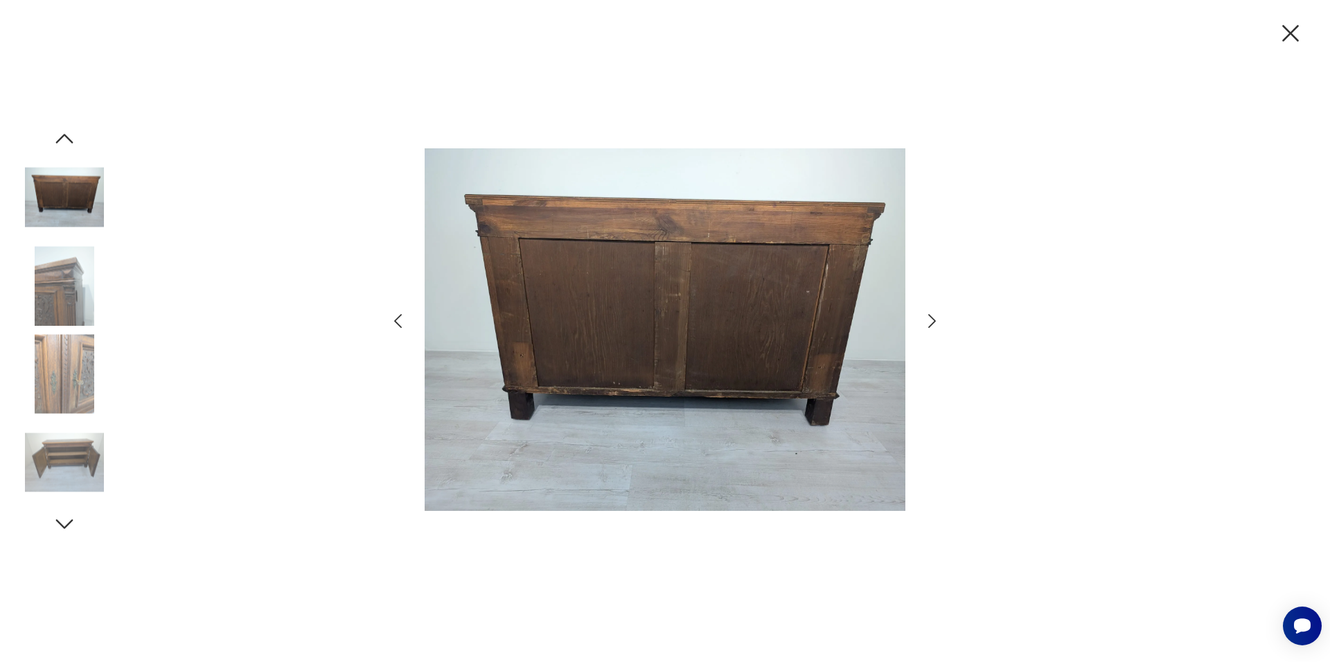
click at [930, 322] on icon "button" at bounding box center [932, 321] width 20 height 20
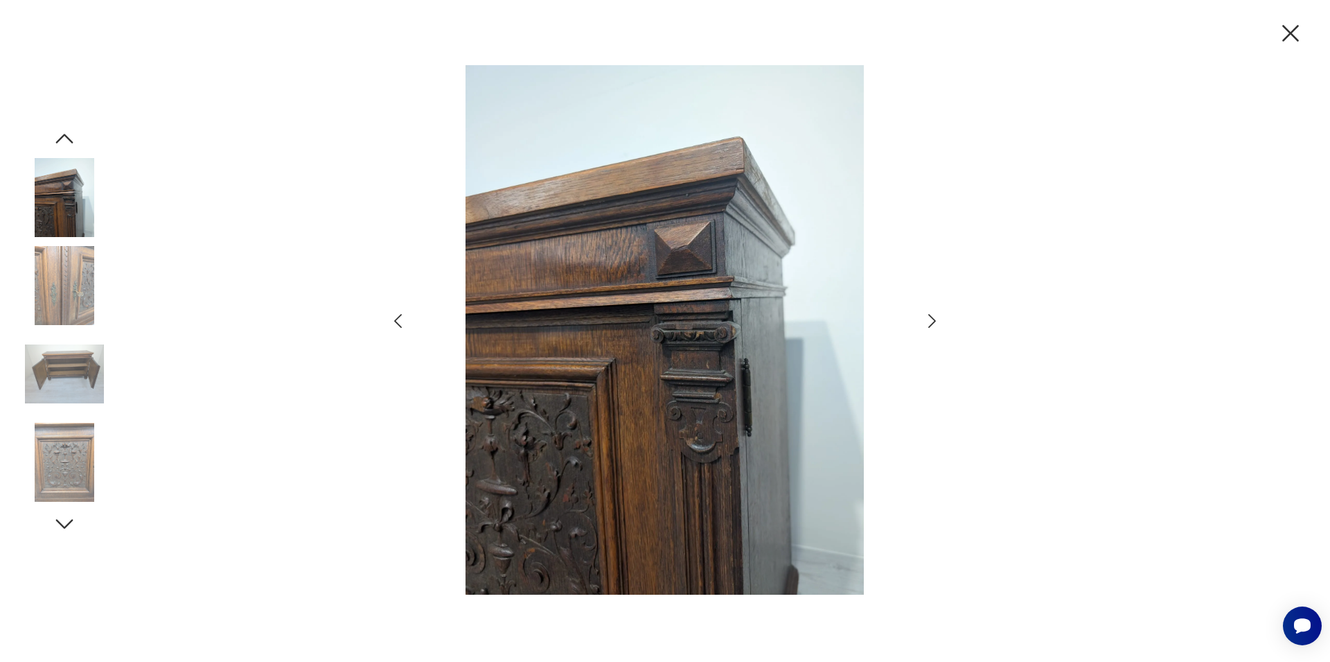
click at [930, 322] on icon "button" at bounding box center [932, 321] width 20 height 20
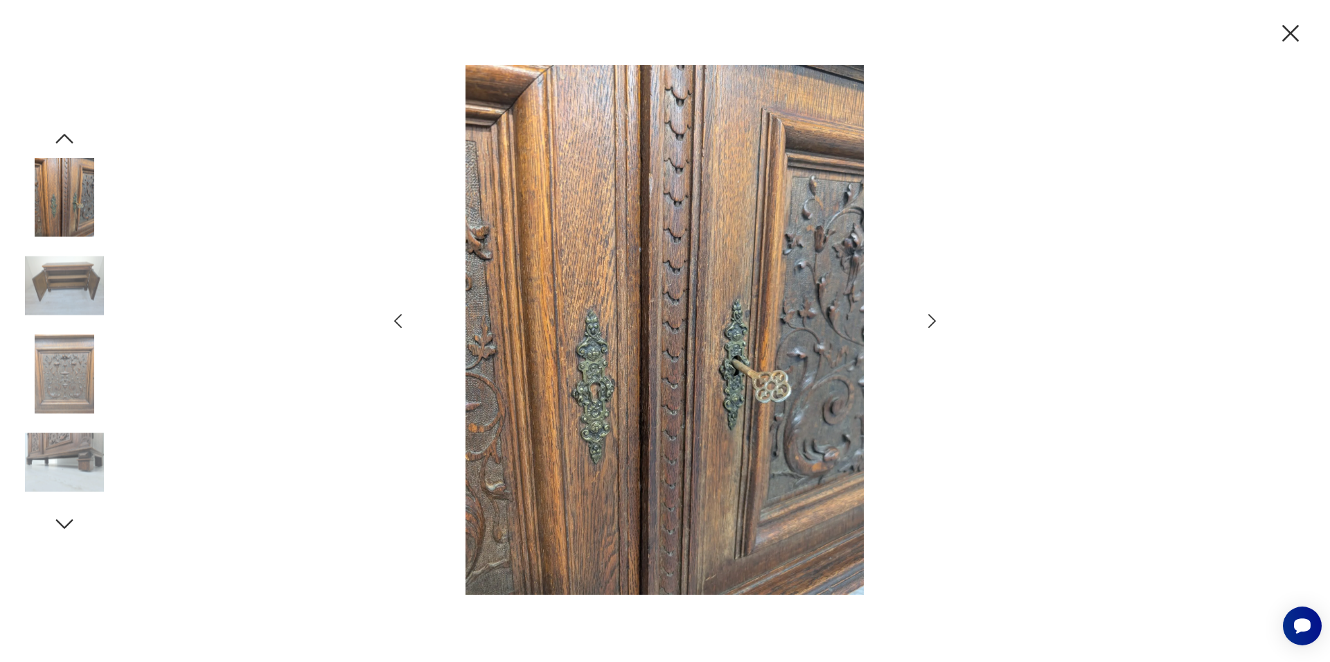
click at [930, 322] on icon "button" at bounding box center [932, 321] width 20 height 20
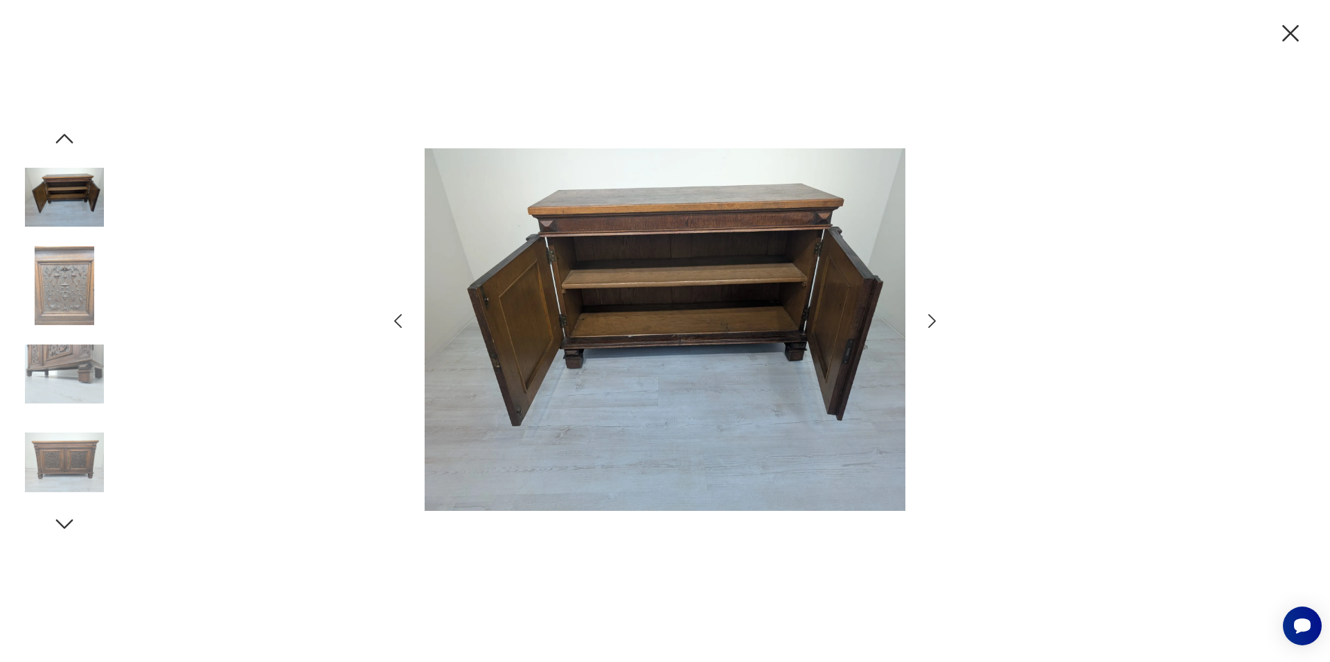
click at [930, 322] on icon "button" at bounding box center [932, 321] width 20 height 20
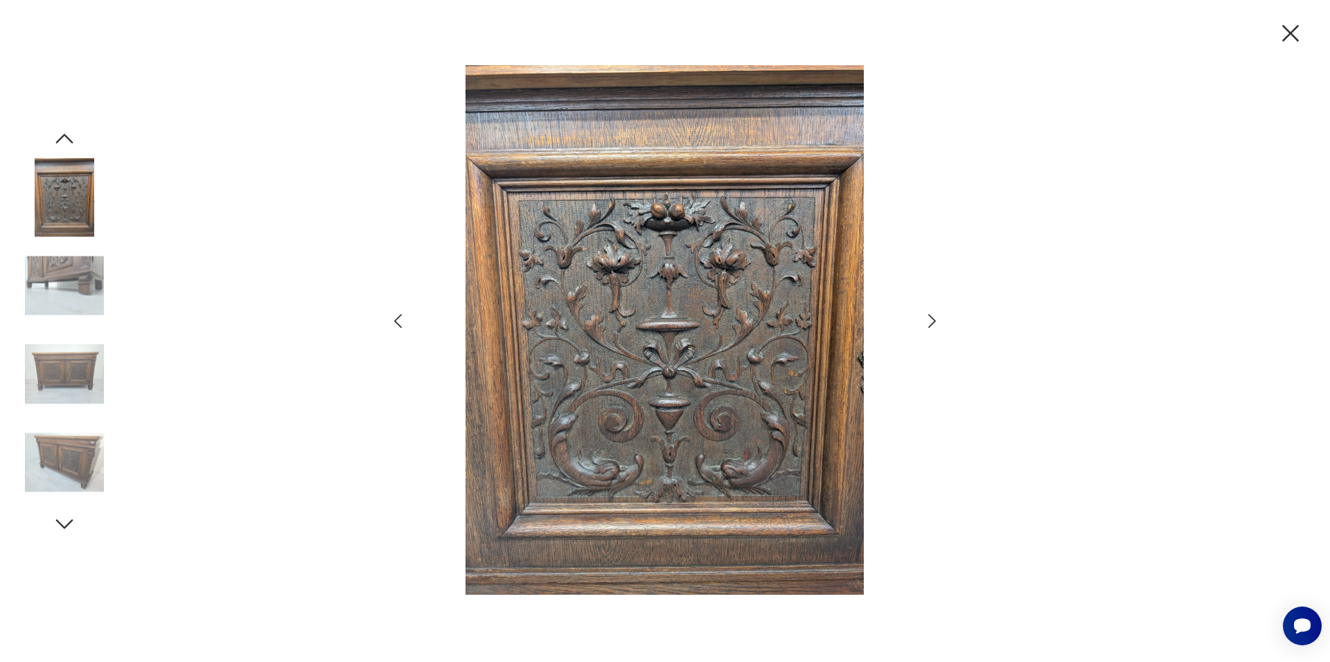
click at [930, 322] on icon "button" at bounding box center [932, 321] width 20 height 20
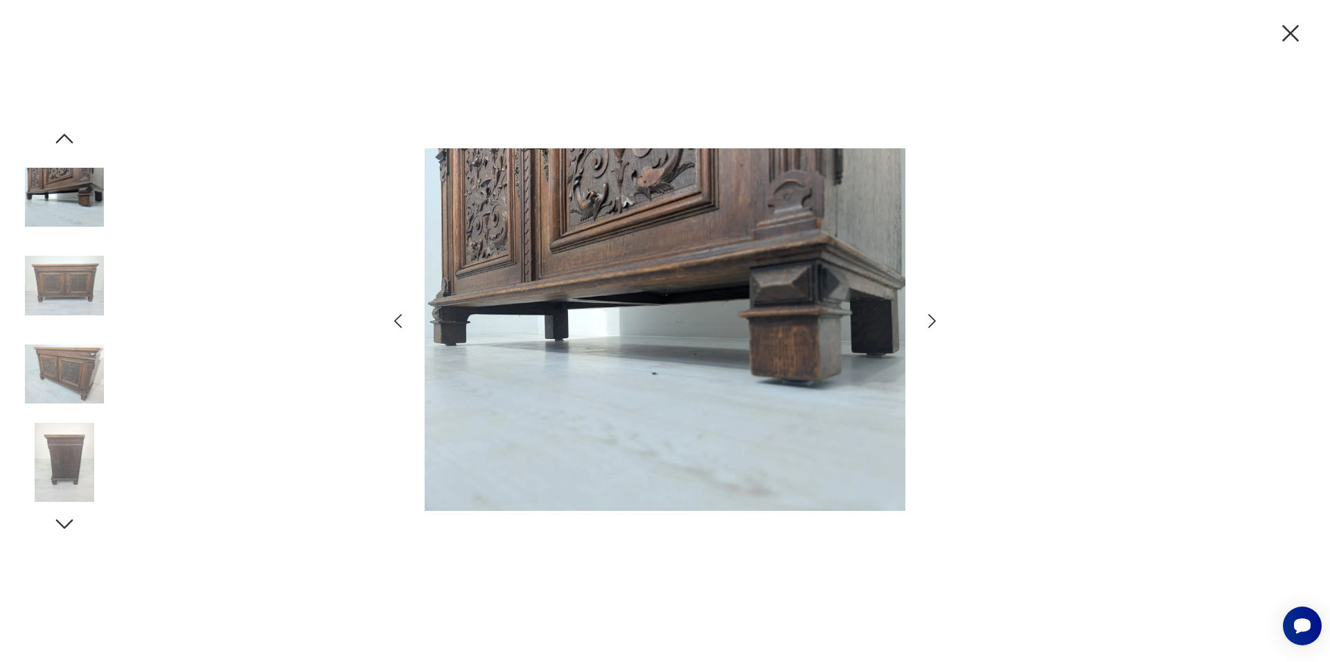
click at [1292, 28] on icon "button" at bounding box center [1290, 33] width 29 height 29
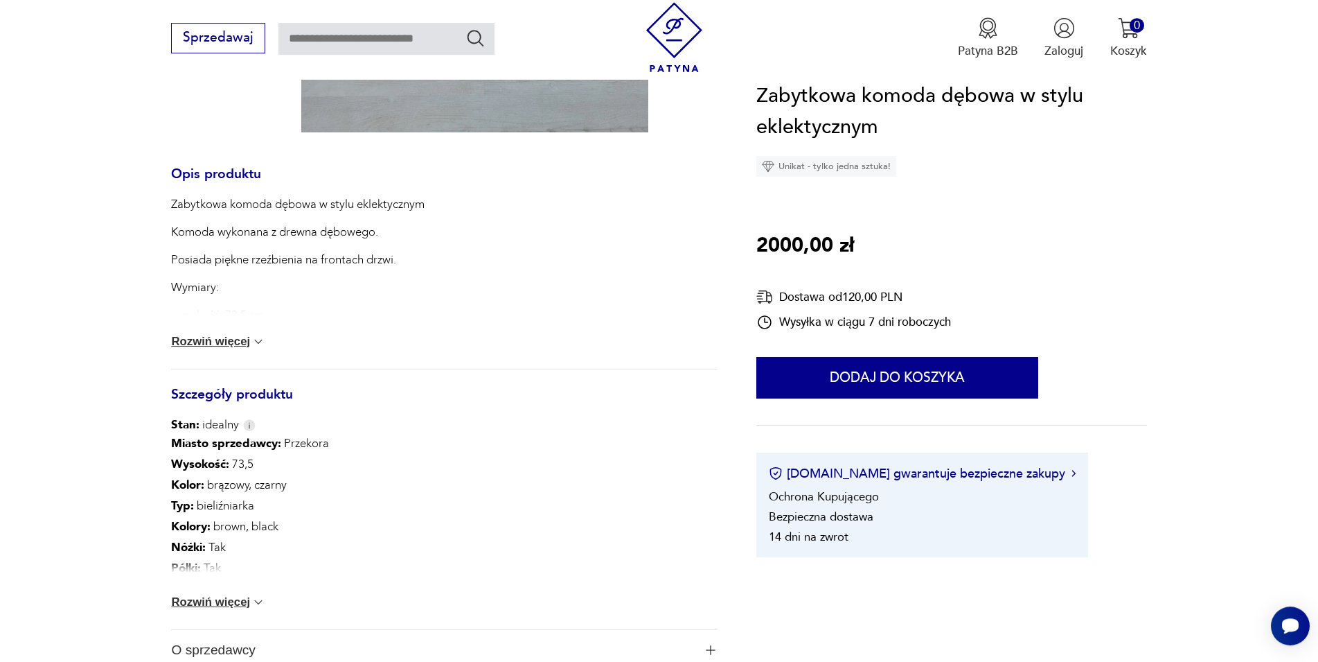
scroll to position [606, 0]
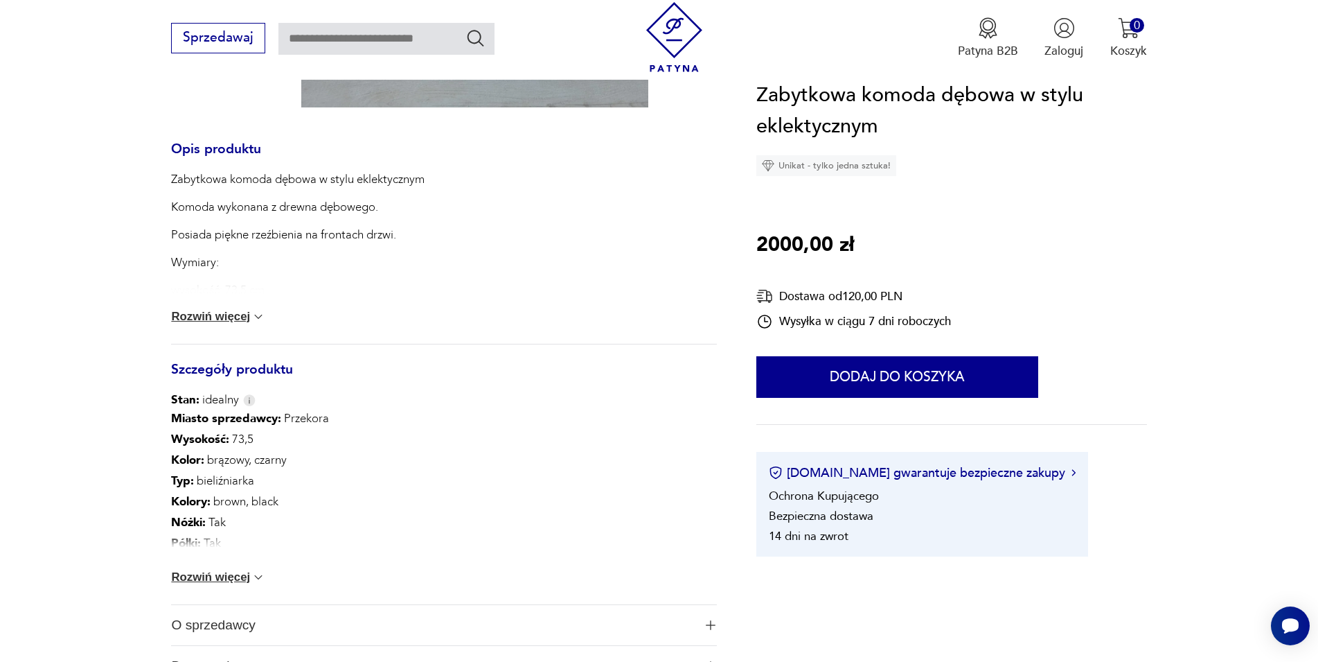
click at [220, 313] on button "Rozwiń więcej" at bounding box center [218, 317] width 94 height 14
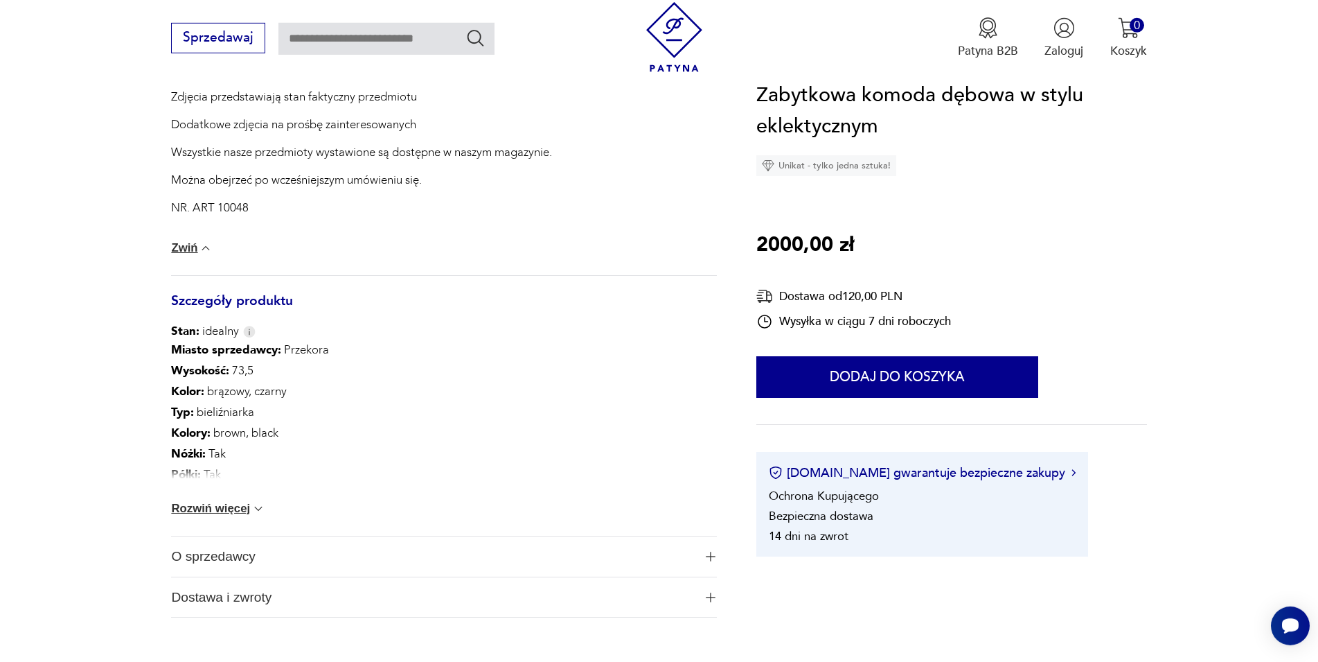
scroll to position [960, 0]
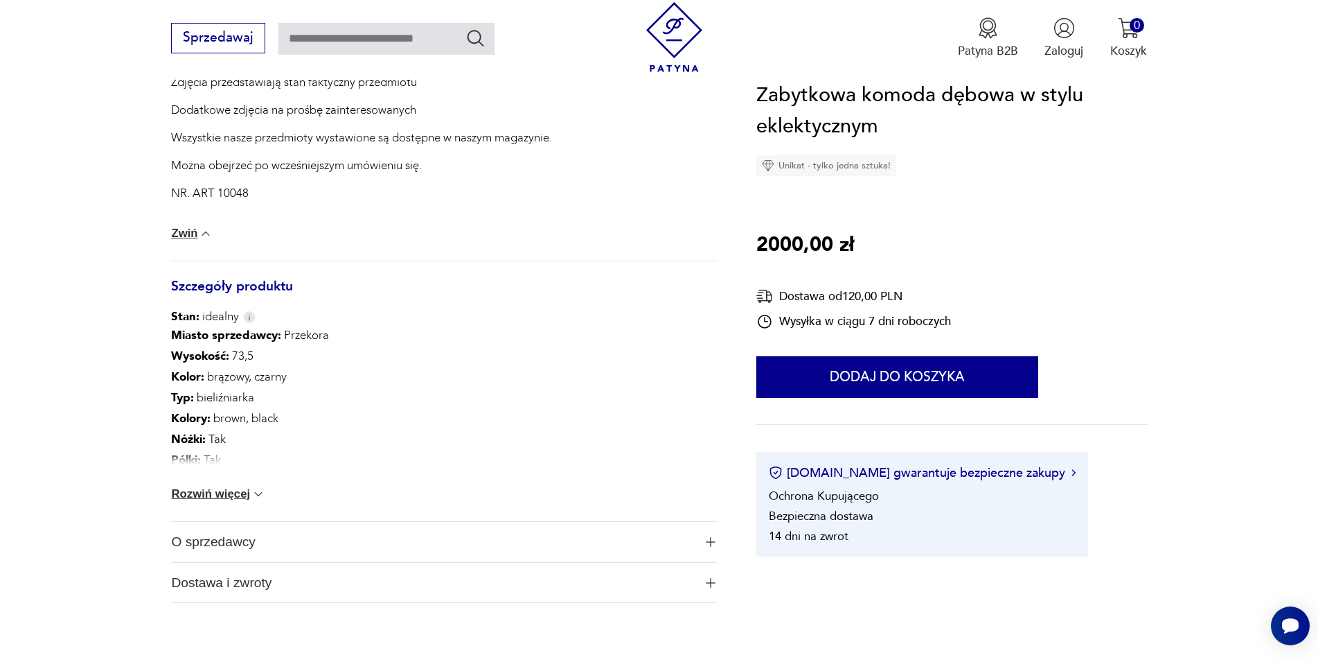
click at [233, 547] on span "O sprzedawcy" at bounding box center [432, 542] width 522 height 40
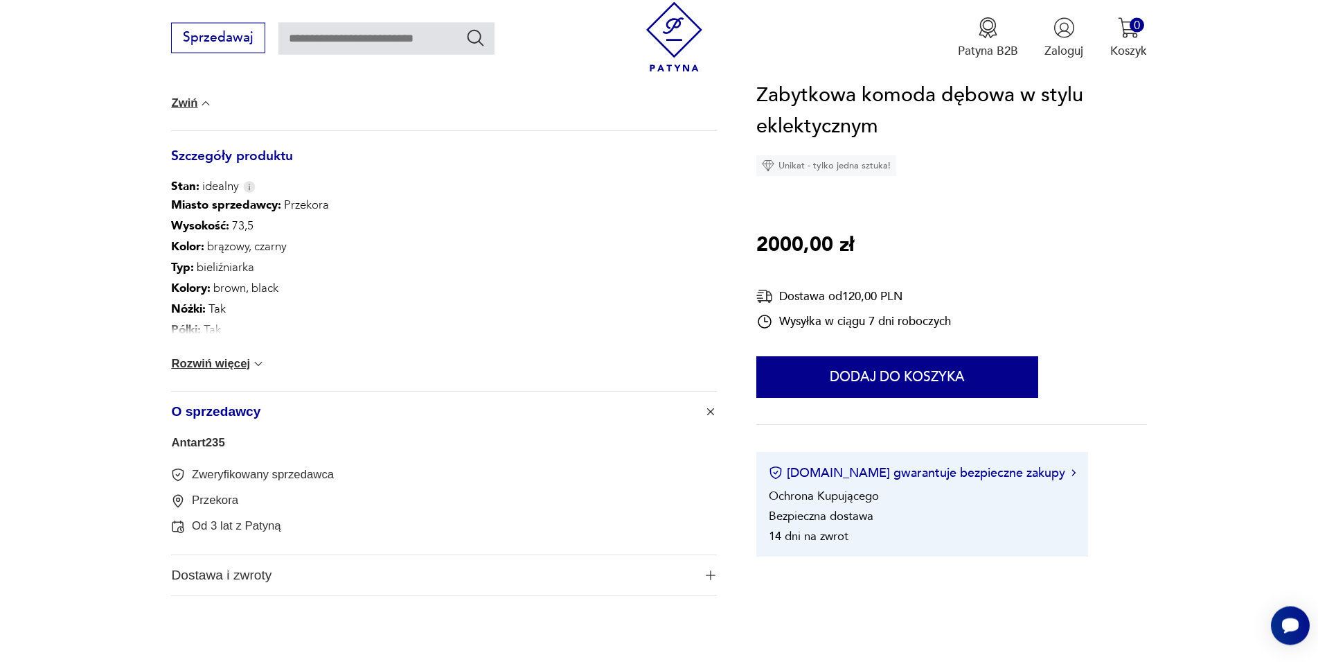
scroll to position [1101, 0]
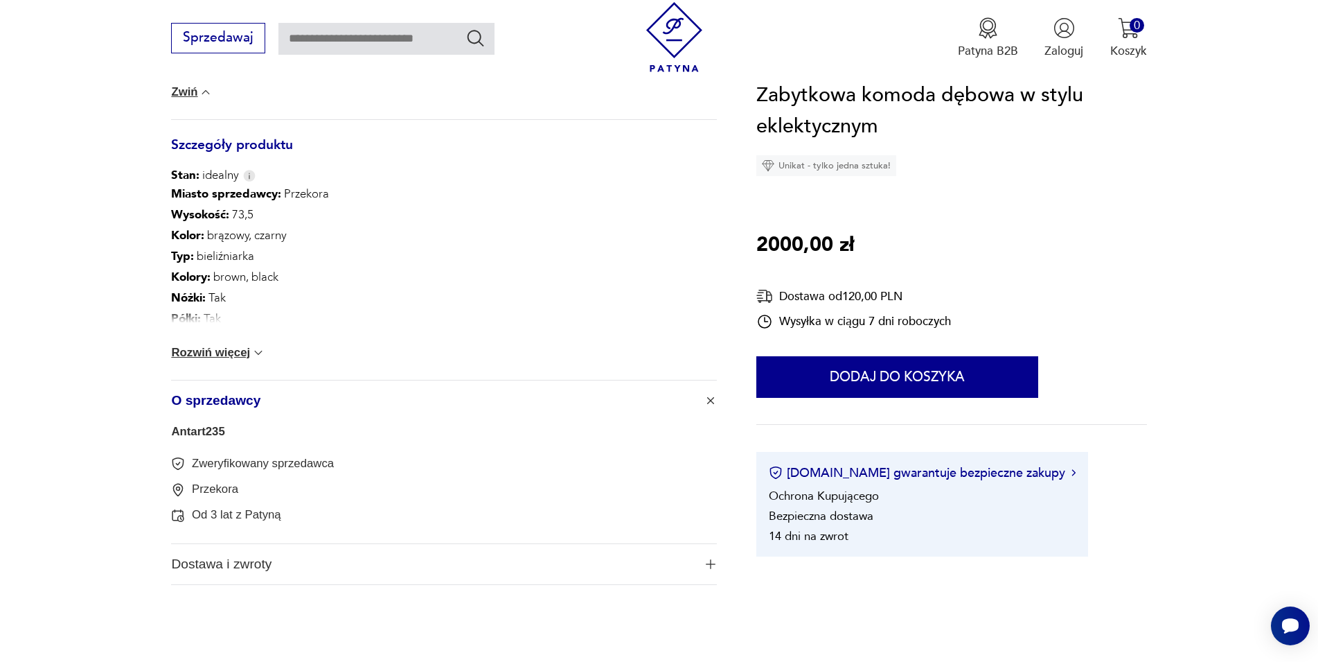
click at [228, 401] on span "O sprzedawcy" at bounding box center [432, 400] width 522 height 40
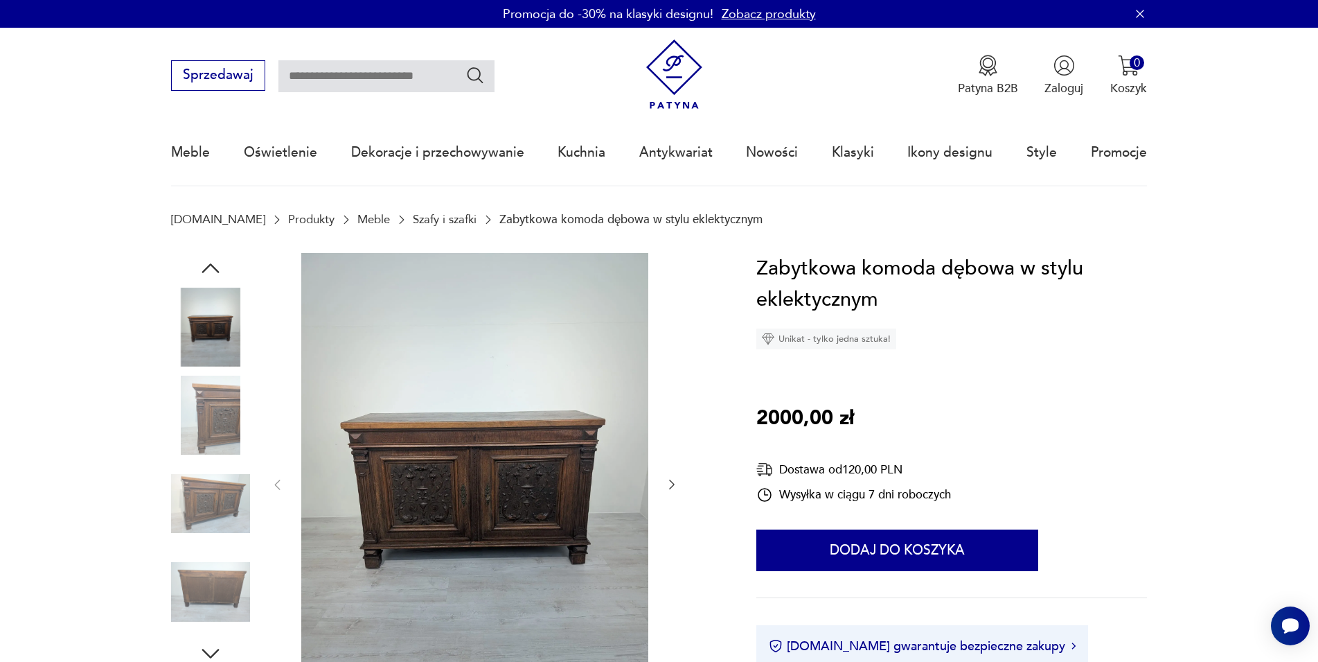
scroll to position [130, 0]
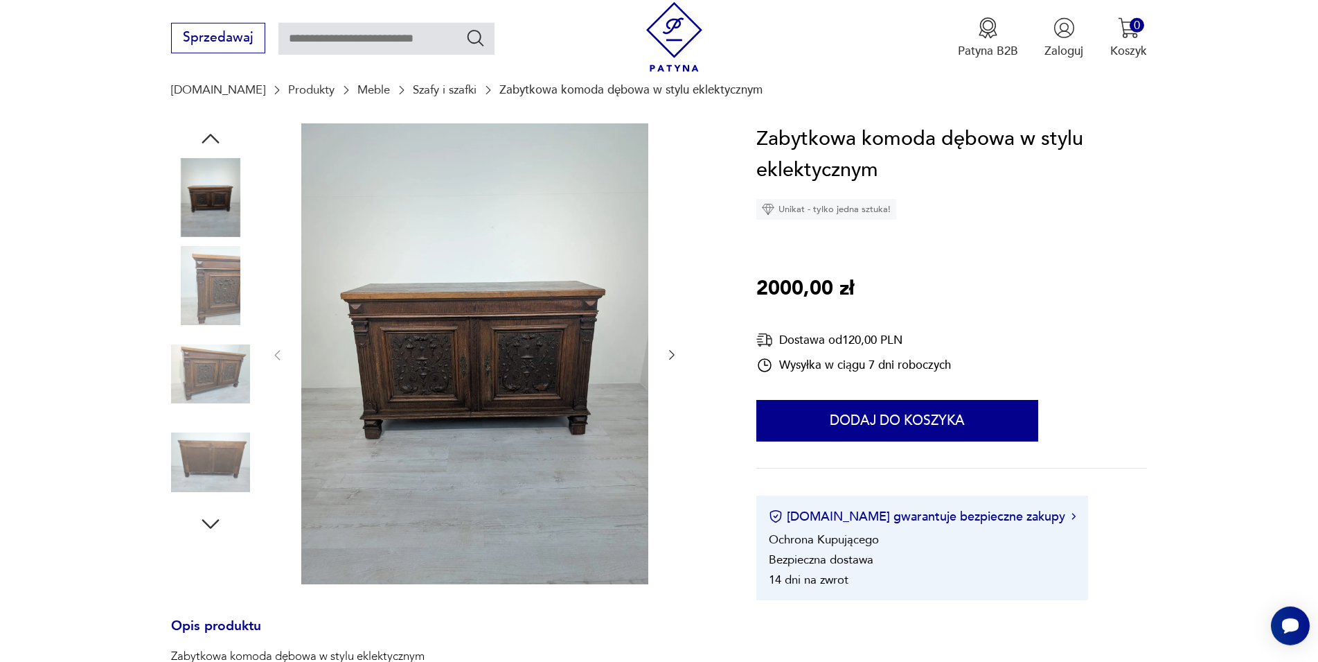
click at [567, 317] on img at bounding box center [474, 353] width 347 height 461
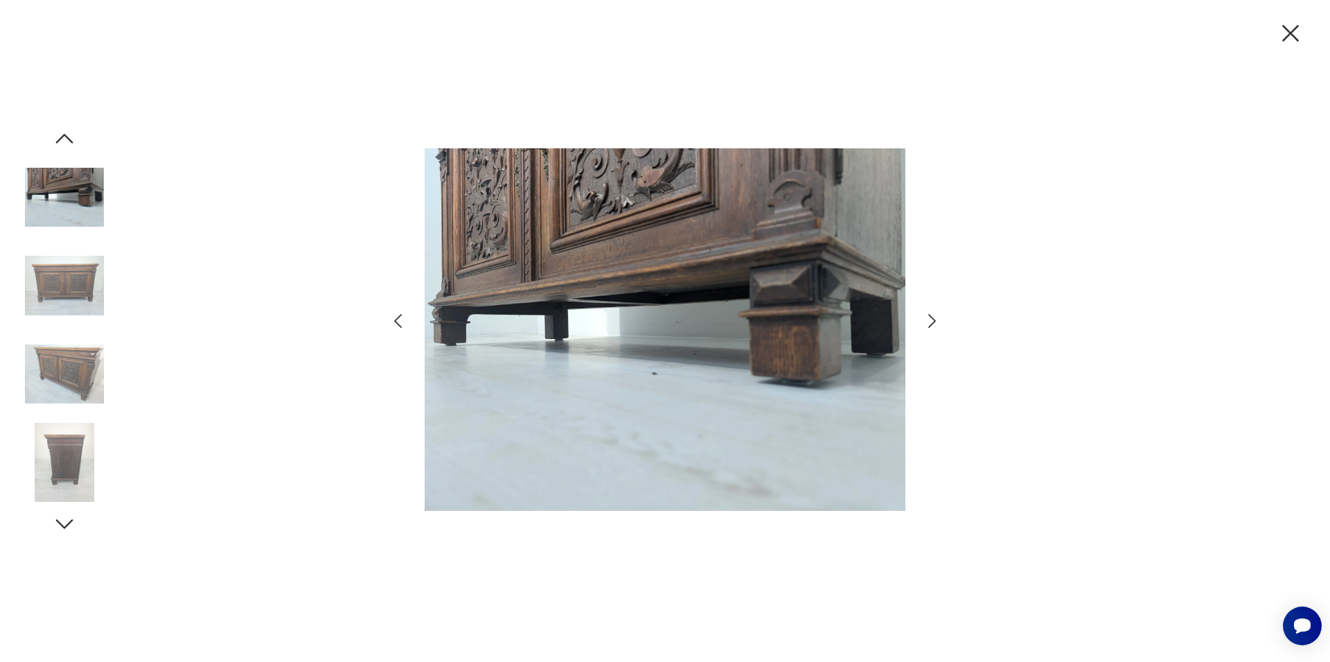
click at [932, 321] on icon "button" at bounding box center [932, 321] width 20 height 20
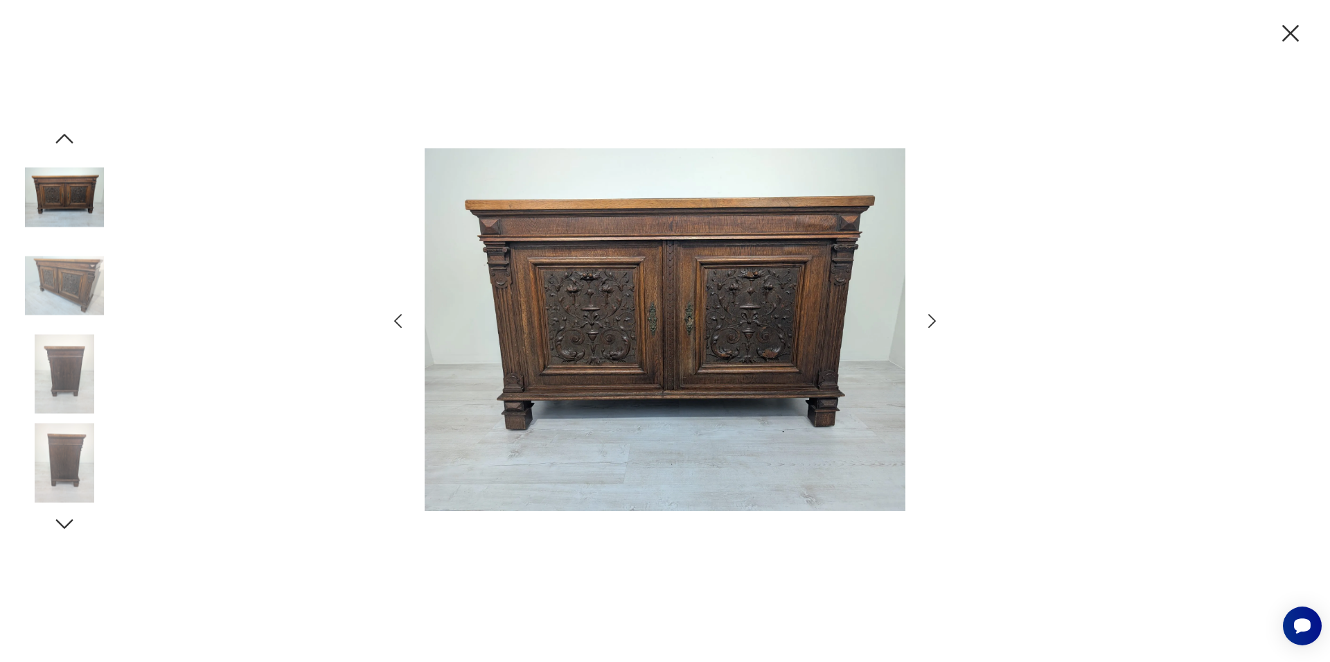
click at [932, 321] on icon "button" at bounding box center [932, 321] width 20 height 20
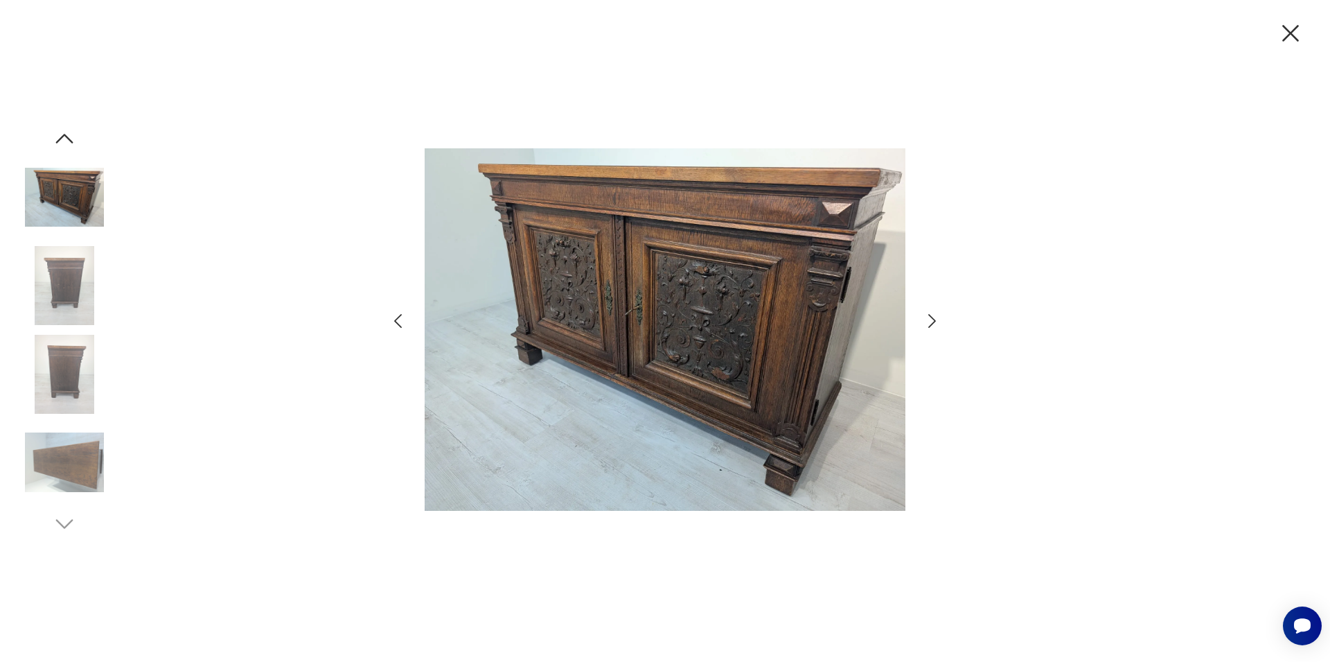
click at [932, 321] on icon "button" at bounding box center [932, 321] width 20 height 20
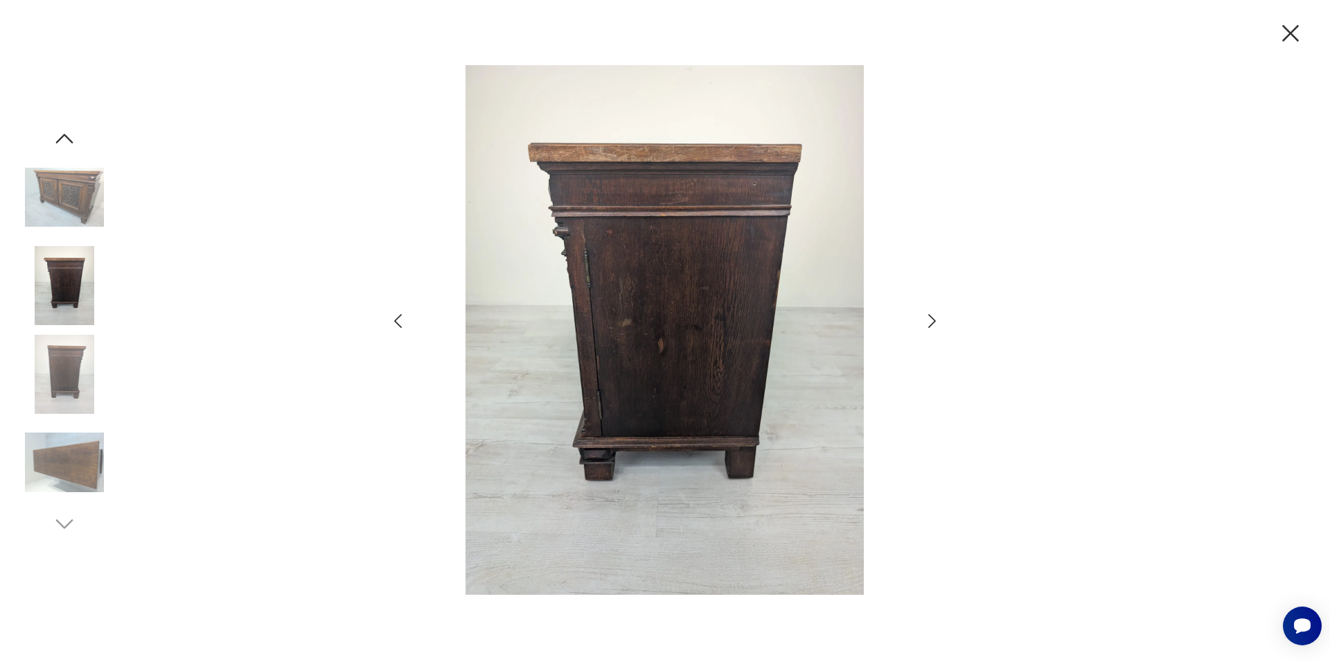
click at [932, 321] on icon "button" at bounding box center [932, 321] width 20 height 20
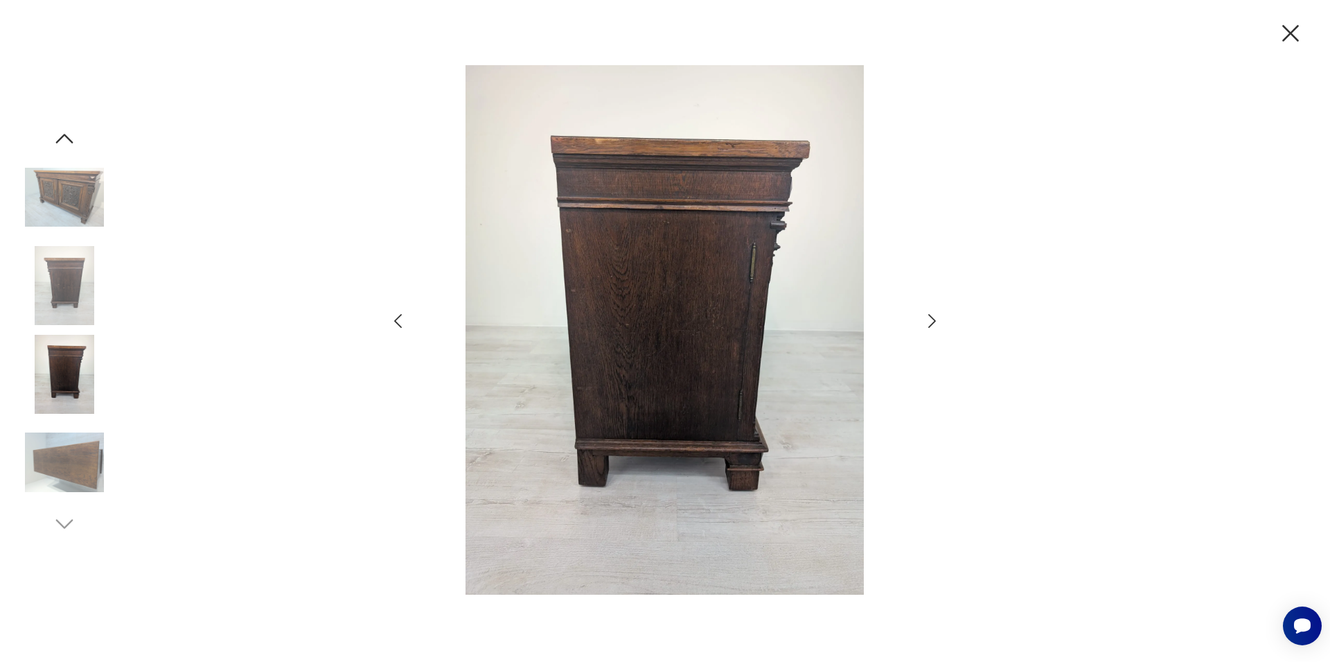
click at [932, 321] on icon "button" at bounding box center [932, 321] width 20 height 20
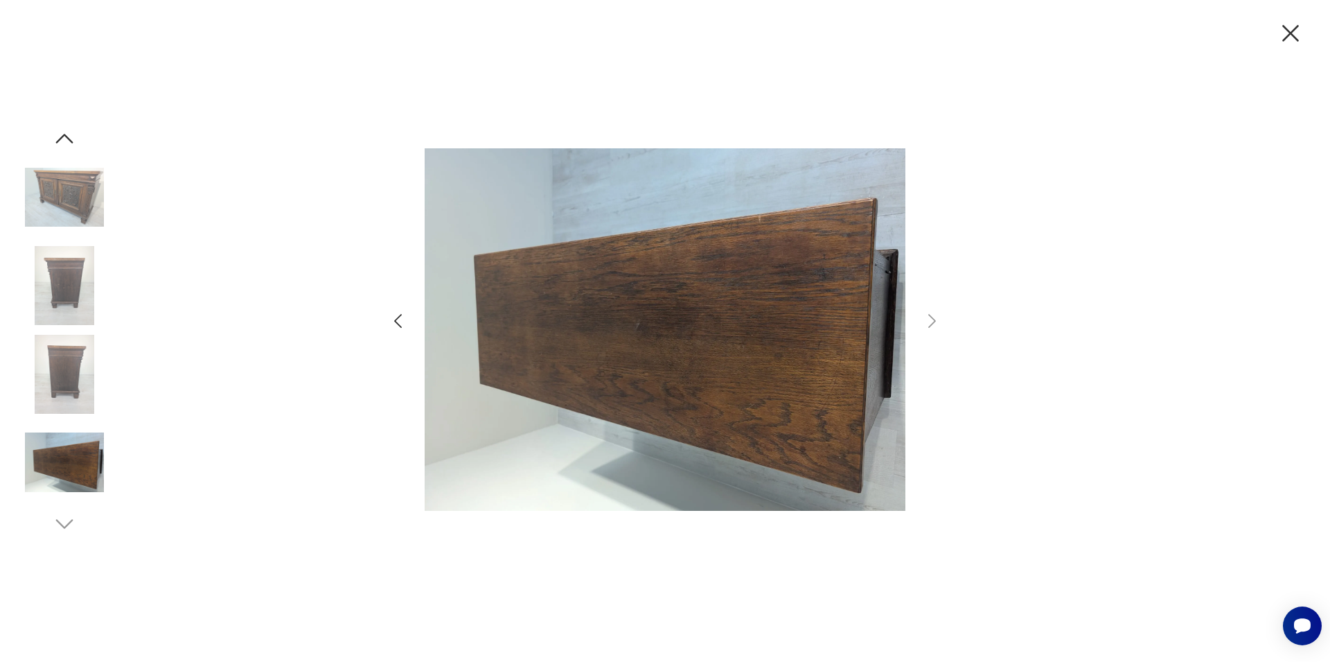
click at [1291, 33] on icon "button" at bounding box center [1290, 33] width 17 height 17
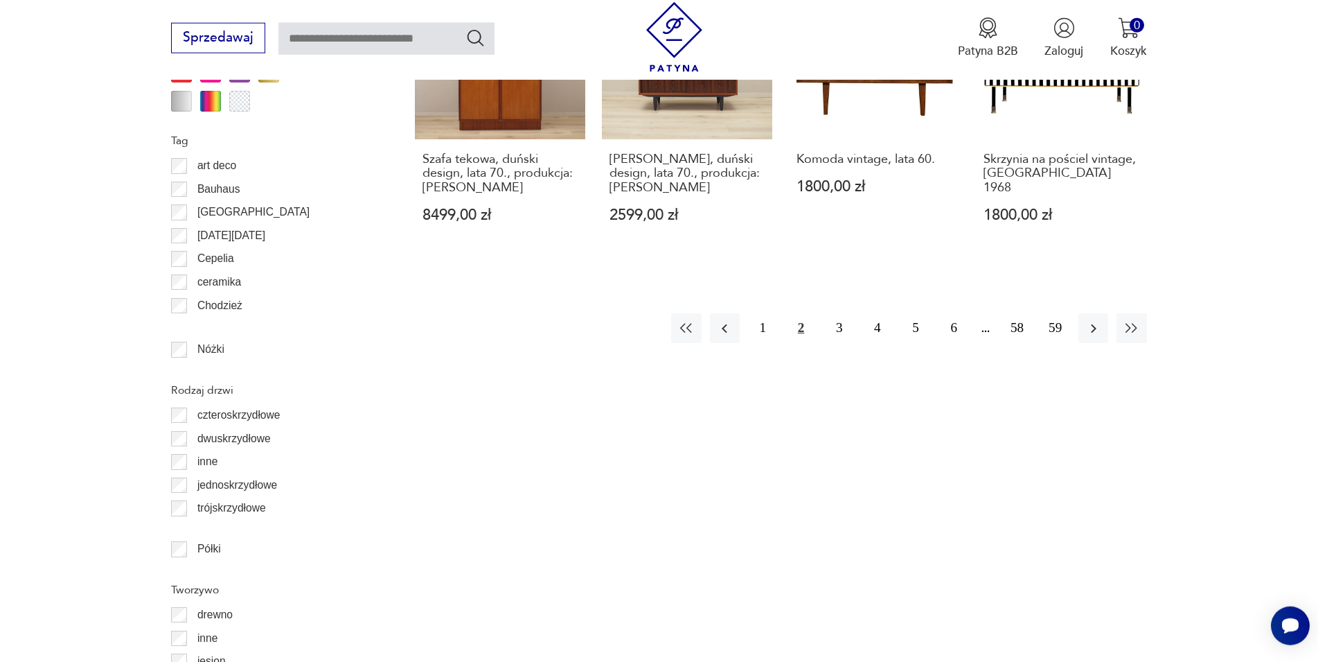
scroll to position [1754, 0]
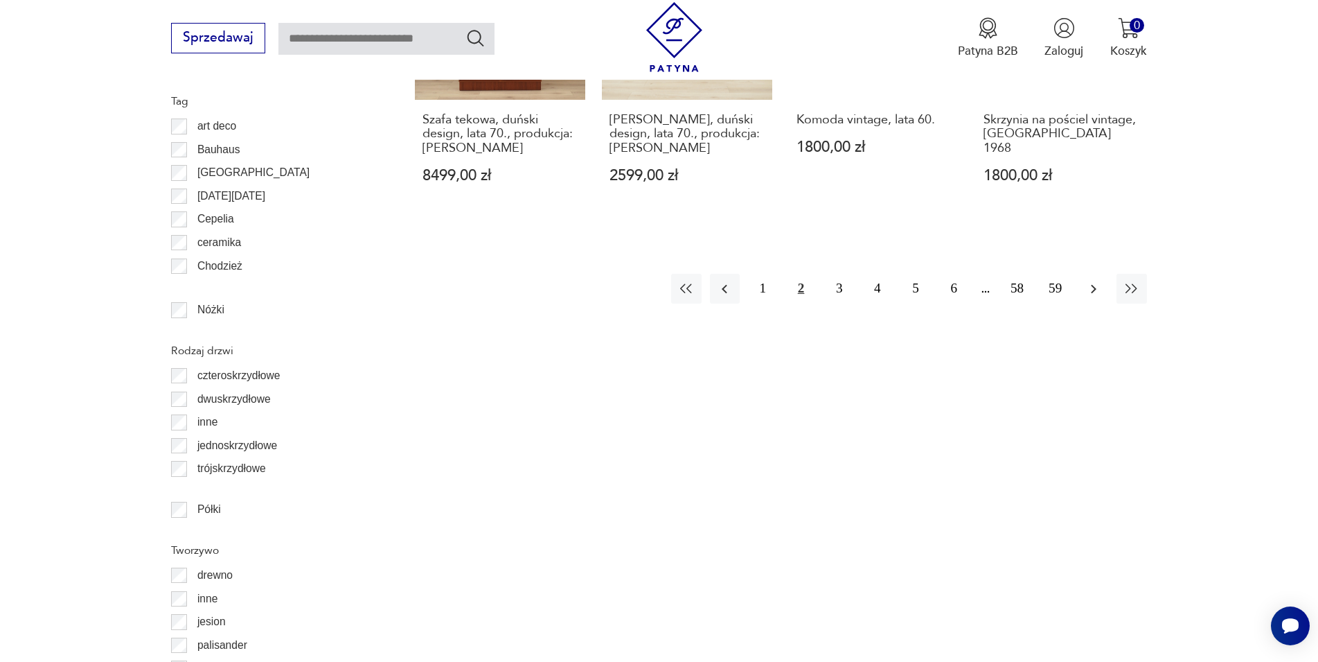
click at [1088, 281] on icon "button" at bounding box center [1094, 289] width 17 height 17
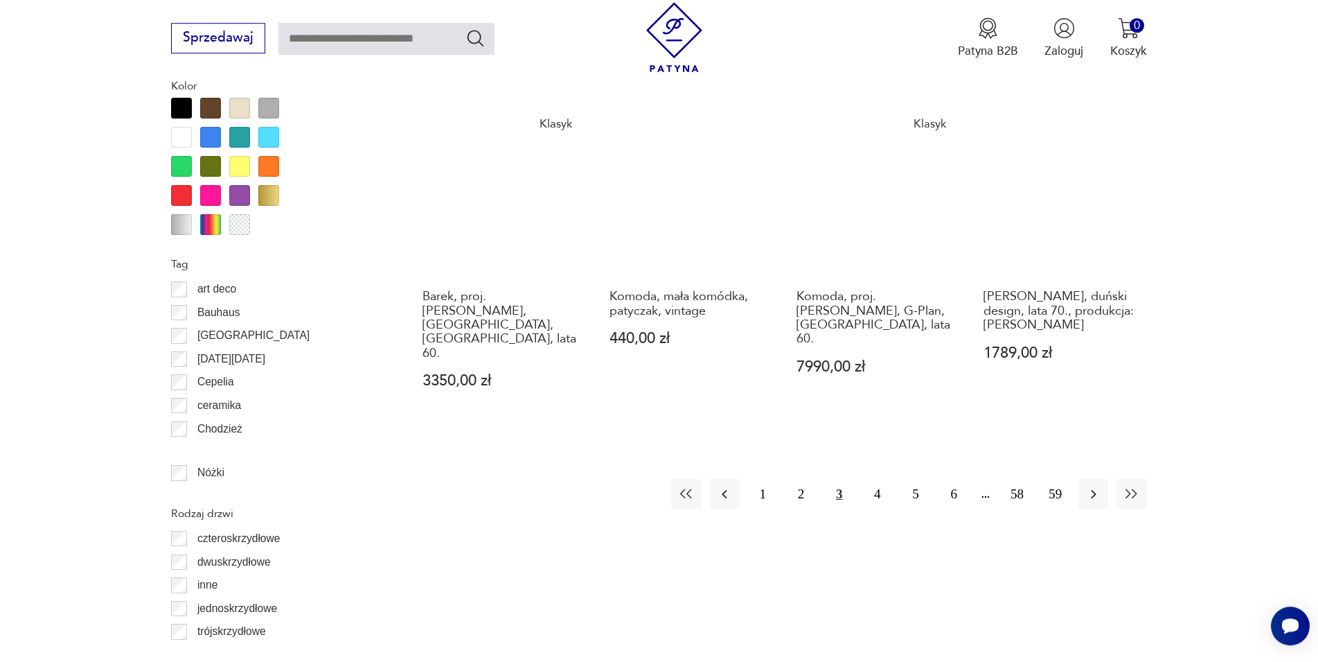
scroll to position [1742, 0]
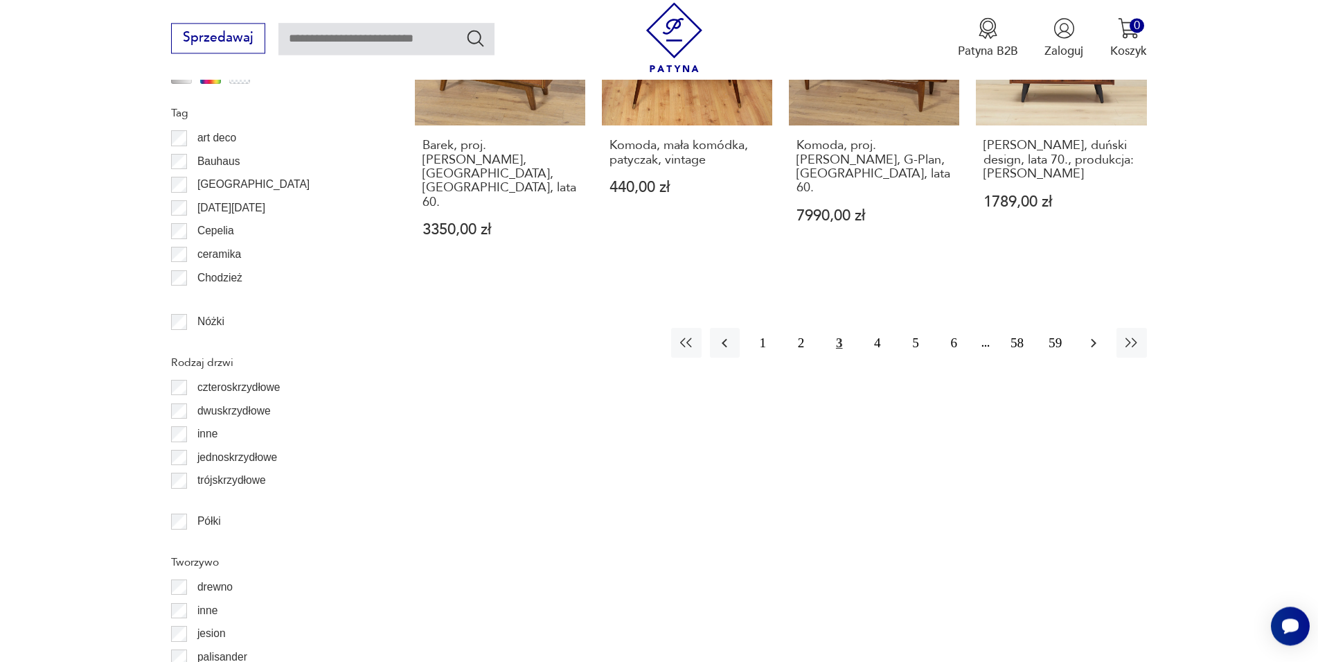
click at [1099, 335] on icon "button" at bounding box center [1094, 343] width 17 height 17
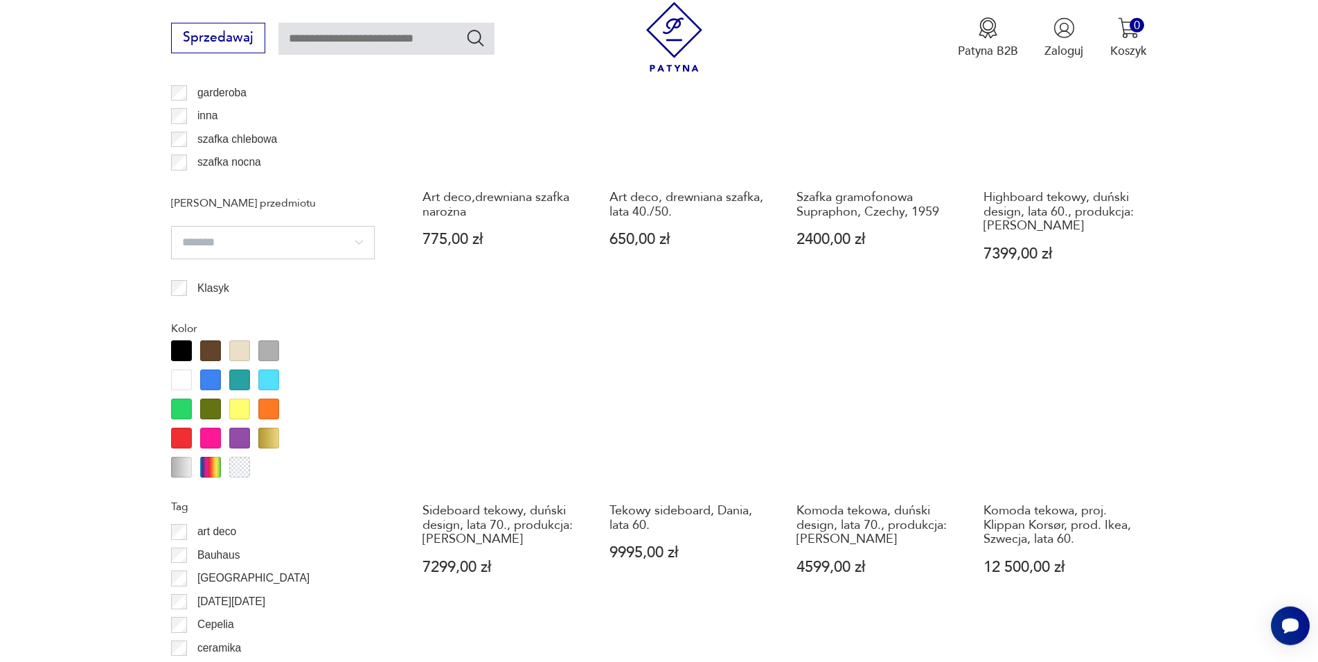
scroll to position [1530, 0]
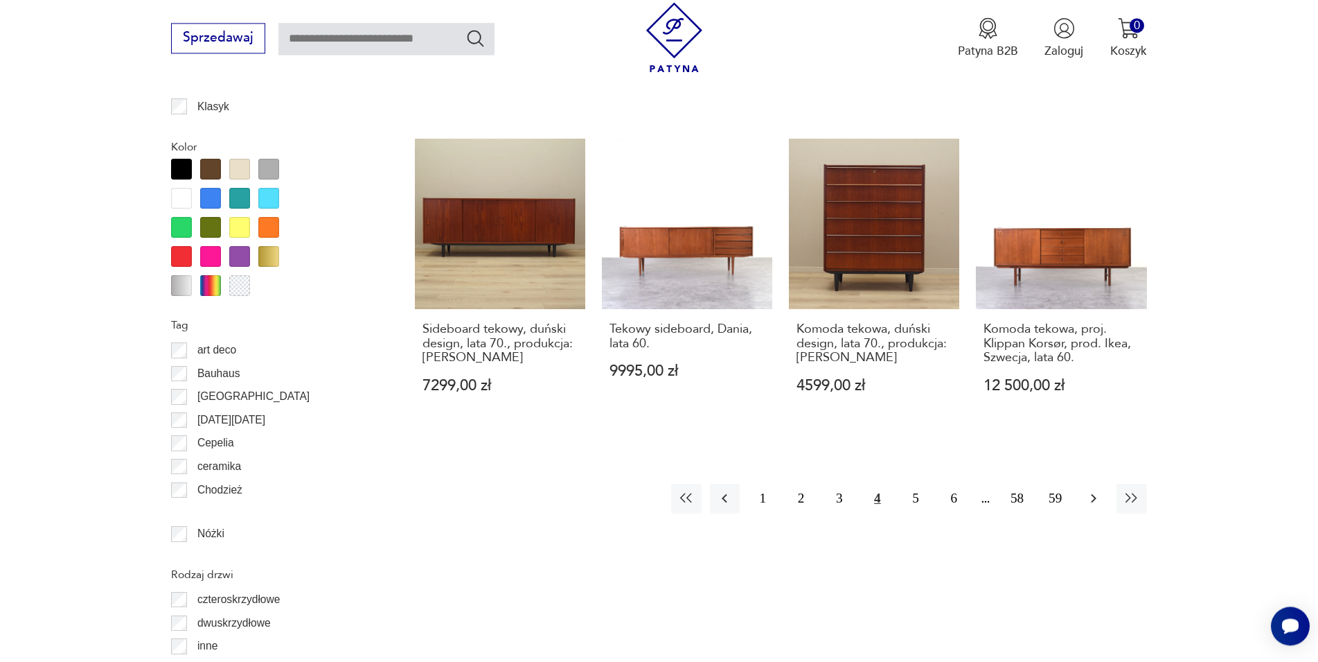
click at [1086, 490] on icon "button" at bounding box center [1094, 498] width 17 height 17
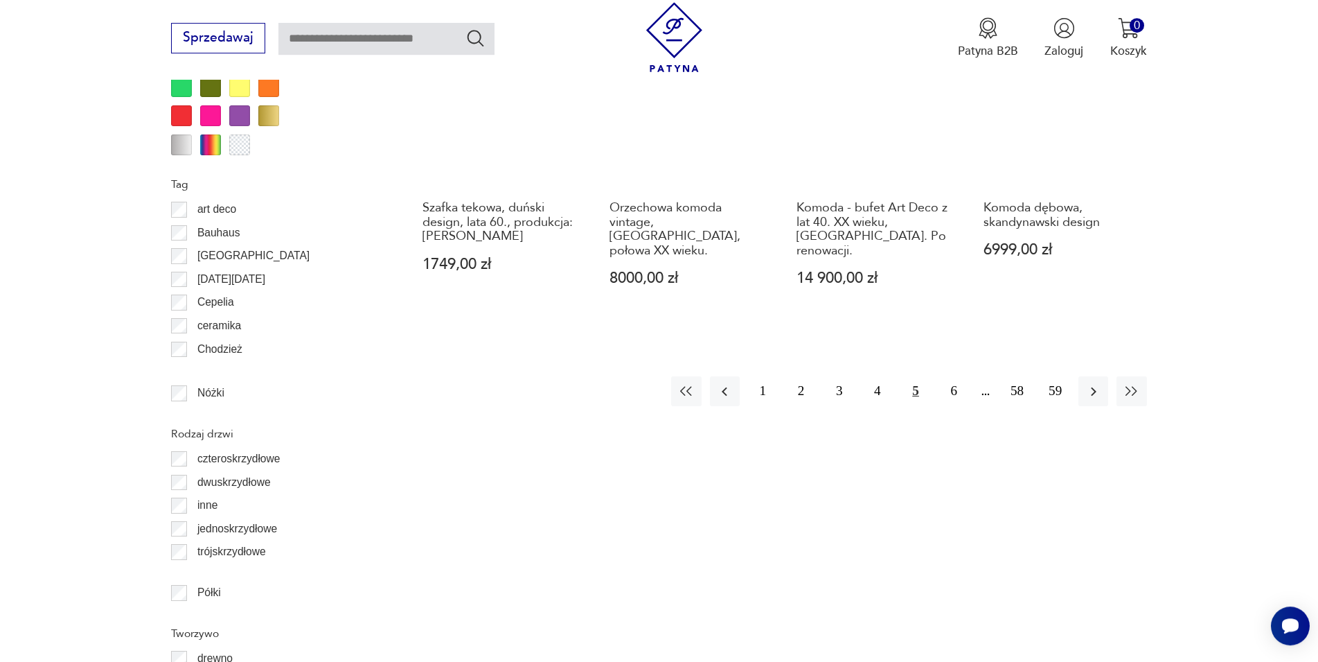
scroll to position [1671, 0]
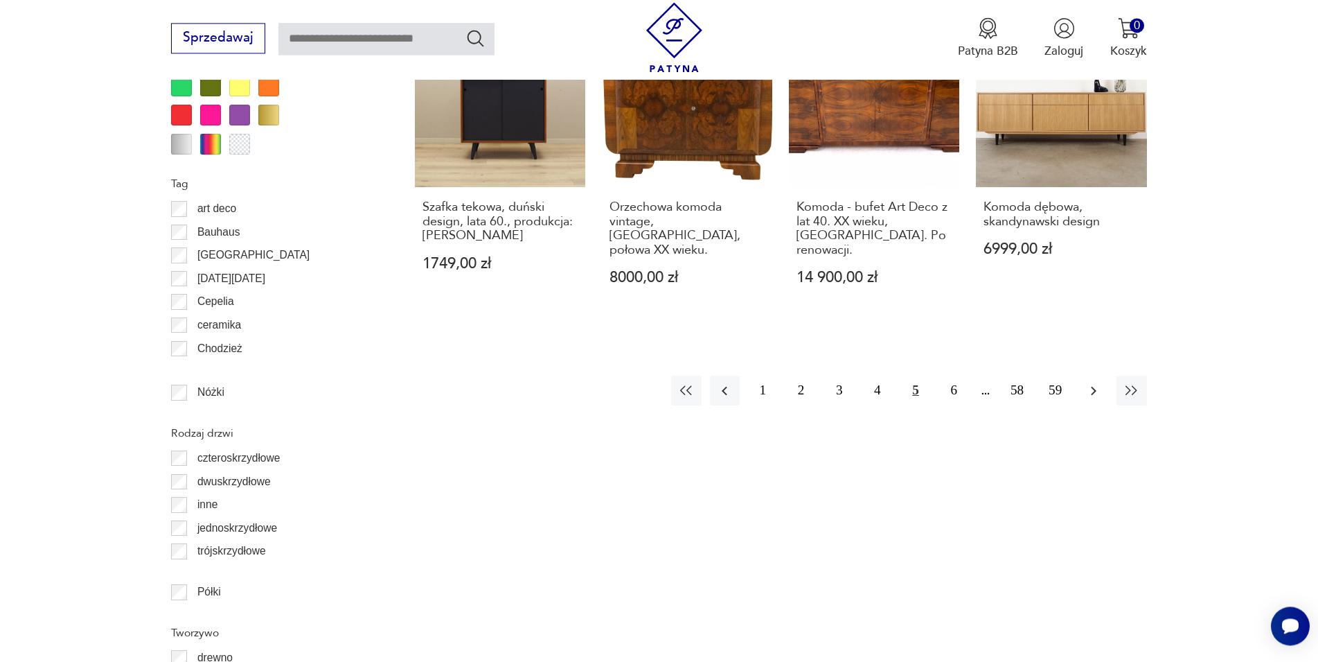
click at [1102, 381] on button "button" at bounding box center [1094, 391] width 30 height 30
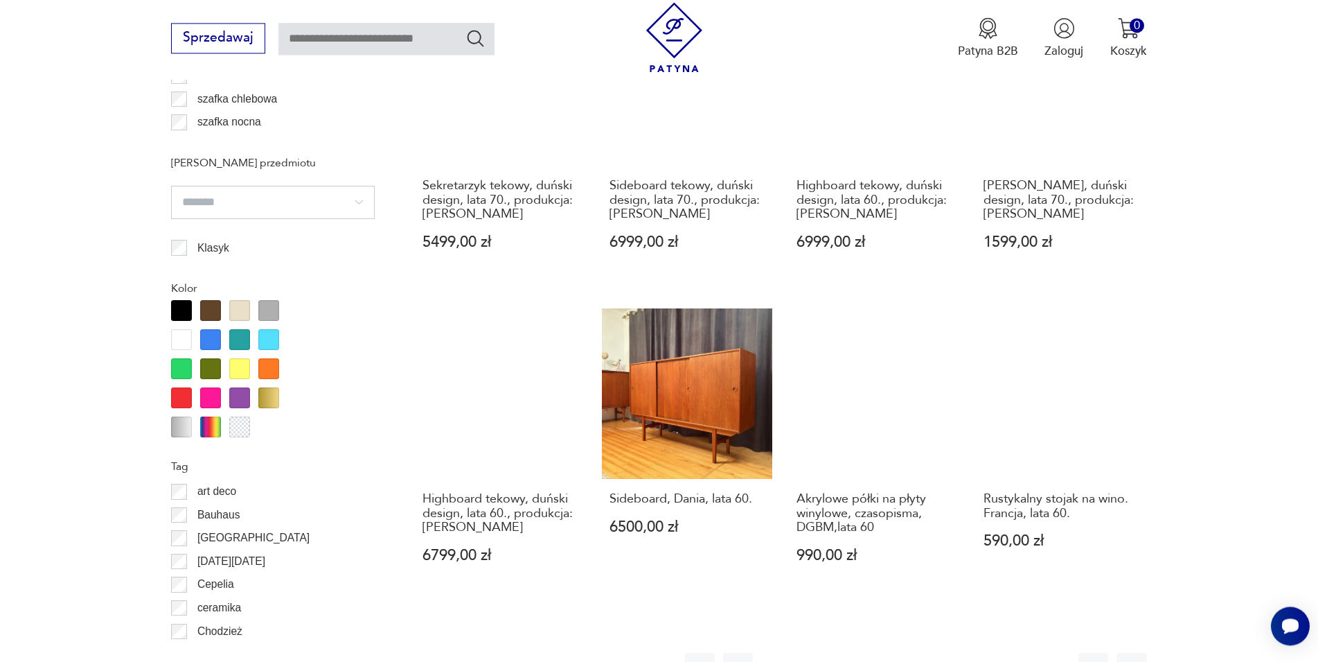
scroll to position [1671, 0]
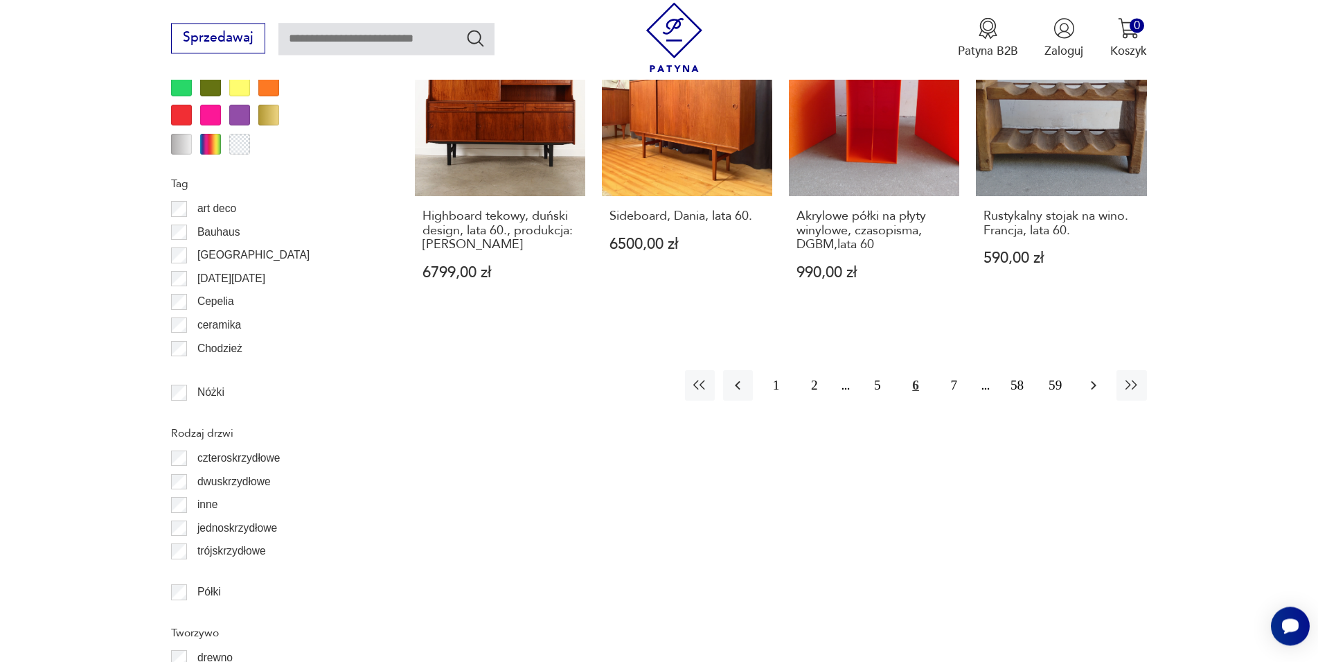
click at [1087, 377] on icon "button" at bounding box center [1094, 385] width 17 height 17
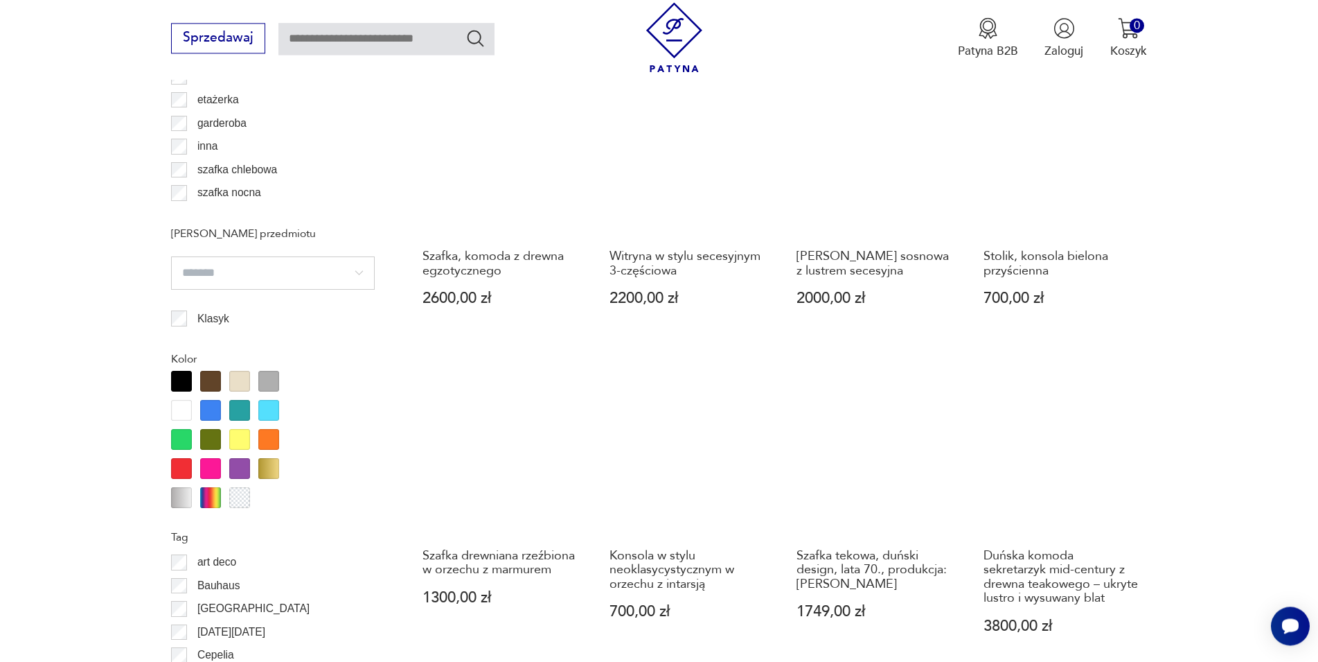
scroll to position [1671, 0]
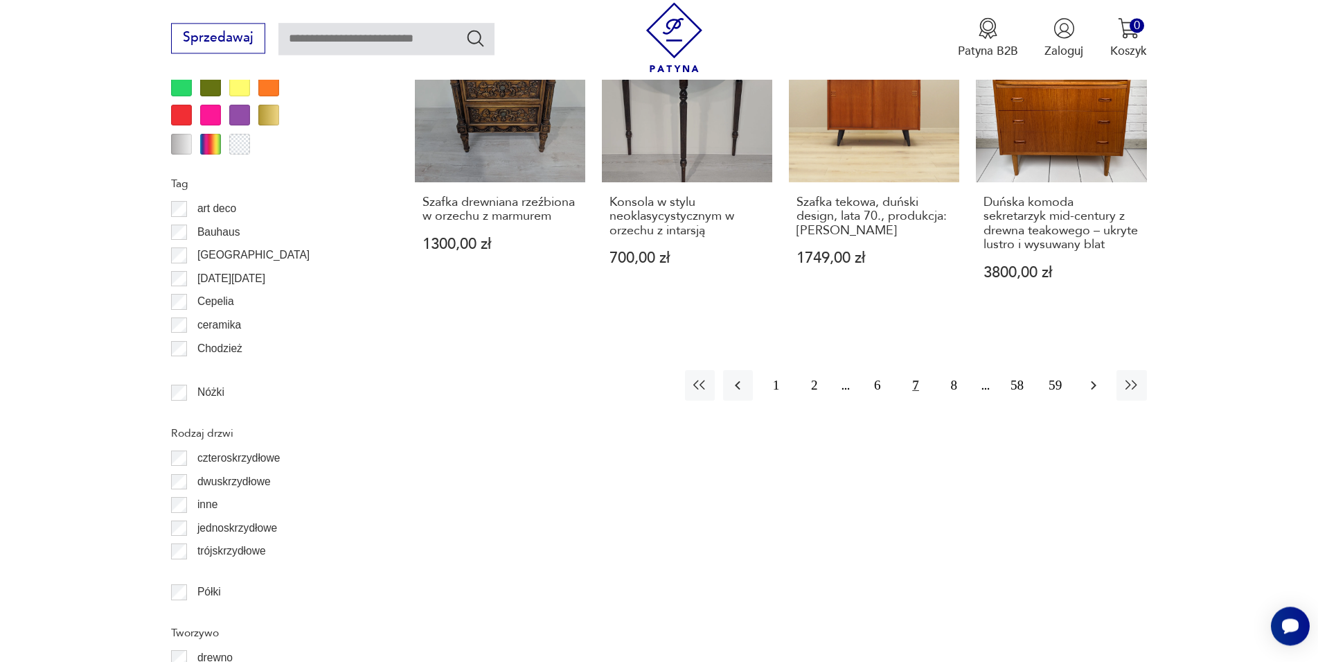
click at [1100, 377] on icon "button" at bounding box center [1094, 385] width 17 height 17
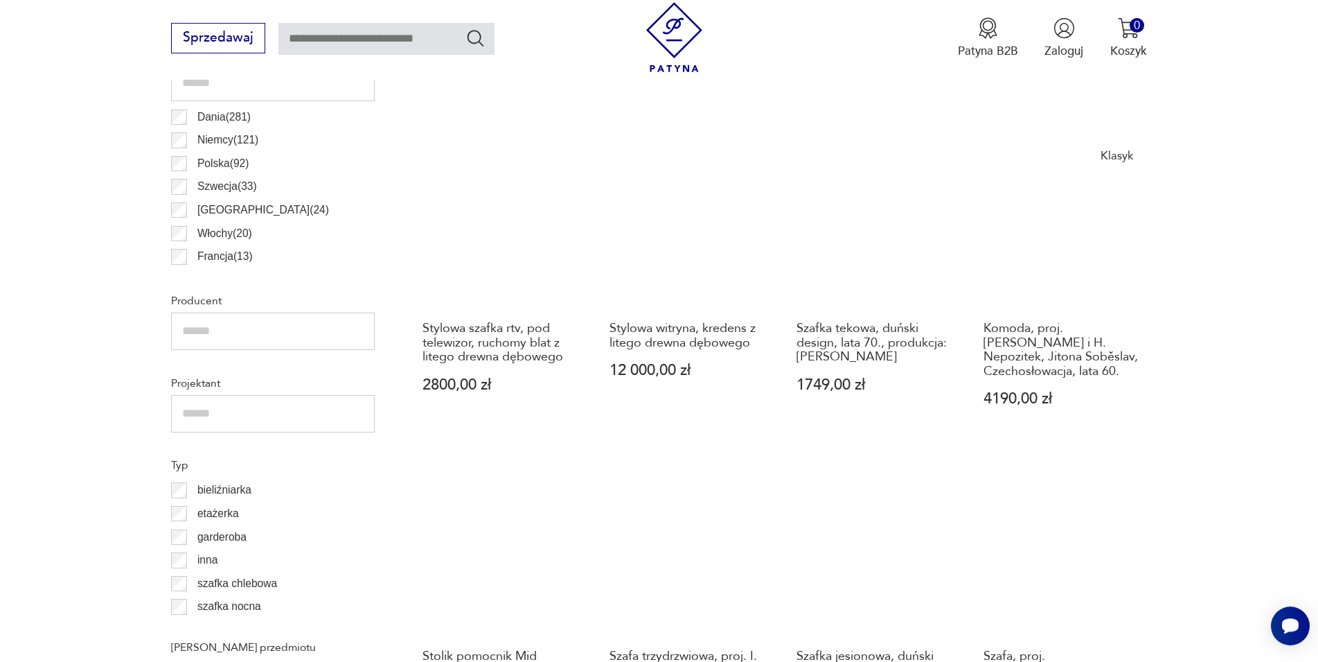
scroll to position [964, 0]
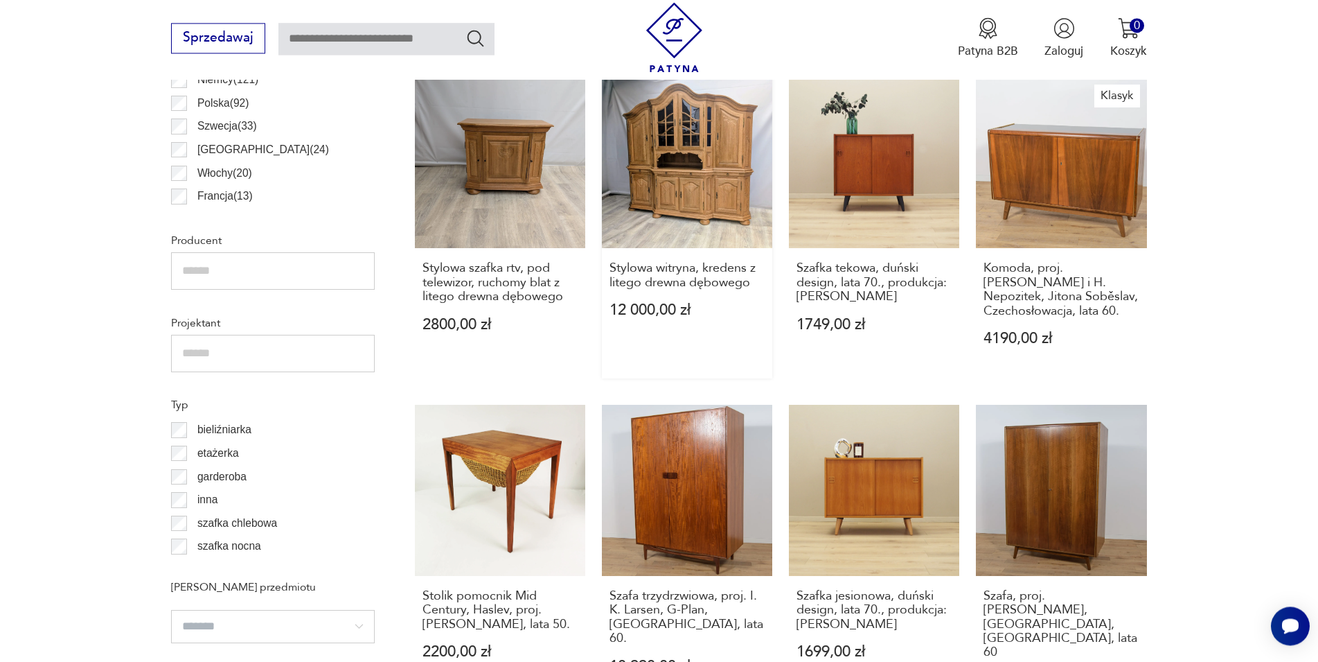
click at [692, 168] on link "Stylowa witryna, kredens z litego drewna dębowego 12 000,00 zł" at bounding box center [687, 228] width 170 height 301
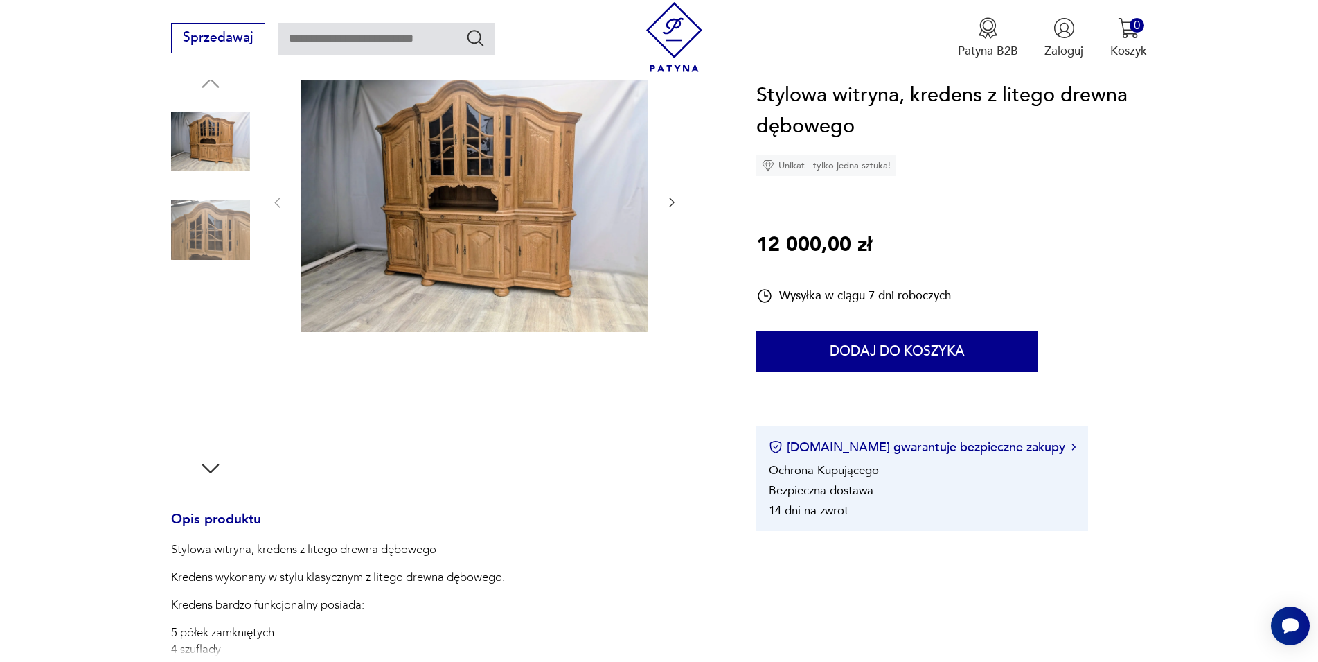
scroll to position [324, 0]
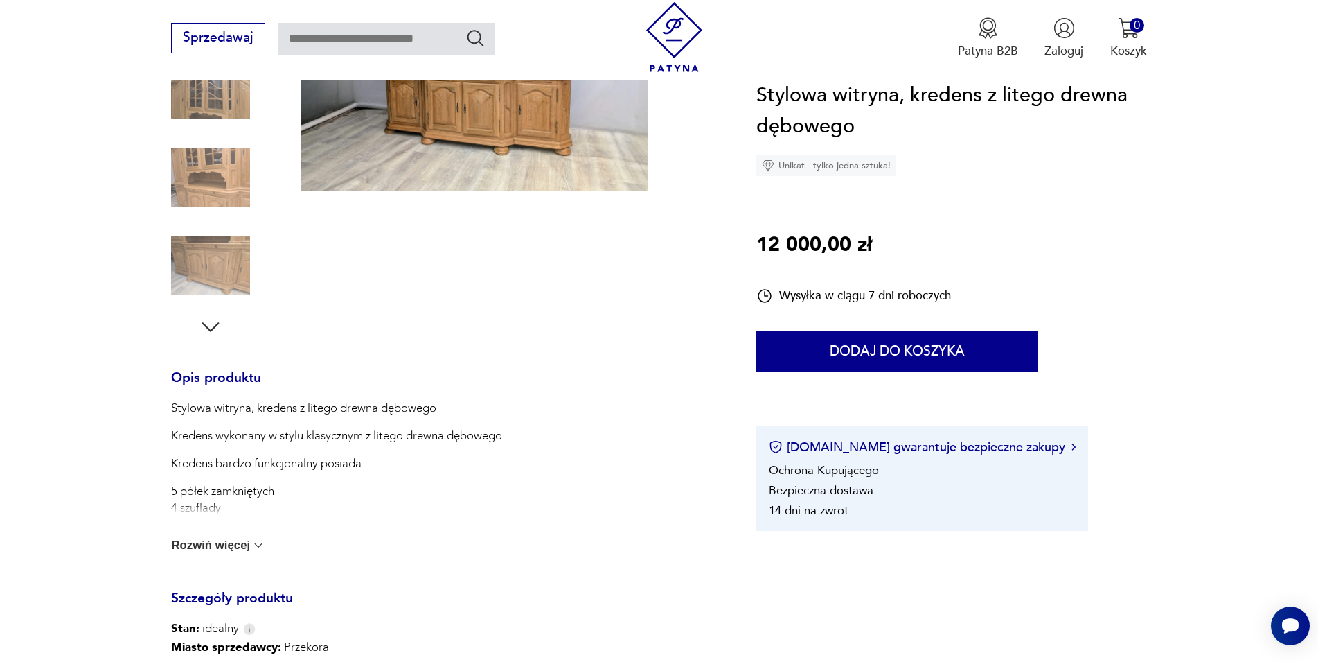
click at [224, 553] on div "Stylowa witryna, kredens z litego drewna dębowego Kredens wykonany w stylu klas…" at bounding box center [443, 486] width 545 height 173
click at [226, 548] on button "Rozwiń więcej" at bounding box center [218, 545] width 94 height 14
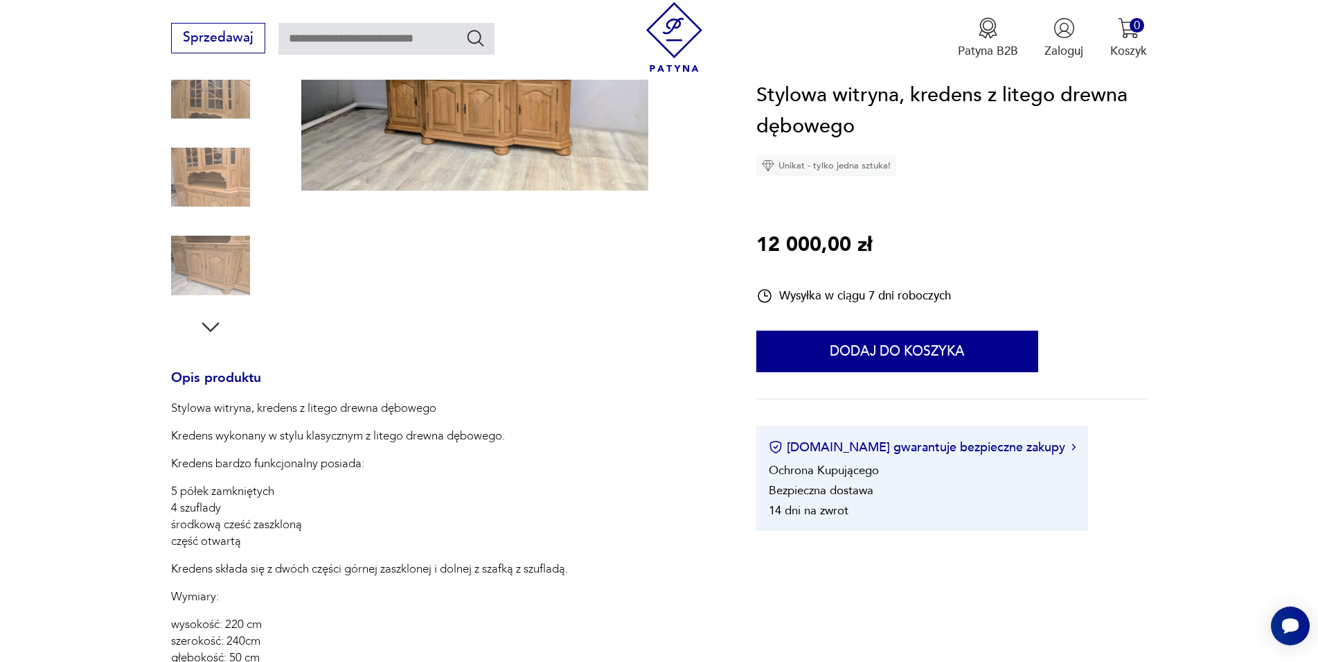
scroll to position [0, 0]
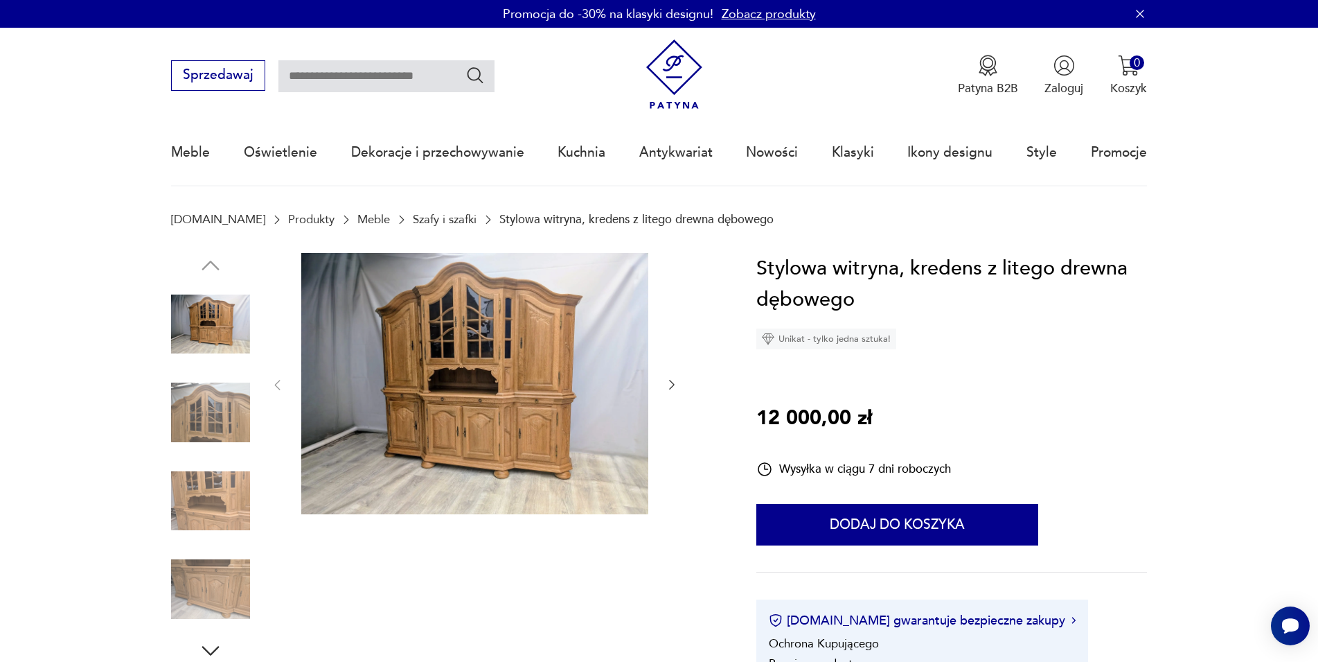
click at [504, 403] on img at bounding box center [474, 383] width 347 height 261
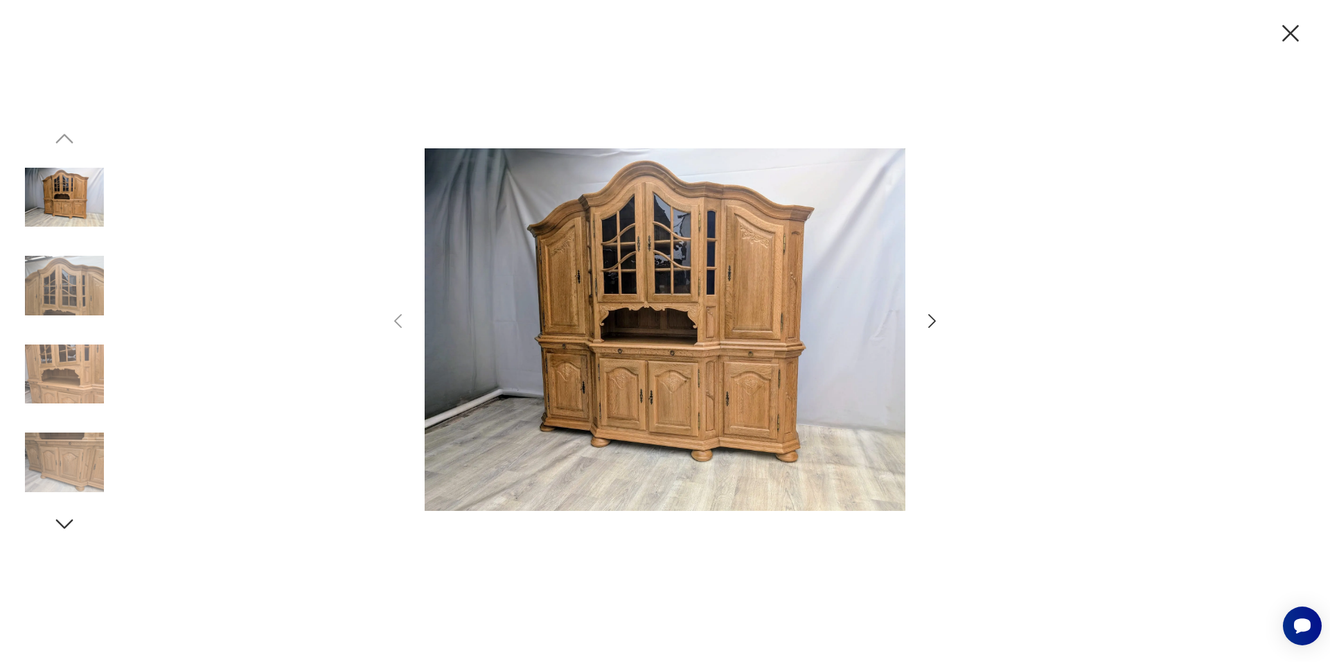
click at [933, 320] on icon "button" at bounding box center [932, 321] width 20 height 20
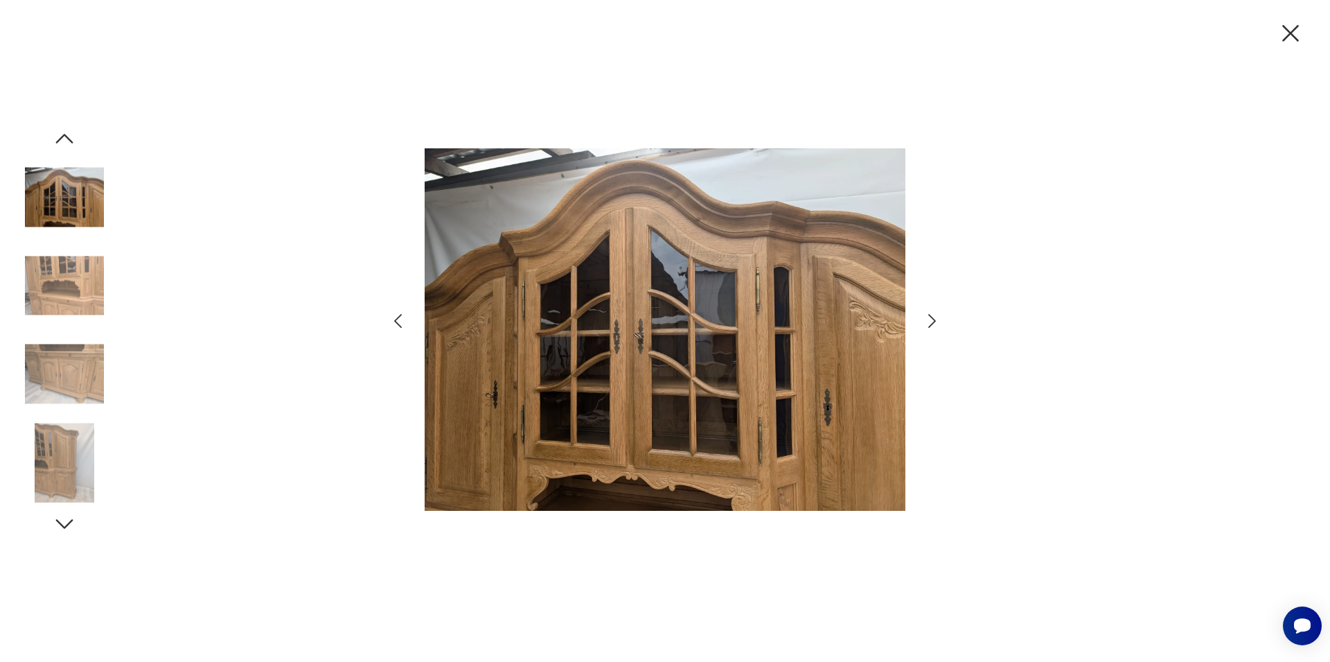
click at [932, 326] on icon "button" at bounding box center [932, 321] width 20 height 20
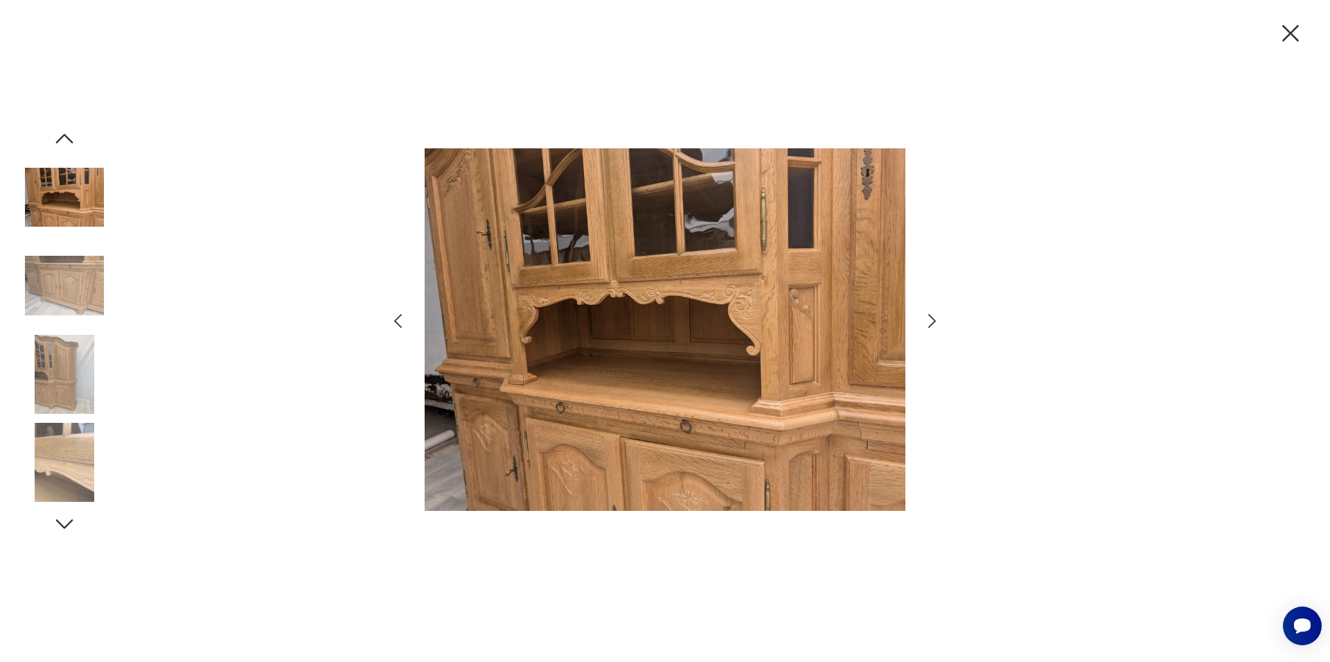
click at [932, 326] on icon "button" at bounding box center [932, 321] width 20 height 20
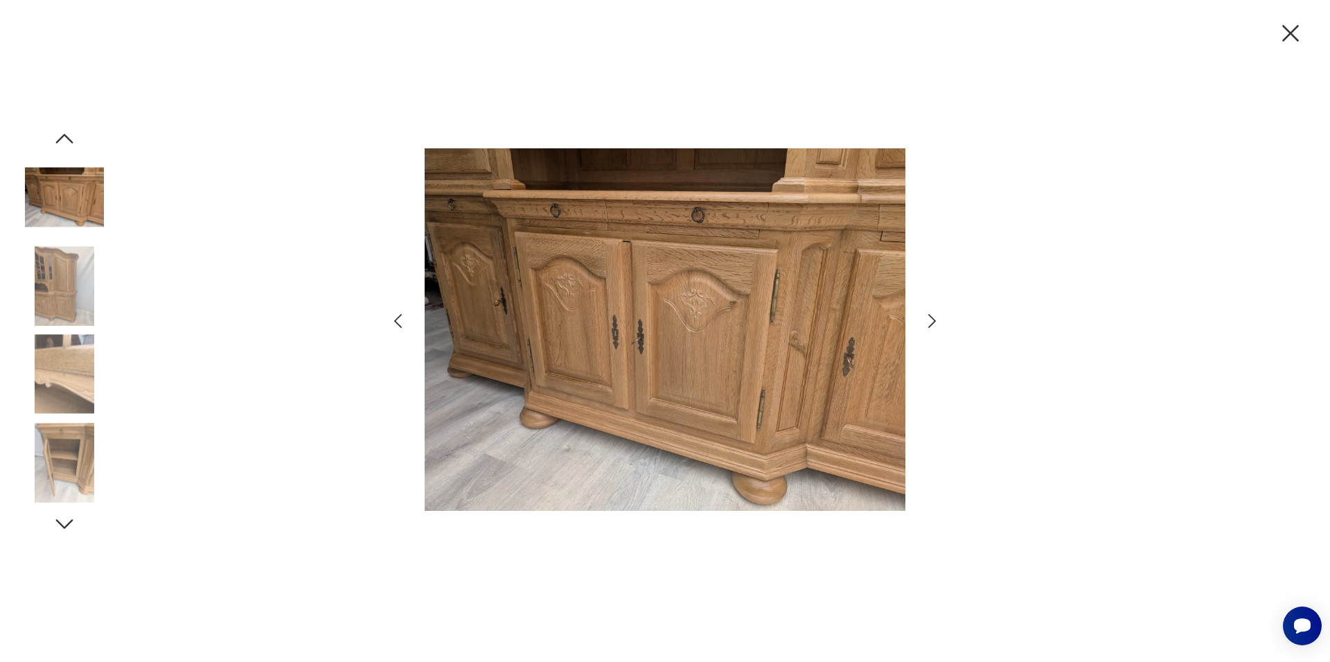
click at [932, 326] on icon "button" at bounding box center [932, 321] width 20 height 20
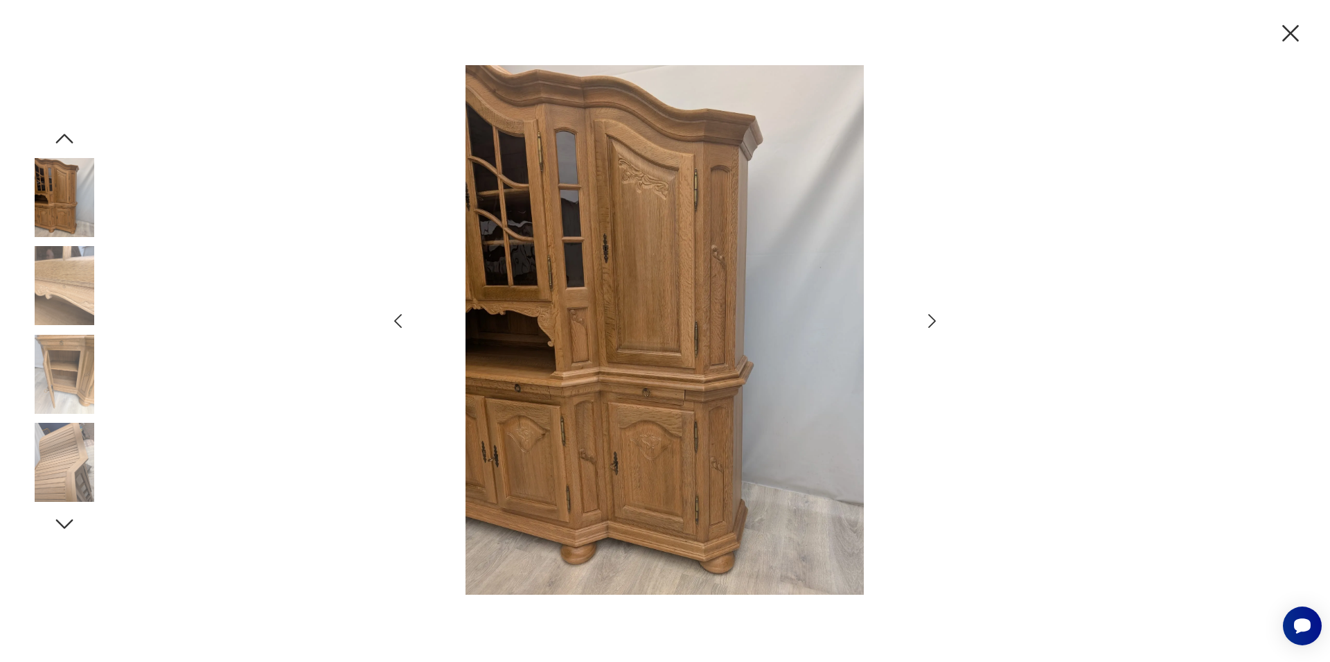
click at [932, 326] on icon "button" at bounding box center [932, 321] width 20 height 20
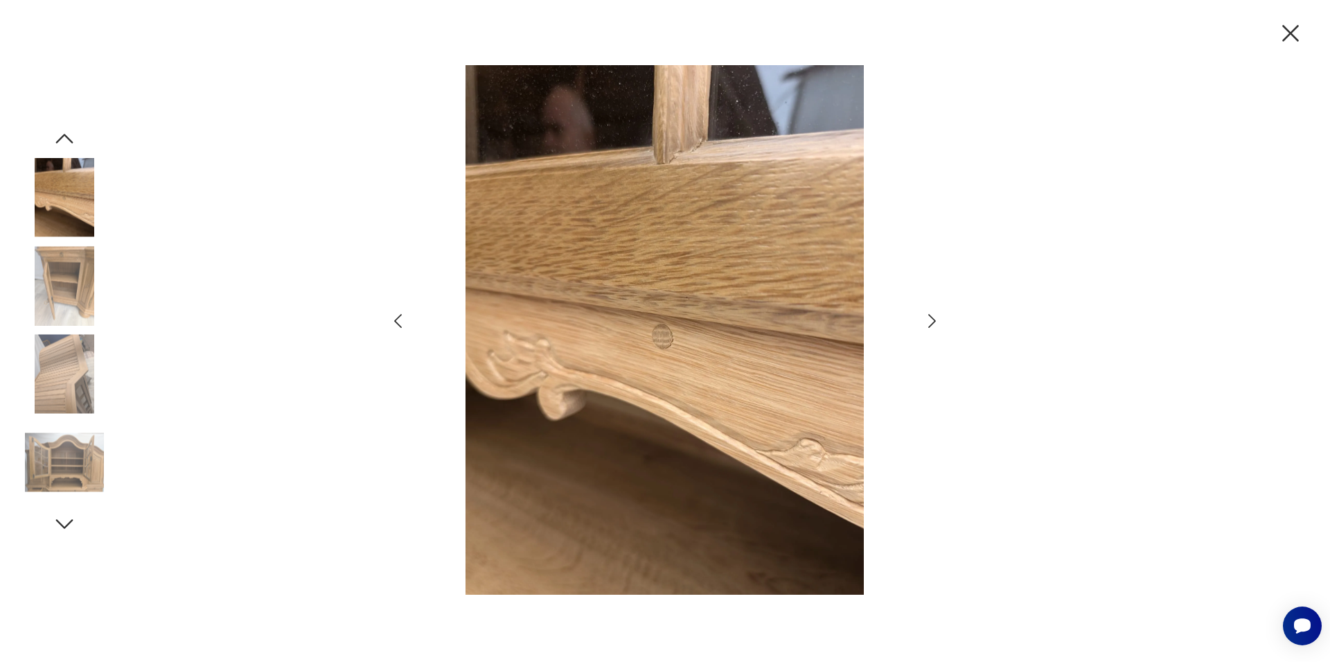
click at [932, 326] on icon "button" at bounding box center [932, 321] width 20 height 20
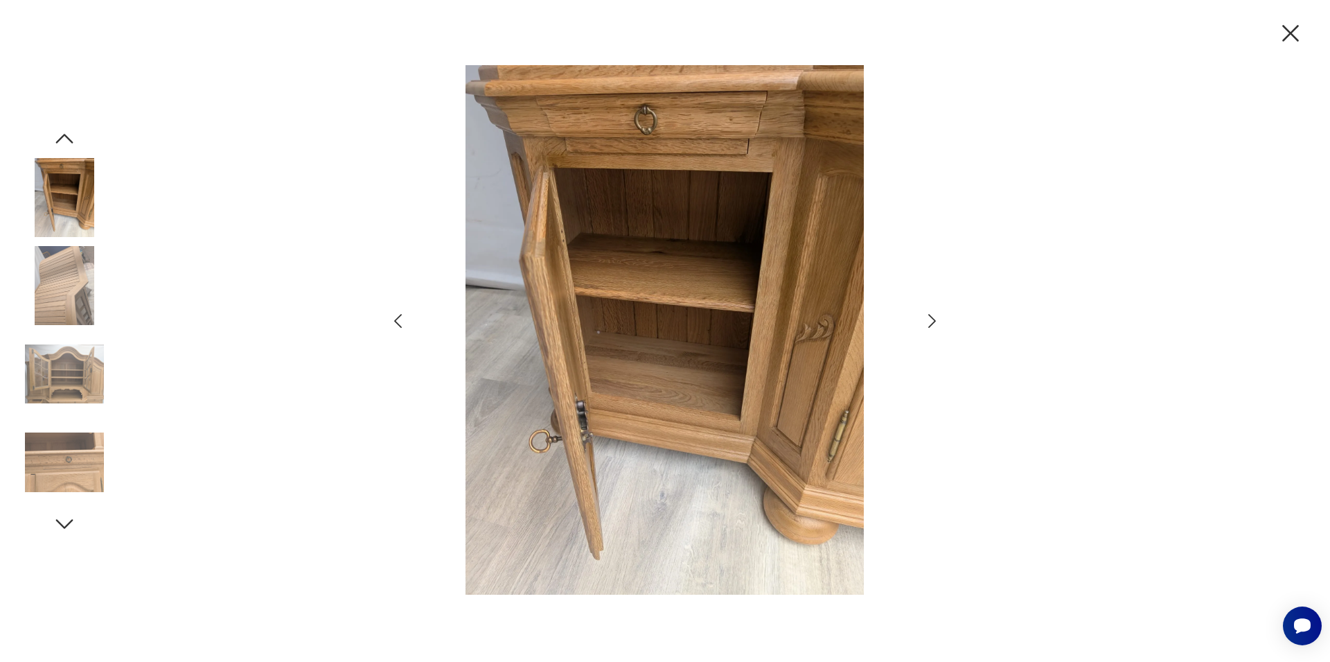
click at [932, 326] on icon "button" at bounding box center [932, 321] width 20 height 20
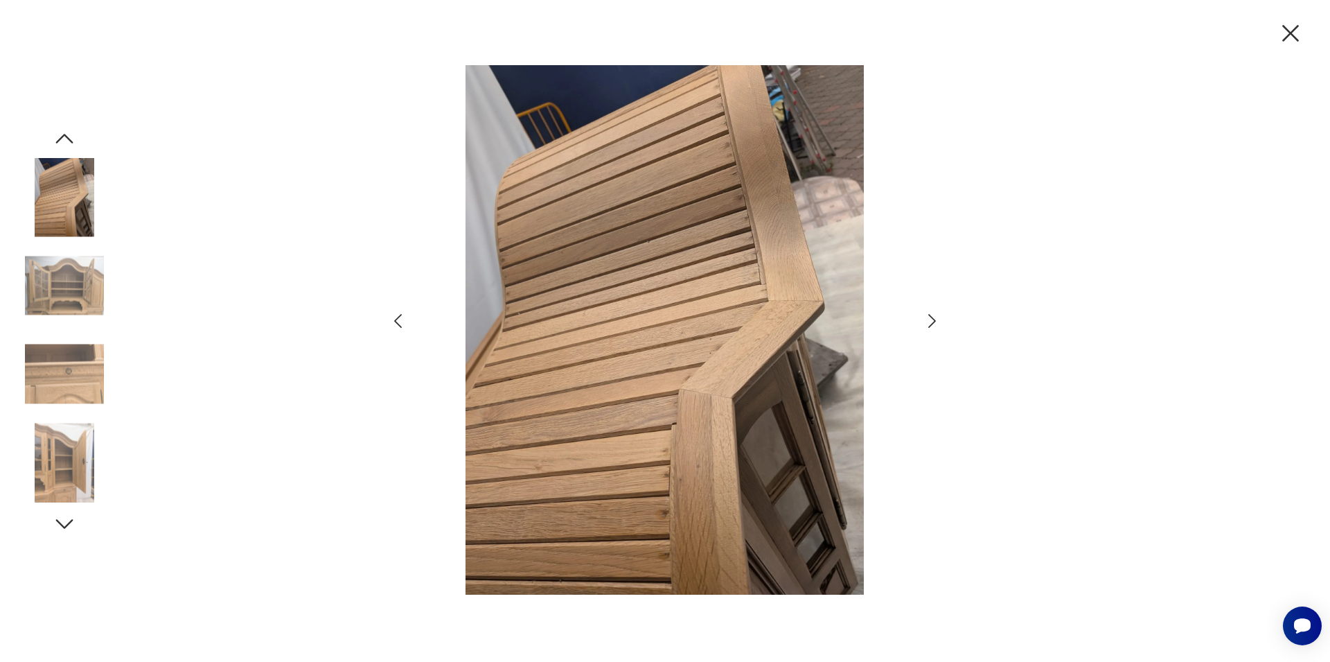
click at [932, 326] on icon "button" at bounding box center [932, 321] width 20 height 20
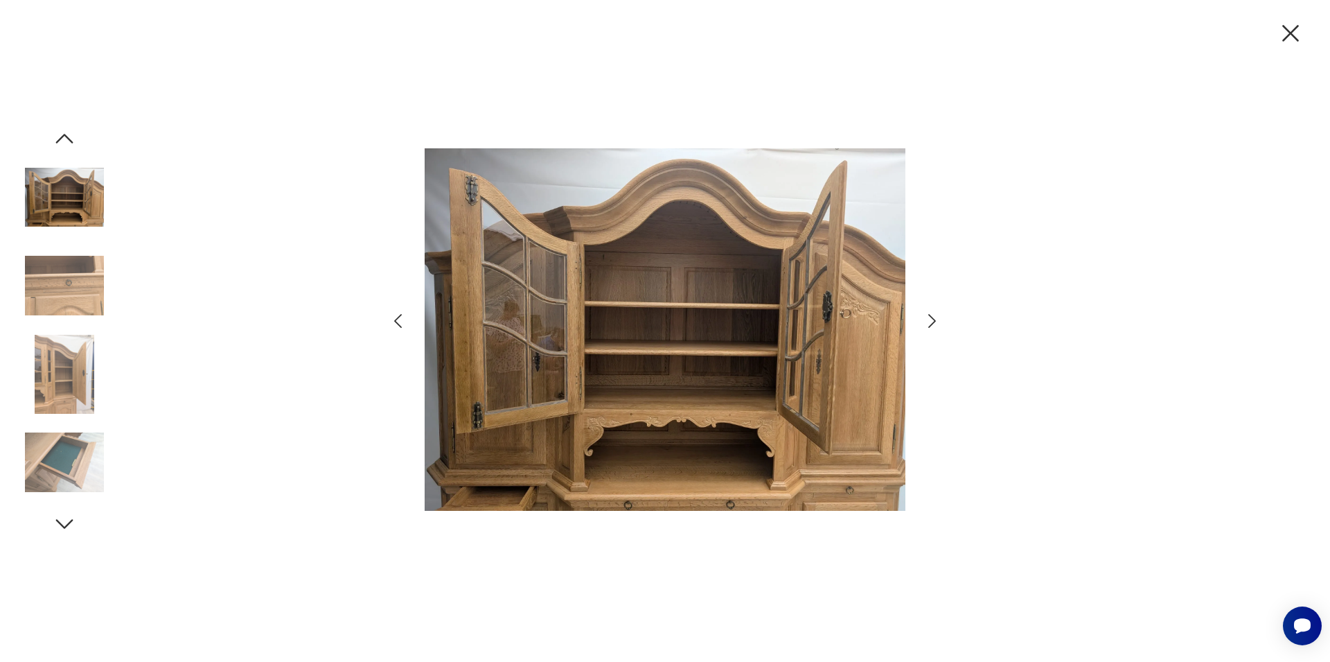
click at [932, 326] on icon "button" at bounding box center [932, 321] width 20 height 20
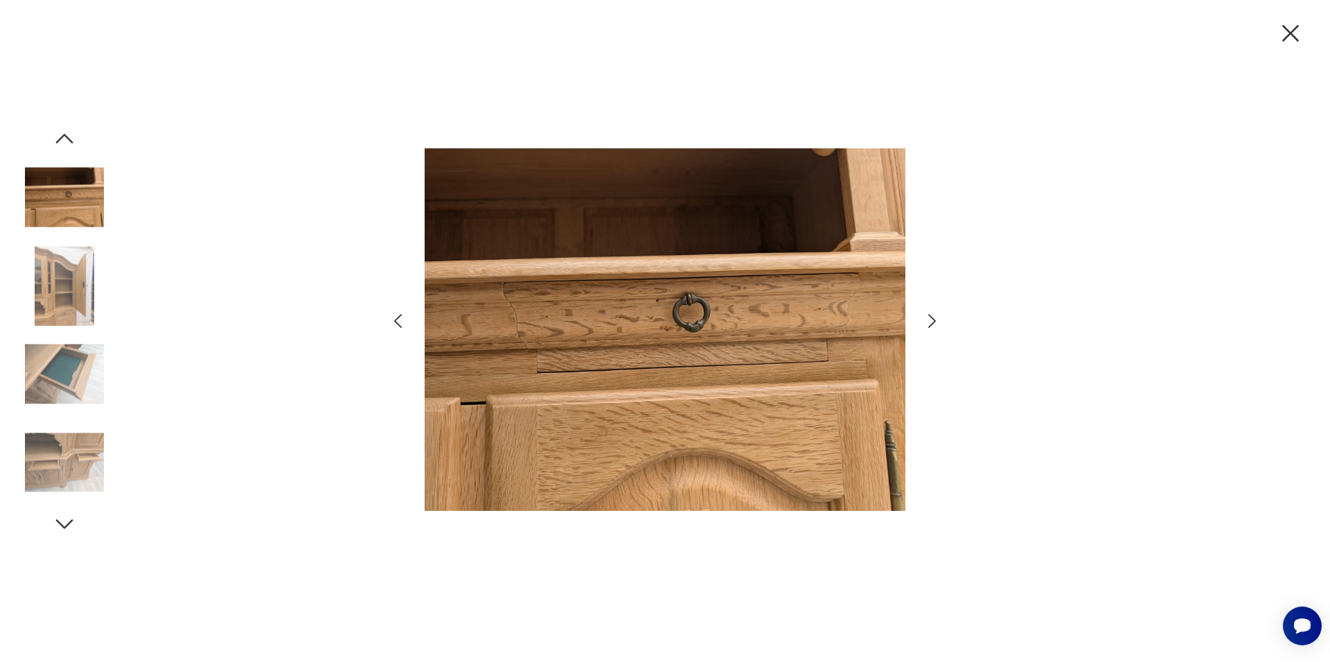
click at [932, 326] on icon "button" at bounding box center [932, 321] width 20 height 20
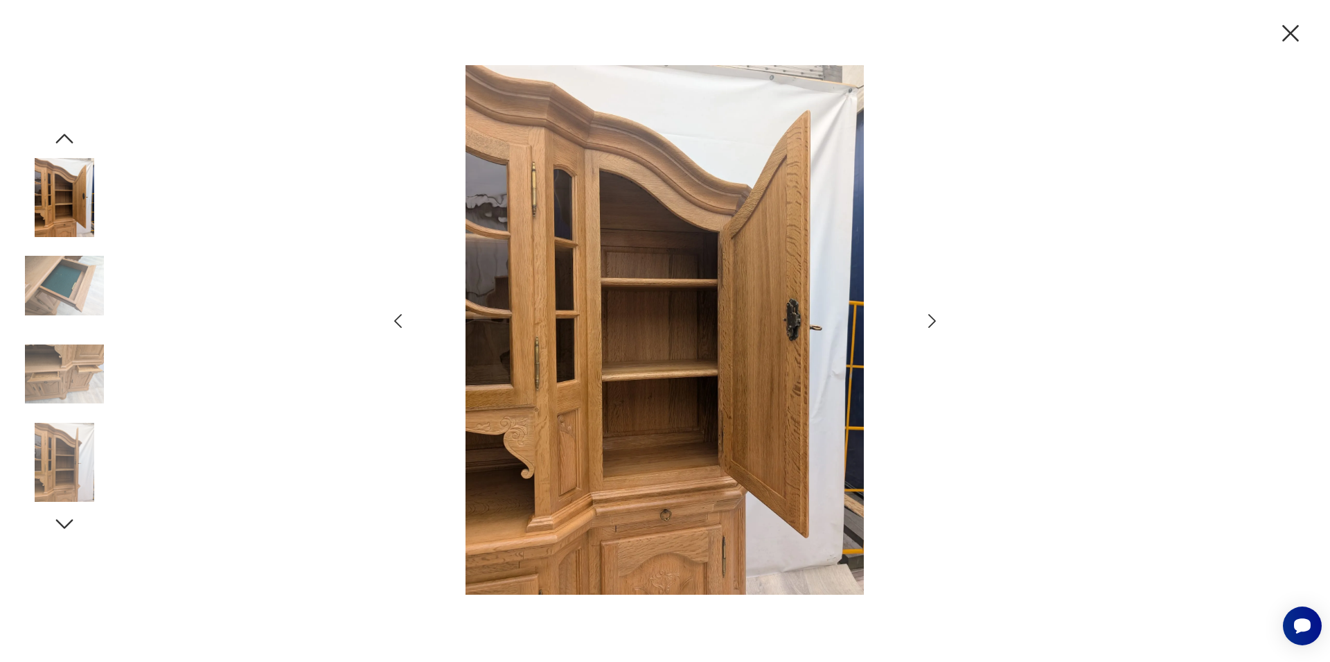
click at [932, 326] on icon "button" at bounding box center [932, 321] width 20 height 20
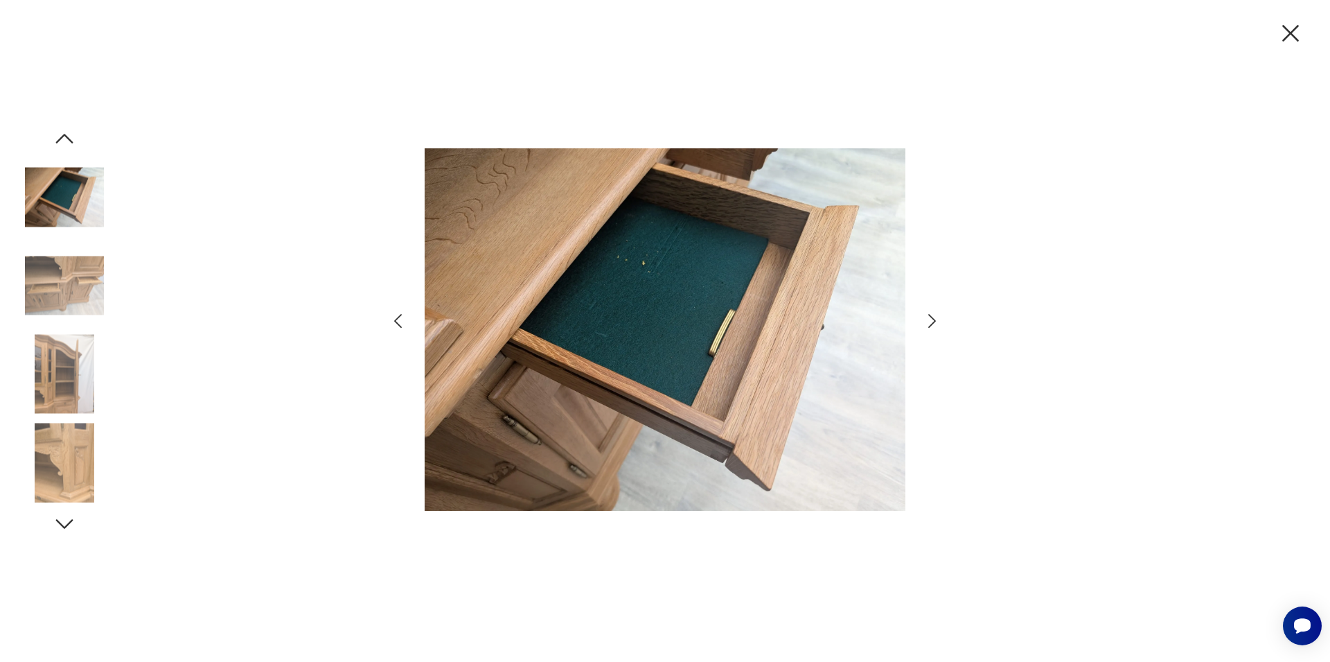
click at [932, 326] on icon "button" at bounding box center [932, 321] width 20 height 20
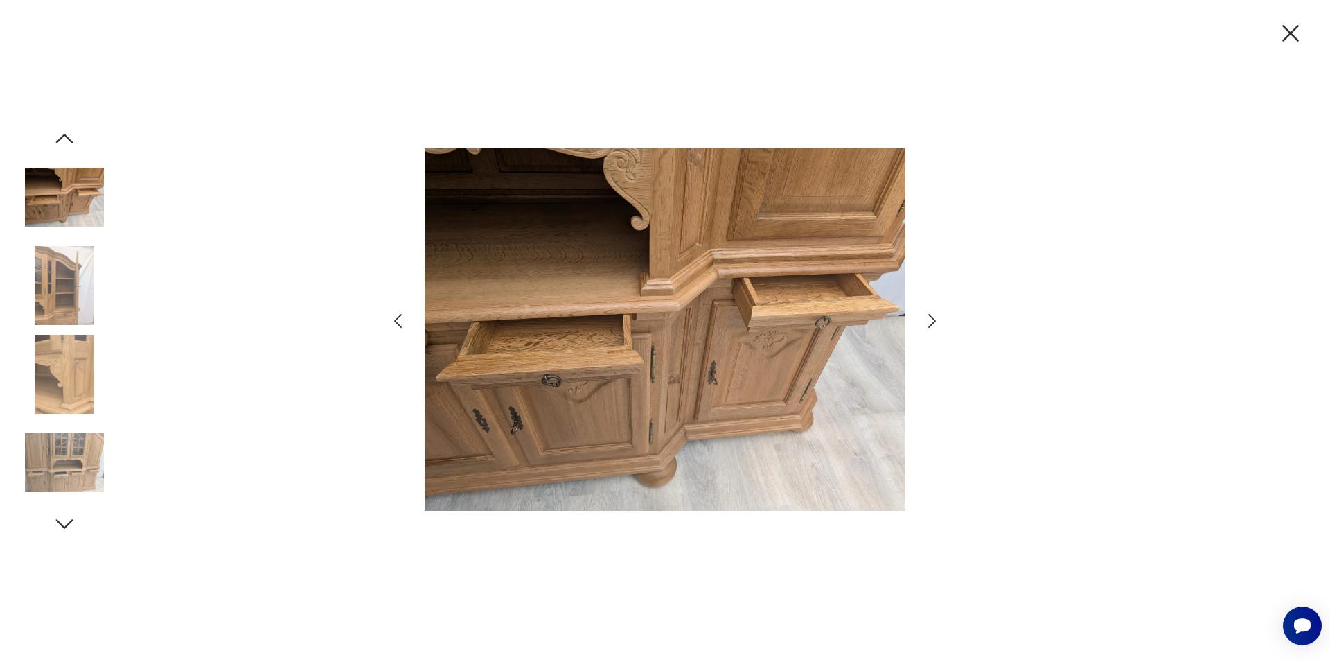
click at [932, 326] on icon "button" at bounding box center [932, 321] width 20 height 20
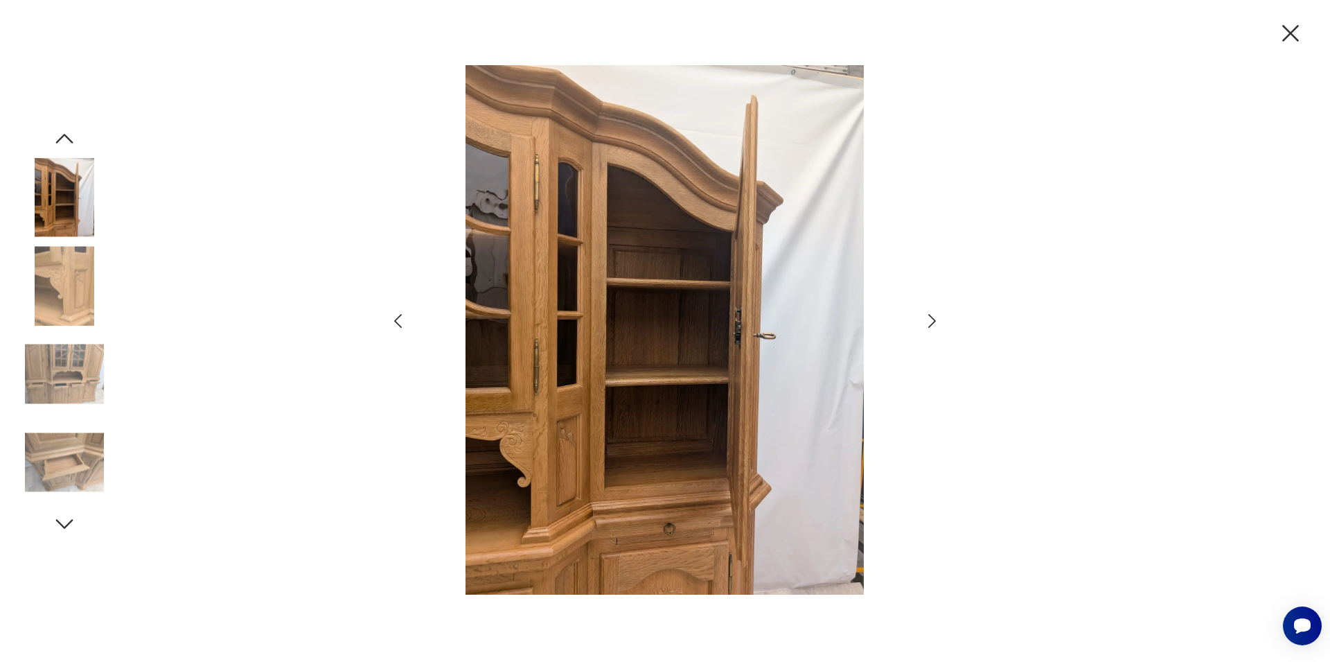
click at [932, 326] on icon "button" at bounding box center [932, 321] width 20 height 20
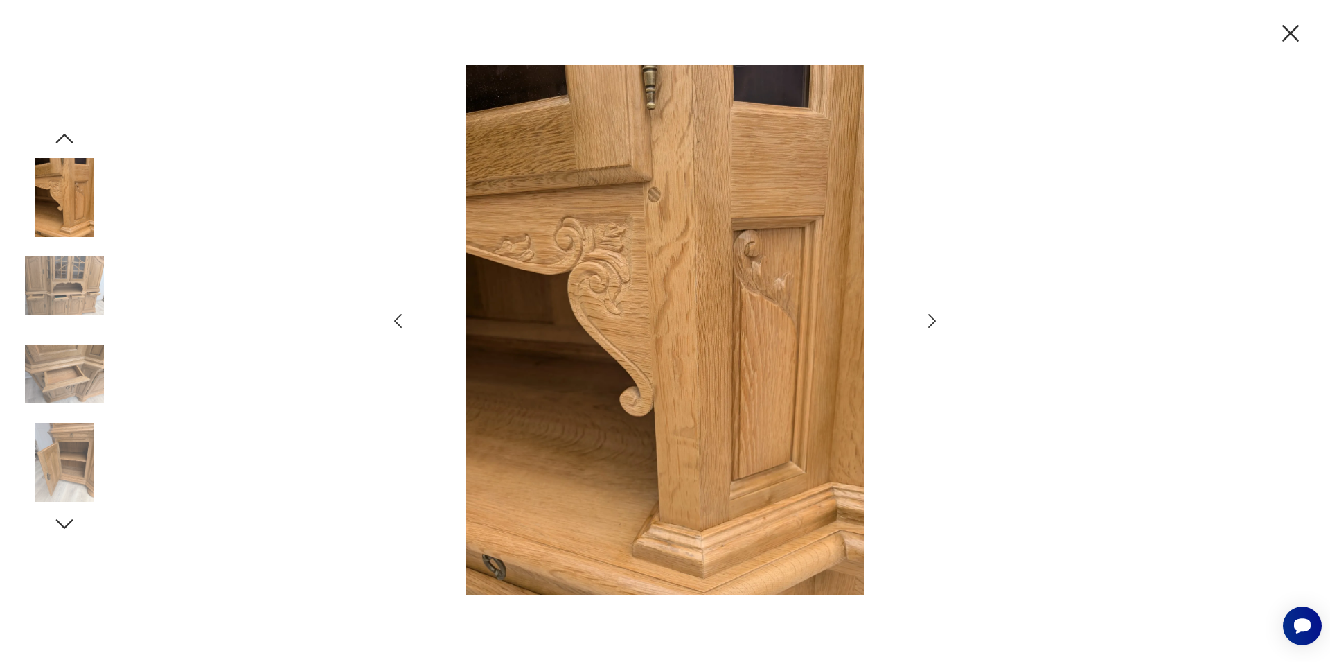
click at [932, 326] on icon "button" at bounding box center [932, 321] width 20 height 20
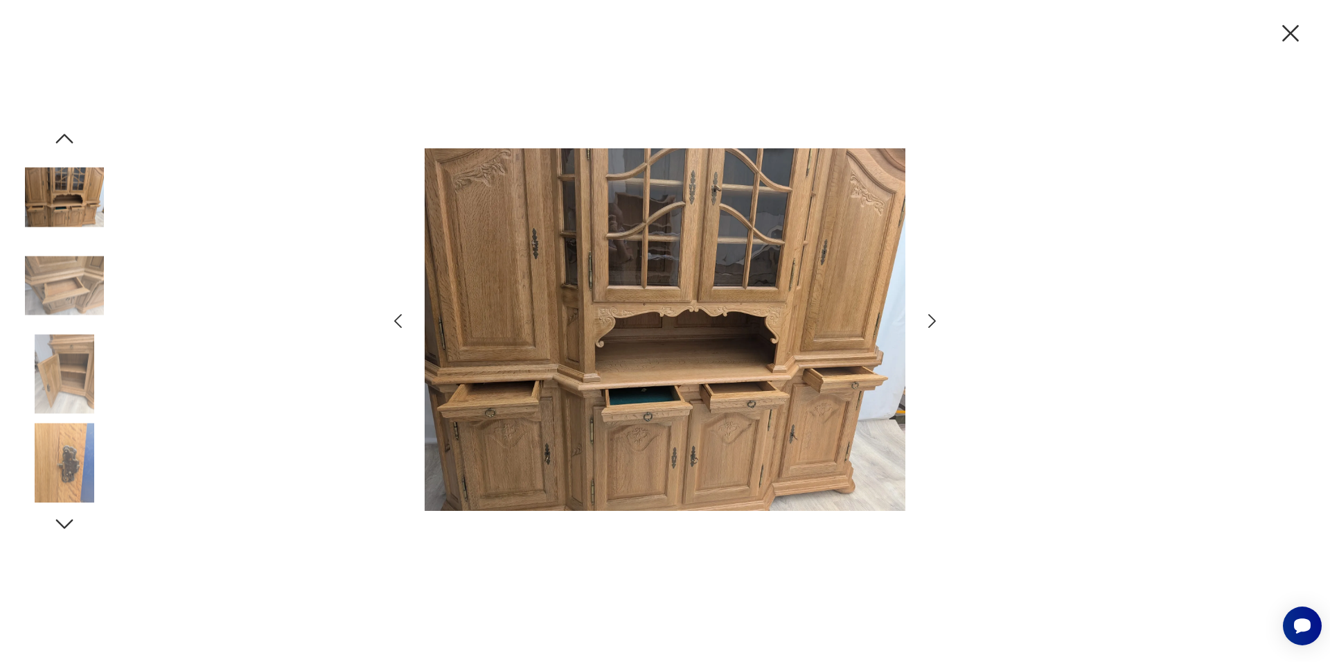
click at [932, 326] on icon "button" at bounding box center [932, 321] width 20 height 20
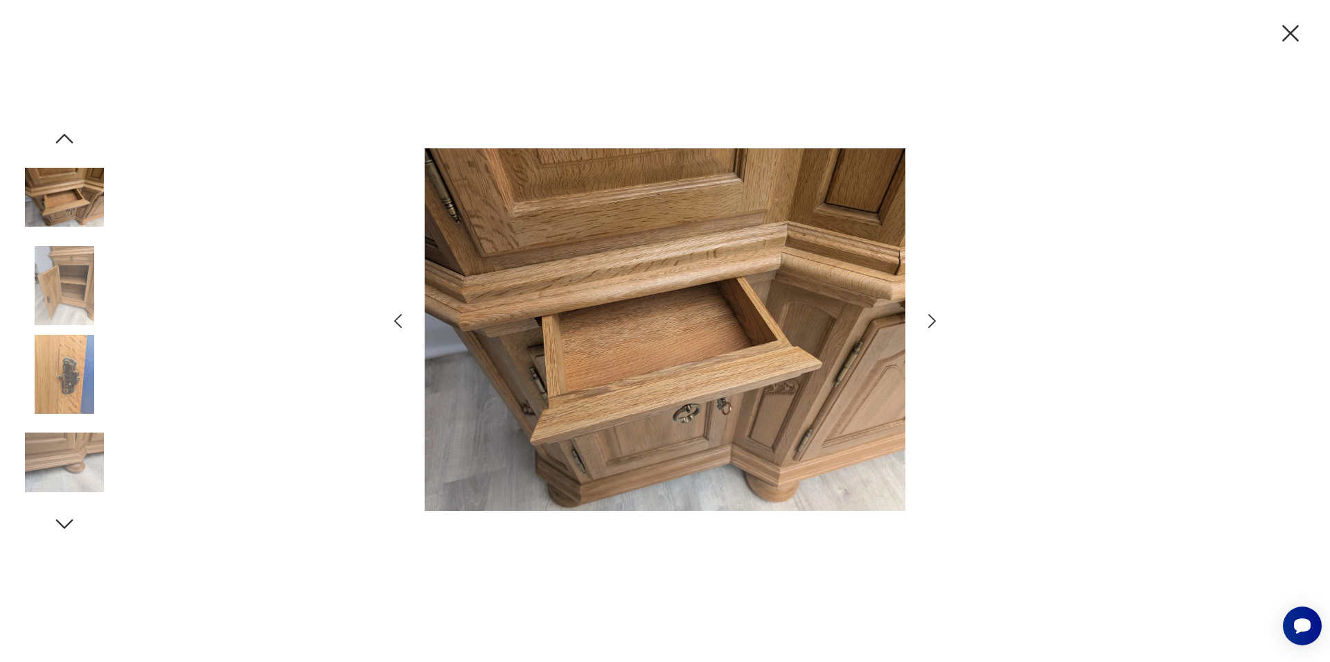
click at [1287, 35] on icon "button" at bounding box center [1290, 33] width 29 height 29
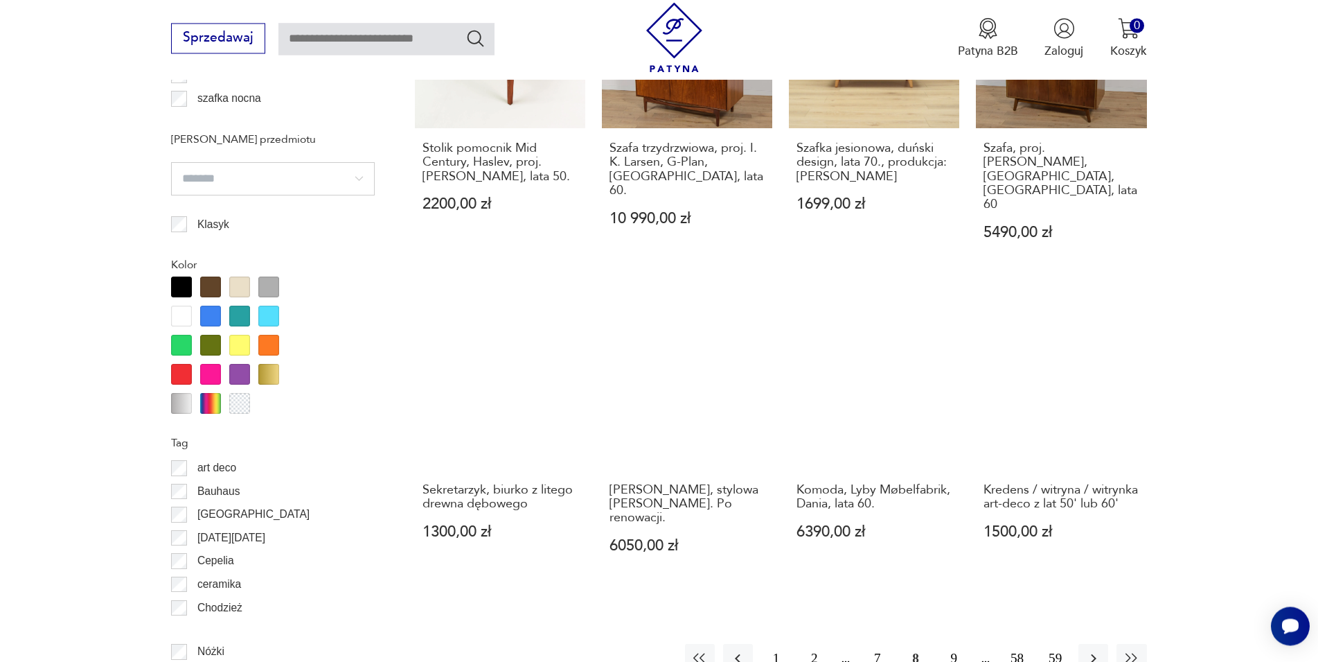
scroll to position [1495, 0]
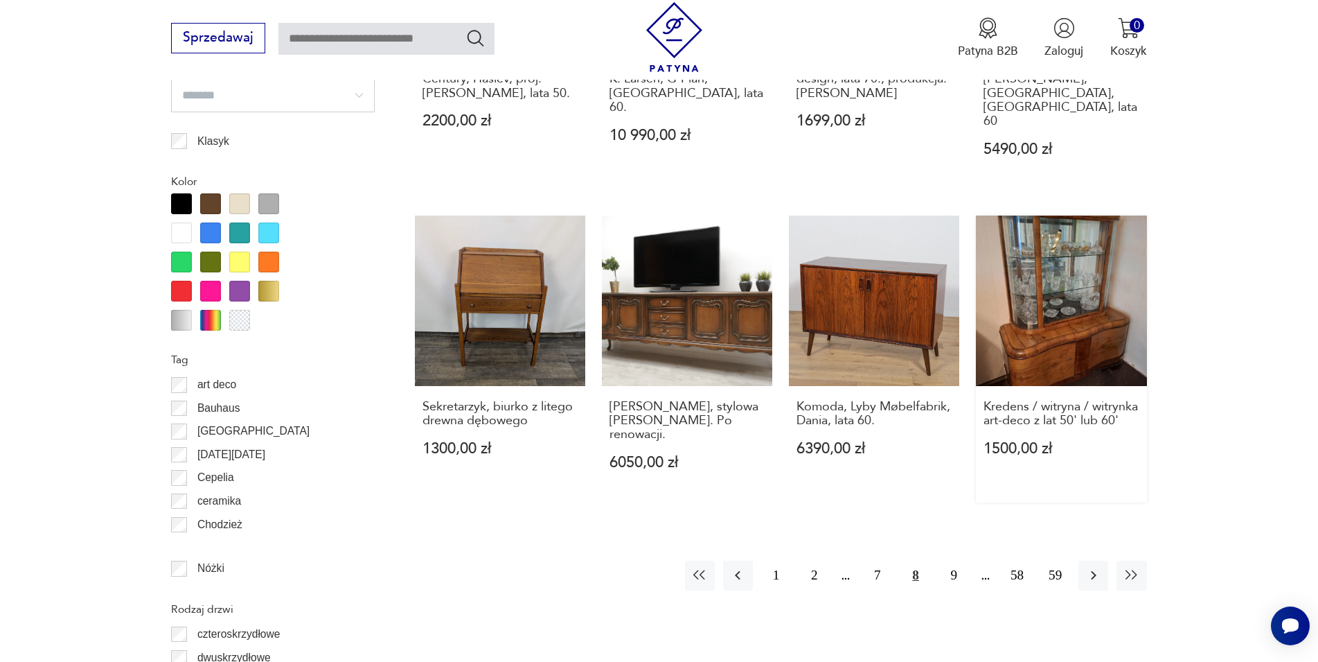
click at [1051, 315] on link "Kredens / witryna / witrynka art-deco z lat 50' lub 60' 1500,00 zł" at bounding box center [1061, 358] width 170 height 287
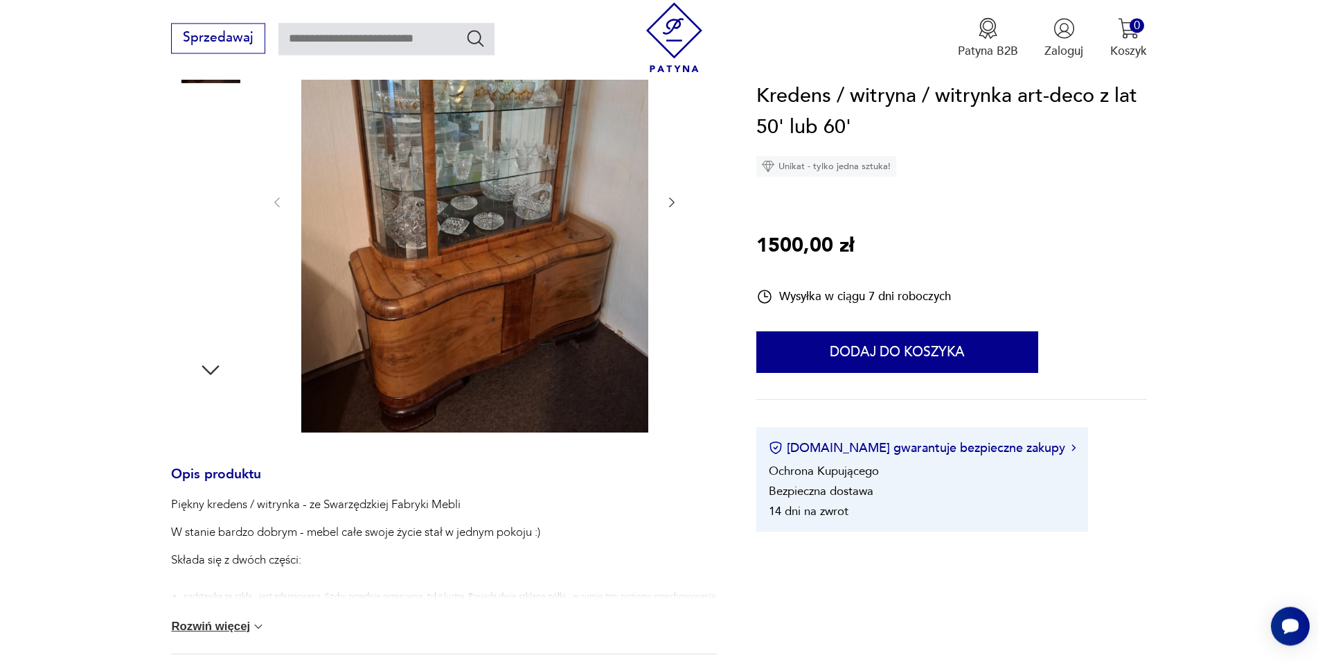
scroll to position [324, 0]
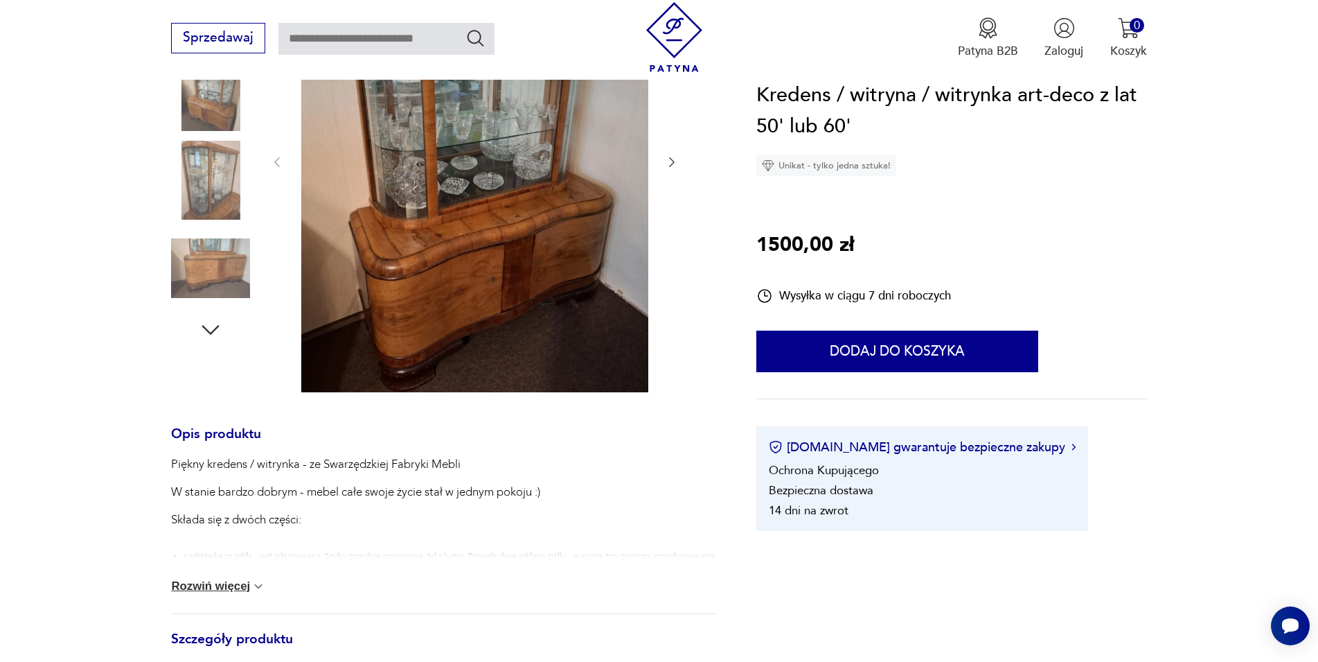
click at [241, 582] on button "Rozwiń więcej" at bounding box center [218, 586] width 94 height 14
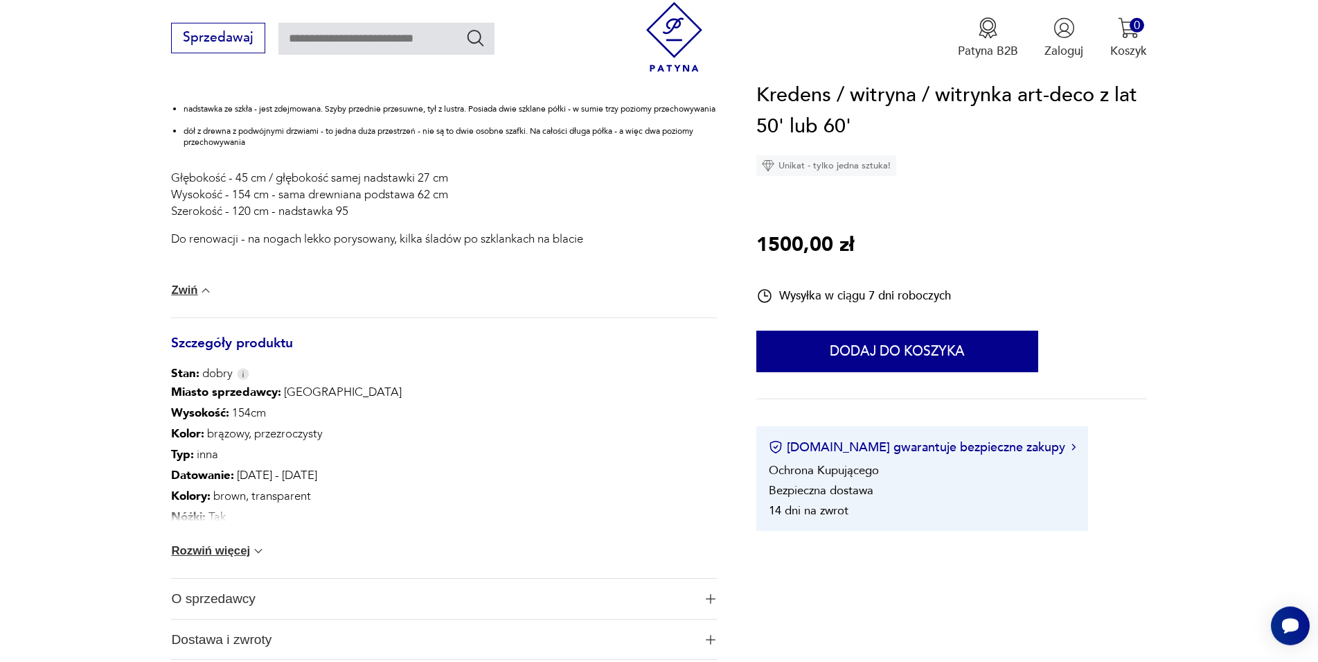
scroll to position [818, 0]
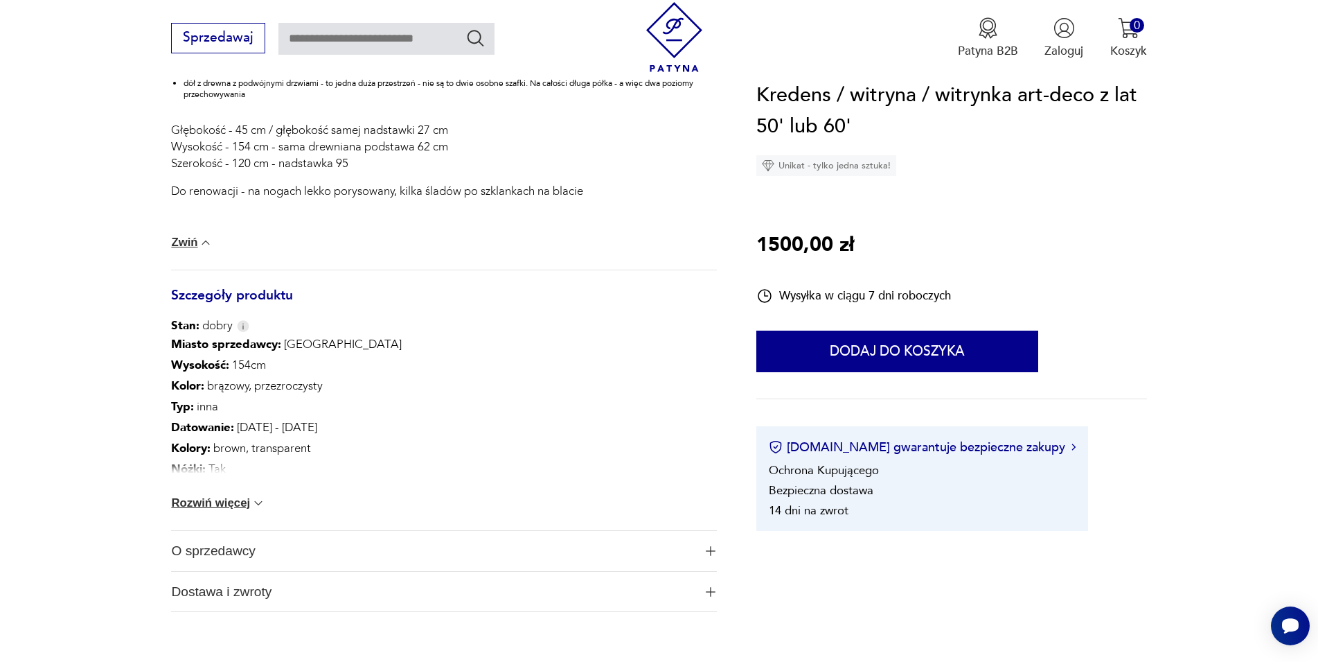
click at [243, 549] on span "O sprzedawcy" at bounding box center [432, 551] width 522 height 40
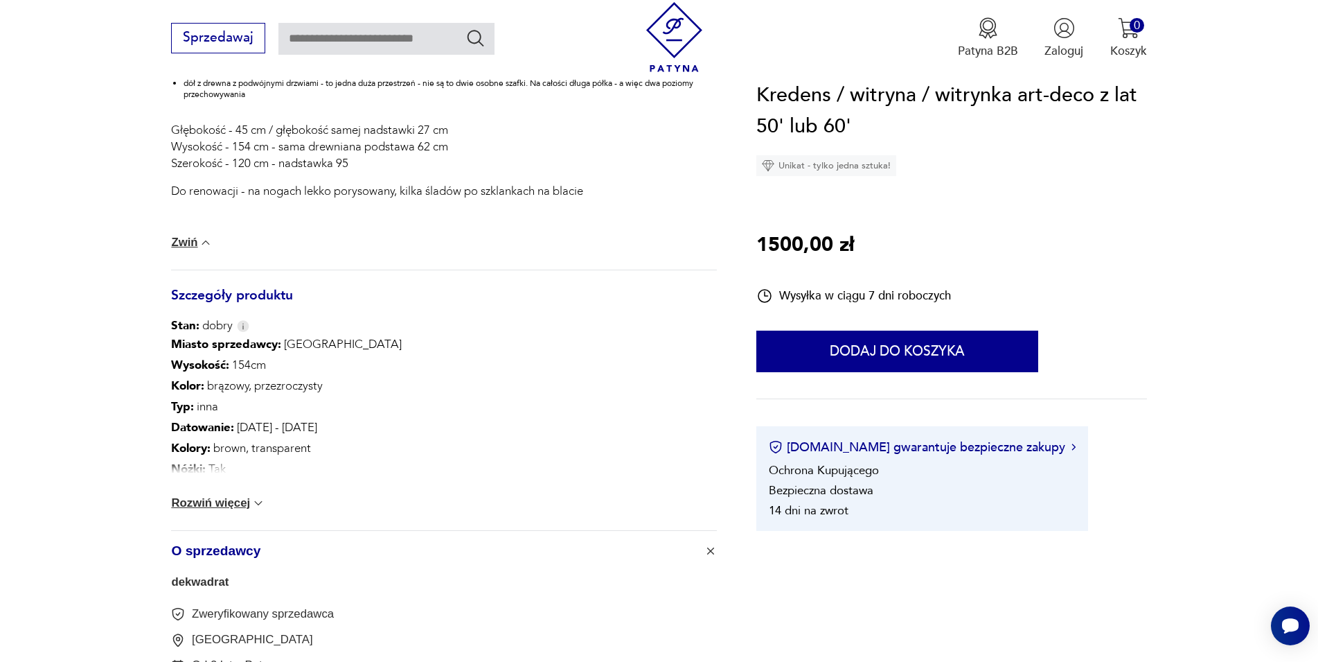
click at [243, 549] on span "O sprzedawcy" at bounding box center [432, 551] width 522 height 40
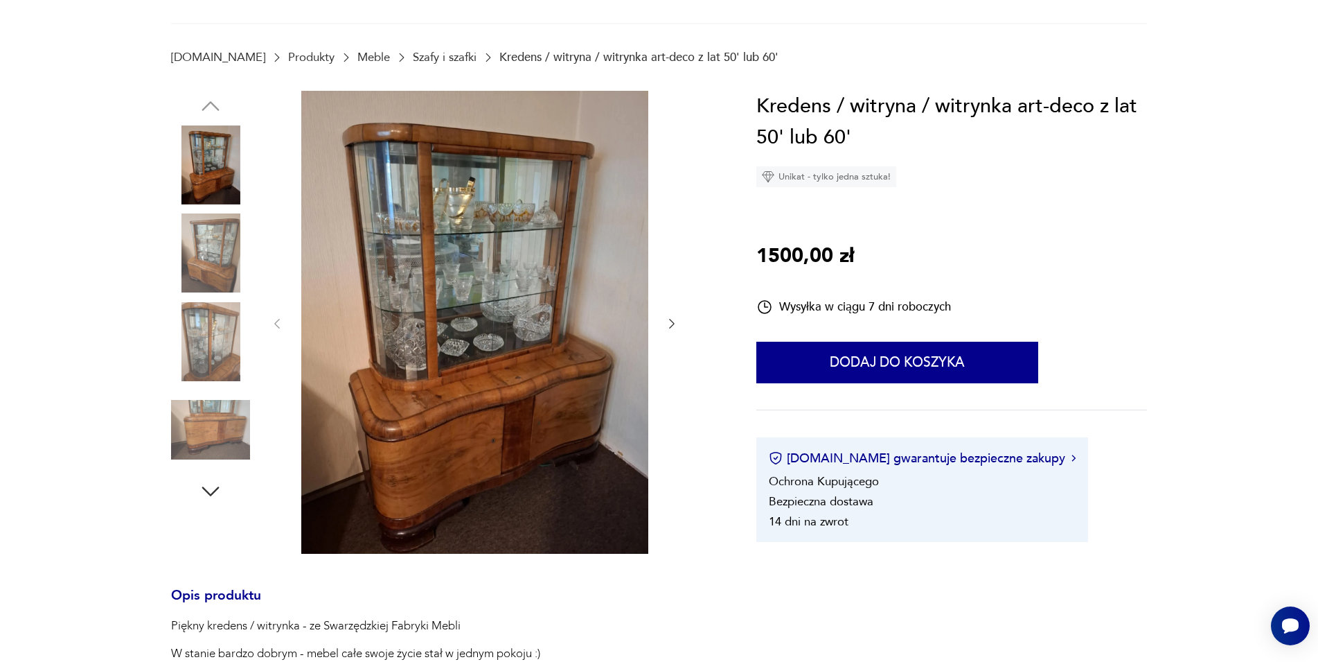
scroll to position [41, 0]
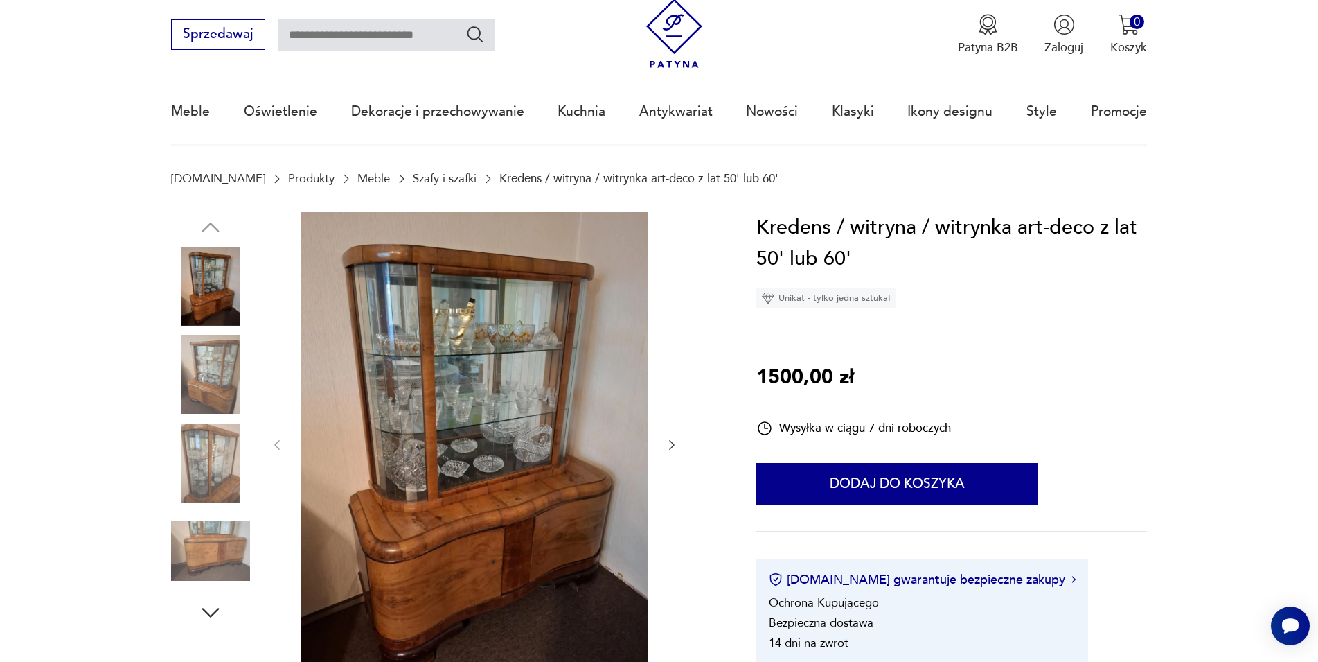
click at [509, 380] on img at bounding box center [474, 443] width 347 height 463
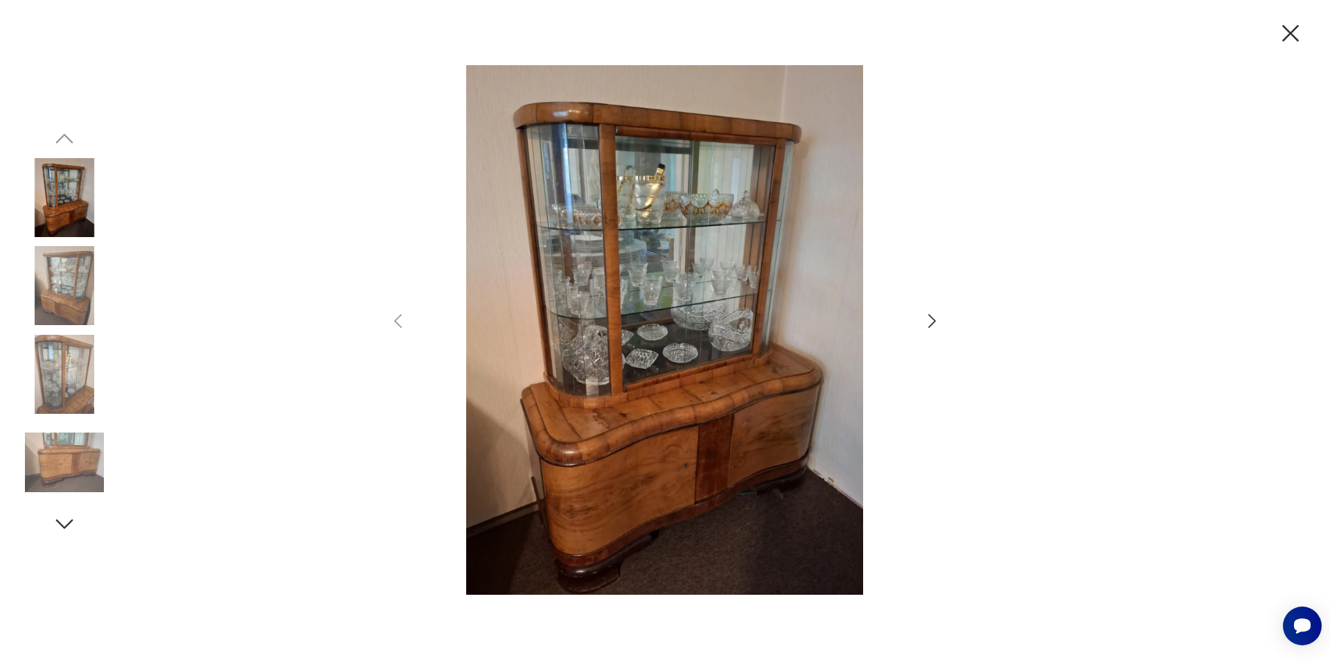
click at [929, 322] on icon "button" at bounding box center [932, 321] width 20 height 20
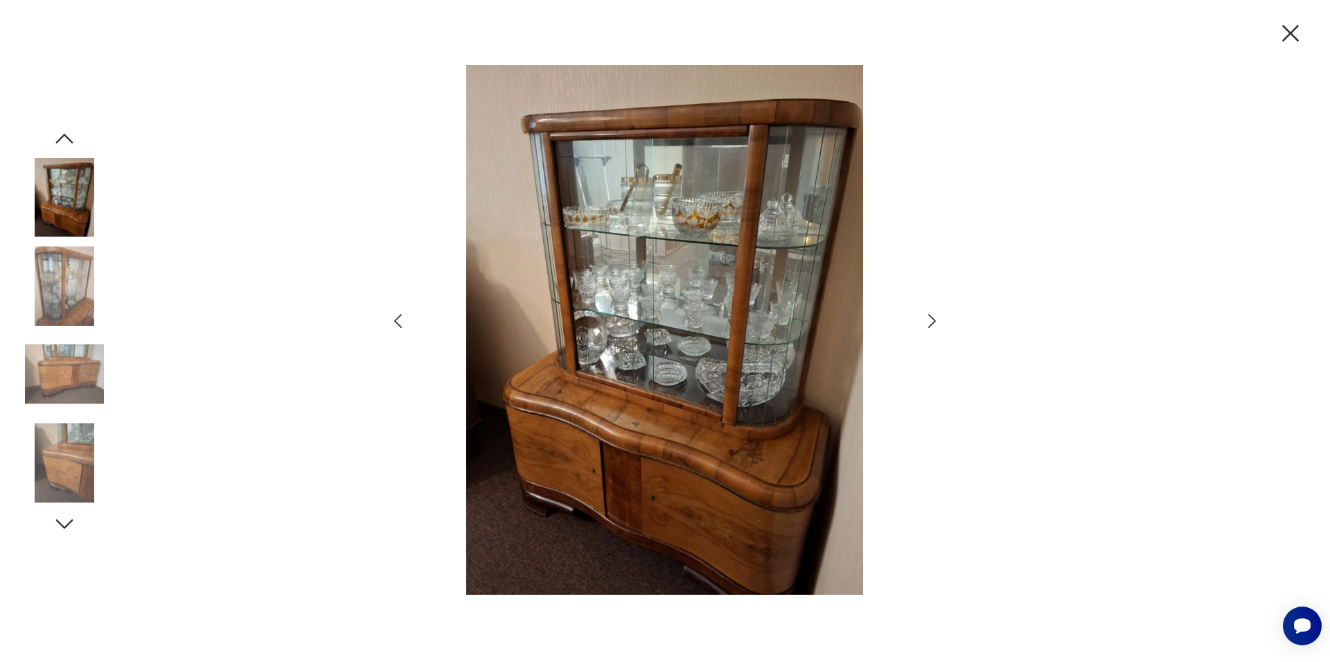
click at [929, 322] on icon "button" at bounding box center [932, 321] width 20 height 20
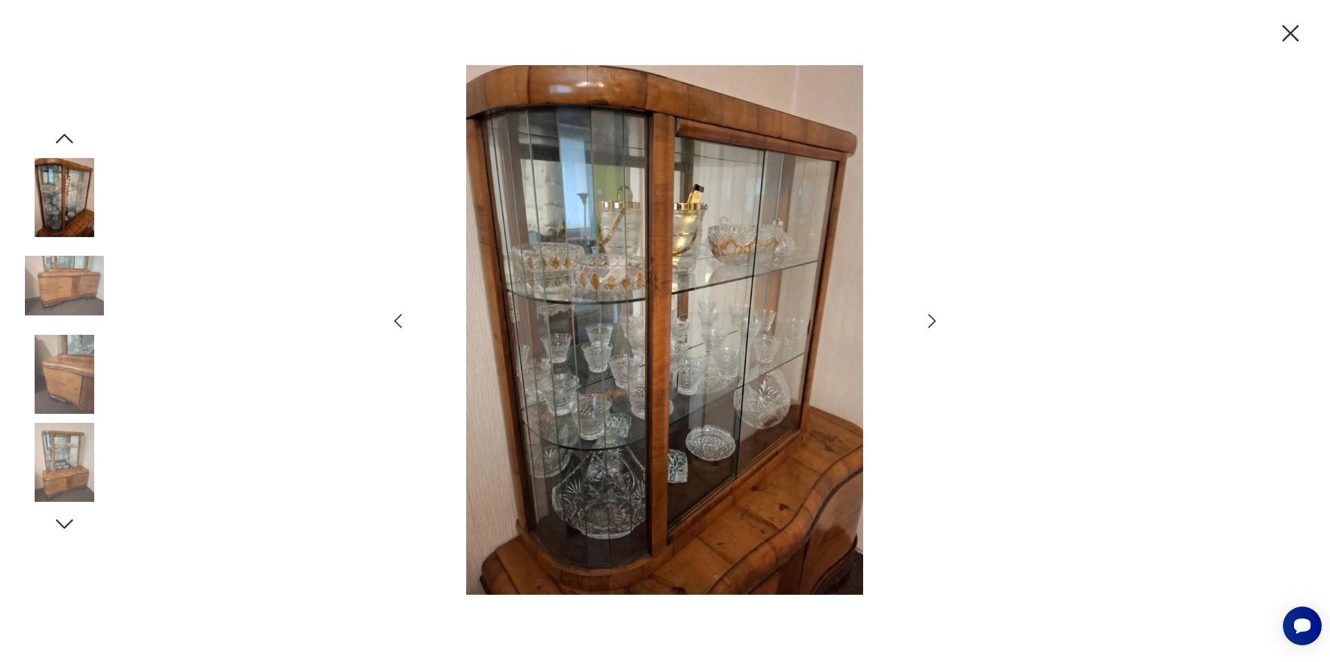
click at [929, 322] on icon "button" at bounding box center [932, 321] width 20 height 20
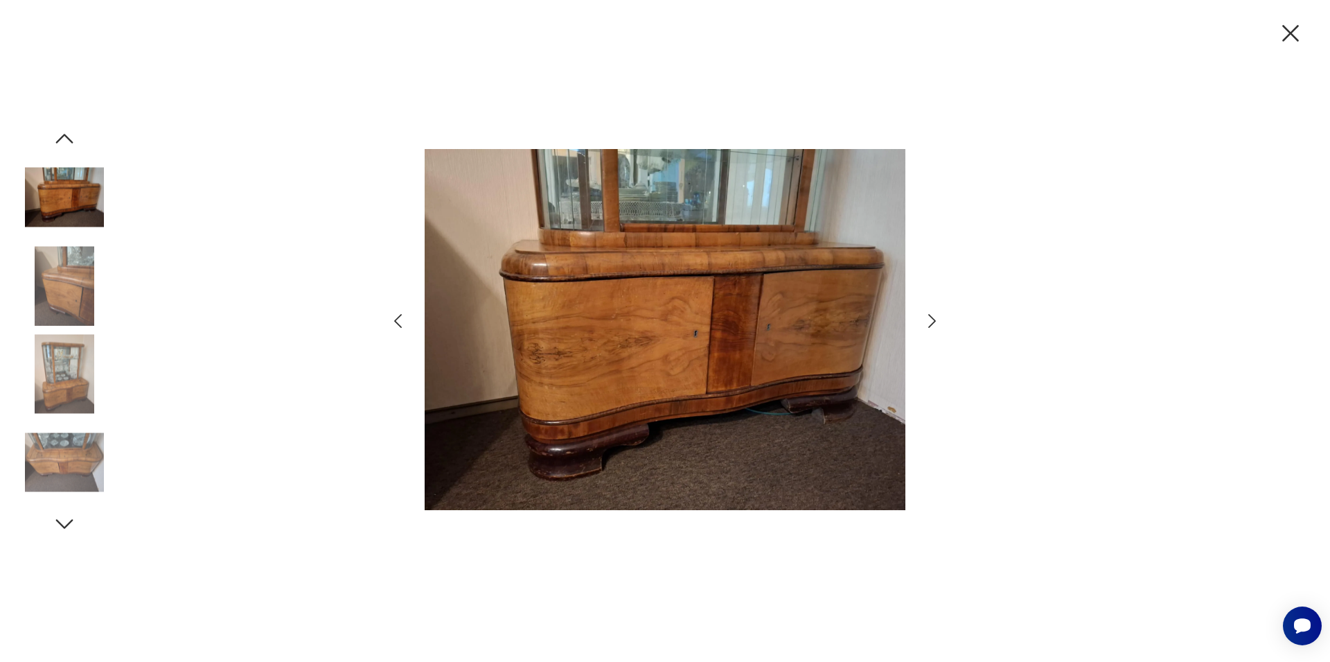
click at [929, 321] on icon "button" at bounding box center [932, 321] width 20 height 20
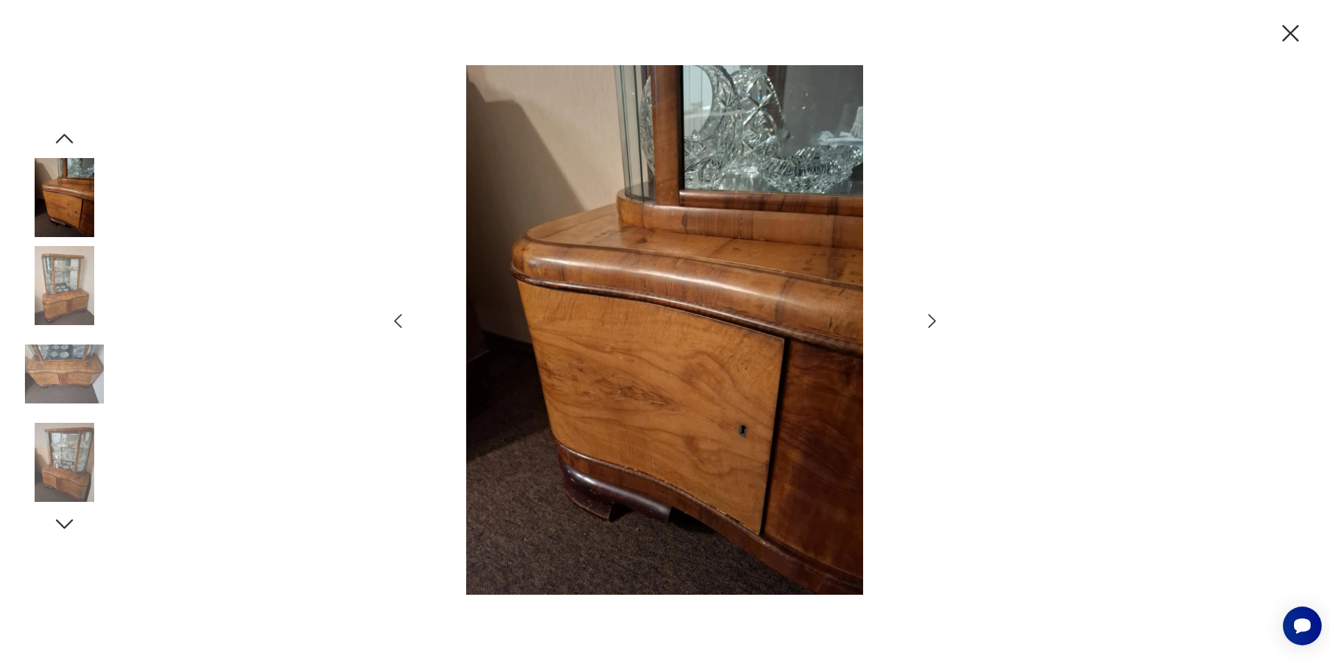
click at [929, 321] on icon "button" at bounding box center [932, 321] width 20 height 20
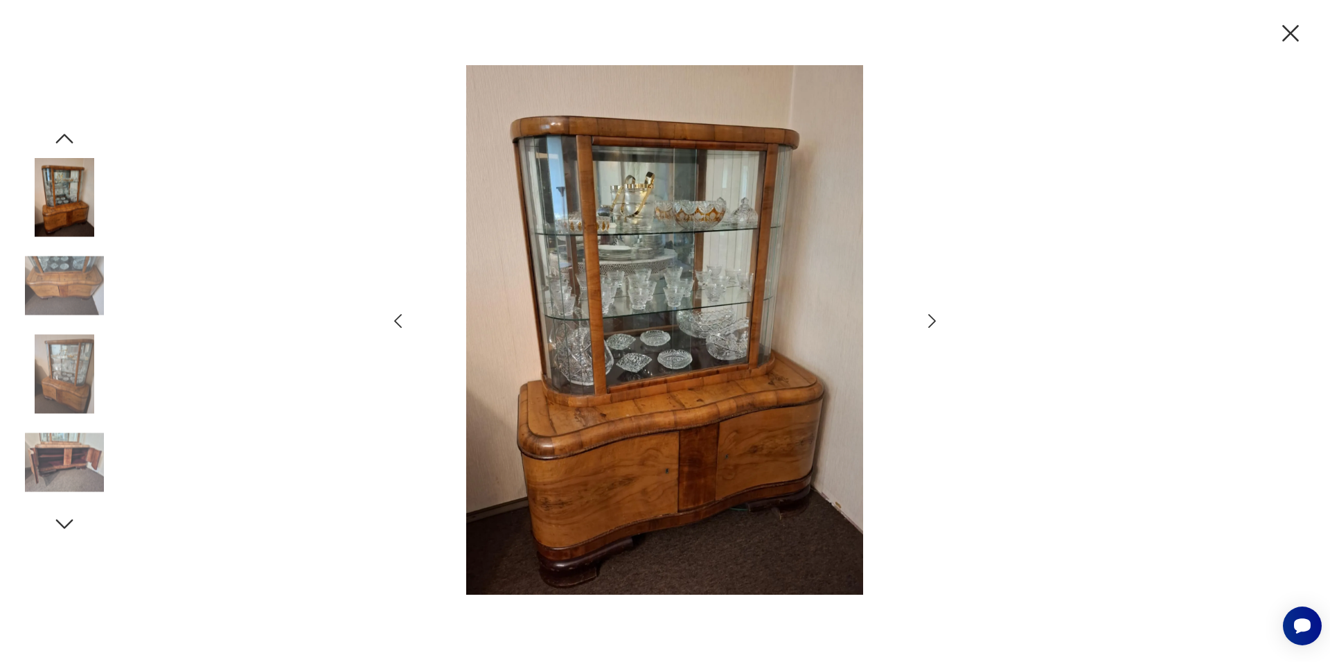
click at [929, 321] on icon "button" at bounding box center [932, 321] width 20 height 20
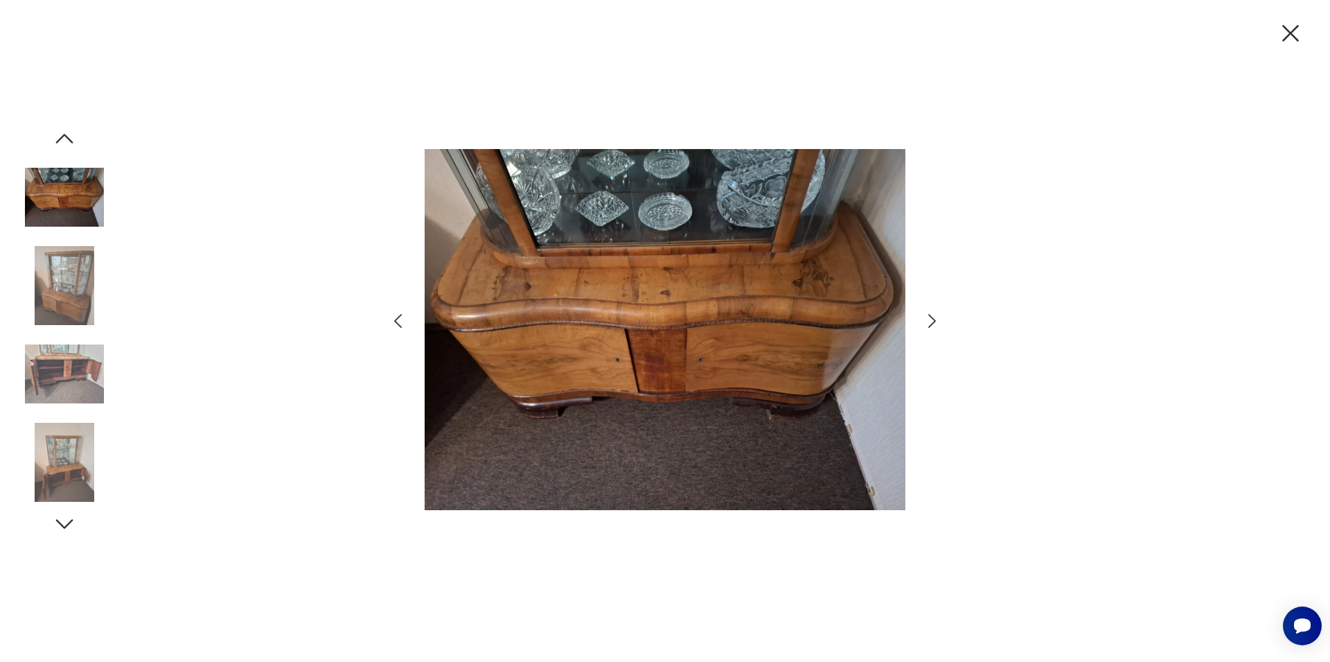
click at [1288, 34] on icon "button" at bounding box center [1290, 33] width 29 height 29
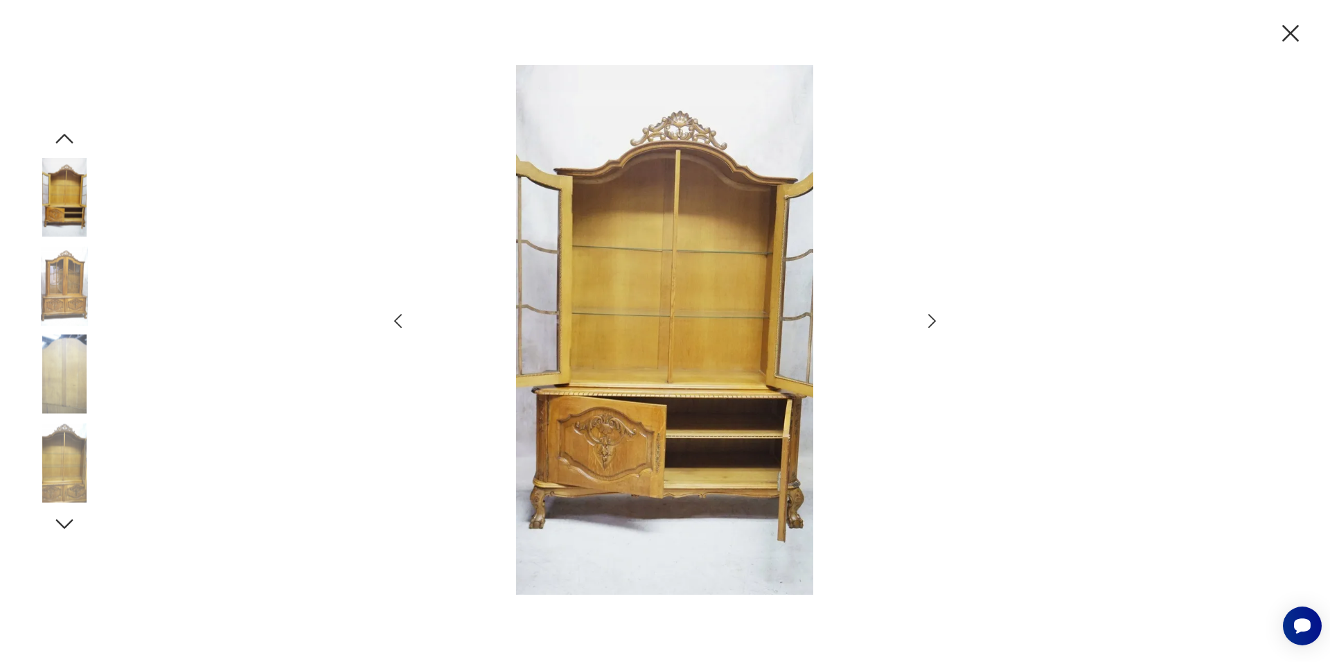
click at [930, 322] on icon "button" at bounding box center [932, 321] width 20 height 20
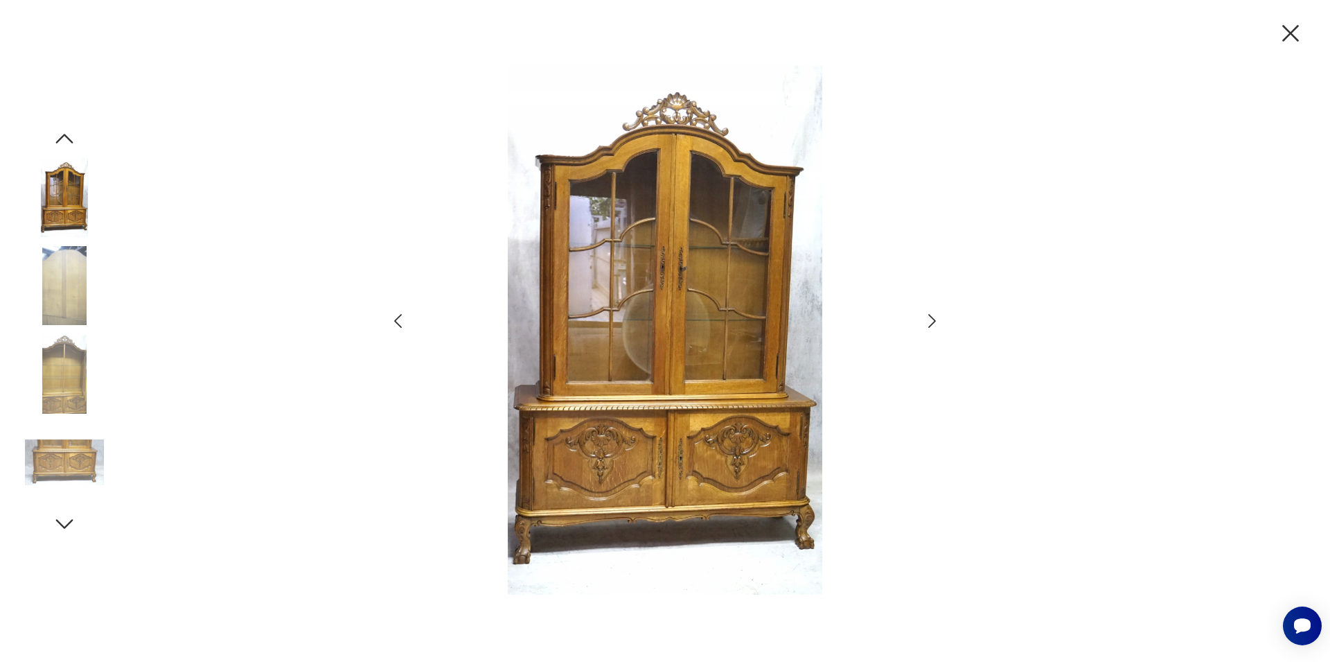
click at [1292, 44] on icon "button" at bounding box center [1290, 33] width 29 height 29
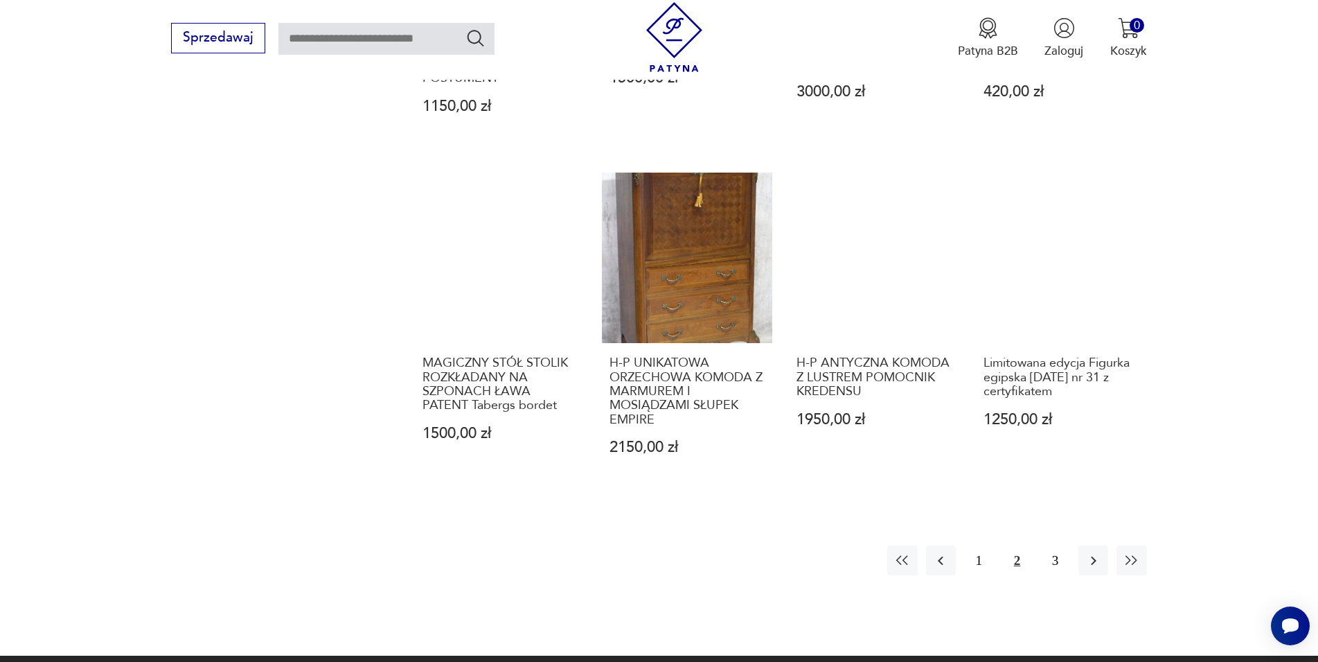
scroll to position [1454, 0]
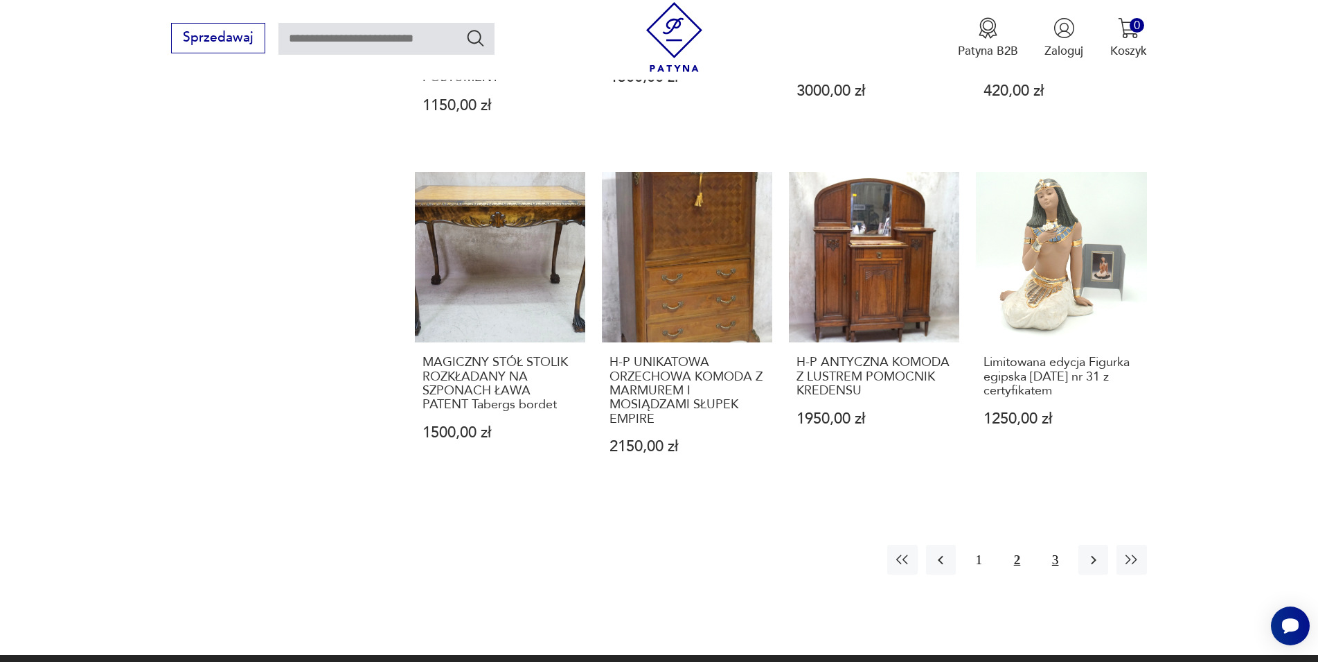
click at [1052, 558] on button "3" at bounding box center [1056, 560] width 30 height 30
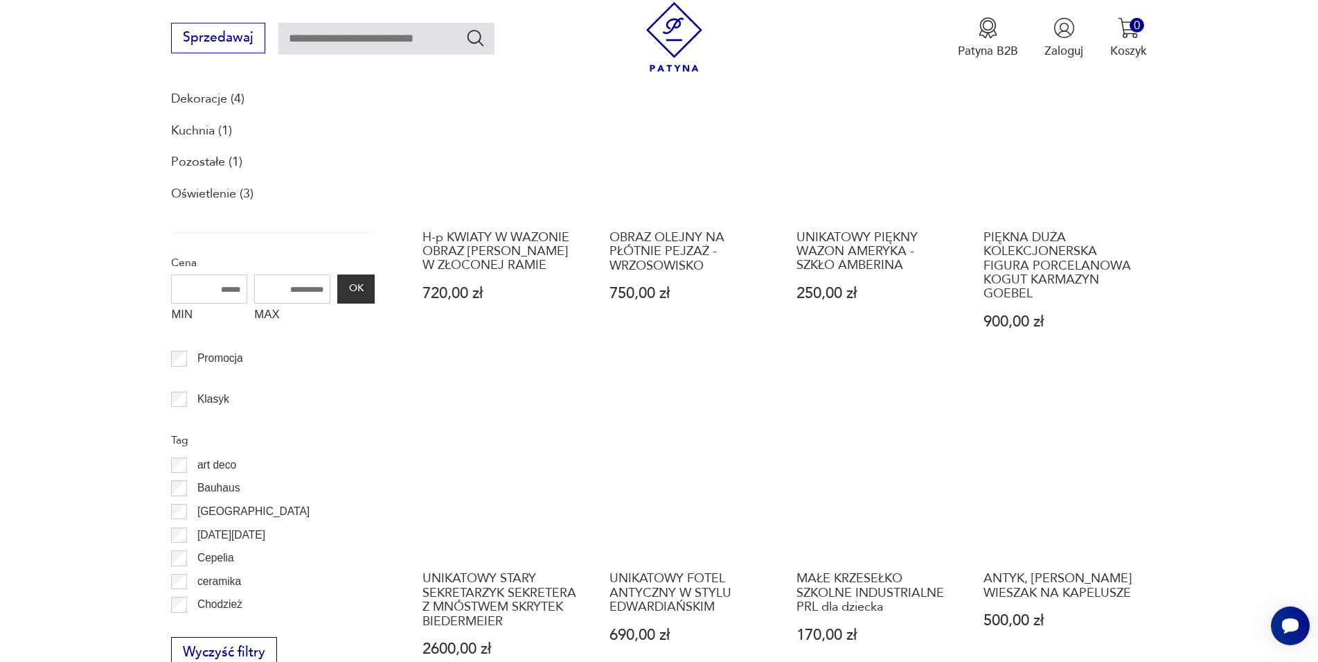
scroll to position [512, 0]
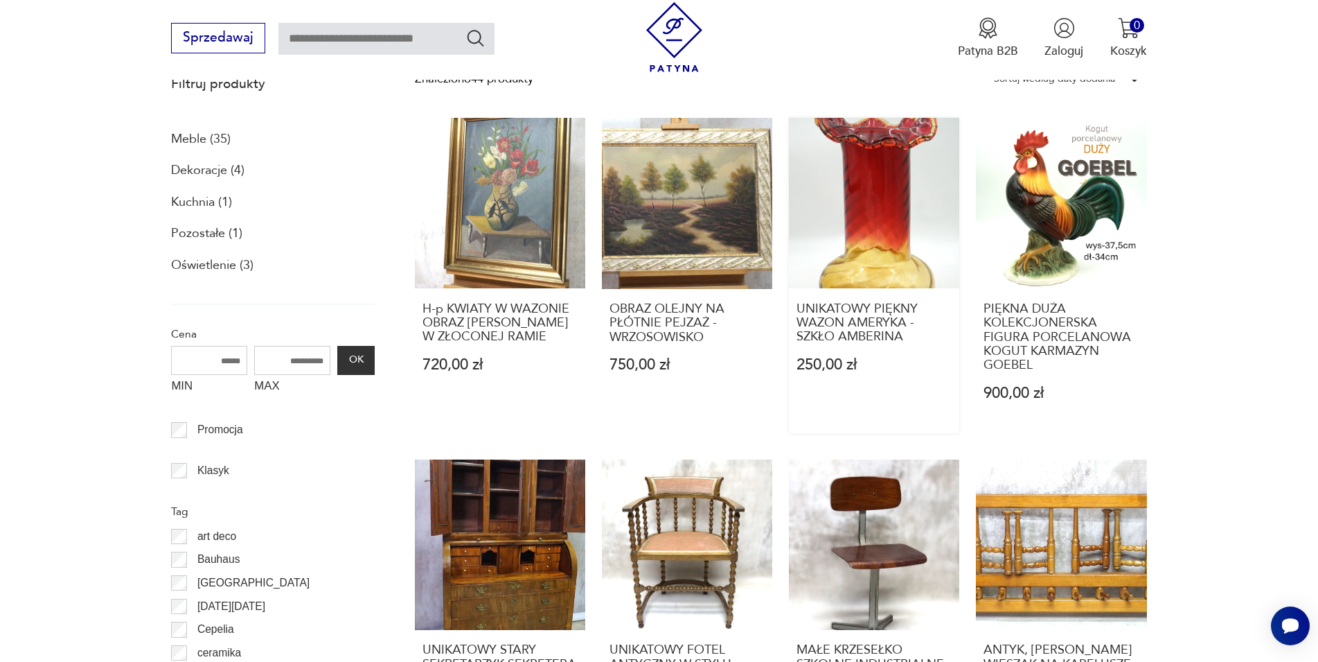
click at [895, 206] on link "UNIKATOWY PIĘKNY WAZON AMERYKA - SZKŁO AMBERINA 250,00 zł" at bounding box center [874, 275] width 170 height 315
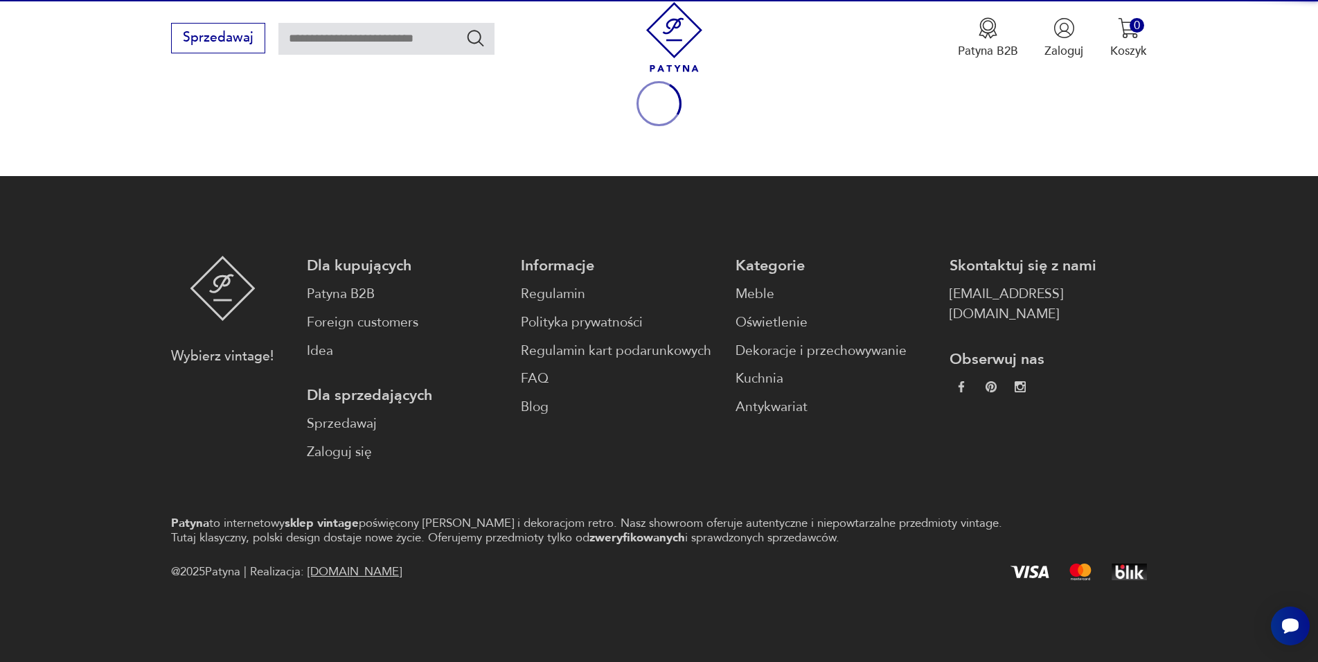
scroll to position [182, 0]
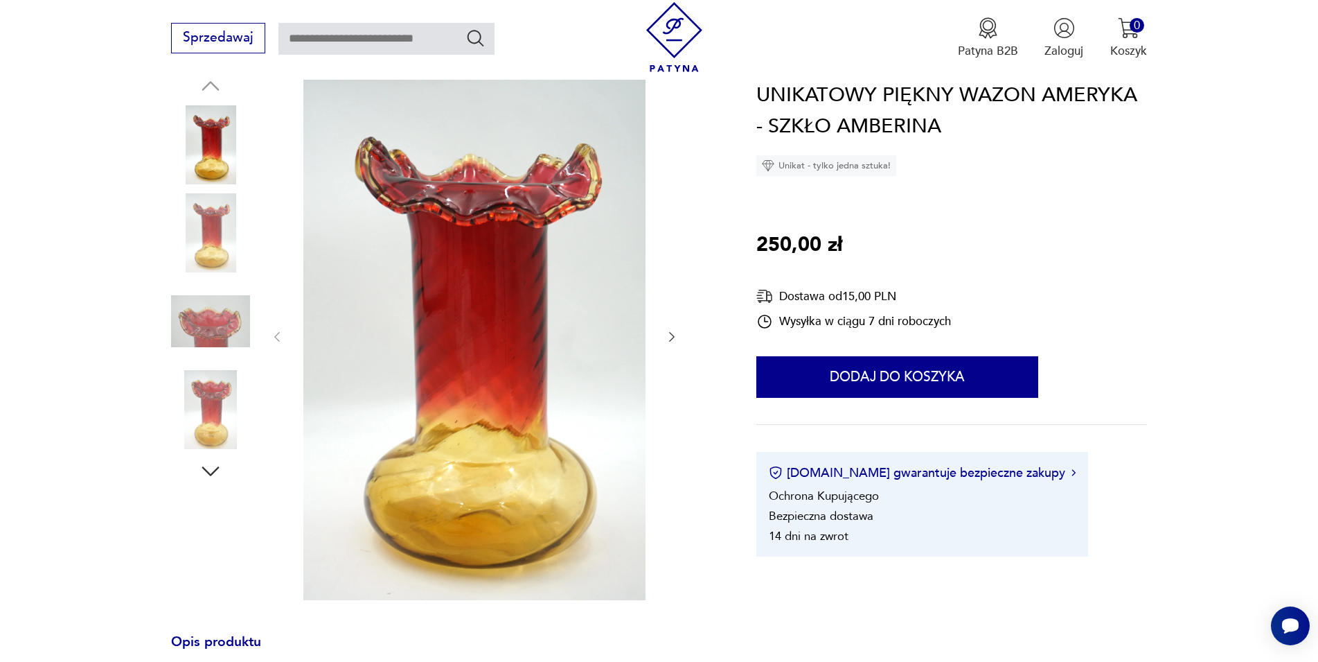
click at [676, 332] on icon "button" at bounding box center [672, 337] width 14 height 14
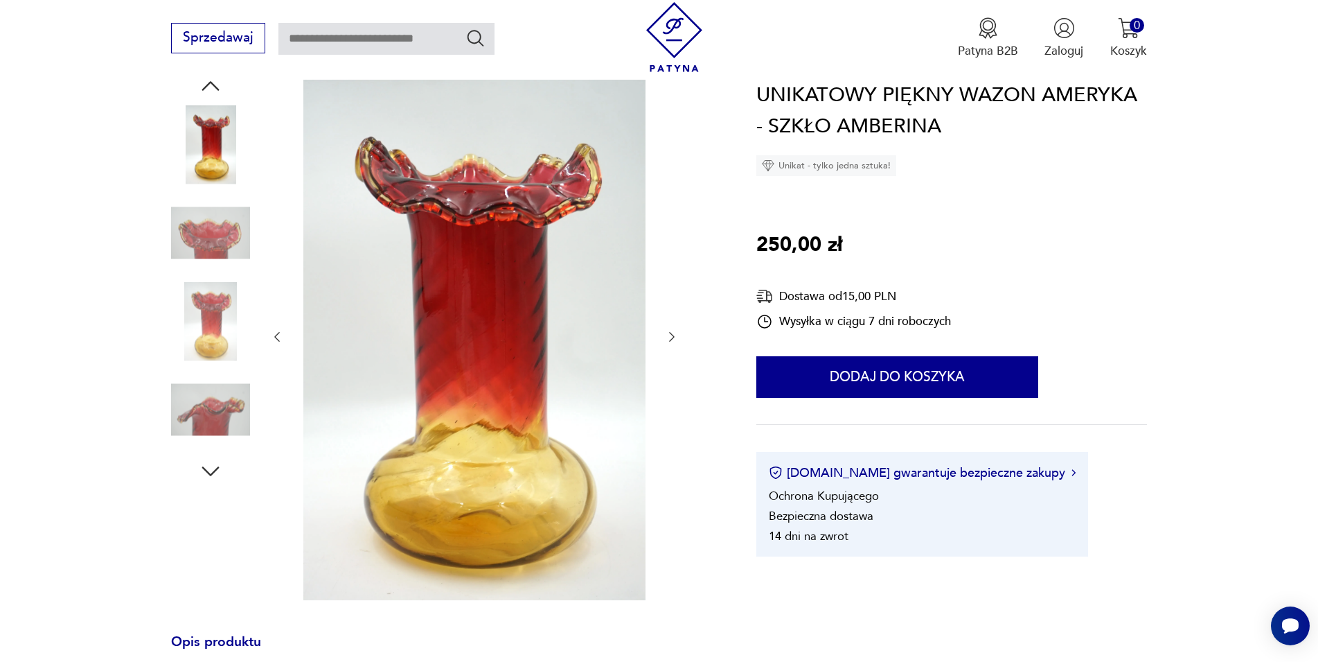
click at [676, 332] on icon "button" at bounding box center [672, 337] width 14 height 14
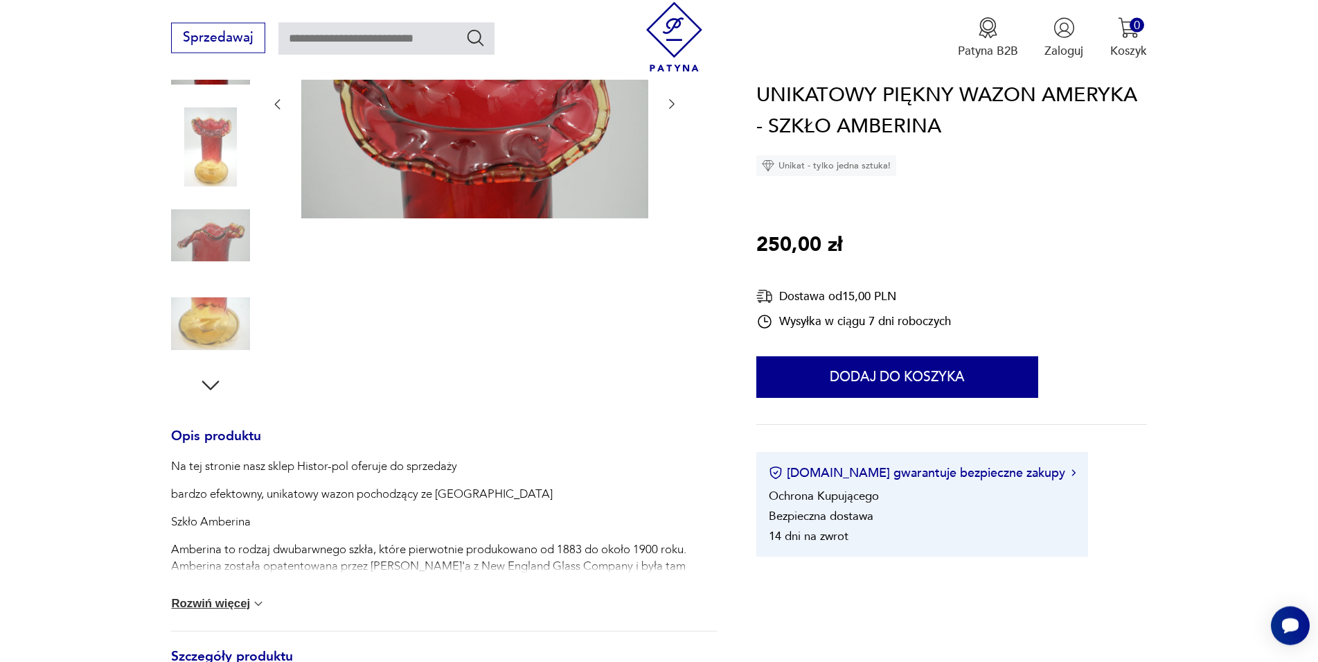
scroll to position [324, 0]
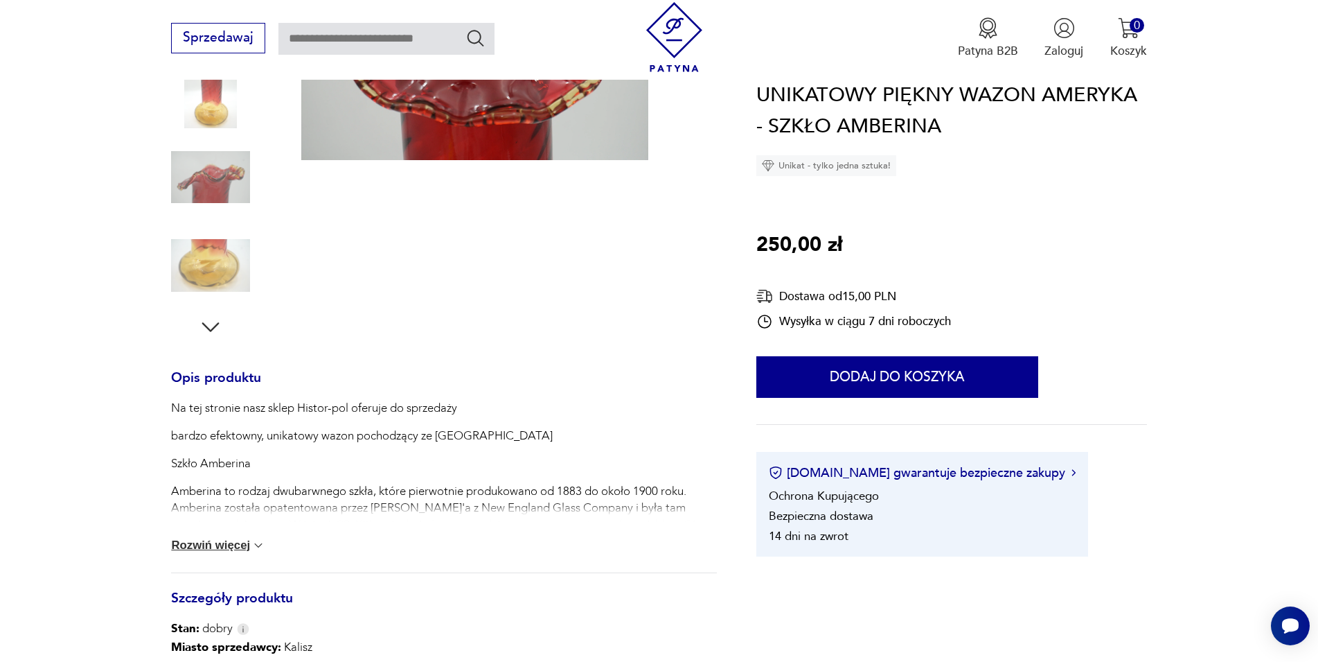
click at [239, 548] on button "Rozwiń więcej" at bounding box center [218, 545] width 94 height 14
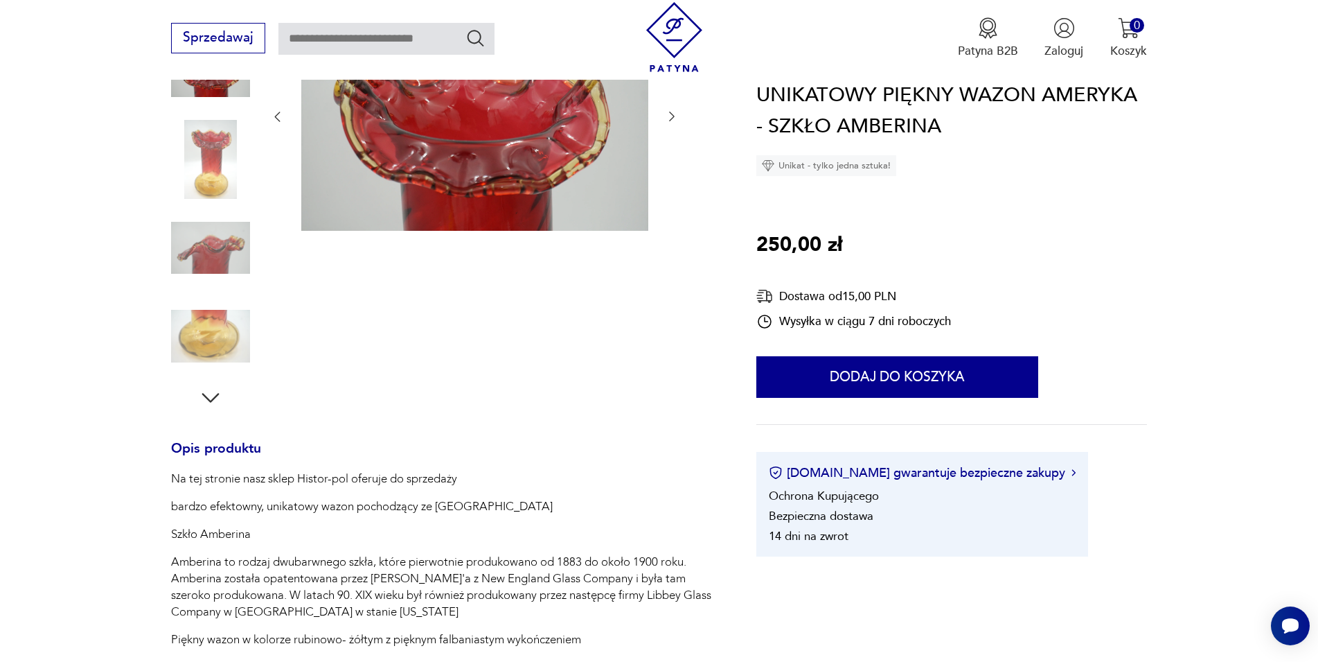
scroll to position [0, 0]
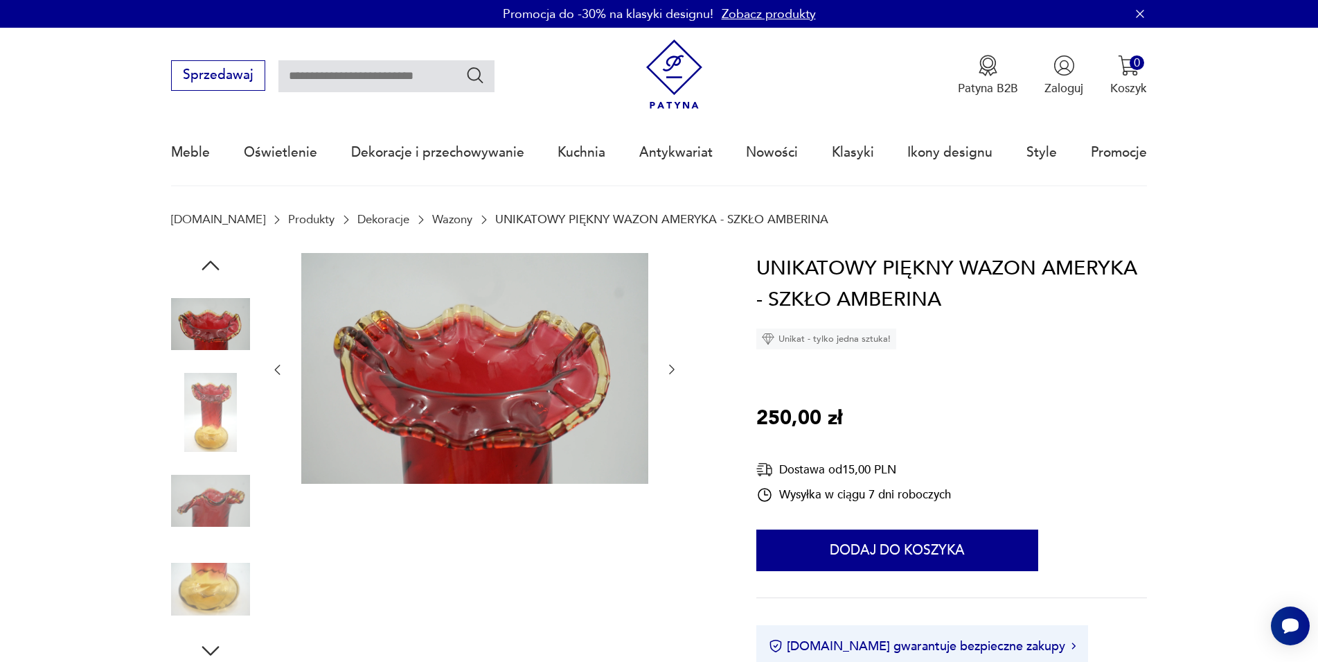
click at [669, 367] on icon "button" at bounding box center [672, 369] width 14 height 14
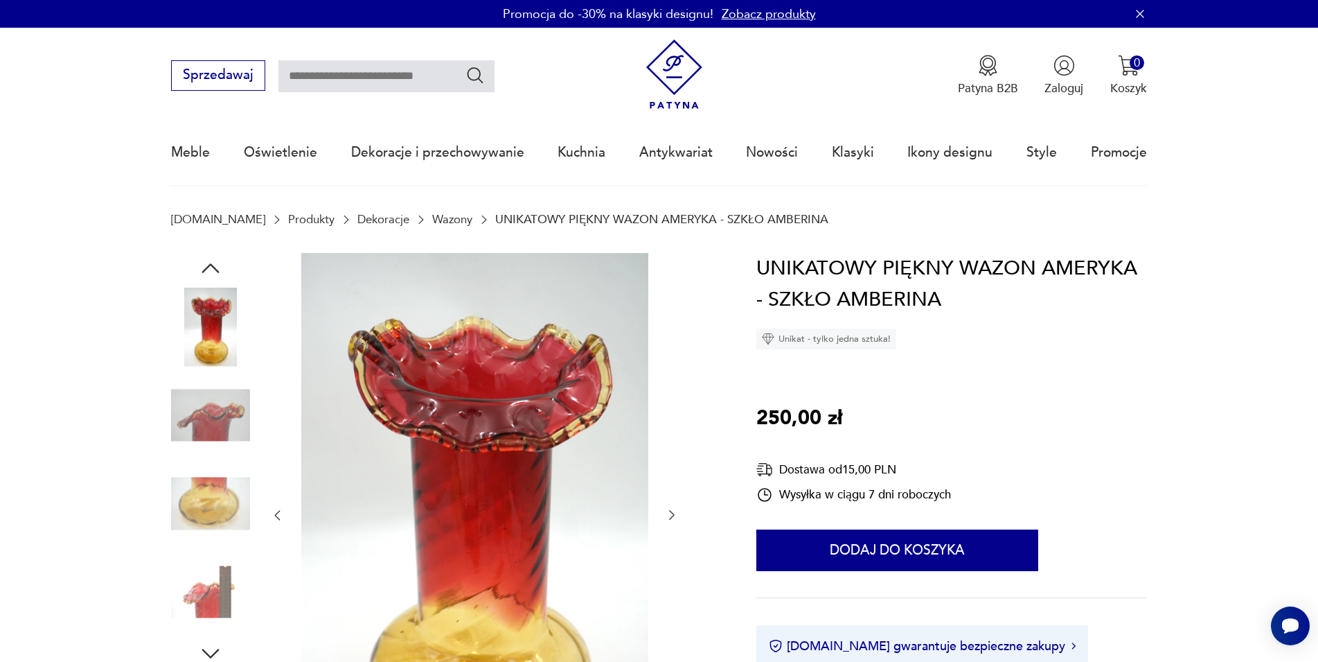
click at [669, 518] on icon "button" at bounding box center [672, 515] width 14 height 14
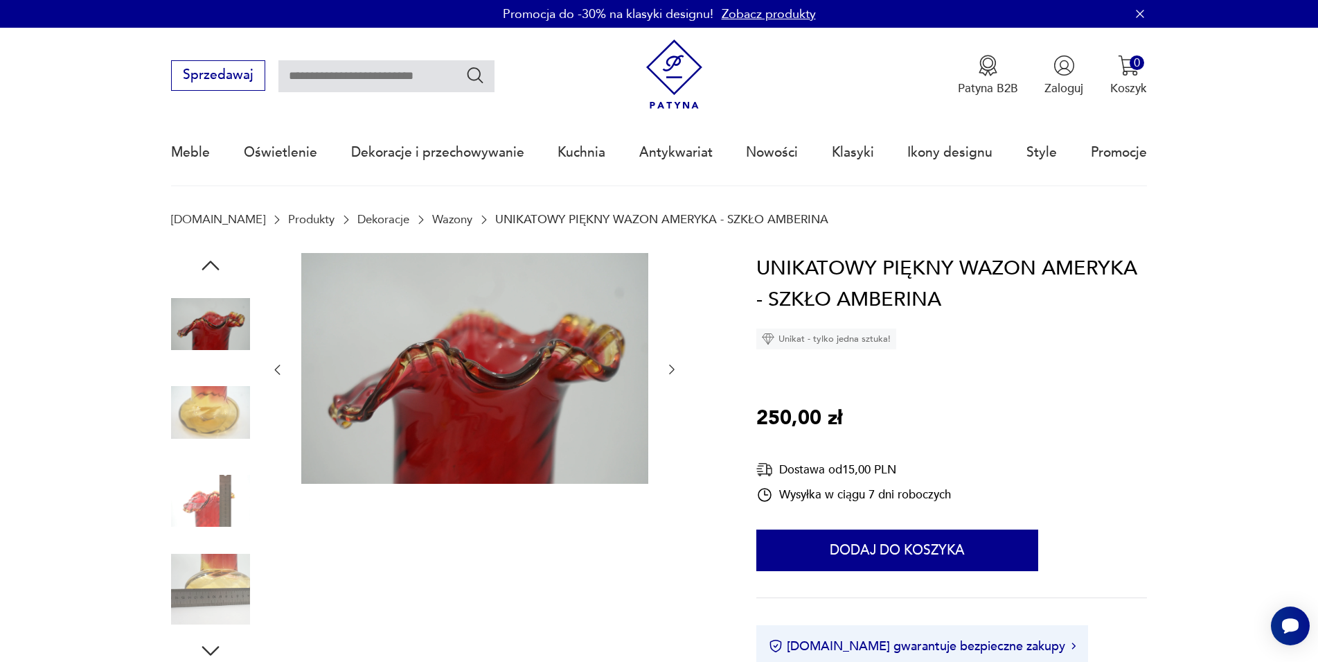
click at [669, 373] on icon "button" at bounding box center [672, 369] width 14 height 14
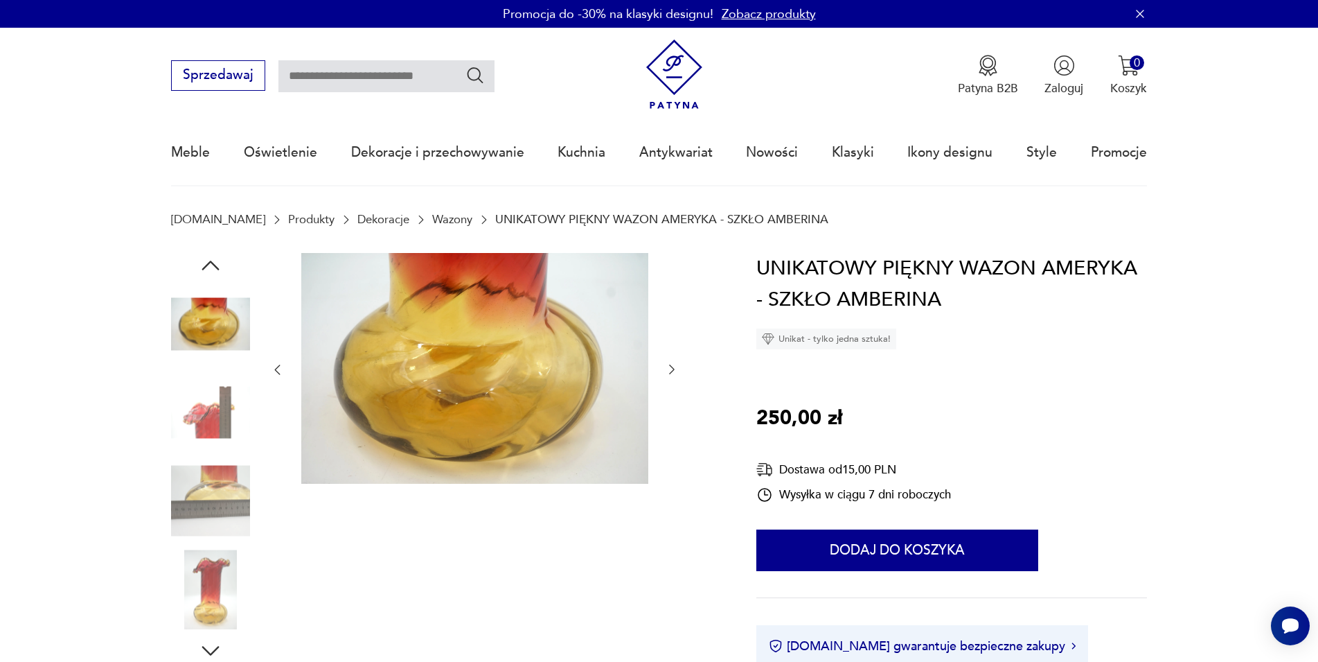
click at [669, 373] on icon "button" at bounding box center [672, 369] width 14 height 14
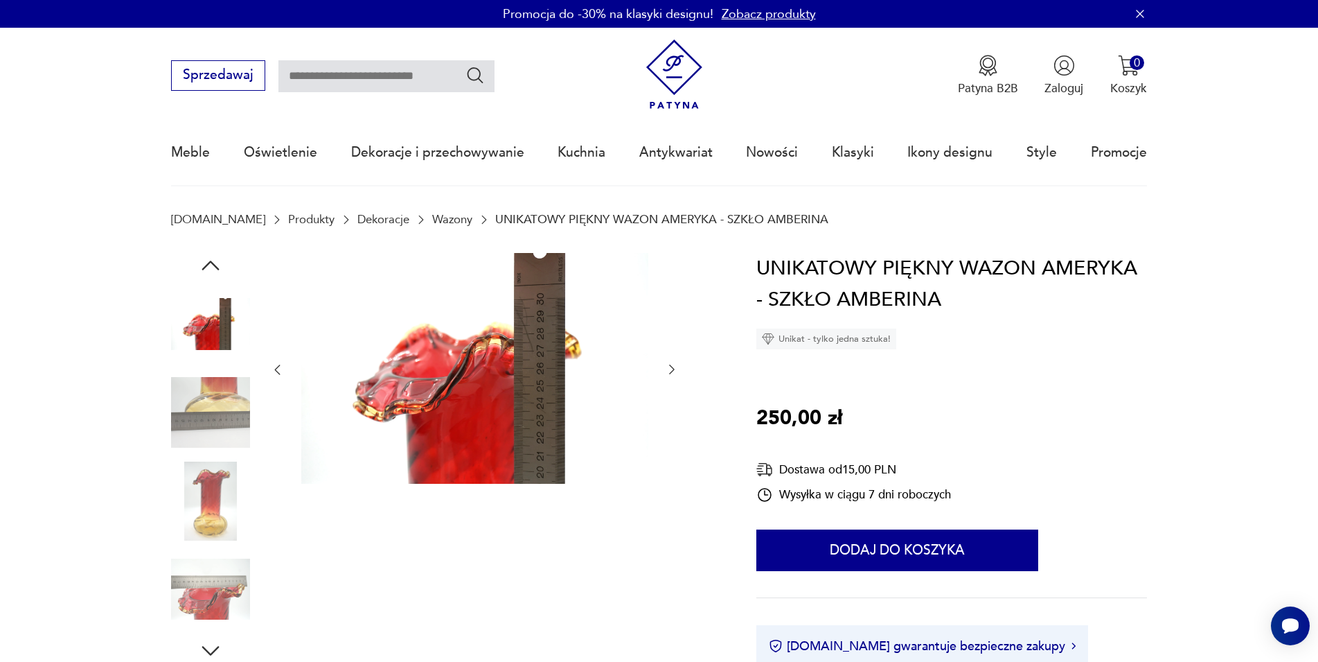
click at [669, 373] on icon "button" at bounding box center [672, 369] width 14 height 14
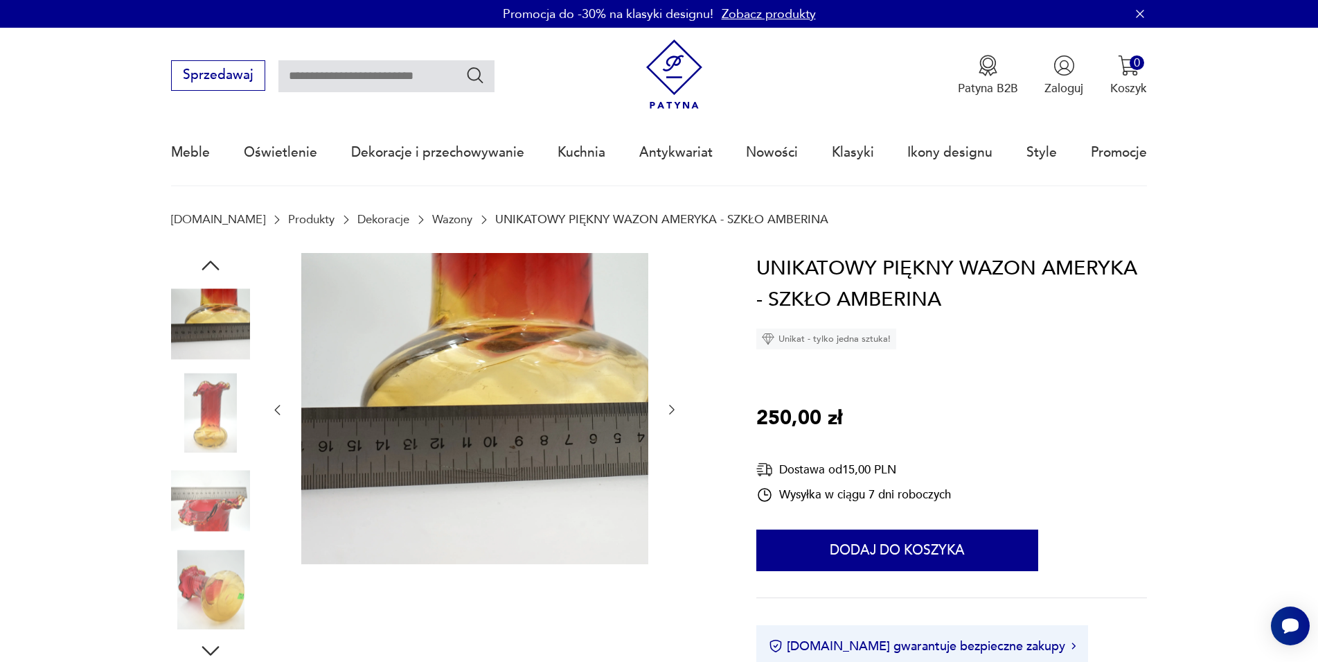
click at [671, 407] on icon "button" at bounding box center [672, 410] width 6 height 10
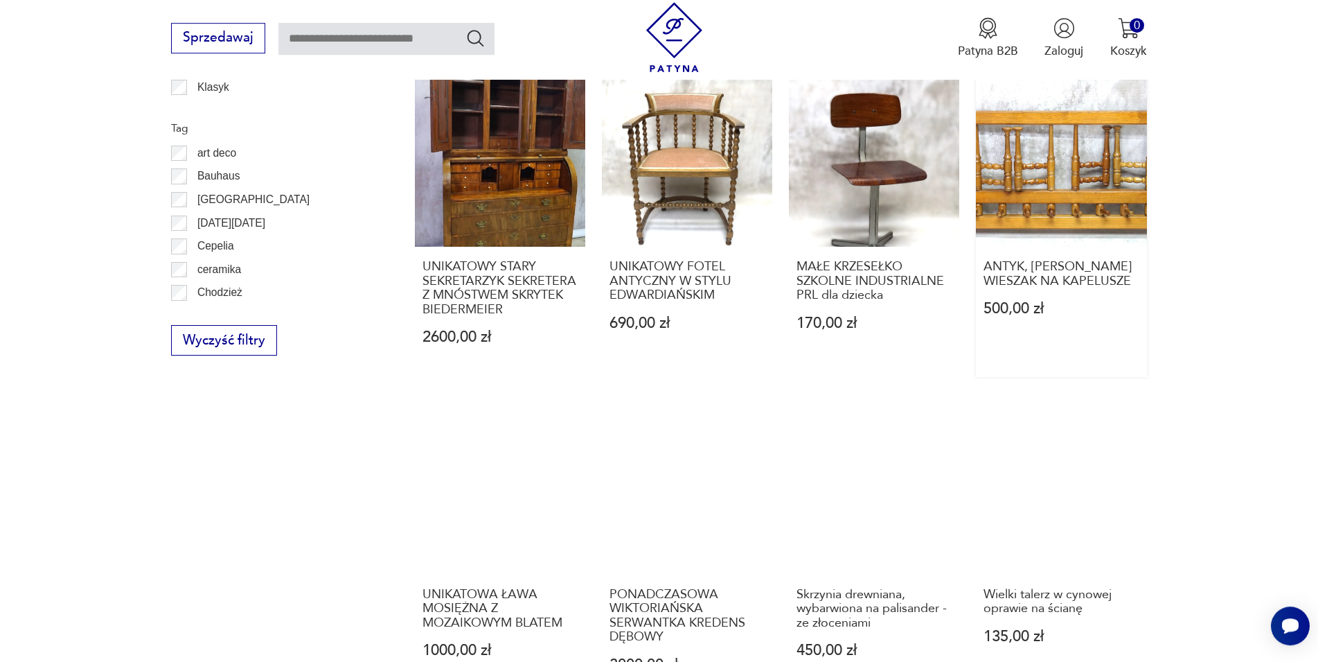
scroll to position [818, 0]
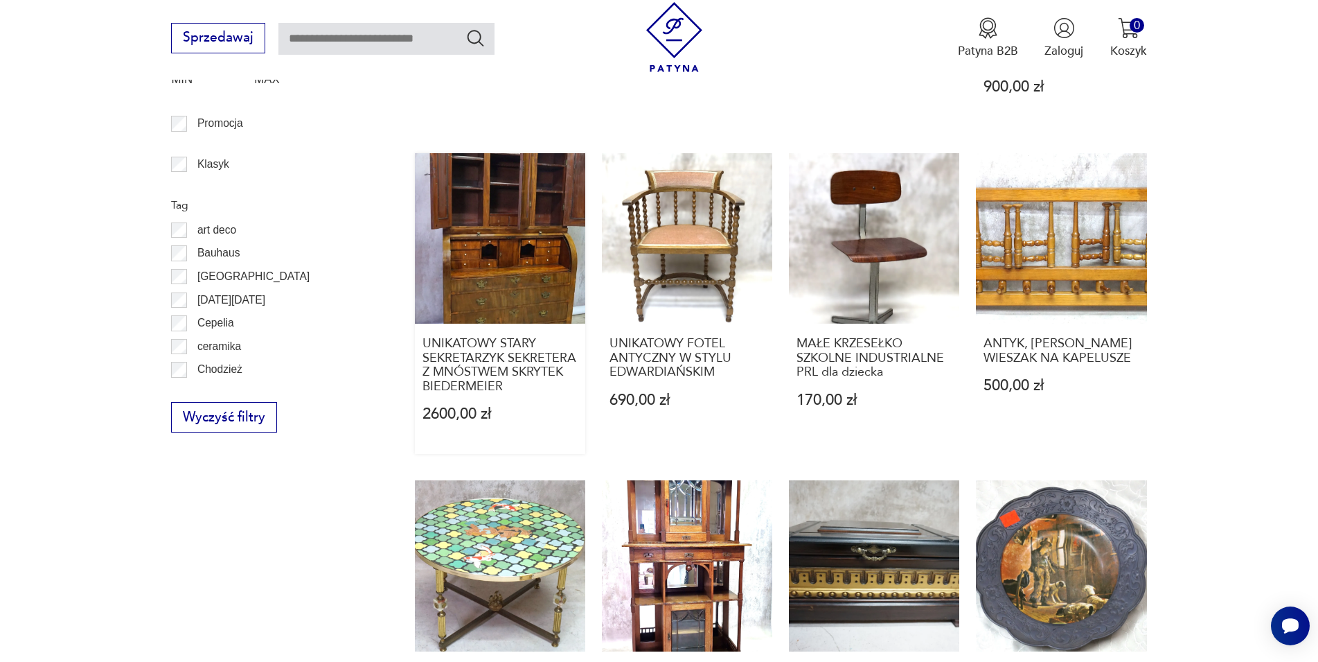
click at [468, 238] on link "UNIKATOWY STARY SEKRETARZYK SEKRETERA Z MNÓSTWEM SKRYTEK BIEDERMEIER 2600,00 zł" at bounding box center [500, 303] width 170 height 301
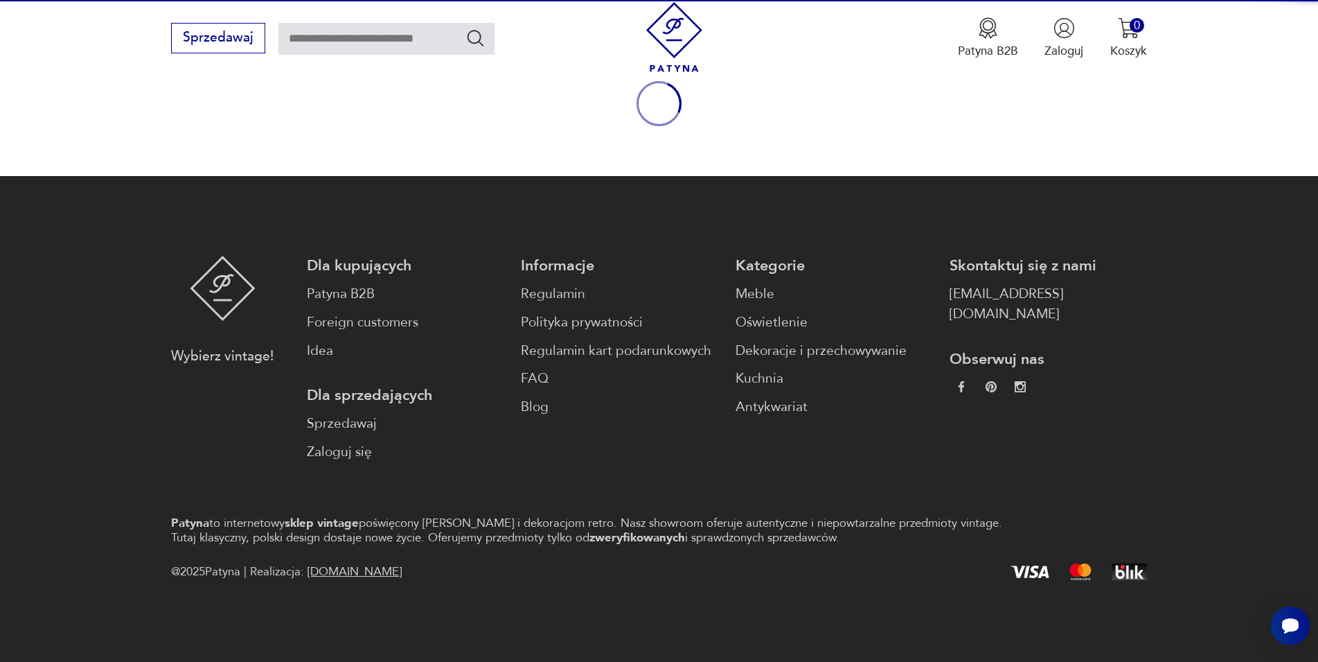
scroll to position [182, 0]
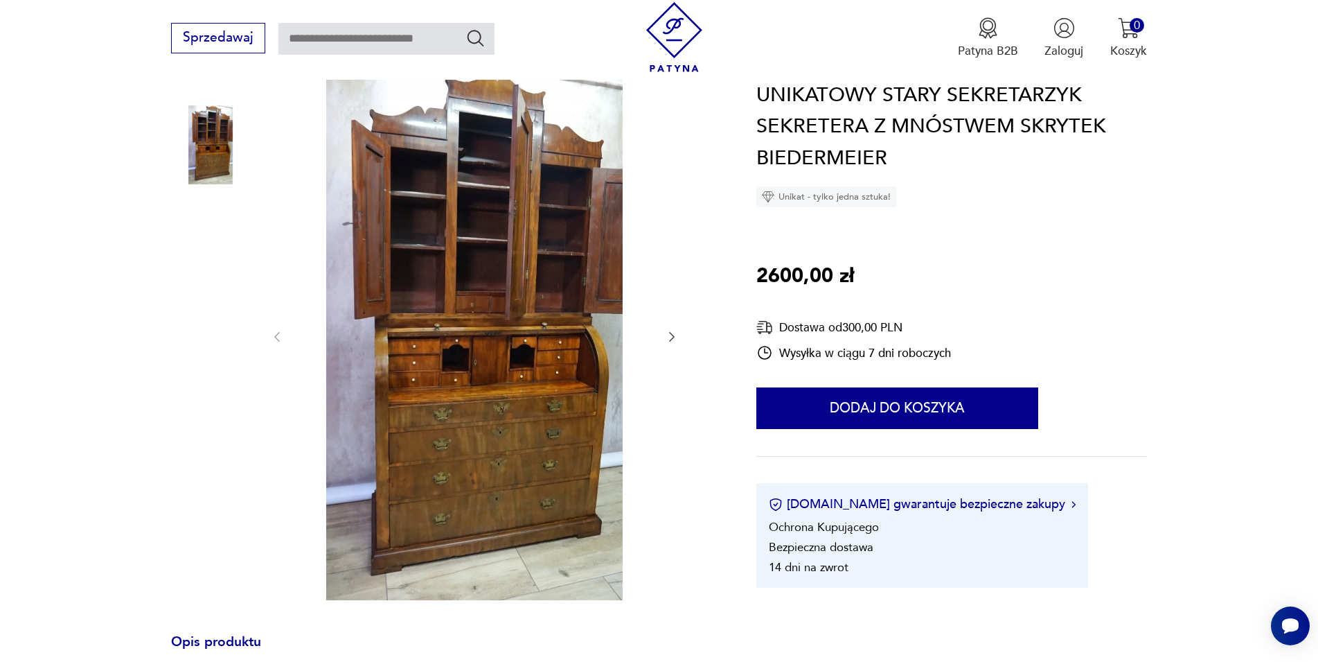
click at [546, 337] on img at bounding box center [474, 335] width 347 height 529
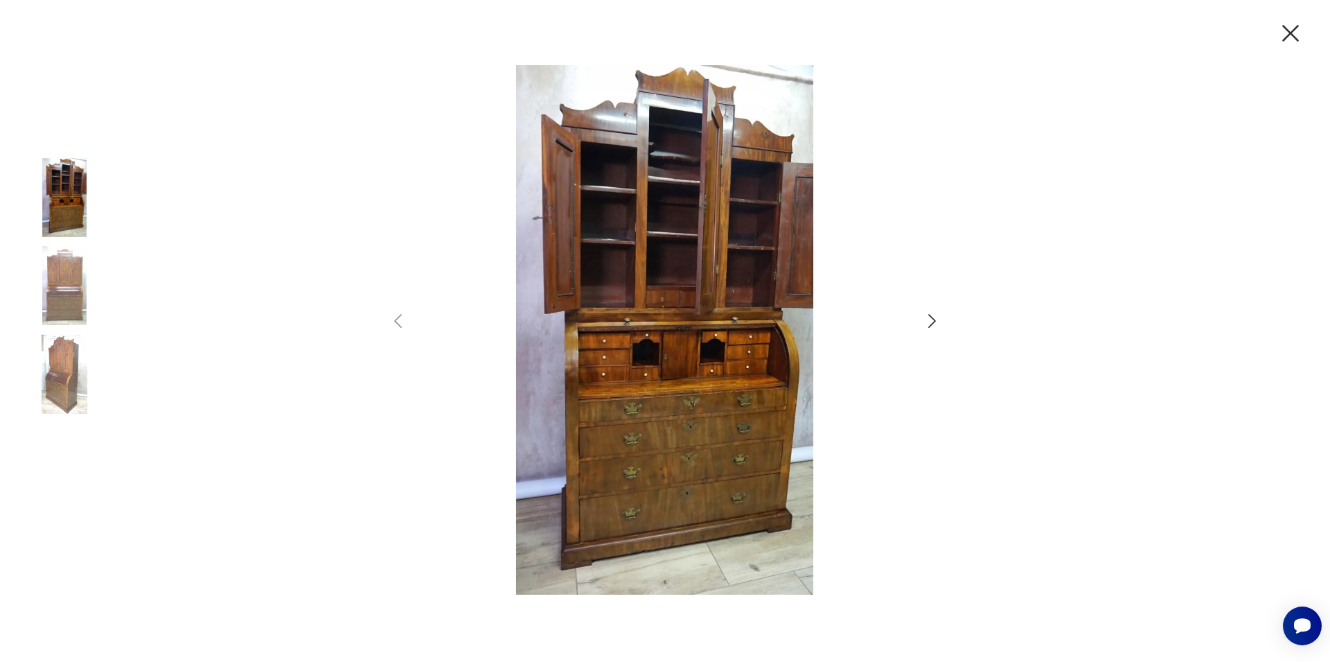
click at [928, 319] on icon "button" at bounding box center [932, 321] width 20 height 20
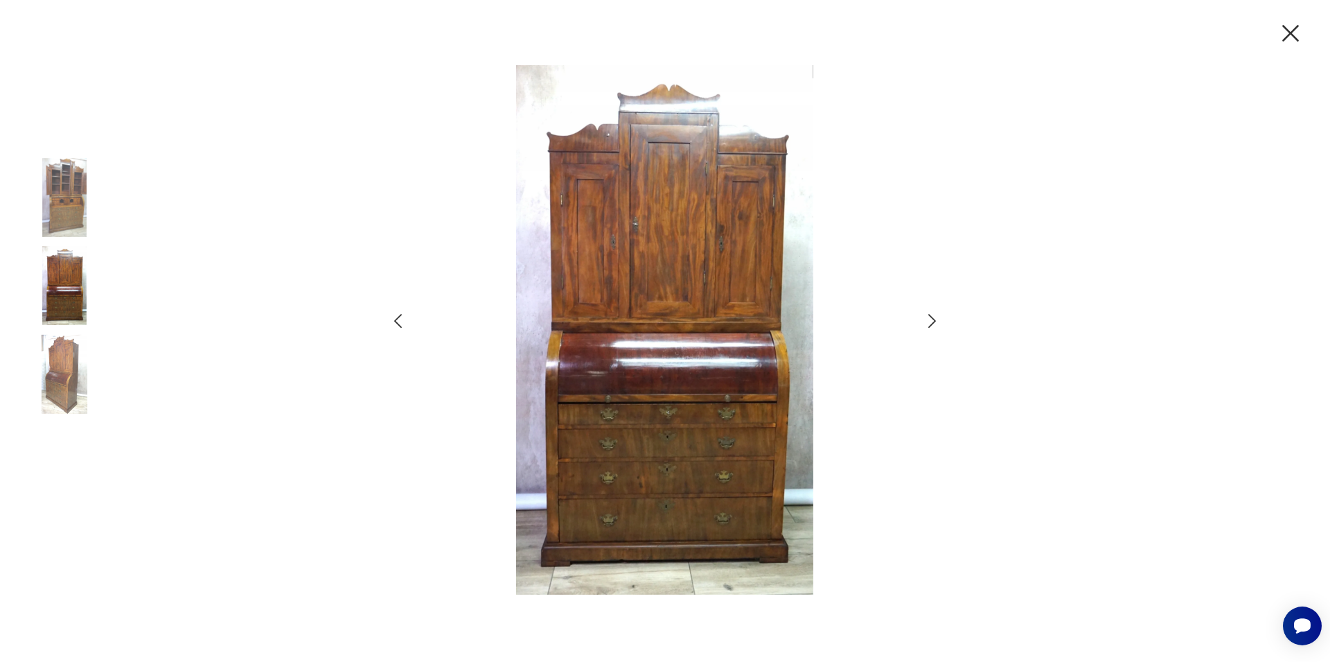
click at [928, 319] on icon "button" at bounding box center [932, 321] width 20 height 20
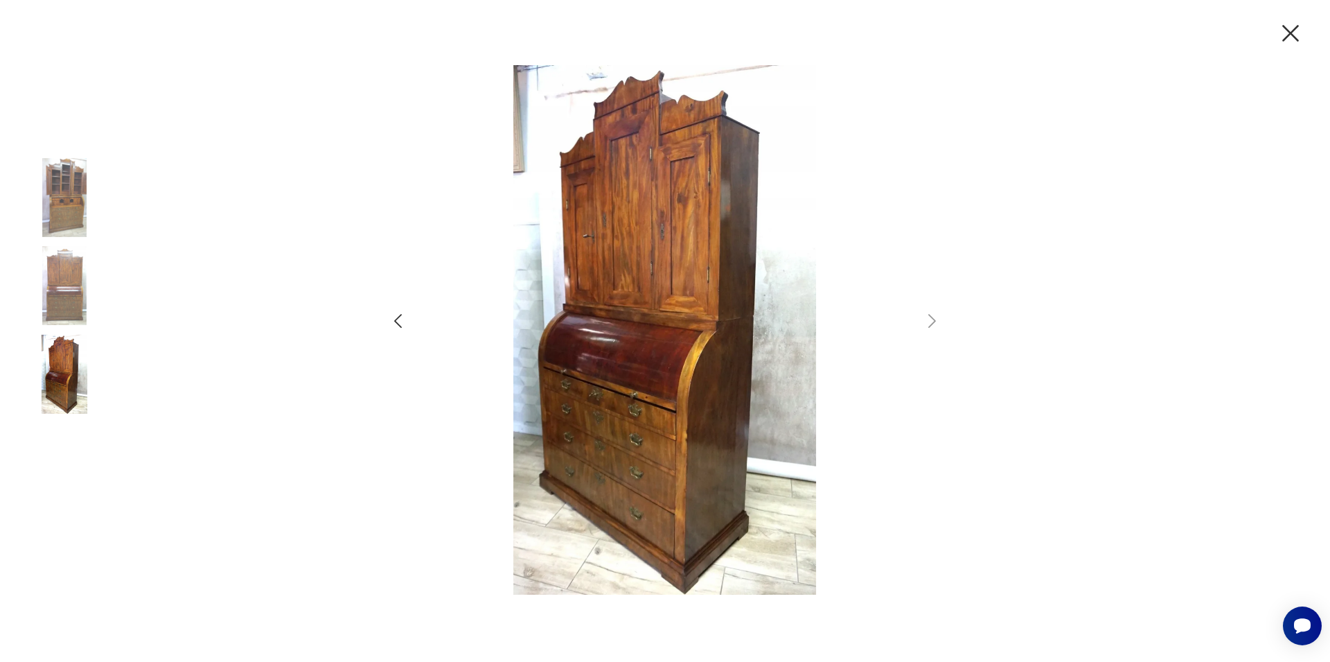
click at [1289, 31] on icon "button" at bounding box center [1290, 33] width 17 height 17
